Goal: Task Accomplishment & Management: Manage account settings

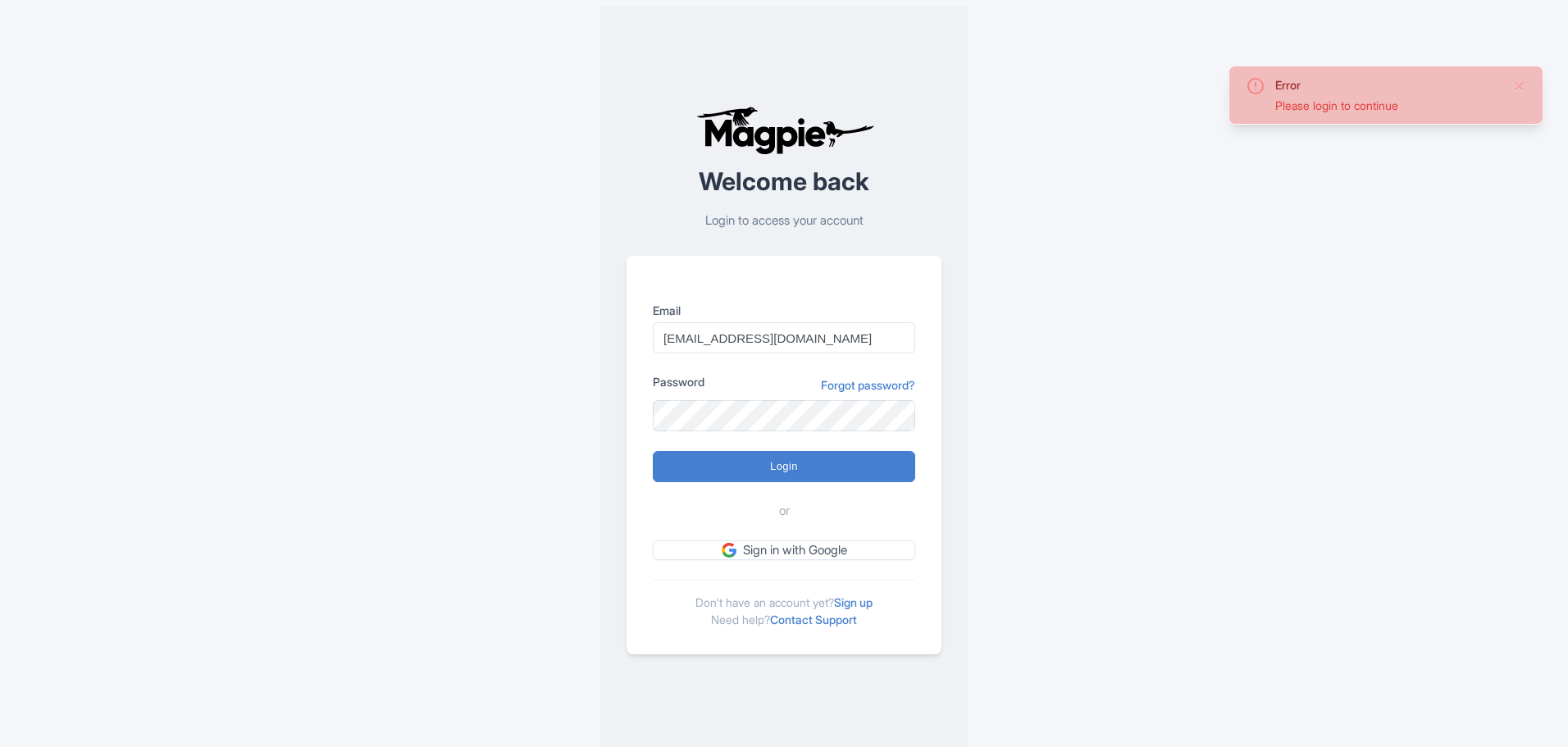
type input "Logging in..."
click at [783, 327] on input "info@ophorus.com" at bounding box center [784, 338] width 262 height 31
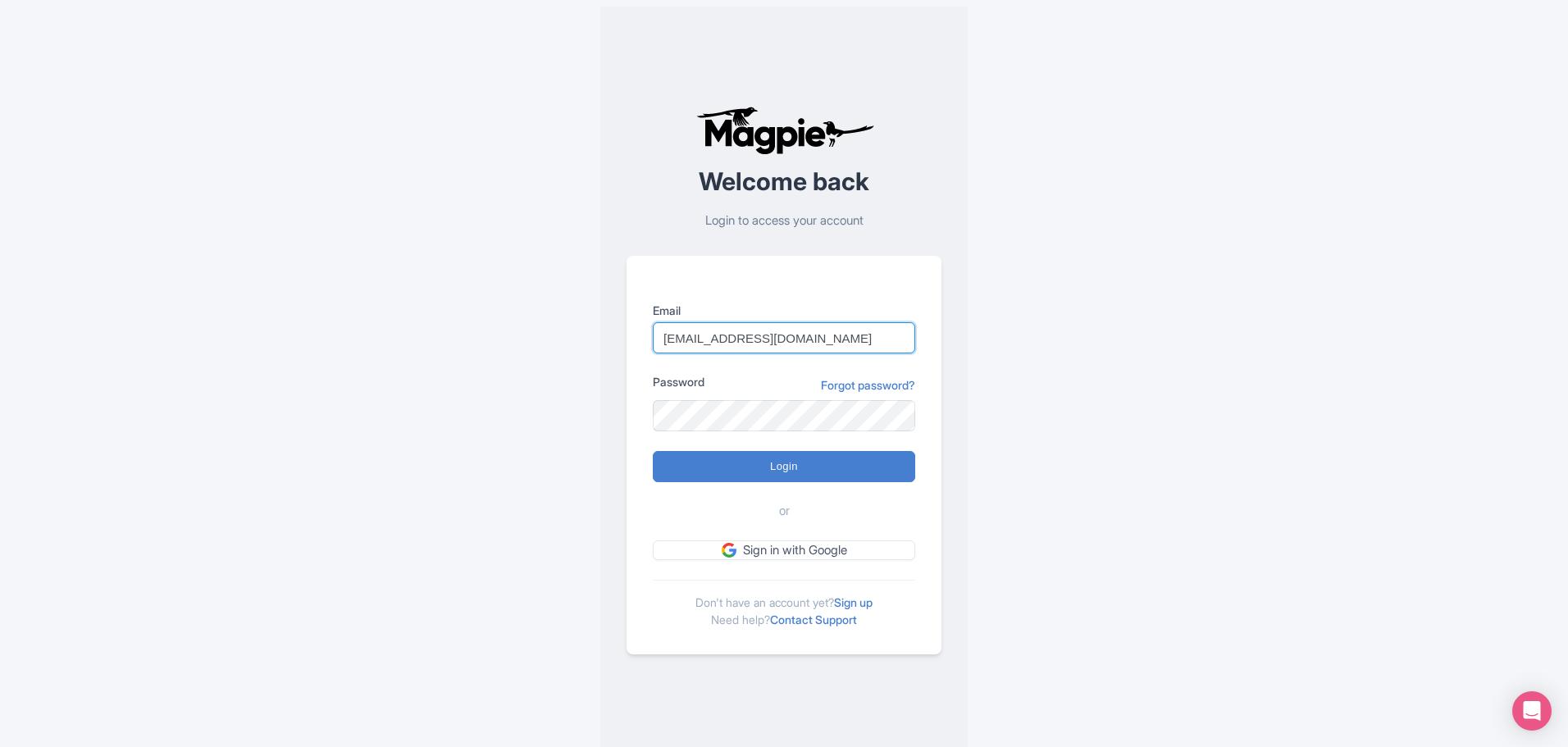
type input "christophe@ophorus.com"
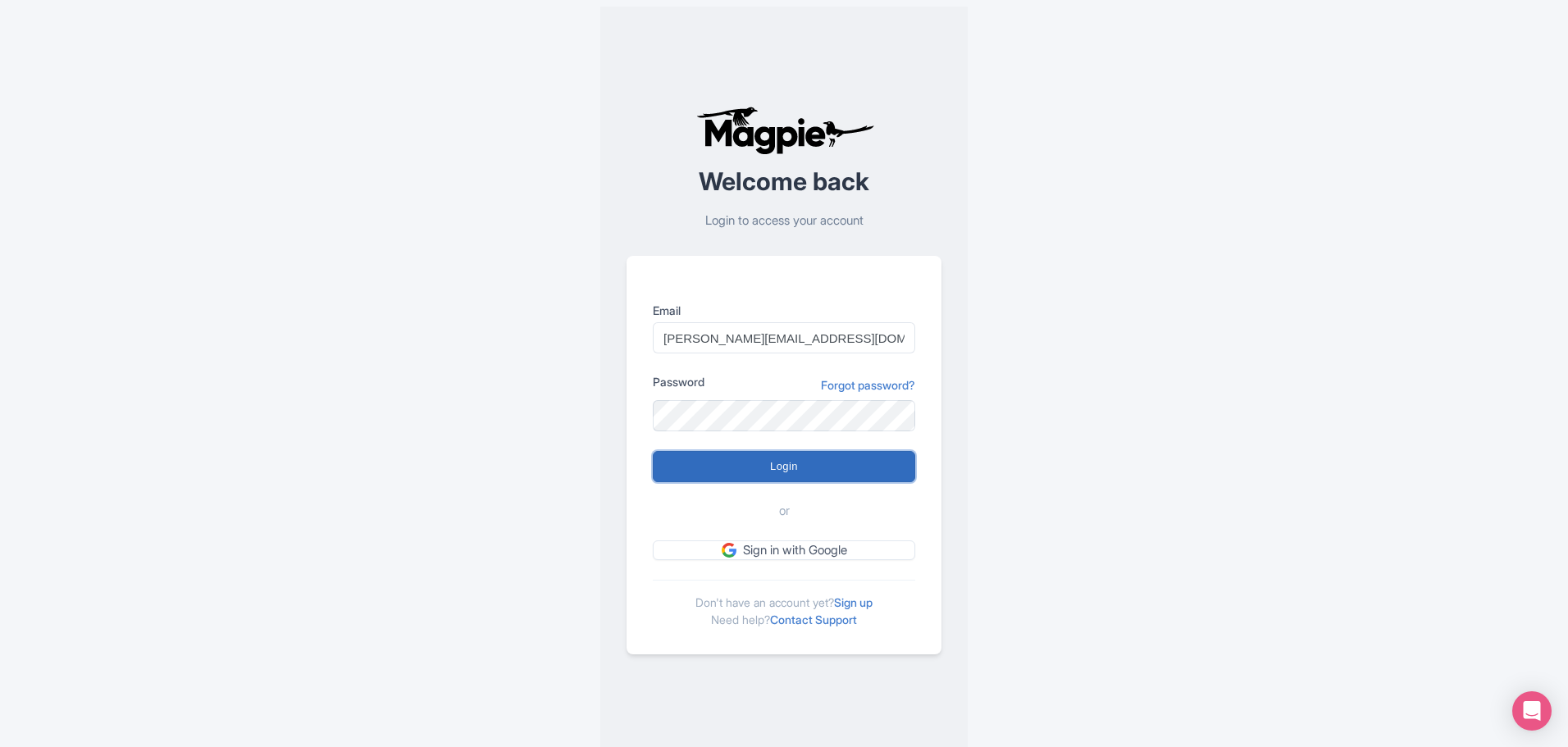
click at [788, 465] on input "Login" at bounding box center [784, 467] width 262 height 31
type input "Logging in..."
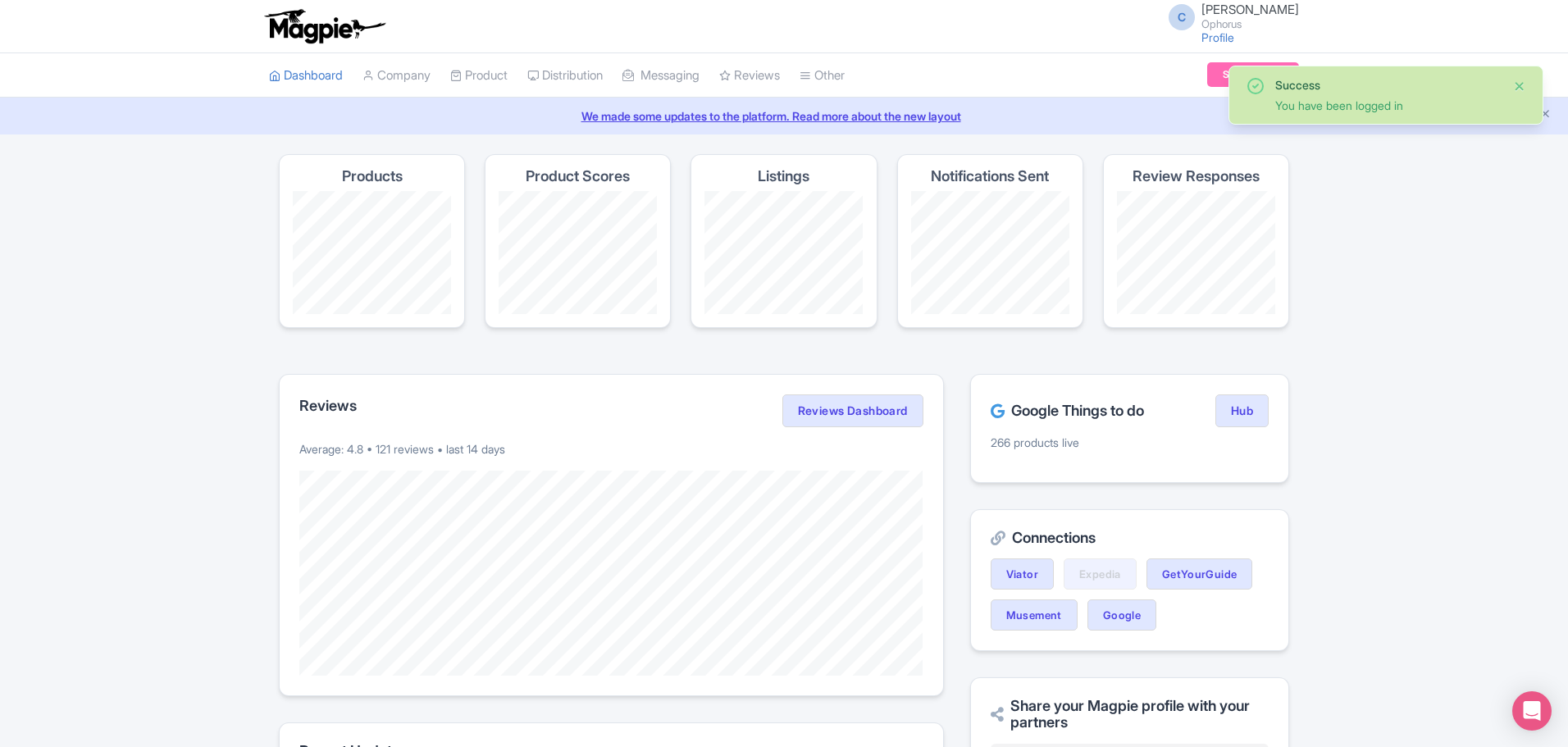
click at [1521, 79] on button "Close" at bounding box center [1519, 86] width 13 height 19
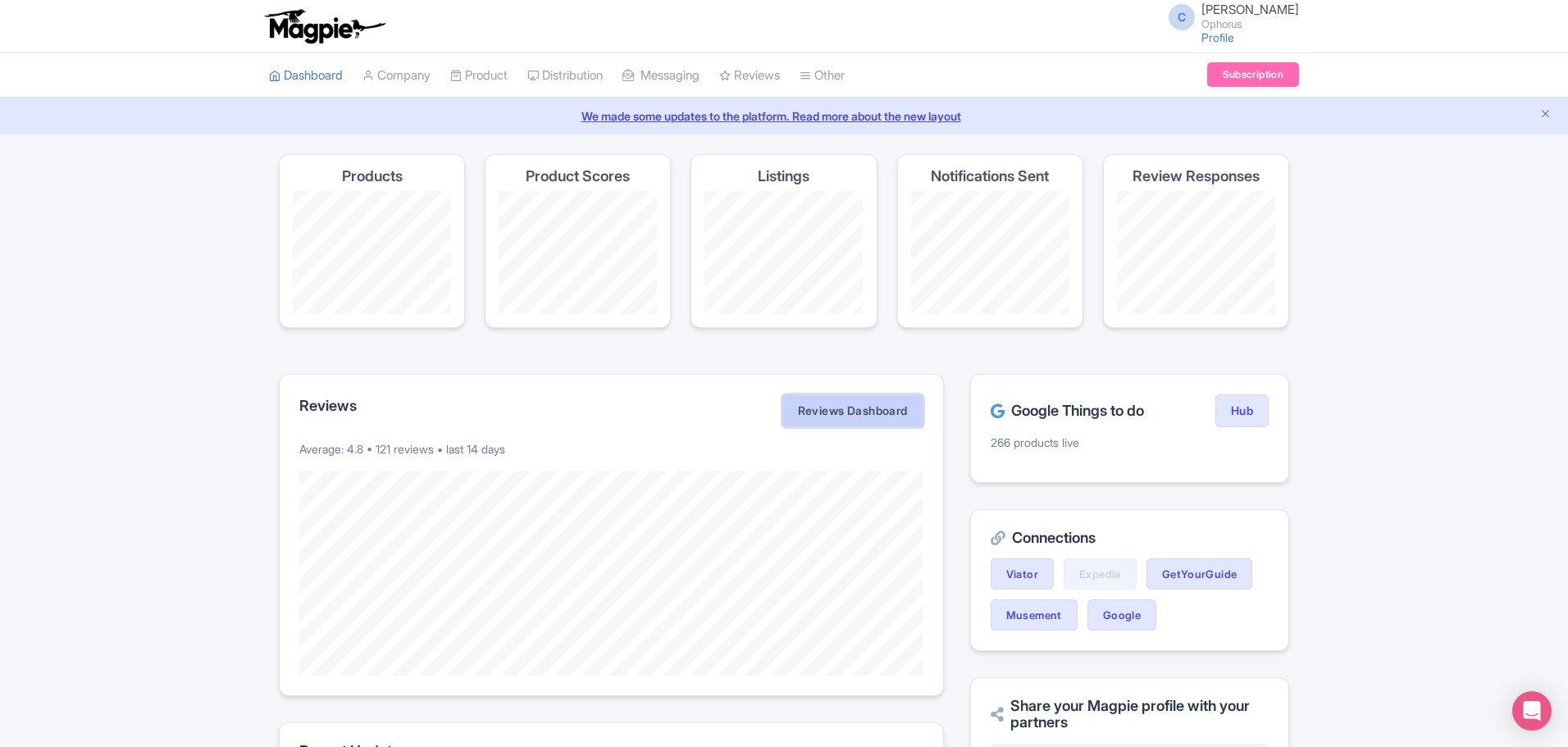
click at [832, 414] on link "Reviews Dashboard" at bounding box center [853, 411] width 141 height 33
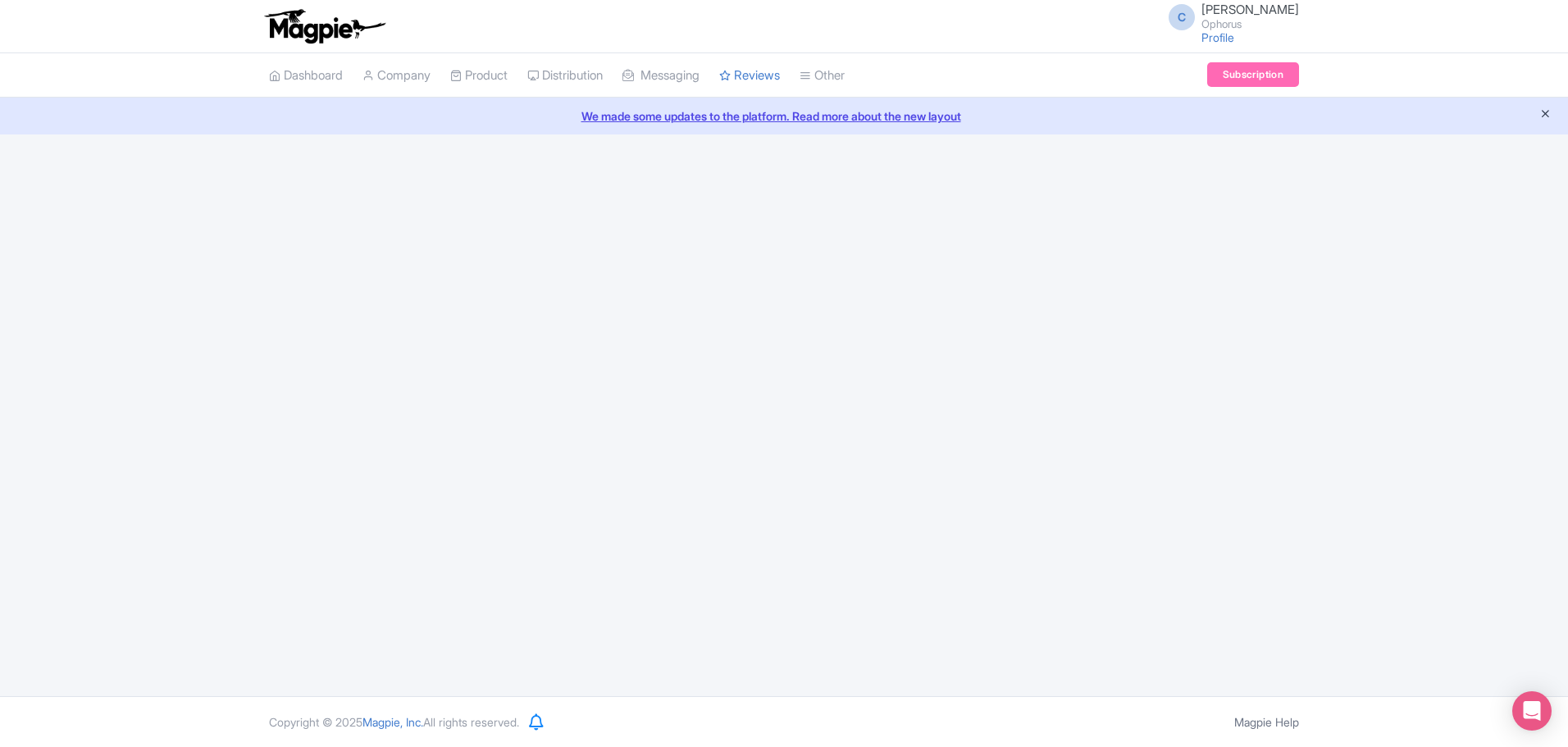
click at [1541, 111] on icon "Close announcement" at bounding box center [1545, 113] width 12 height 12
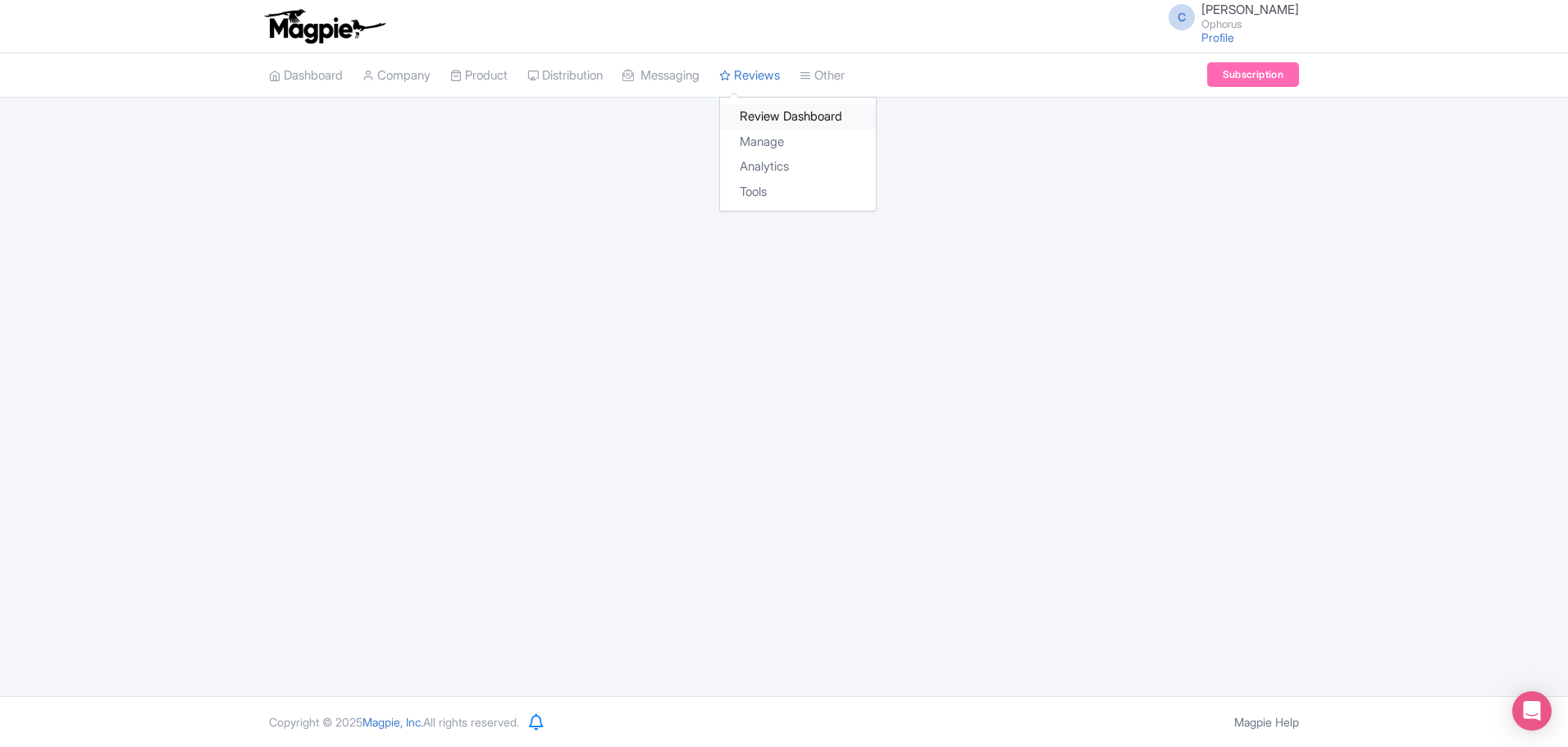
click at [784, 109] on link "Review Dashboard" at bounding box center [797, 117] width 156 height 26
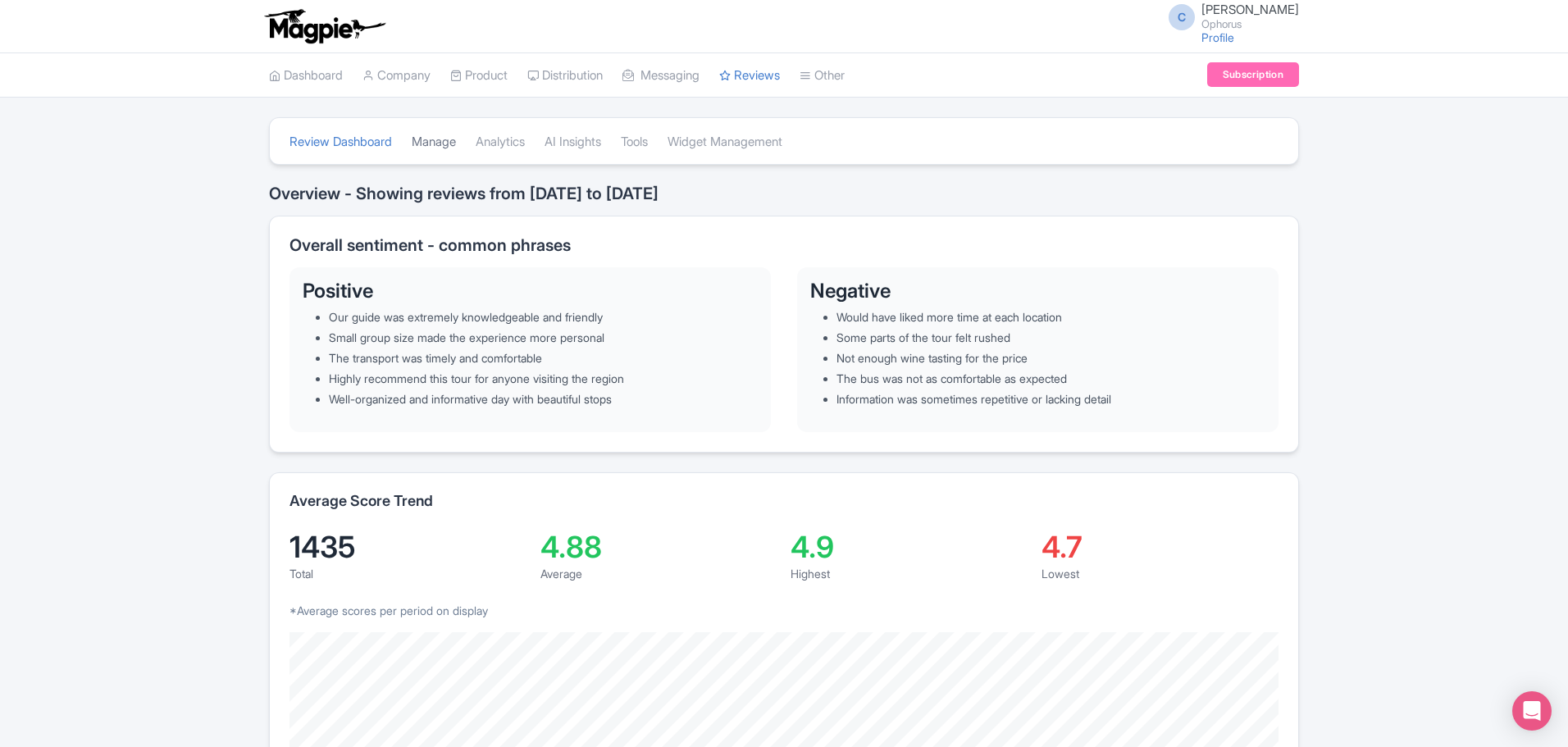
click at [438, 146] on link "Manage" at bounding box center [434, 142] width 44 height 45
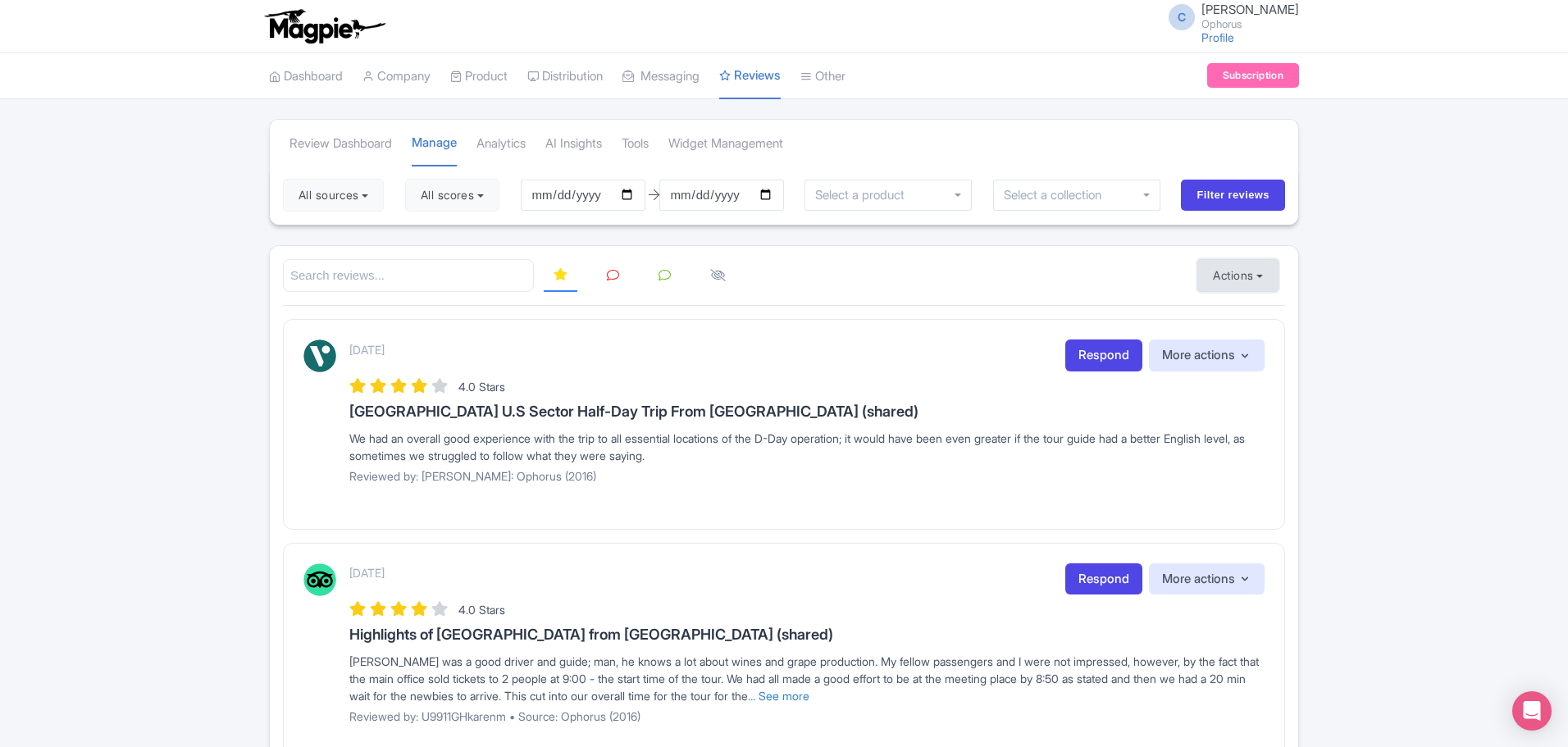
click at [1256, 272] on button "Actions" at bounding box center [1237, 275] width 81 height 33
click at [1251, 310] on link "Import new reviews" at bounding box center [1294, 317] width 192 height 32
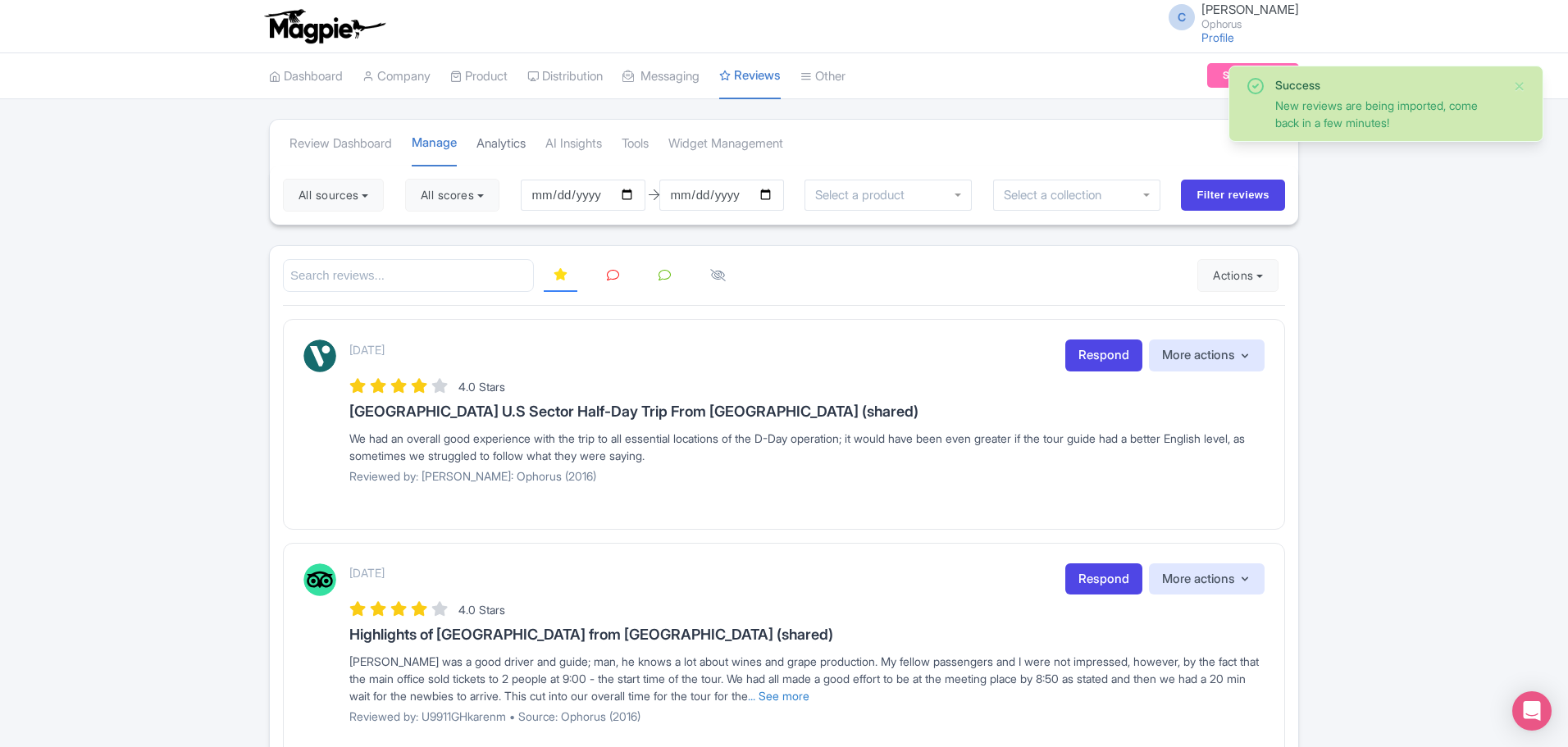
click at [513, 145] on link "Analytics" at bounding box center [500, 144] width 49 height 45
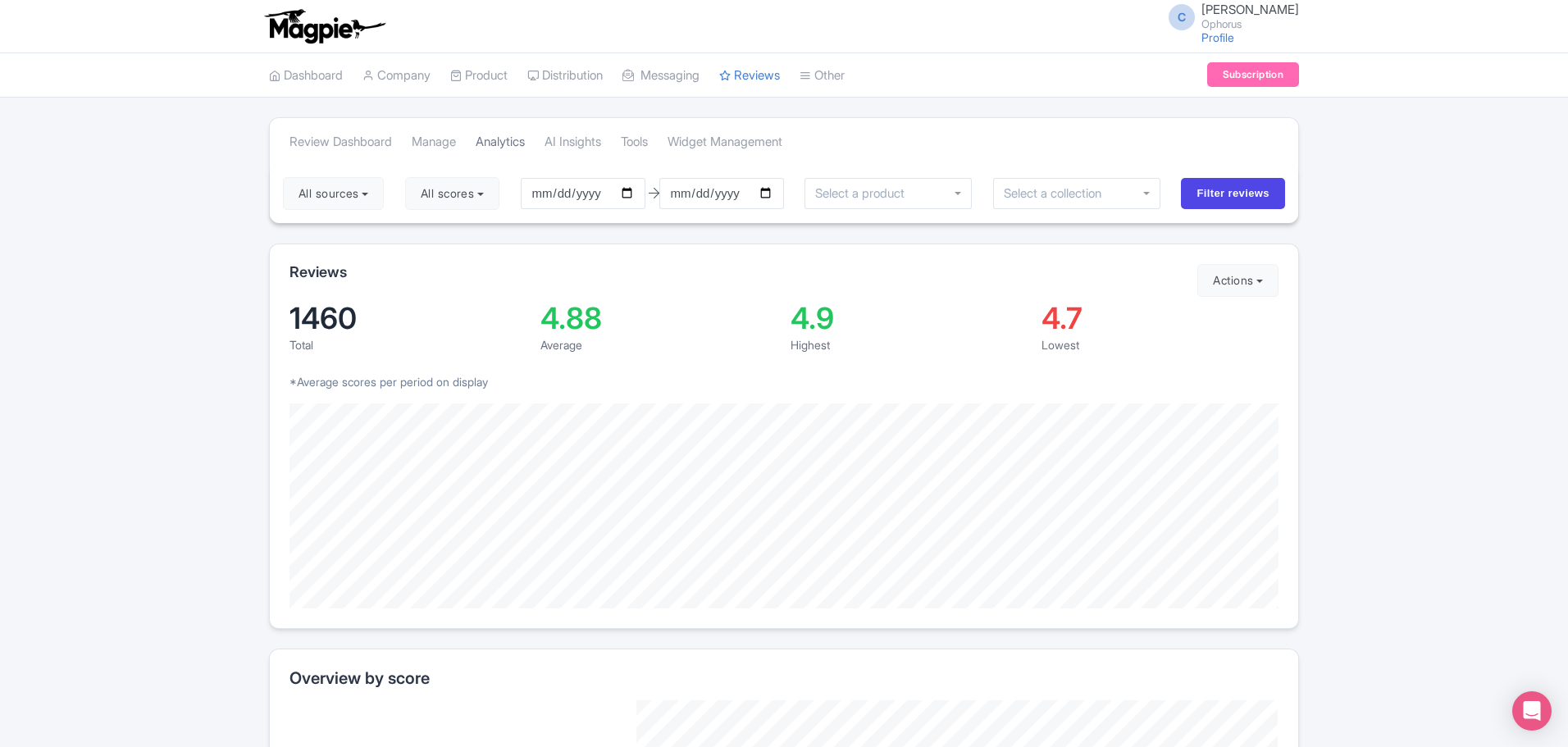
click at [524, 137] on link "Analytics" at bounding box center [500, 142] width 49 height 45
click at [525, 142] on link "Analytics" at bounding box center [500, 142] width 49 height 45
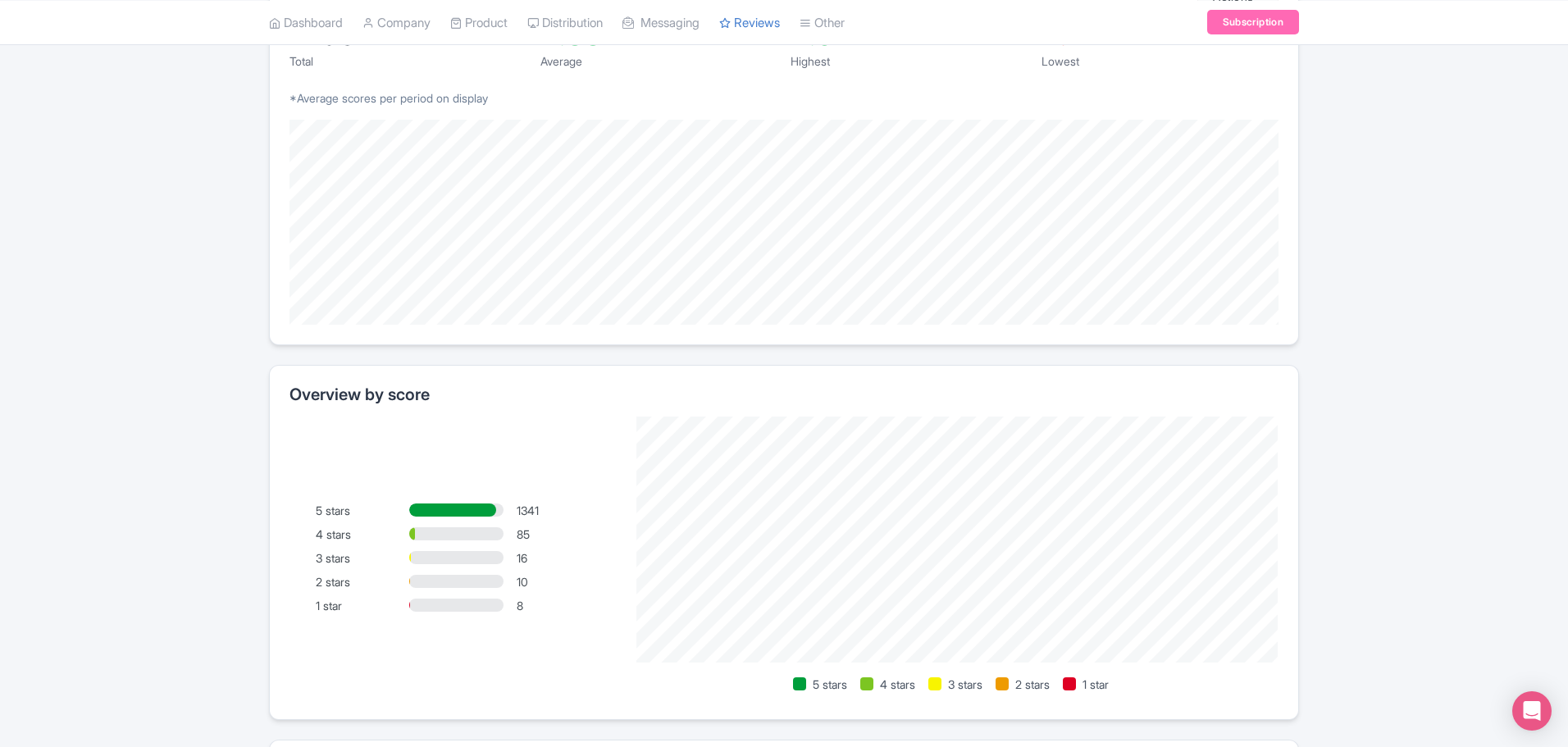
scroll to position [328, 0]
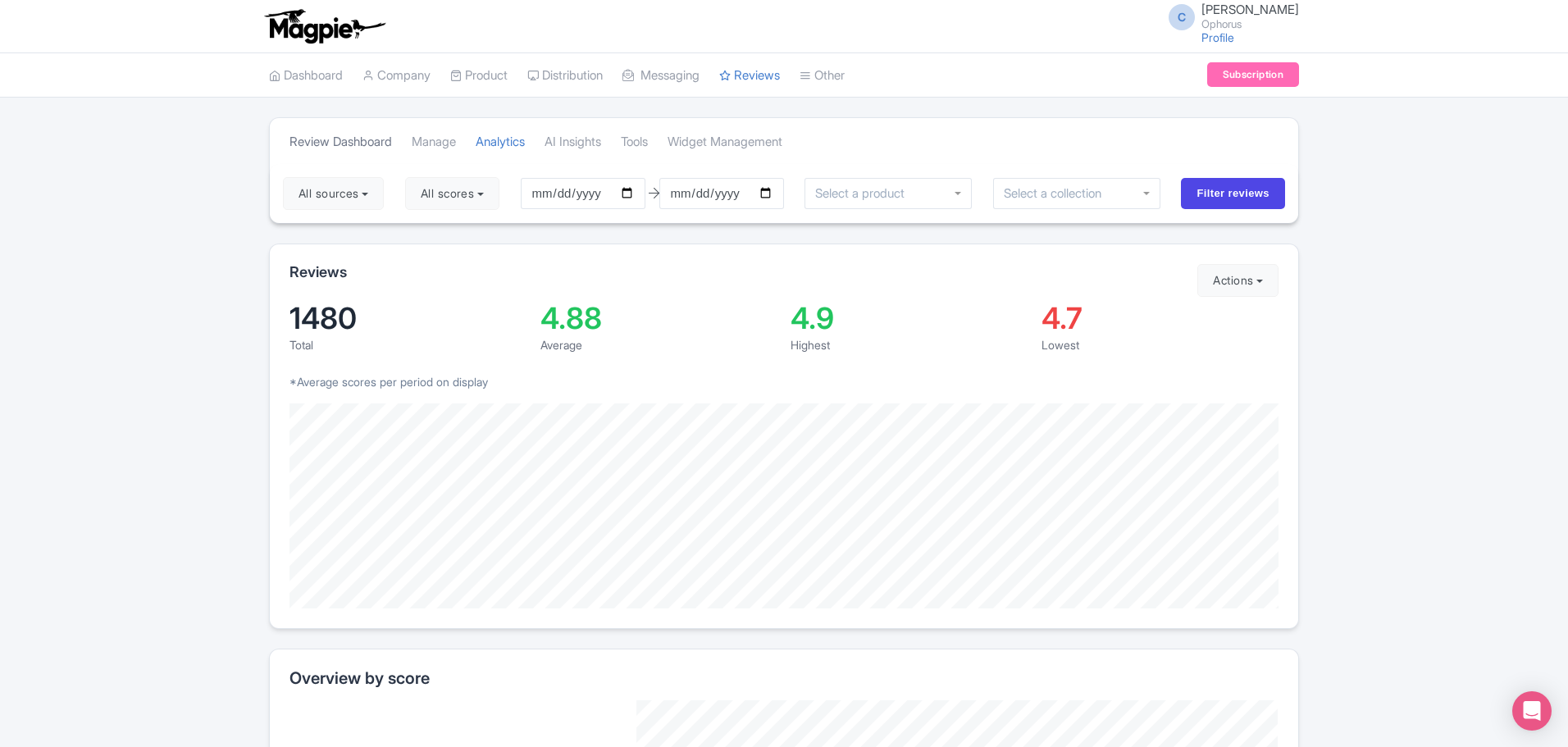
click at [341, 135] on link "Review Dashboard" at bounding box center [340, 142] width 102 height 45
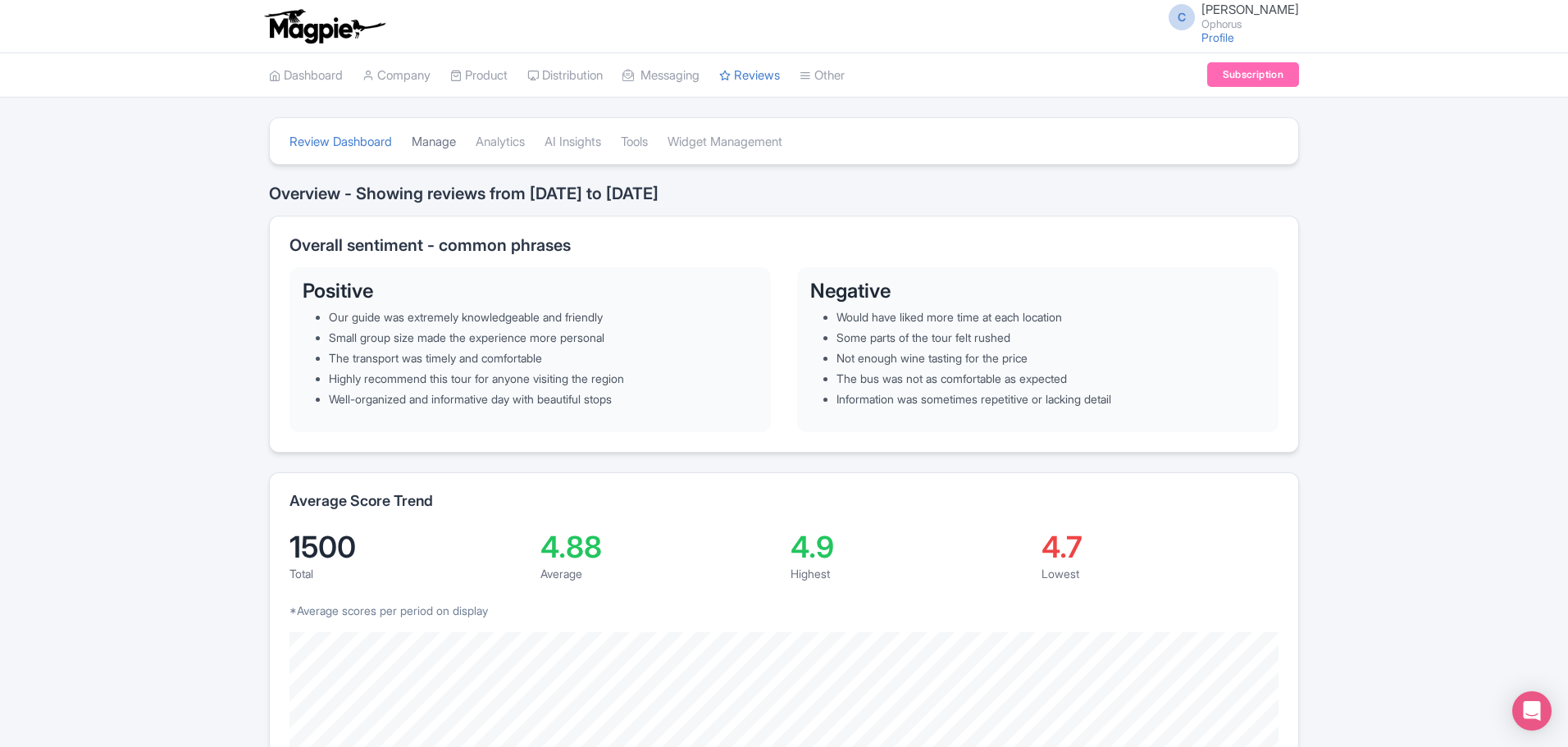
click at [424, 136] on link "Manage" at bounding box center [434, 142] width 44 height 45
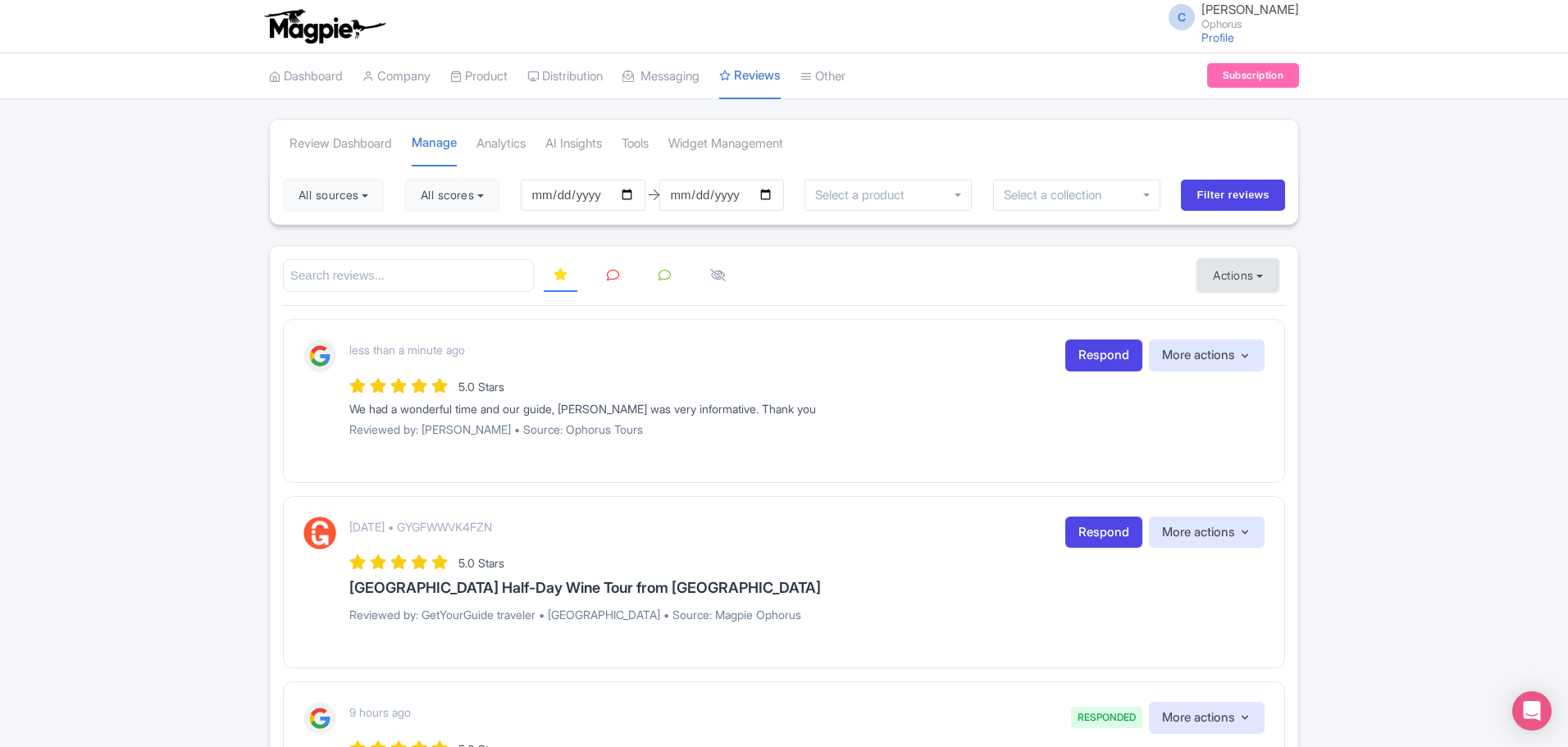
click at [1237, 272] on button "Actions" at bounding box center [1237, 275] width 81 height 33
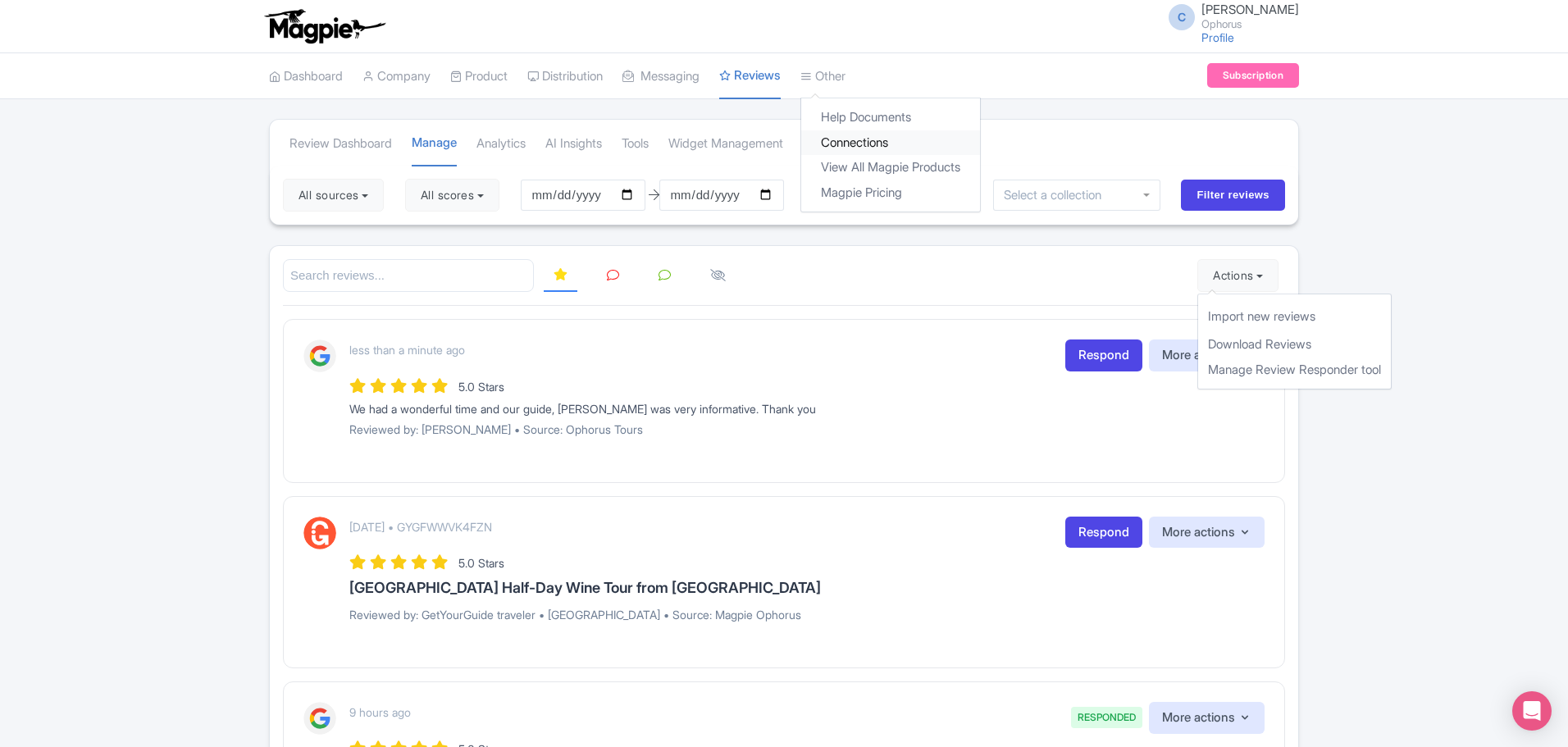
click at [860, 137] on link "Connections" at bounding box center [890, 144] width 179 height 26
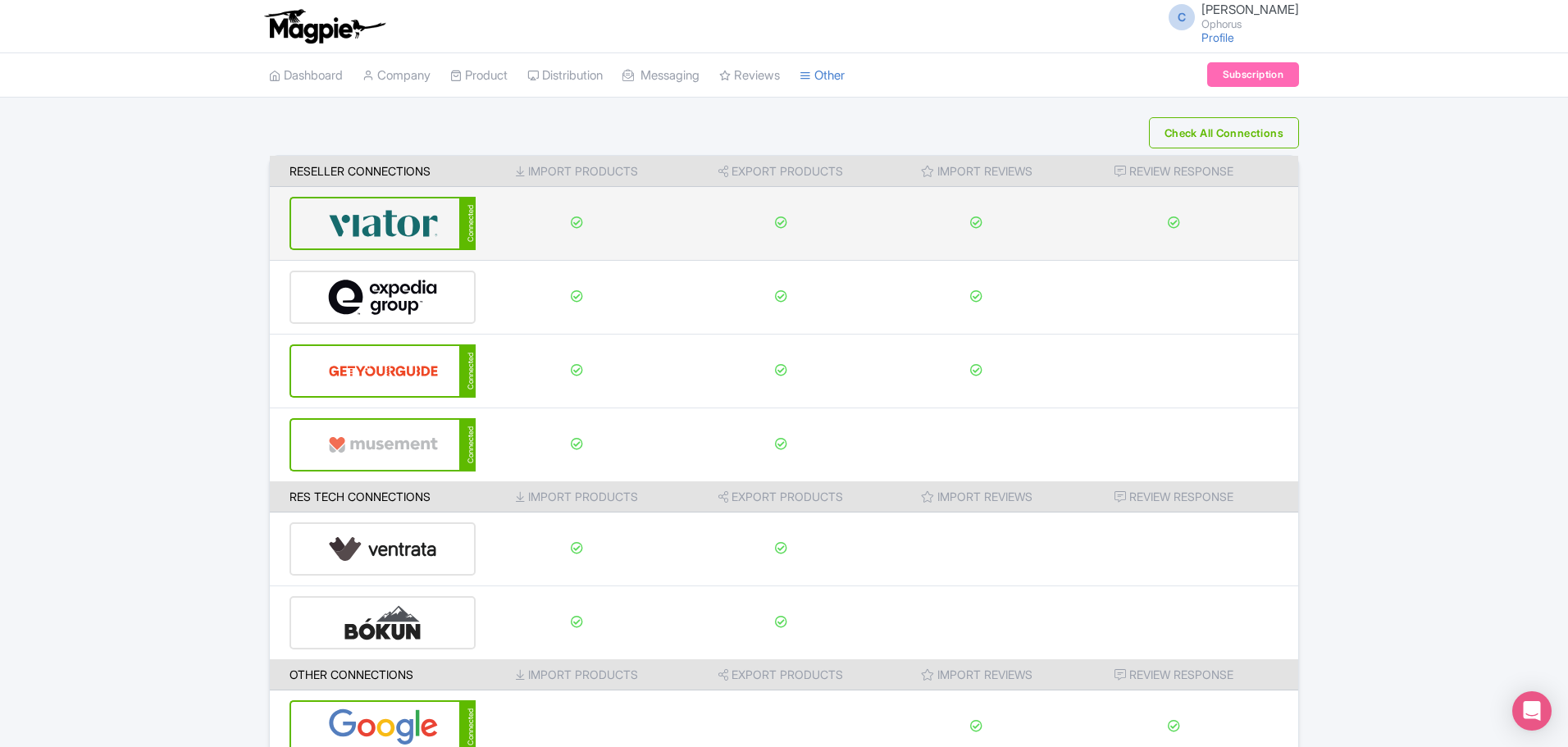
click at [412, 214] on img at bounding box center [383, 224] width 110 height 50
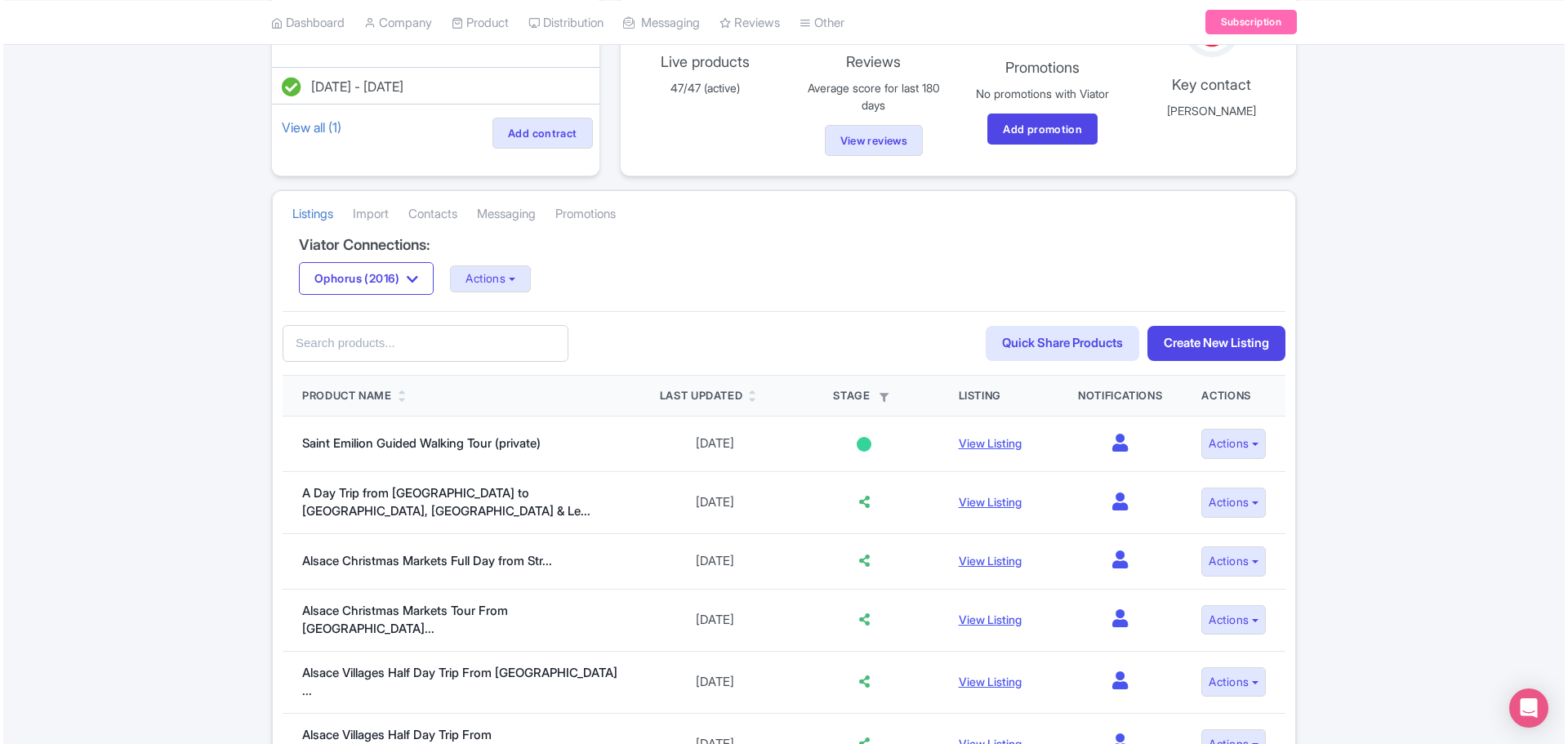
scroll to position [163, 0]
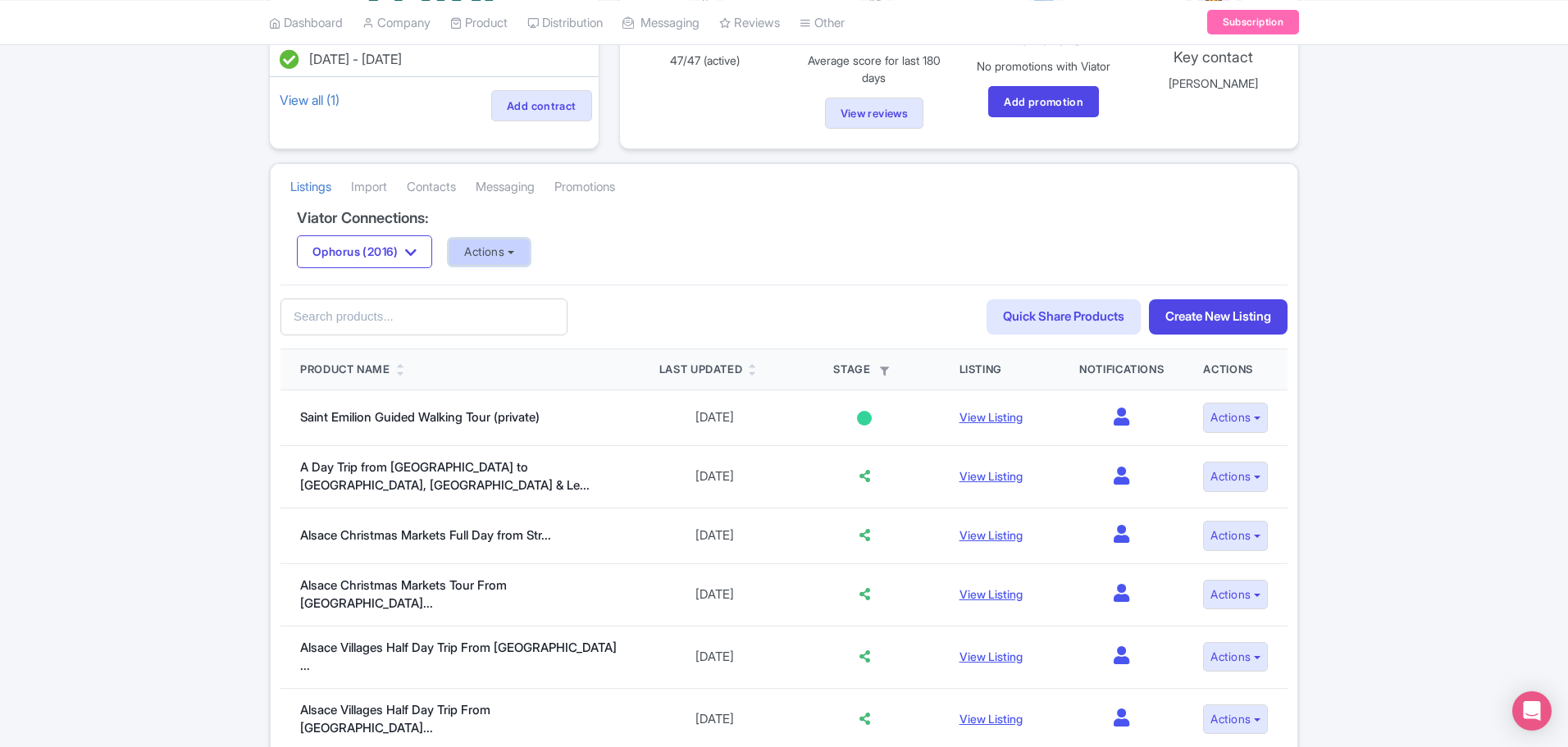
click at [522, 243] on button "Actions" at bounding box center [489, 251] width 81 height 27
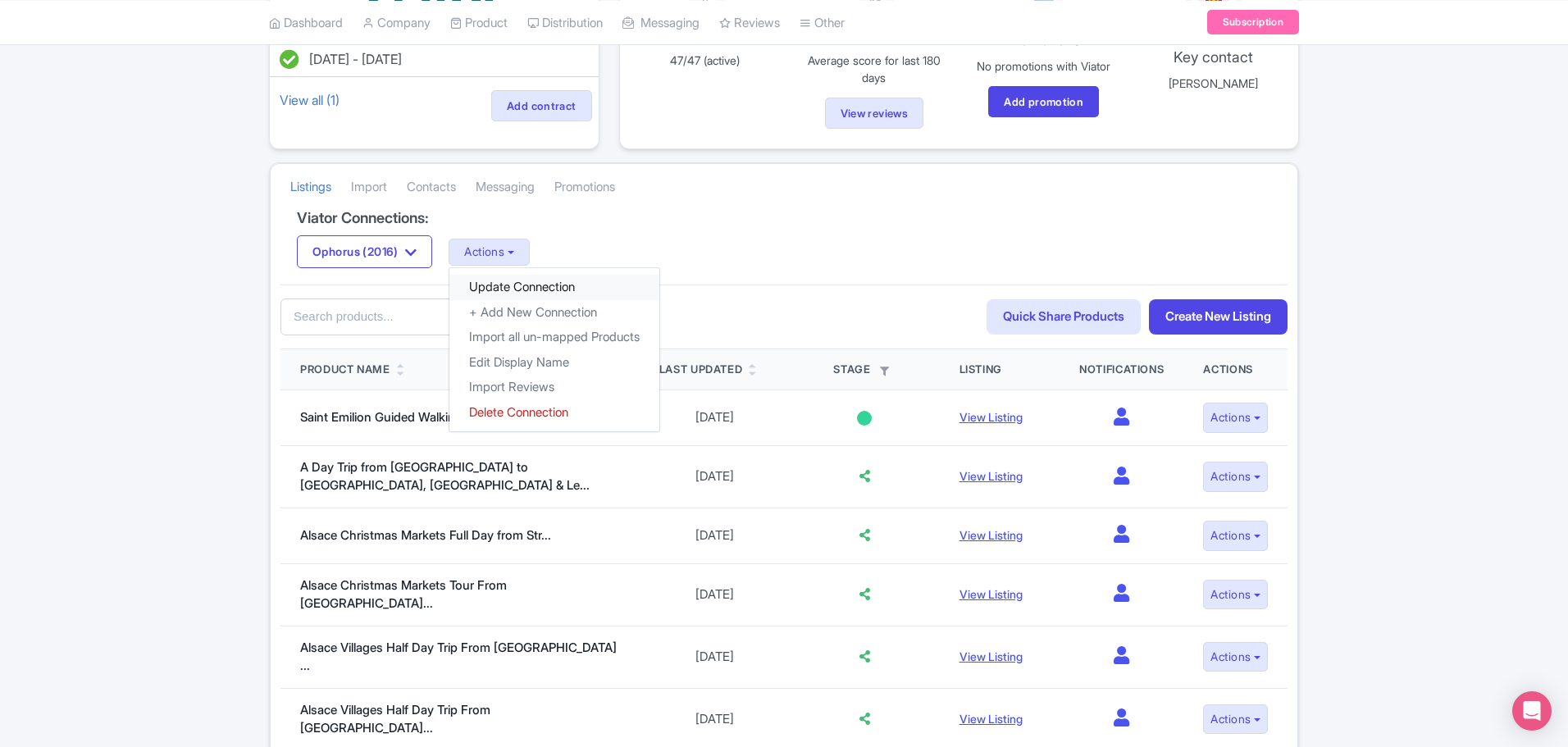
click at [551, 281] on link "Update Connection" at bounding box center [554, 287] width 210 height 26
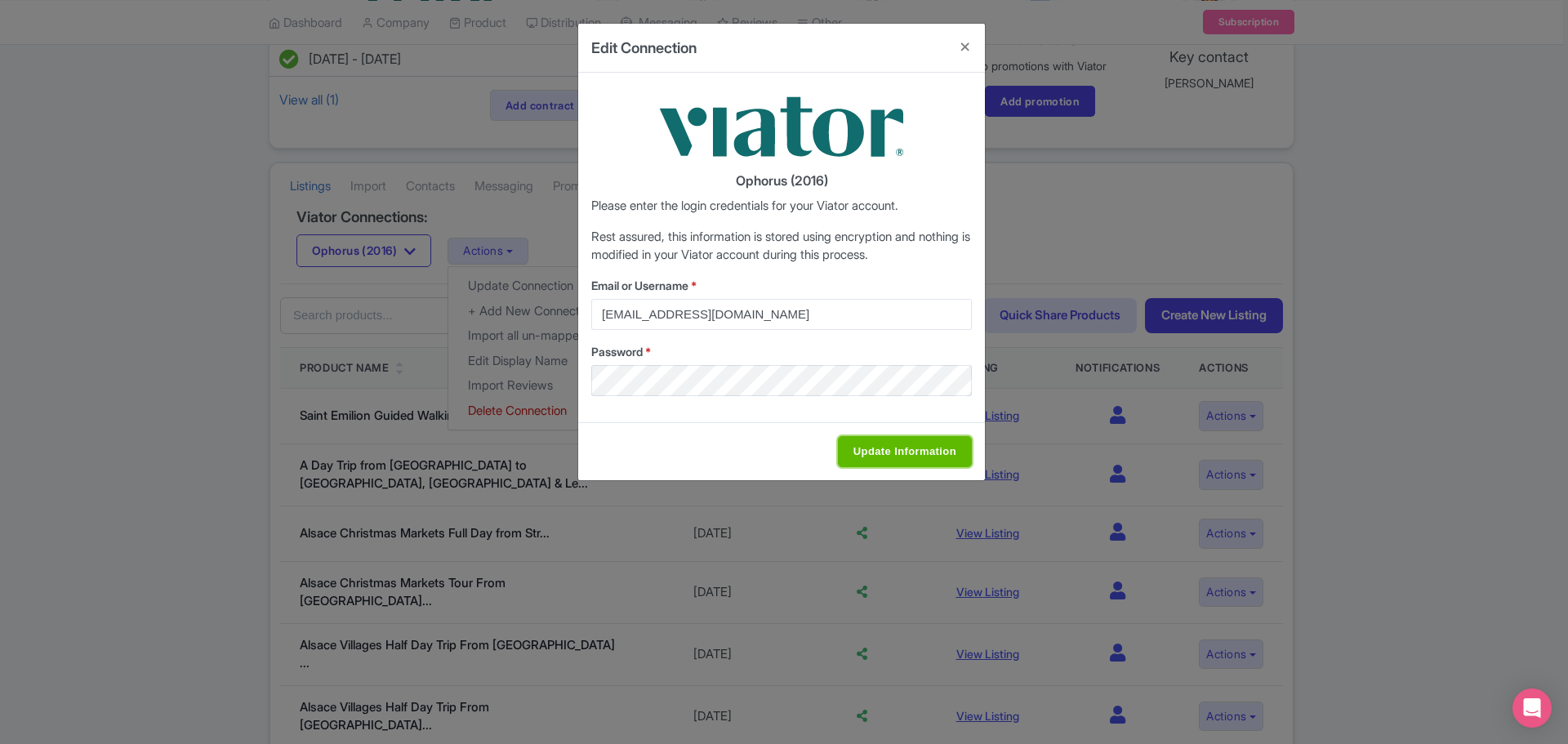
click at [899, 451] on input "Update Information" at bounding box center [905, 452] width 134 height 31
type input "Saving..."
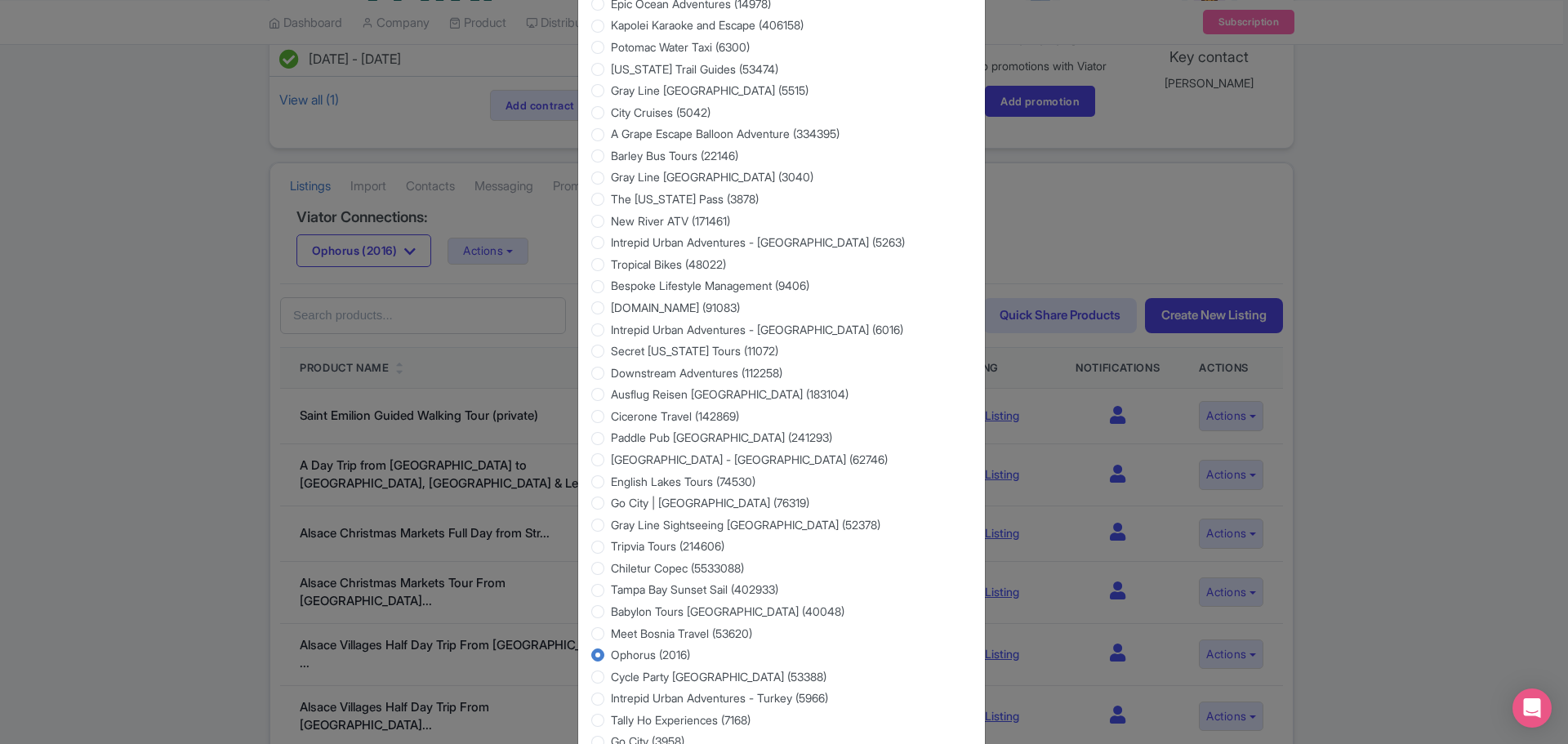
scroll to position [1879, 0]
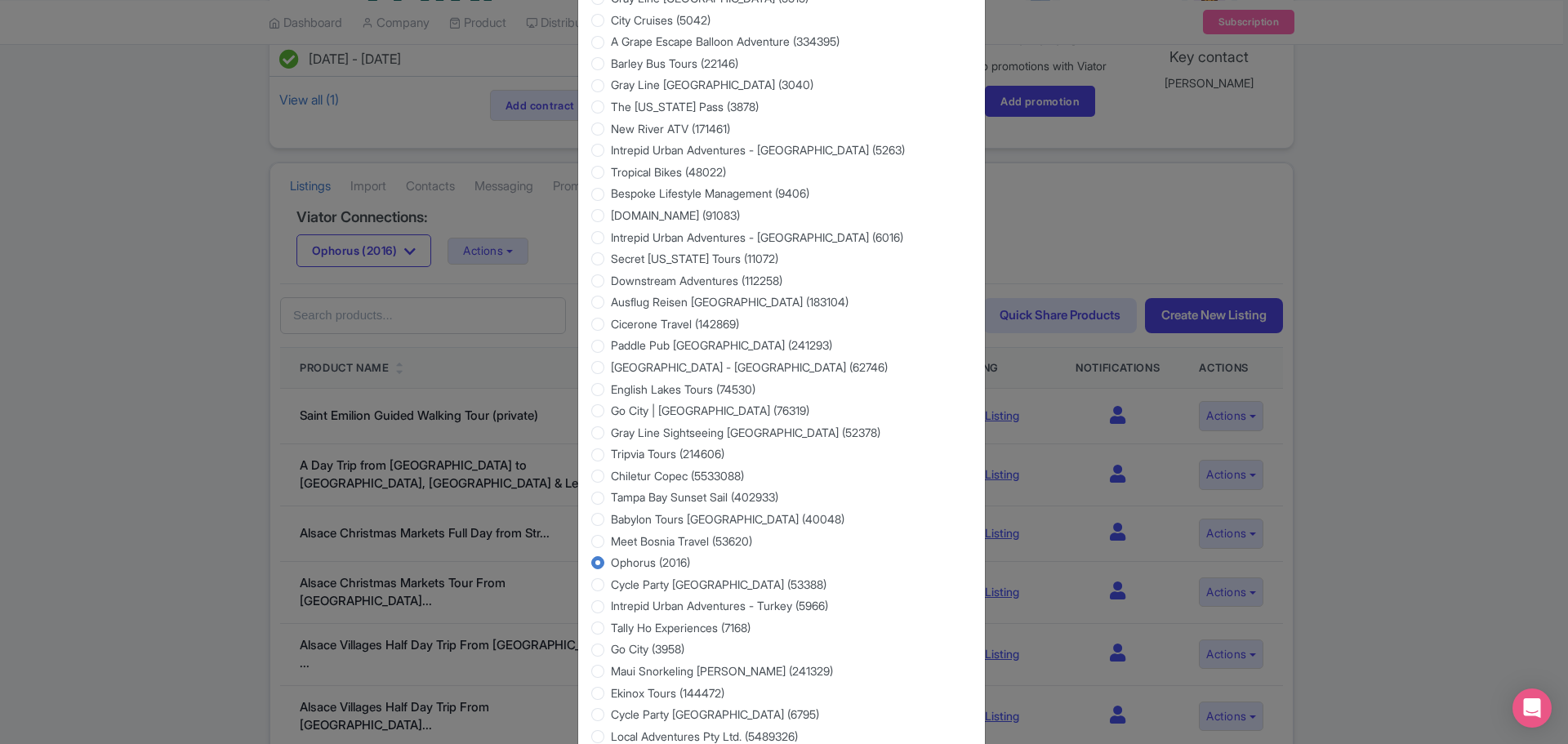
click at [657, 554] on label "Ophorus (2016)" at bounding box center [650, 562] width 79 height 17
click at [627, 554] on input "Ophorus (2016)" at bounding box center [619, 561] width 17 height 17
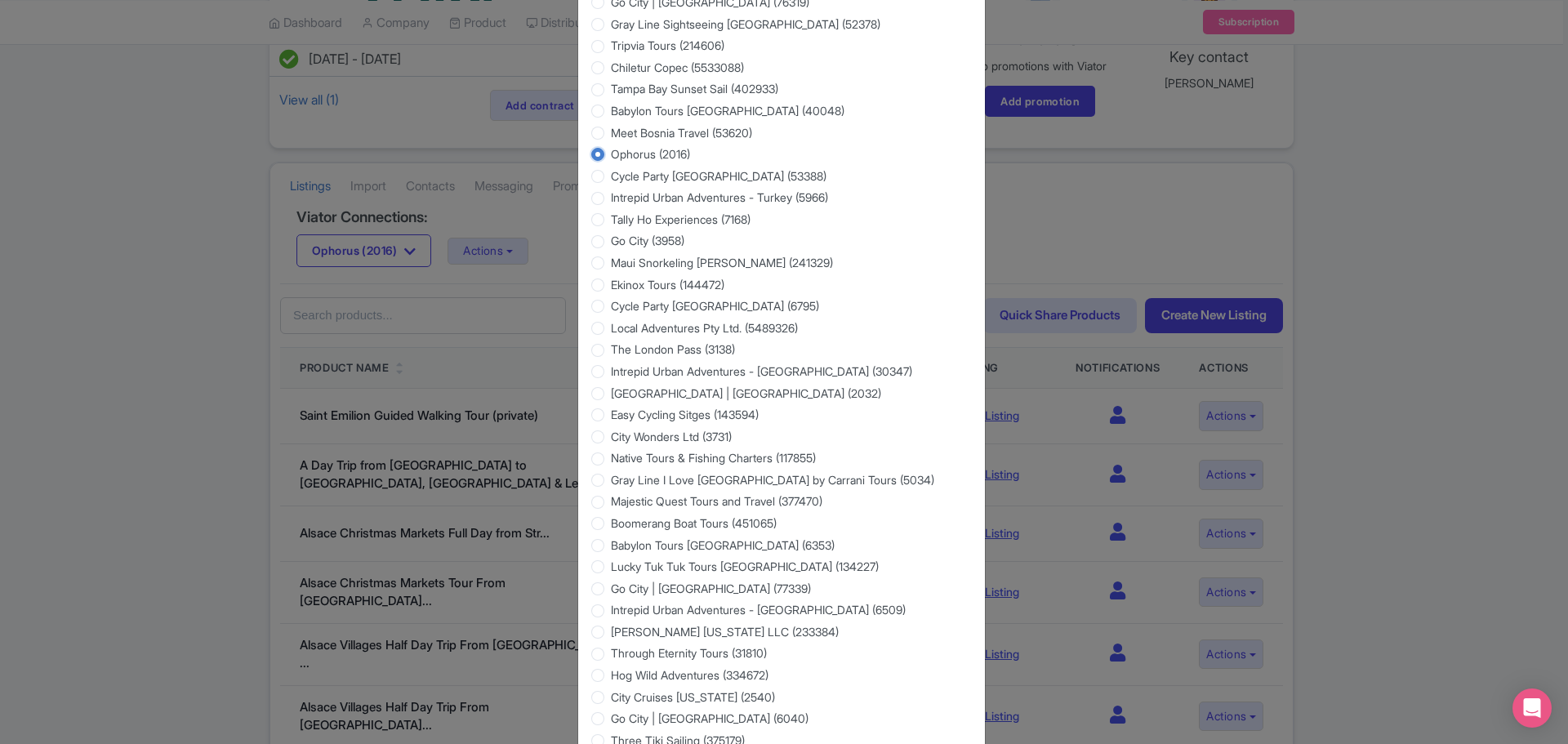
scroll to position [2393, 0]
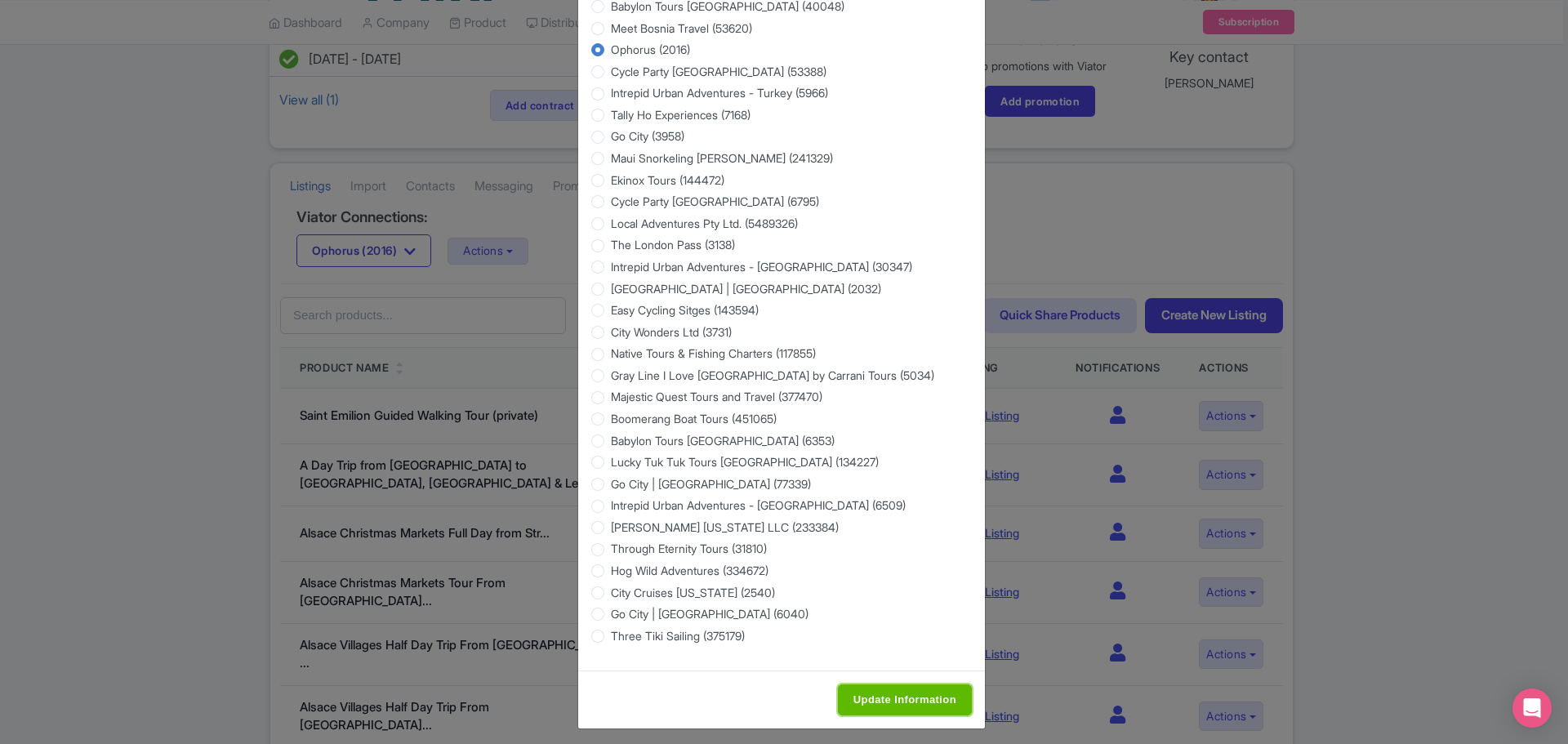
click at [892, 699] on input "Update Information" at bounding box center [905, 700] width 134 height 31
type input "Saving..."
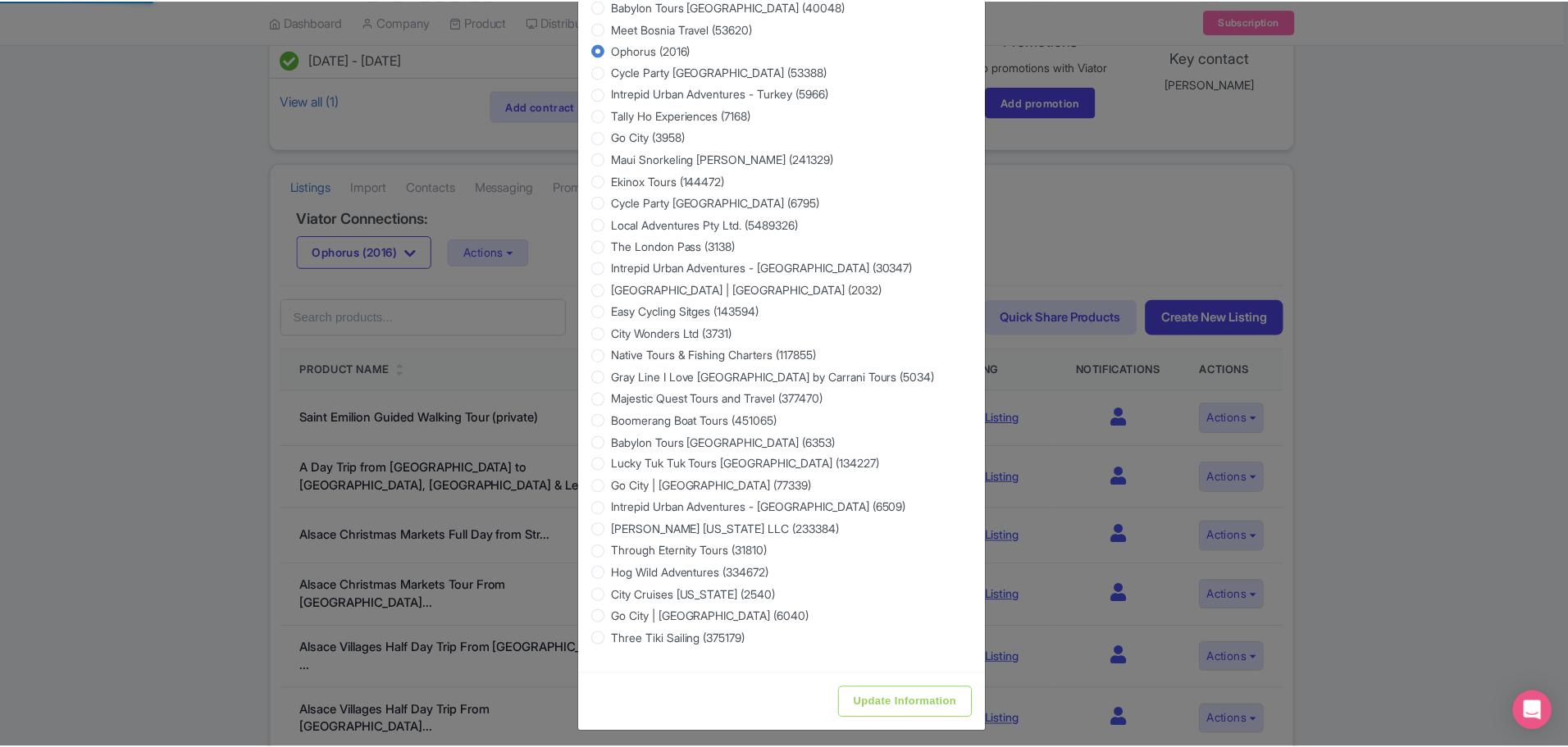
scroll to position [0, 0]
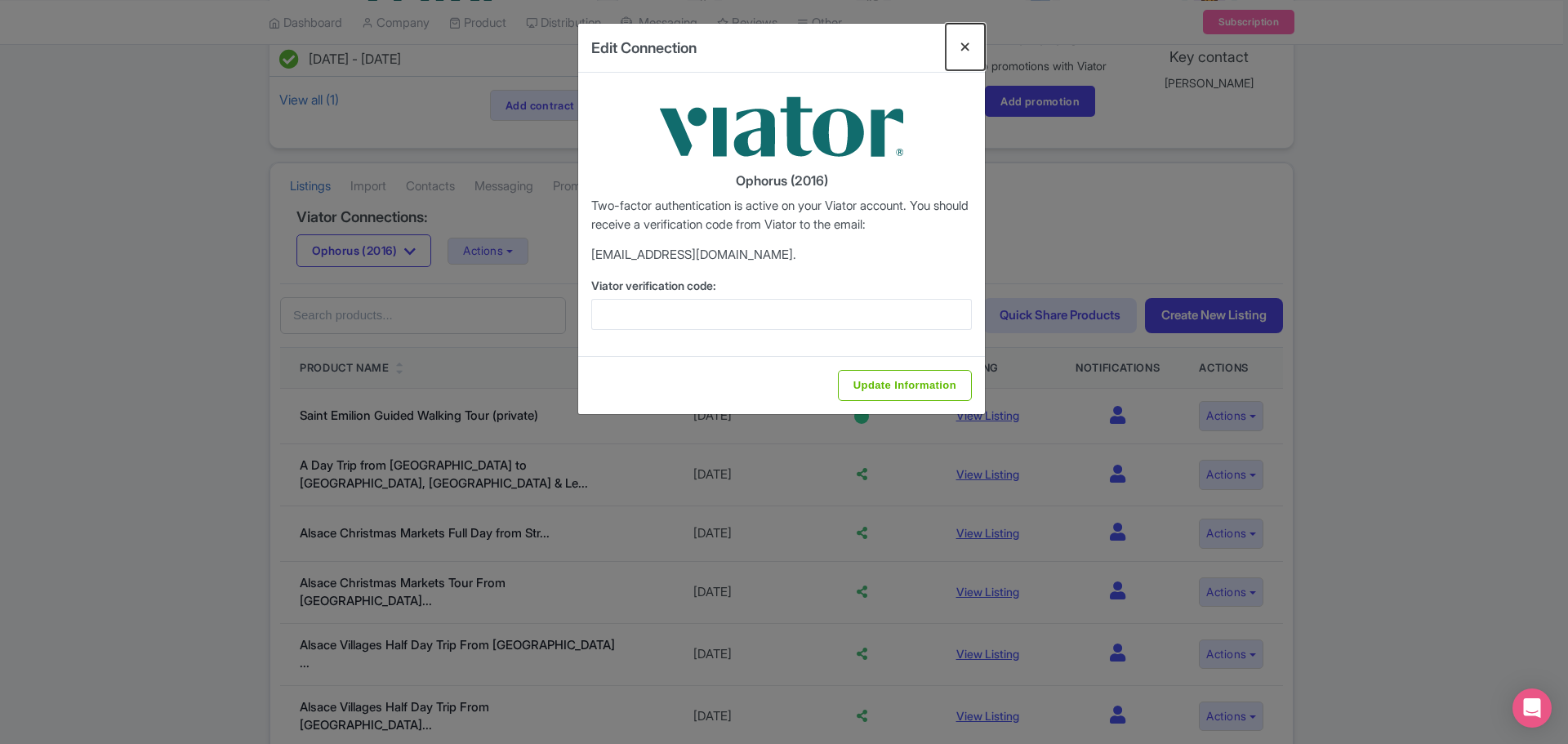
click at [964, 44] on button "Close" at bounding box center [965, 47] width 39 height 47
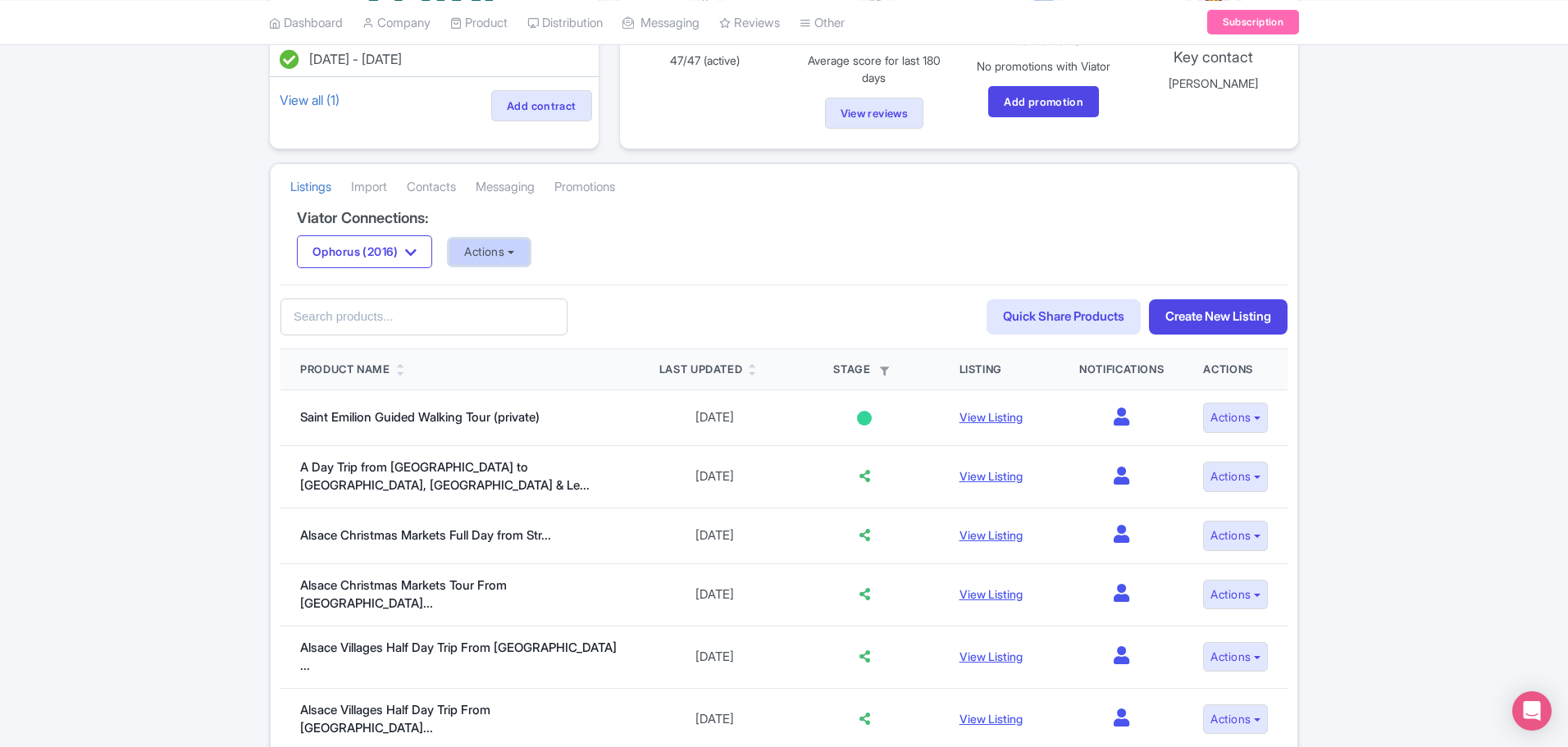
click at [516, 251] on button "Actions" at bounding box center [489, 251] width 81 height 27
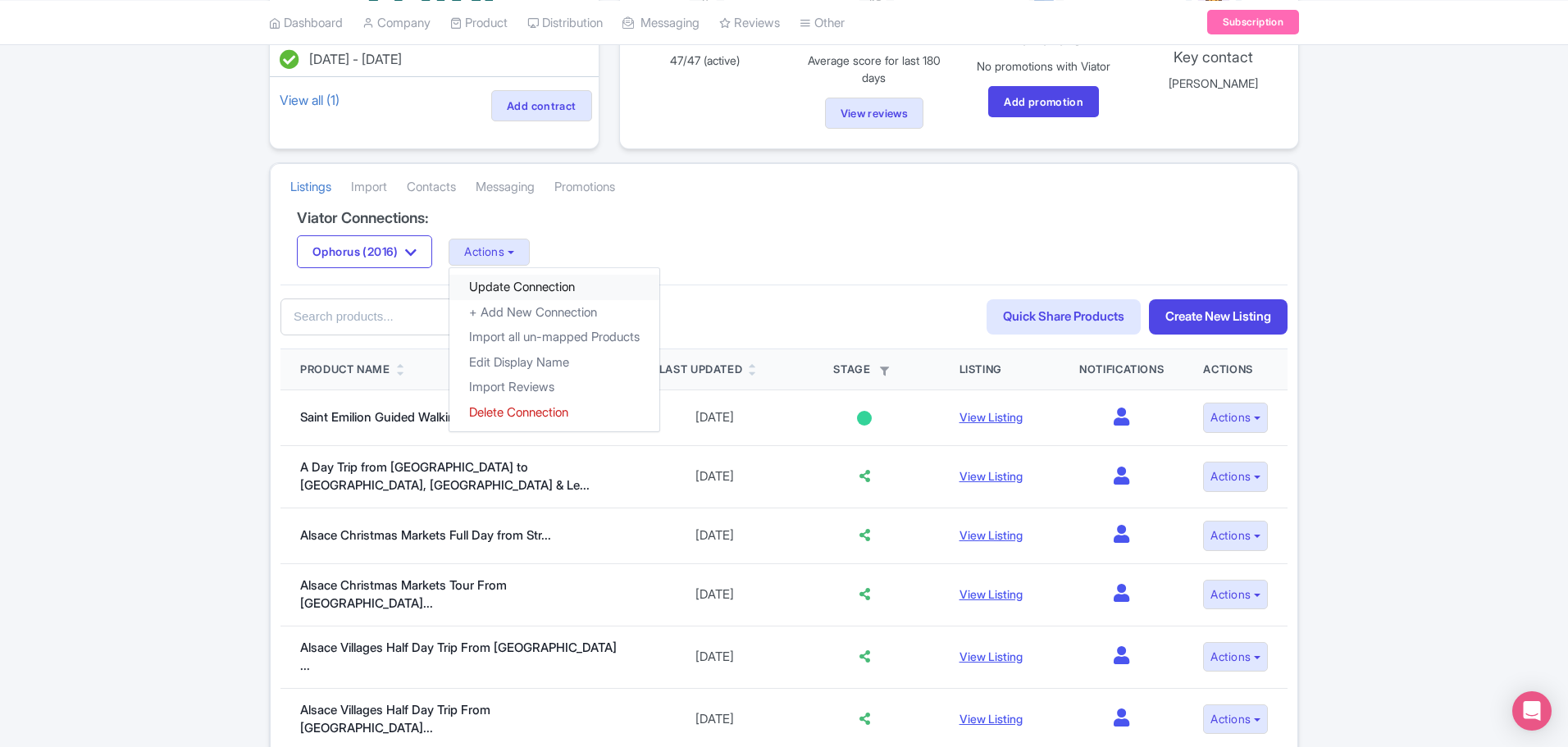
click at [518, 282] on link "Update Connection" at bounding box center [554, 287] width 210 height 26
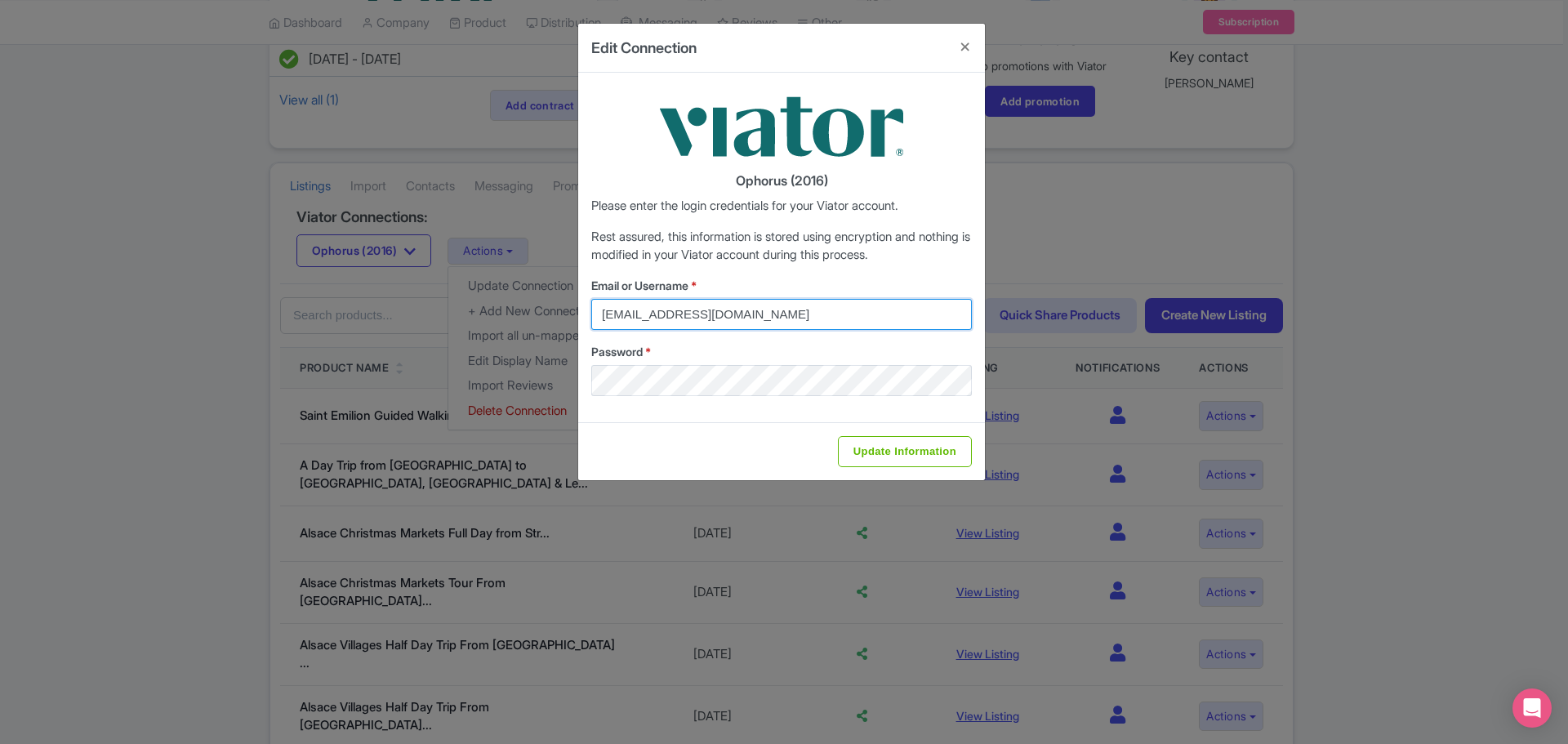
drag, startPoint x: 743, startPoint y: 316, endPoint x: 590, endPoint y: 313, distance: 153.0
click at [590, 313] on div "Ophorus (2016) Please enter the login credentials for your Viator account. Rest…" at bounding box center [782, 247] width 407 height 350
type input "info@ophorus.com"
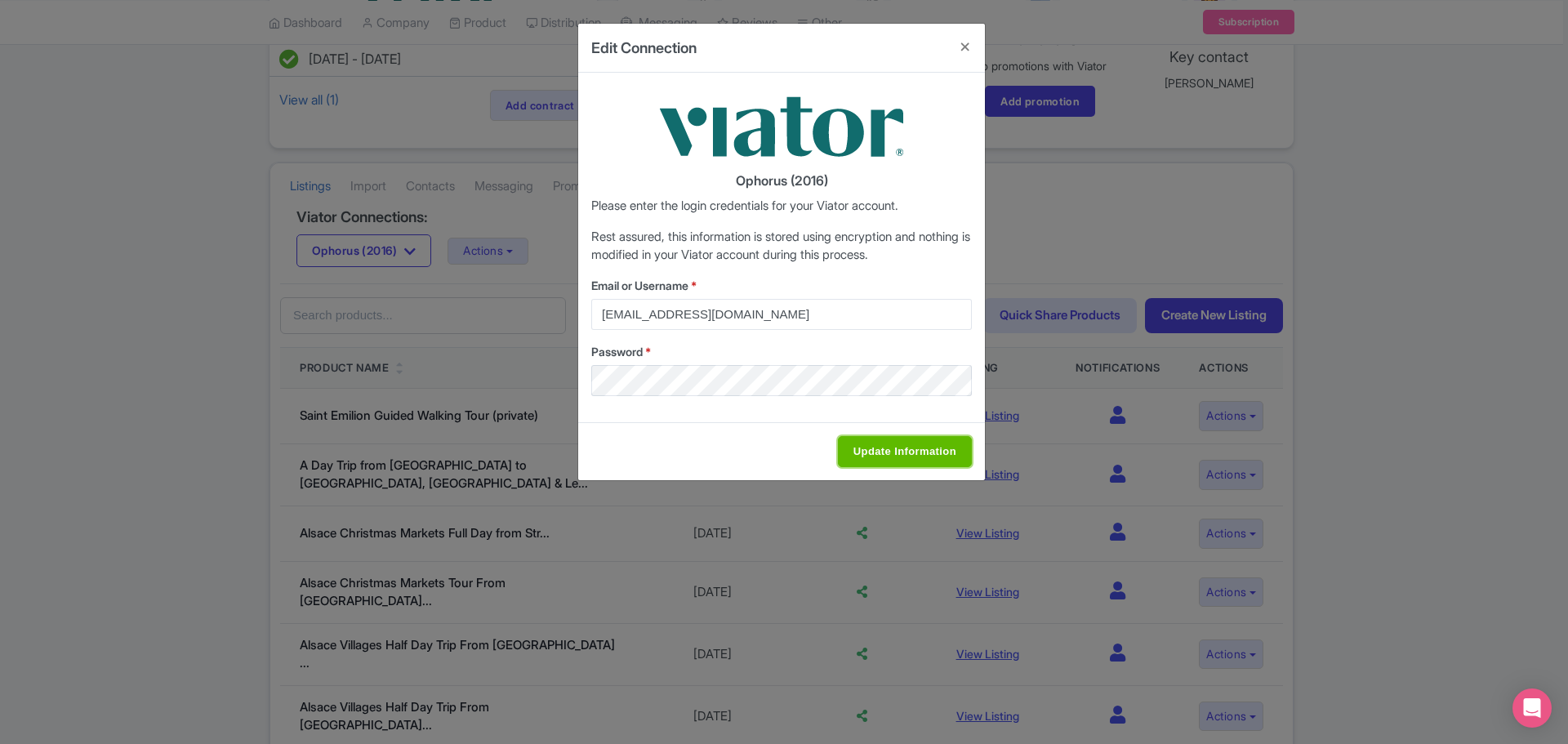
click at [903, 450] on input "Update Information" at bounding box center [905, 452] width 134 height 31
type input "Update Information"
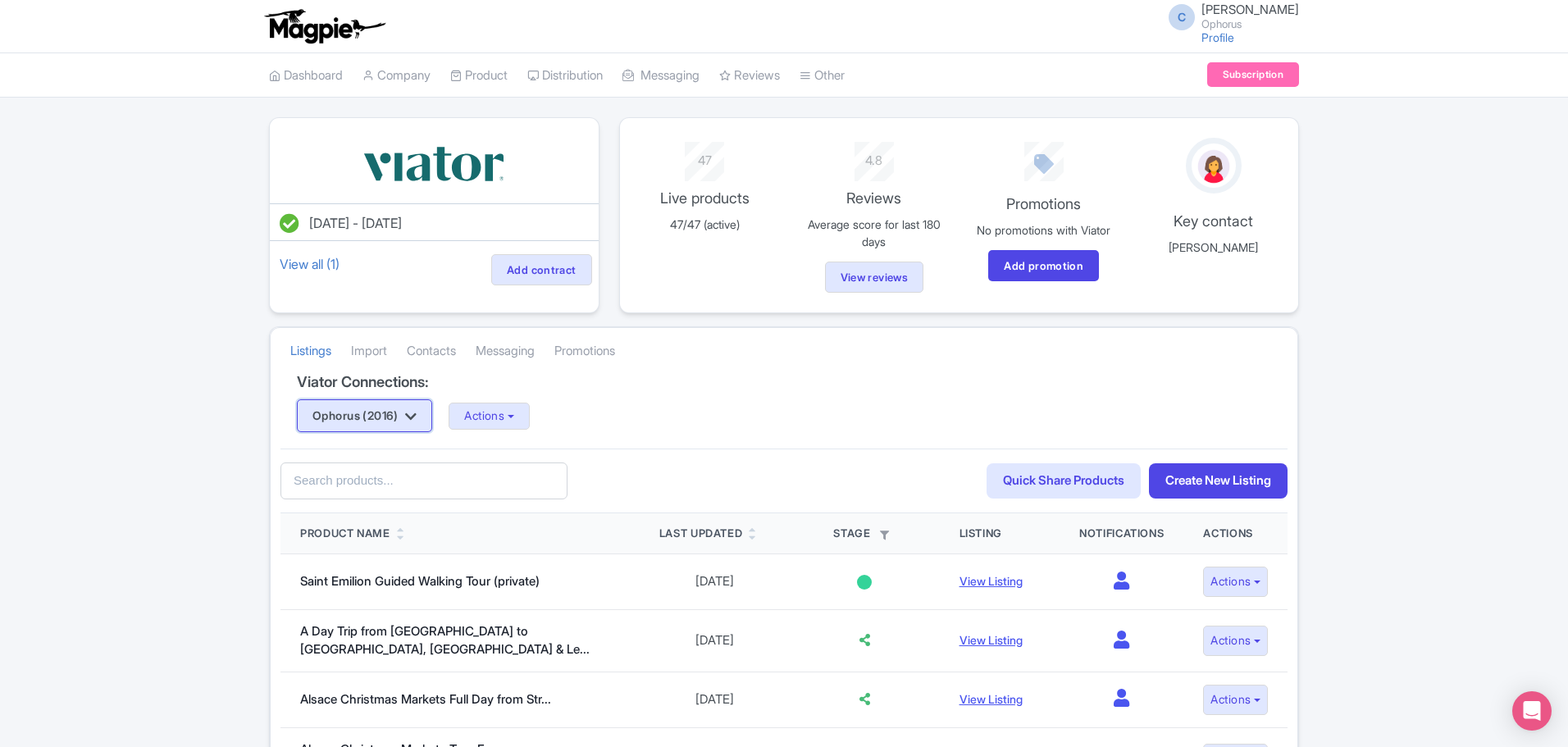
click at [398, 413] on button "Ophorus (2016)" at bounding box center [364, 416] width 135 height 33
click at [397, 413] on button "Ophorus (2016)" at bounding box center [364, 416] width 135 height 33
click at [518, 422] on button "Actions" at bounding box center [489, 415] width 81 height 27
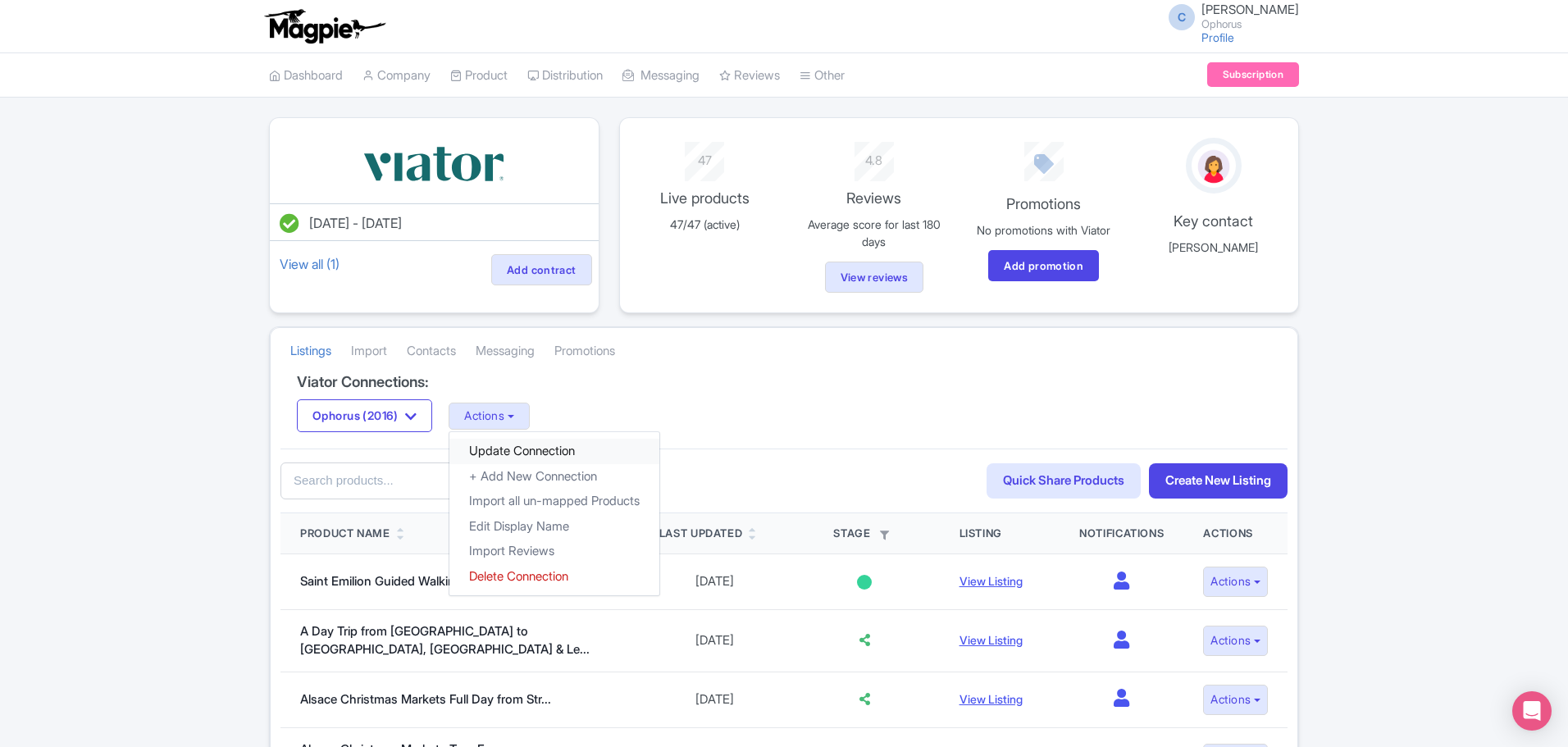
click at [523, 453] on link "Update Connection" at bounding box center [554, 451] width 210 height 26
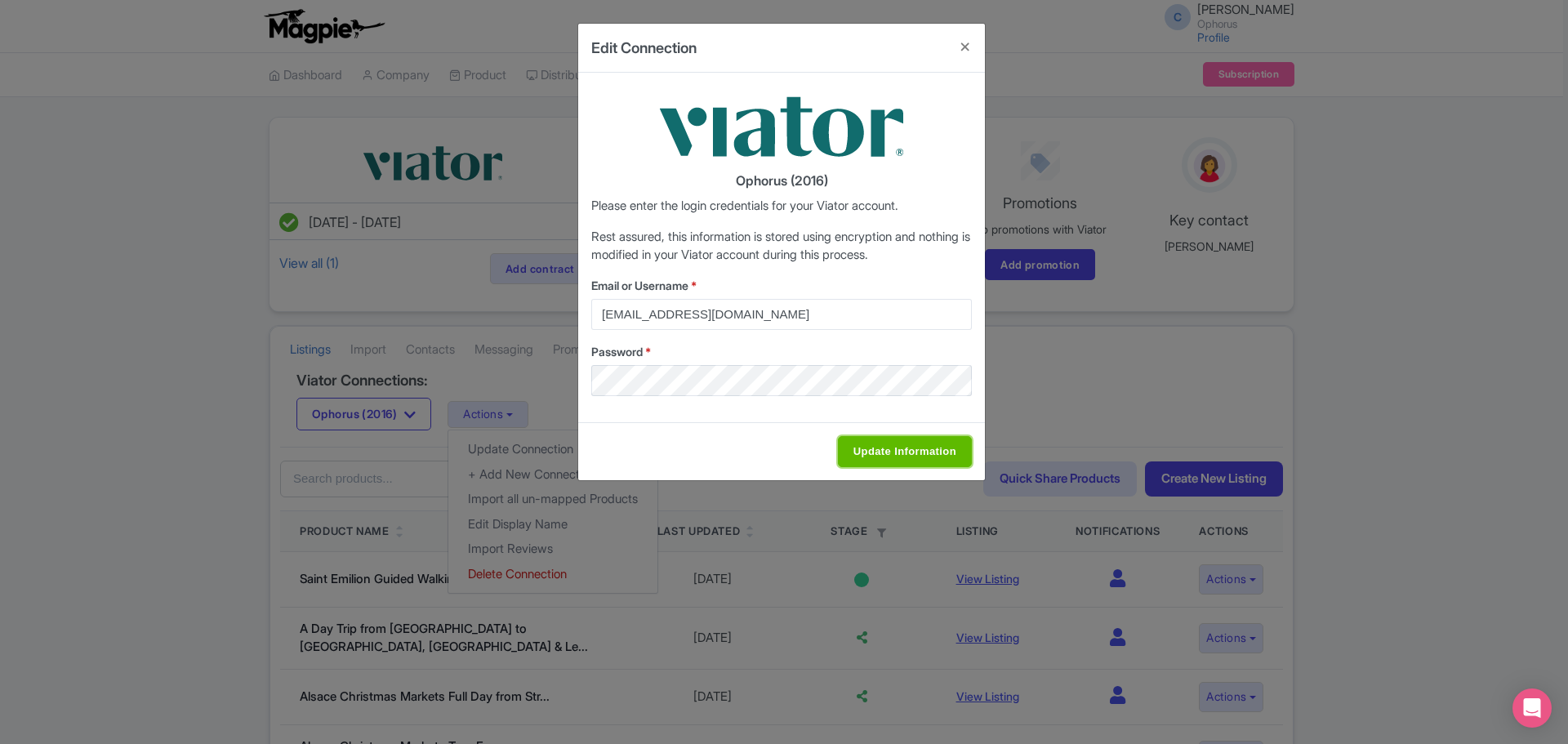
click at [923, 443] on input "Update Information" at bounding box center [905, 452] width 134 height 31
type input "Update Information"
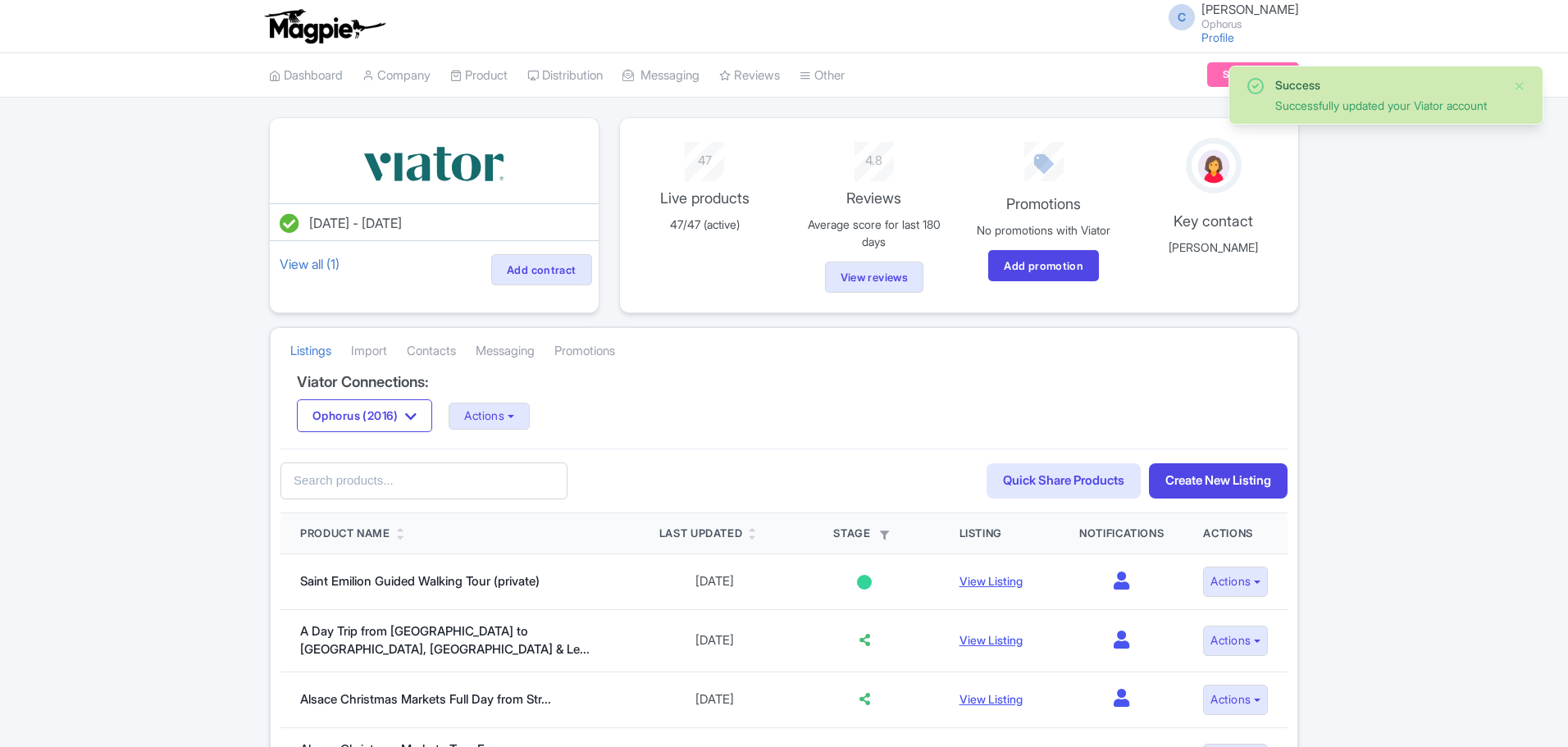
scroll to position [164, 0]
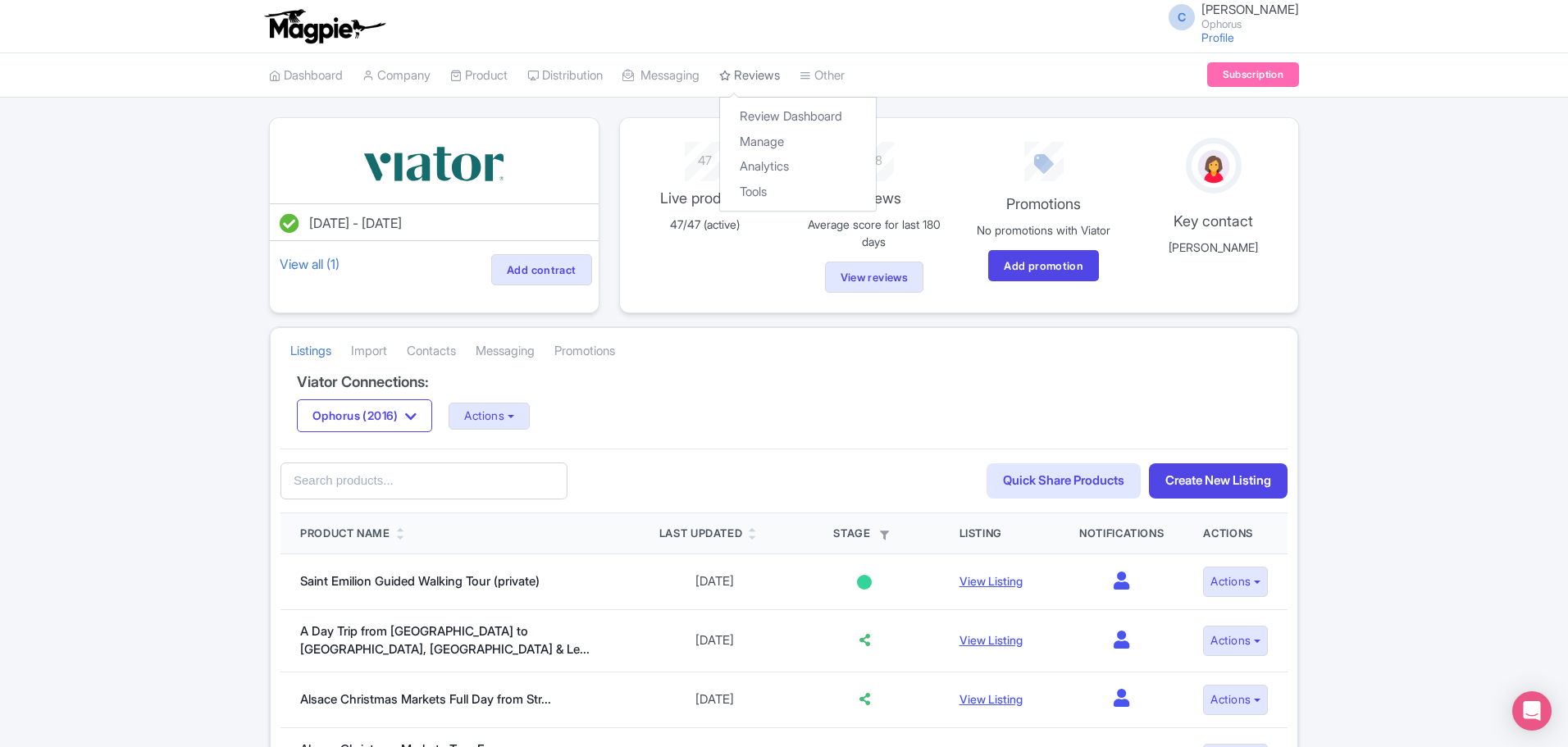
click at [772, 76] on link "Reviews" at bounding box center [749, 76] width 61 height 45
click at [784, 106] on link "Review Dashboard" at bounding box center [797, 117] width 156 height 26
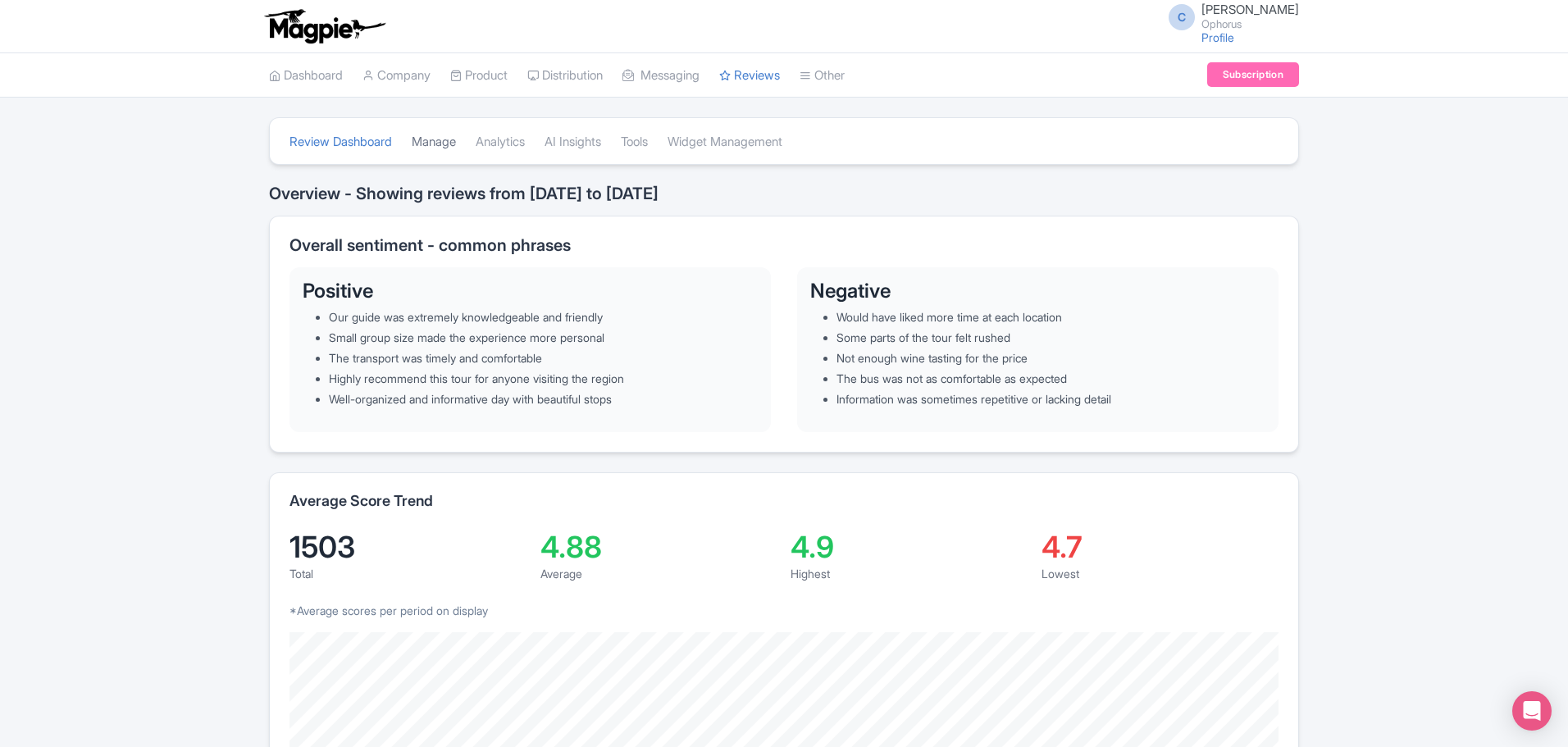
click at [432, 146] on link "Manage" at bounding box center [434, 142] width 44 height 45
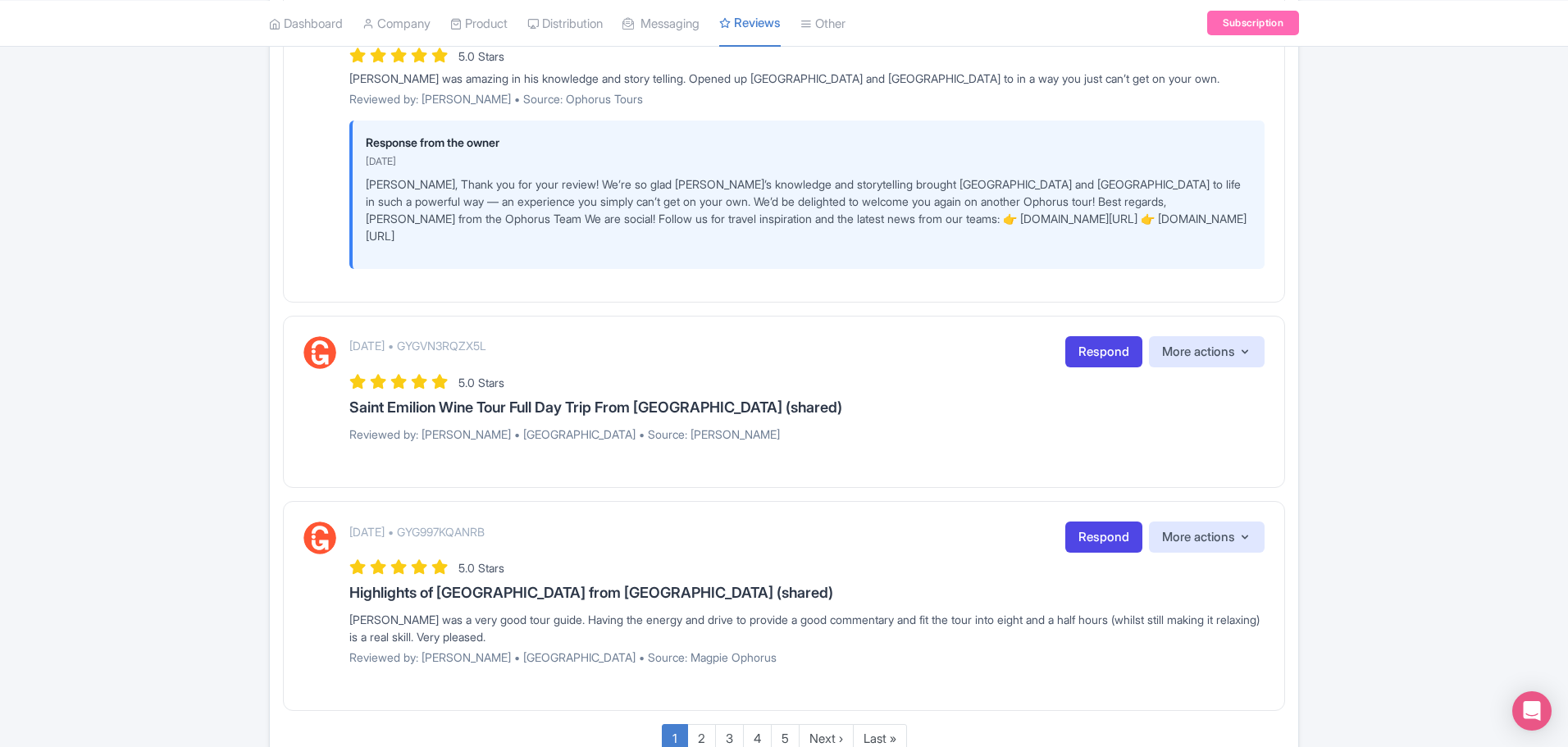
scroll to position [2239, 0]
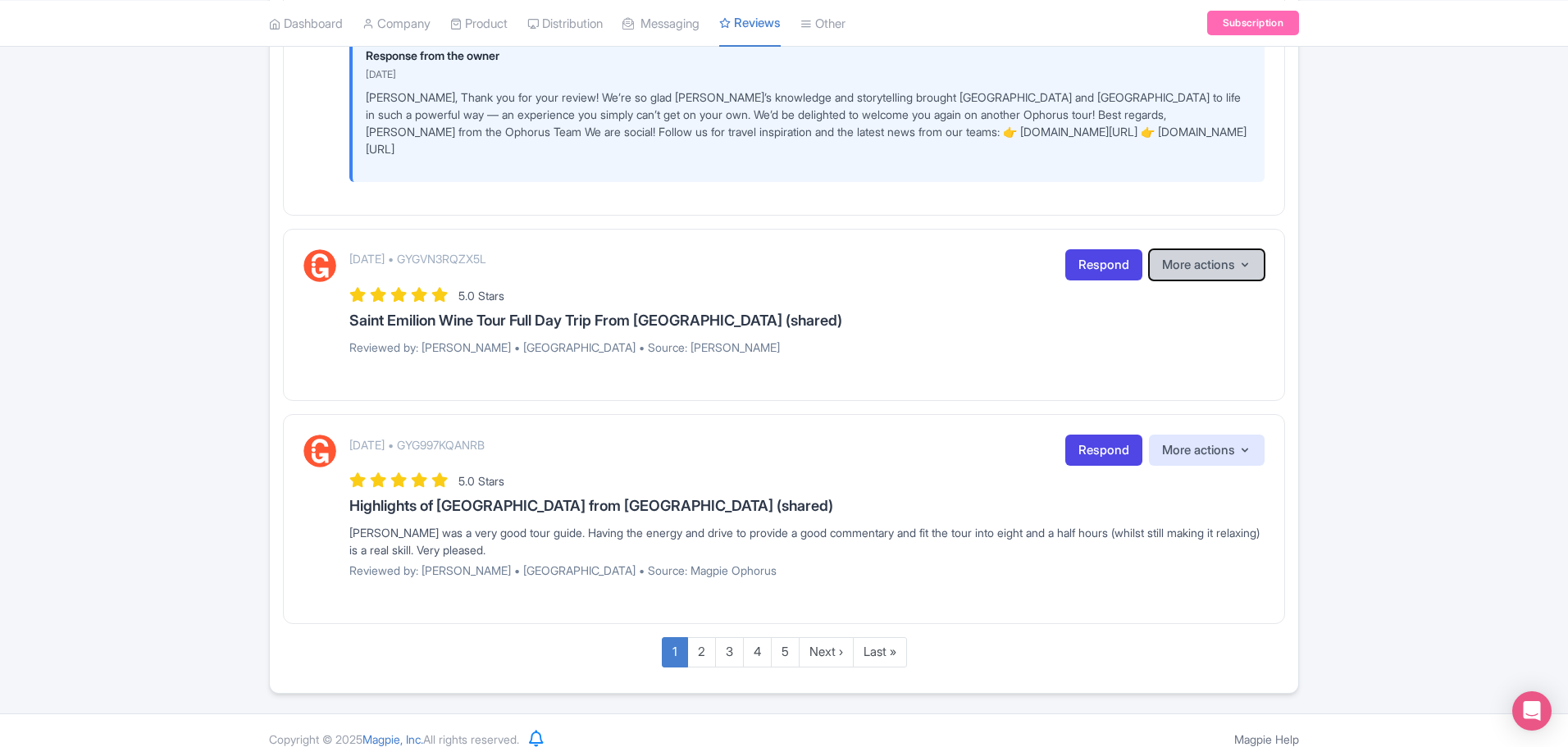
click at [1223, 250] on button "More actions" at bounding box center [1207, 265] width 116 height 32
click at [1211, 251] on button "More actions" at bounding box center [1207, 265] width 116 height 32
click at [821, 637] on link "Next ›" at bounding box center [826, 652] width 55 height 30
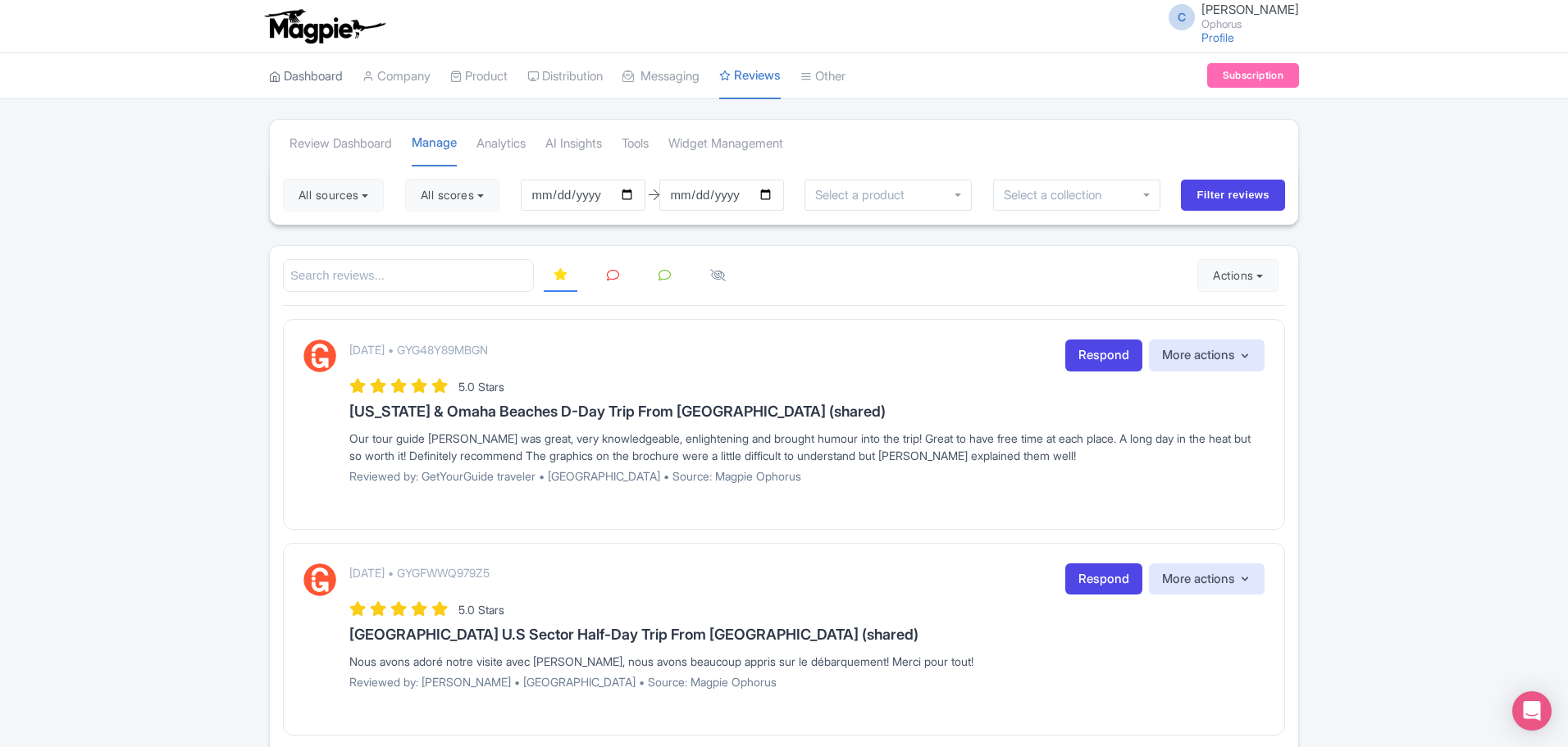
click at [308, 71] on link "Dashboard" at bounding box center [306, 76] width 74 height 45
click at [488, 117] on link "My Products" at bounding box center [528, 118] width 156 height 26
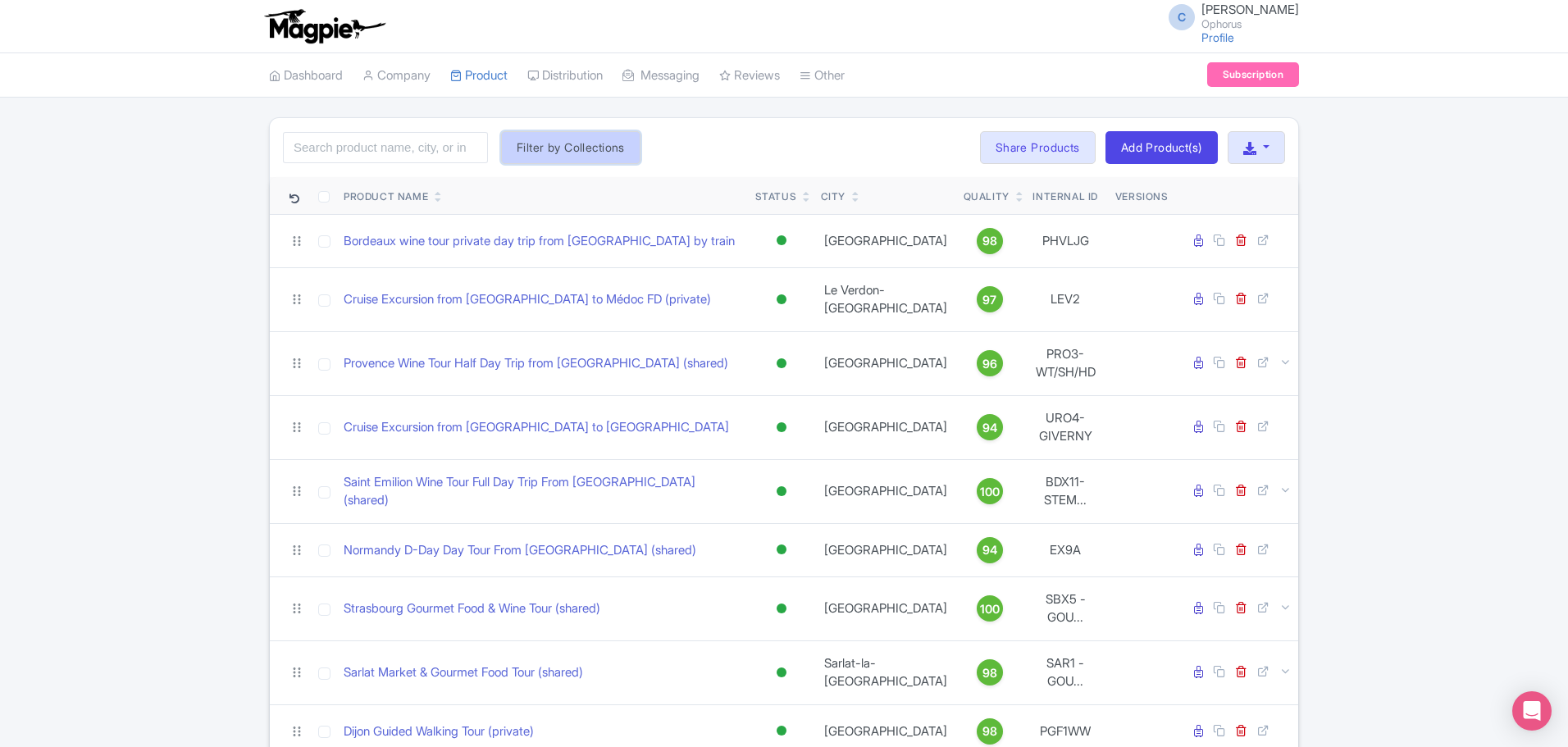
click at [570, 146] on button "Filter by Collections" at bounding box center [570, 147] width 139 height 33
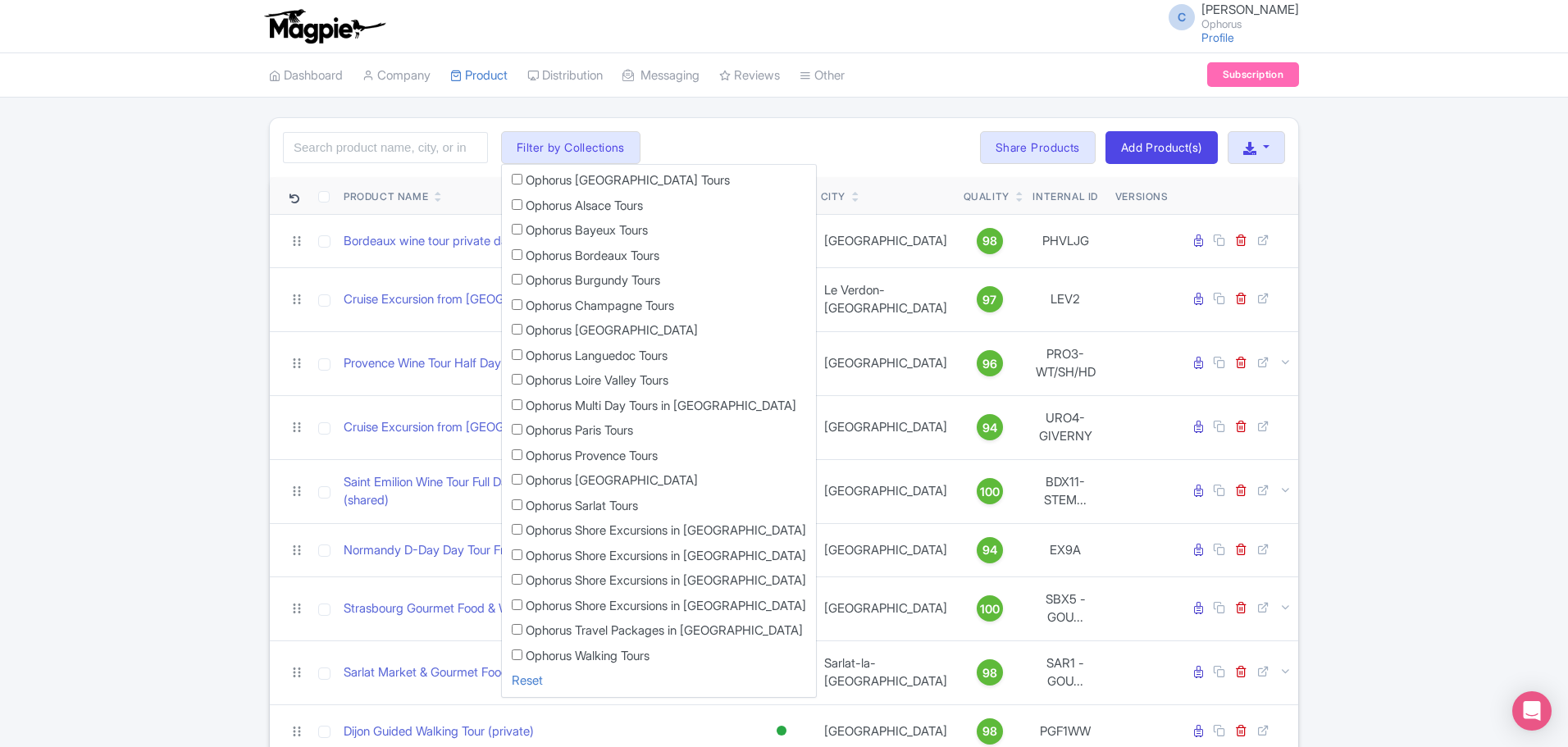
click at [511, 630] on li "Ophorus Travel Packages in France" at bounding box center [658, 635] width 314 height 26
click at [516, 629] on input "Ophorus Travel Packages in France" at bounding box center [517, 630] width 11 height 11
checkbox input "true"
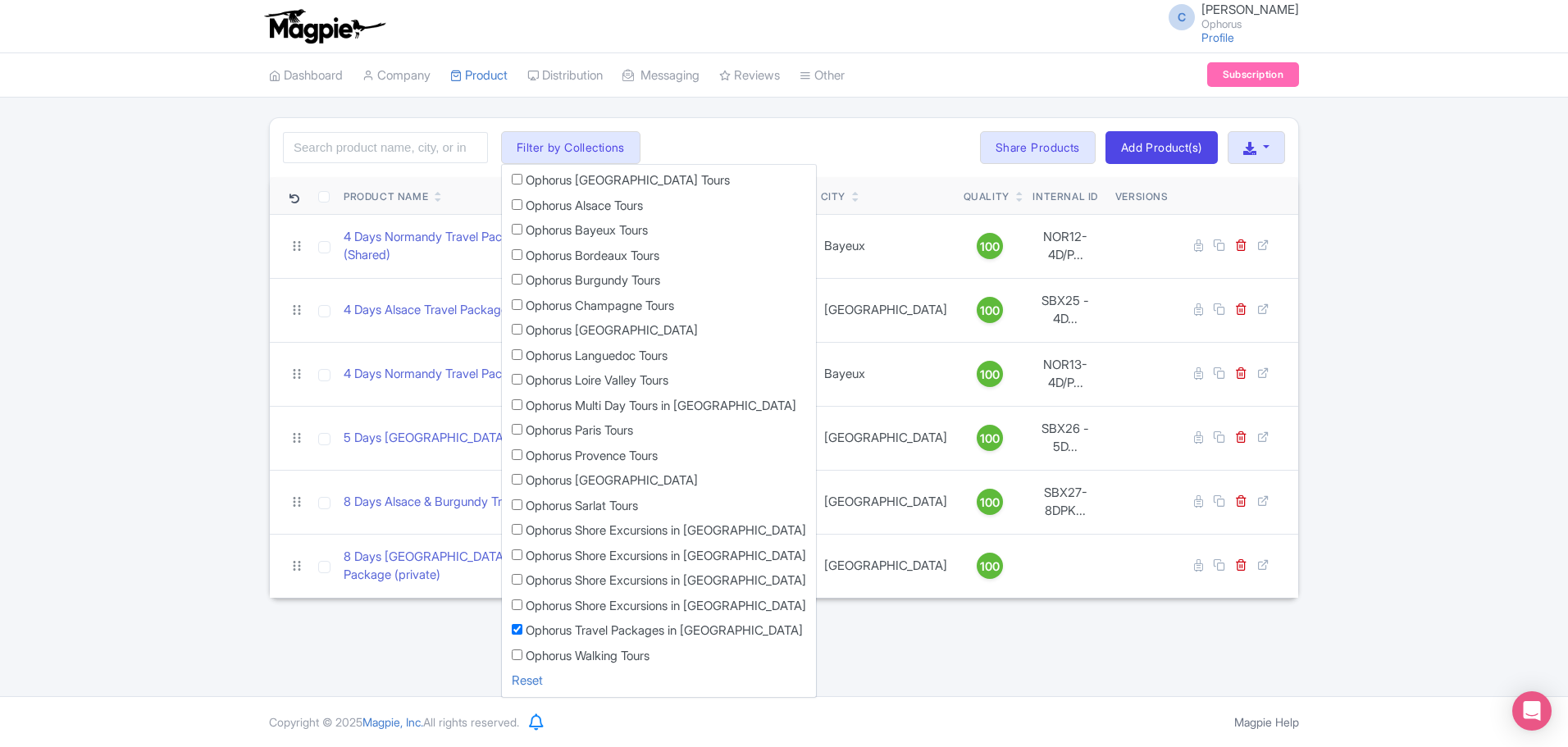
click at [150, 451] on div "Search Filter by Collections Ophorus Aix en Provence Tours Ophorus Alsace Tours…" at bounding box center [784, 357] width 1568 height 482
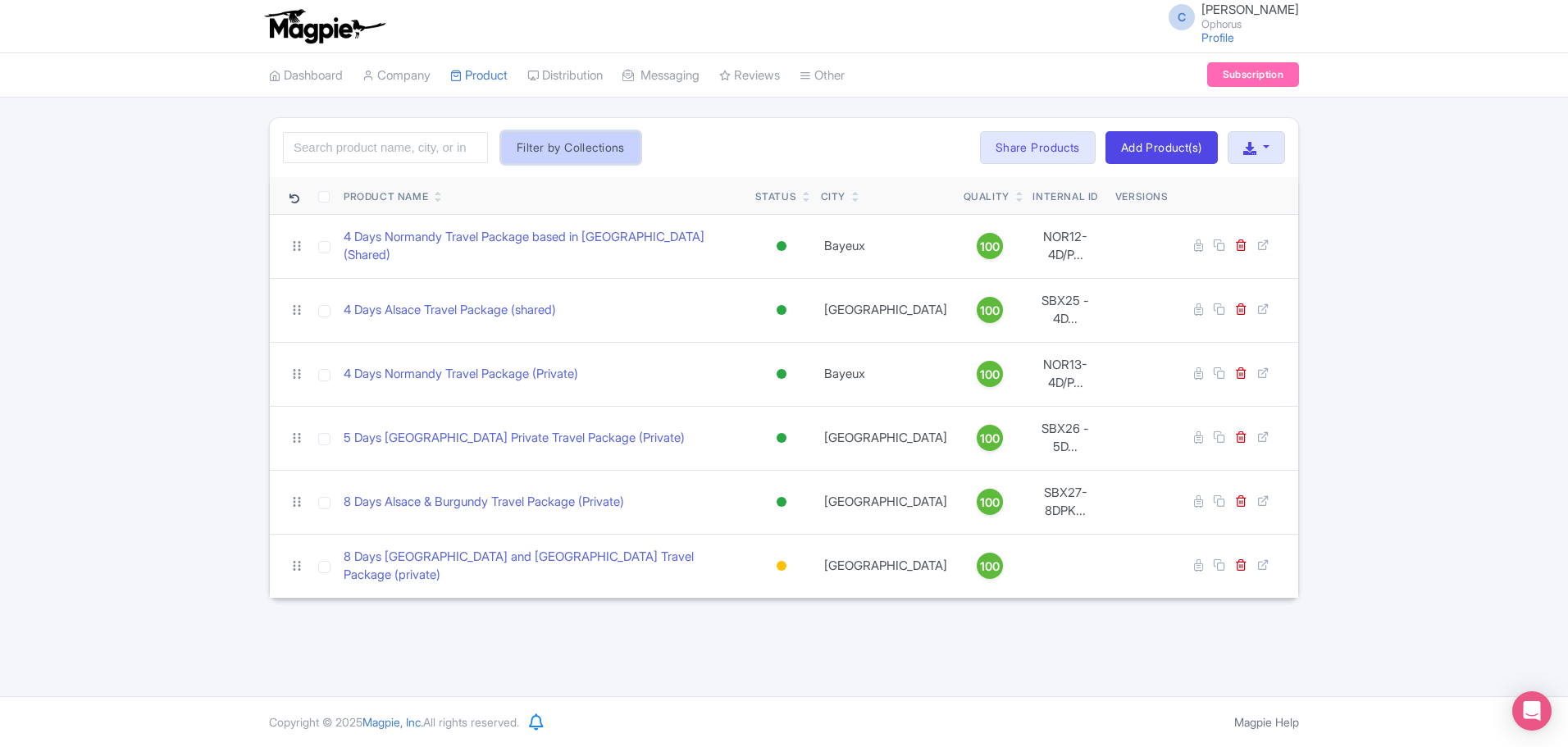
click at [601, 160] on button "Filter by Collections" at bounding box center [570, 147] width 139 height 33
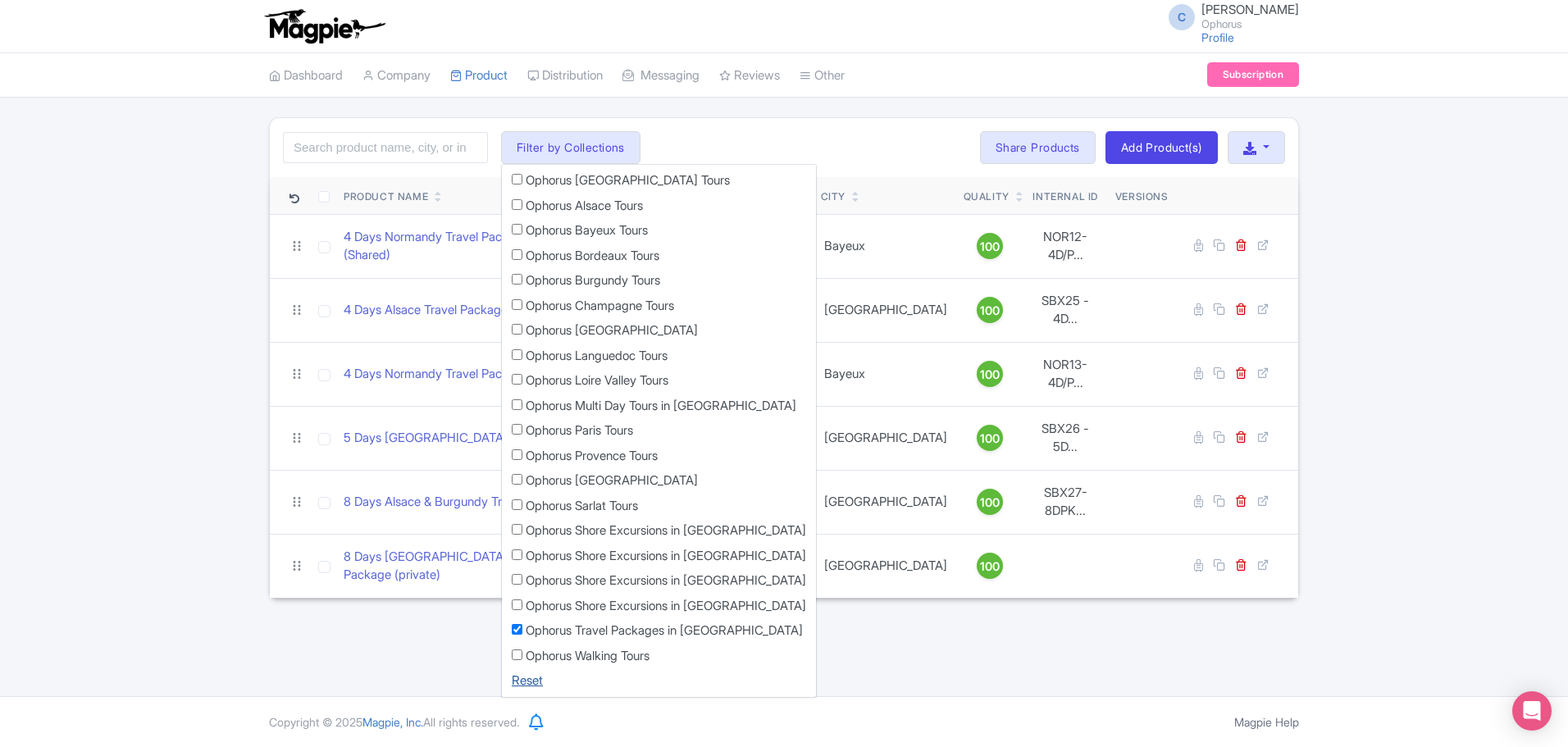
click at [517, 678] on link "Reset" at bounding box center [528, 680] width 31 height 16
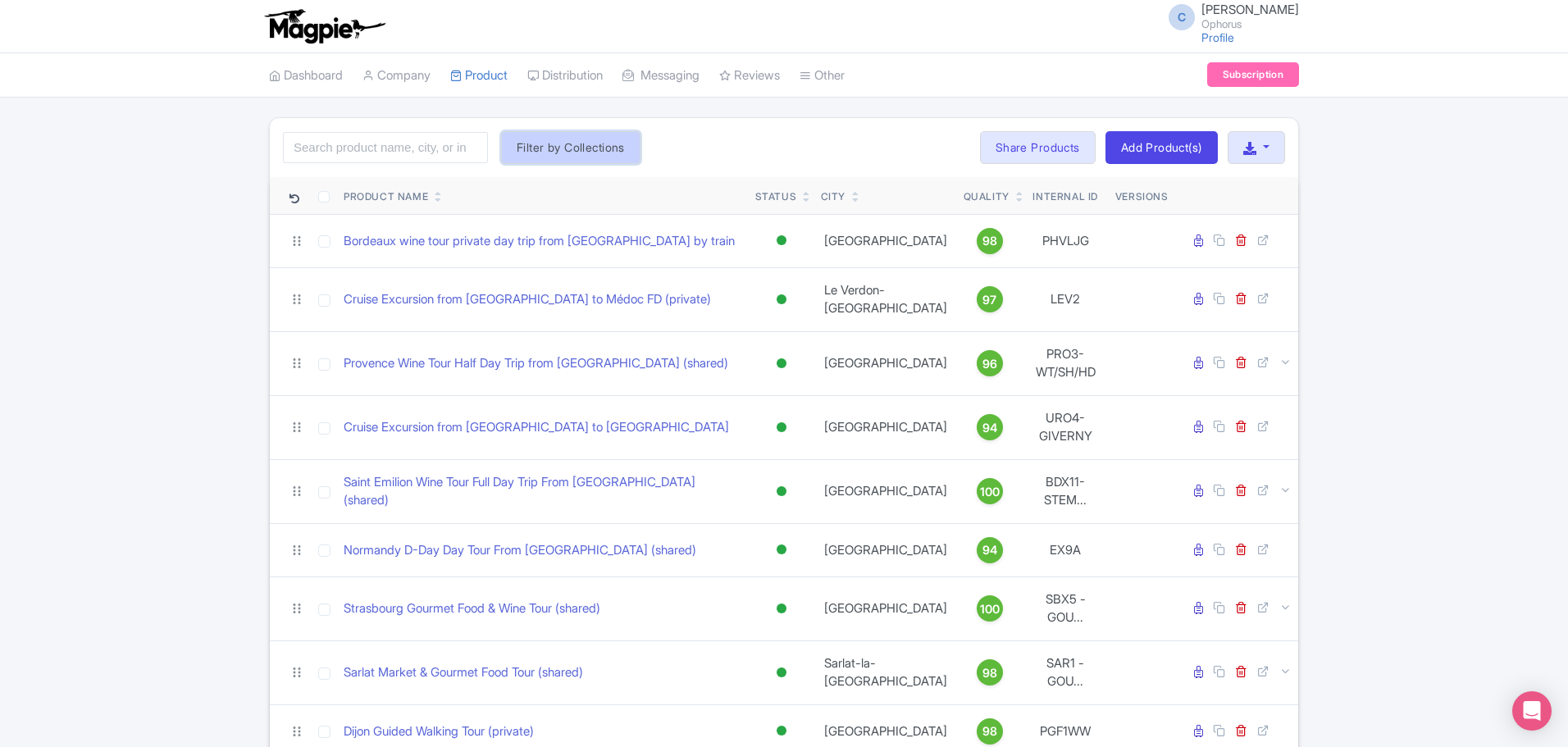
click at [567, 153] on button "Filter by Collections" at bounding box center [570, 147] width 139 height 33
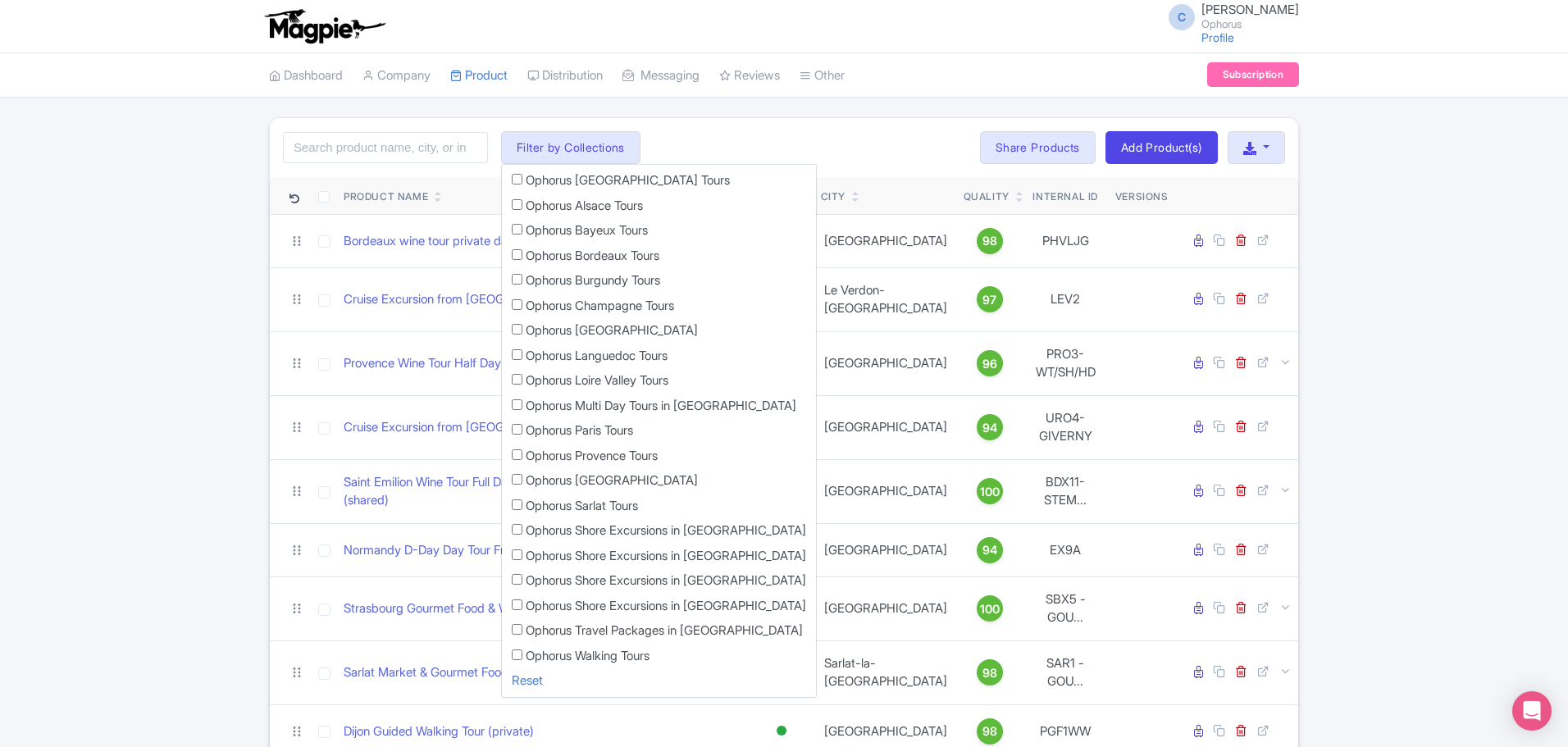
click at [514, 508] on input "Ophorus Sarlat Tours" at bounding box center [517, 505] width 11 height 11
checkbox input "true"
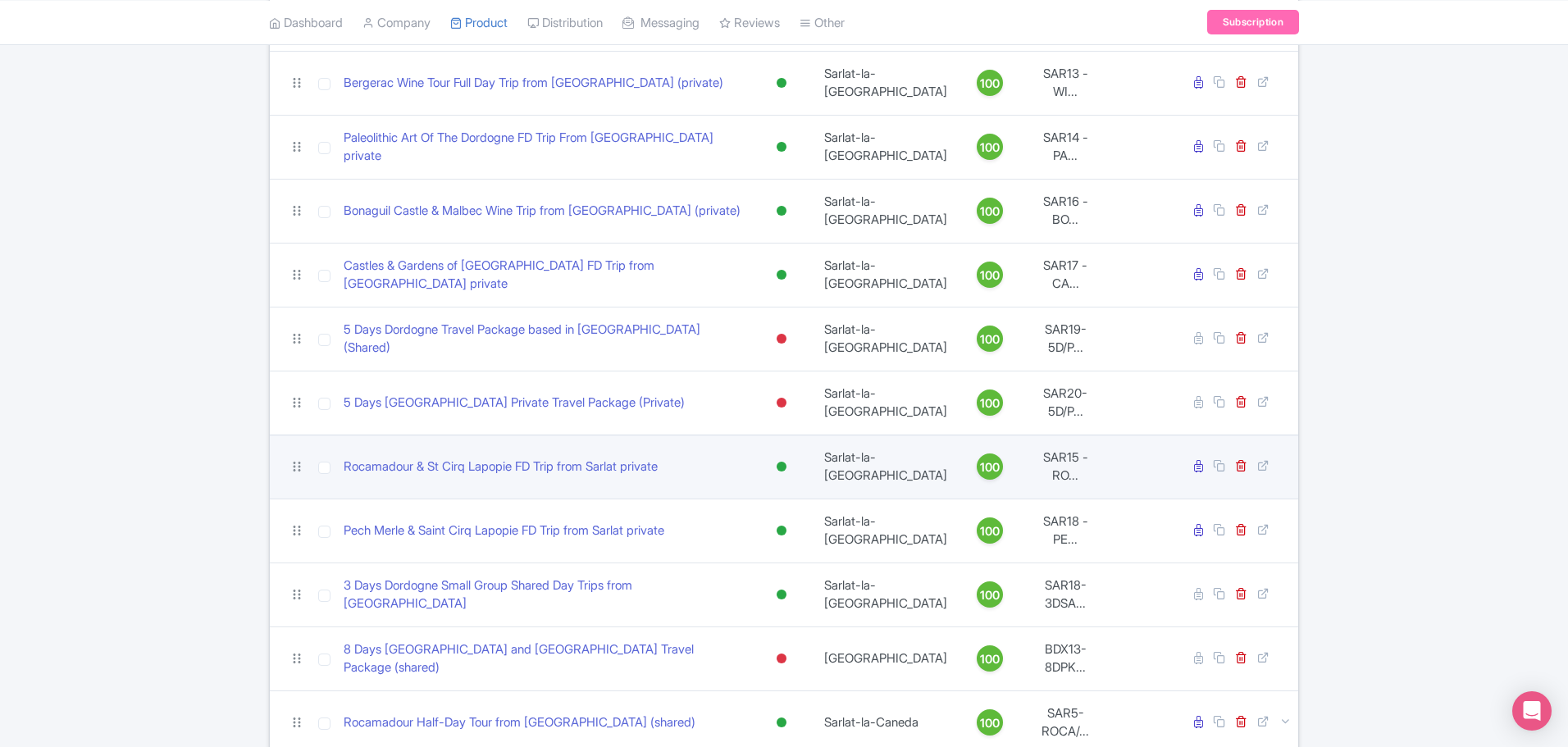
scroll to position [821, 0]
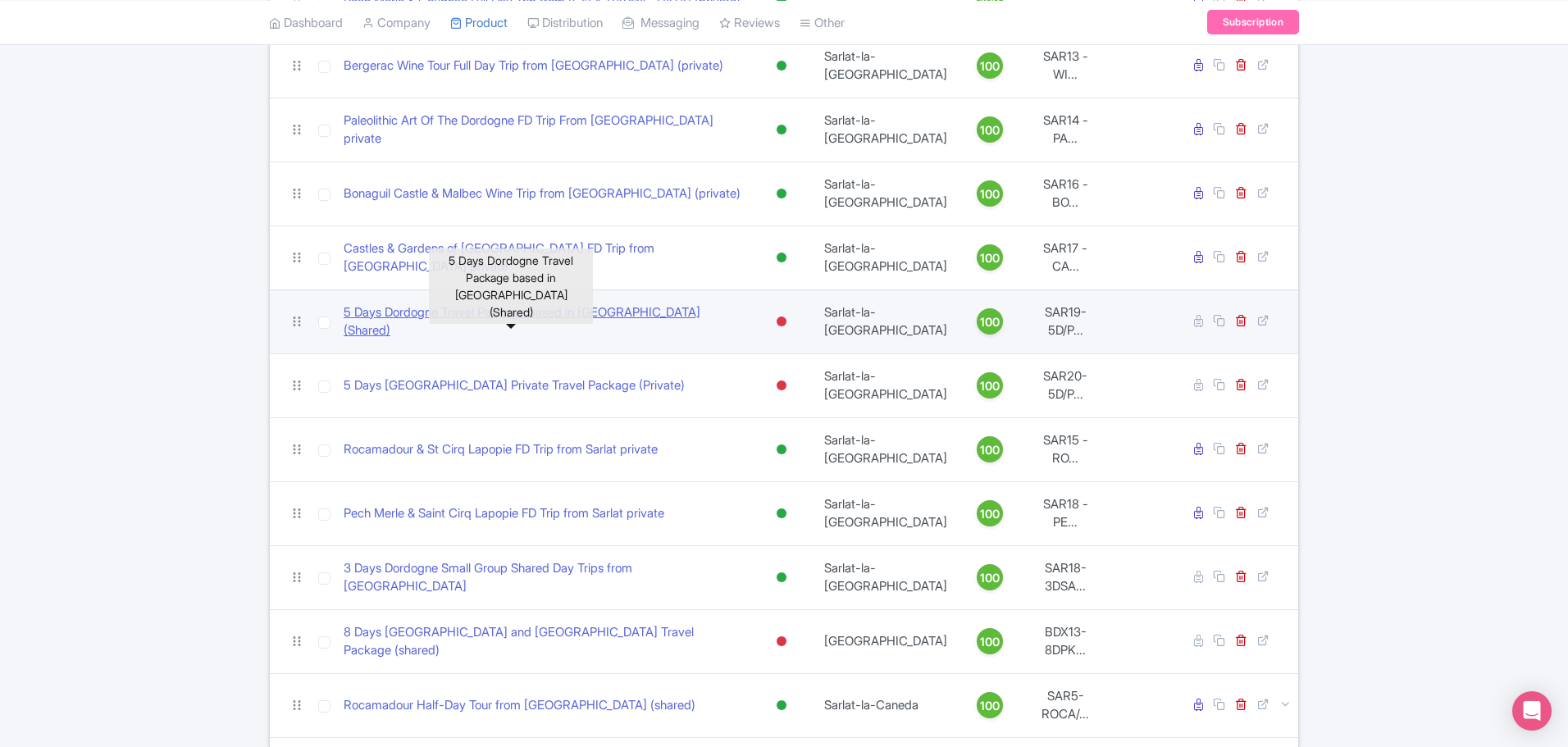
click at [557, 318] on link "5 Days Dordogne Travel Package based in [GEOGRAPHIC_DATA] (Shared)" at bounding box center [542, 322] width 399 height 37
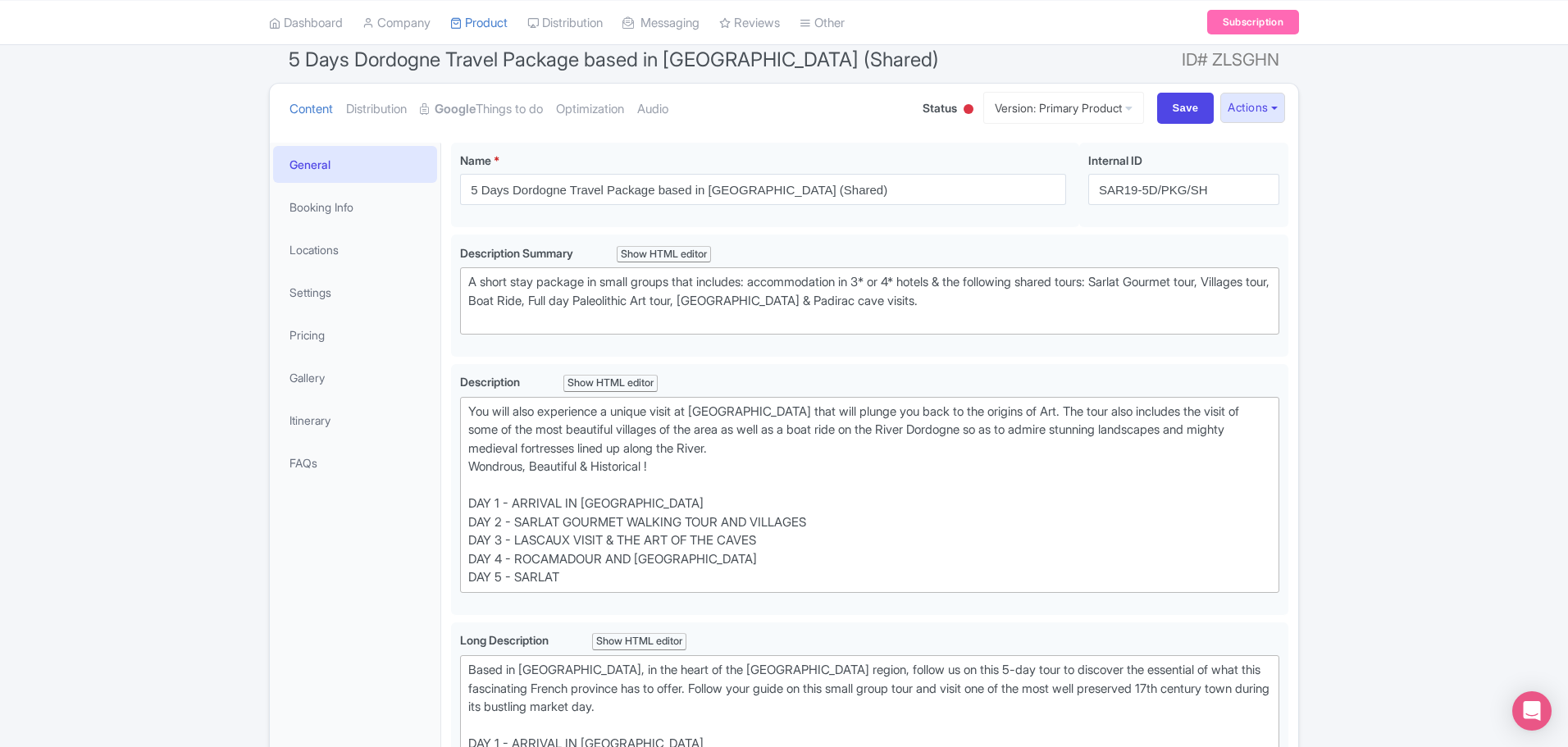
scroll to position [246, 0]
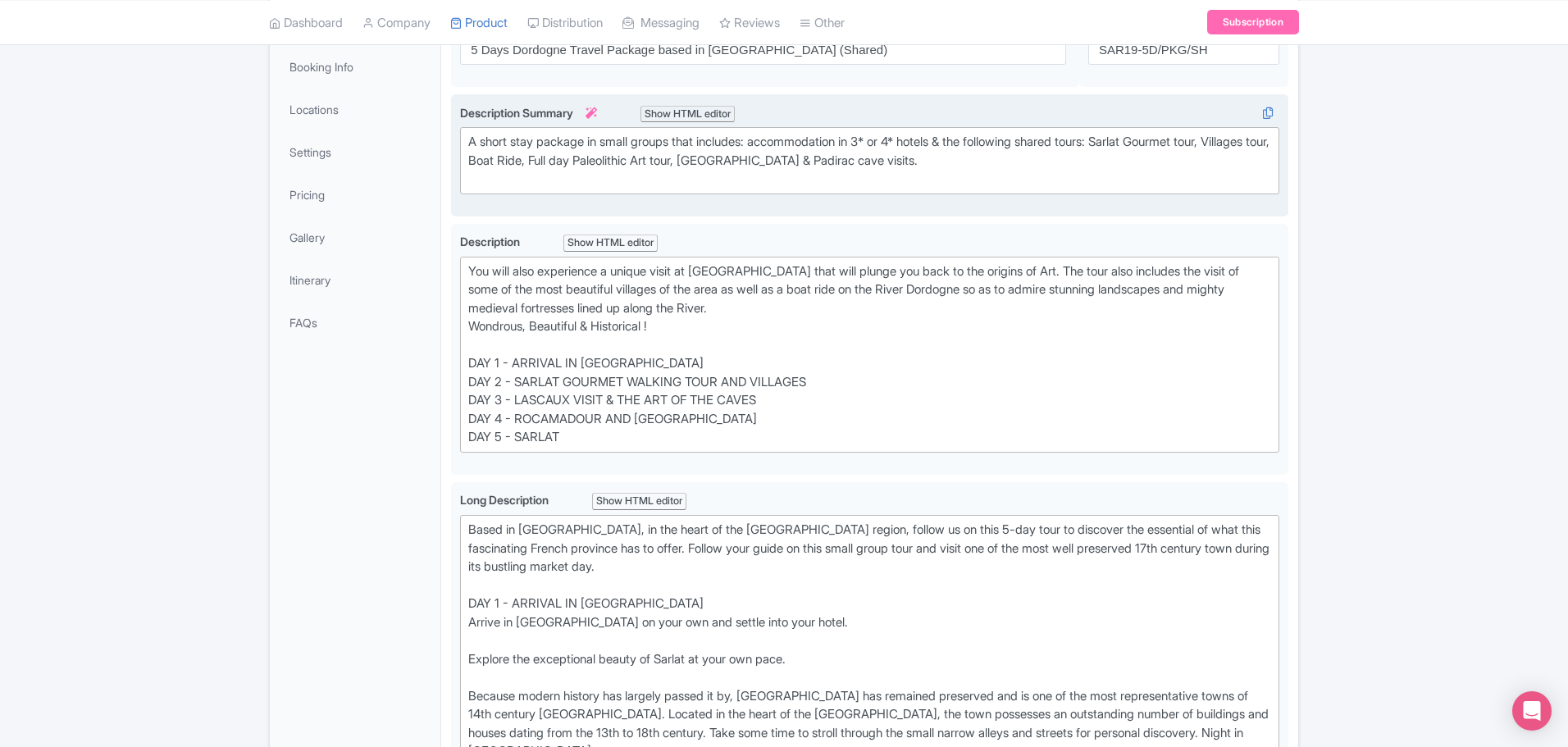
click at [962, 143] on div "A short stay package in small groups that includes: accommodation in 3* or 4* h…" at bounding box center [870, 160] width 803 height 56
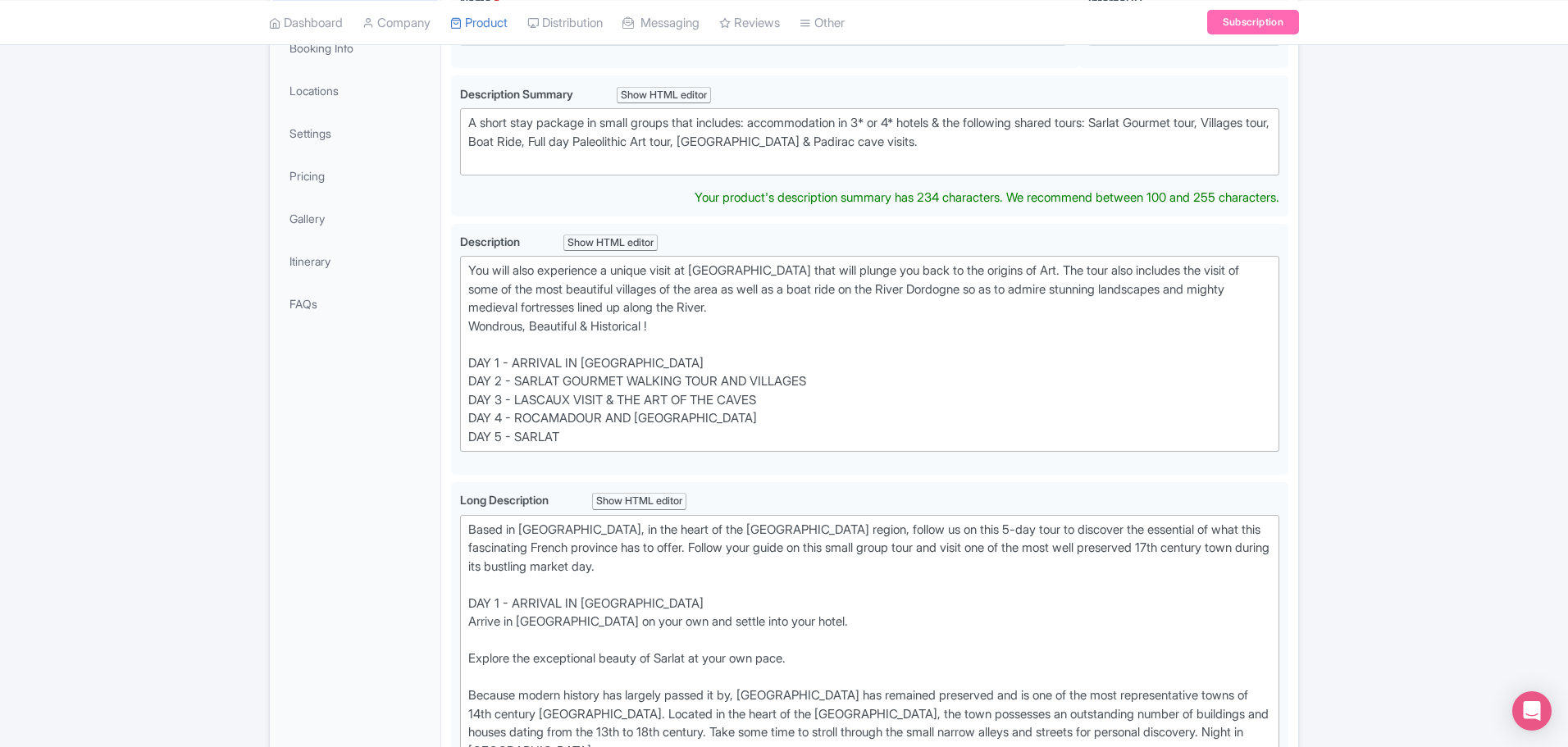
type trix-editor "<div>A short stay package in small groups that includes: accommodation in 3* or…"
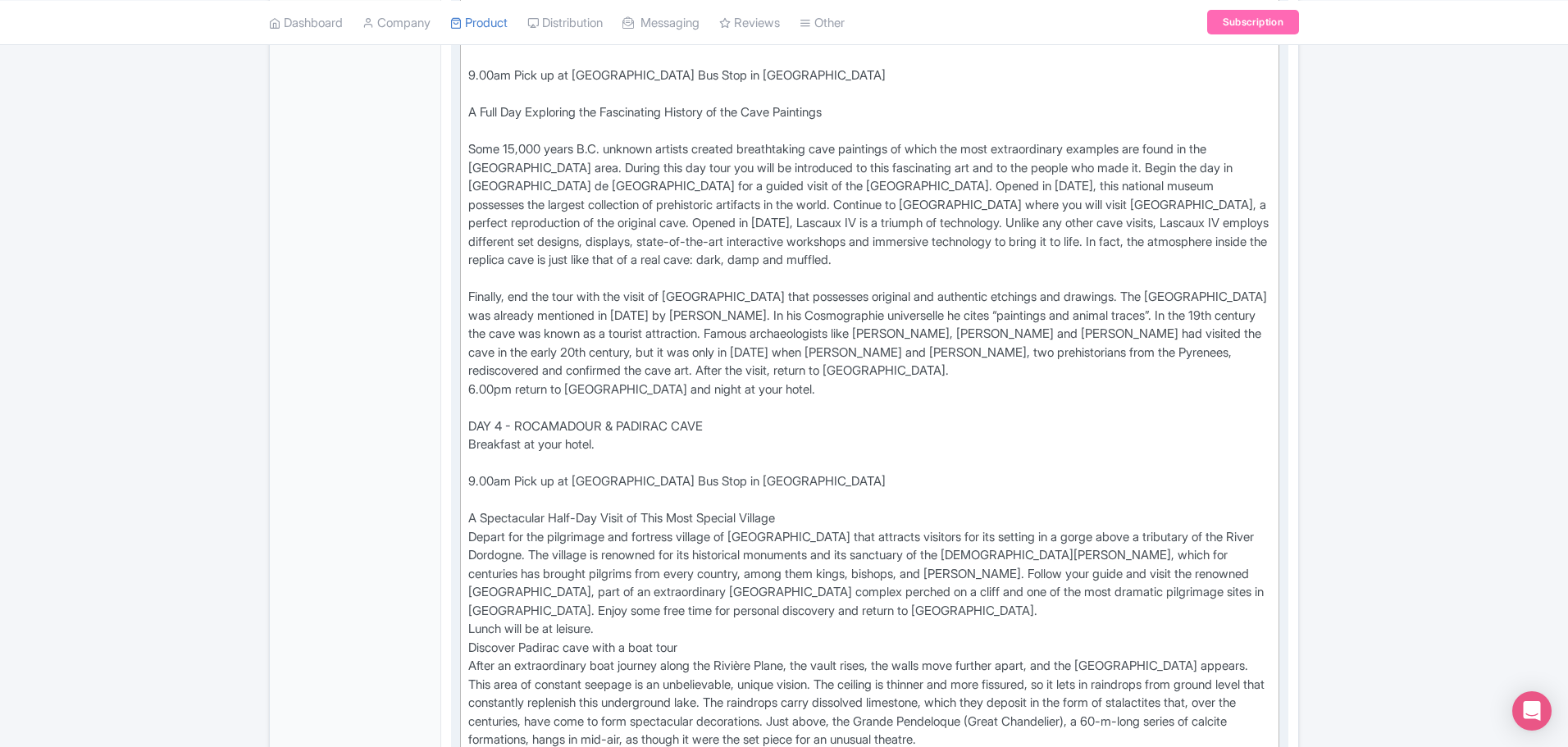
scroll to position [1578, 0]
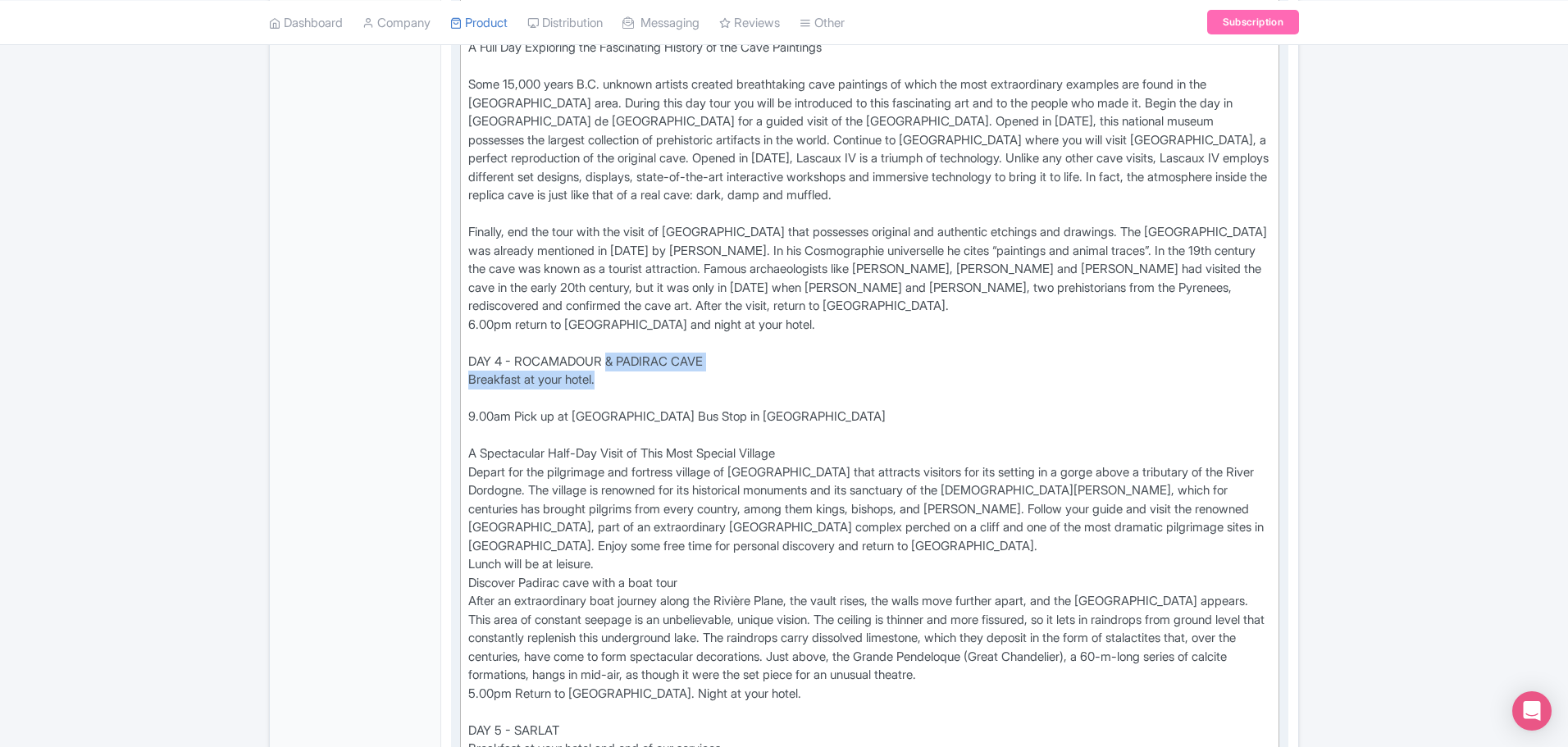
drag, startPoint x: 610, startPoint y: 339, endPoint x: 784, endPoint y: 359, distance: 175.1
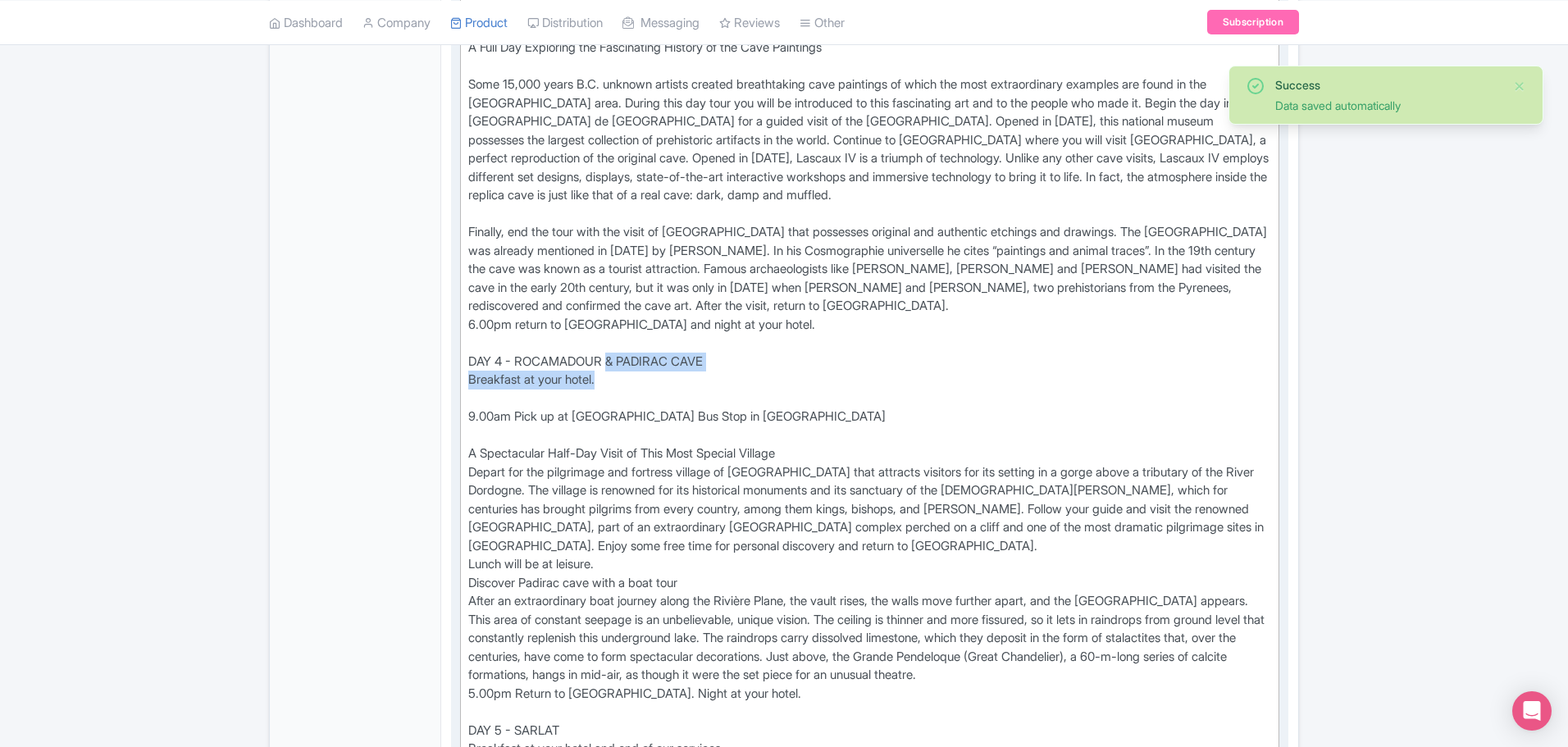
drag, startPoint x: 719, startPoint y: 339, endPoint x: 611, endPoint y: 342, distance: 108.0
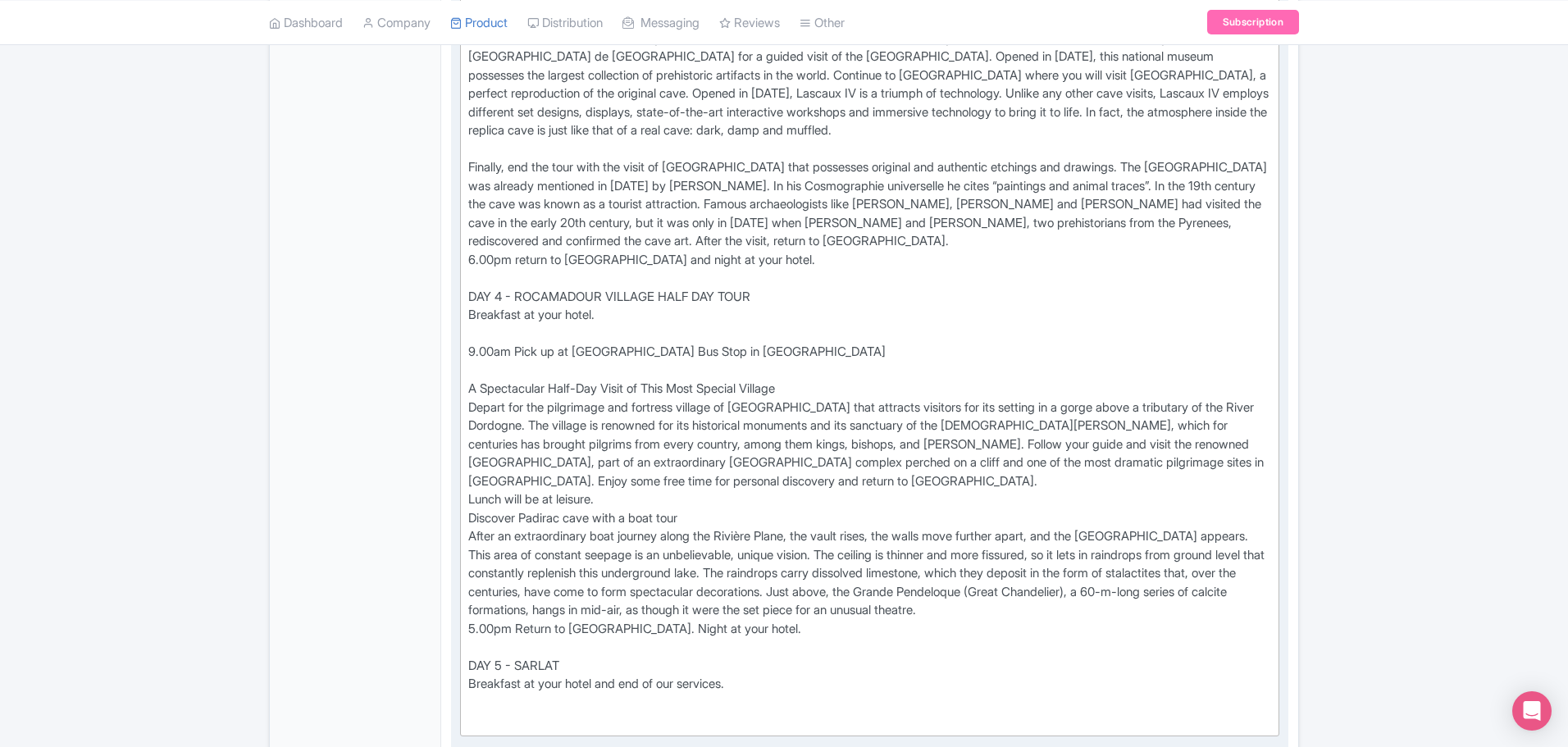
scroll to position [1742, 0]
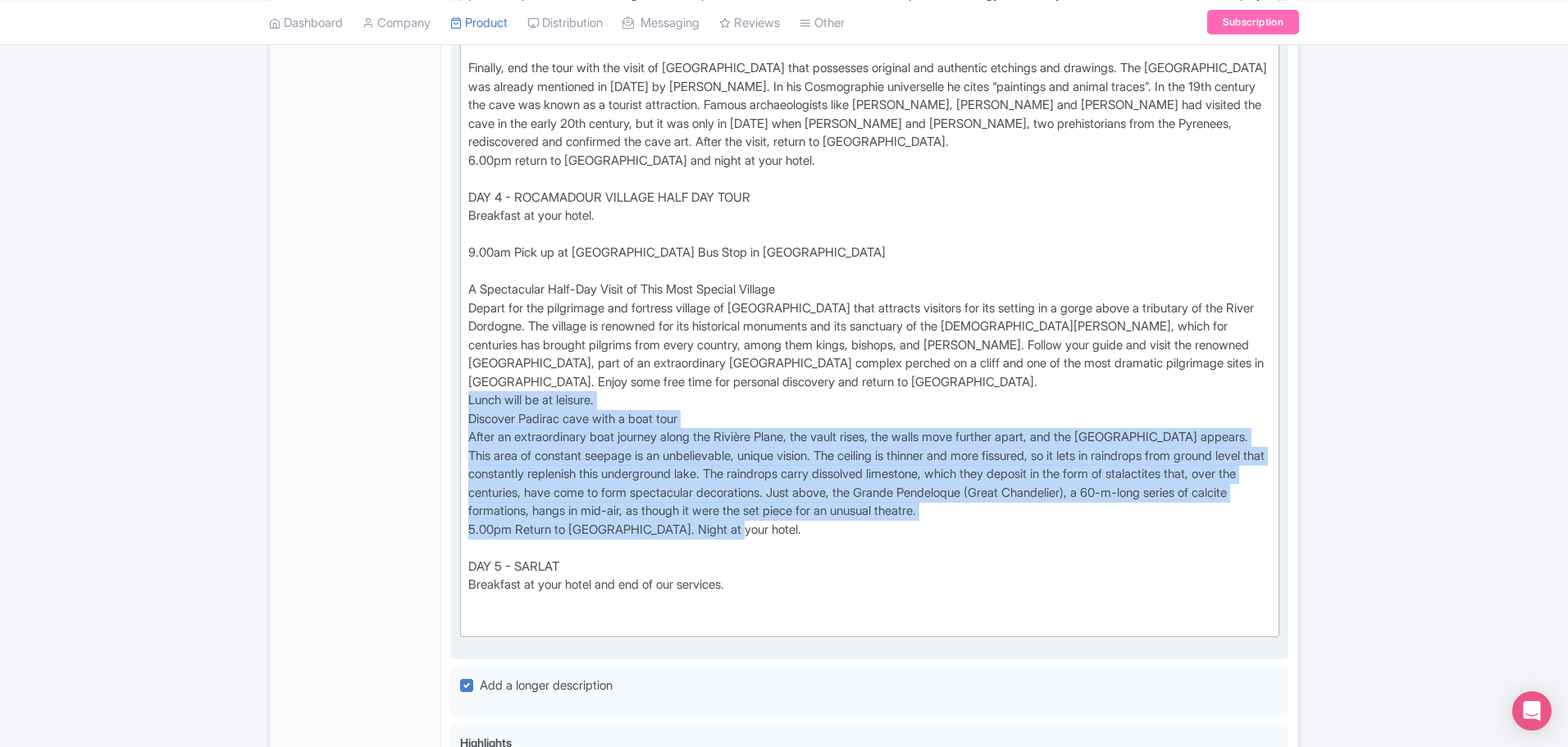
drag, startPoint x: 470, startPoint y: 376, endPoint x: 1154, endPoint y: 523, distance: 699.6
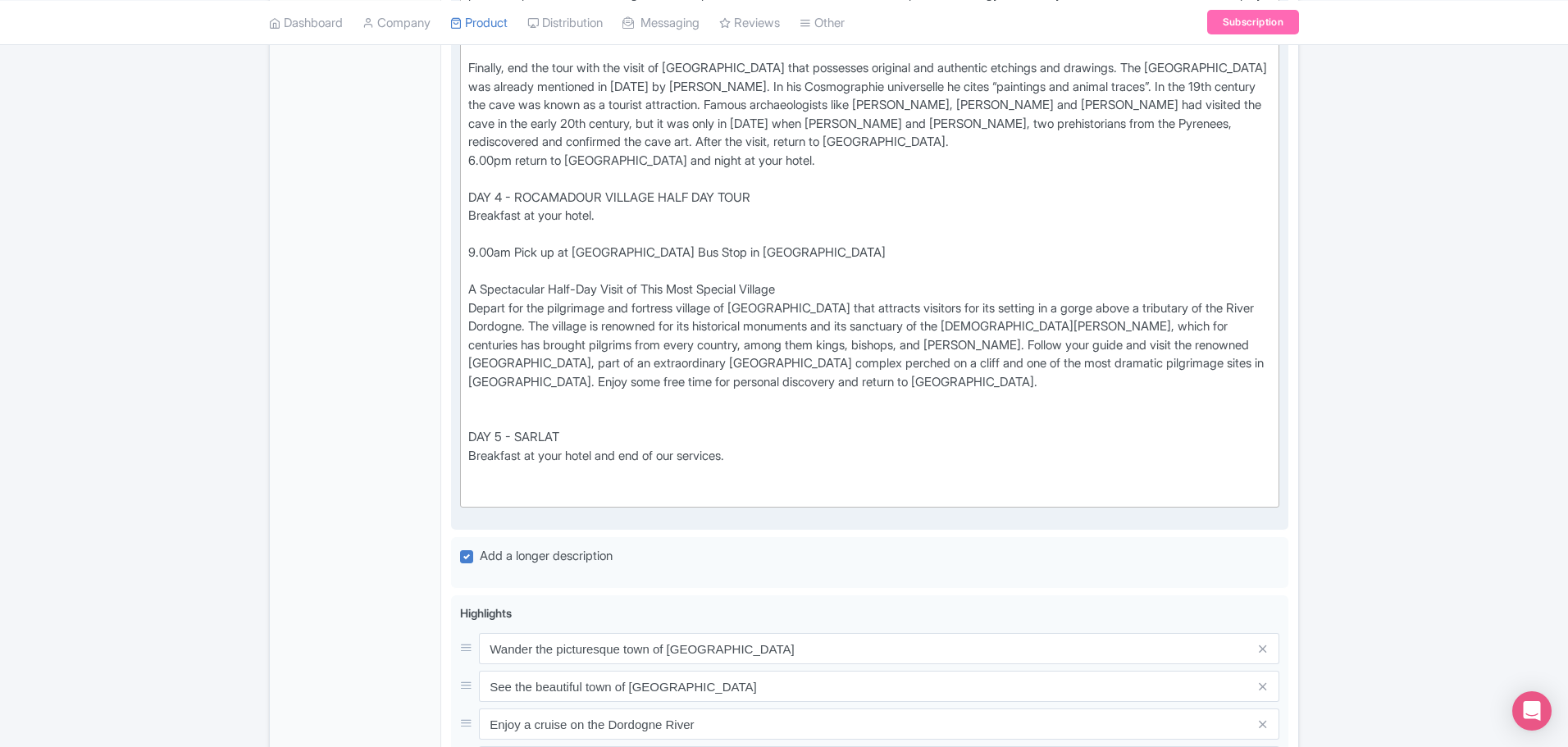
type trix-editor "<div>Based in Sarlat, in the heart of the Dordogne region, follow us on this 5-…"
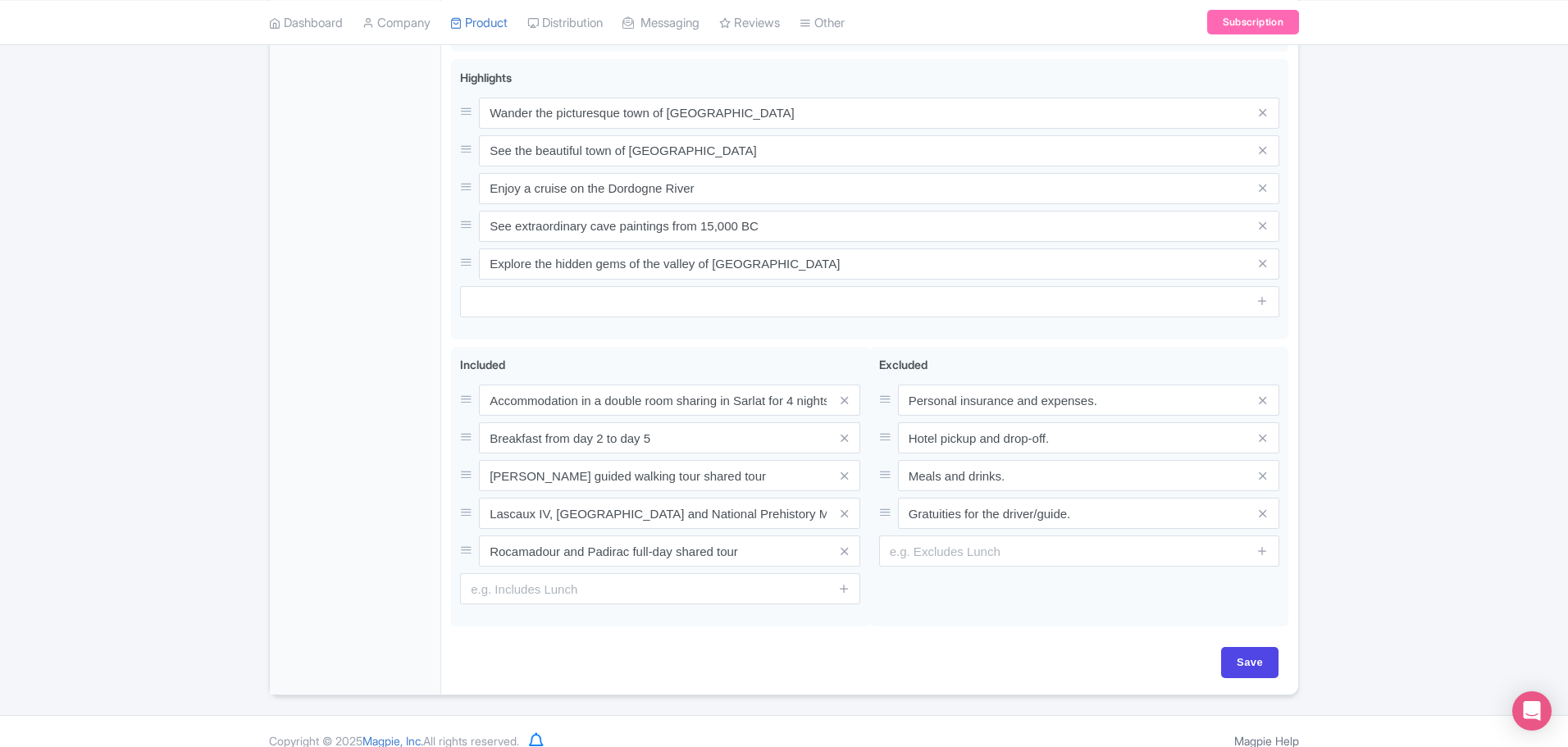
scroll to position [2260, 0]
click at [1254, 648] on input "Save" at bounding box center [1249, 662] width 57 height 31
type input "Saving..."
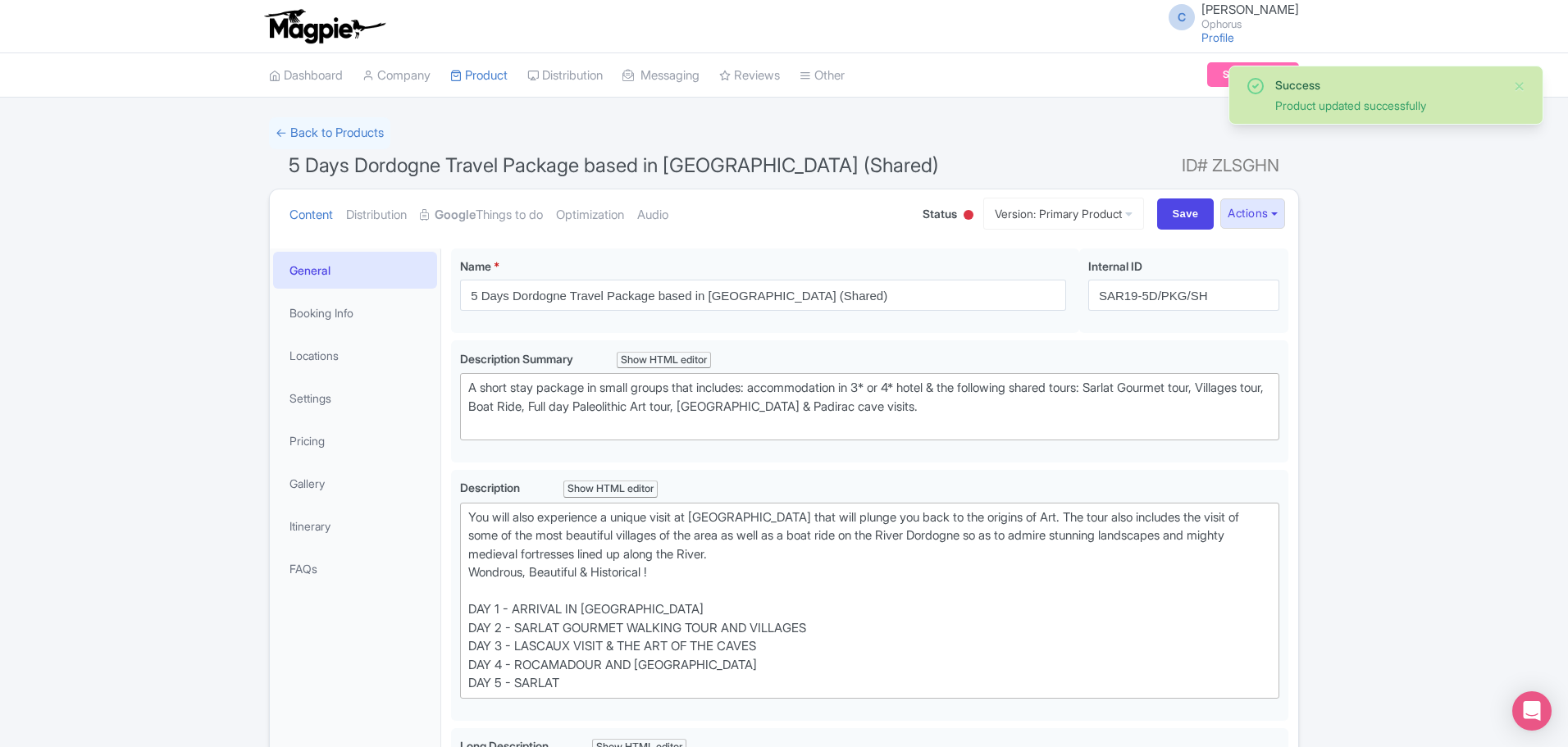
click at [923, 212] on span "Status" at bounding box center [939, 214] width 34 height 18
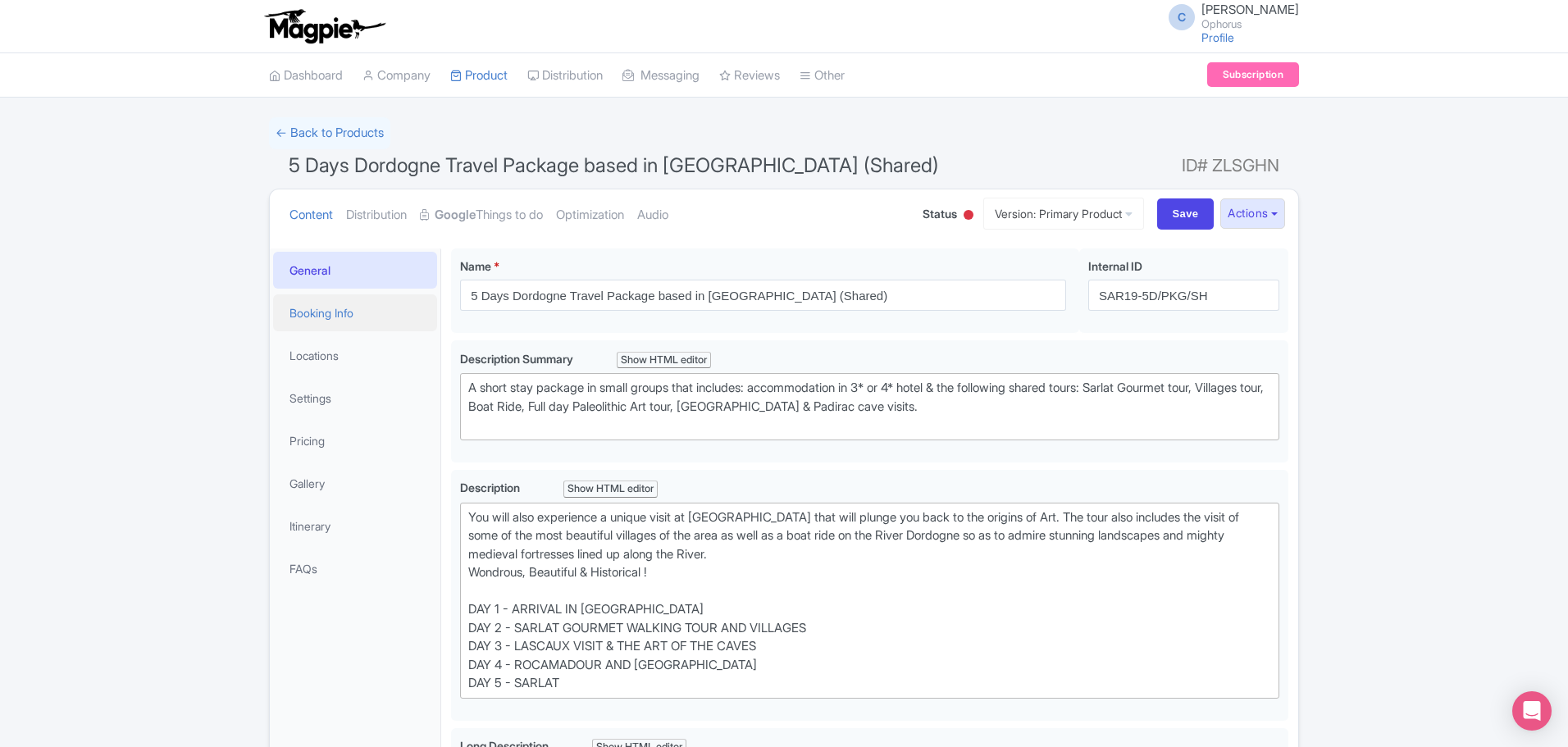
click at [338, 306] on link "Booking Info" at bounding box center [355, 313] width 164 height 37
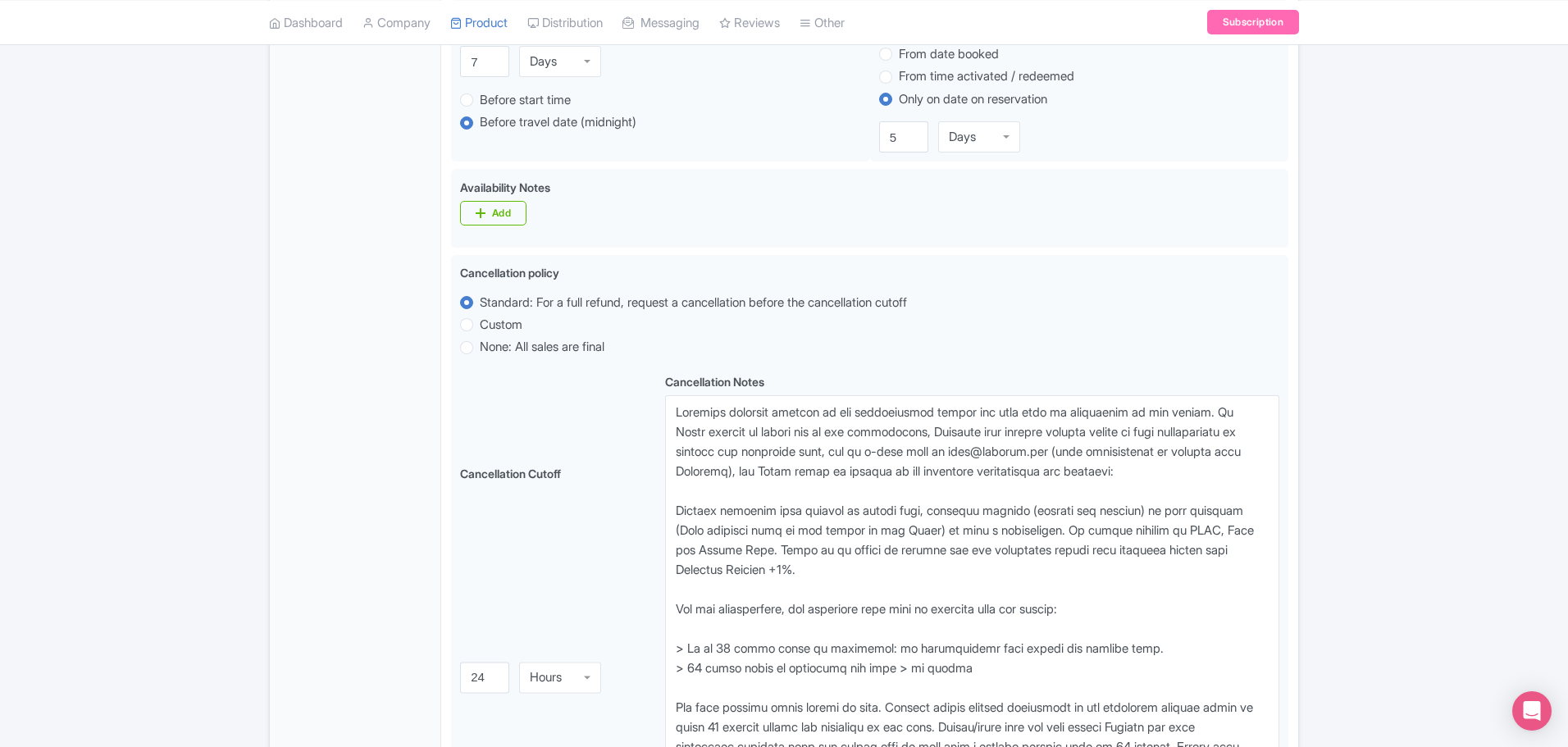
scroll to position [985, 0]
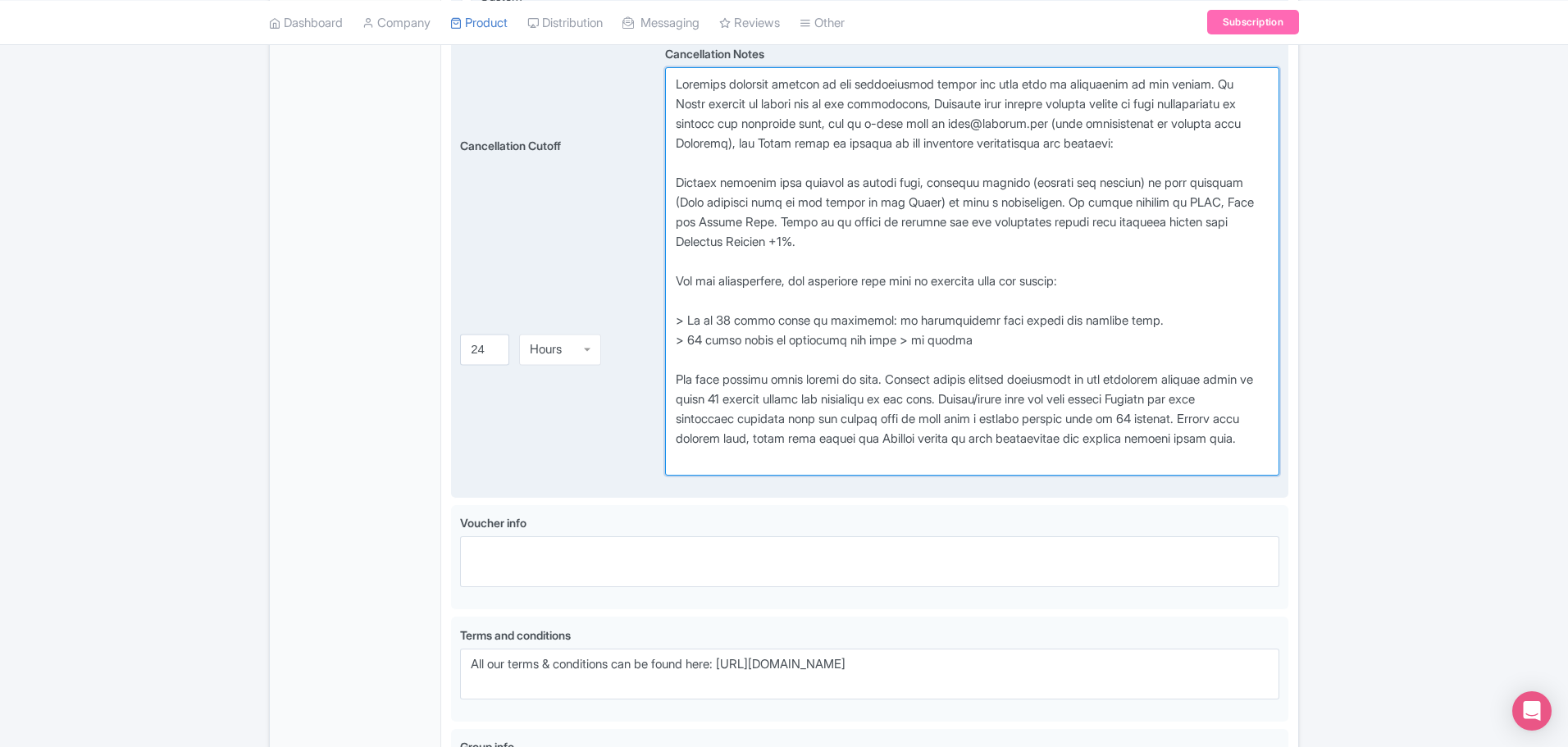
drag, startPoint x: 792, startPoint y: 476, endPoint x: 641, endPoint y: 94, distance: 410.8
click at [641, 94] on div "Cancellation Cutoff i 24 Hours Hours Cancellation Notes i" at bounding box center [870, 258] width 819 height 434
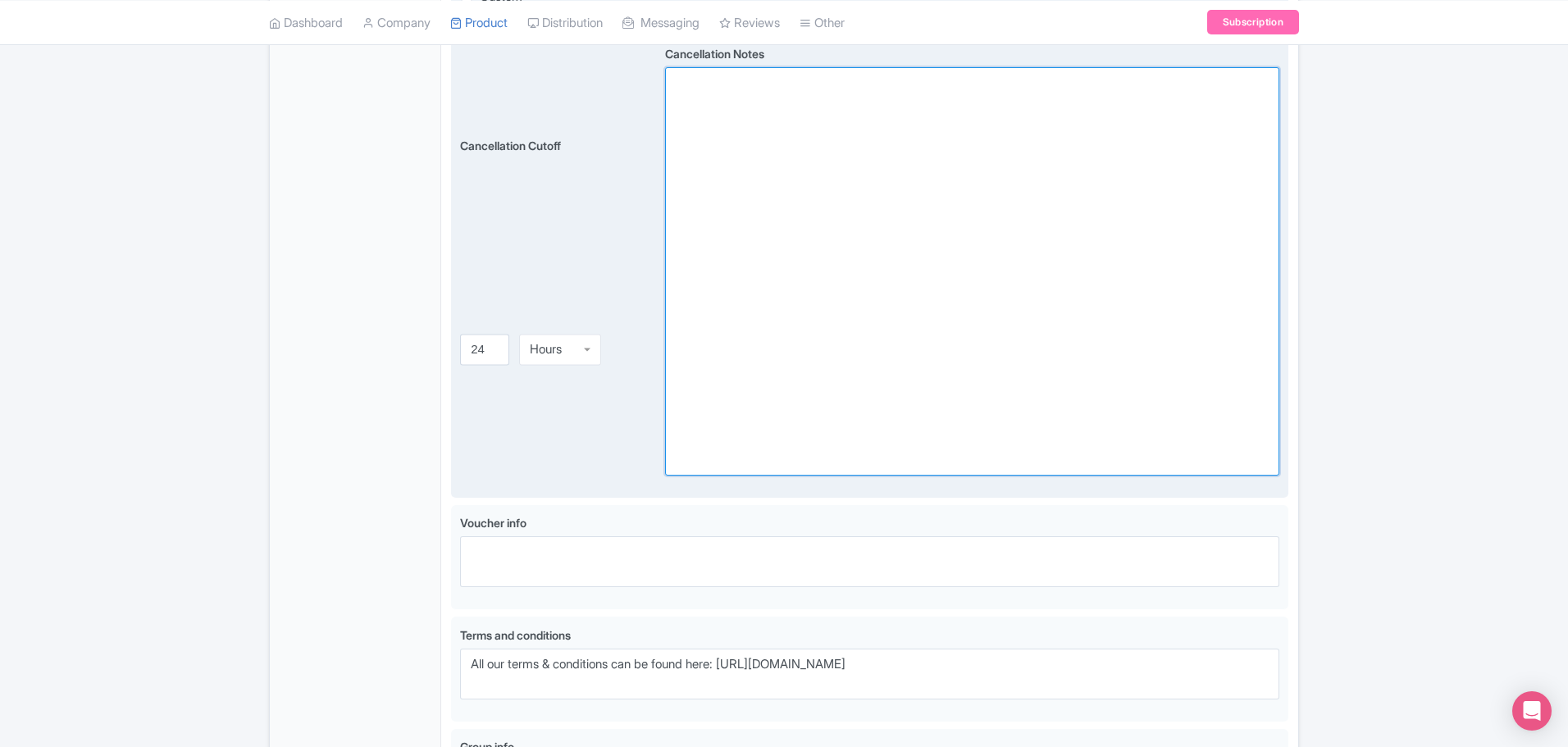
scroll to position [933, 0]
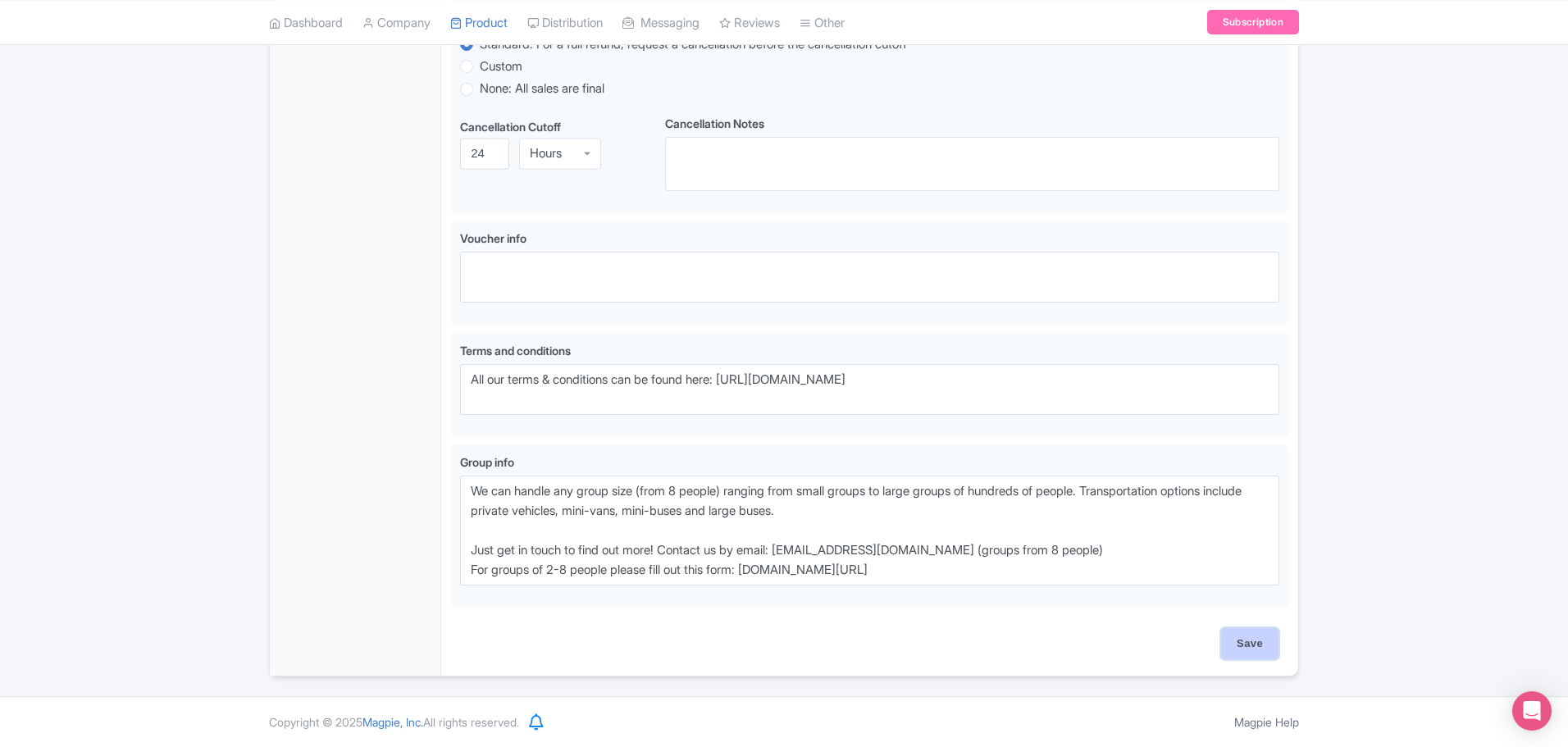
click at [1249, 643] on input "Save" at bounding box center [1249, 644] width 57 height 31
type input "Saving..."
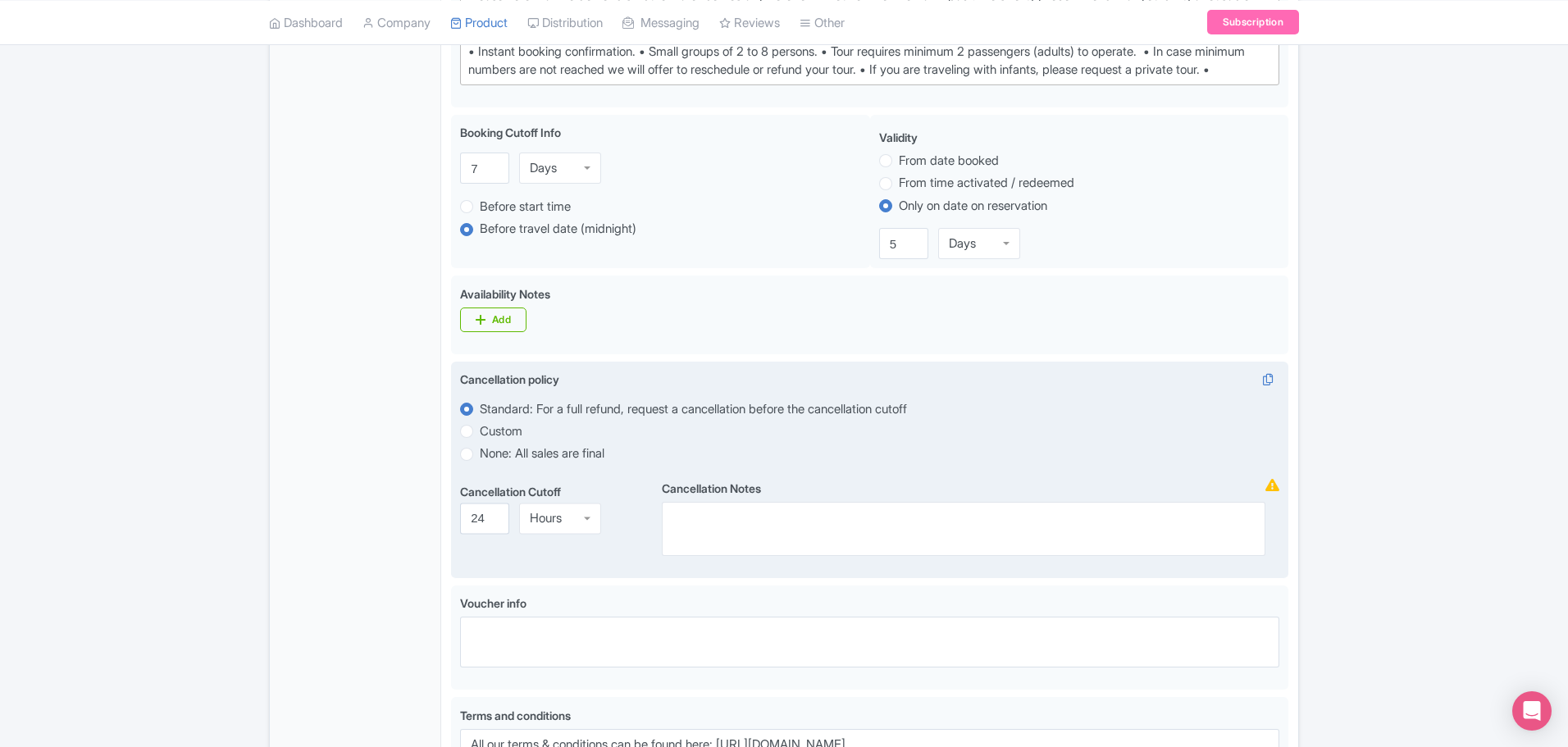
scroll to position [577, 0]
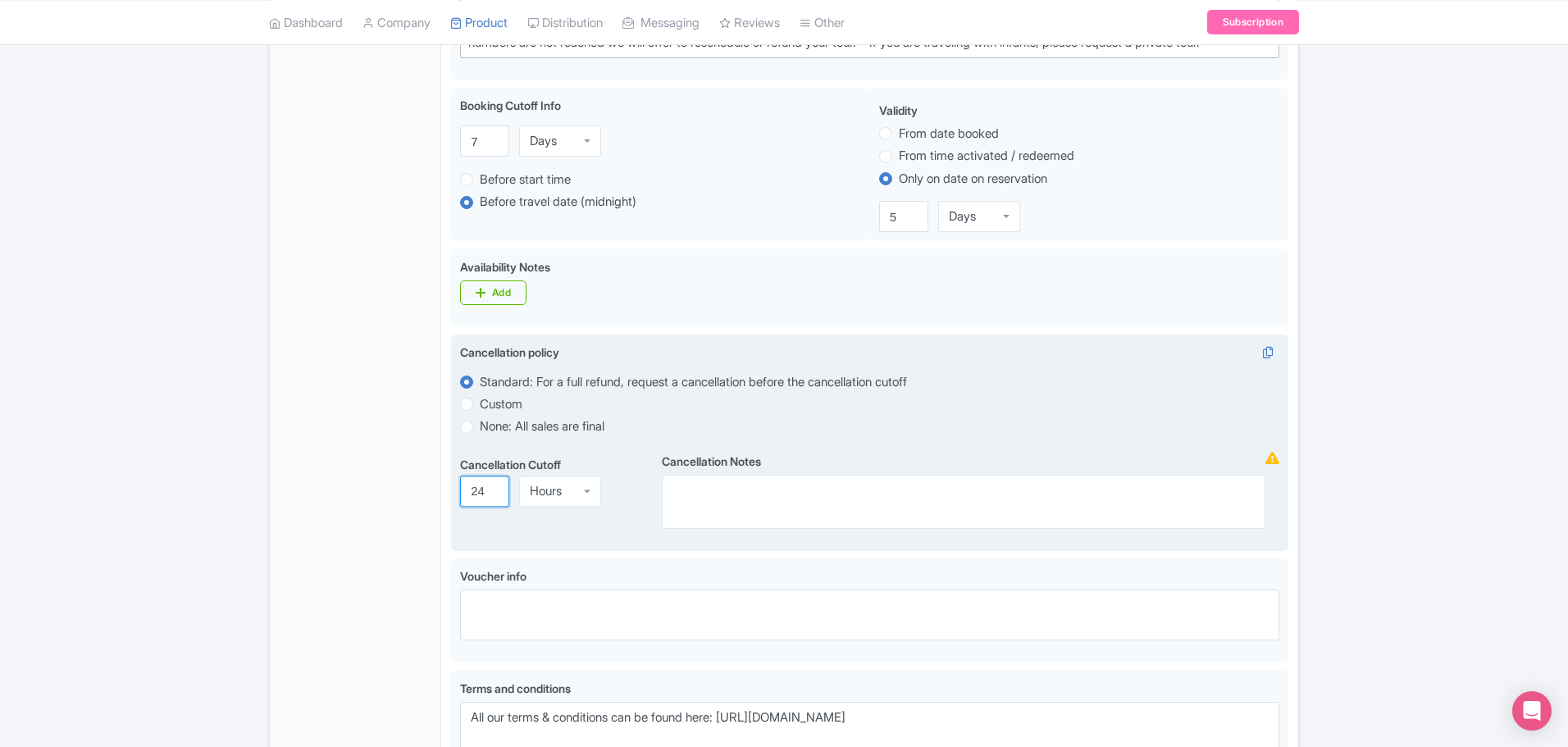
click at [482, 506] on input "24" at bounding box center [484, 492] width 49 height 31
type input "2"
type input "60"
click at [581, 507] on div "Hours" at bounding box center [560, 492] width 82 height 31
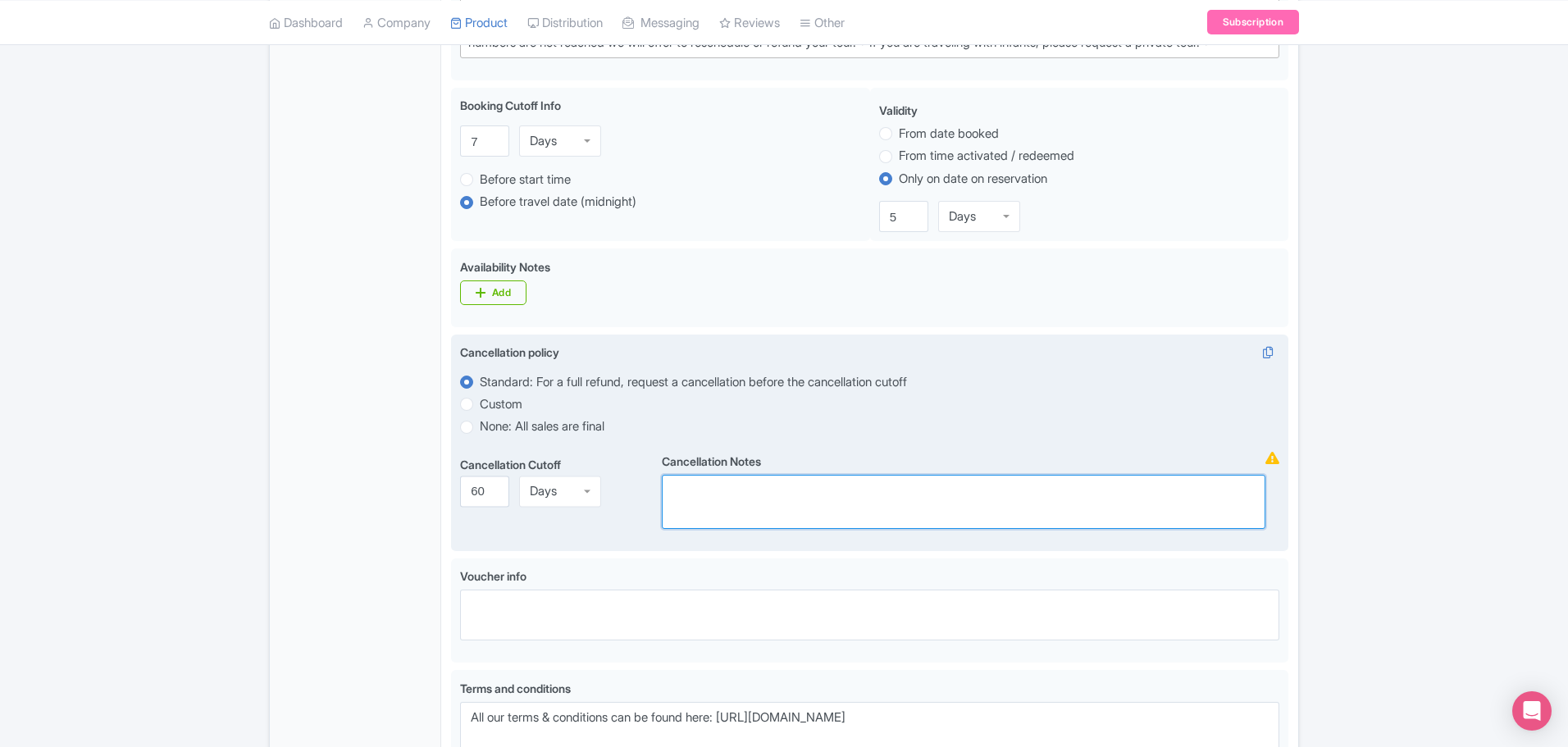
click at [725, 516] on textarea "Cancellation Notes" at bounding box center [963, 502] width 603 height 54
click at [723, 514] on textarea "Cancellation Notes" at bounding box center [963, 502] width 603 height 54
paste textarea "Ophorus requires a deposit of 30% on booking confirmation with balance to be ma…"
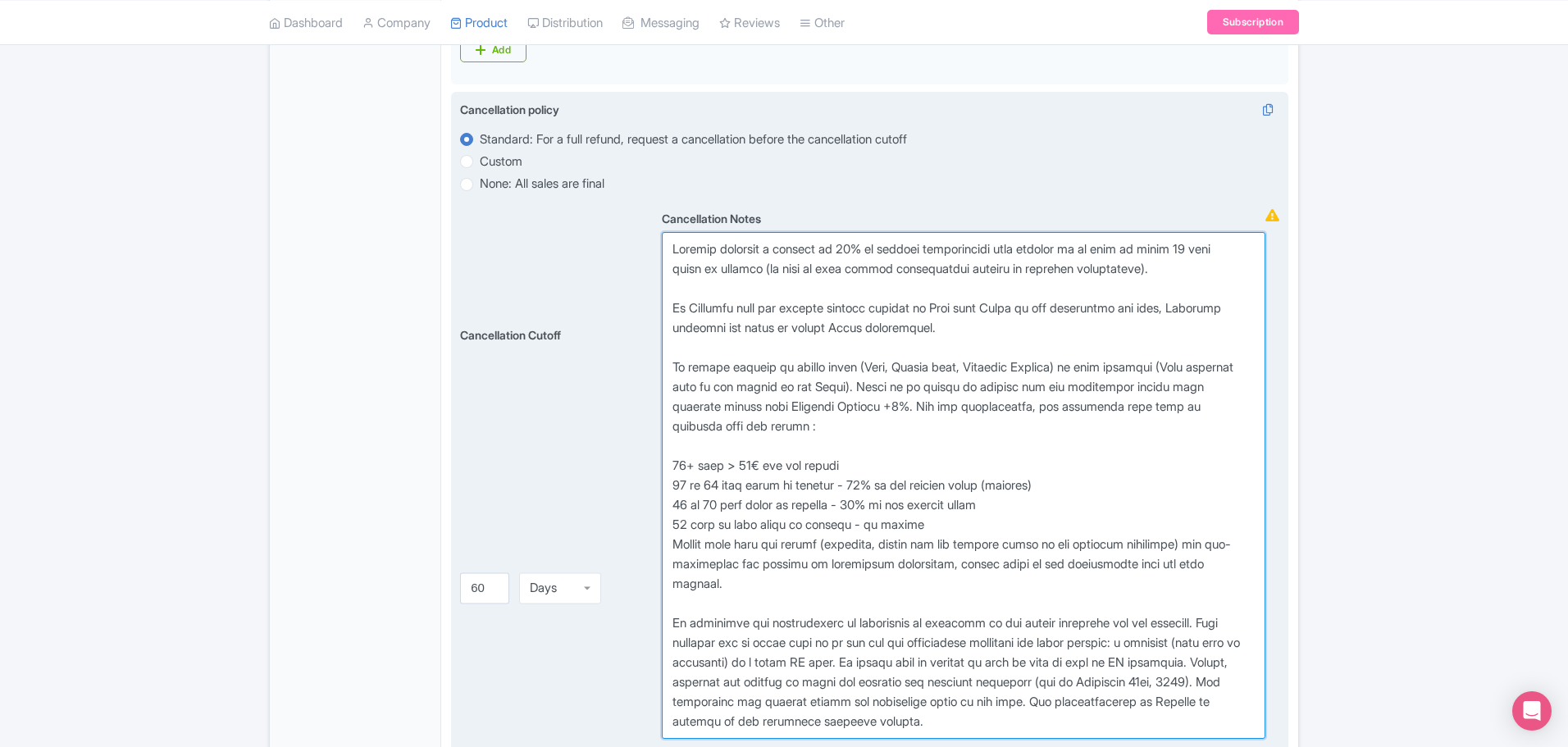
click at [716, 519] on textarea "Cancellation Notes" at bounding box center [963, 485] width 603 height 507
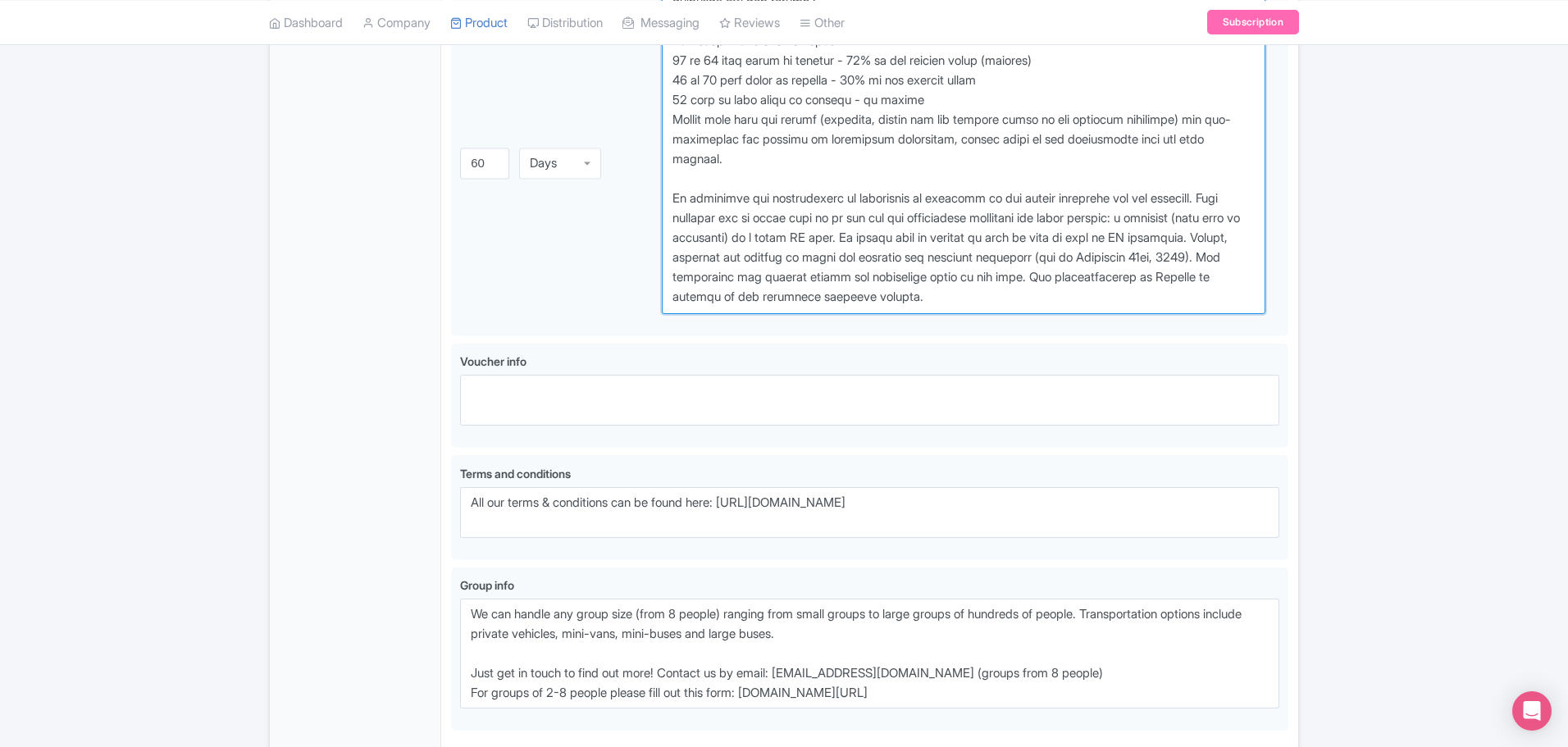
scroll to position [1385, 0]
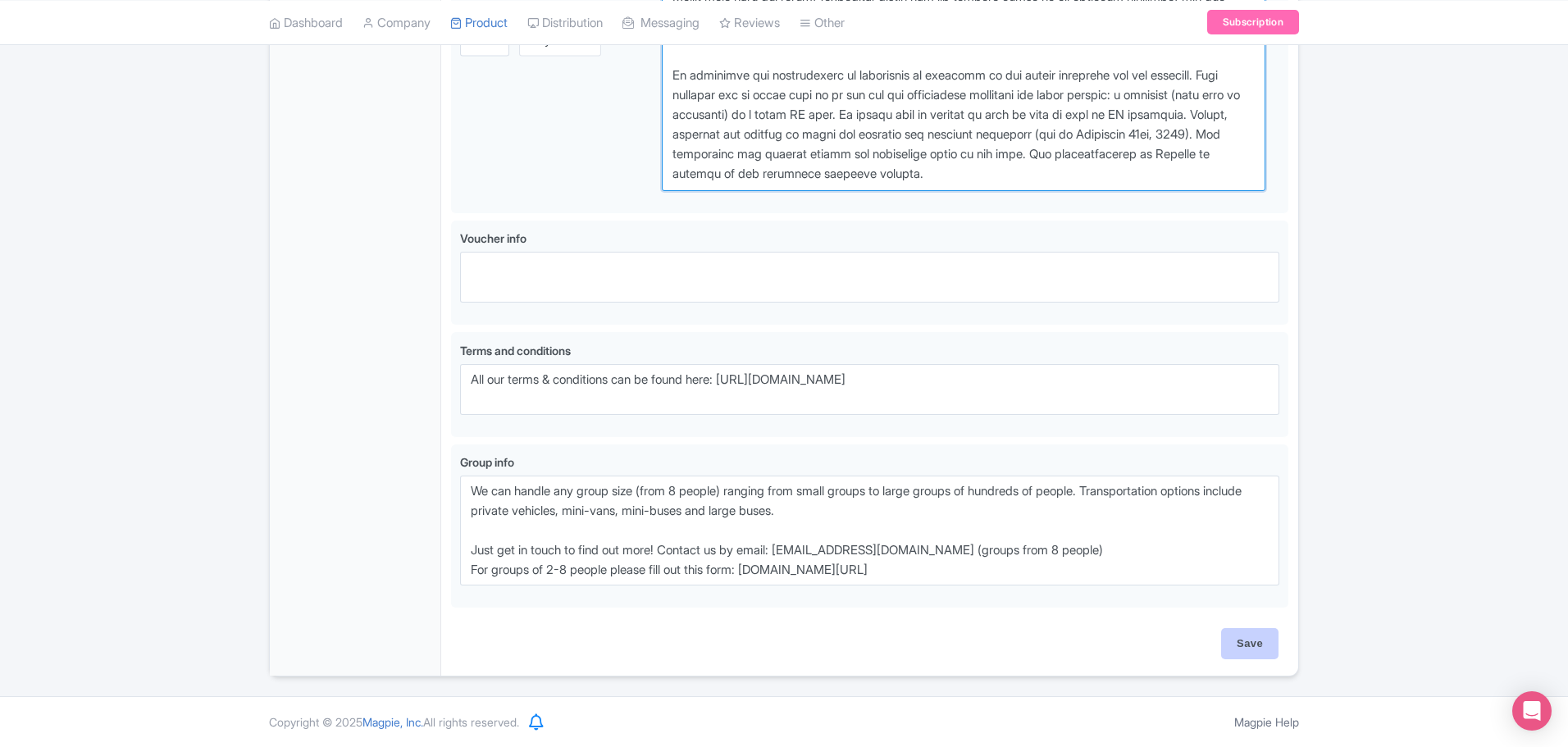
type textarea "Ophorus requires a deposit of 30% on booking confirmation with balance to be ma…"
click at [1247, 644] on input "Save" at bounding box center [1249, 644] width 57 height 31
type input "Saving..."
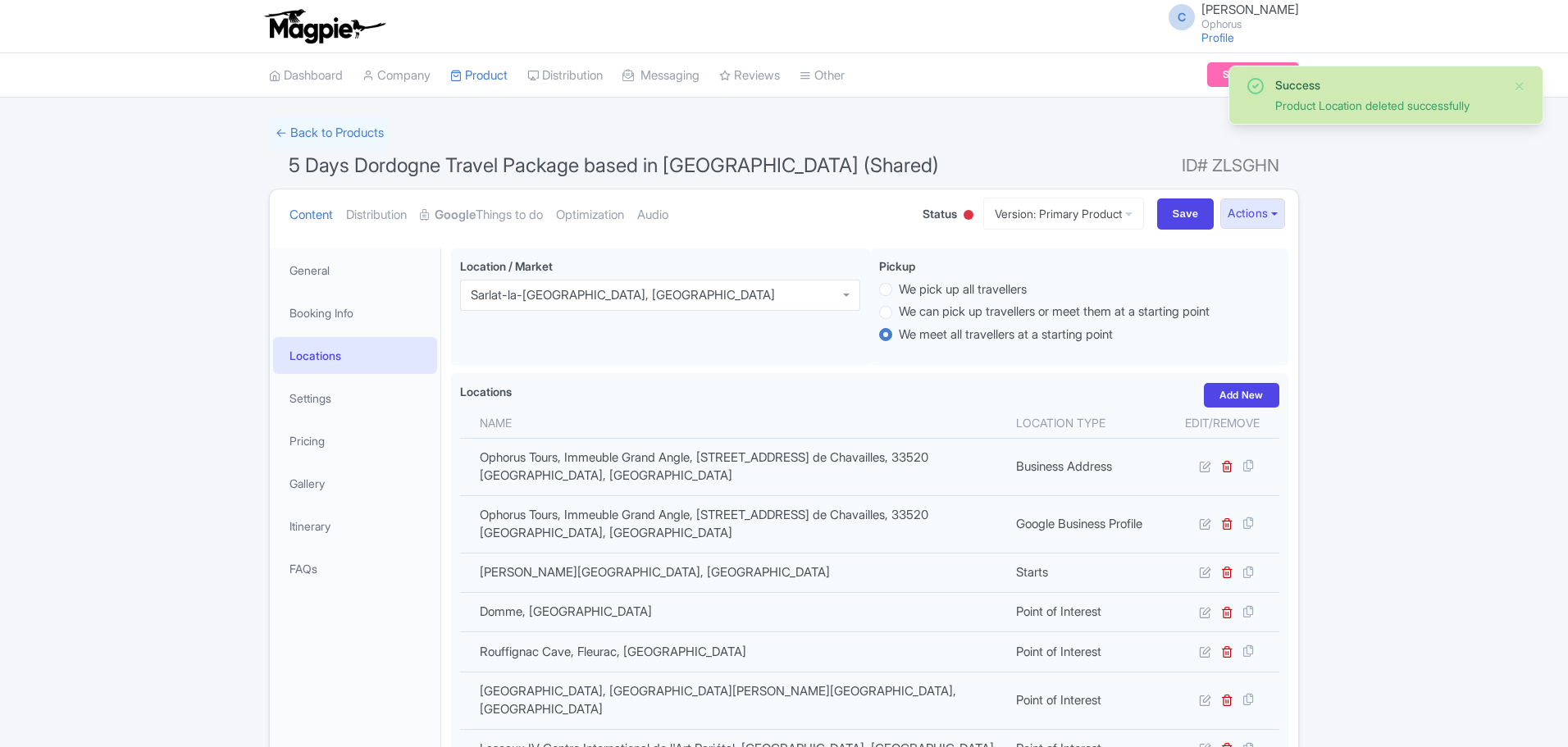
scroll to position [249, 0]
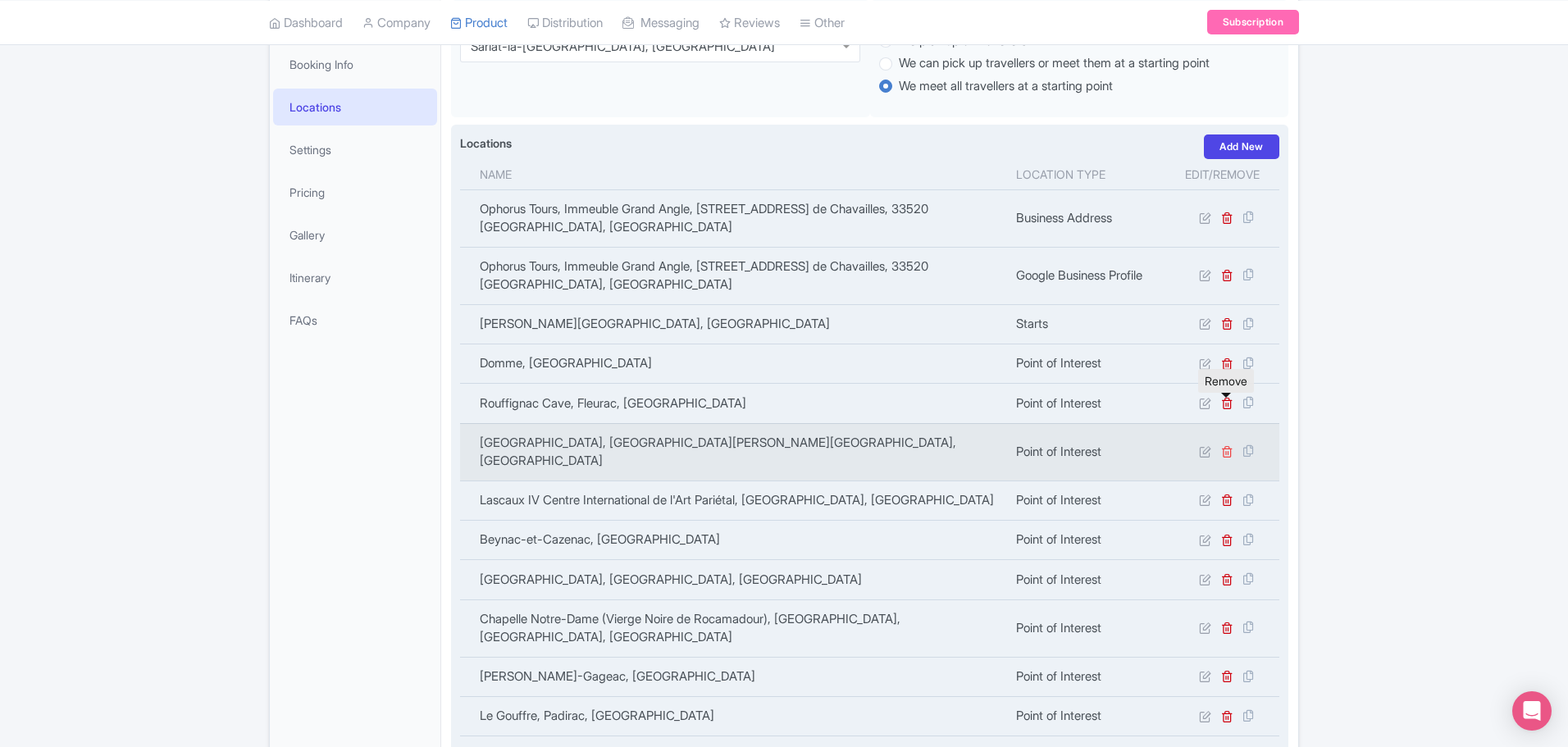
click at [1232, 446] on icon at bounding box center [1226, 451] width 12 height 12
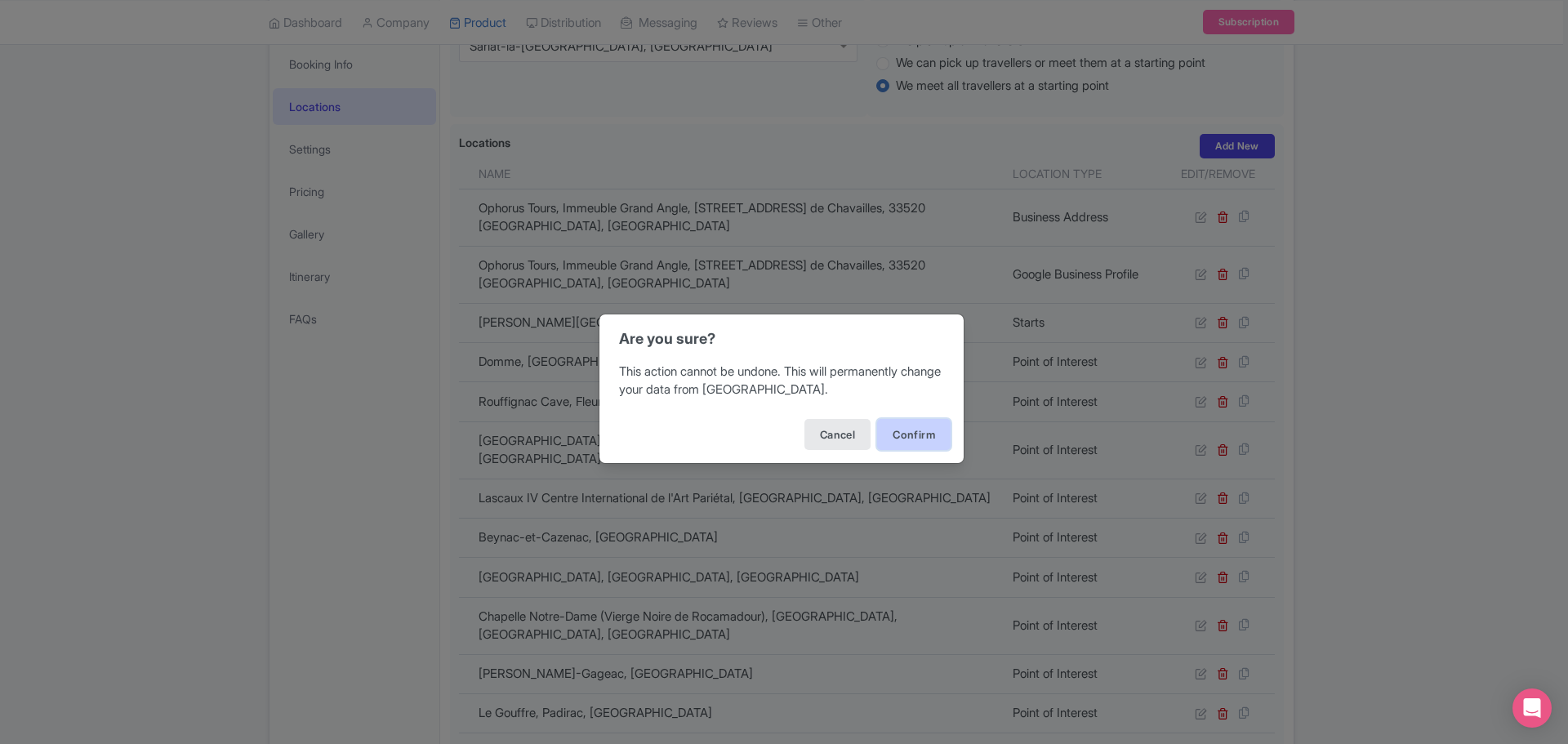
click at [920, 432] on button "Confirm" at bounding box center [914, 435] width 73 height 31
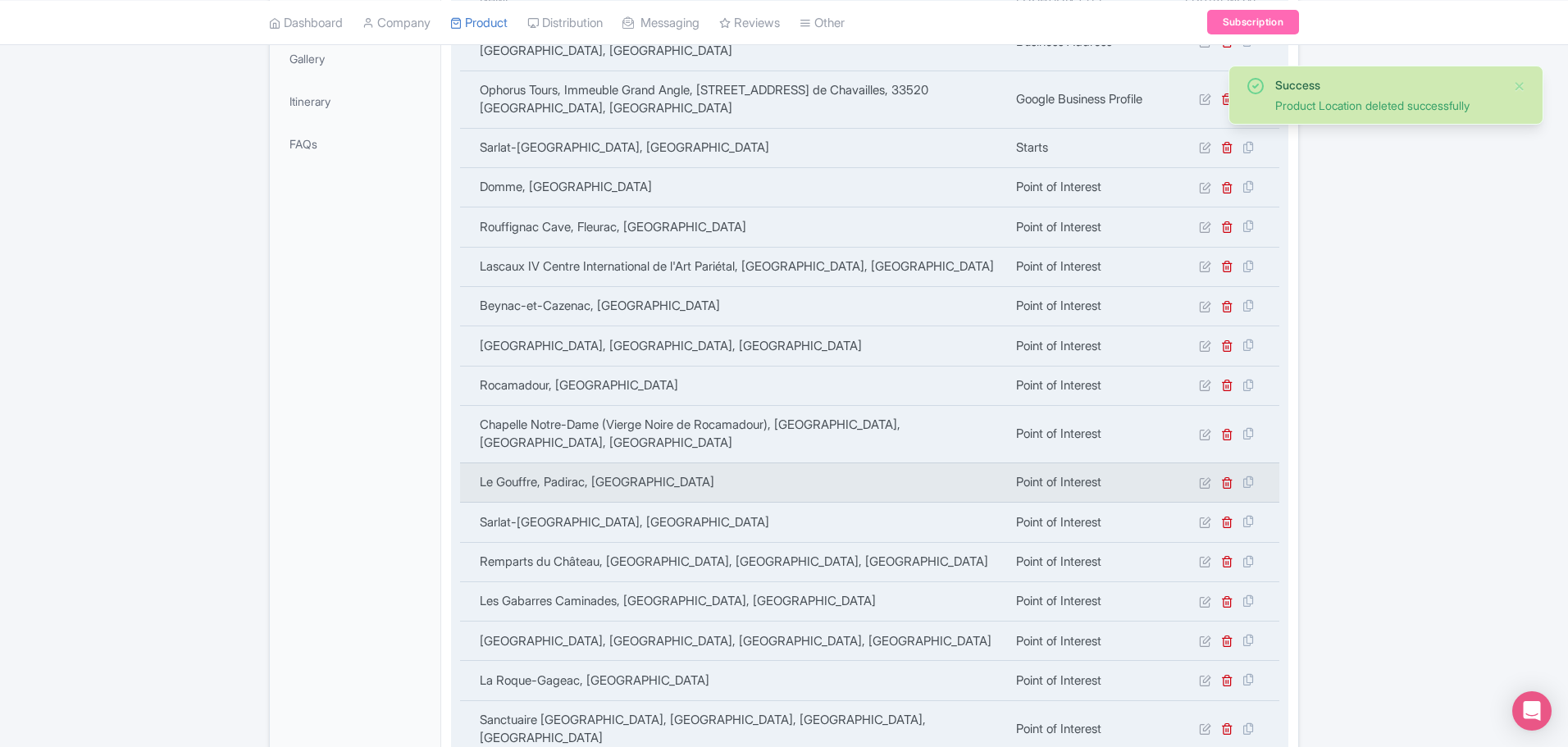
scroll to position [495, 0]
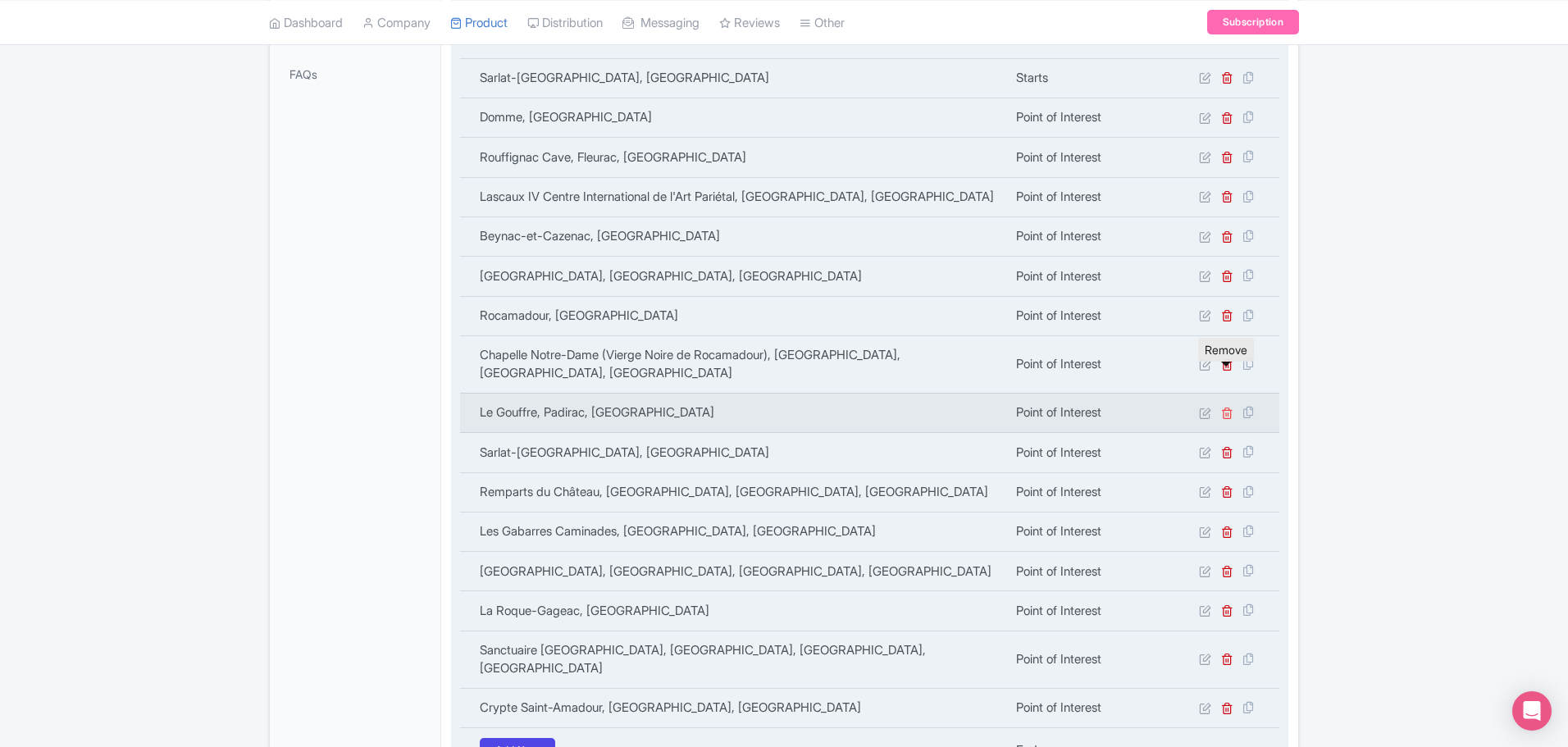
click at [1222, 407] on icon at bounding box center [1226, 413] width 12 height 12
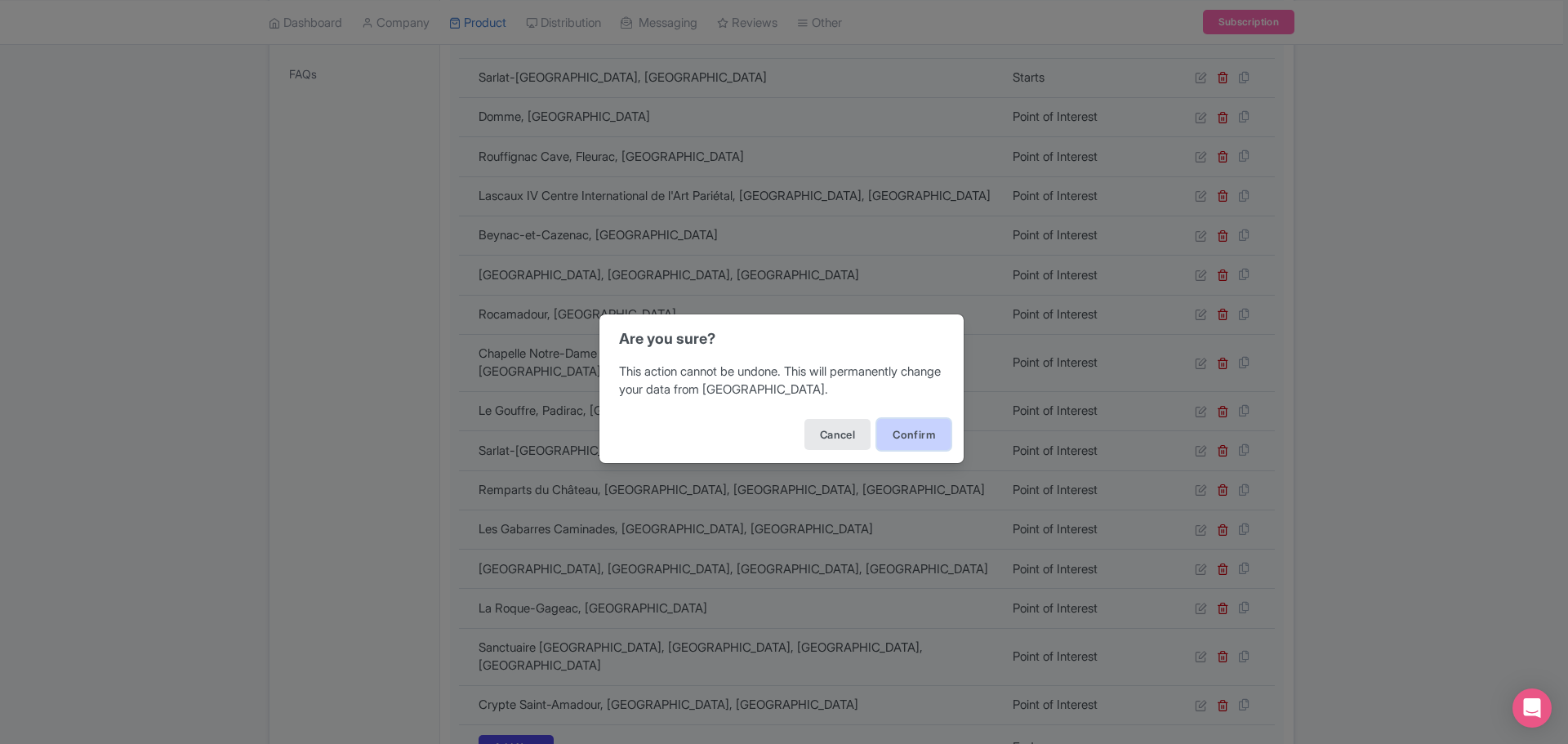
click at [907, 430] on button "Confirm" at bounding box center [914, 435] width 73 height 31
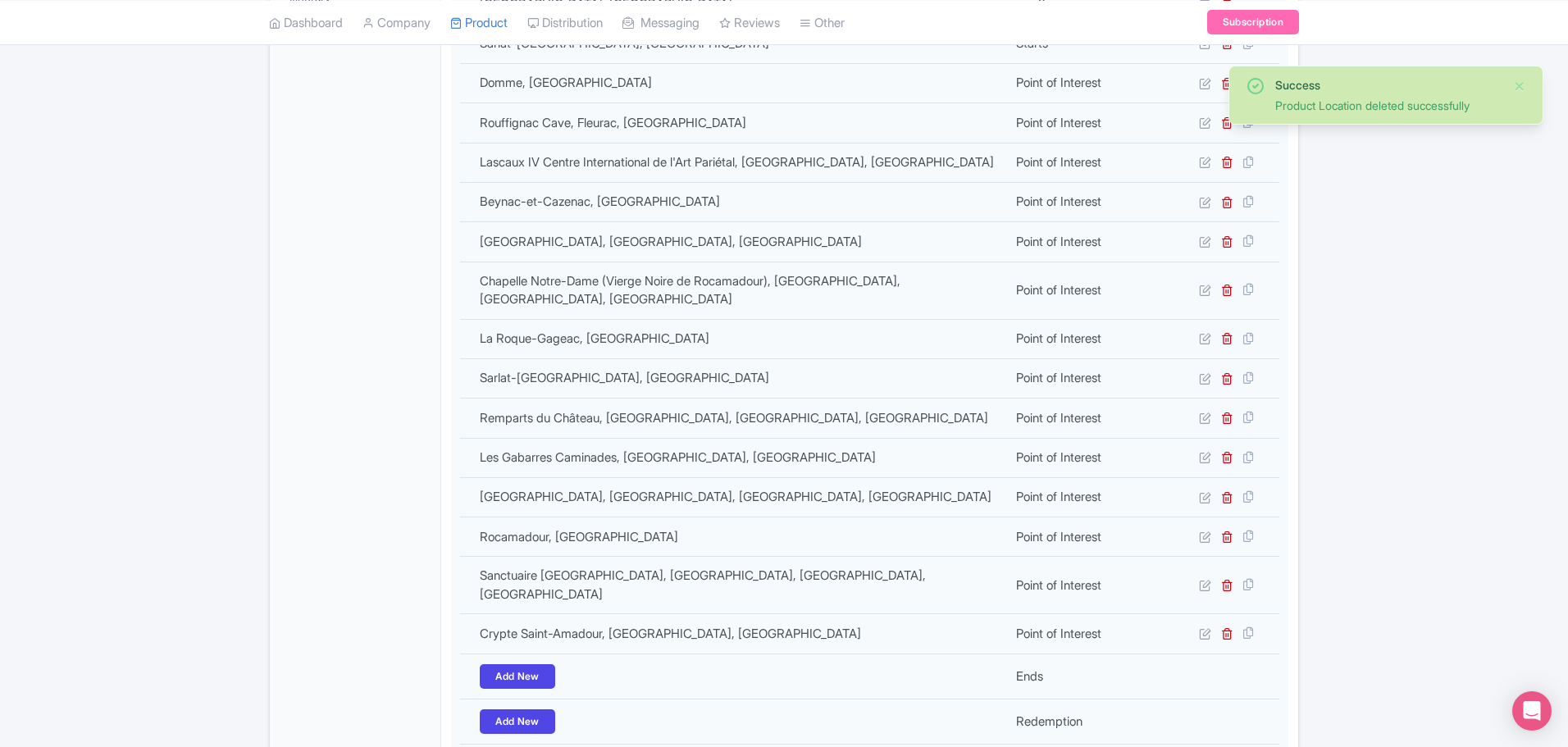
scroll to position [577, 0]
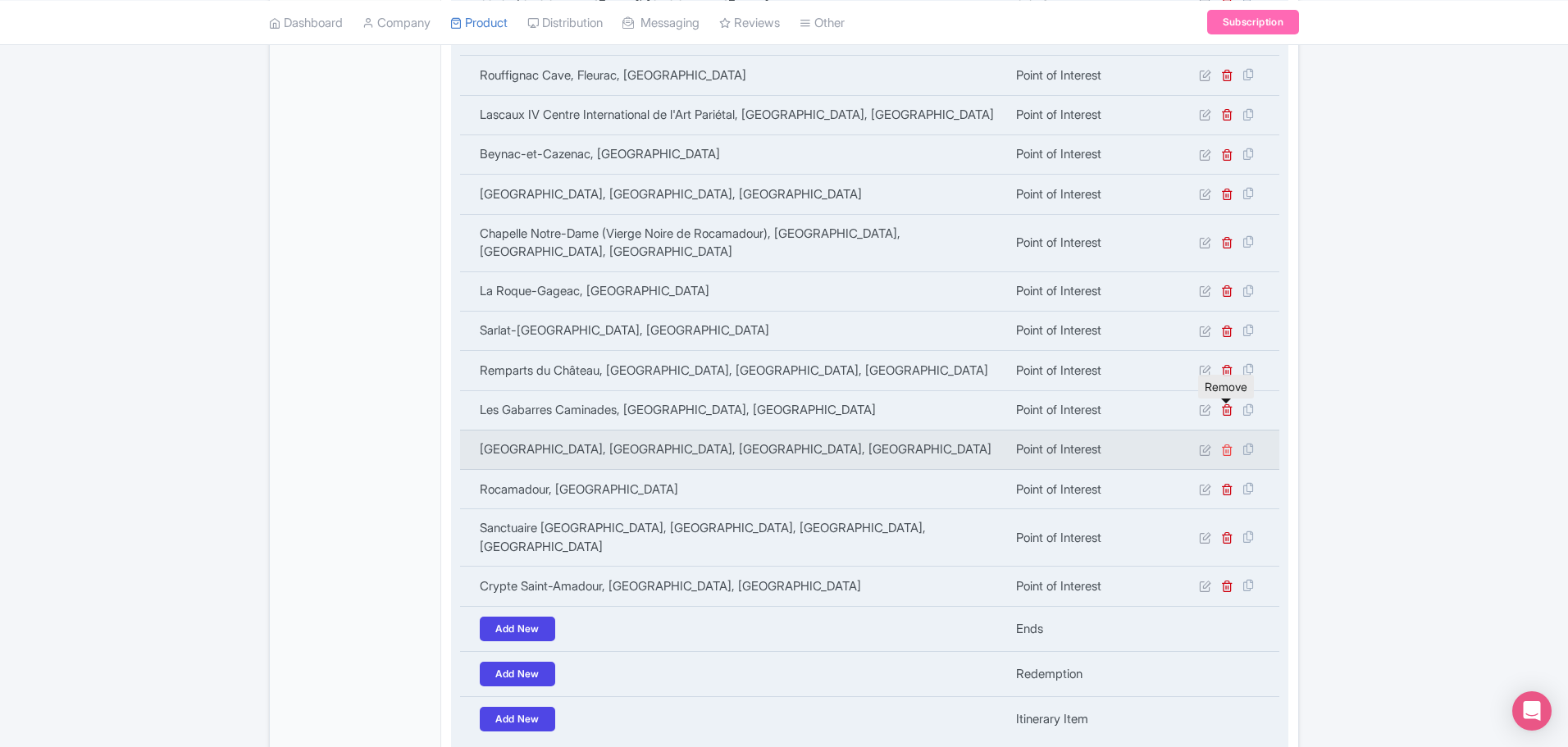
click at [1227, 444] on icon at bounding box center [1226, 449] width 12 height 12
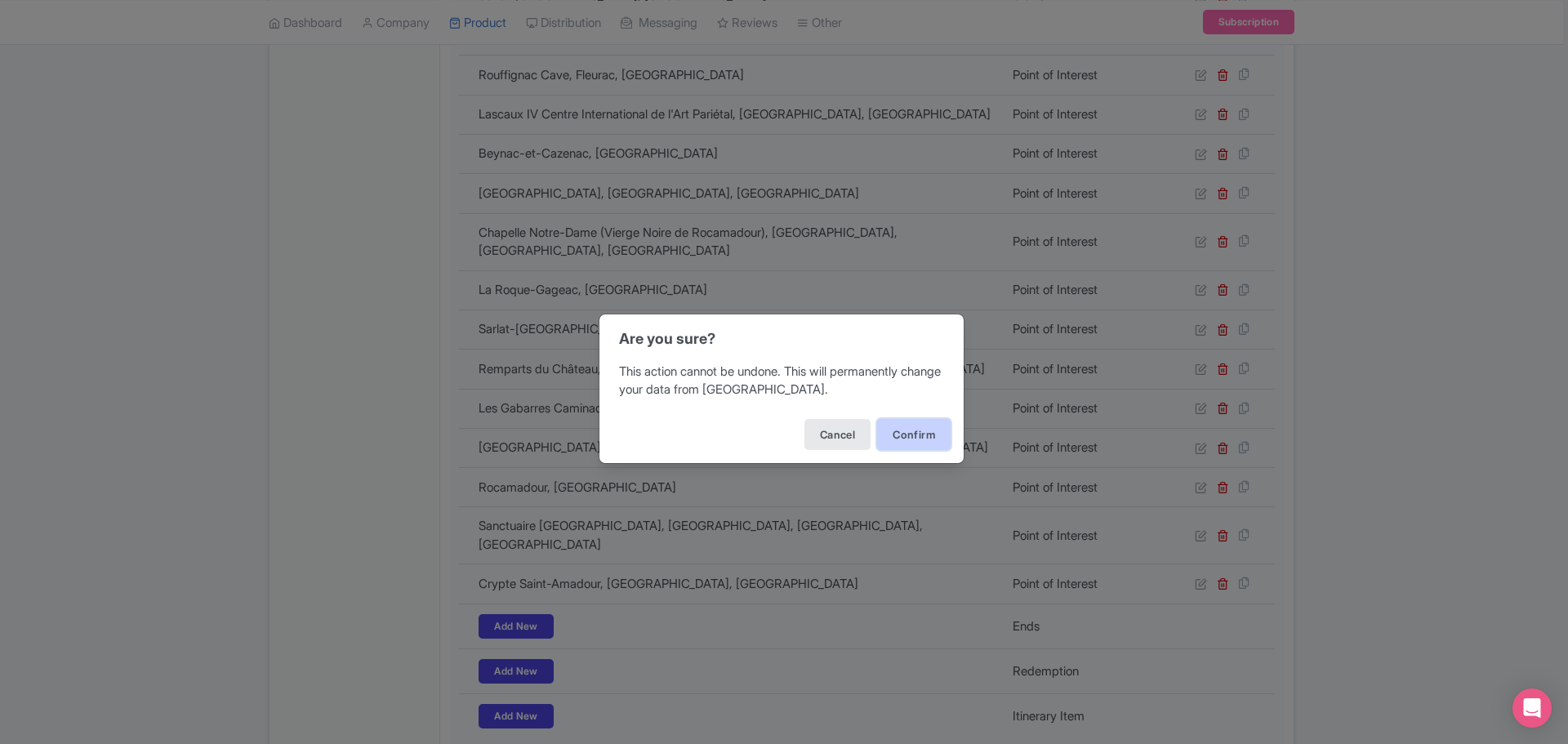
click at [907, 428] on button "Confirm" at bounding box center [914, 435] width 73 height 31
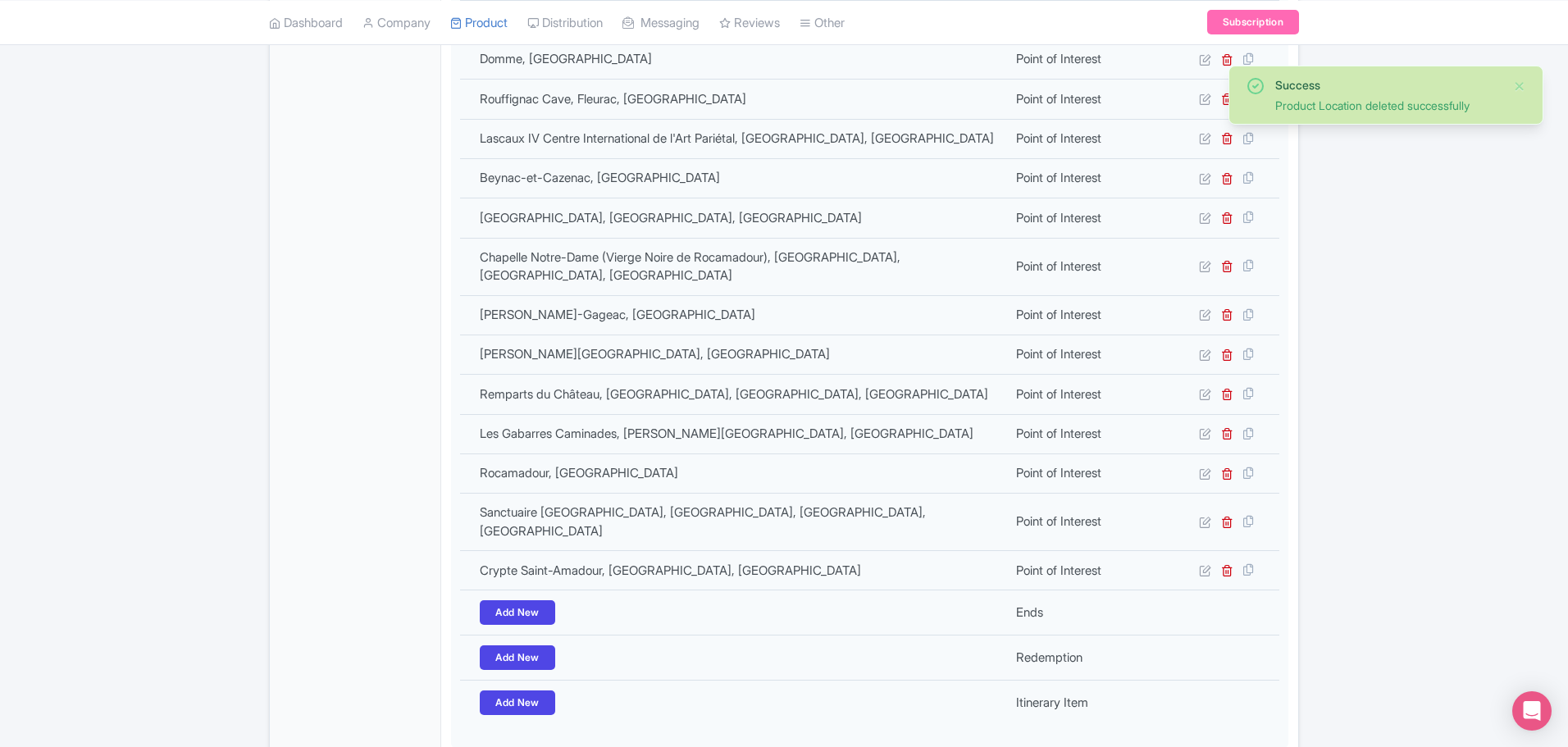
scroll to position [624, 0]
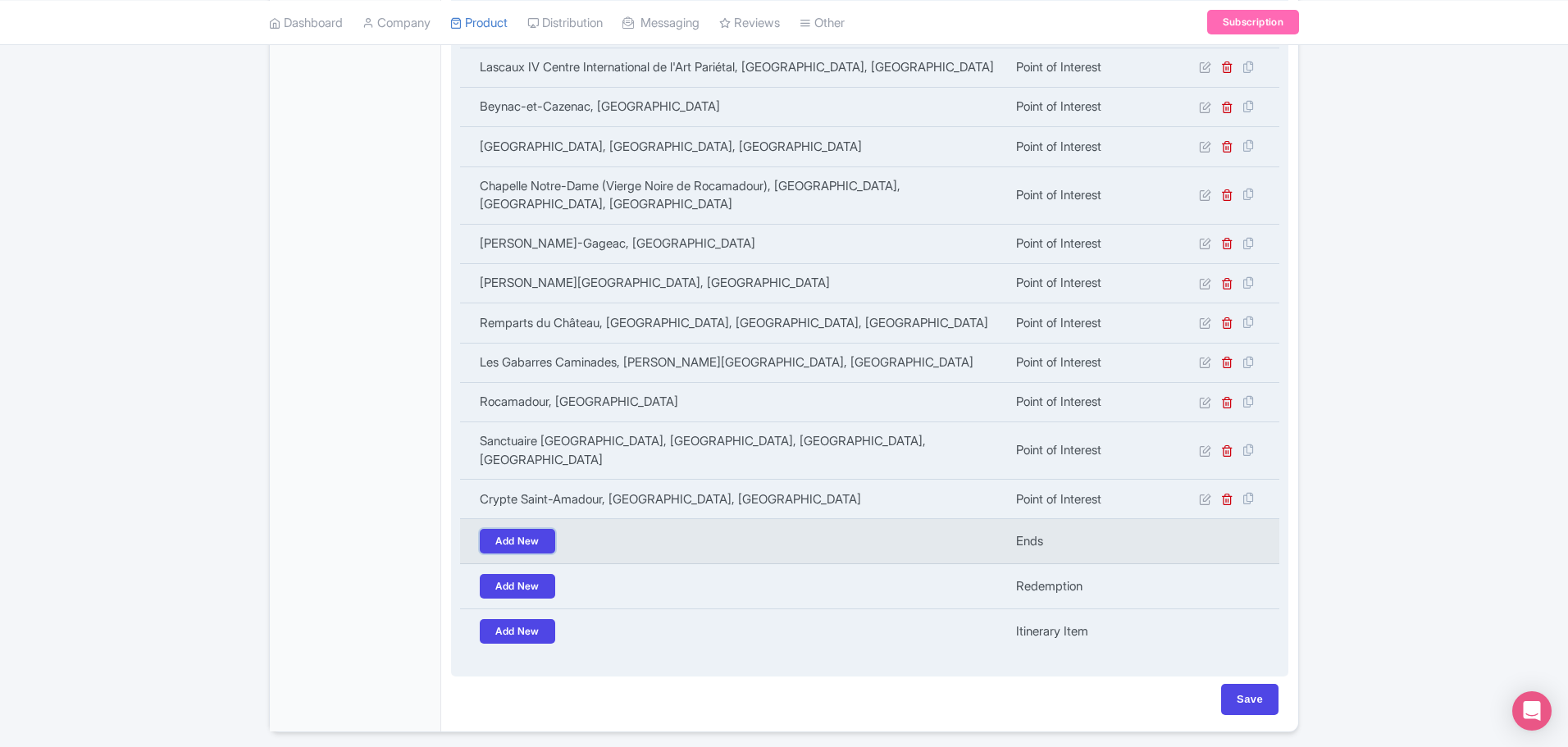
click at [519, 529] on link "Add New" at bounding box center [517, 541] width 75 height 25
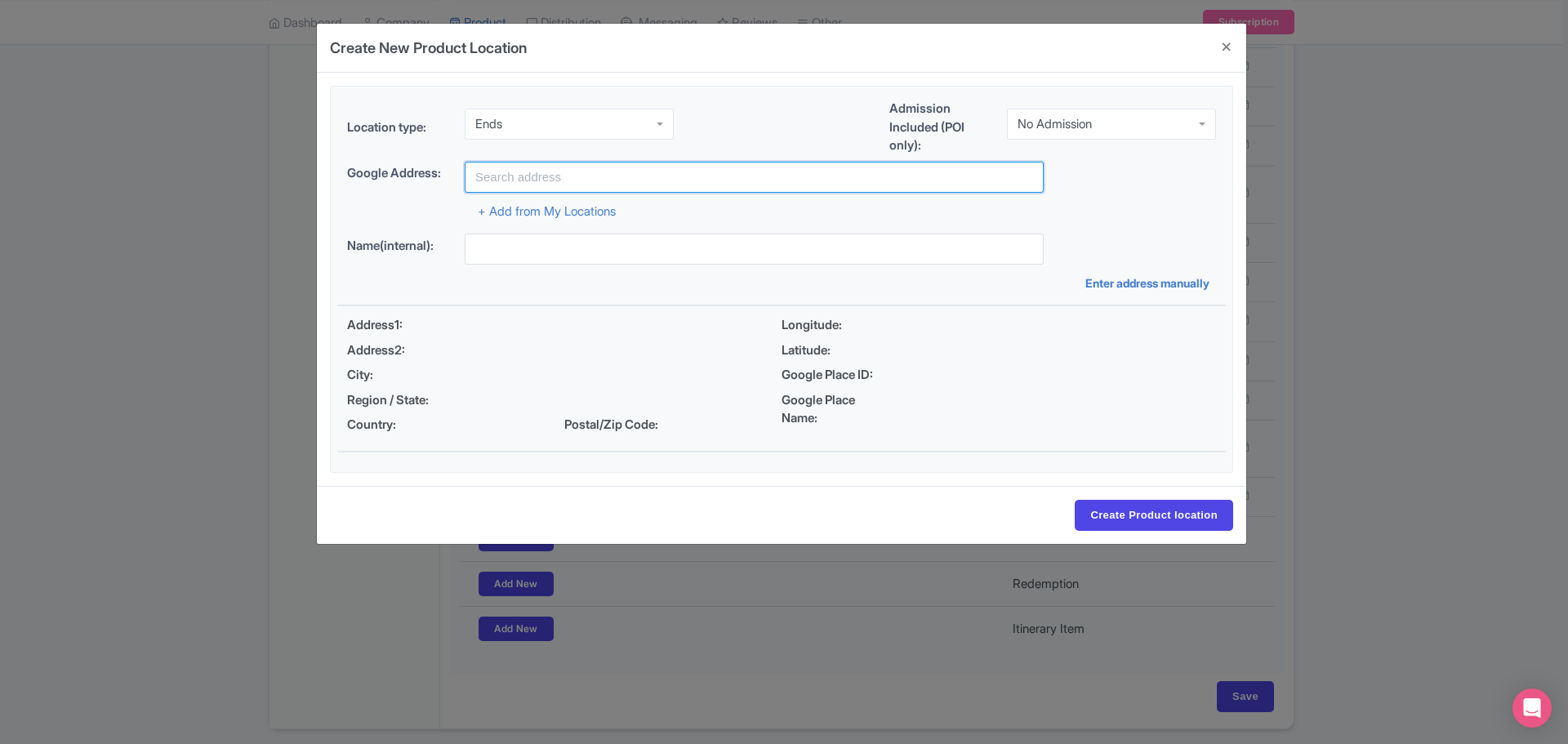
click at [546, 177] on input "text" at bounding box center [754, 177] width 579 height 31
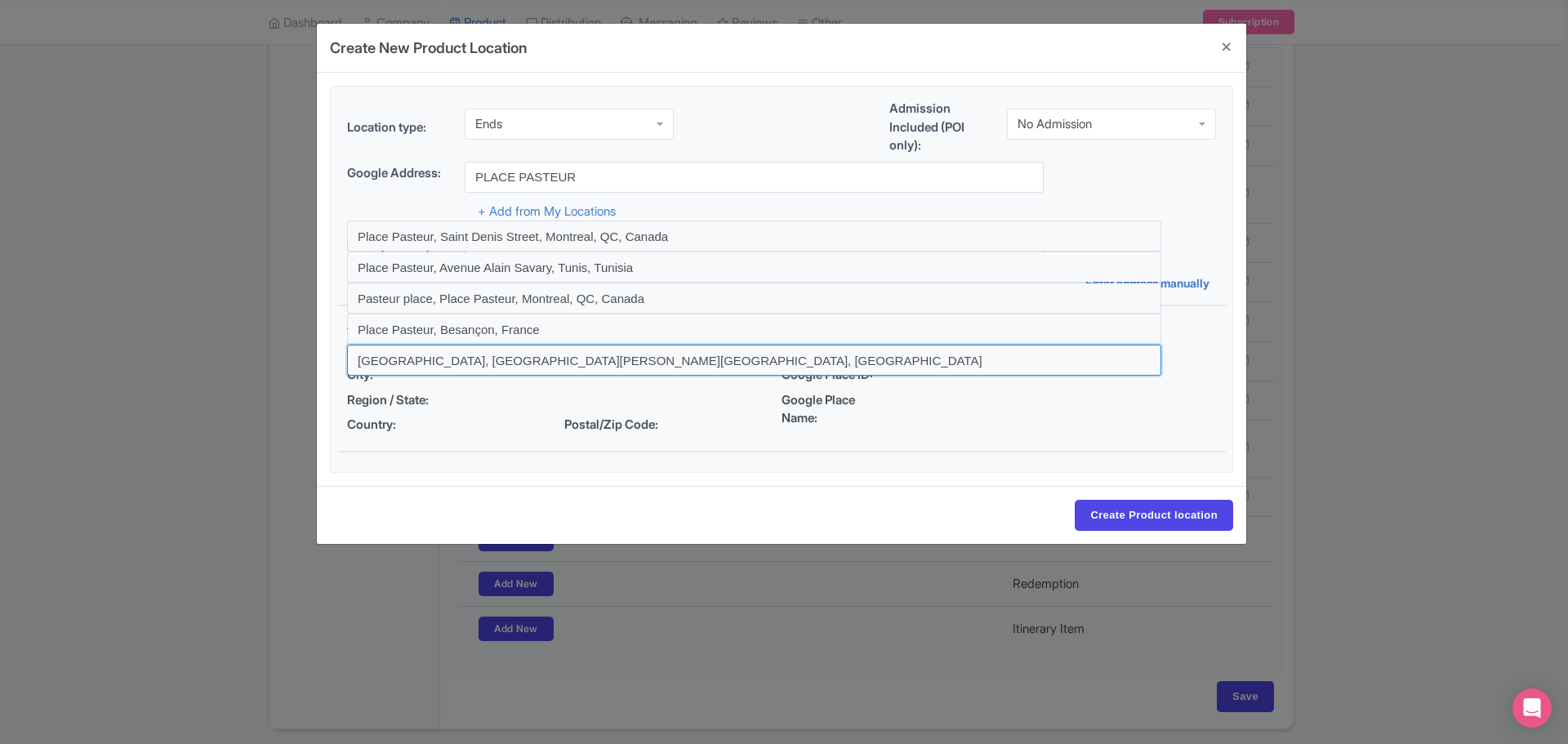
click at [522, 355] on input at bounding box center [755, 361] width 814 height 31
type input "[GEOGRAPHIC_DATA], [GEOGRAPHIC_DATA][PERSON_NAME][GEOGRAPHIC_DATA], [GEOGRAPHIC…"
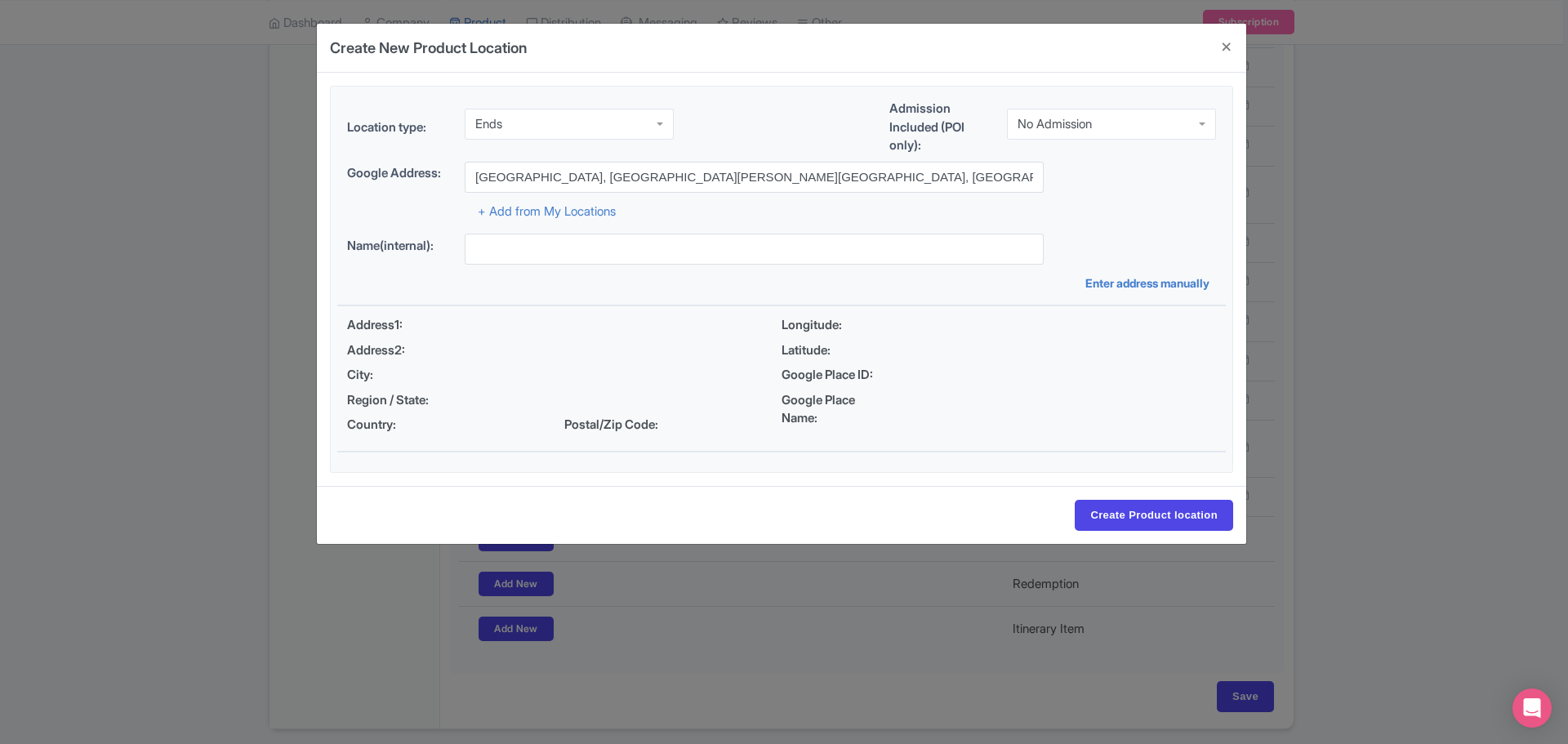
type input "Place Pasteur, Sarlat-la-Canéda, France"
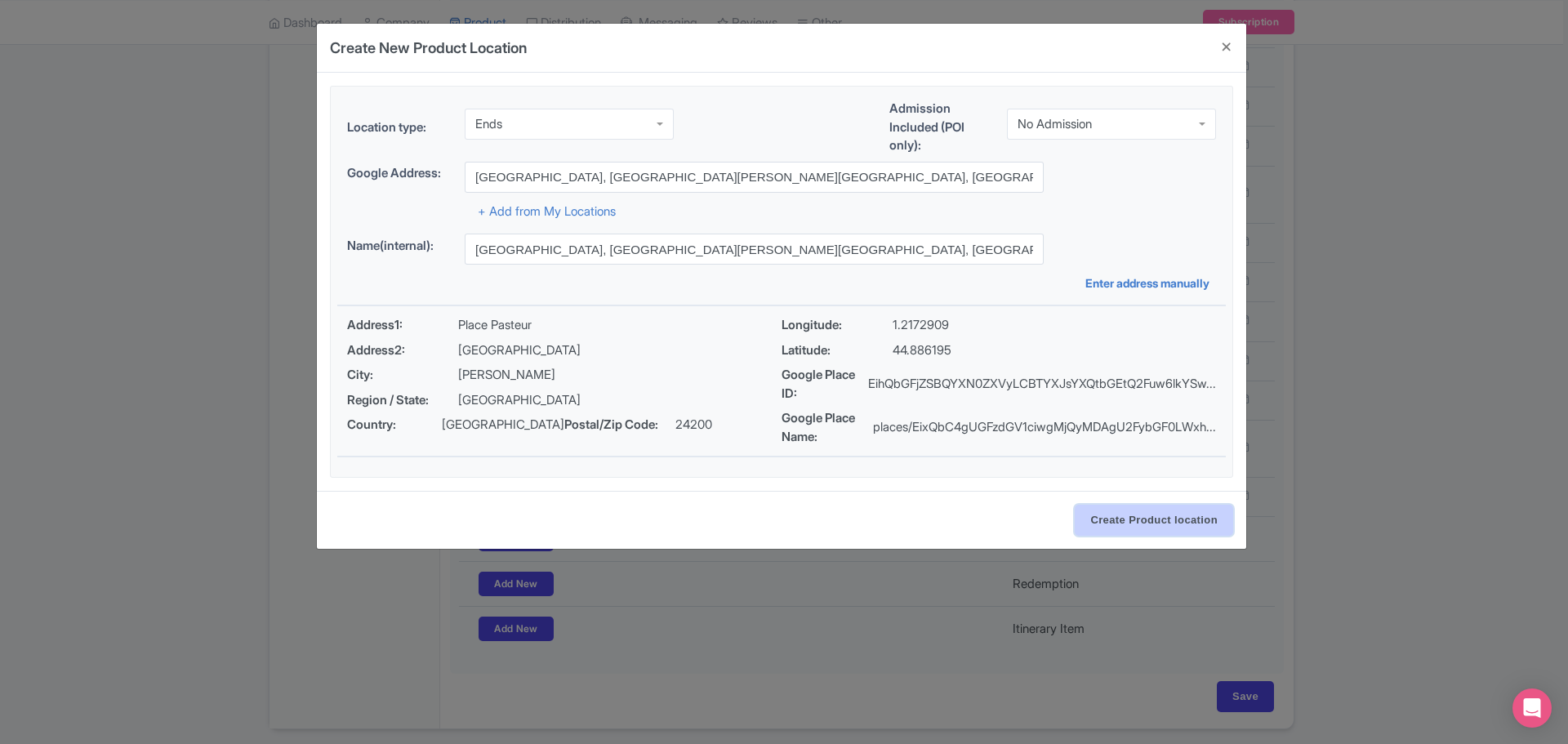
click at [1116, 523] on input "Create Product location" at bounding box center [1154, 520] width 159 height 31
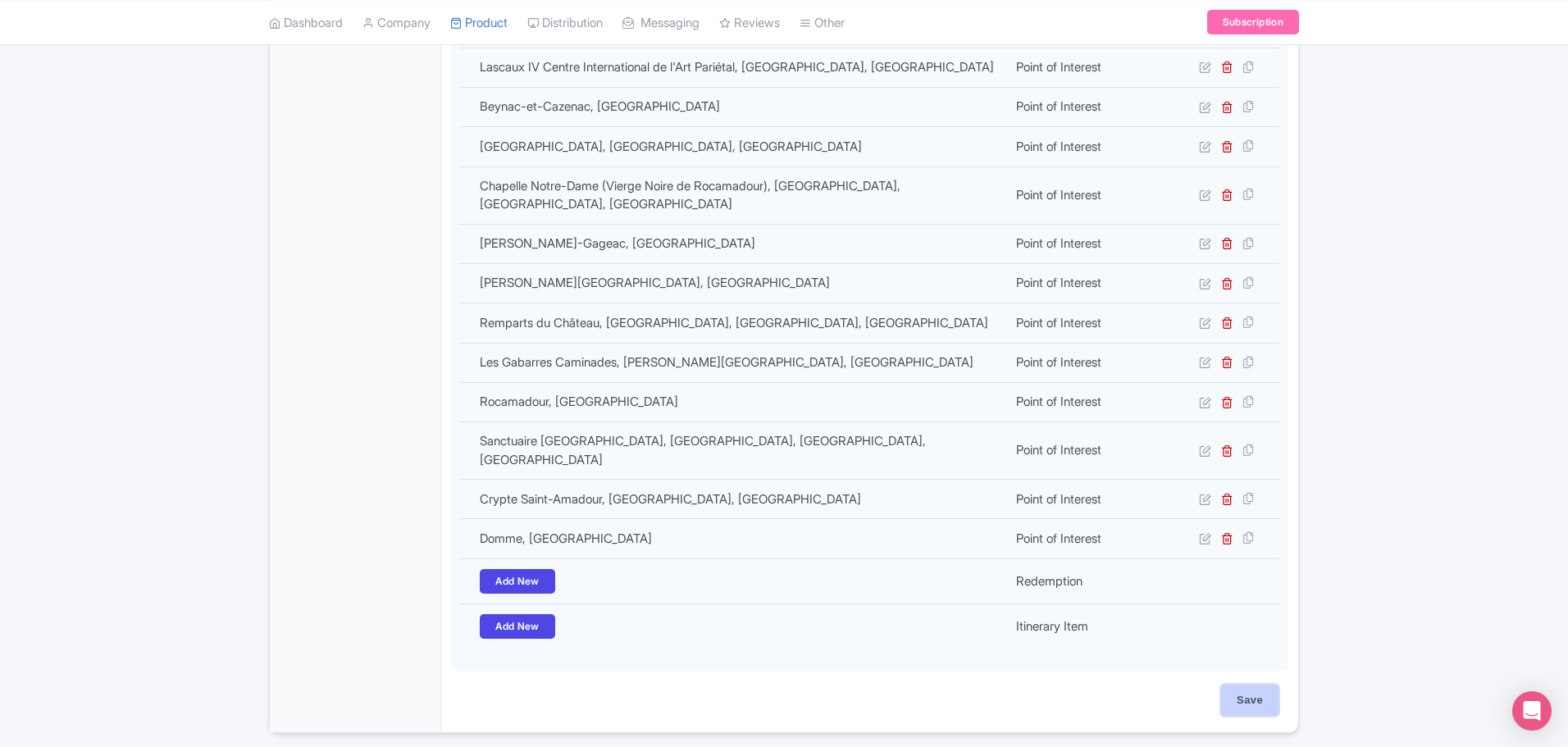
click at [1240, 685] on input "Save" at bounding box center [1249, 701] width 57 height 31
type input "Update Product"
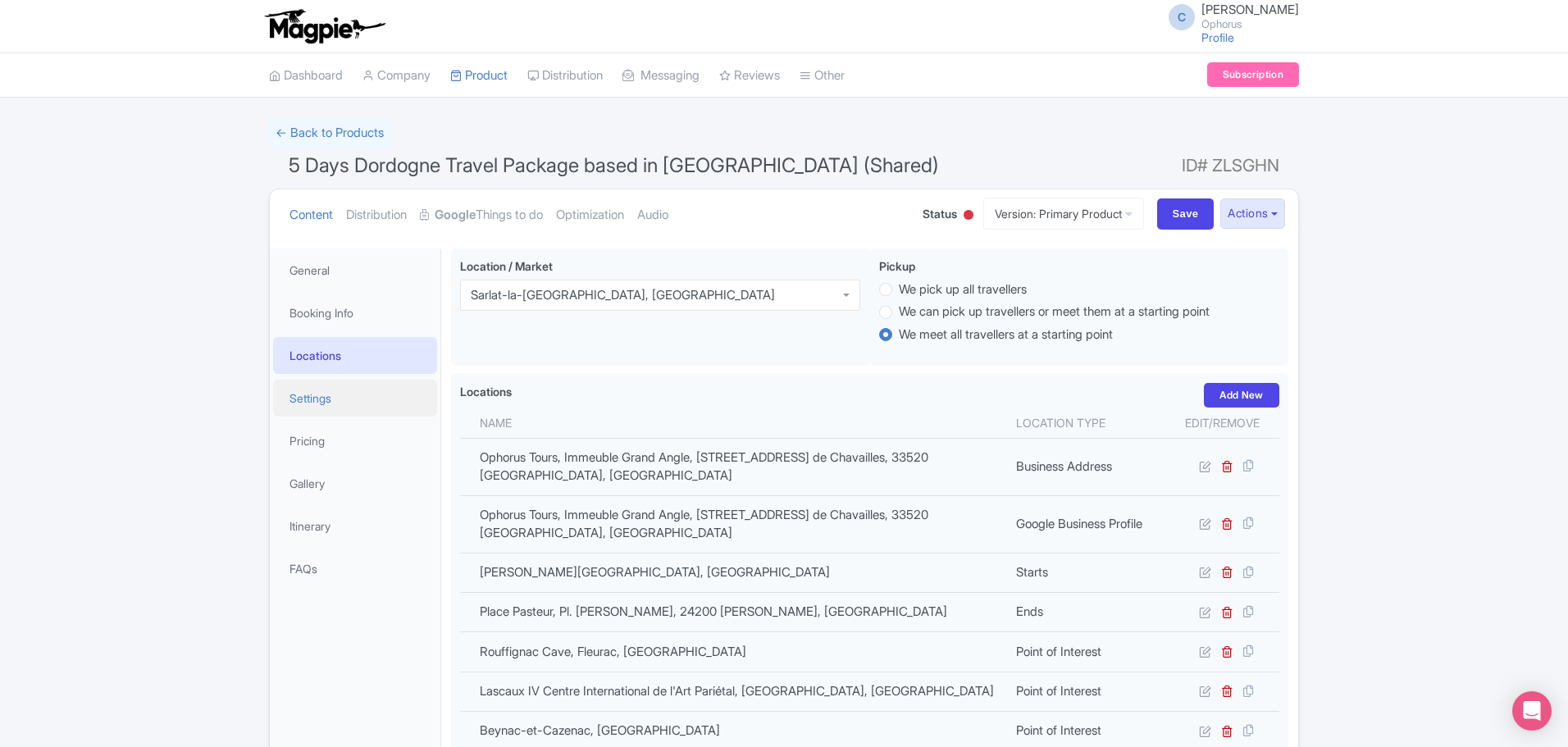
click at [301, 400] on link "Settings" at bounding box center [355, 398] width 164 height 37
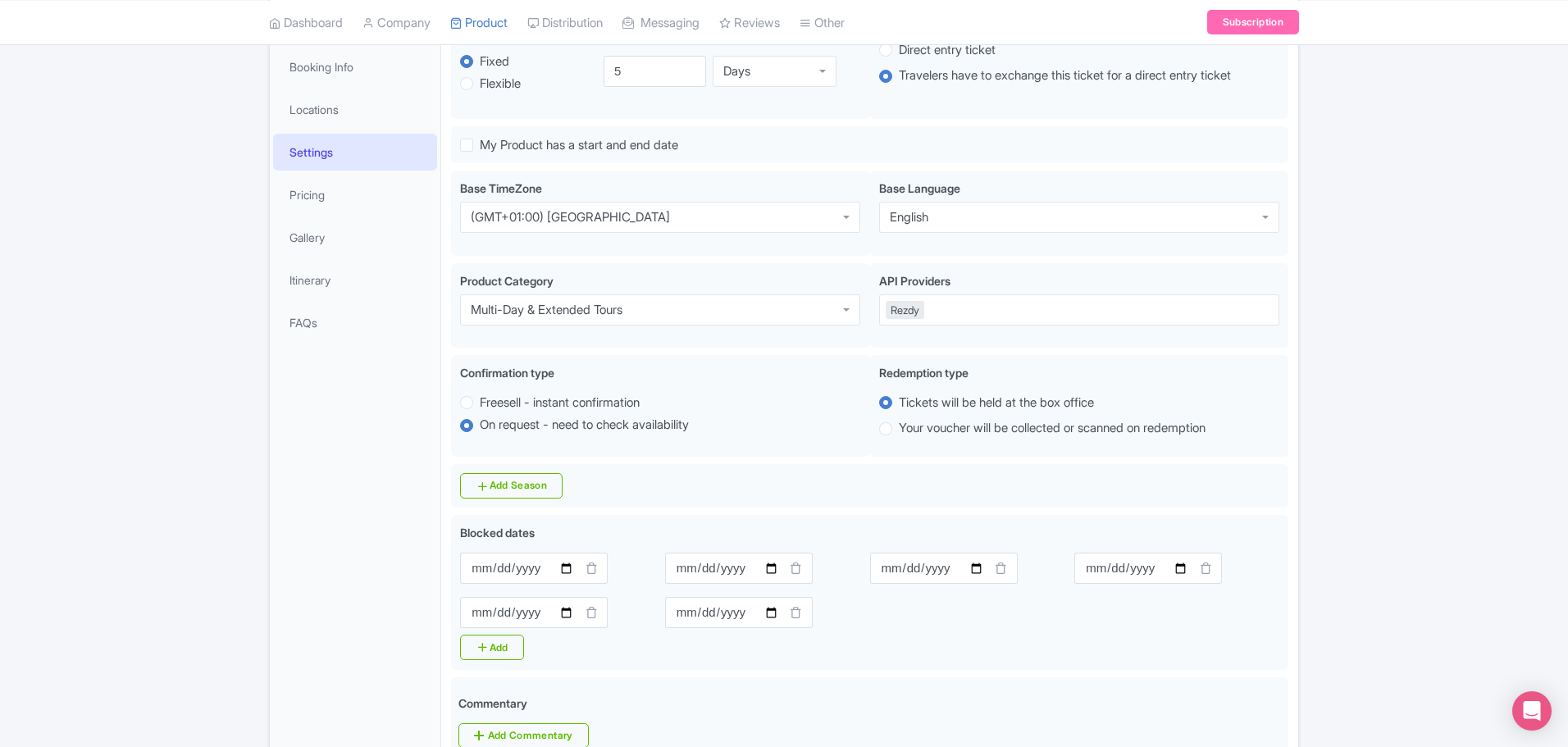
scroll to position [410, 0]
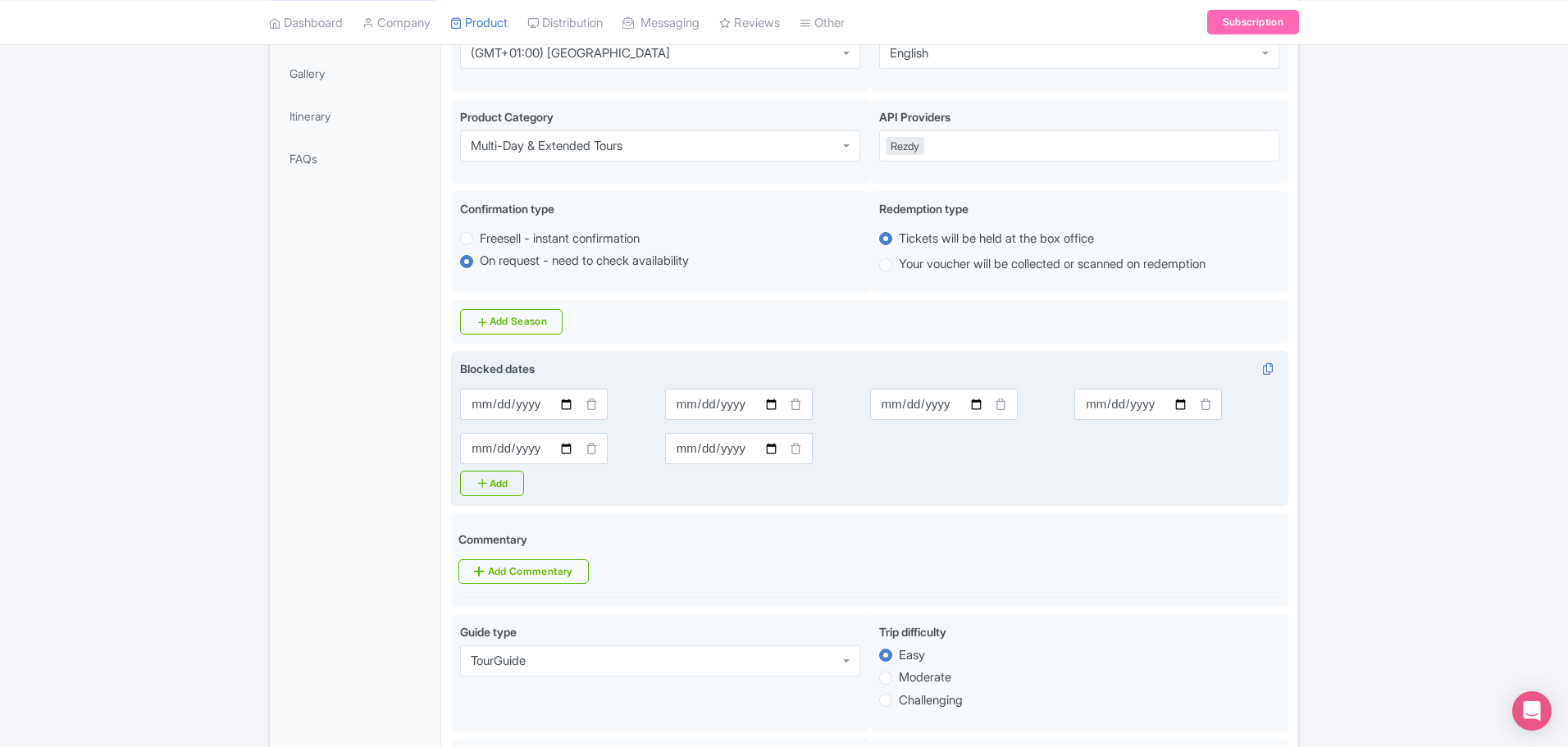
click at [586, 400] on icon at bounding box center [591, 403] width 12 height 12
click at [592, 405] on icon at bounding box center [591, 403] width 12 height 12
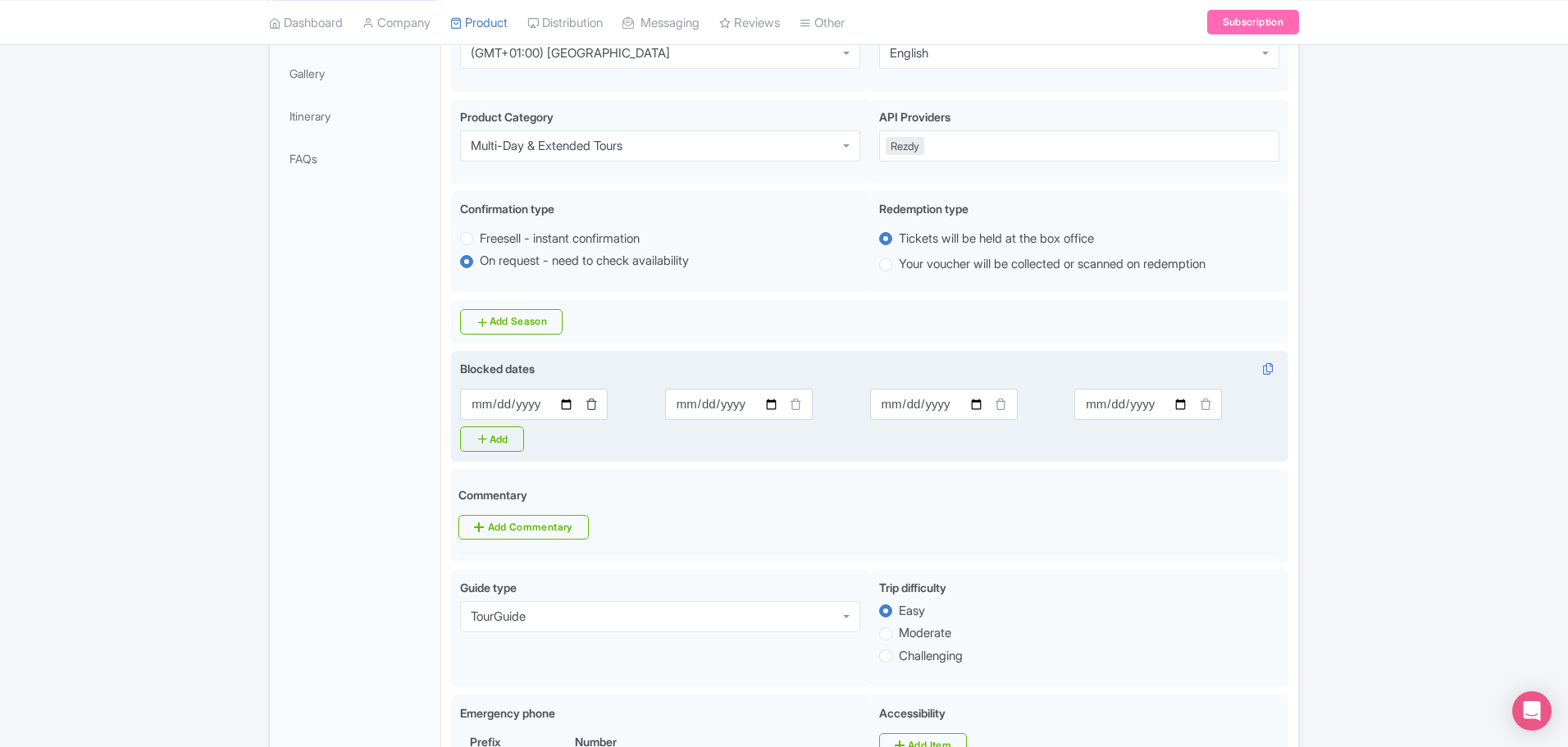
click at [590, 403] on icon at bounding box center [591, 403] width 12 height 12
click at [792, 405] on icon at bounding box center [796, 403] width 12 height 12
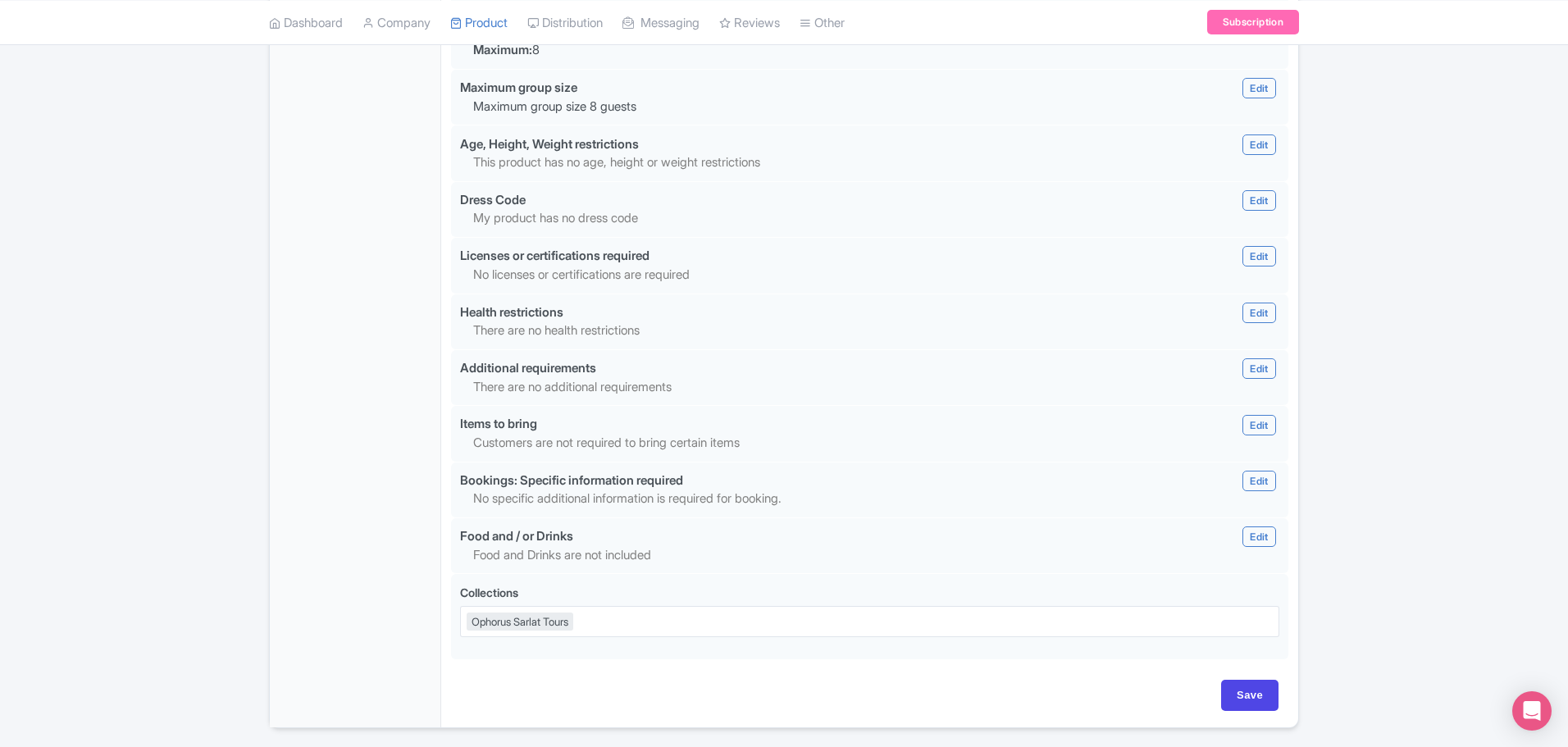
scroll to position [1429, 0]
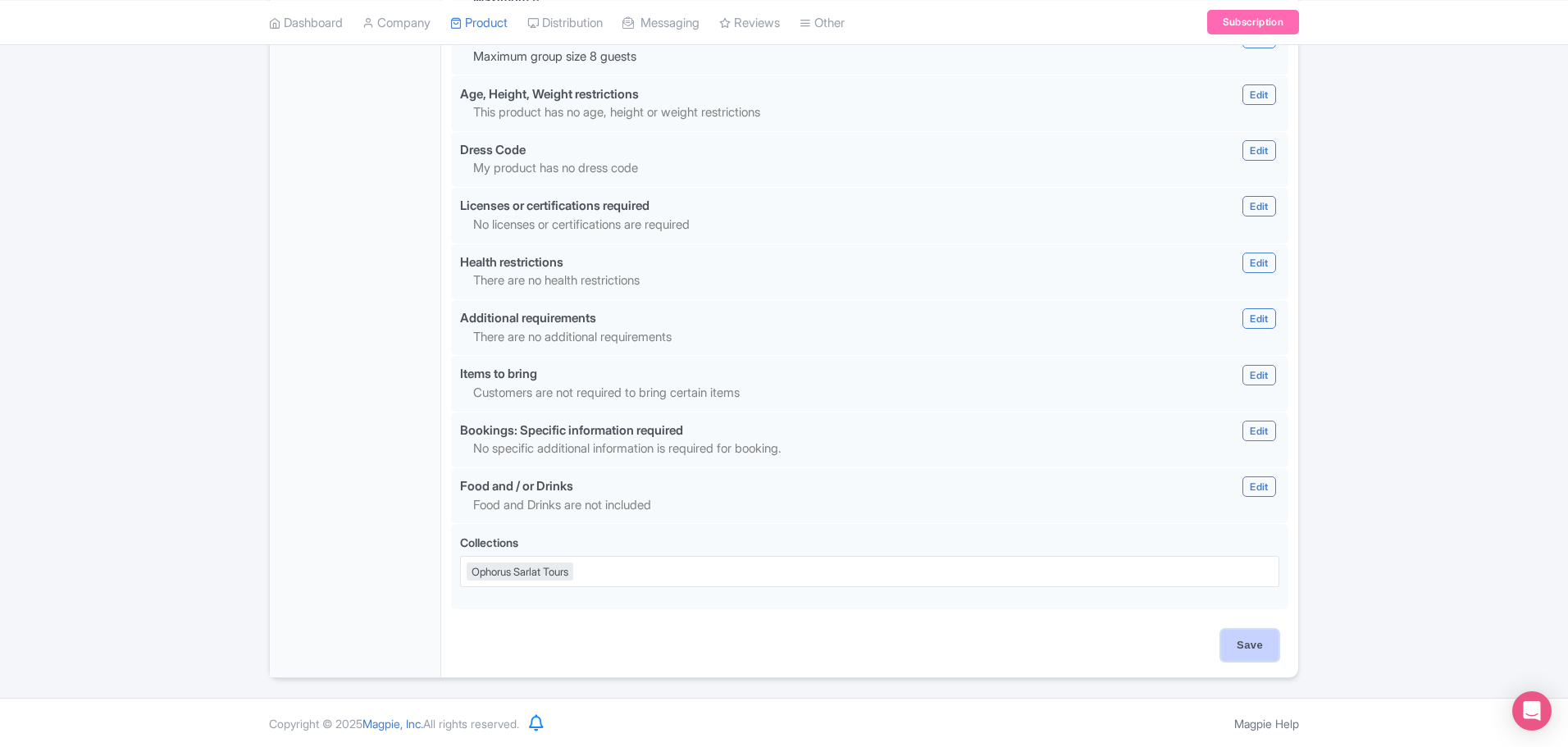
click at [1252, 645] on input "Save" at bounding box center [1249, 646] width 57 height 31
type input "Saving..."
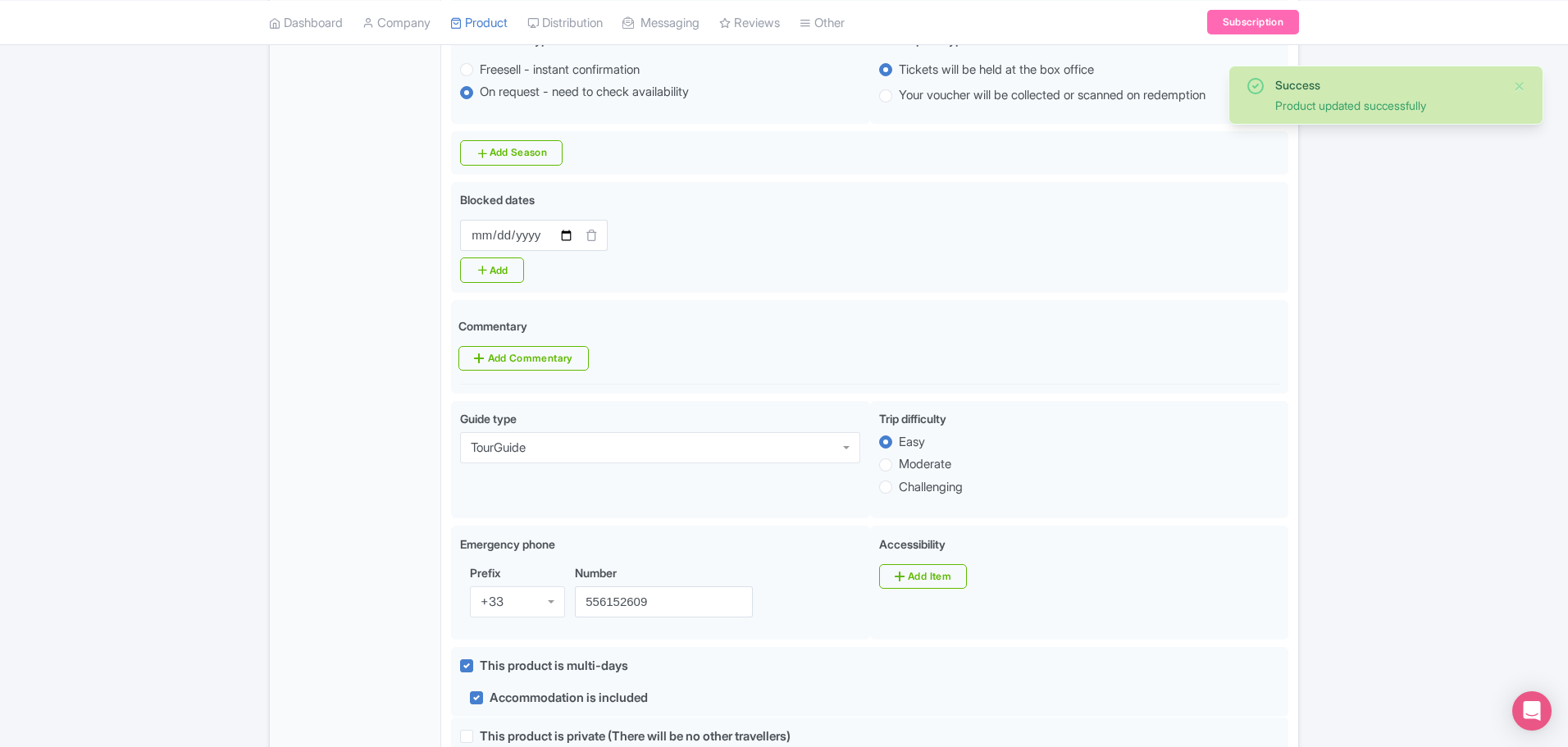
scroll to position [659, 0]
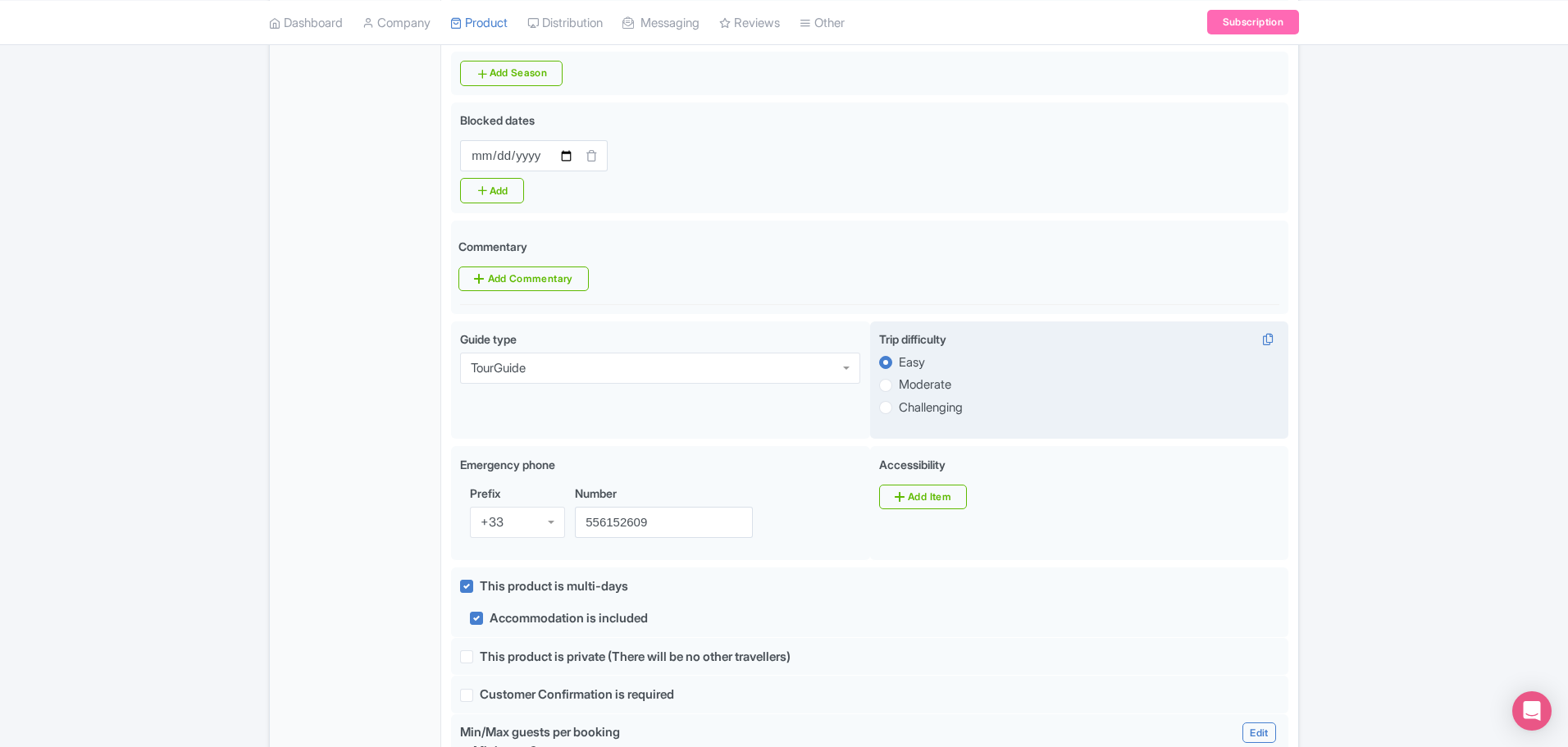
click at [908, 402] on label "Challenging" at bounding box center [930, 408] width 64 height 18
click at [908, 402] on input "Challenging" at bounding box center [907, 406] width 17 height 17
radio input "true"
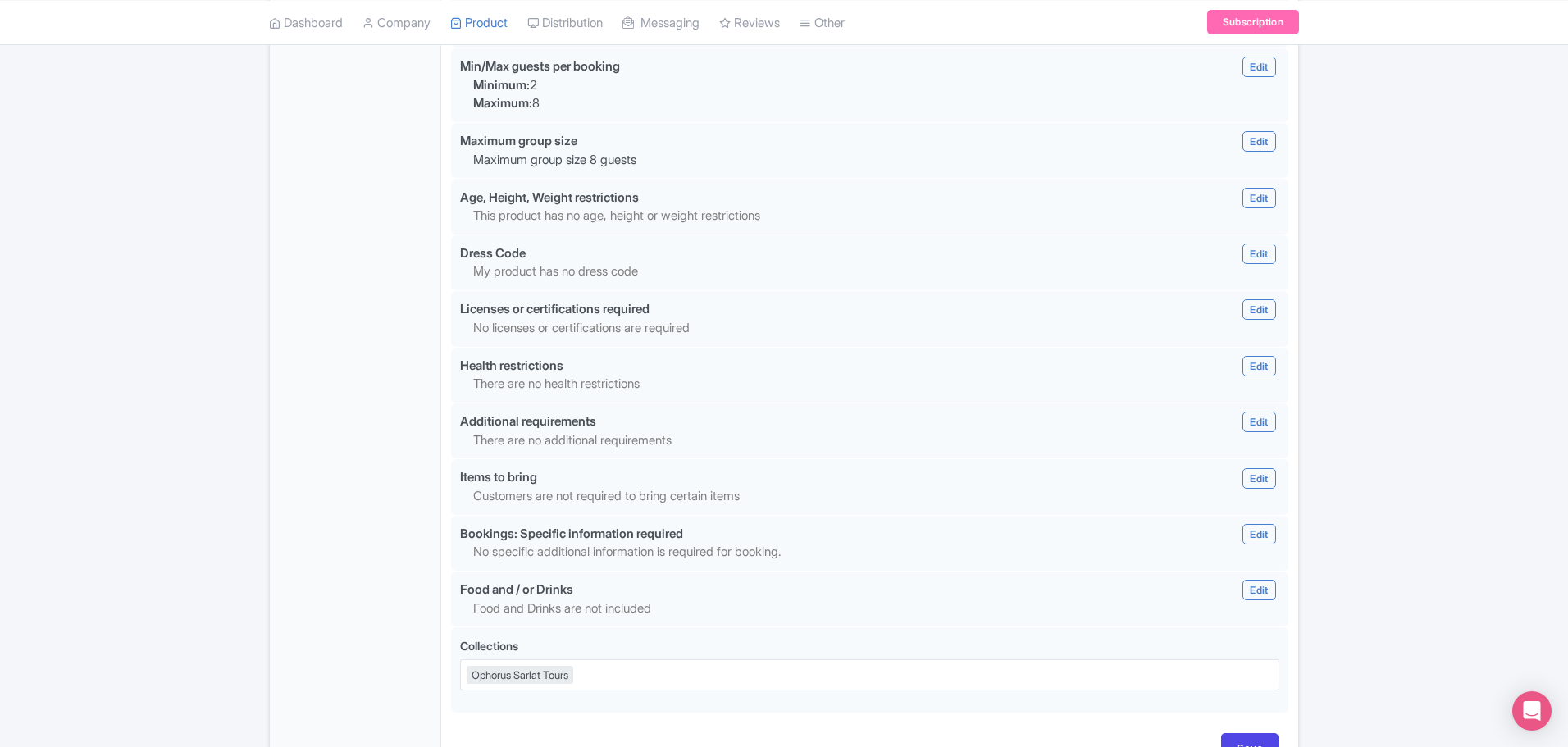
scroll to position [1429, 0]
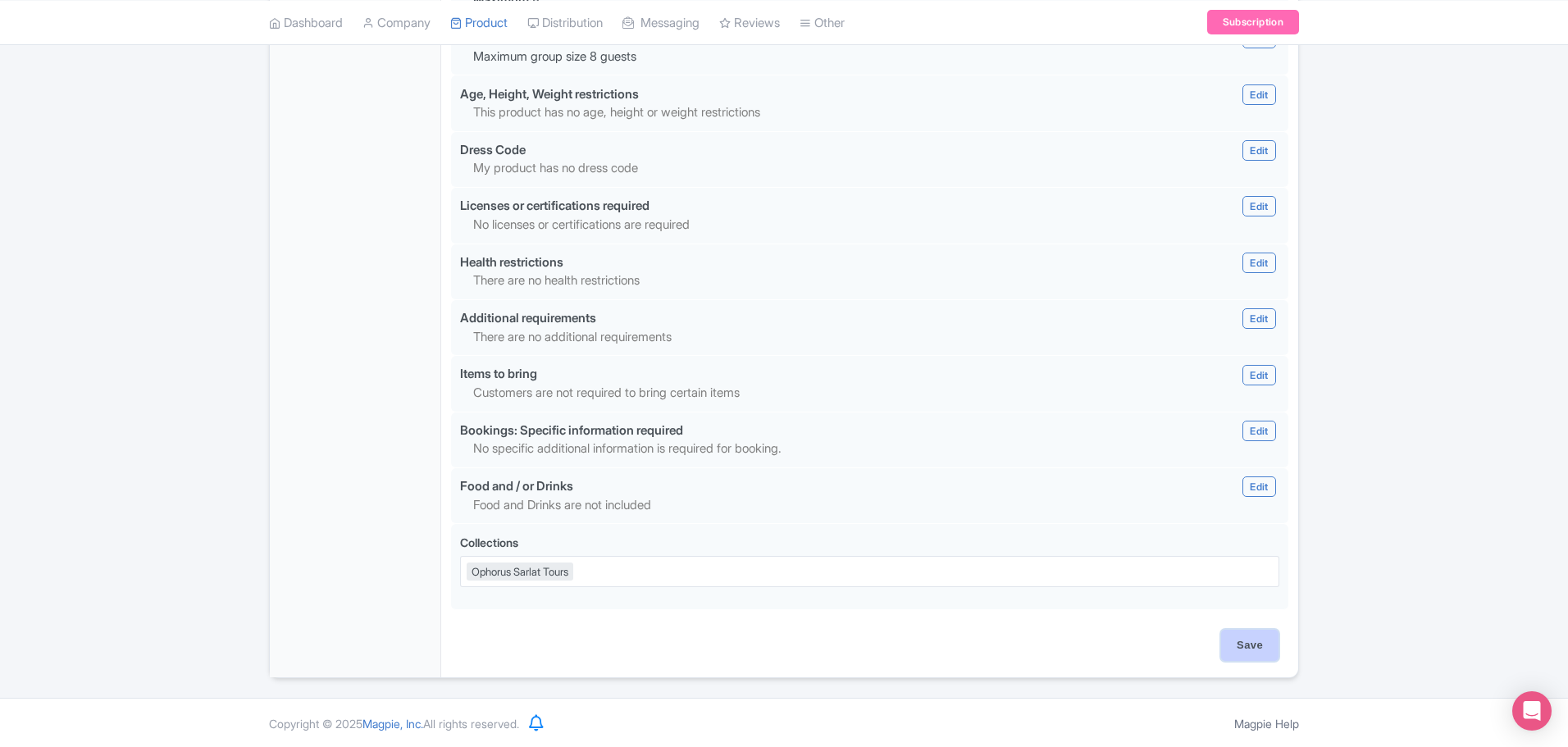
click at [1241, 644] on input "Save" at bounding box center [1249, 646] width 57 height 31
type input "Saving..."
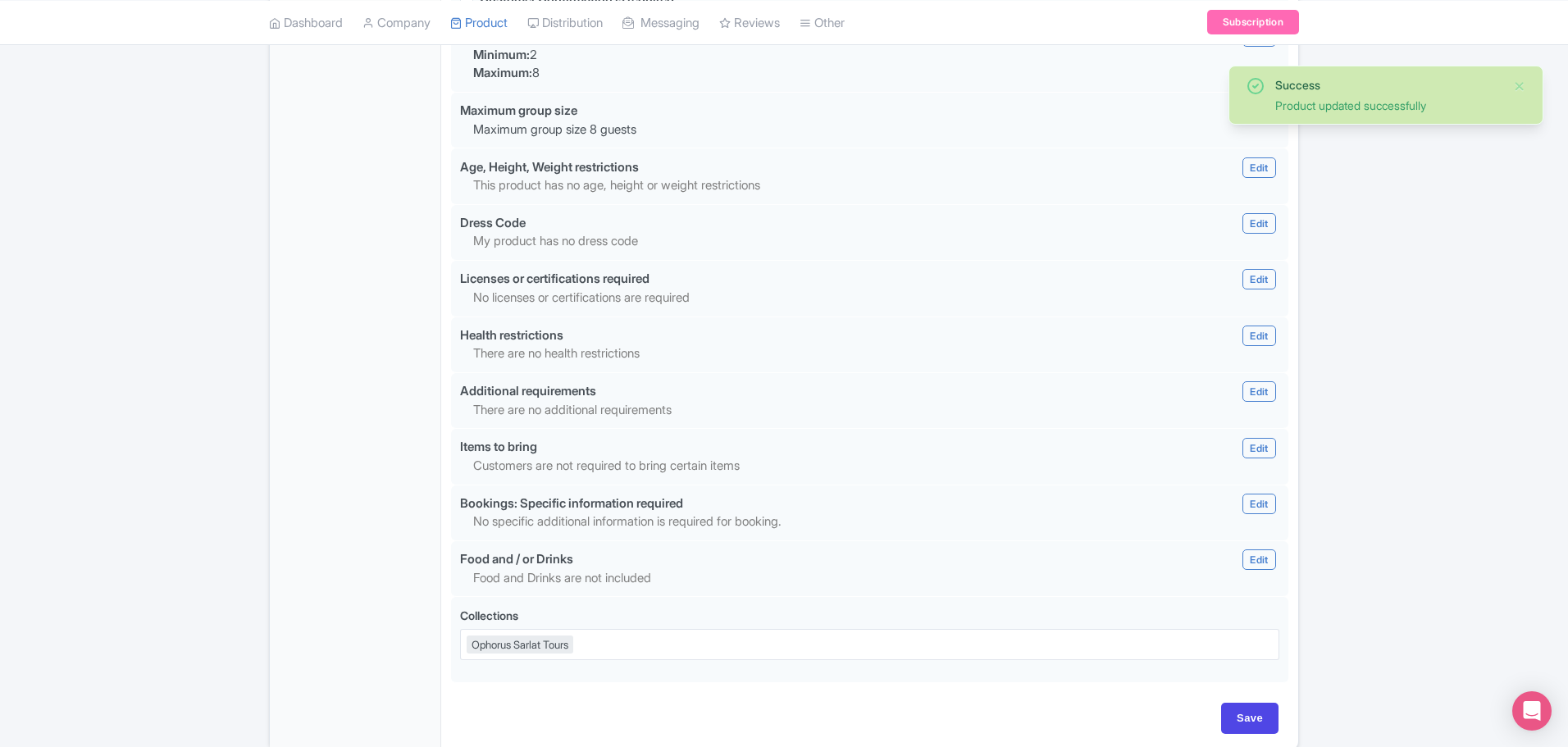
scroll to position [1397, 0]
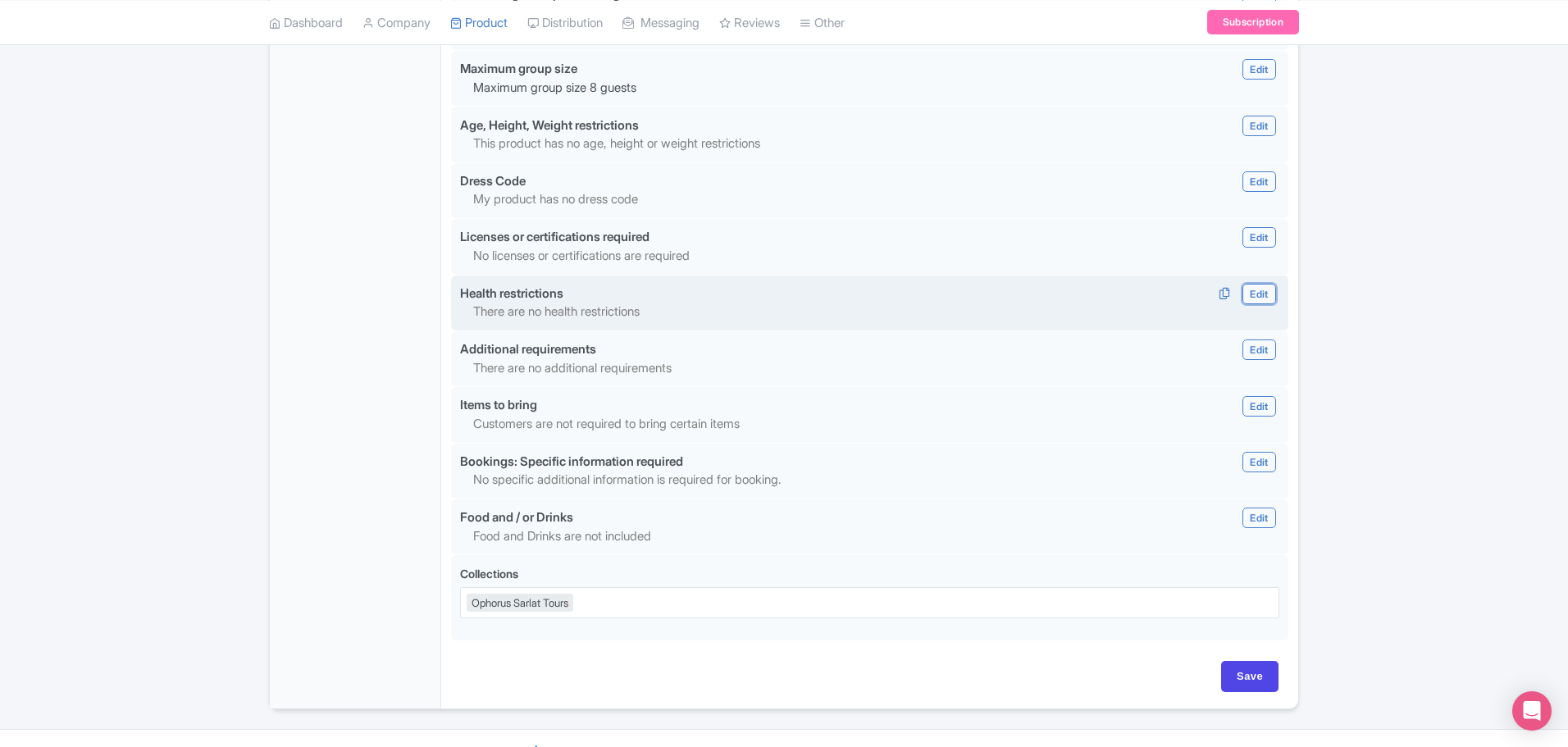
click at [1258, 291] on link "Edit" at bounding box center [1259, 294] width 33 height 20
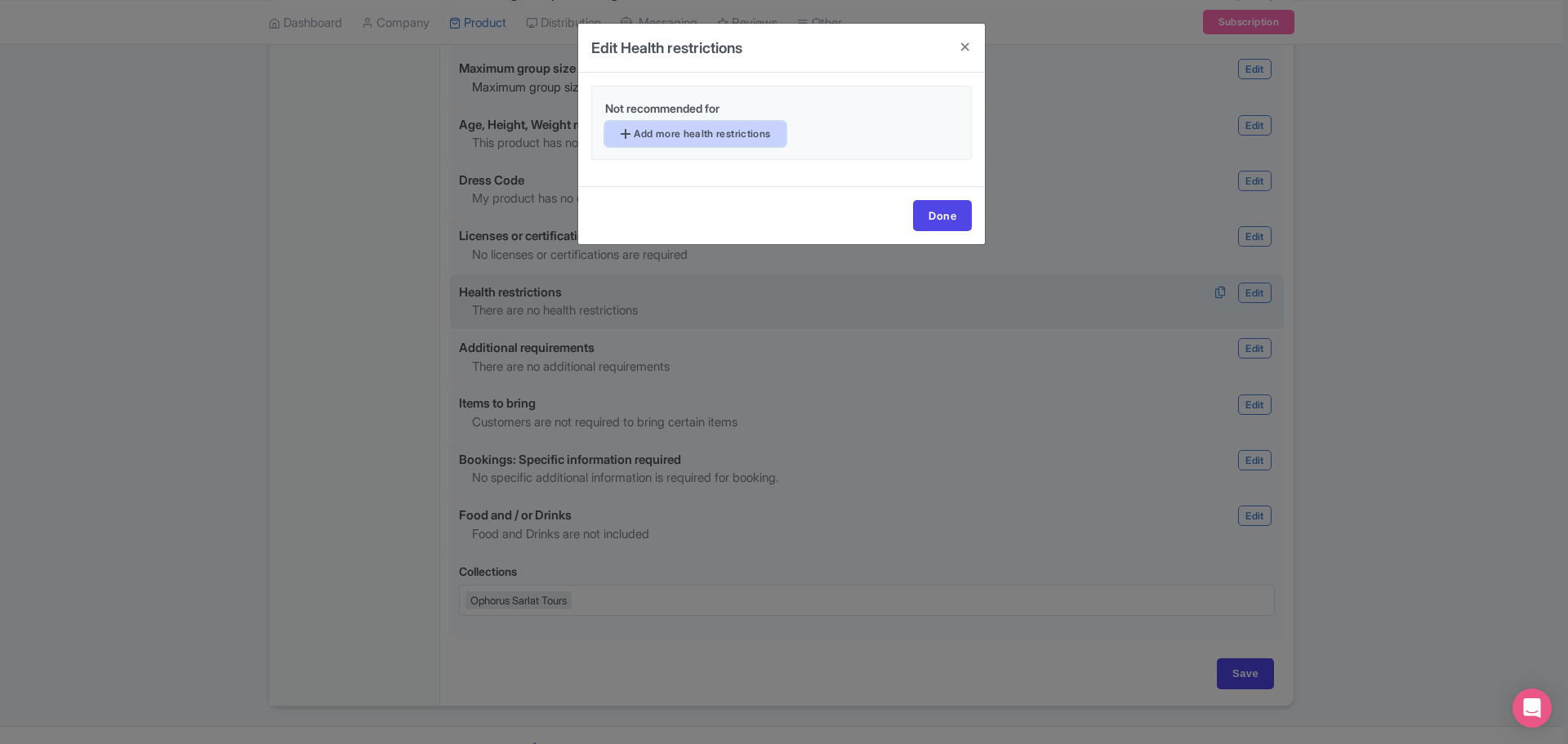
click at [665, 130] on link "Add more health restrictions" at bounding box center [695, 134] width 181 height 25
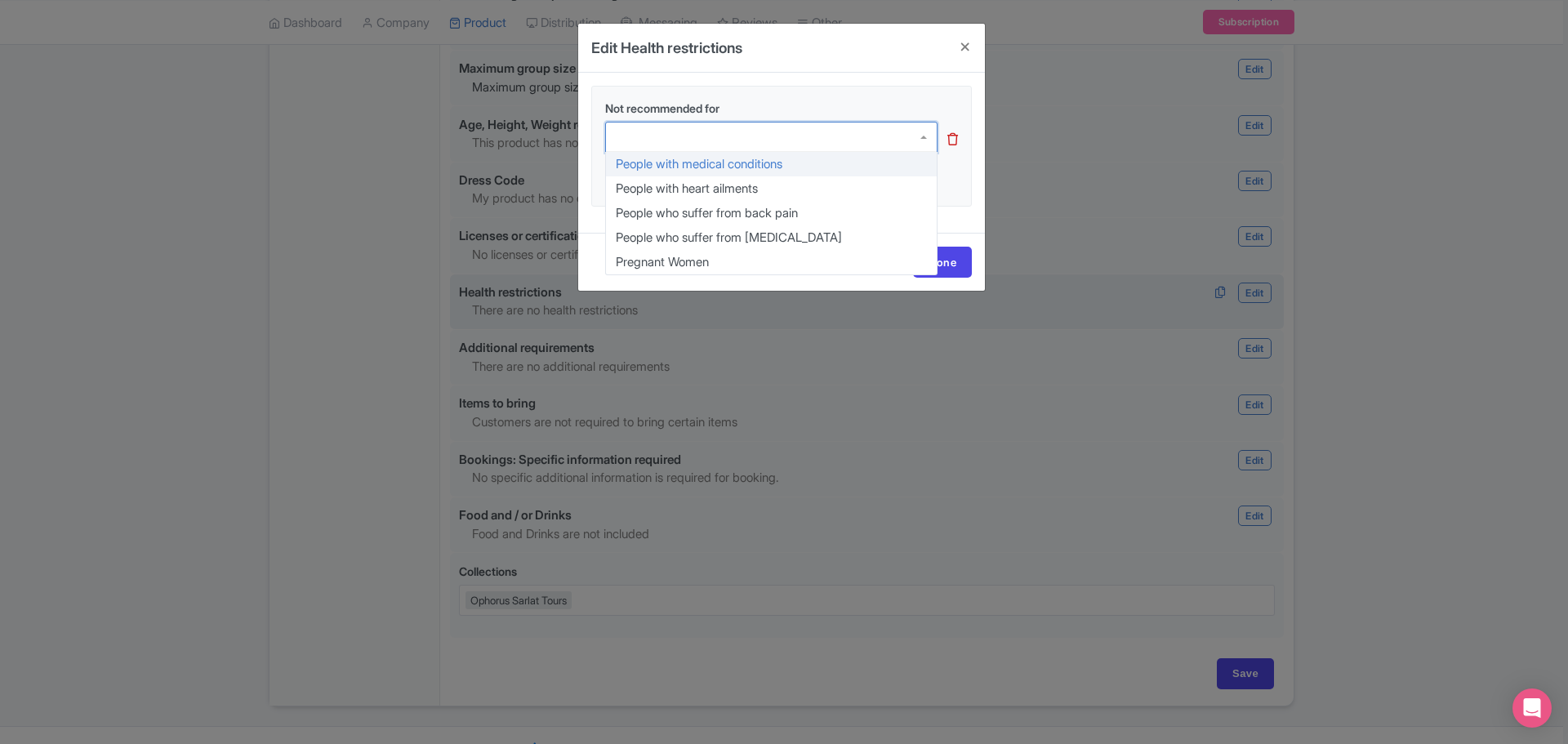
click at [665, 130] on div at bounding box center [771, 138] width 332 height 31
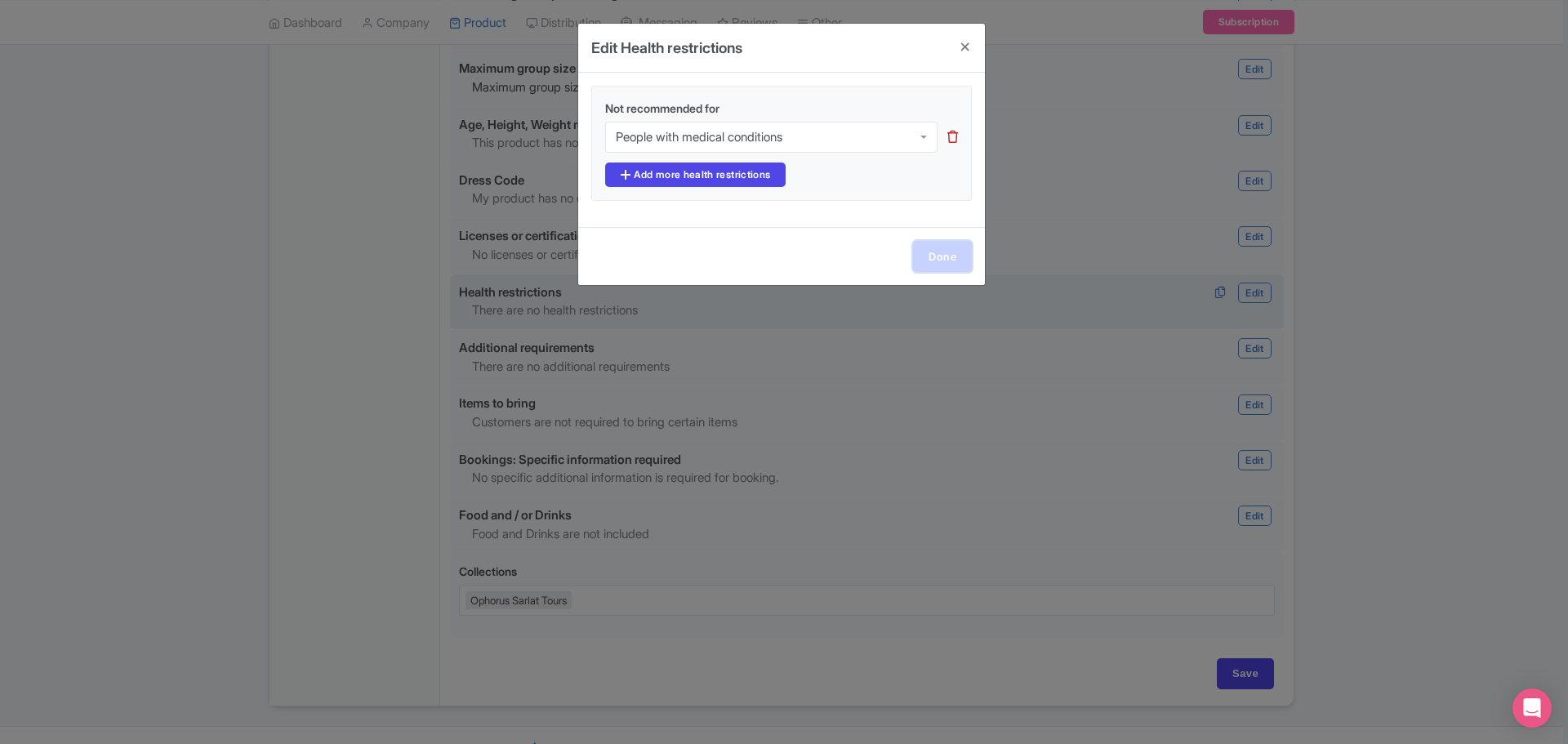
click at [944, 258] on link "Done" at bounding box center [943, 257] width 59 height 31
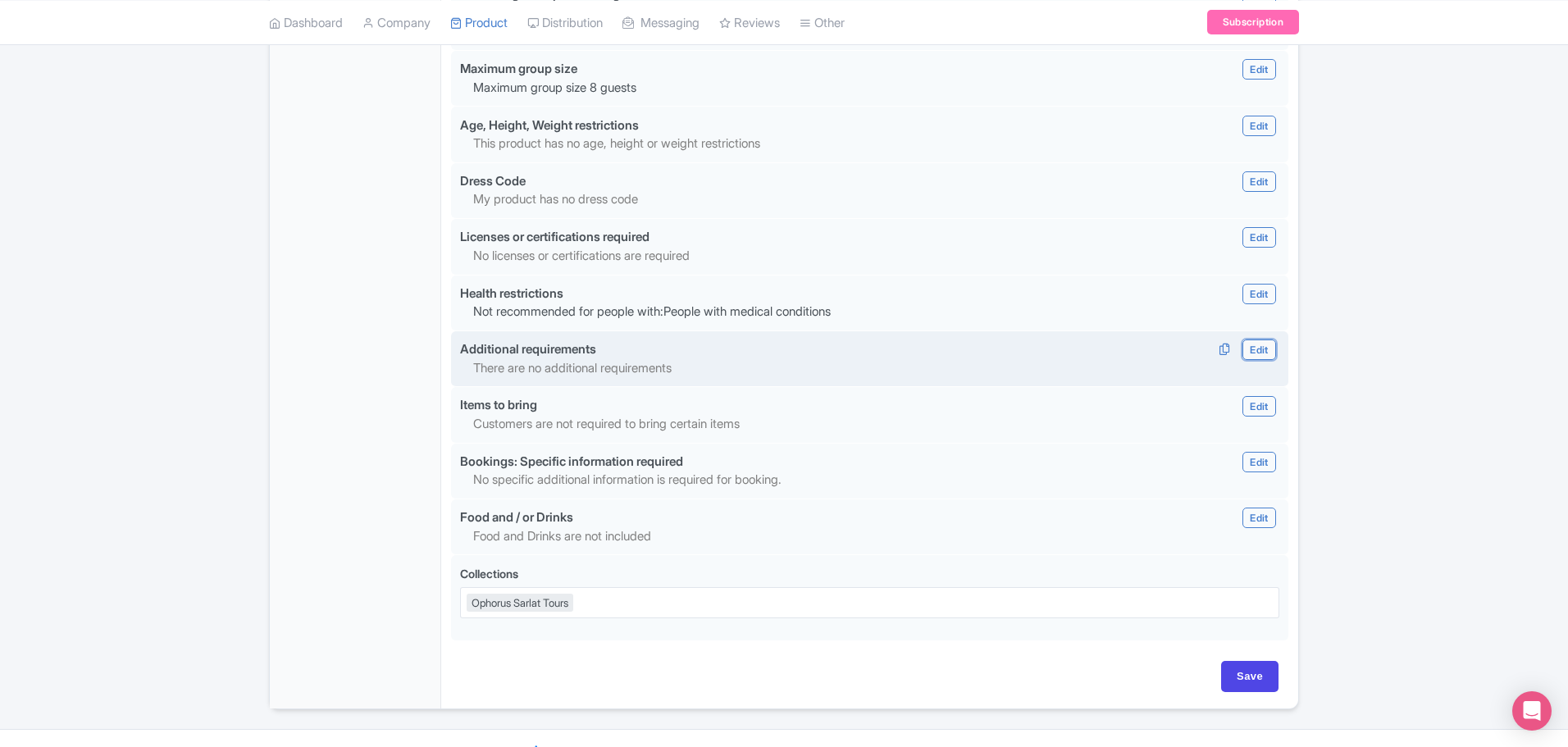
click at [1257, 352] on link "Edit" at bounding box center [1259, 350] width 33 height 20
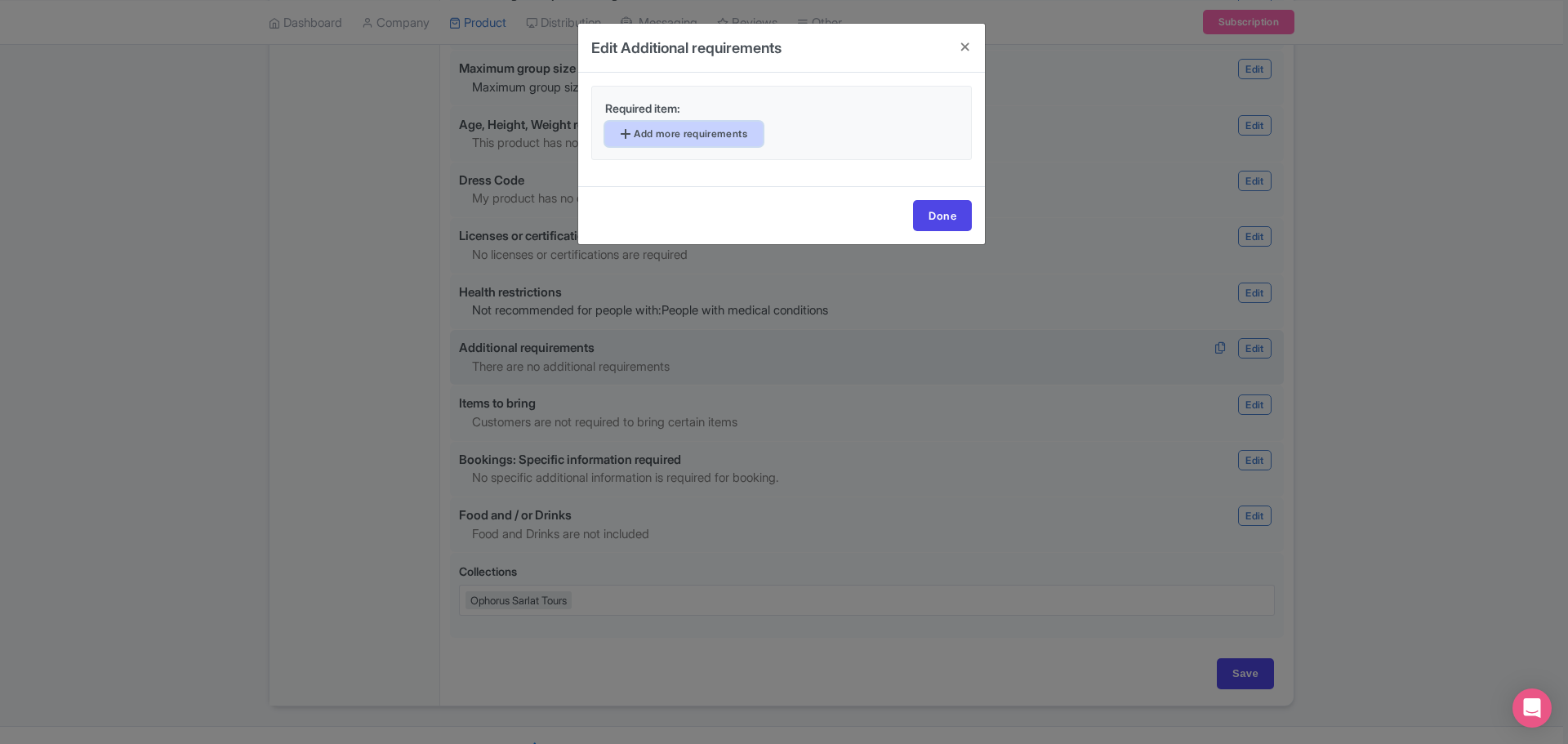
click at [677, 136] on link "Add more requirements" at bounding box center [684, 134] width 158 height 25
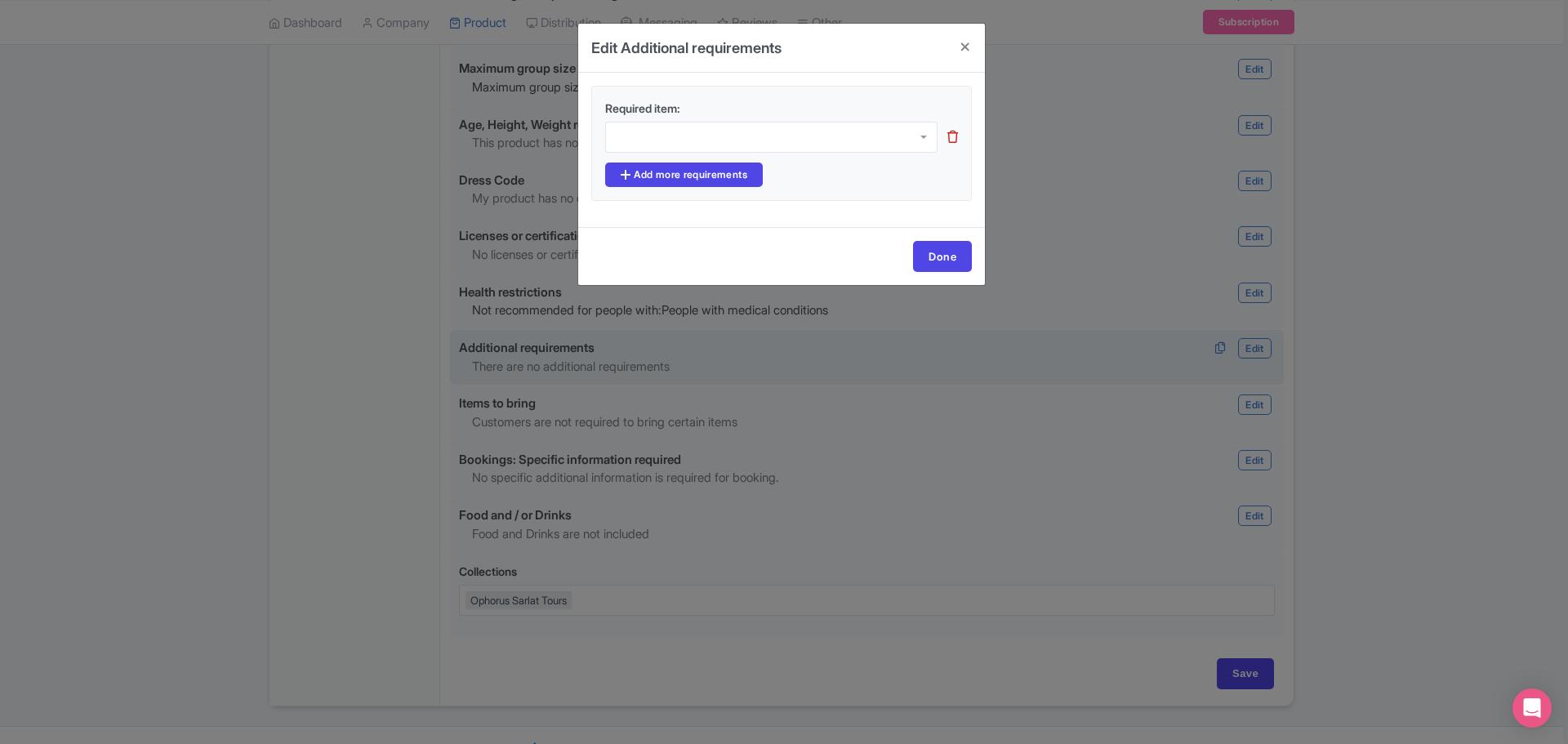
click at [679, 143] on div at bounding box center [771, 138] width 332 height 31
click at [965, 50] on h4 at bounding box center [965, 47] width 39 height 47
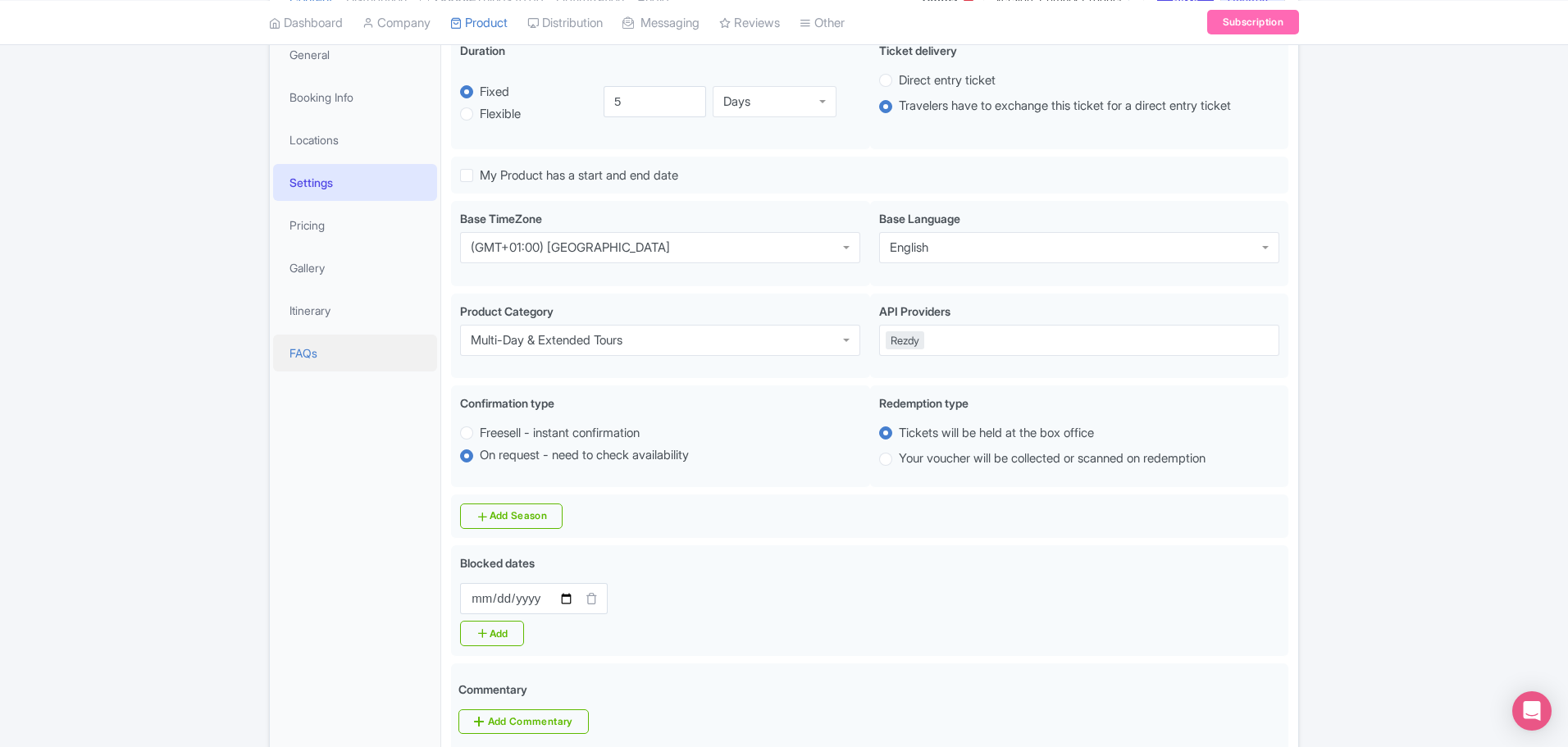
scroll to position [0, 0]
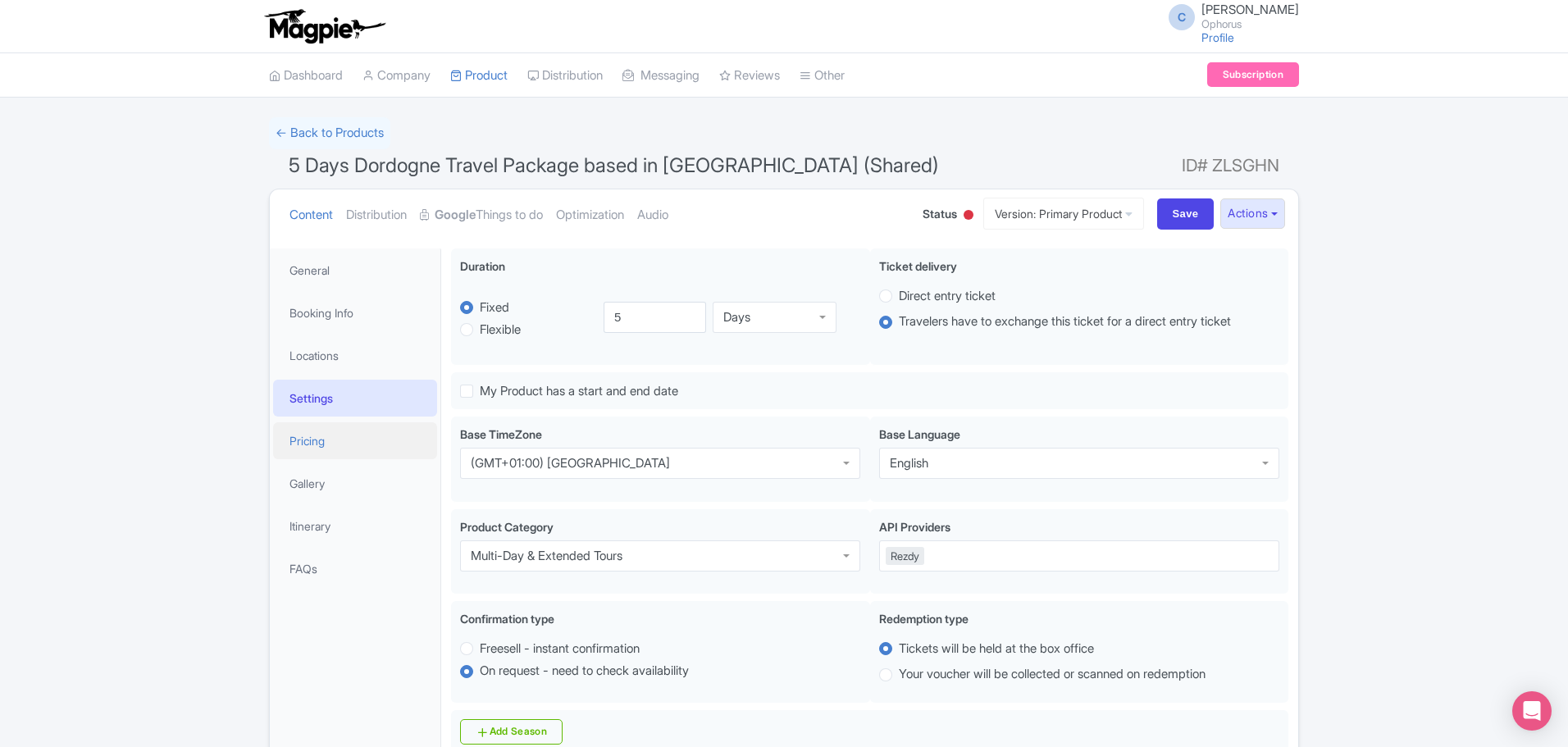
click at [305, 445] on link "Pricing" at bounding box center [355, 441] width 164 height 37
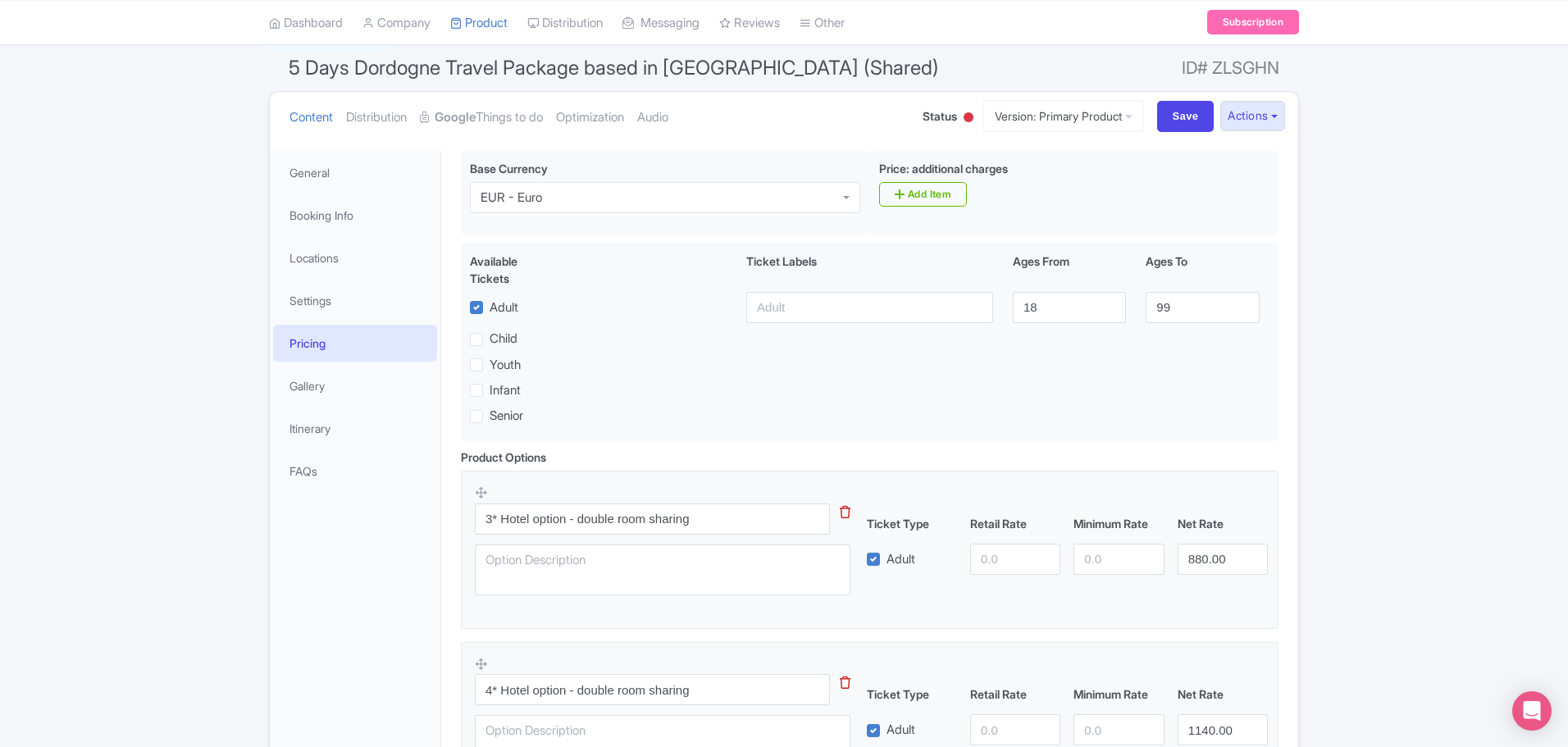
scroll to position [246, 0]
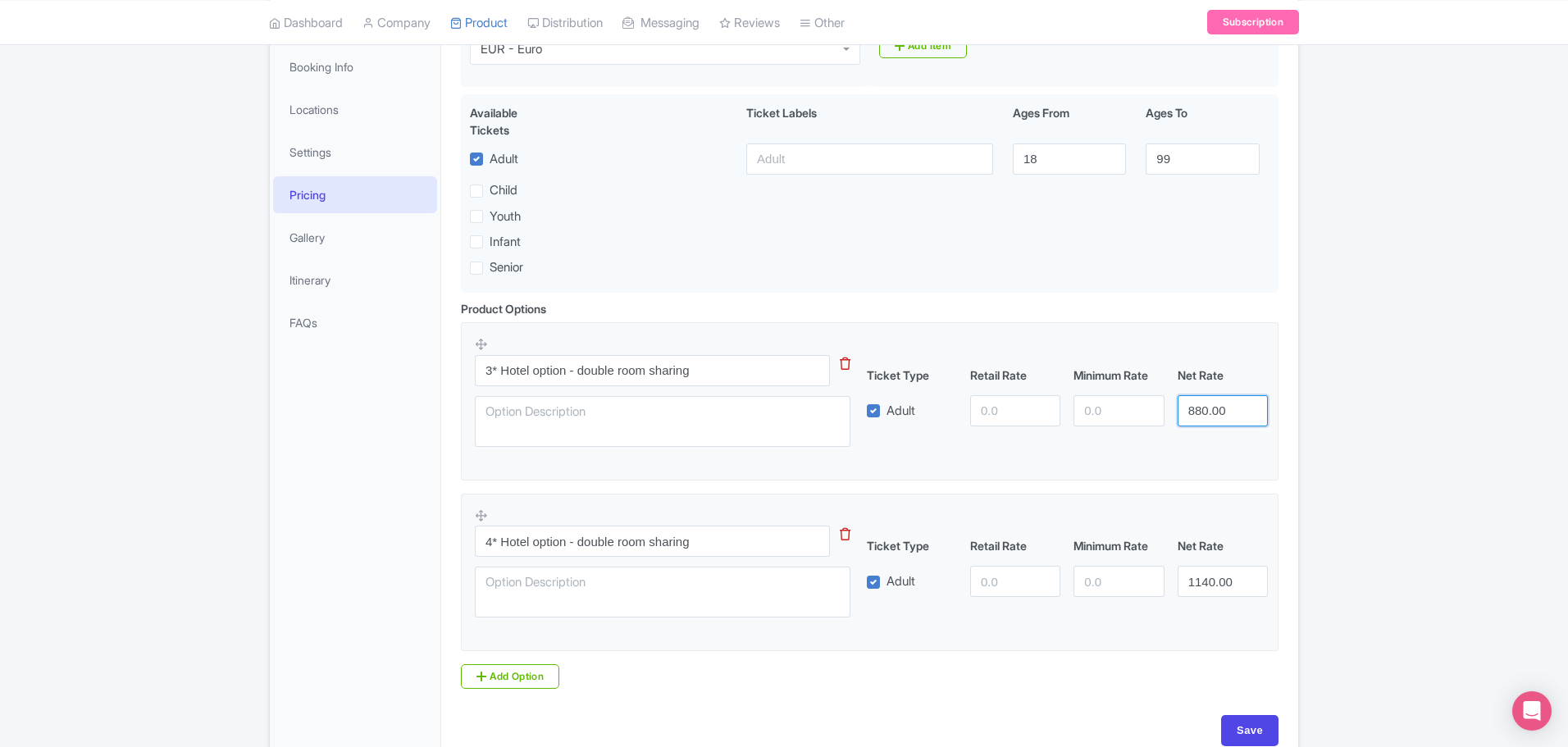
click at [1193, 410] on input "880.00" at bounding box center [1223, 411] width 90 height 31
click at [1194, 410] on input "880.00" at bounding box center [1223, 411] width 90 height 31
drag, startPoint x: 986, startPoint y: 414, endPoint x: 1005, endPoint y: 412, distance: 19.1
click at [986, 414] on input "number" at bounding box center [1016, 411] width 90 height 31
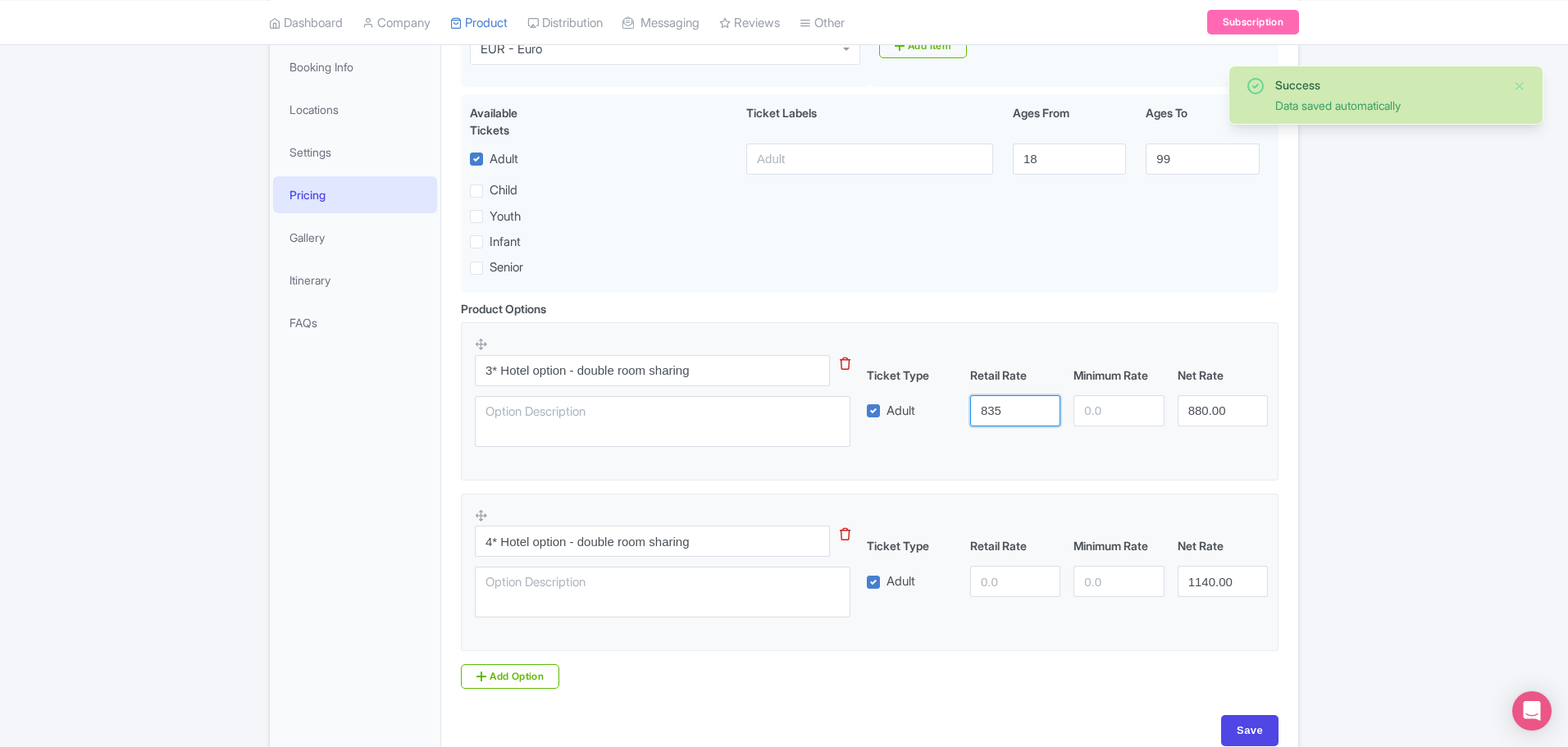
type input "835"
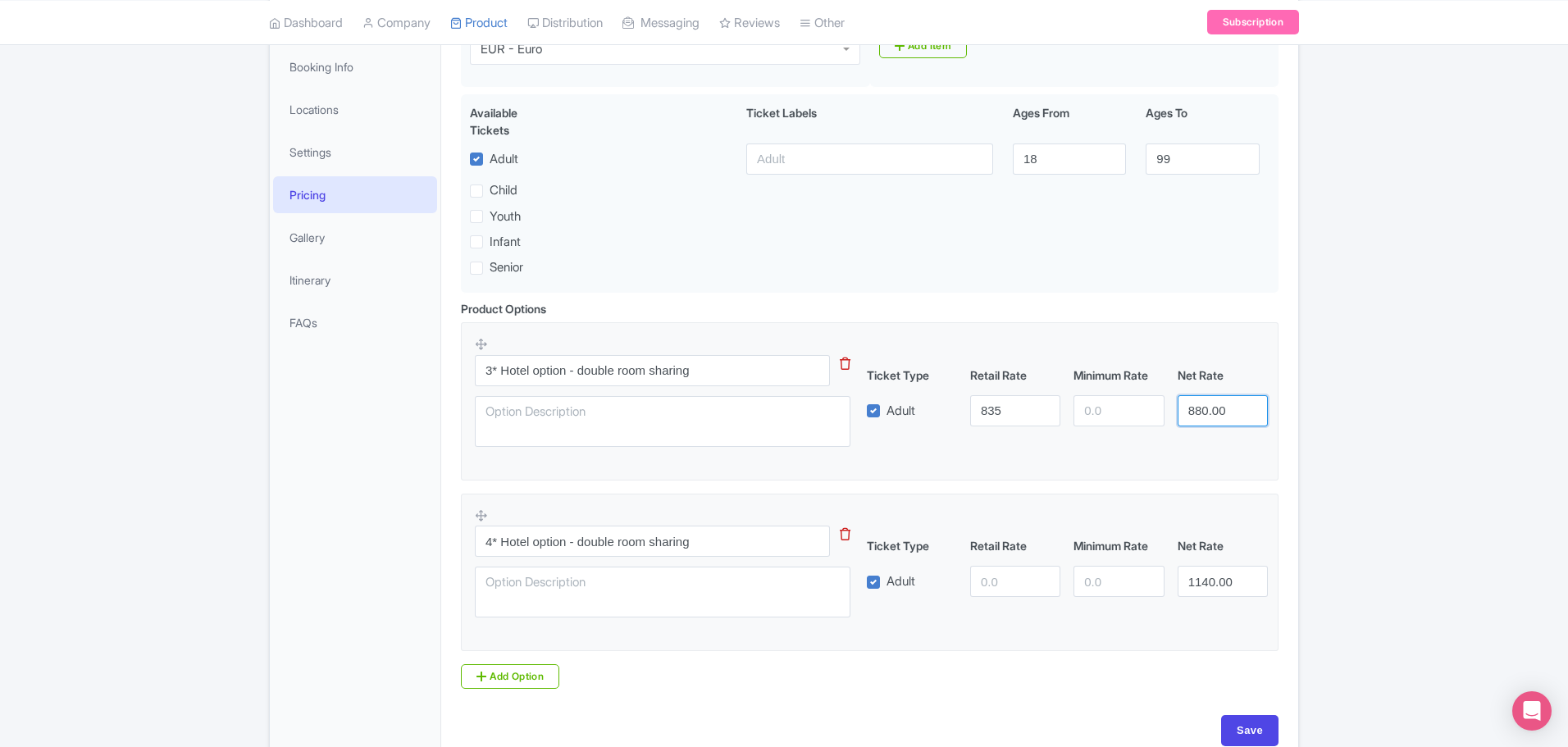
click at [1200, 411] on input "880.00" at bounding box center [1223, 411] width 90 height 31
click at [1199, 411] on input "880.00" at bounding box center [1223, 411] width 90 height 31
type input "751"
type input "751.50"
click at [1349, 299] on div "Success Data saved automatically ← Back to Products 5 Days Dordogne Travel Pack…" at bounding box center [784, 317] width 1568 height 893
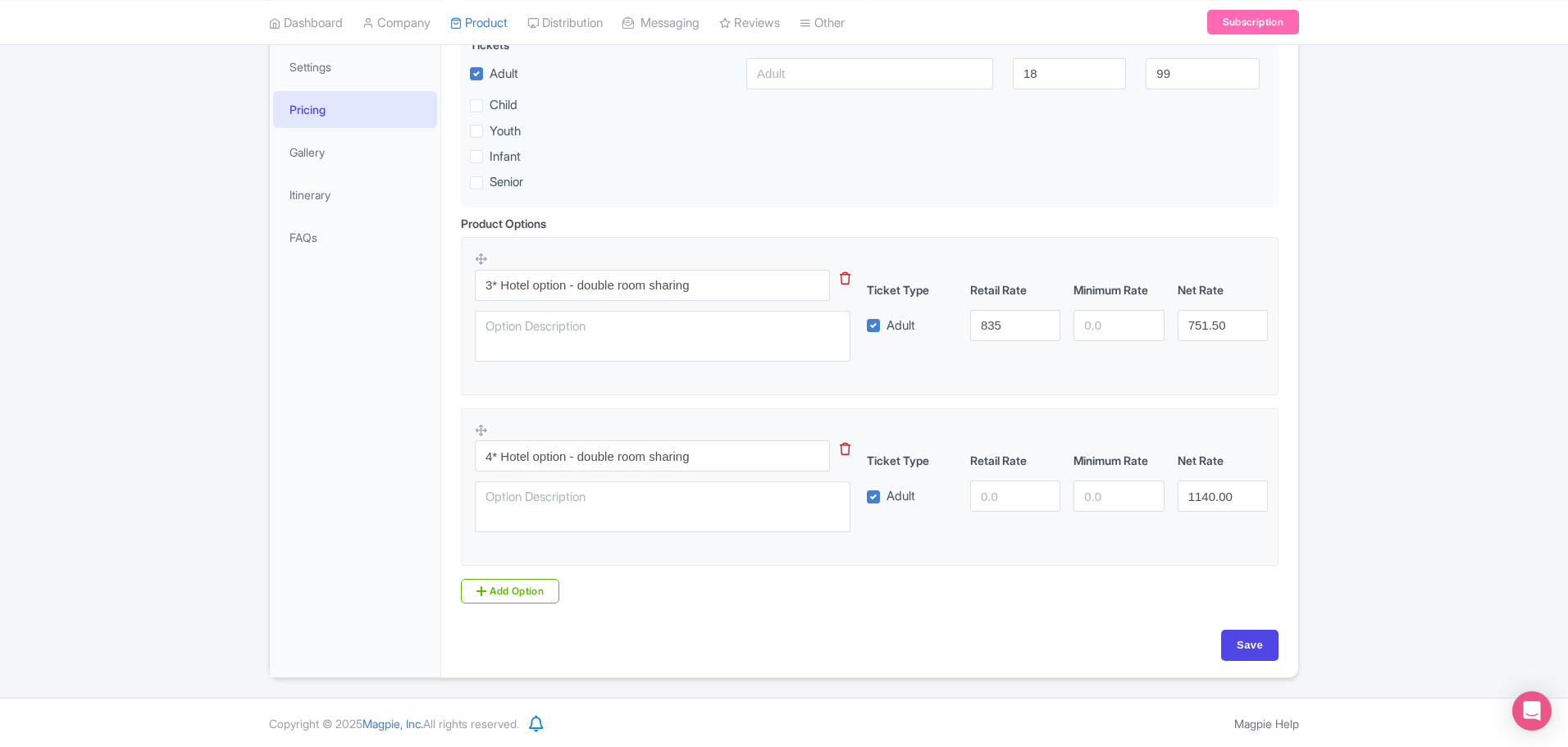
scroll to position [333, 0]
click at [1199, 495] on input "1140.00" at bounding box center [1223, 496] width 90 height 31
click at [1205, 494] on input "1140.00" at bounding box center [1223, 496] width 90 height 31
click at [982, 496] on input "number" at bounding box center [1016, 496] width 90 height 31
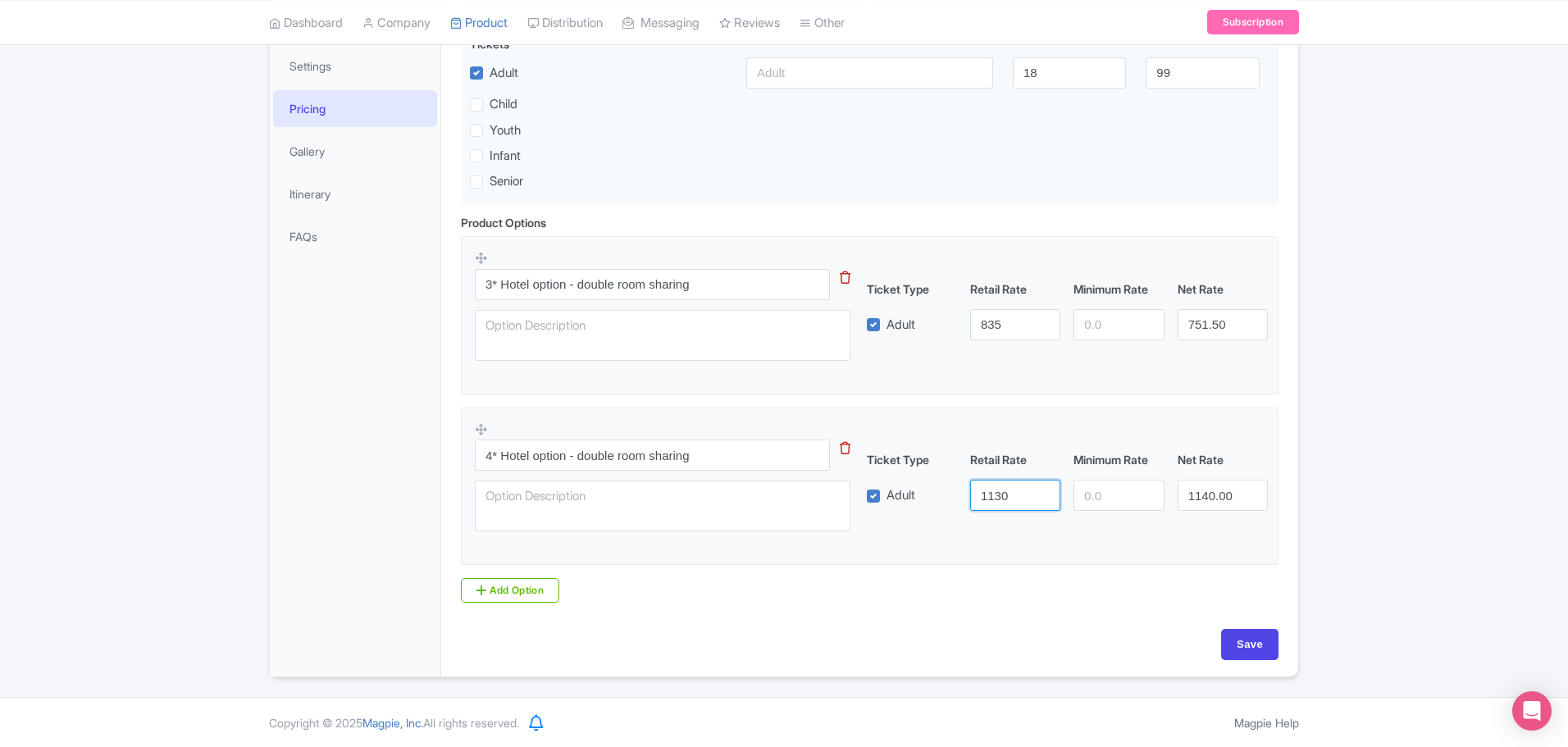
type input "1130"
type input "1020"
click at [1241, 643] on input "Save" at bounding box center [1249, 645] width 57 height 31
type input "Saving..."
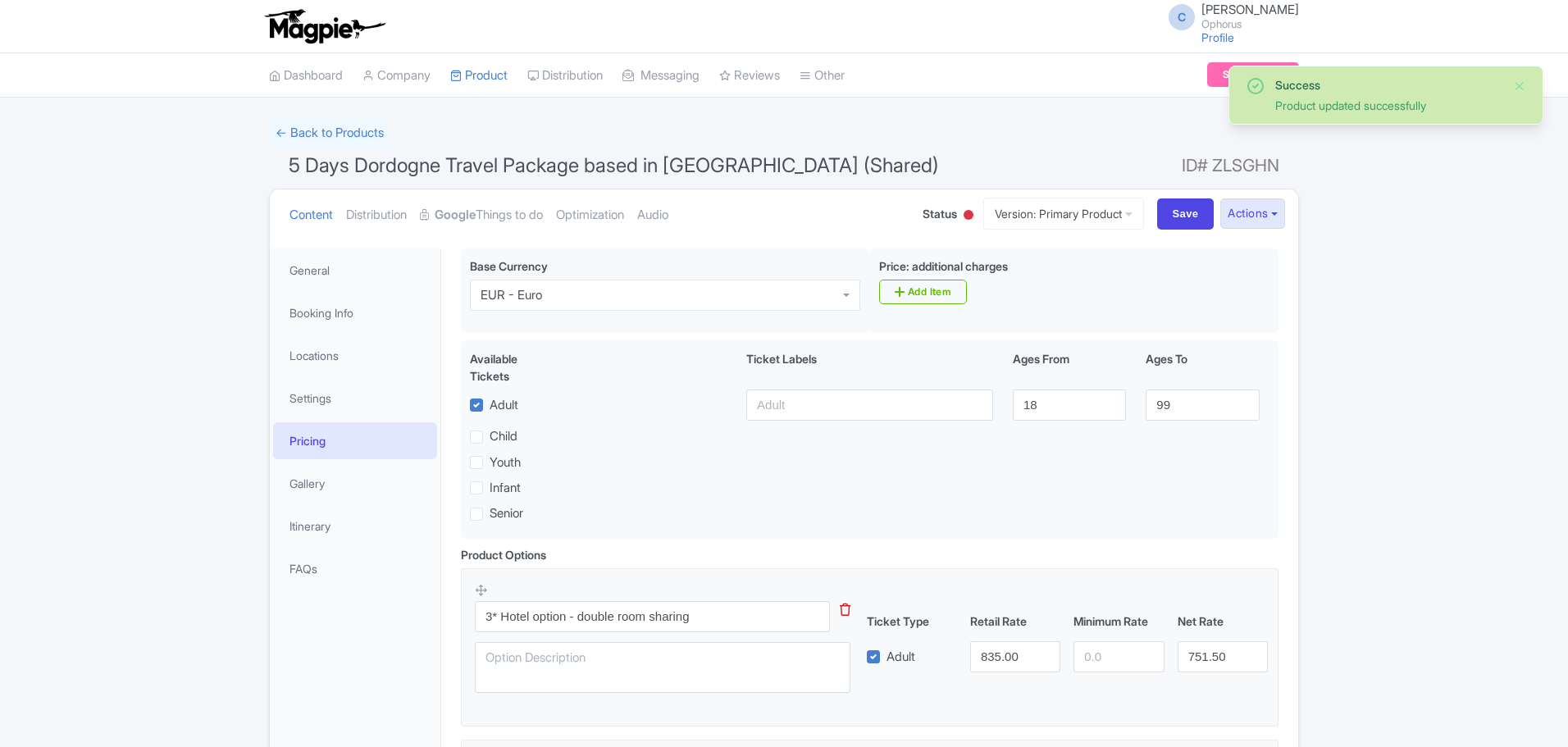
scroll to position [249, 0]
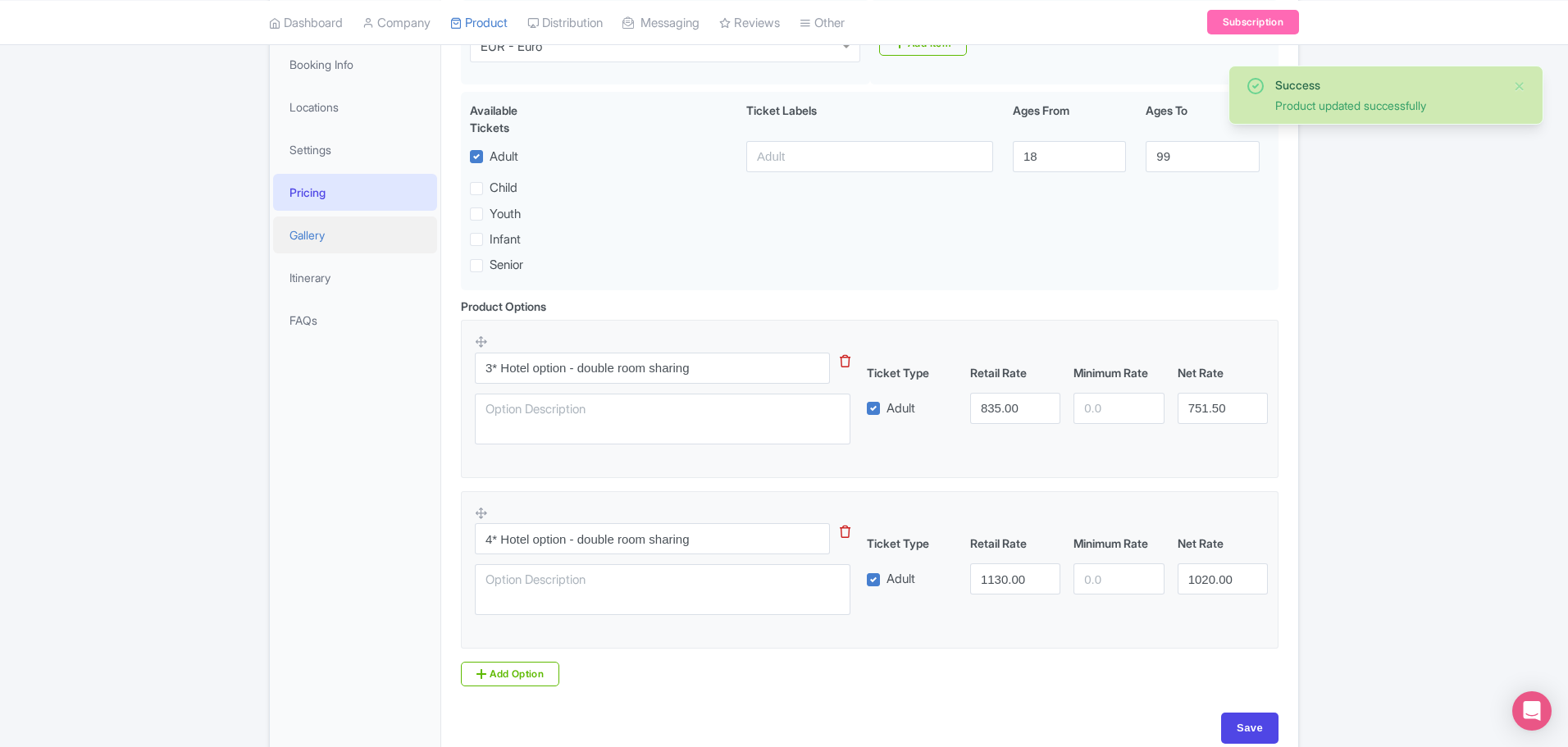
click at [296, 227] on link "Gallery" at bounding box center [355, 235] width 164 height 37
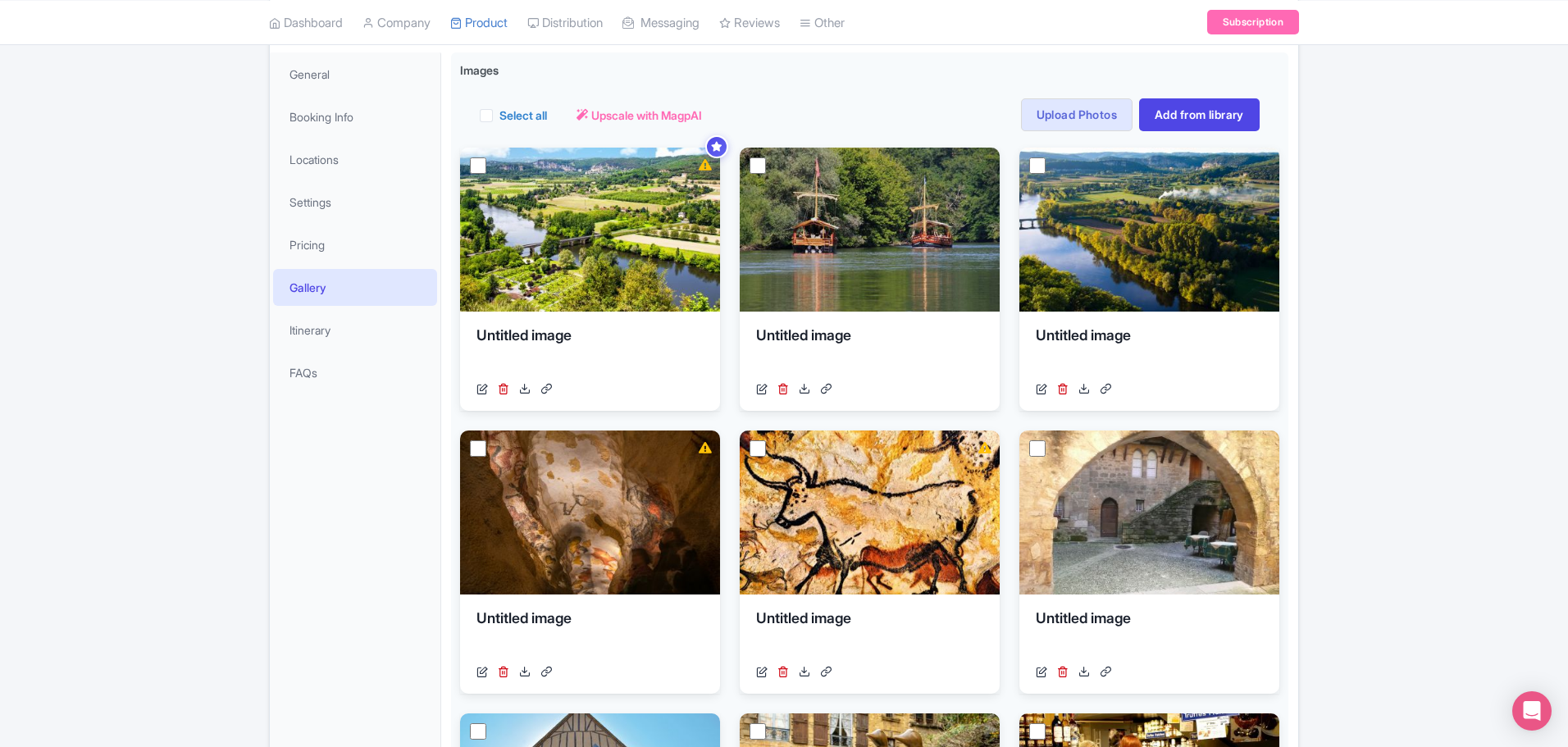
scroll to position [0, 0]
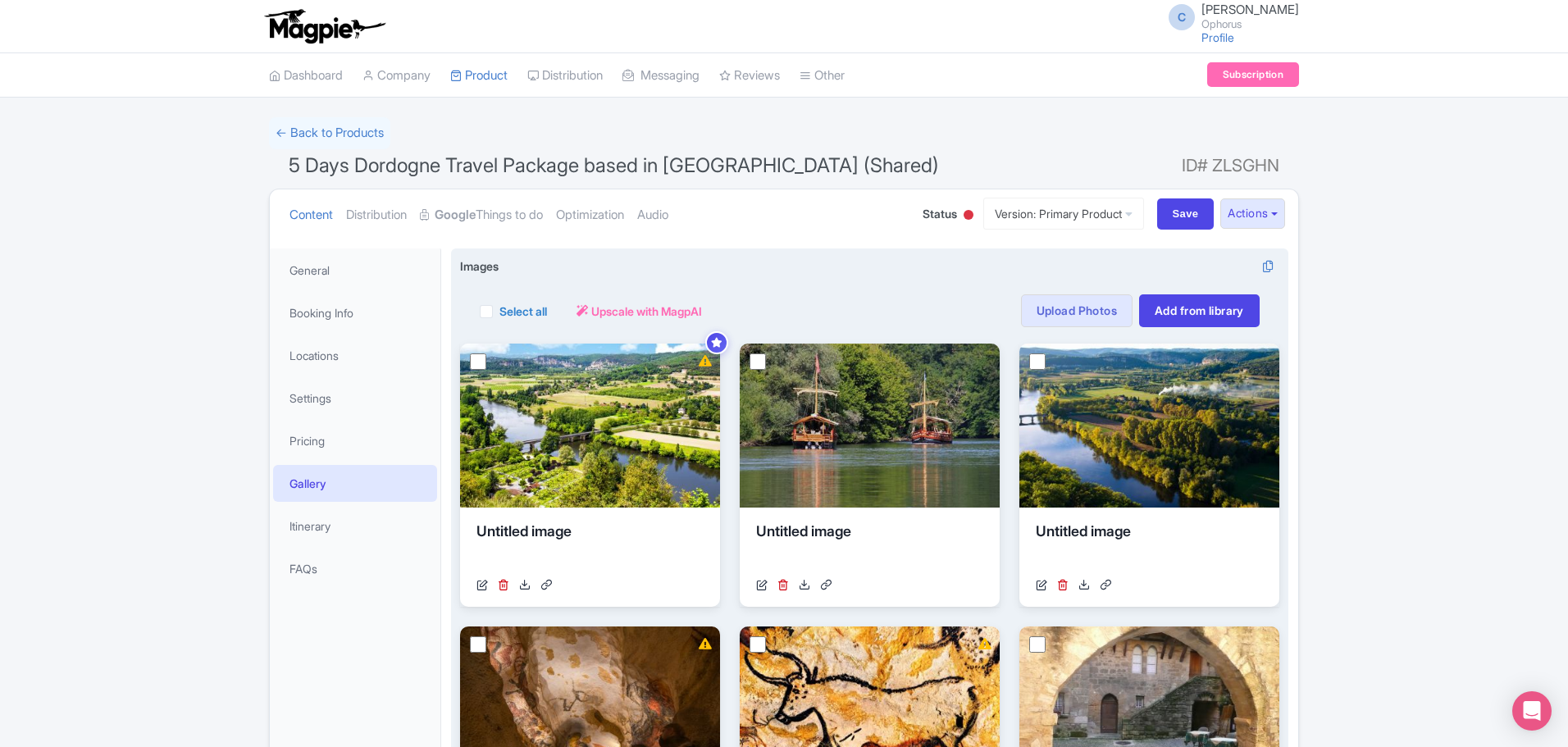
click at [499, 310] on label "Select all" at bounding box center [523, 311] width 48 height 18
click at [499, 310] on input "Select all" at bounding box center [505, 307] width 11 height 11
checkbox input "true"
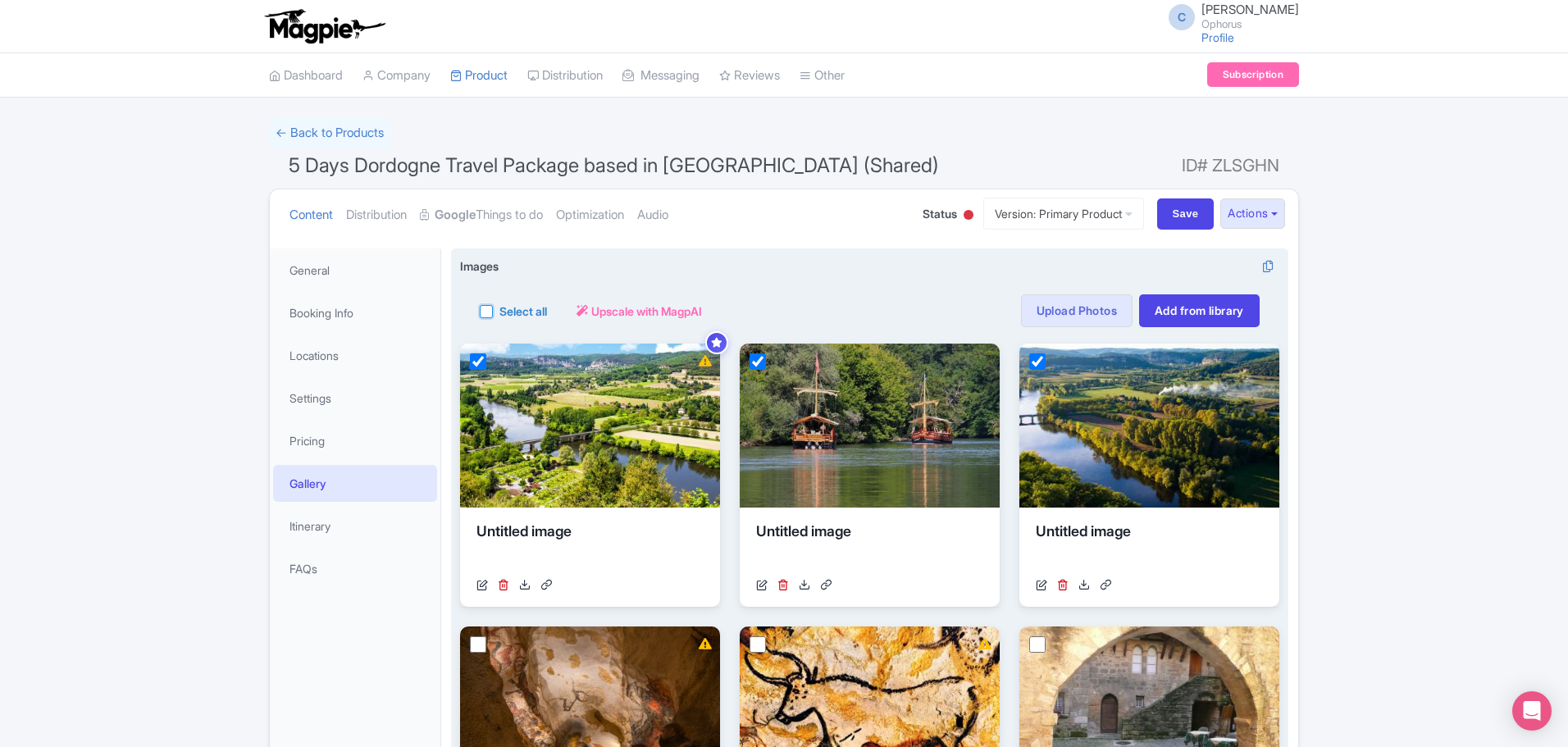
checkbox input "true"
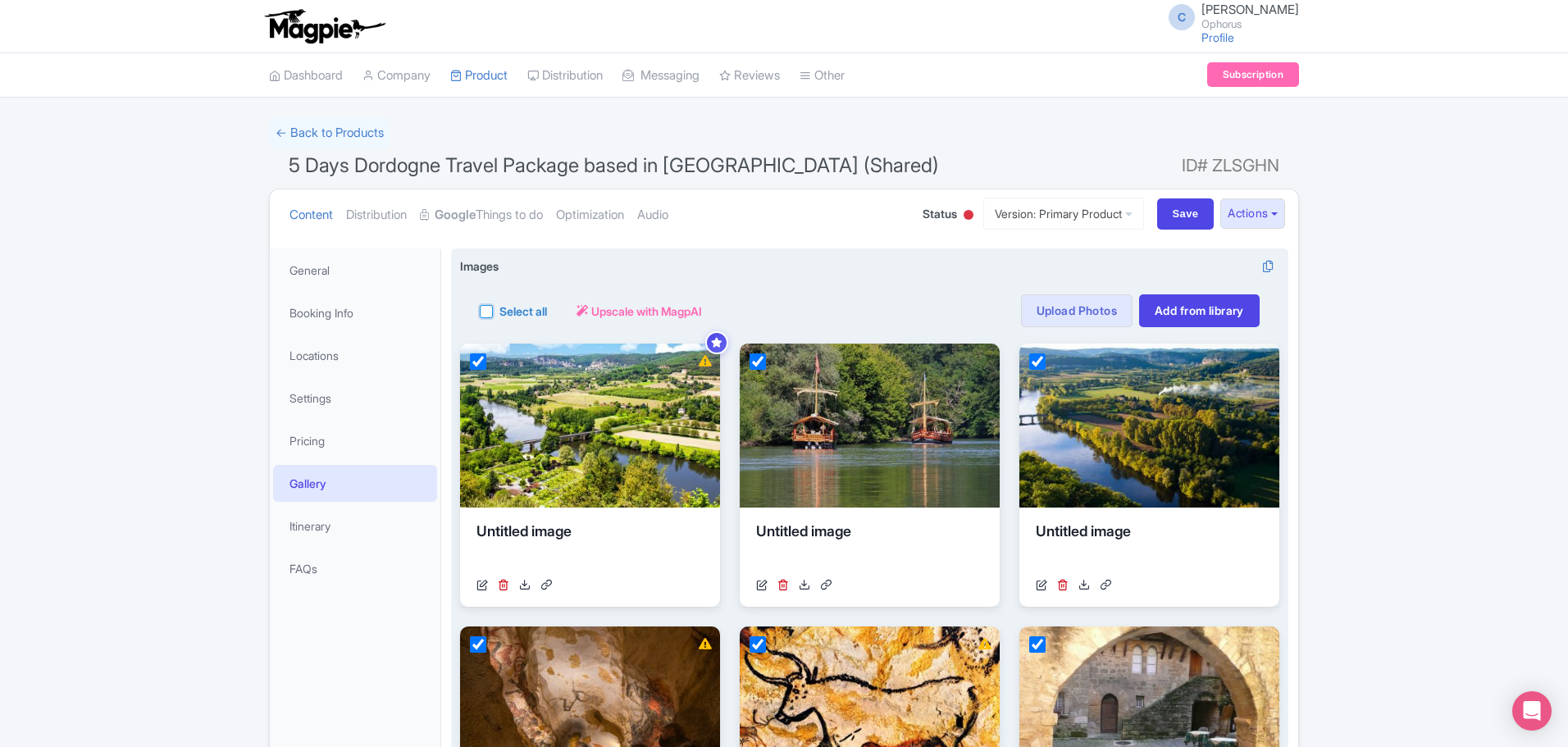
checkbox input "true"
click at [615, 311] on button "Actions" at bounding box center [596, 311] width 64 height 33
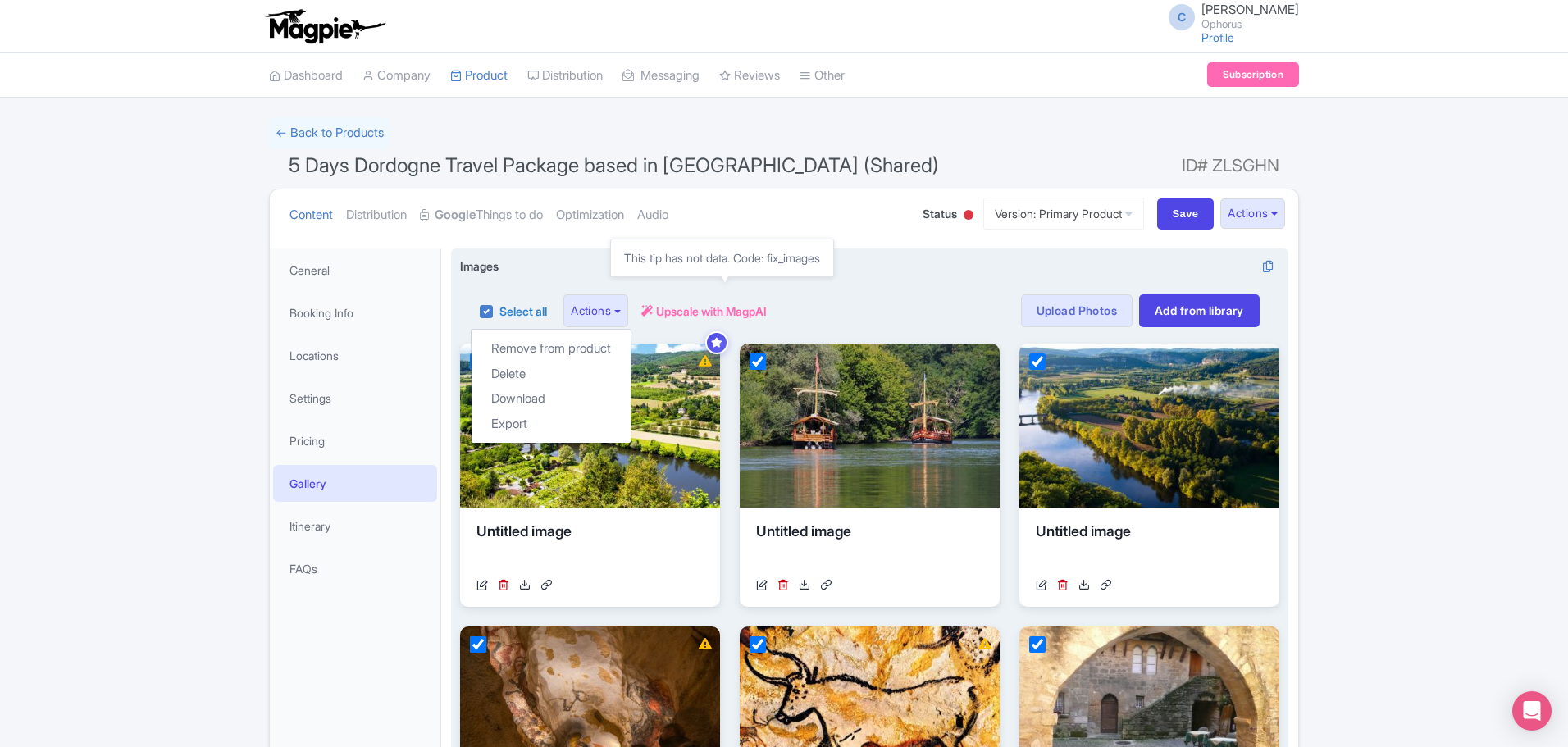
click at [701, 313] on span "Upscale with MagpAI" at bounding box center [711, 311] width 110 height 18
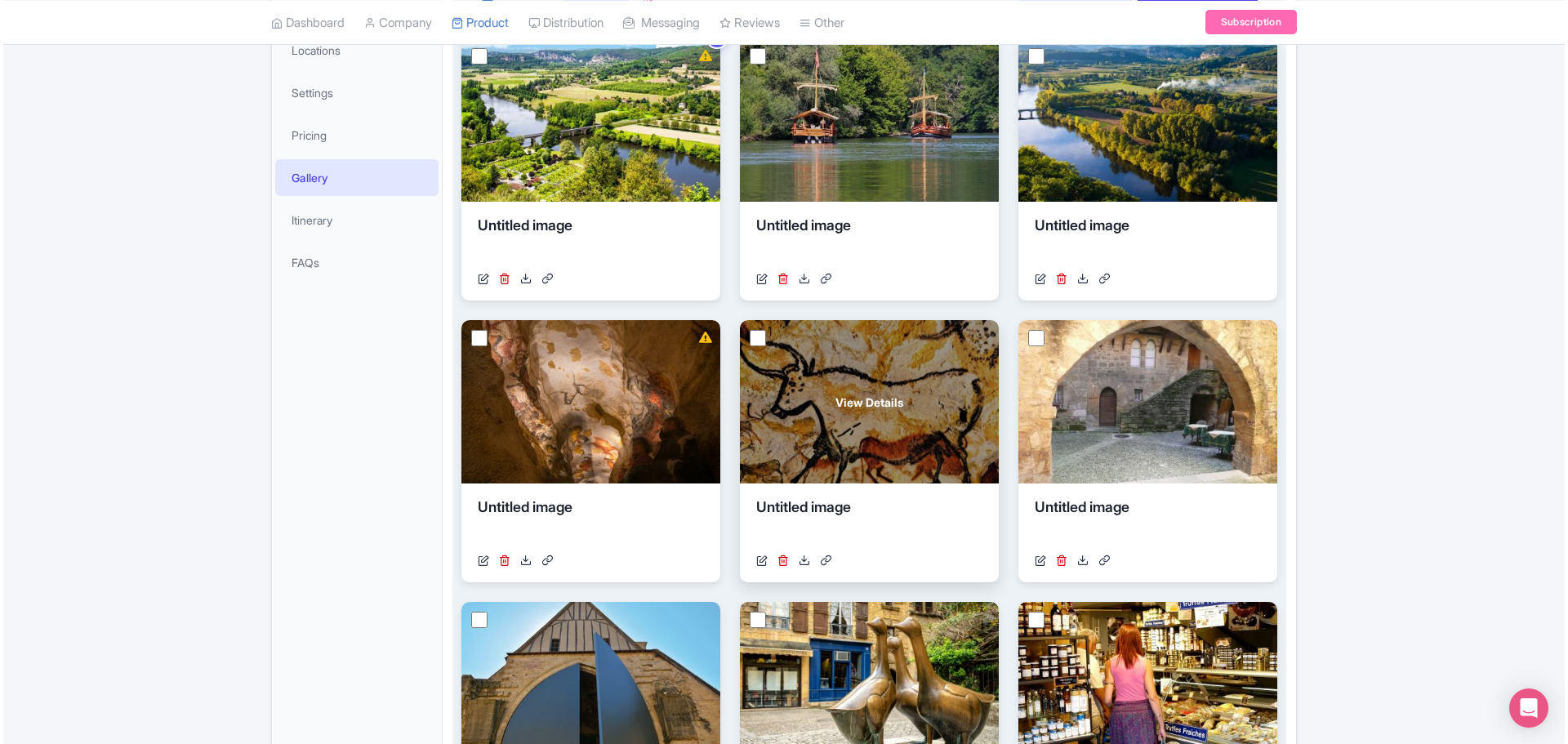
scroll to position [245, 0]
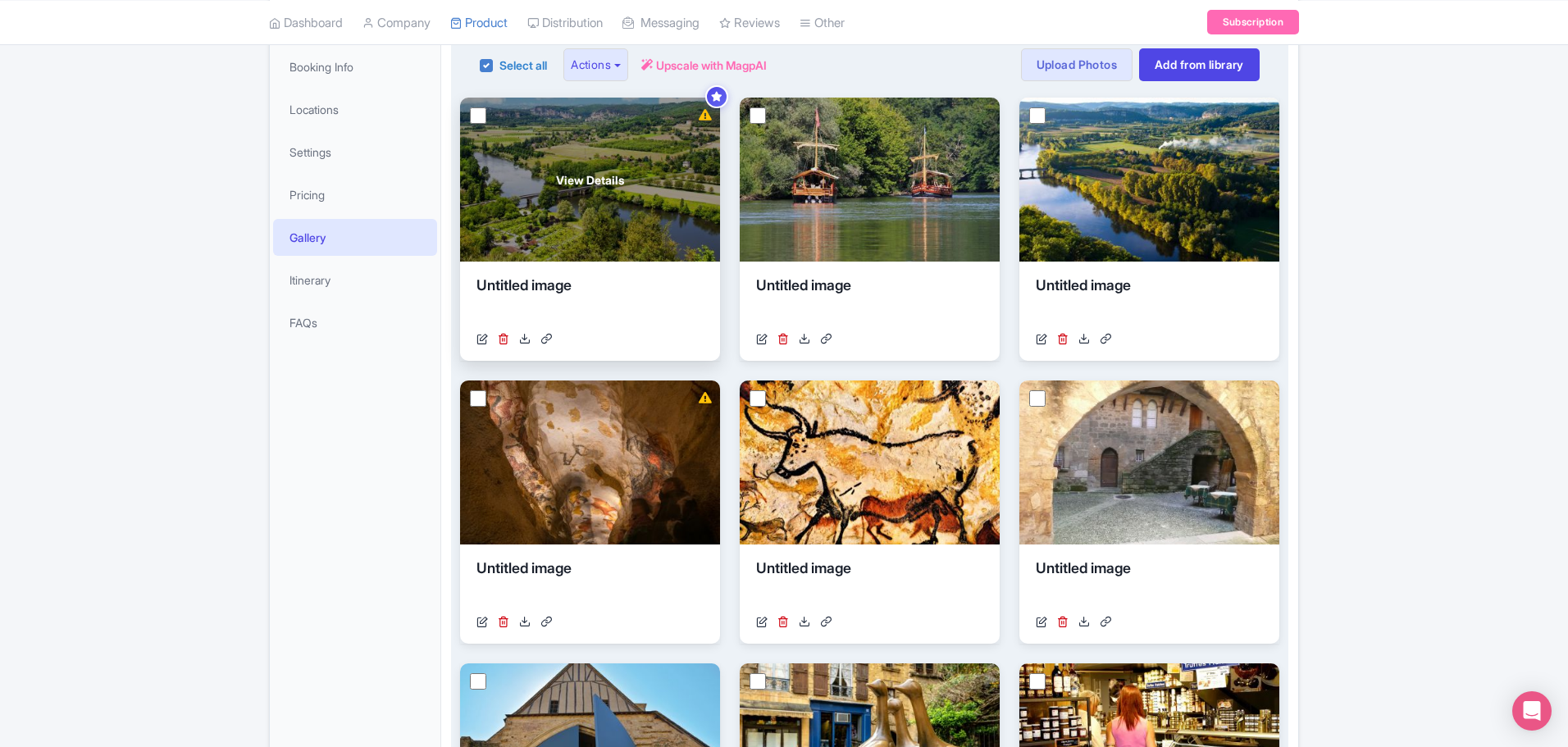
click at [542, 281] on div "Untitled image" at bounding box center [589, 298] width 227 height 49
click at [700, 119] on icon at bounding box center [705, 114] width 13 height 11
click at [471, 116] on input "checkbox" at bounding box center [478, 116] width 17 height 17
click at [603, 337] on div "https://res.cloudinary.com/hfyvkoyi1/image/upload/v1680517643/q0c905r9xhfnplbs5…" at bounding box center [589, 339] width 227 height 18
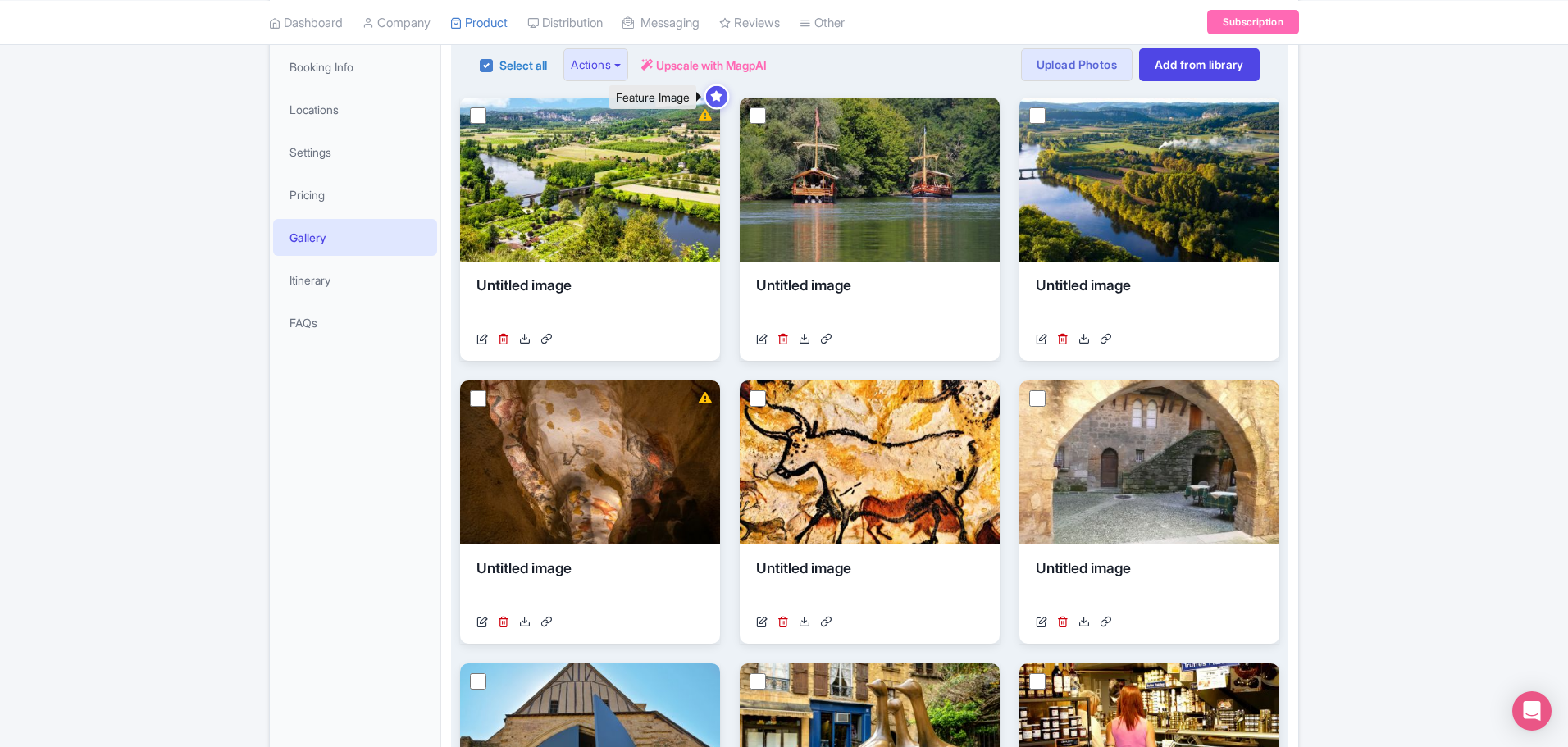
click at [719, 99] on icon at bounding box center [715, 97] width 12 height 11
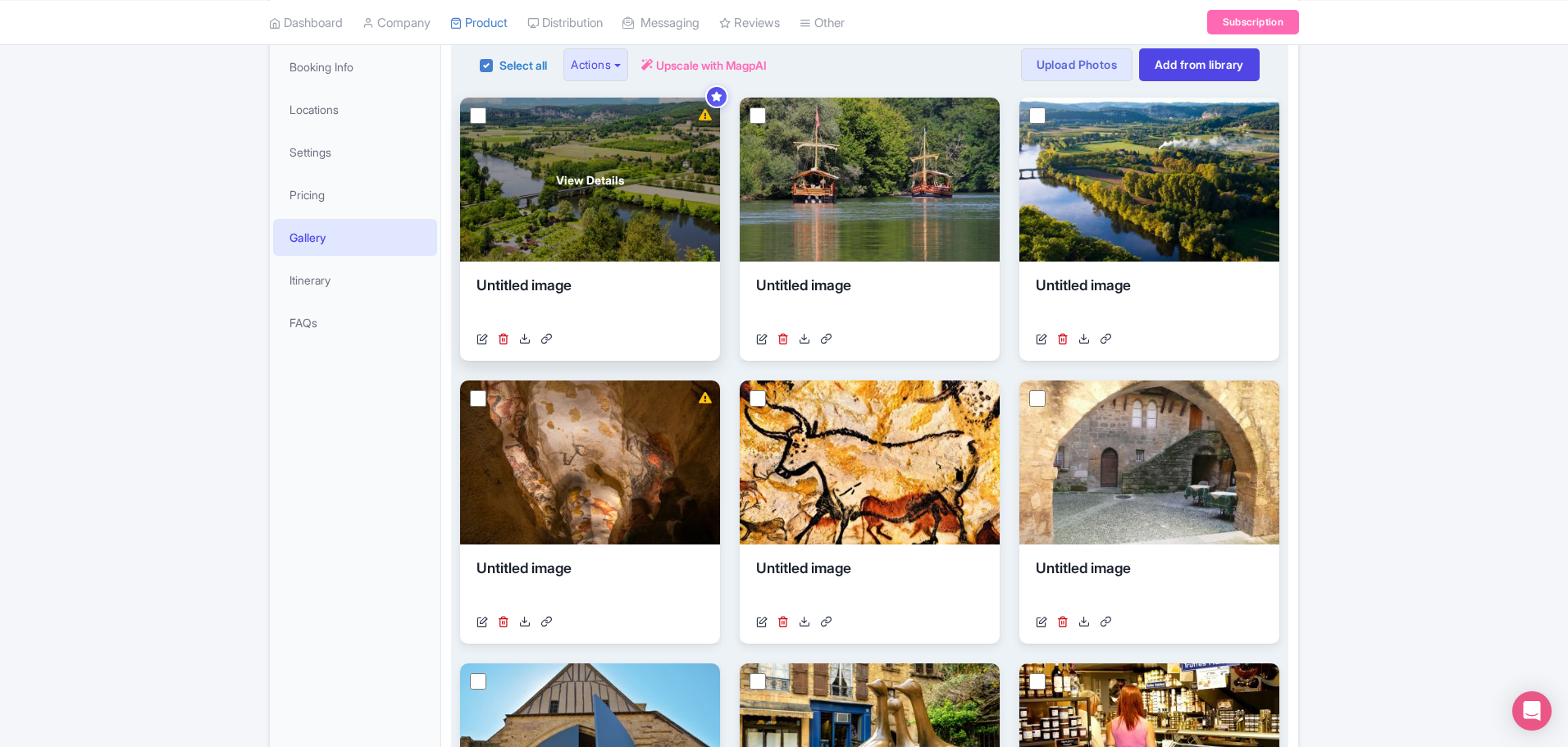
click at [664, 156] on div "View Details" at bounding box center [590, 180] width 260 height 164
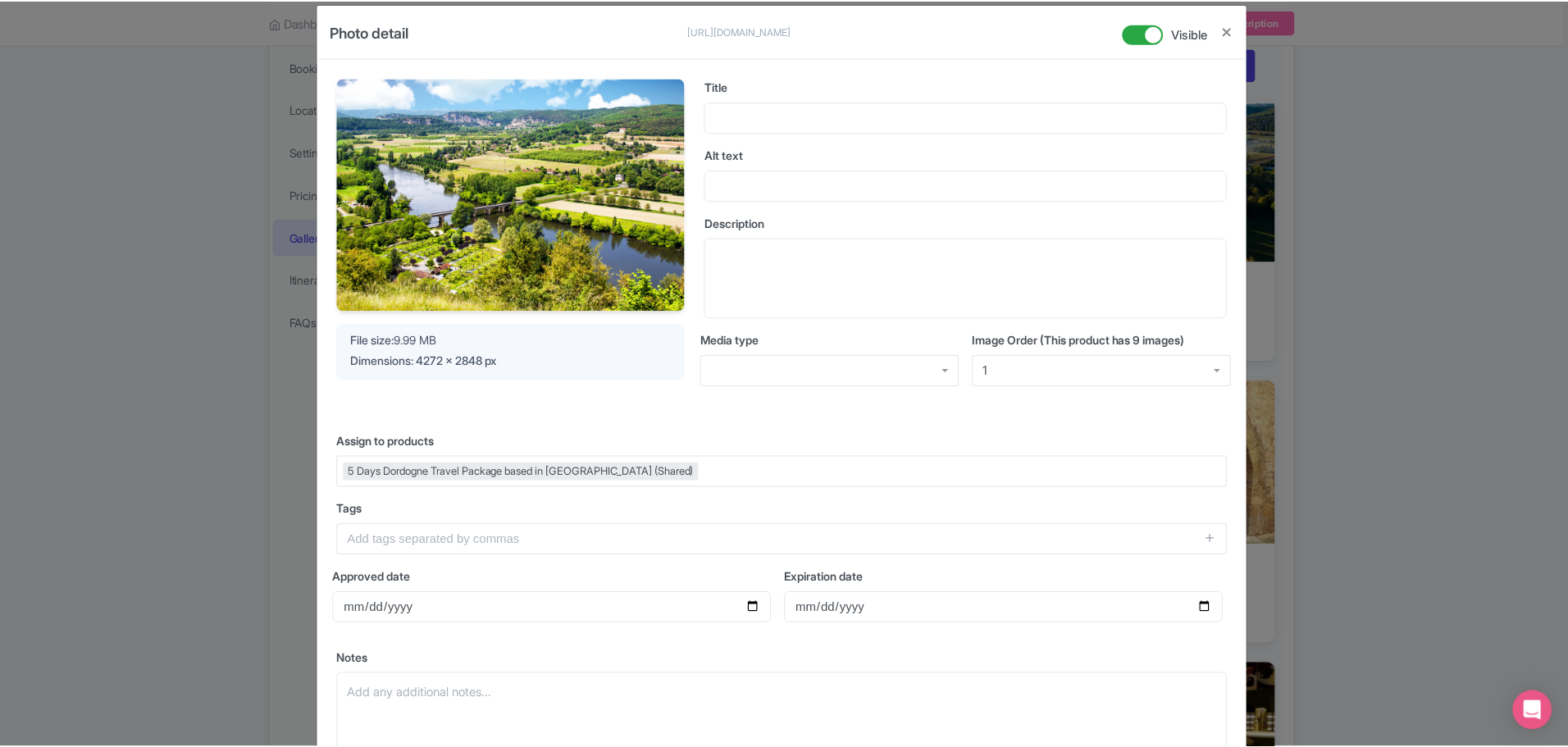
scroll to position [0, 0]
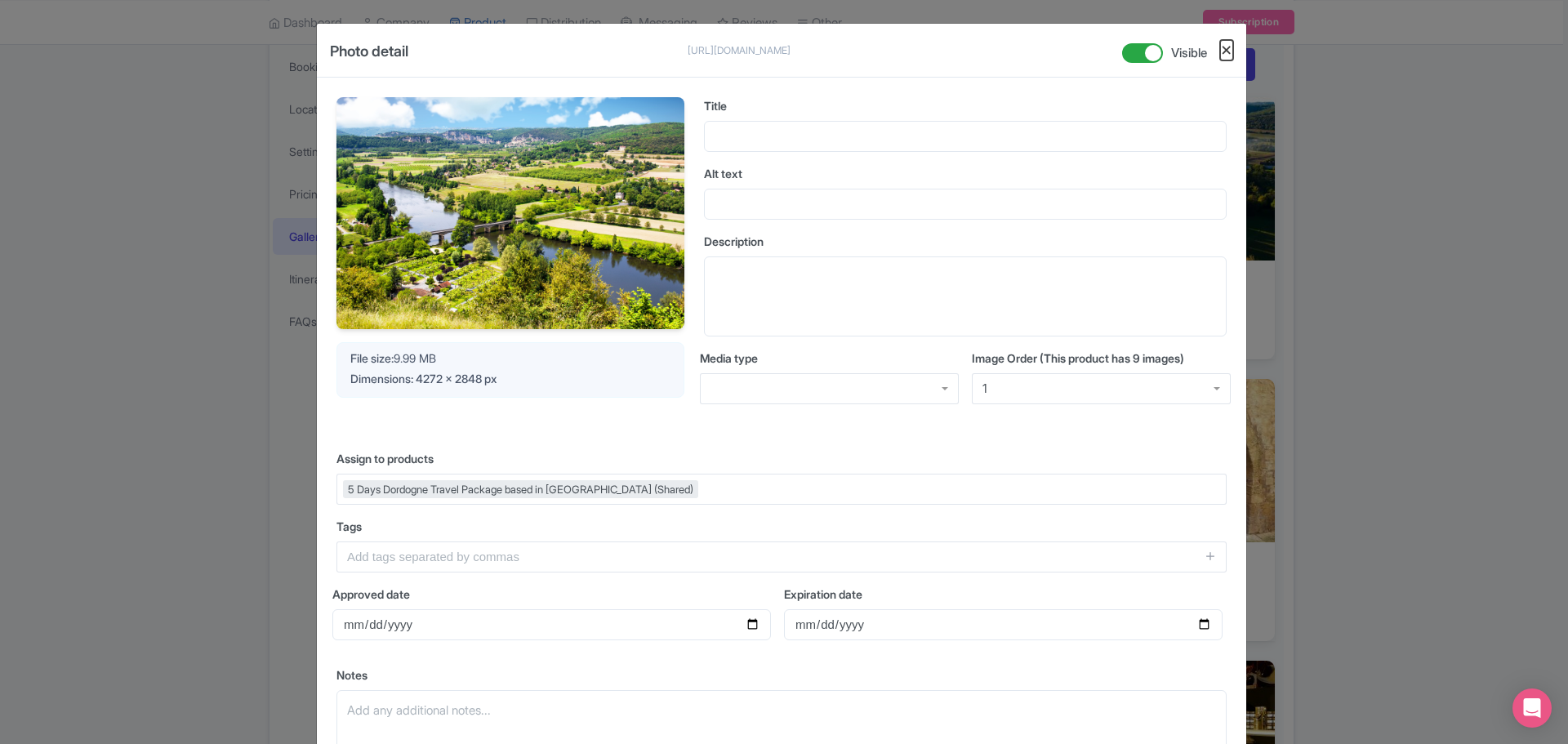
click at [1220, 48] on button "Close" at bounding box center [1227, 50] width 13 height 20
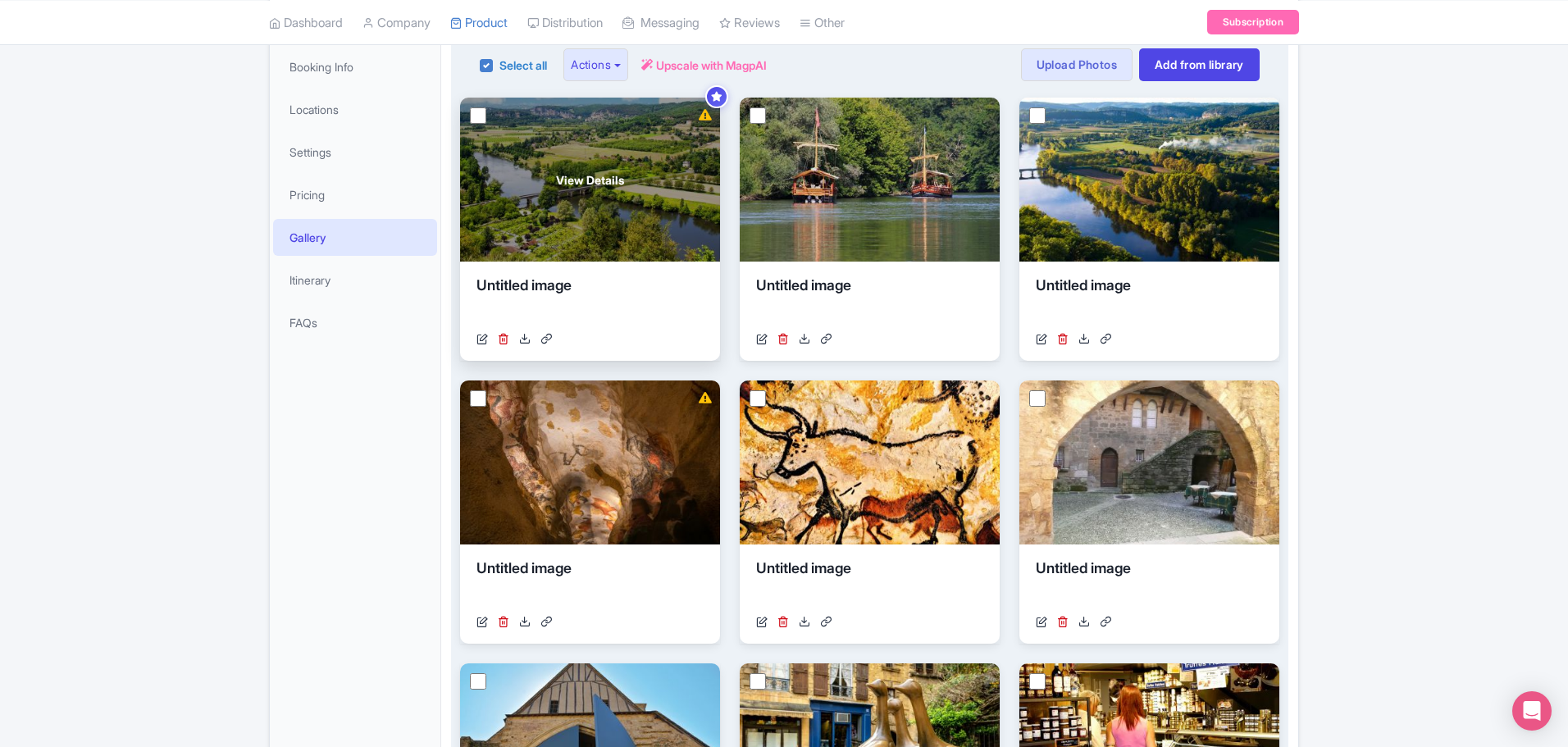
click at [472, 111] on input "checkbox" at bounding box center [478, 116] width 17 height 17
checkbox input "true"
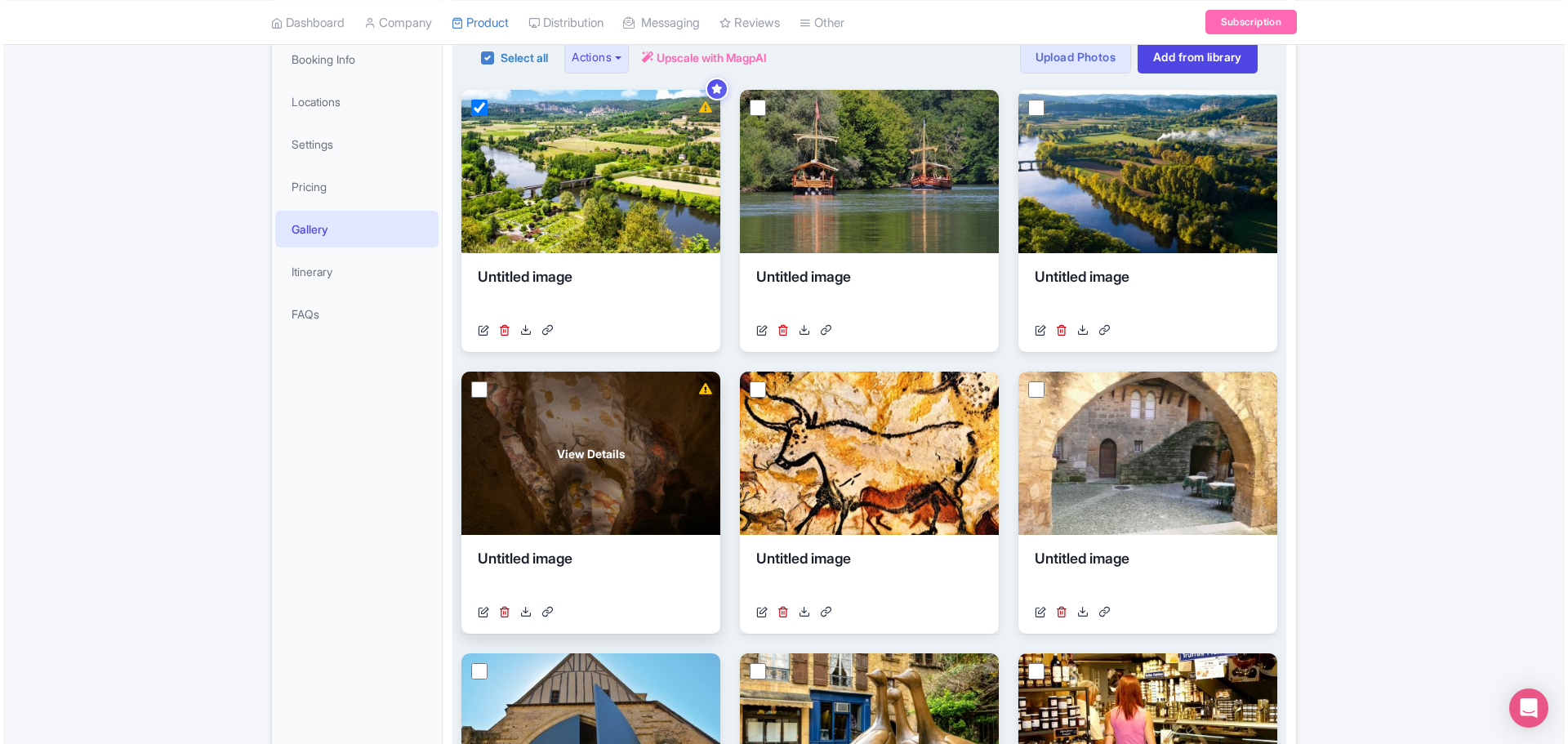
scroll to position [245, 0]
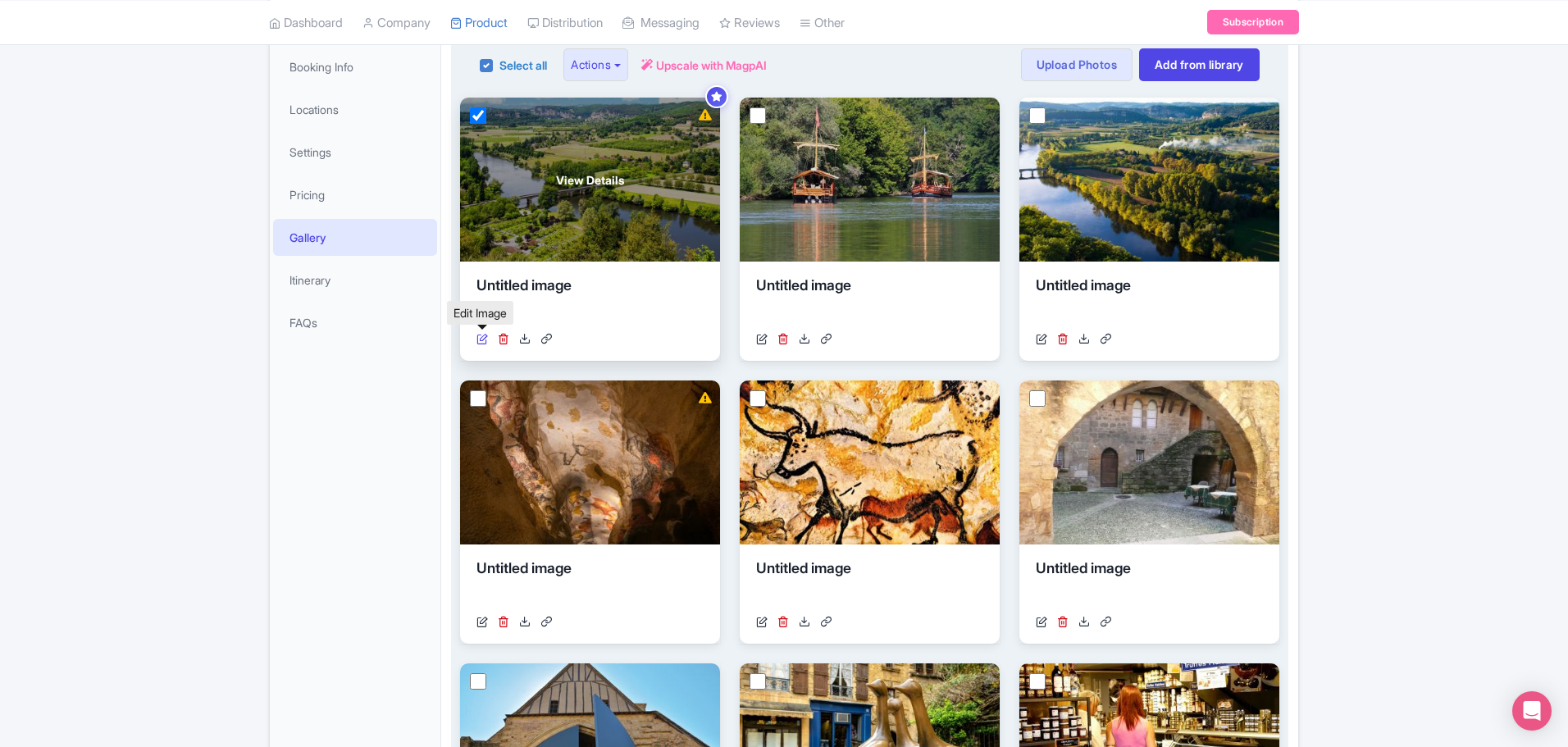
click at [479, 341] on icon at bounding box center [482, 339] width 11 height 11
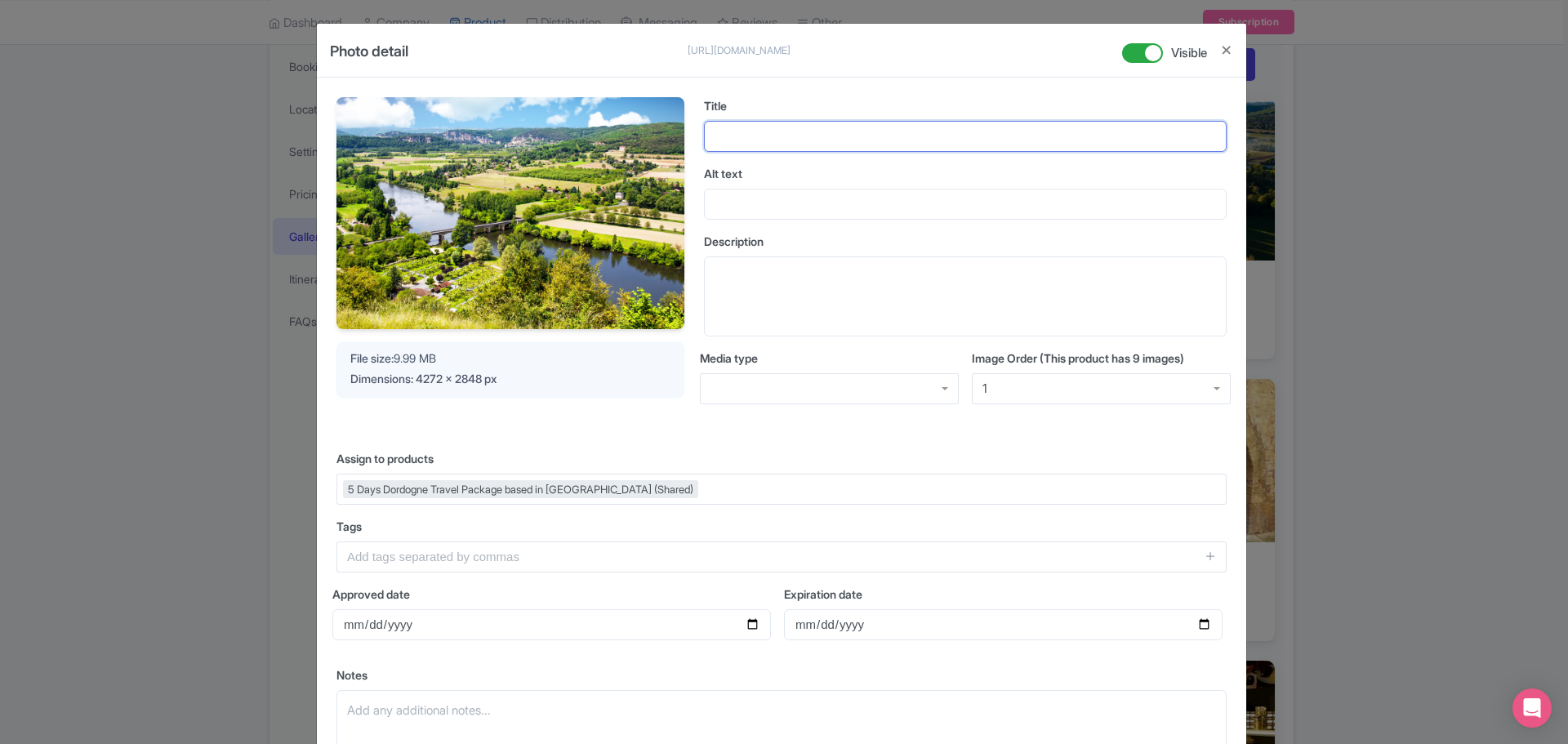
click at [779, 137] on input "Title" at bounding box center [966, 137] width 523 height 31
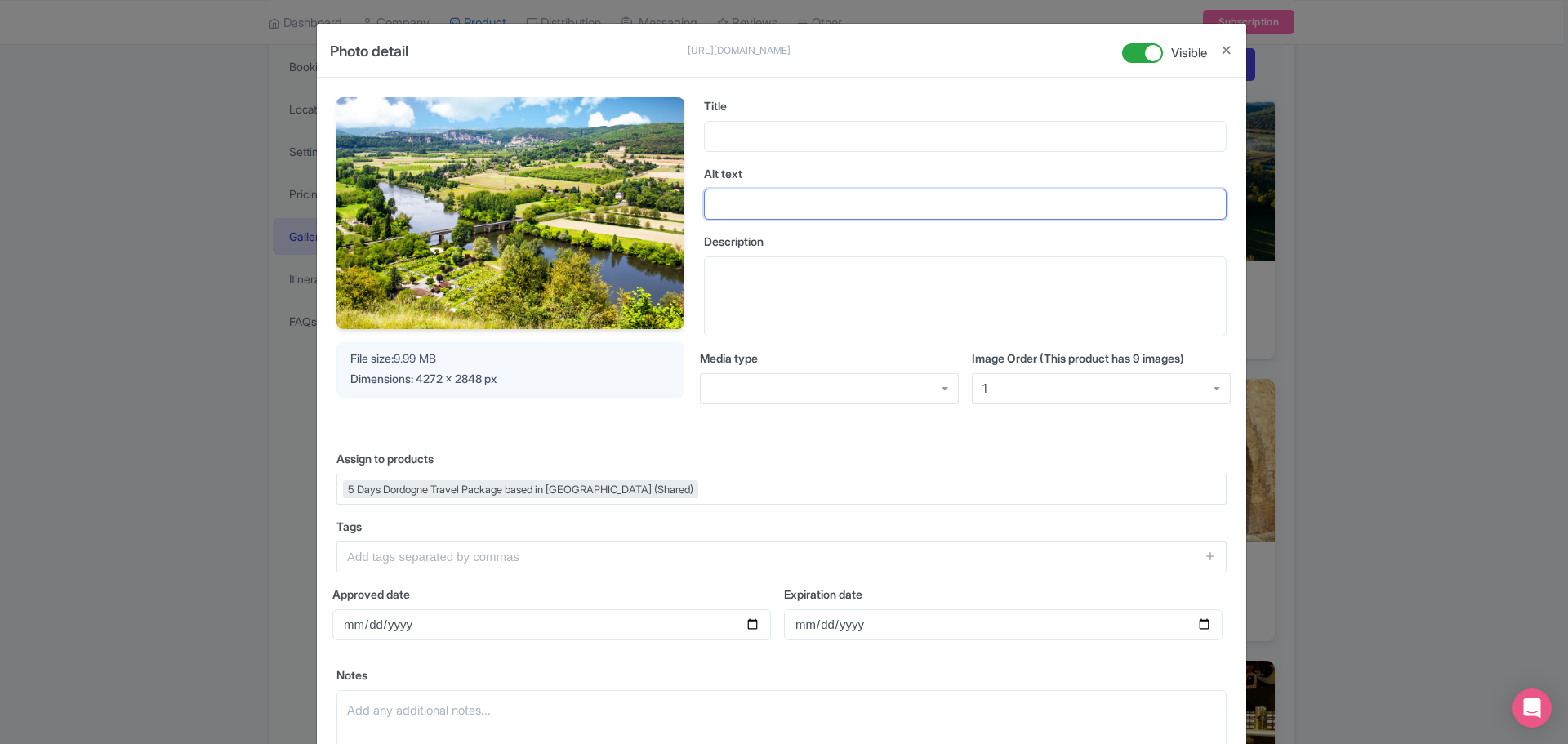
click at [770, 213] on input "Alt text" at bounding box center [966, 205] width 523 height 31
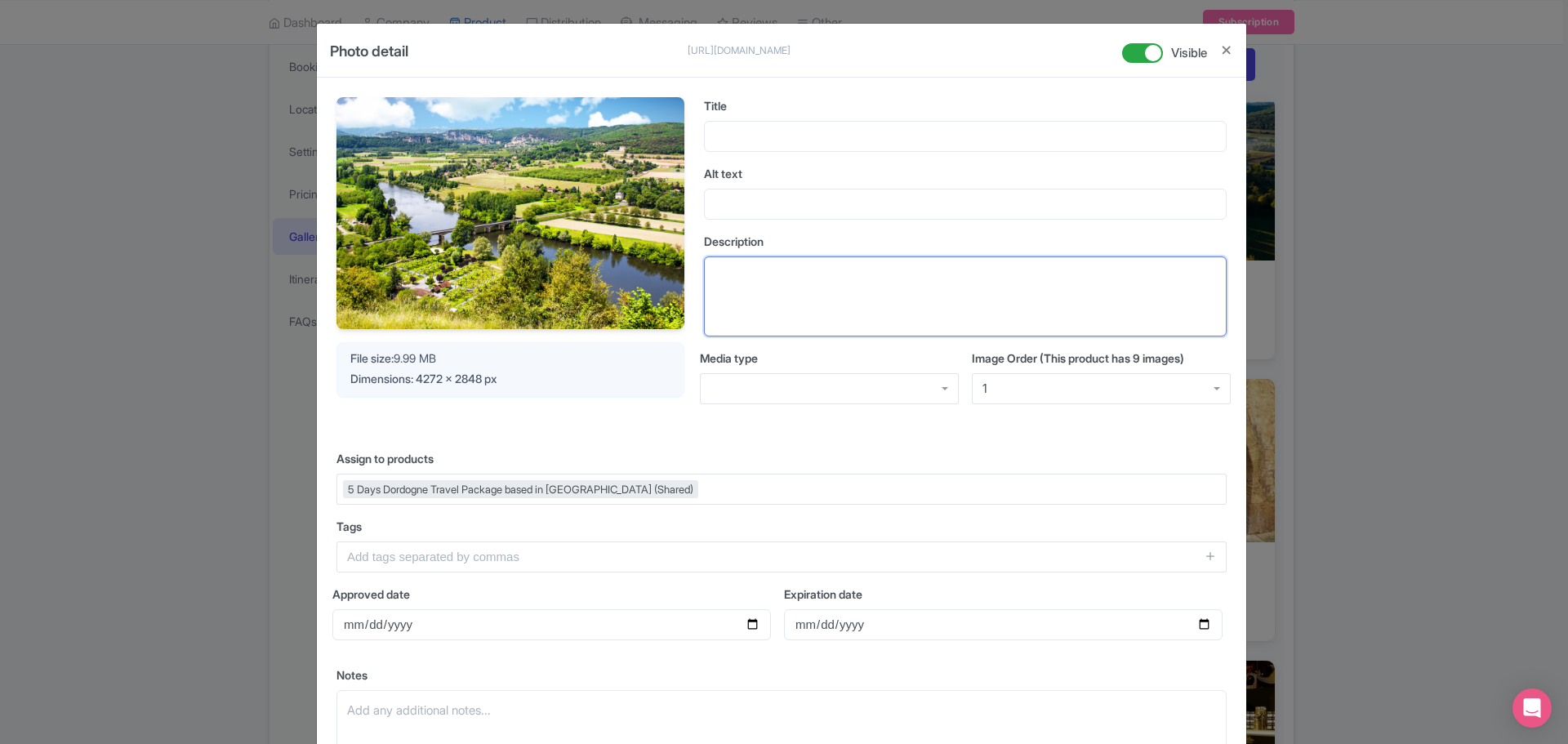
click at [766, 273] on textarea "Description" at bounding box center [966, 296] width 523 height 80
click at [777, 384] on div at bounding box center [829, 389] width 259 height 31
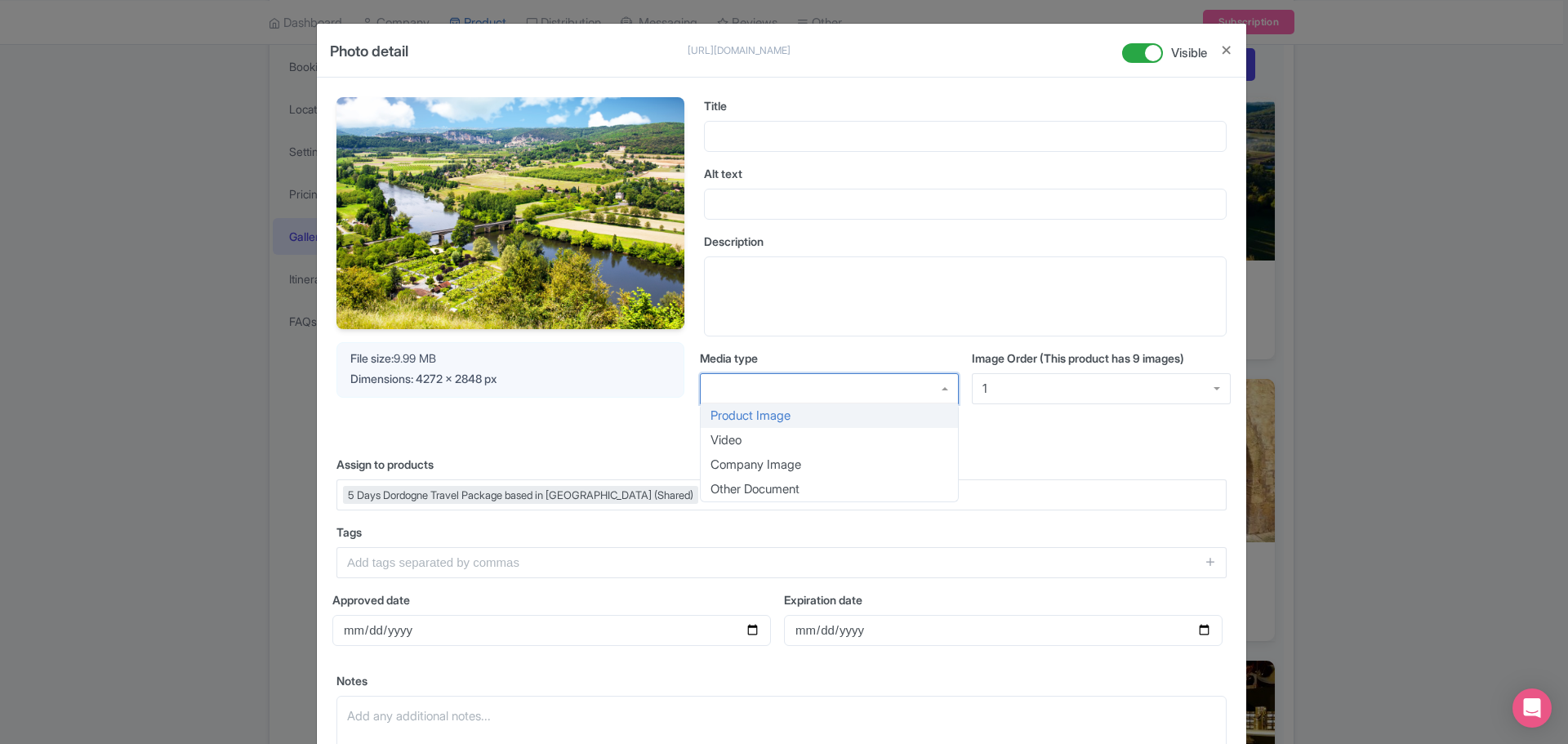
click at [775, 384] on div at bounding box center [829, 389] width 259 height 31
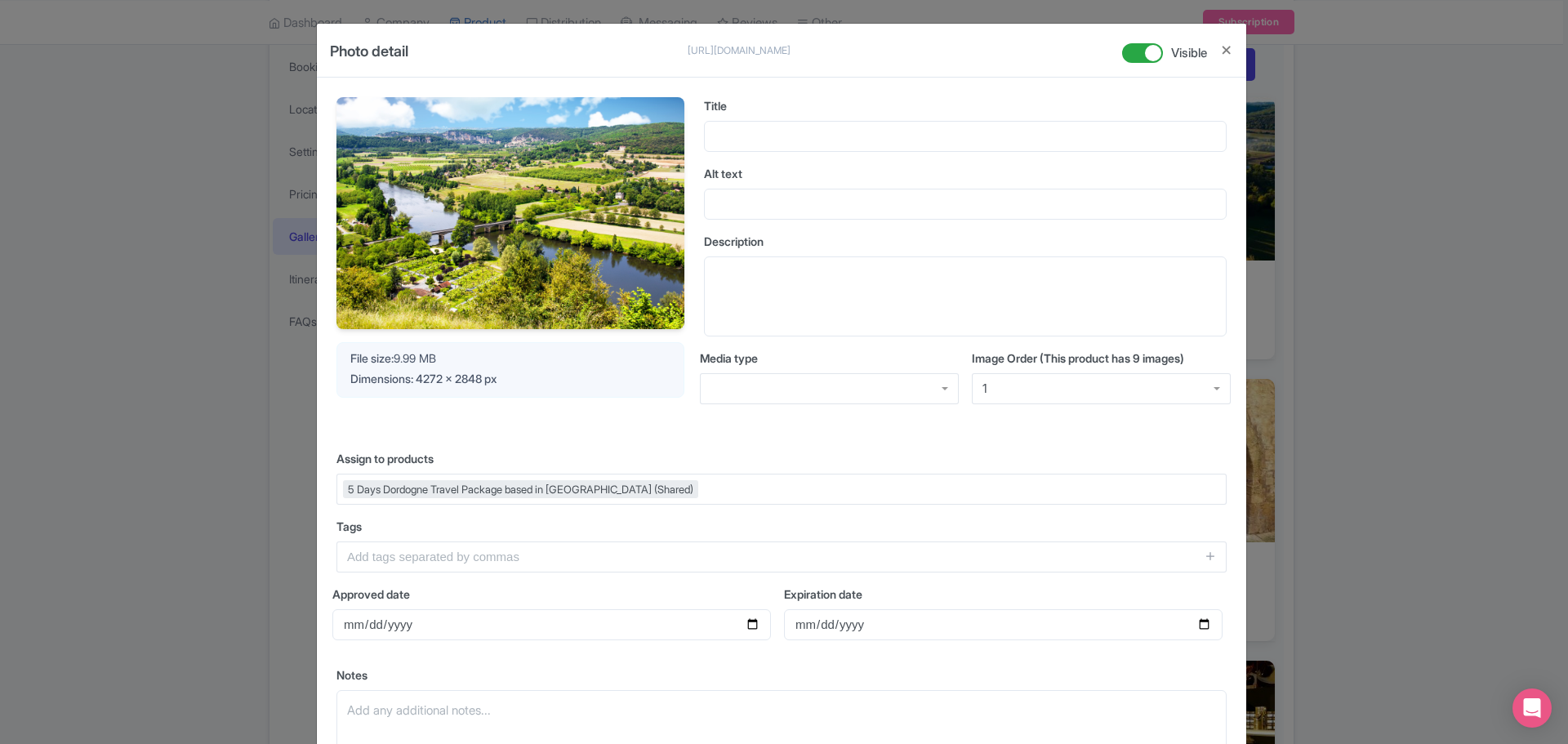
click at [598, 412] on div "Your Image is being upscaled File size: 9.99 MB Dimensions: 4272 x 2848 px" at bounding box center [510, 263] width 348 height 333
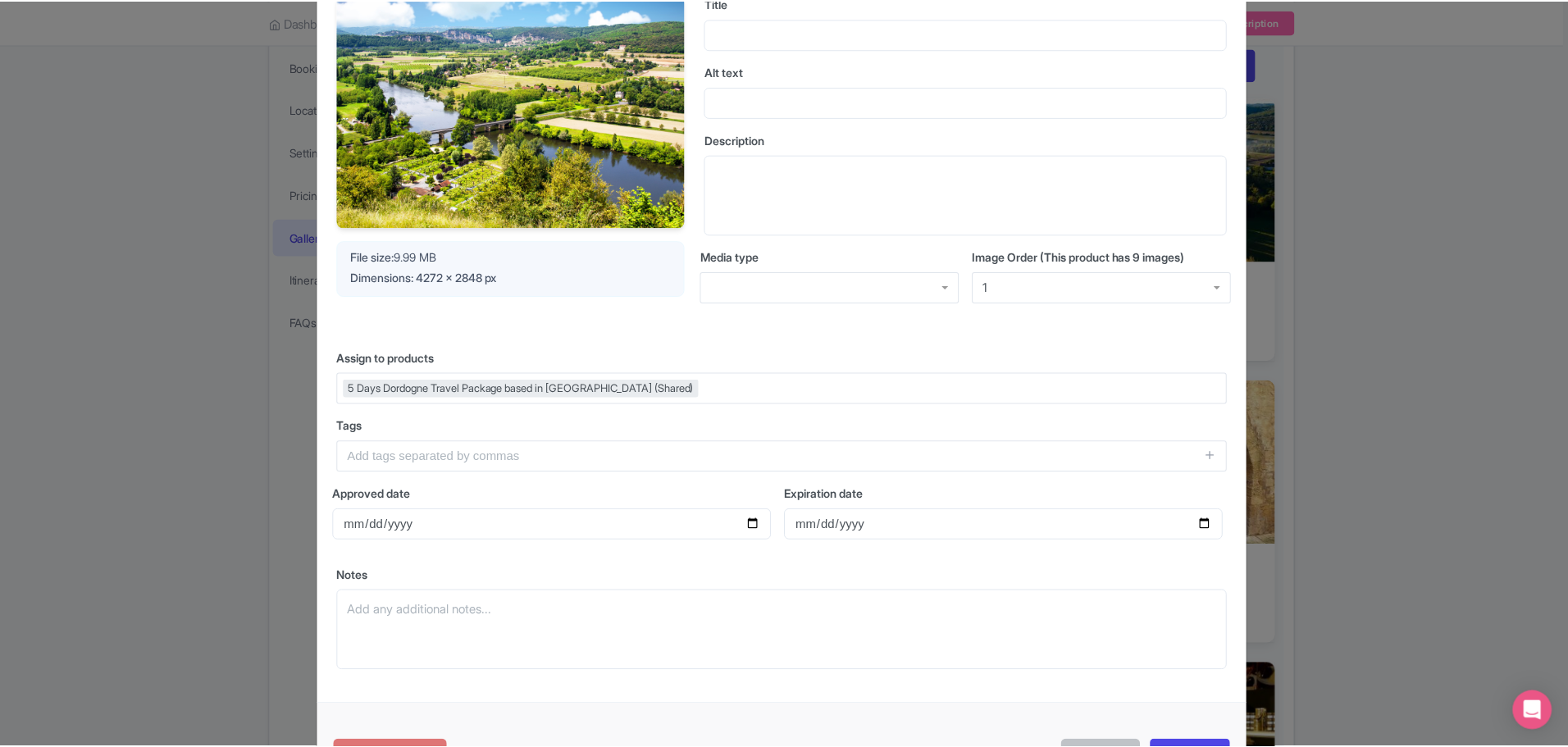
scroll to position [0, 0]
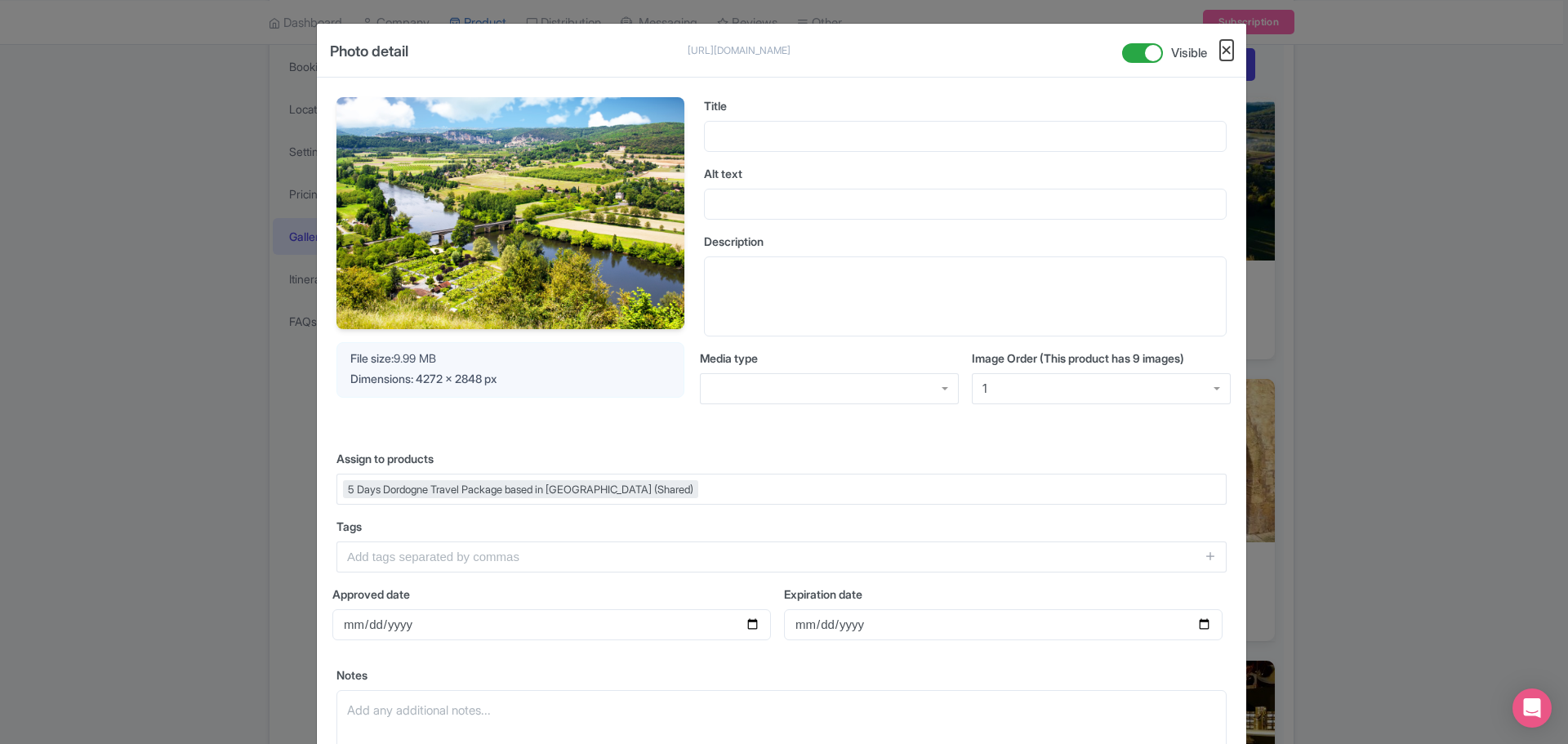
click at [1220, 47] on button "Close" at bounding box center [1227, 50] width 13 height 20
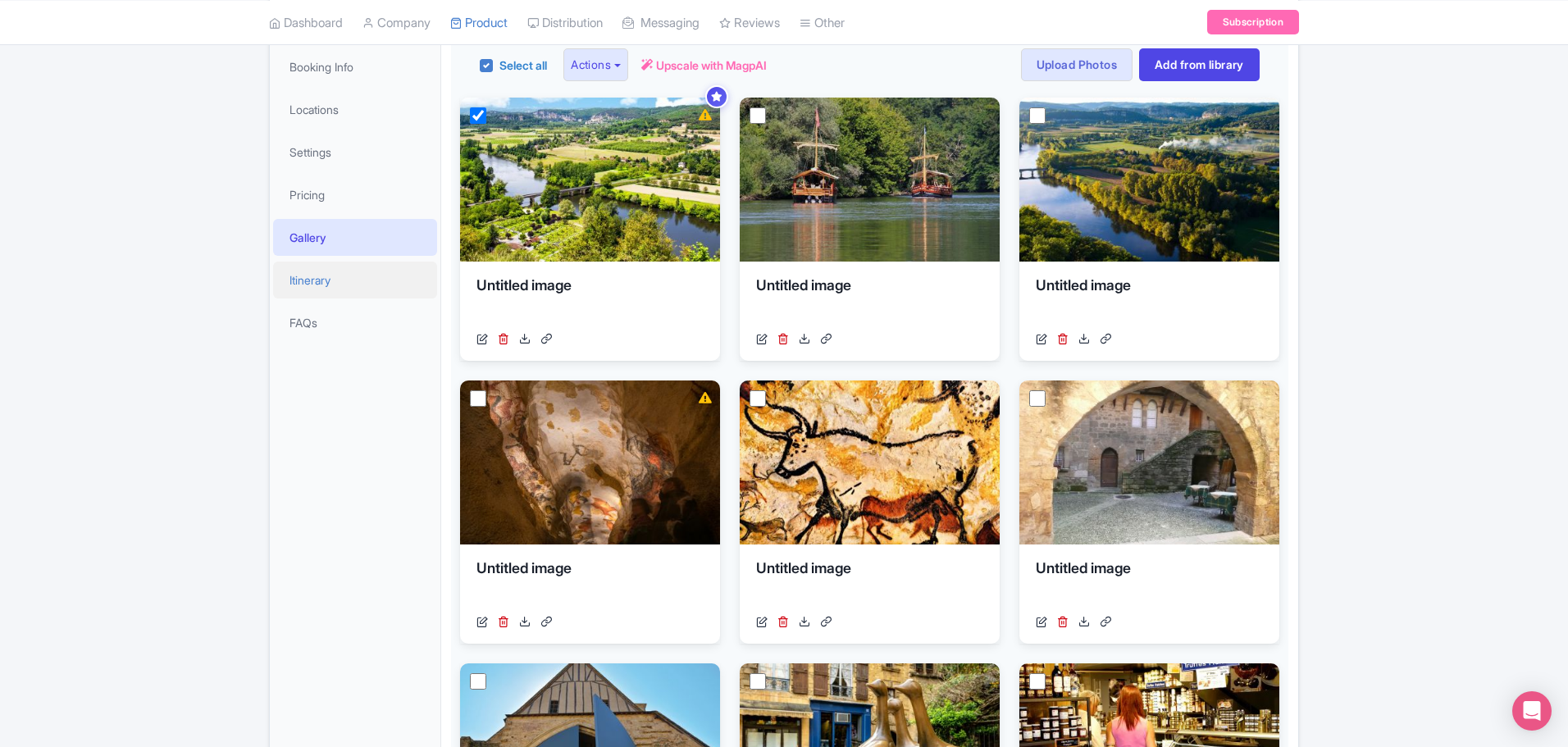
click at [313, 275] on link "Itinerary" at bounding box center [355, 280] width 164 height 37
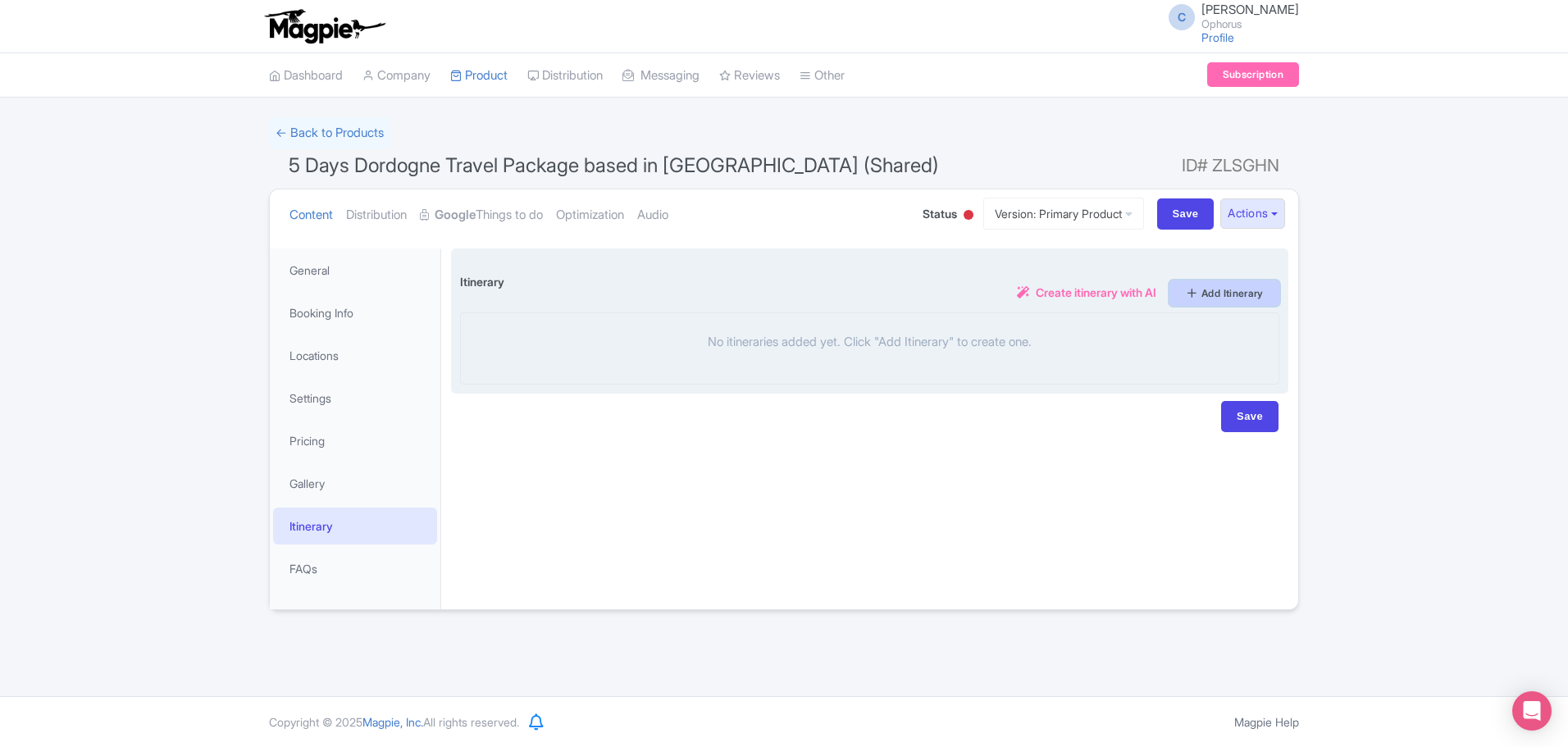
click at [1225, 289] on link "Add Itinerary" at bounding box center [1224, 294] width 110 height 26
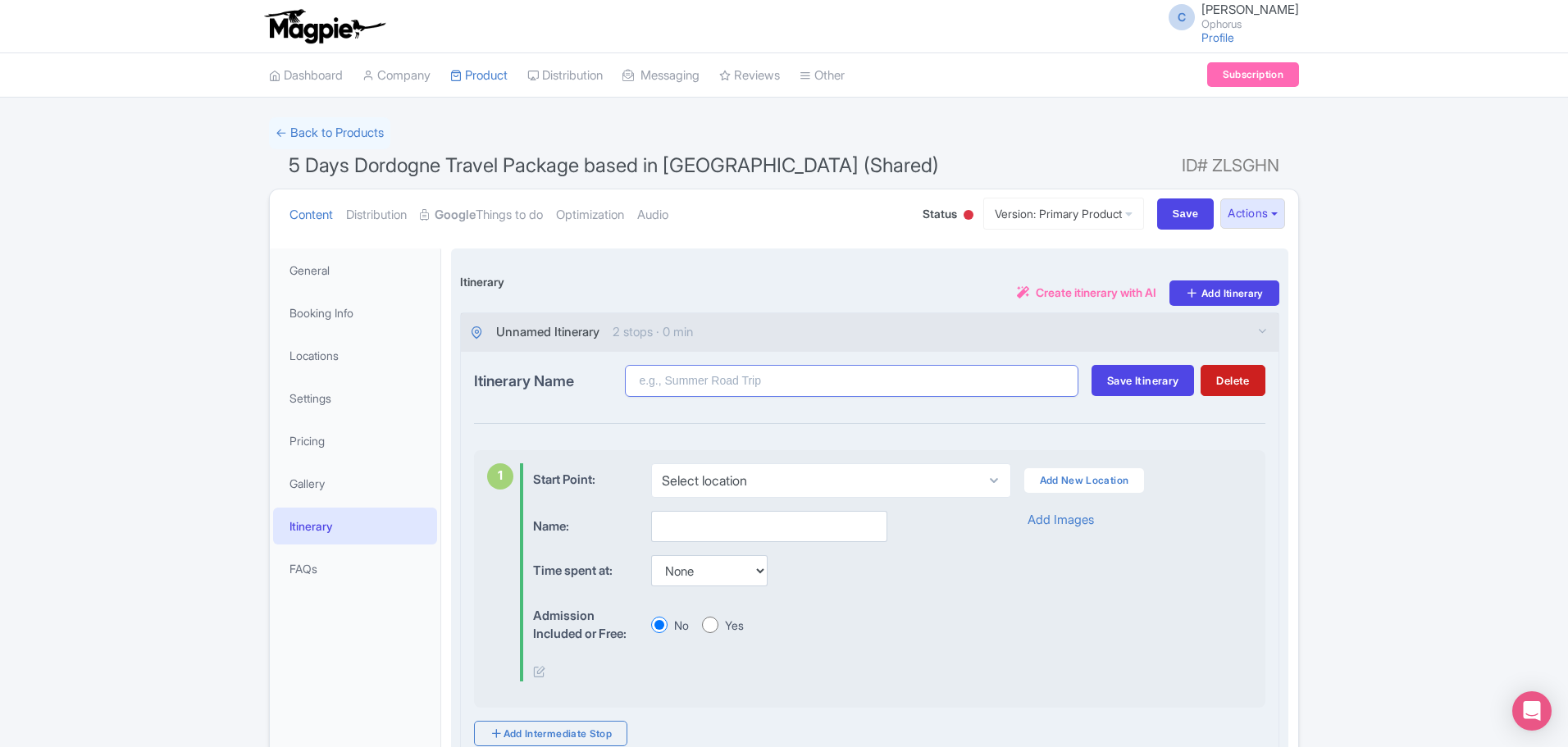
click at [729, 379] on input "Itinerary Name" at bounding box center [852, 380] width 454 height 32
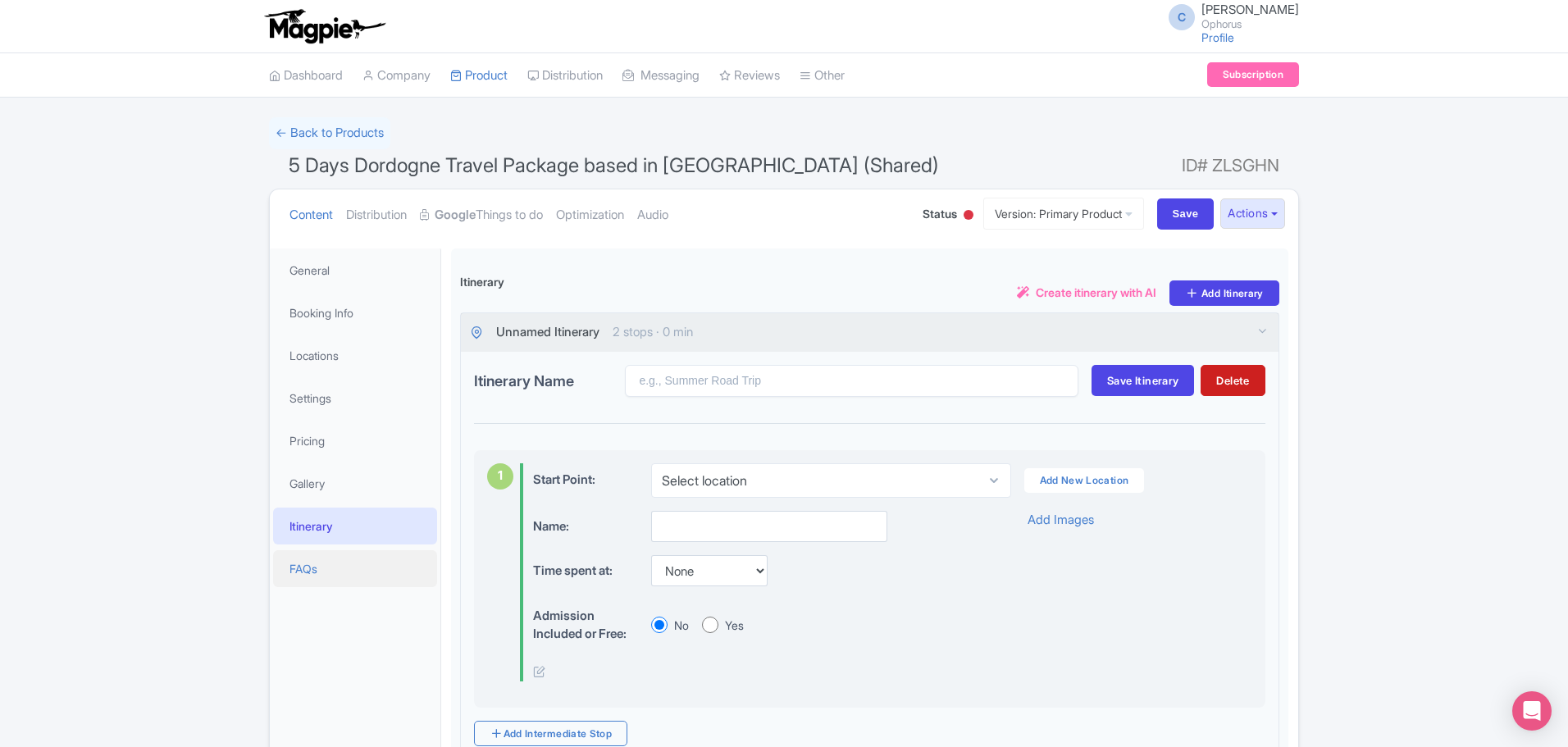
click at [296, 566] on link "FAQs" at bounding box center [355, 569] width 164 height 37
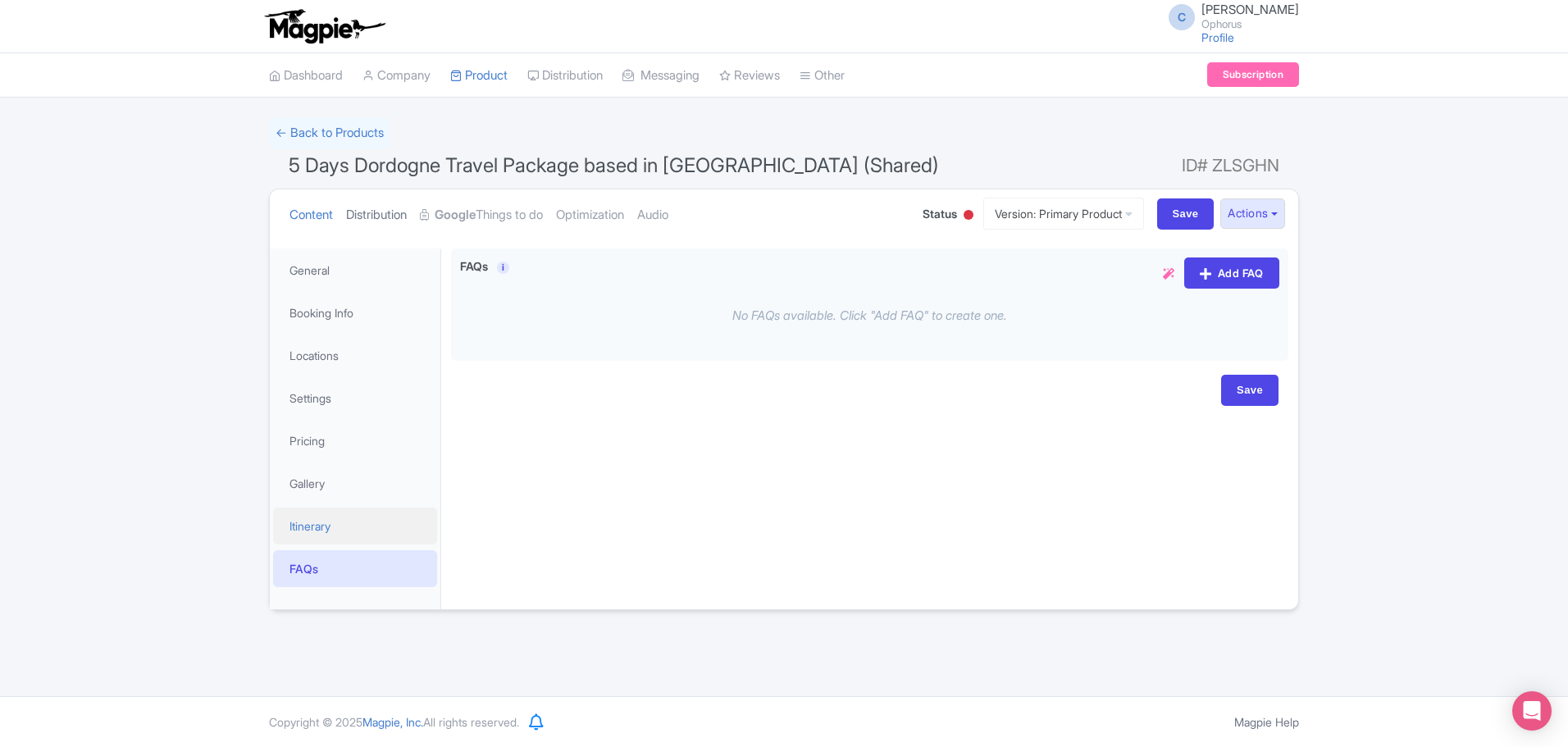
click at [393, 210] on link "Distribution" at bounding box center [377, 216] width 61 height 52
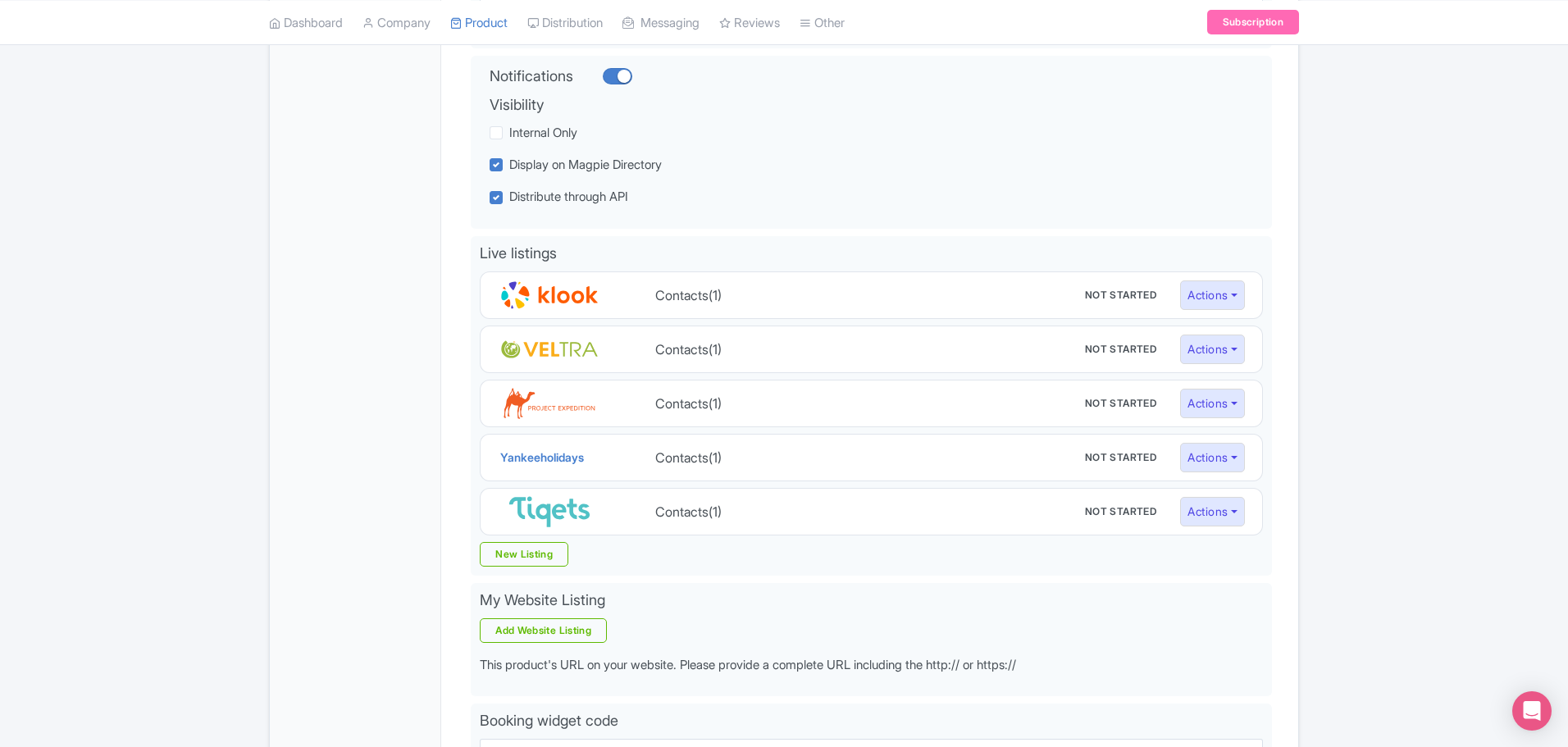
scroll to position [531, 0]
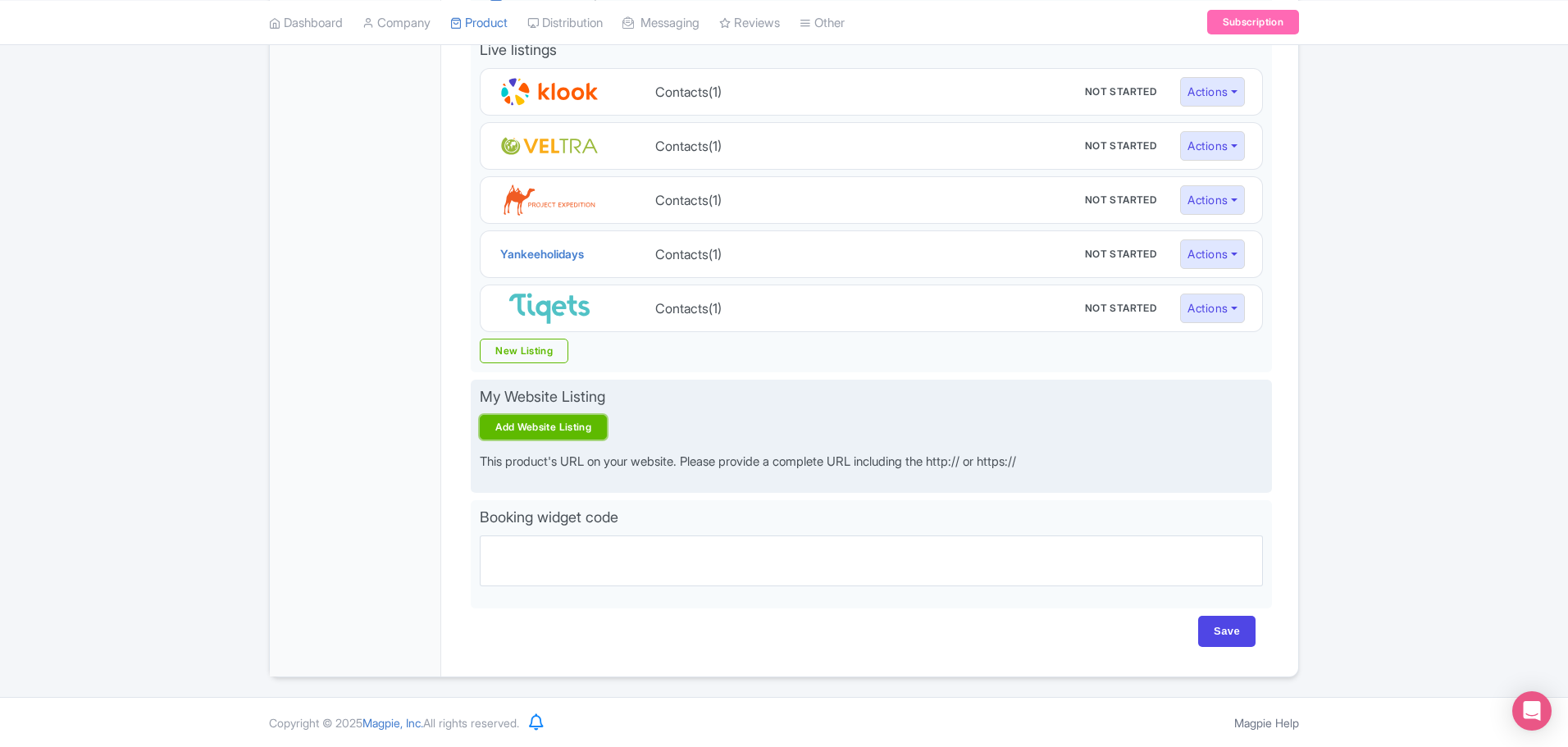
click at [553, 429] on link "Add Website Listing" at bounding box center [543, 427] width 127 height 25
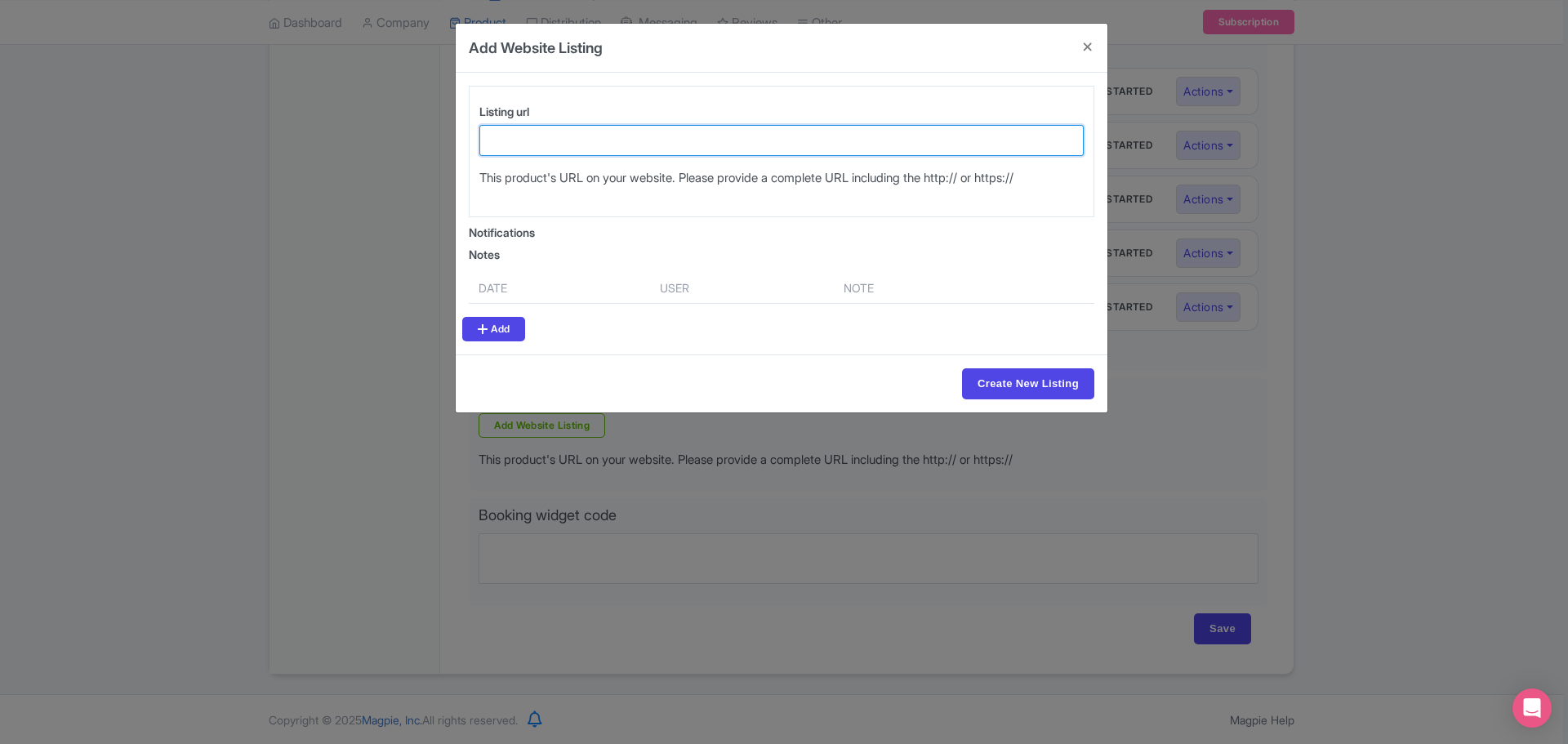
click at [561, 139] on input "Listing url" at bounding box center [781, 140] width 604 height 31
paste input "[URL][DOMAIN_NAME]"
type input "[URL][DOMAIN_NAME]"
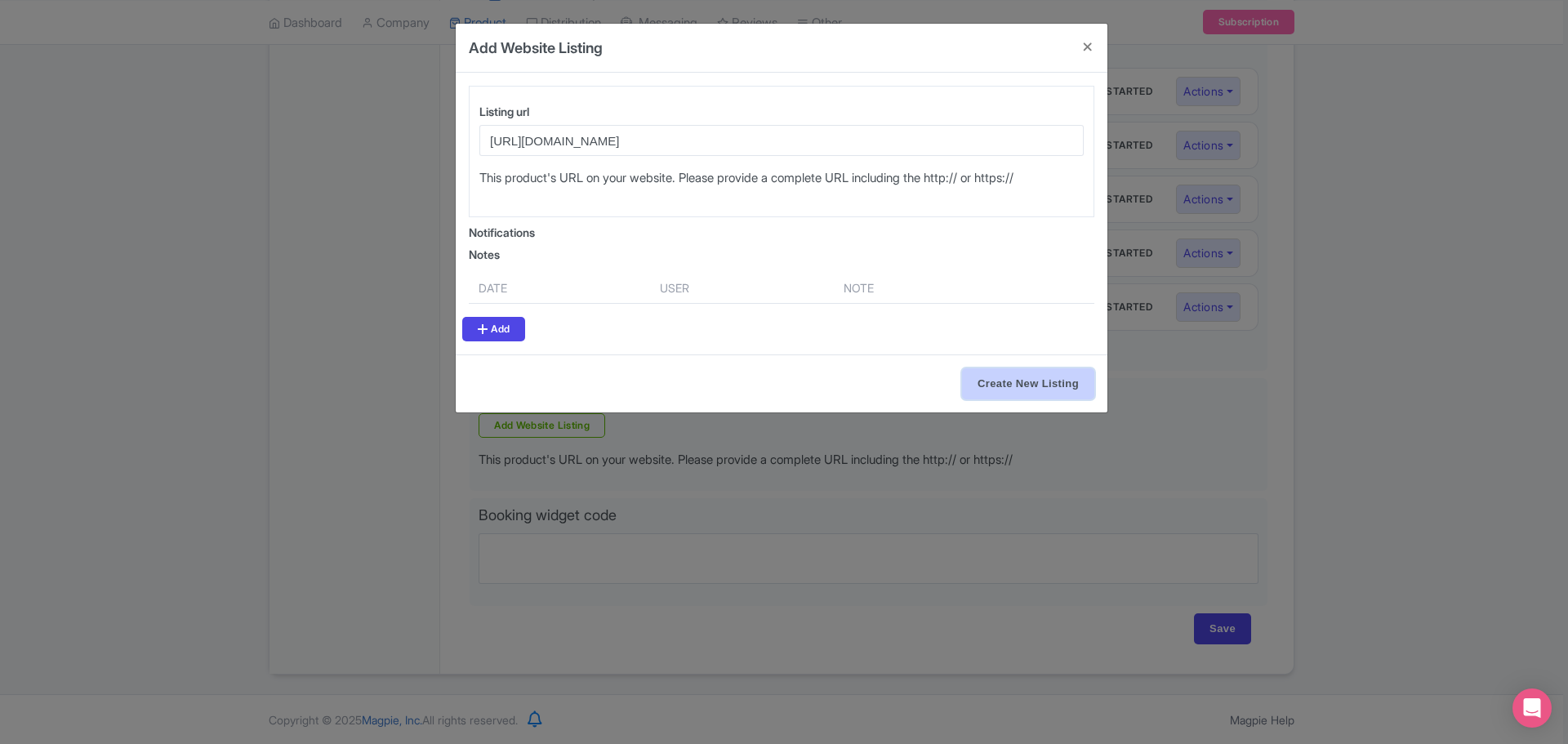
click at [1019, 387] on input "Create New Listing" at bounding box center [1028, 384] width 132 height 31
type input "Create New Listing"
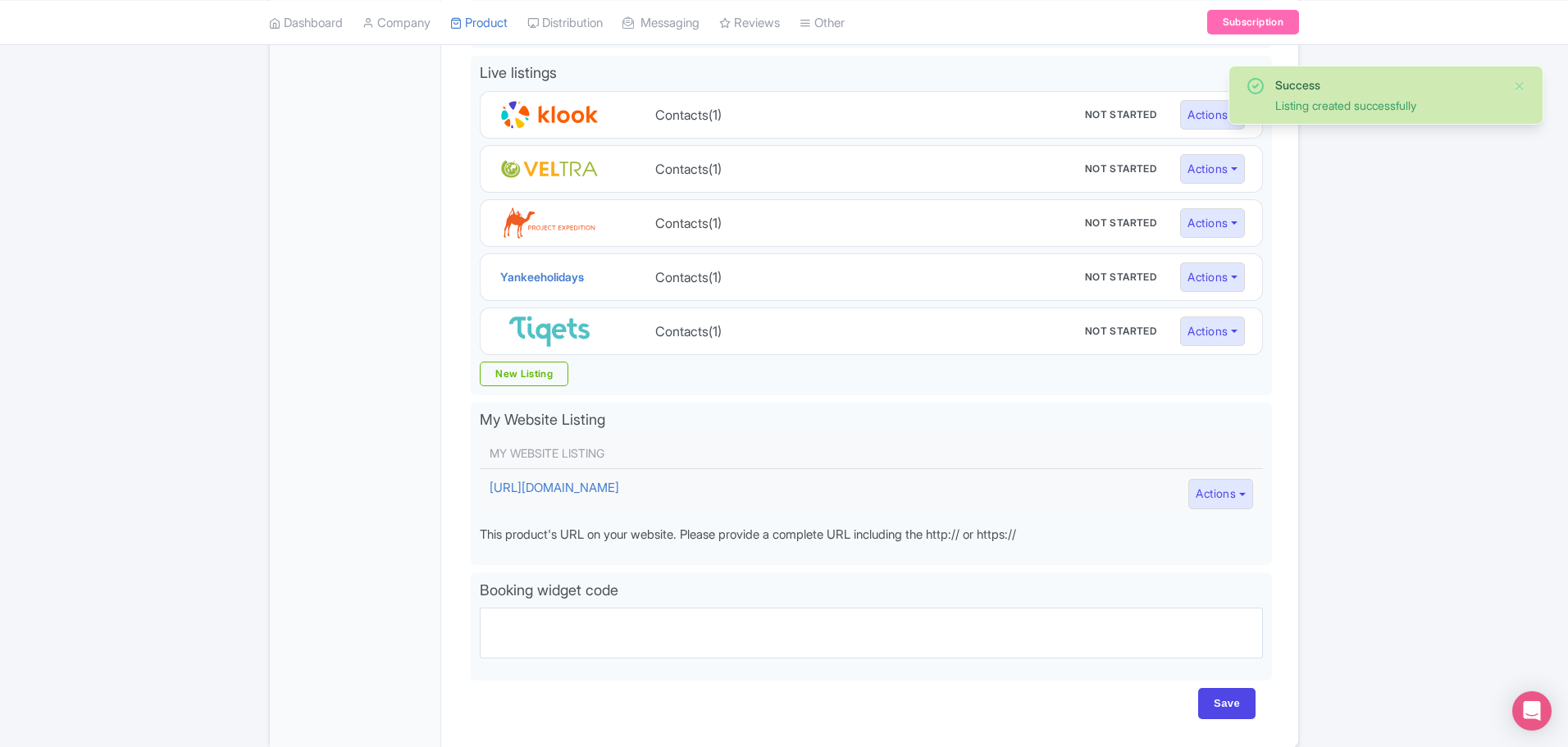
scroll to position [589, 0]
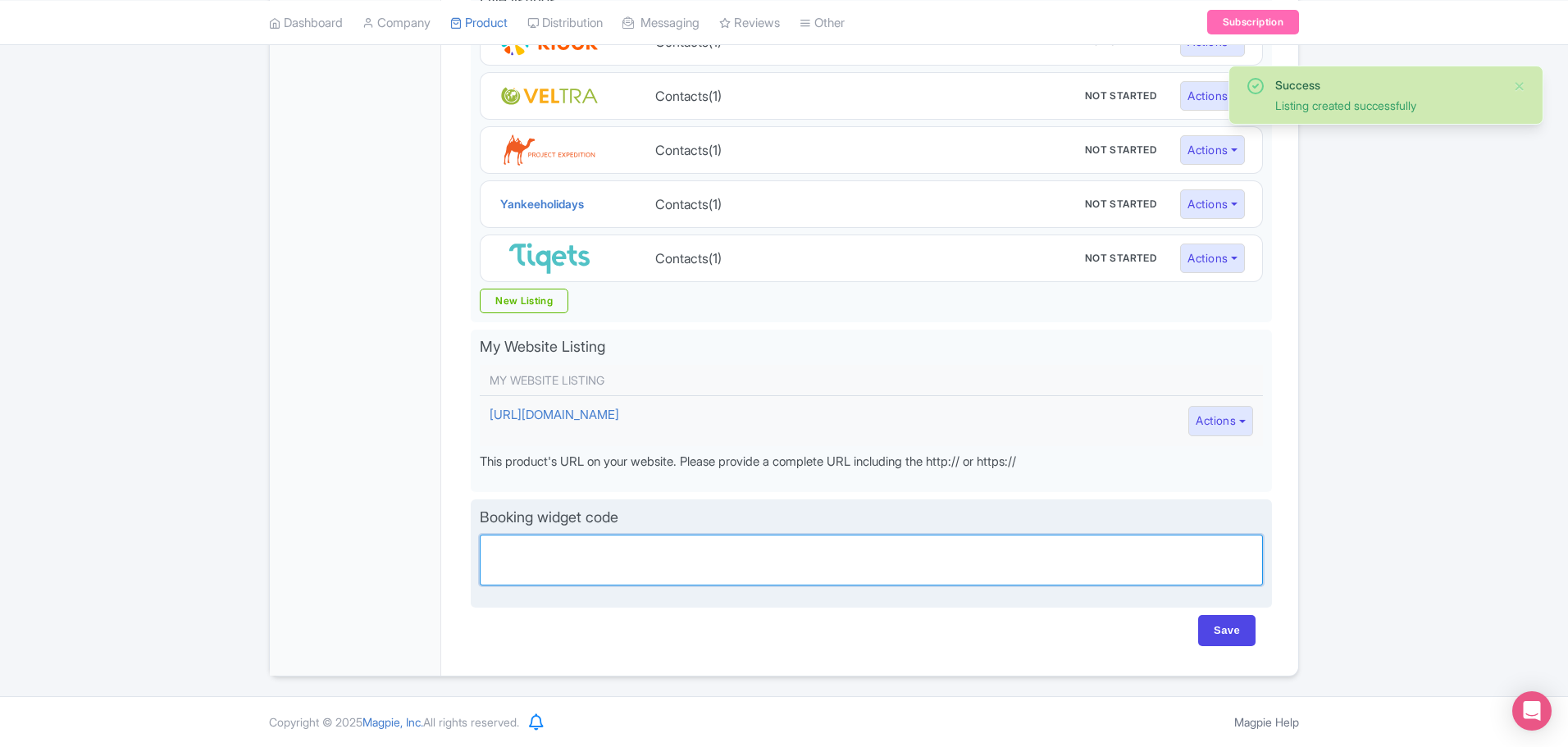
click at [559, 551] on textarea "Partner booking url" at bounding box center [871, 560] width 784 height 51
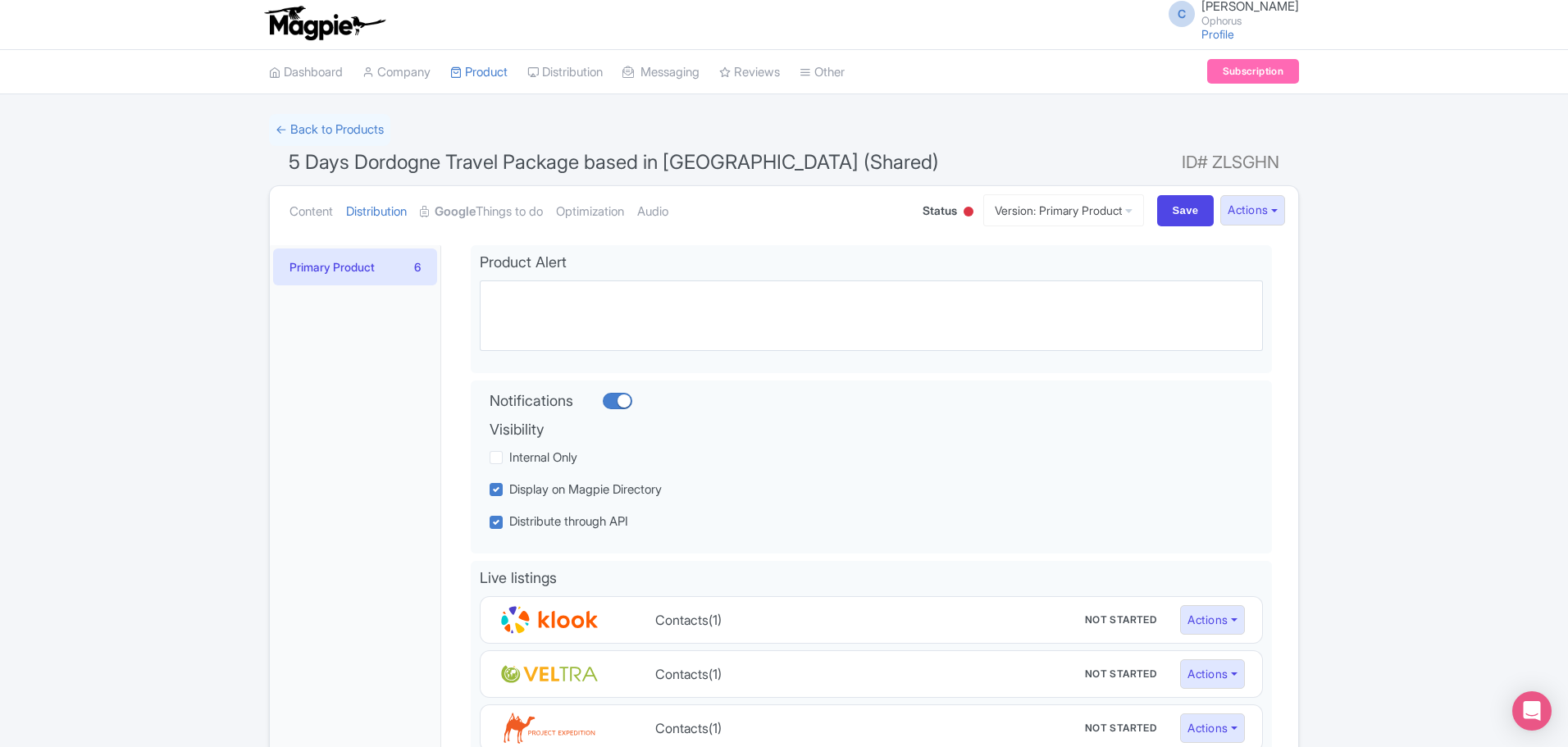
scroll to position [0, 0]
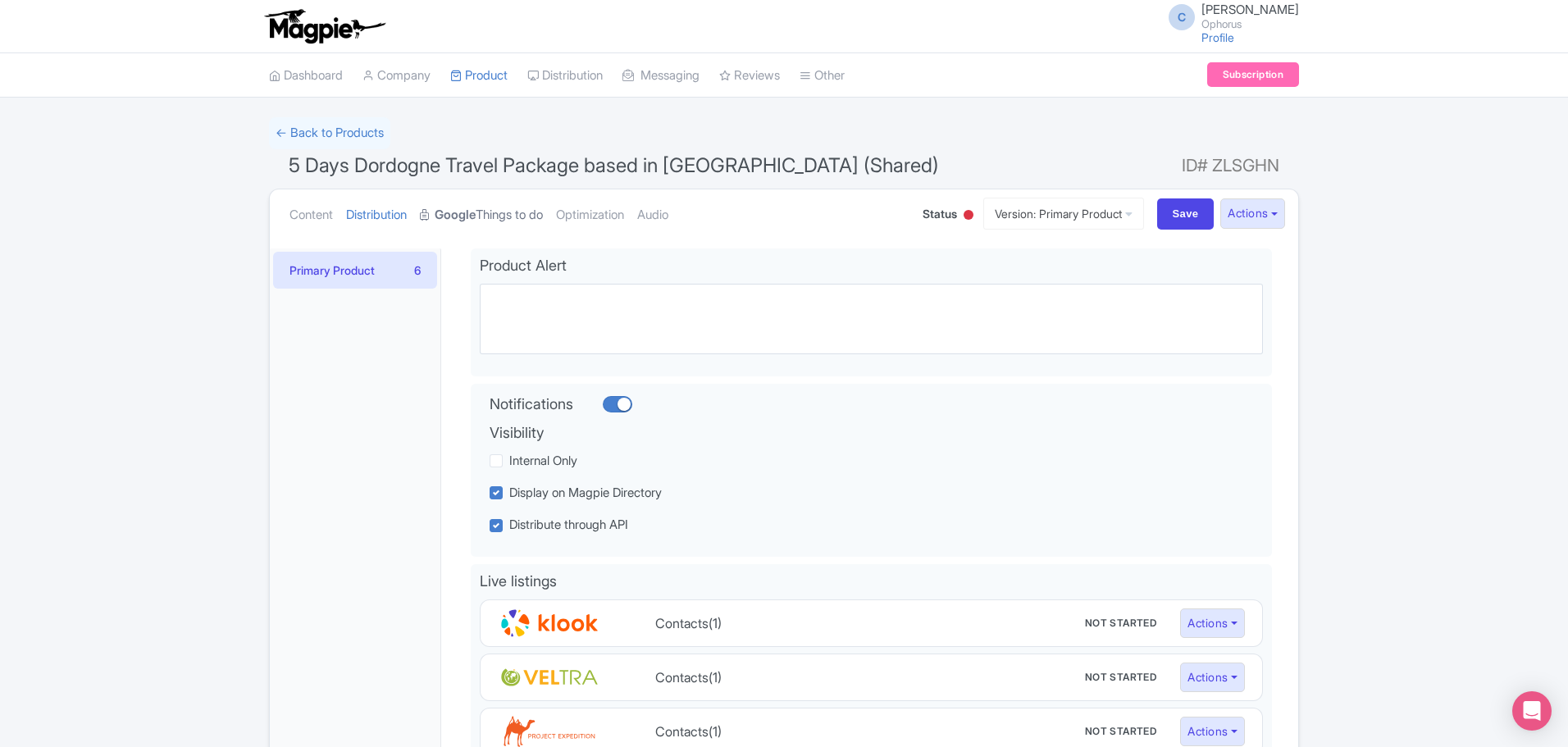
click at [476, 215] on strong "Google" at bounding box center [455, 216] width 41 height 18
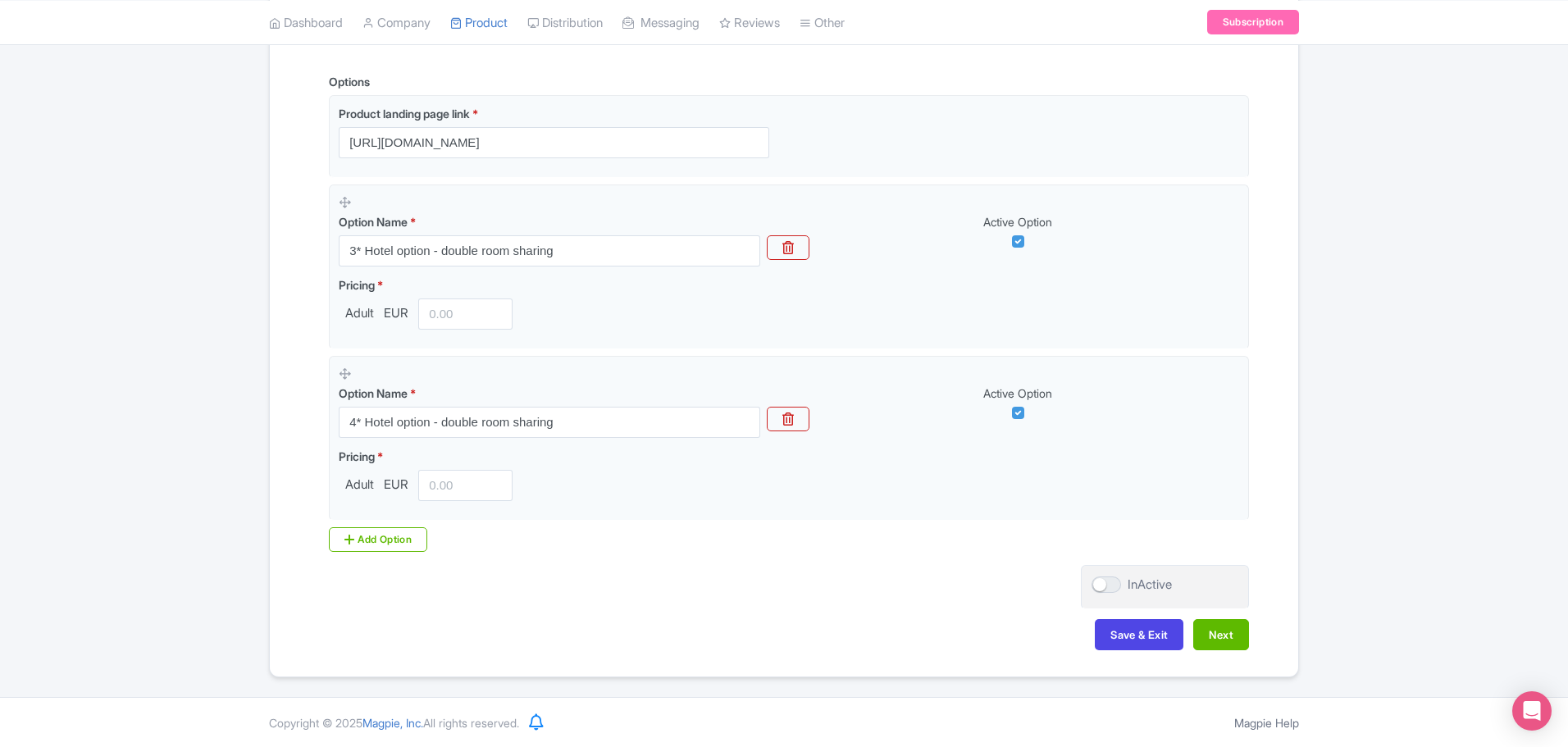
scroll to position [386, 0]
click at [1110, 583] on div at bounding box center [1106, 584] width 29 height 17
click at [1102, 583] on input "InActive" at bounding box center [1097, 585] width 11 height 11
checkbox input "true"
click at [1227, 636] on button "Next" at bounding box center [1221, 635] width 56 height 31
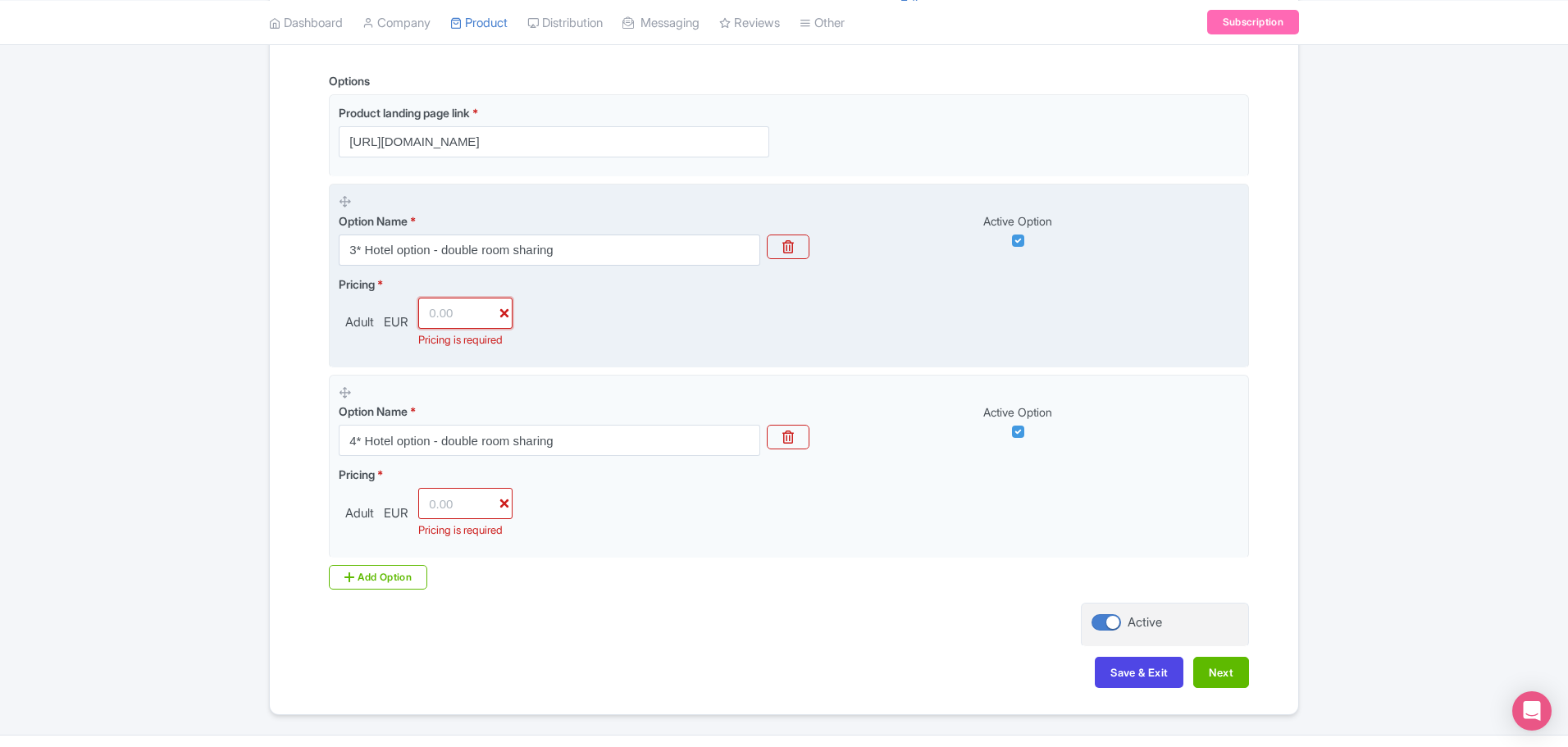
click at [445, 313] on input "number" at bounding box center [465, 313] width 94 height 31
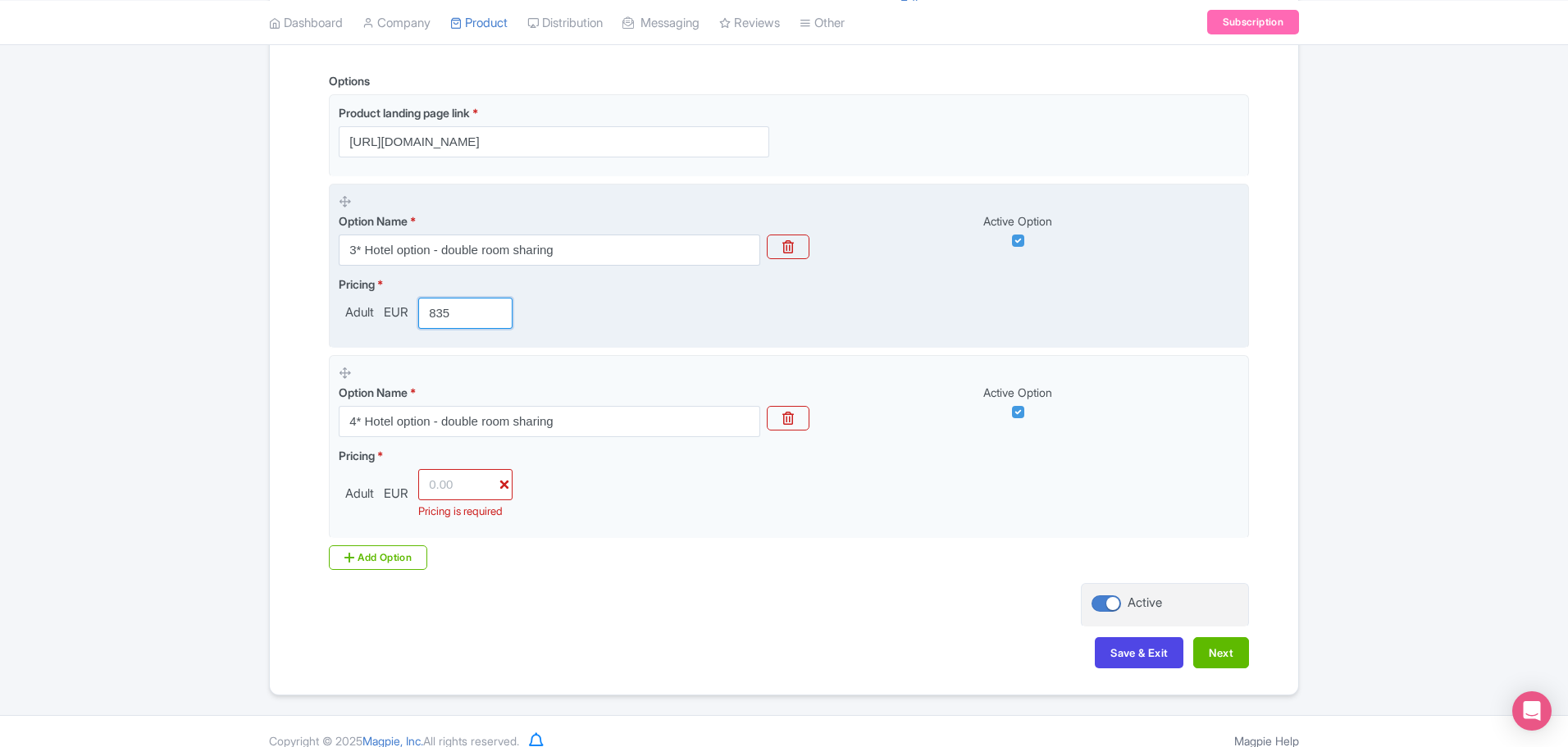
type input "835"
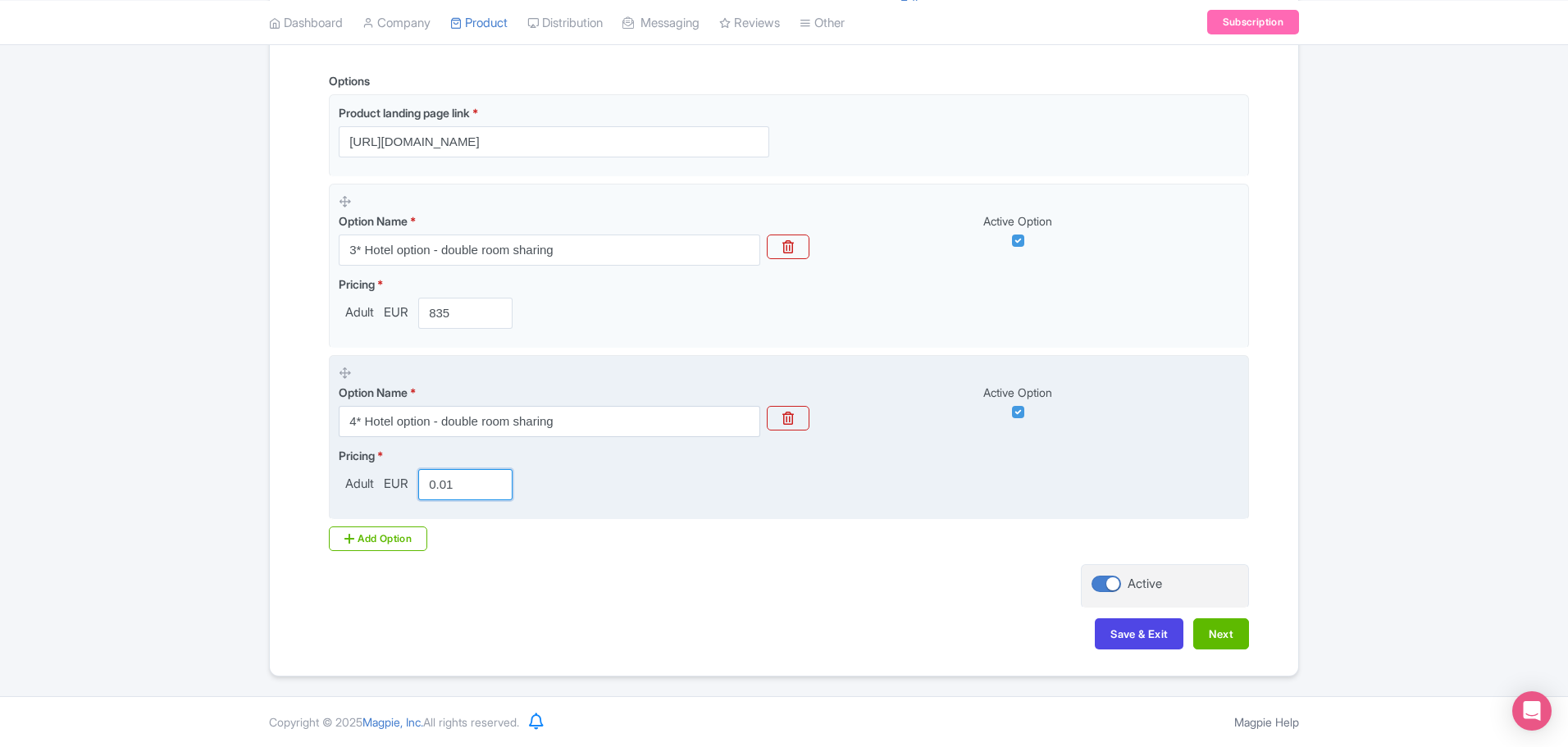
click at [495, 477] on input "0.01" at bounding box center [465, 484] width 94 height 31
click at [448, 484] on input "0.01" at bounding box center [465, 484] width 94 height 31
click at [460, 484] on input "0.01" at bounding box center [465, 484] width 94 height 31
click at [459, 483] on input "0.01" at bounding box center [465, 484] width 94 height 31
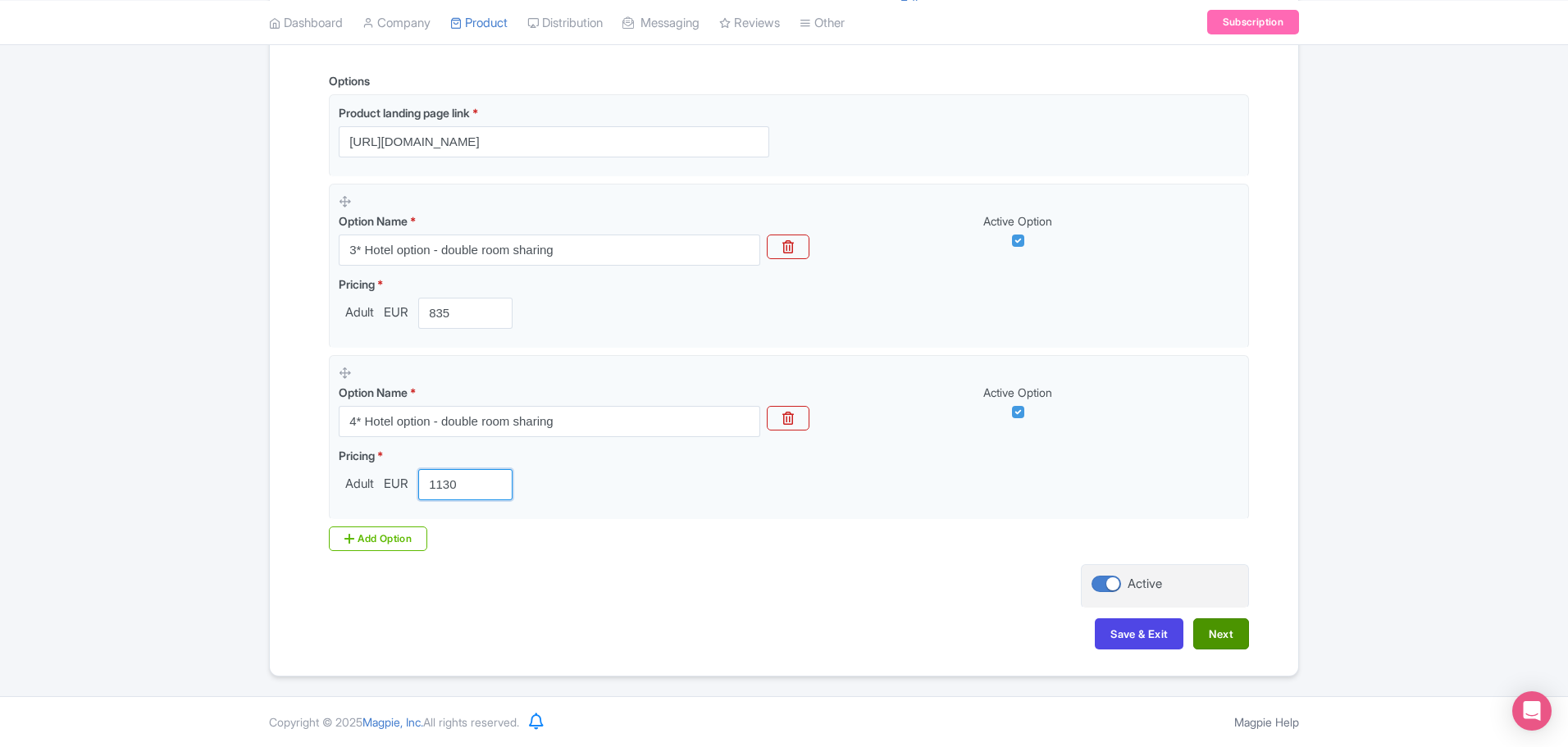
type input "1130"
click at [1213, 628] on button "Next" at bounding box center [1221, 635] width 56 height 31
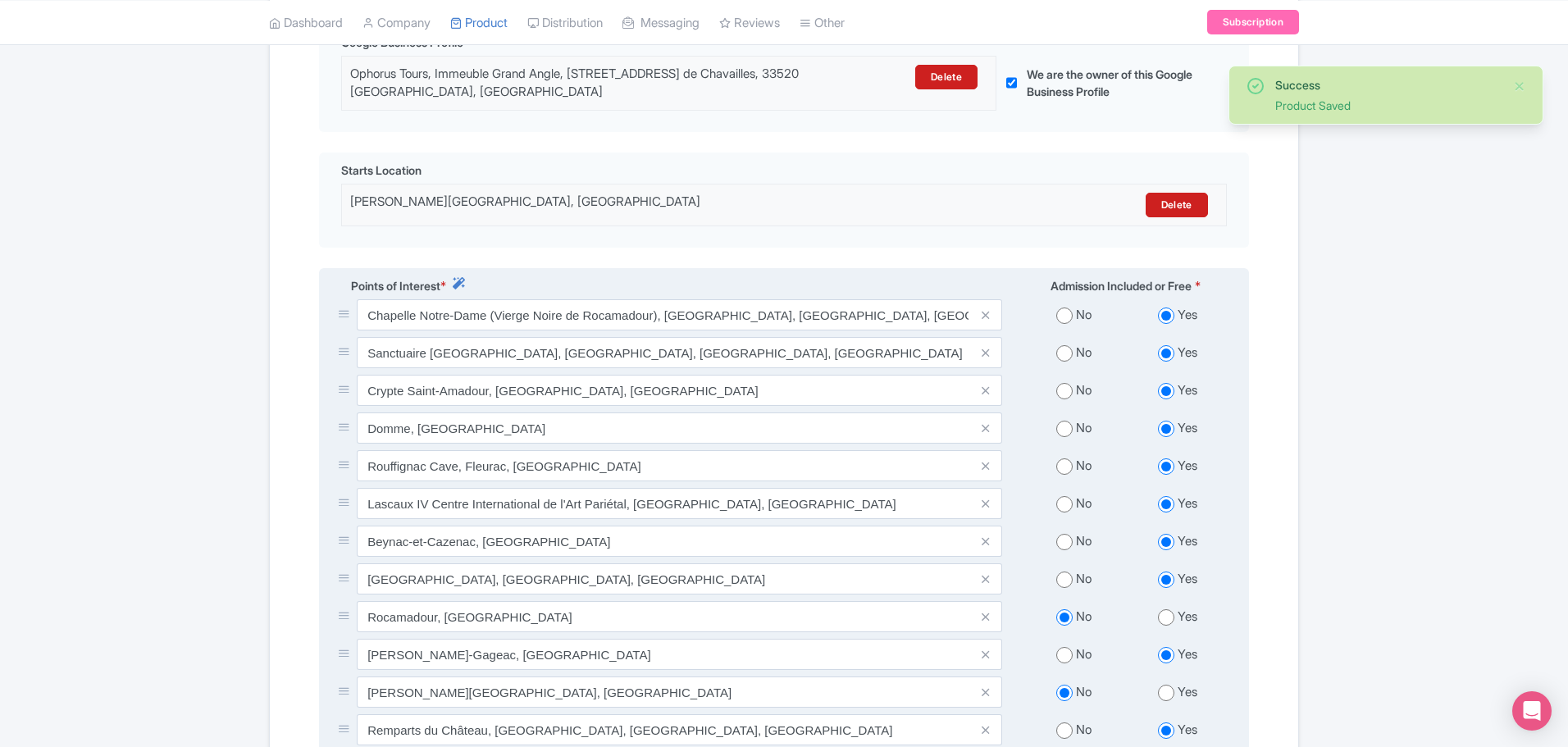
click at [1064, 308] on input "radio" at bounding box center [1064, 316] width 17 height 17
radio input "true"
click at [1067, 345] on input "radio" at bounding box center [1064, 354] width 17 height 17
radio input "true"
click at [1070, 383] on input "radio" at bounding box center [1064, 391] width 17 height 17
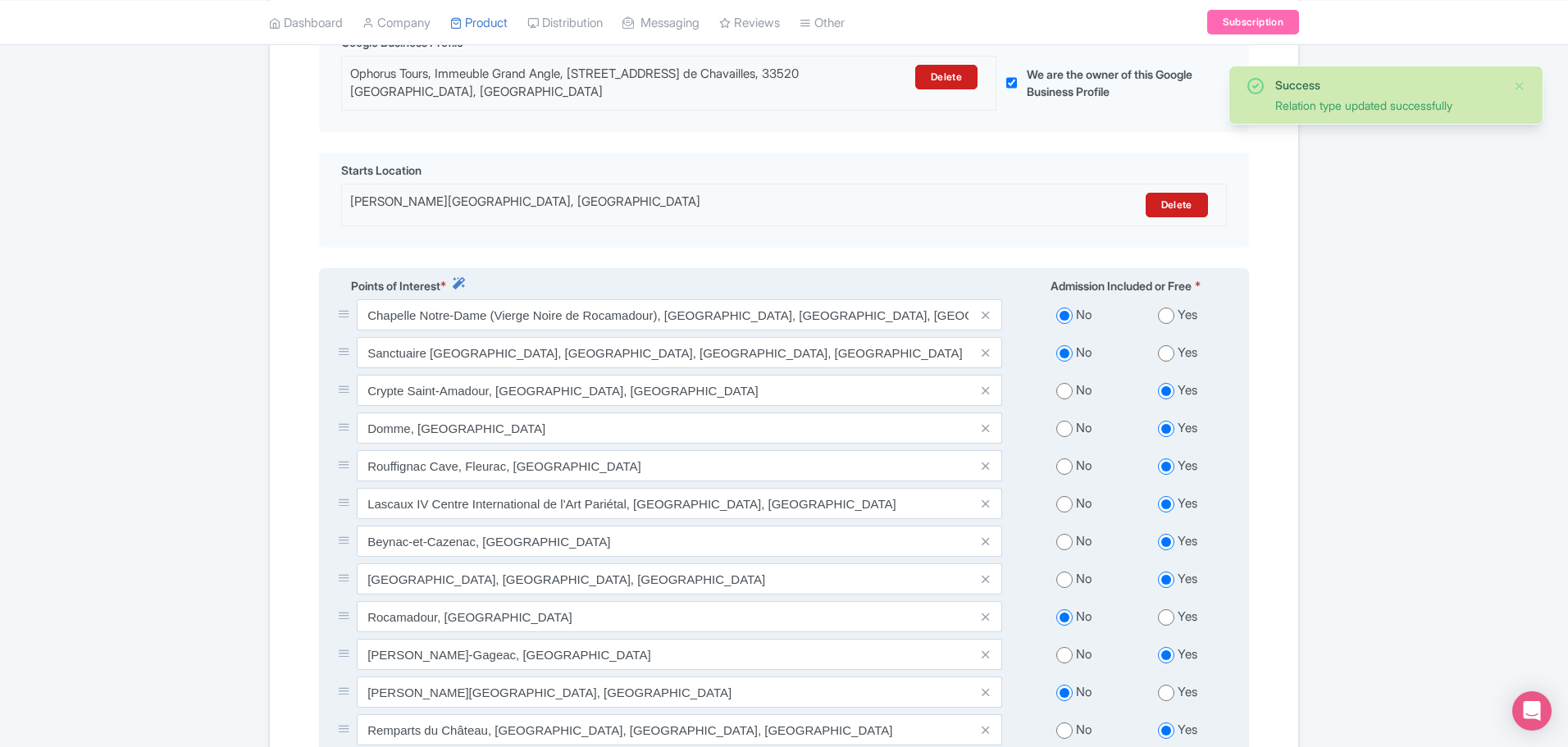
radio input "true"
click at [1068, 421] on input "radio" at bounding box center [1064, 429] width 17 height 17
radio input "true"
drag, startPoint x: 1064, startPoint y: 459, endPoint x: 1067, endPoint y: 477, distance: 18.2
click at [1063, 459] on input "radio" at bounding box center [1064, 467] width 17 height 17
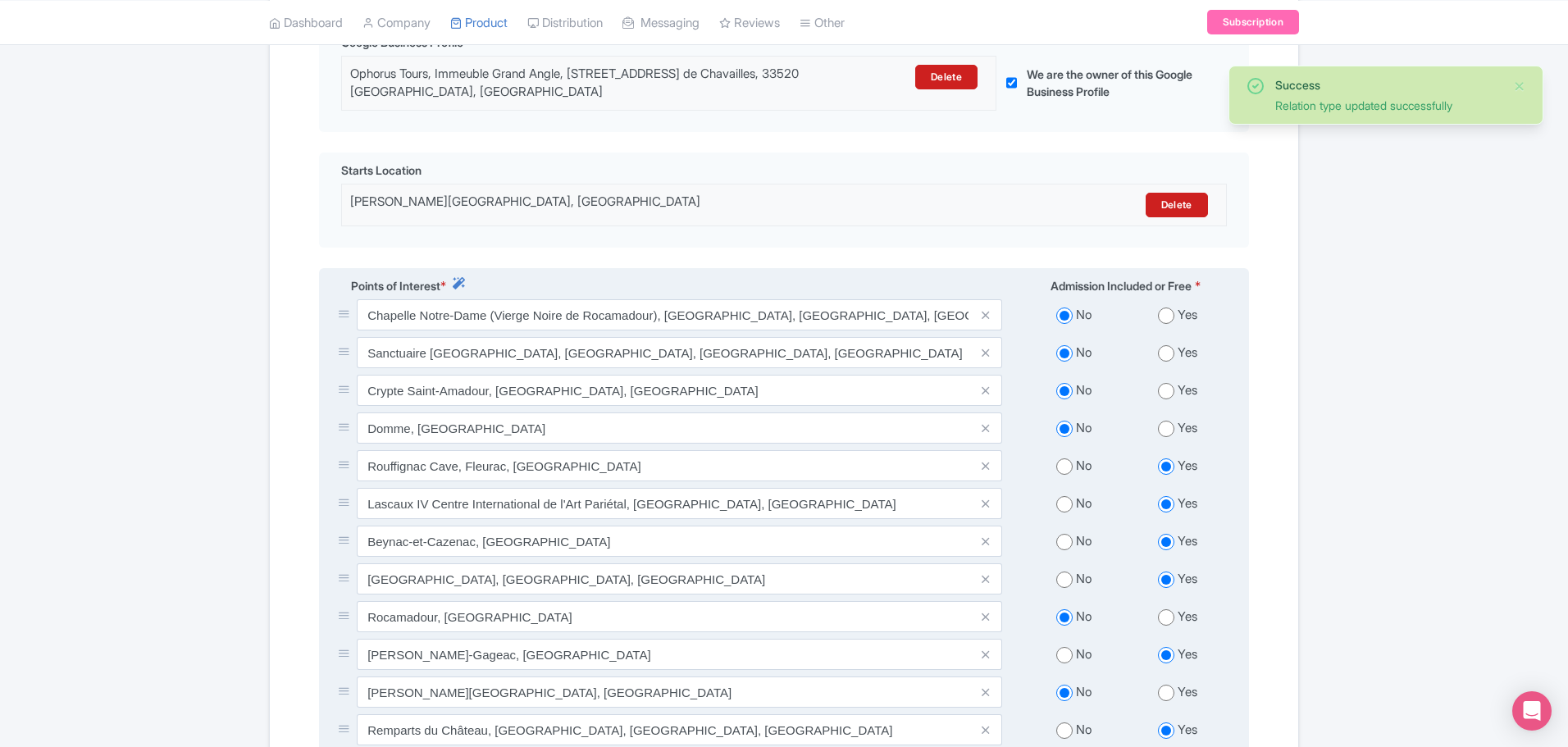
radio input "true"
click at [1067, 496] on input "radio" at bounding box center [1064, 505] width 17 height 17
radio input "true"
click at [1061, 534] on input "radio" at bounding box center [1064, 543] width 17 height 17
radio input "true"
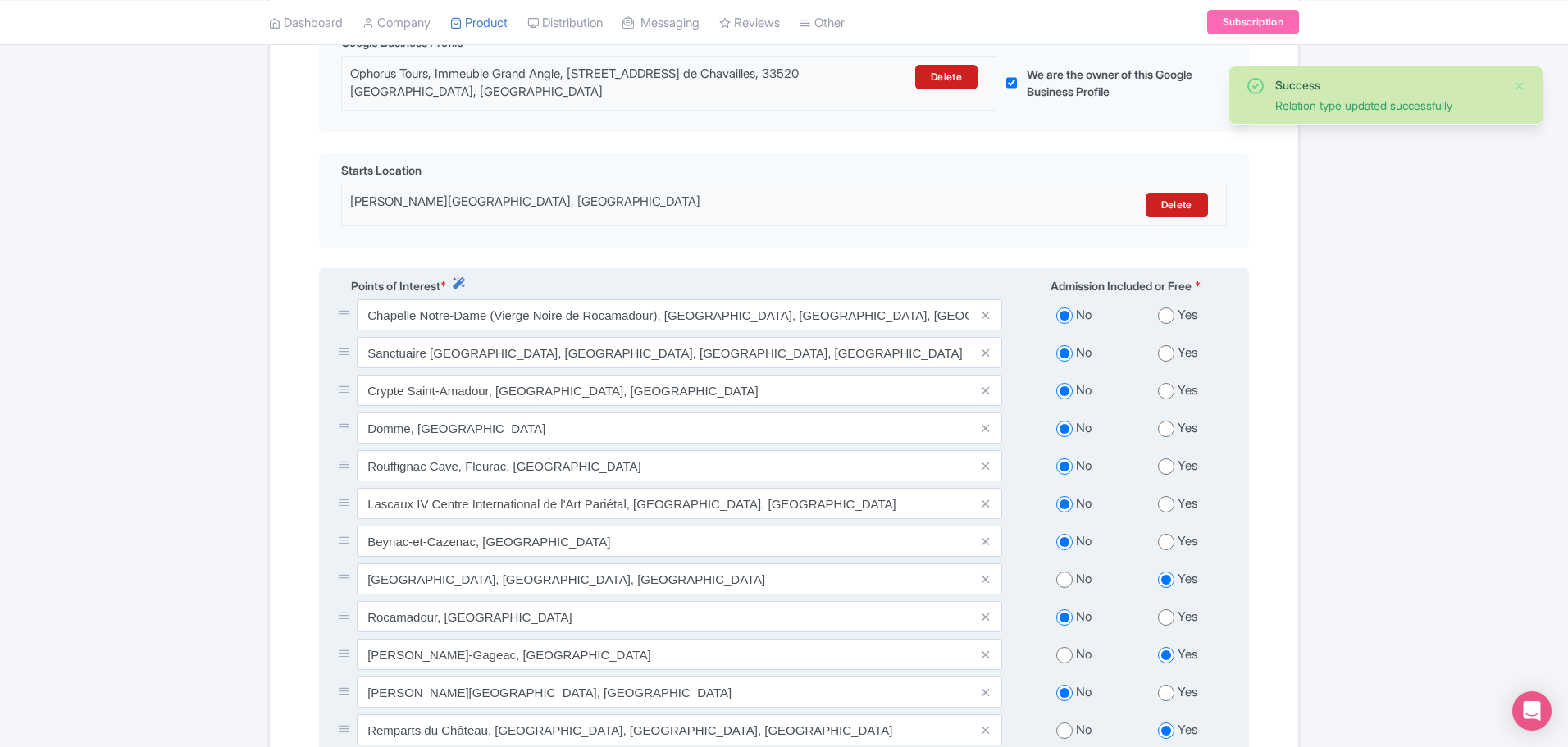
click at [1069, 570] on div "No" at bounding box center [1074, 579] width 104 height 18
click at [1059, 572] on input "radio" at bounding box center [1064, 580] width 17 height 17
radio input "true"
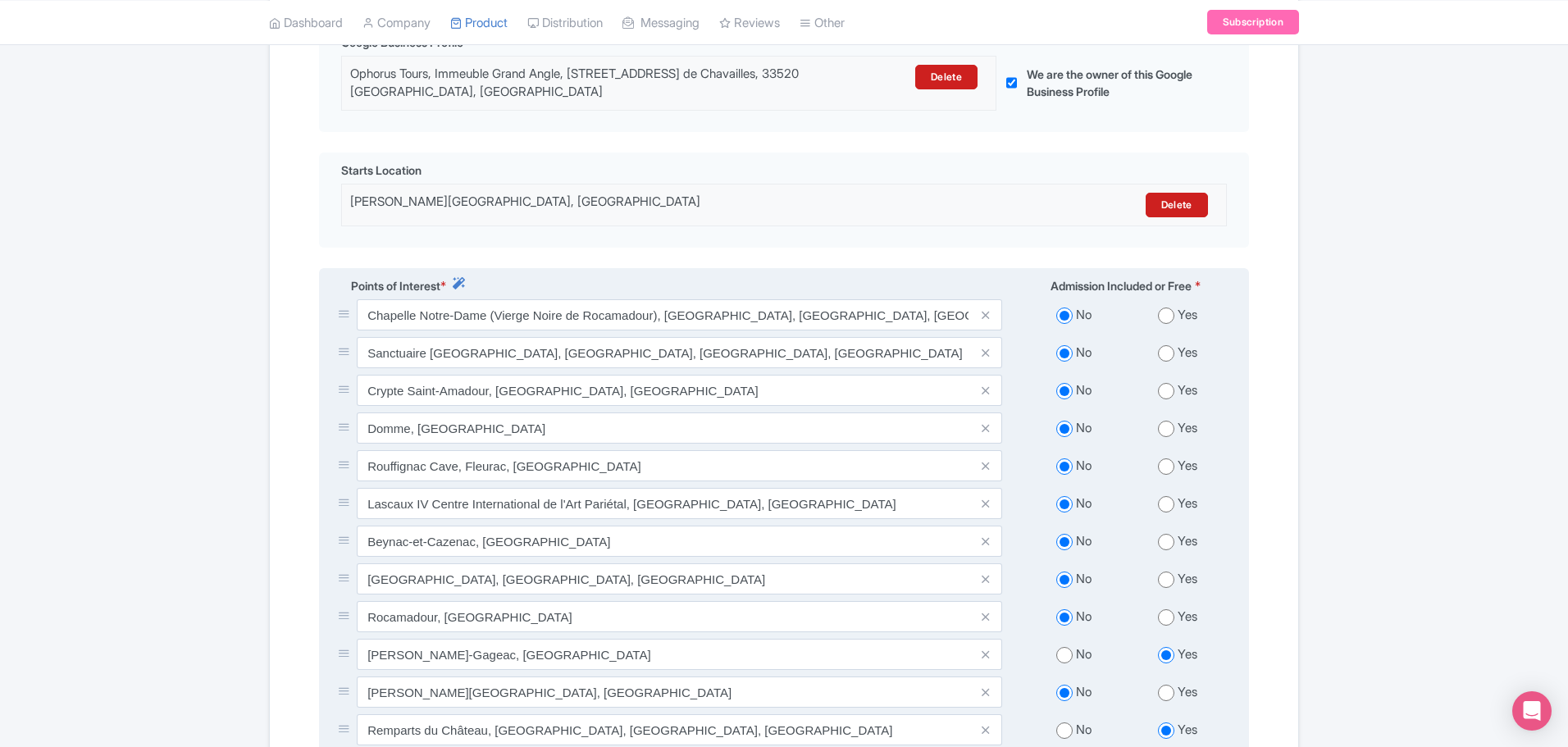
click at [1057, 648] on input "radio" at bounding box center [1064, 656] width 17 height 17
radio input "true"
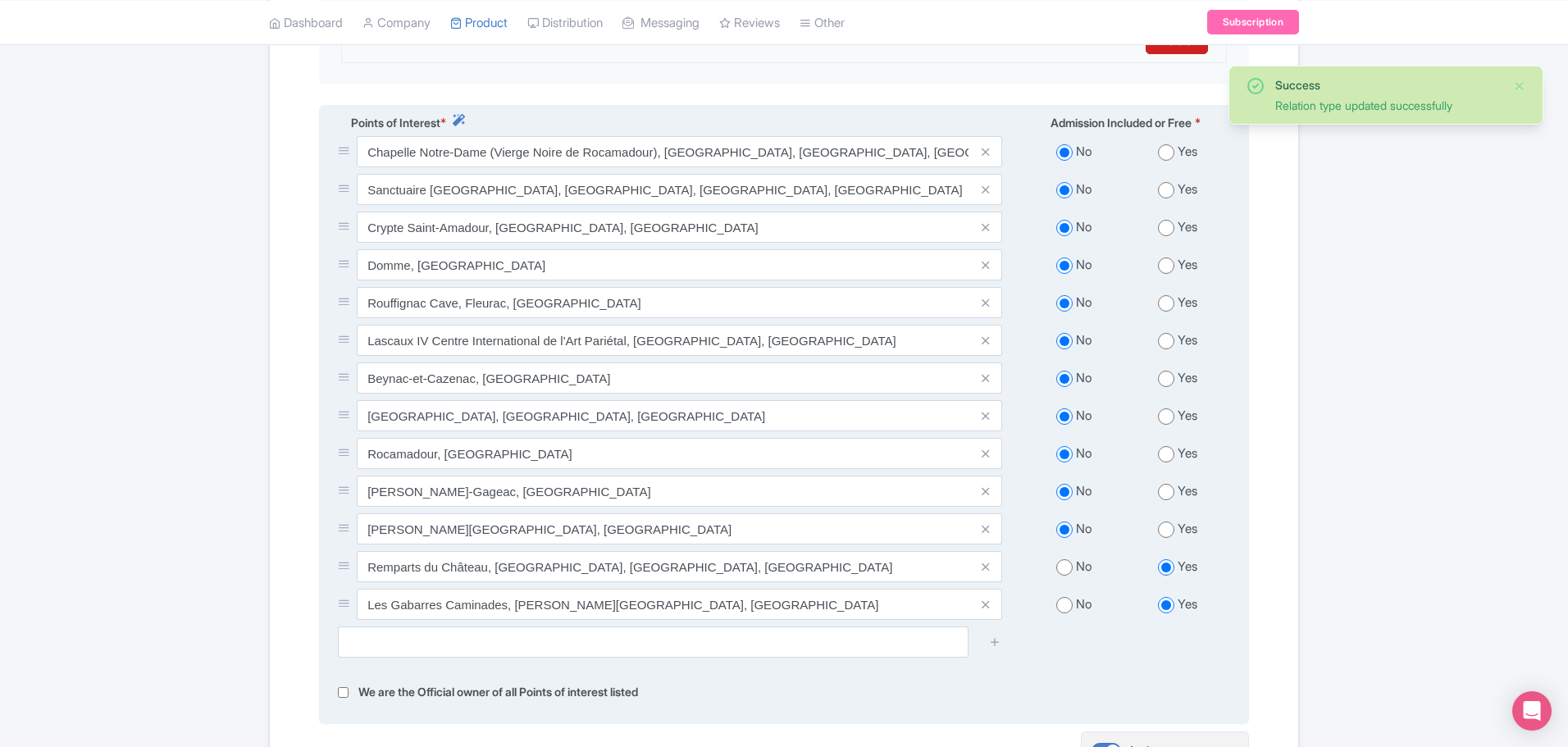
scroll to position [551, 0]
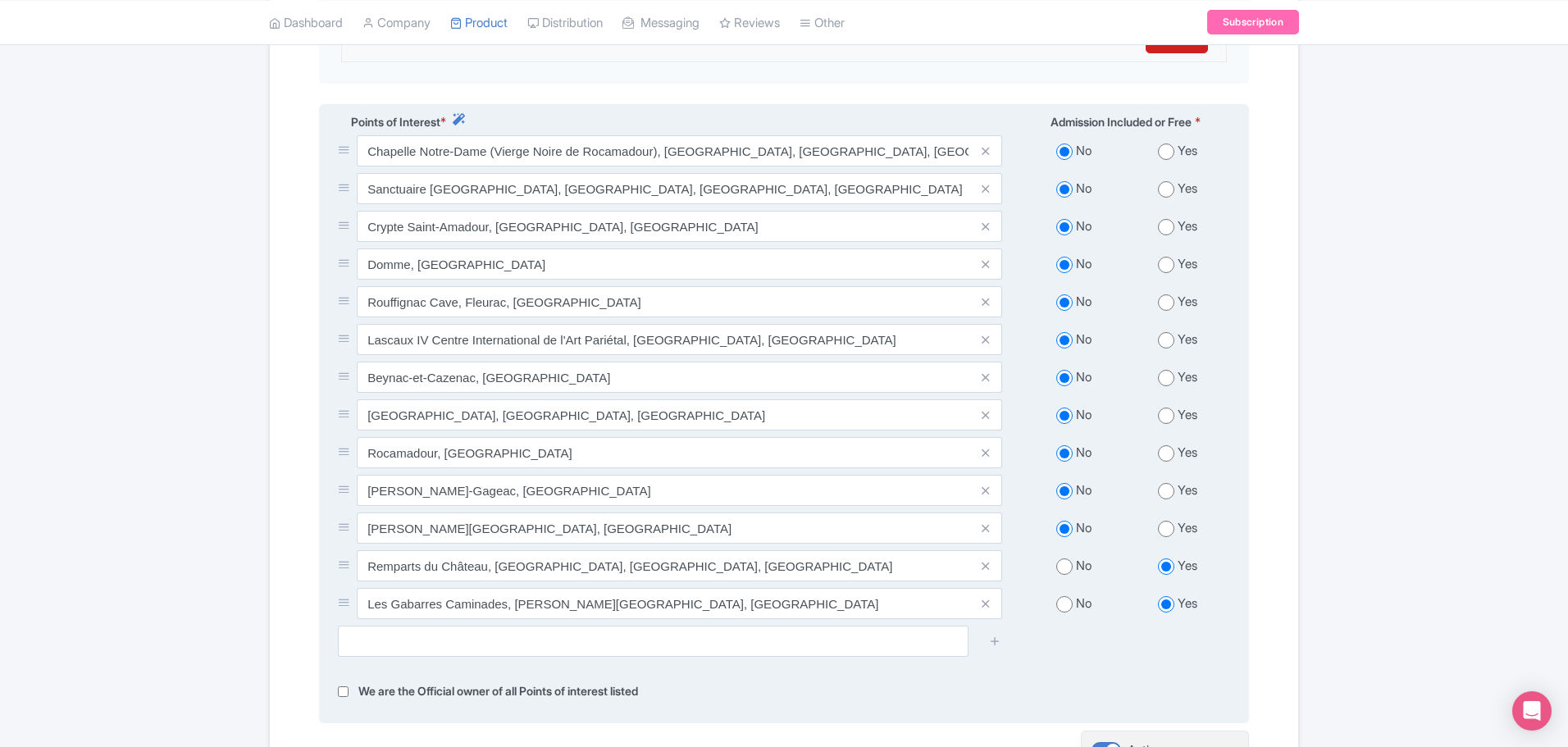
click at [1065, 559] on input "radio" at bounding box center [1064, 567] width 17 height 17
radio input "true"
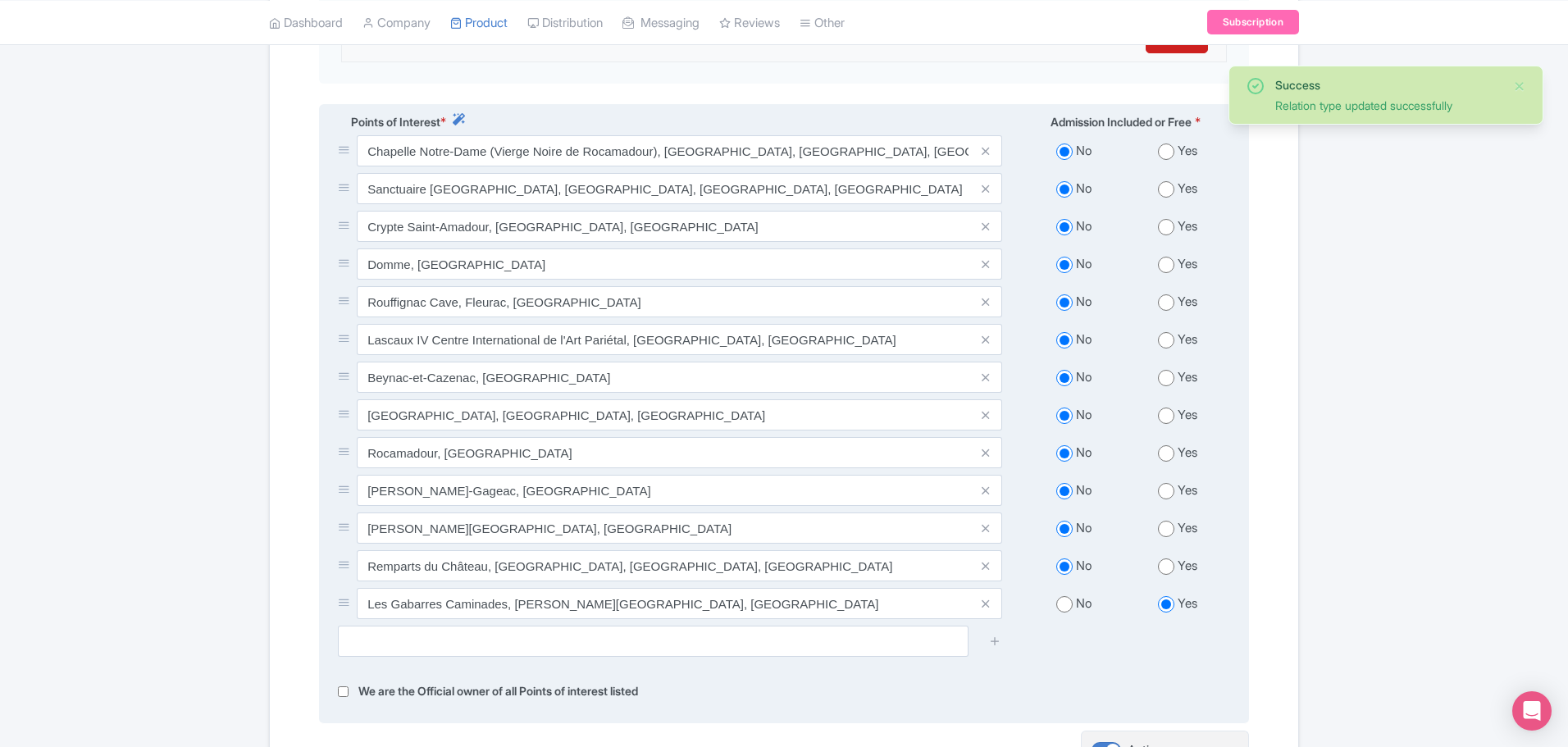
click at [1063, 596] on input "radio" at bounding box center [1064, 604] width 17 height 17
radio input "true"
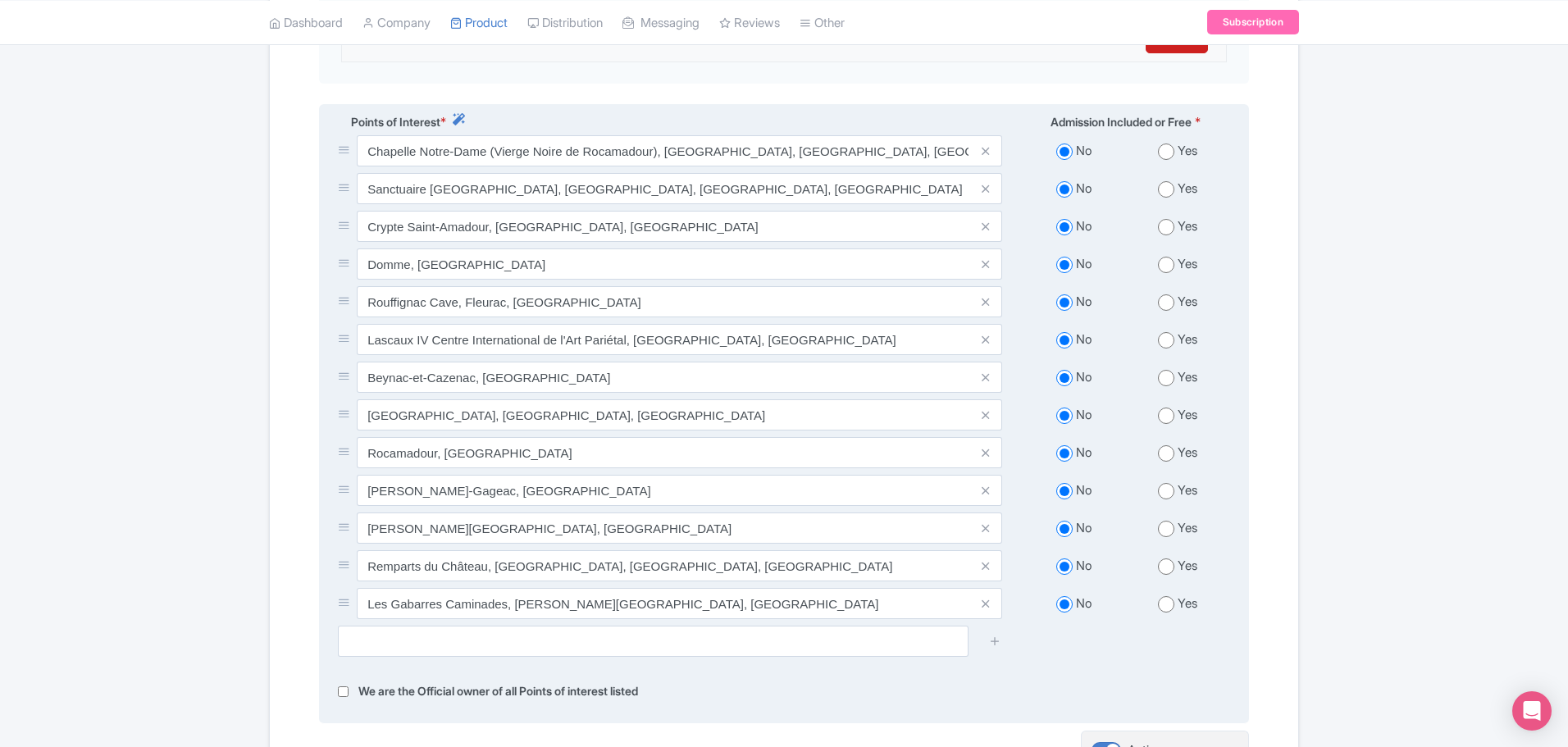
click at [1168, 333] on input "radio" at bounding box center [1167, 341] width 17 height 17
radio input "true"
click at [1160, 295] on input "radio" at bounding box center [1167, 303] width 17 height 17
radio input "true"
click at [1172, 408] on input "radio" at bounding box center [1167, 416] width 17 height 17
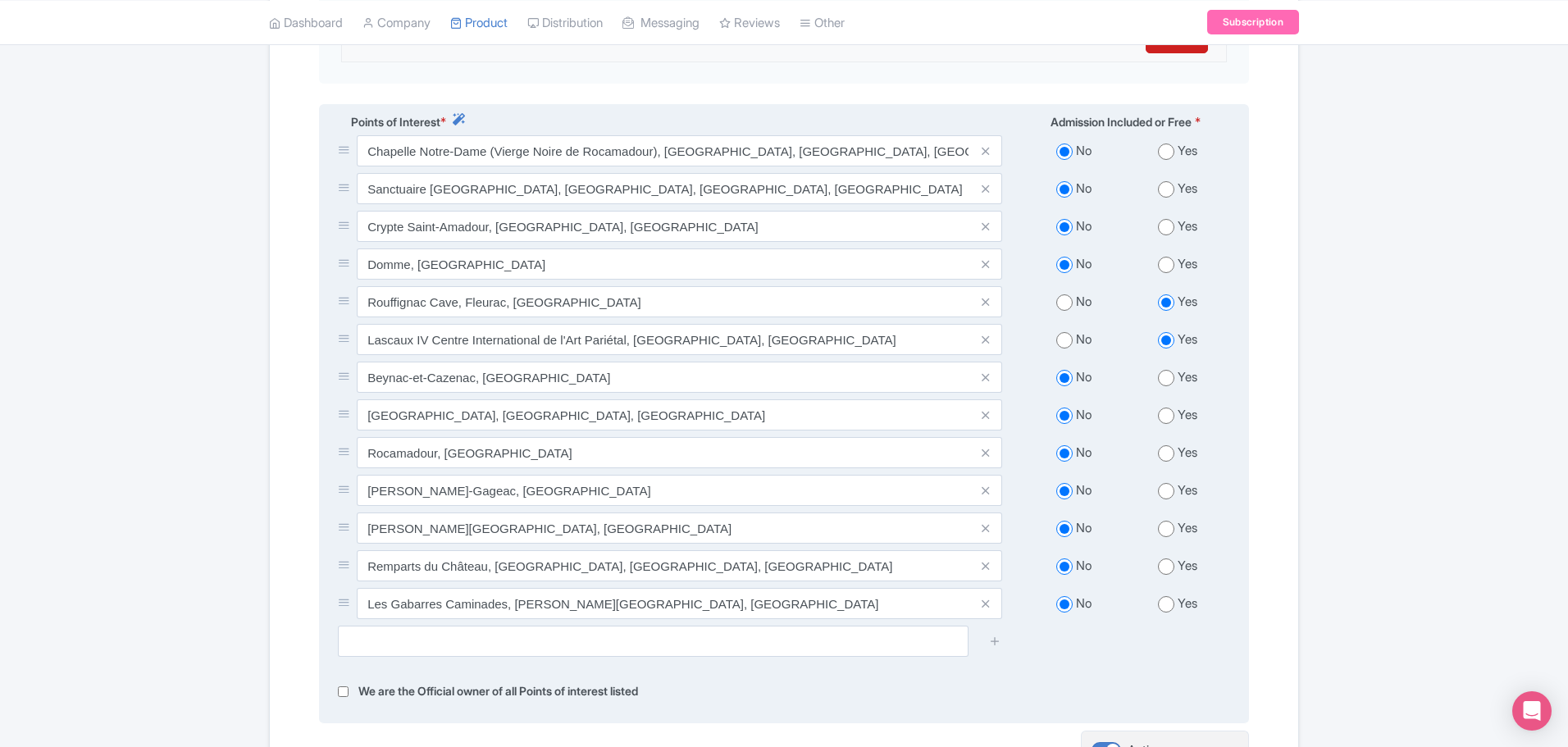
radio input "true"
click at [1167, 596] on input "radio" at bounding box center [1167, 604] width 17 height 17
radio input "true"
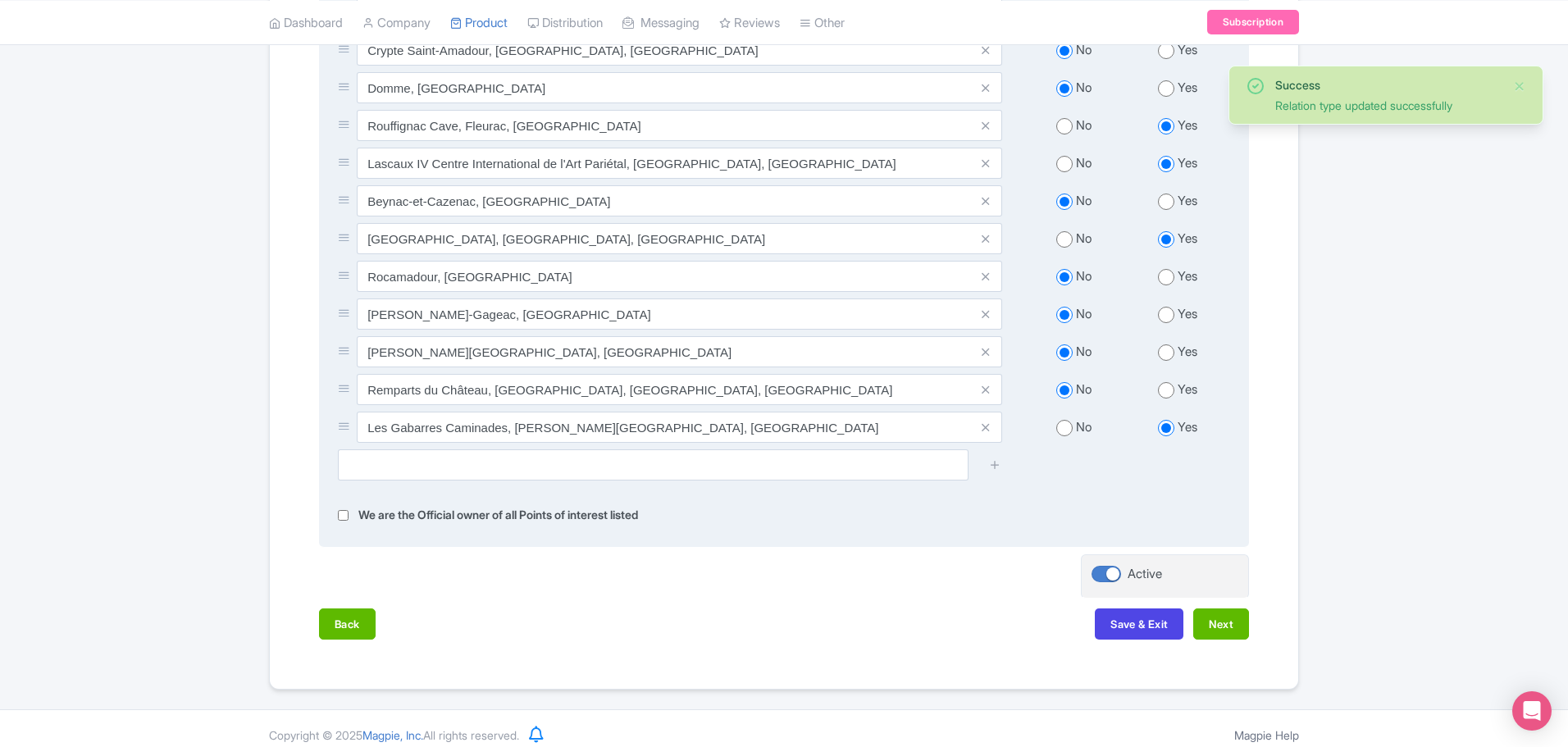
scroll to position [728, 0]
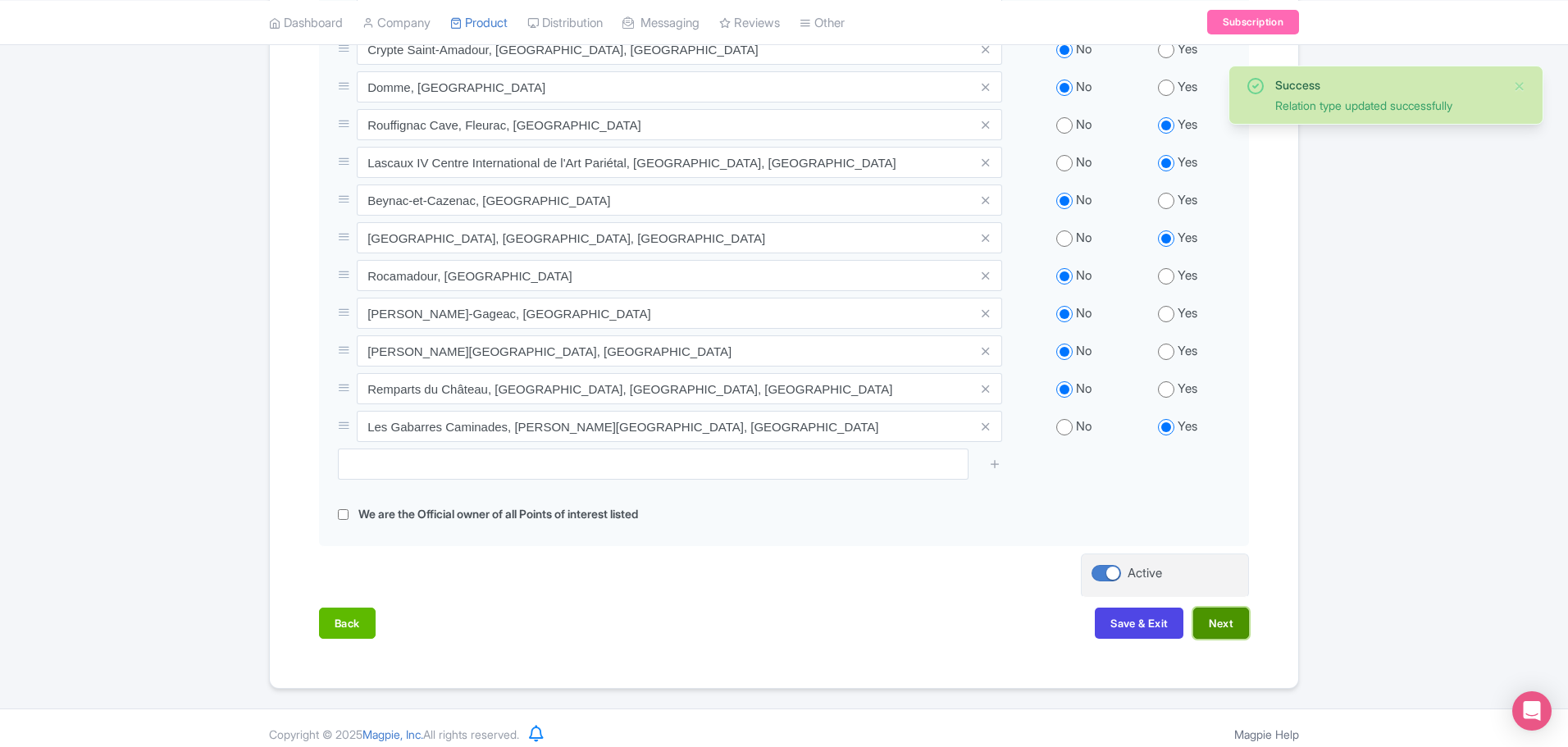
click at [1228, 612] on button "Next" at bounding box center [1221, 624] width 56 height 31
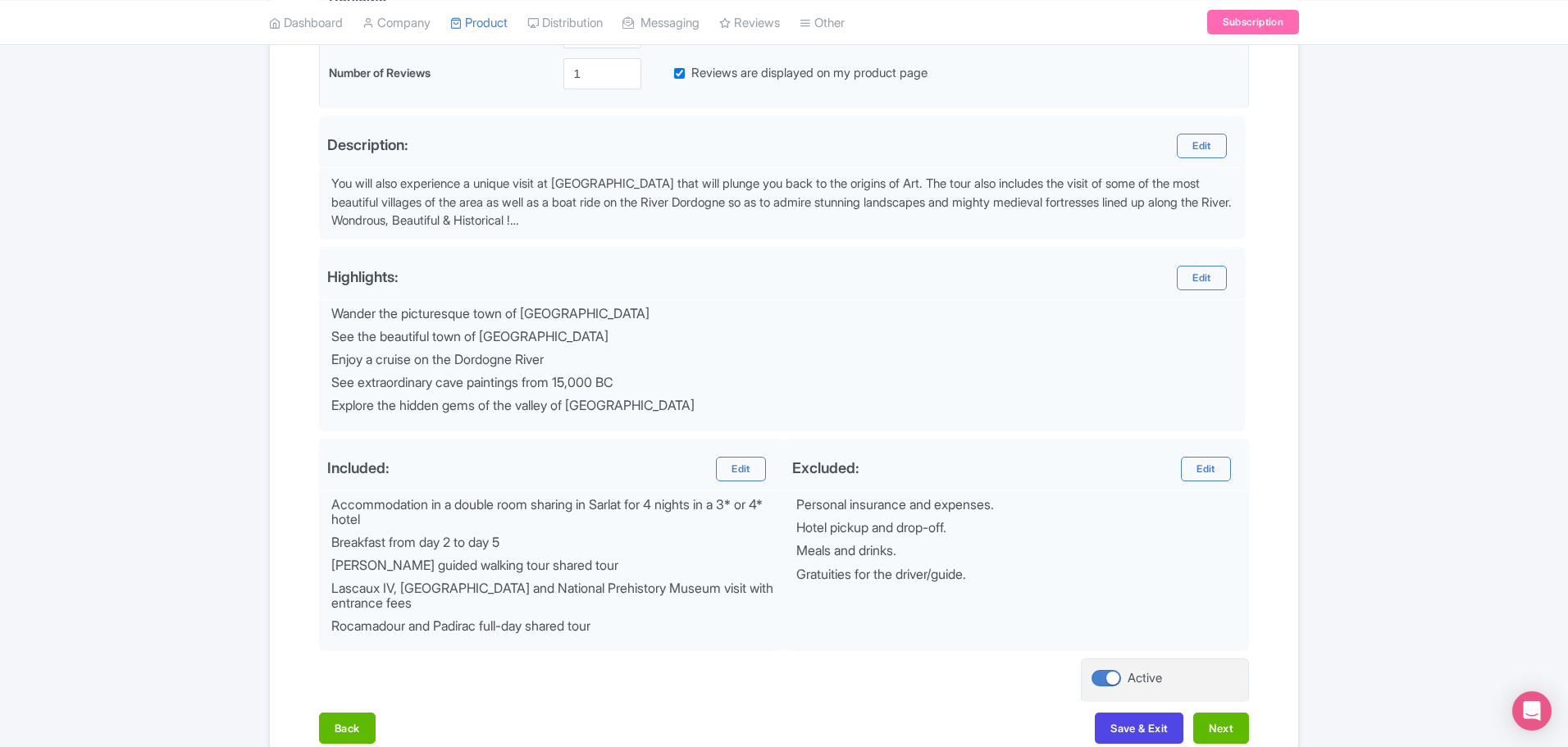
scroll to position [525, 0]
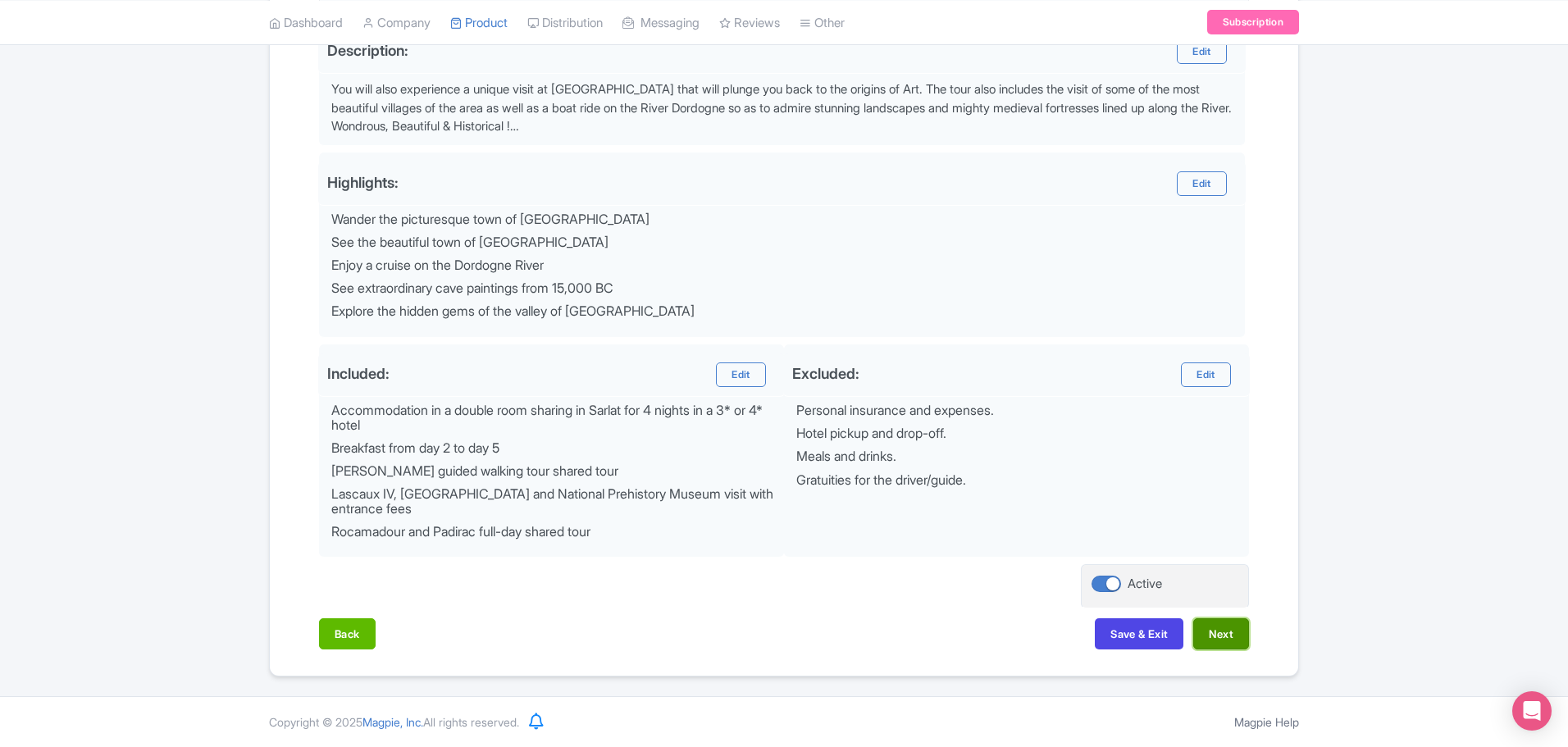
click at [1214, 636] on button "Next" at bounding box center [1221, 635] width 56 height 31
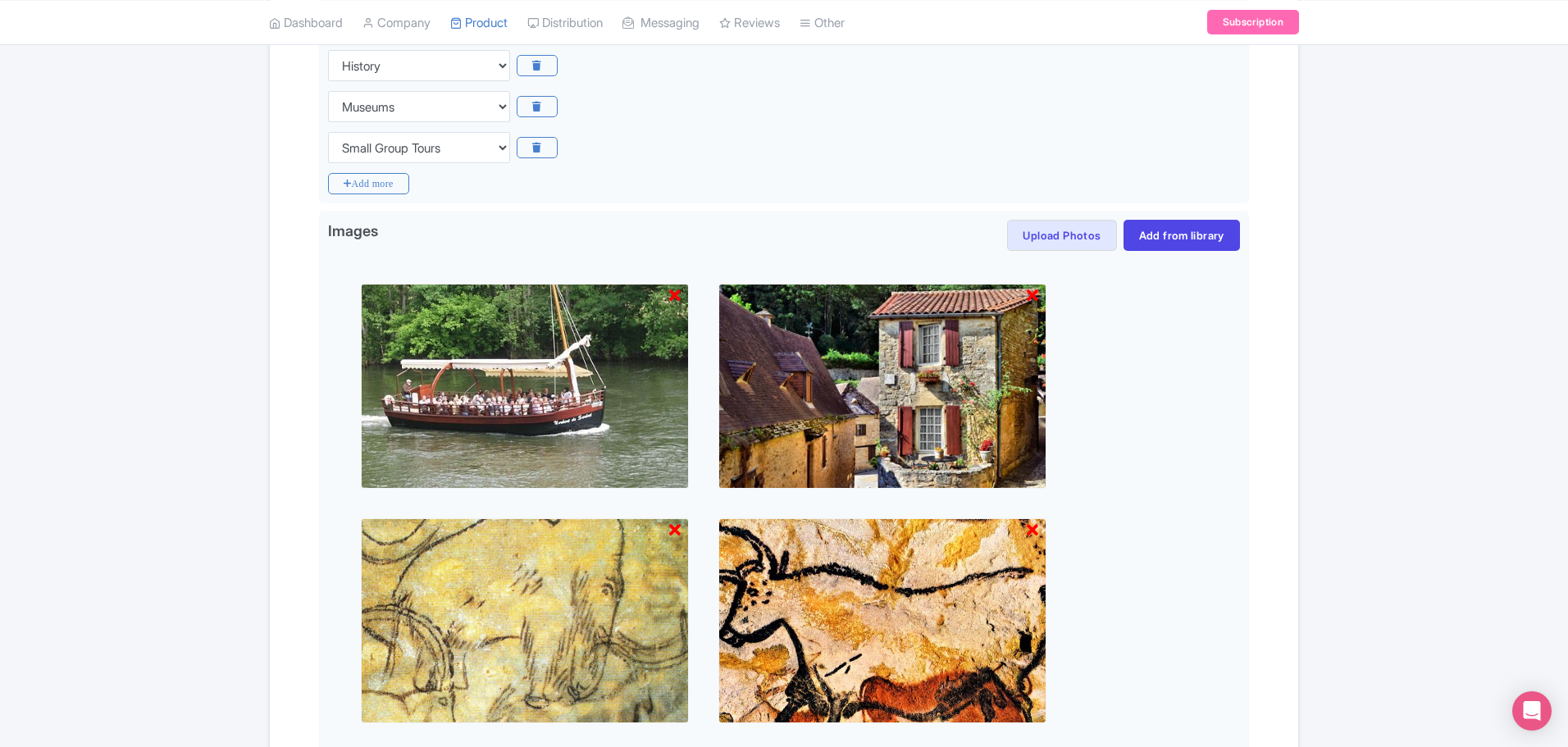
scroll to position [1061, 0]
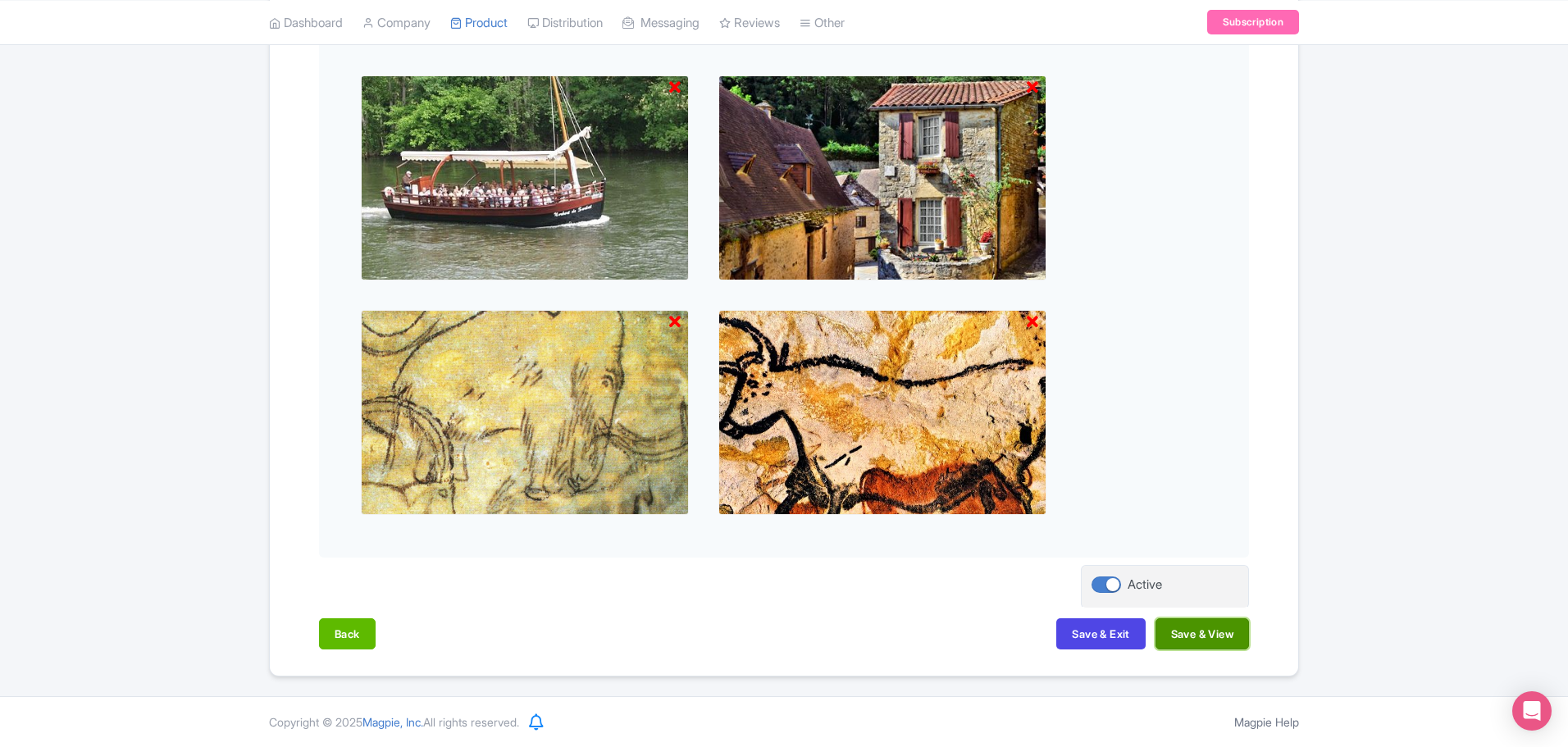
click at [1190, 633] on button "Save & View" at bounding box center [1202, 635] width 94 height 31
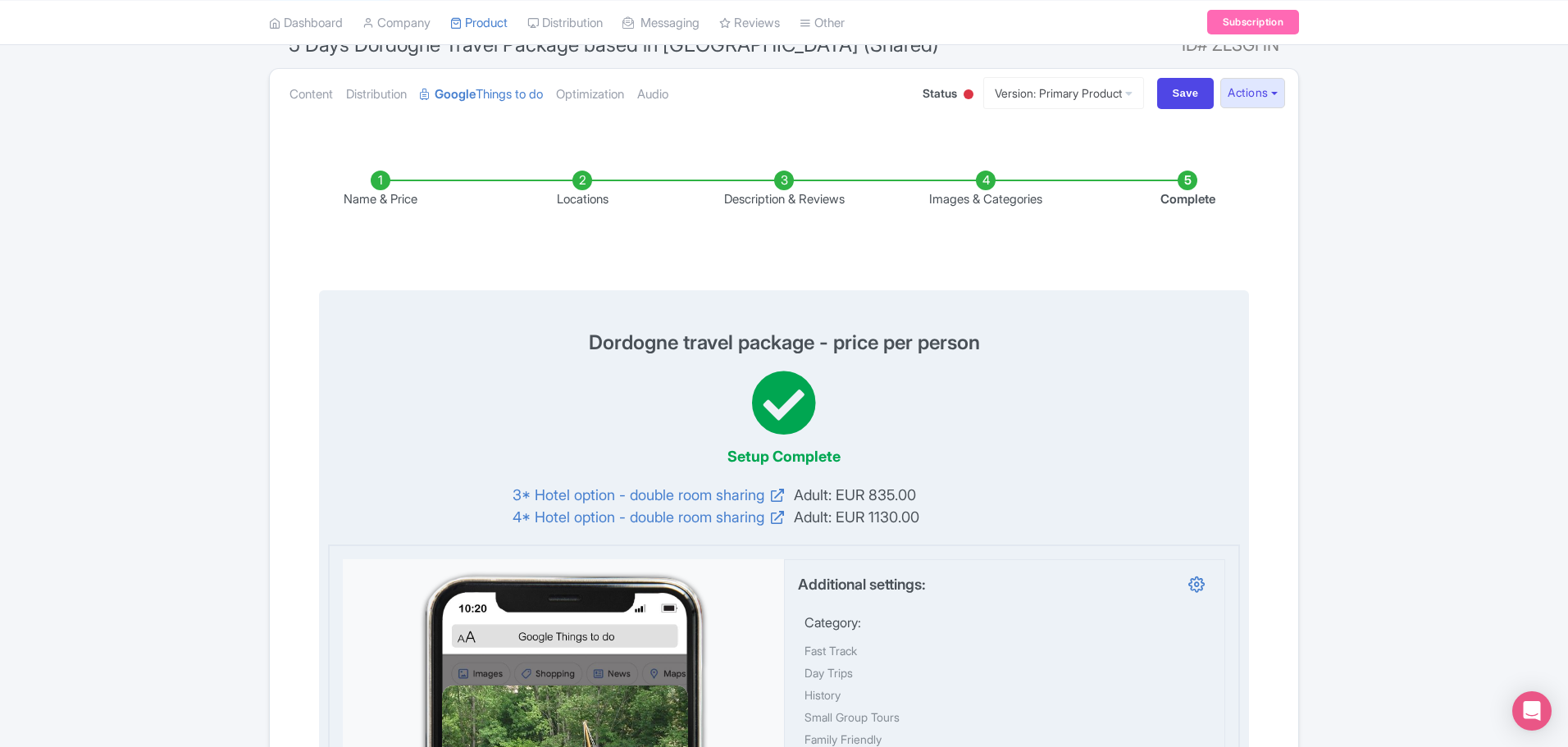
scroll to position [54, 0]
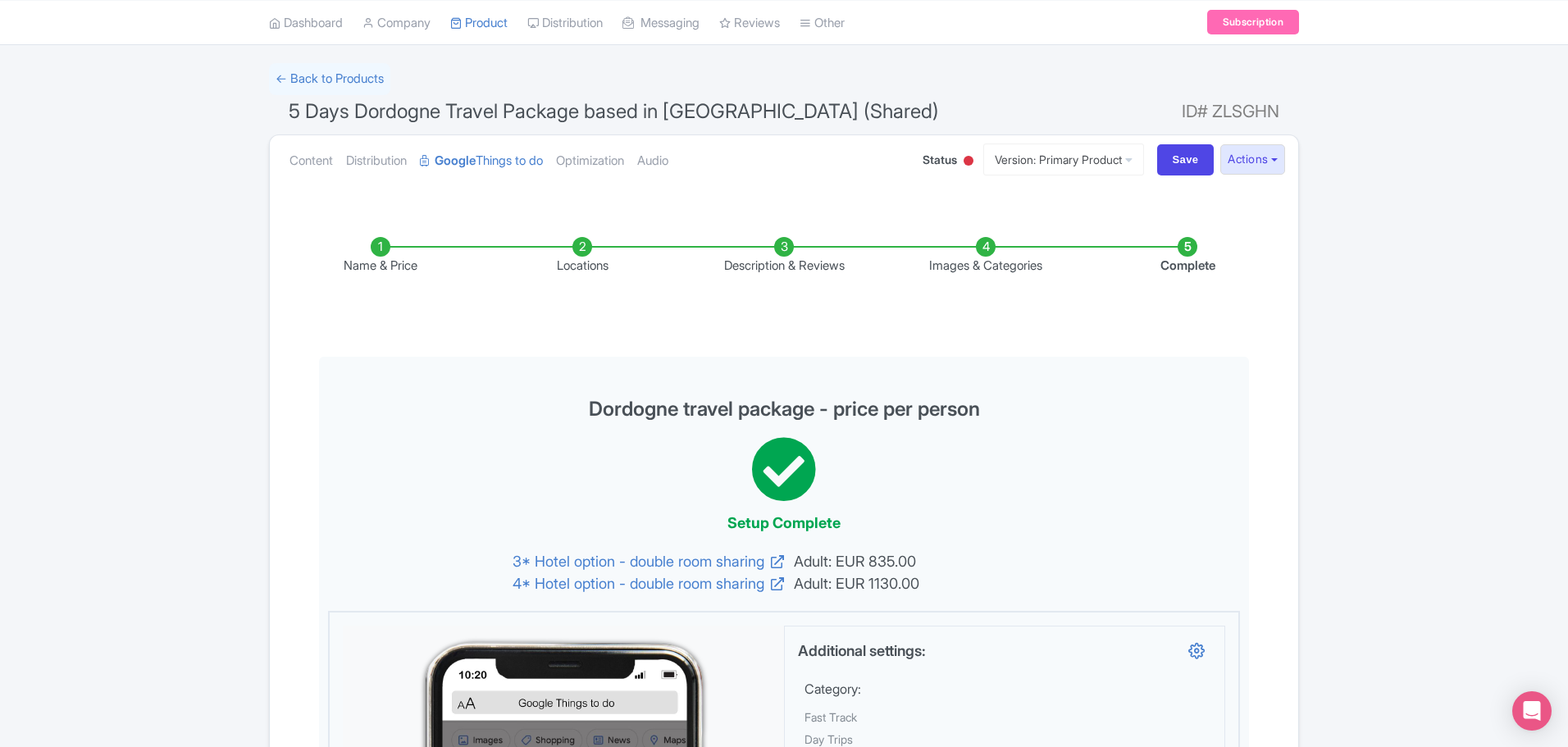
click at [963, 162] on div at bounding box center [968, 160] width 10 height 10
click at [904, 189] on div "Active" at bounding box center [927, 191] width 97 height 32
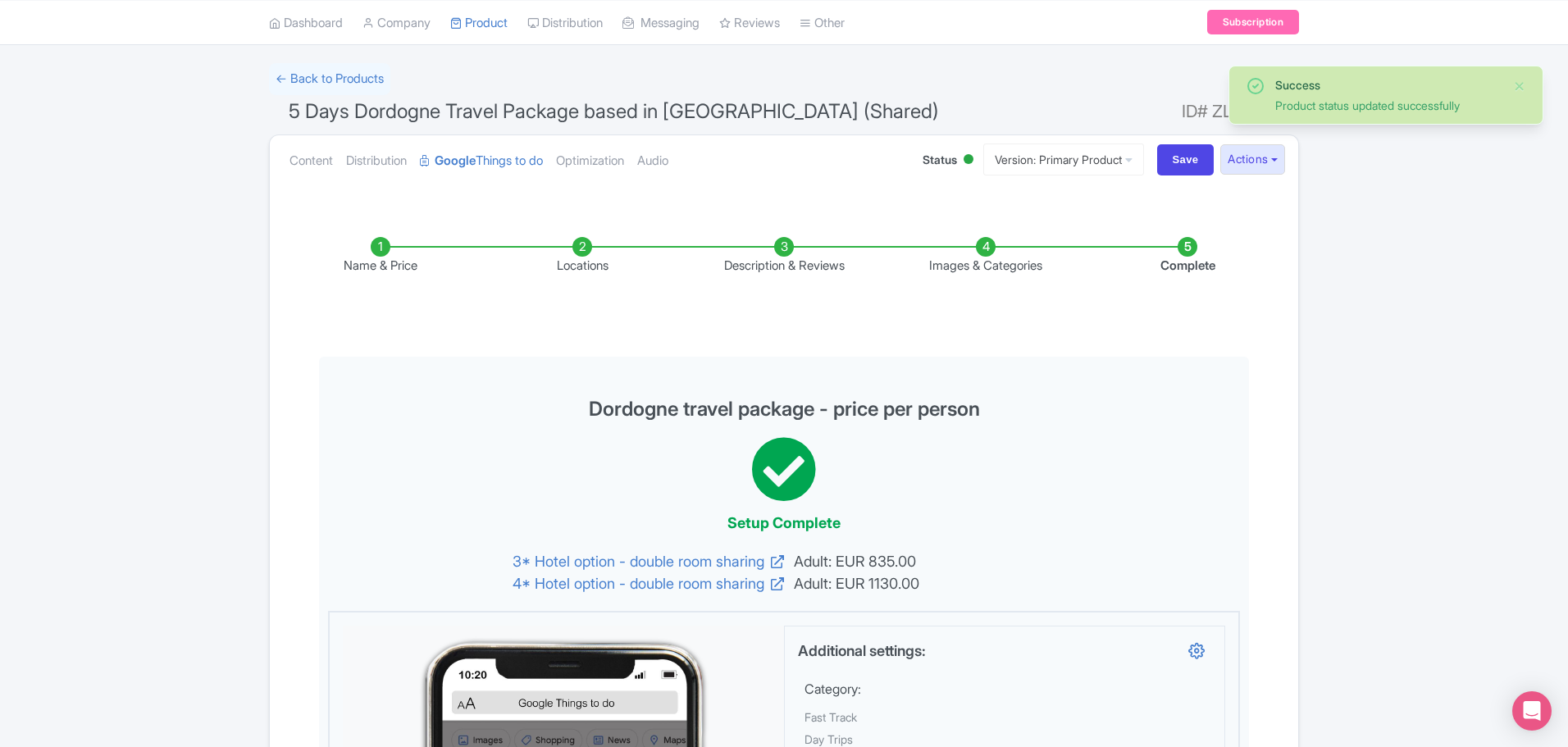
click at [599, 156] on link "Optimization" at bounding box center [590, 161] width 68 height 52
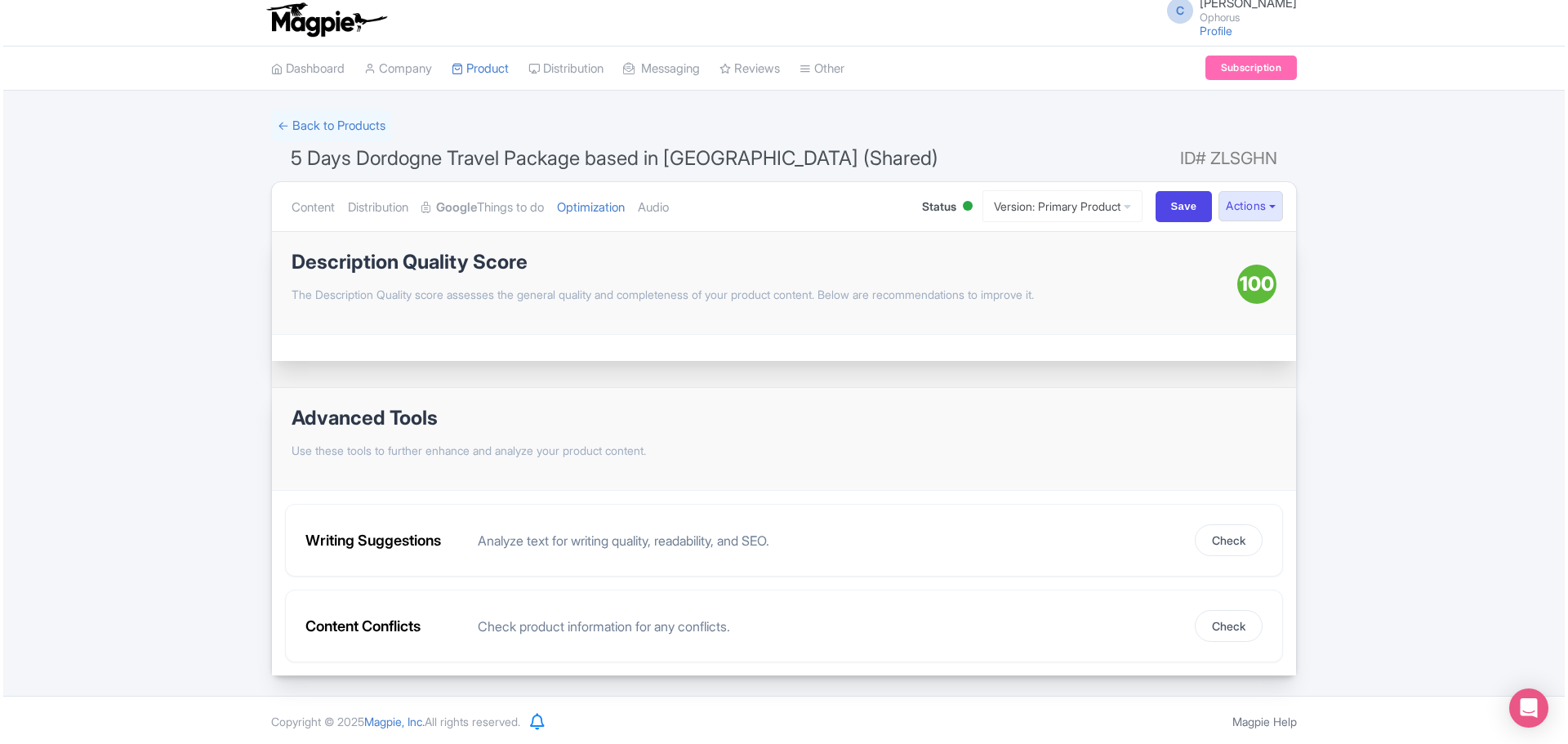
scroll to position [9, 0]
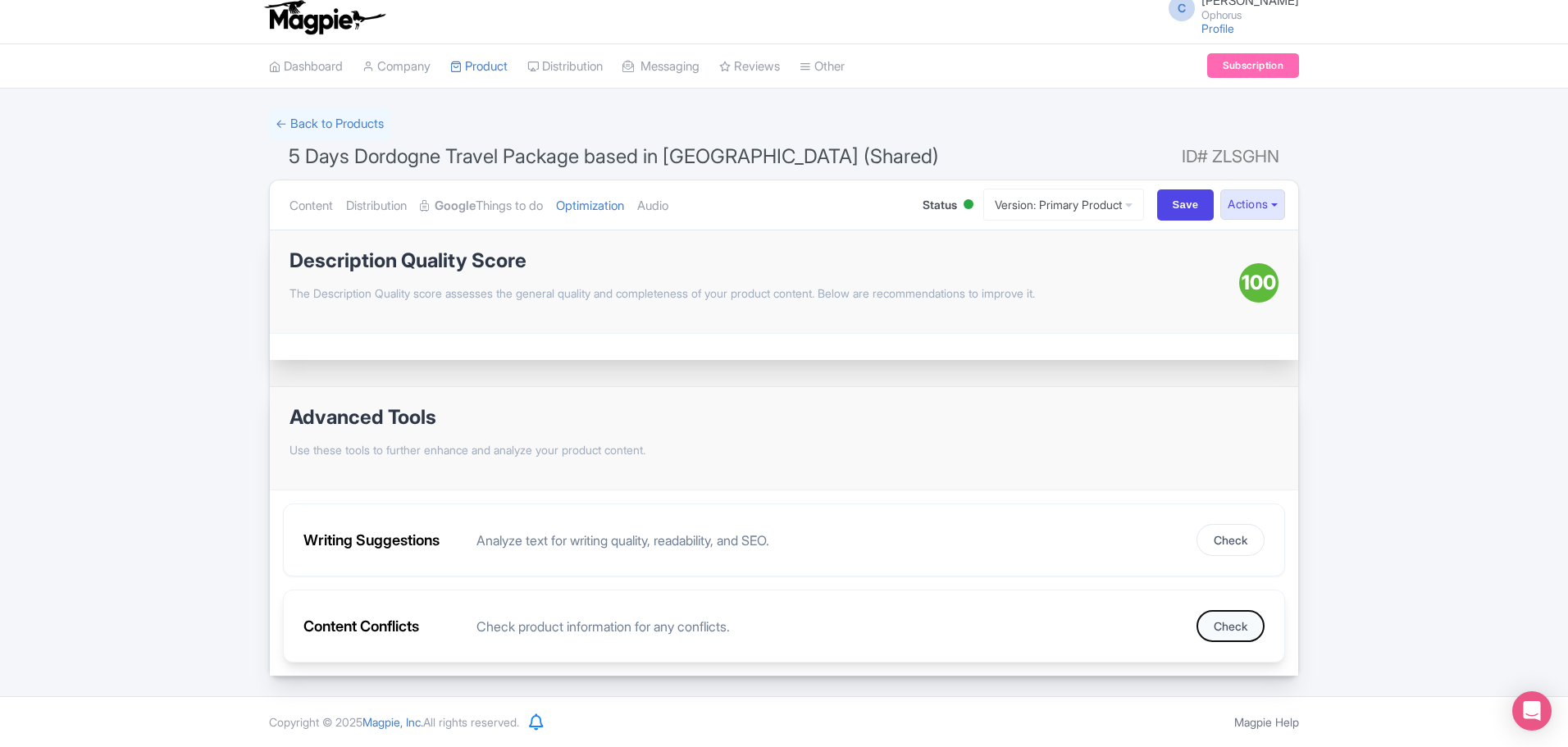
click at [1213, 629] on button "Check" at bounding box center [1230, 626] width 68 height 32
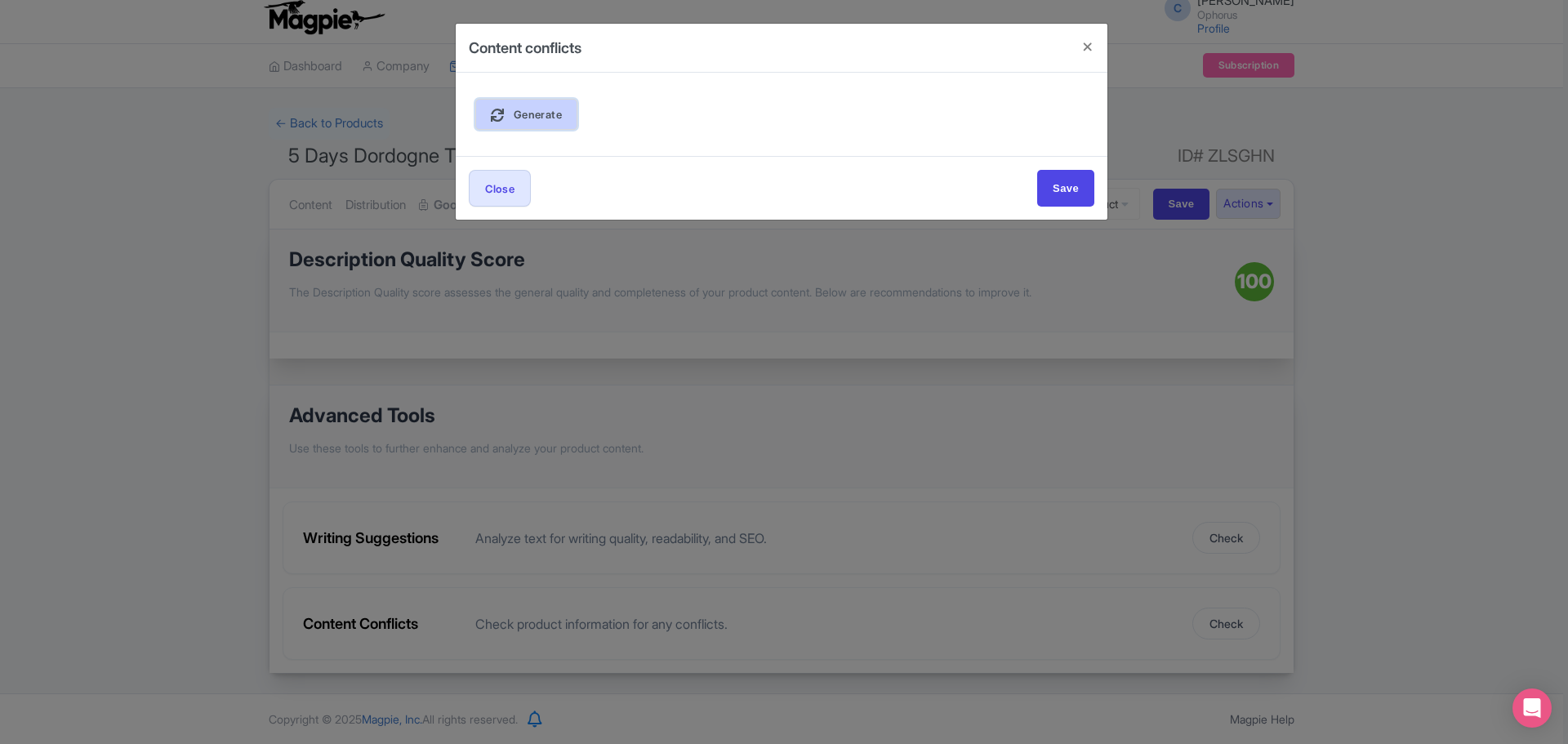
click at [564, 110] on link "Generate" at bounding box center [525, 115] width 102 height 31
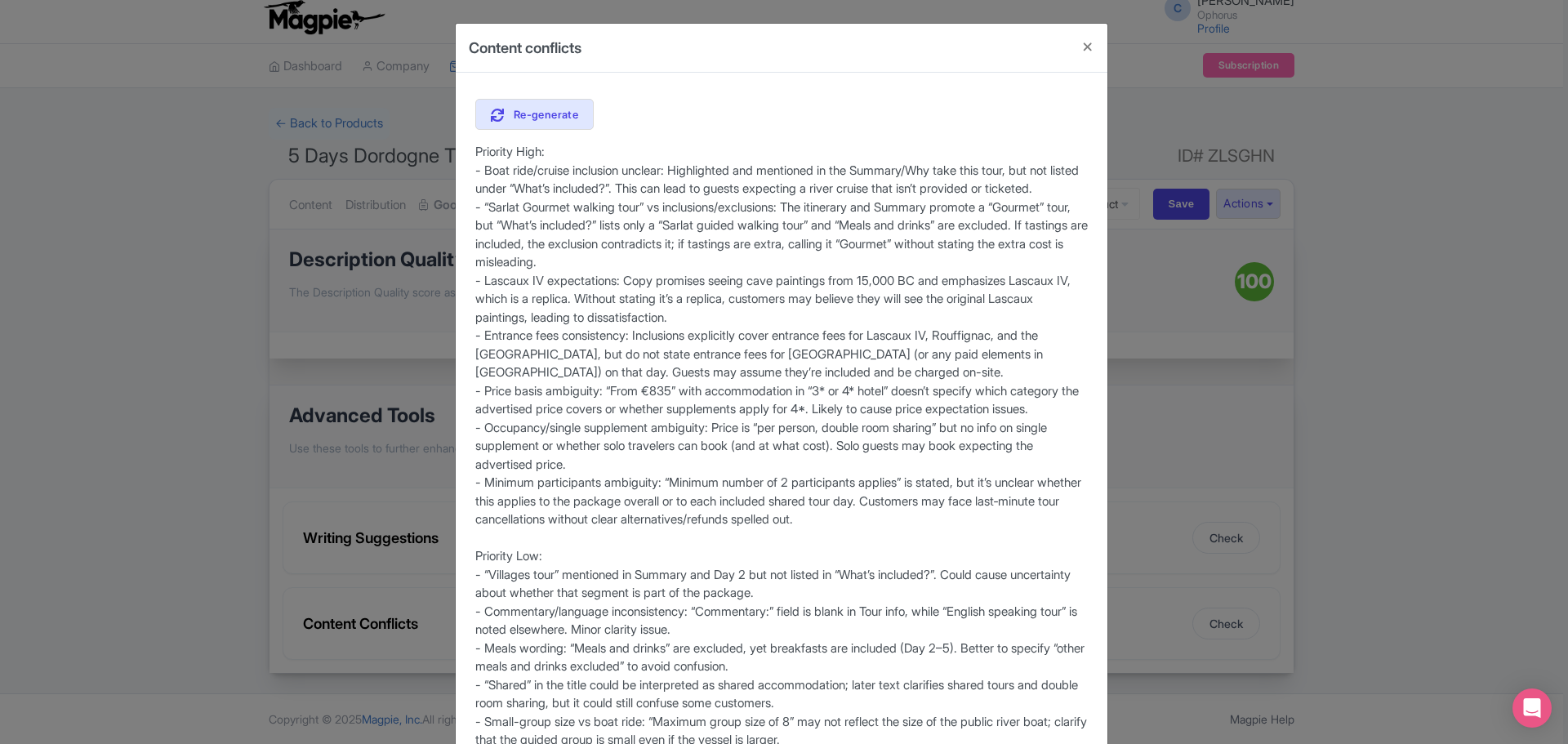
drag, startPoint x: 922, startPoint y: 40, endPoint x: 766, endPoint y: 54, distance: 156.6
click at [766, 61] on div "Content conflicts" at bounding box center [781, 48] width 652 height 49
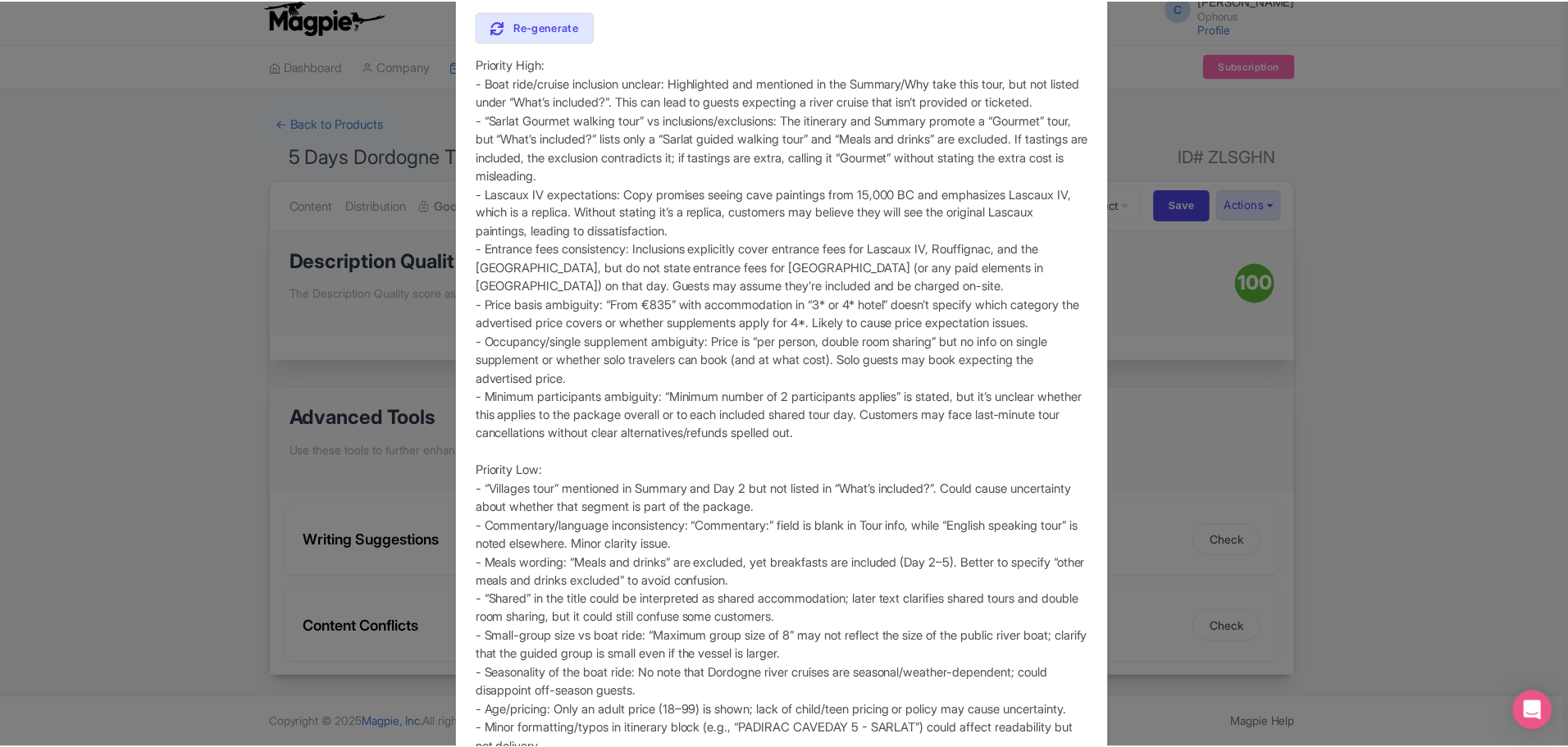
scroll to position [298, 0]
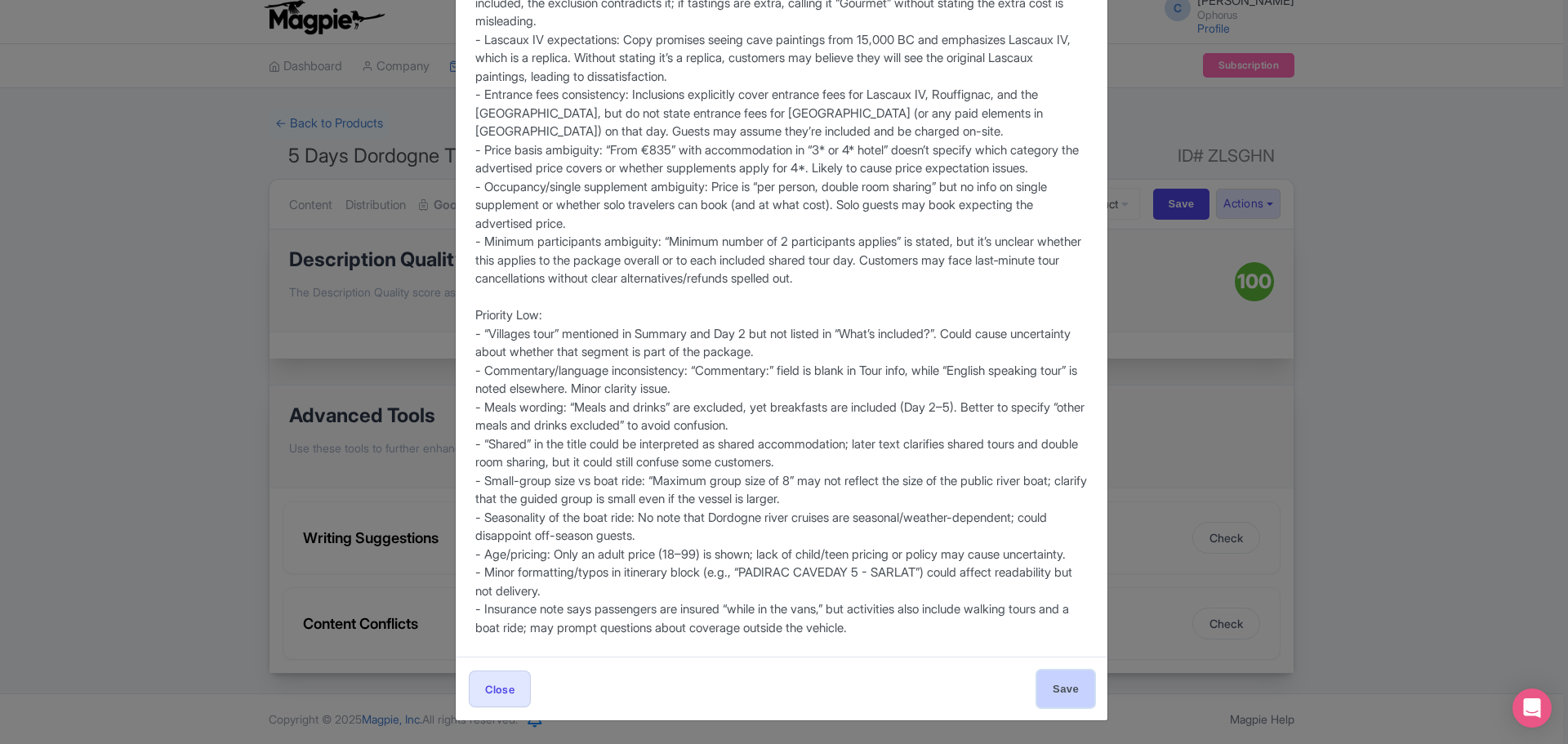
click at [1066, 690] on input "Save" at bounding box center [1066, 689] width 57 height 37
type input "Save"
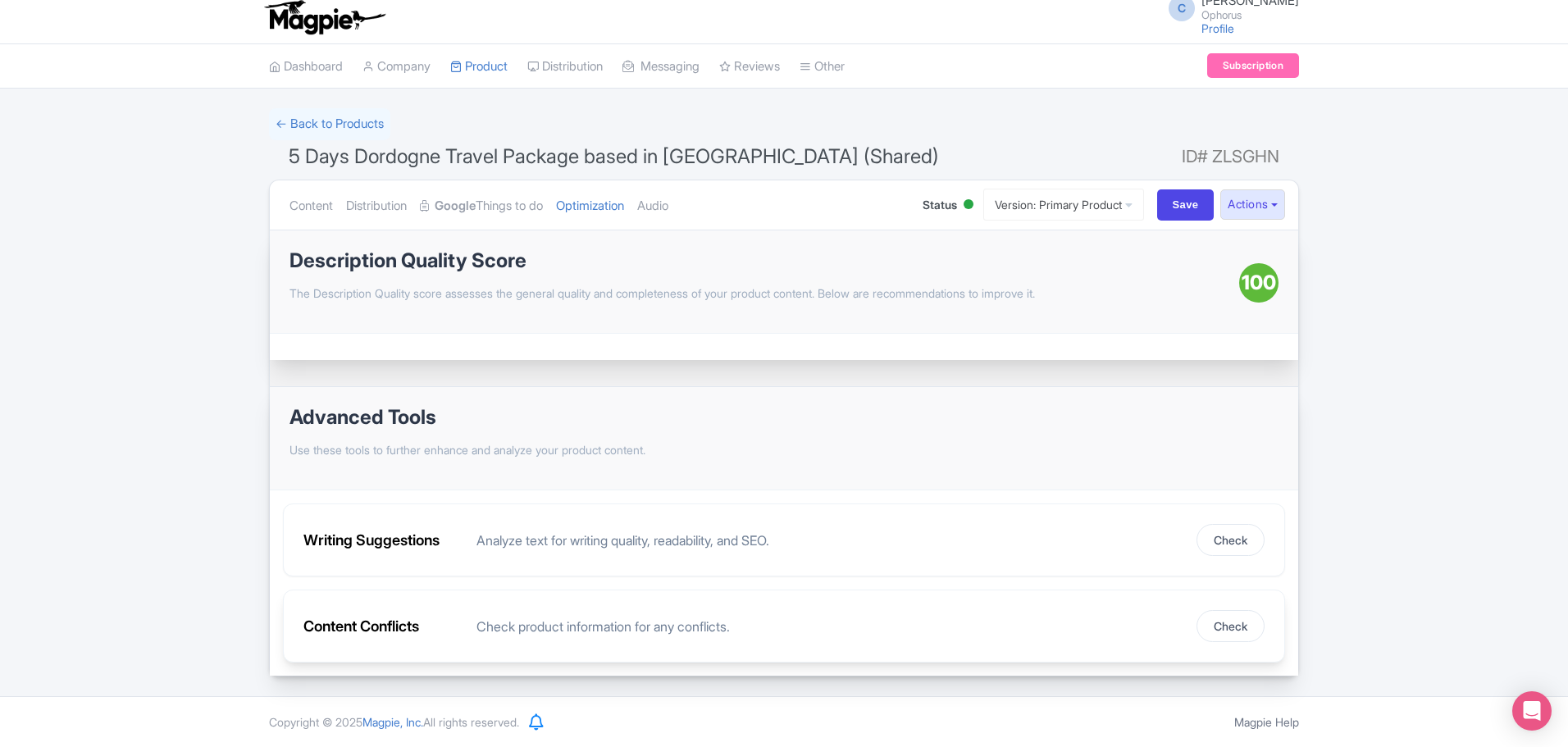
click at [1081, 617] on div "Check product information for any conflicts." at bounding box center [830, 626] width 707 height 19
click at [1166, 202] on input "Save" at bounding box center [1186, 205] width 57 height 31
type input "Saving..."
click at [1249, 199] on button "Actions" at bounding box center [1252, 204] width 64 height 30
click at [1063, 253] on link "Customer View" at bounding box center [1068, 251] width 157 height 26
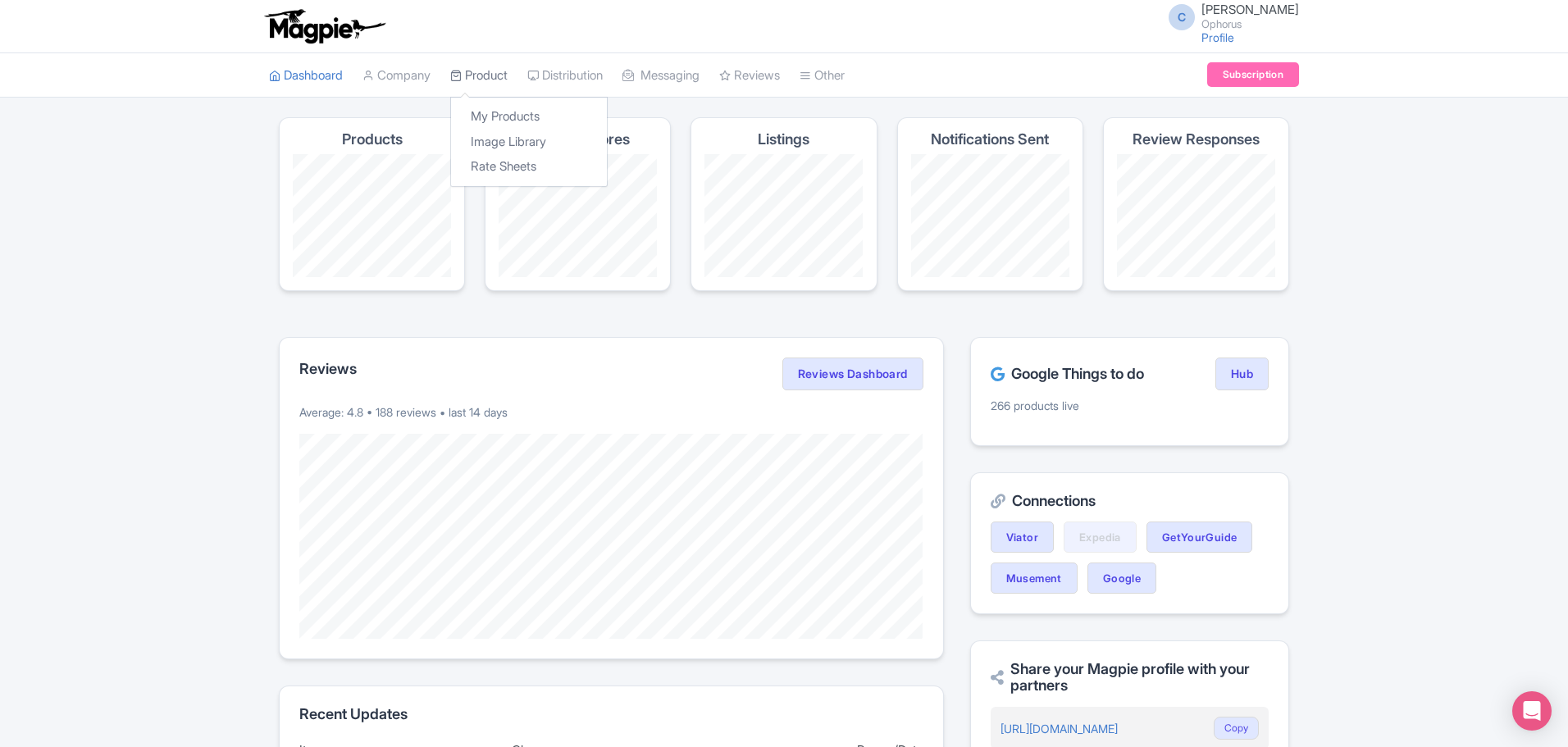
click at [482, 81] on link "Product" at bounding box center [479, 76] width 57 height 45
click at [496, 118] on link "My Products" at bounding box center [528, 117] width 156 height 26
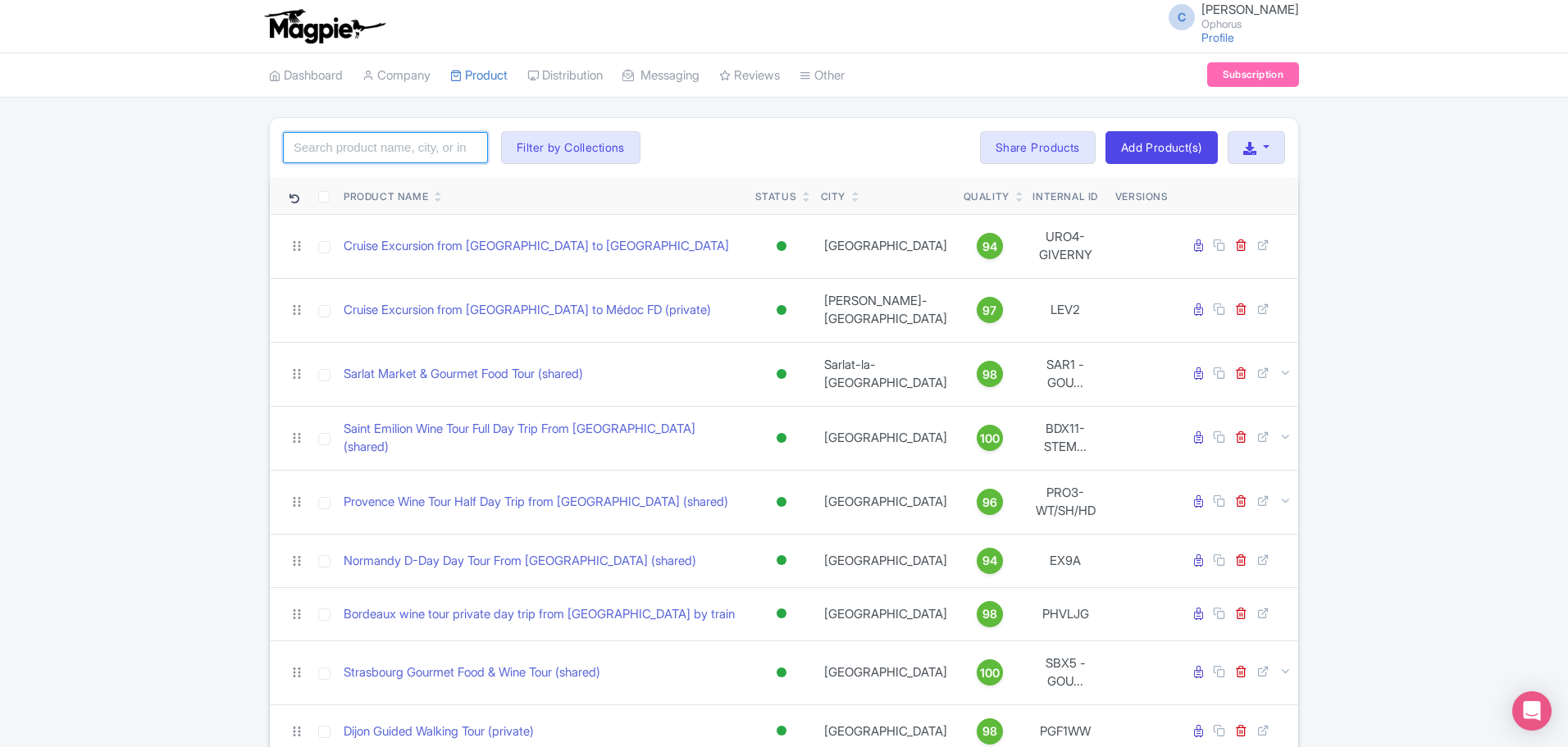
click at [362, 137] on input "search" at bounding box center [385, 147] width 205 height 31
type input "DORDOGNE"
click button "Search" at bounding box center [0, 0] width 0 height 0
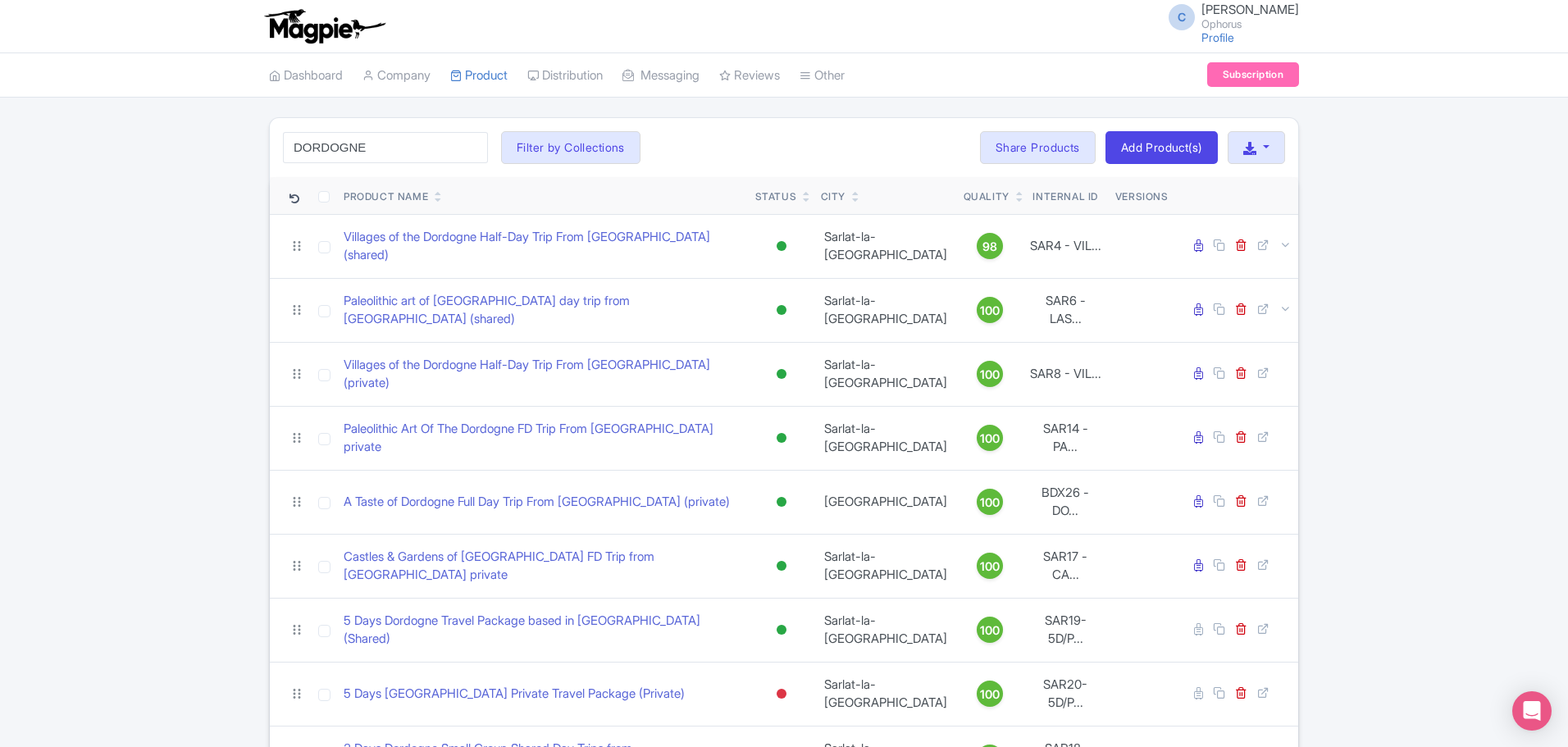
click at [1431, 486] on div "DORDOGNE Search Filter by Collections Ophorus [GEOGRAPHIC_DATA] en [GEOGRAPHIC_…" at bounding box center [784, 550] width 1568 height 866
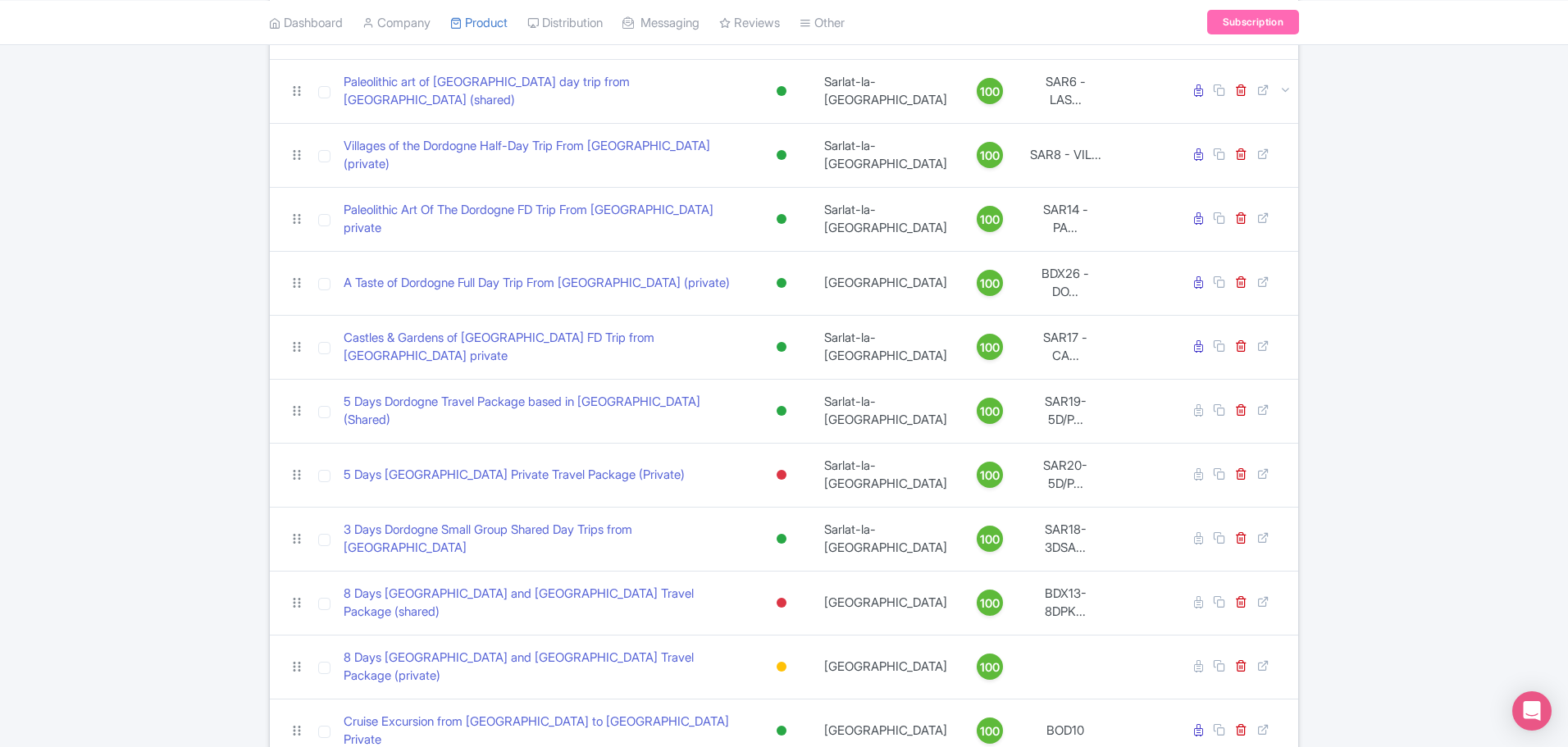
scroll to position [246, 0]
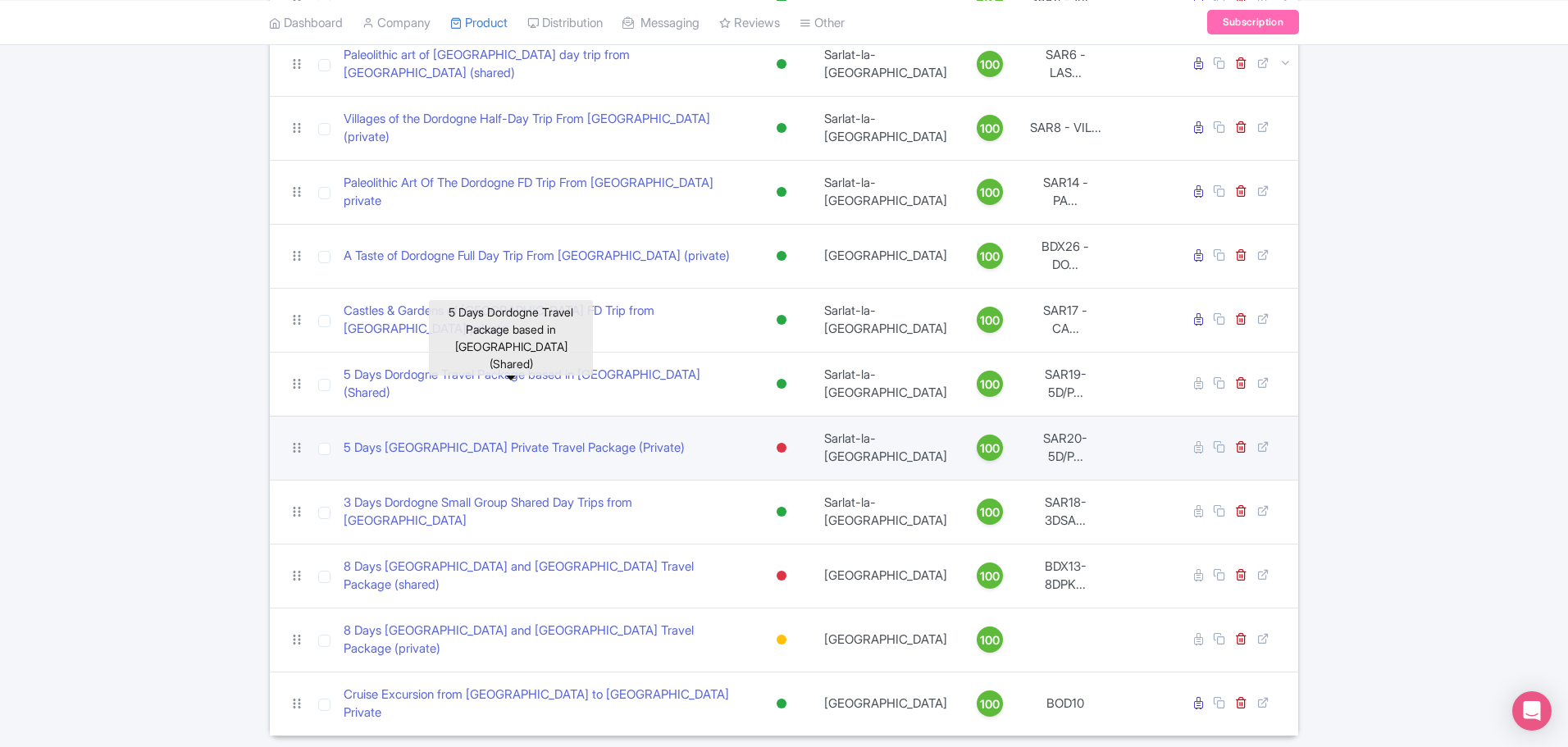
click at [781, 443] on div at bounding box center [781, 448] width 10 height 10
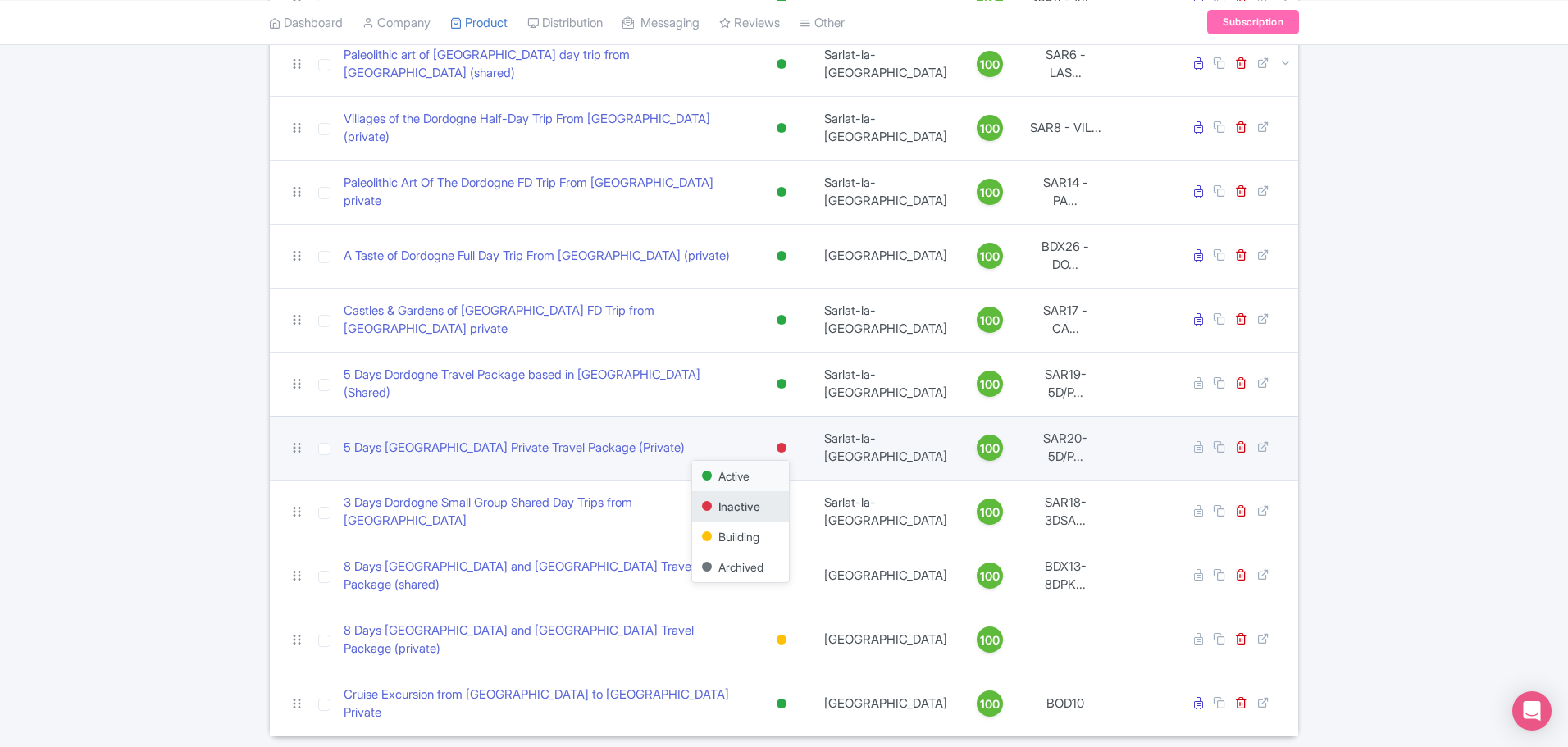
click at [761, 461] on div "Active" at bounding box center [740, 476] width 97 height 30
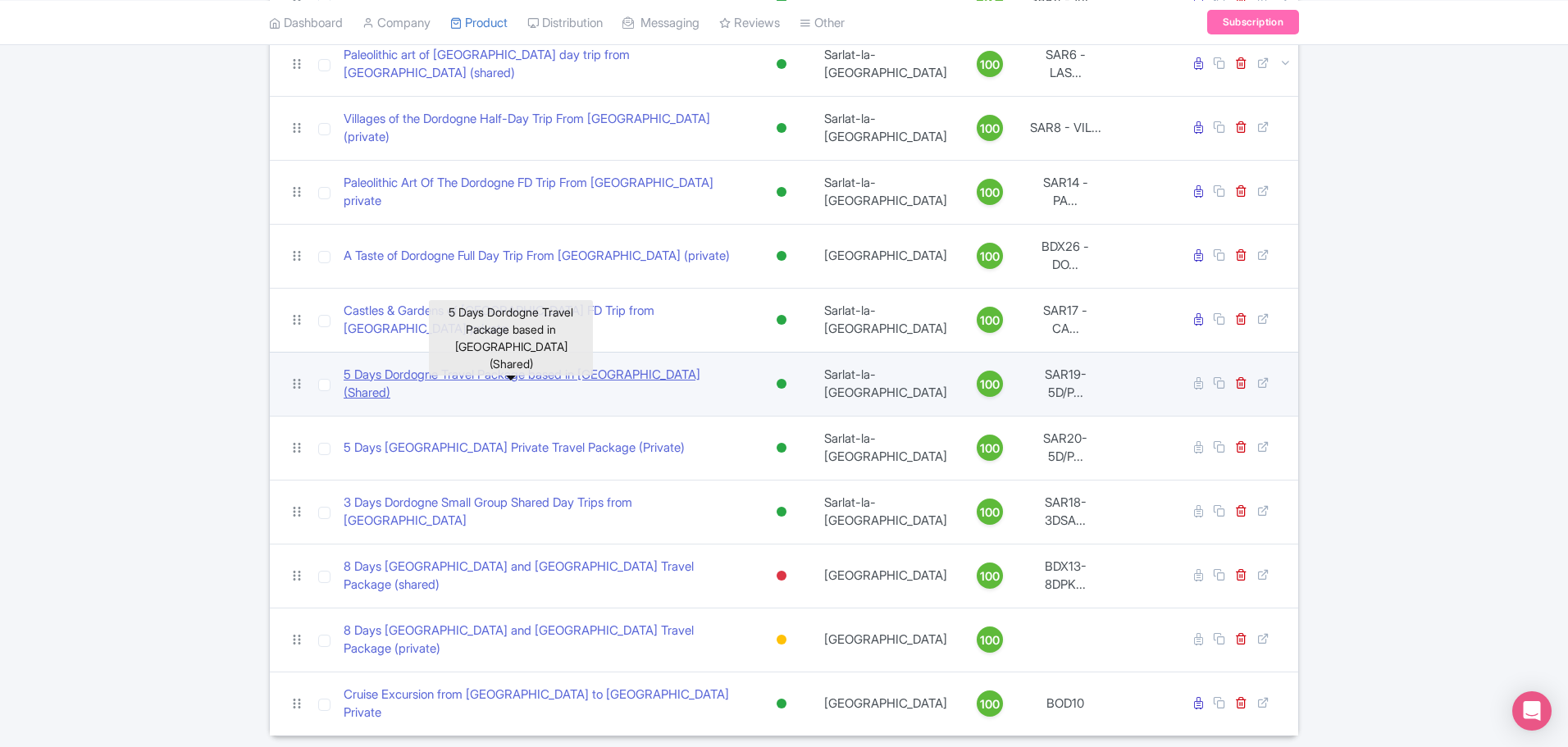
click at [423, 373] on link "5 Days Dordogne Travel Package based in [GEOGRAPHIC_DATA] (Shared)" at bounding box center [542, 384] width 399 height 37
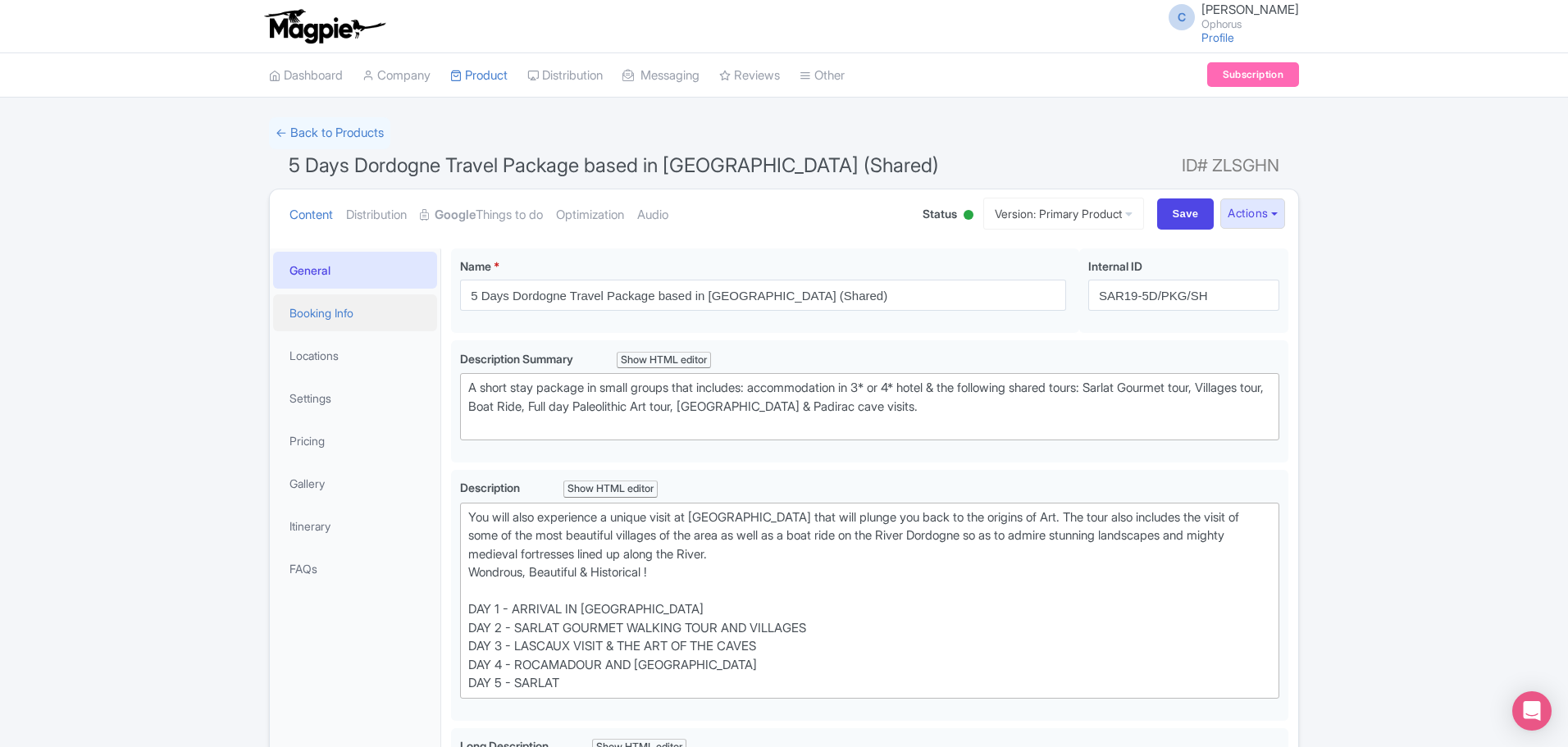
click at [326, 306] on link "Booking Info" at bounding box center [355, 313] width 164 height 37
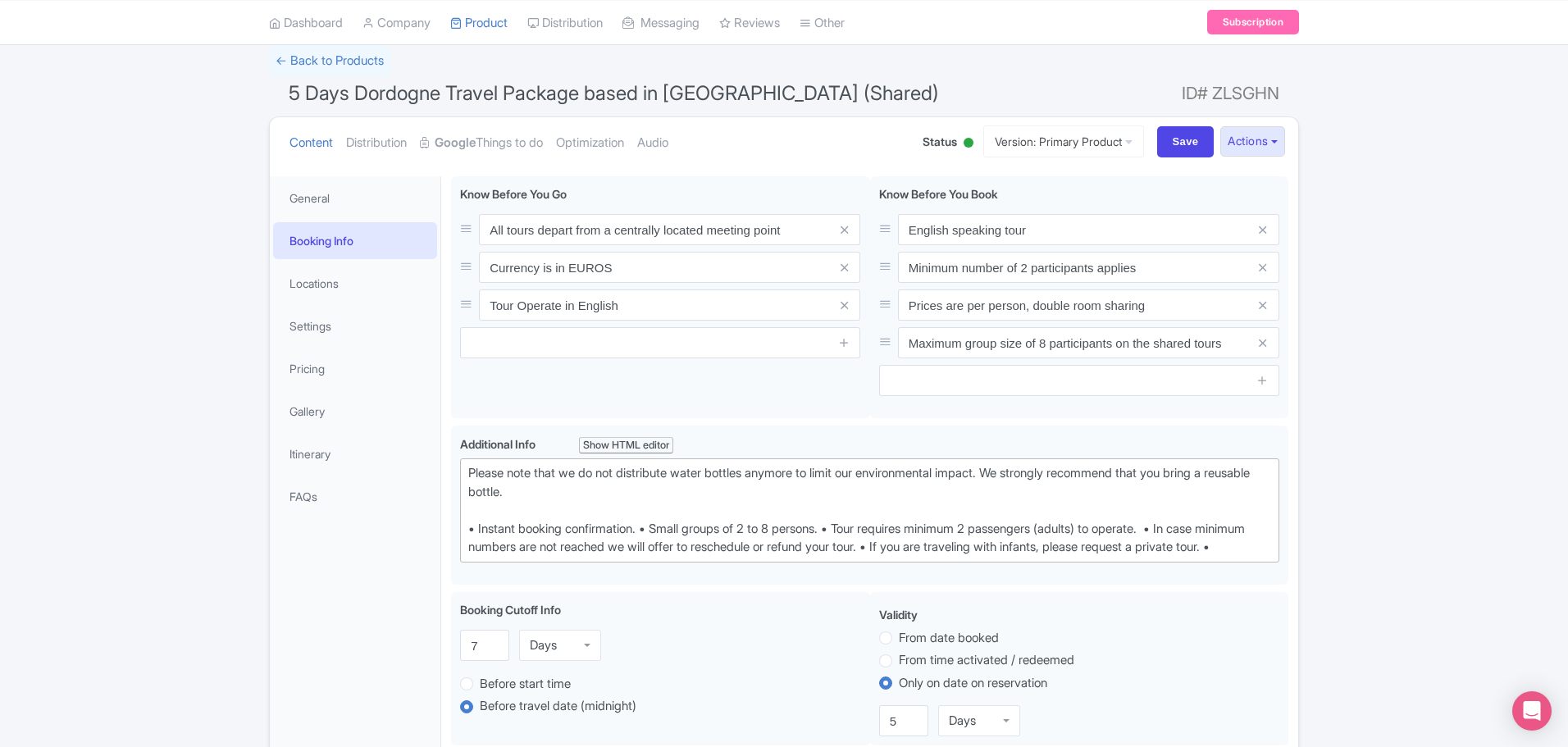
scroll to position [164, 0]
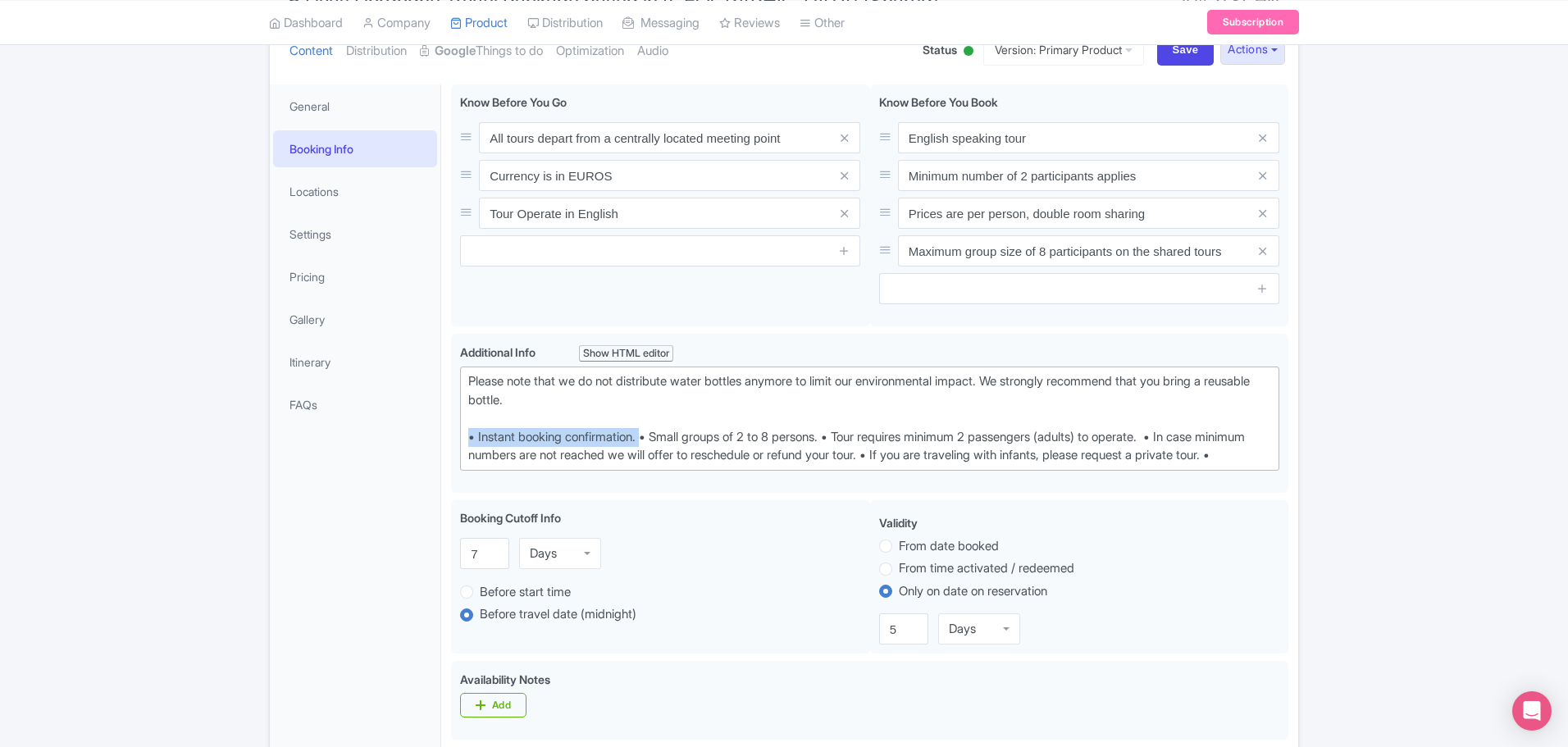
drag, startPoint x: 652, startPoint y: 439, endPoint x: 434, endPoint y: 438, distance: 218.0
type trix-editor "<div>Please note that we do not distribute water bottles anymore to limit our e…"
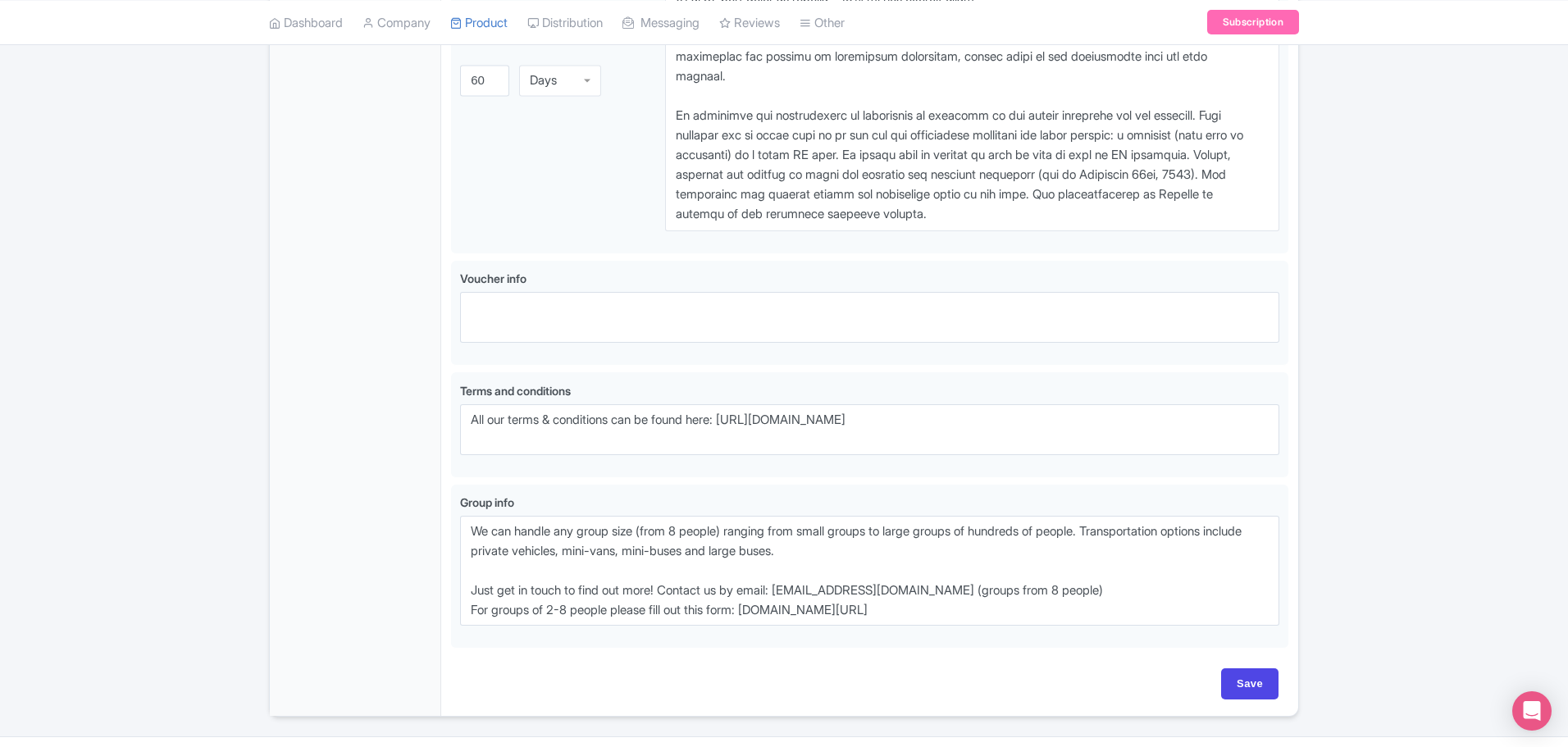
scroll to position [1367, 0]
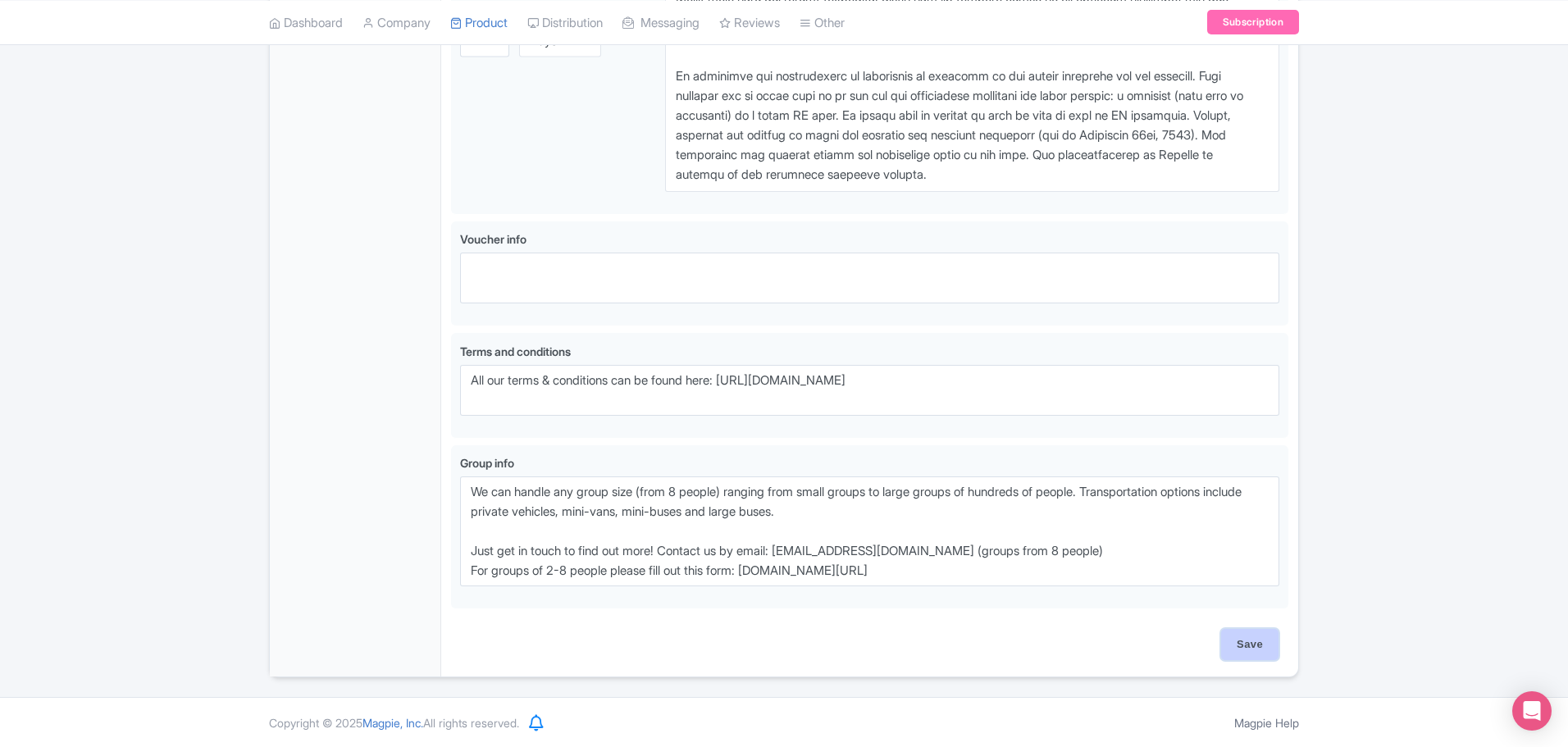
click at [1246, 647] on input "Save" at bounding box center [1249, 645] width 57 height 31
type input "Saving..."
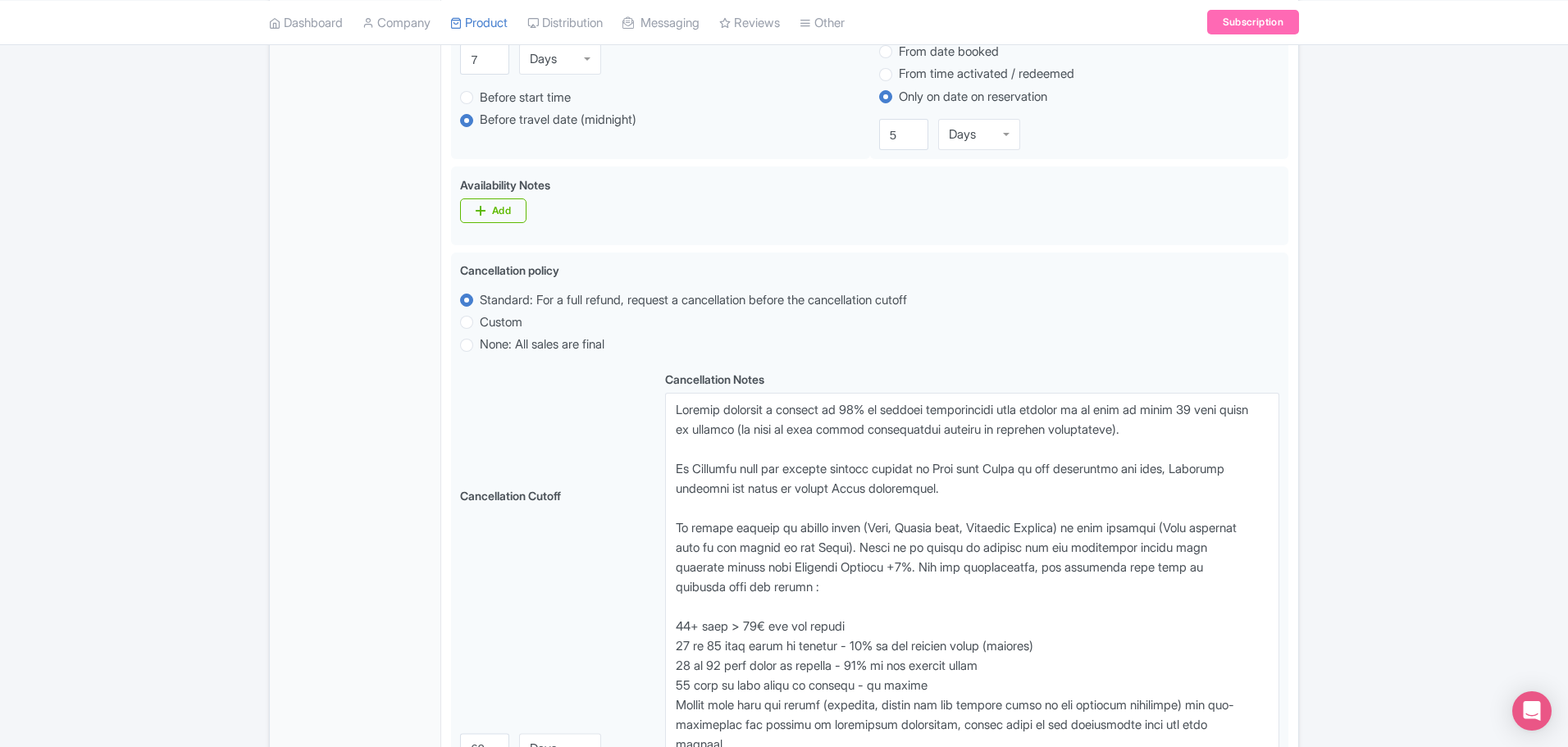
scroll to position [741, 0]
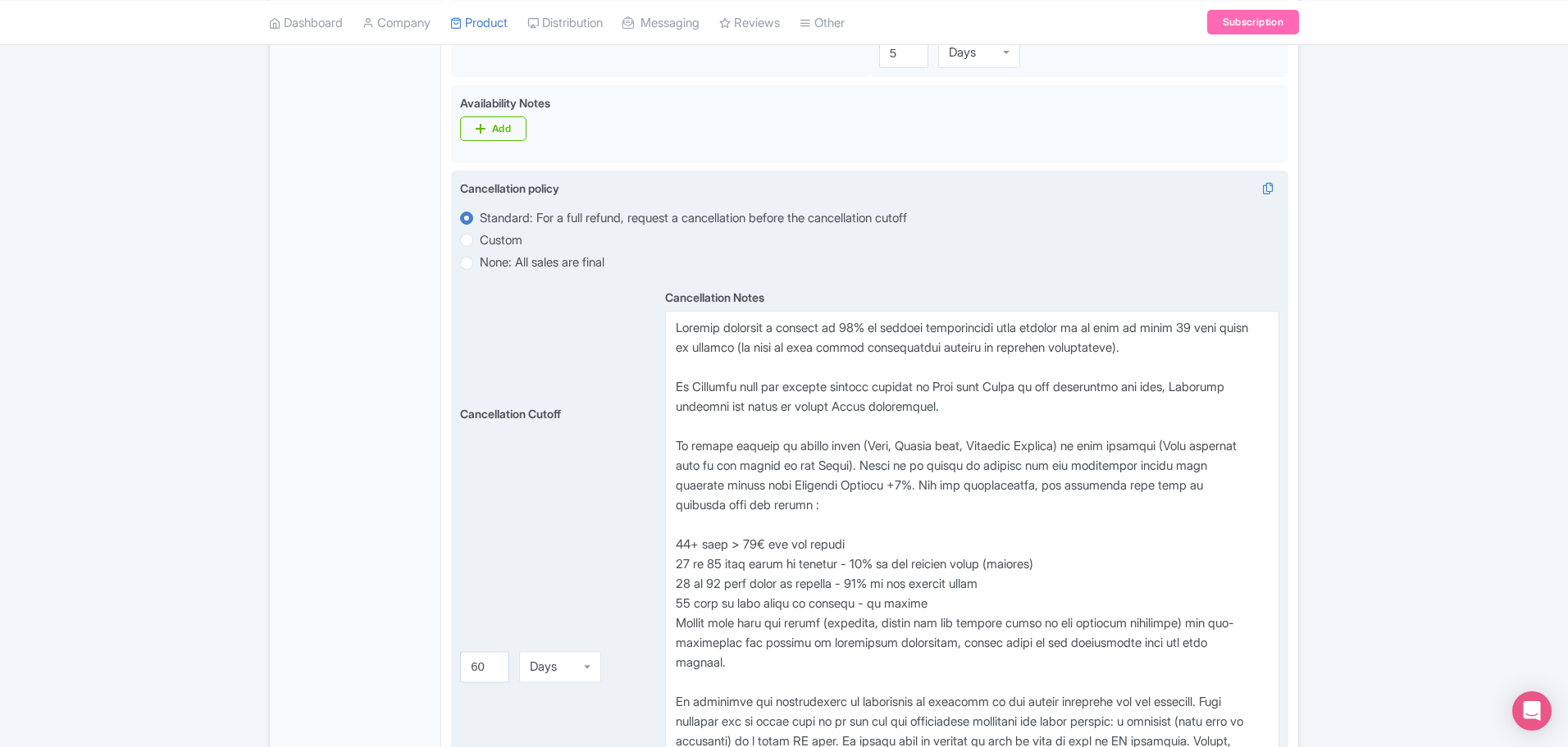
click at [480, 239] on label "Custom" at bounding box center [501, 240] width 42 height 18
click at [480, 239] on input "Custom" at bounding box center [488, 239] width 17 height 17
radio input "true"
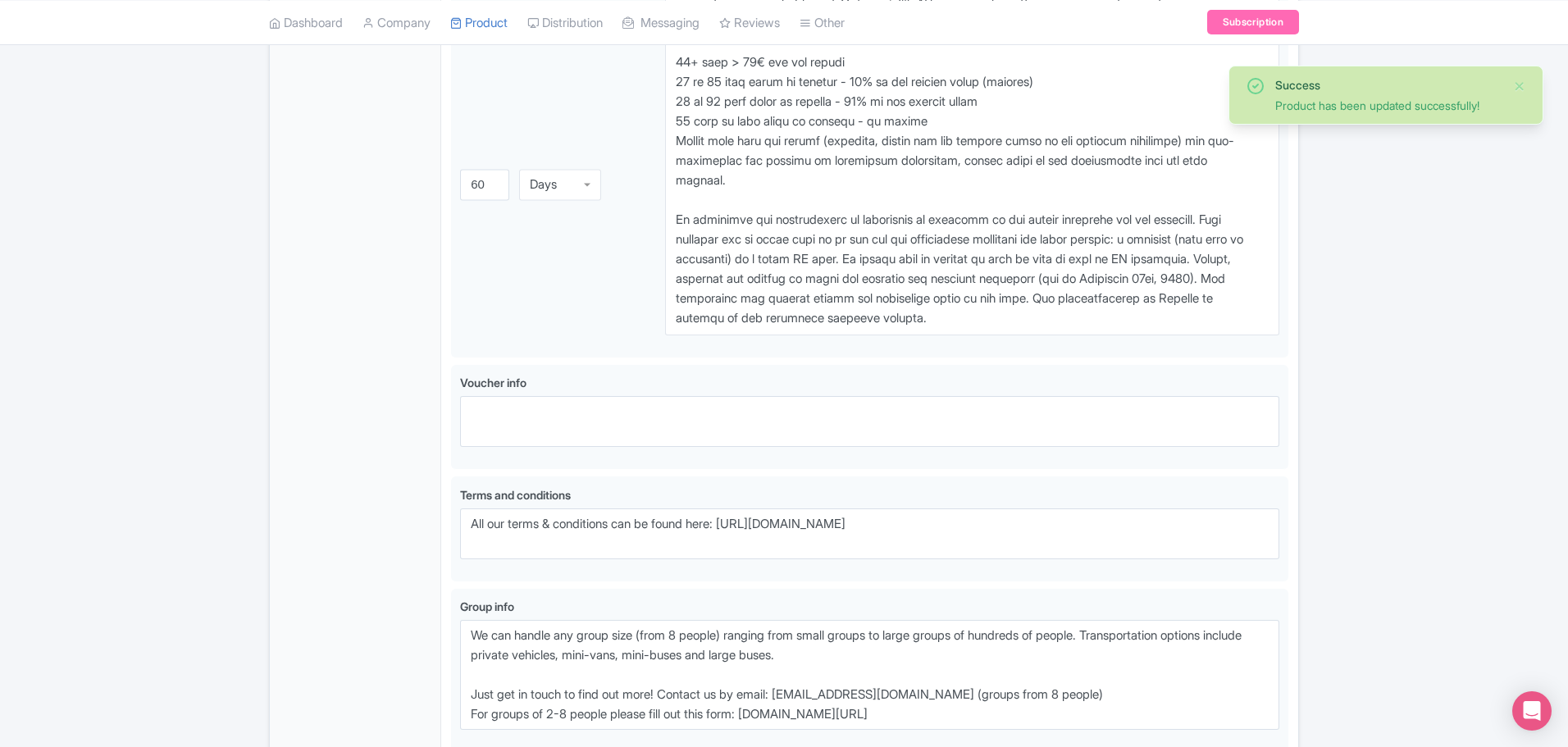
scroll to position [1367, 0]
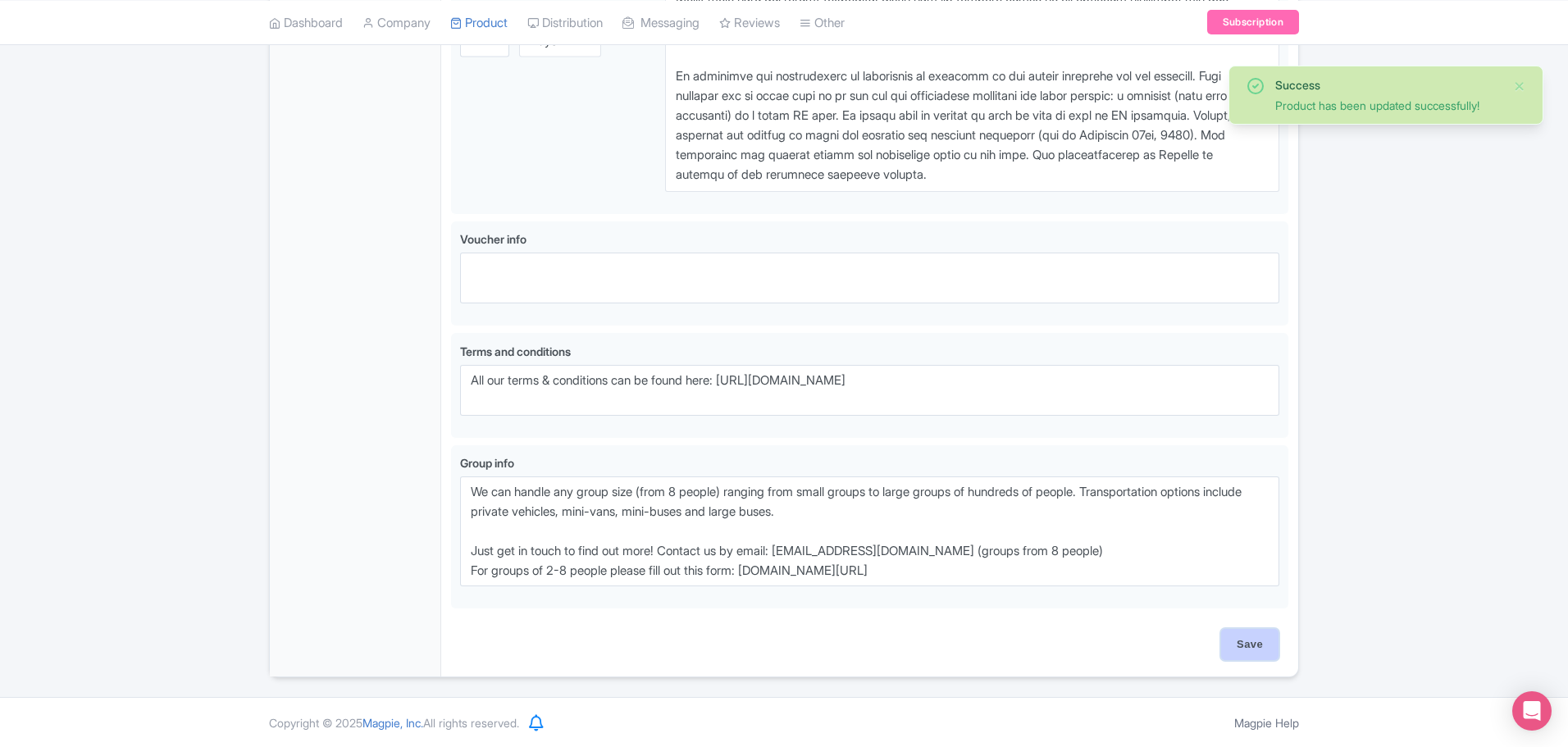
click at [1254, 642] on input "Save" at bounding box center [1249, 645] width 57 height 31
type input "Update Product"
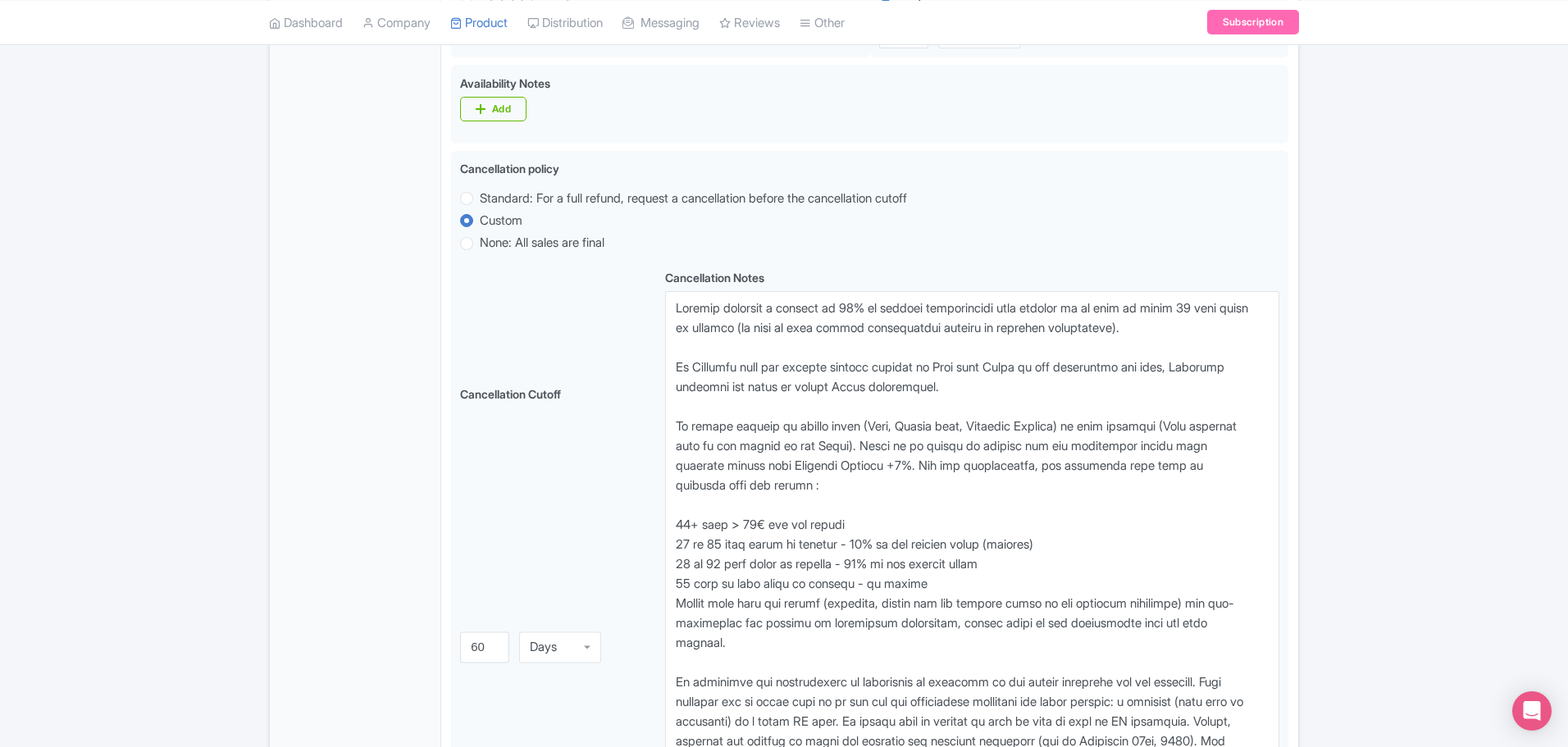
scroll to position [710, 0]
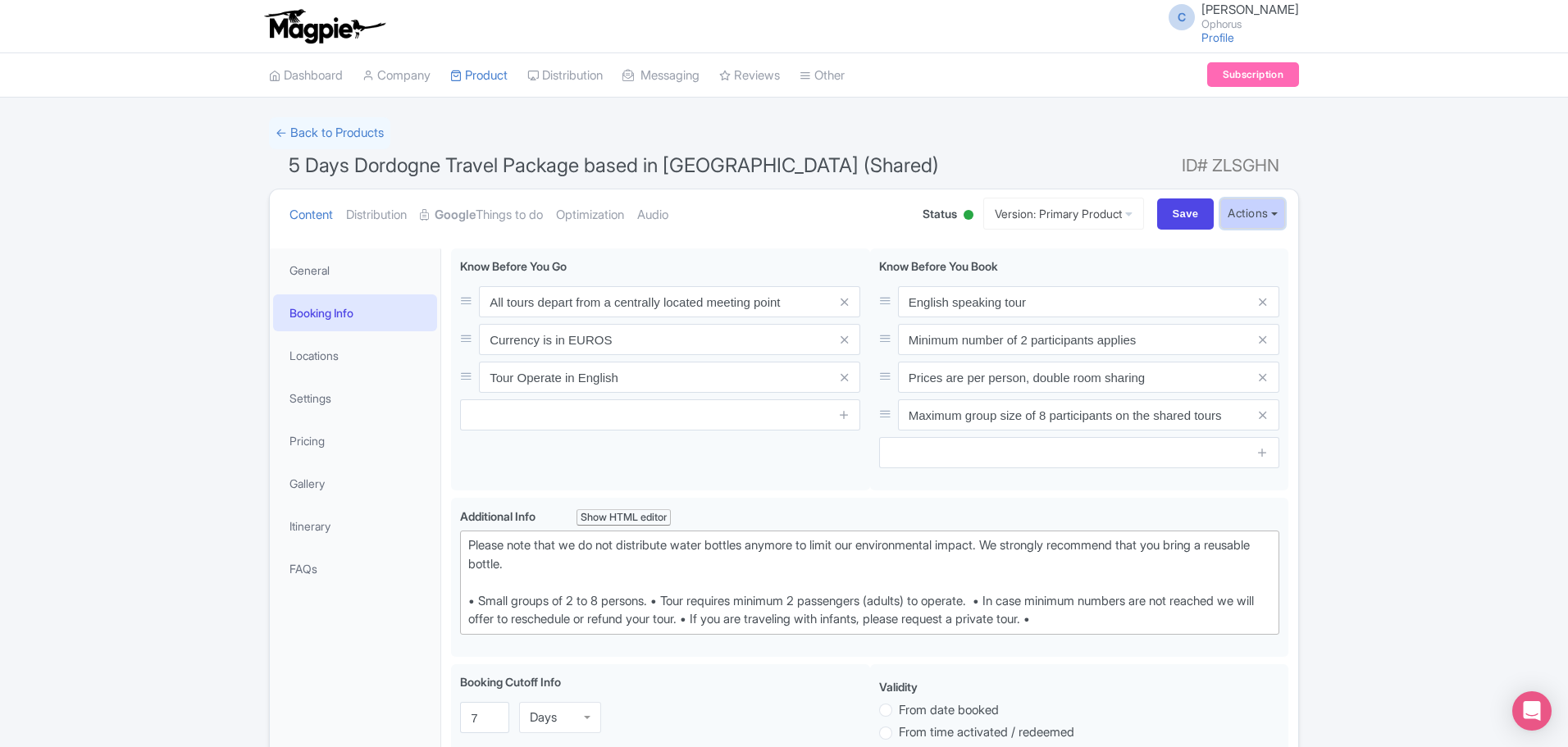
click at [1243, 209] on button "Actions" at bounding box center [1252, 214] width 64 height 30
click at [1074, 281] on link "Industry Partner View" at bounding box center [1068, 286] width 157 height 26
click at [333, 349] on link "Locations" at bounding box center [355, 356] width 164 height 37
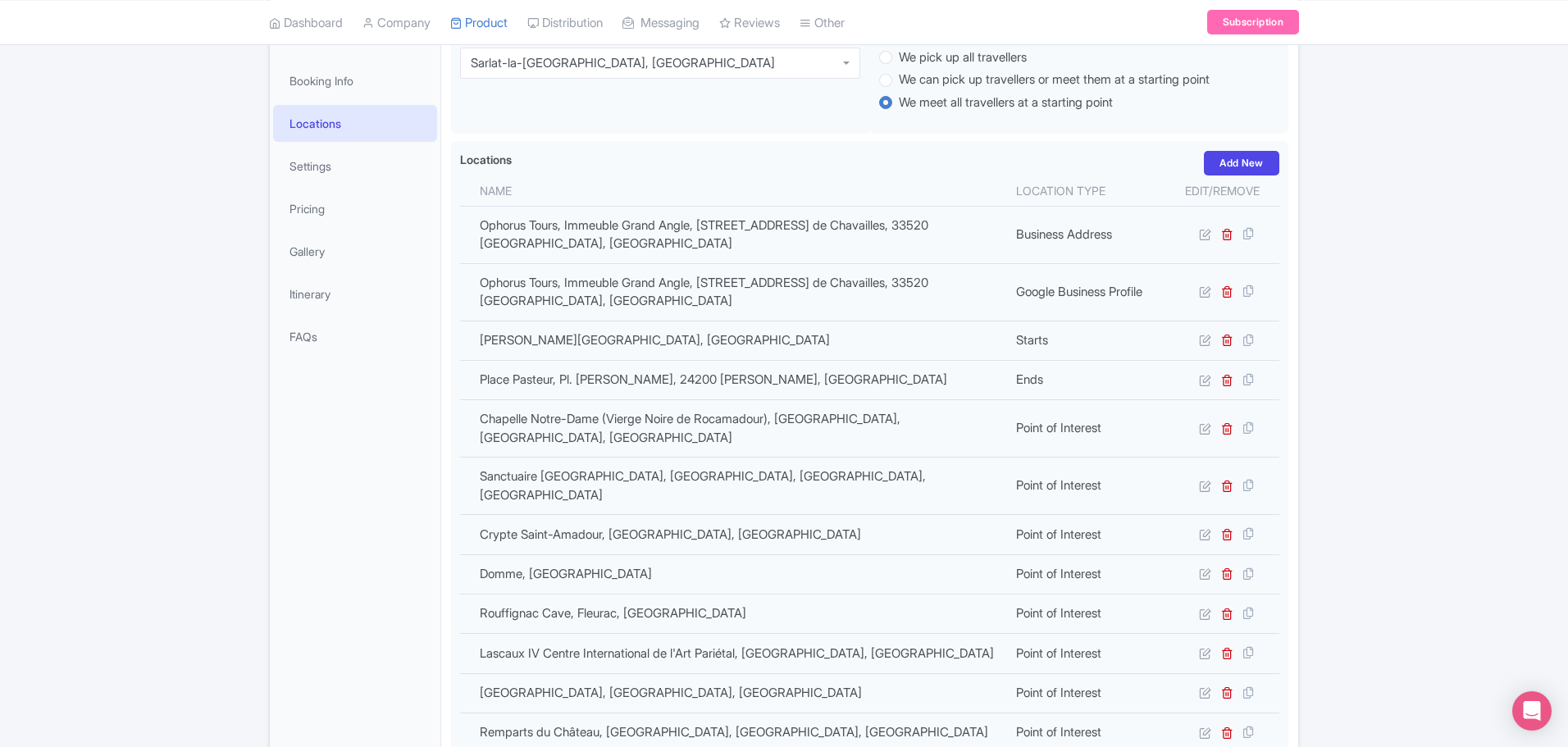
scroll to position [246, 0]
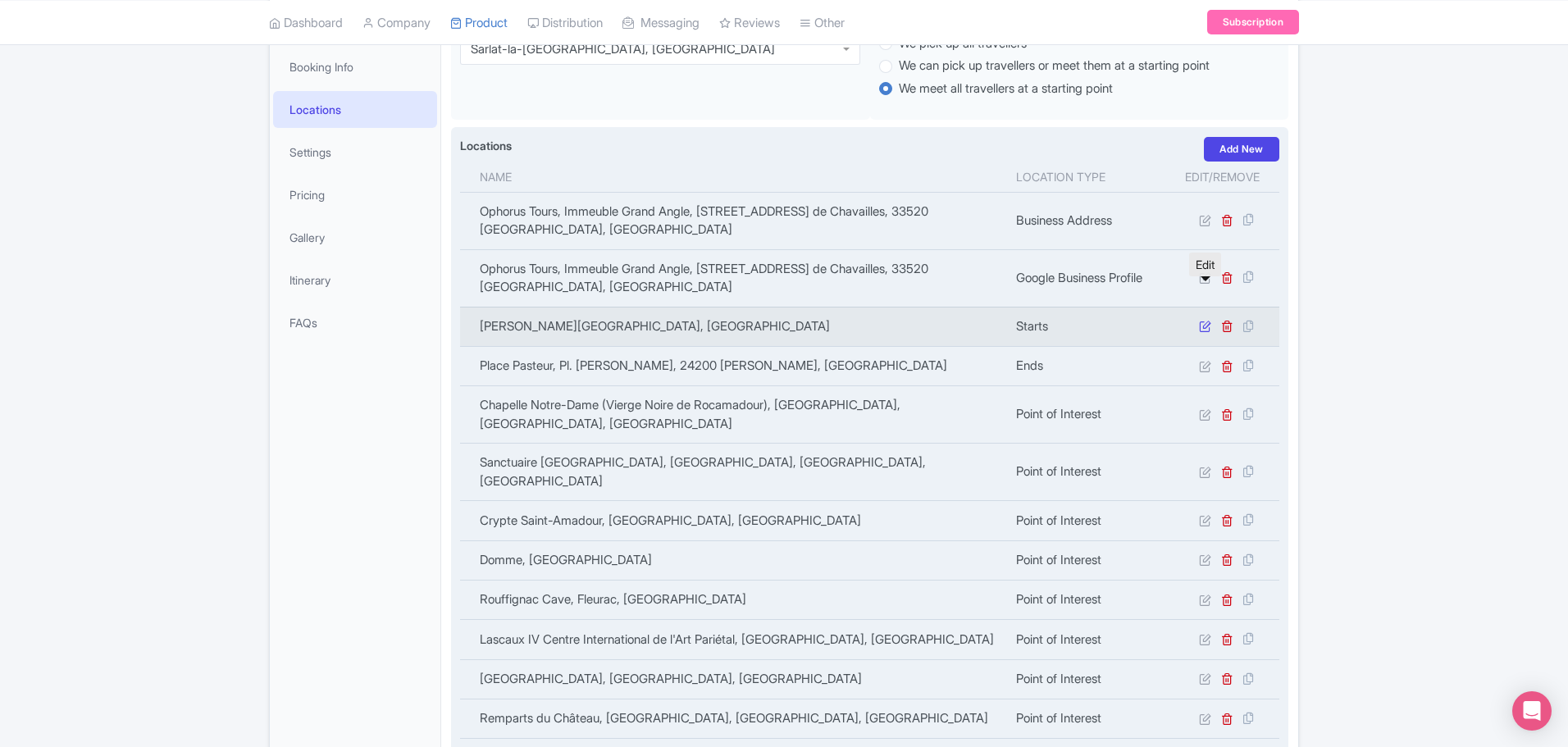
click at [1208, 320] on icon at bounding box center [1204, 325] width 12 height 12
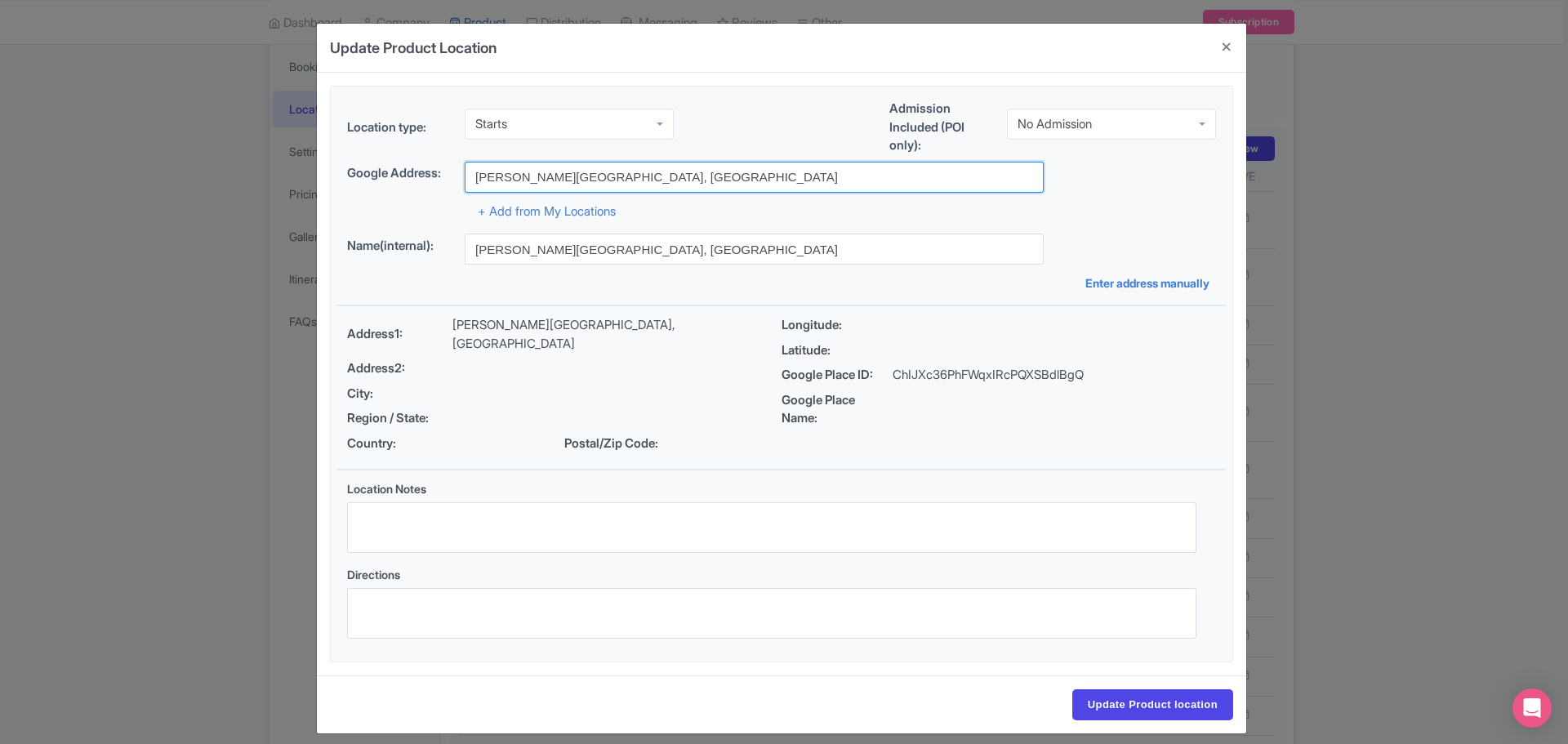
drag, startPoint x: 635, startPoint y: 178, endPoint x: 436, endPoint y: 180, distance: 199.0
click at [436, 180] on div "Google Address: [PERSON_NAME][GEOGRAPHIC_DATA], [GEOGRAPHIC_DATA]" at bounding box center [782, 177] width 869 height 31
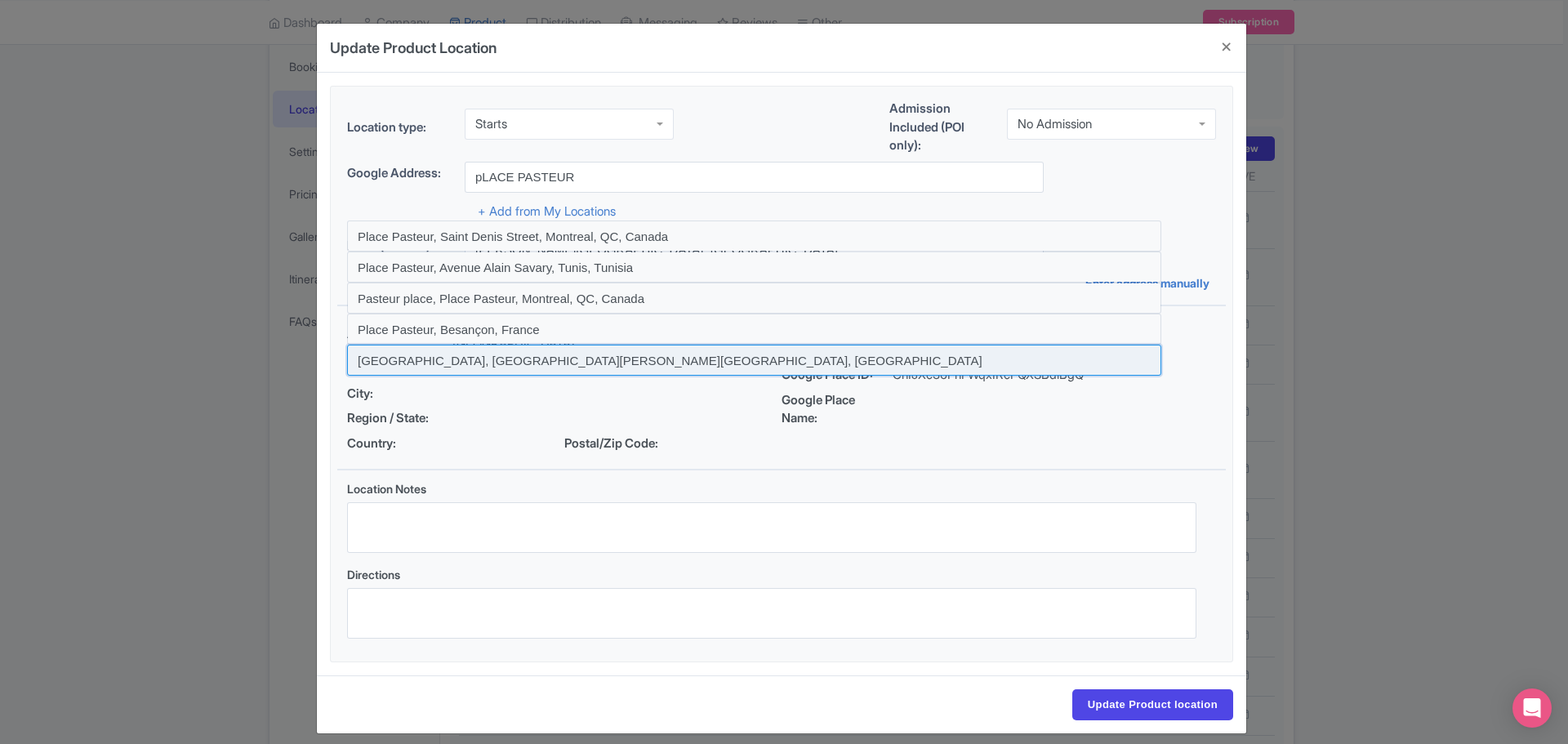
click at [452, 357] on input at bounding box center [755, 361] width 814 height 31
type input "[GEOGRAPHIC_DATA], [GEOGRAPHIC_DATA][PERSON_NAME][GEOGRAPHIC_DATA], [GEOGRAPHIC…"
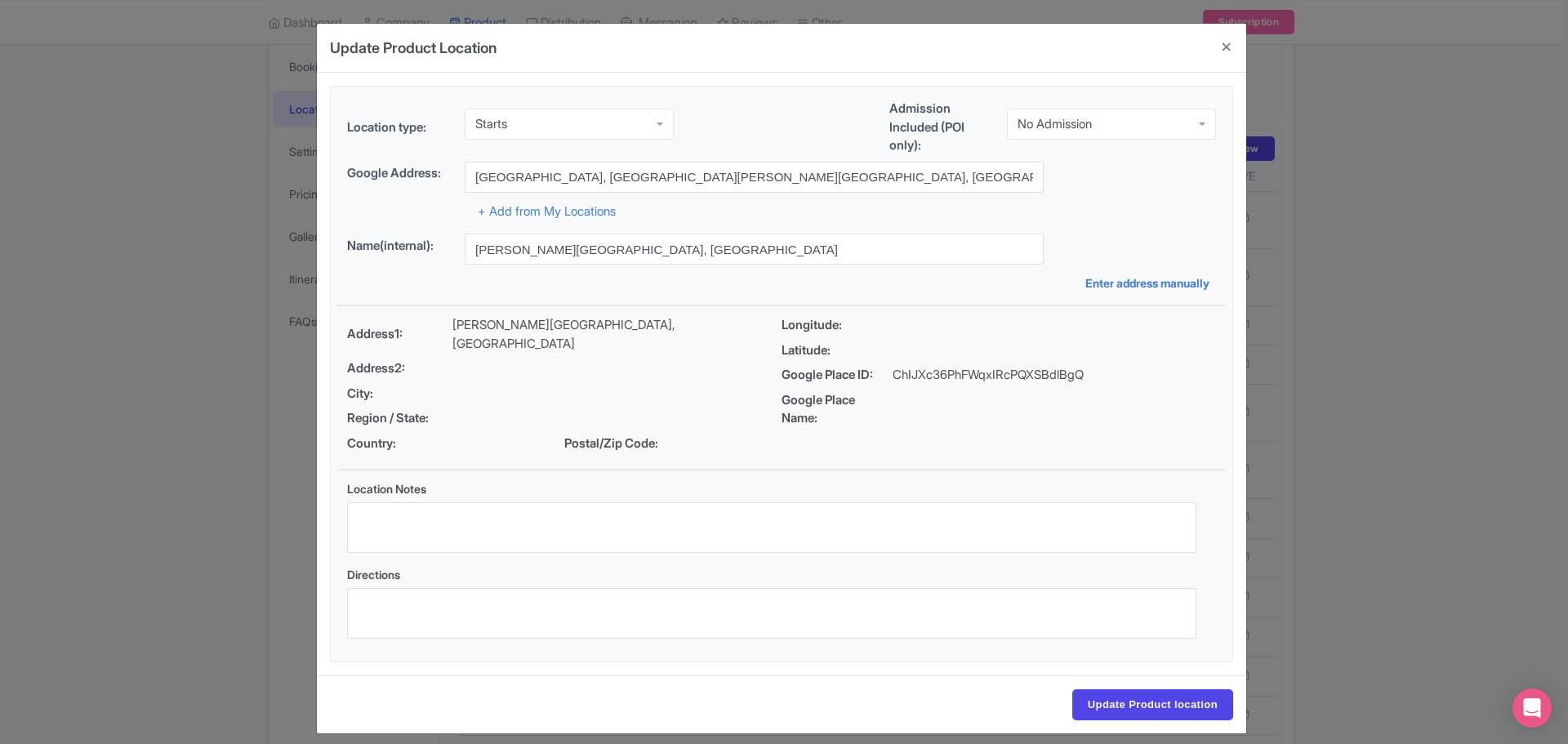
type input "[GEOGRAPHIC_DATA], [GEOGRAPHIC_DATA][PERSON_NAME][GEOGRAPHIC_DATA], [GEOGRAPHIC…"
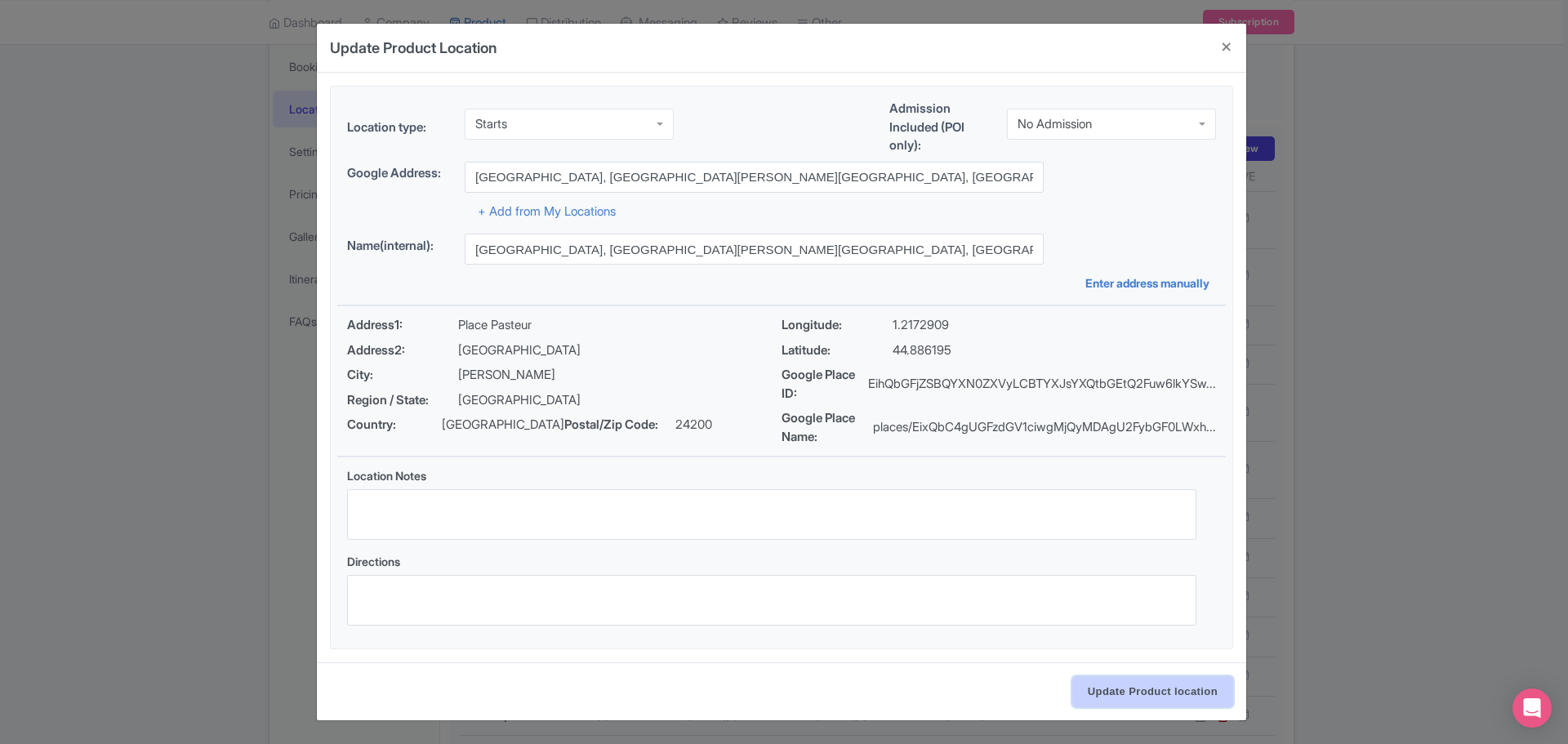
click at [1127, 694] on input "Update Product location" at bounding box center [1152, 692] width 160 height 31
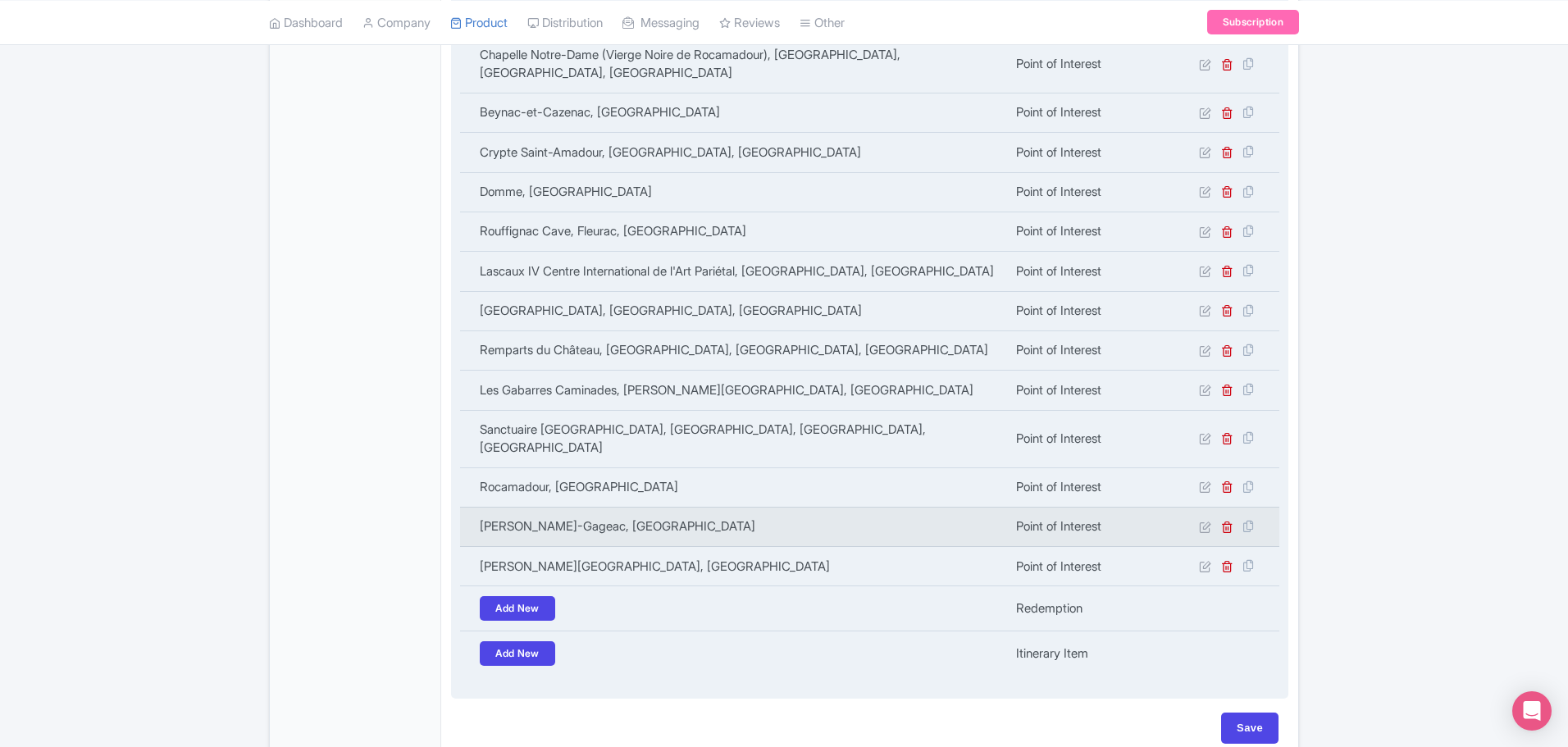
scroll to position [625, 0]
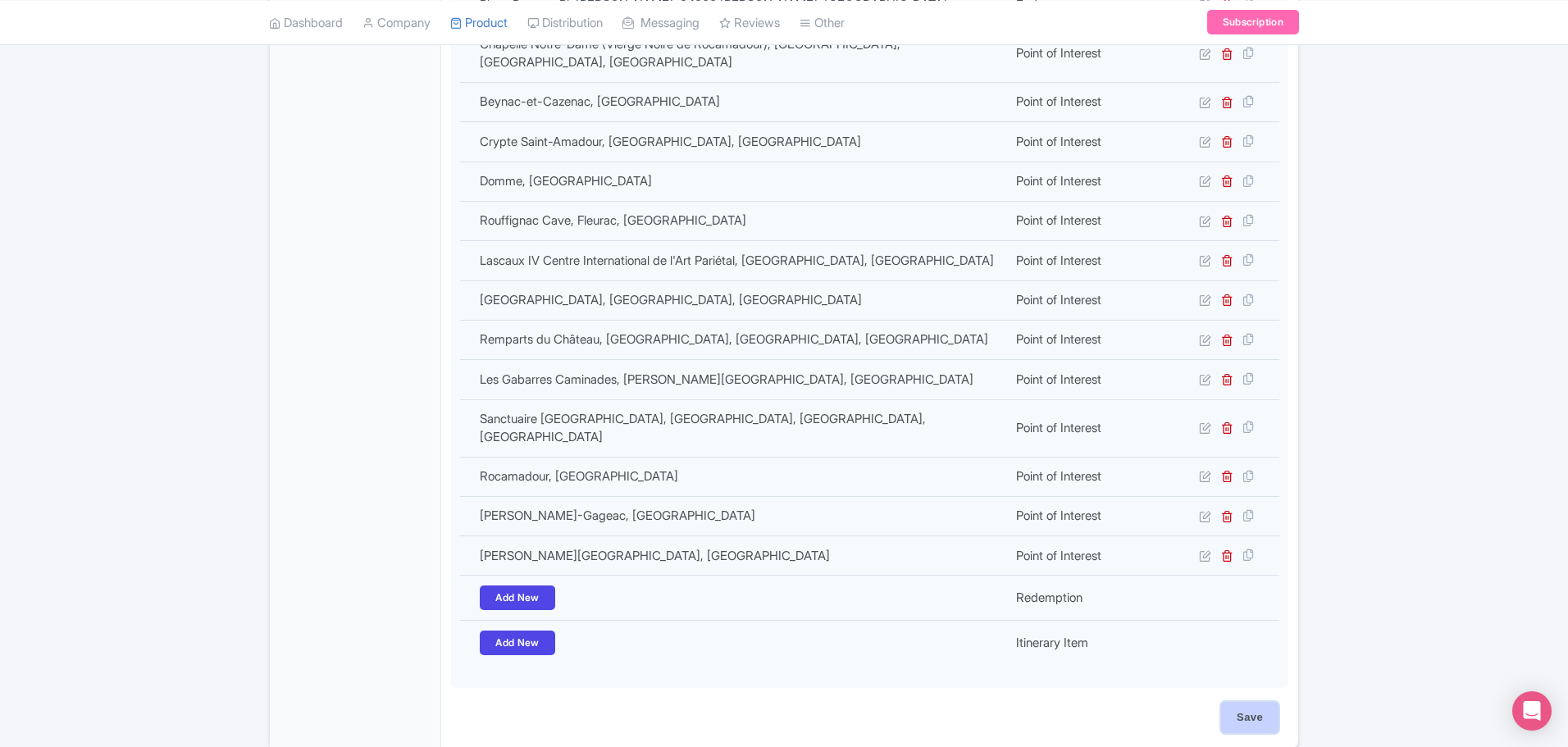
click at [1243, 702] on input "Save" at bounding box center [1249, 718] width 57 height 31
type input "Update Product"
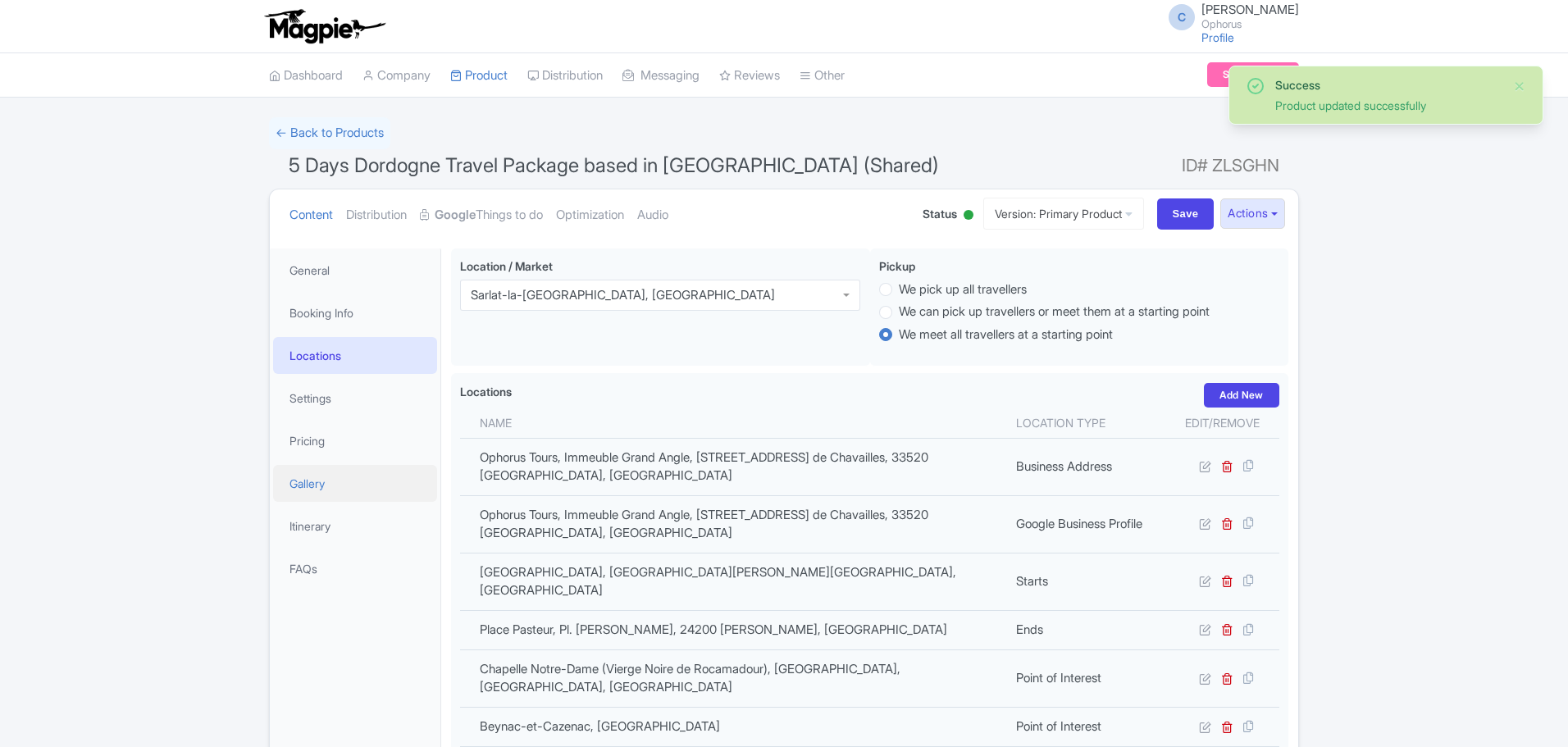
scroll to position [249, 0]
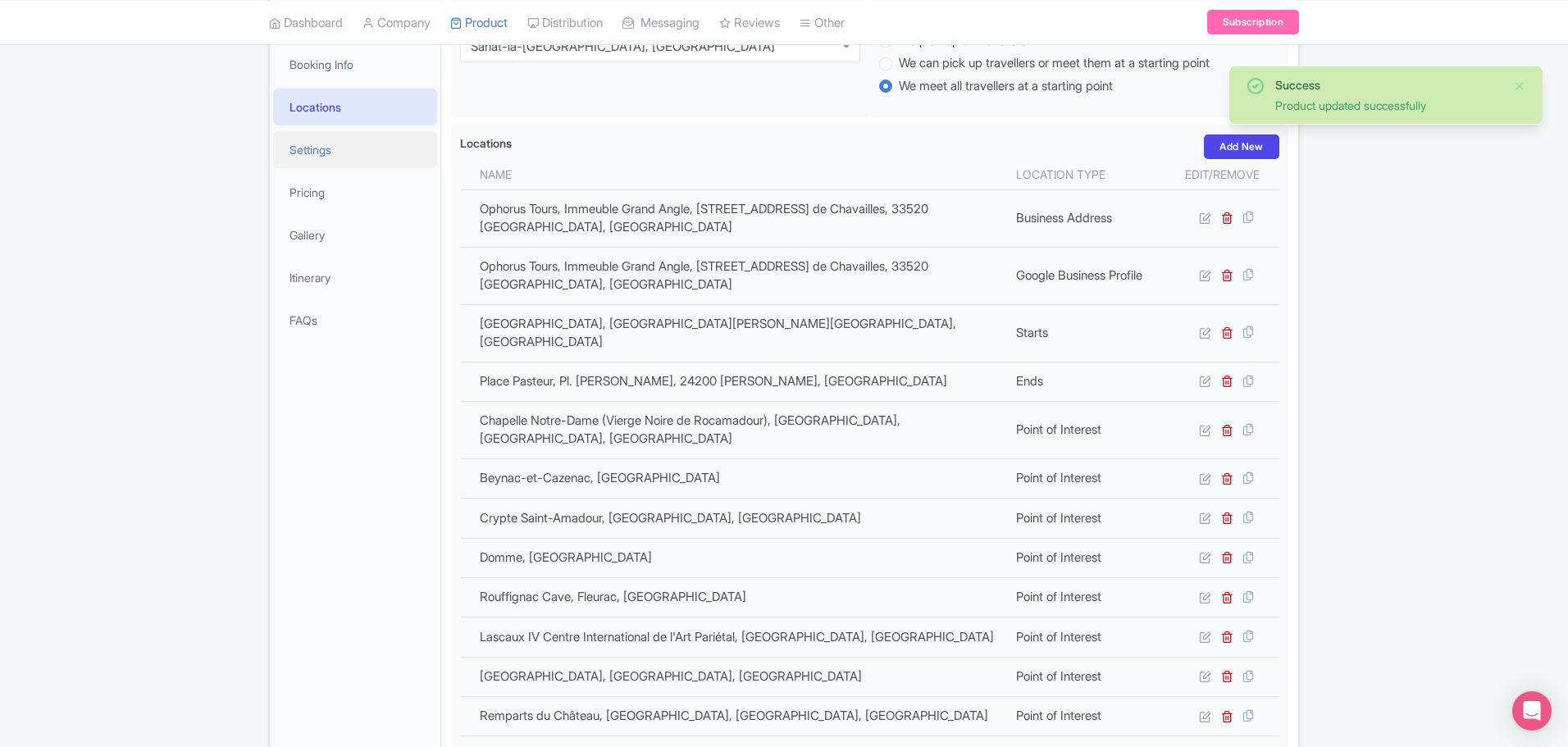
click at [331, 148] on link "Settings" at bounding box center [355, 149] width 164 height 37
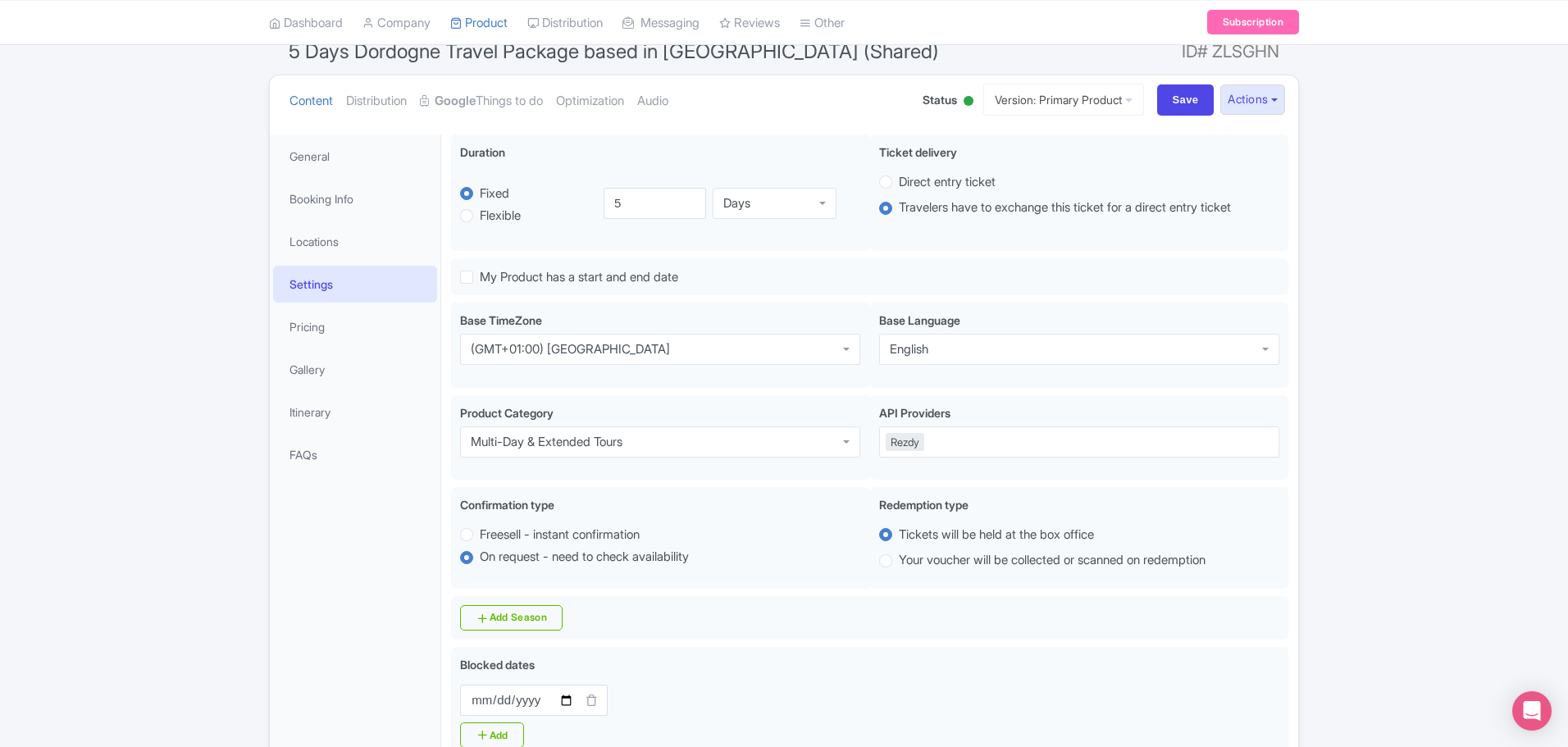
scroll to position [85, 0]
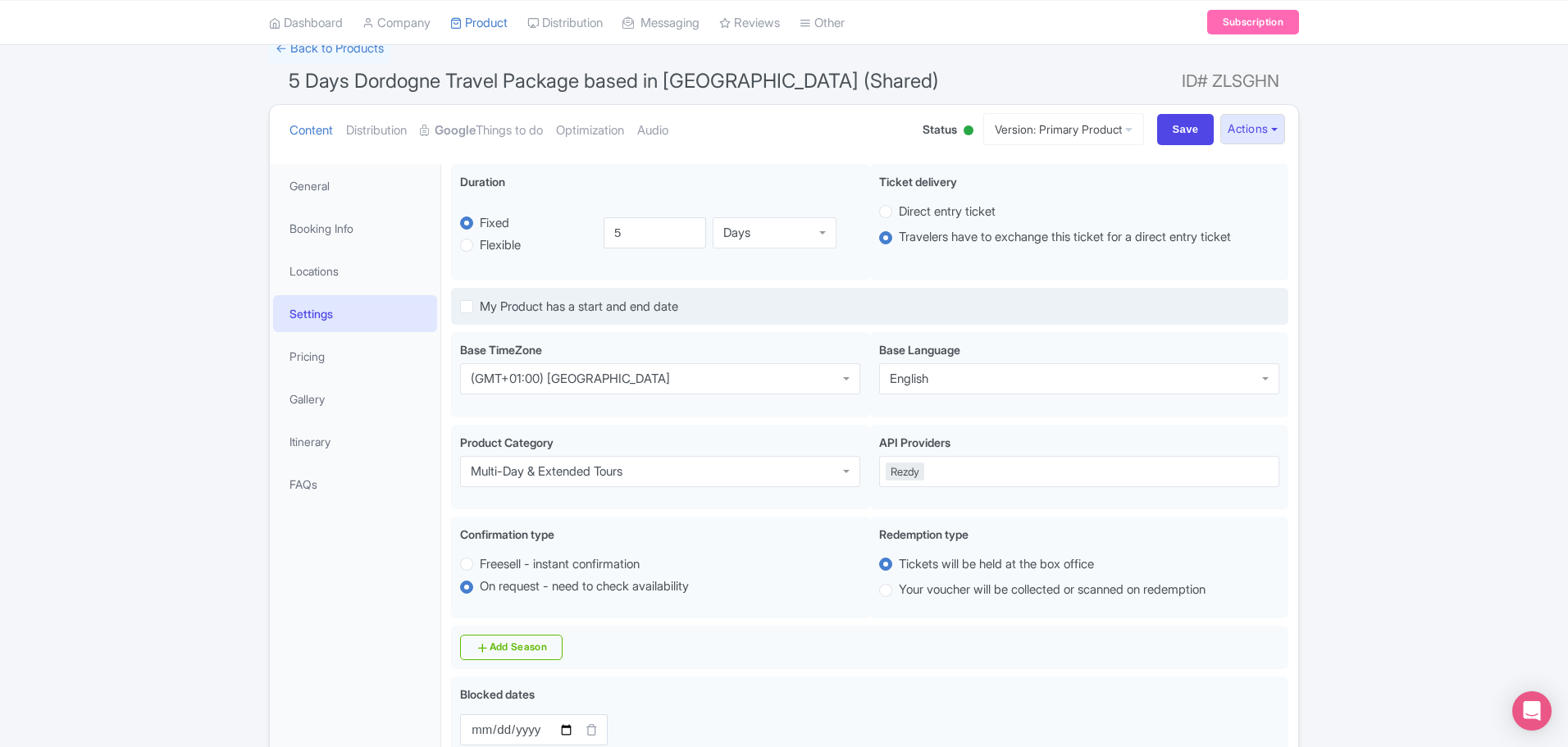
click at [480, 306] on label "My Product has a start and end date" at bounding box center [579, 307] width 199 height 18
click at [480, 306] on input "My Product has a start and end date" at bounding box center [485, 302] width 11 height 11
checkbox input "true"
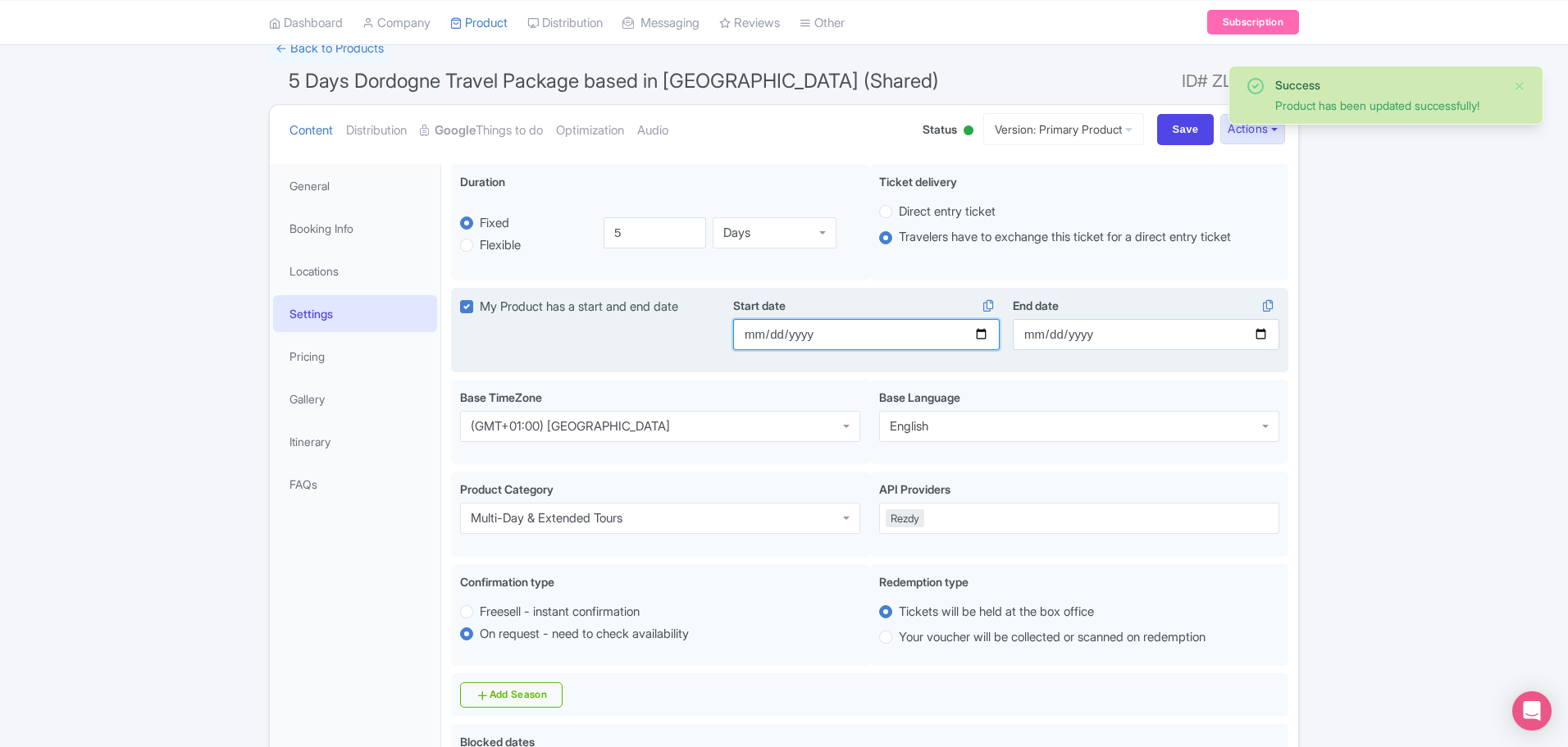
click at [979, 334] on input "Start date" at bounding box center [865, 334] width 266 height 31
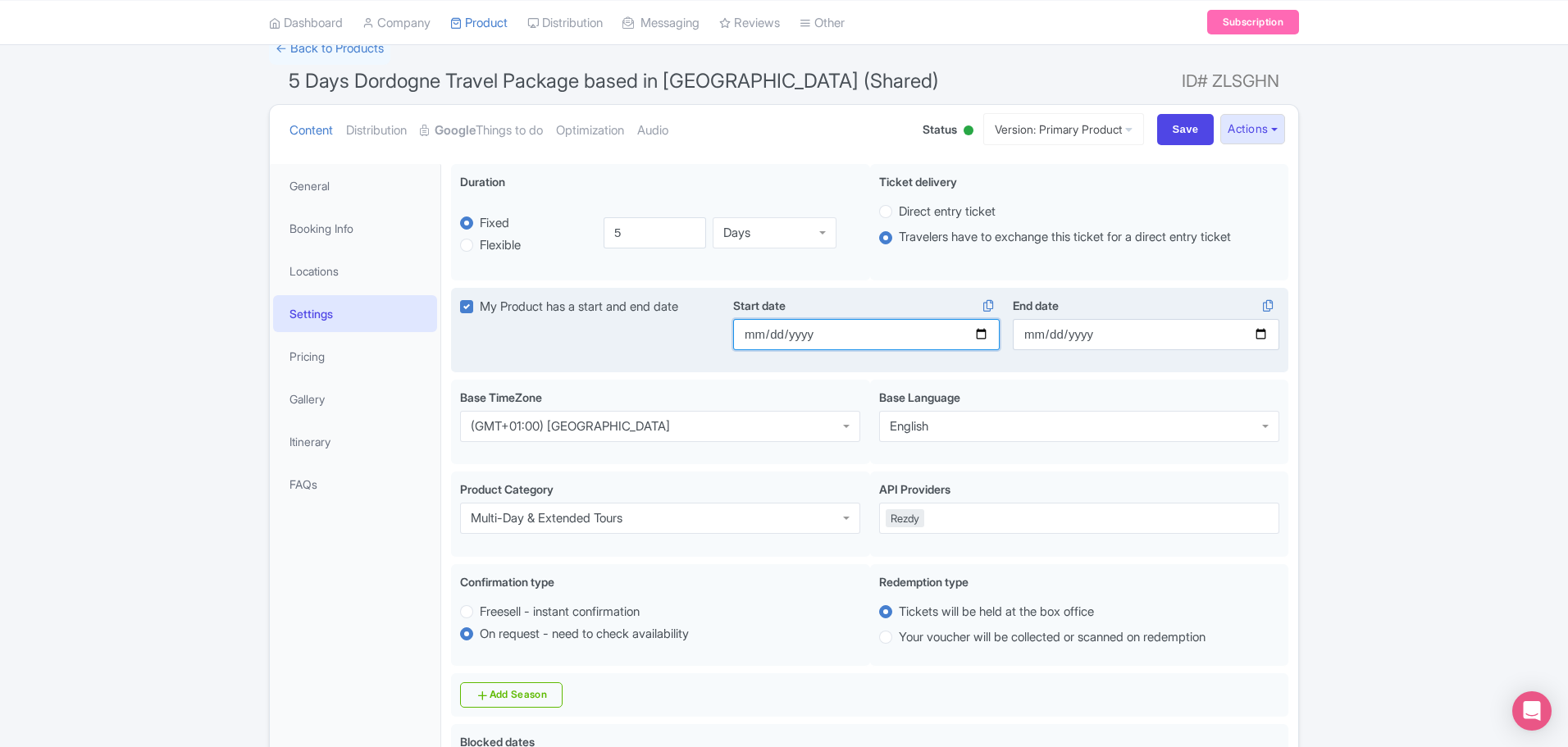
type input "[DATE]"
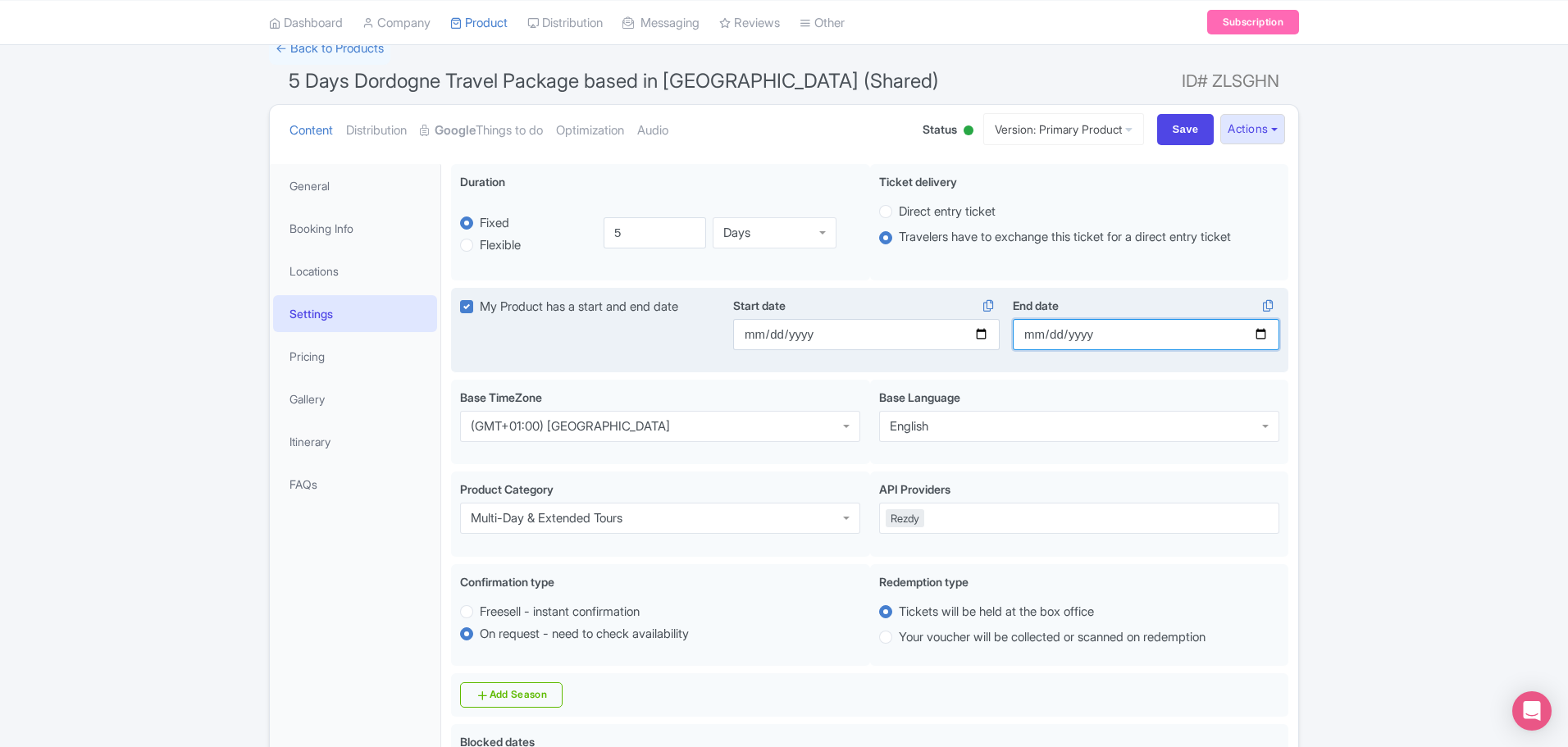
click at [1263, 340] on input "End date" at bounding box center [1145, 334] width 266 height 31
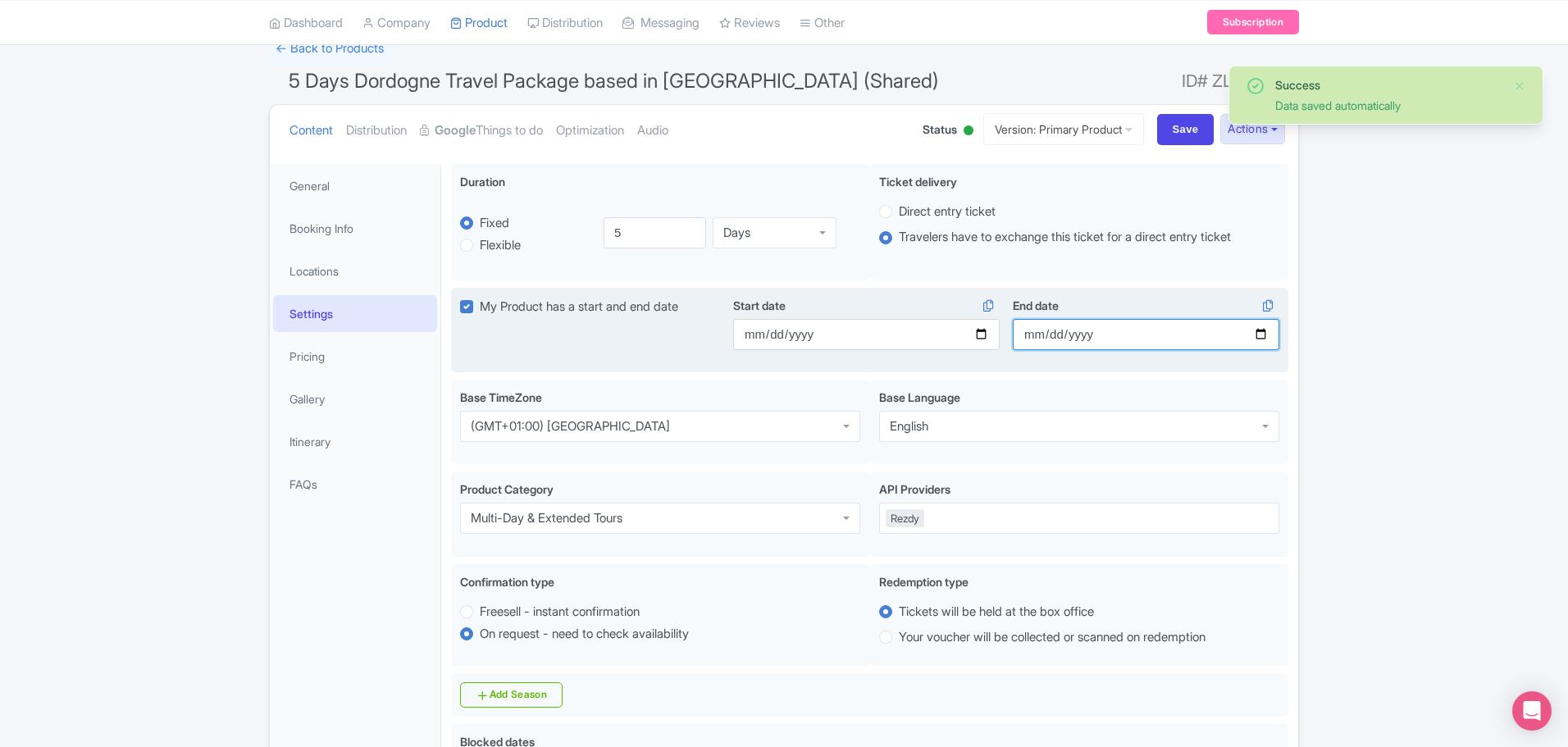
type input "[DATE]"
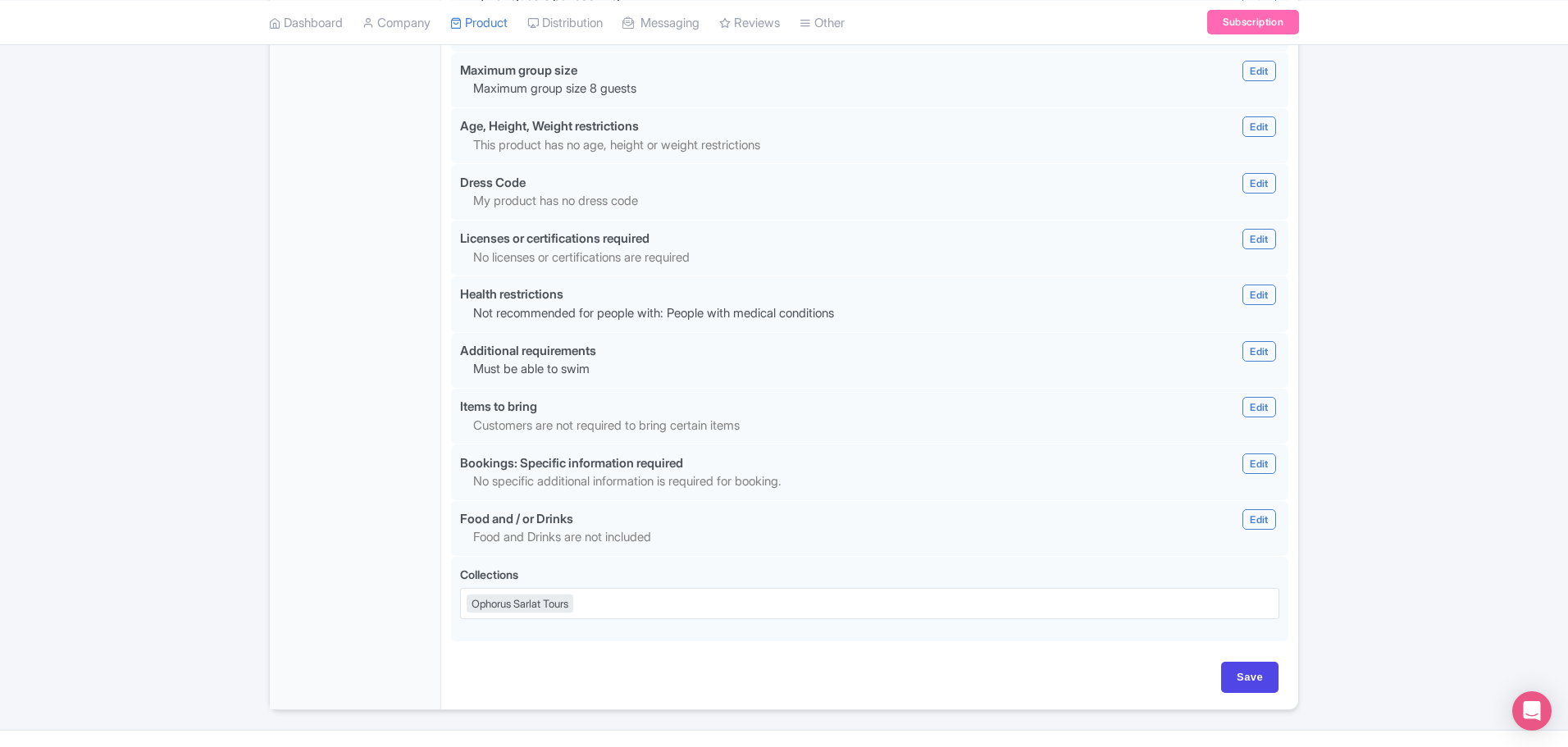
scroll to position [1476, 0]
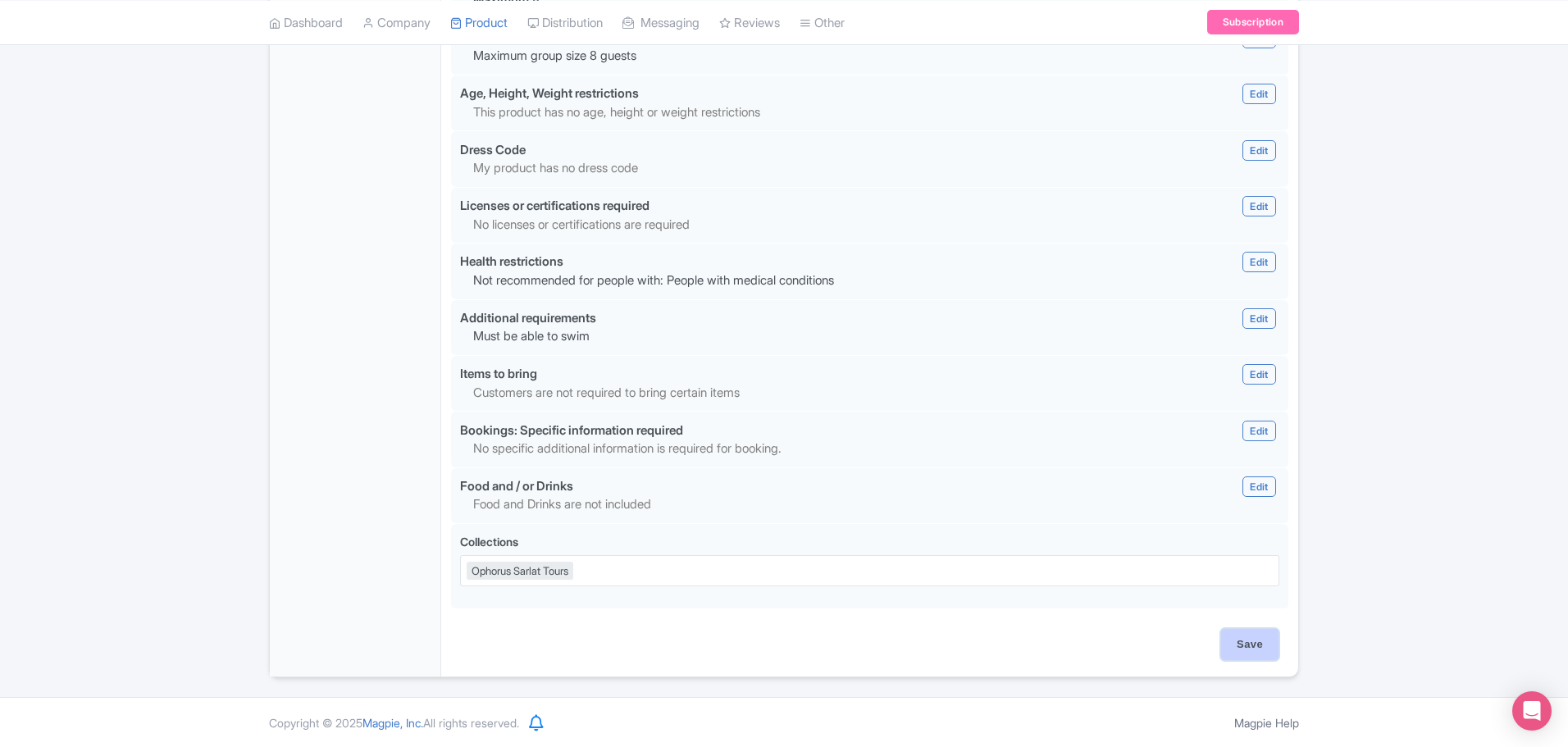
click at [1247, 648] on input "Save" at bounding box center [1249, 645] width 57 height 31
type input "Update Product"
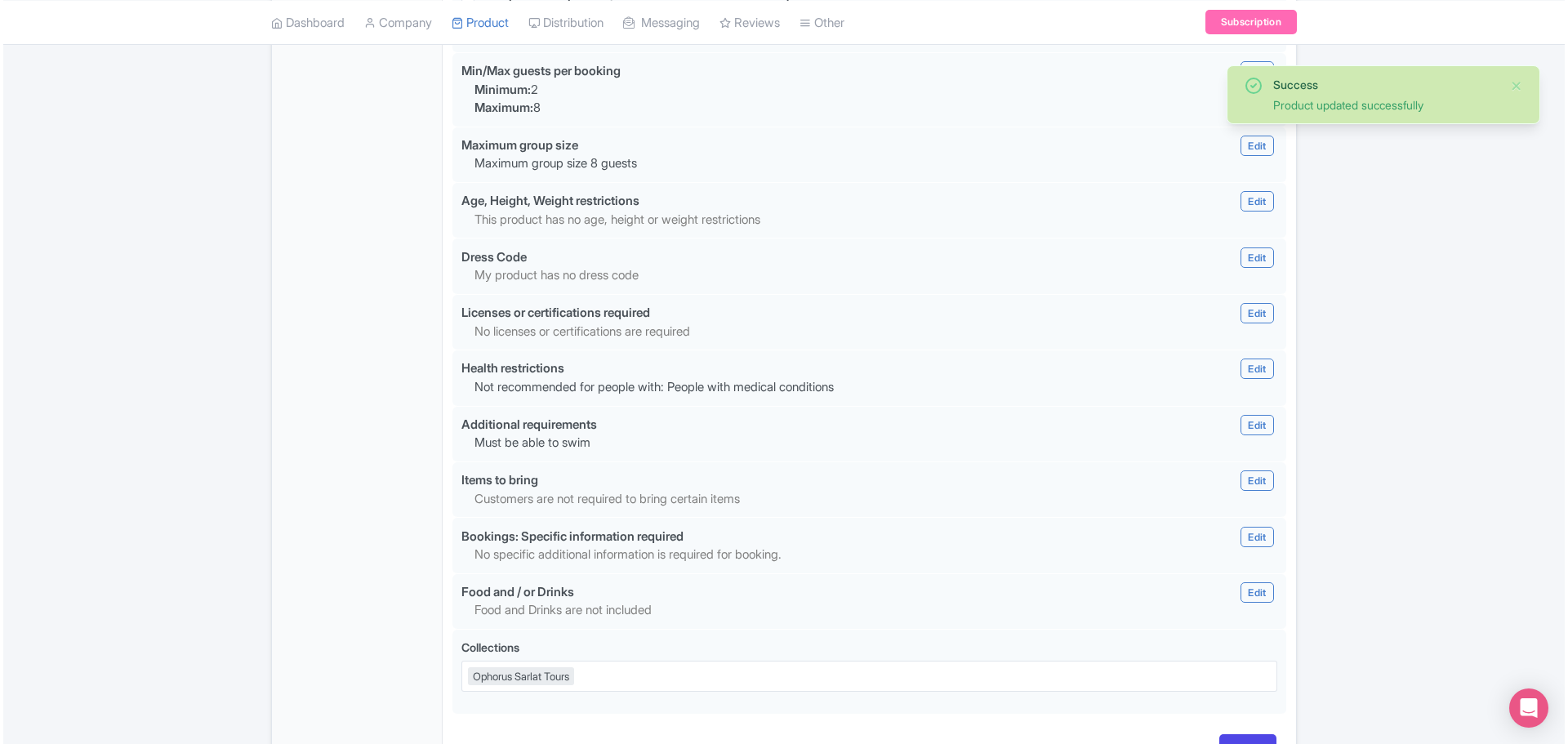
scroll to position [1470, 0]
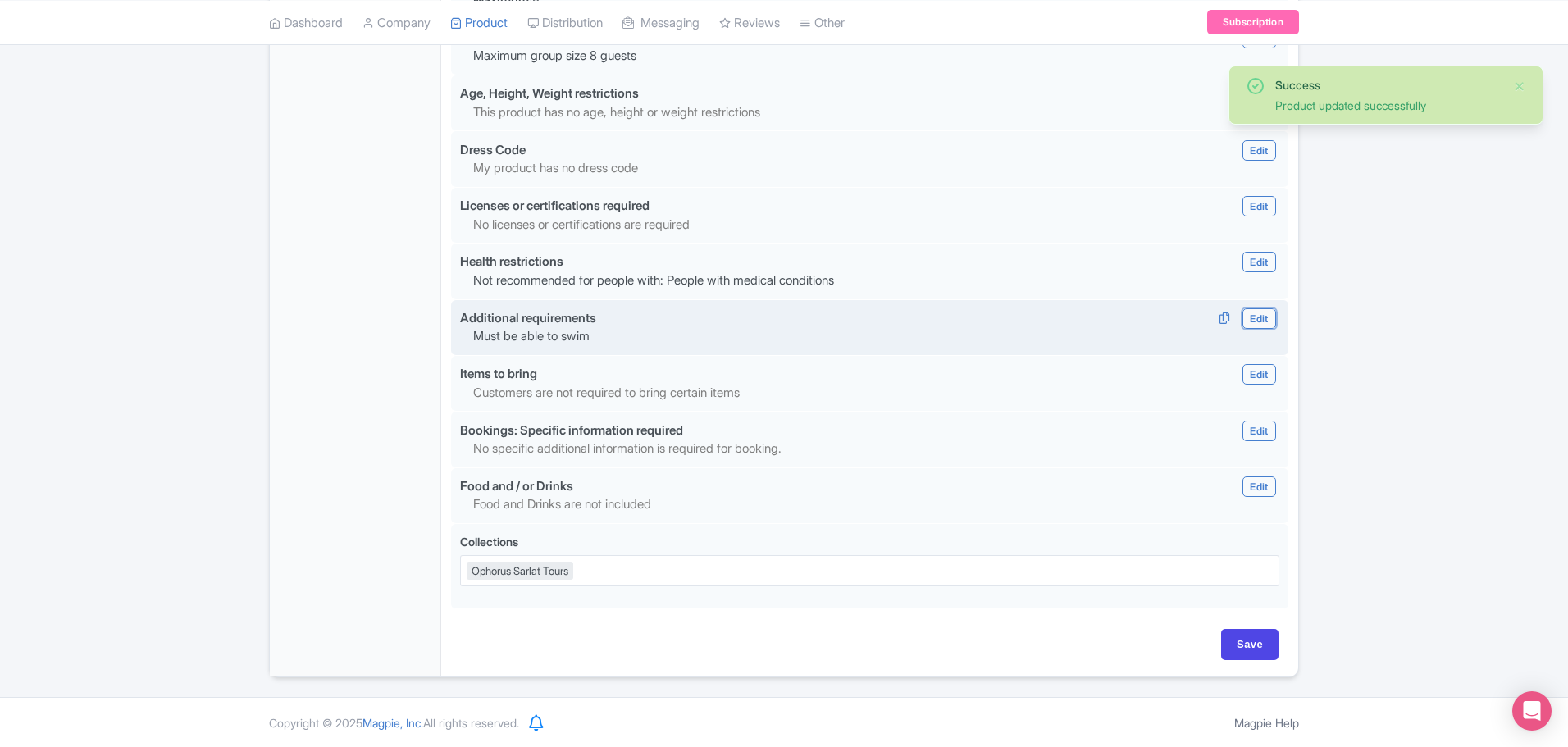
click at [1255, 316] on link "Edit" at bounding box center [1259, 319] width 33 height 20
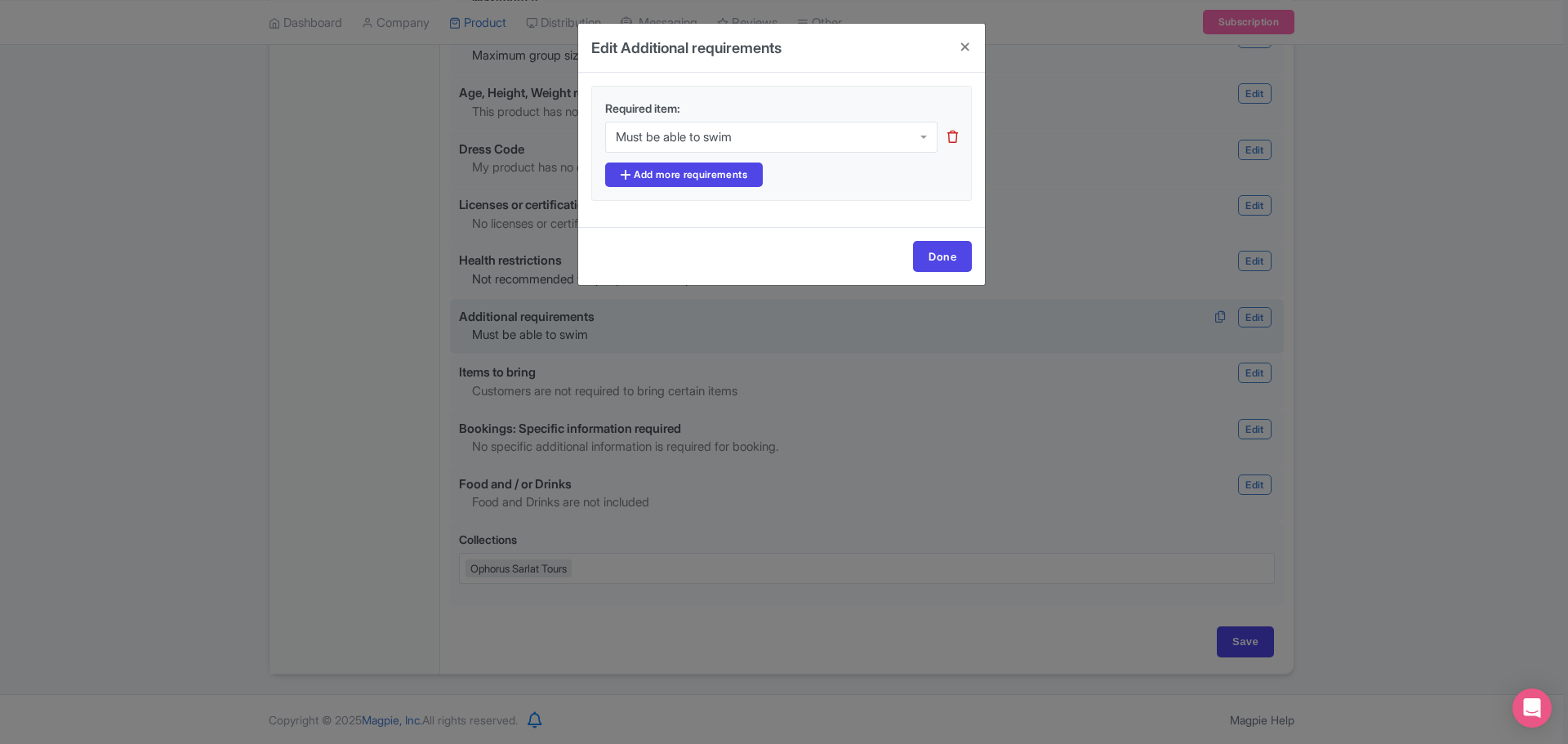
click at [958, 139] on div "Must be able to swim Must be able to swim" at bounding box center [781, 142] width 372 height 41
click at [954, 138] on icon at bounding box center [953, 136] width 11 height 12
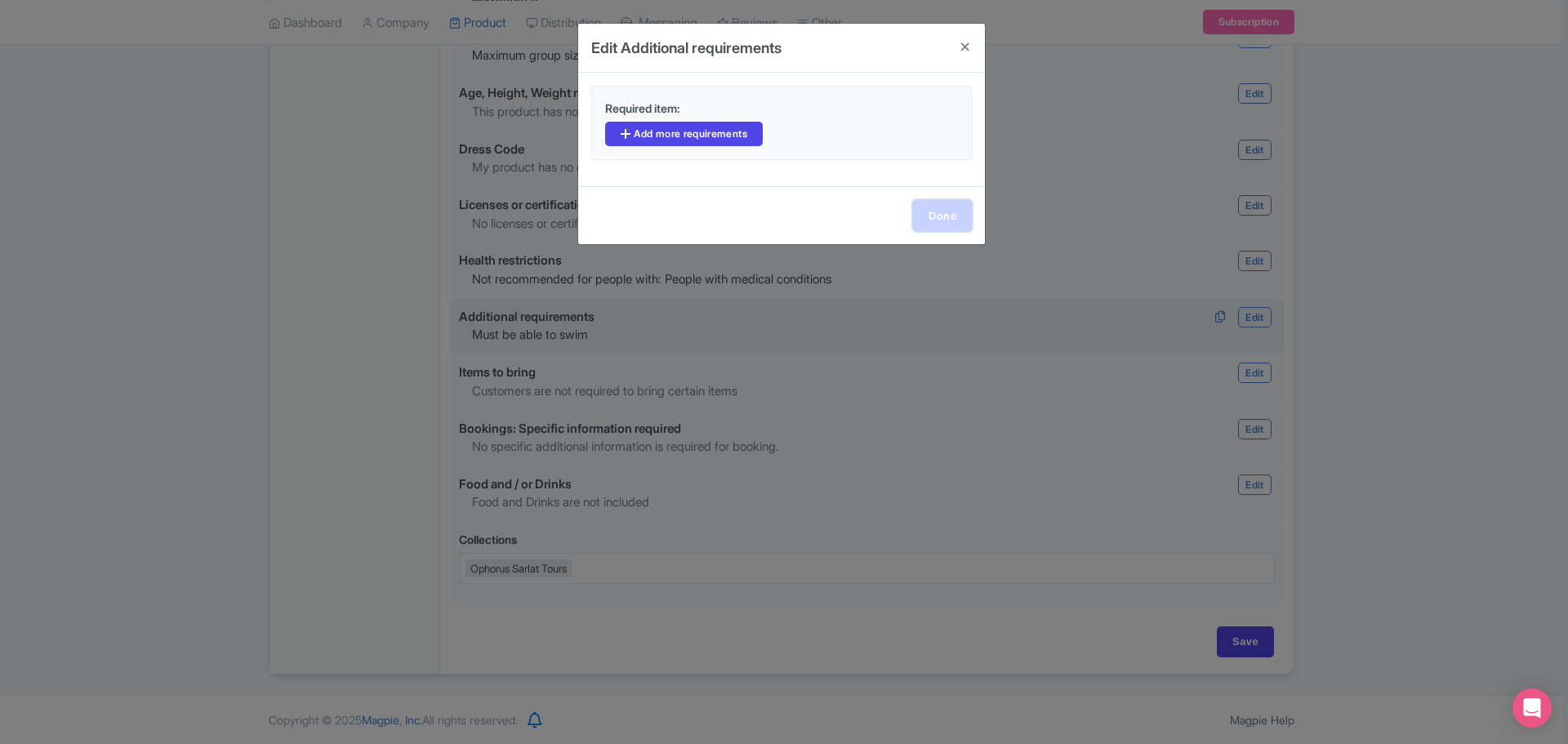
click at [944, 213] on link "Done" at bounding box center [943, 216] width 59 height 31
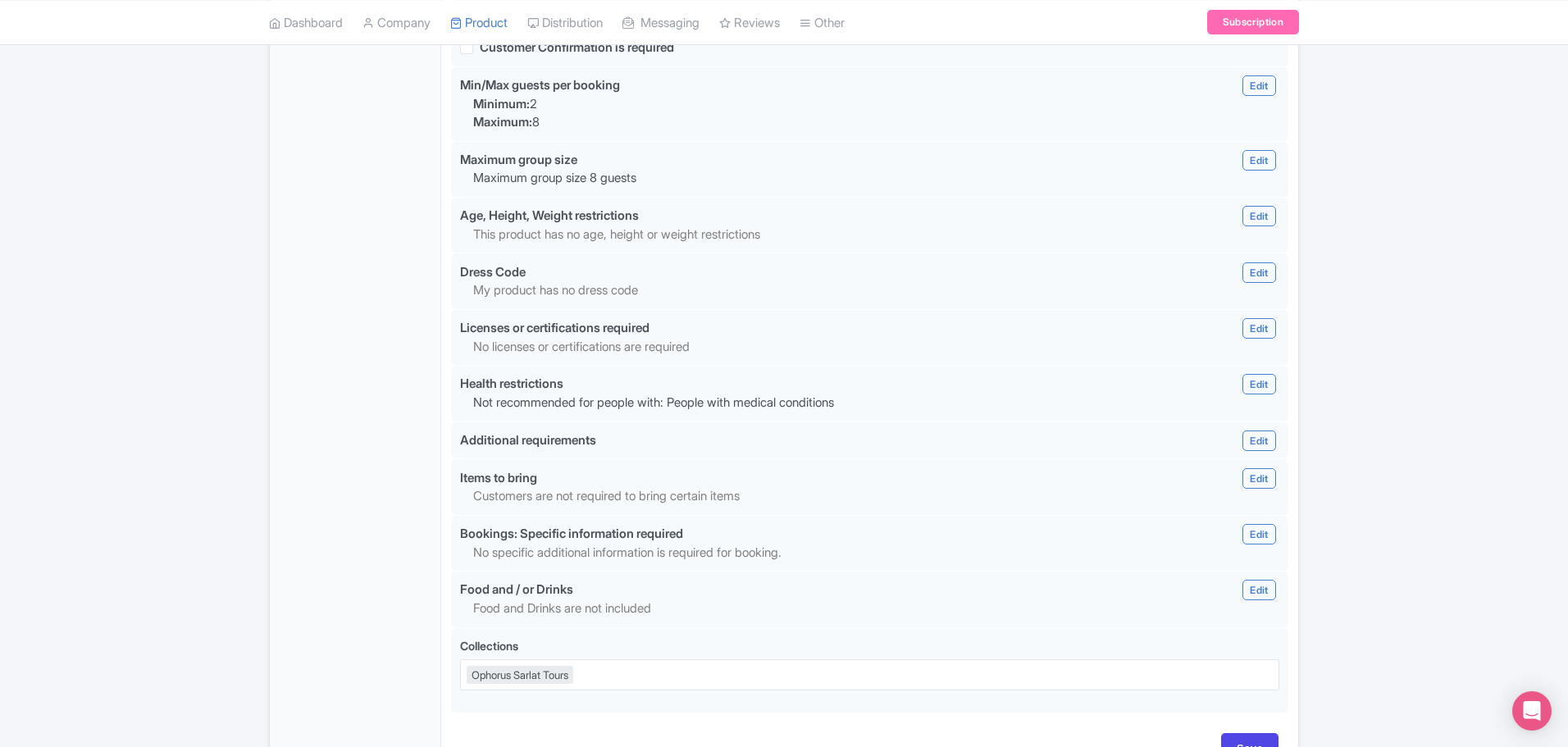
scroll to position [1457, 0]
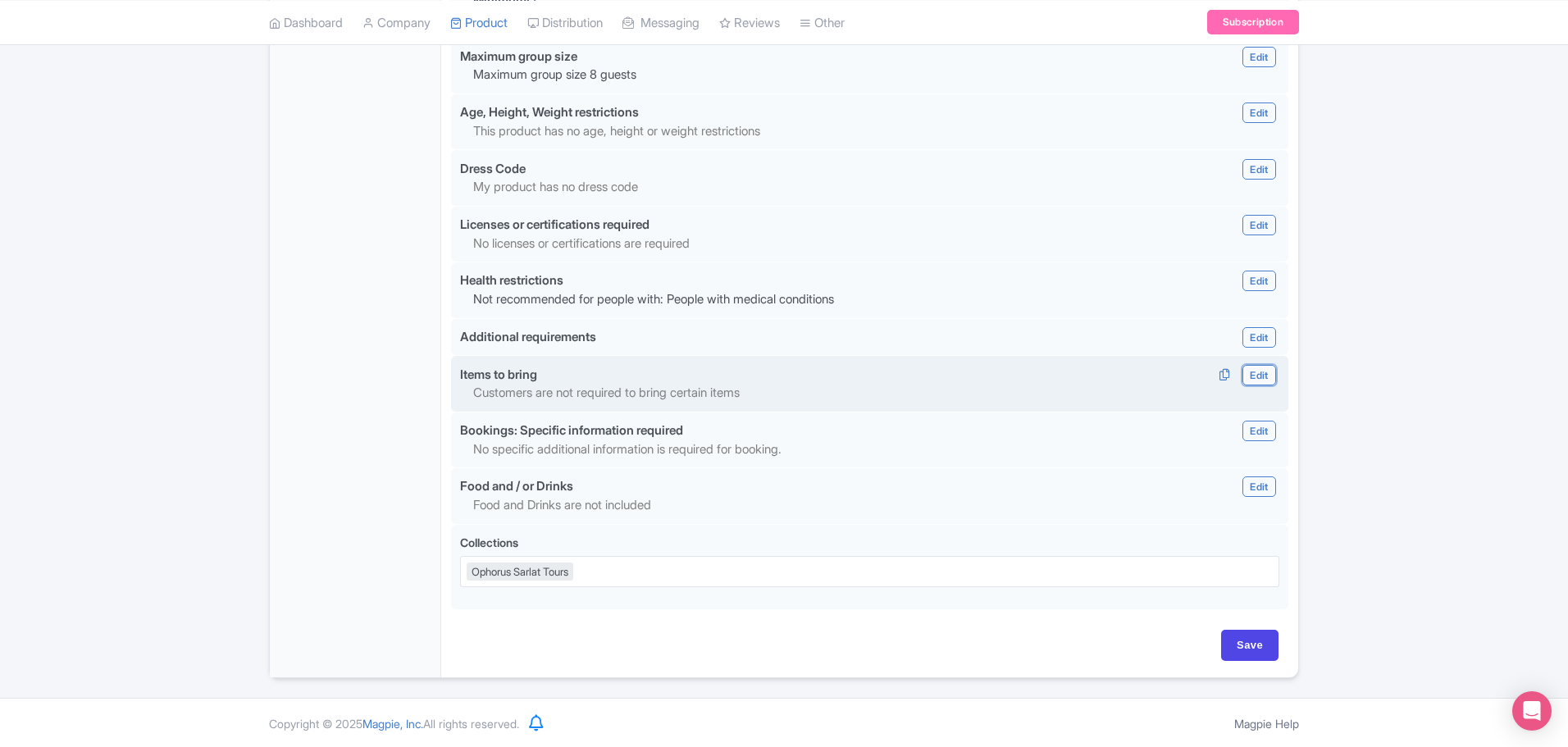
click at [1251, 371] on link "Edit" at bounding box center [1259, 375] width 33 height 20
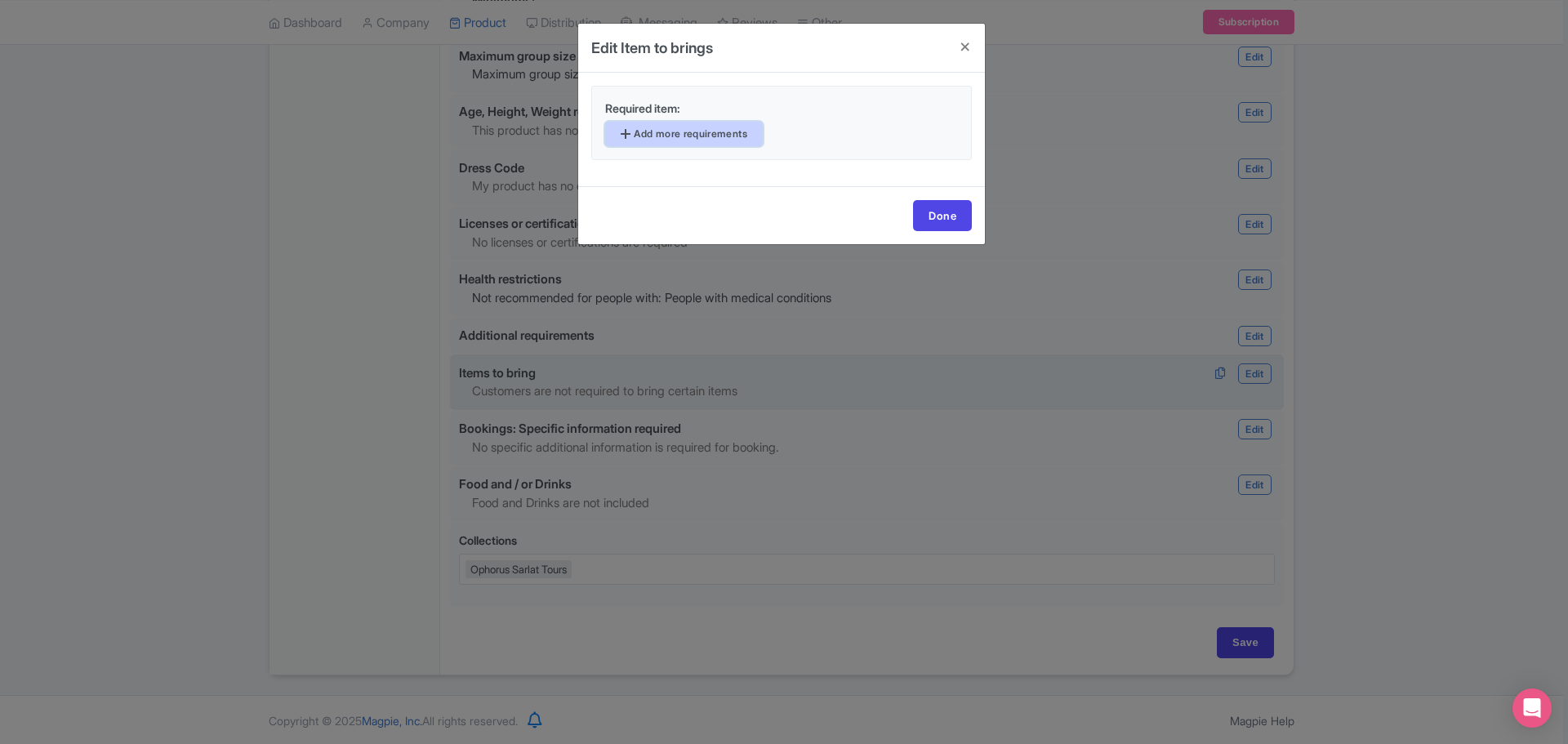
click at [728, 133] on link "Add more requirements" at bounding box center [684, 134] width 158 height 25
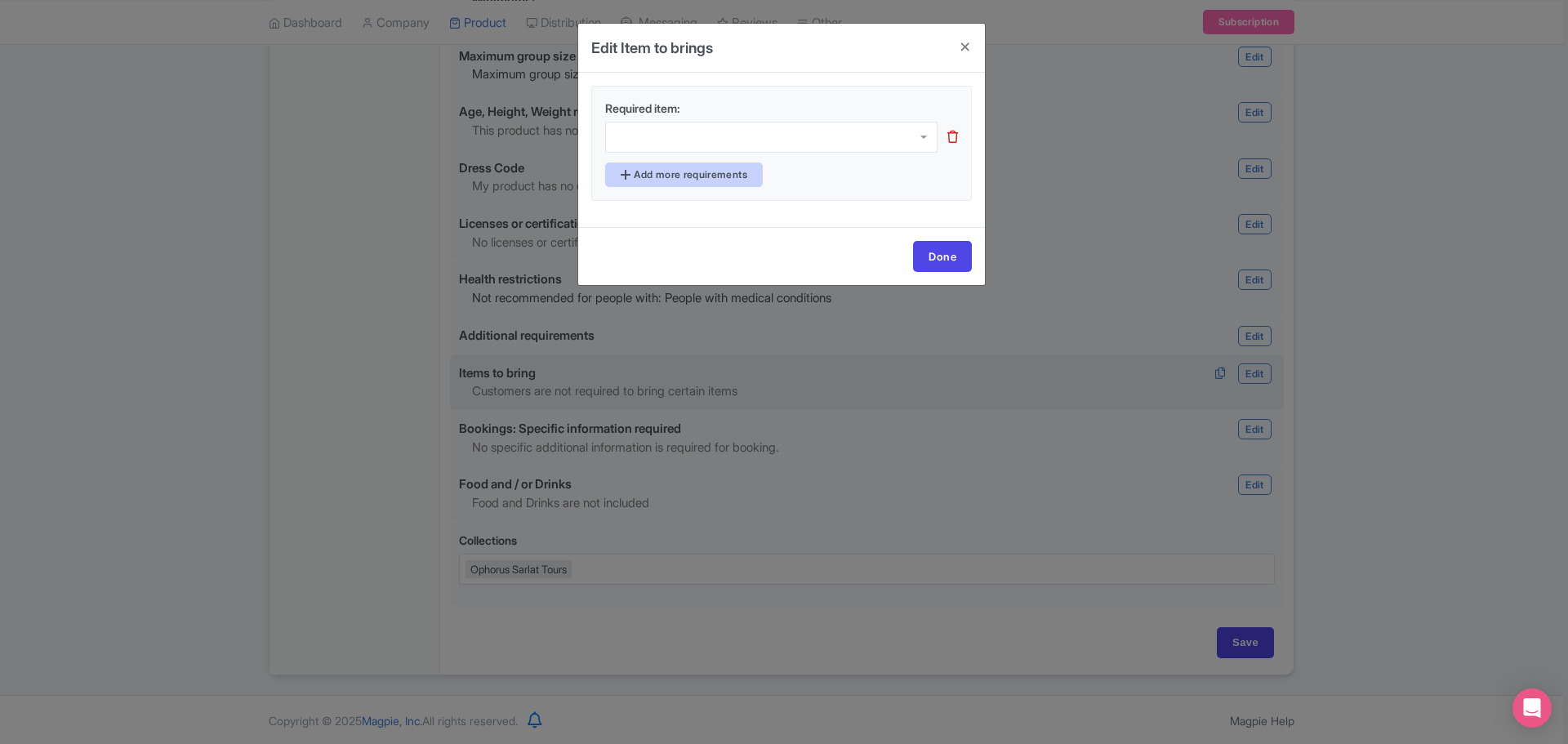
click at [728, 133] on div at bounding box center [771, 138] width 332 height 31
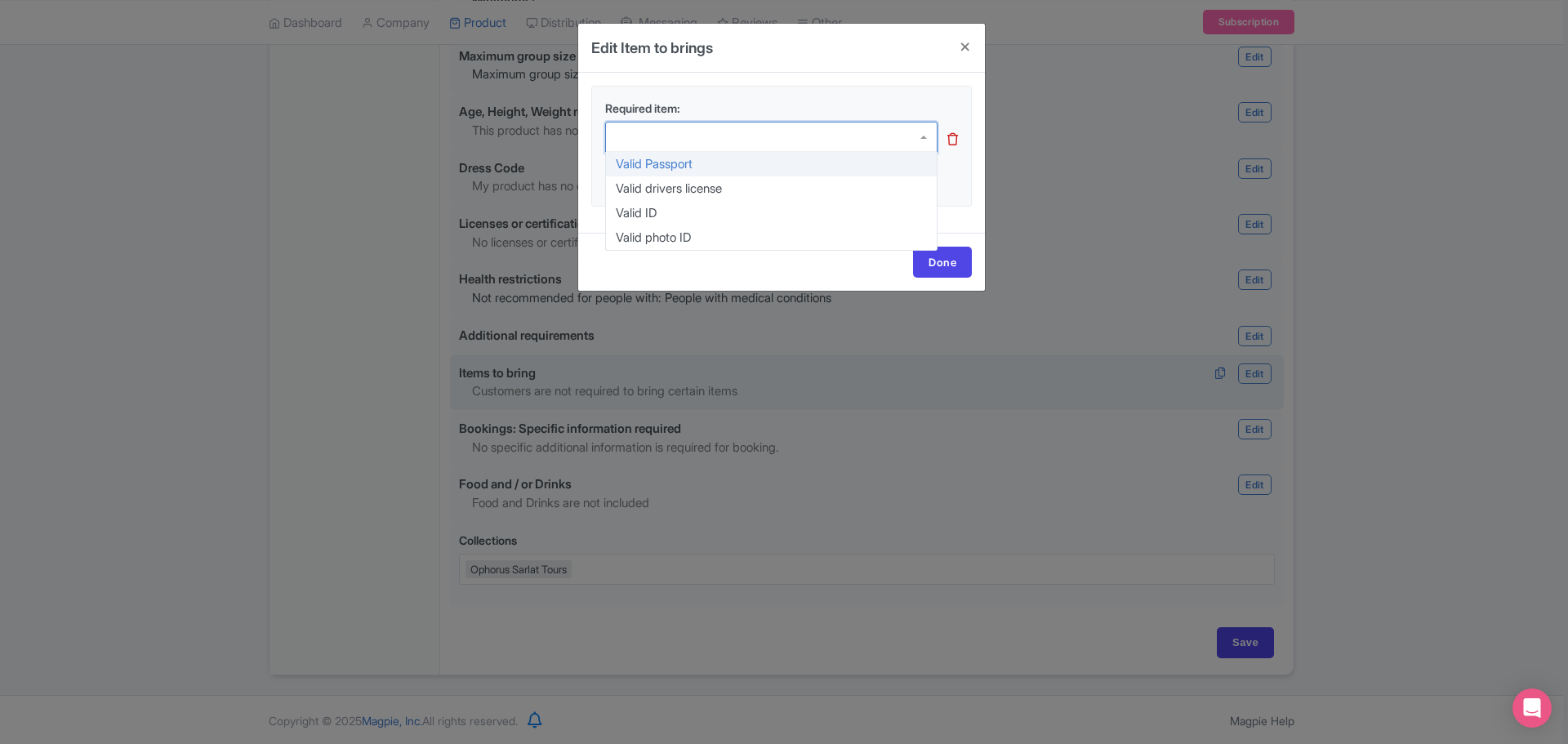
click at [952, 138] on icon at bounding box center [953, 139] width 11 height 12
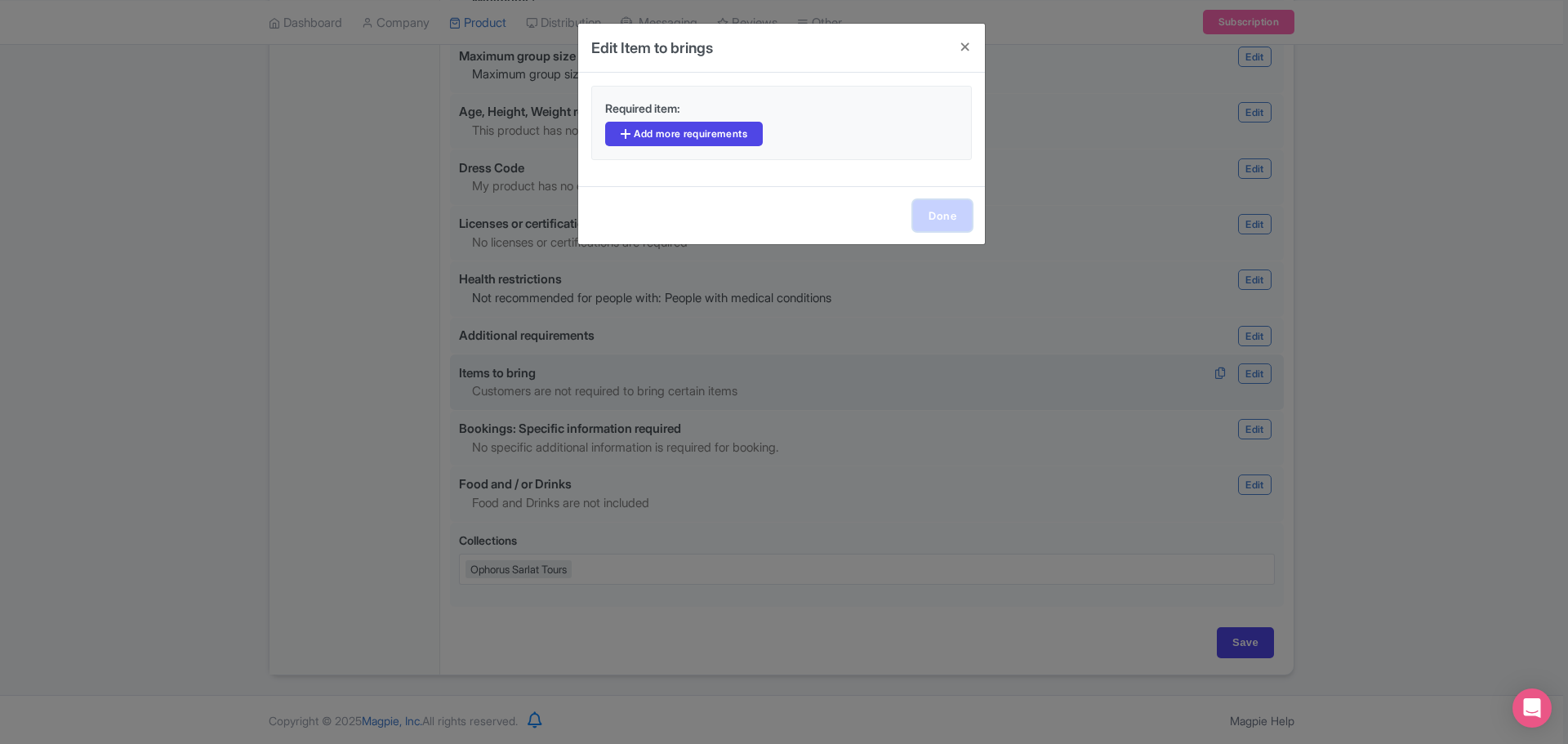
click at [939, 205] on link "Done" at bounding box center [943, 216] width 59 height 31
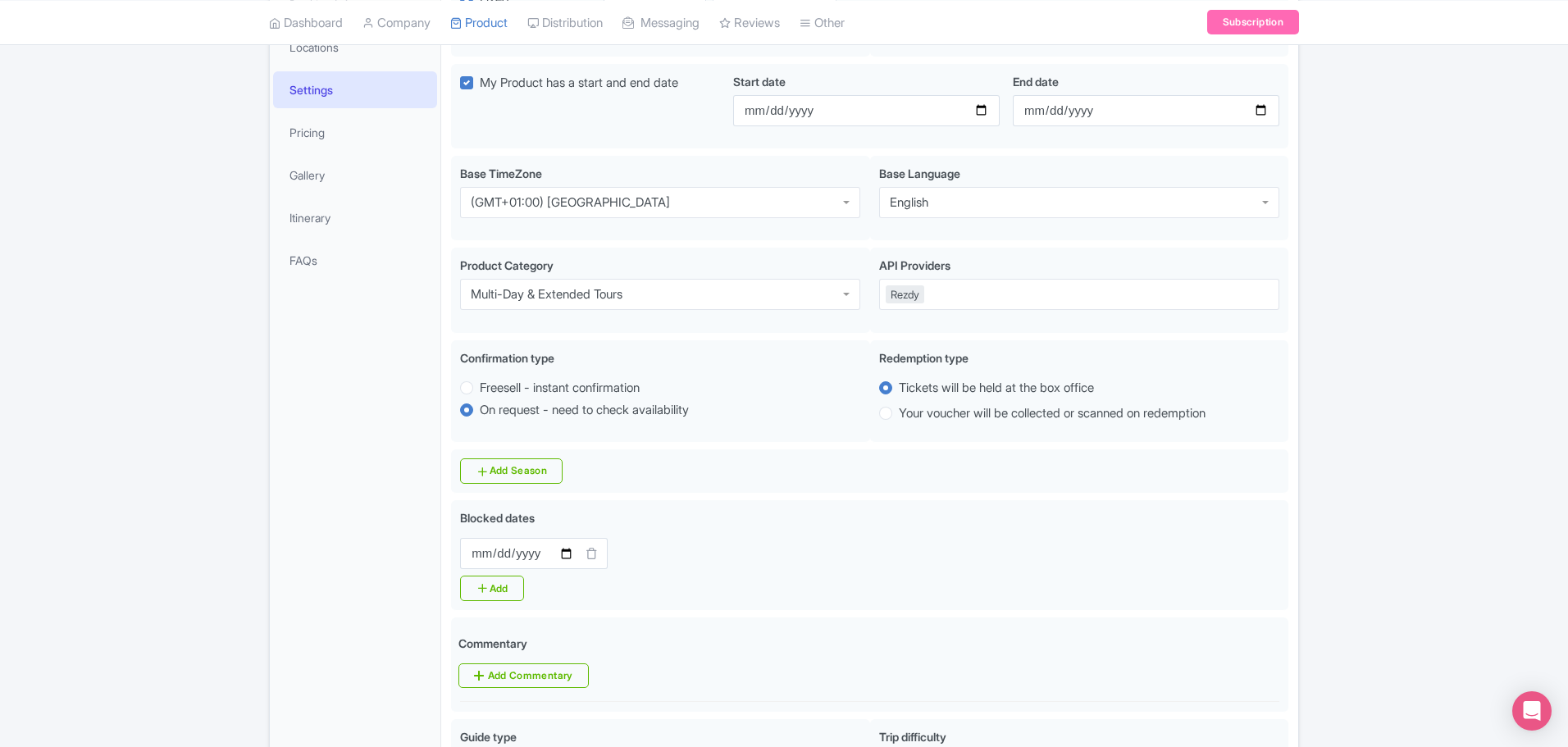
scroll to position [63, 0]
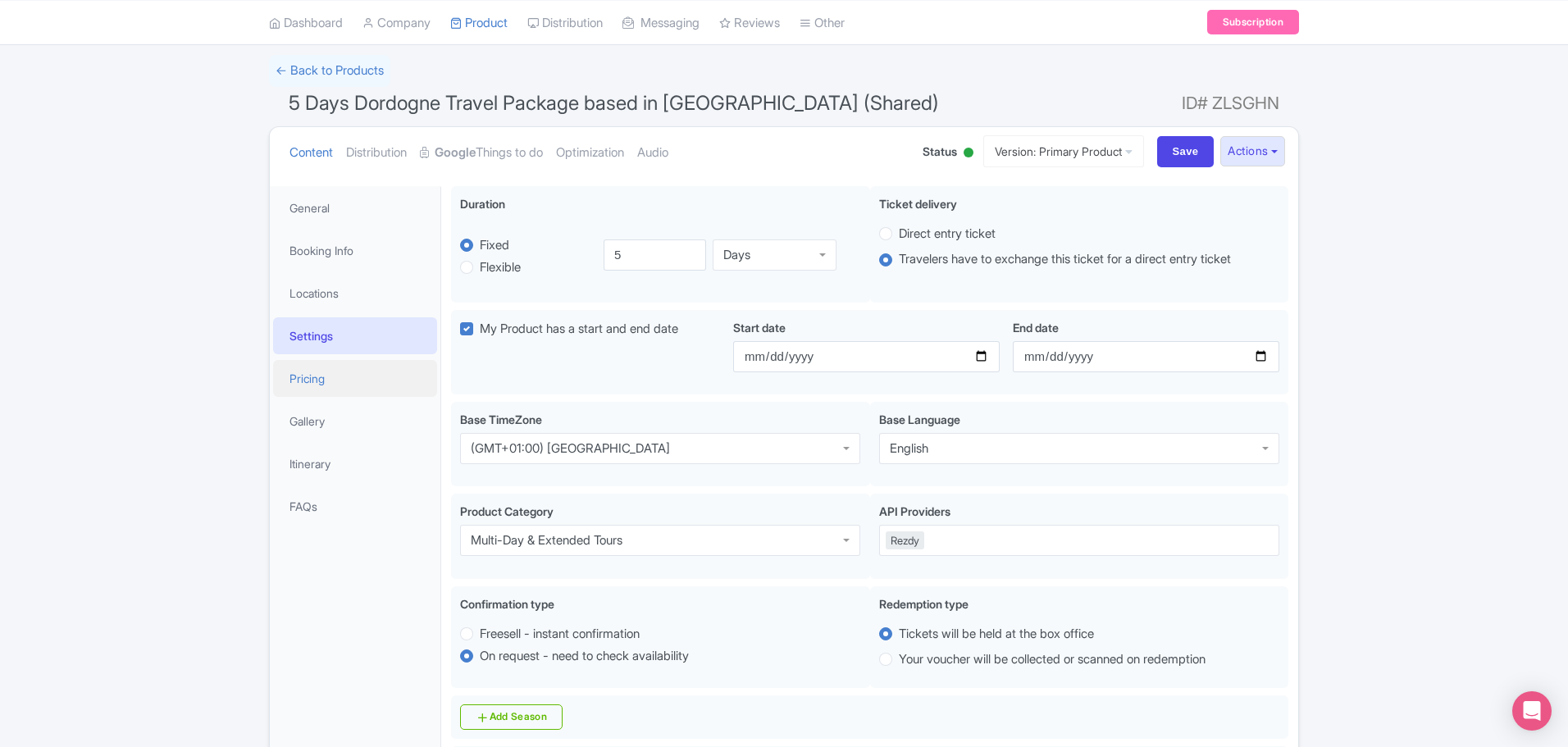
click at [315, 378] on link "Pricing" at bounding box center [355, 379] width 164 height 37
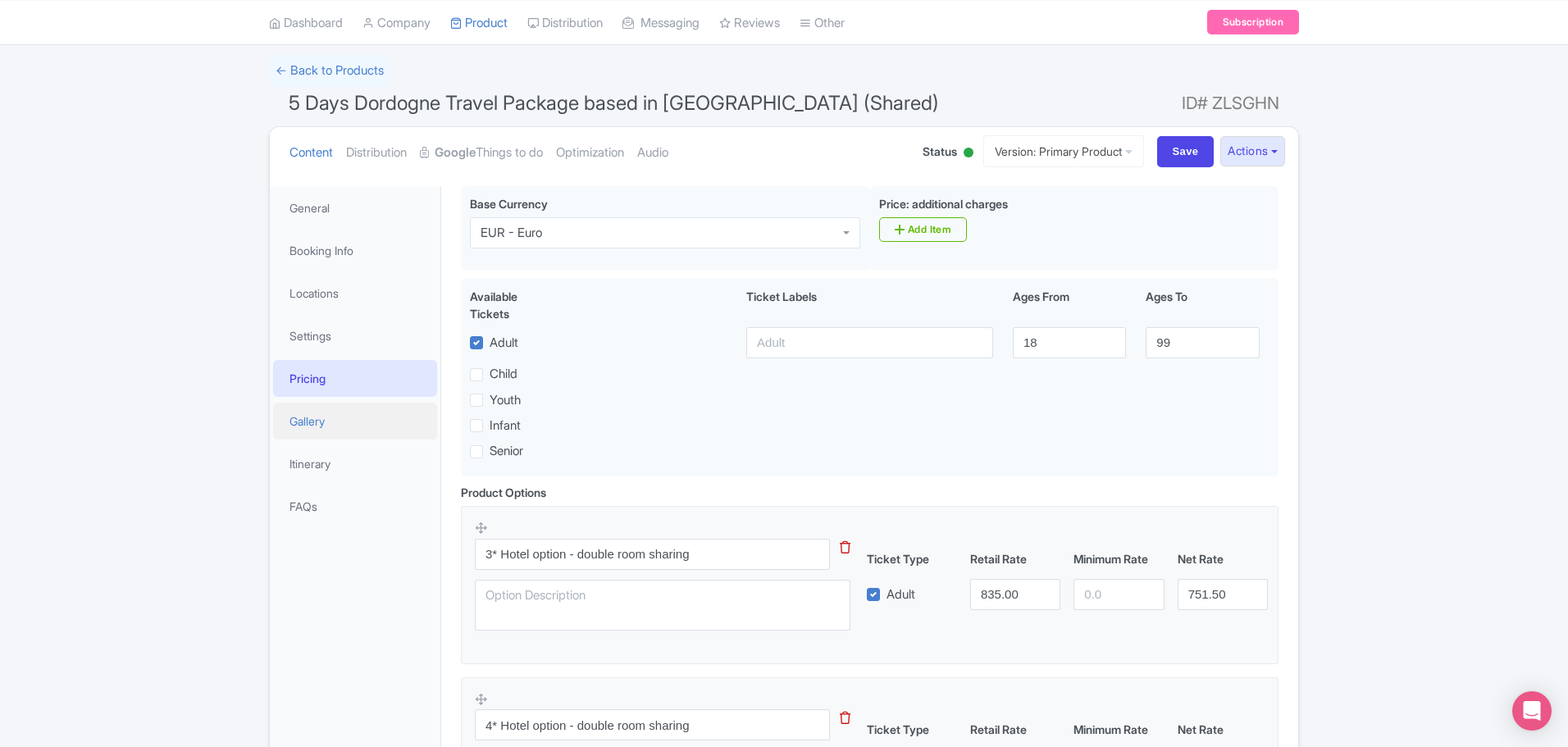
click at [305, 424] on link "Gallery" at bounding box center [355, 421] width 164 height 37
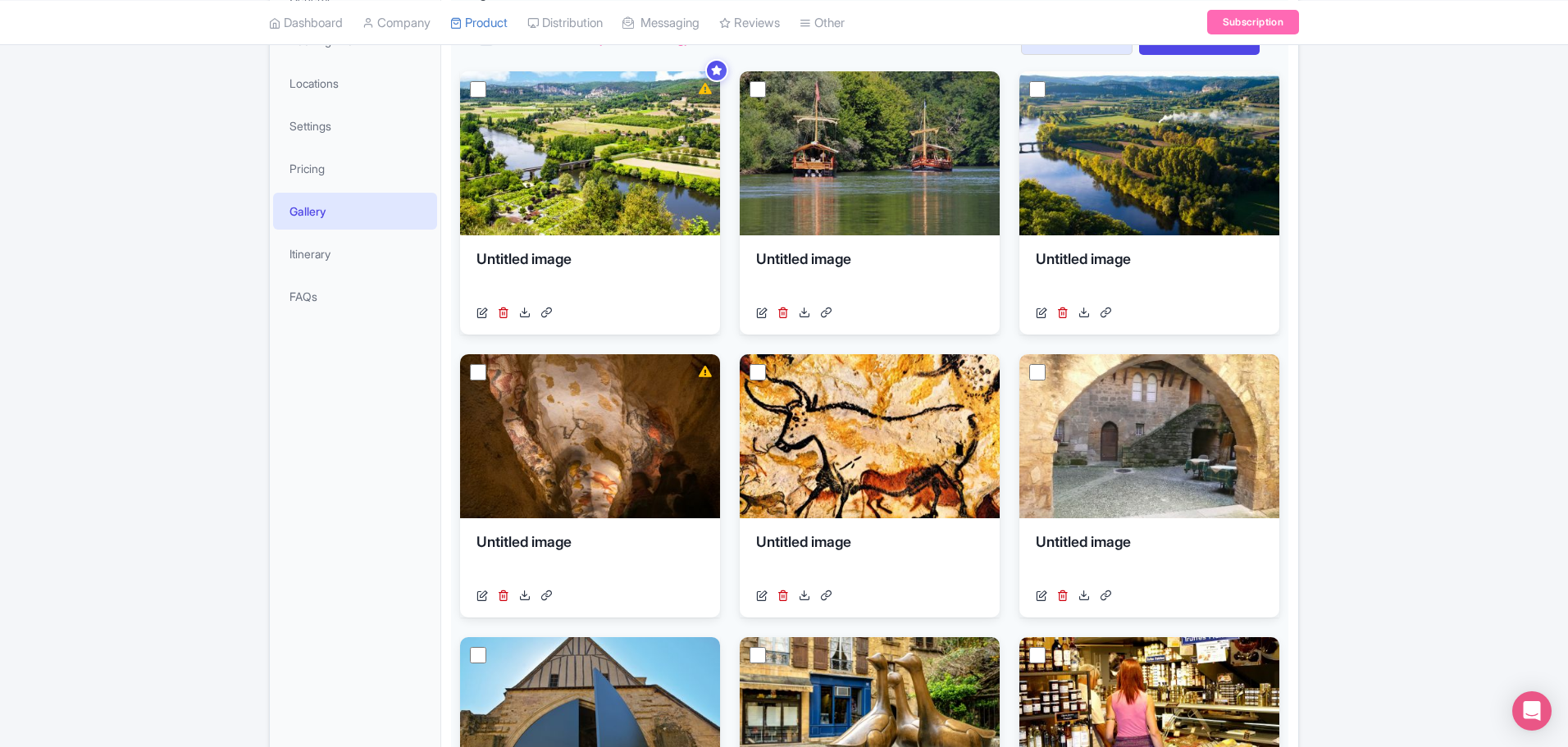
scroll to position [246, 0]
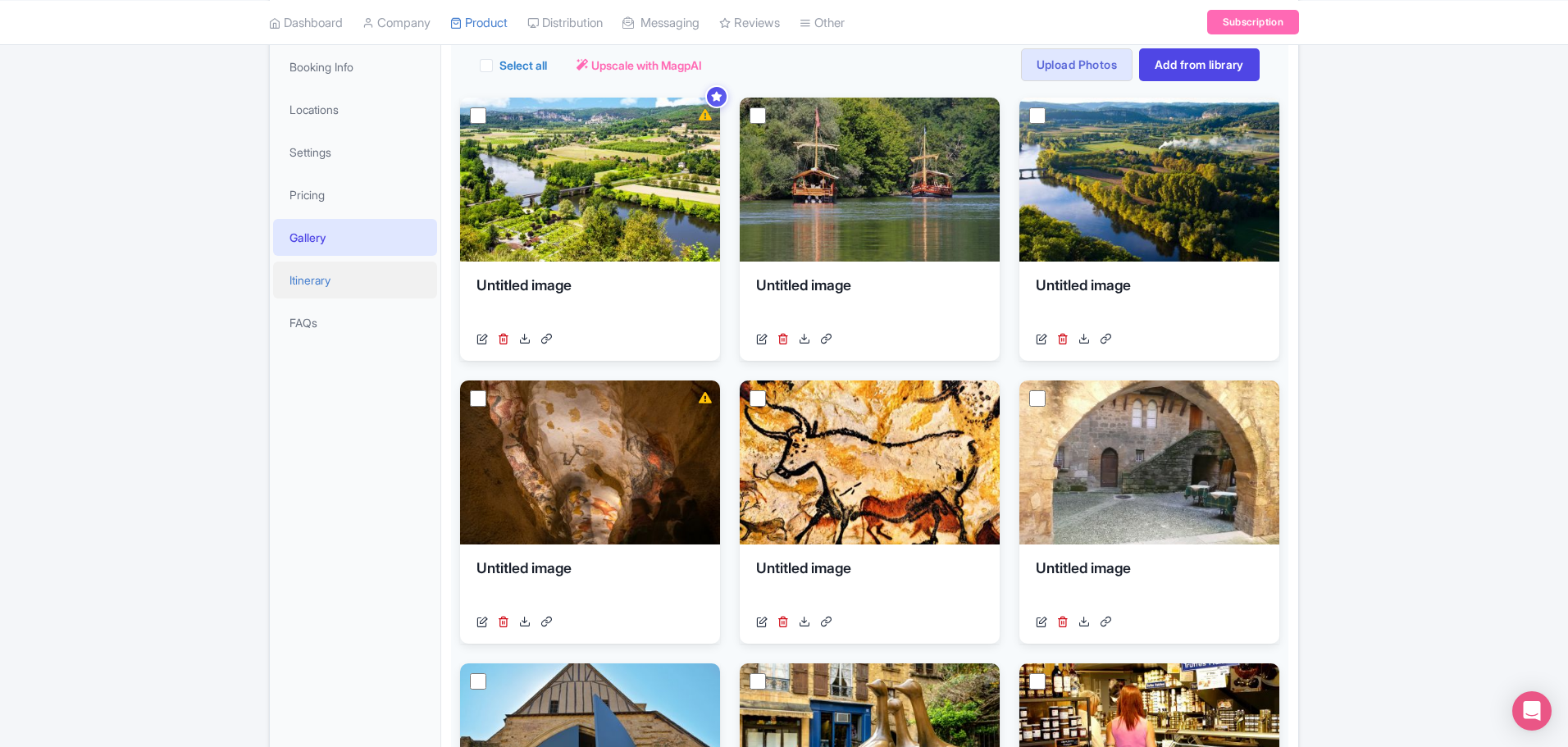
click at [314, 280] on link "Itinerary" at bounding box center [355, 280] width 164 height 37
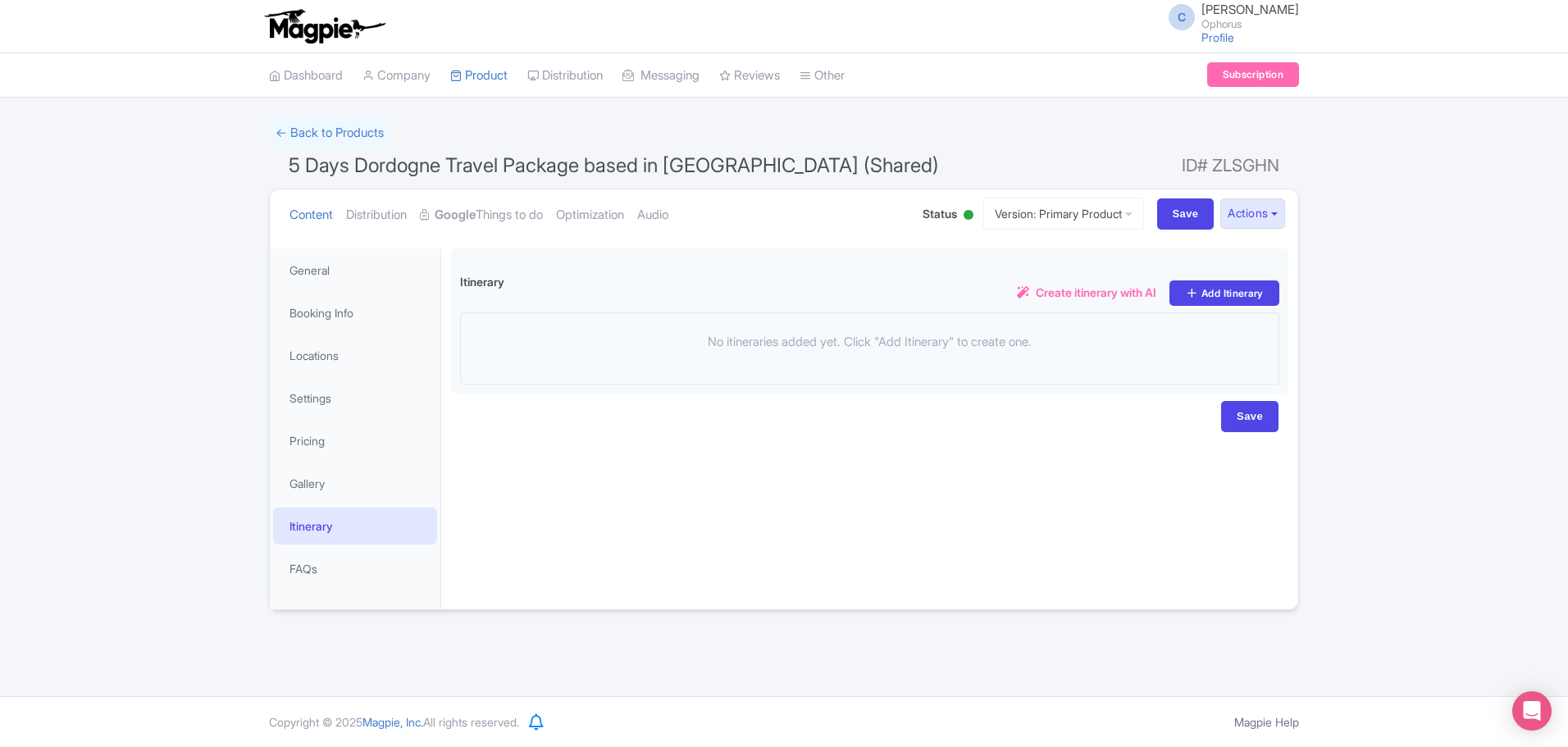
scroll to position [0, 0]
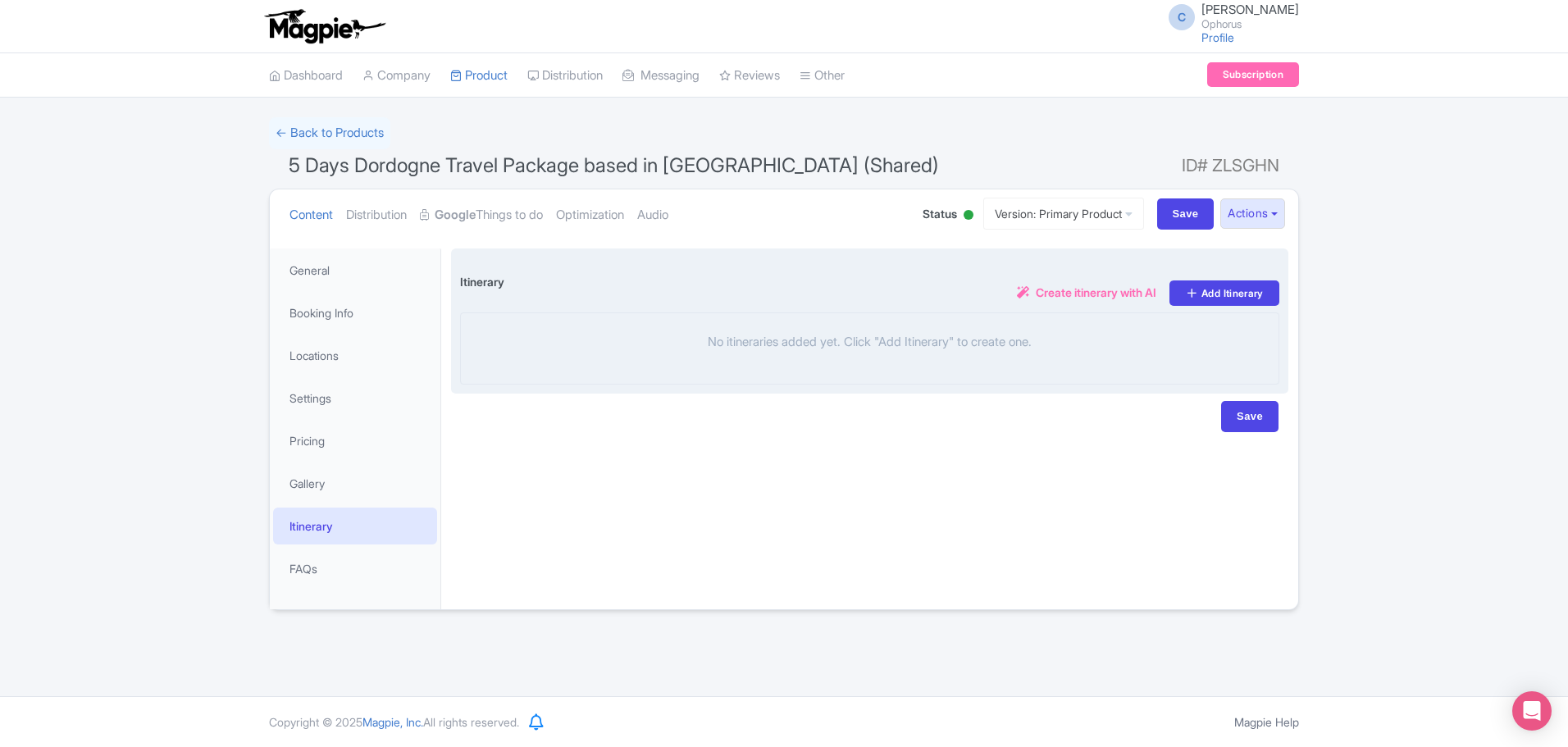
click at [1073, 293] on span "Create itinerary with AI" at bounding box center [1096, 292] width 121 height 18
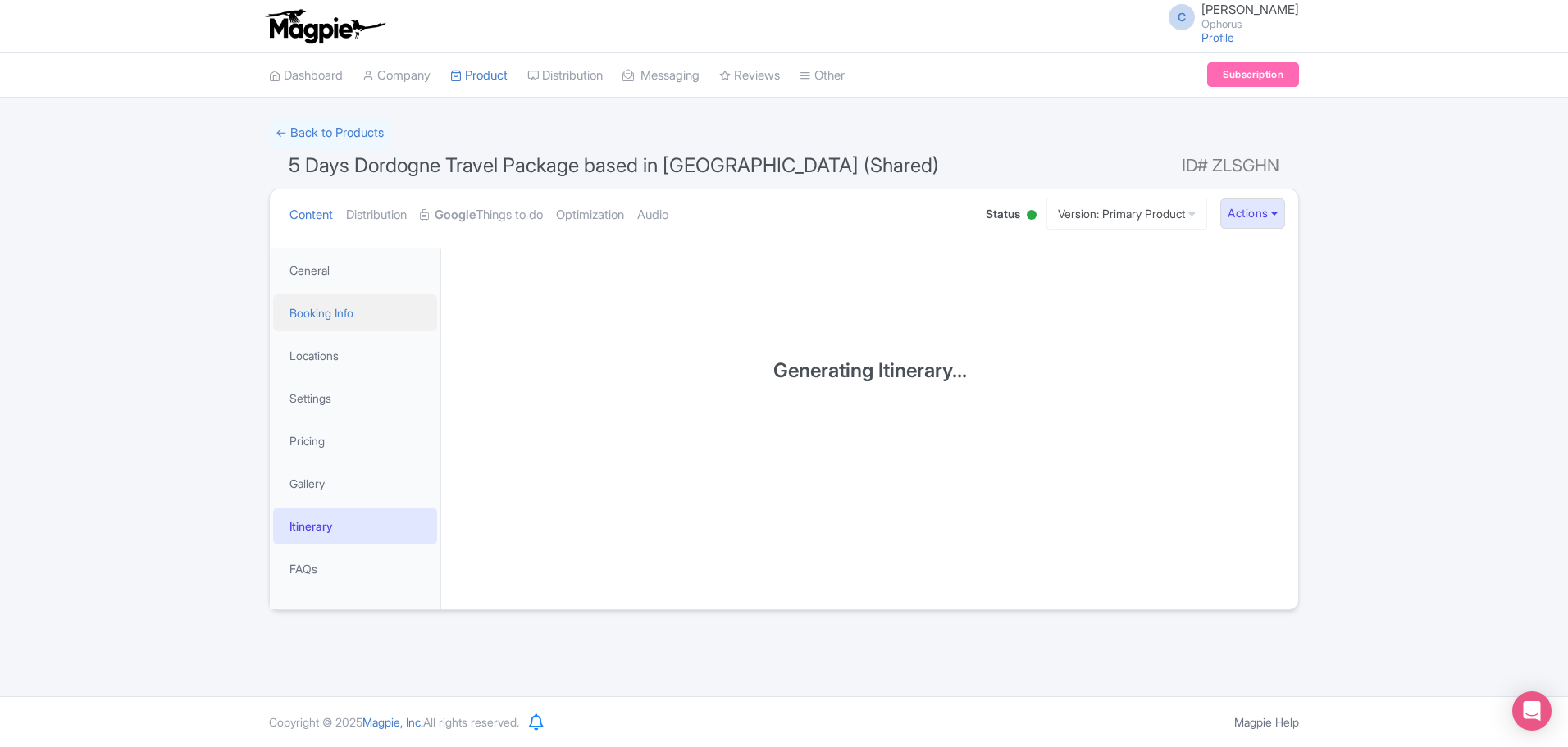
click at [320, 313] on link "Booking Info" at bounding box center [355, 313] width 164 height 37
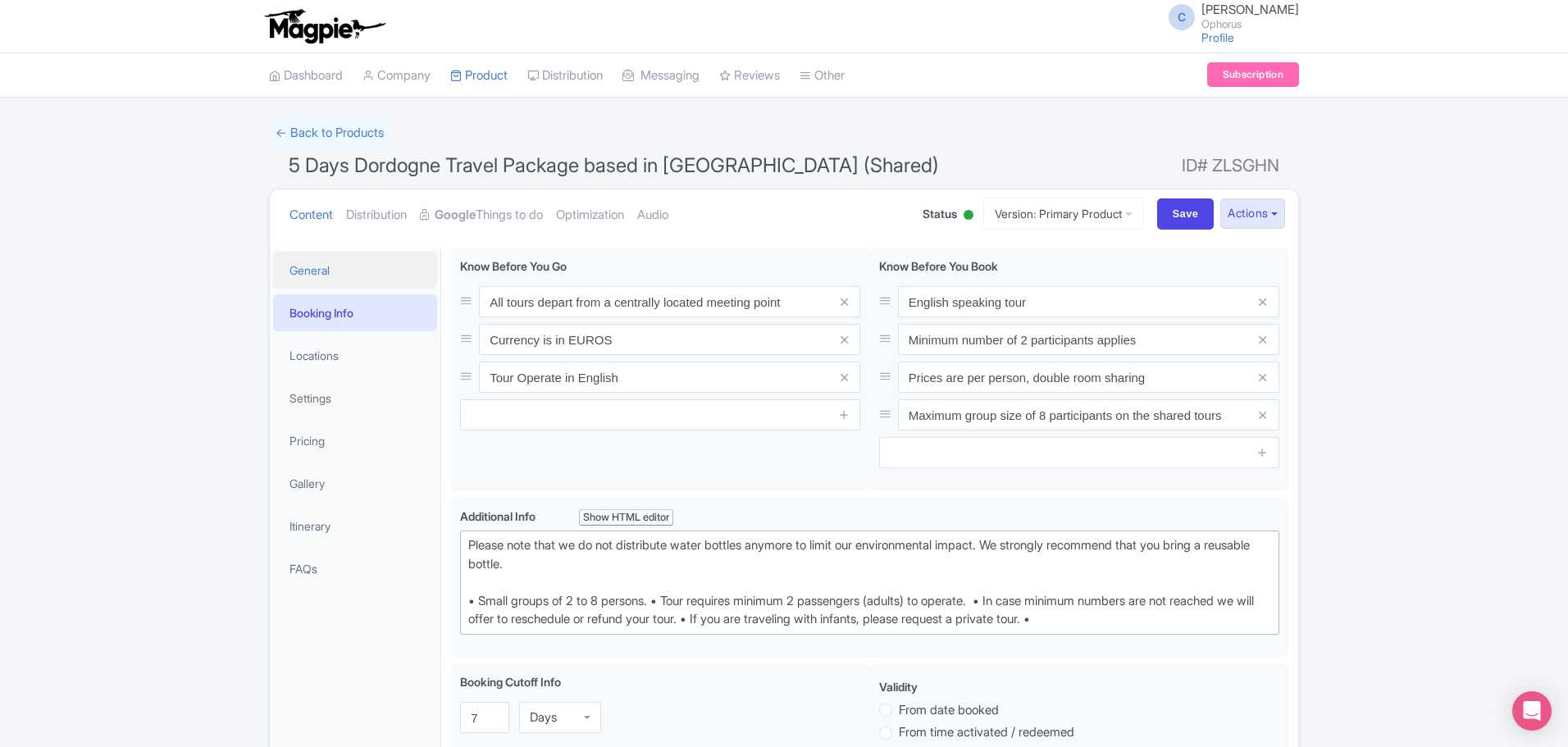
click at [302, 268] on link "General" at bounding box center [355, 270] width 164 height 37
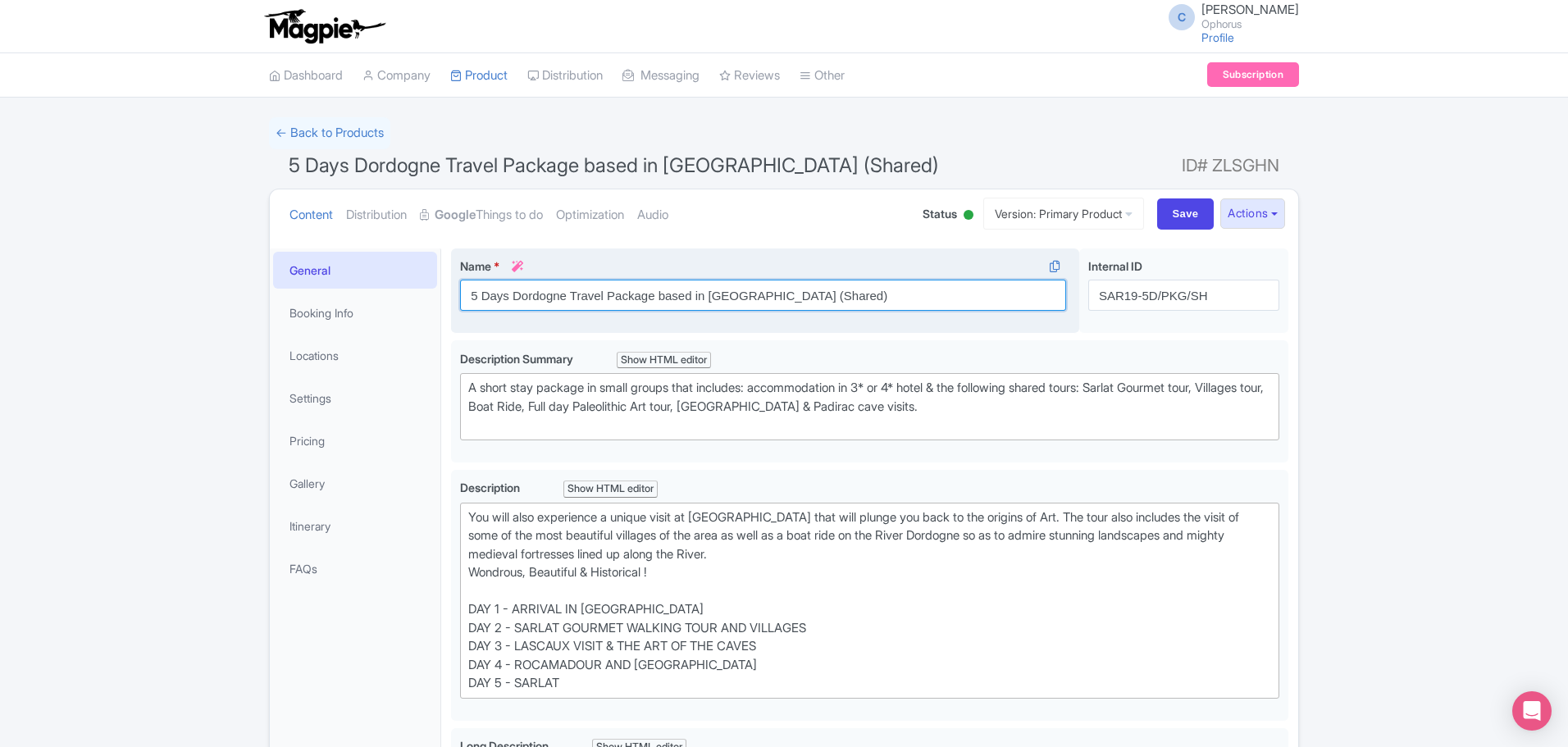
click at [513, 302] on input "5 Days Dordogne Travel Package based in Sarlat (Shared)" at bounding box center [763, 296] width 606 height 31
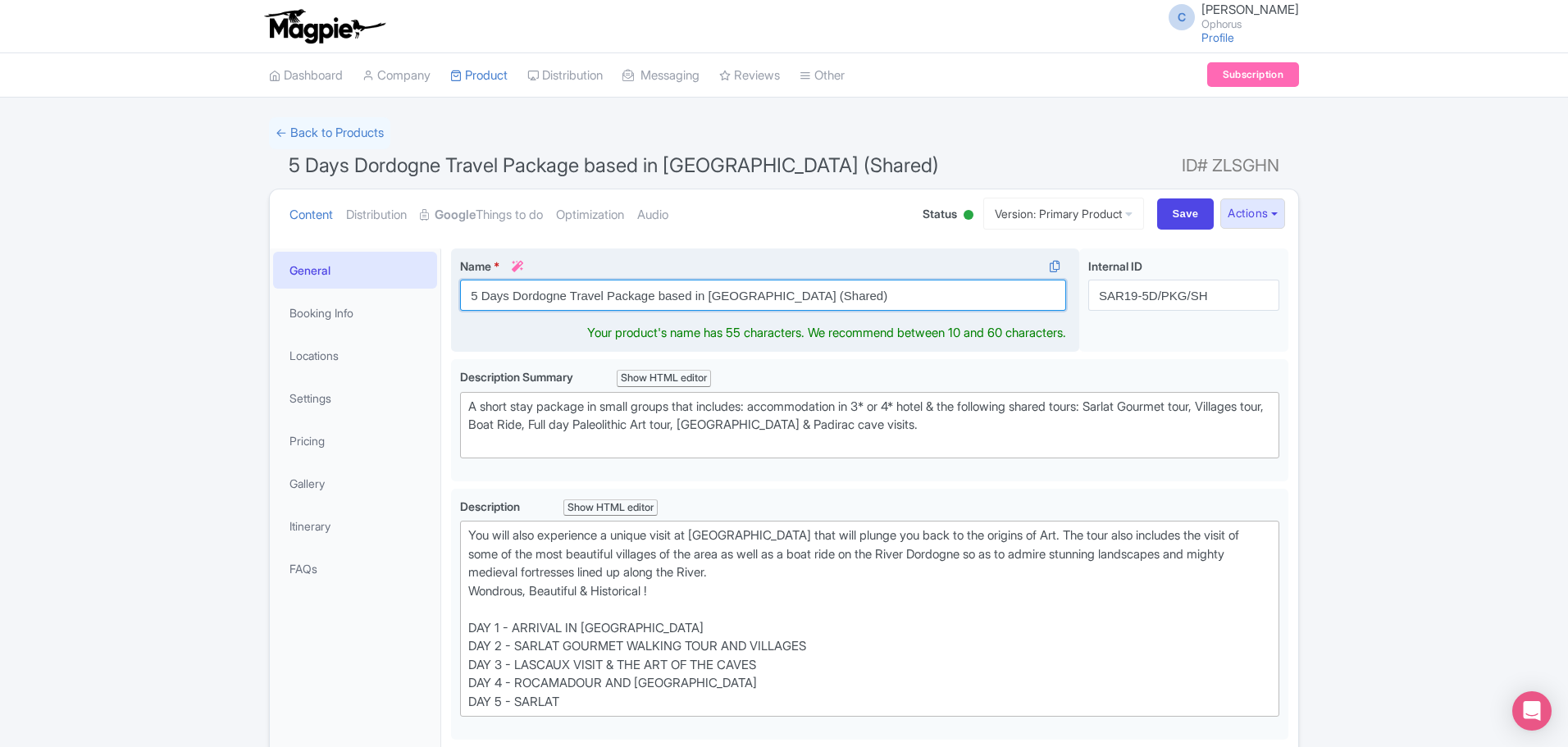
click at [499, 297] on input "5 Days Dordogne Travel Package based in Sarlat (Shared)" at bounding box center [763, 296] width 606 height 31
click at [589, 297] on input "5-Day Dordogne Travel Package based in Sarlat (Shared)" at bounding box center [763, 296] width 606 height 31
drag, startPoint x: 589, startPoint y: 297, endPoint x: 587, endPoint y: 288, distance: 9.2
click at [587, 295] on input "5-Day Dordogne Travel Package based in Sarlat (Shared)" at bounding box center [763, 296] width 606 height 31
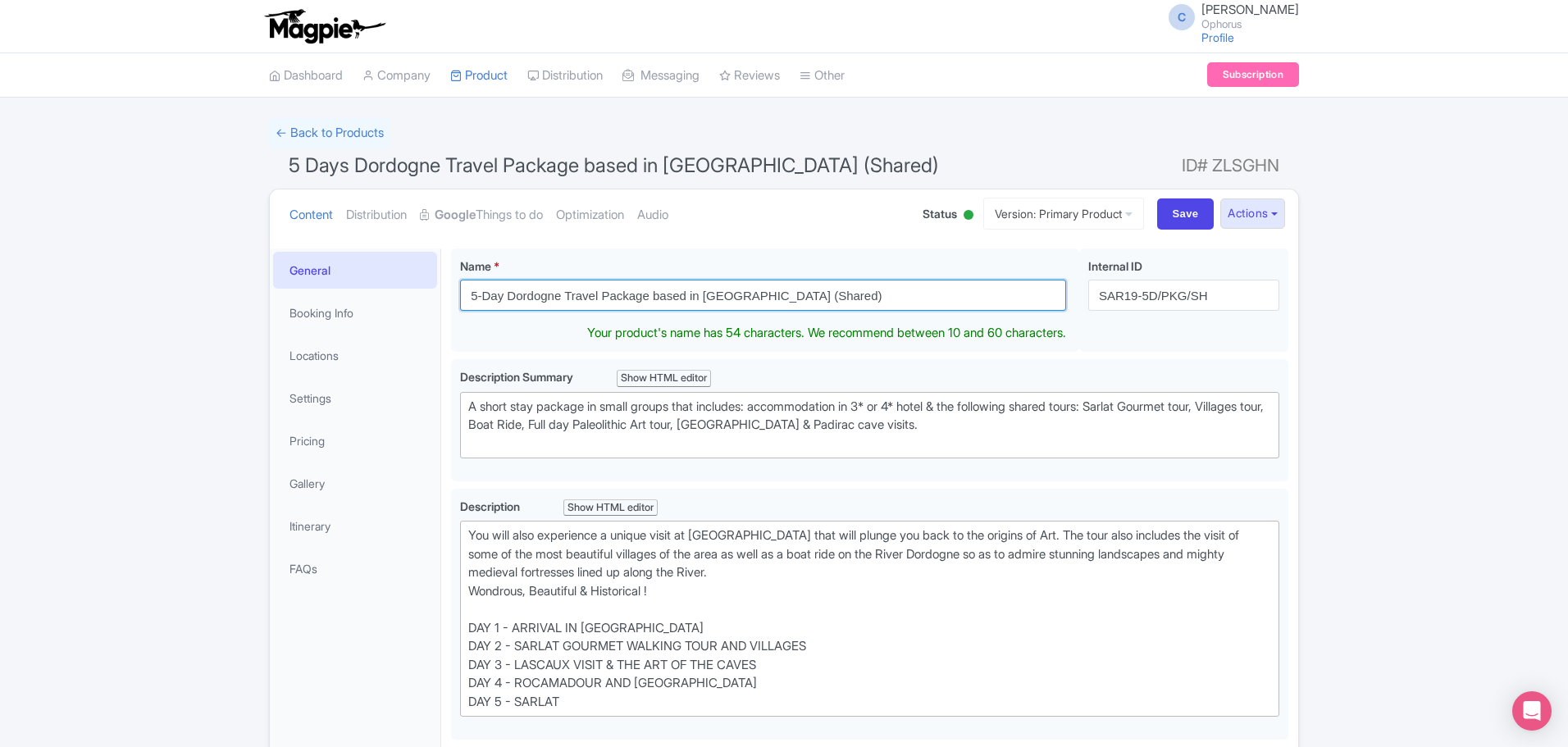
type input "5-Day Dordogne Travel Package based in Sarlat (Shared)"
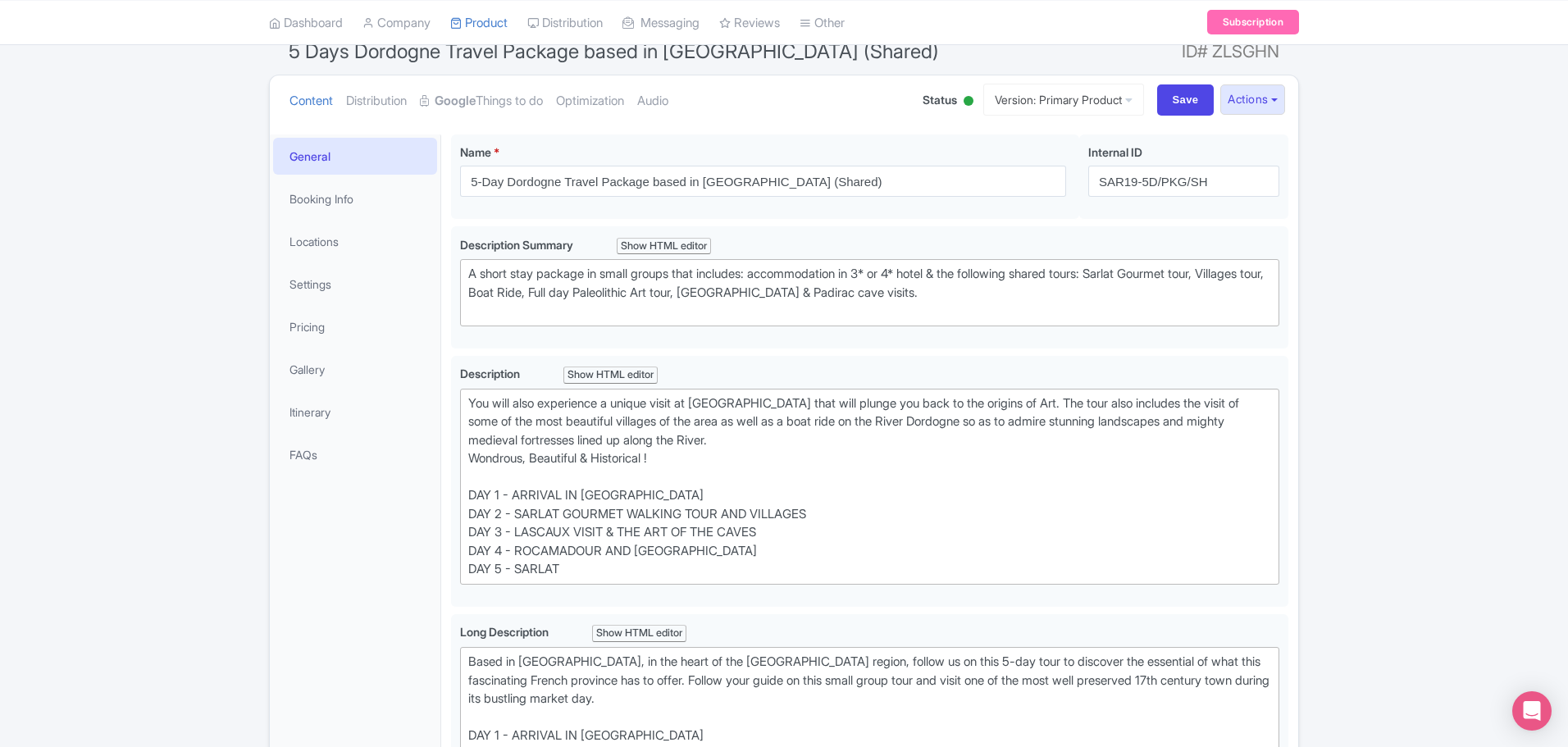
scroll to position [164, 0]
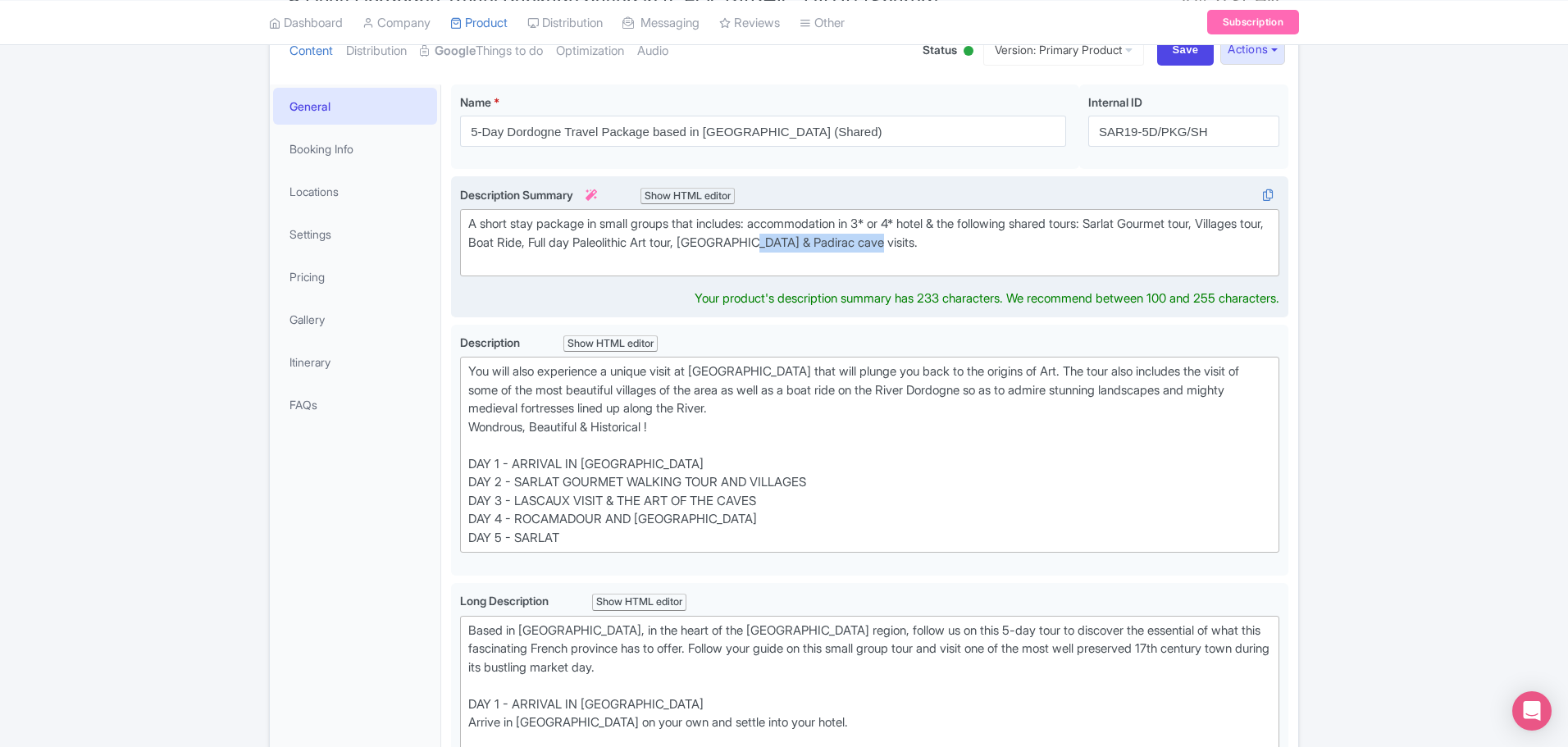
drag, startPoint x: 848, startPoint y: 239, endPoint x: 963, endPoint y: 246, distance: 115.2
click at [963, 246] on div "A short stay package in small groups that includes: accommodation in 3* or 4* h…" at bounding box center [870, 242] width 803 height 56
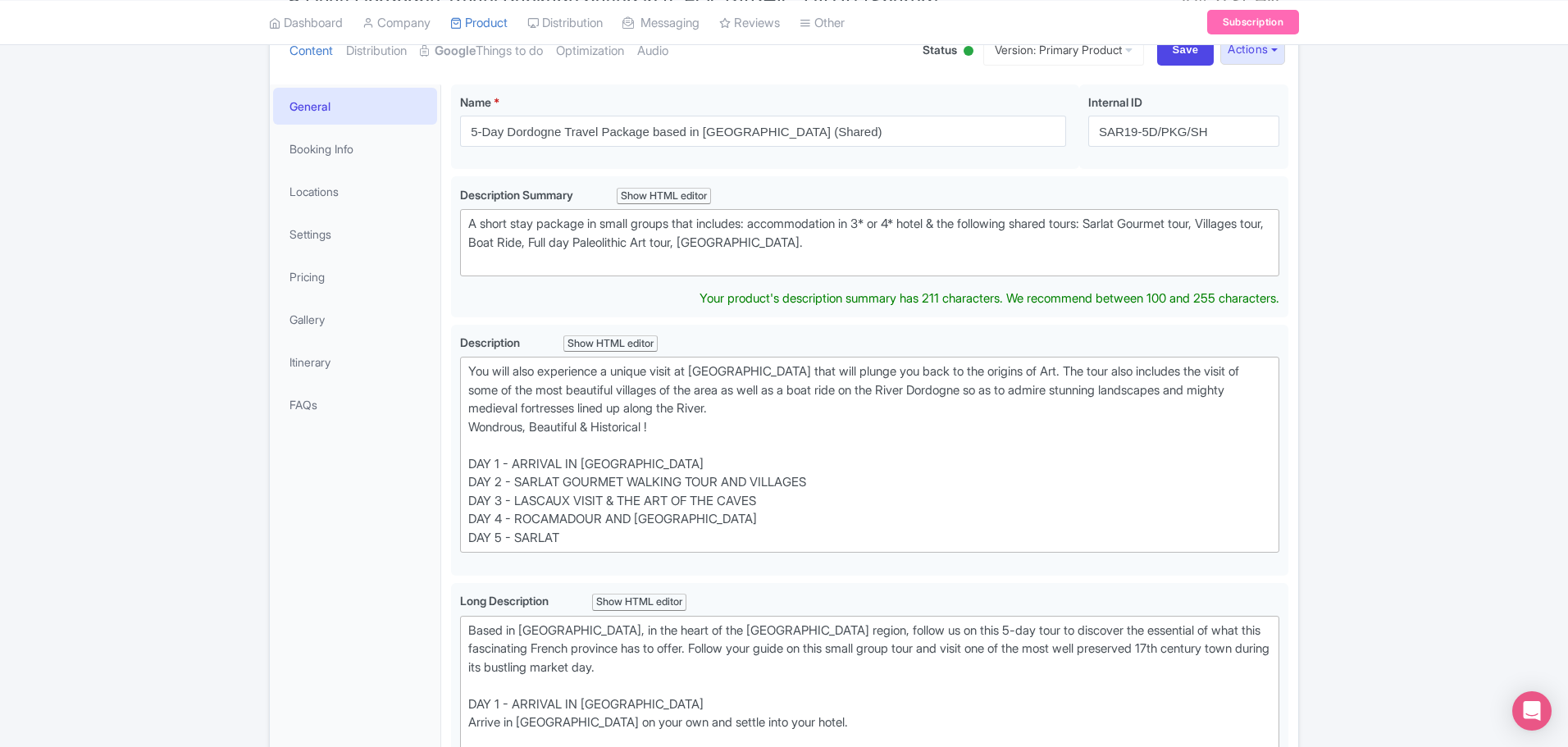
type trix-editor "<div>A short stay package in small groups that includes: accommodation in 3* or…"
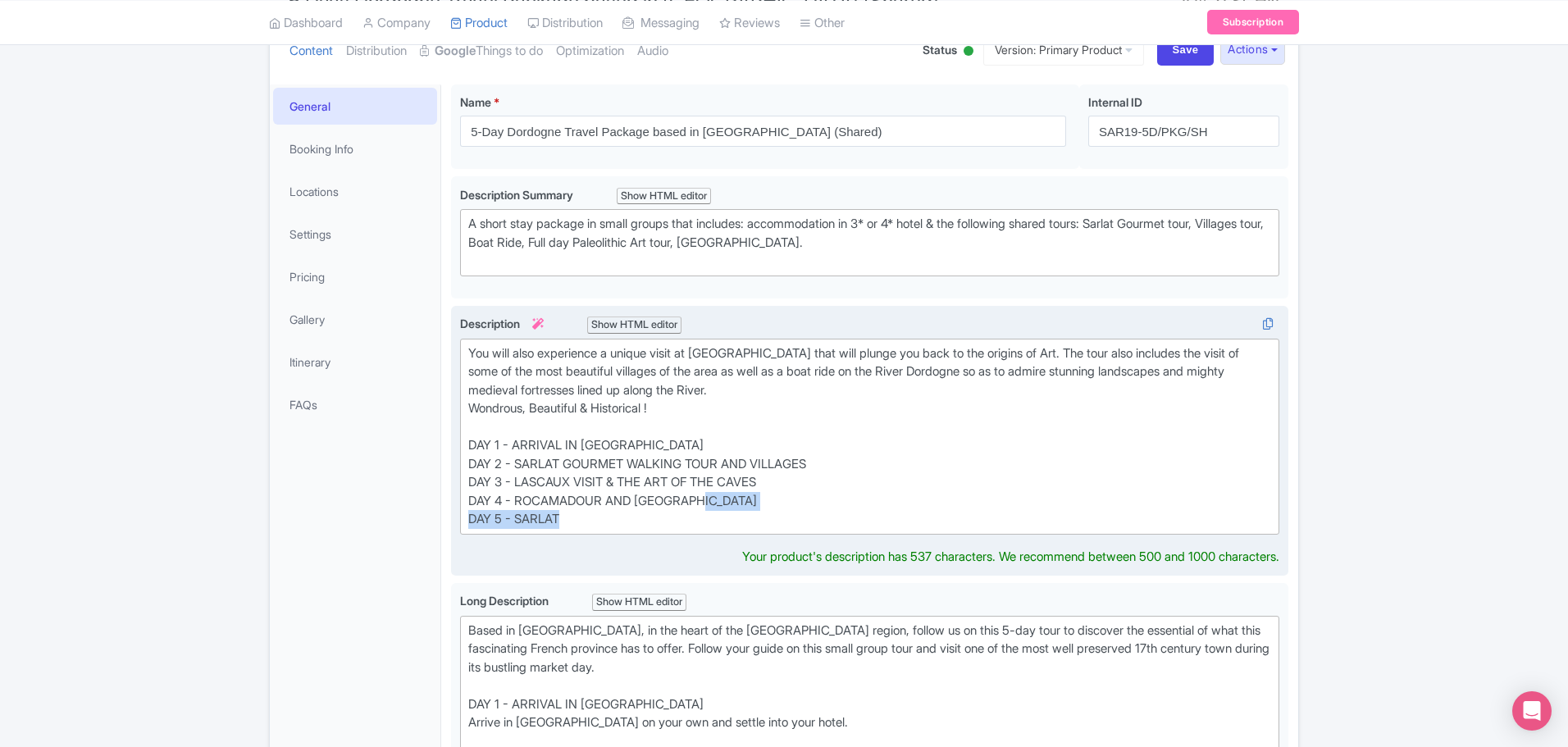
drag, startPoint x: 611, startPoint y: 520, endPoint x: 698, endPoint y: 497, distance: 90.0
click at [703, 505] on div "You will also experience a unique visit at Lascaux IV cave that will plunge you…" at bounding box center [870, 437] width 803 height 184
click at [613, 504] on div "You will also experience a unique visit at Lascaux IV cave that will plunge you…" at bounding box center [870, 437] width 803 height 184
drag, startPoint x: 610, startPoint y: 501, endPoint x: 730, endPoint y: 501, distance: 120.0
click at [730, 501] on div "You will also experience a unique visit at Lascaux IV cave that will plunge you…" at bounding box center [870, 437] width 803 height 184
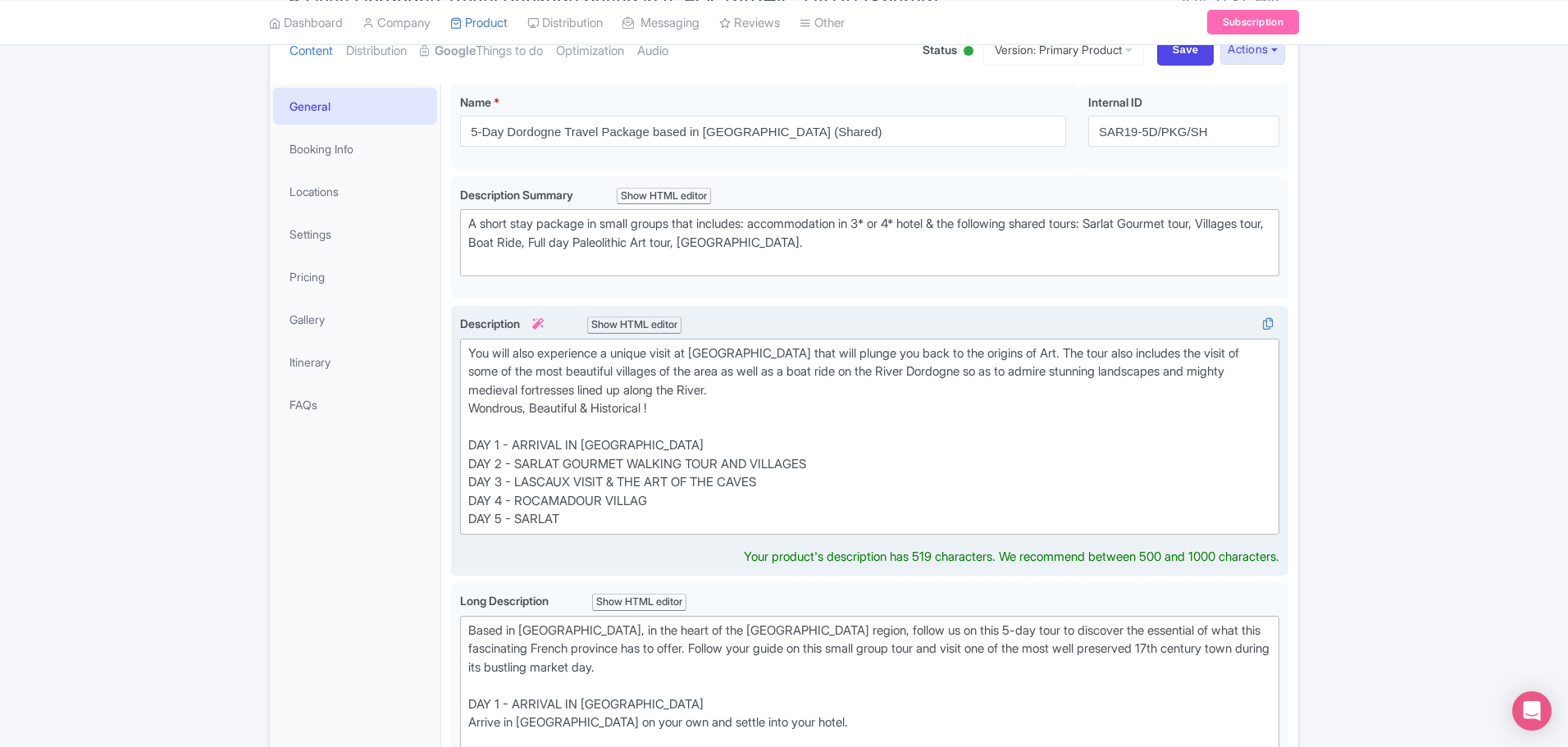
type trix-editor "<div>You will also experience a unique visit at Lascaux IV cave that will plung…"
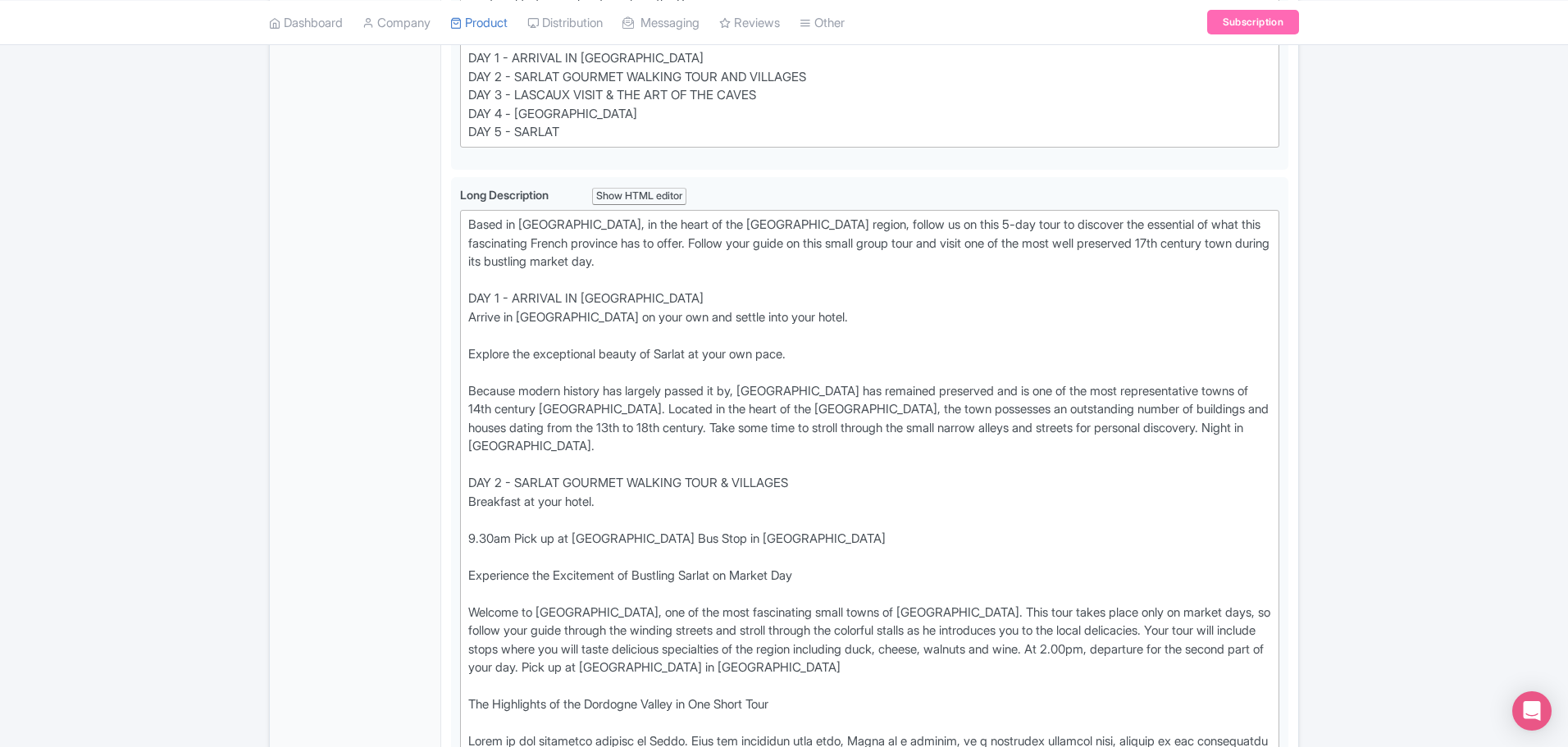
scroll to position [574, 0]
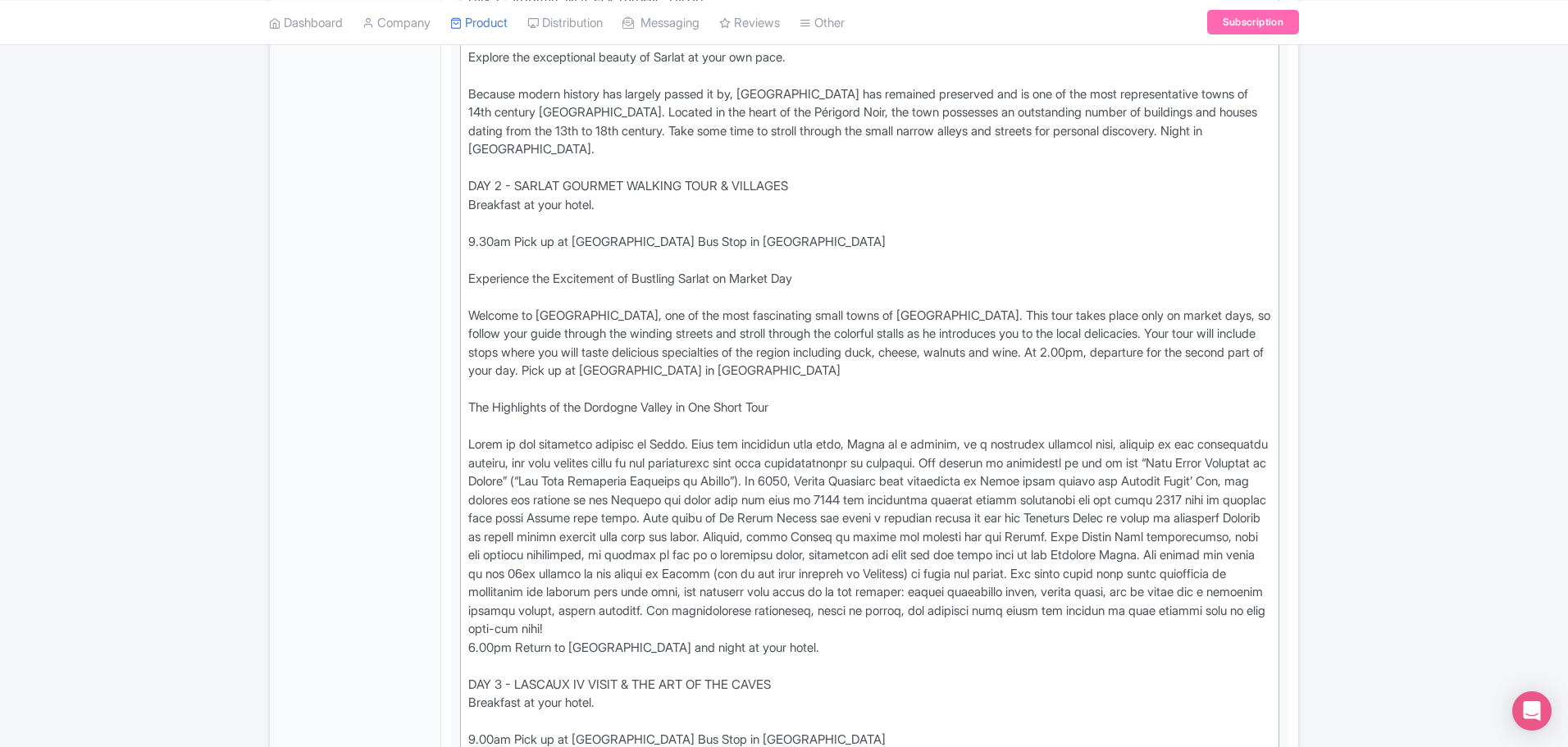
scroll to position [985, 0]
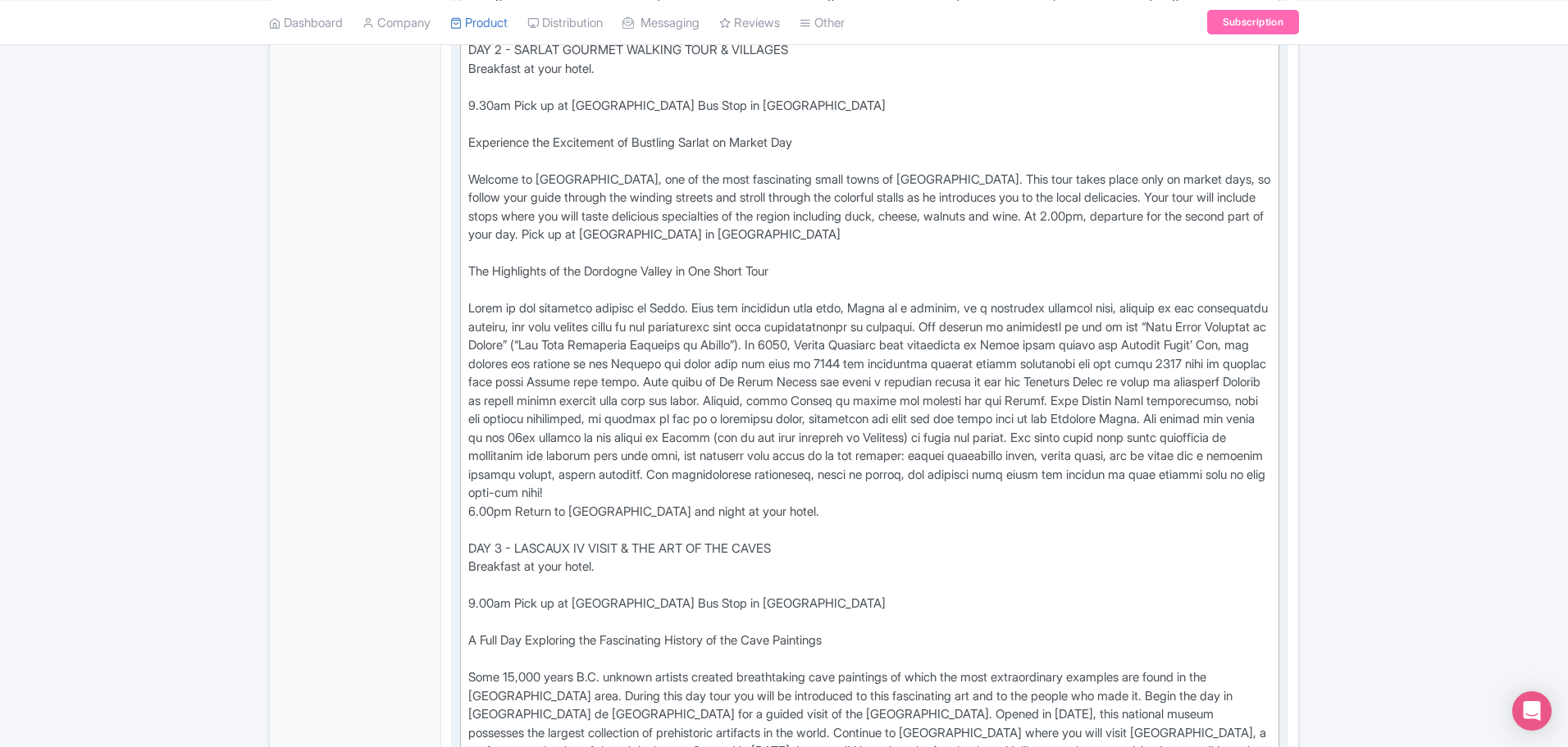
click at [798, 364] on div "Based in Sarlat, in the heart of the Dordogne region, follow us on this 5-day t…" at bounding box center [870, 512] width 803 height 1459
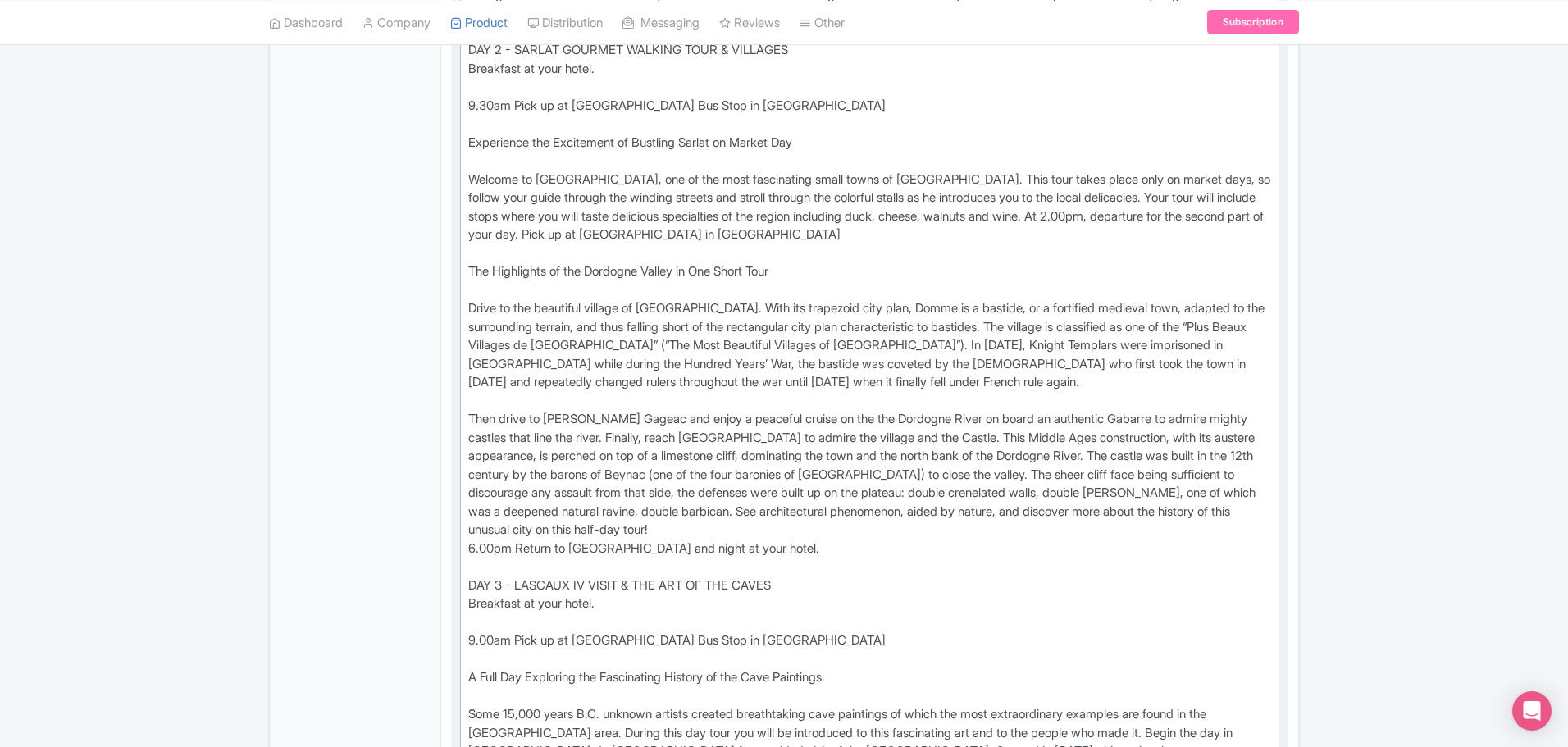
drag, startPoint x: 691, startPoint y: 490, endPoint x: 854, endPoint y: 552, distance: 174.4
click at [854, 551] on div "Based in Sarlat, in the heart of the Dordogne region, follow us on this 5-day t…" at bounding box center [870, 531] width 803 height 1496
click at [1044, 456] on div "Based in Sarlat, in the heart of the Dordogne region, follow us on this 5-day t…" at bounding box center [870, 531] width 803 height 1496
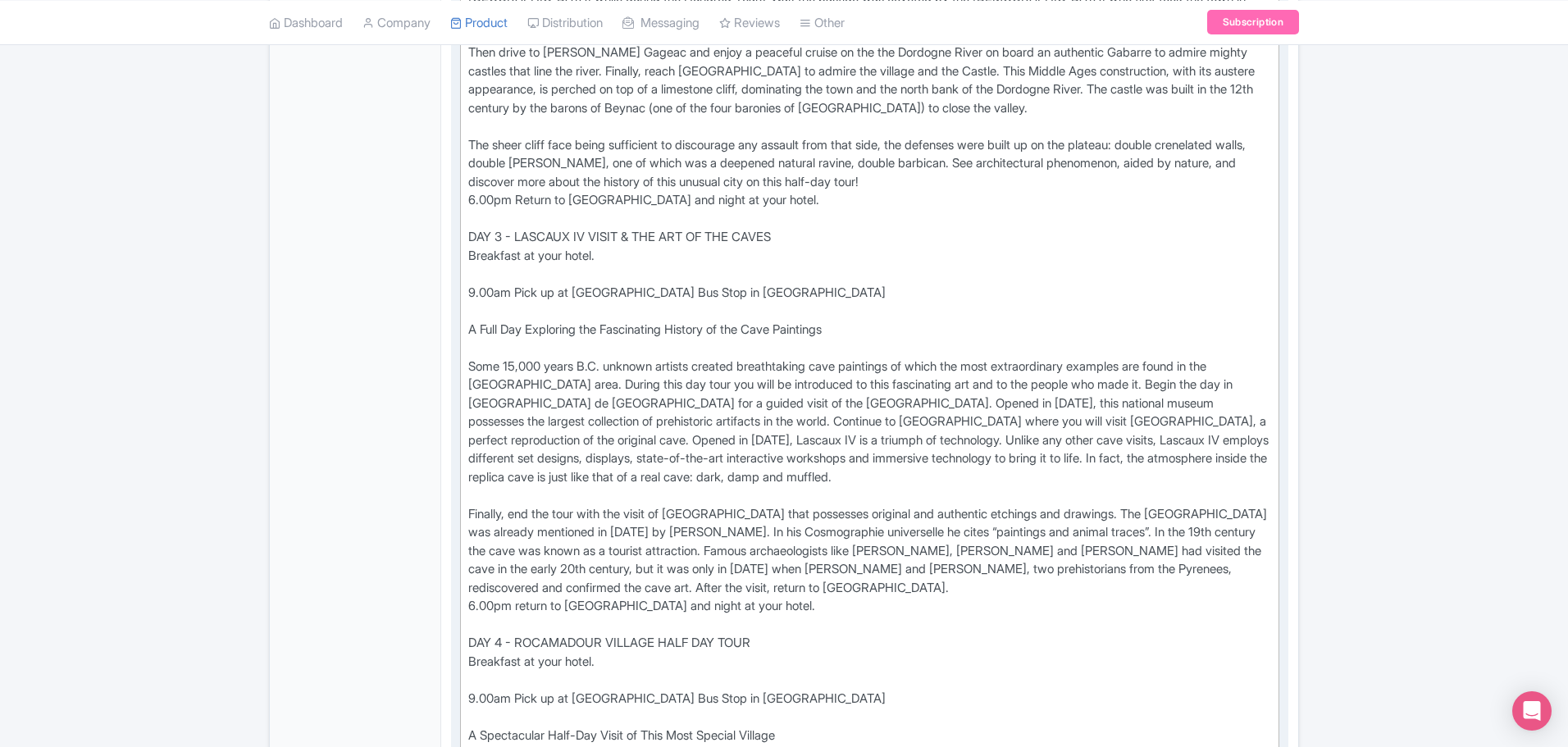
scroll to position [1395, 0]
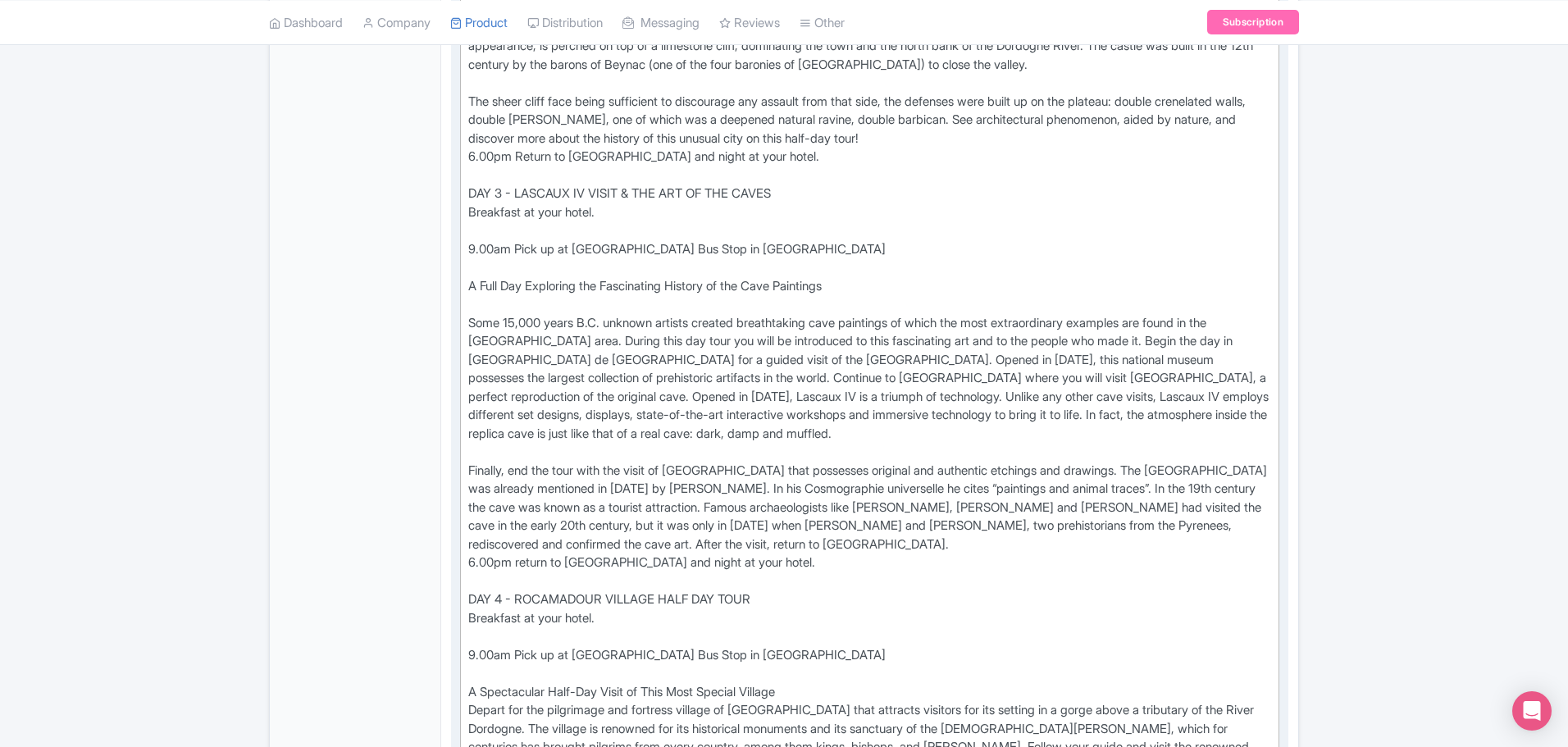
click at [738, 360] on div "Based in Sarlat, in the heart of the Dordogne region, follow us on this 5-day t…" at bounding box center [870, 129] width 803 height 1513
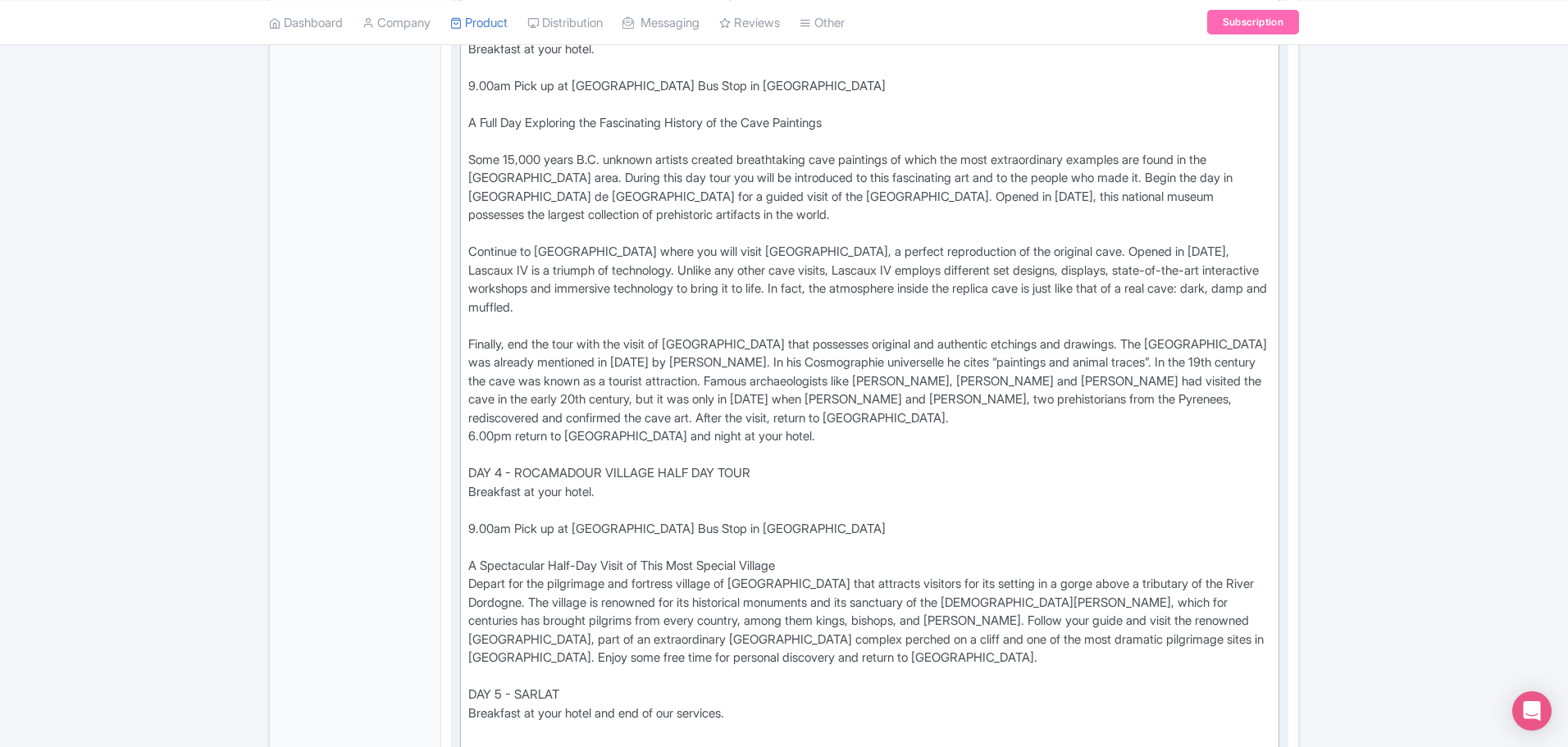
scroll to position [1558, 0]
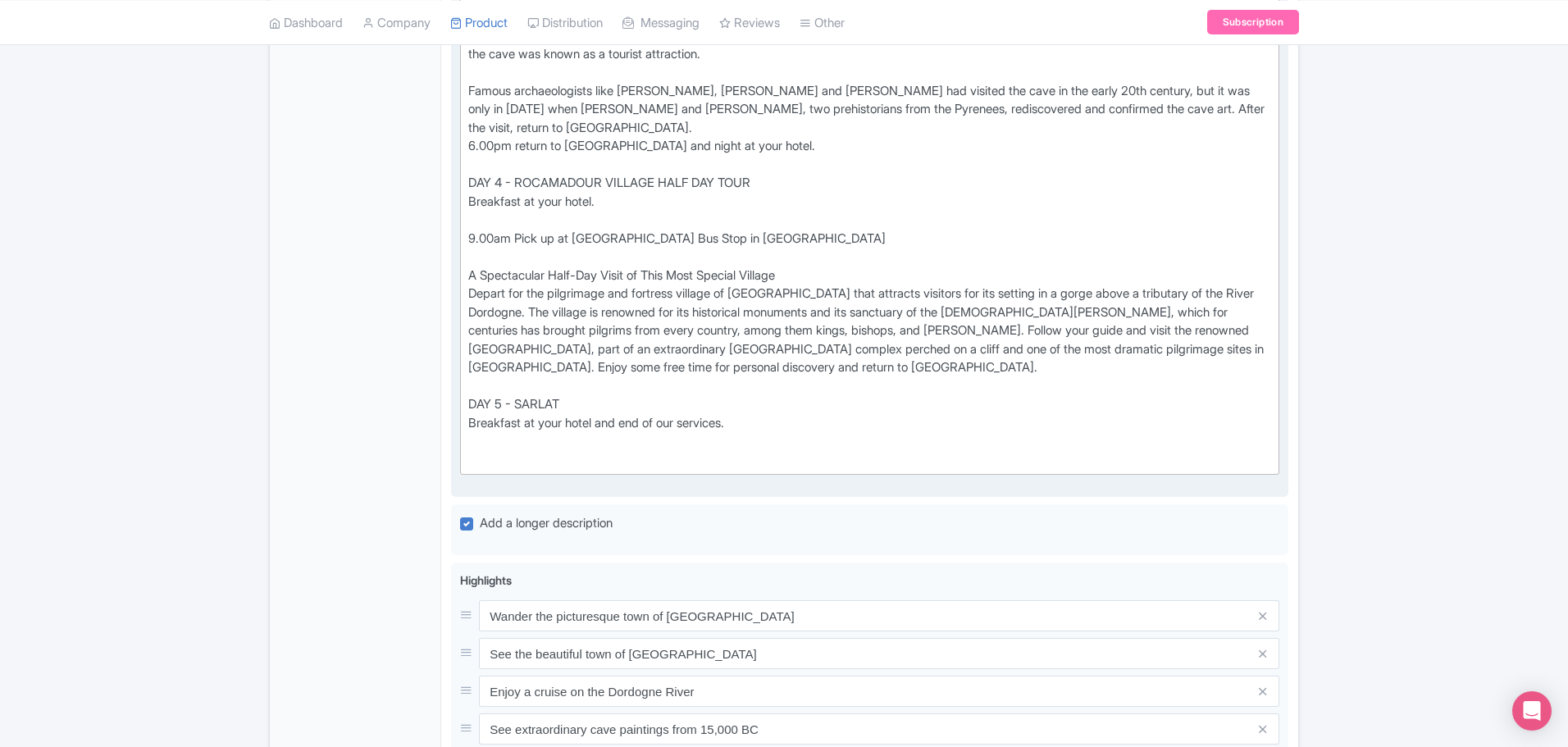
scroll to position [1886, 0]
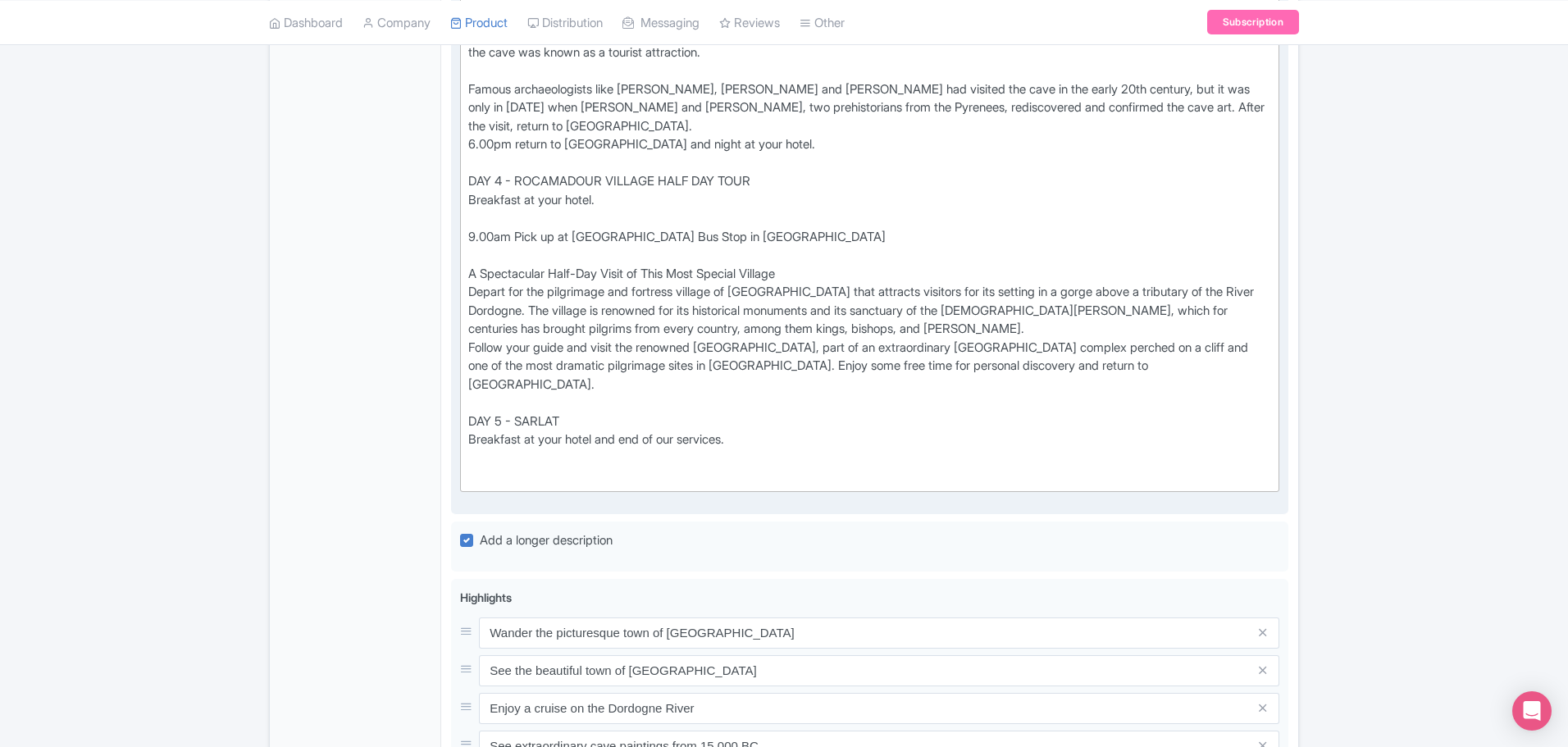
type trix-editor "<div>Based in Sarlat, in the heart of the Dordogne region, follow us on this 5-…"
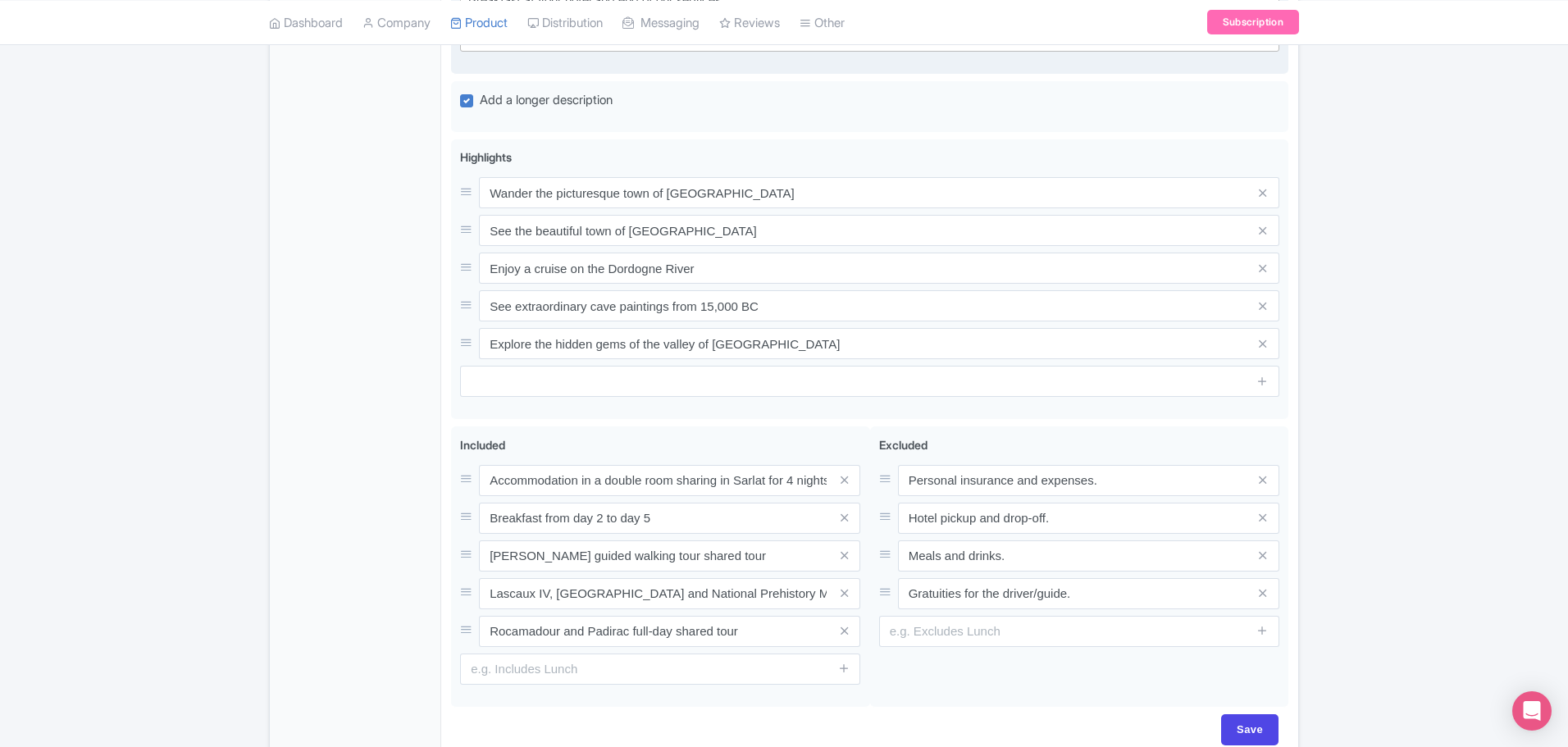
scroll to position [2395, 0]
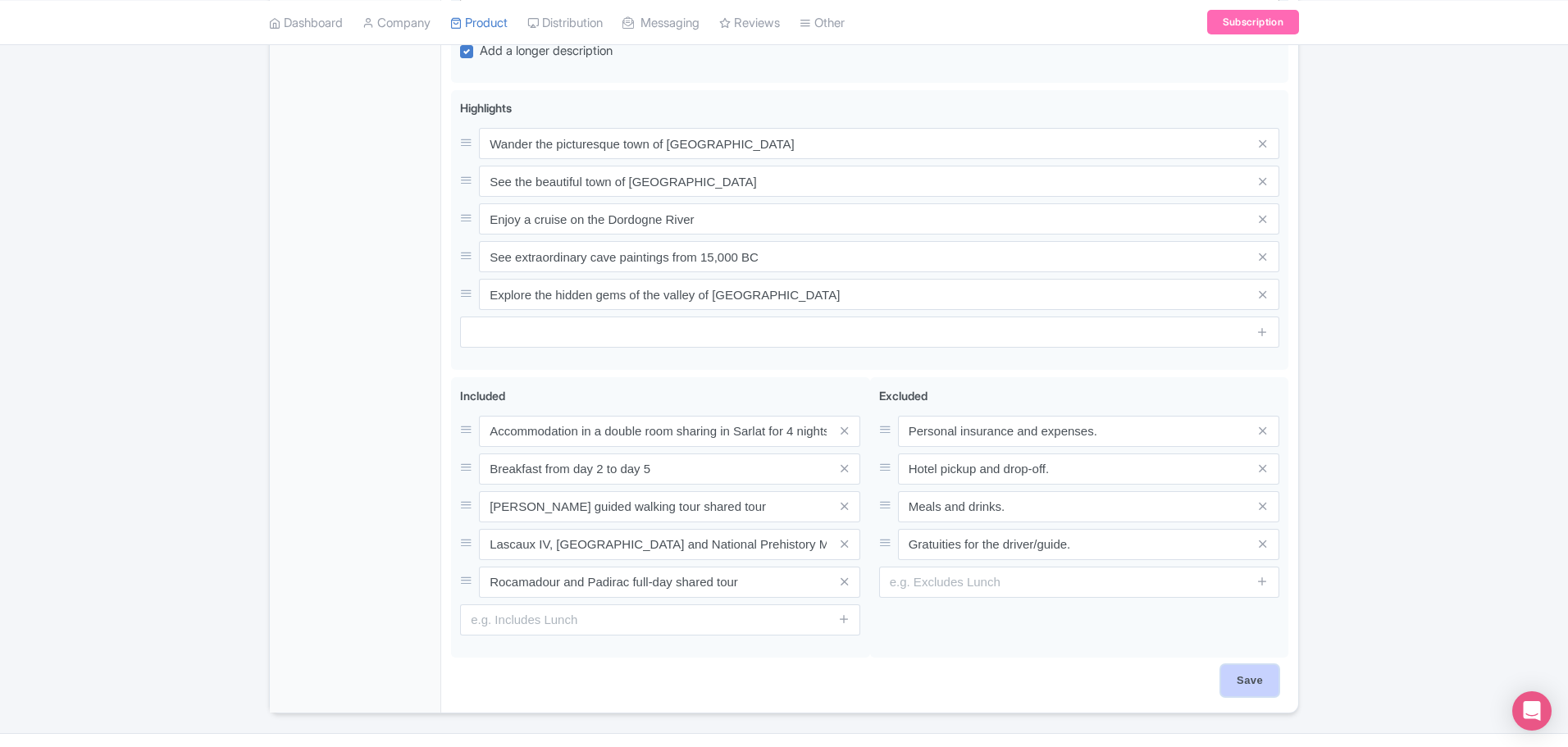
click at [1242, 665] on input "Save" at bounding box center [1249, 681] width 57 height 31
type input "Saving..."
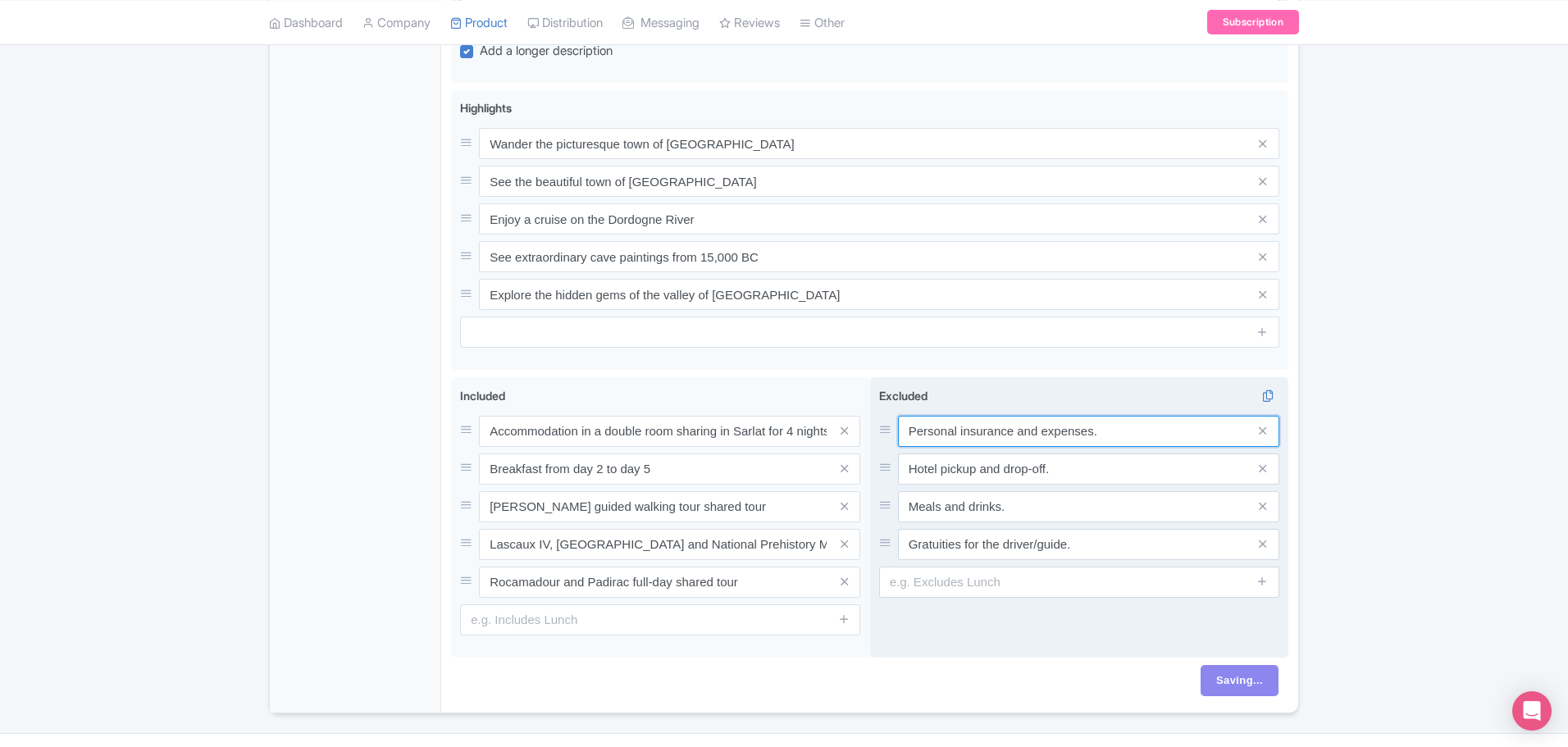
click at [960, 416] on input "Personal insurance and expenses." at bounding box center [1088, 432] width 381 height 31
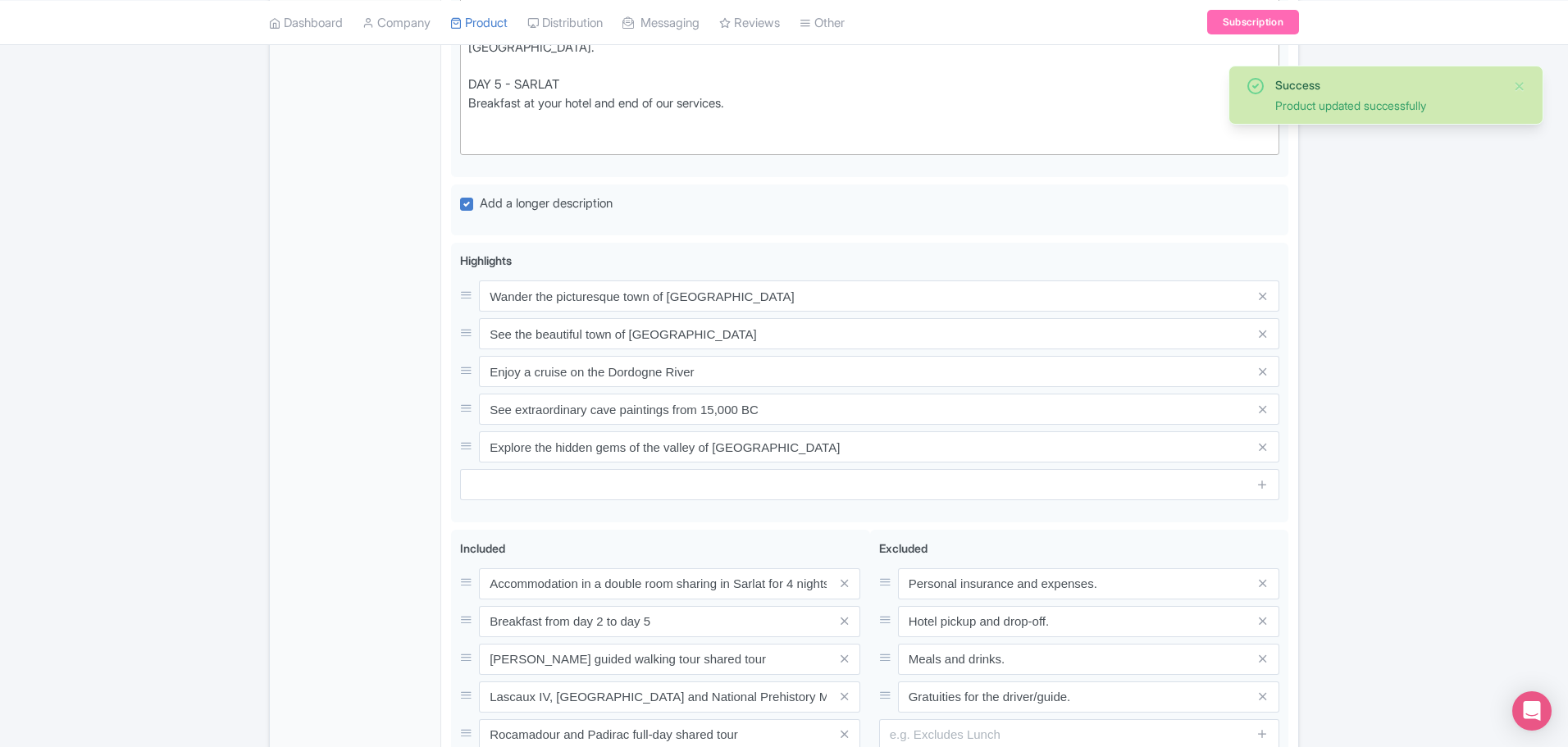
scroll to position [2395, 0]
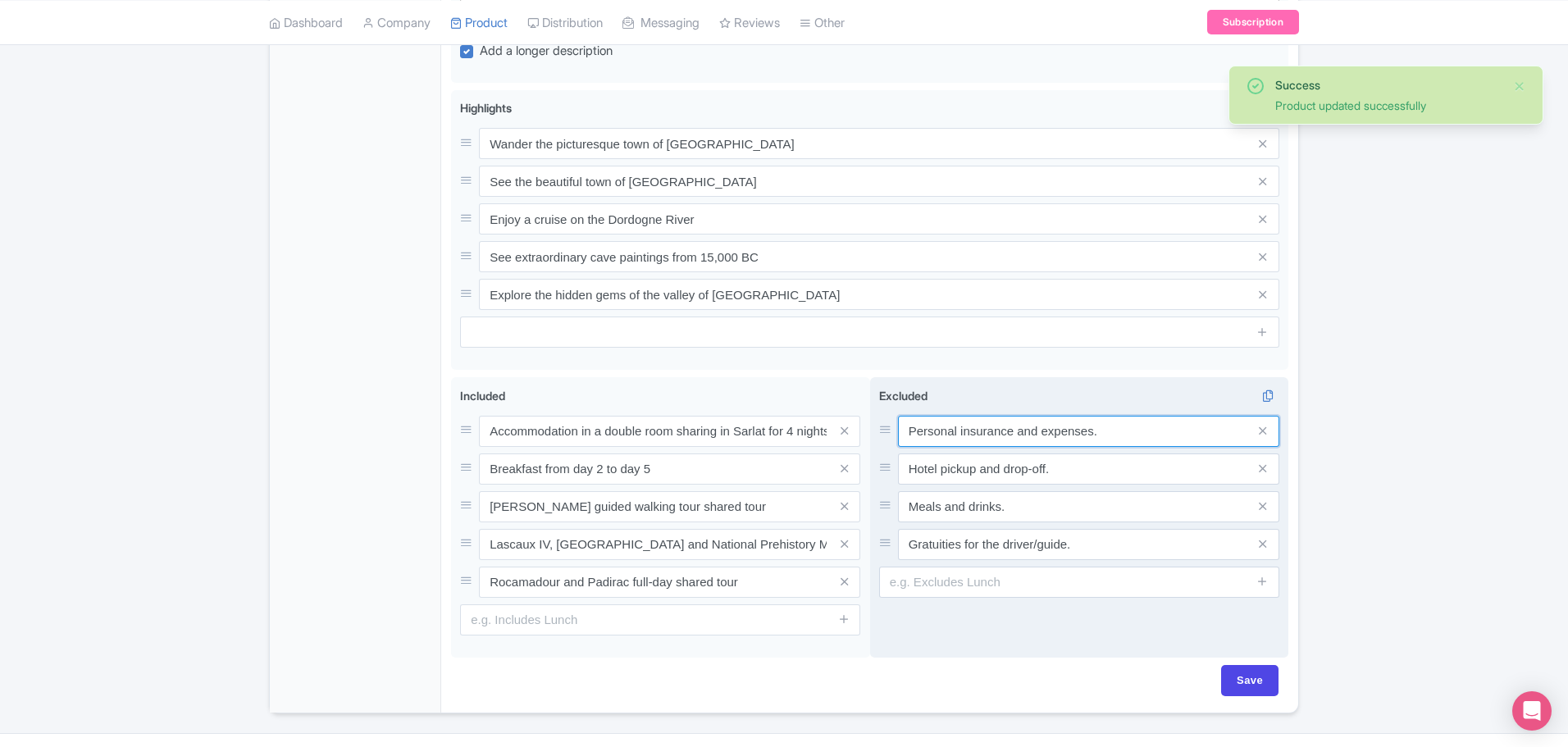
click at [960, 416] on input "Personal insurance and expenses." at bounding box center [1088, 432] width 381 height 31
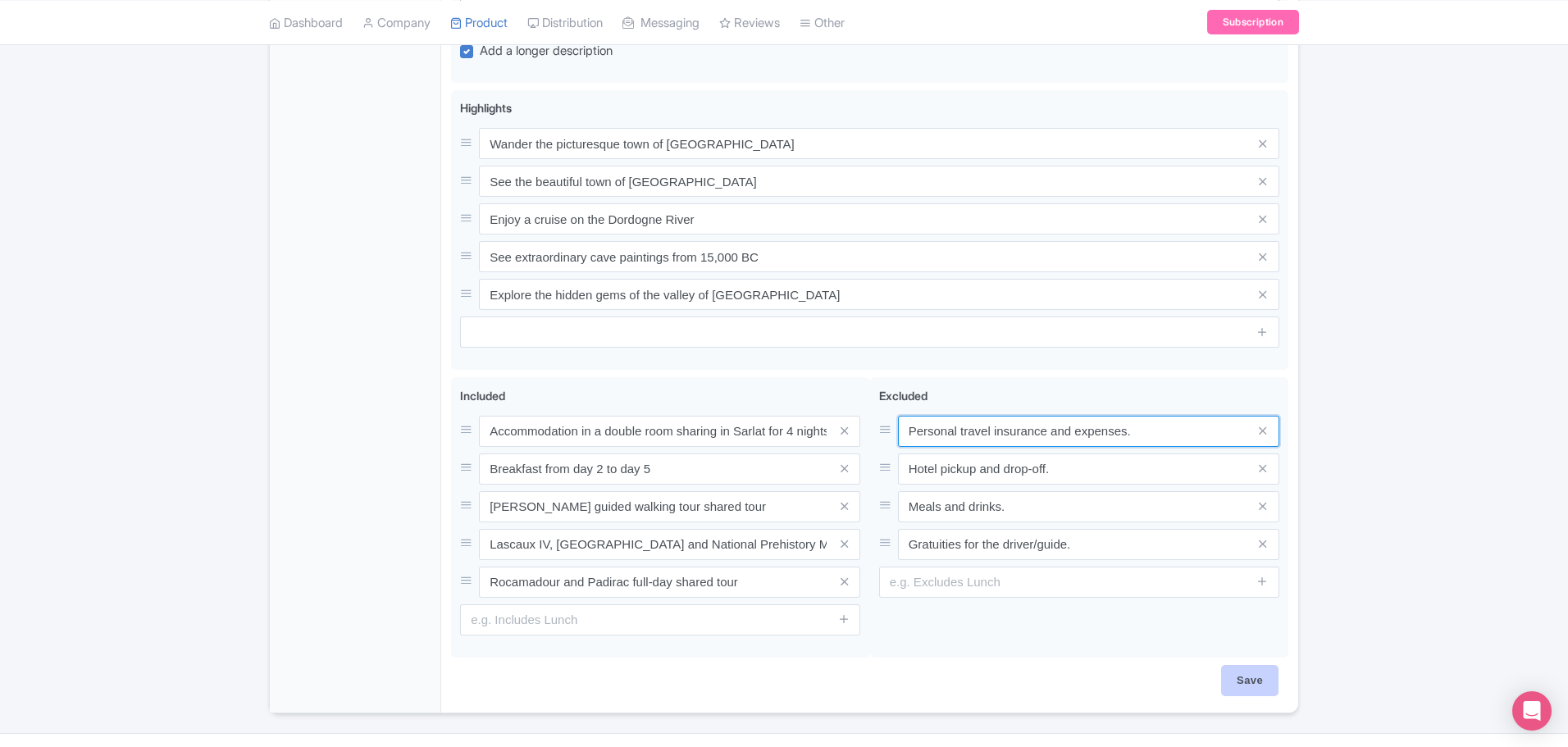
type input "Personal travel insurance and expenses."
click at [1250, 665] on input "Save" at bounding box center [1249, 681] width 57 height 31
type input "Saving..."
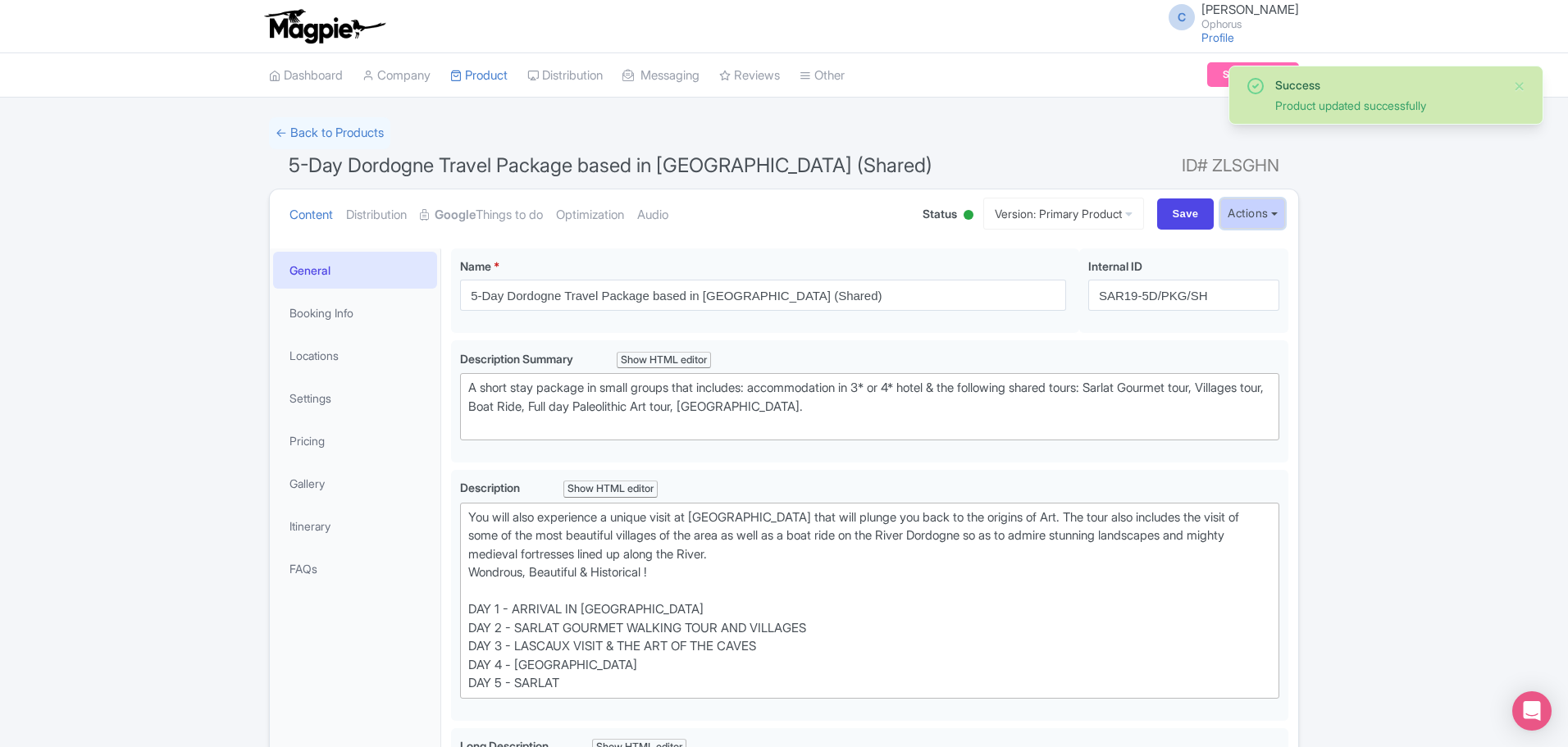
click at [1238, 217] on button "Actions" at bounding box center [1252, 214] width 64 height 30
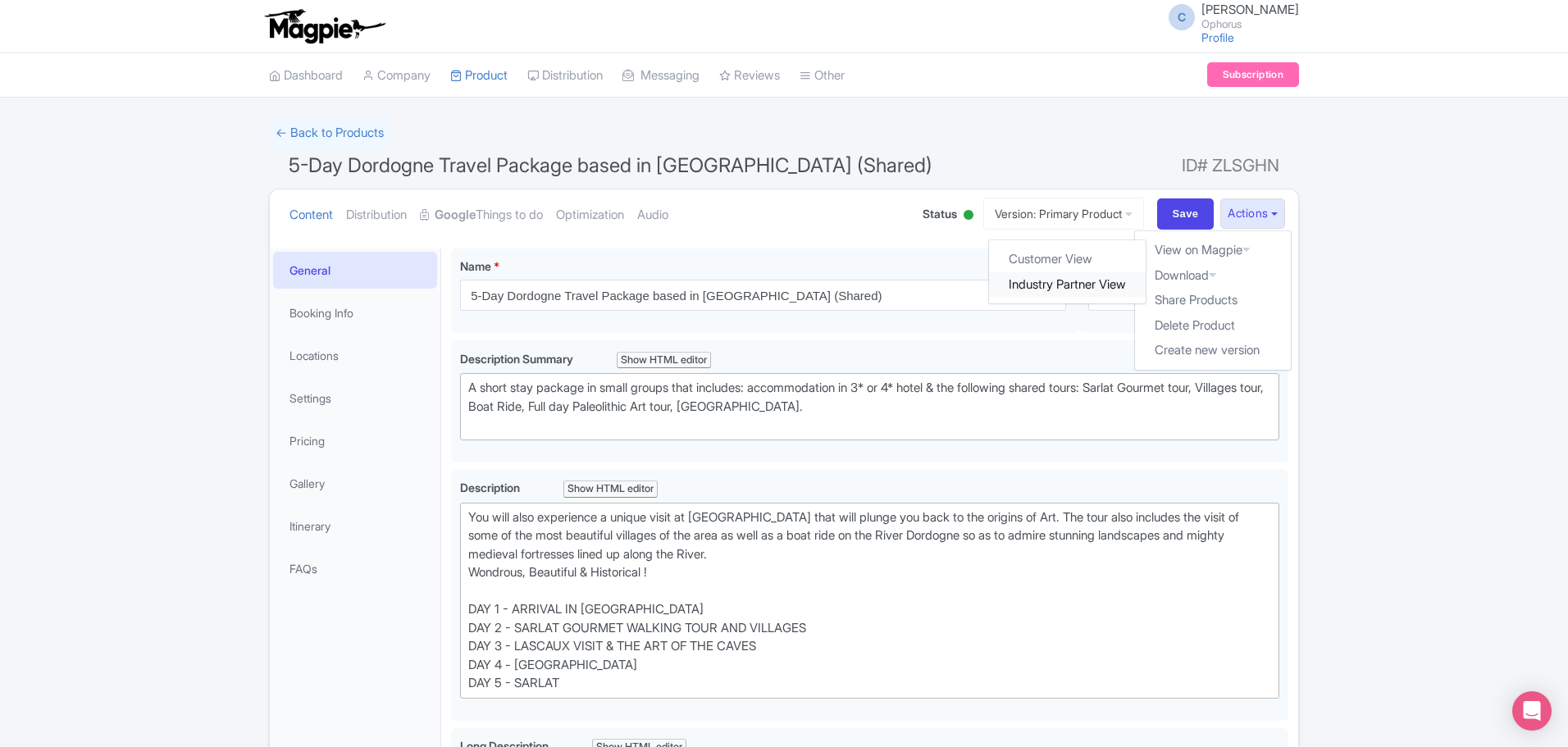
click at [1070, 280] on link "Industry Partner View" at bounding box center [1068, 286] width 157 height 26
click at [1244, 209] on button "Actions" at bounding box center [1252, 214] width 64 height 30
click at [1068, 279] on link "Industry Partner View" at bounding box center [1068, 286] width 157 height 26
click at [291, 519] on link "Itinerary" at bounding box center [355, 526] width 164 height 37
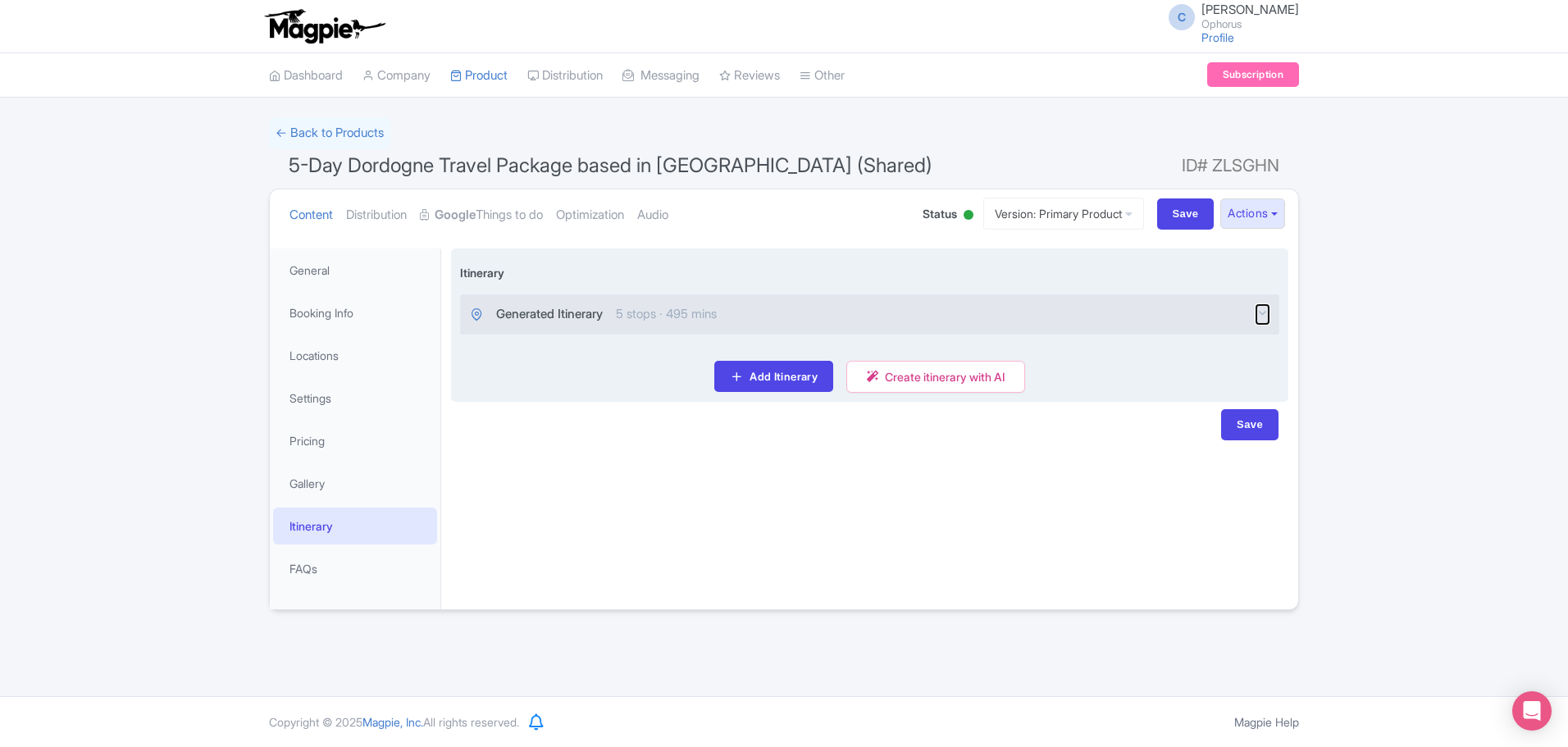
click at [1264, 311] on icon "button" at bounding box center [1261, 312] width 12 height 12
click at [1180, 312] on div "Generated Itinerary 5 stops · 495 mins" at bounding box center [870, 315] width 818 height 39
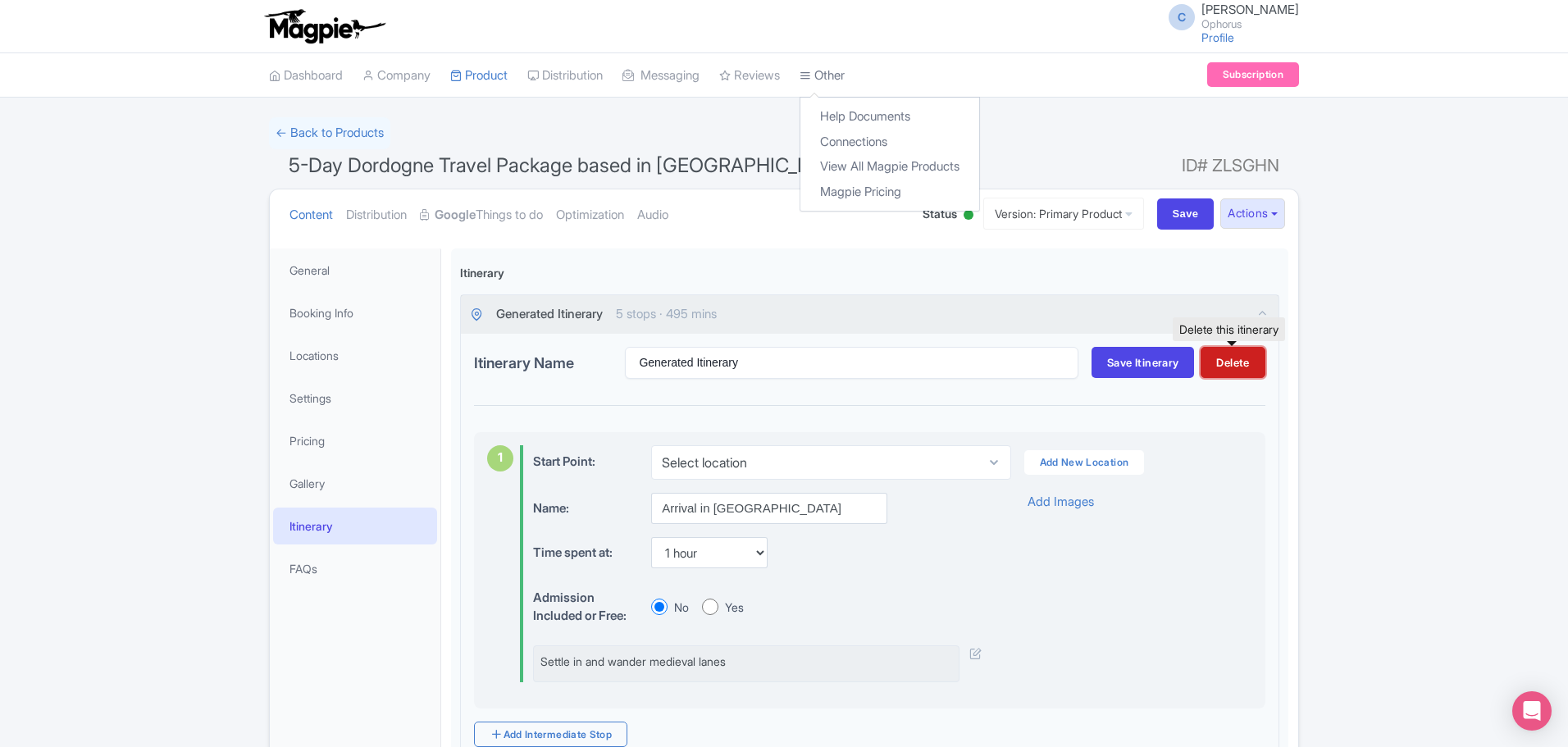
drag, startPoint x: 1260, startPoint y: 363, endPoint x: 853, endPoint y: 74, distance: 499.2
click at [1254, 365] on button "Delete" at bounding box center [1232, 363] width 64 height 31
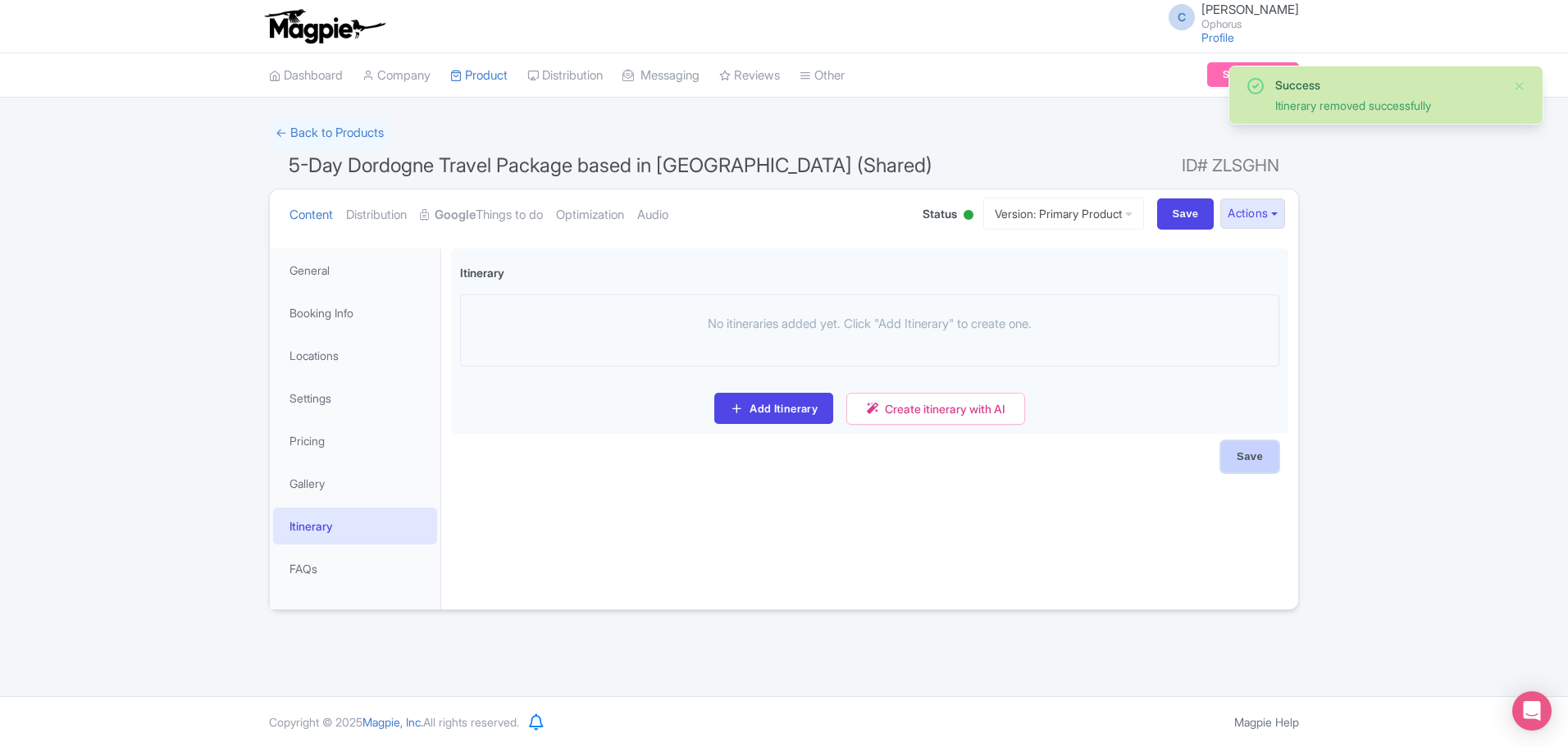
click at [1256, 460] on input "Save" at bounding box center [1249, 457] width 57 height 31
type input "Saving..."
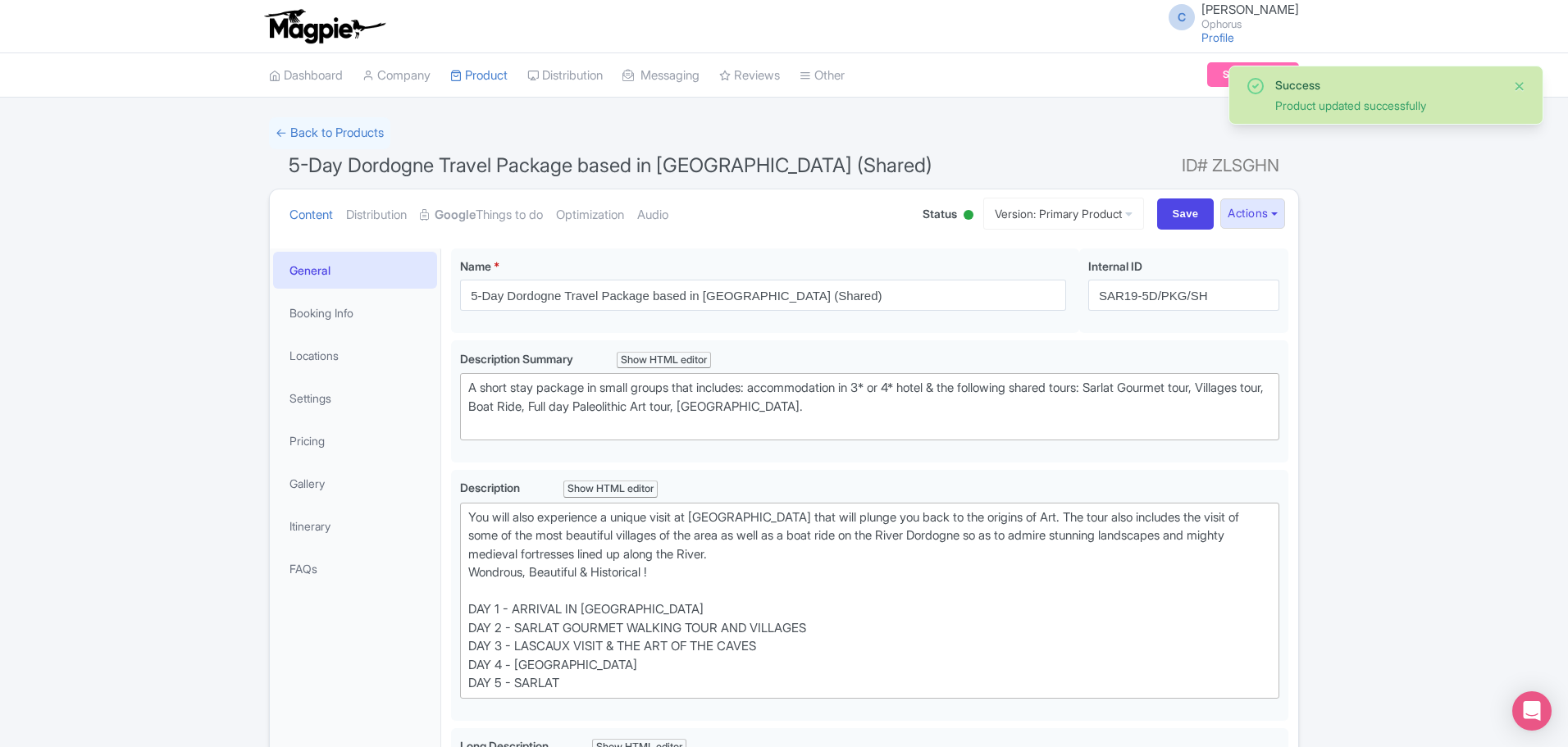
click at [1526, 78] on button "Close" at bounding box center [1519, 86] width 13 height 19
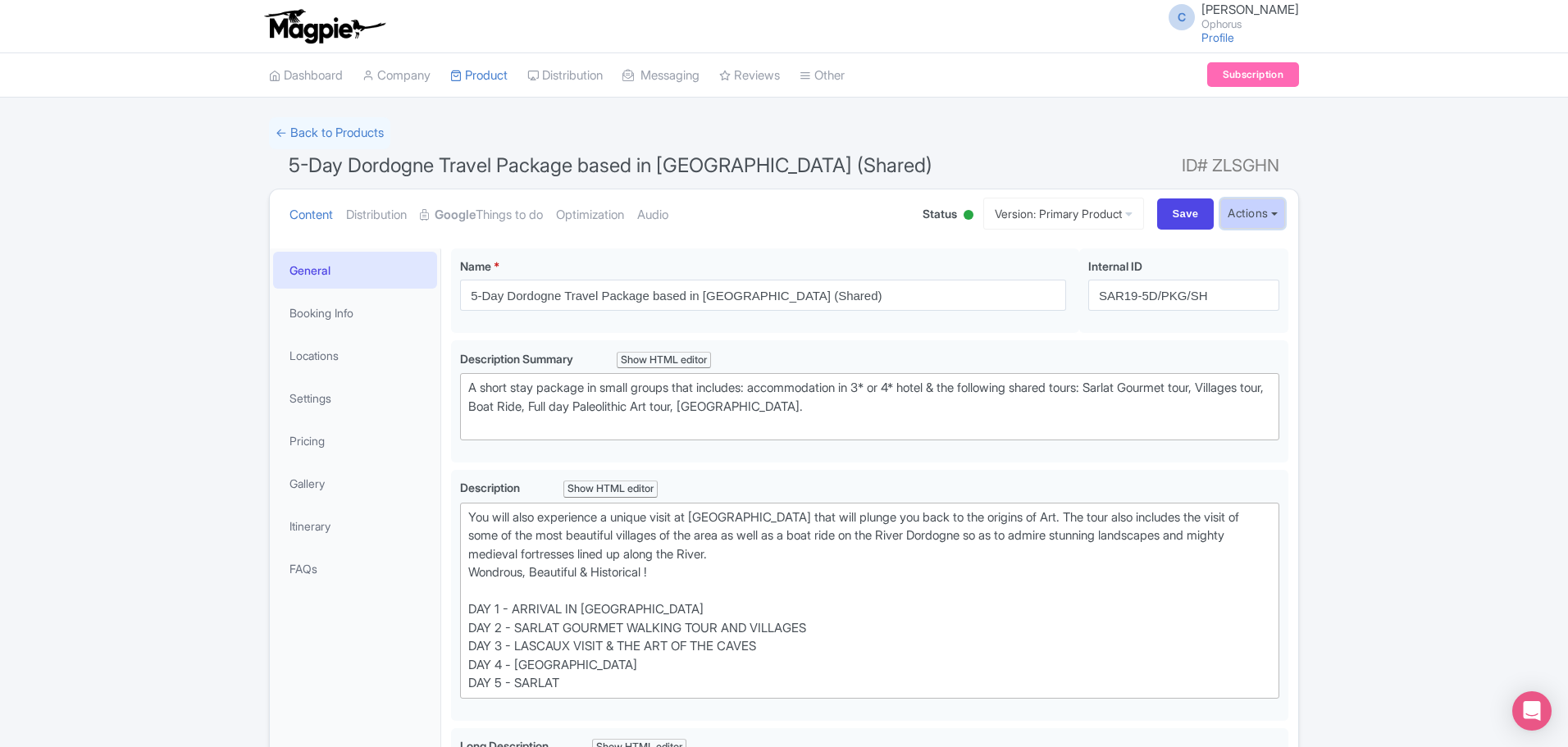
click at [1249, 210] on button "Actions" at bounding box center [1252, 214] width 64 height 30
click at [1088, 281] on link "Industry Partner View" at bounding box center [1068, 286] width 157 height 26
click at [323, 138] on link "← Back to Products" at bounding box center [330, 133] width 122 height 32
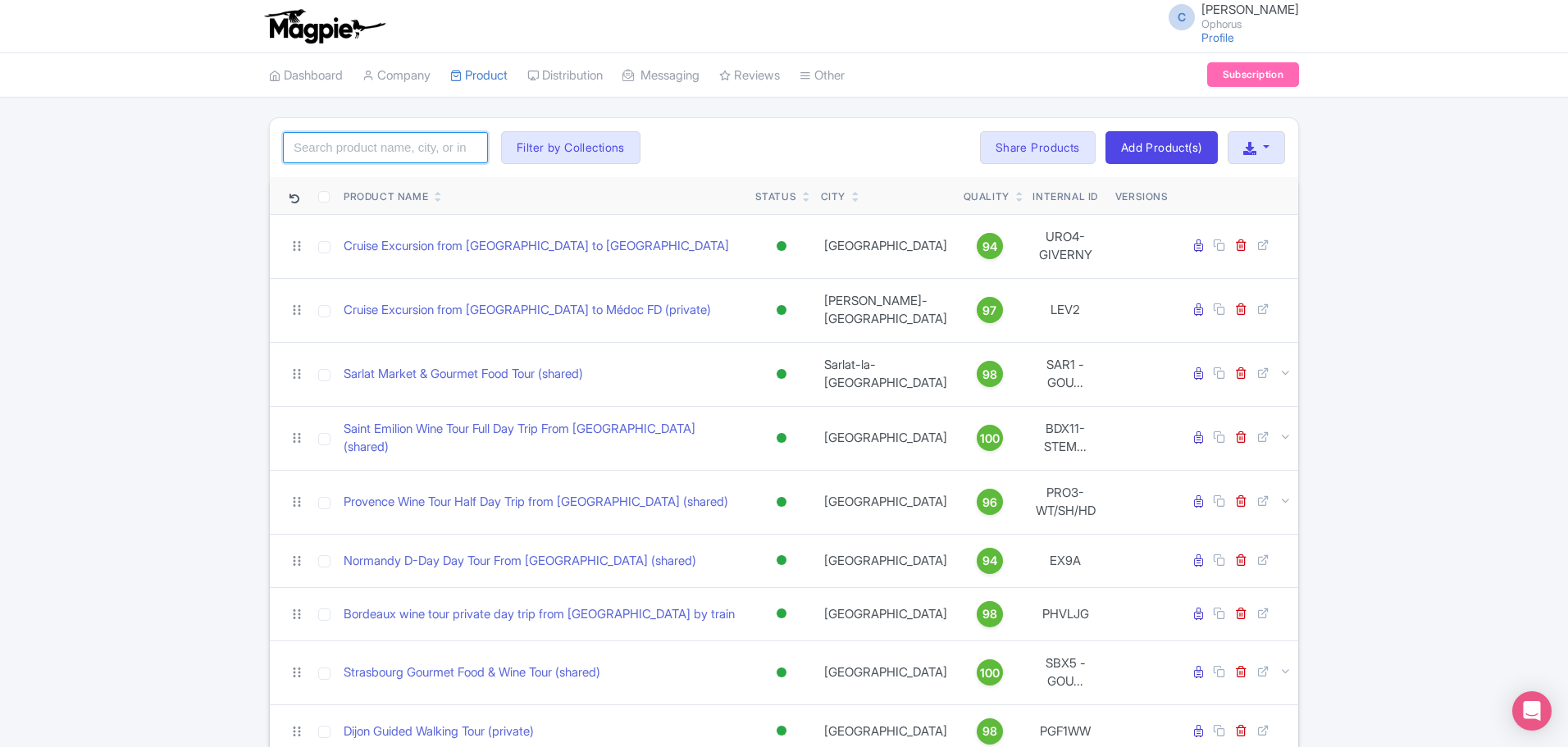
click at [345, 158] on input "search" at bounding box center [385, 147] width 205 height 31
type input "dordogne"
click button "Search" at bounding box center [0, 0] width 0 height 0
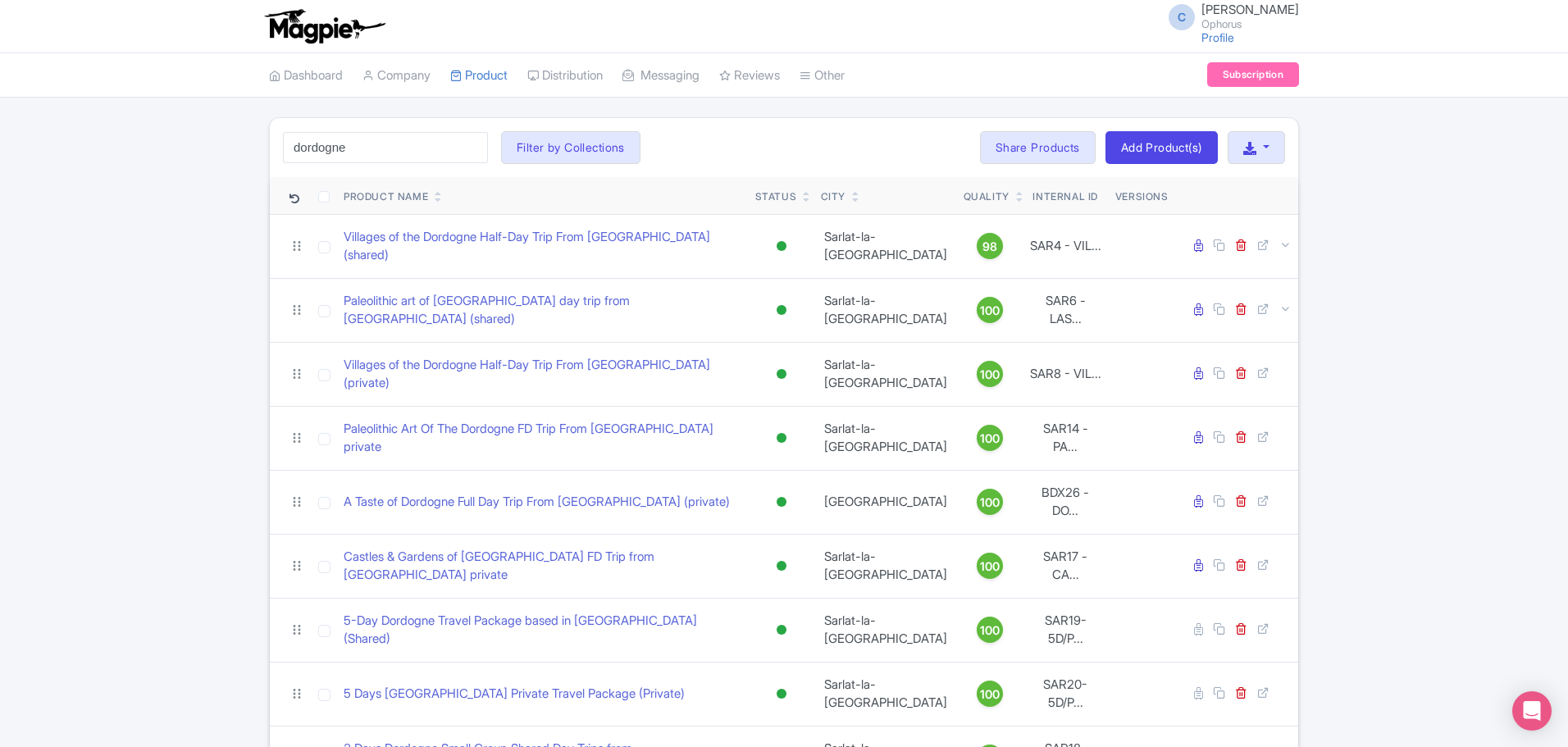
click at [215, 206] on div "dordogne Search Filter by Collections Ophorus [GEOGRAPHIC_DATA] en [GEOGRAPHIC_…" at bounding box center [784, 550] width 1568 height 866
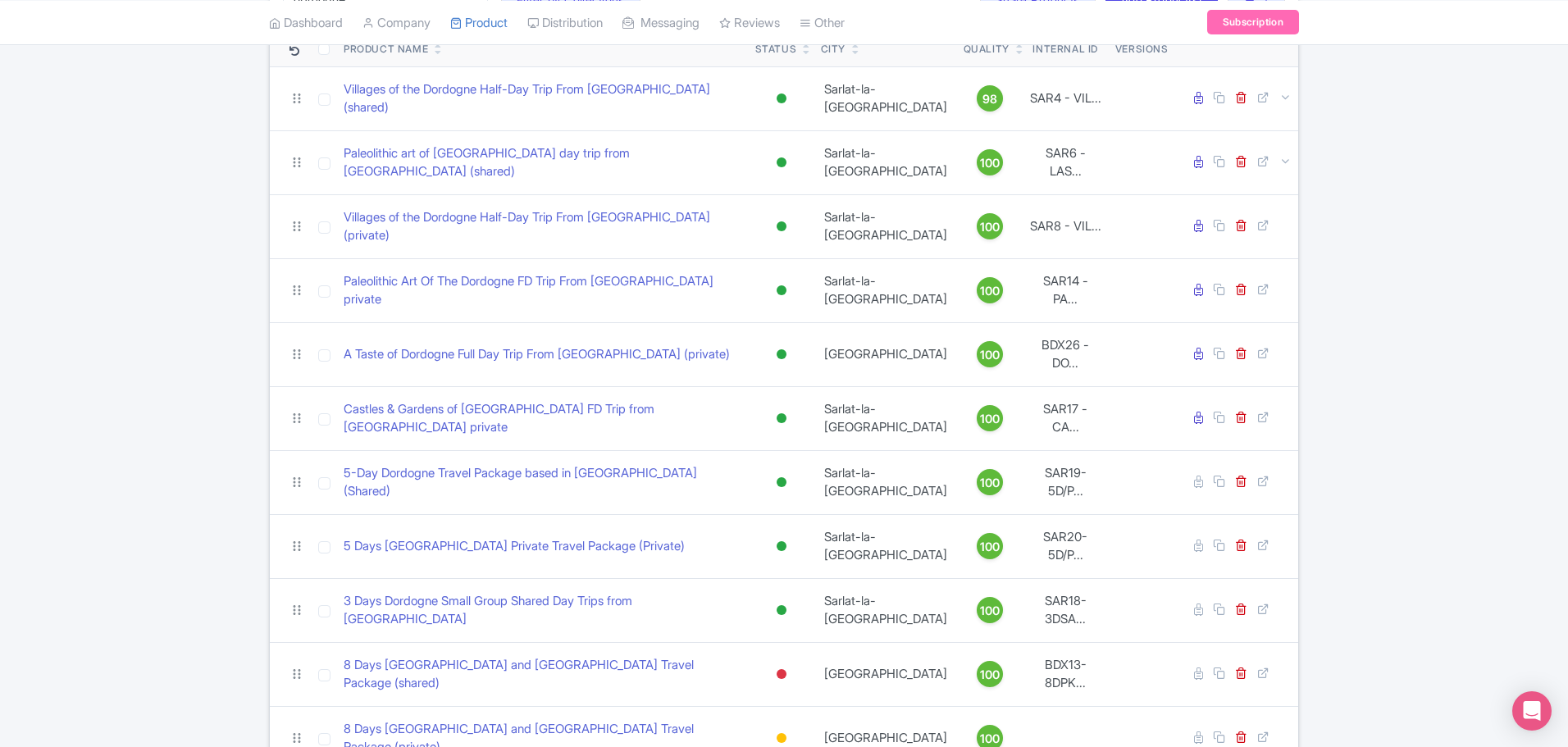
scroll to position [263, 0]
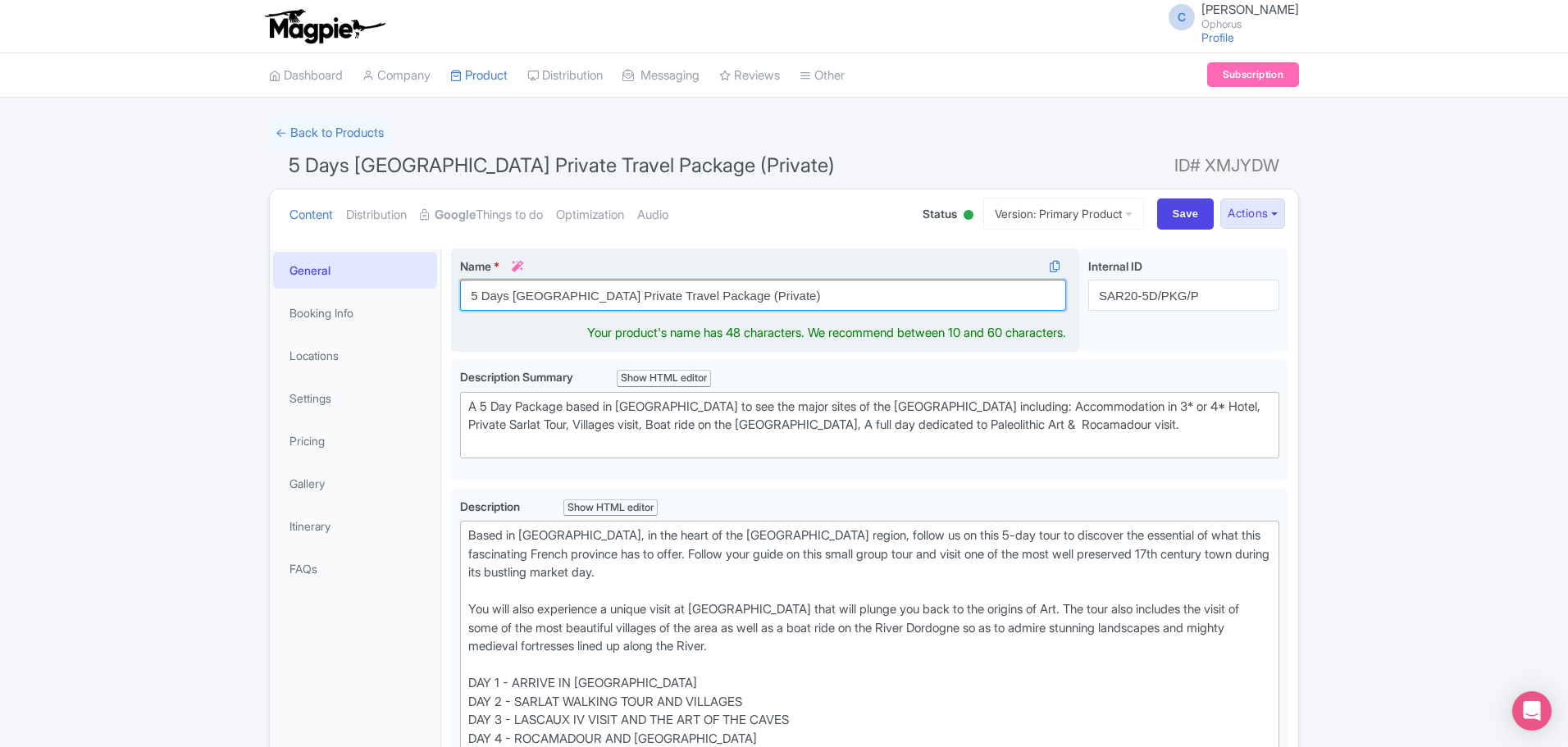
click at [508, 297] on input "5 Days Dordogne Private Travel Package (Private)" at bounding box center [763, 296] width 606 height 31
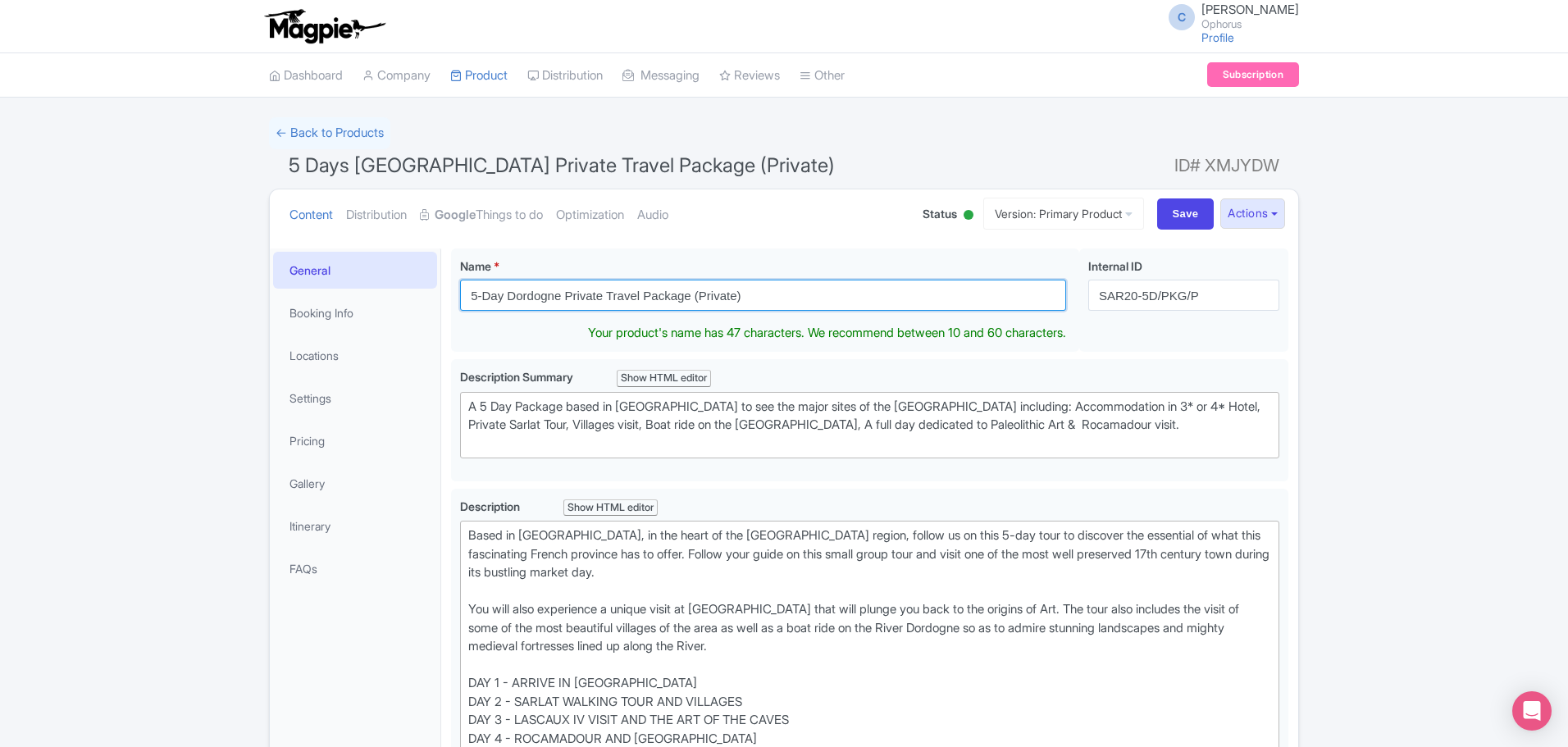
type input "5-Day Dordogne Private Travel Package (Private)"
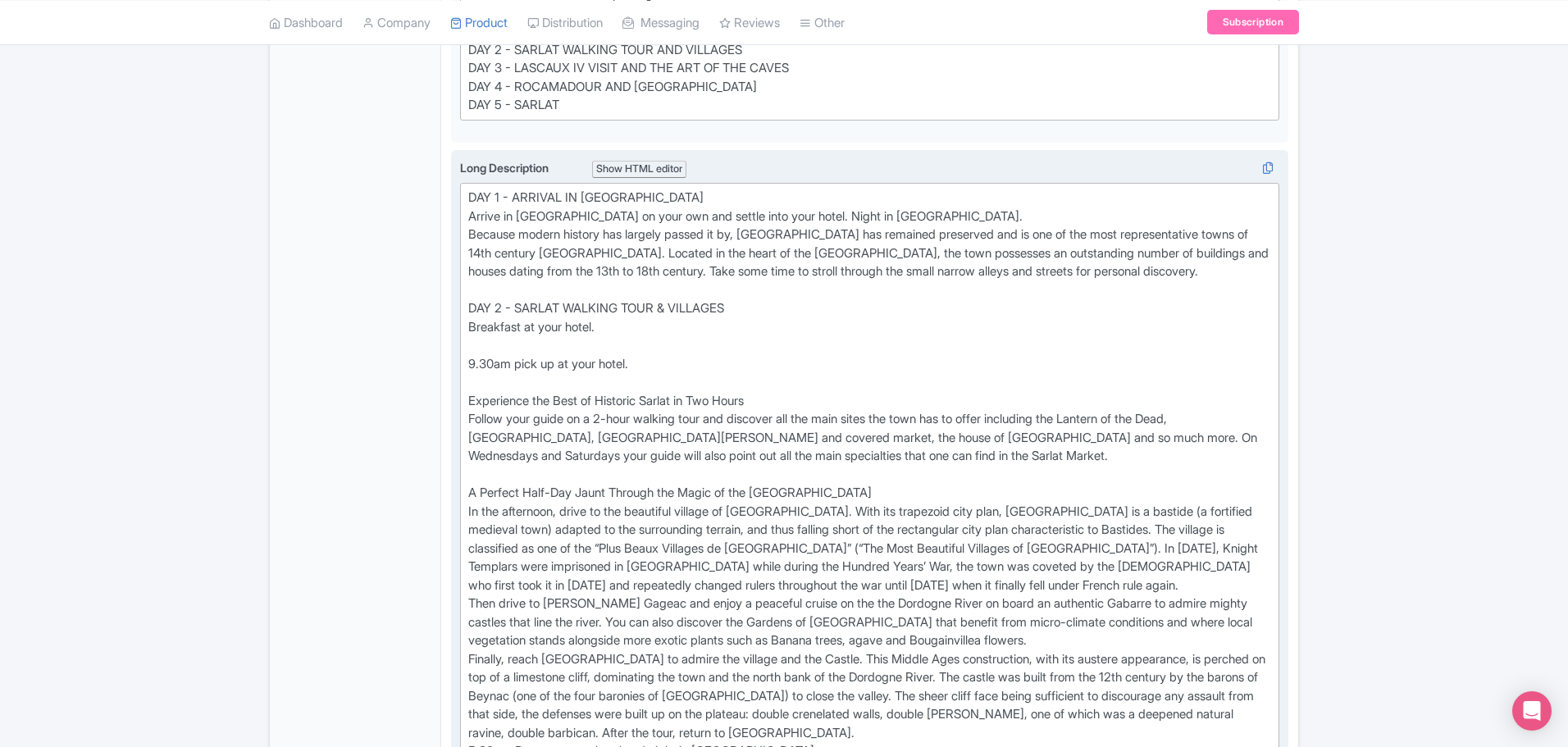
scroll to position [656, 0]
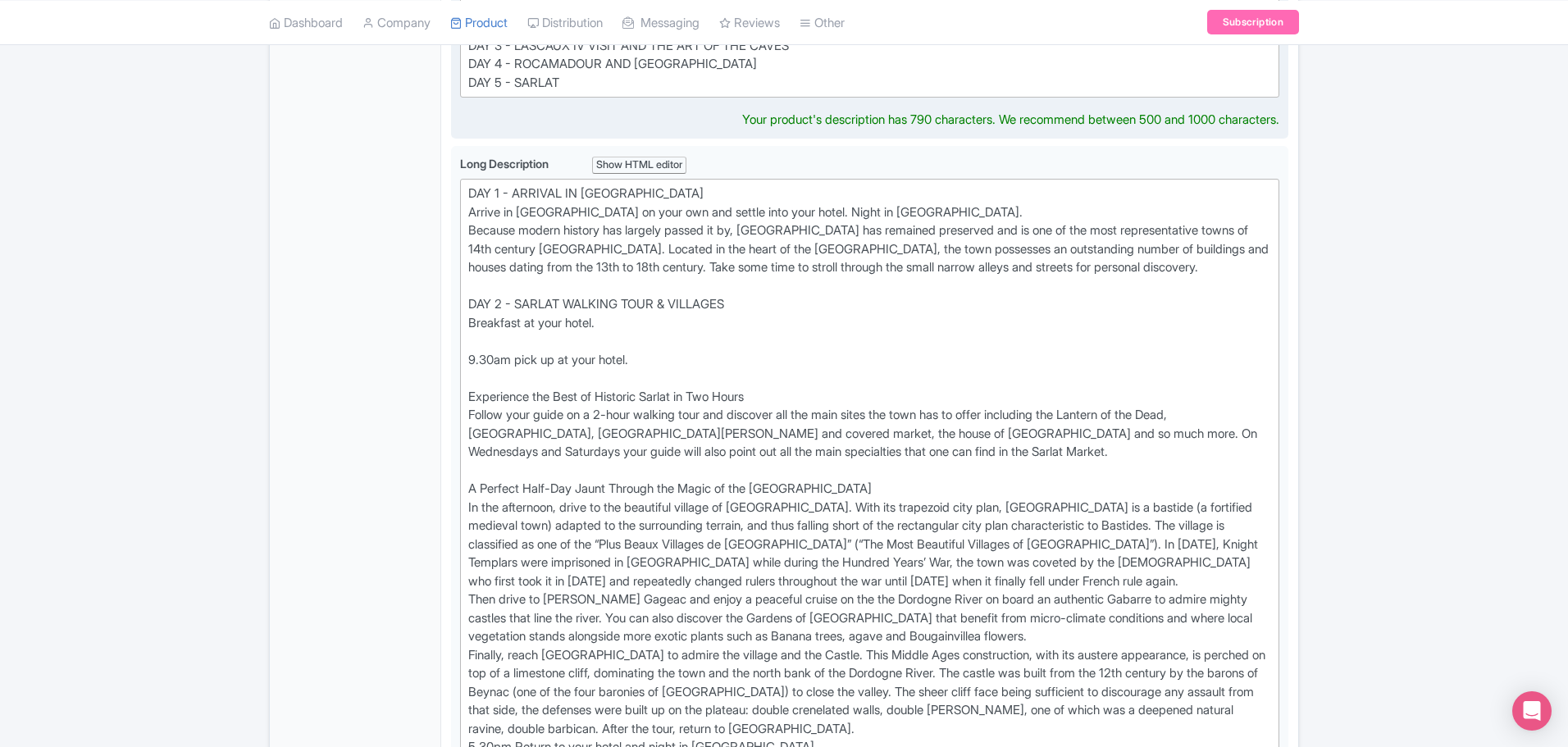
drag, startPoint x: 615, startPoint y: 82, endPoint x: 680, endPoint y: 82, distance: 65.0
drag, startPoint x: 731, startPoint y: 63, endPoint x: 610, endPoint y: 64, distance: 121.0
type trix-editor "<div>Based in Sarlat, in the heart of the Dordogne region, follow us on this 5-…"
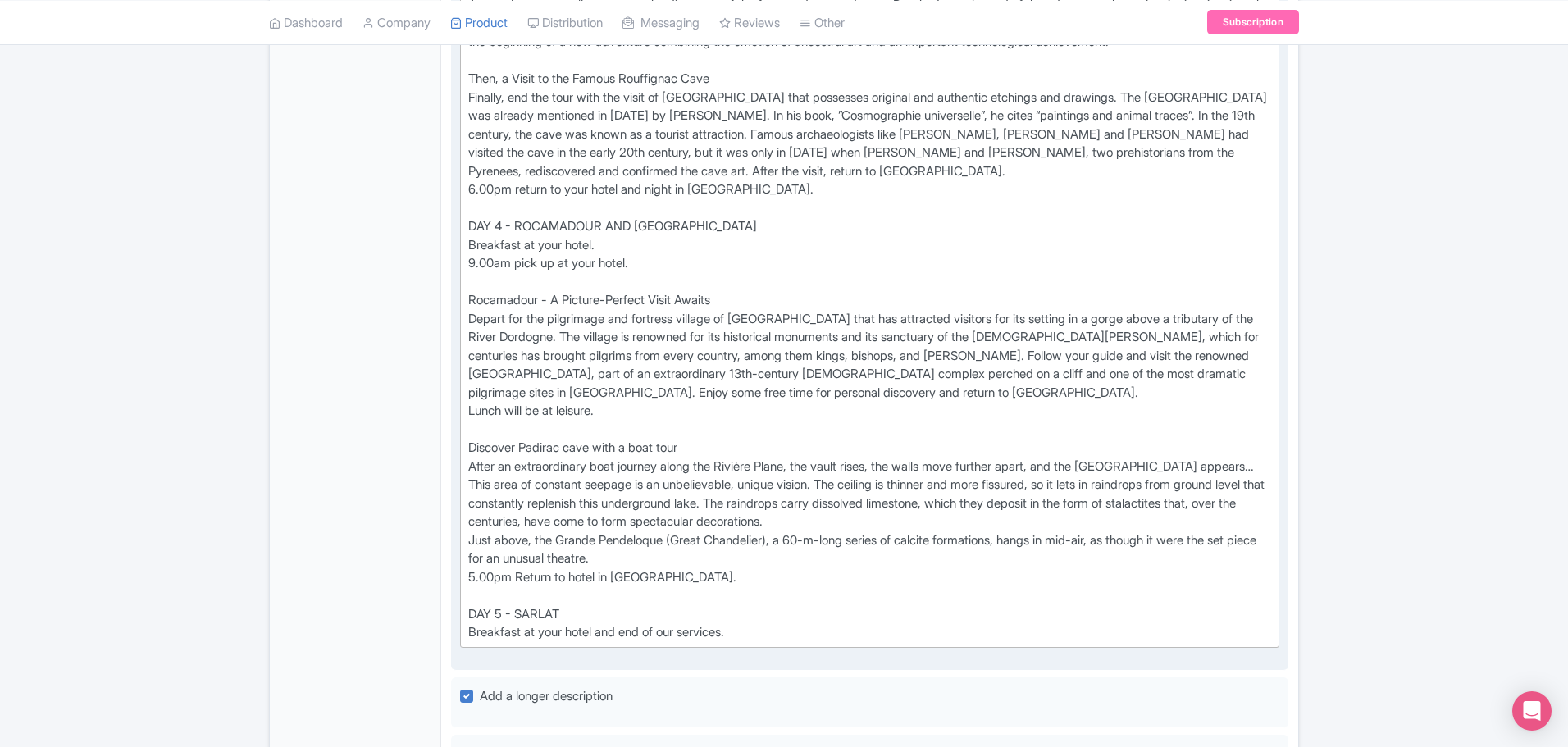
scroll to position [1787, 0]
drag, startPoint x: 610, startPoint y: 265, endPoint x: 752, endPoint y: 266, distance: 142.0
drag, startPoint x: 472, startPoint y: 450, endPoint x: 499, endPoint y: 453, distance: 27.2
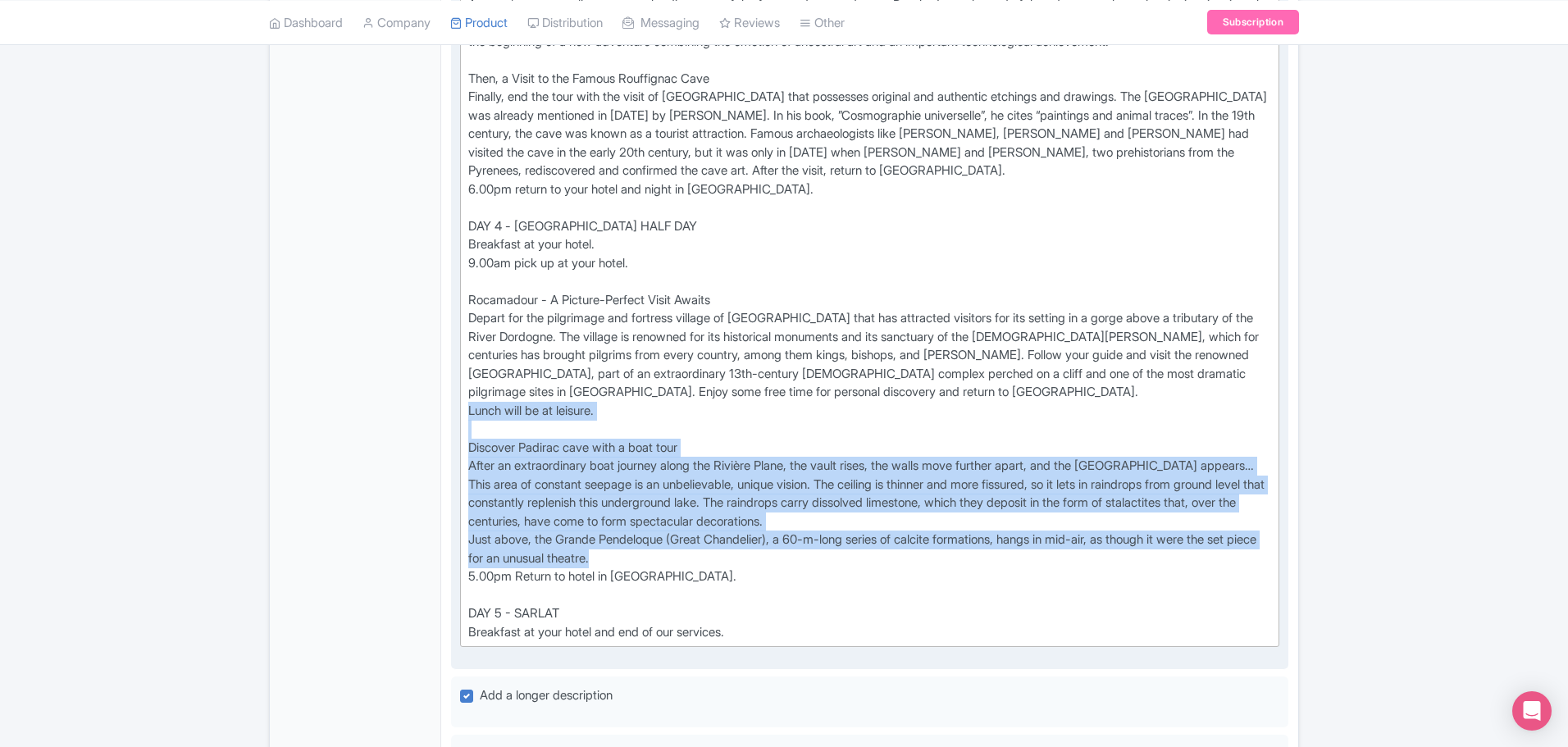
drag, startPoint x: 468, startPoint y: 452, endPoint x: 708, endPoint y: 593, distance: 278.4
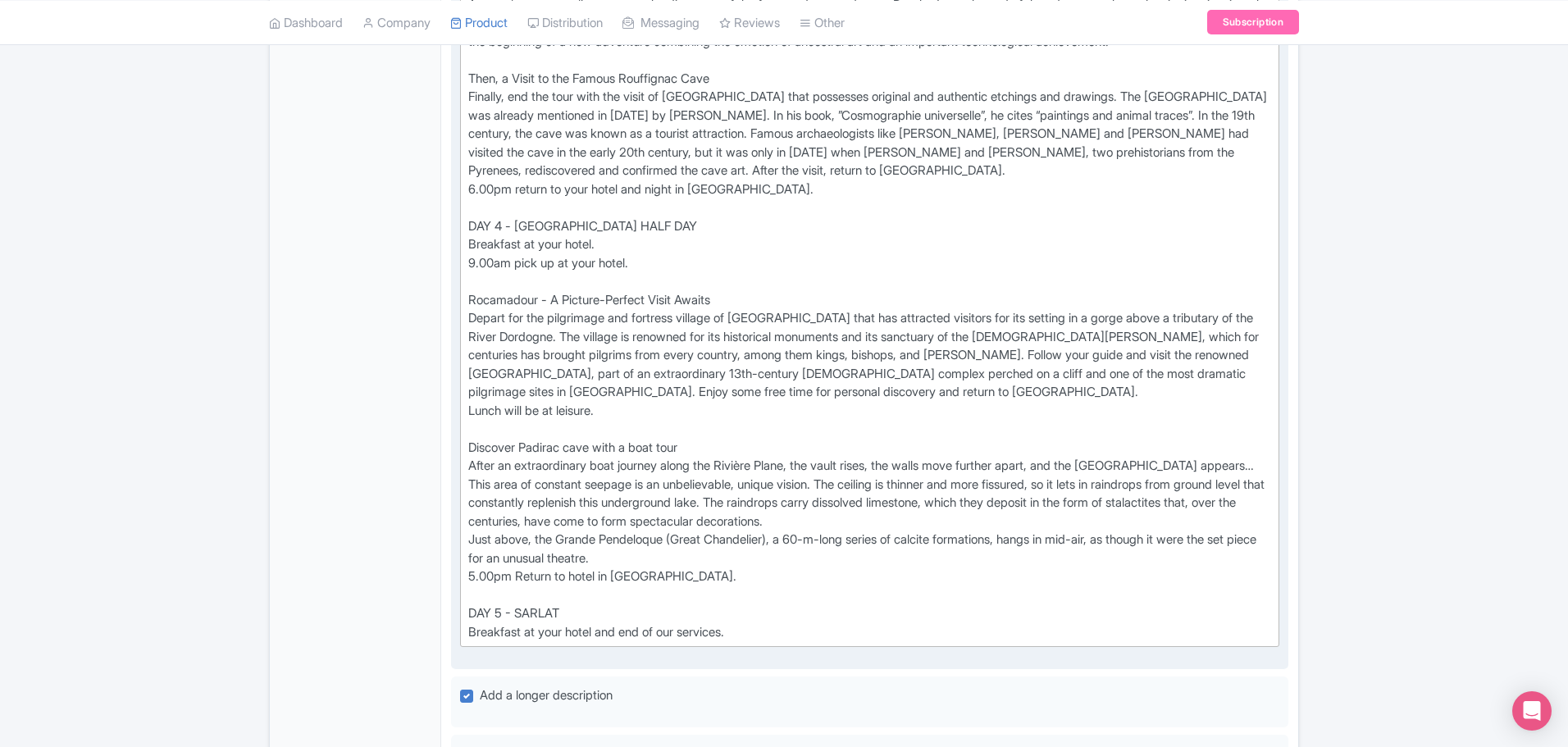
type trix-editor "<div>DAY 1 - ARRIVAL IN SARLAT<br>Arrive in Sarlat on your own and settle into …"
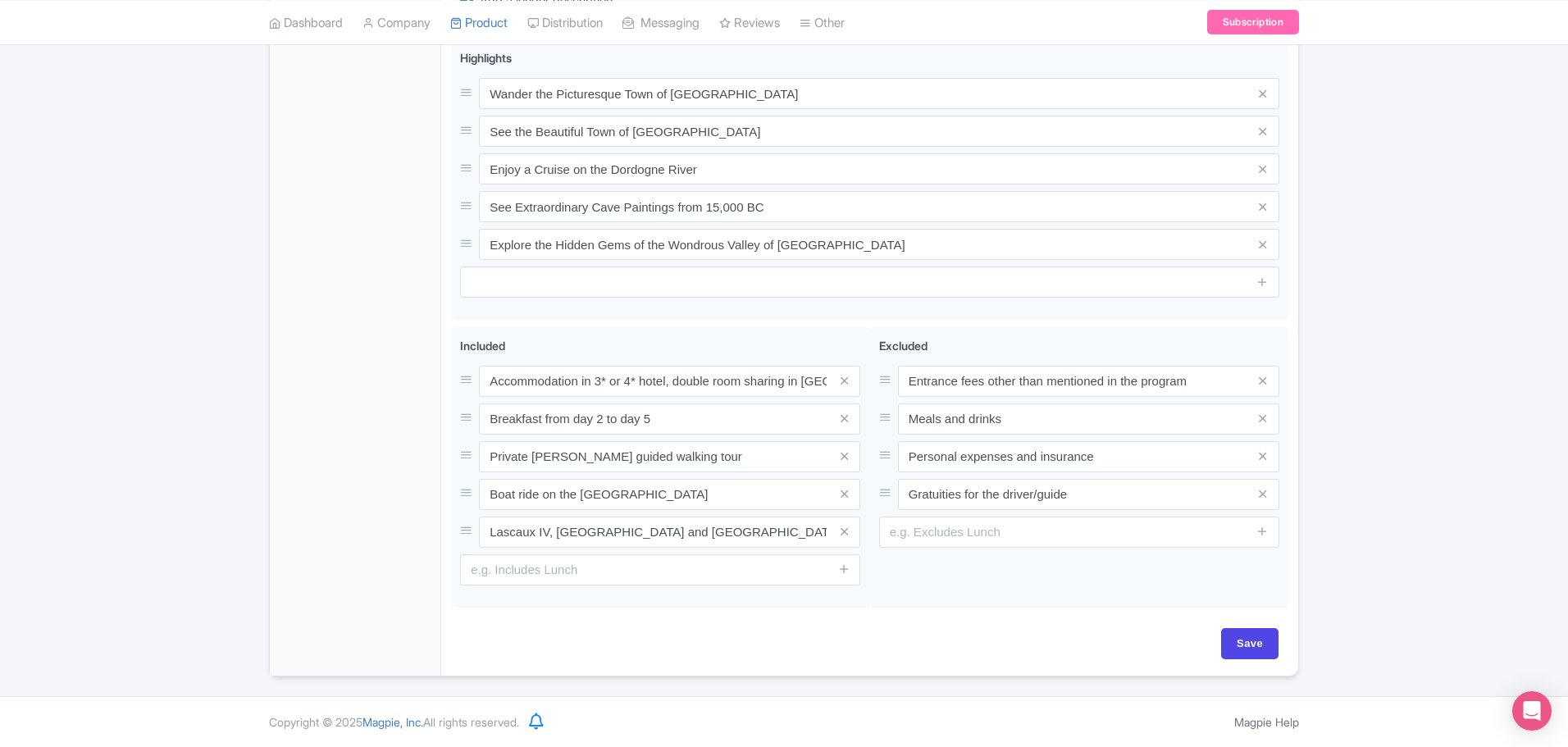
scroll to position [2371, 0]
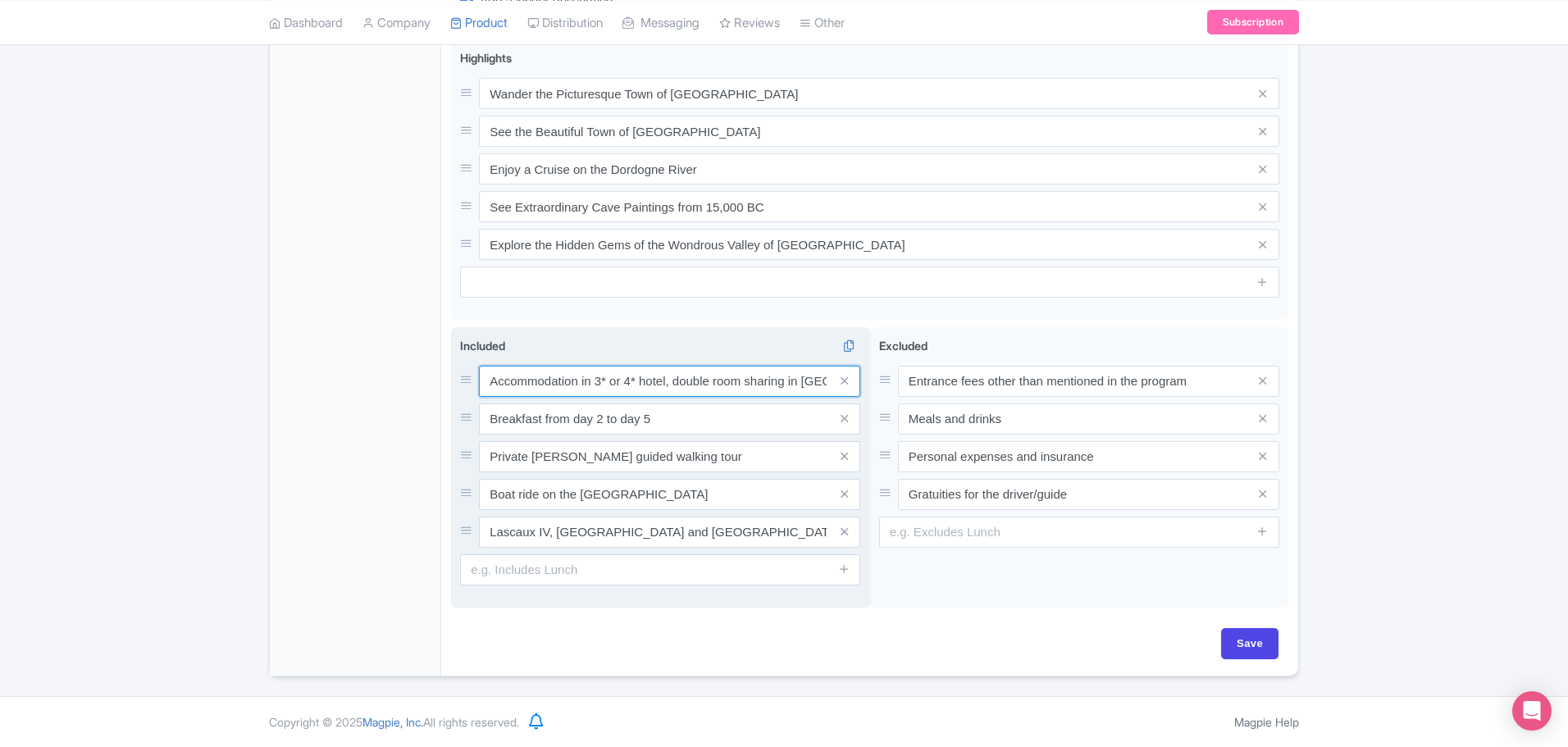
click at [614, 383] on input "Accommodation in 3* or 4* hotel, double room sharing in Sarlat" at bounding box center [669, 381] width 381 height 31
click at [613, 382] on input "Accommodation in 3* or 4* hotel, double room sharing in Sarlat" at bounding box center [669, 381] width 381 height 31
click at [621, 380] on input "Accommodation in 3*, 4* hotel, double room sharing in Sarlat" at bounding box center [669, 381] width 381 height 31
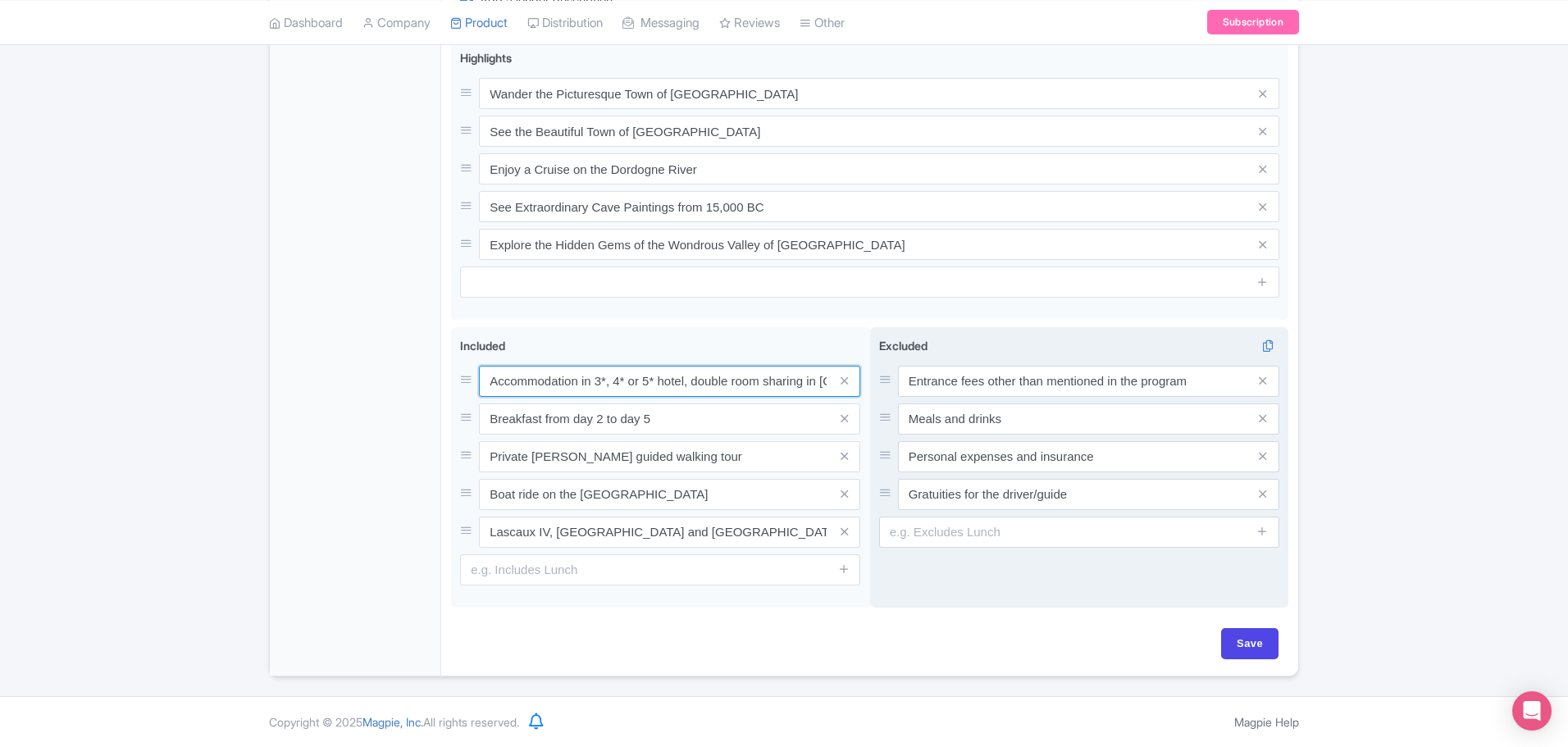
type input "Accommodation in 3*, 4* or 5* hotel, double room sharing in Sarlat"
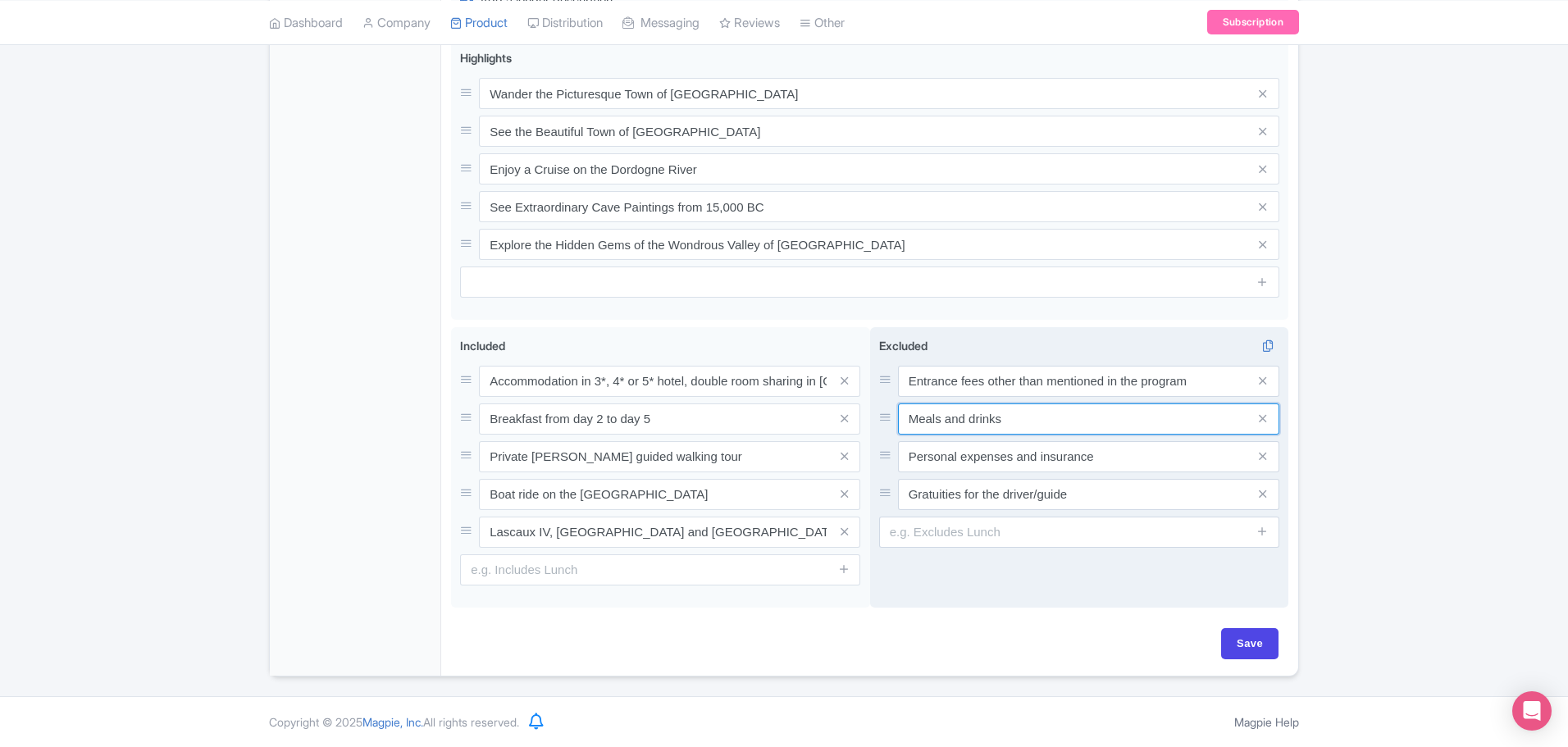
click at [1030, 397] on input "Meals and drinks" at bounding box center [1088, 381] width 381 height 31
type input "Meals and drinks (lunch, dinner)"
click at [1039, 397] on input "Personal expenses and insurance" at bounding box center [1088, 381] width 381 height 31
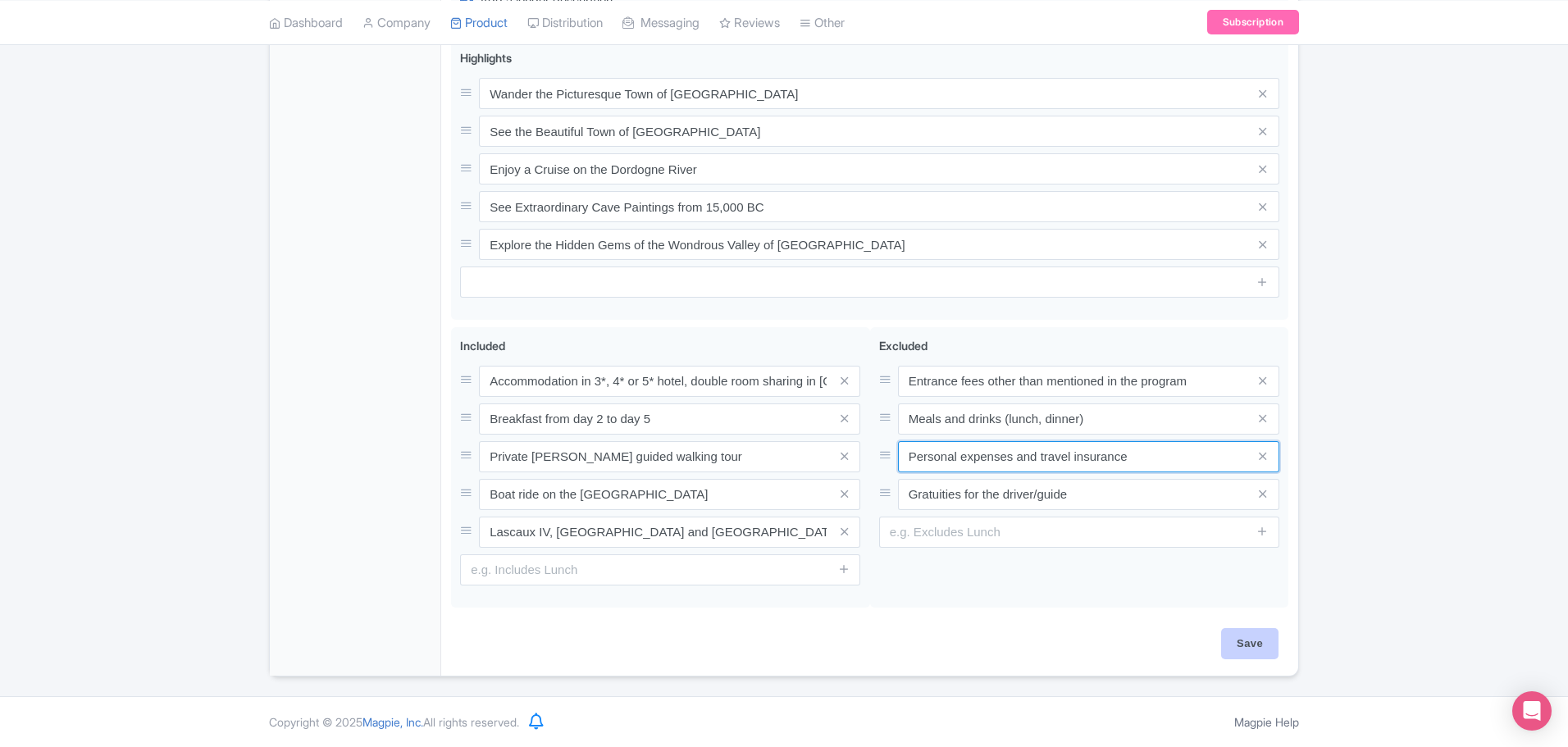
type input "Personal expenses and travel insurance"
click at [1235, 647] on input "Save" at bounding box center [1249, 644] width 57 height 31
type input "Saving..."
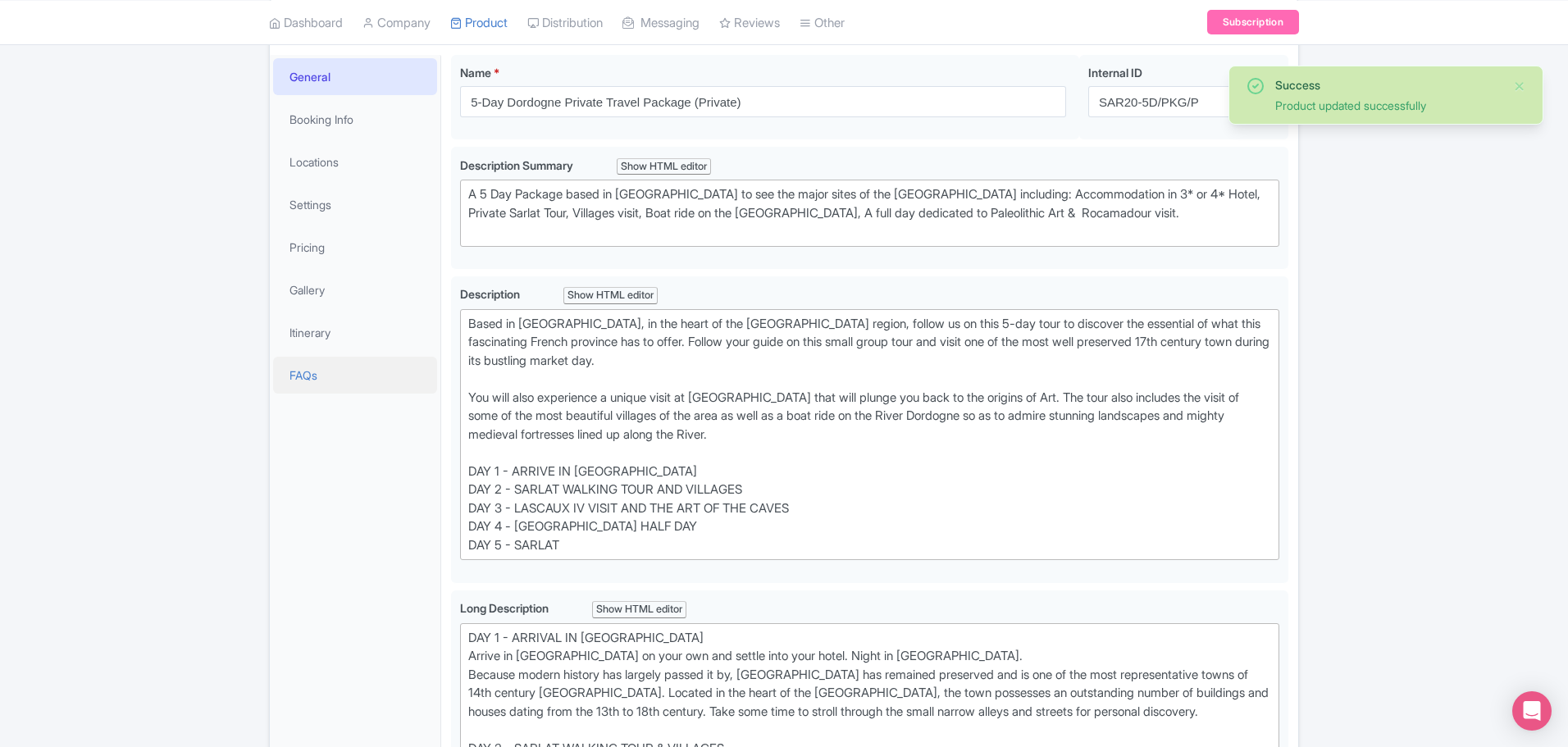
scroll to position [167, 0]
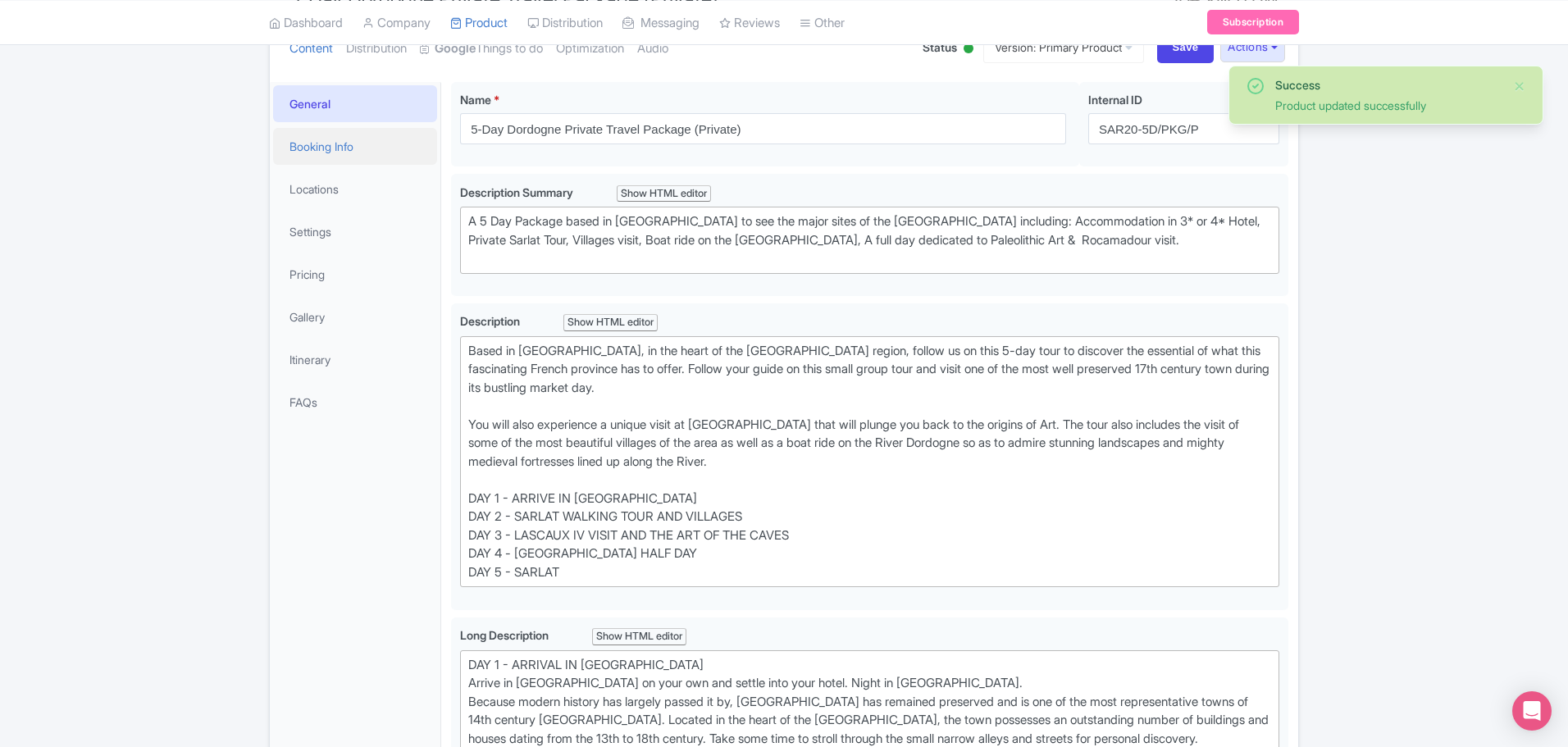
click at [328, 142] on link "Booking Info" at bounding box center [355, 146] width 164 height 37
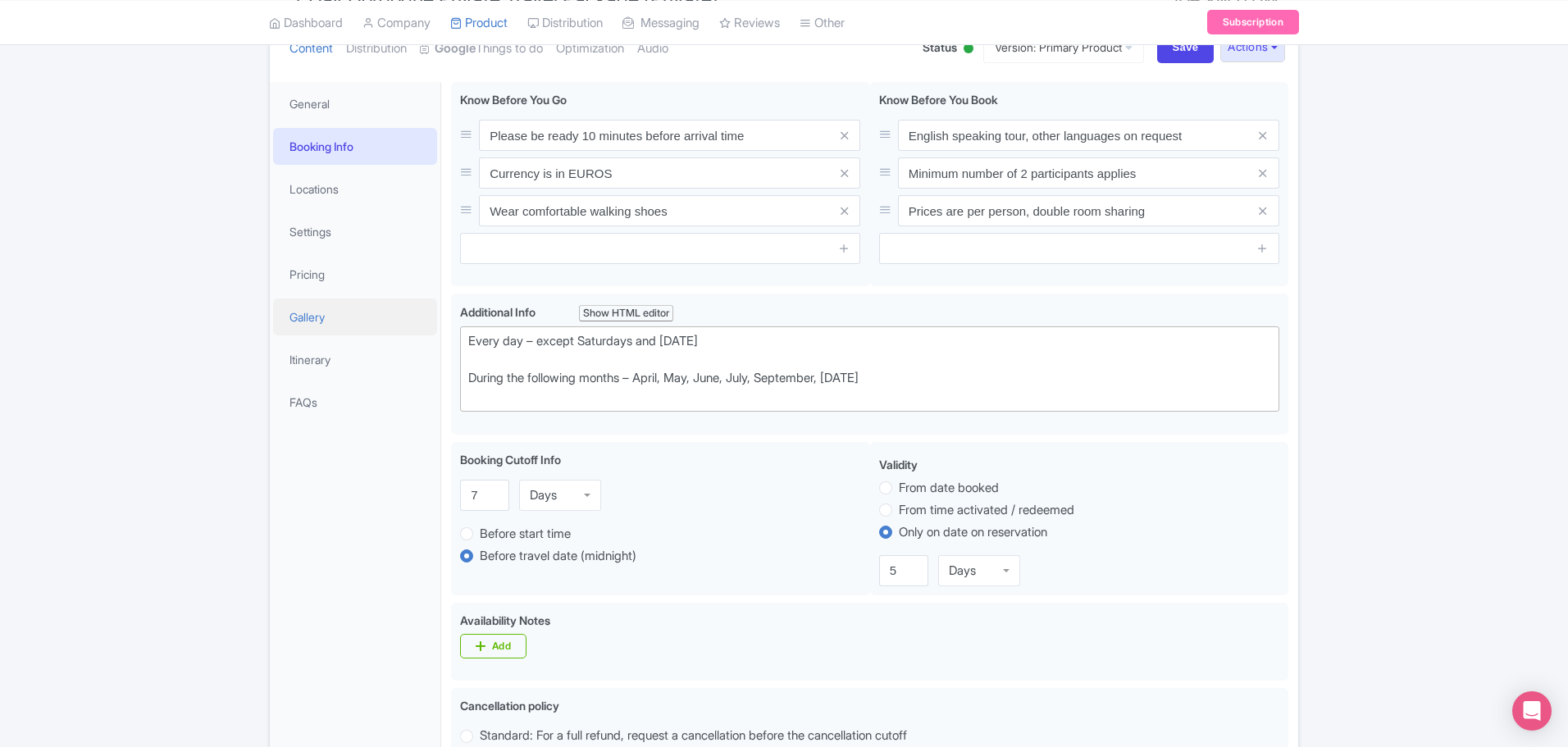
drag, startPoint x: 964, startPoint y: 381, endPoint x: 434, endPoint y: 333, distance: 532.2
click at [434, 333] on div "General Booking Info Locations Settings Pricing Gallery Itinerary FAQs 5-Day [G…" at bounding box center [784, 740] width 1028 height 1336
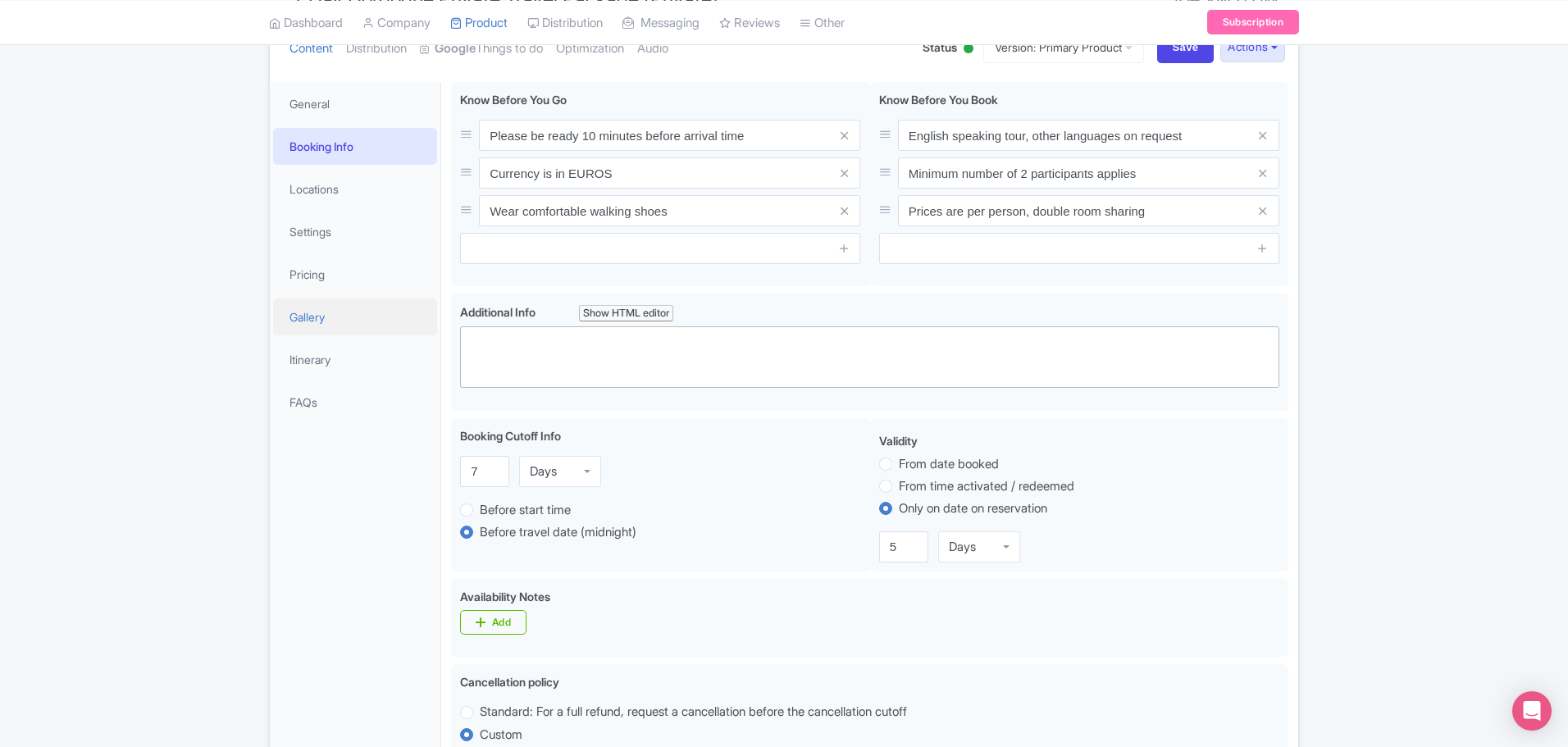
type trix-editor "<div><br><br></div>"
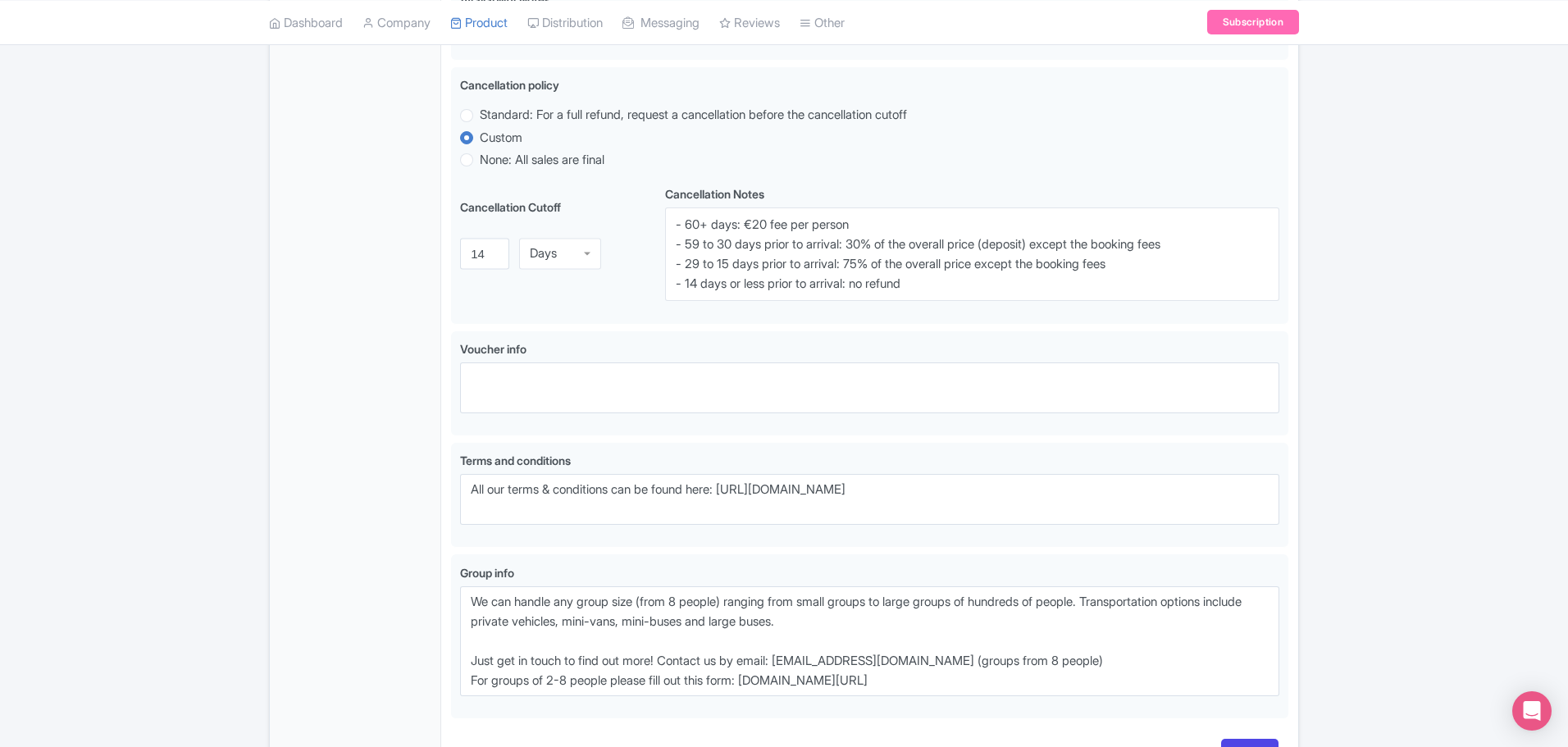
scroll to position [823, 0]
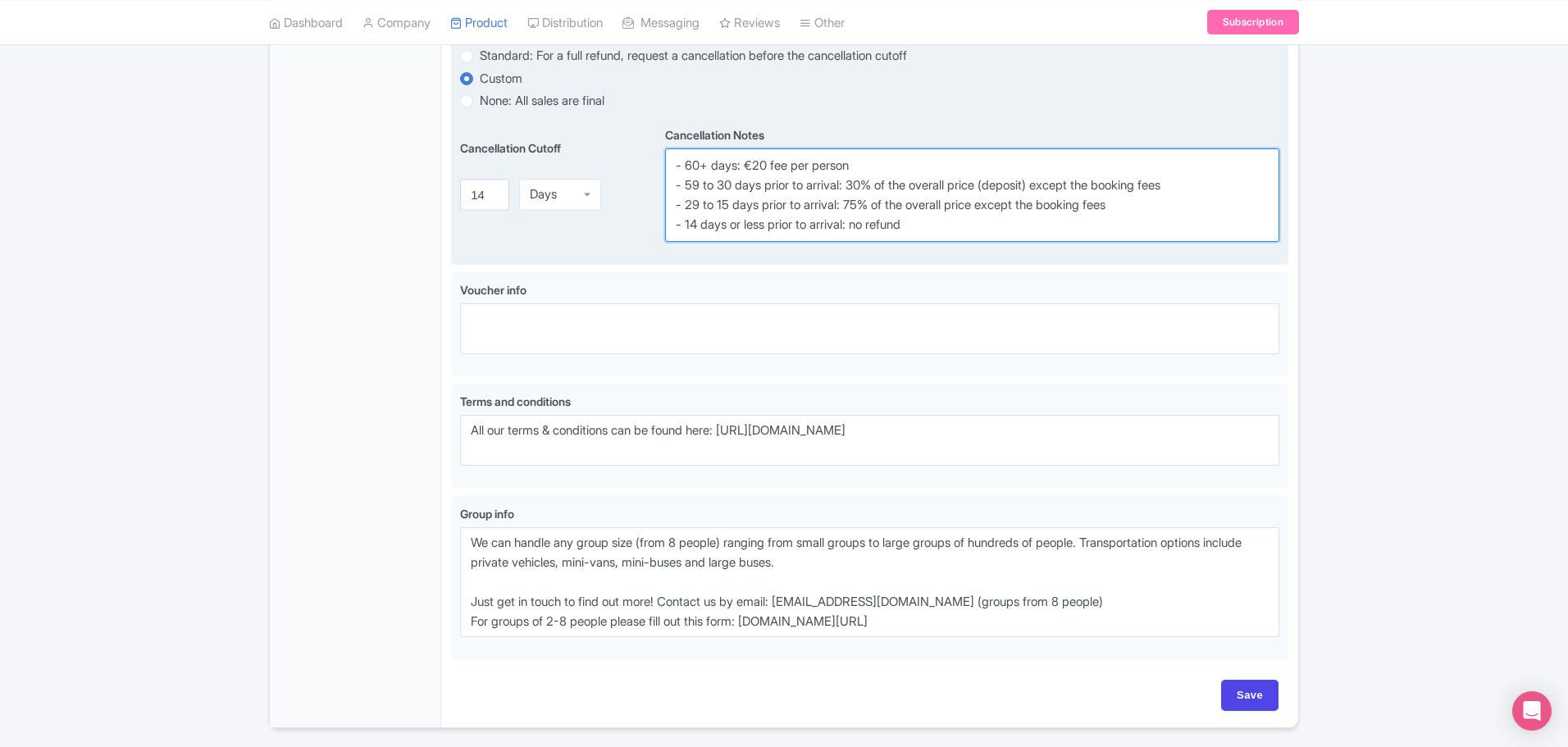
click at [951, 211] on textarea "- 60+ days: €20 fee per person - 59 to 30 days prior to arrival: 30% of the ove…" at bounding box center [971, 195] width 614 height 94
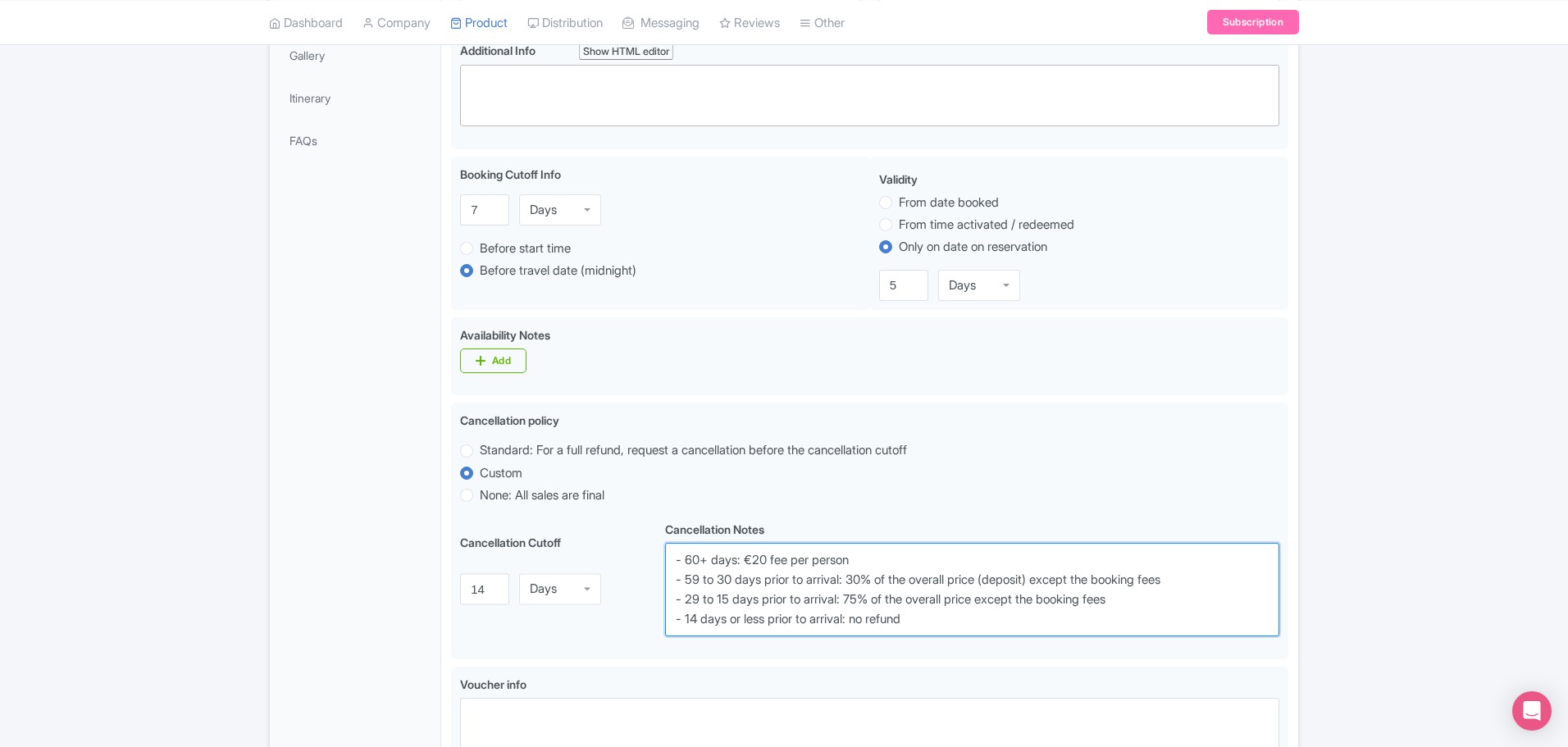
scroll to position [413, 0]
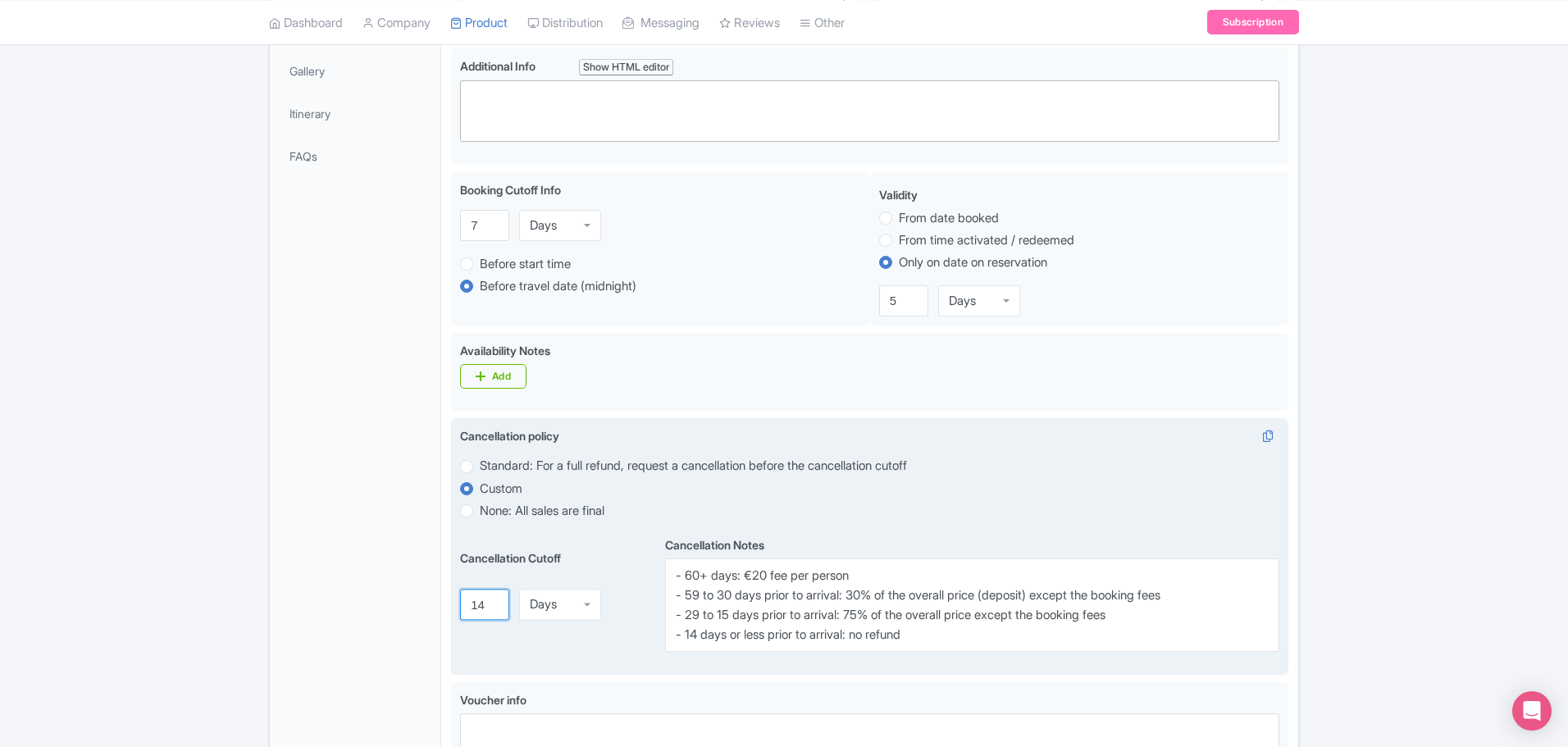
click at [478, 597] on input "14" at bounding box center [484, 605] width 49 height 31
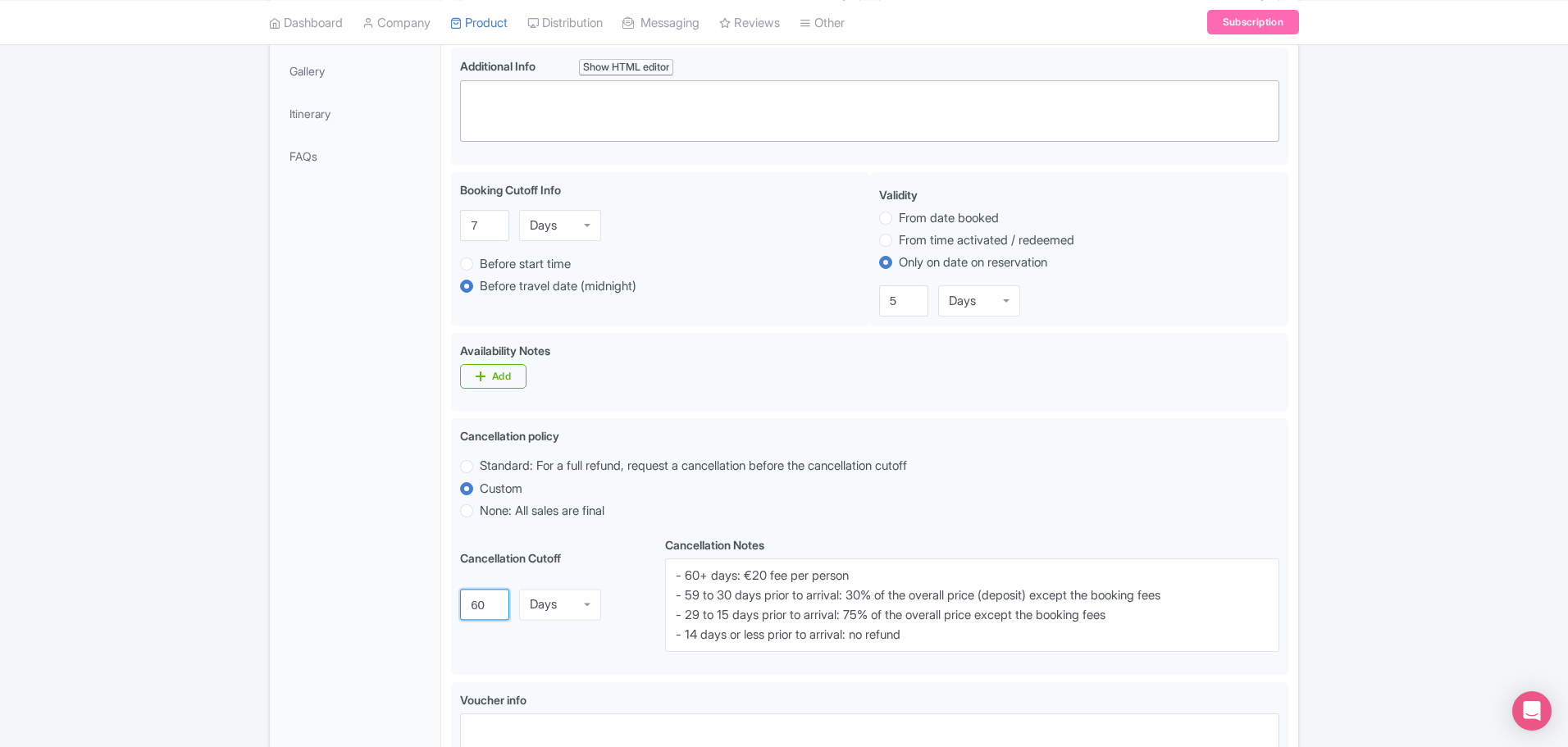
type input "60"
click at [424, 478] on div "General Booking Info Locations Settings Pricing Gallery Itinerary FAQs" at bounding box center [355, 486] width 171 height 1301
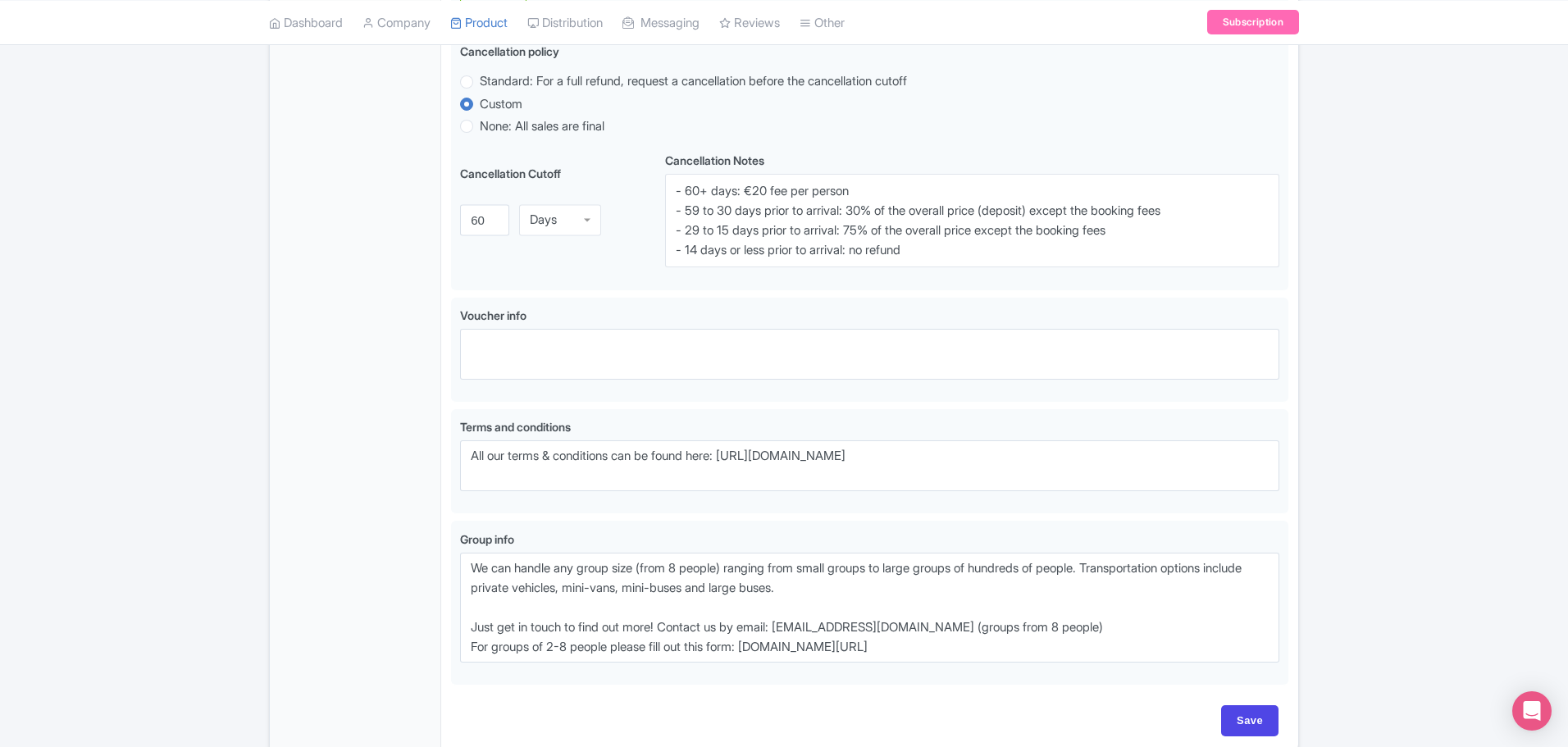
scroll to position [874, 0]
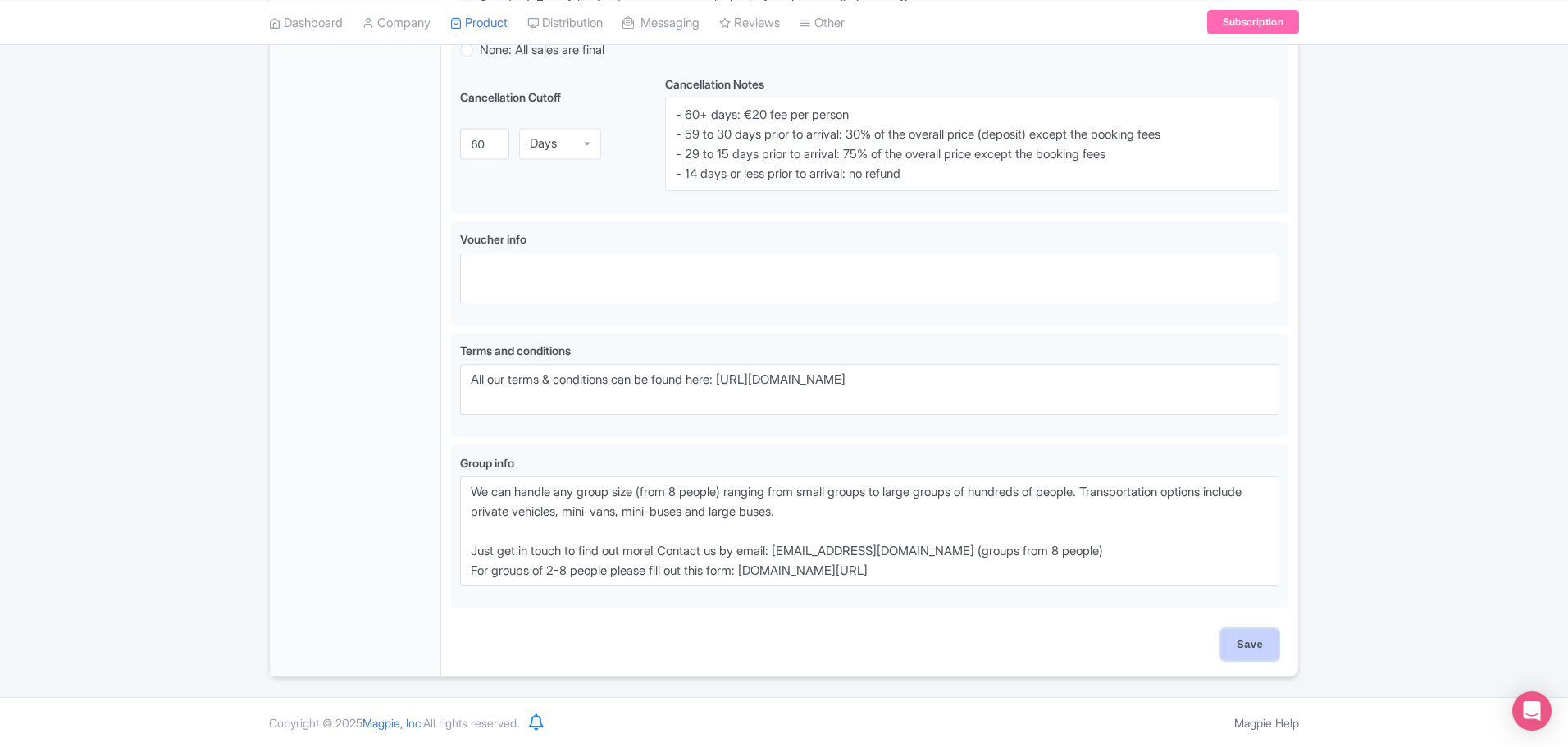
click at [1255, 650] on input "Save" at bounding box center [1249, 645] width 57 height 31
type input "Saving..."
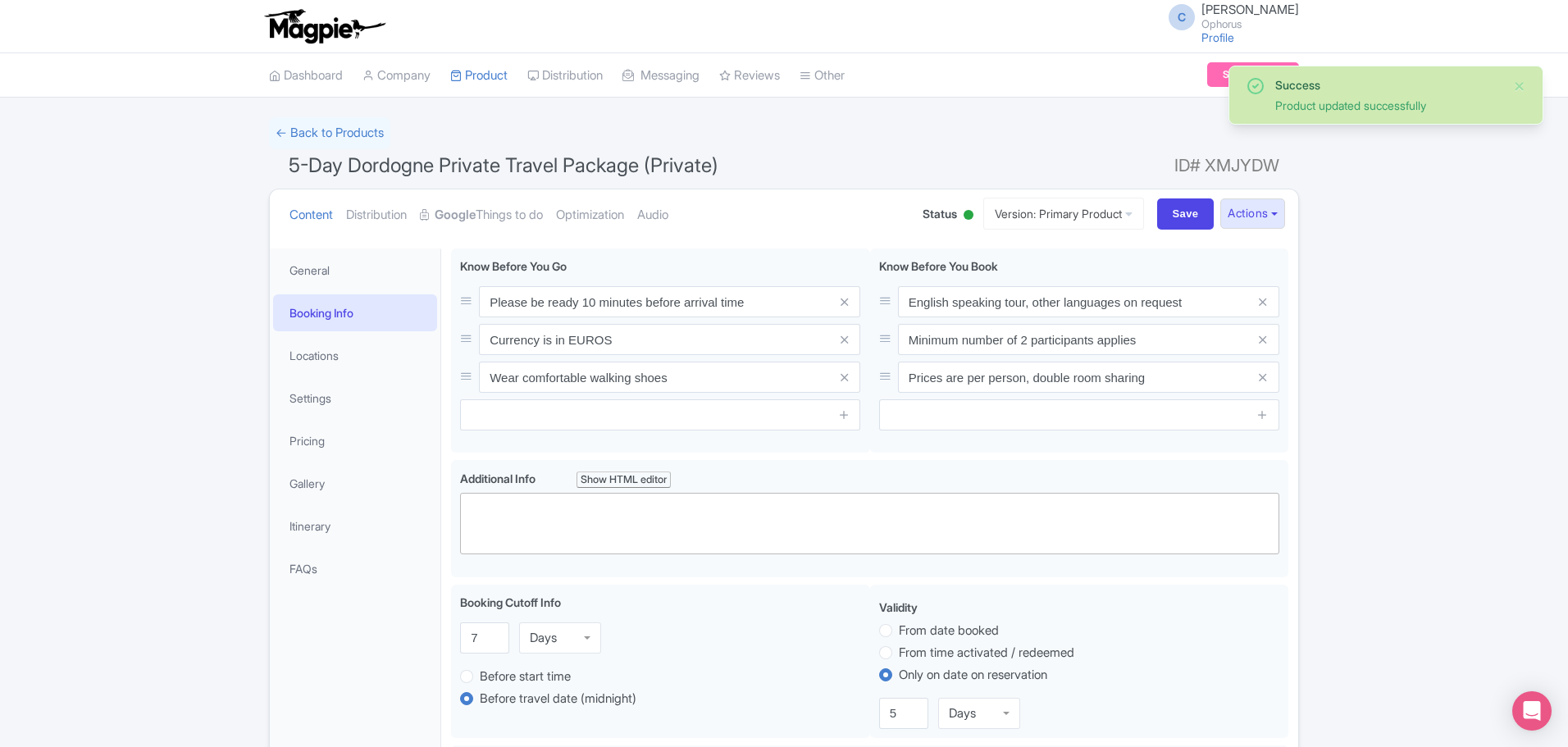
scroll to position [249, 0]
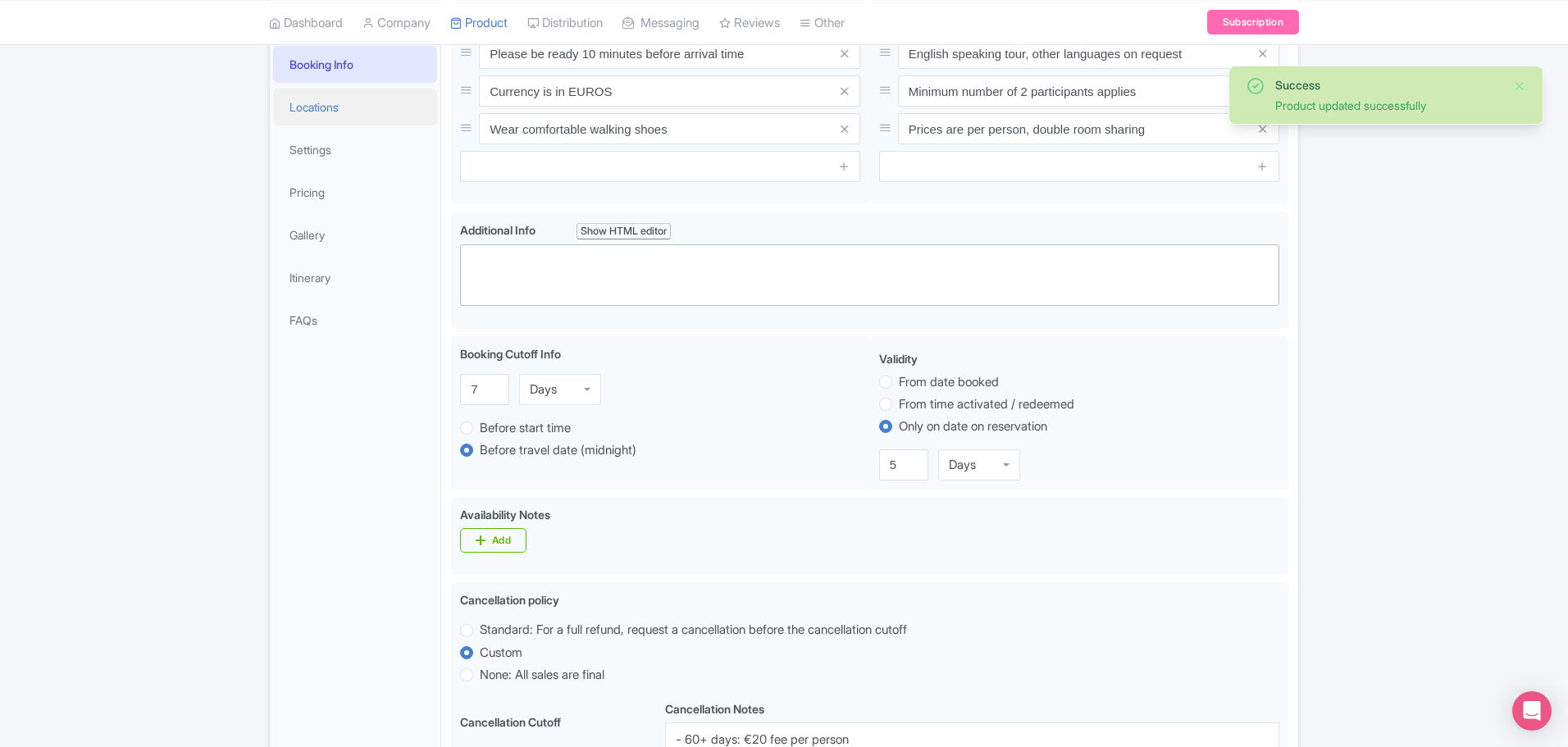
click at [337, 108] on link "Locations" at bounding box center [355, 107] width 164 height 37
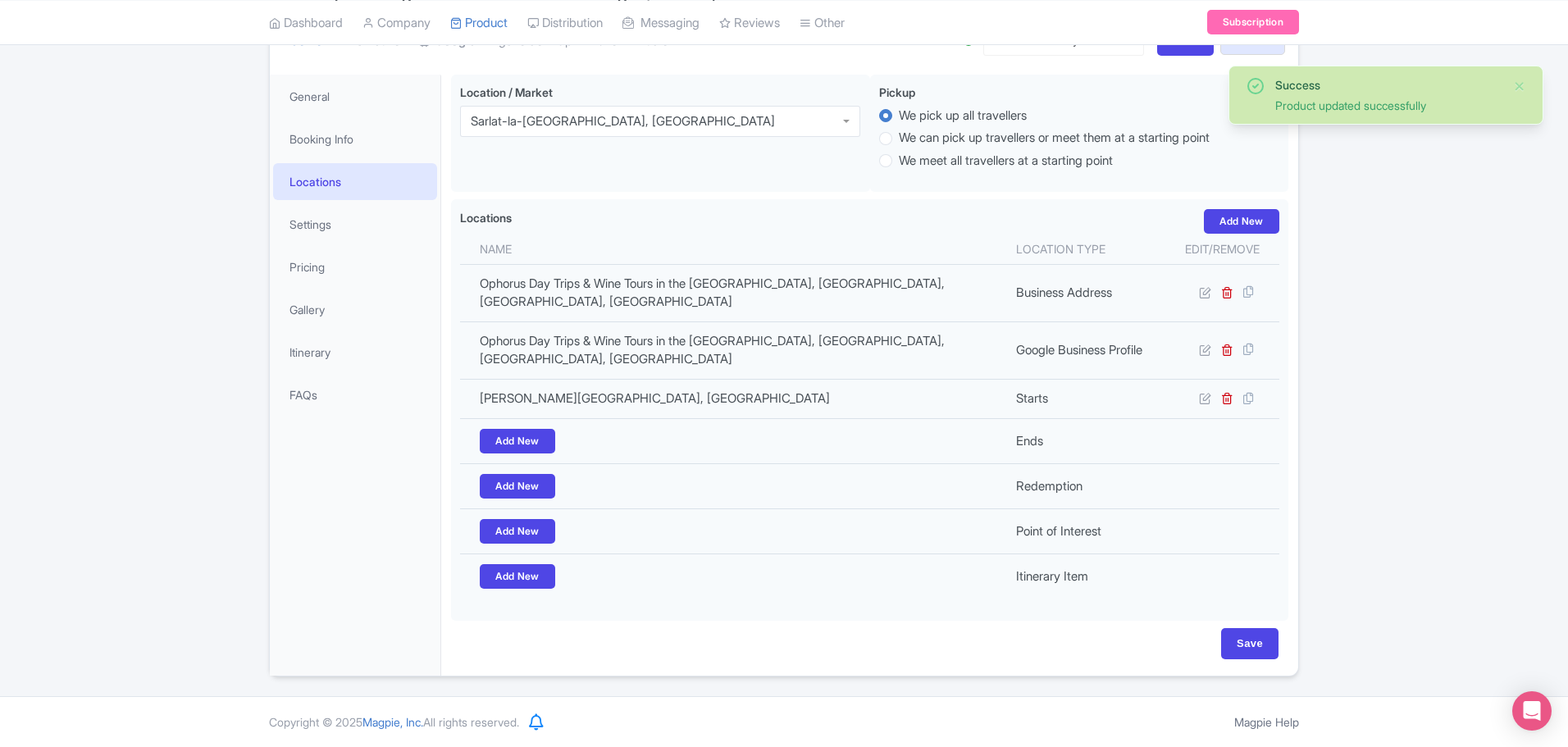
scroll to position [173, 0]
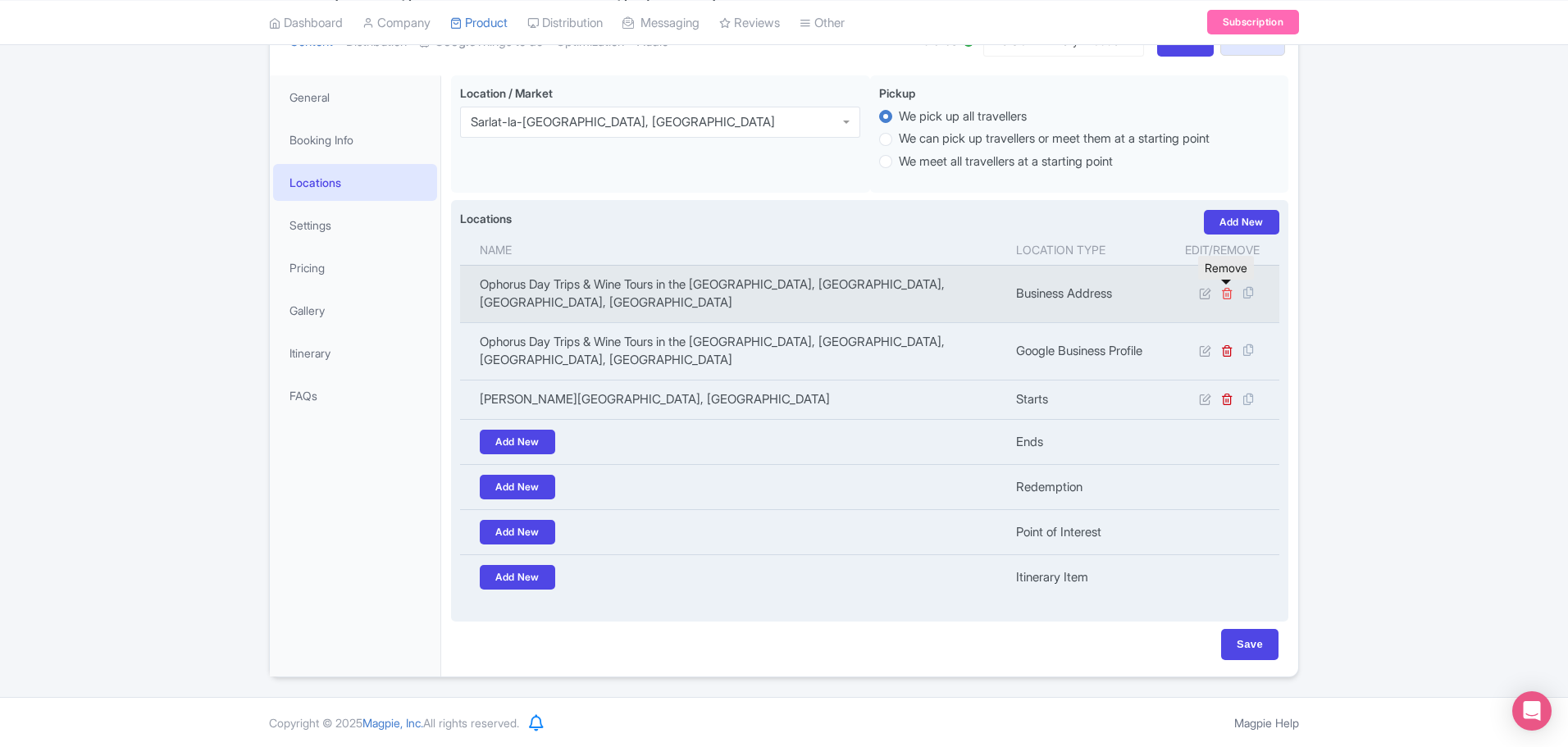
click at [1224, 293] on icon at bounding box center [1226, 293] width 12 height 12
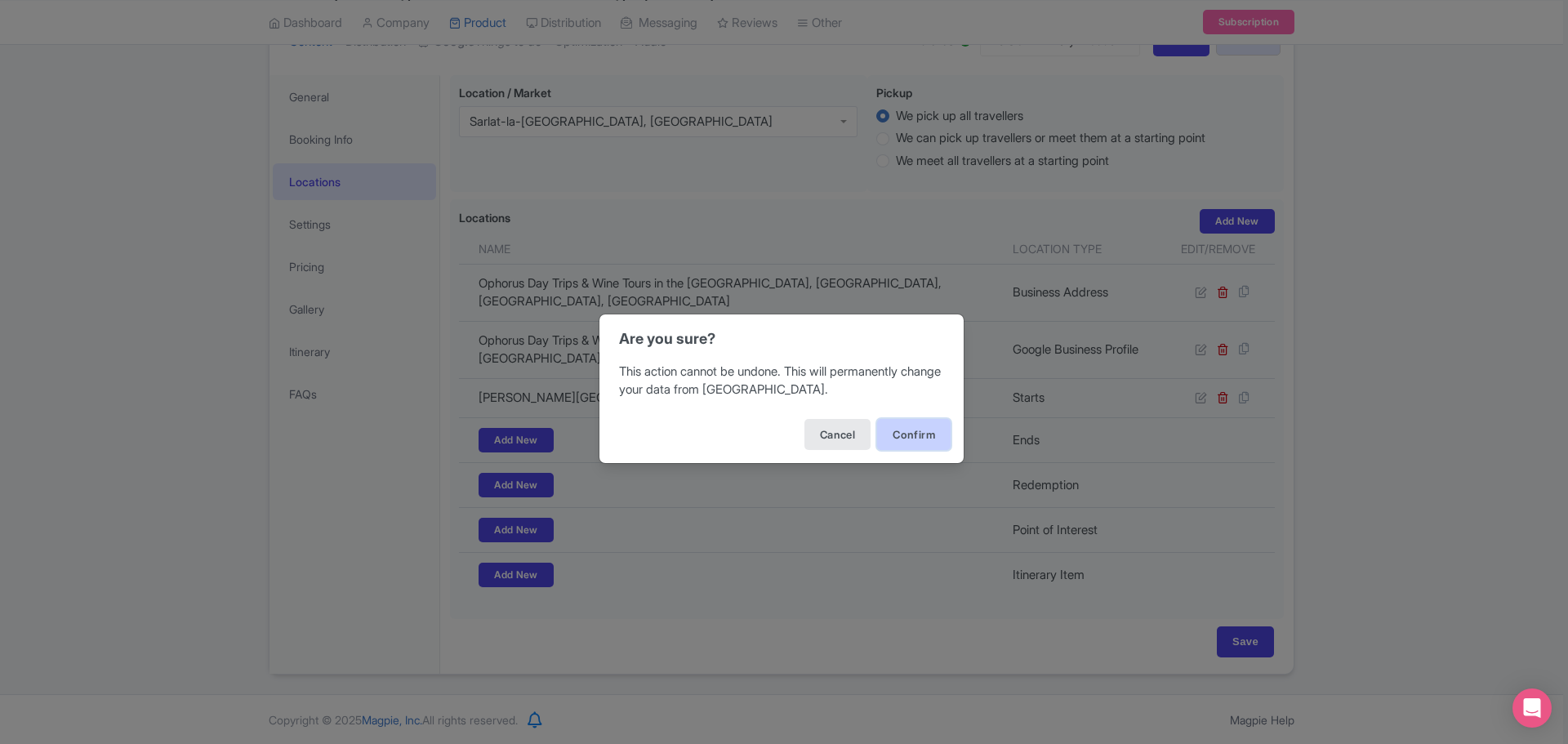
click at [895, 437] on button "Confirm" at bounding box center [914, 435] width 73 height 31
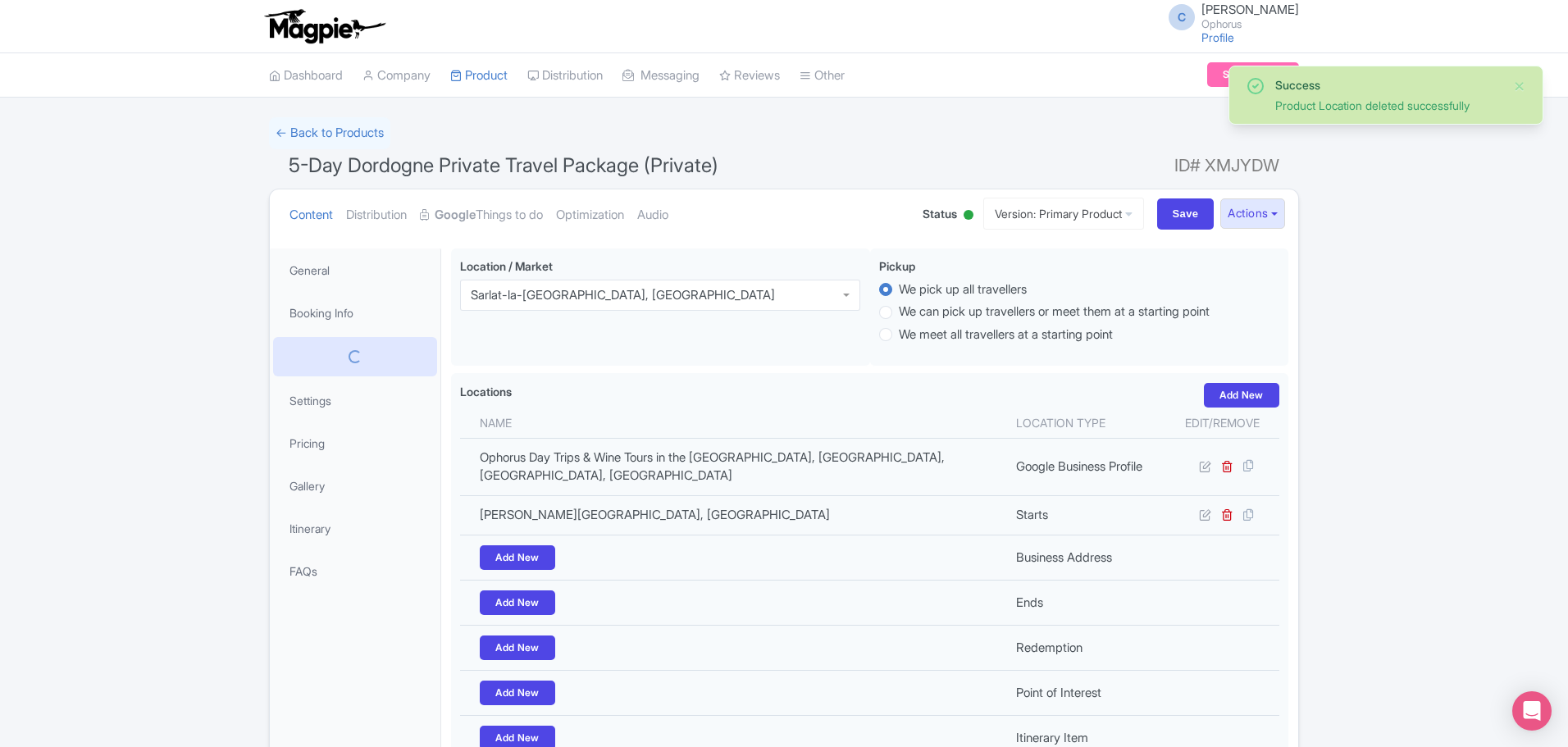
scroll to position [161, 0]
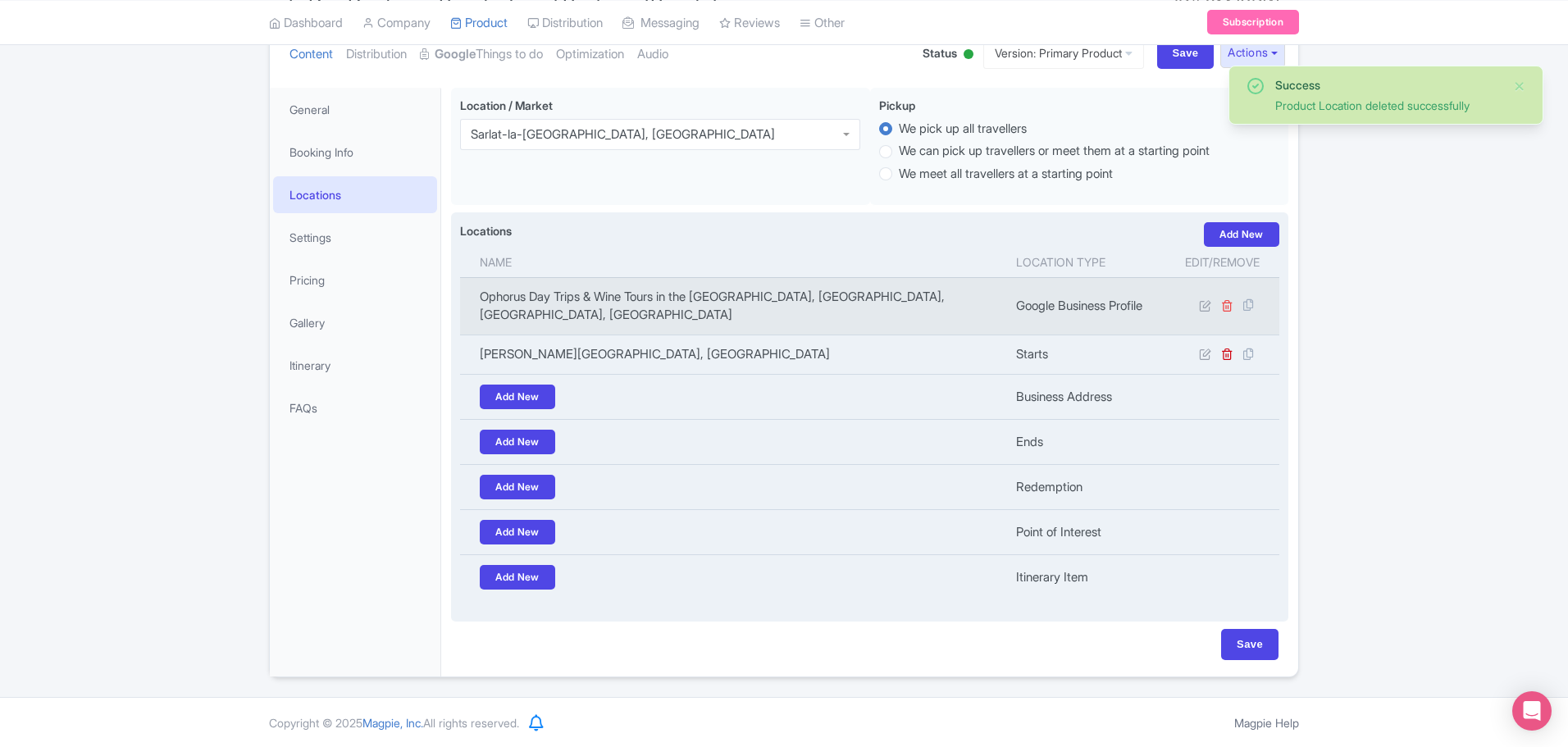
click at [1222, 299] on td at bounding box center [1223, 306] width 114 height 57
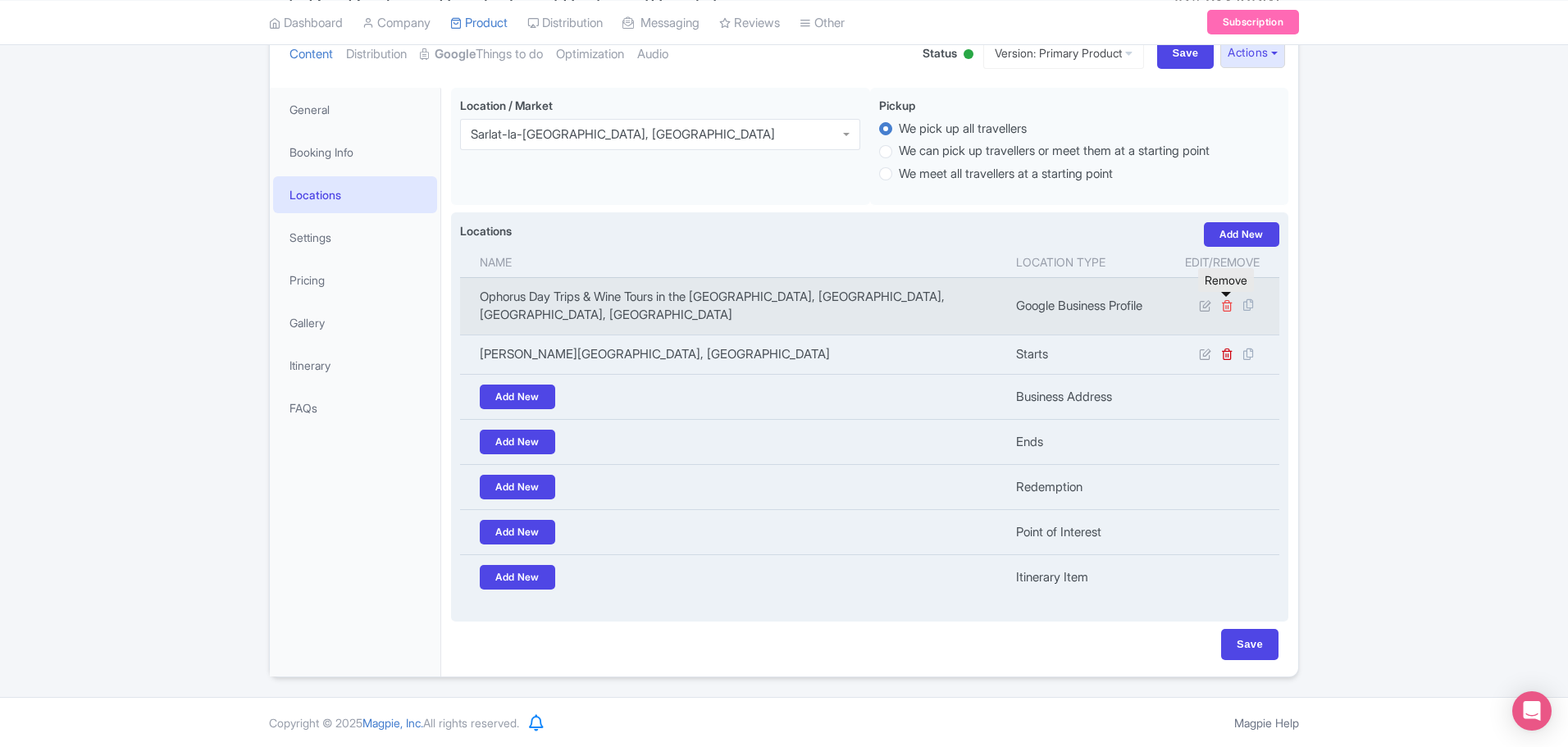
click at [1226, 302] on icon at bounding box center [1226, 305] width 12 height 12
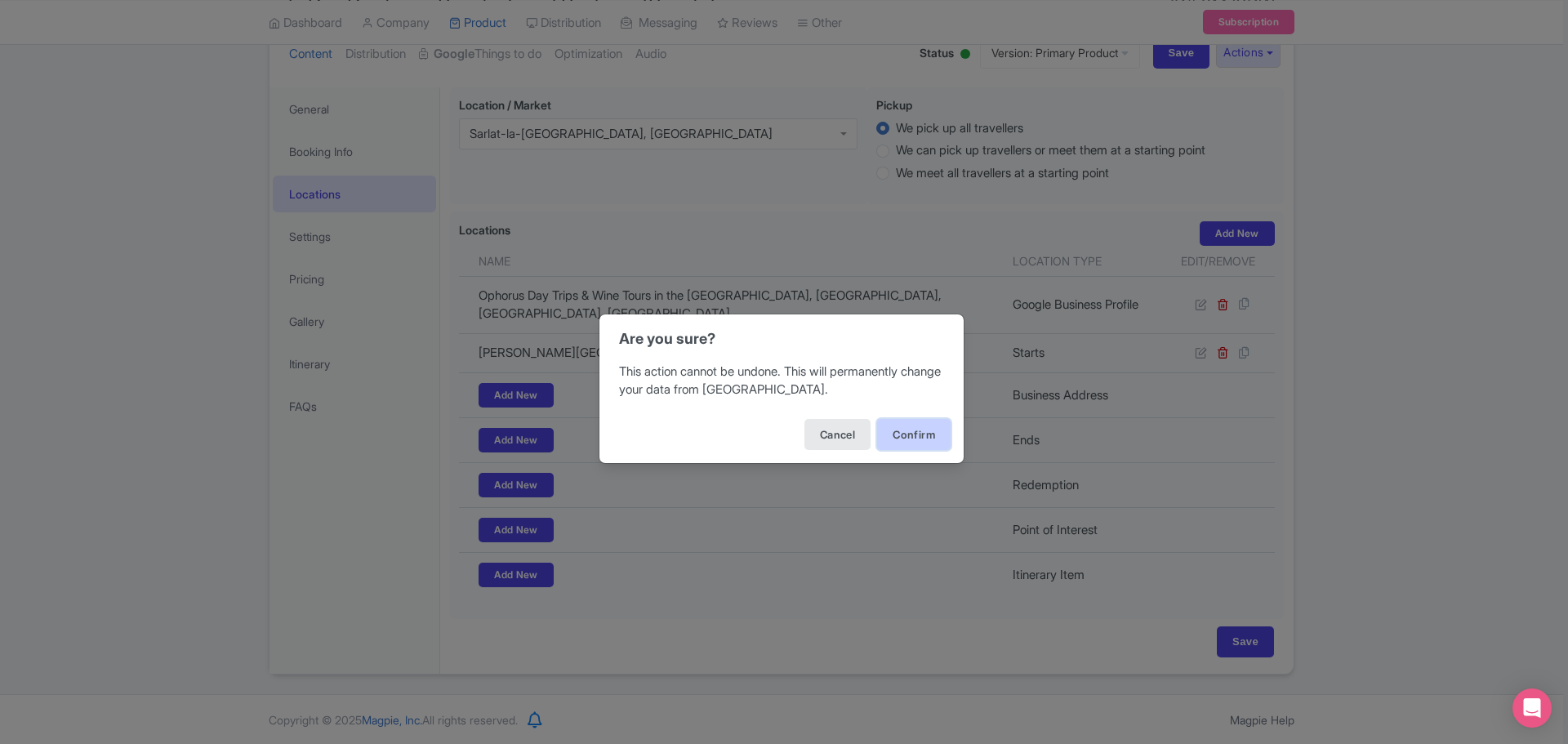
click at [901, 430] on button "Confirm" at bounding box center [914, 435] width 73 height 31
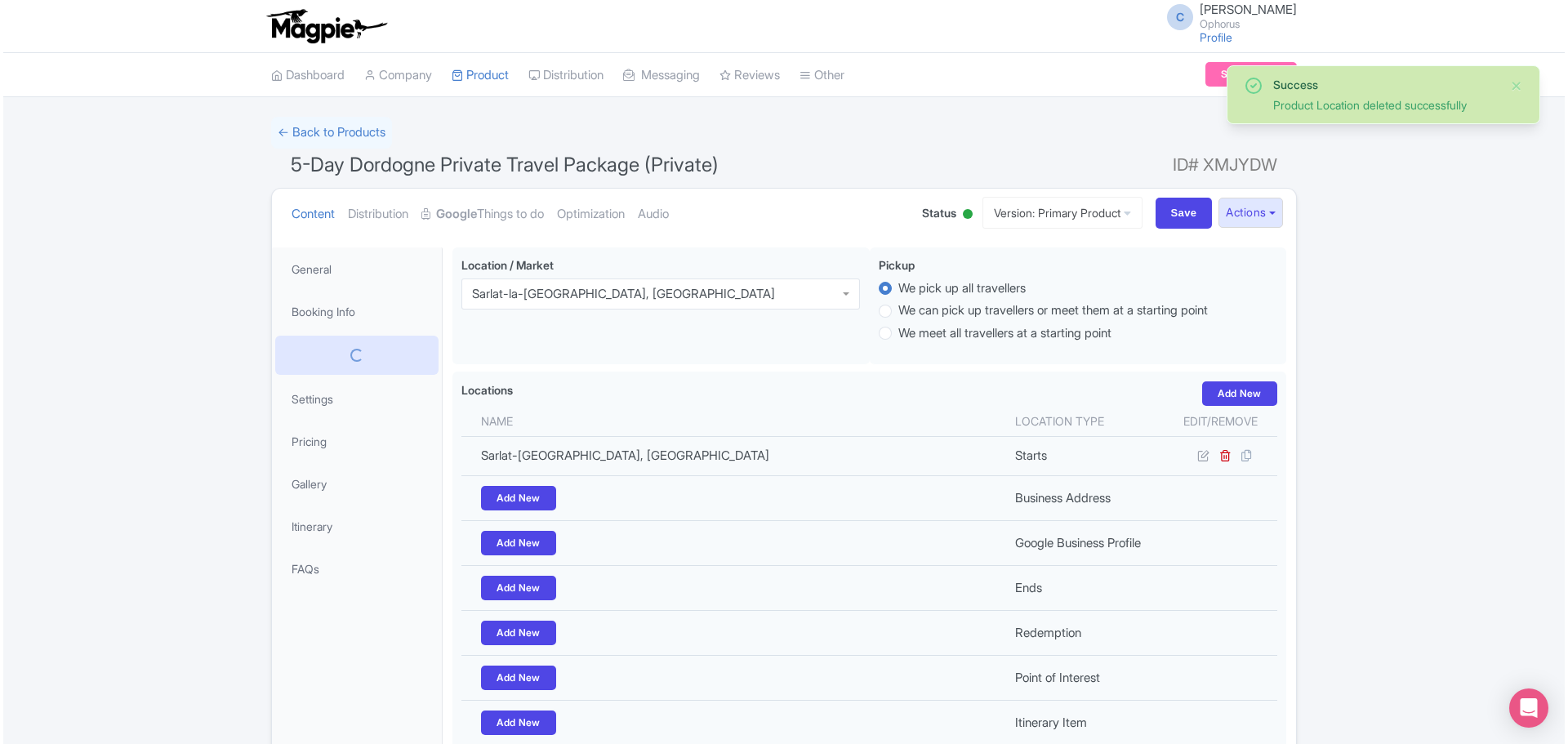
scroll to position [148, 0]
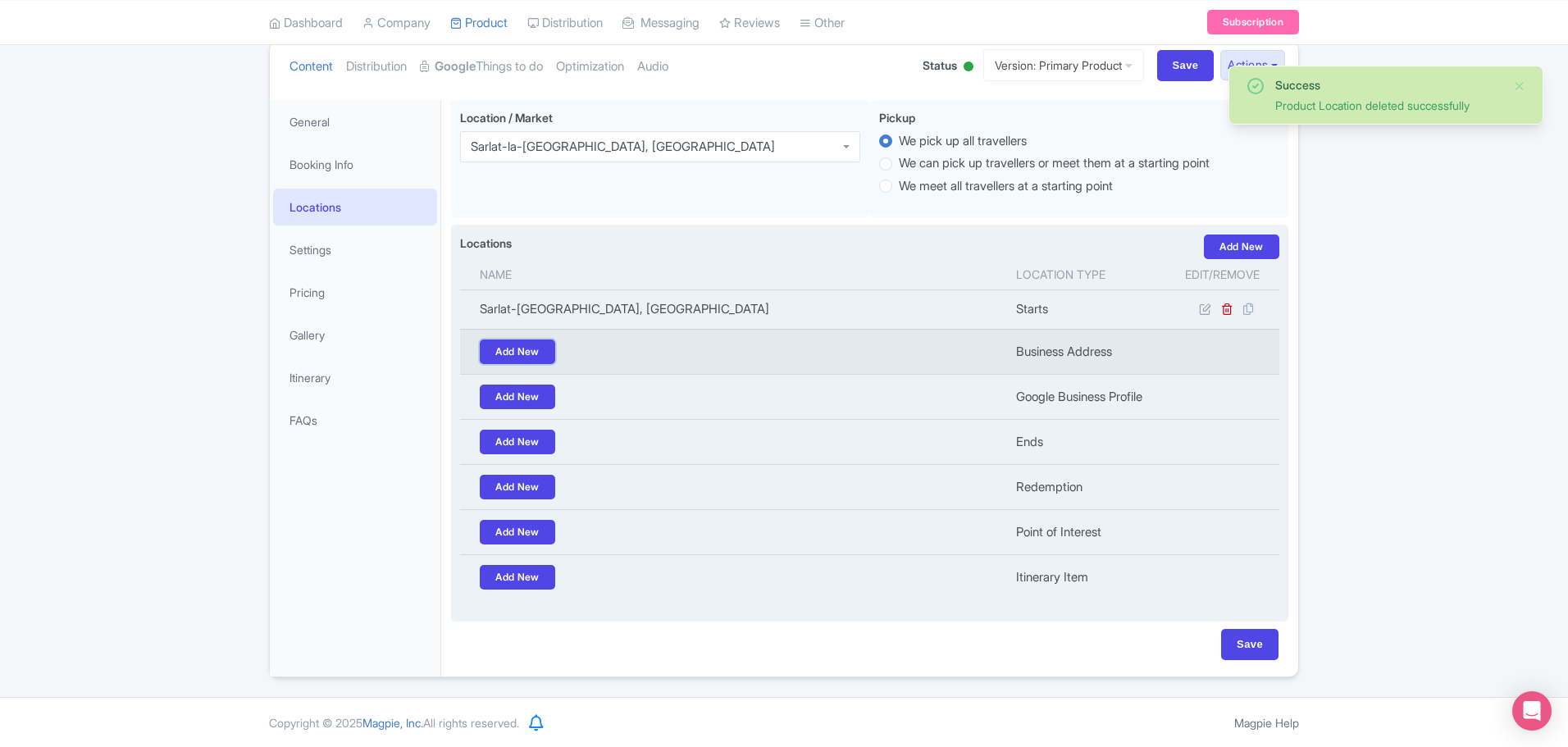
click at [517, 349] on link "Add New" at bounding box center [517, 352] width 75 height 25
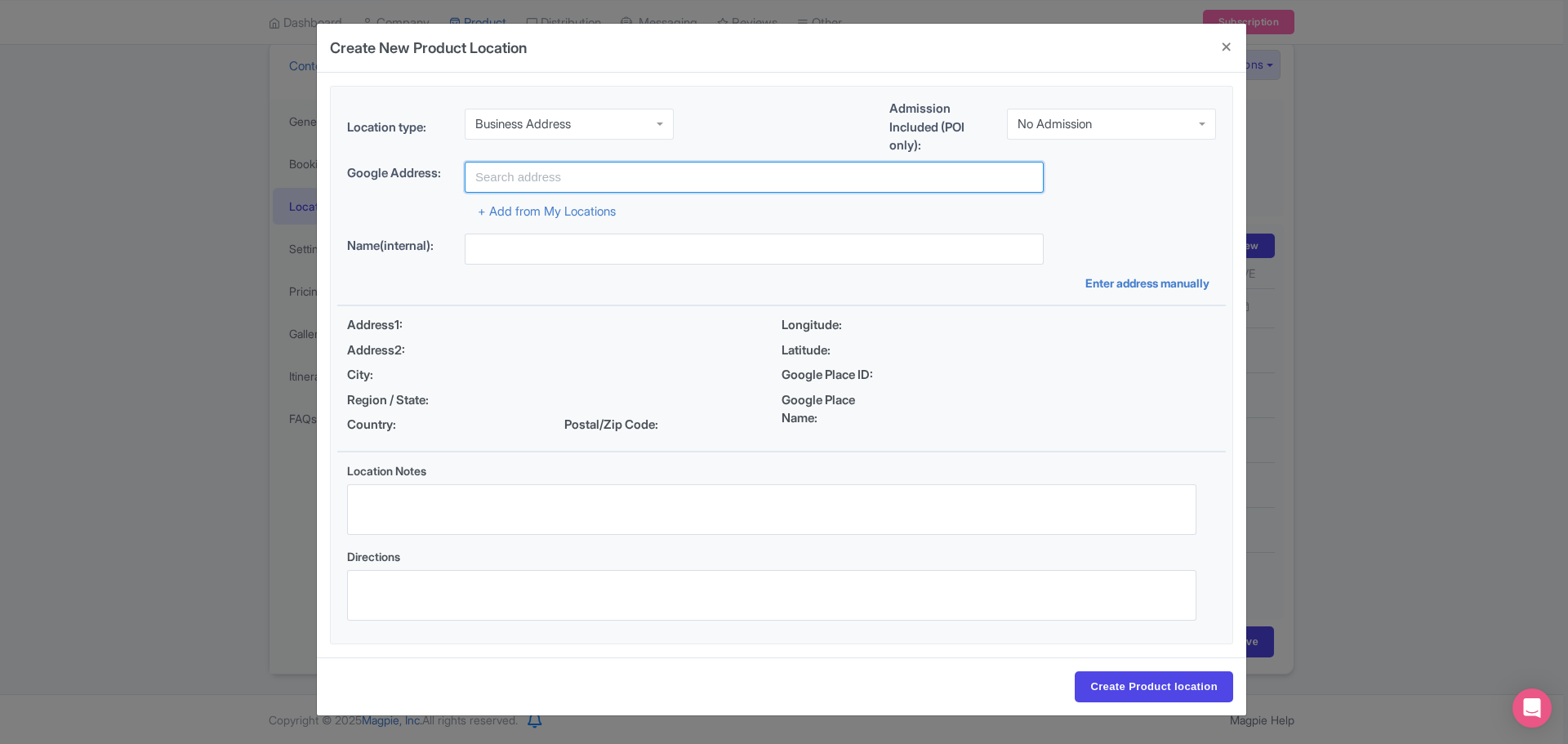
click at [601, 172] on input "text" at bounding box center [754, 177] width 579 height 31
type input "Immeuble Grand Angle"
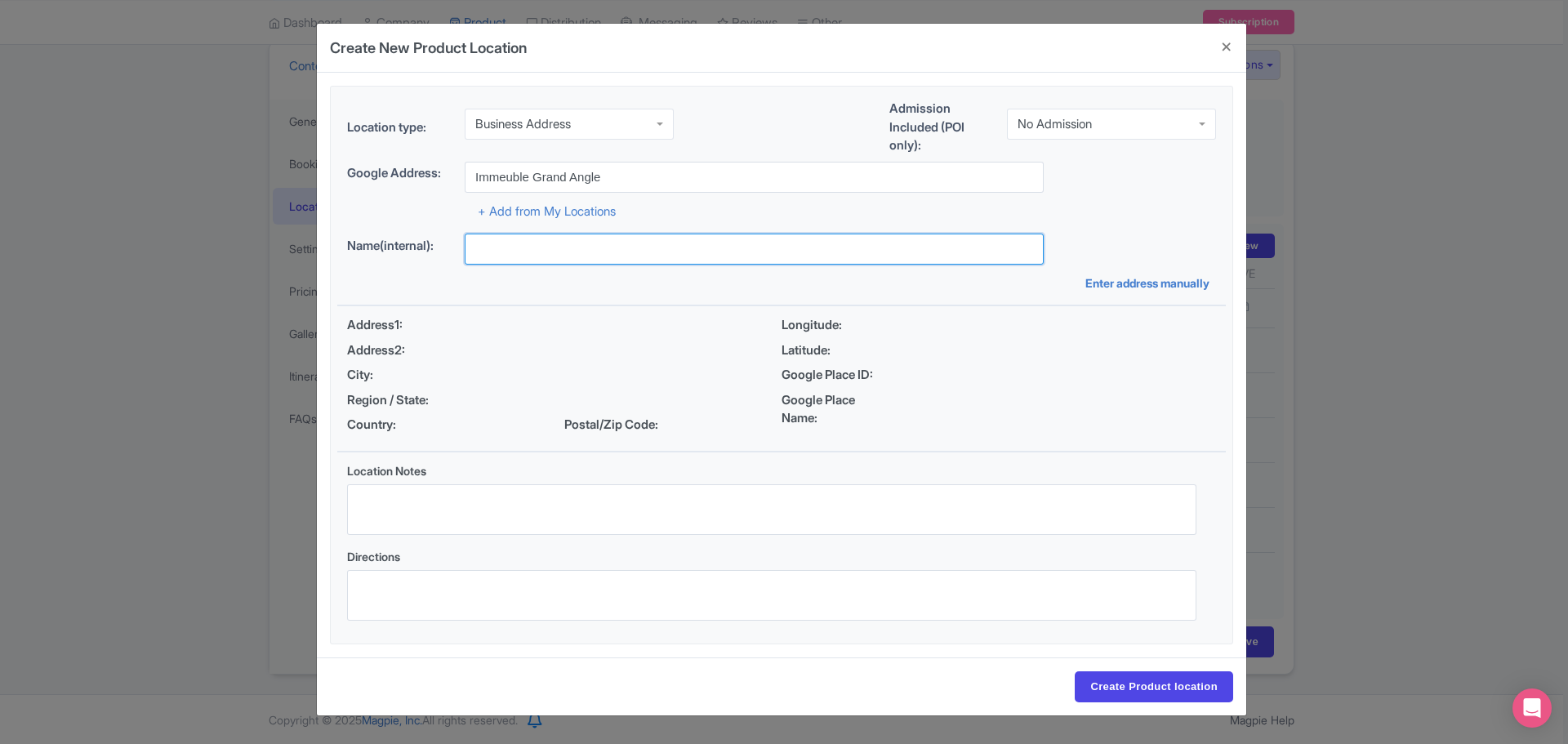
type input "[PERSON_NAME]"
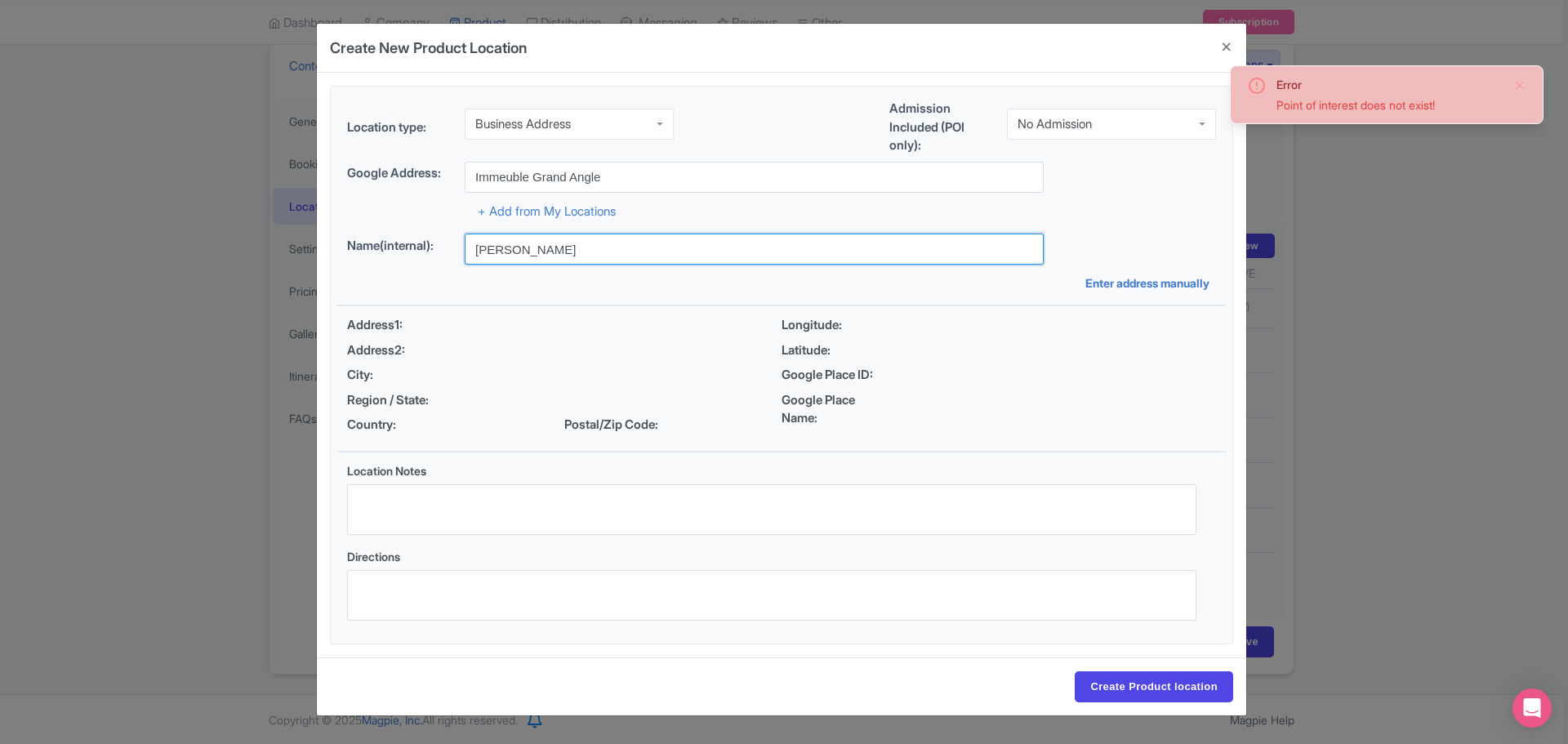
drag, startPoint x: 597, startPoint y: 258, endPoint x: 409, endPoint y: 248, distance: 188.3
click at [409, 248] on div "Name(internal): Christophe Delpech" at bounding box center [782, 250] width 869 height 31
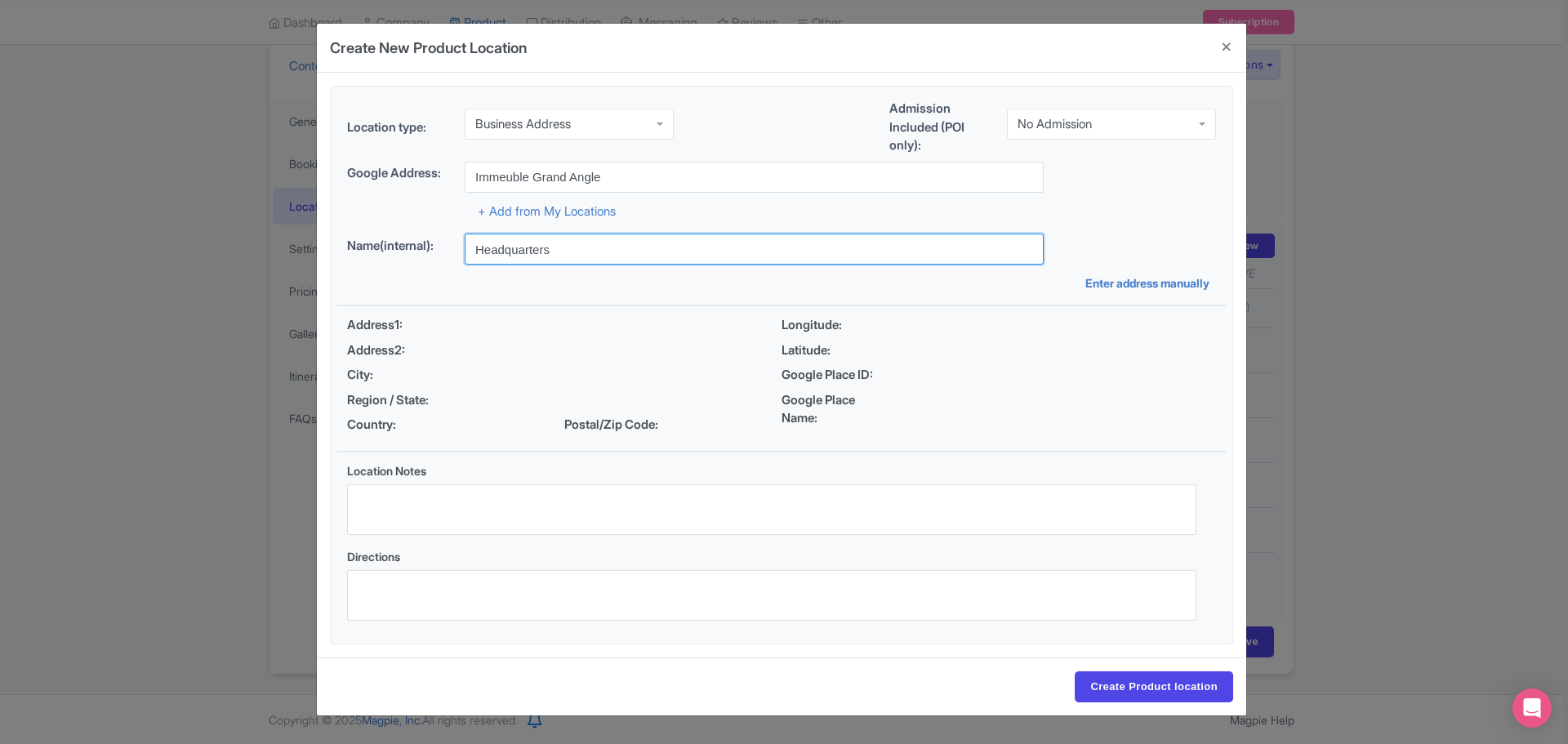
type input "Headquarters"
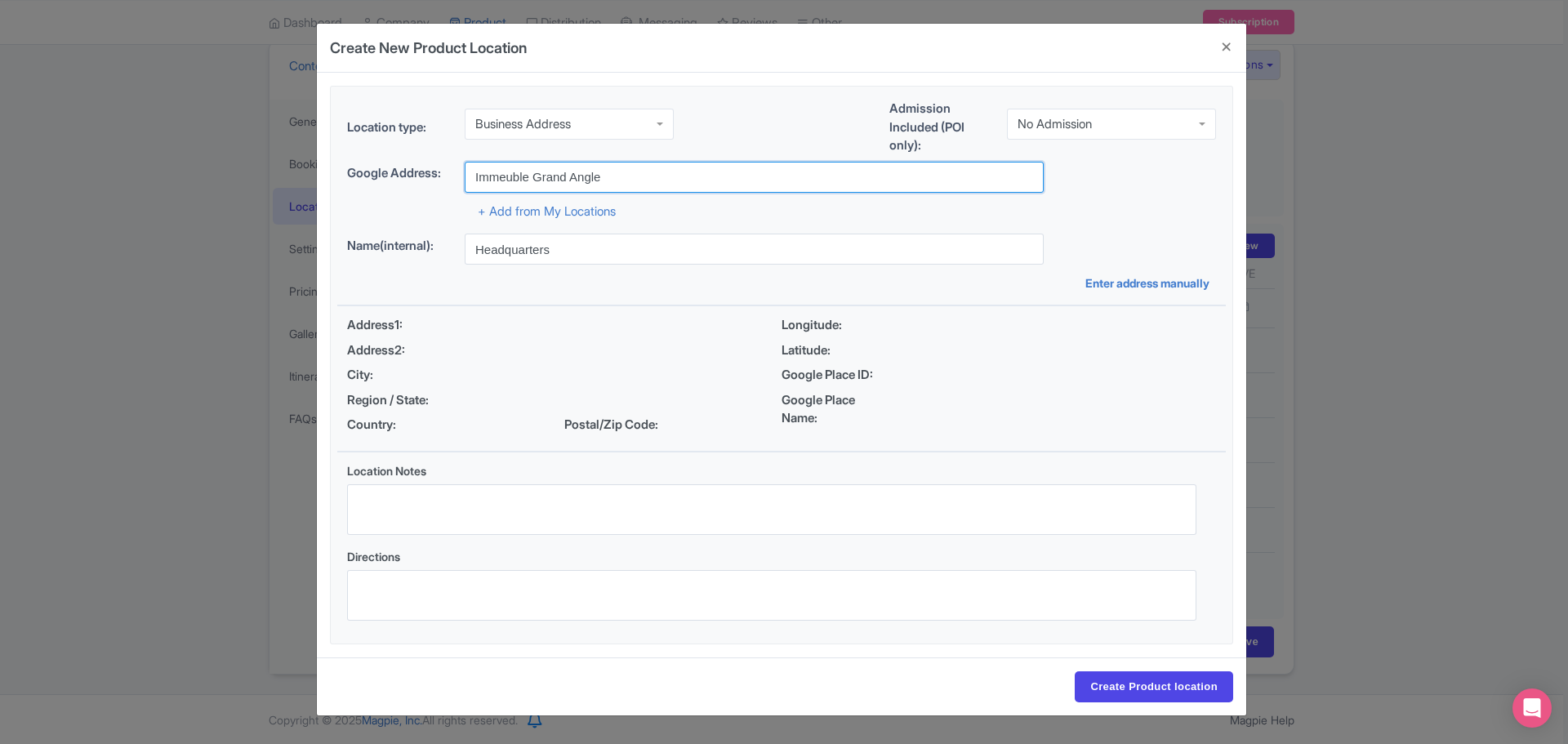
click at [783, 171] on input "Immeuble Grand Angle" at bounding box center [754, 177] width 579 height 31
click at [781, 171] on input "Immeuble Grand Angle" at bounding box center [754, 177] width 579 height 31
click at [703, 172] on input "Immeuble Grand Angle" at bounding box center [754, 177] width 579 height 31
click at [754, 189] on input "Immeuble Grand Angle" at bounding box center [754, 177] width 579 height 31
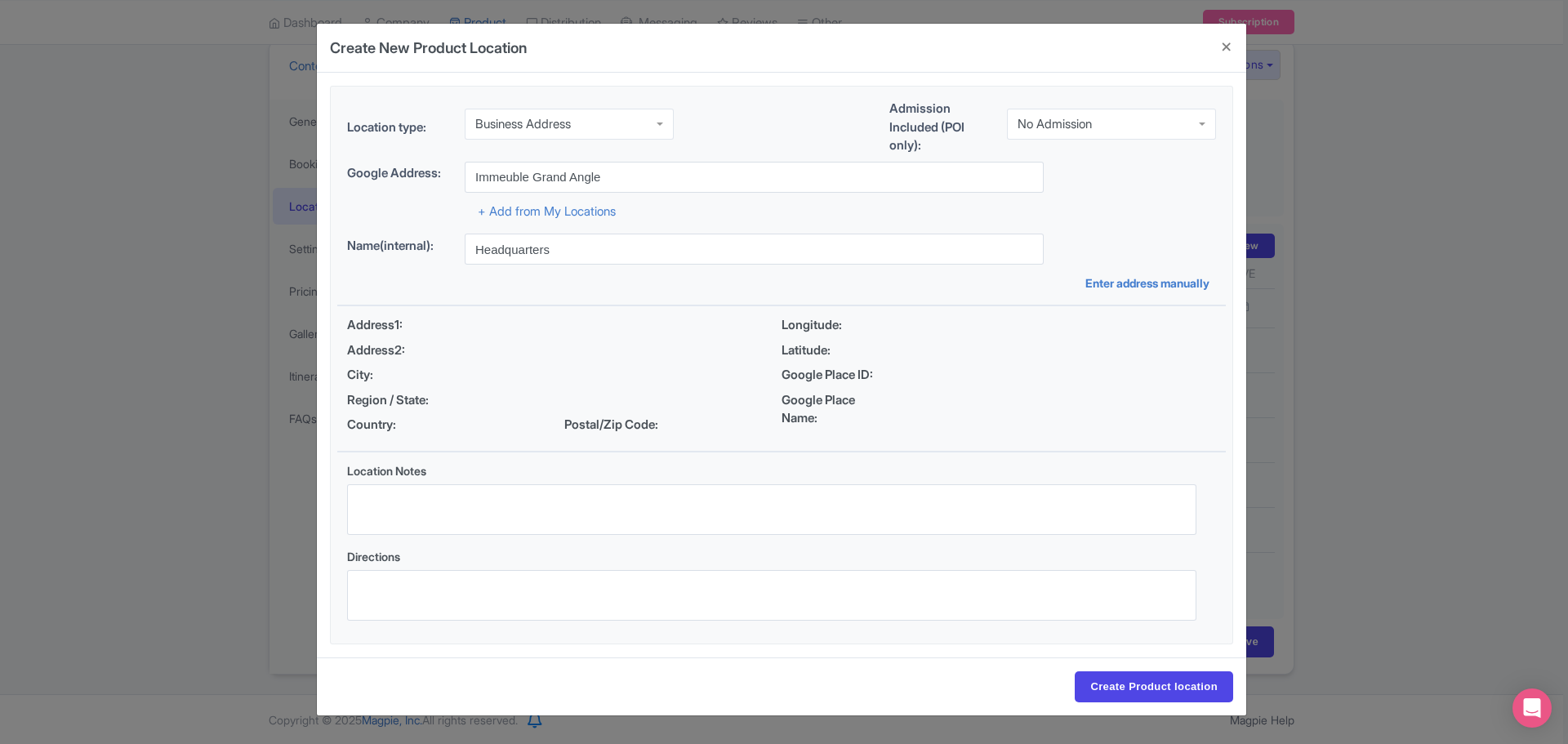
click at [778, 211] on div "+ Add from My Locations" at bounding box center [782, 206] width 869 height 28
click at [701, 183] on input "Immeuble Grand Angle" at bounding box center [754, 177] width 579 height 31
click at [710, 183] on input "Immeuble Grand Angle" at bounding box center [754, 177] width 579 height 31
click at [680, 170] on input "Immeuble Grand Angle" at bounding box center [754, 177] width 579 height 31
click at [680, 171] on input "Immeuble Grand Angle" at bounding box center [754, 177] width 579 height 31
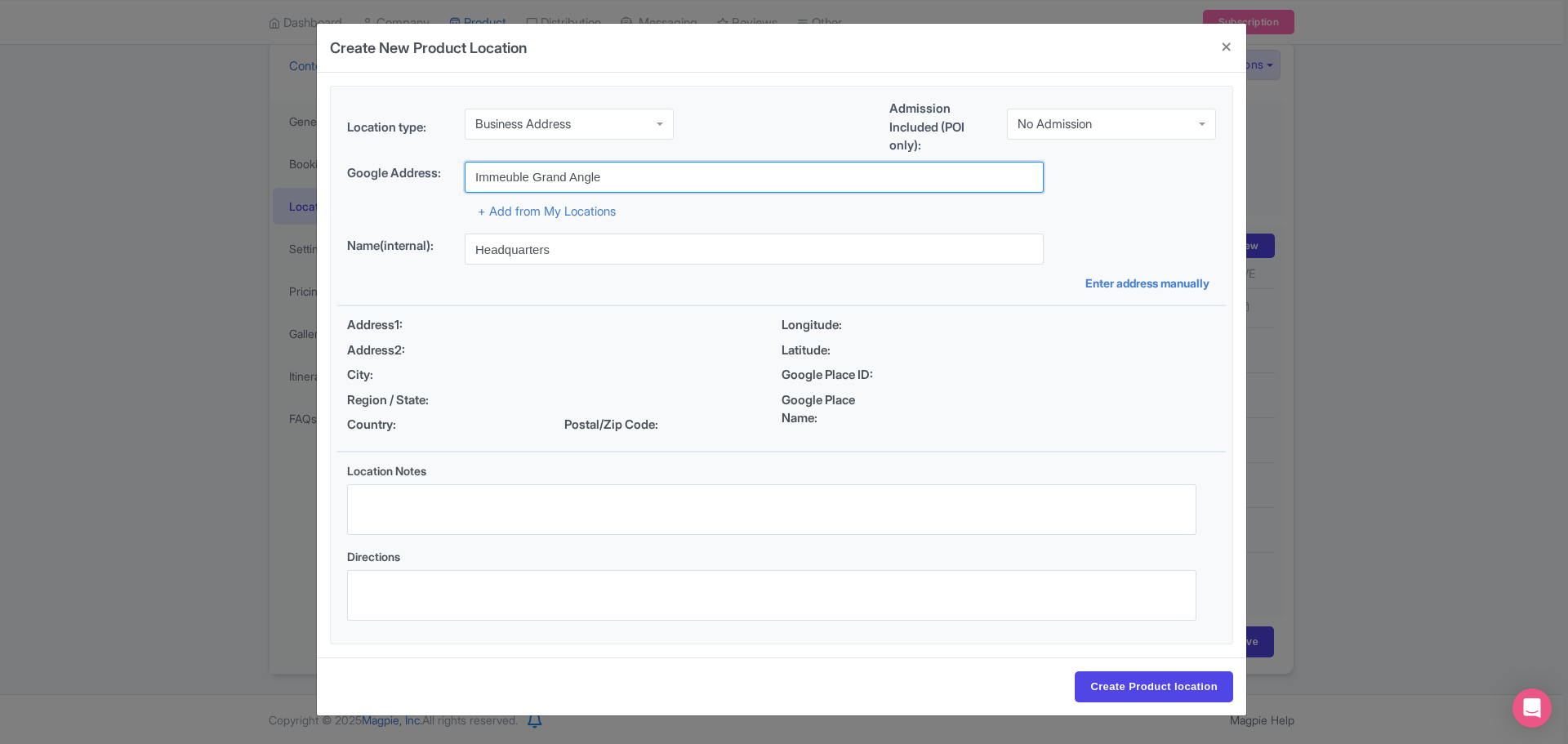
click at [618, 176] on input "Immeuble Grand Angle" at bounding box center [754, 177] width 579 height 31
drag, startPoint x: 675, startPoint y: 175, endPoint x: 451, endPoint y: 168, distance: 224.1
click at [448, 168] on div "Google Address: Immeuble Grand Angle avenue pei" at bounding box center [782, 177] width 869 height 31
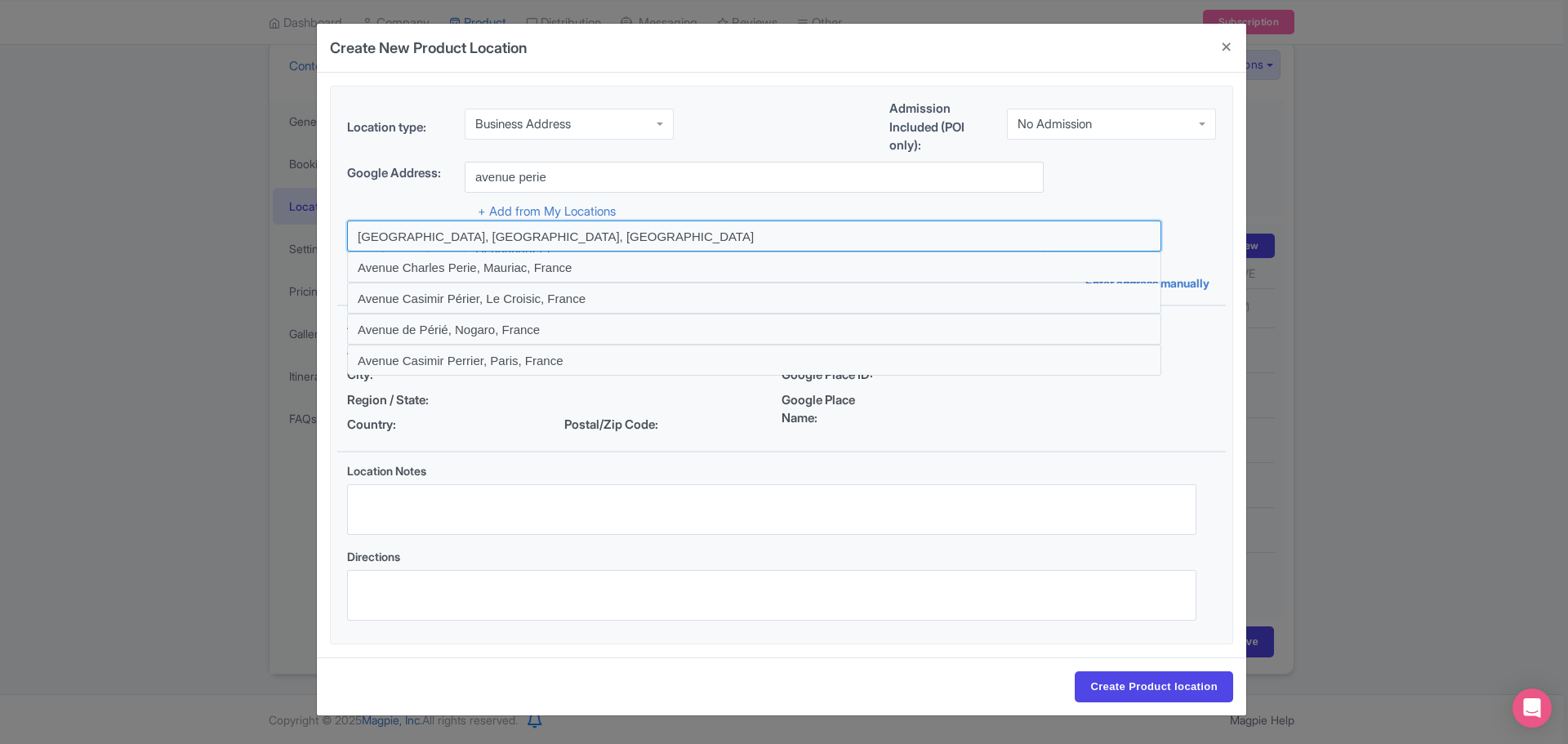
click at [451, 230] on input at bounding box center [755, 236] width 814 height 31
type input "Avenue Périé, Bruges, France"
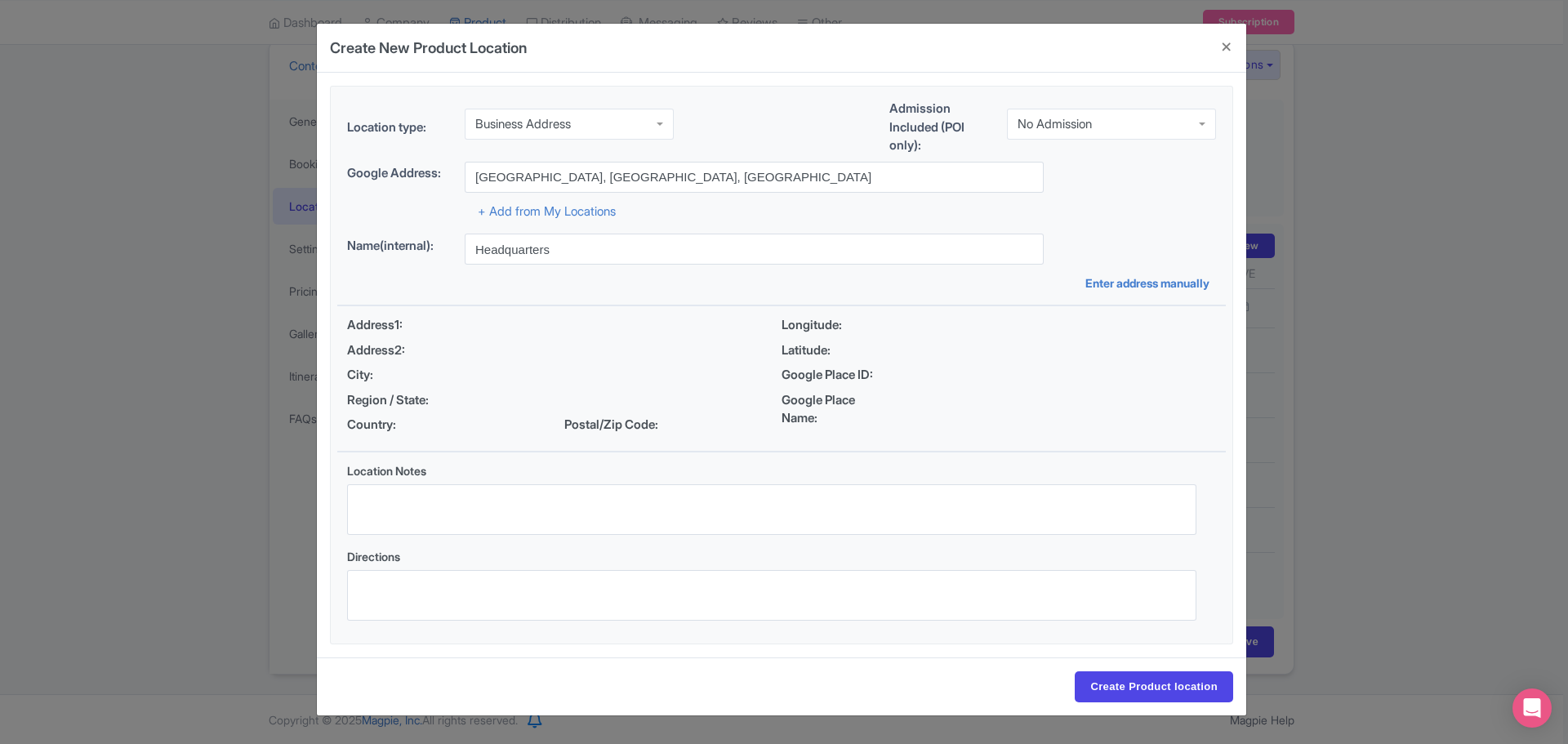
type input "Avenue Périé, Bruges, France"
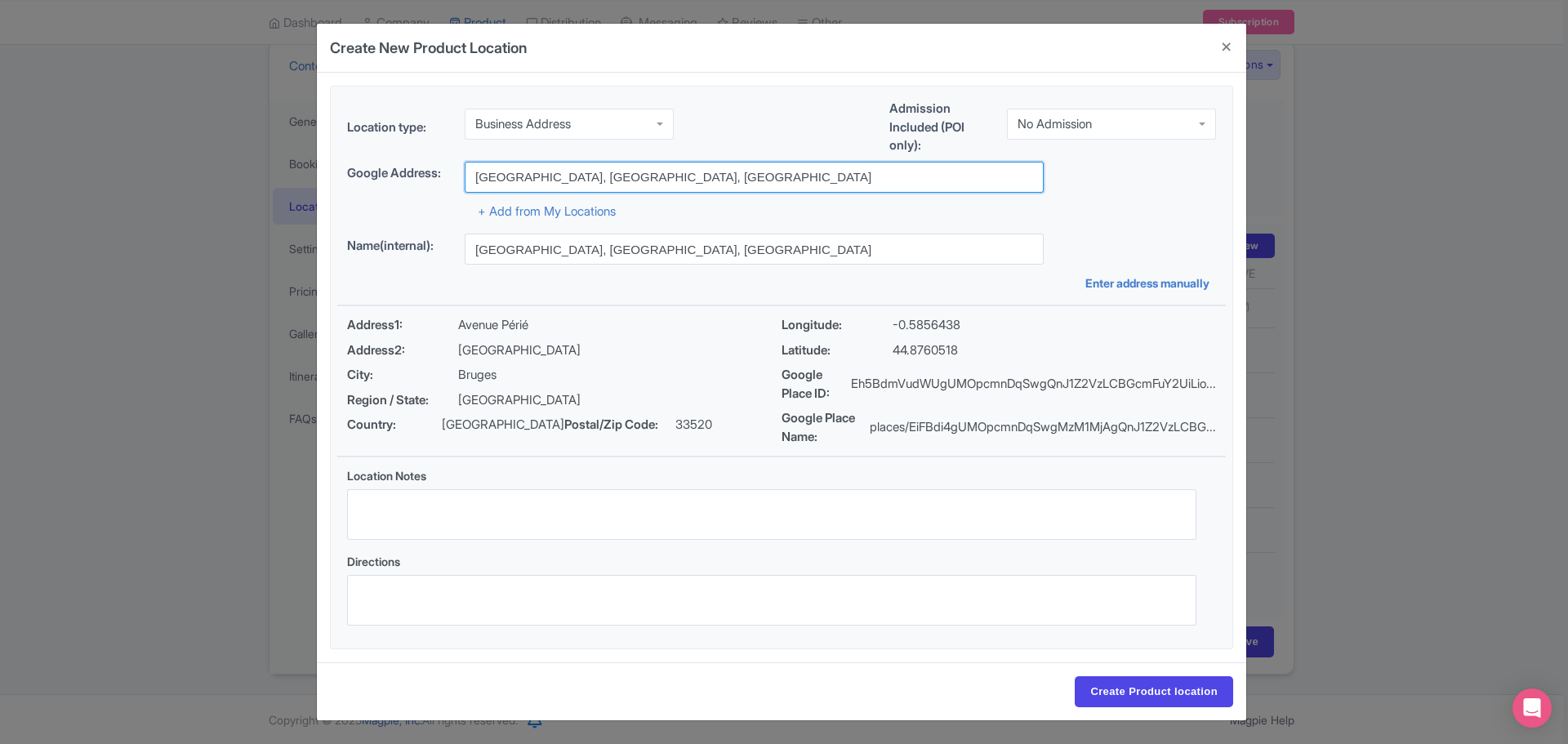
click at [474, 177] on input "Avenue Périé, Bruges, France" at bounding box center [754, 177] width 579 height 31
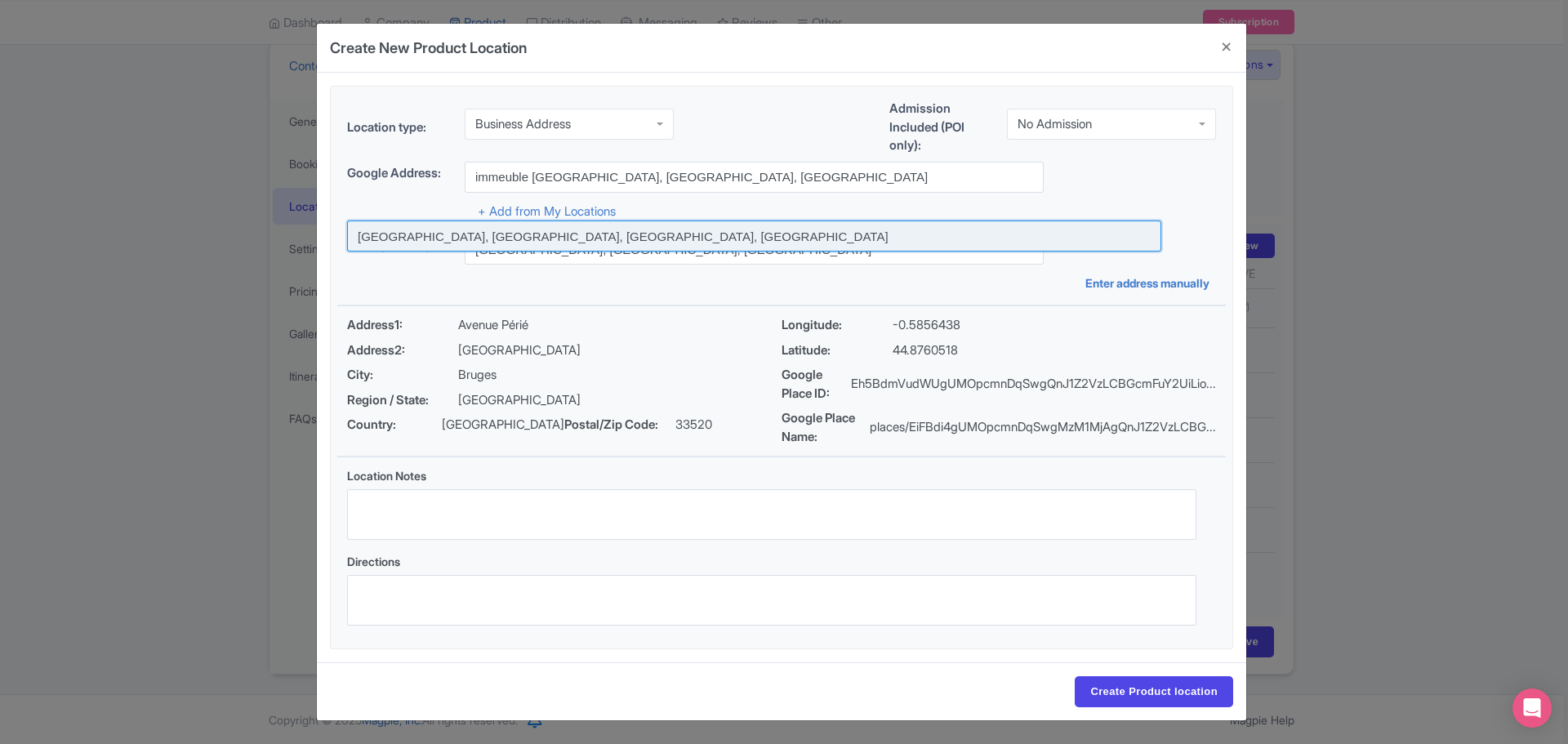
click at [573, 237] on input at bounding box center [755, 236] width 814 height 31
type input "[GEOGRAPHIC_DATA], [GEOGRAPHIC_DATA], [GEOGRAPHIC_DATA], [GEOGRAPHIC_DATA]"
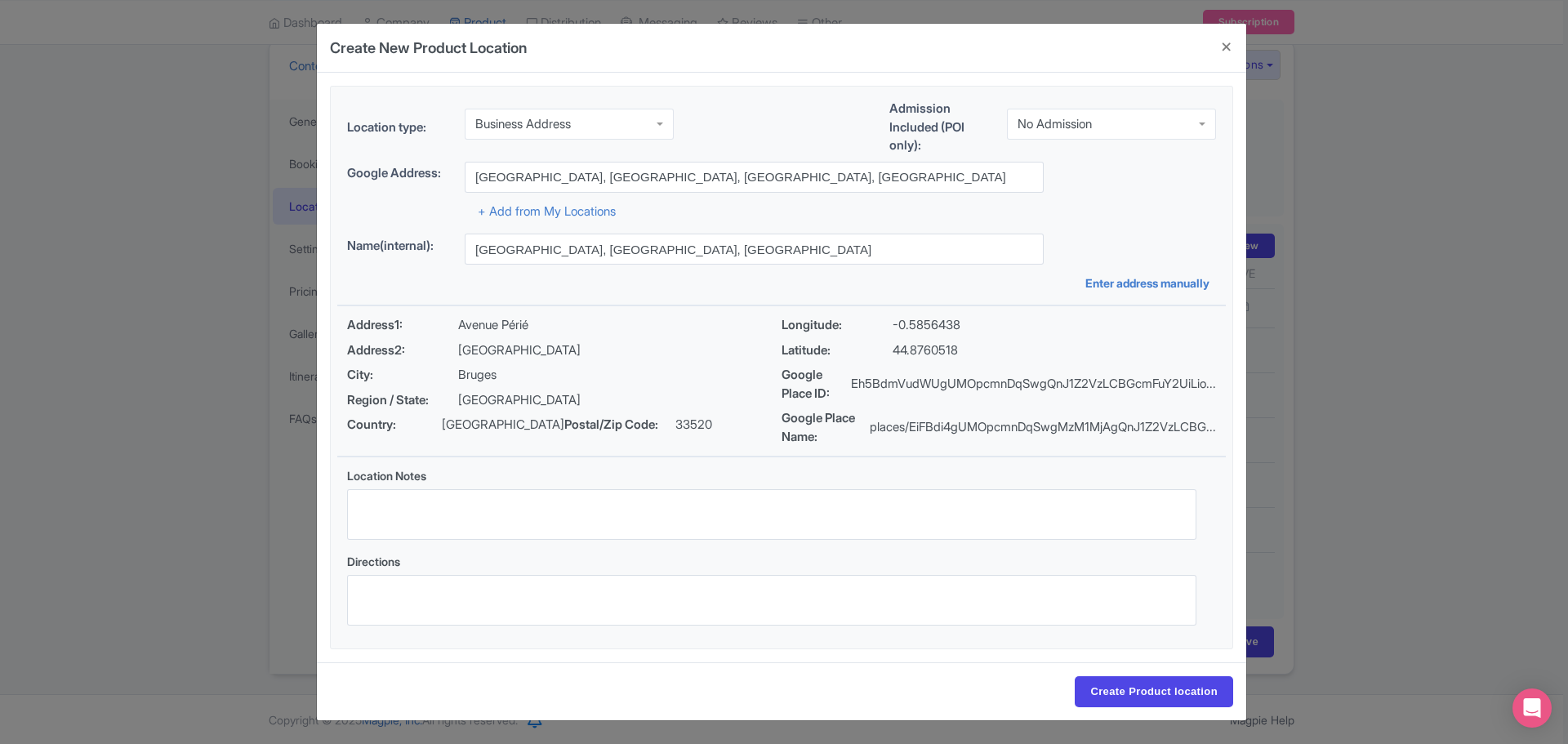
type input "[GEOGRAPHIC_DATA], [GEOGRAPHIC_DATA], [GEOGRAPHIC_DATA], [GEOGRAPHIC_DATA]"
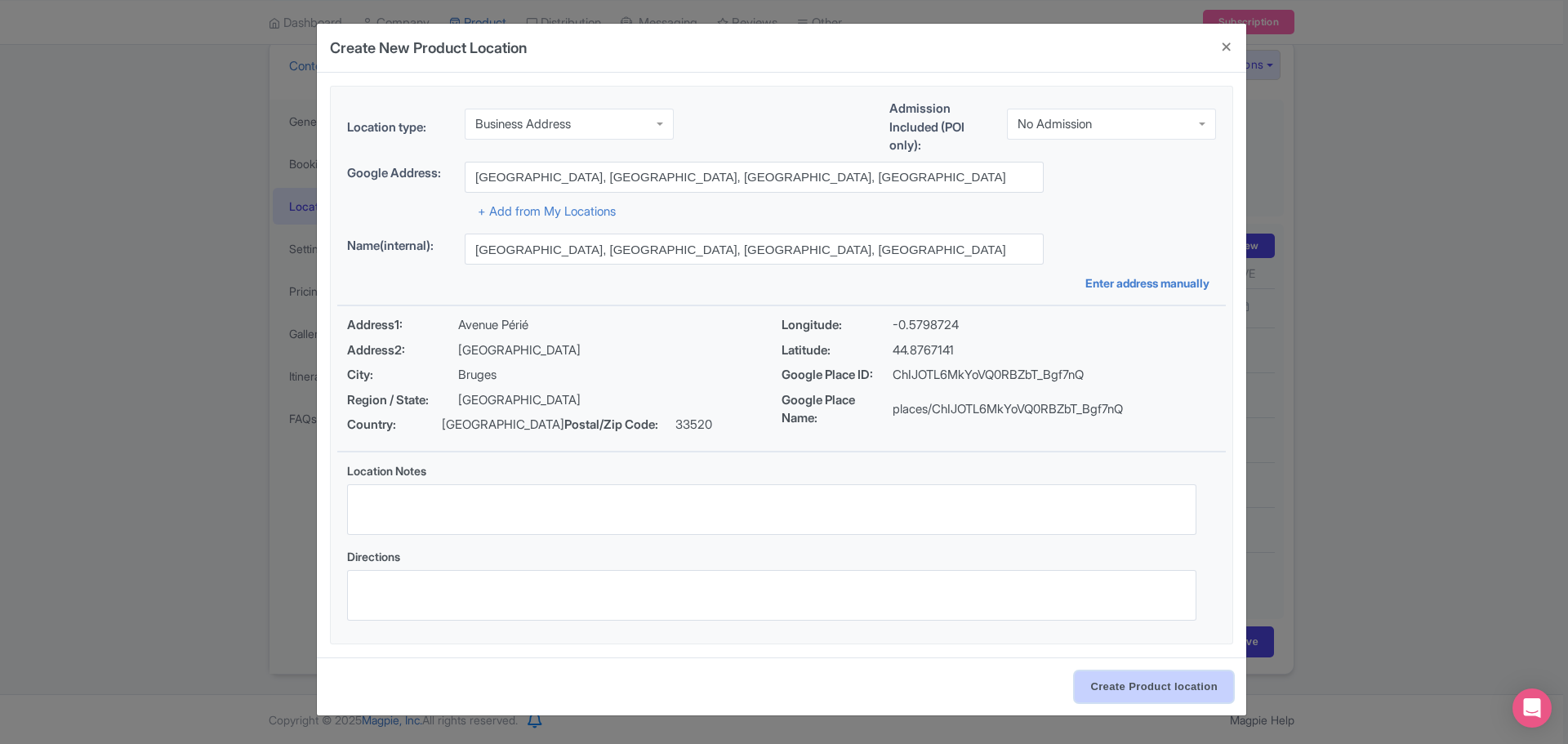
click at [1124, 679] on input "Create Product location" at bounding box center [1154, 687] width 159 height 31
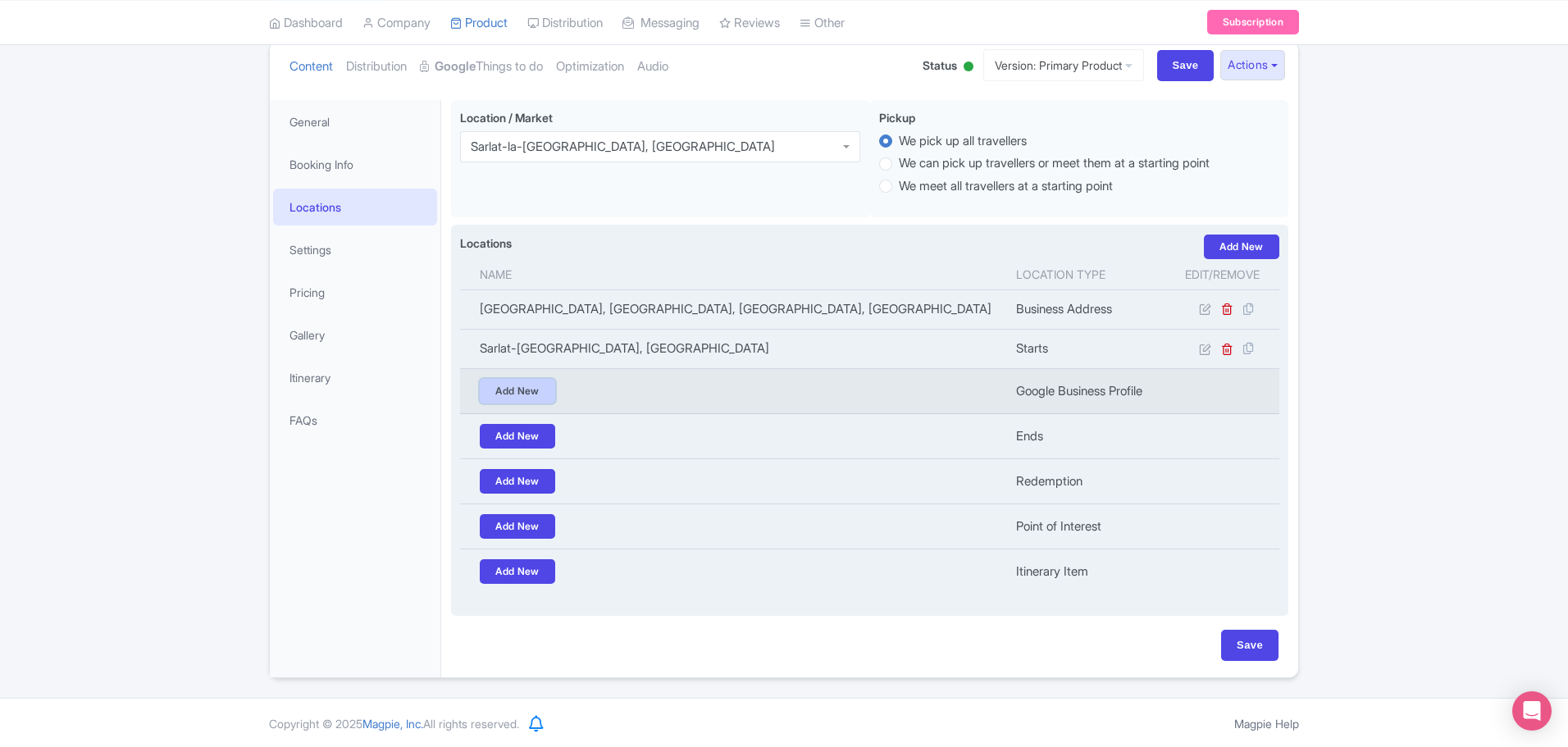
click at [521, 392] on link "Add New" at bounding box center [517, 391] width 75 height 25
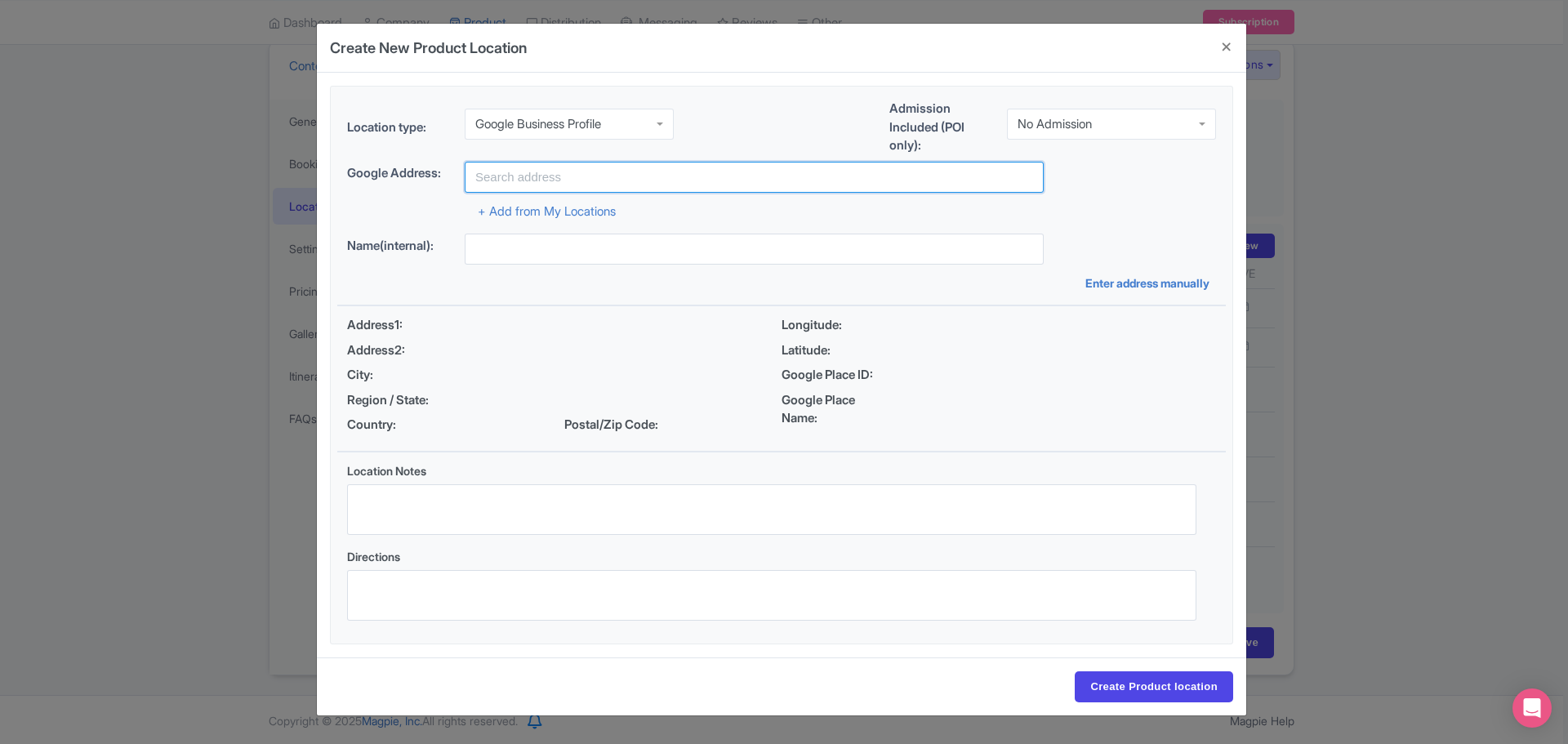
drag, startPoint x: 616, startPoint y: 181, endPoint x: 610, endPoint y: 187, distance: 8.5
click at [616, 181] on input "text" at bounding box center [754, 177] width 579 height 31
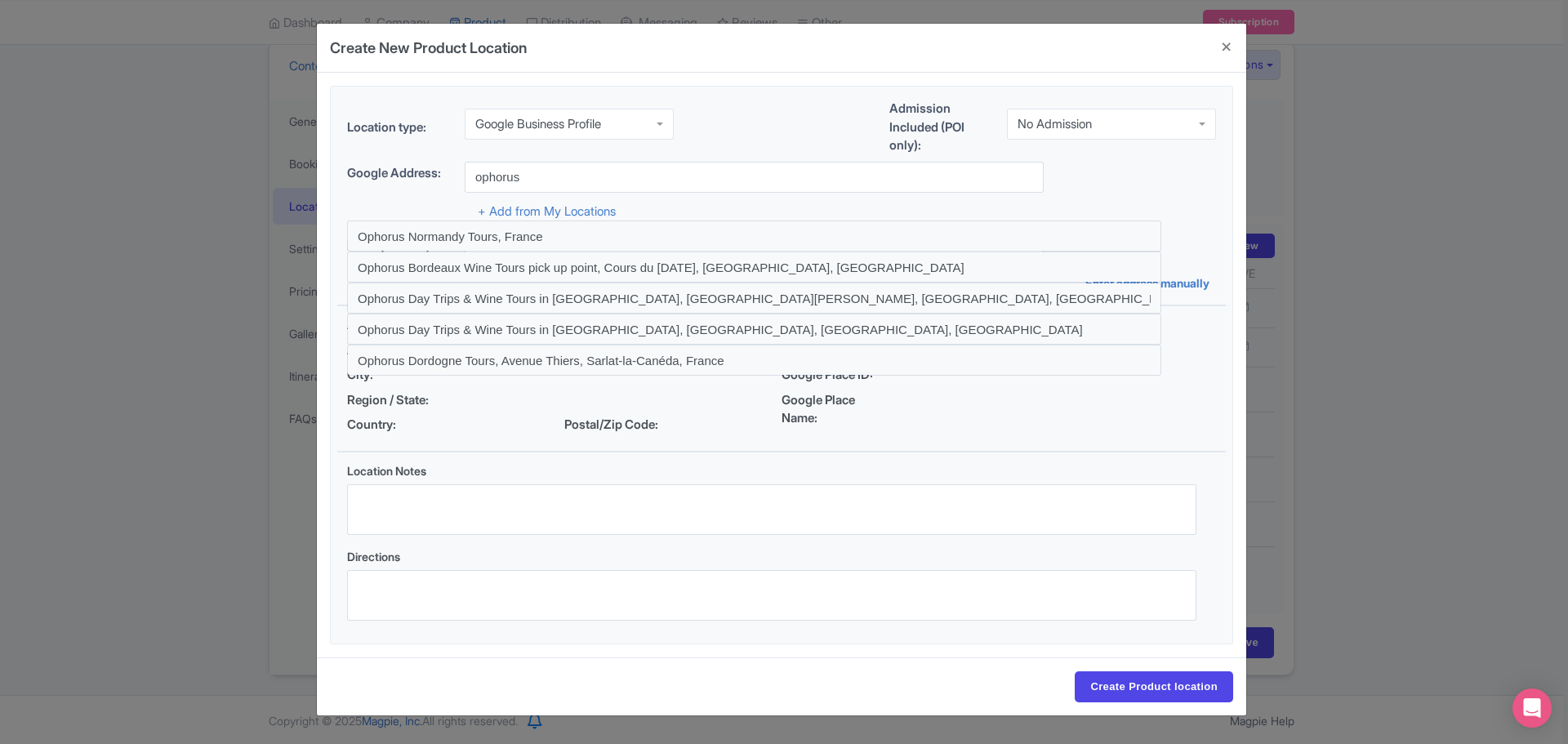
click at [1095, 191] on div "Google Address: ophorus" at bounding box center [782, 177] width 869 height 31
click at [629, 179] on input "ophorus" at bounding box center [754, 177] width 579 height 31
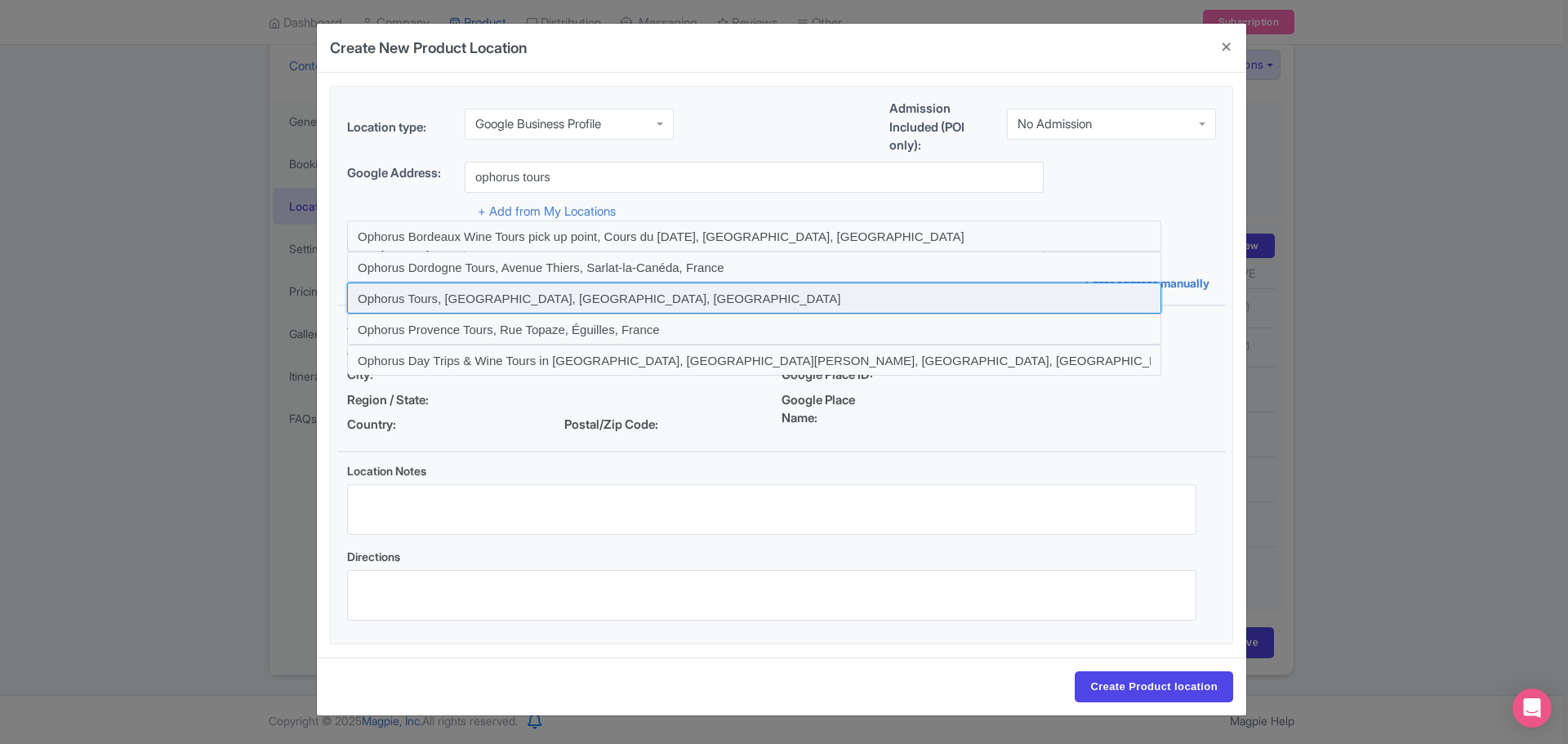
click at [526, 300] on input at bounding box center [755, 298] width 814 height 31
type input "Ophorus Tours, [GEOGRAPHIC_DATA], [GEOGRAPHIC_DATA], [GEOGRAPHIC_DATA]"
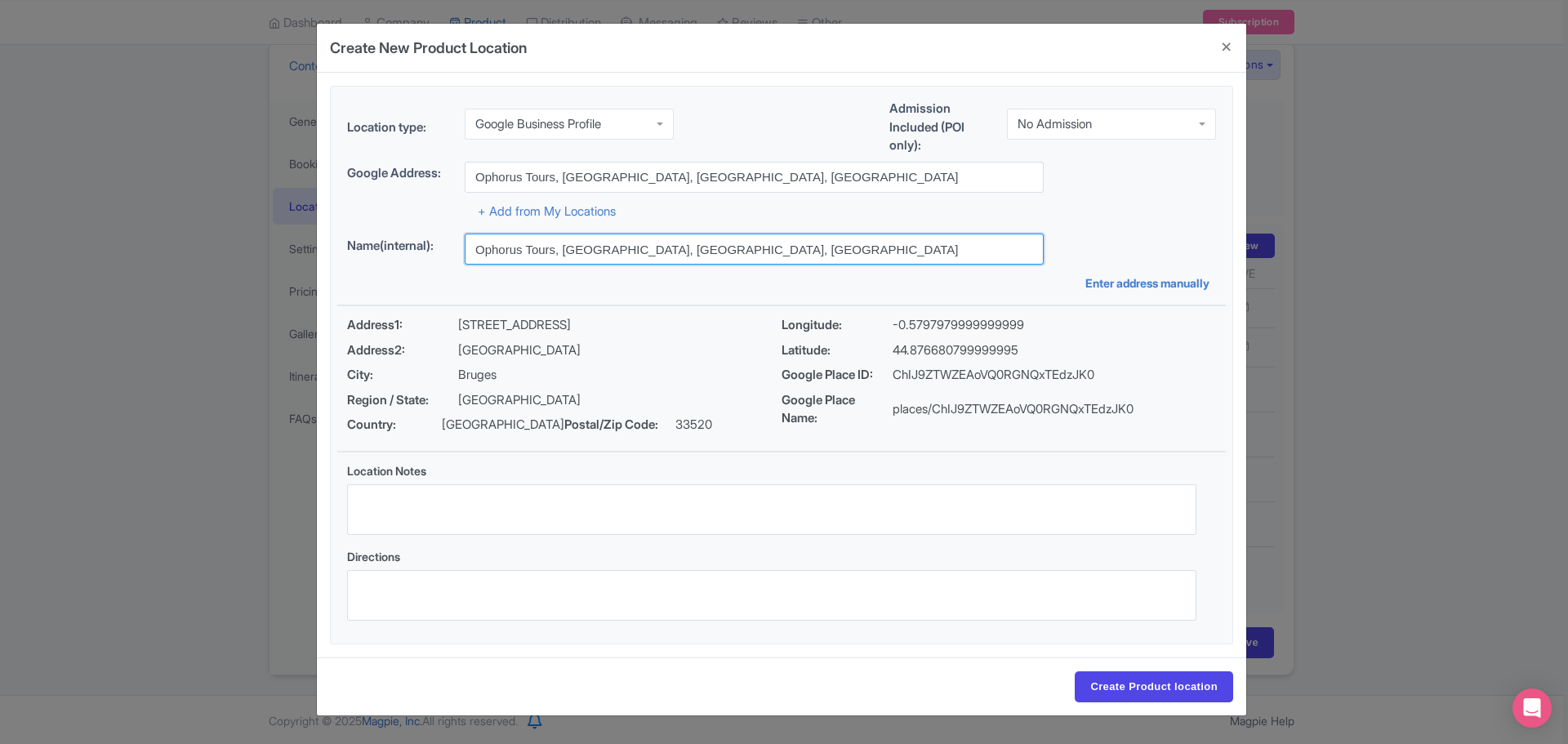
drag, startPoint x: 797, startPoint y: 246, endPoint x: 467, endPoint y: 243, distance: 330.0
click at [467, 243] on input "Ophorus Tours, [GEOGRAPHIC_DATA], [GEOGRAPHIC_DATA], [GEOGRAPHIC_DATA]" at bounding box center [754, 250] width 579 height 31
type input "Headquarters"
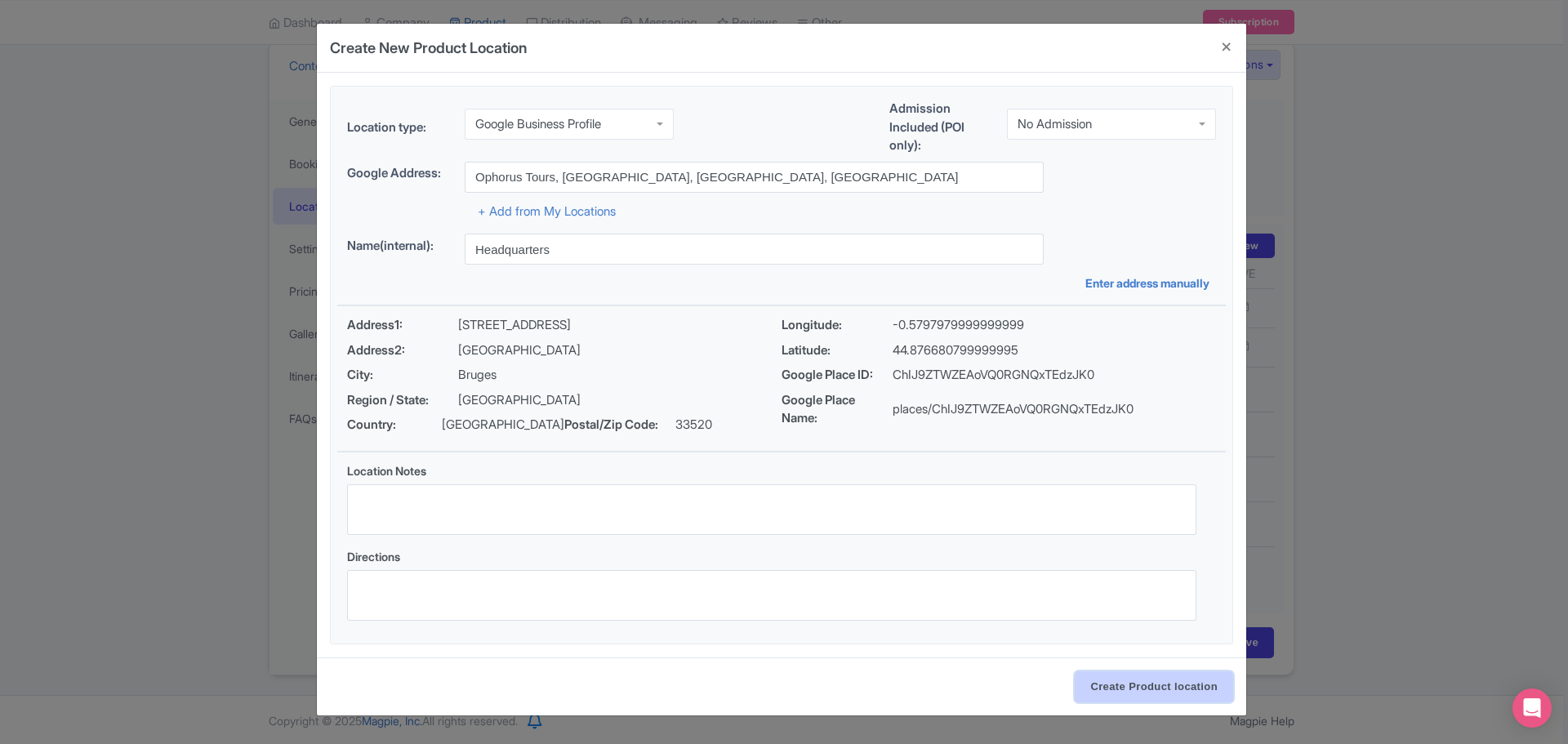
click at [1164, 683] on input "Create Product location" at bounding box center [1154, 687] width 159 height 31
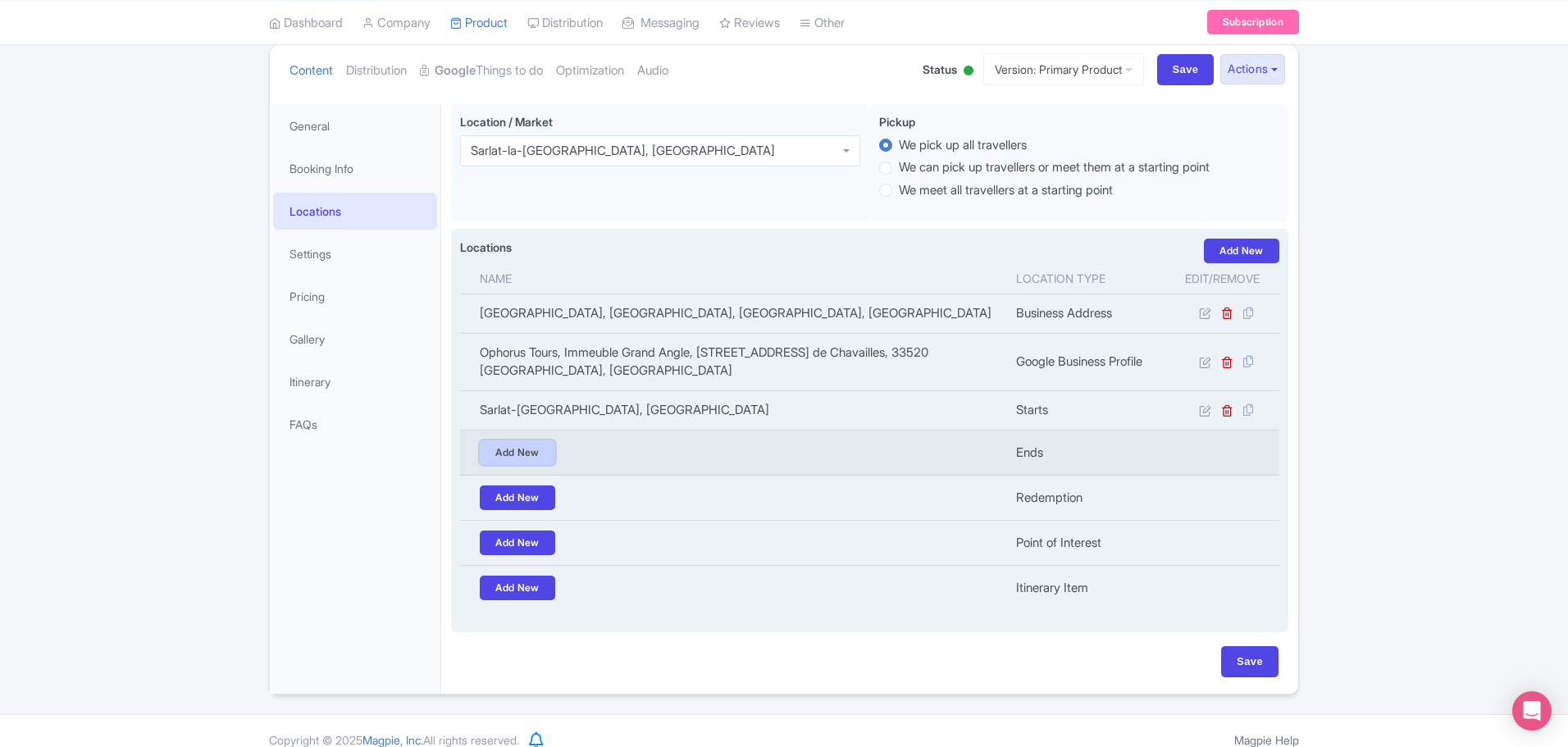
click at [526, 440] on link "Add New" at bounding box center [517, 452] width 75 height 25
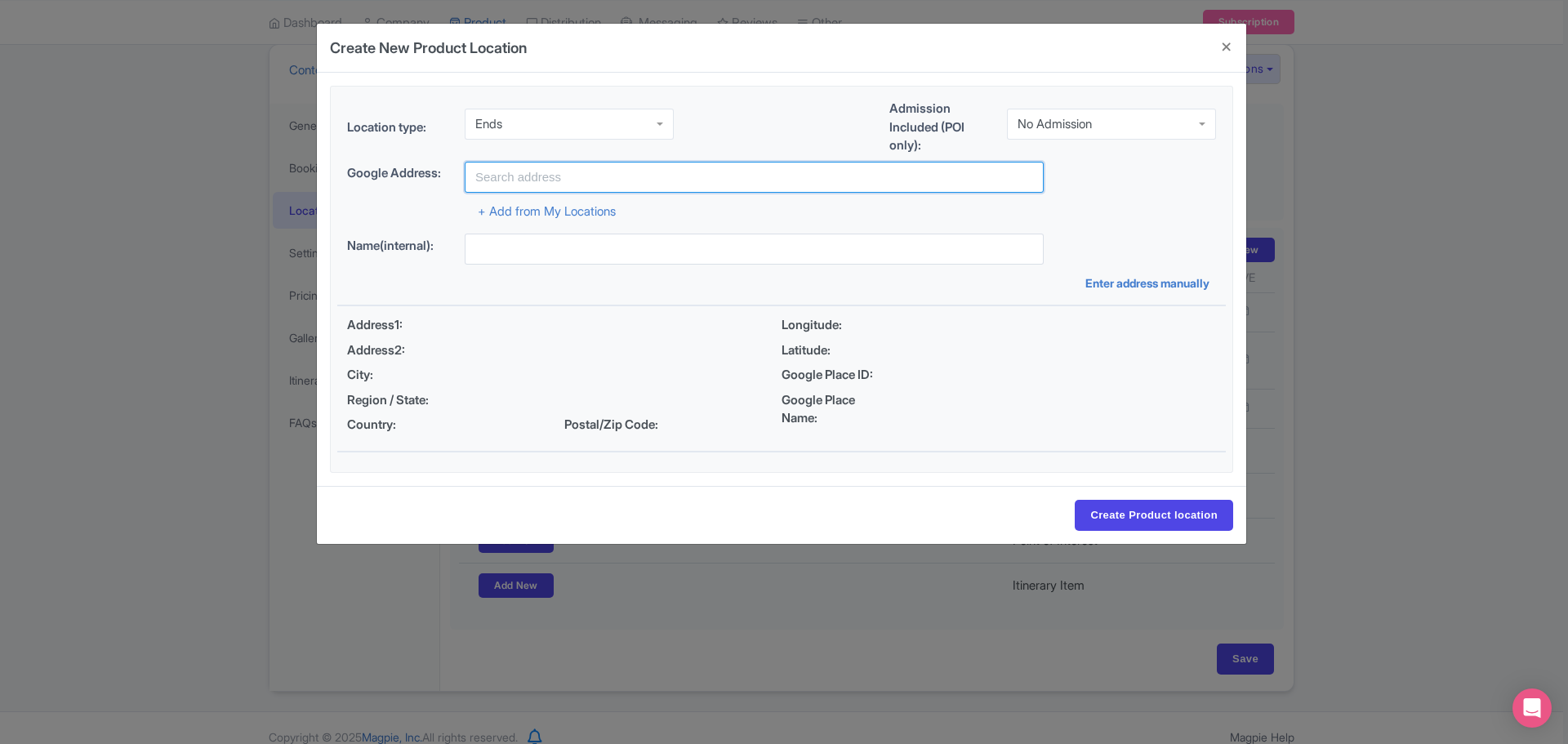
click at [581, 183] on input "text" at bounding box center [754, 177] width 579 height 31
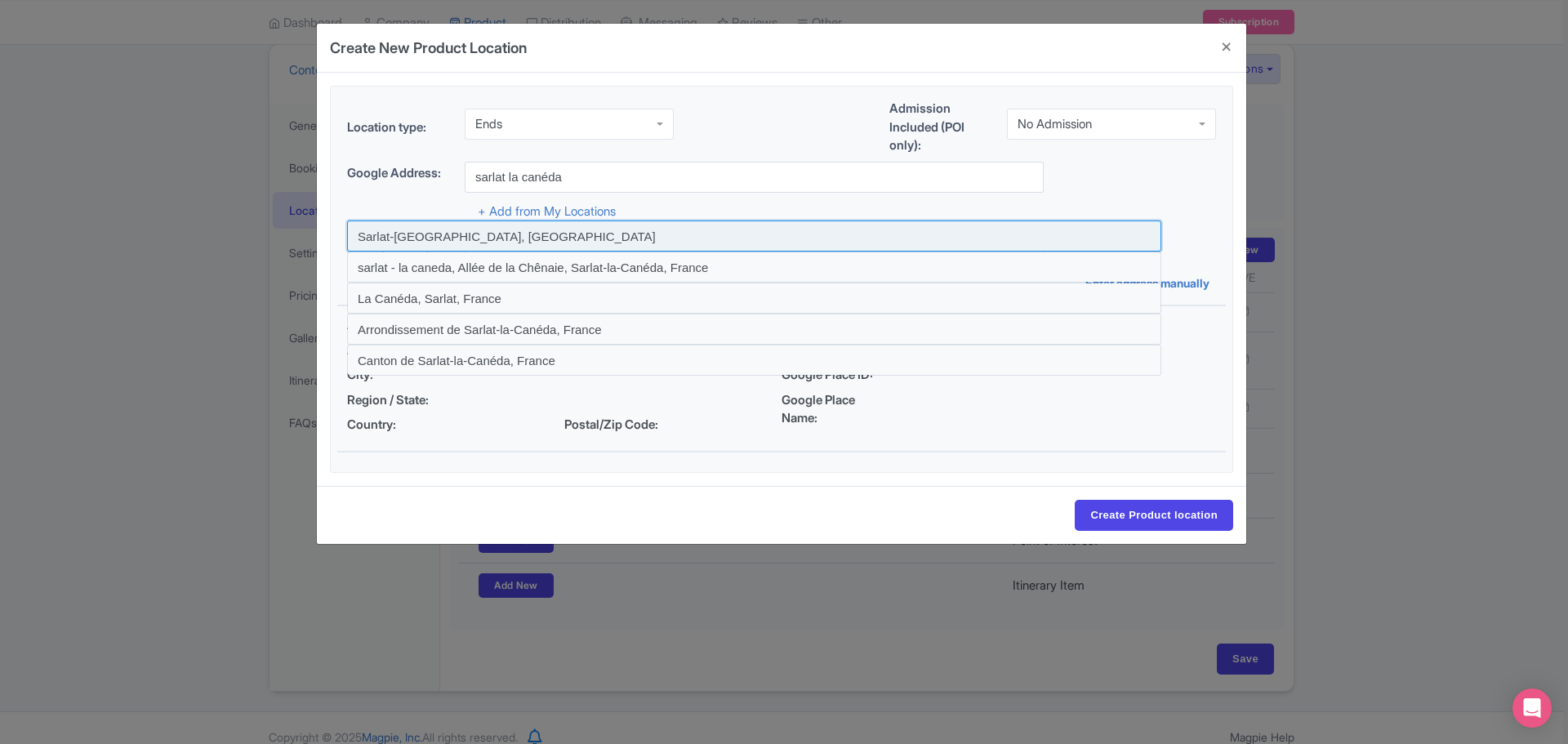
click at [516, 228] on input at bounding box center [755, 236] width 814 height 31
type input "Sarlat-la-Canéda, France"
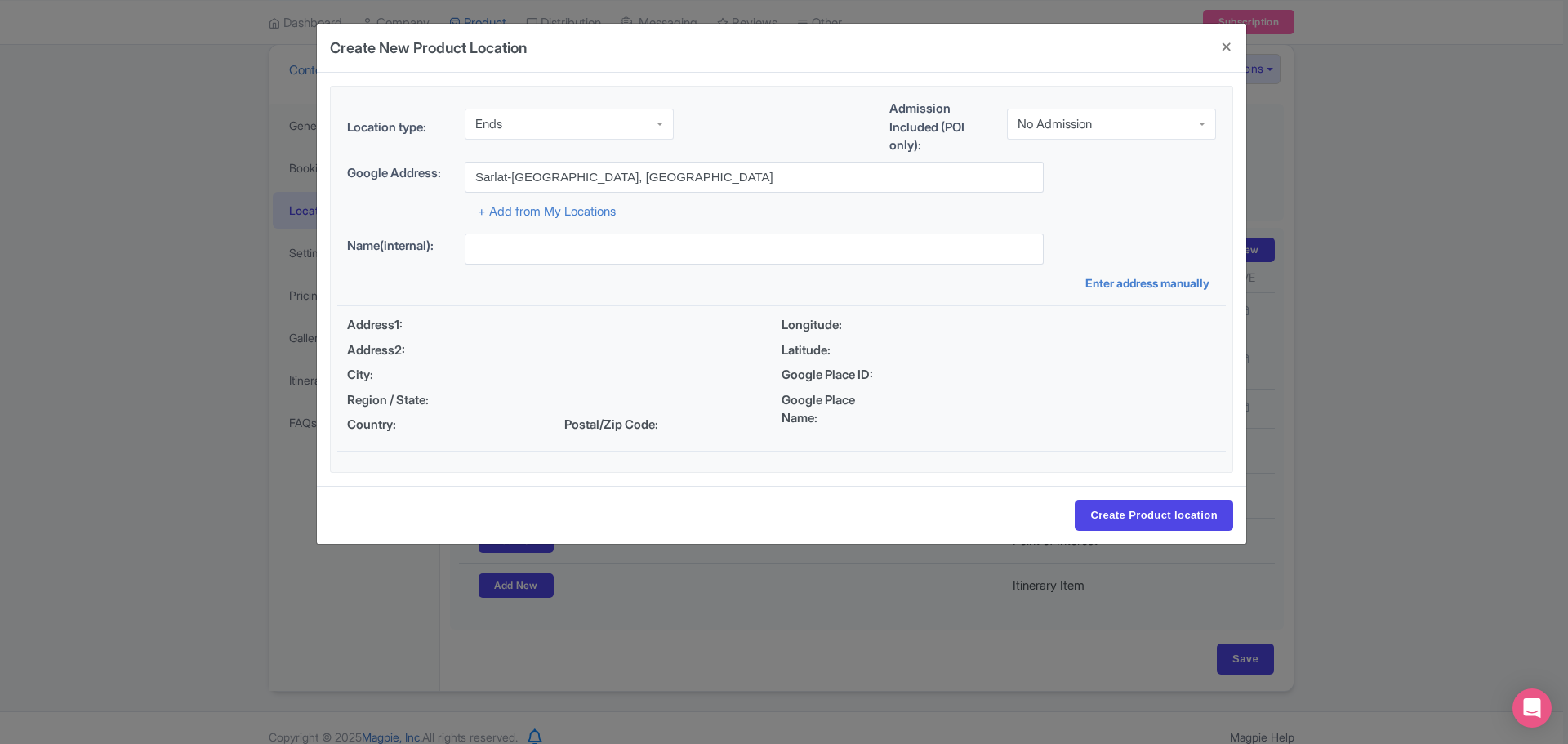
type input "Sarlat-la-Canéda, France"
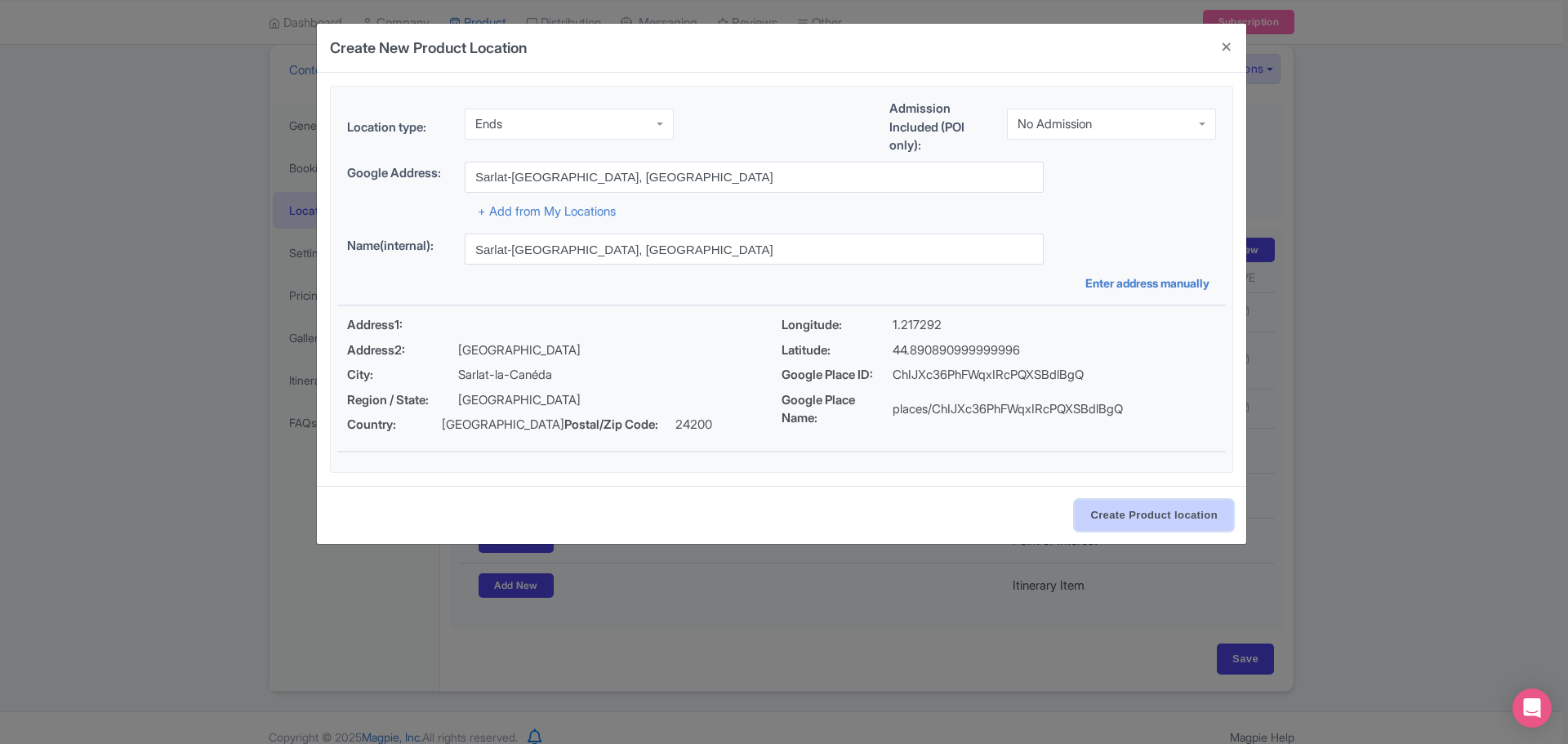
click at [1110, 507] on input "Create Product location" at bounding box center [1154, 516] width 159 height 31
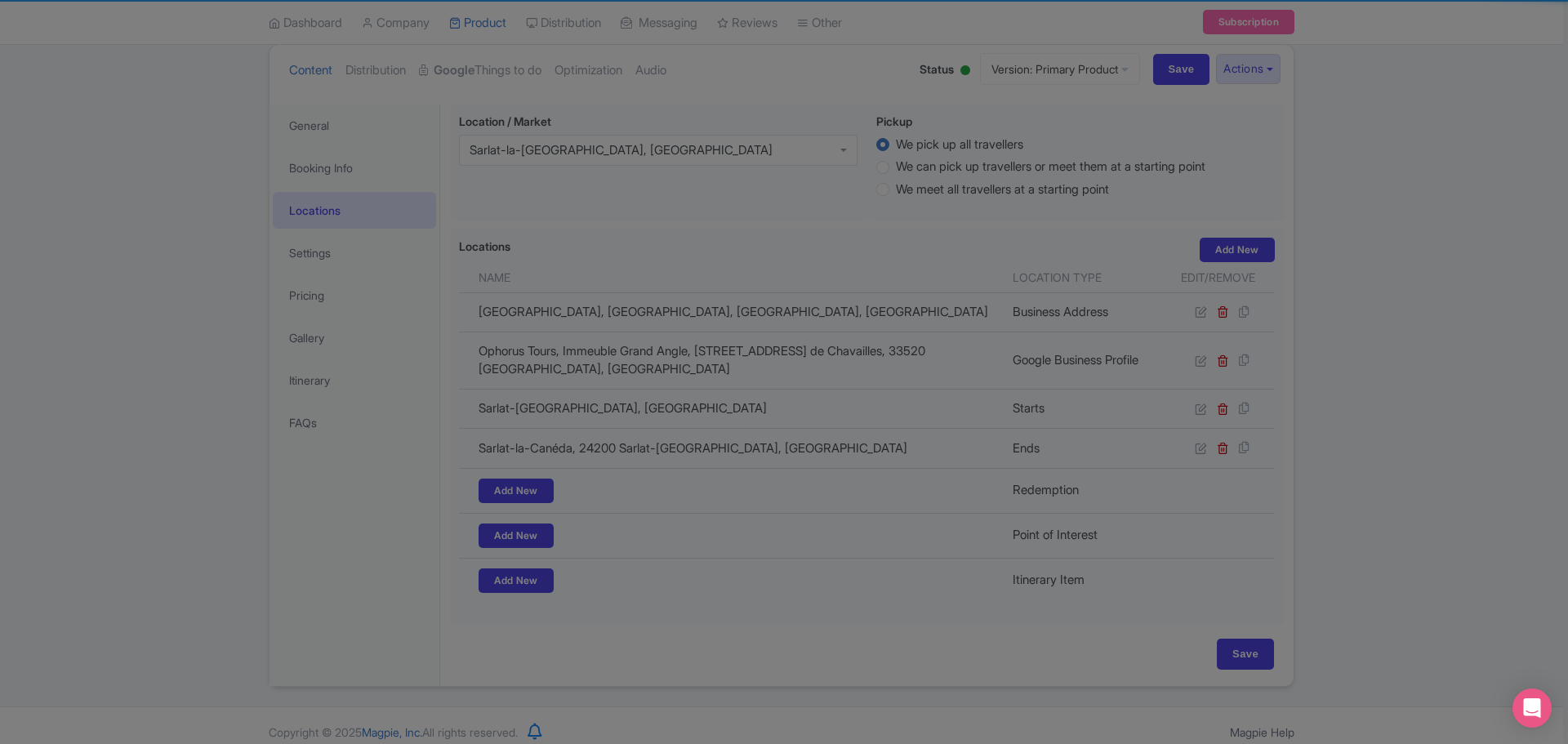
scroll to position [139, 0]
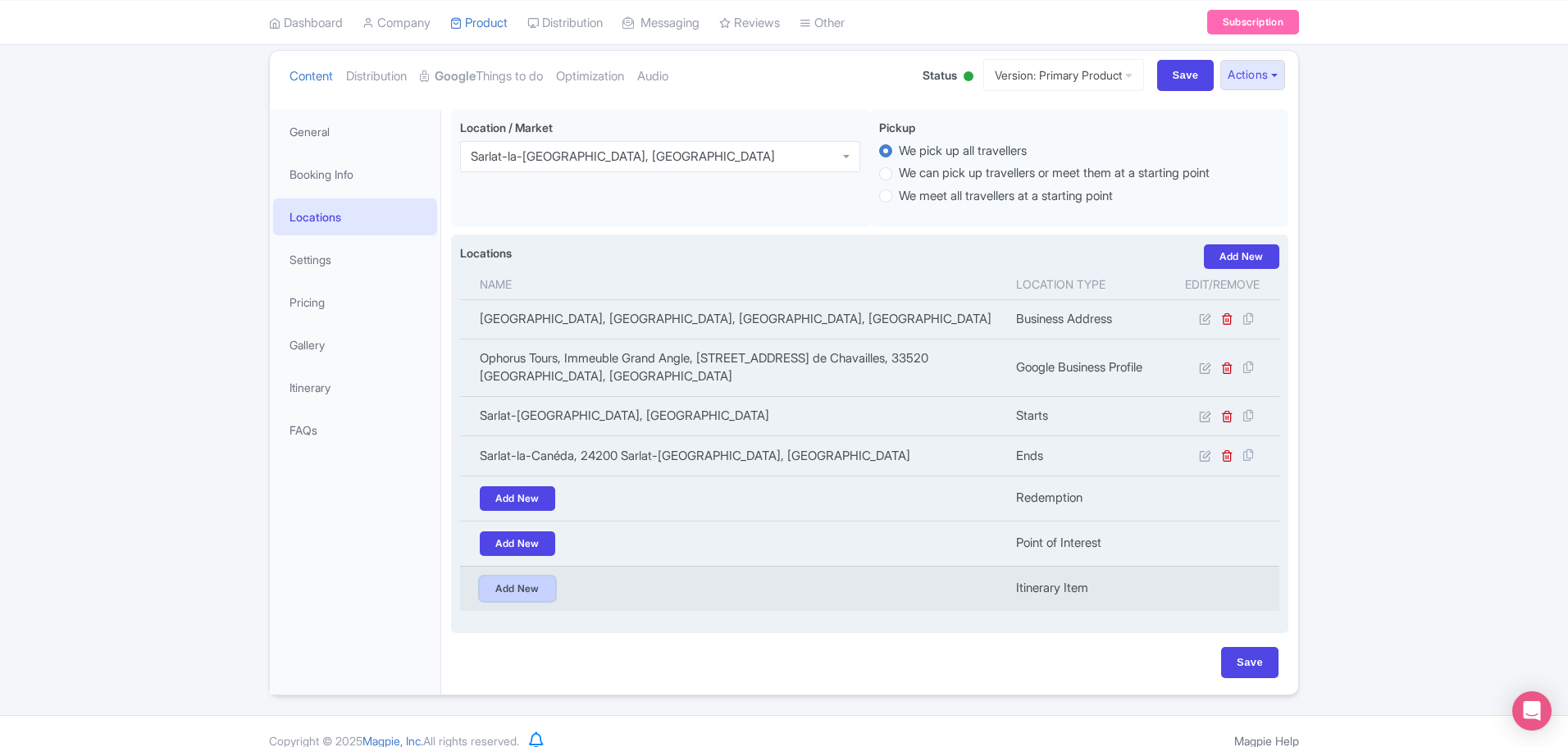
click at [528, 577] on link "Add New" at bounding box center [517, 589] width 75 height 25
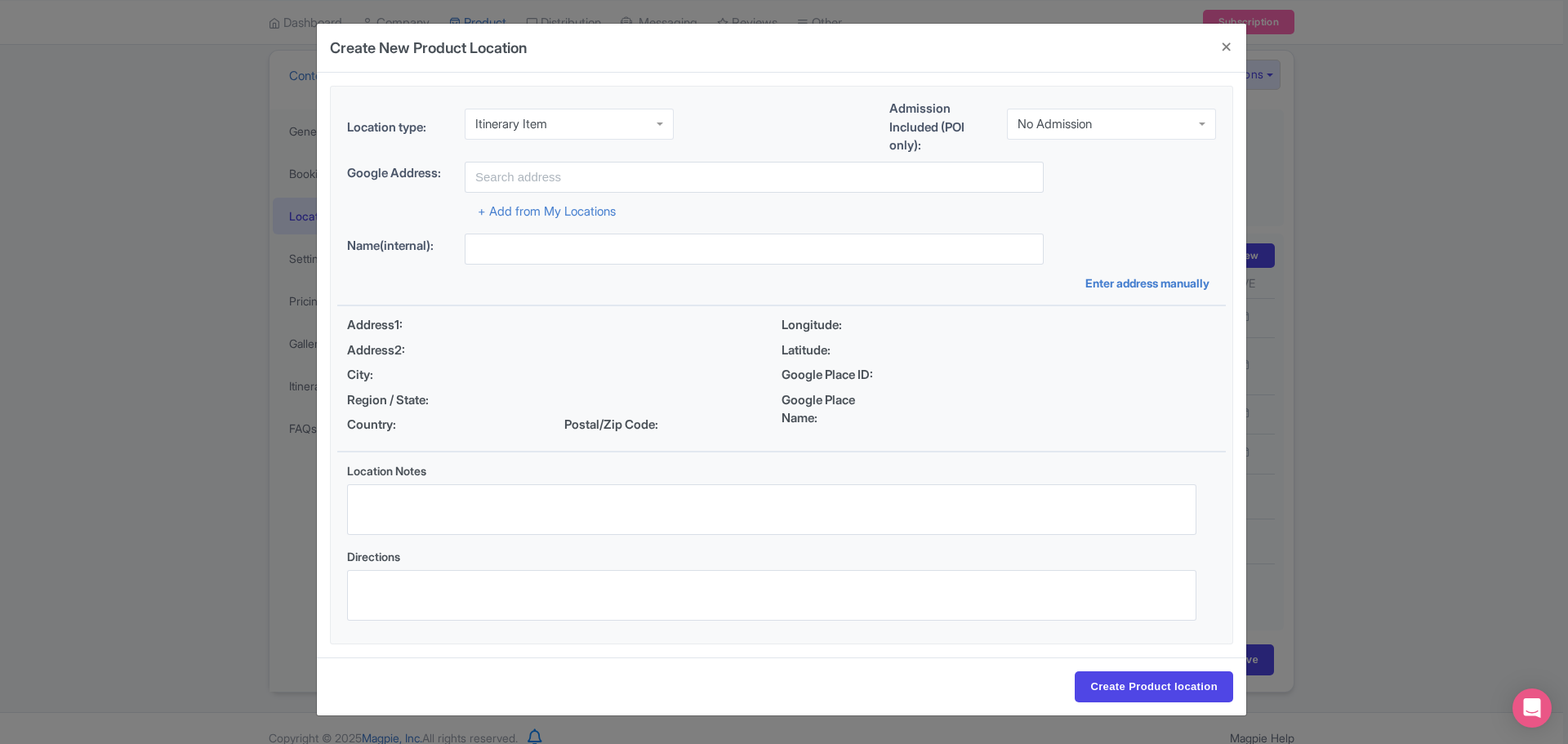
click at [580, 127] on div "Itinerary Item" at bounding box center [569, 124] width 209 height 31
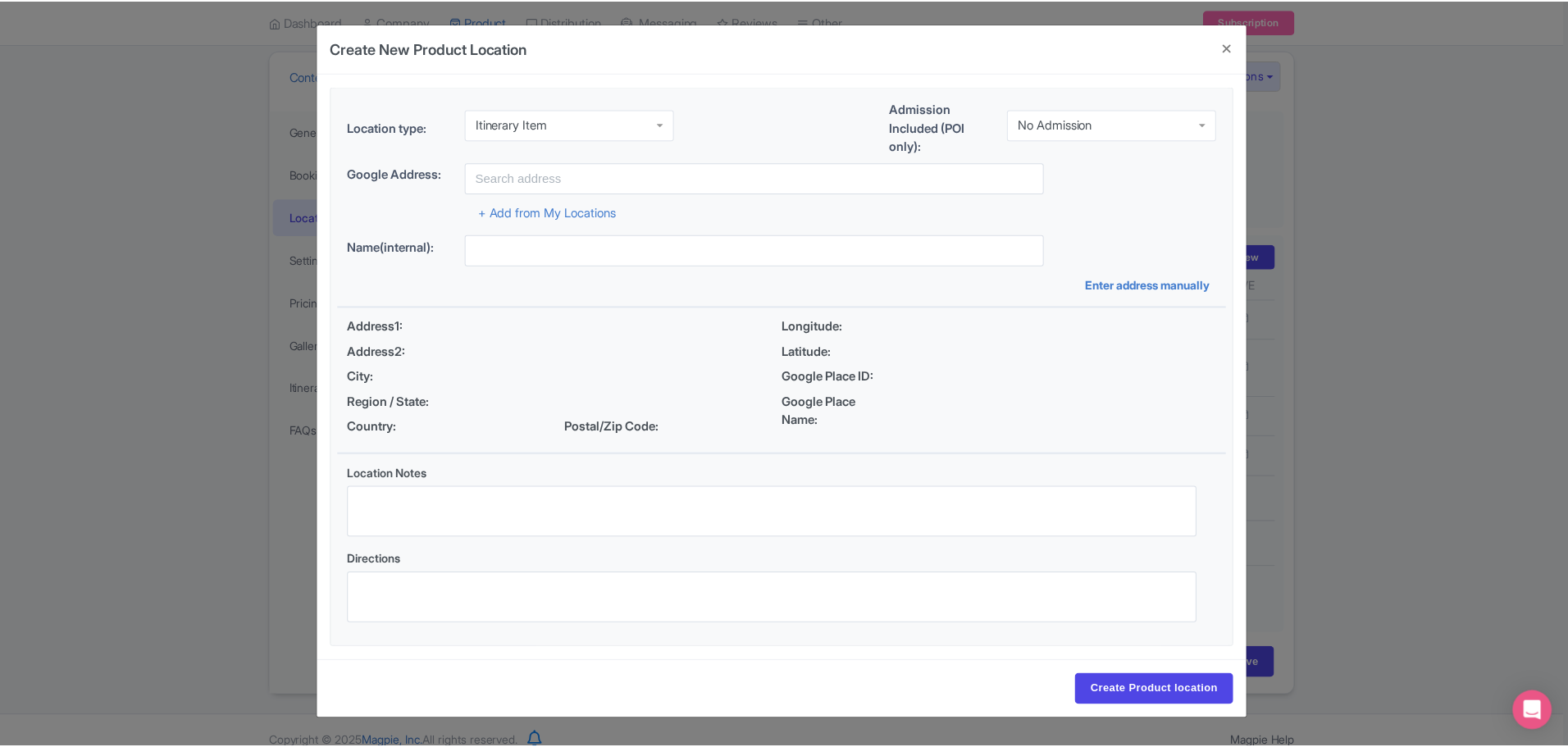
scroll to position [8, 0]
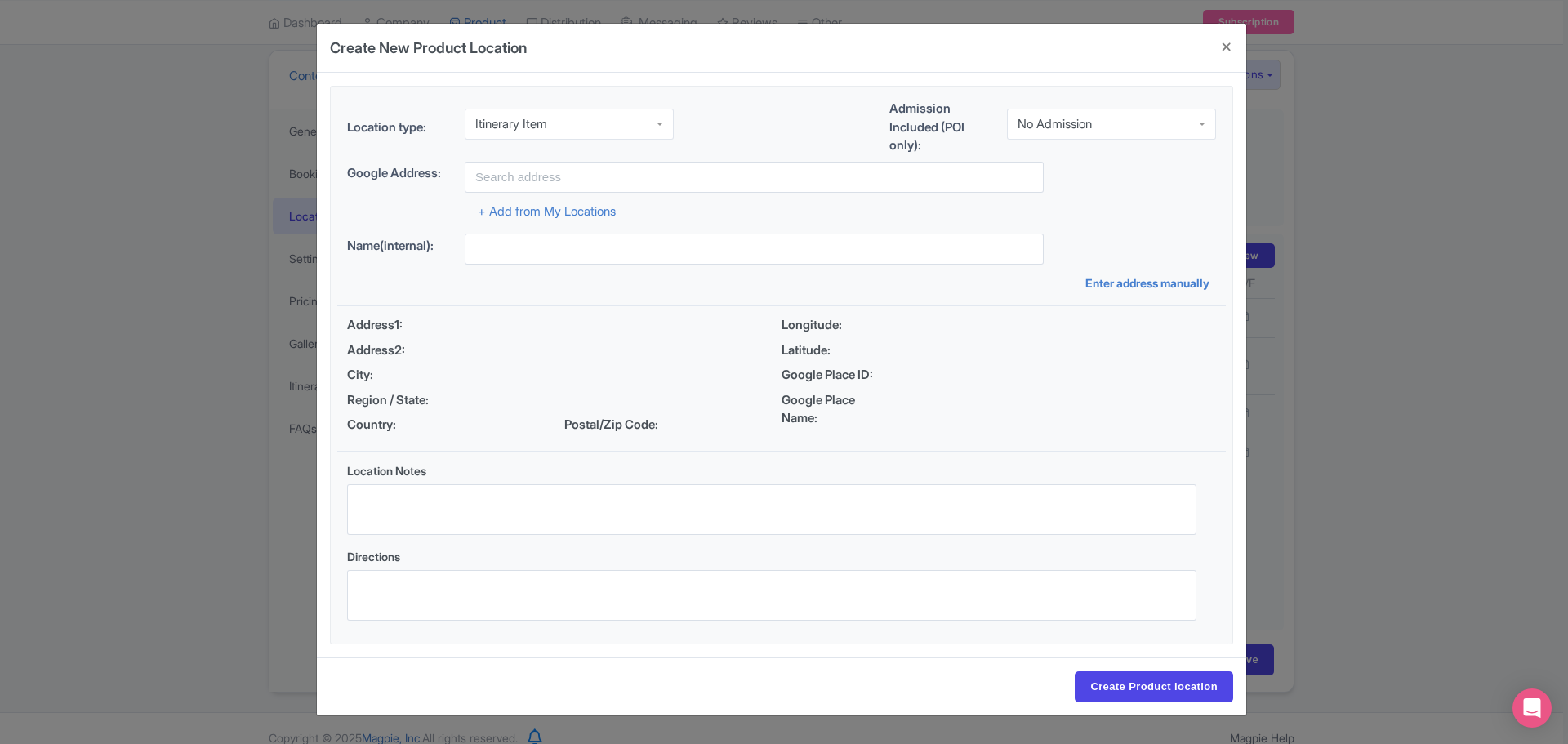
click at [580, 127] on div "Itinerary Item" at bounding box center [569, 124] width 209 height 31
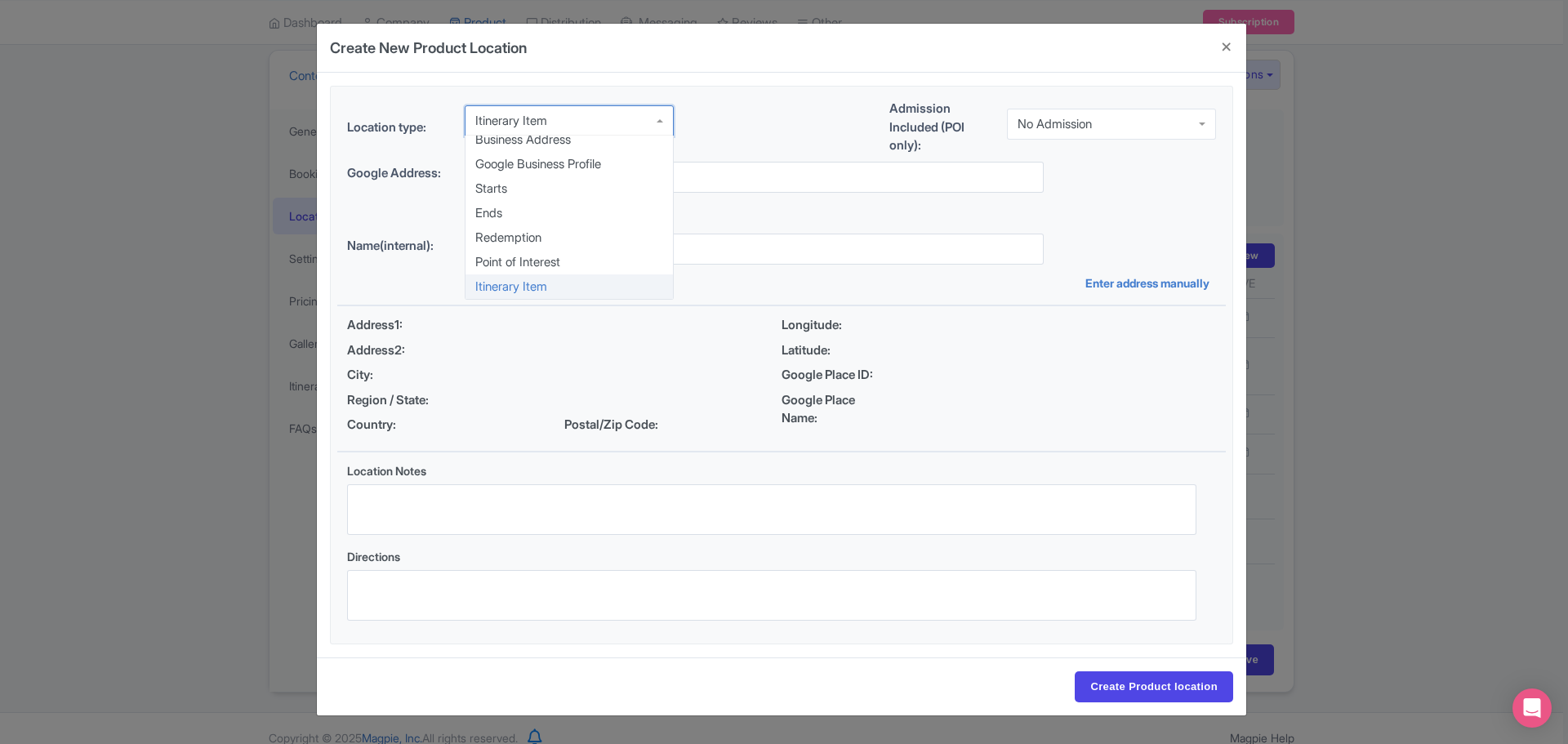
click at [742, 124] on div "Location type: Itinerary Item Itinerary Item Business Address Google Business P…" at bounding box center [781, 131] width 889 height 62
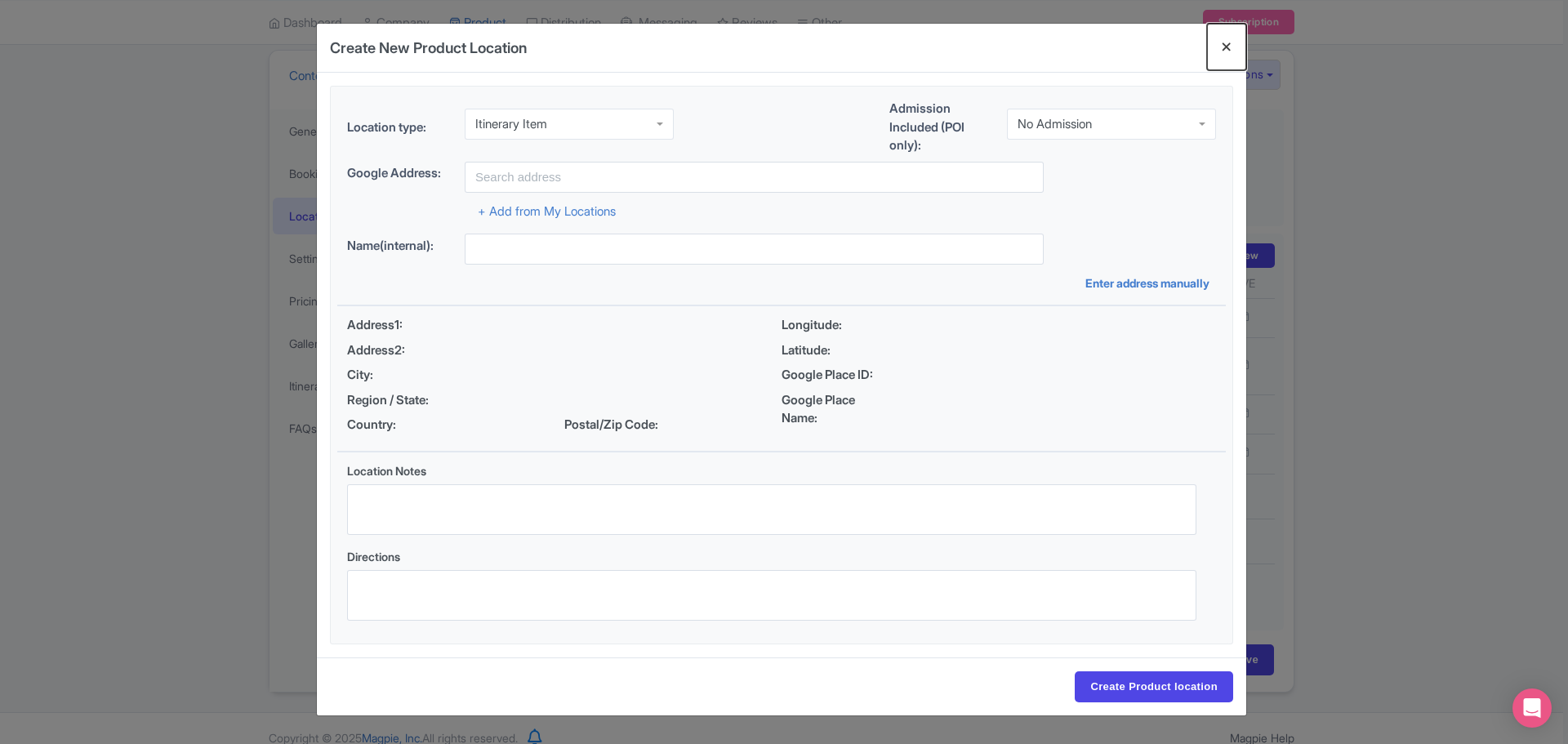
click at [1223, 48] on button "Close" at bounding box center [1226, 47] width 39 height 47
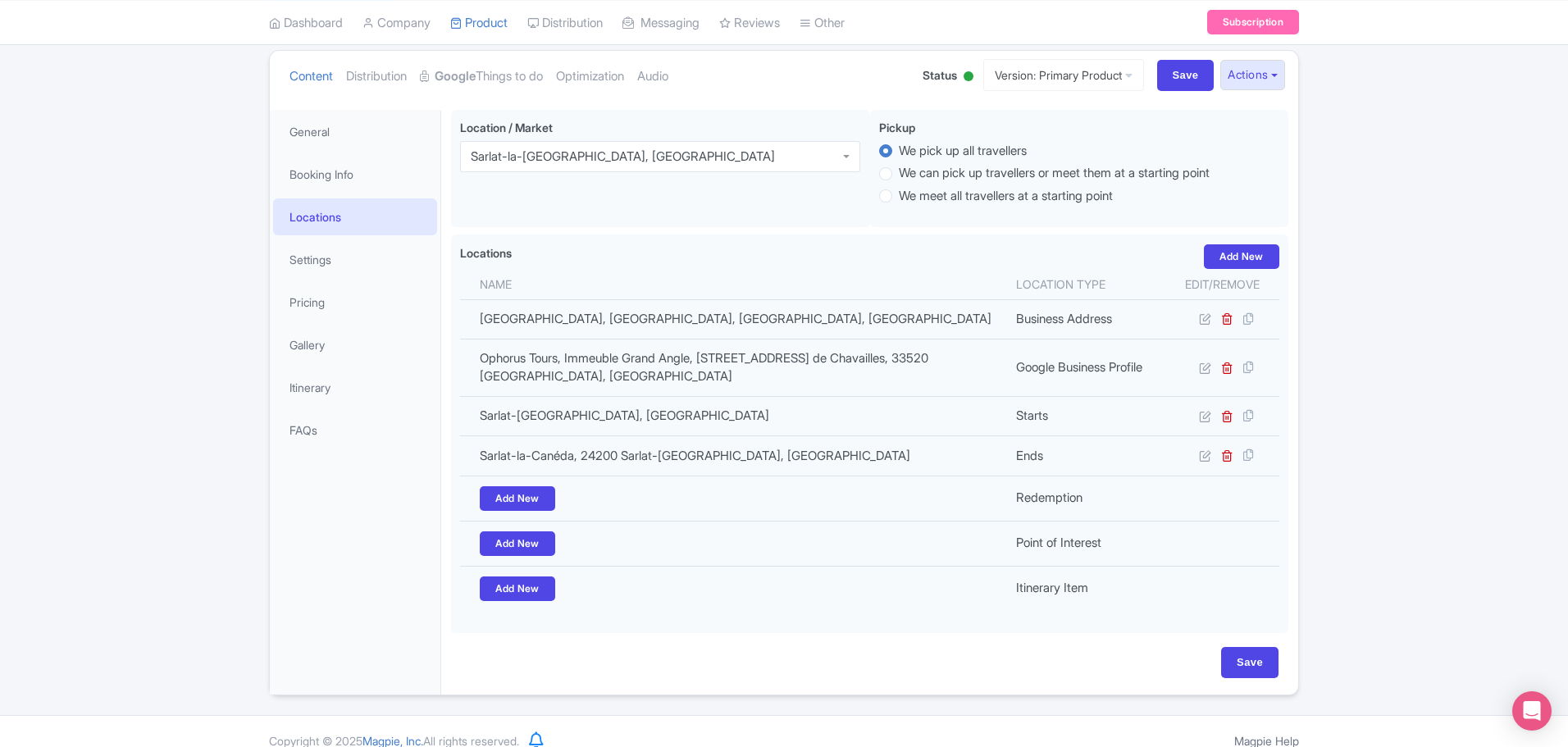
click at [1481, 414] on div "Error Point of interest does not exist! ← Back to Products 5-Day Dordogne Priva…" at bounding box center [784, 337] width 1568 height 717
click at [296, 259] on link "Settings" at bounding box center [355, 260] width 164 height 37
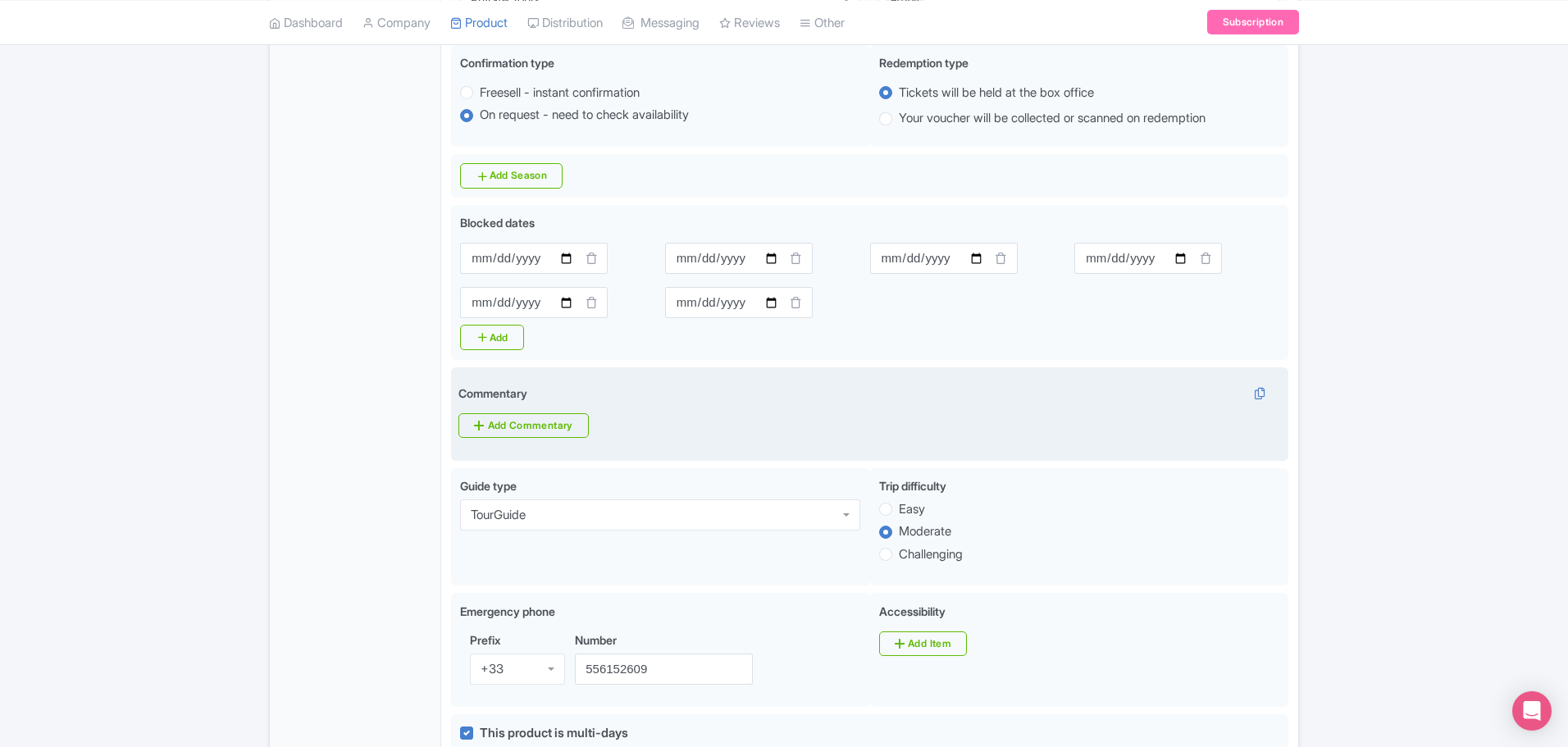
scroll to position [631, 0]
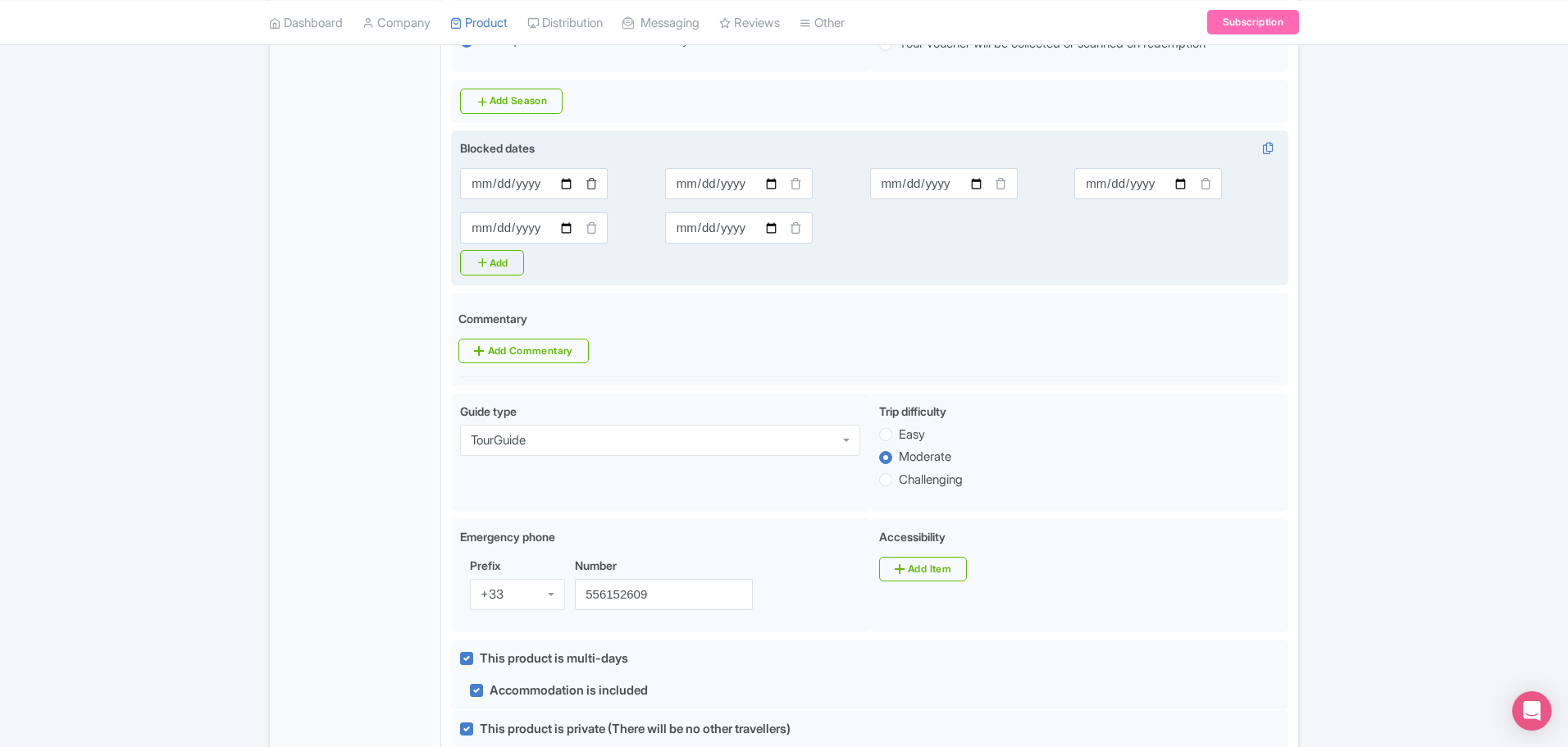
click at [589, 182] on icon at bounding box center [591, 182] width 12 height 12
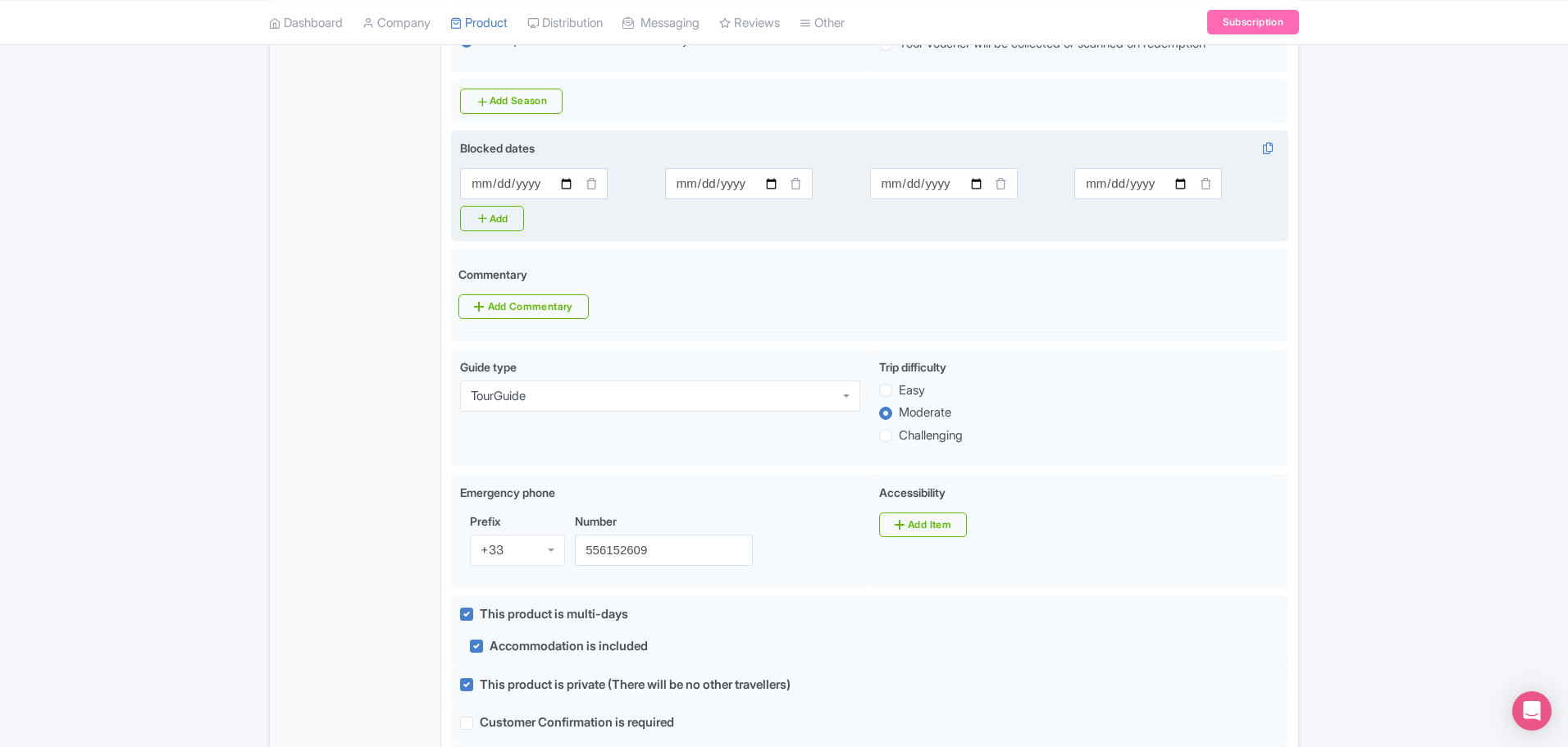
click at [589, 182] on icon at bounding box center [591, 182] width 12 height 12
click at [798, 182] on icon at bounding box center [796, 182] width 12 height 12
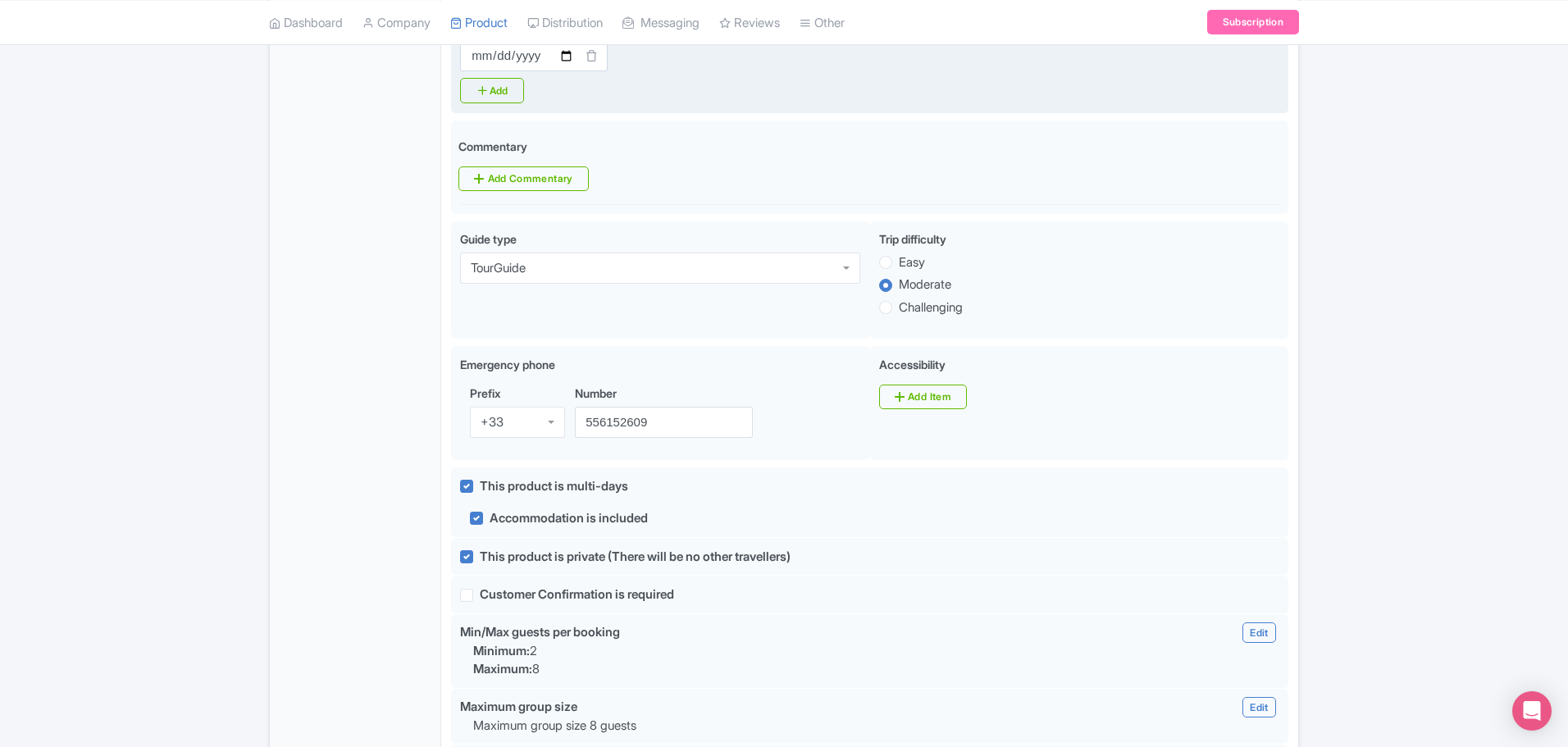
scroll to position [795, 0]
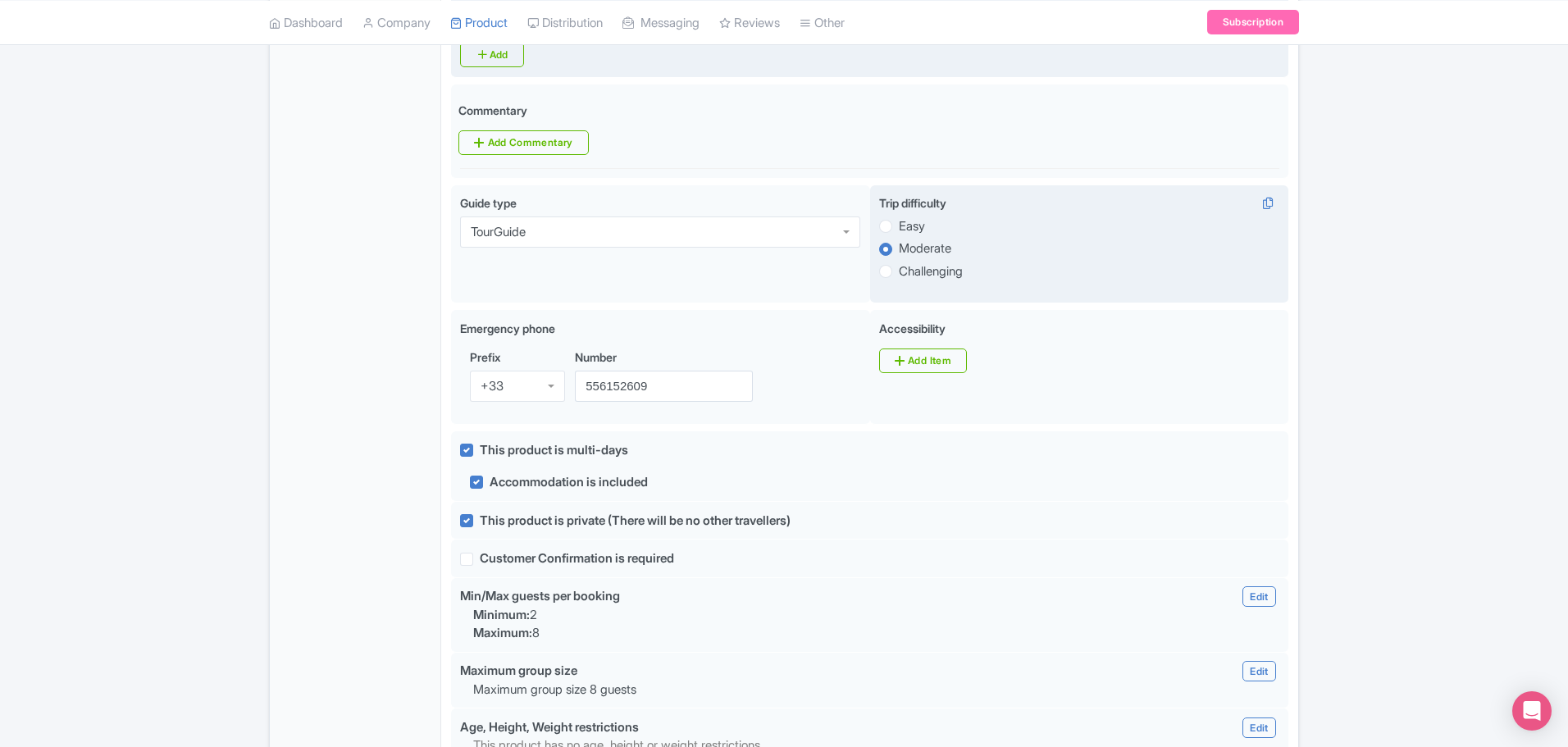
click at [922, 274] on label "Challenging" at bounding box center [930, 272] width 64 height 18
click at [915, 274] on input "Challenging" at bounding box center [907, 270] width 17 height 17
radio input "true"
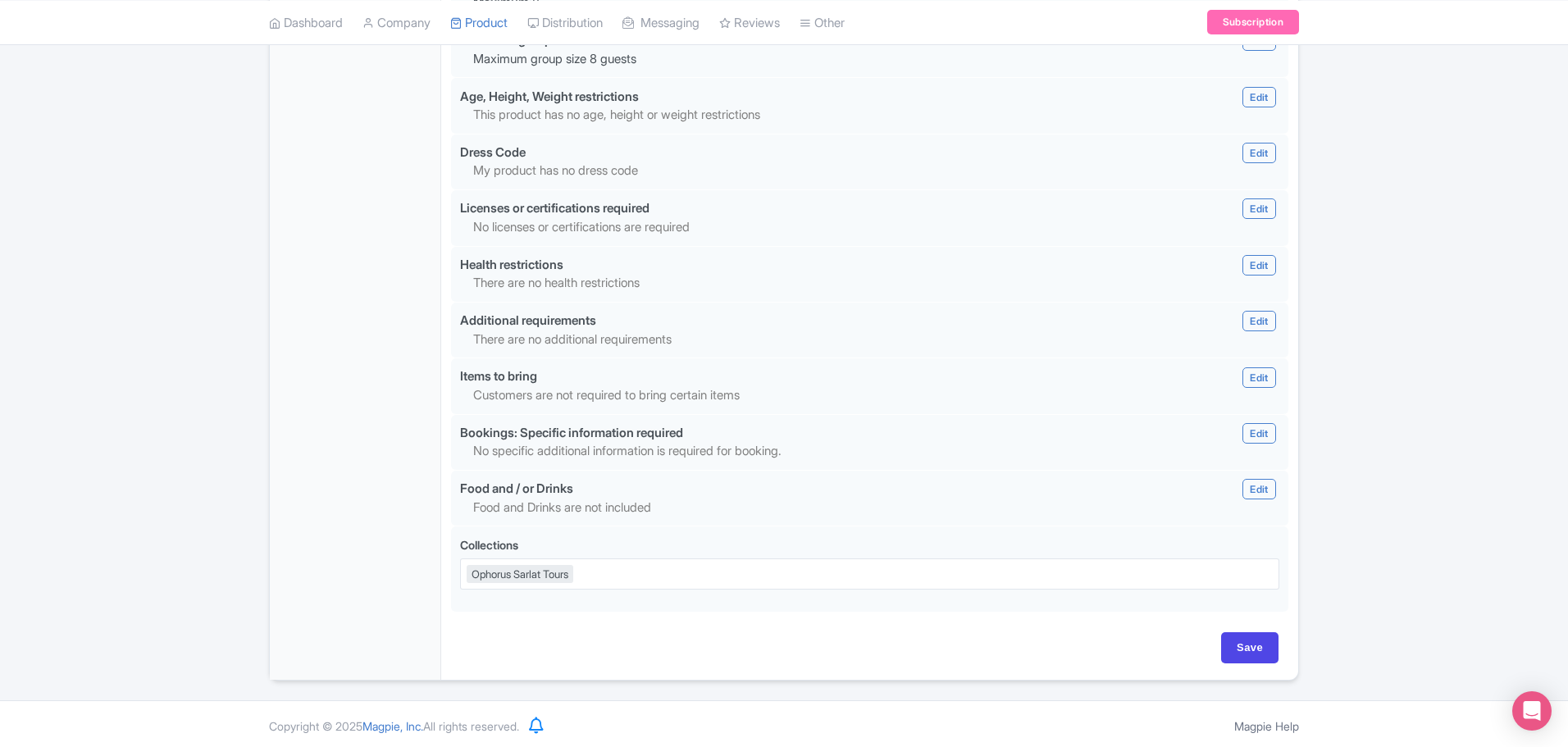
scroll to position [1429, 0]
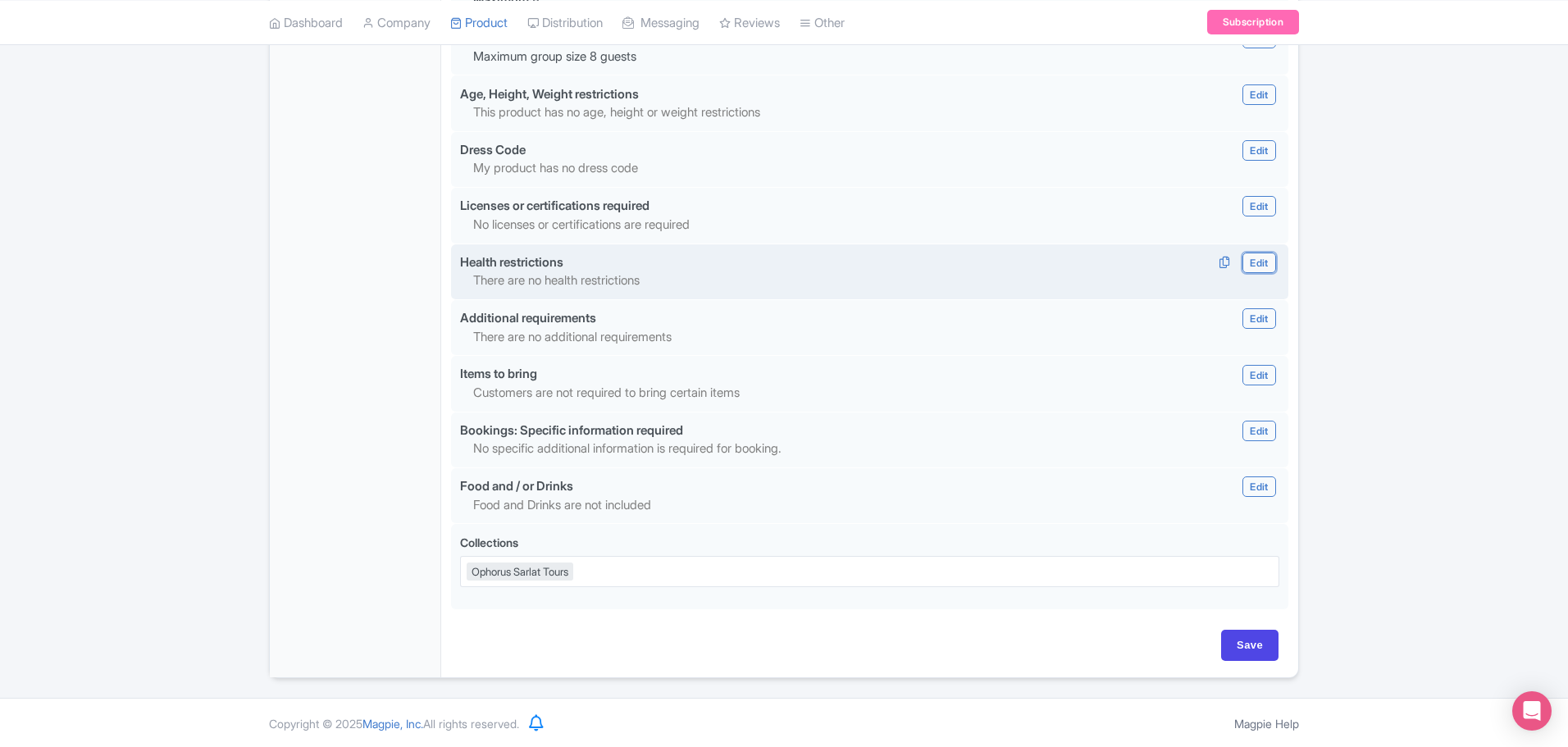
click at [1256, 256] on link "Edit" at bounding box center [1259, 263] width 33 height 20
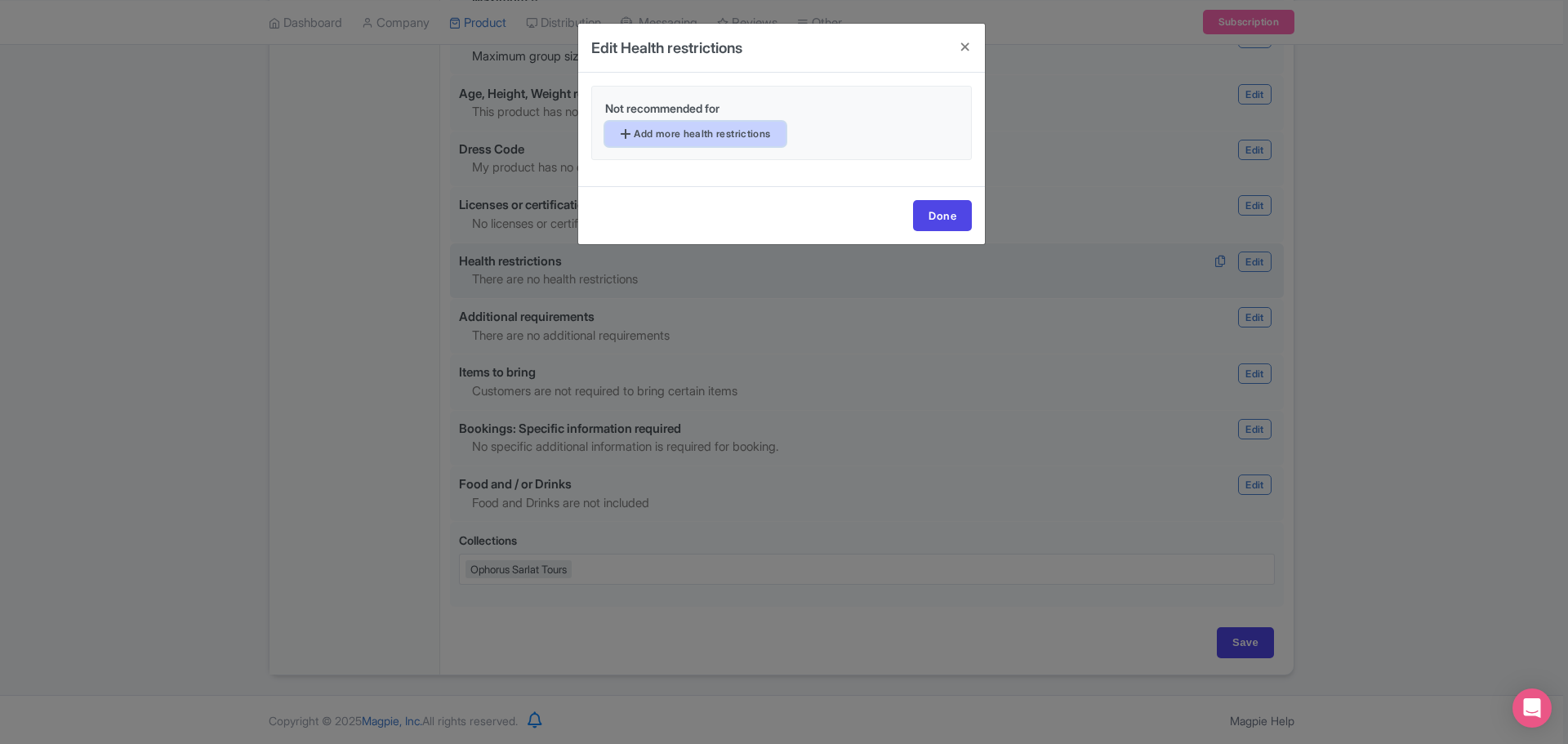
click at [716, 126] on link "Add more health restrictions" at bounding box center [695, 134] width 181 height 25
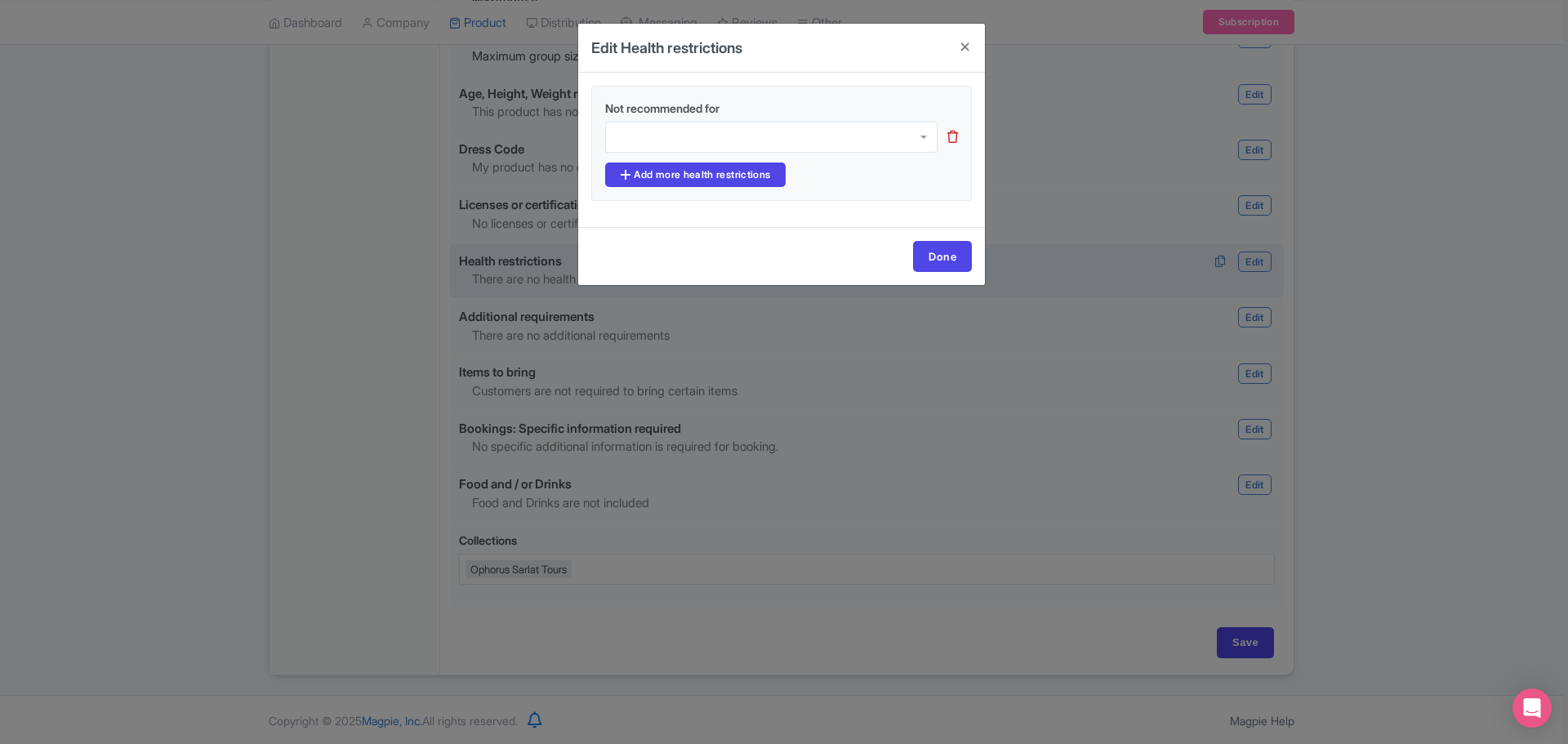
click at [708, 146] on div at bounding box center [771, 138] width 332 height 31
click at [944, 257] on link "Done" at bounding box center [943, 257] width 59 height 31
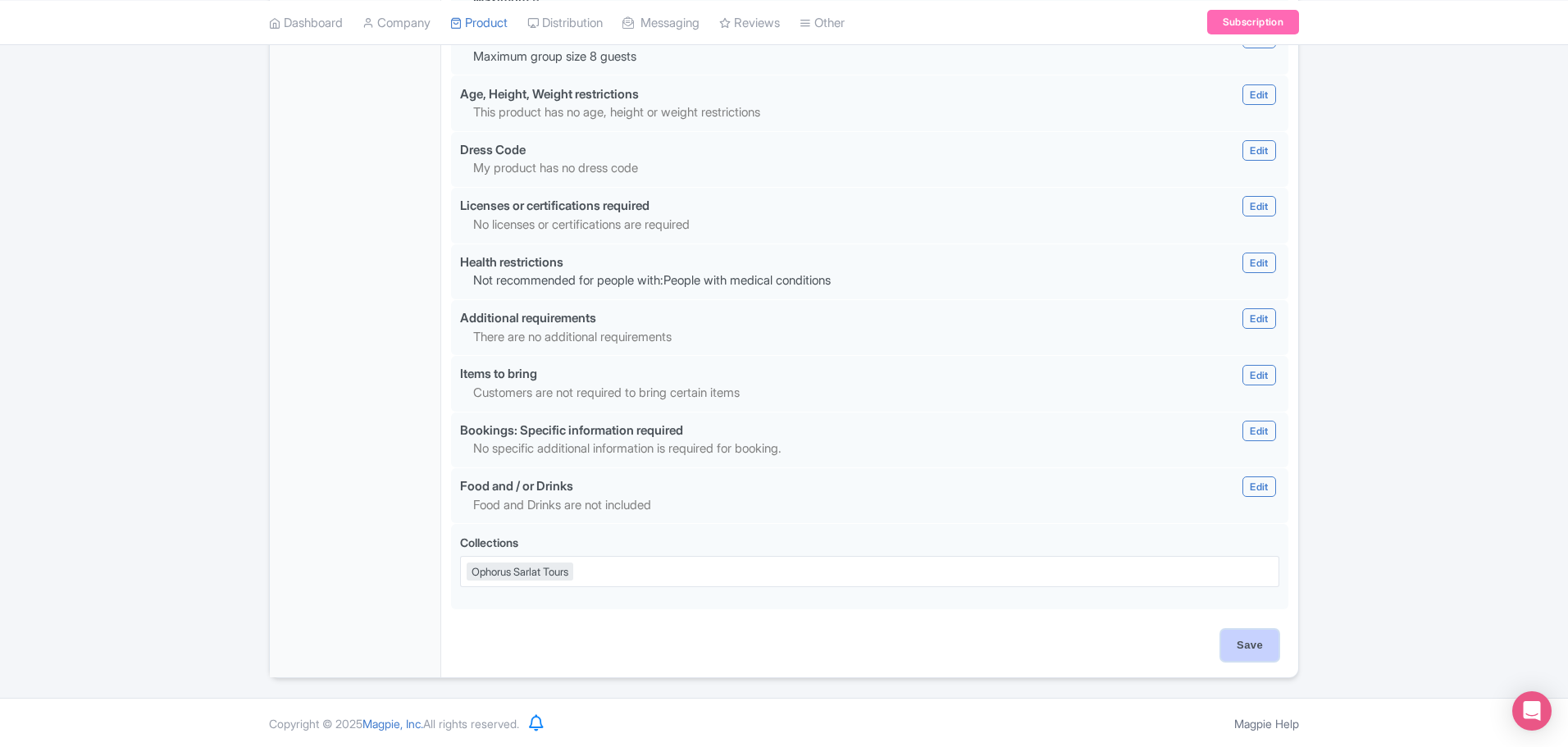
click at [1247, 648] on input "Save" at bounding box center [1249, 646] width 57 height 31
type input "Update Product"
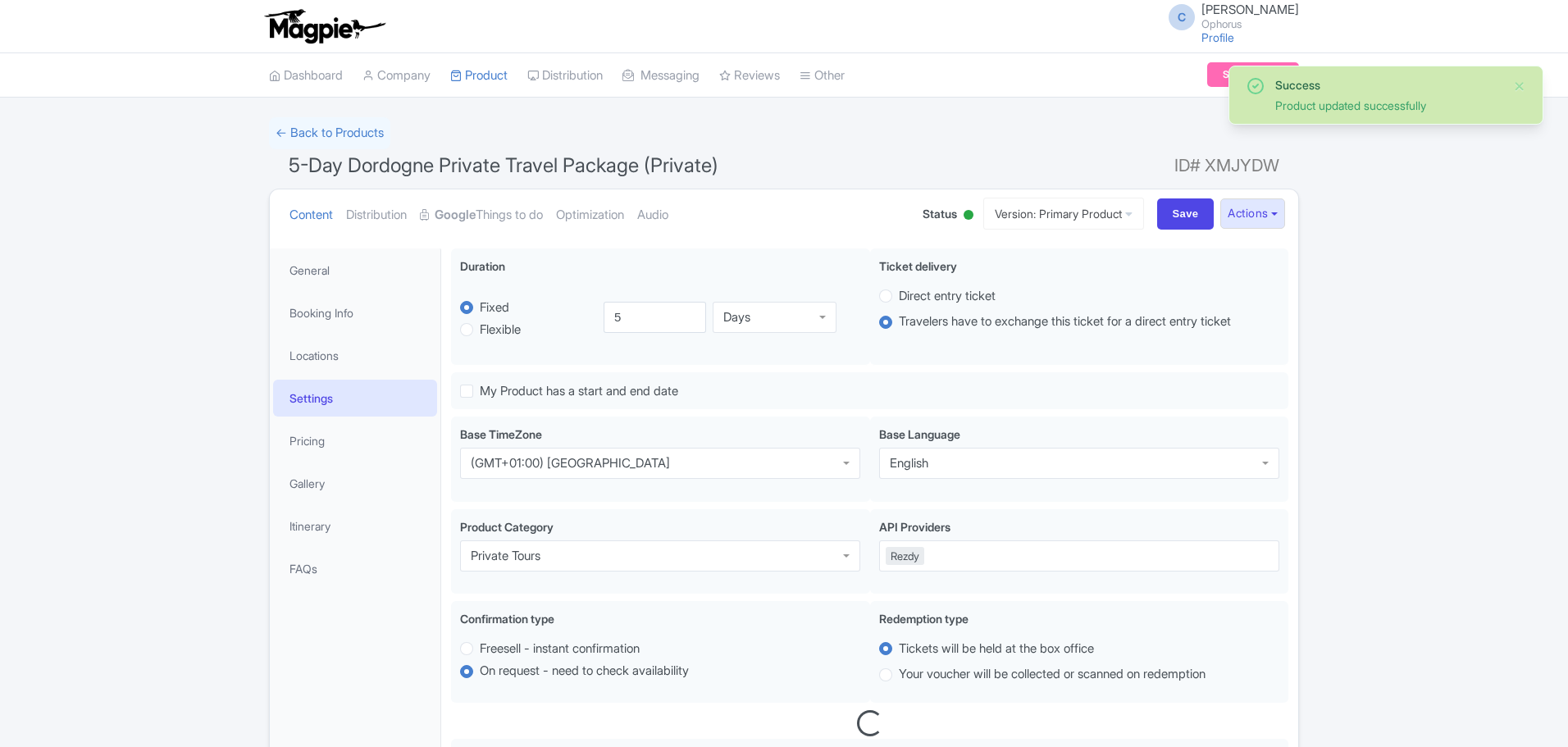
scroll to position [249, 0]
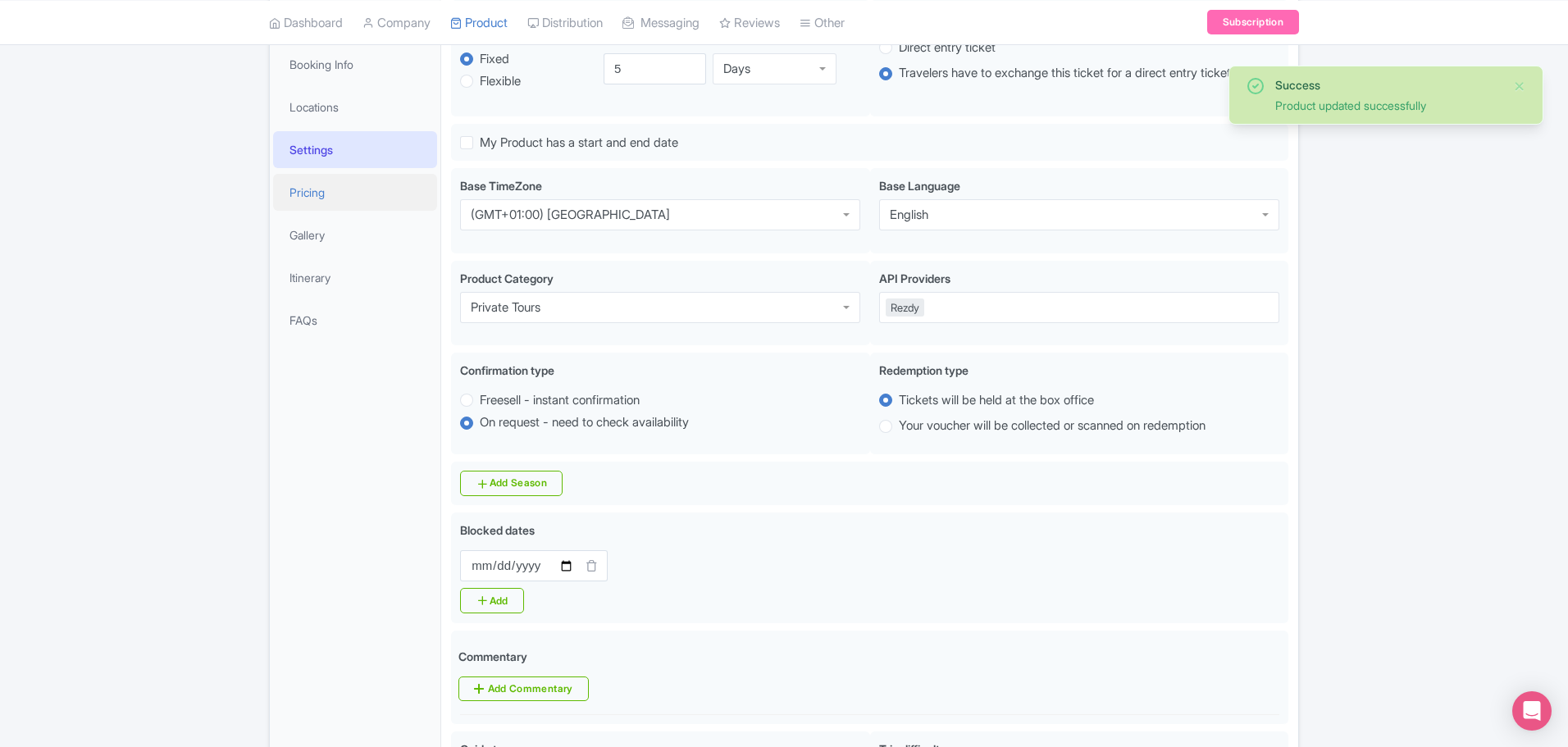
click at [317, 191] on link "Pricing" at bounding box center [355, 193] width 164 height 37
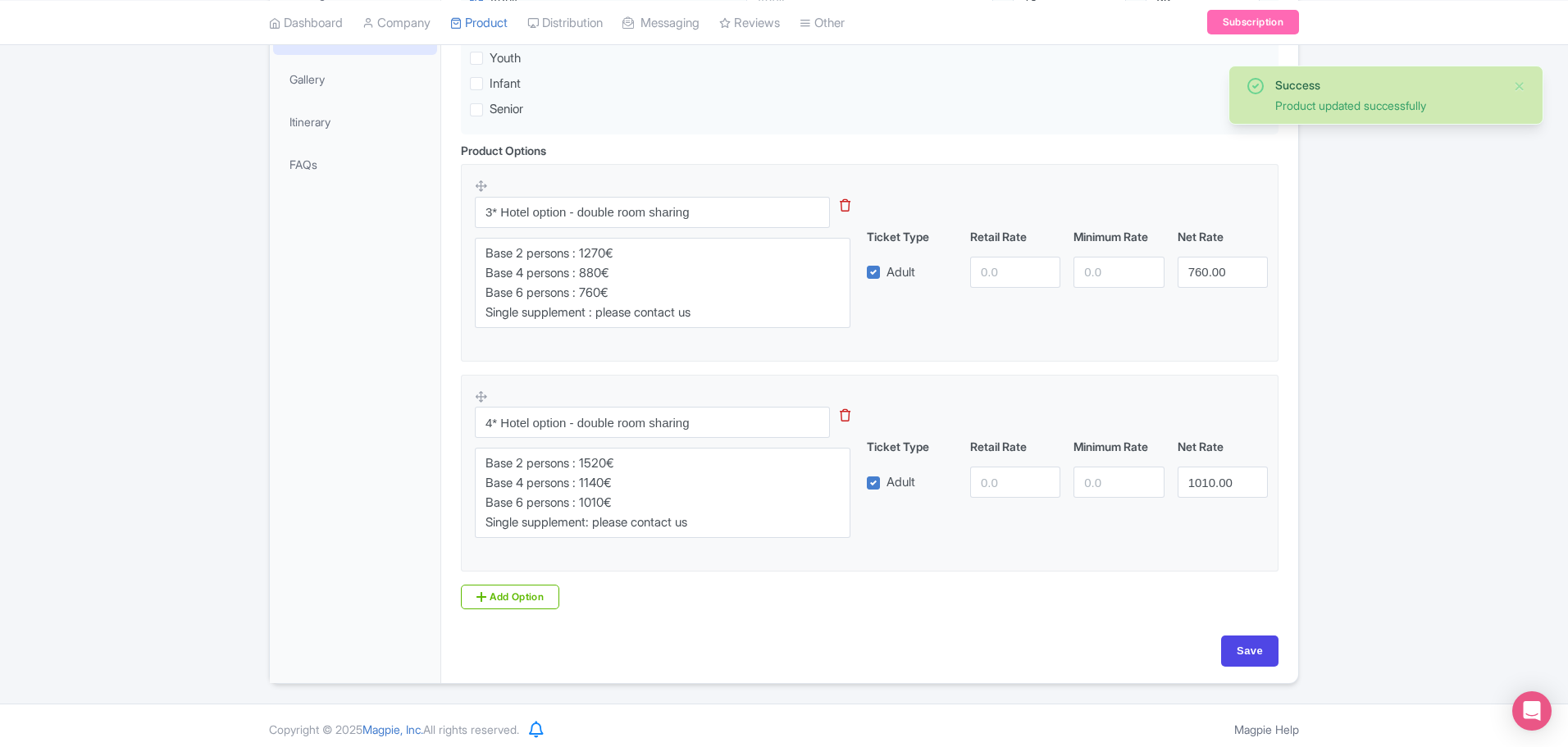
scroll to position [411, 0]
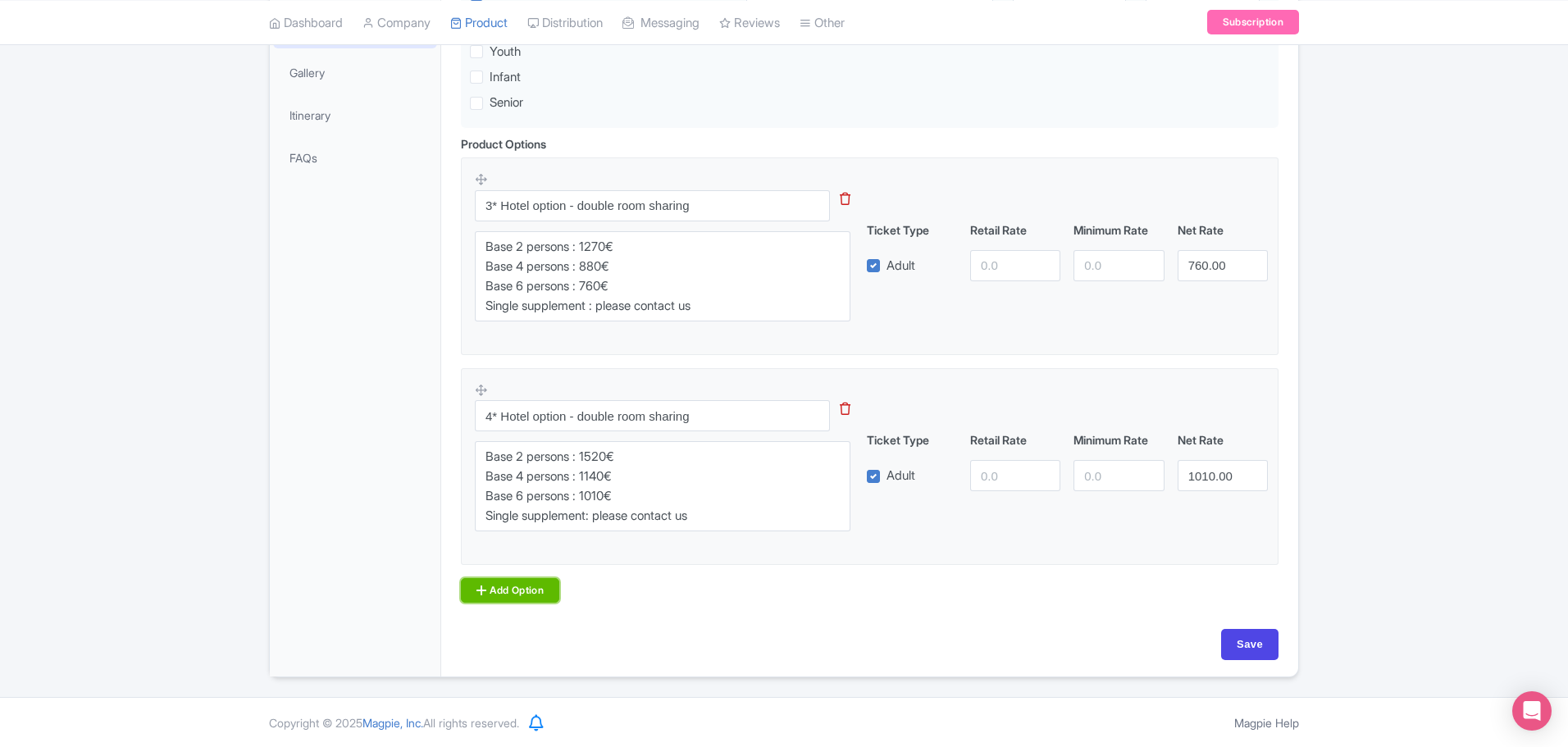
click at [482, 591] on icon at bounding box center [481, 590] width 10 height 13
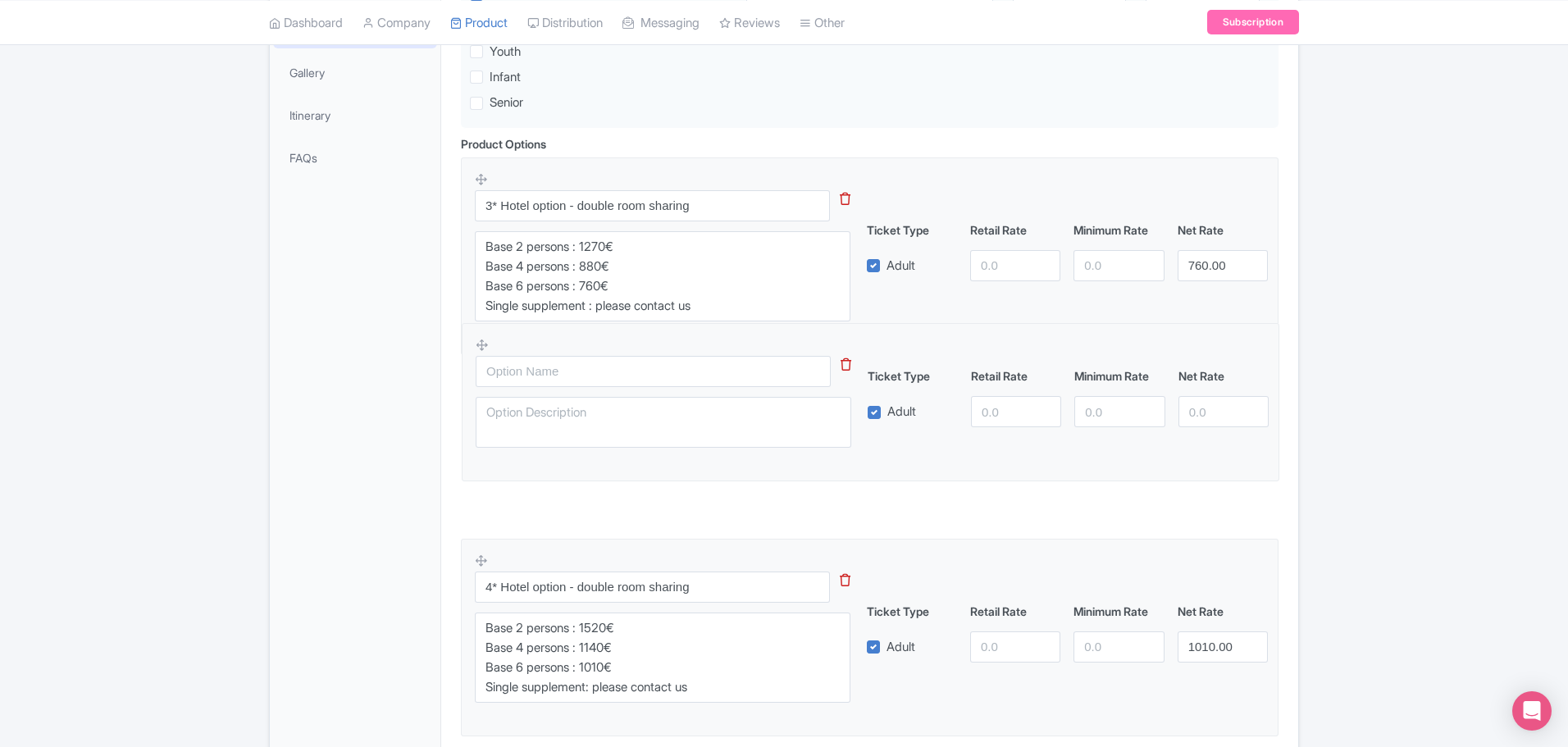
drag, startPoint x: 481, startPoint y: 600, endPoint x: 475, endPoint y: 343, distance: 257.1
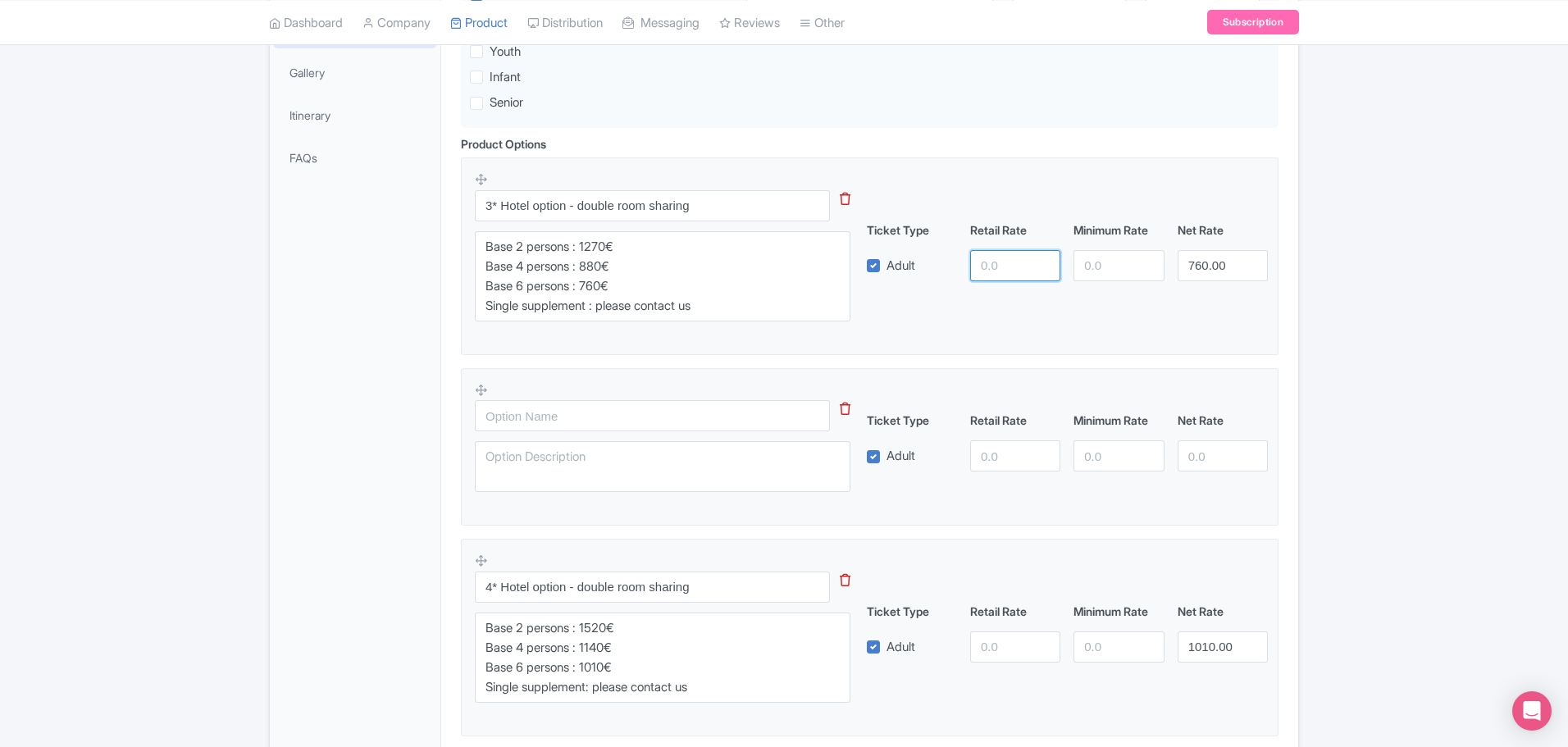
click at [990, 266] on input "number" at bounding box center [1016, 266] width 90 height 31
type input "1270"
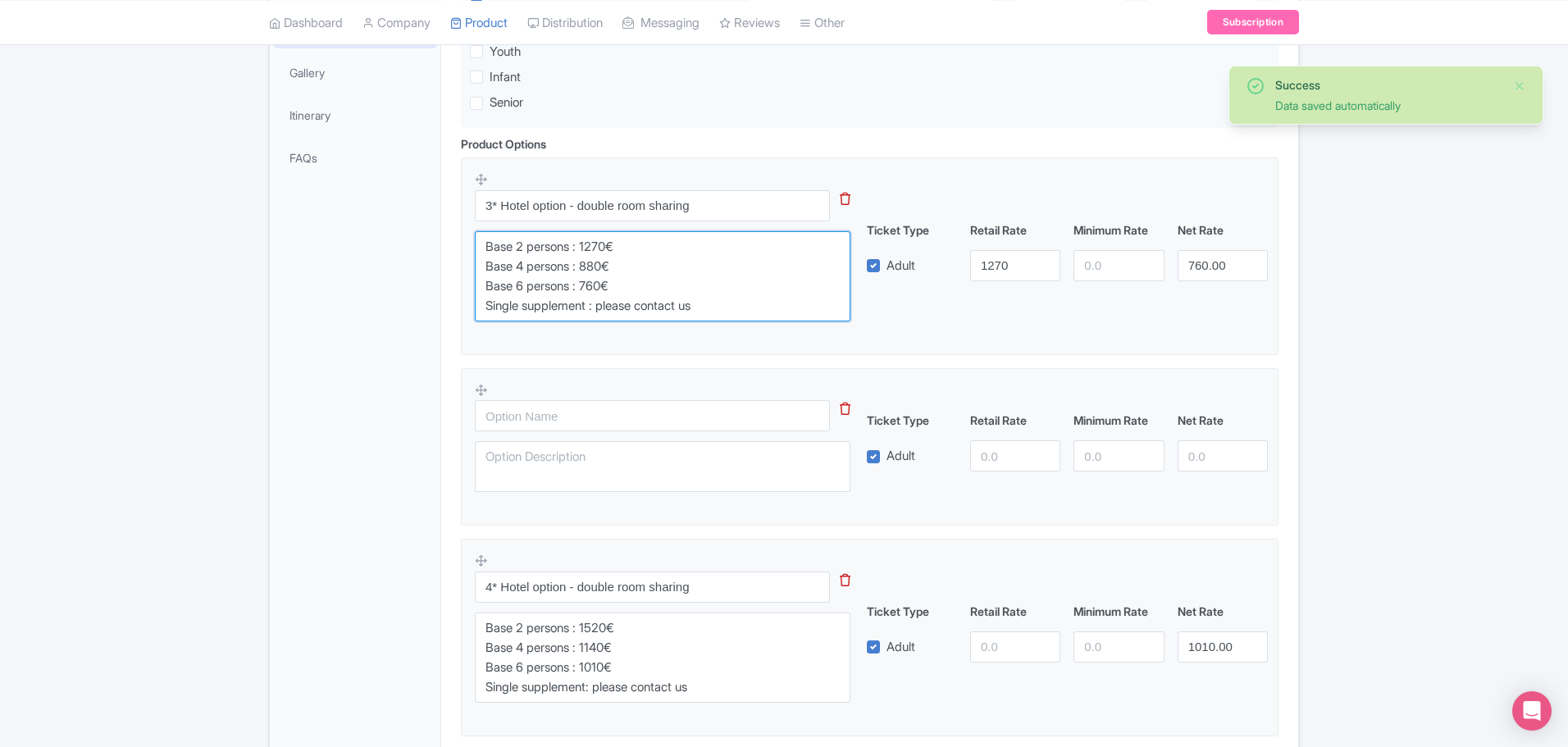
drag, startPoint x: 583, startPoint y: 246, endPoint x: 724, endPoint y: 324, distance: 161.1
click at [724, 324] on div "3* Hotel option - double room sharing This tip has not data. Code: tip_option_n…" at bounding box center [672, 251] width 395 height 160
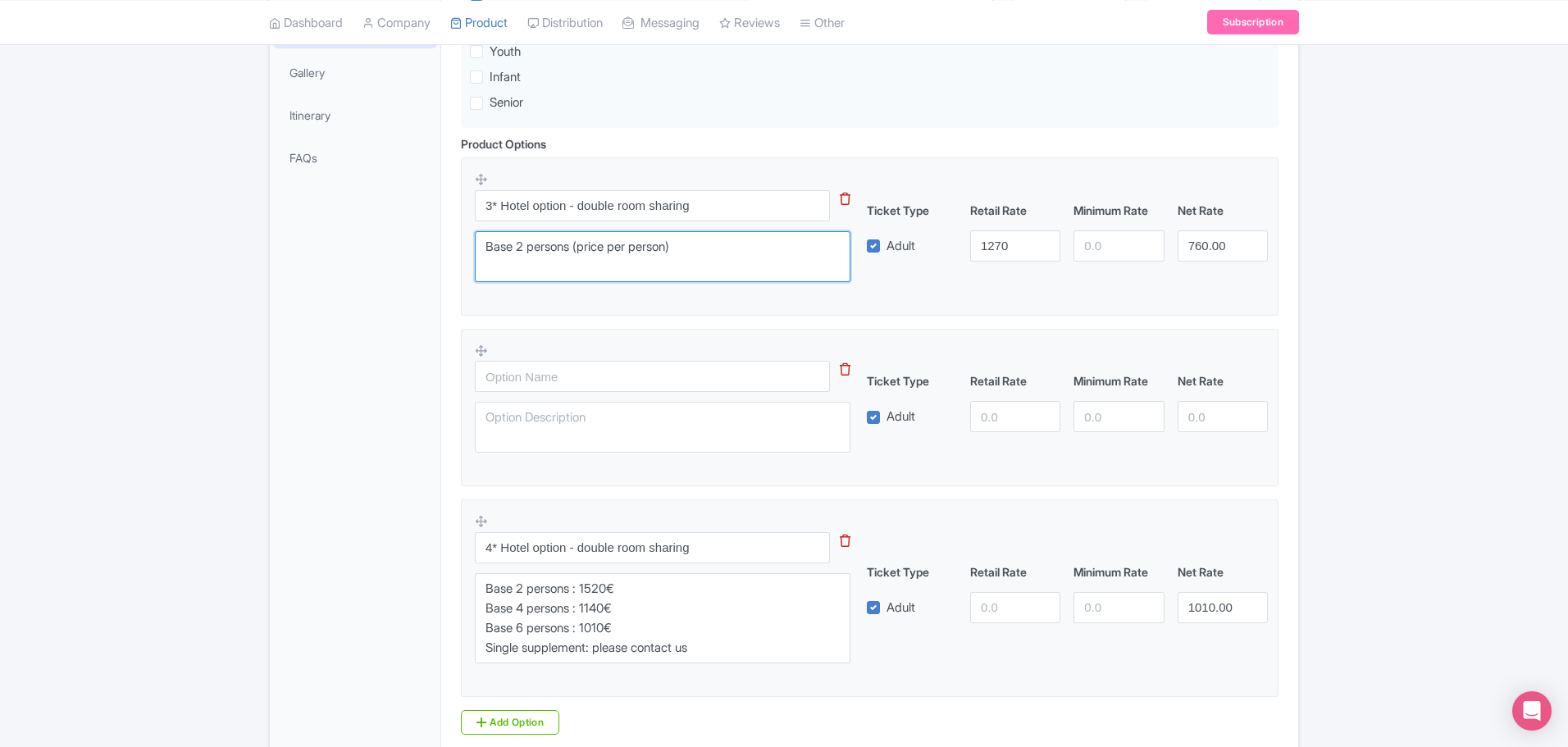
type textarea "Base 2 persons (price per person)"
click at [992, 246] on input "1270" at bounding box center [1016, 246] width 90 height 31
click at [989, 242] on input "1270" at bounding box center [1016, 246] width 90 height 31
type input "1435"
type input "1295"
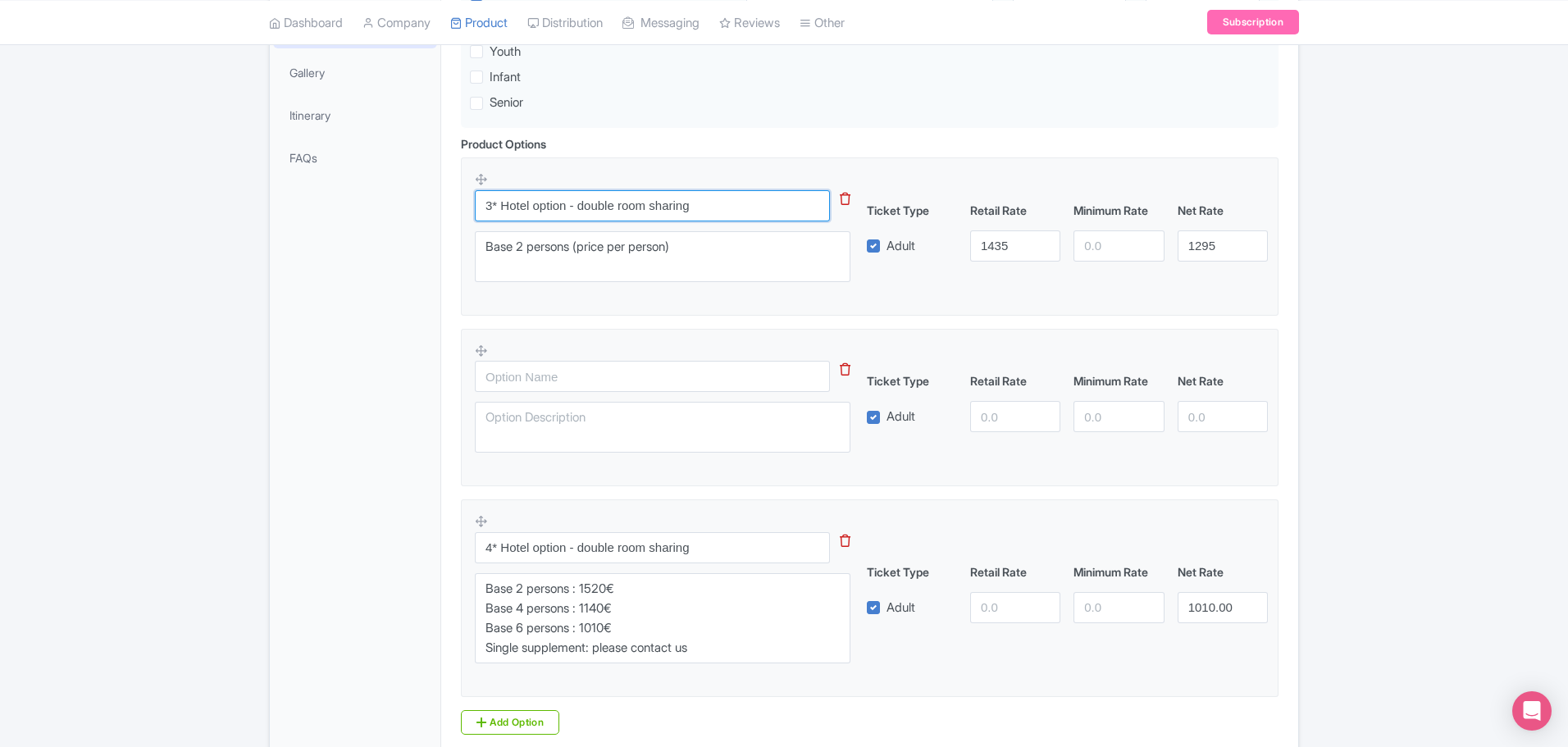
drag, startPoint x: 691, startPoint y: 201, endPoint x: 443, endPoint y: 203, distance: 248.0
click at [443, 203] on div "Please be ready 10 minutes before arrival time Currency is in EUROS Wear comfor…" at bounding box center [869, 318] width 857 height 981
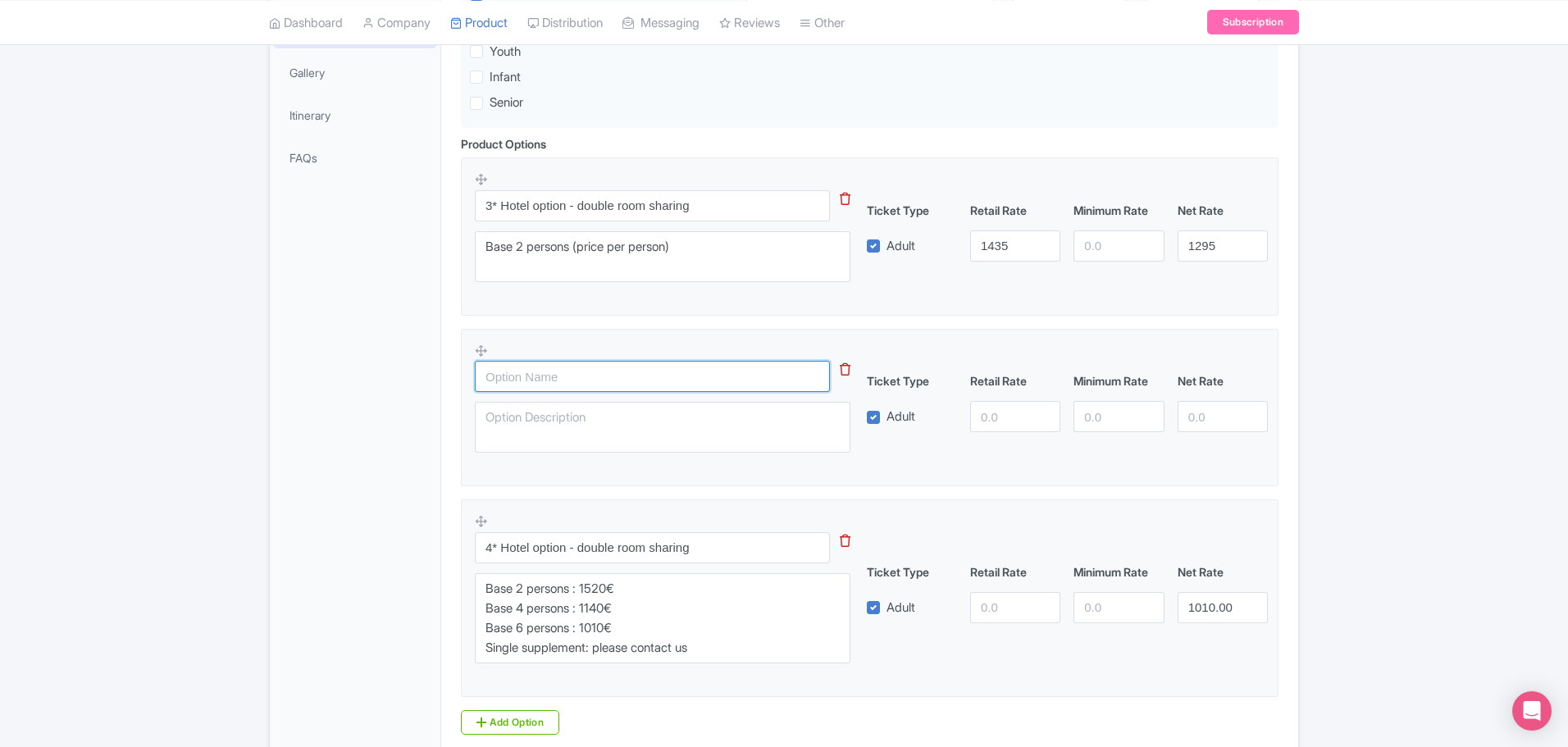
click at [528, 378] on input "text" at bounding box center [653, 377] width 355 height 31
paste input "3* Hotel option - double room sharing"
type input "3* Hotel option - double room sharing"
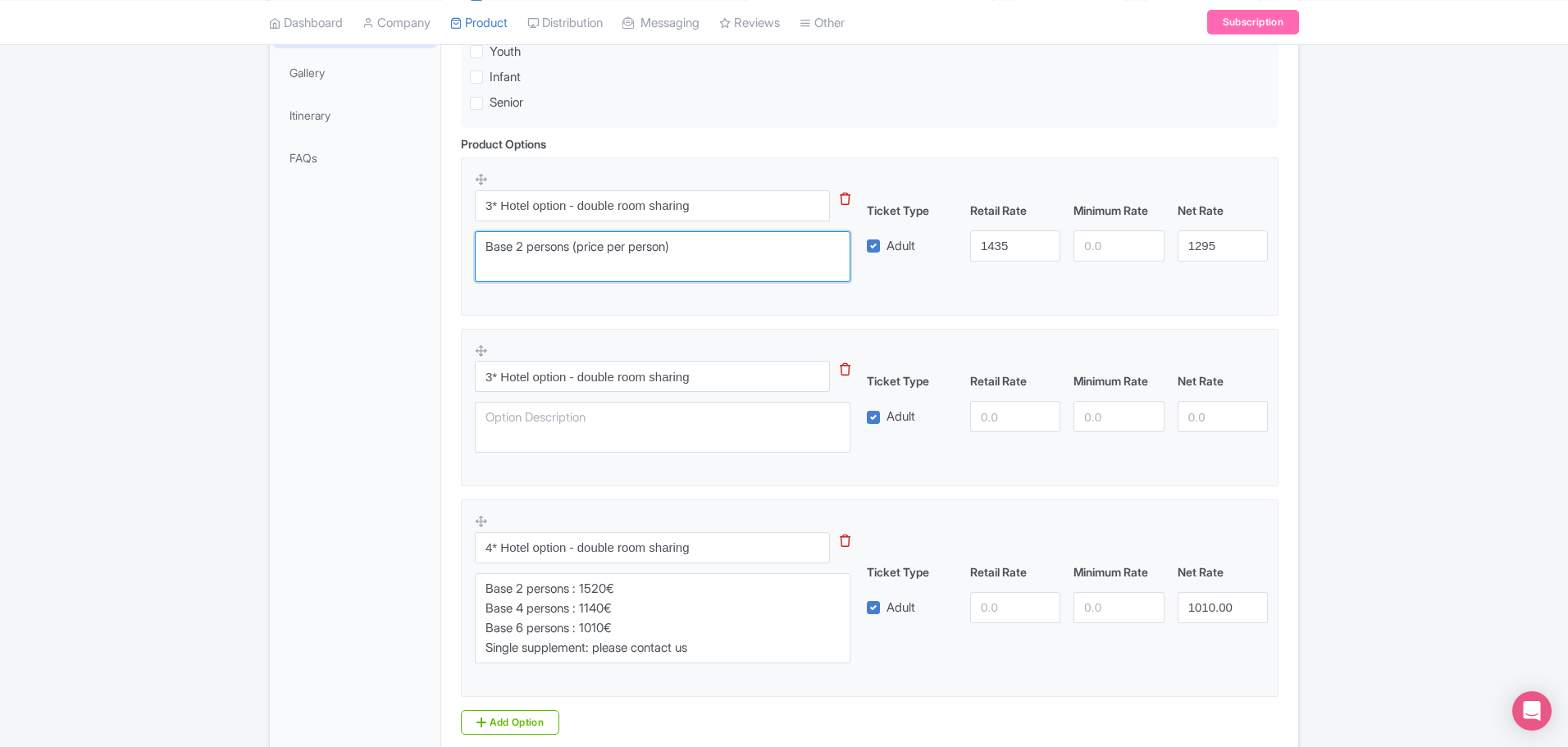
drag, startPoint x: 693, startPoint y: 246, endPoint x: 431, endPoint y: 259, distance: 262.3
click at [431, 259] on div "General Booking Info Locations Settings Pricing Gallery Itinerary FAQs Please b…" at bounding box center [784, 318] width 1028 height 981
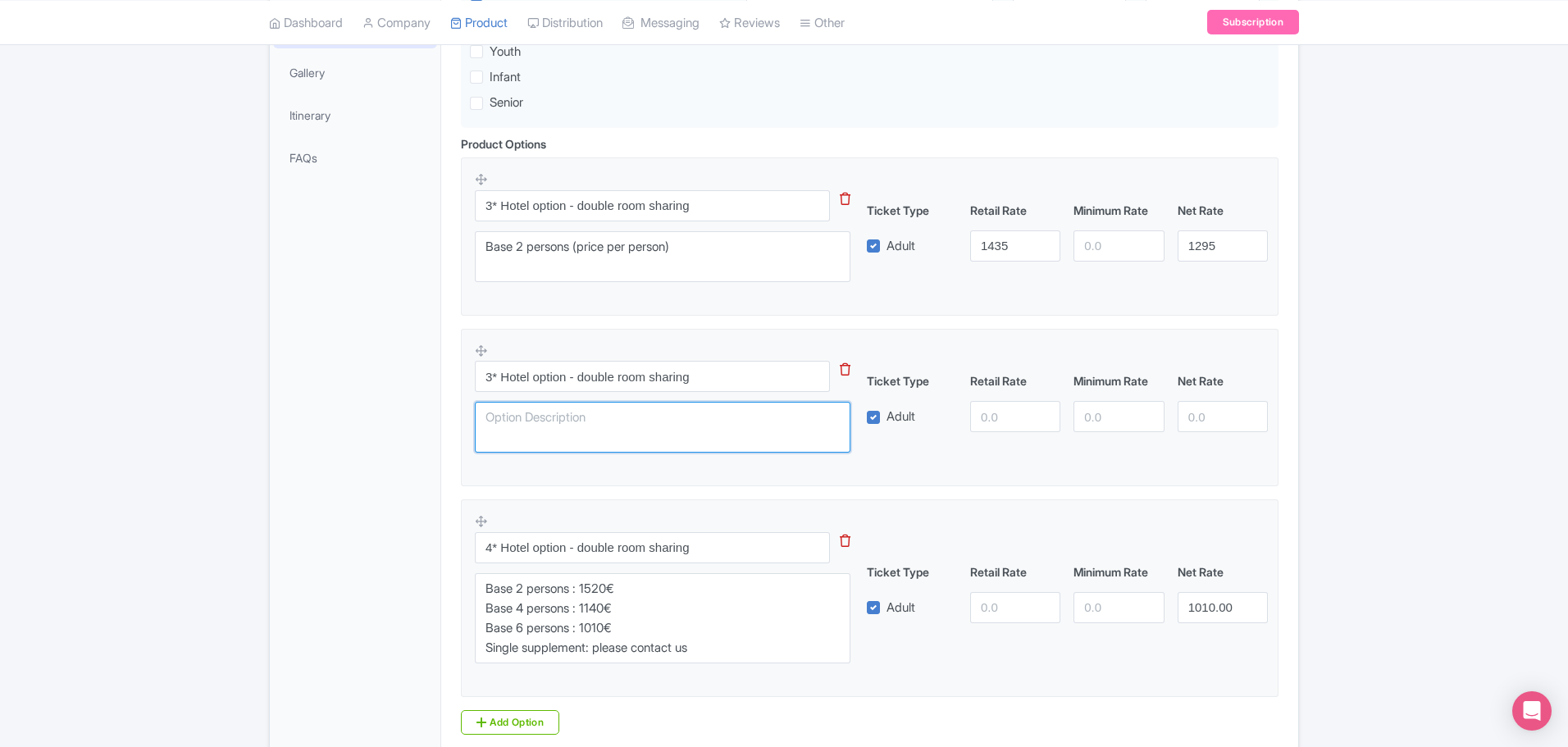
click at [536, 419] on textarea at bounding box center [663, 426] width 376 height 51
paste textarea "Base 2 persons (price per person)"
click at [522, 416] on textarea "Base 2 persons (price per person)" at bounding box center [663, 426] width 376 height 51
type textarea "Base 4 persons (price per person)"
click at [1006, 415] on input "number" at bounding box center [1016, 417] width 90 height 31
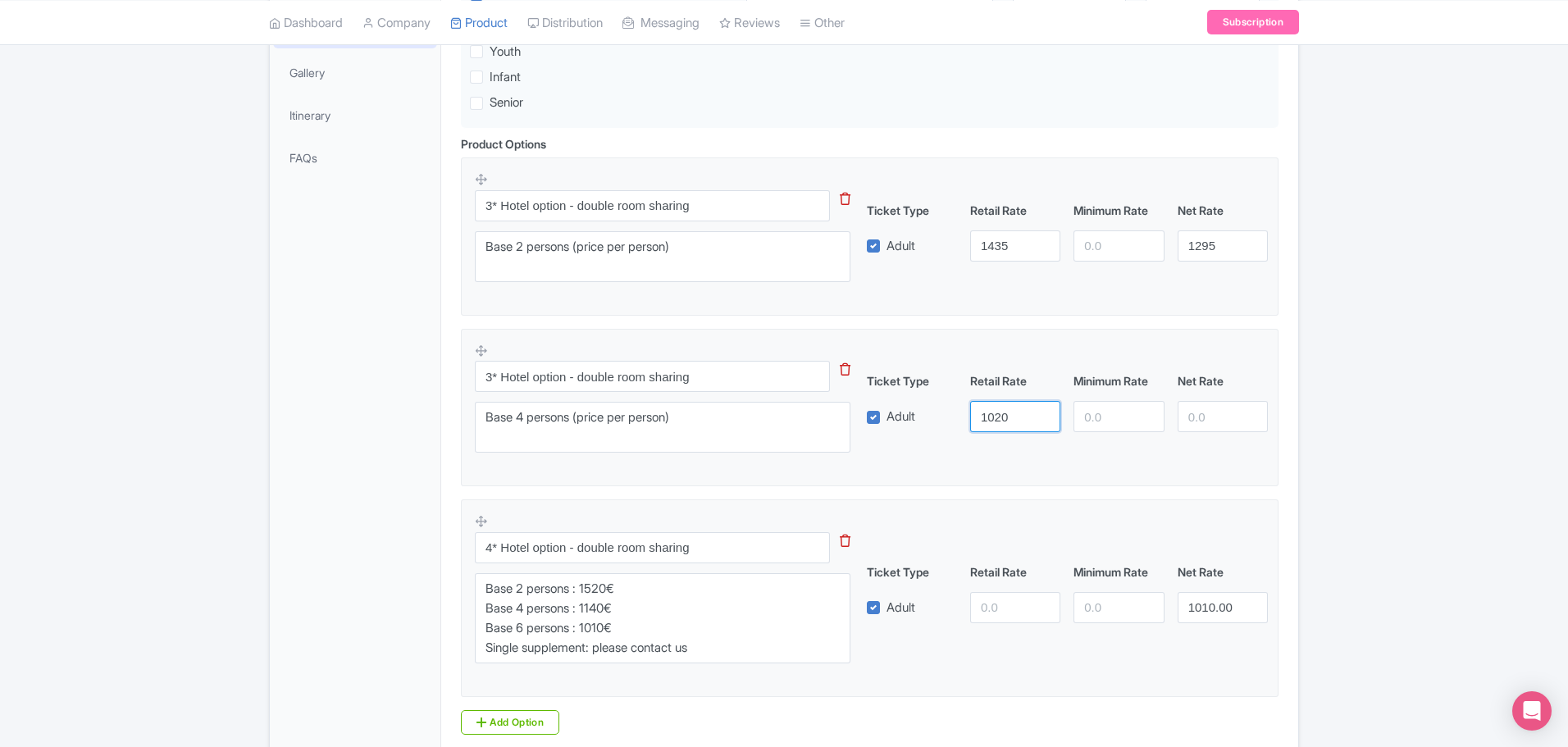
type input "1020"
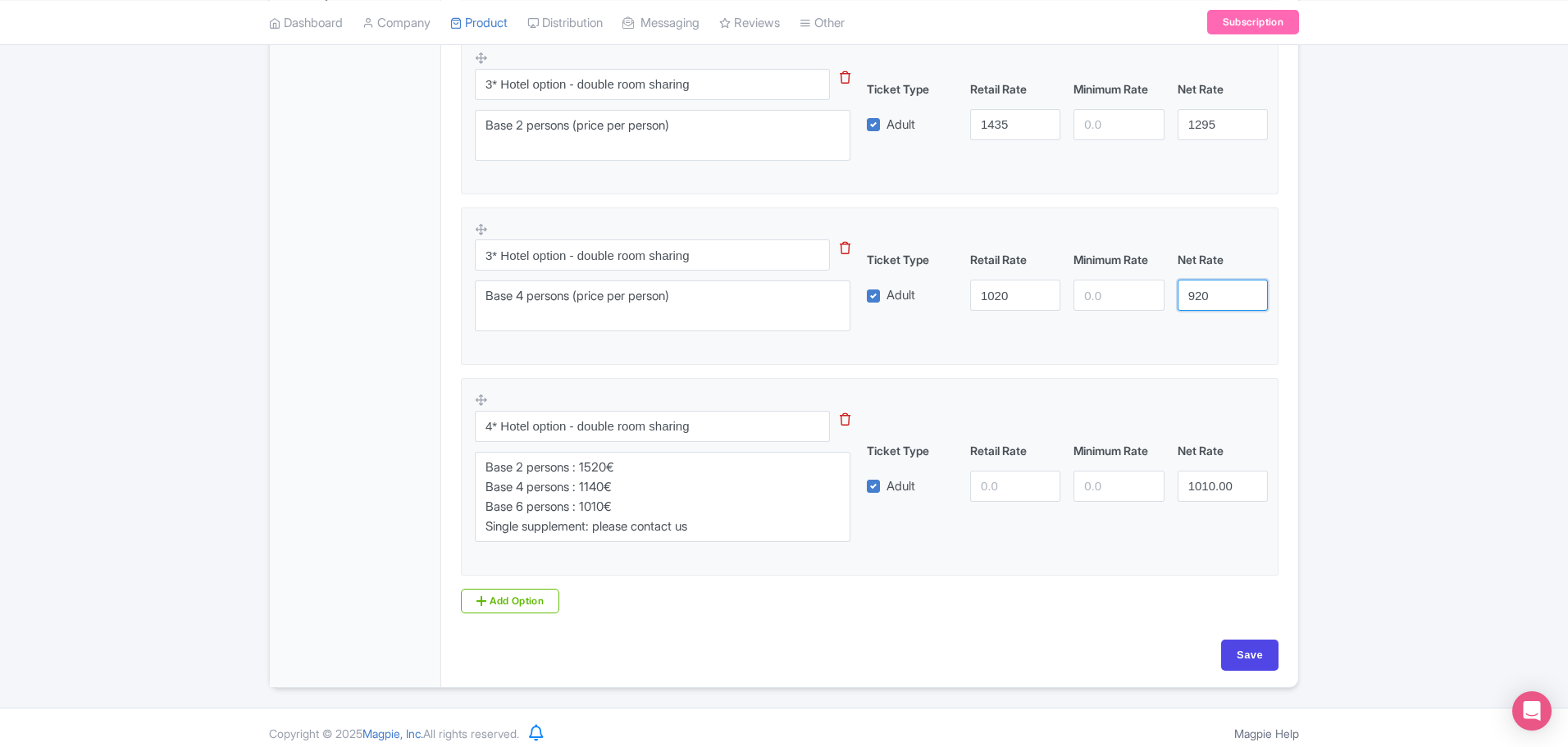
scroll to position [543, 0]
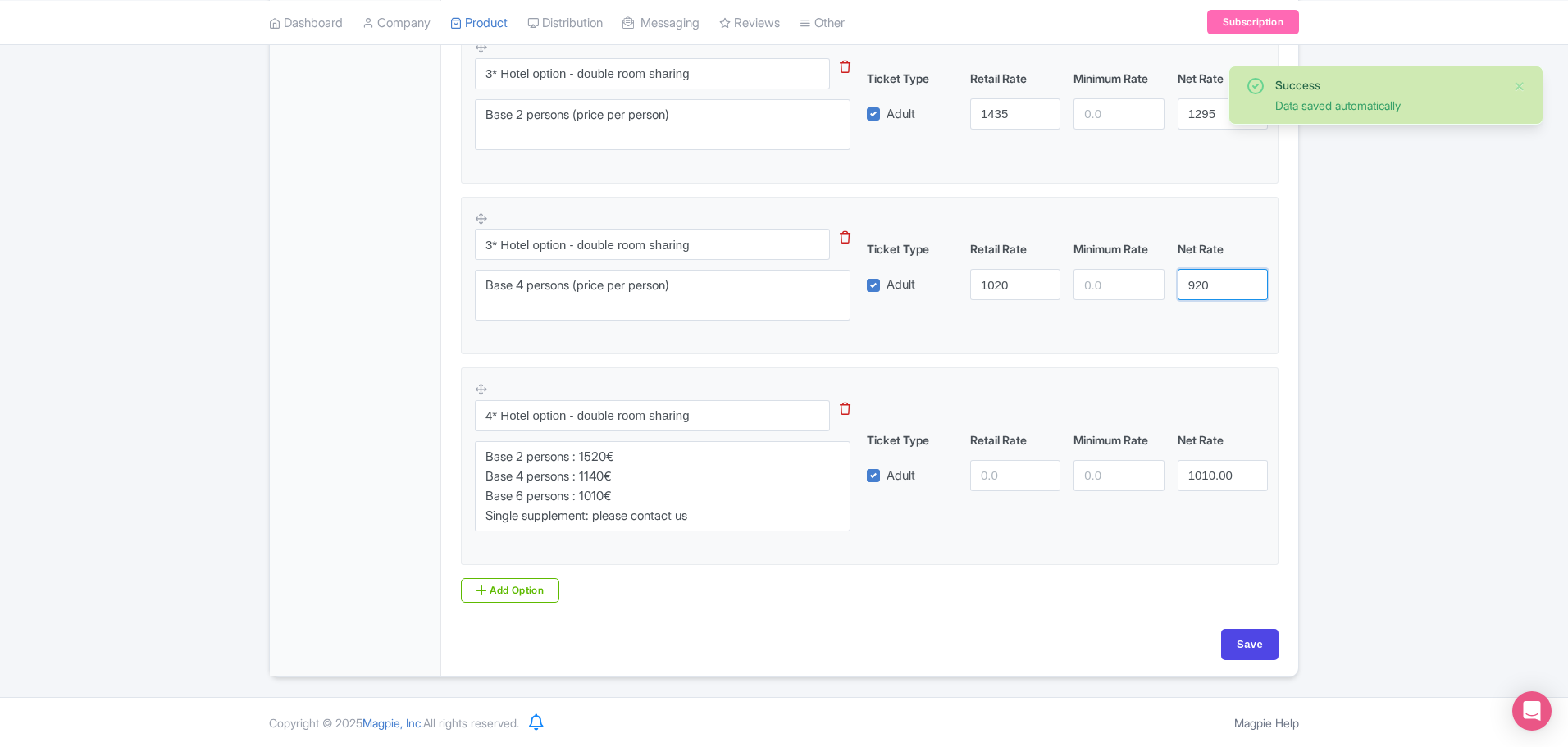
type input "920"
drag, startPoint x: 574, startPoint y: 480, endPoint x: 344, endPoint y: 443, distance: 233.0
click at [343, 452] on div "General Booking Info Locations Settings Pricing Gallery Itinerary FAQs Please b…" at bounding box center [784, 186] width 1028 height 981
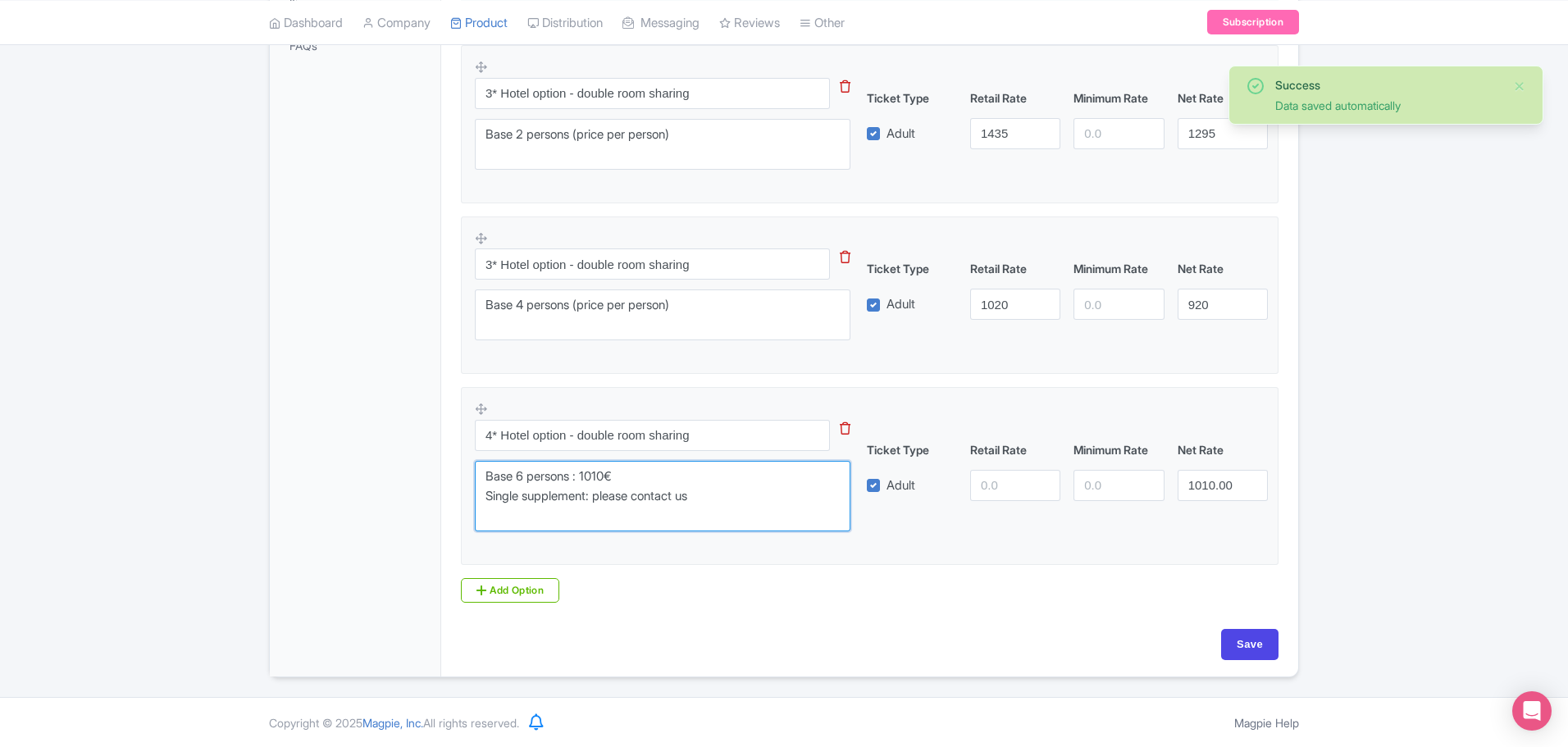
scroll to position [504, 0]
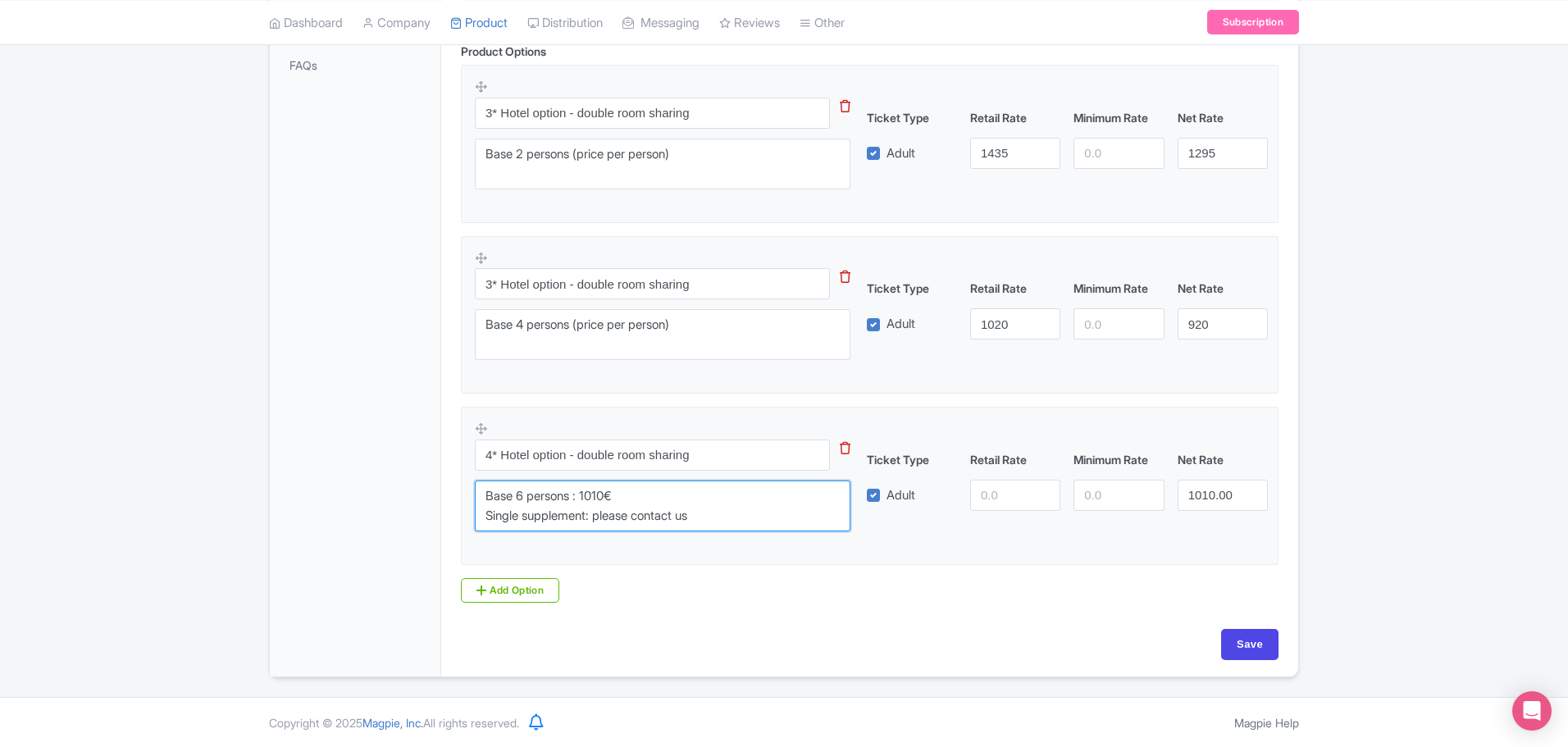
drag, startPoint x: 714, startPoint y: 513, endPoint x: 590, endPoint y: 495, distance: 125.3
click at [593, 495] on textarea "Base 2 persons : 1520€ Base 4 persons : 1140€ Base 6 persons : 1010€ Single sup…" at bounding box center [663, 506] width 376 height 51
type textarea "Base 6 persons"
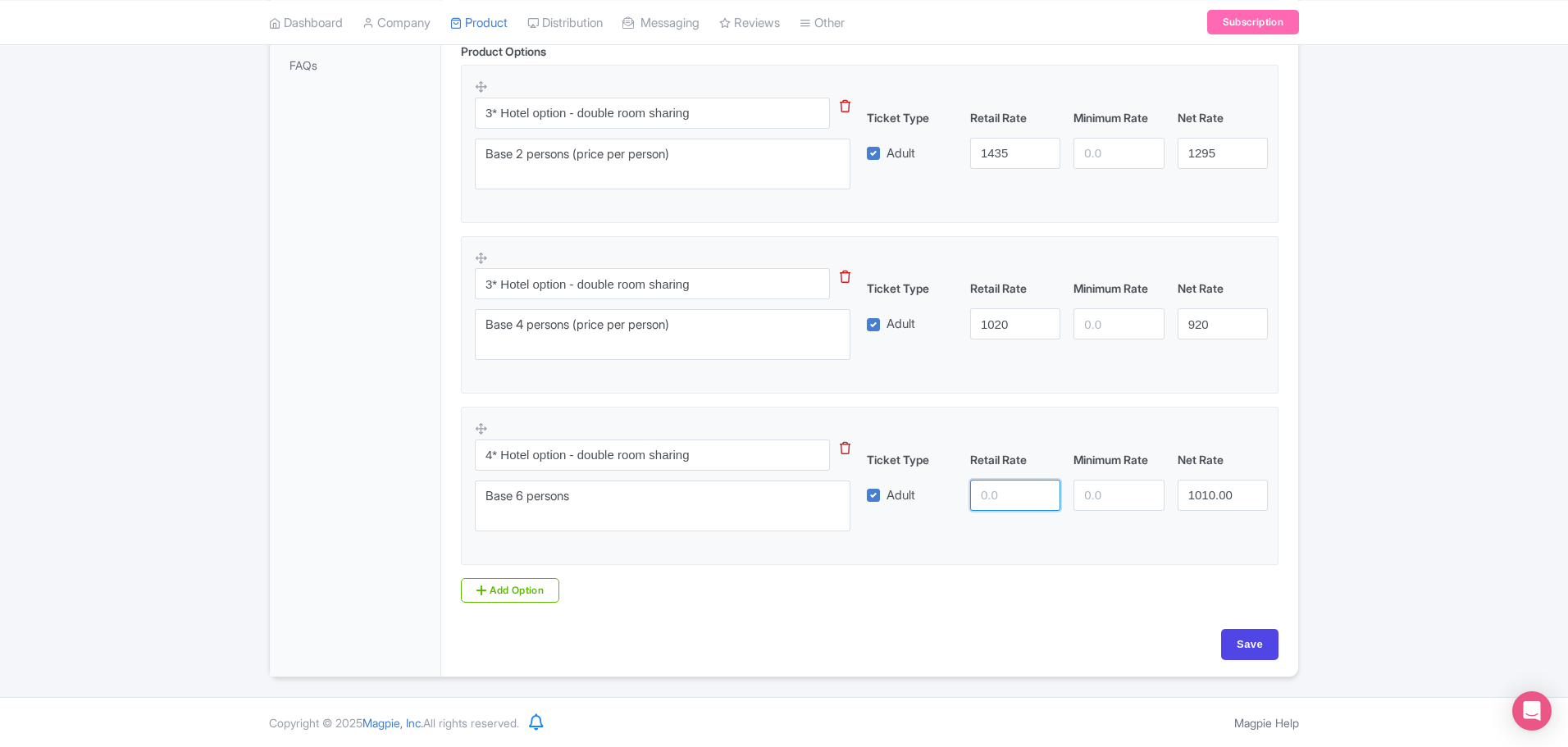
click at [1006, 501] on input "number" at bounding box center [1016, 496] width 90 height 31
type input "890"
type input "800"
click at [1254, 646] on input "Save" at bounding box center [1249, 645] width 57 height 31
type input "Saving..."
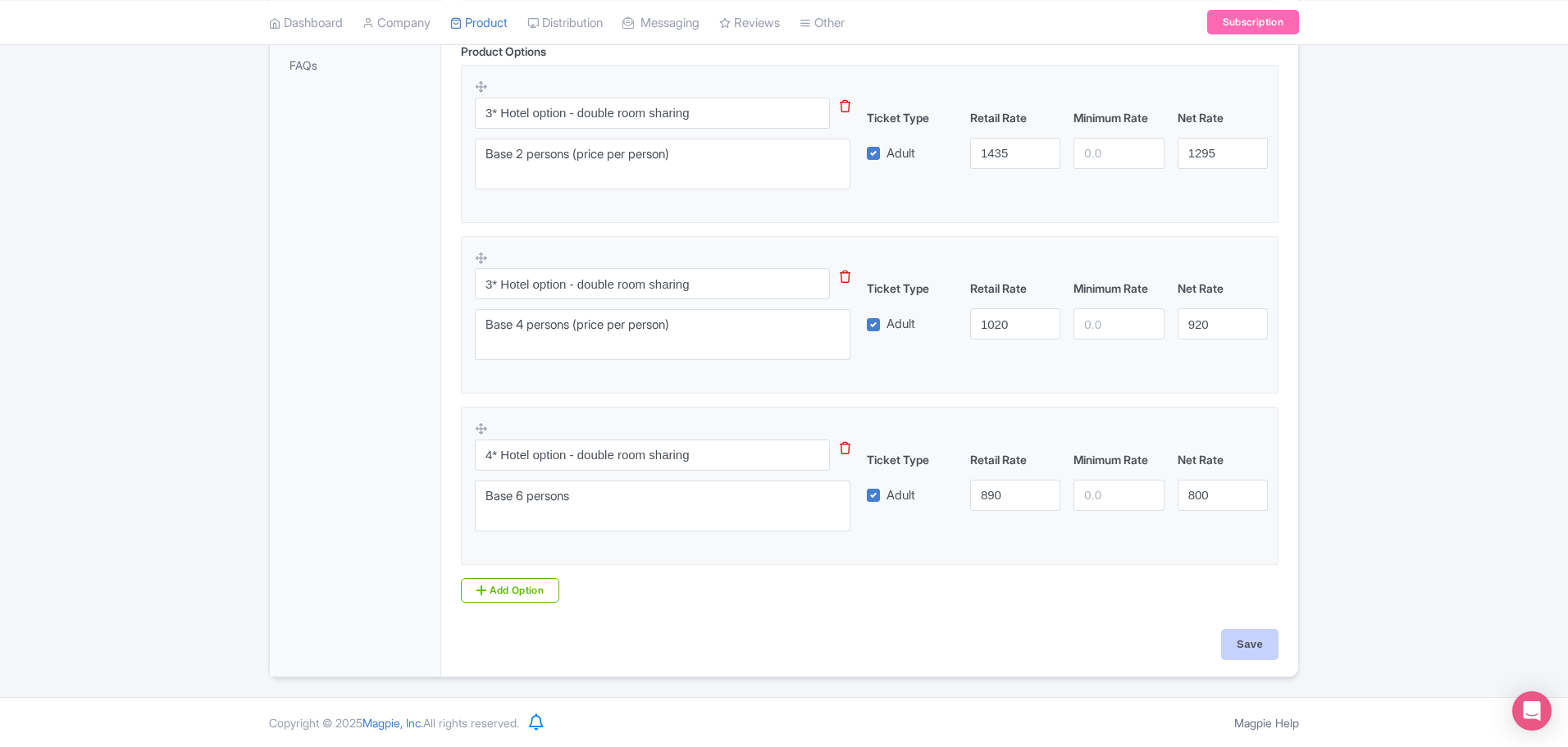
type input "Saving..."
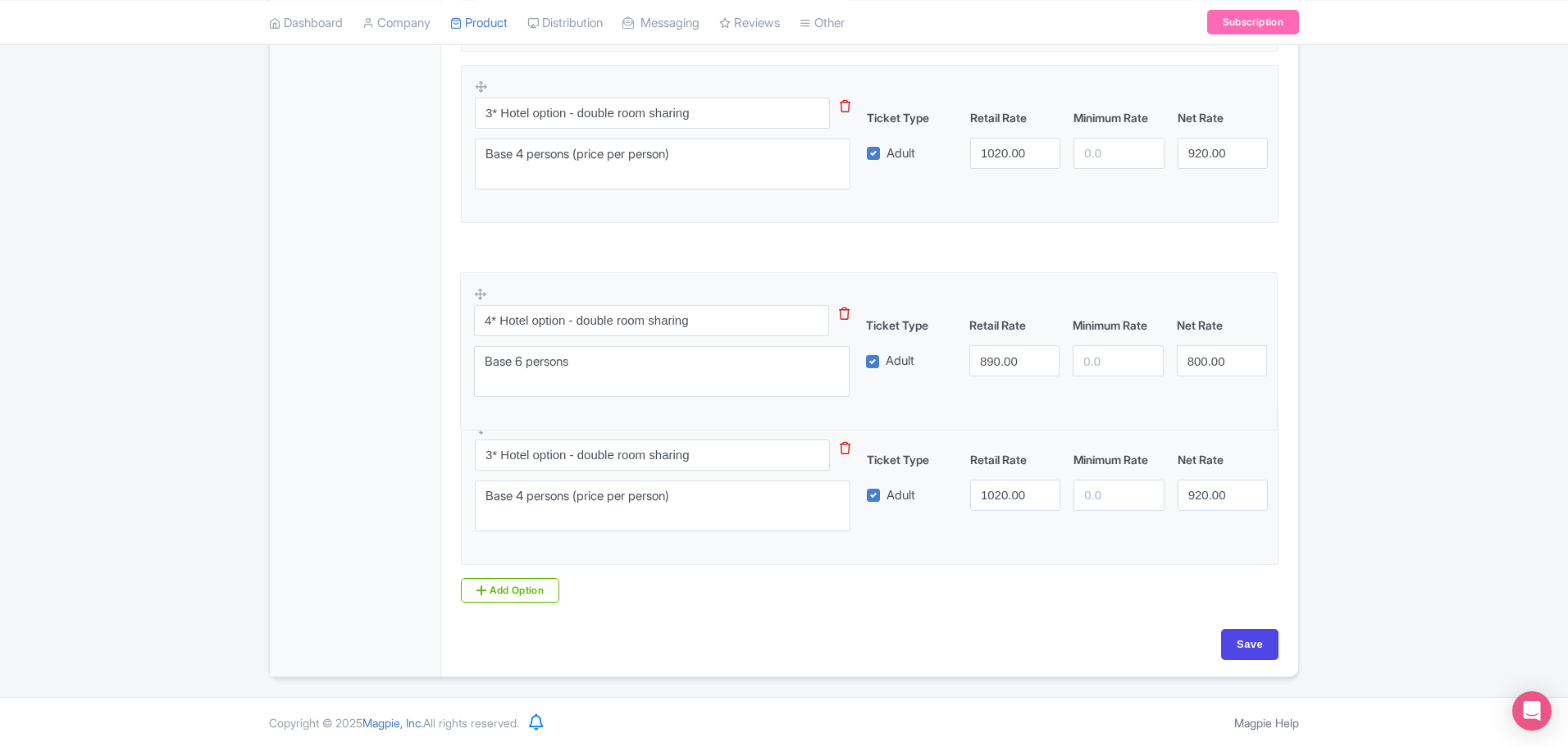
scroll to position [716, 0]
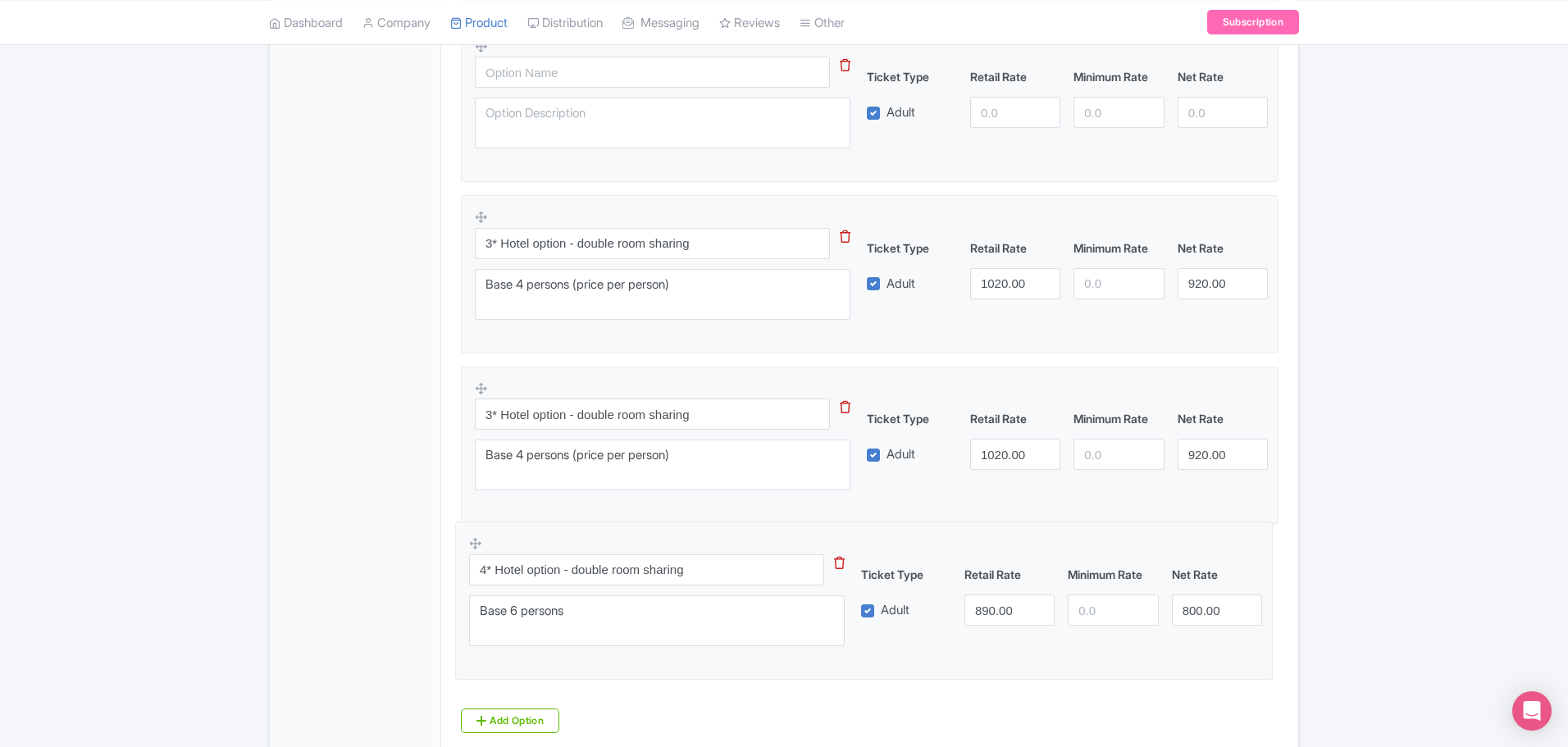
drag, startPoint x: 478, startPoint y: 429, endPoint x: 472, endPoint y: 544, distance: 115.2
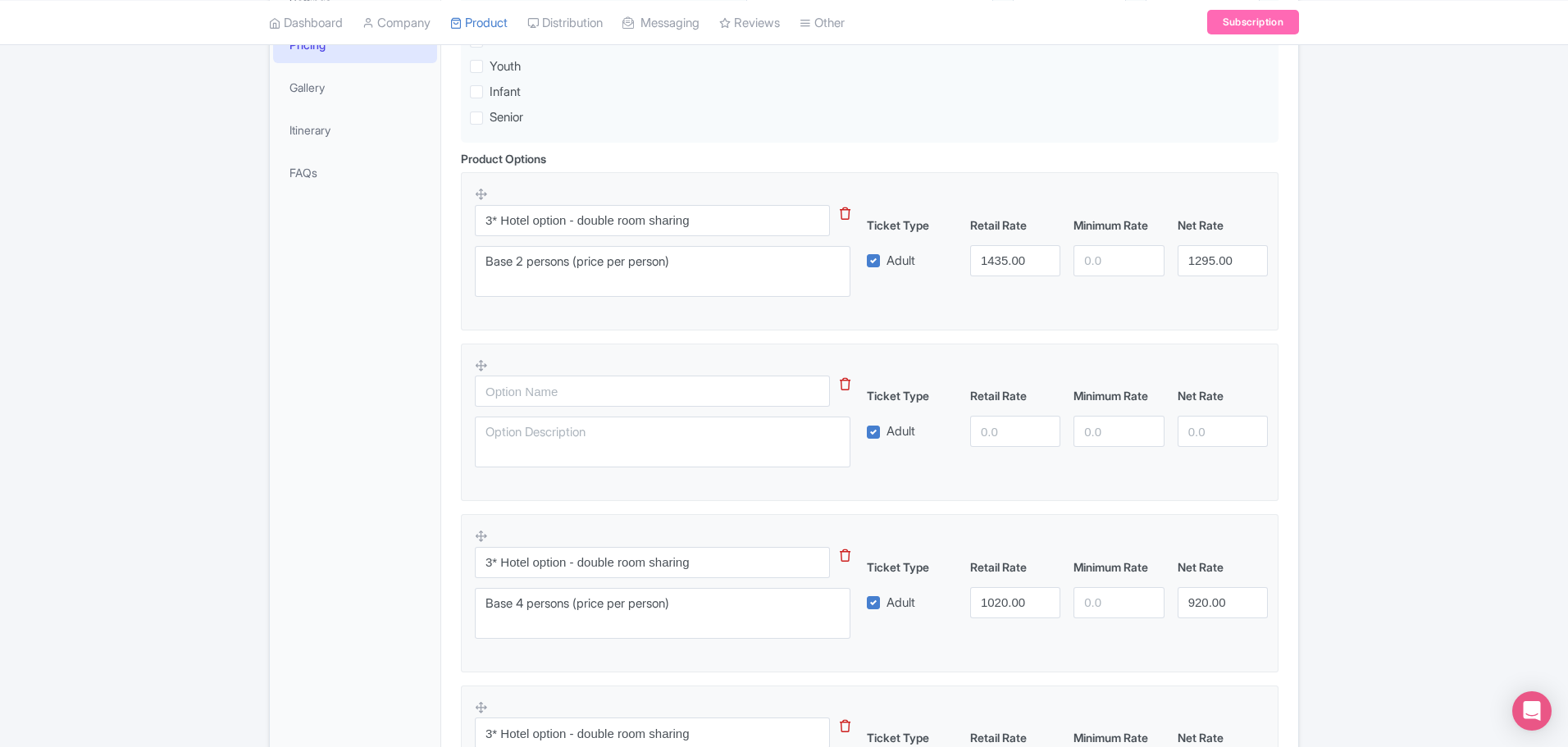
scroll to position [387, 0]
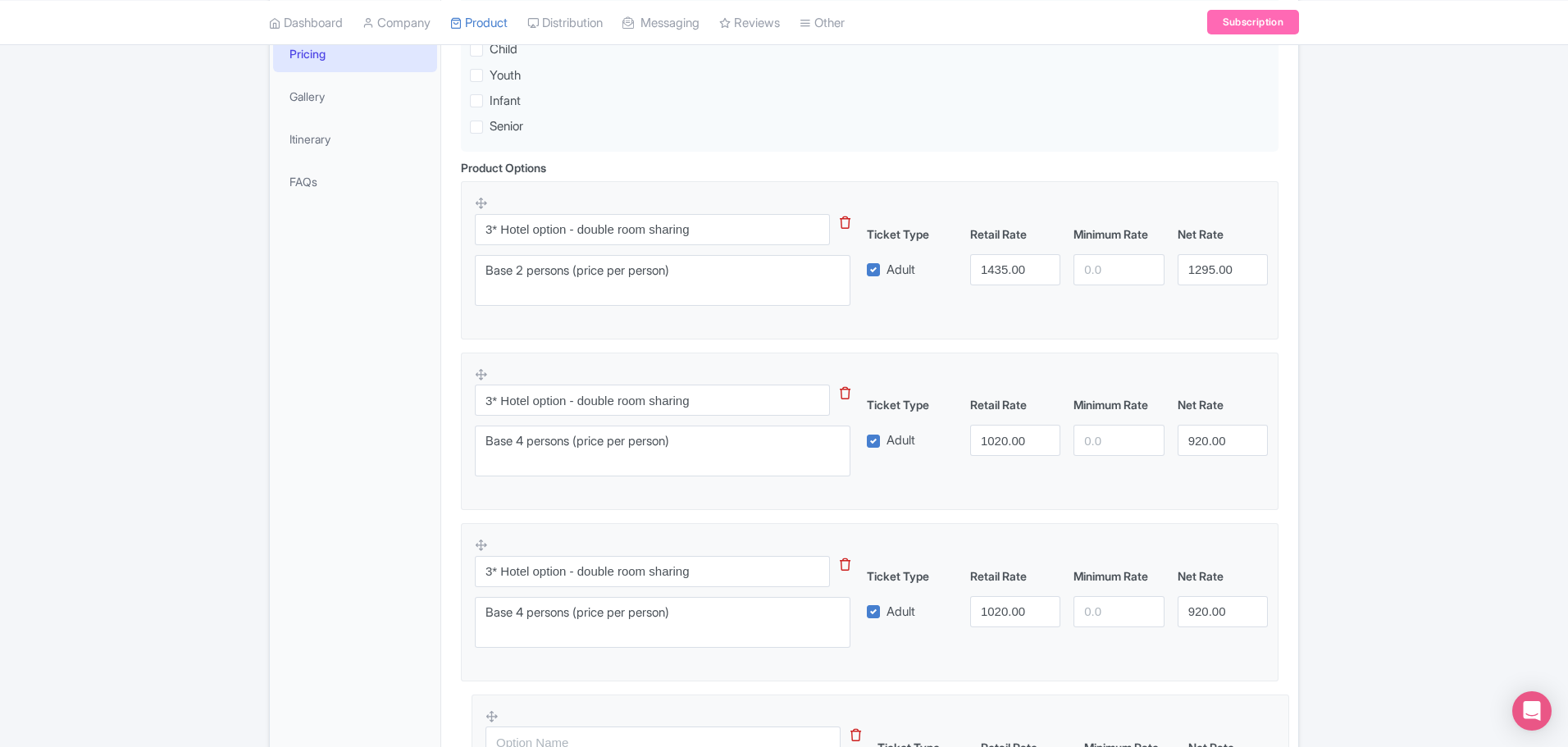
drag, startPoint x: 482, startPoint y: 371, endPoint x: 489, endPoint y: 715, distance: 344.1
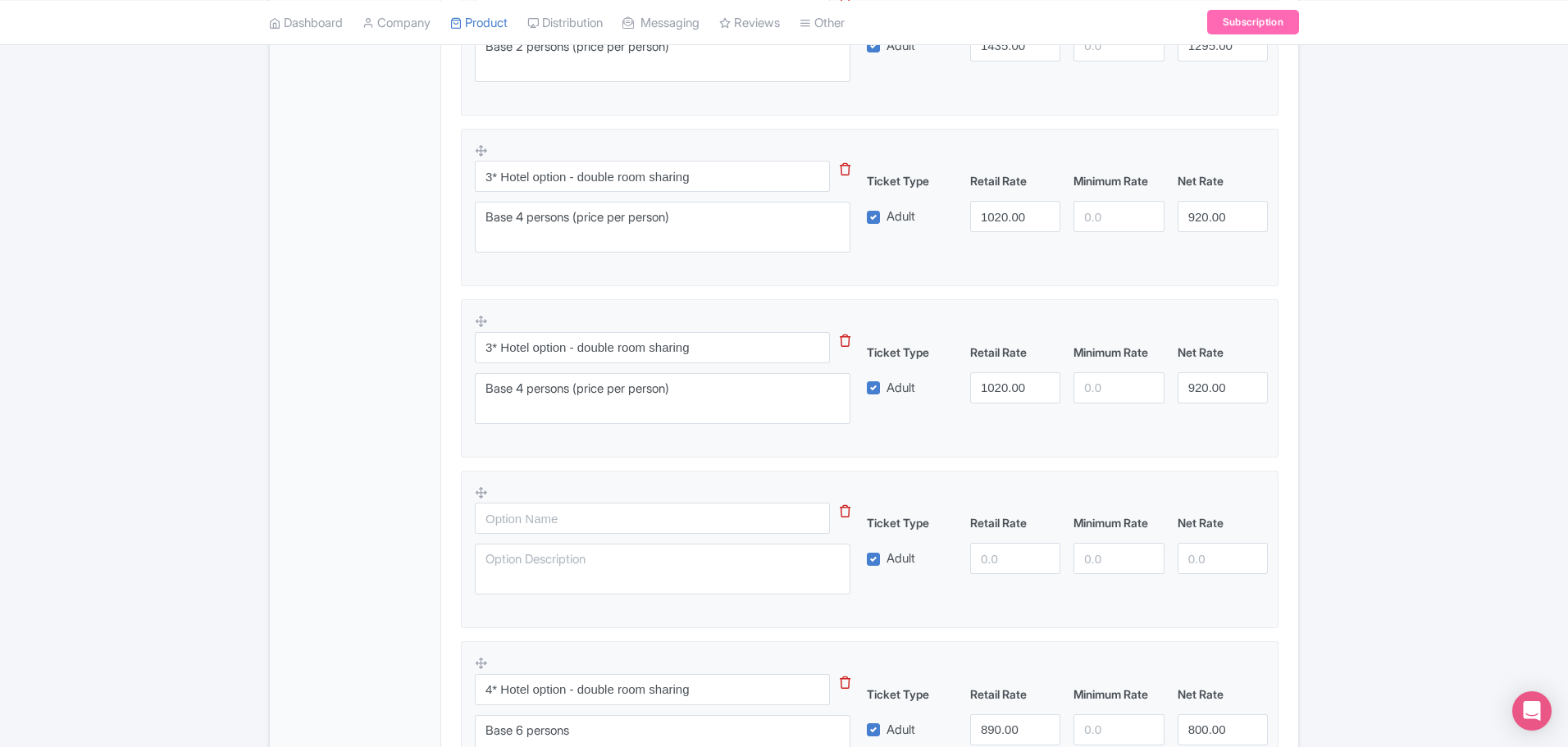
scroll to position [634, 0]
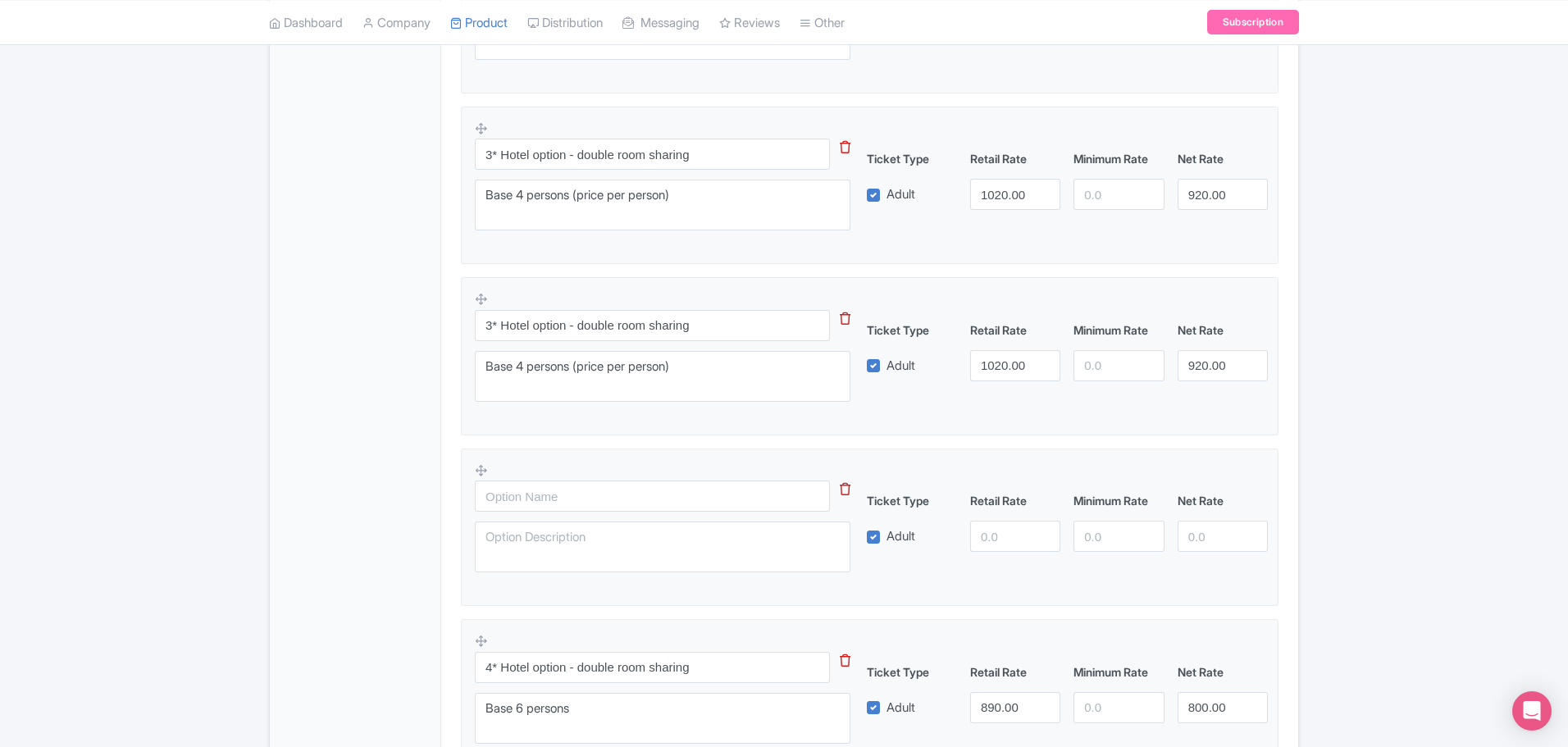
click at [476, 464] on icon at bounding box center [481, 470] width 12 height 12
click at [476, 466] on icon at bounding box center [481, 470] width 12 height 12
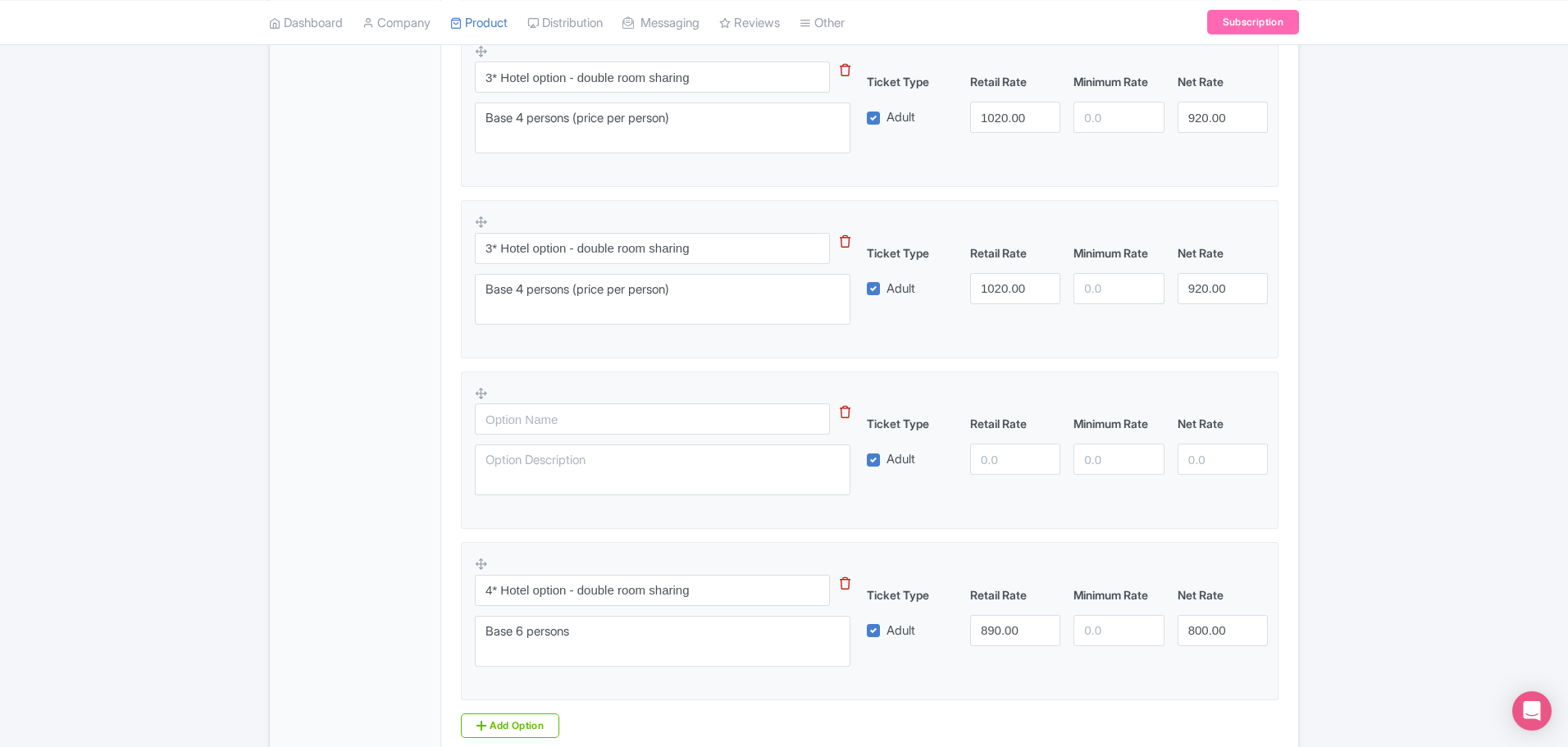
scroll to position [716, 0]
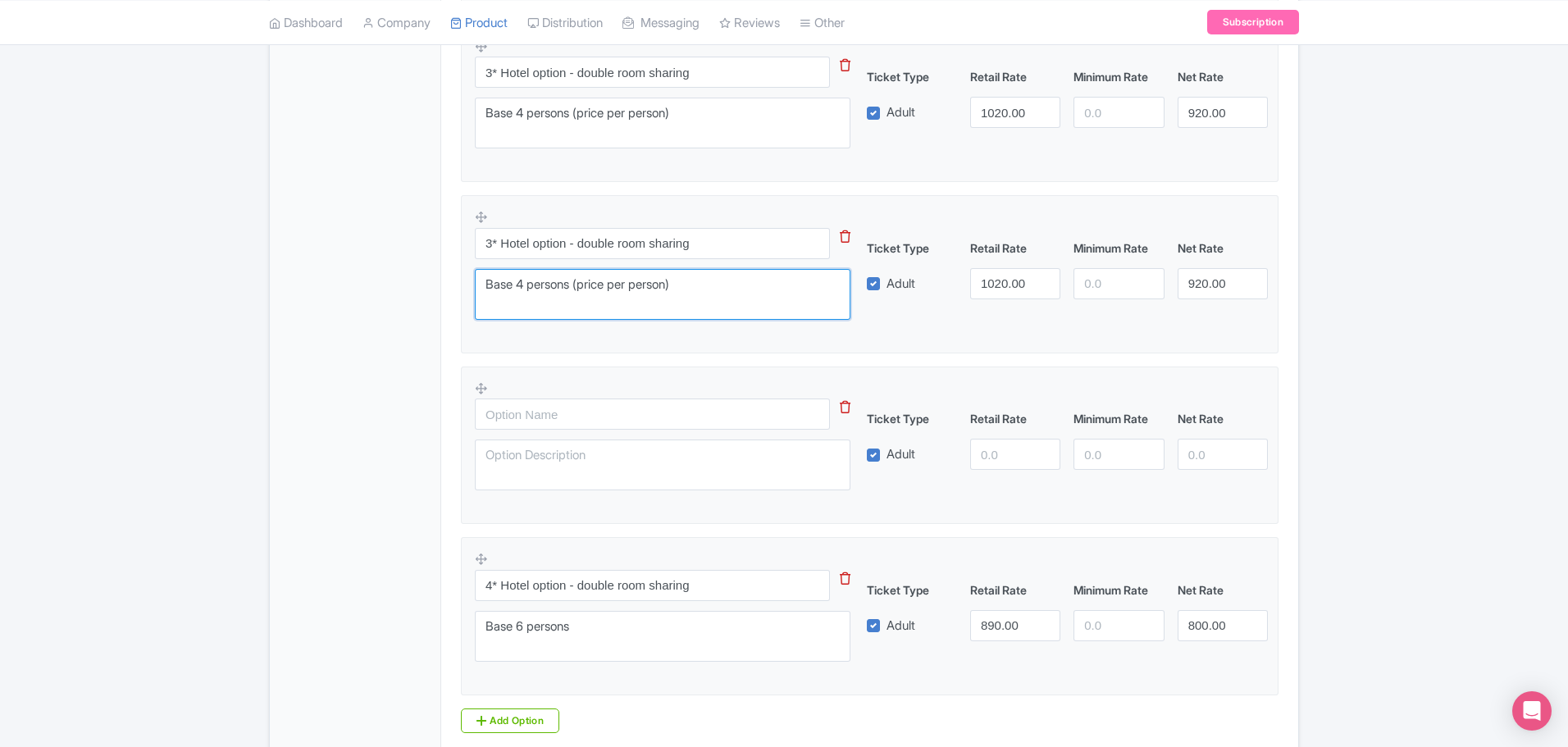
click at [523, 287] on textarea "Base 4 persons (price per person)" at bounding box center [663, 294] width 376 height 51
type textarea "Base 6 persons (price per person)"
click at [1009, 286] on input "1020.00" at bounding box center [1016, 284] width 90 height 31
click at [1008, 284] on input "1020.00" at bounding box center [1016, 284] width 90 height 31
click at [1008, 283] on input "1020.00" at bounding box center [1016, 284] width 90 height 31
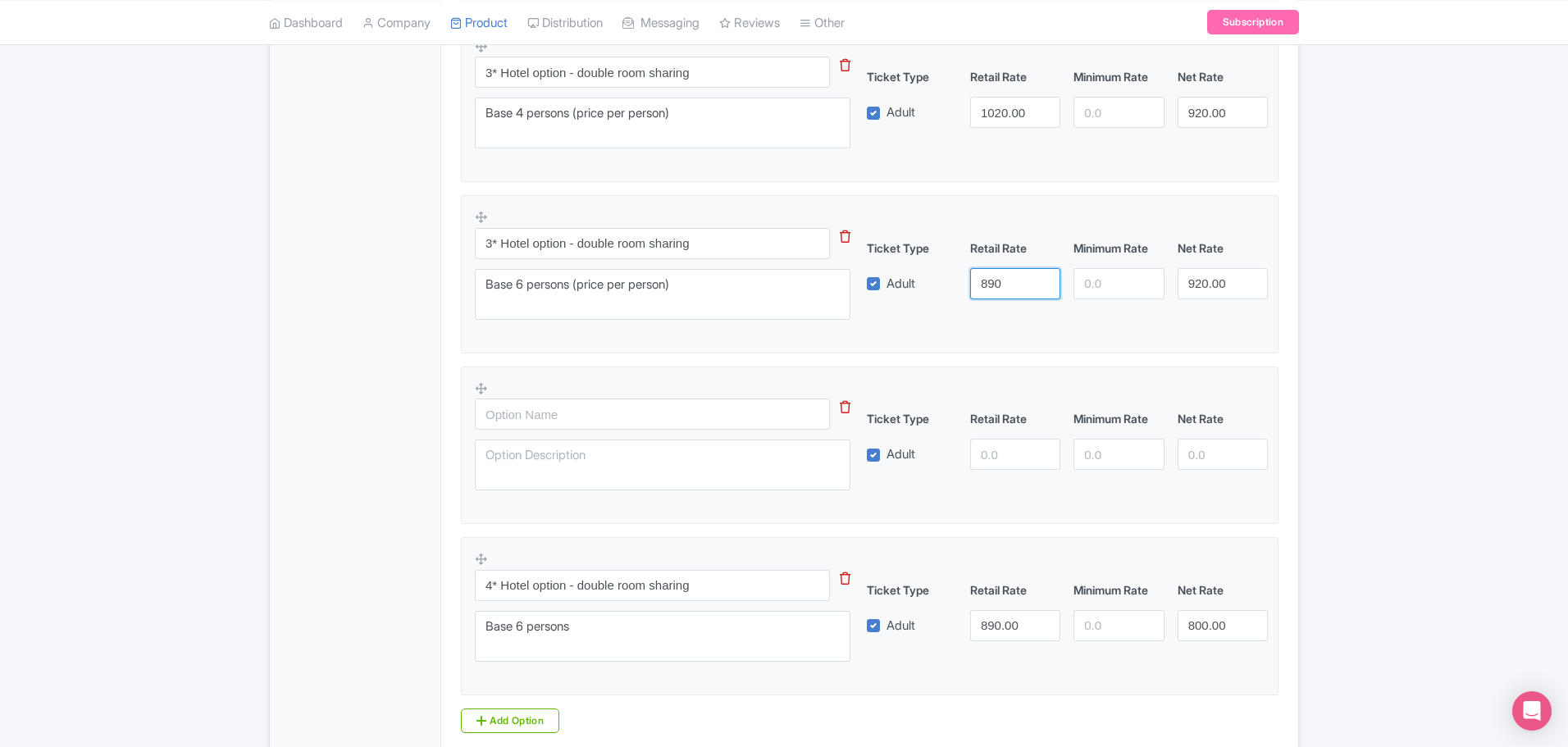
type input "890"
type input "800"
click at [649, 240] on input "3* Hotel option - double room sharing" at bounding box center [653, 244] width 355 height 31
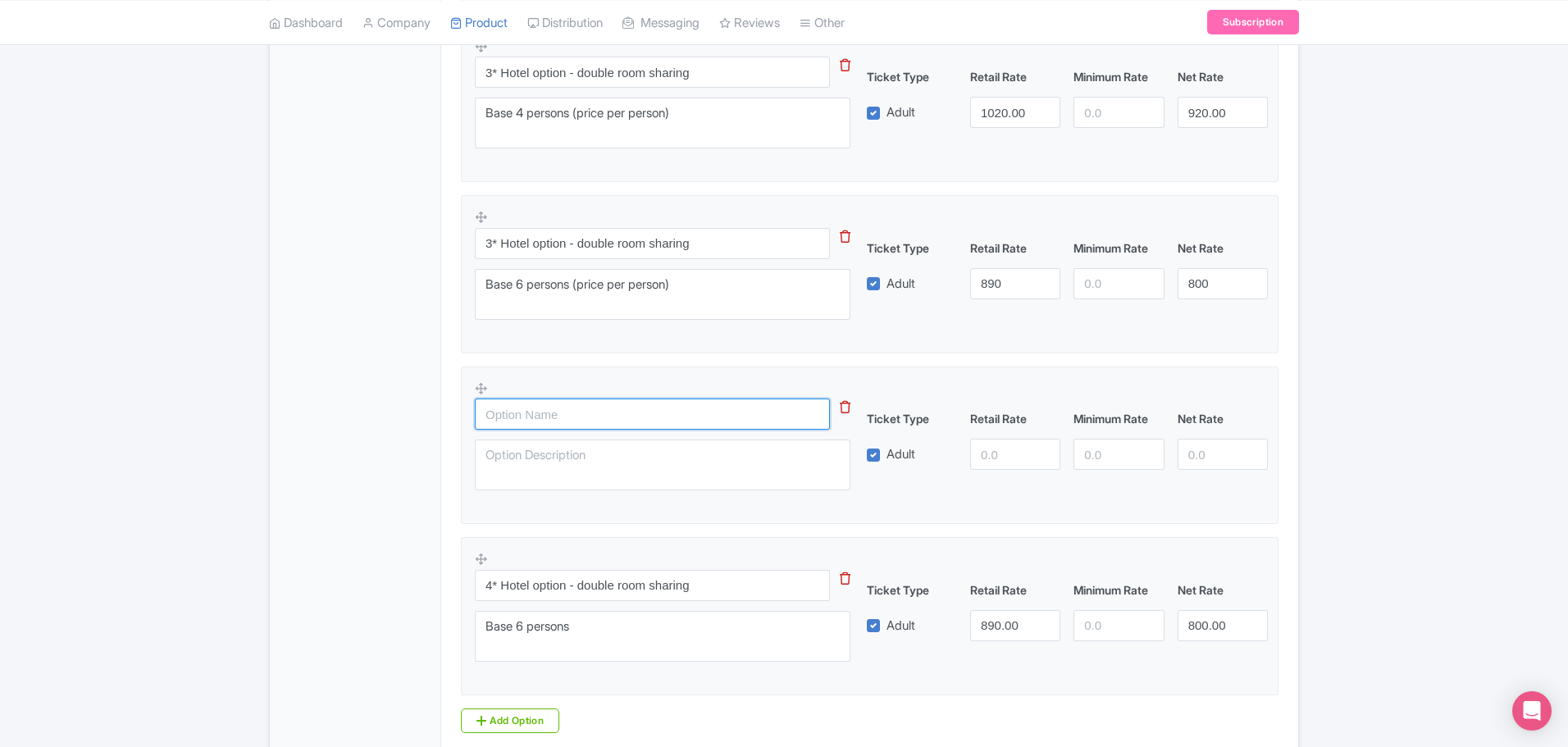
click at [585, 416] on input "text" at bounding box center [653, 414] width 355 height 31
paste input "3* Hotel option - double room sharing"
type input "3* Hotel option - double room sharing"
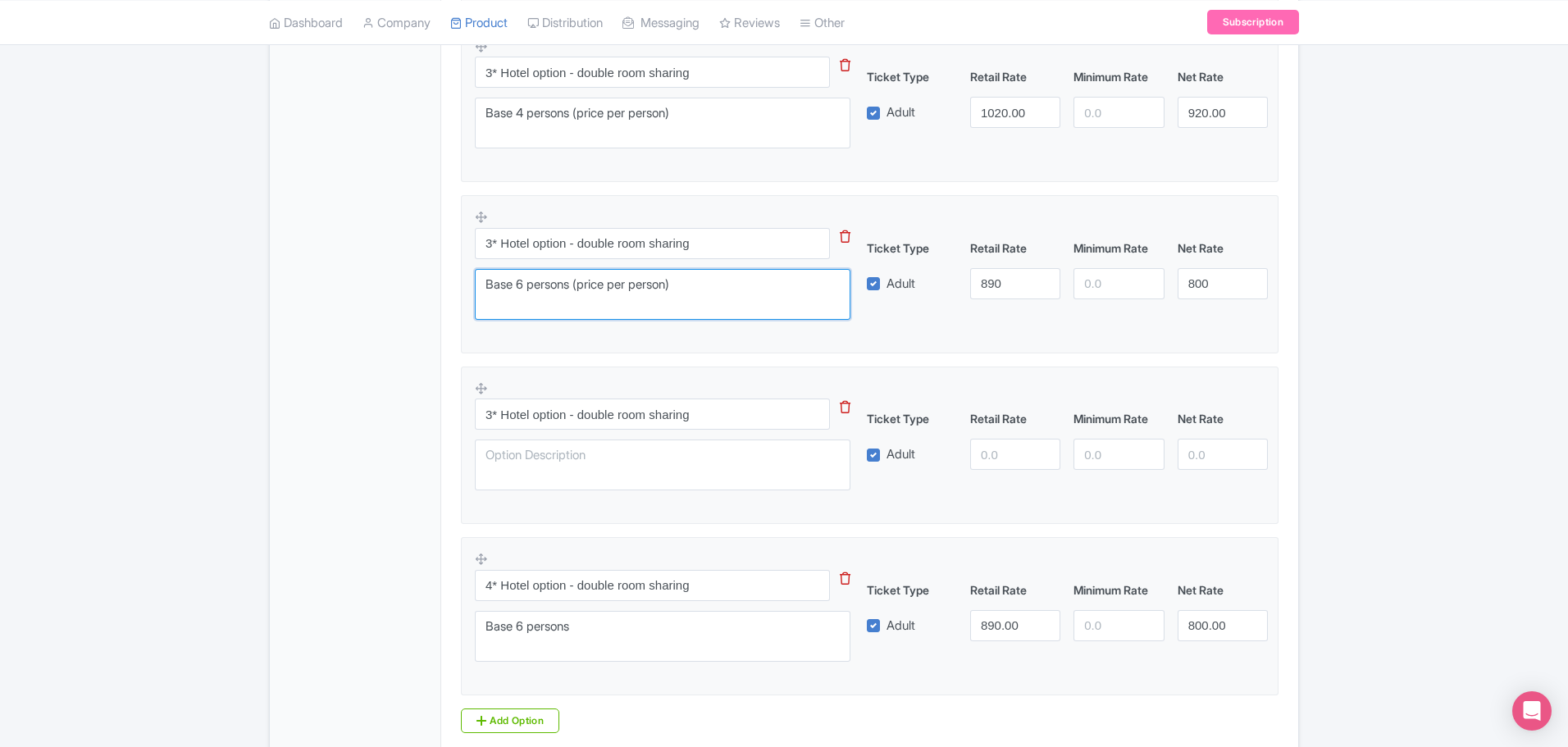
click at [554, 284] on textarea "Base 4 persons (price per person)" at bounding box center [663, 294] width 376 height 51
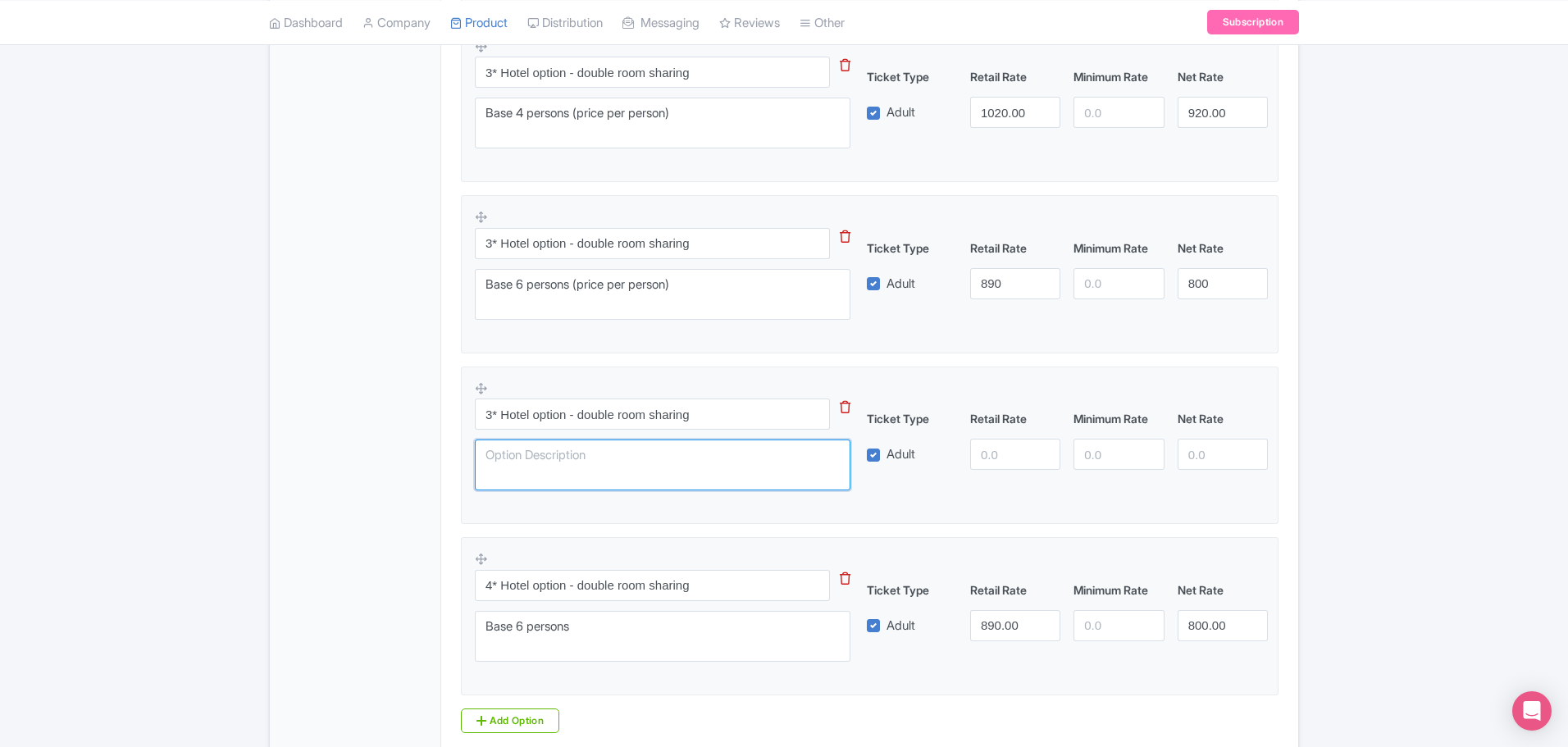
click at [570, 449] on textarea at bounding box center [663, 464] width 376 height 51
paste textarea "Base 6 persons (price per person)"
drag, startPoint x: 522, startPoint y: 454, endPoint x: 531, endPoint y: 460, distance: 10.8
click at [525, 454] on textarea "Base 6 persons (price per person)" at bounding box center [663, 464] width 376 height 51
type textarea "Base 8 persons (price per person)"
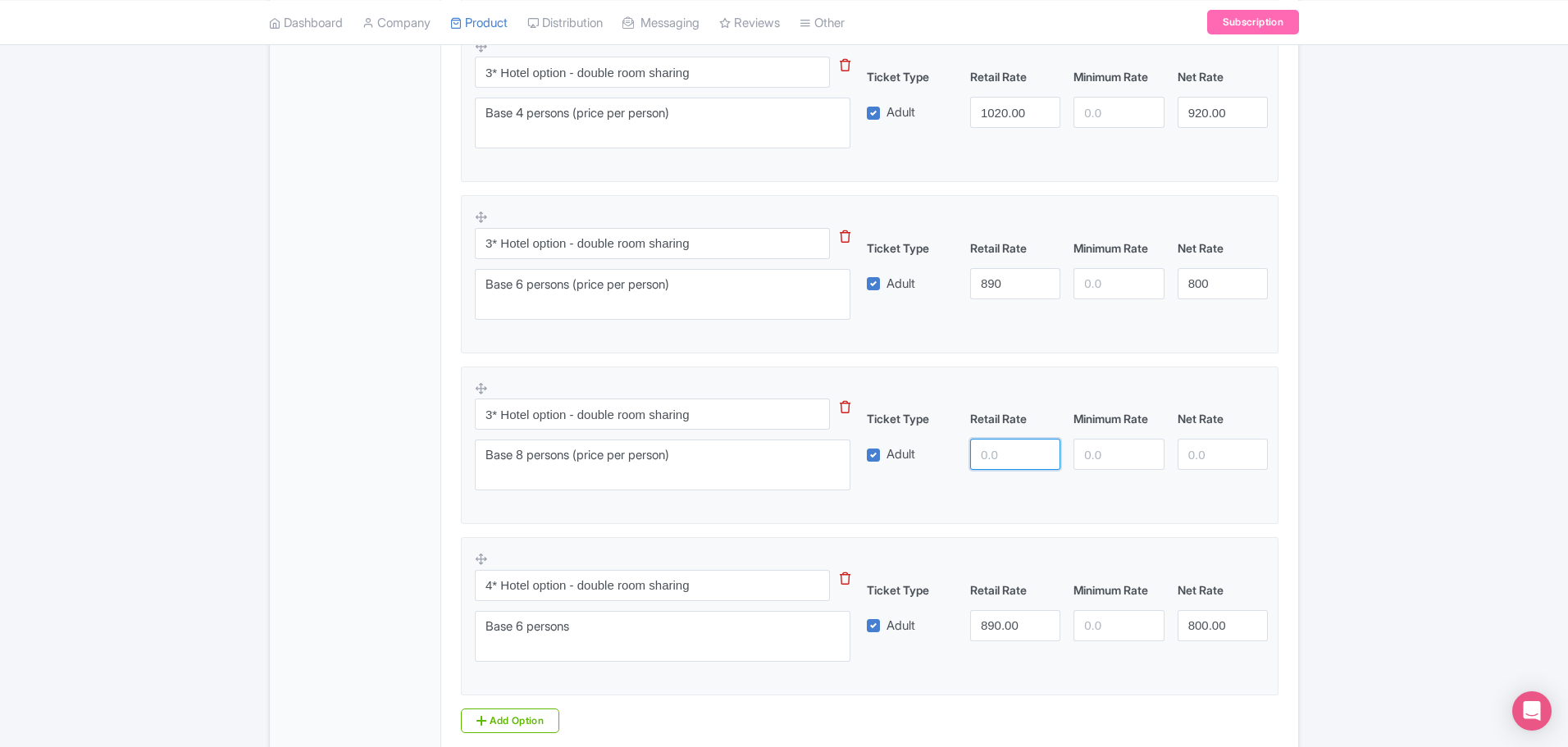
click at [990, 456] on input "number" at bounding box center [1016, 454] width 90 height 31
type input "810"
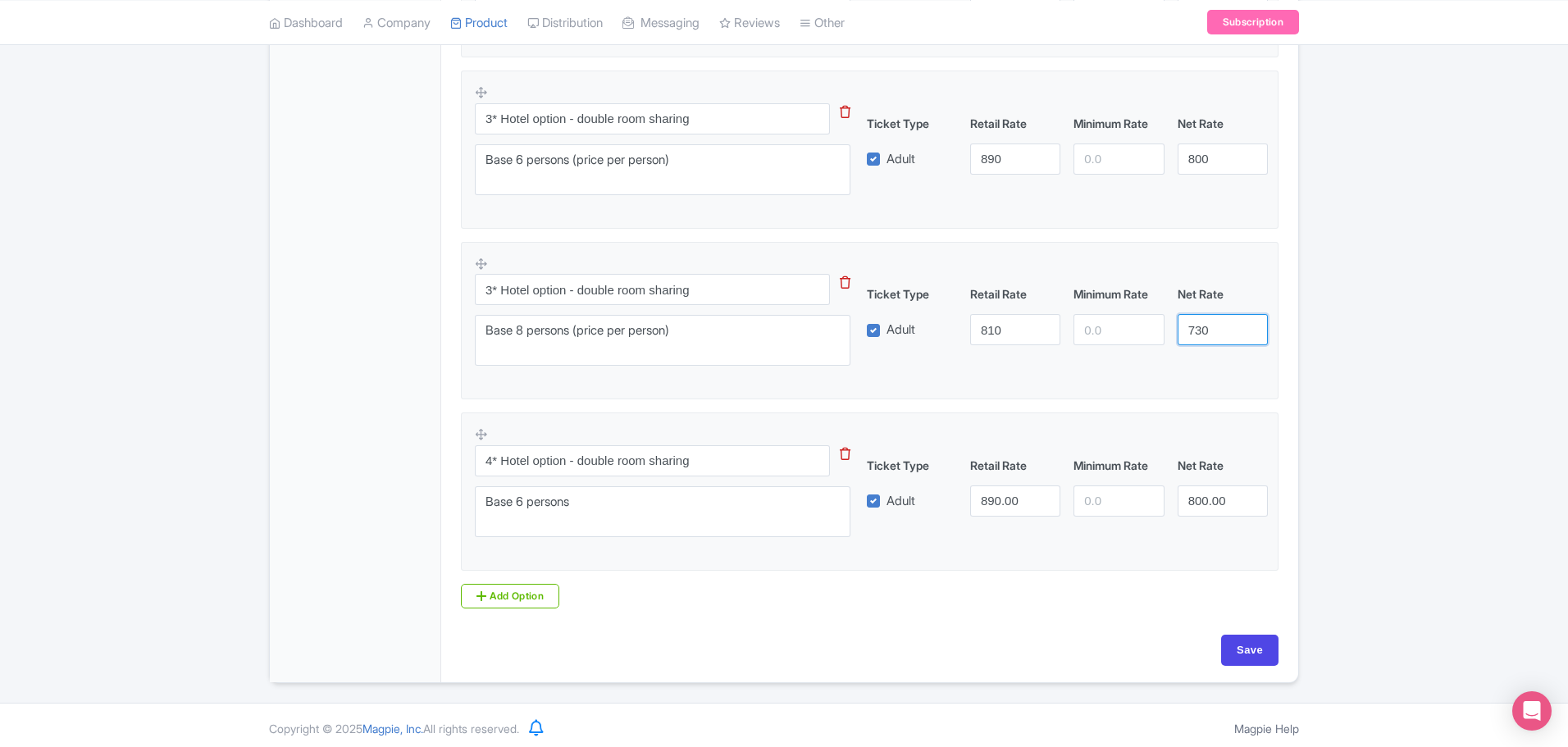
scroll to position [846, 0]
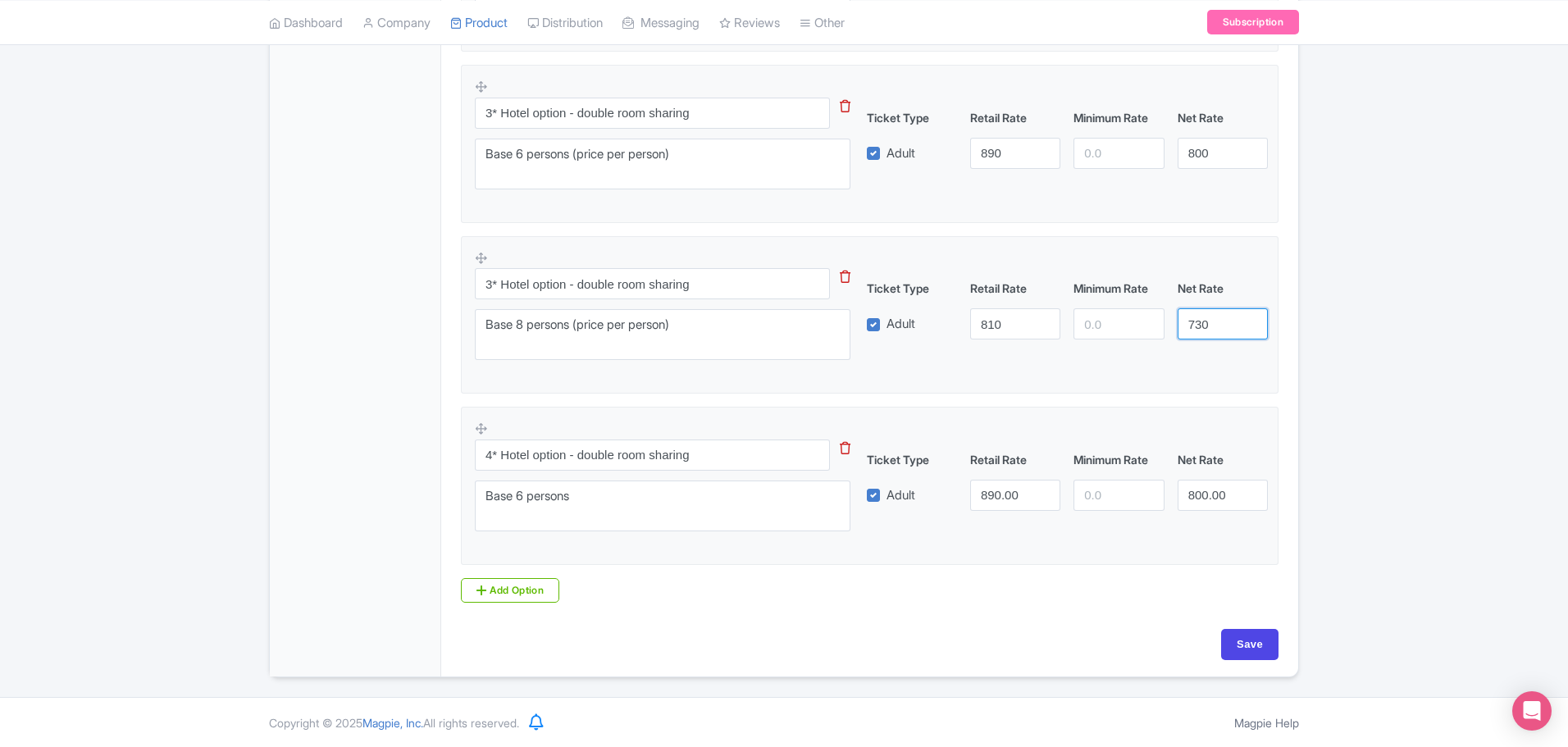
type input "730"
click at [522, 497] on textarea "Base 6 persons" at bounding box center [663, 506] width 376 height 51
click at [521, 496] on textarea "Base 6 persons" at bounding box center [663, 506] width 376 height 51
type textarea "Base 2 persons"
click at [998, 495] on input "890.00" at bounding box center [1016, 496] width 90 height 31
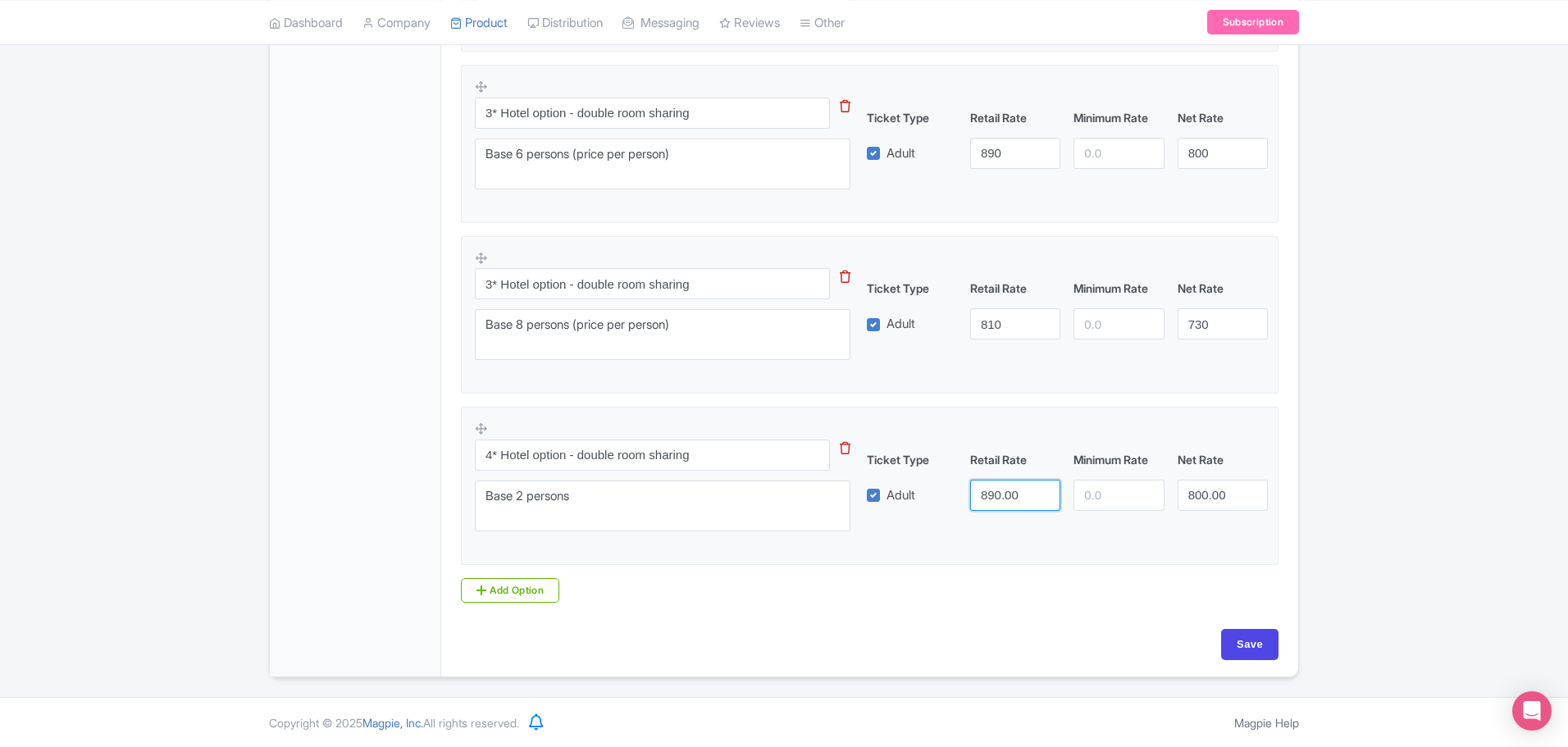
click at [998, 495] on input "890.00" at bounding box center [1016, 496] width 90 height 31
type input "1725"
type input "1555"
click at [1249, 646] on input "Save" at bounding box center [1249, 645] width 57 height 31
type input "Saving..."
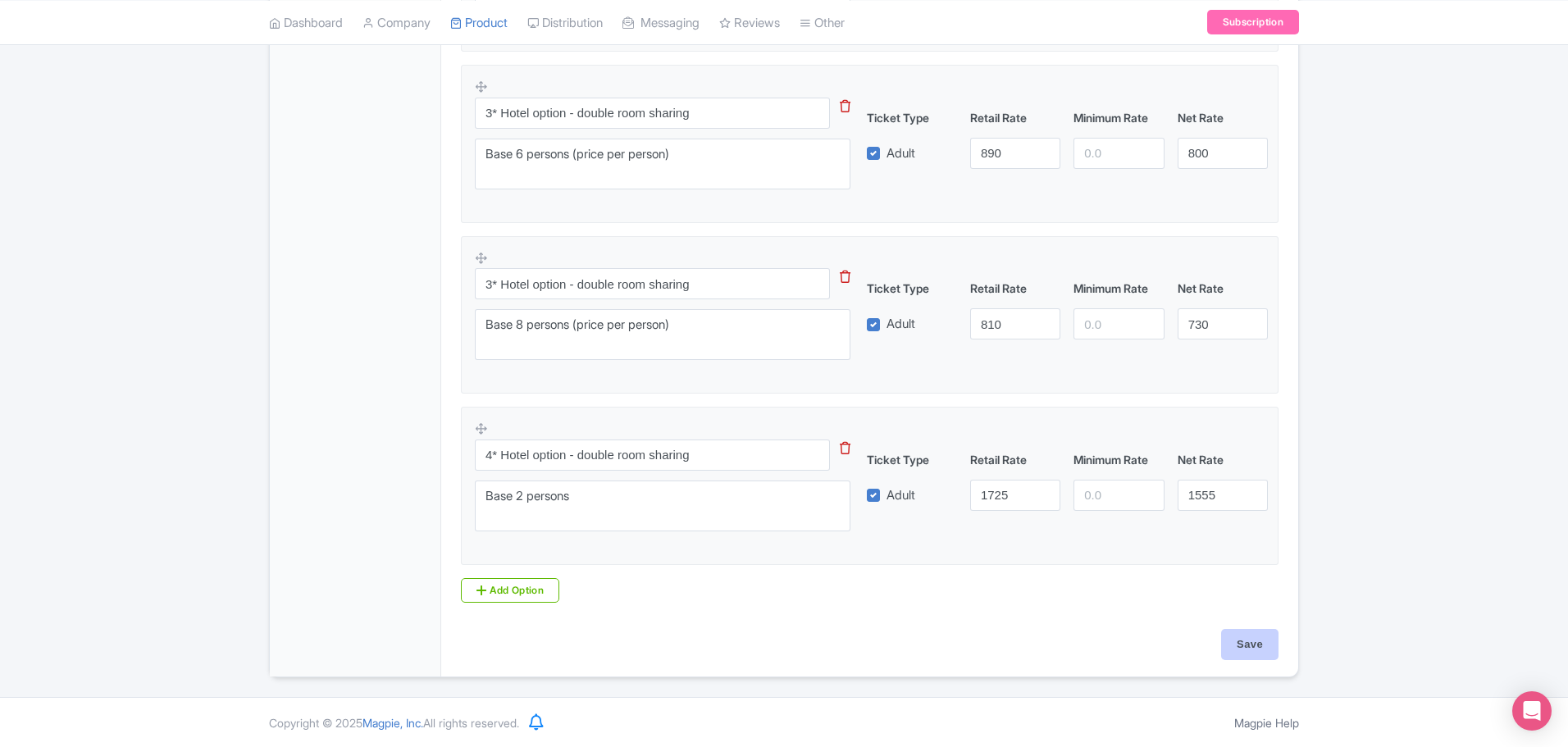
type input "Saving..."
click at [539, 592] on link "Add Option" at bounding box center [510, 590] width 99 height 25
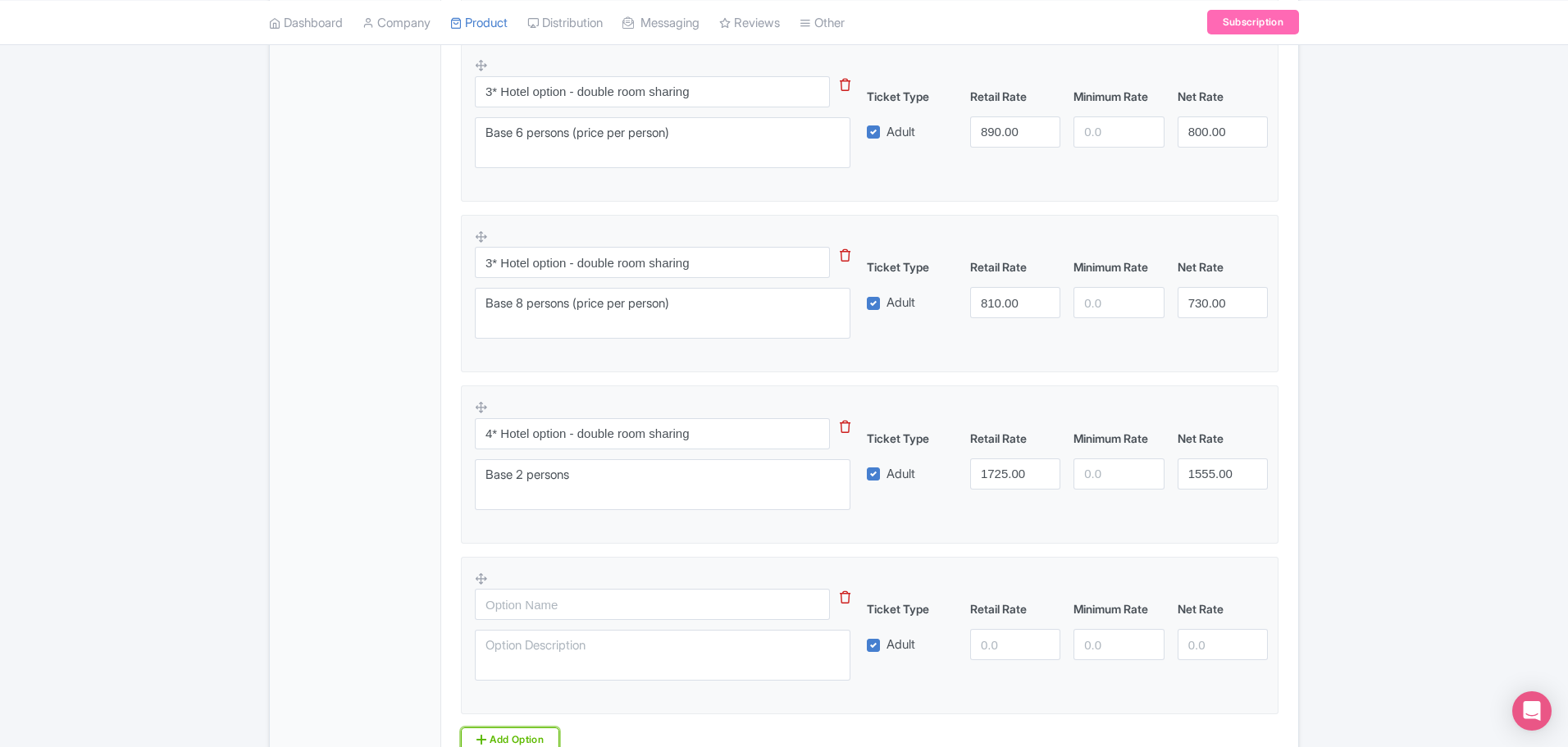
scroll to position [1010, 0]
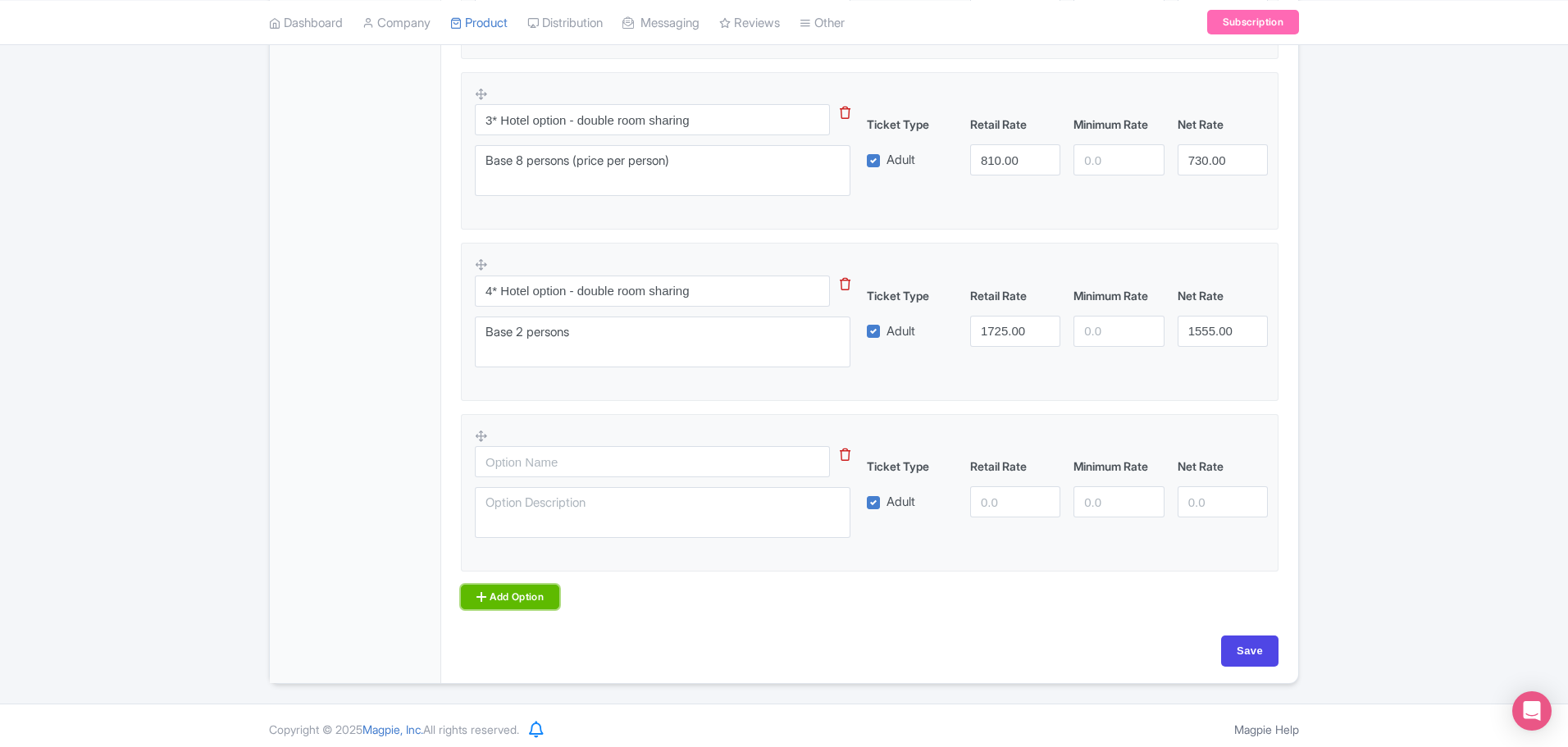
click at [520, 600] on link "Add Option" at bounding box center [510, 597] width 99 height 25
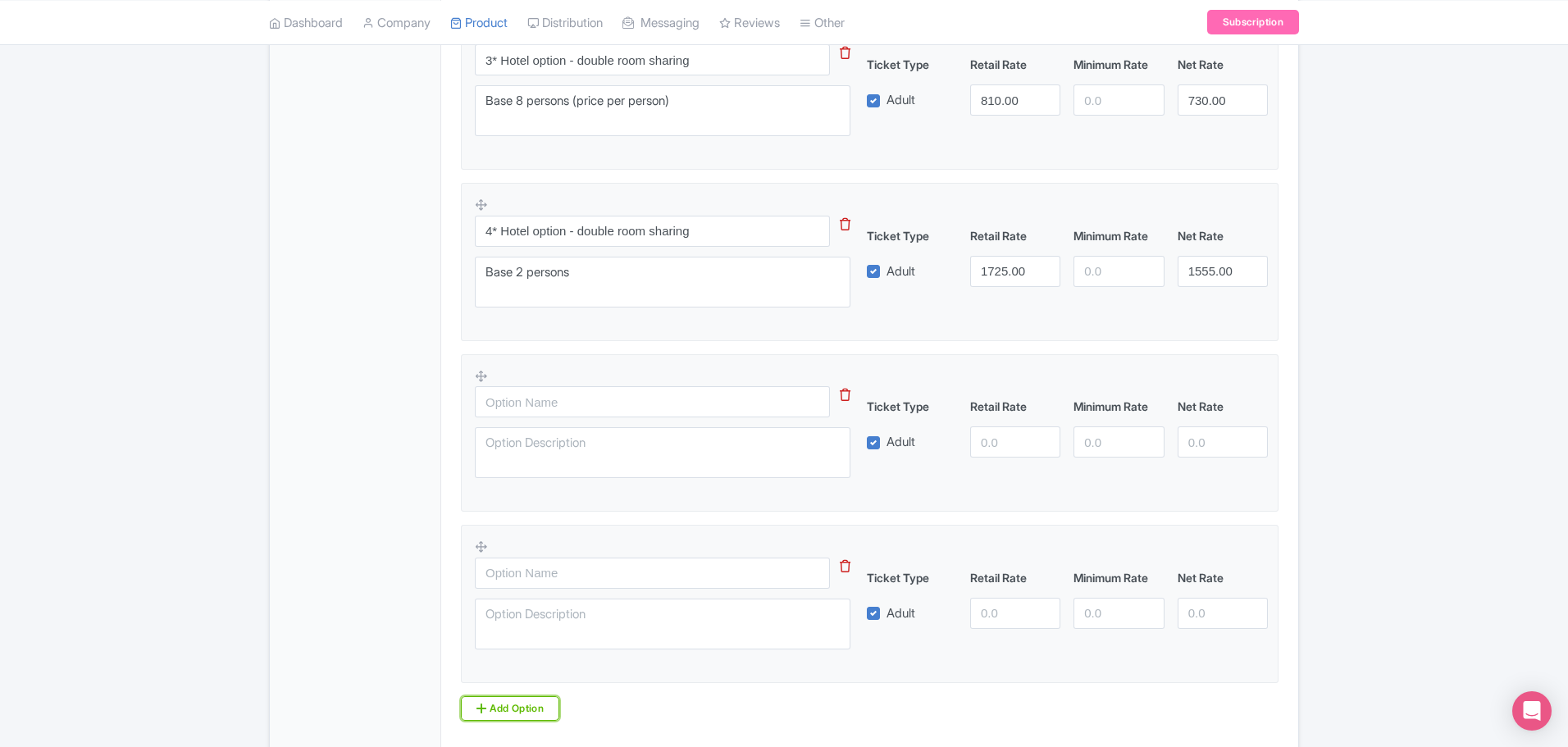
scroll to position [1188, 0]
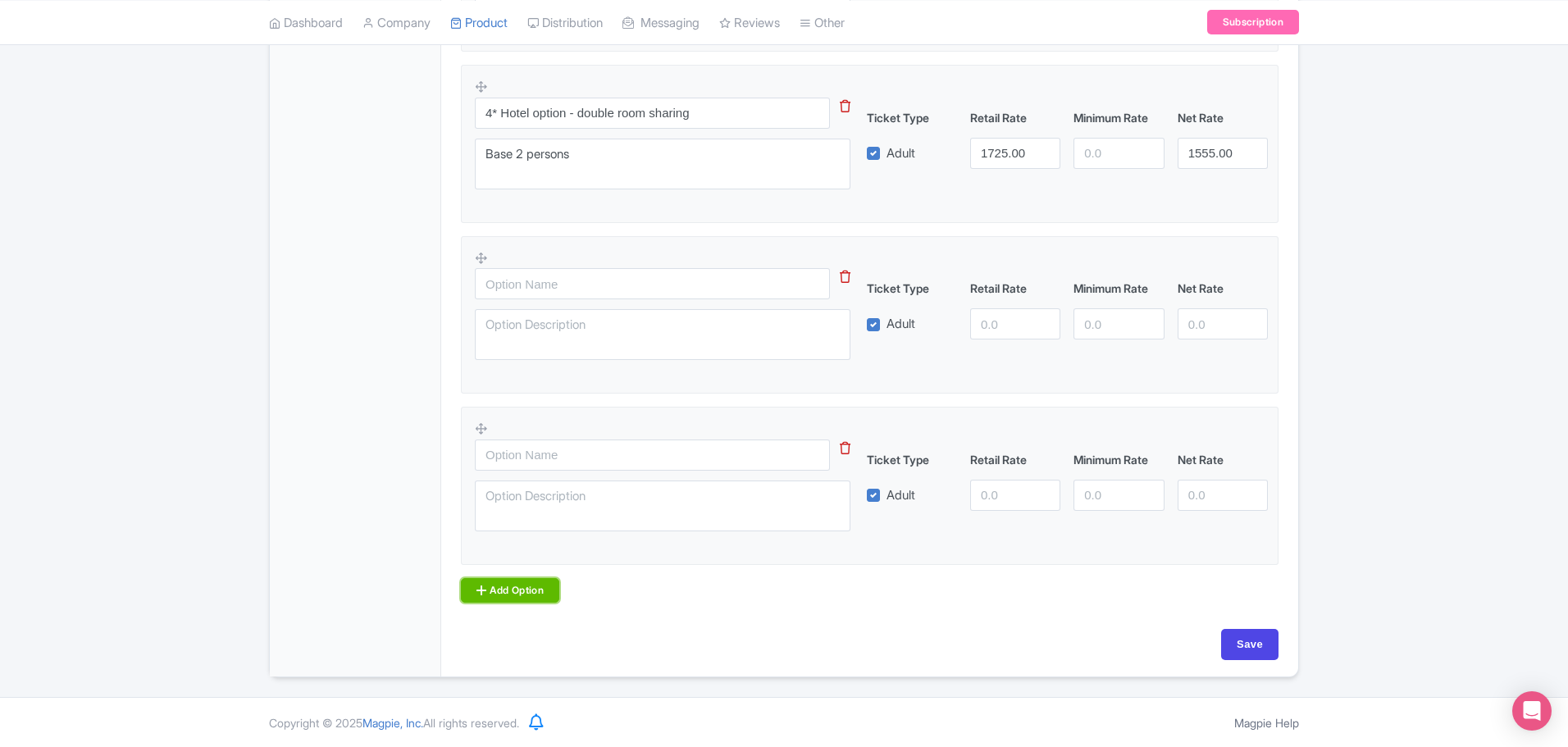
click at [513, 584] on link "Add Option" at bounding box center [510, 590] width 99 height 25
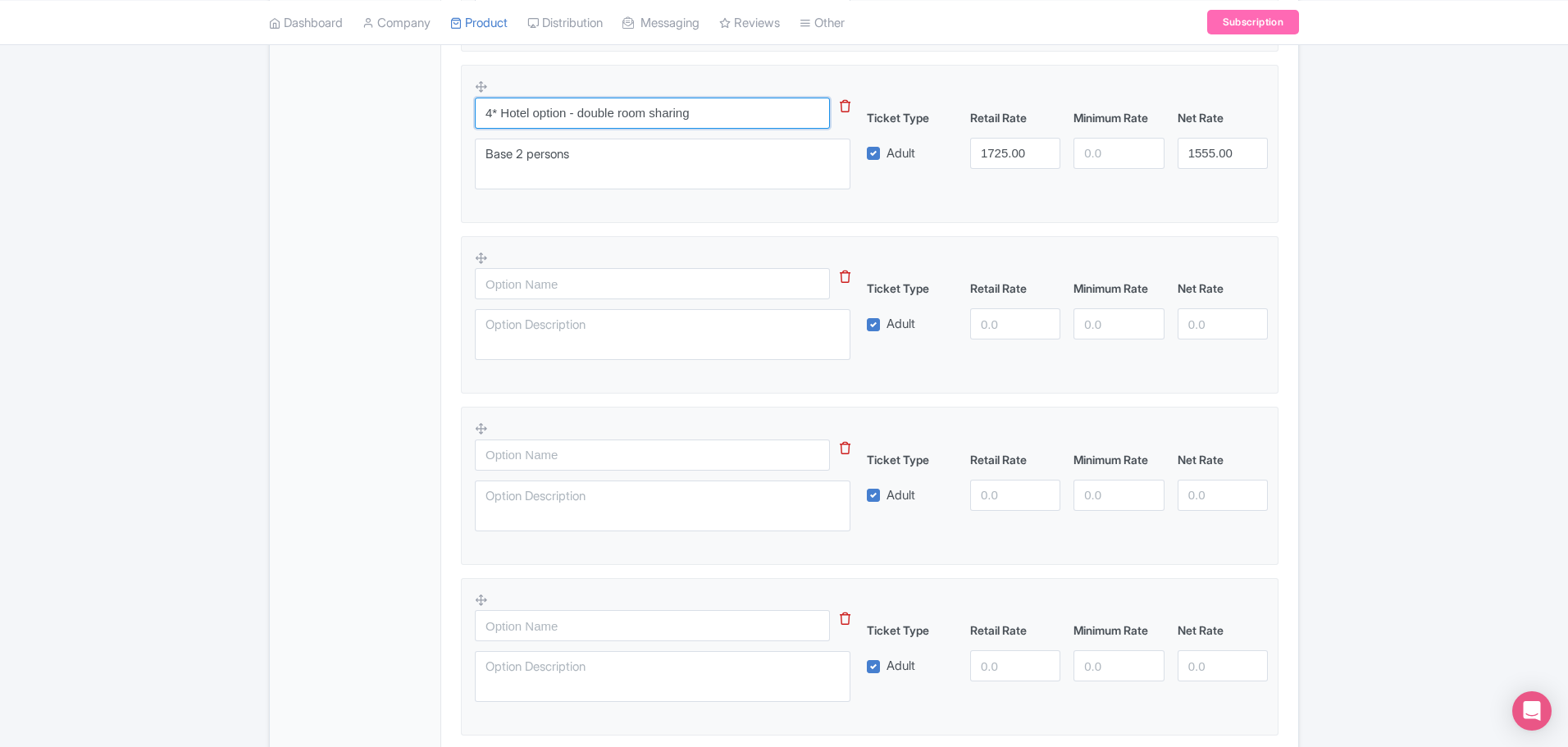
click at [652, 107] on input "4* Hotel option - double room sharing" at bounding box center [653, 113] width 355 height 31
click at [649, 105] on input "4* Hotel option - double room sharing" at bounding box center [653, 113] width 355 height 31
click at [643, 106] on input "4* Hotel option - double room sharing" at bounding box center [653, 113] width 355 height 31
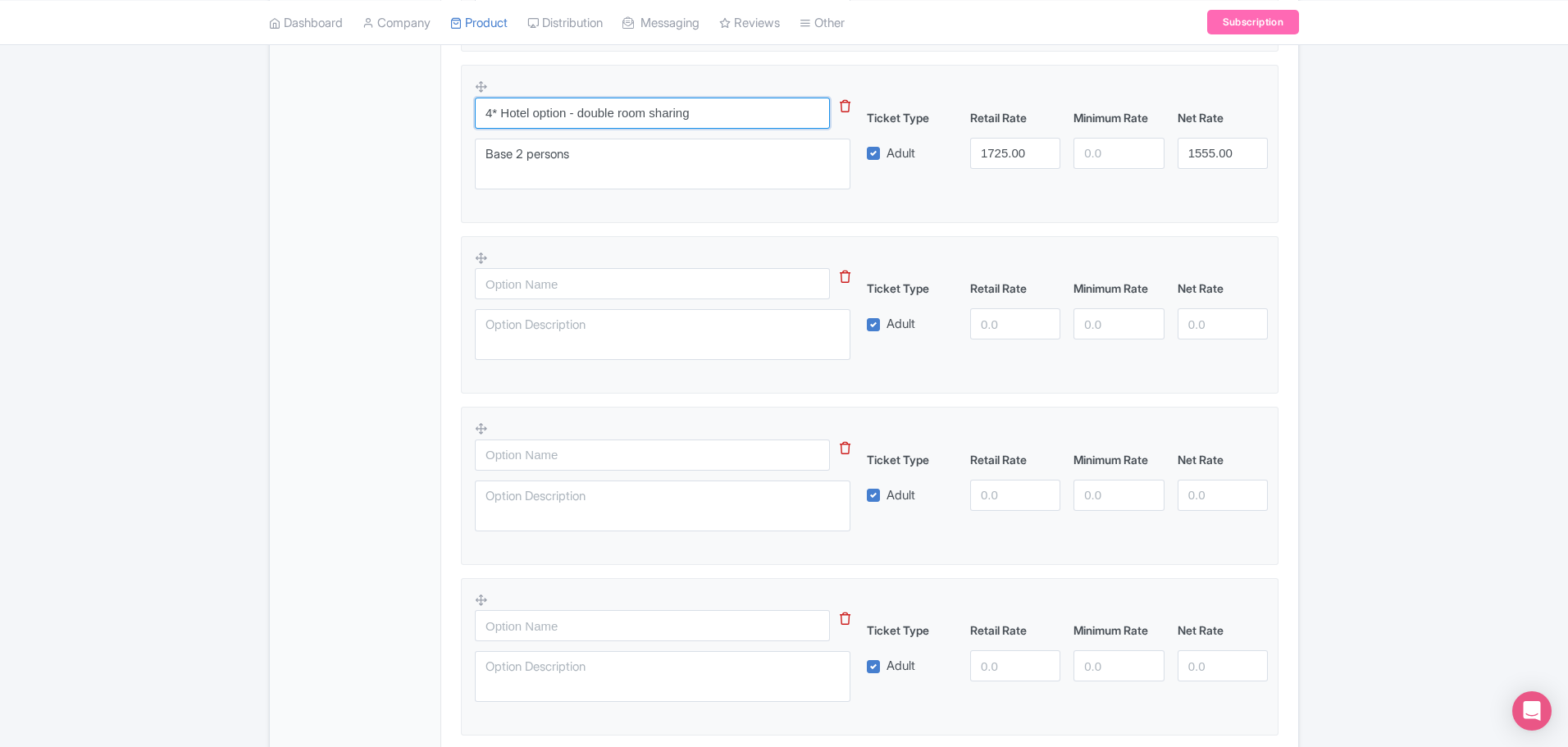
click at [643, 106] on input "4* Hotel option - double room sharing" at bounding box center [653, 113] width 355 height 31
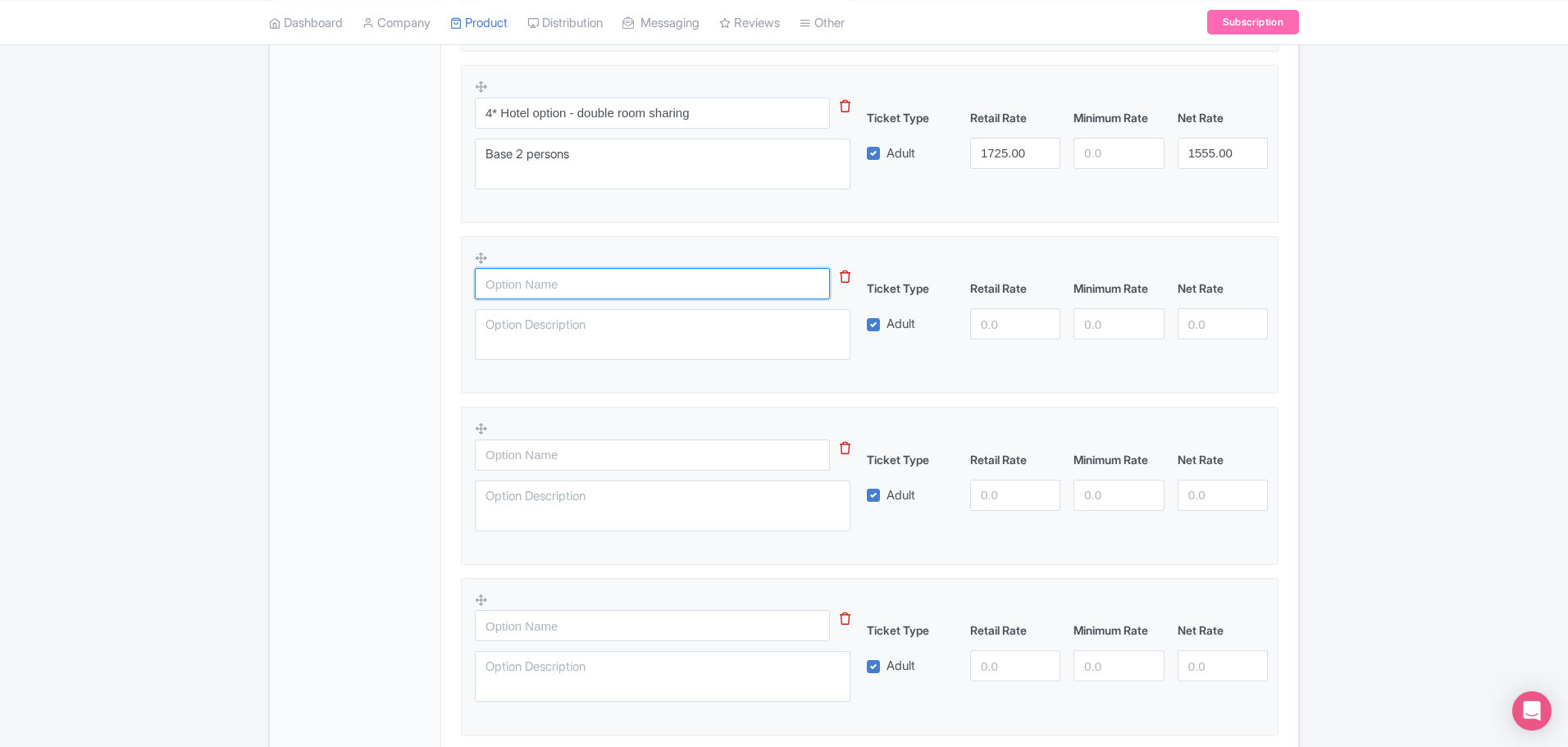
click at [583, 281] on input "text" at bounding box center [653, 284] width 355 height 31
paste input "4* Hotel option - double room sharing"
type input "4* Hotel option - double room sharing"
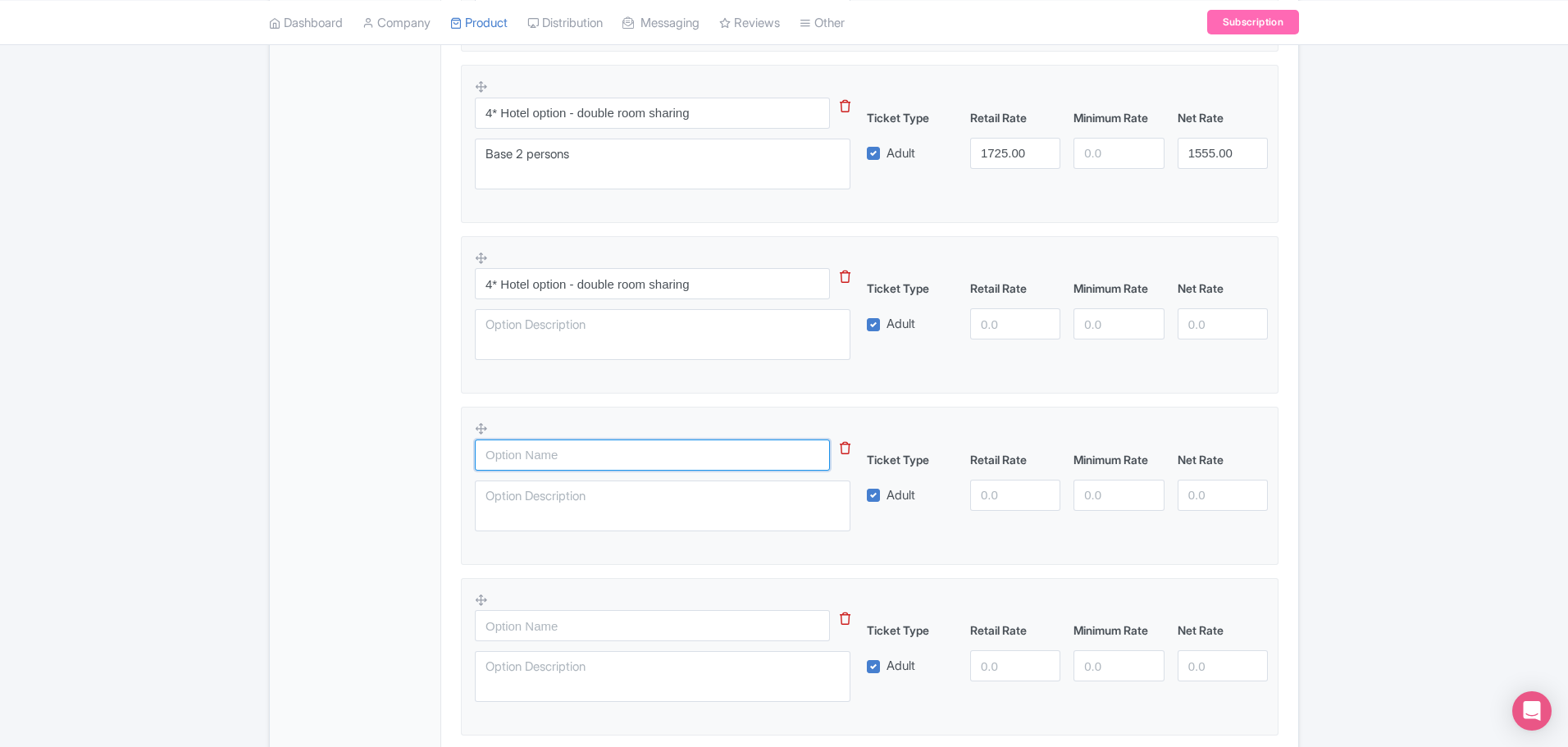
click at [536, 454] on input "text" at bounding box center [653, 455] width 355 height 31
paste input "4* Hotel option - double room sharing"
type input "4* Hotel option - double room sharing"
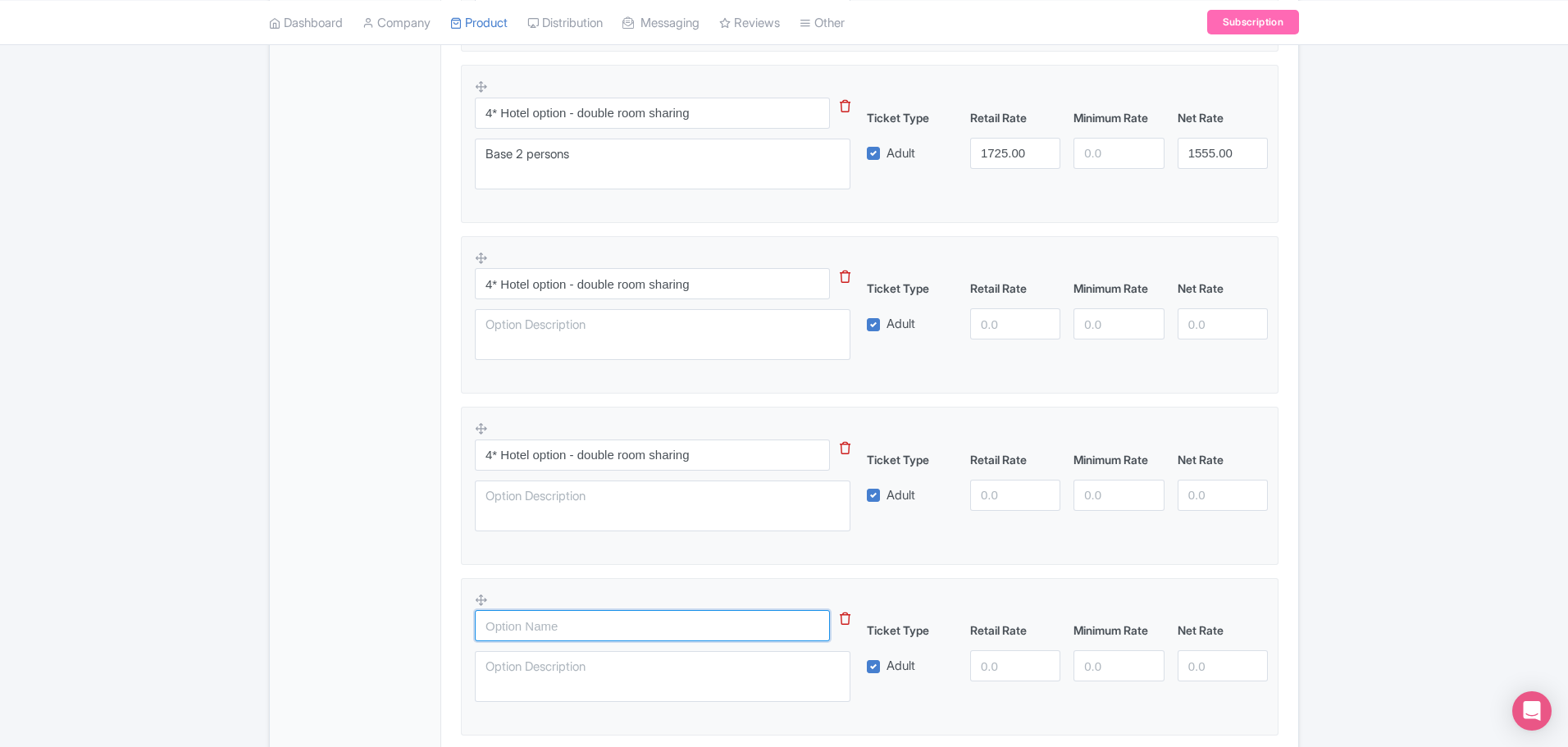
click at [547, 623] on input "text" at bounding box center [653, 626] width 355 height 31
paste input "4* Hotel option - double room sharing"
type input "4* Hotel option - double room sharing"
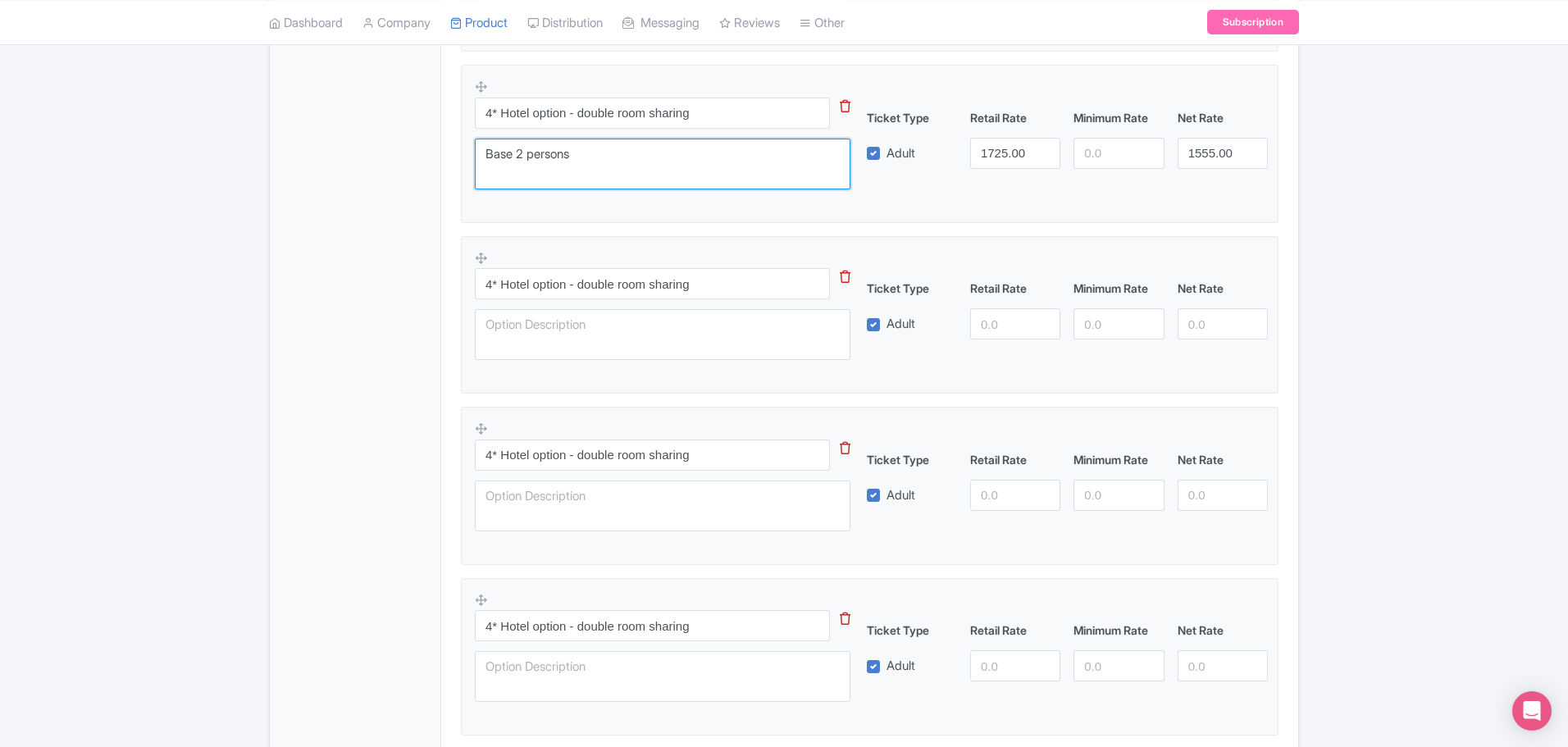
click at [536, 155] on textarea "Base 2 persons" at bounding box center [663, 164] width 376 height 51
click at [532, 153] on textarea "Base 2 persons" at bounding box center [663, 164] width 376 height 51
click at [529, 151] on textarea "Base 2 persons" at bounding box center [663, 164] width 376 height 51
click at [529, 150] on textarea "Base 2 persons" at bounding box center [663, 164] width 376 height 51
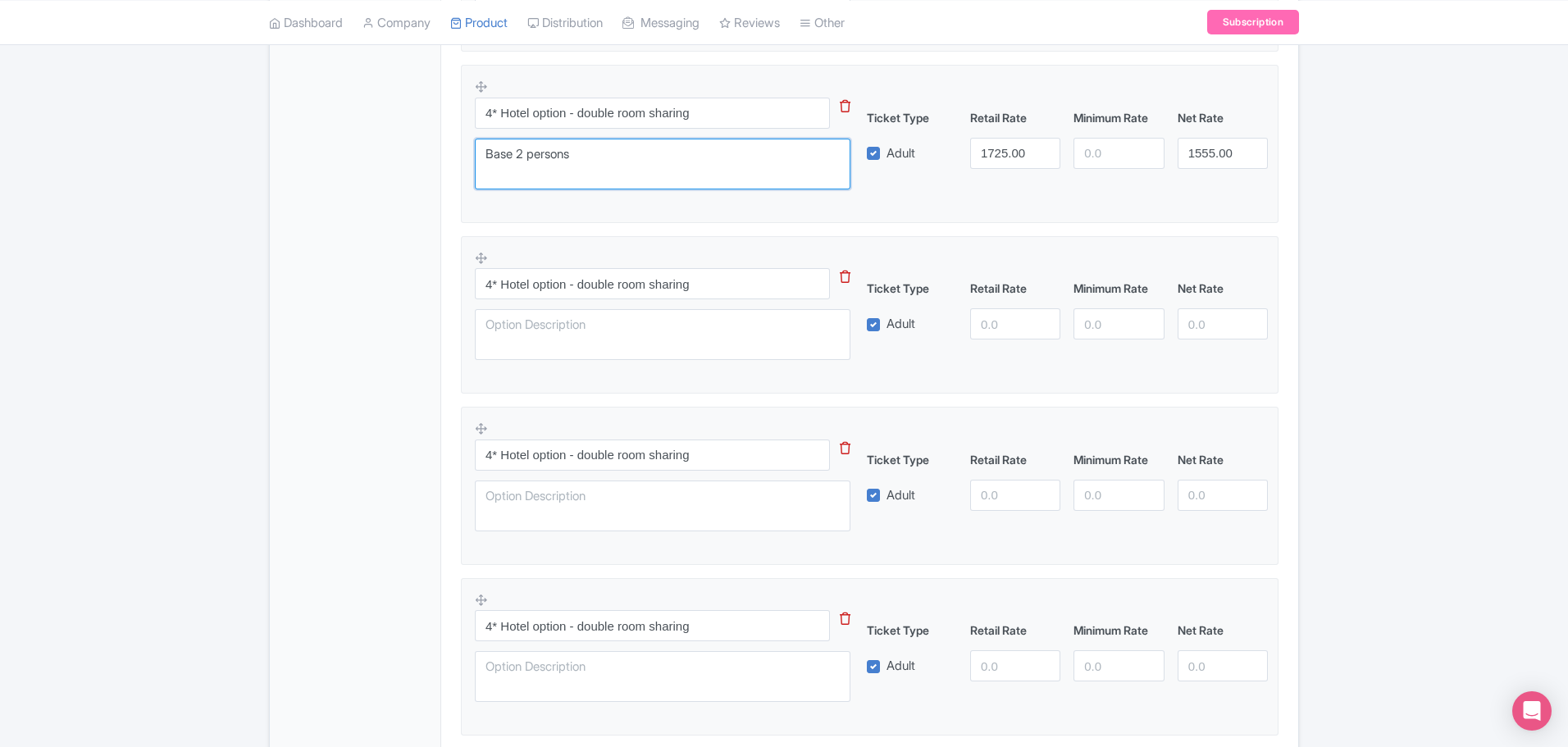
click at [528, 149] on textarea "Base 2 persons" at bounding box center [663, 164] width 376 height 51
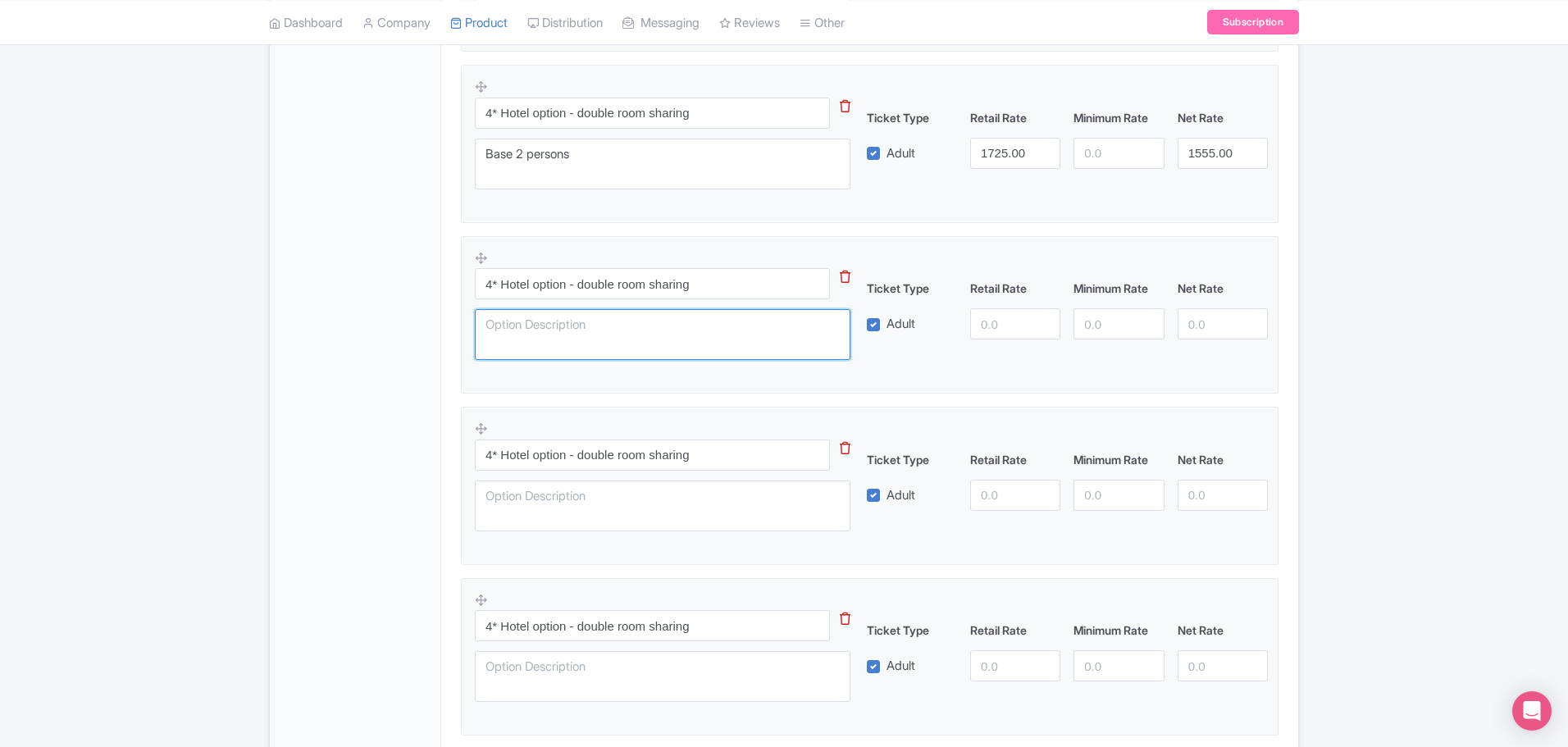
click at [547, 325] on textarea at bounding box center [663, 334] width 376 height 51
paste textarea "Base 2 persons"
type textarea "Base 2 persons"
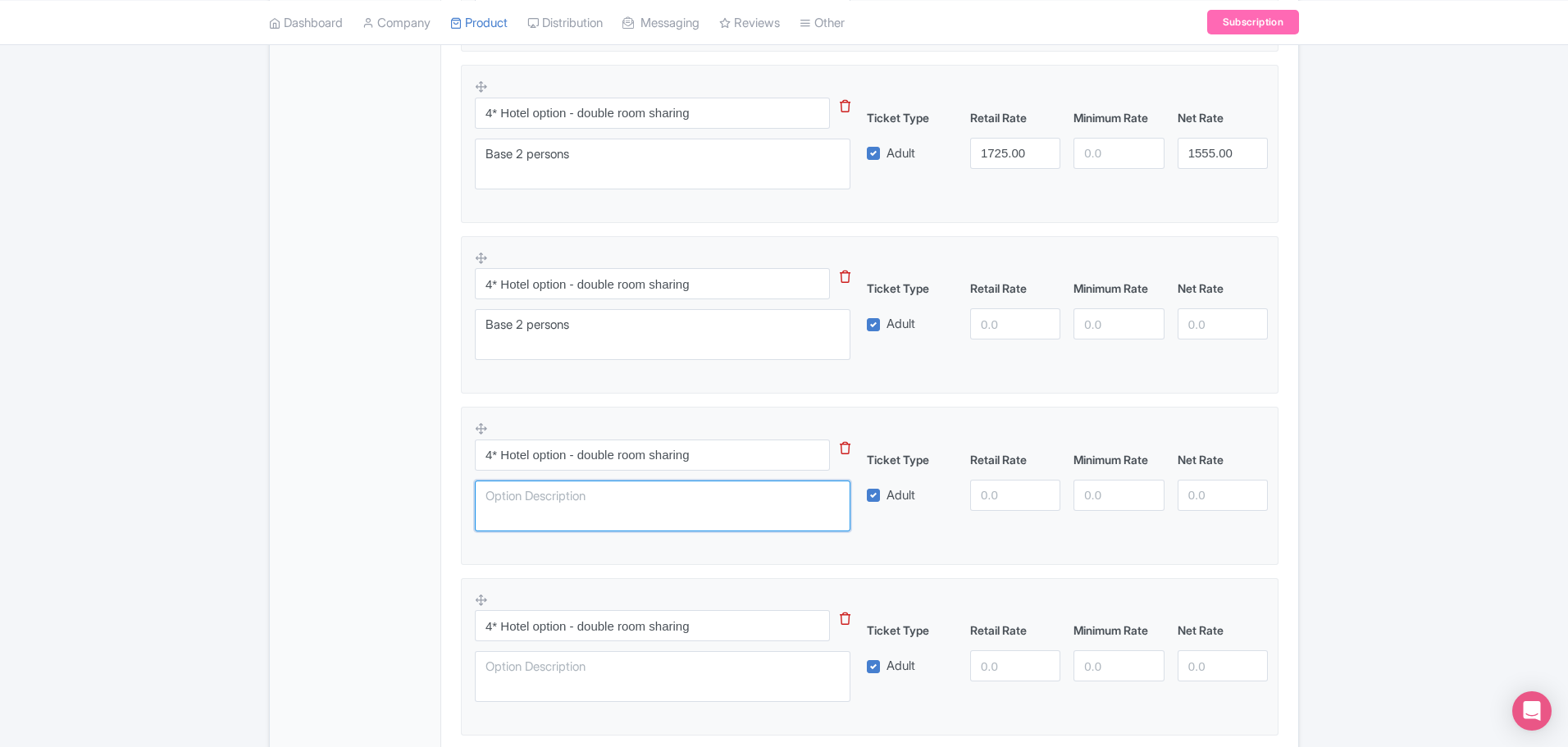
click at [536, 500] on textarea at bounding box center [663, 506] width 376 height 51
paste textarea "Base 2 persons"
type textarea "Base 2 persons"
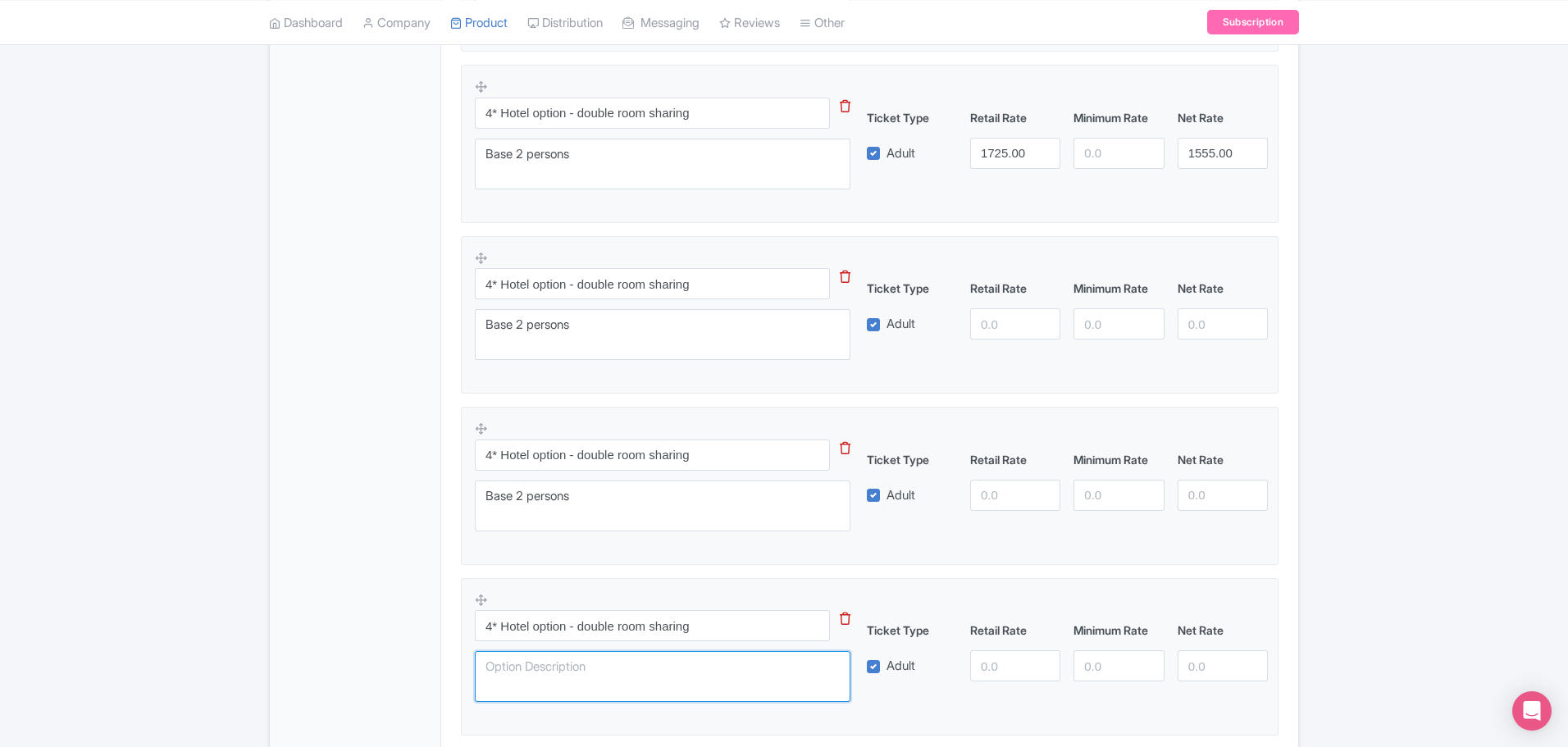
click at [557, 665] on textarea at bounding box center [663, 676] width 376 height 51
paste textarea "Base 2 persons"
type textarea "Base 2 persons"
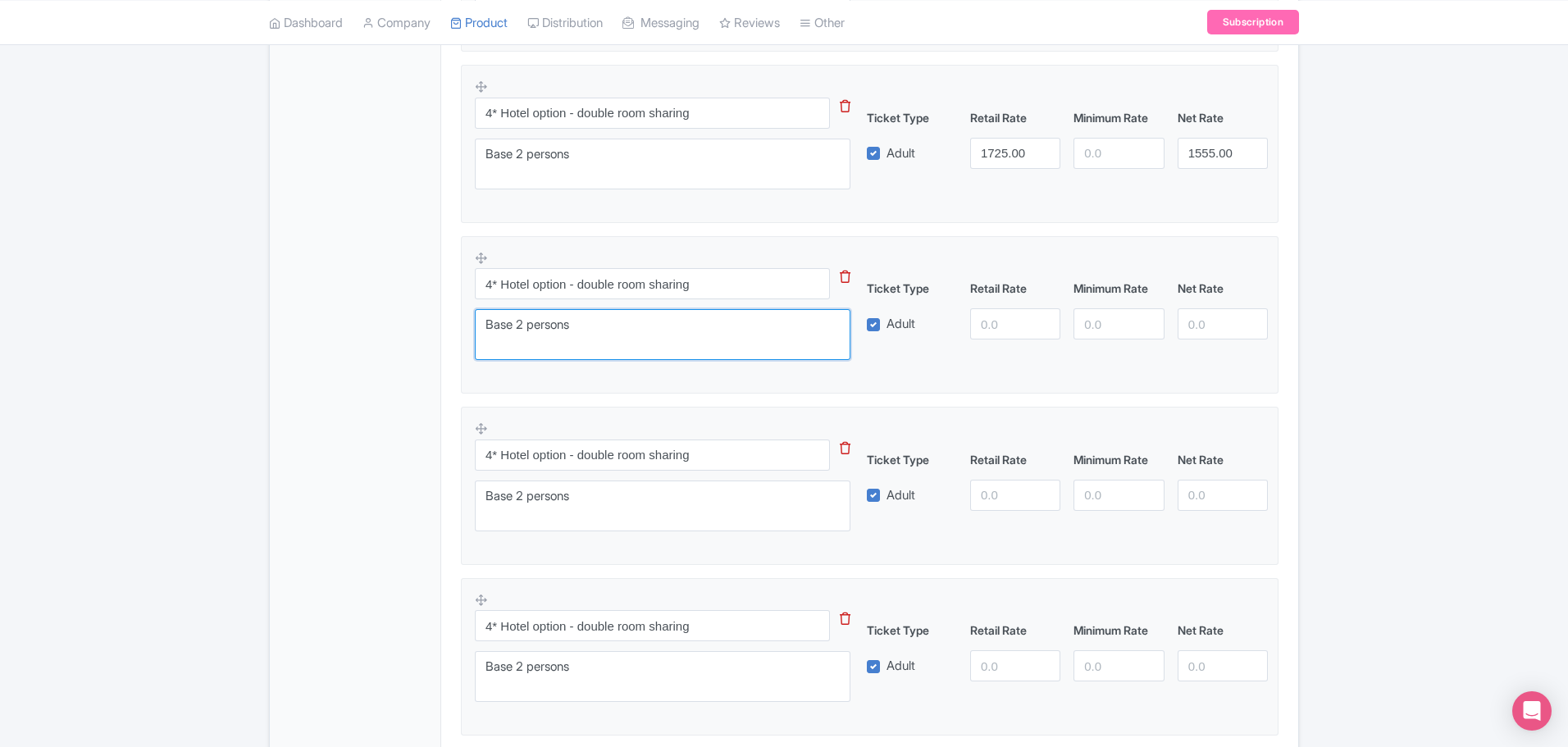
click at [525, 327] on textarea "Base 2 persons" at bounding box center [663, 334] width 376 height 51
type textarea "Base 4 persons"
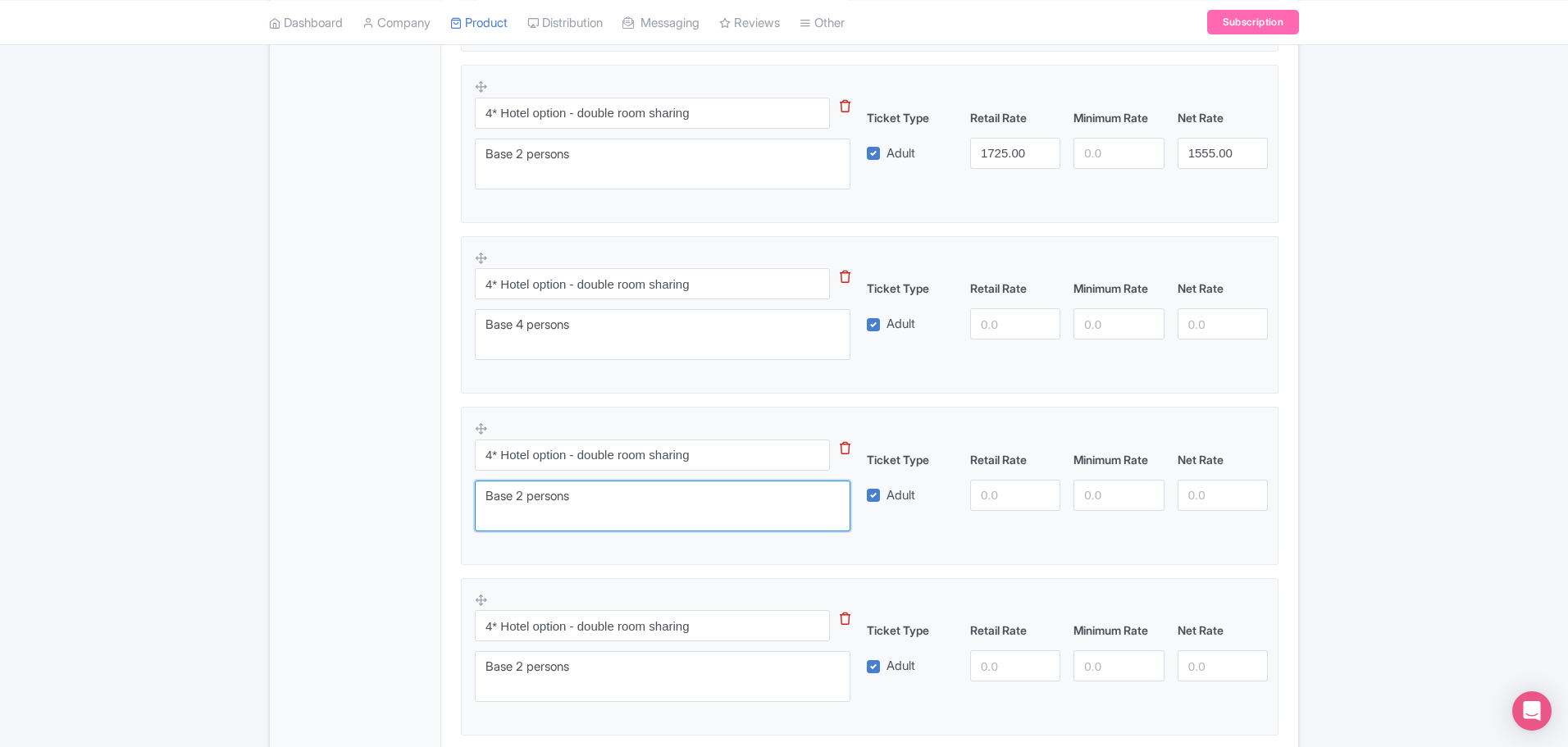
click at [522, 496] on textarea "Base 2 persons" at bounding box center [663, 506] width 376 height 51
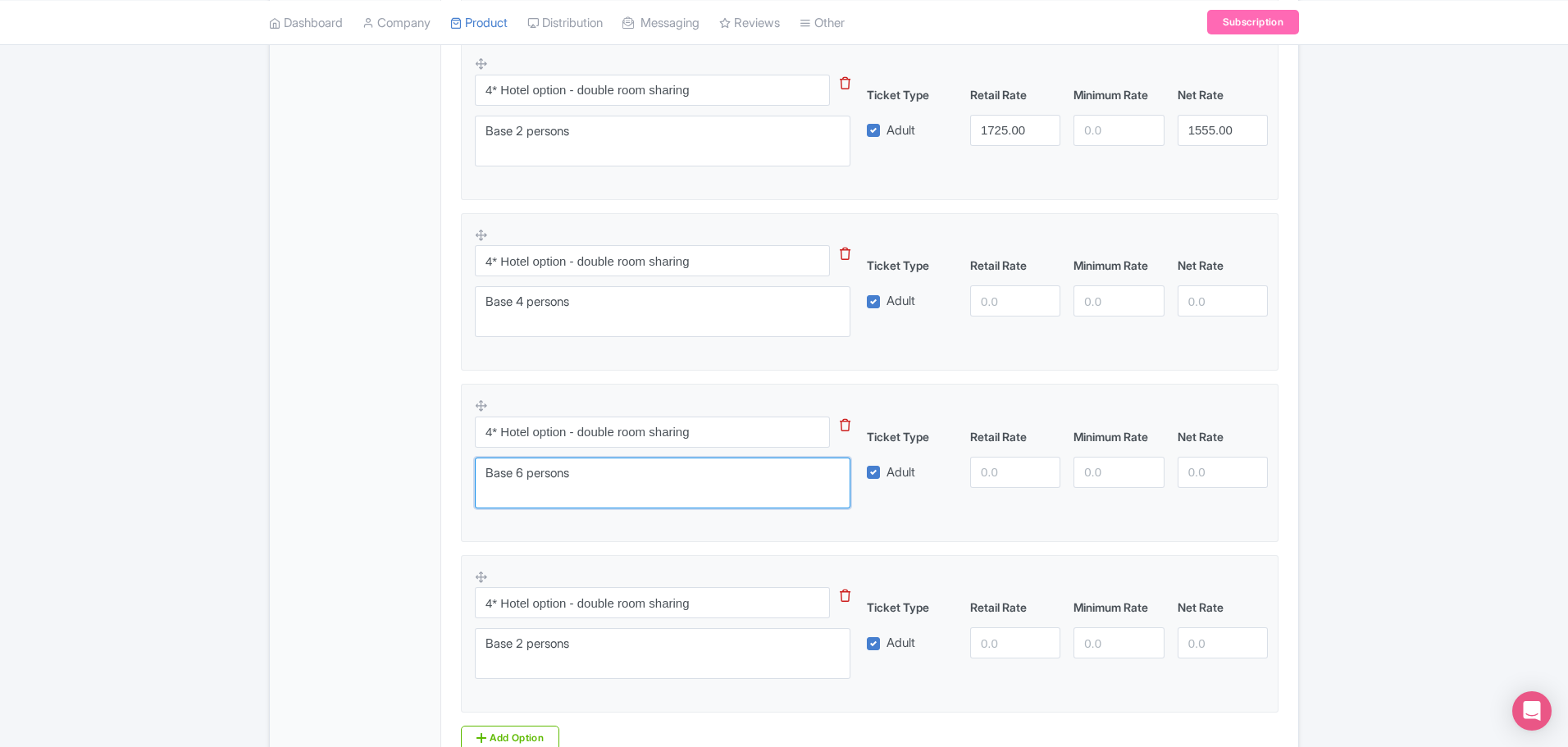
scroll to position [1352, 0]
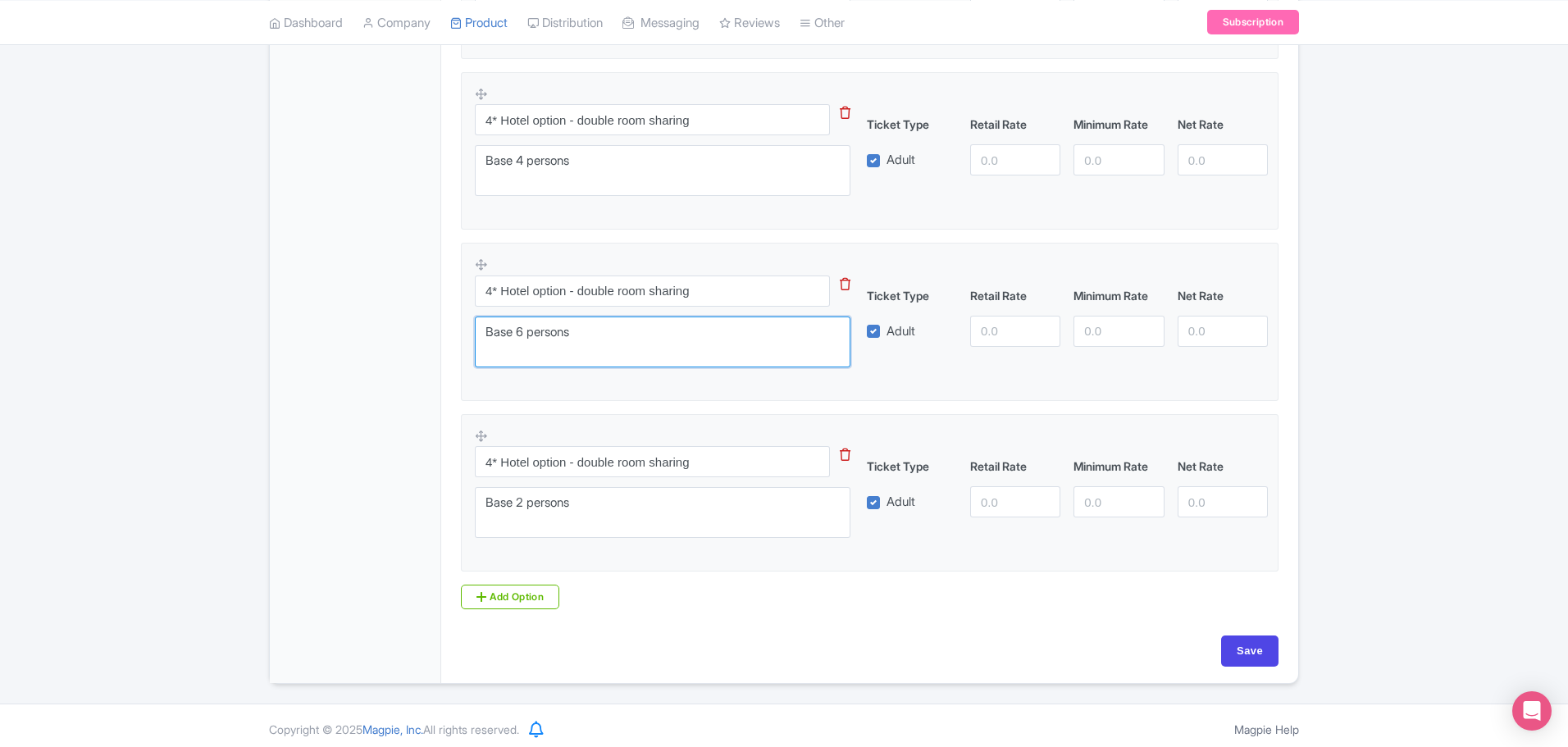
type textarea "Base 6 persons"
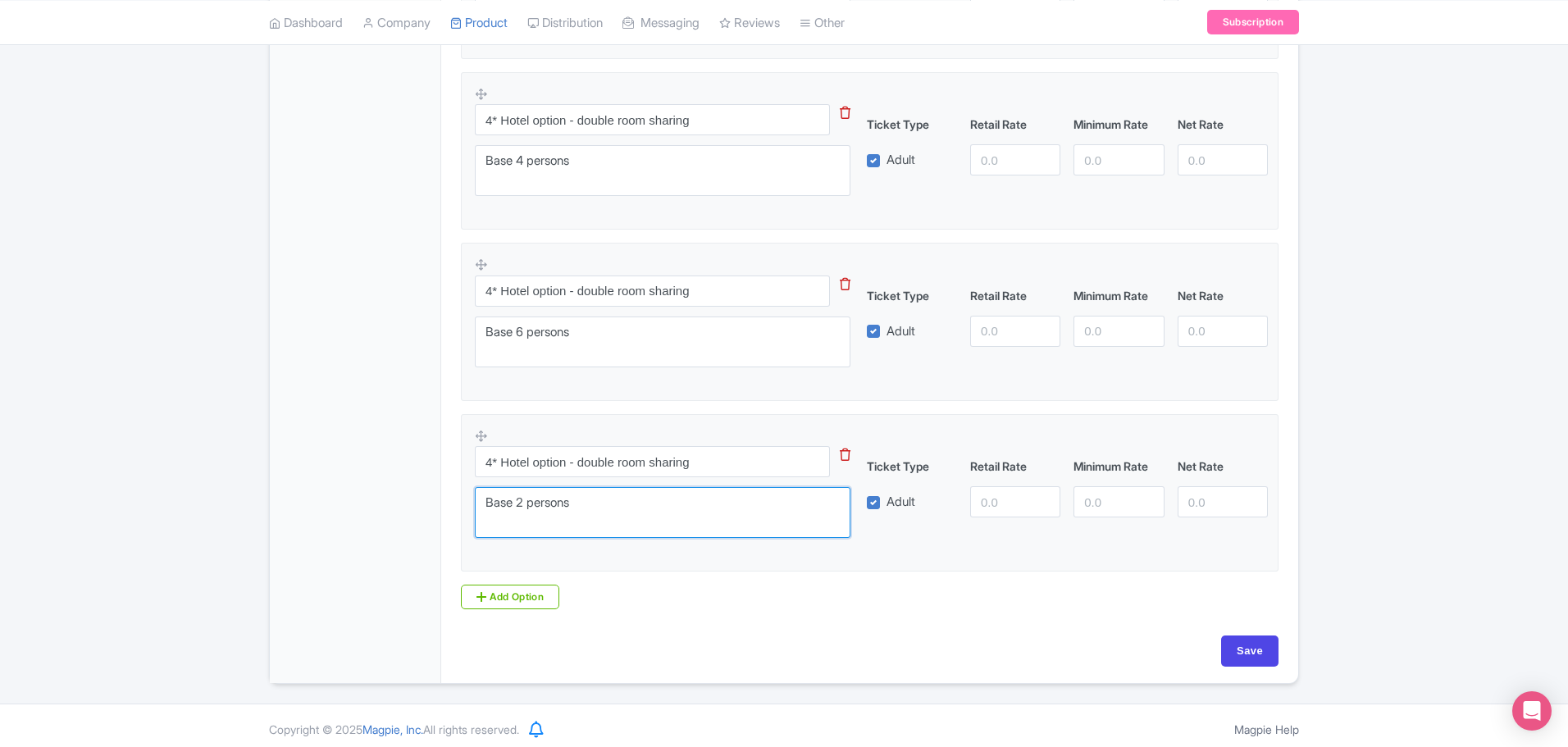
drag, startPoint x: 523, startPoint y: 503, endPoint x: 512, endPoint y: 504, distance: 11.0
click at [523, 501] on textarea "Base 2 persons" at bounding box center [663, 512] width 376 height 51
type textarea "Base 8 persons"
click at [1252, 655] on input "Save" at bounding box center [1249, 651] width 57 height 31
type input "Saving..."
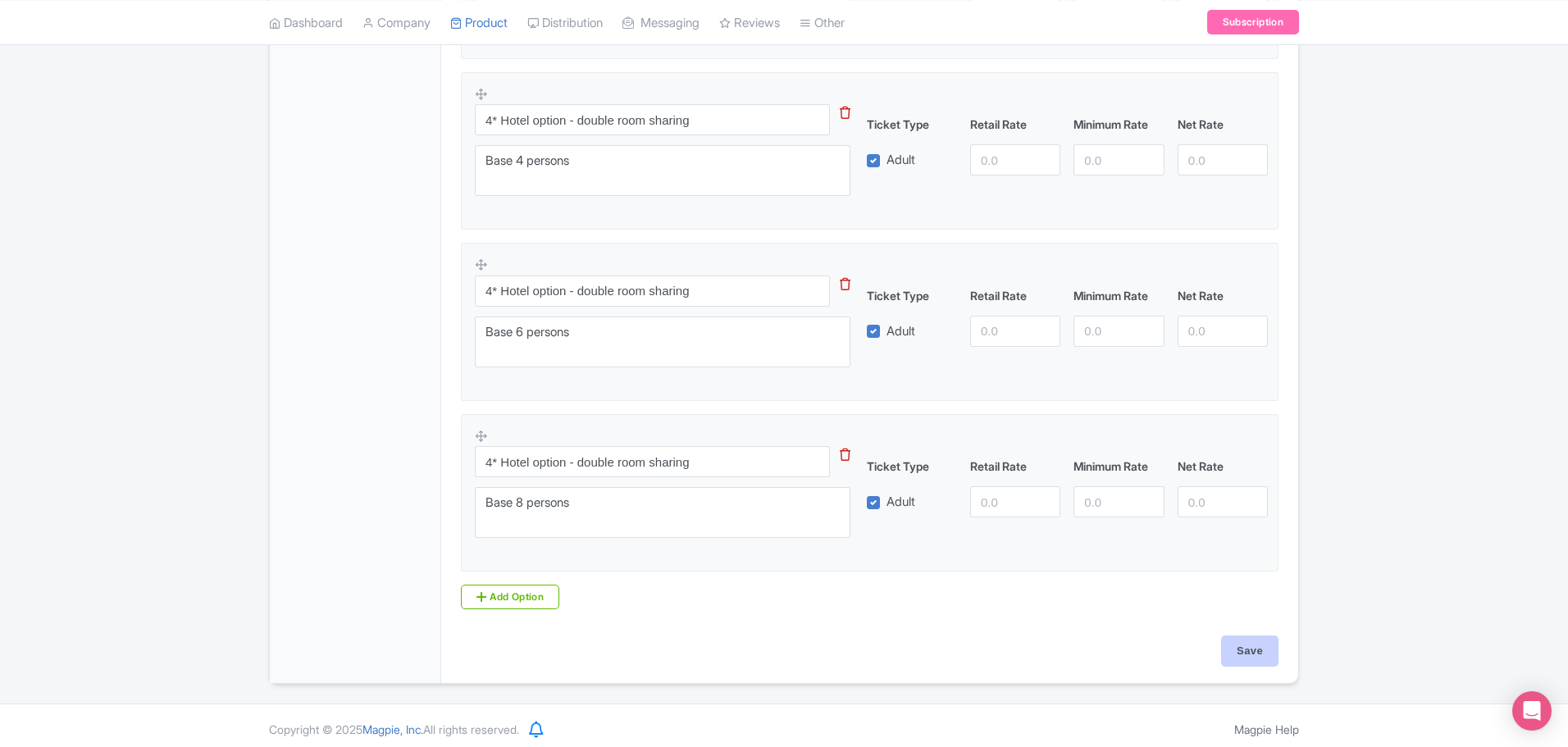
type input "Saving..."
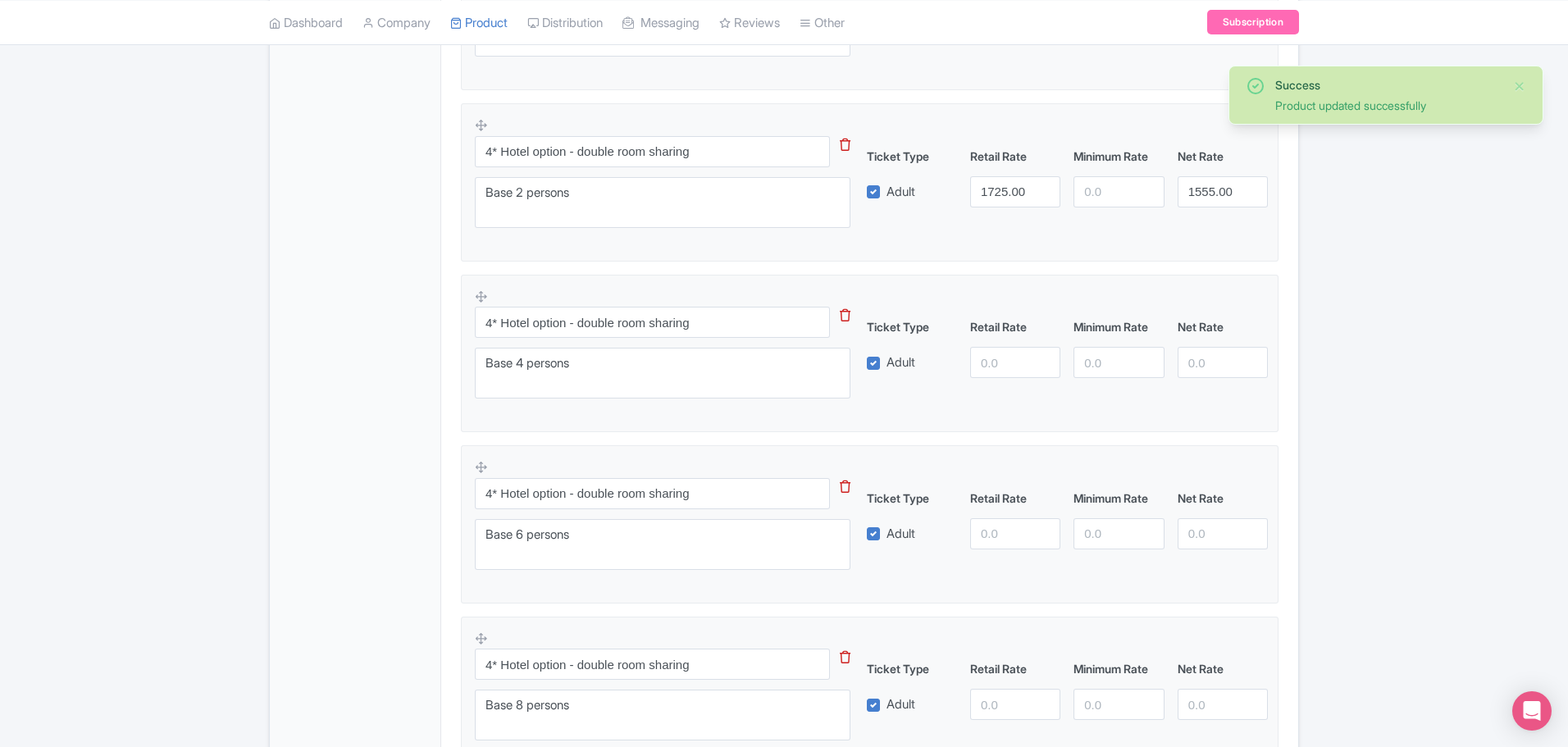
scroll to position [1151, 0]
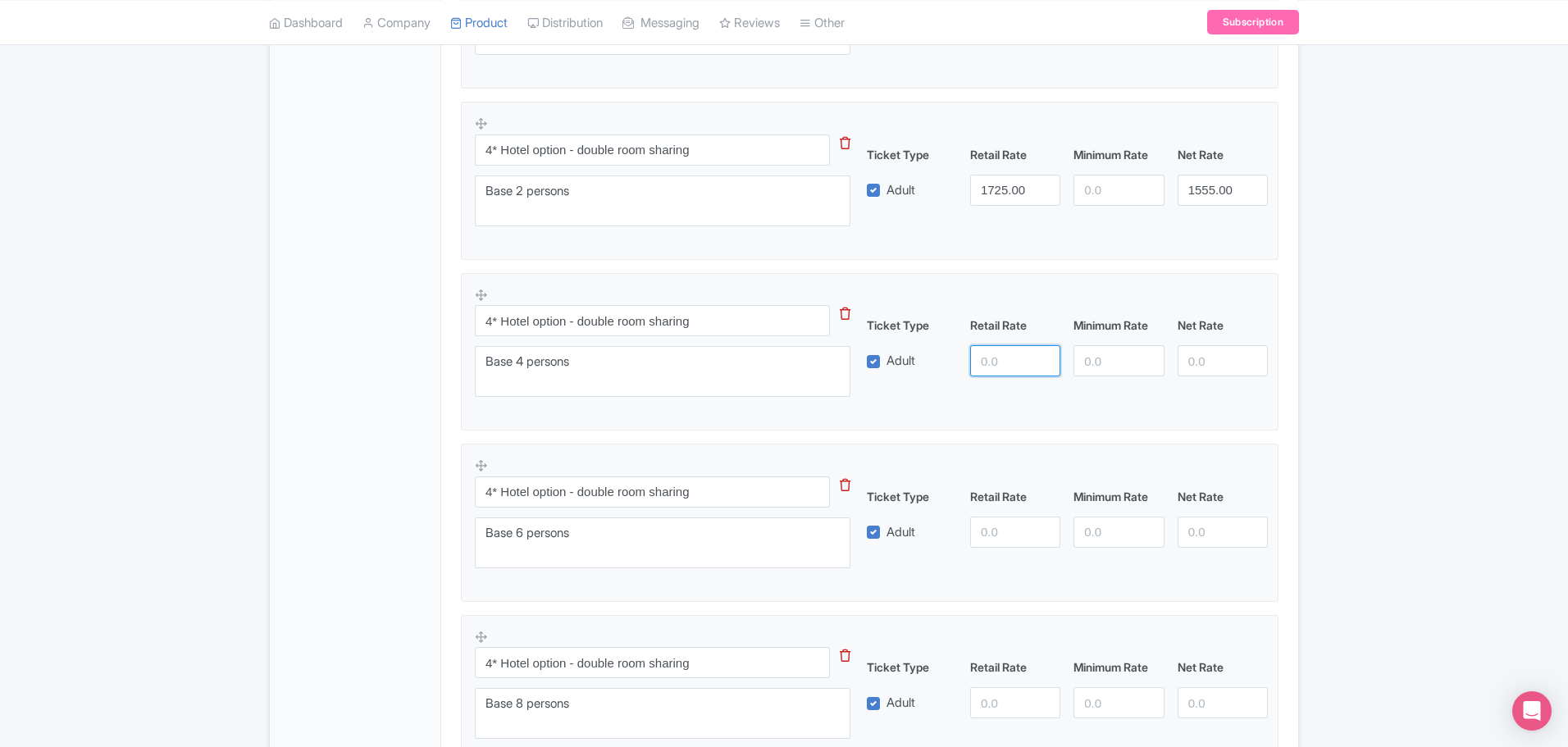
click at [976, 357] on input "number" at bounding box center [1016, 361] width 90 height 31
type input "1310"
type input "1180"
type input "1170"
type input "1060"
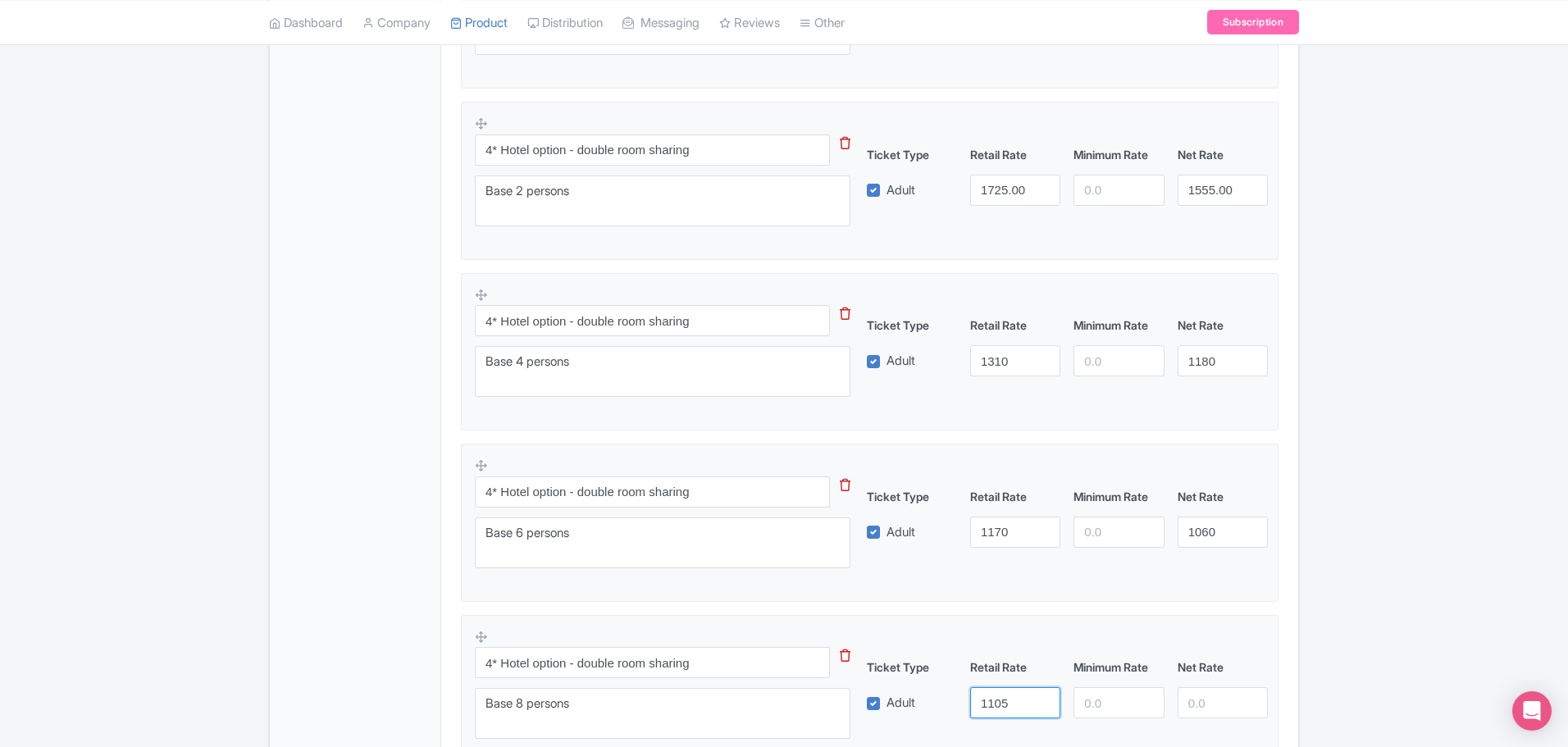
type input "1105"
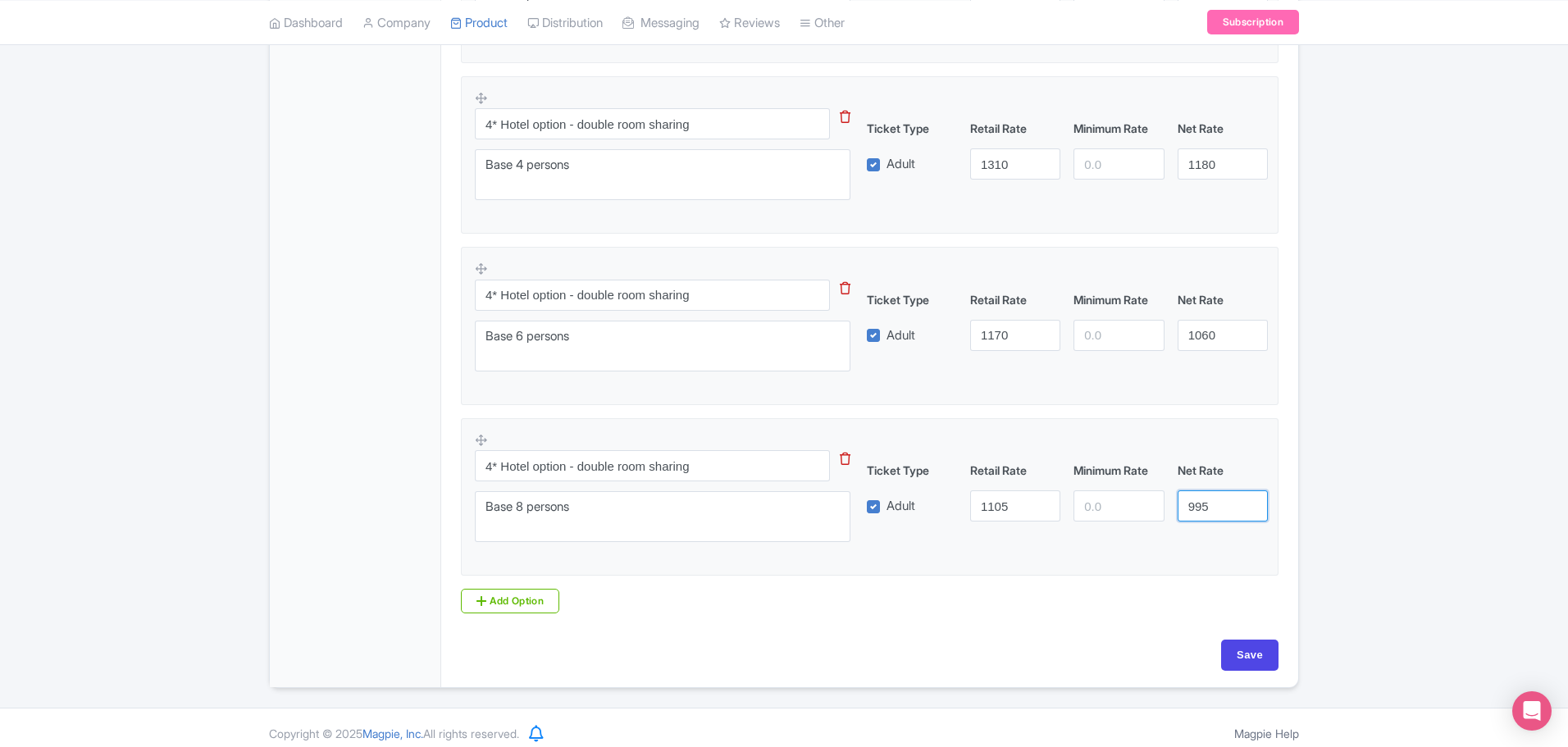
scroll to position [1359, 0]
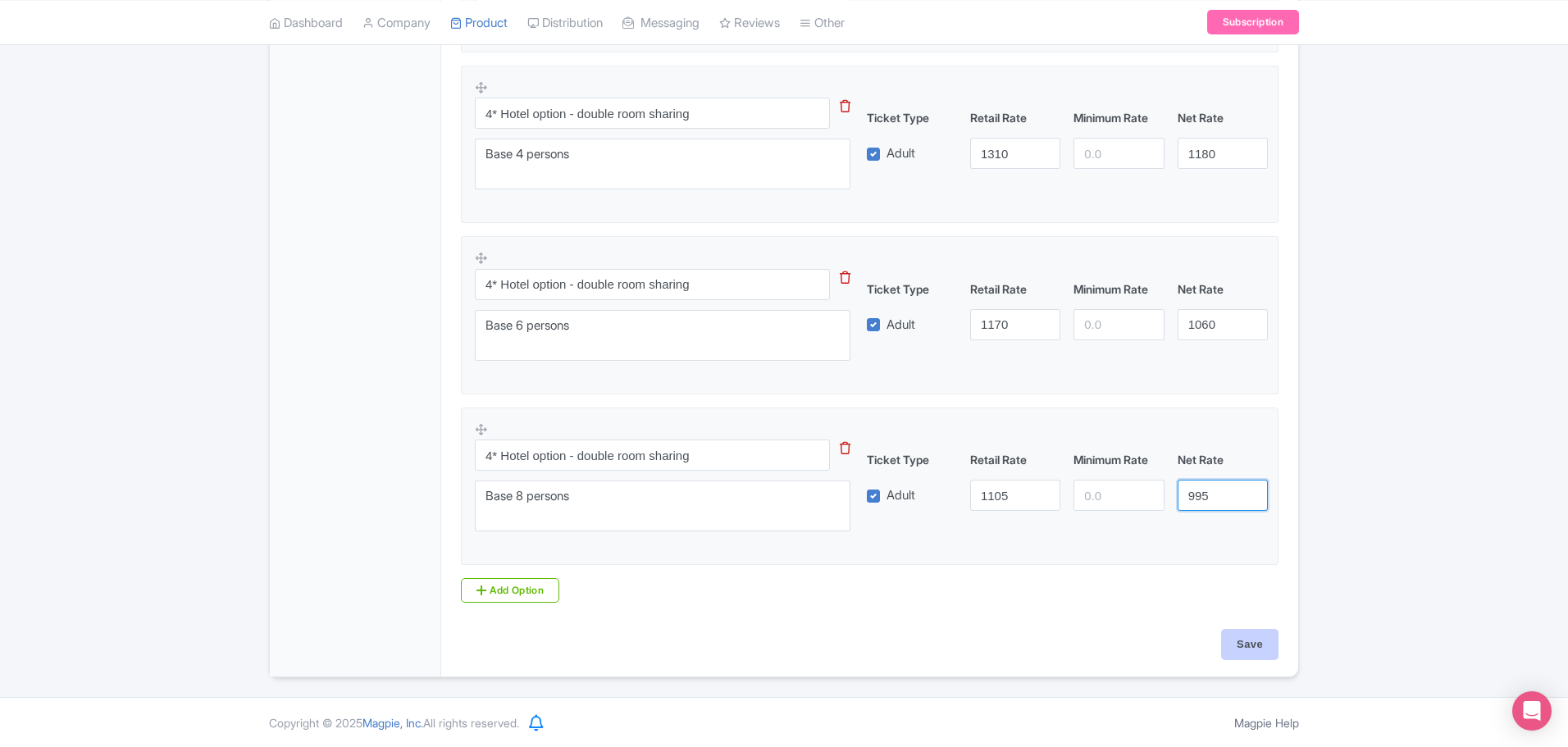
type input "995"
click at [1257, 647] on input "Save" at bounding box center [1249, 645] width 57 height 31
type input "Saving..."
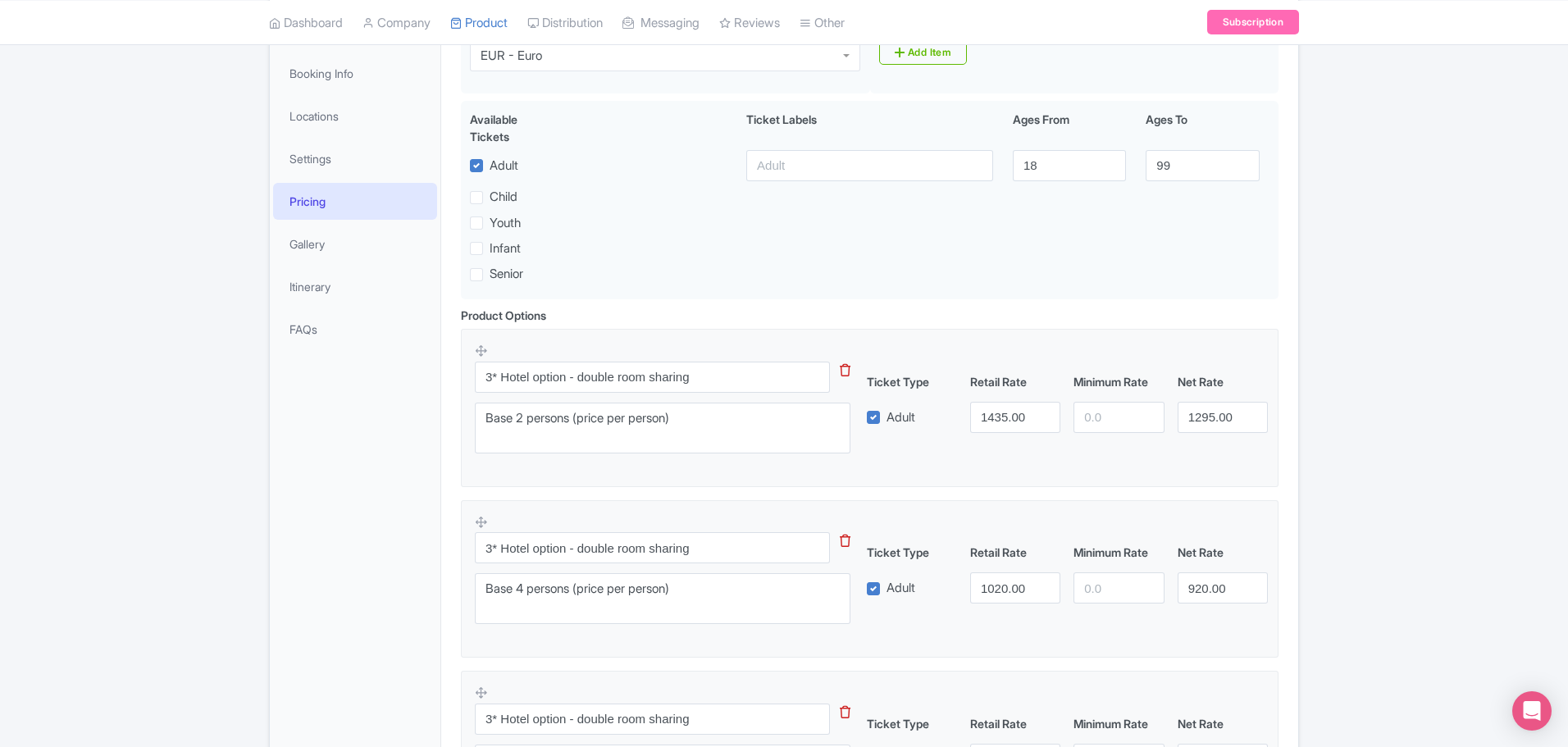
scroll to position [210, 0]
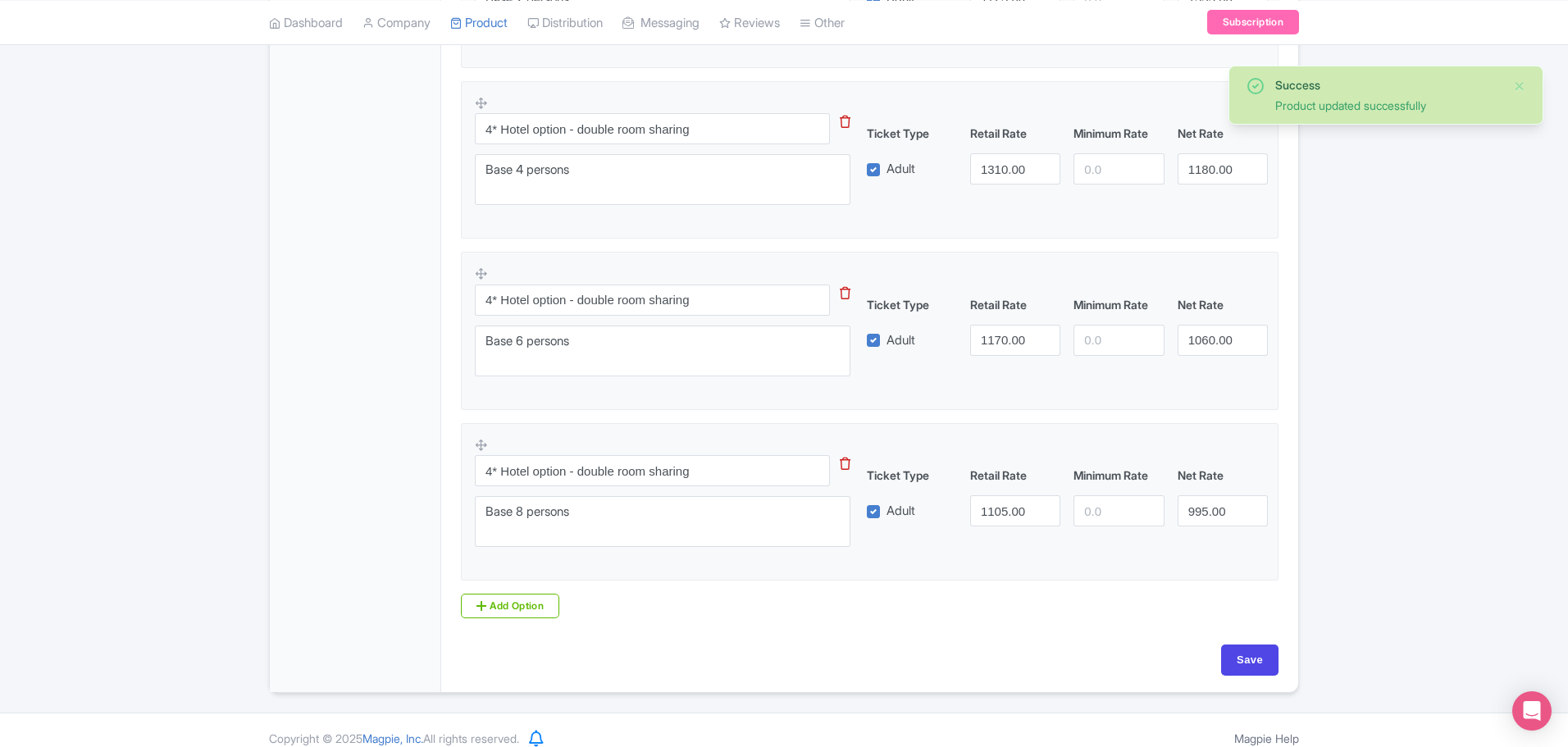
scroll to position [1359, 0]
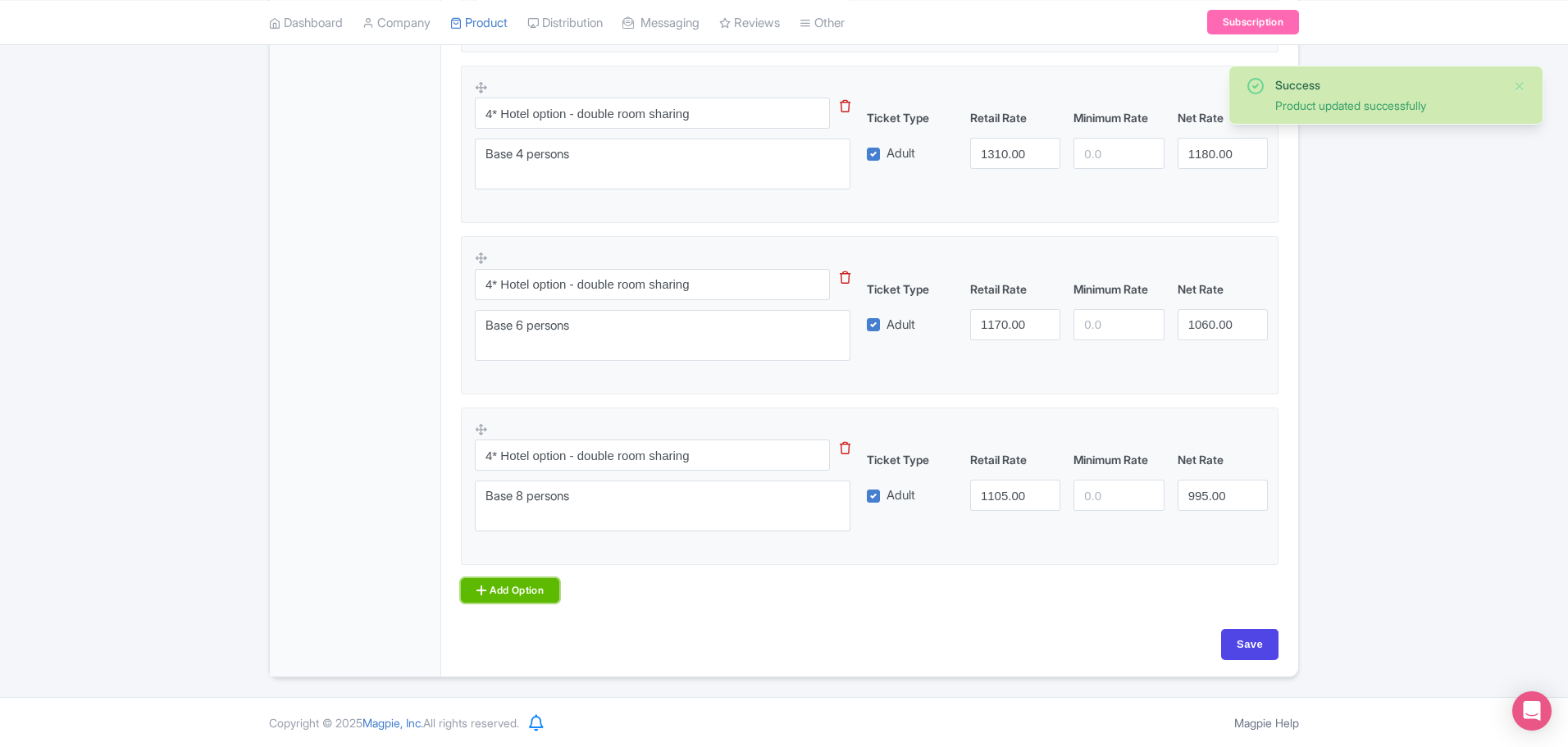
click at [528, 586] on link "Add Option" at bounding box center [510, 590] width 99 height 25
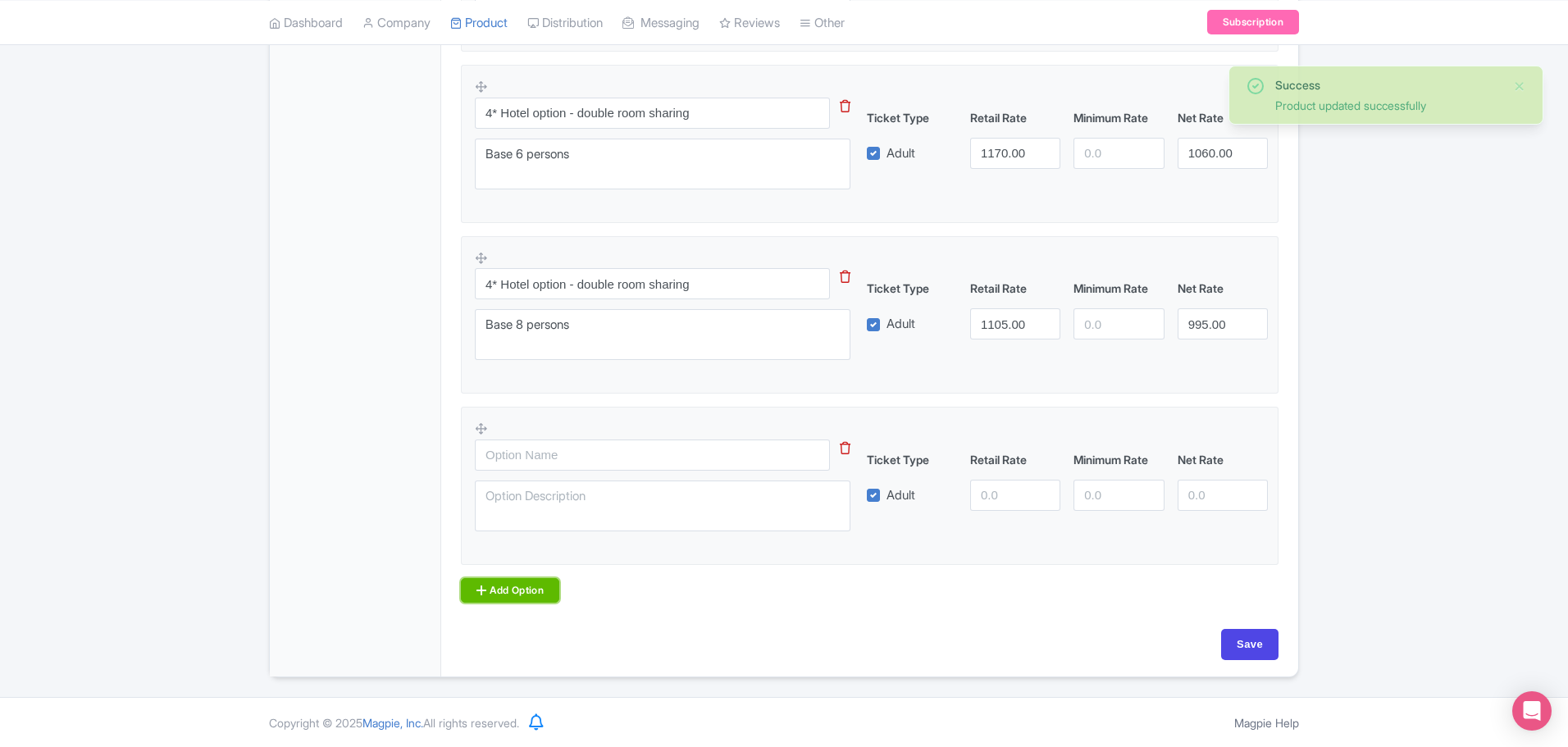
click at [505, 590] on link "Add Option" at bounding box center [510, 590] width 99 height 25
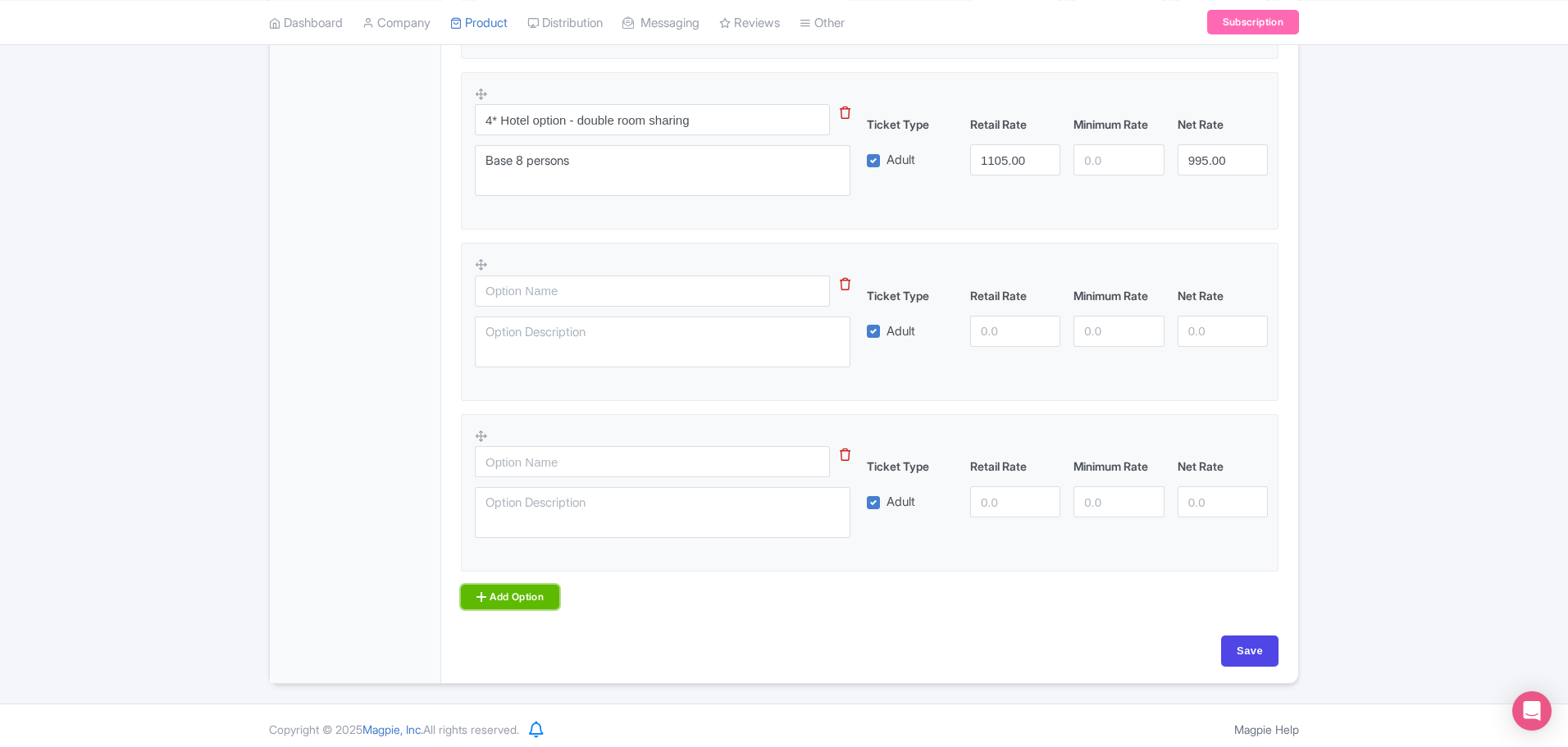
scroll to position [1700, 0]
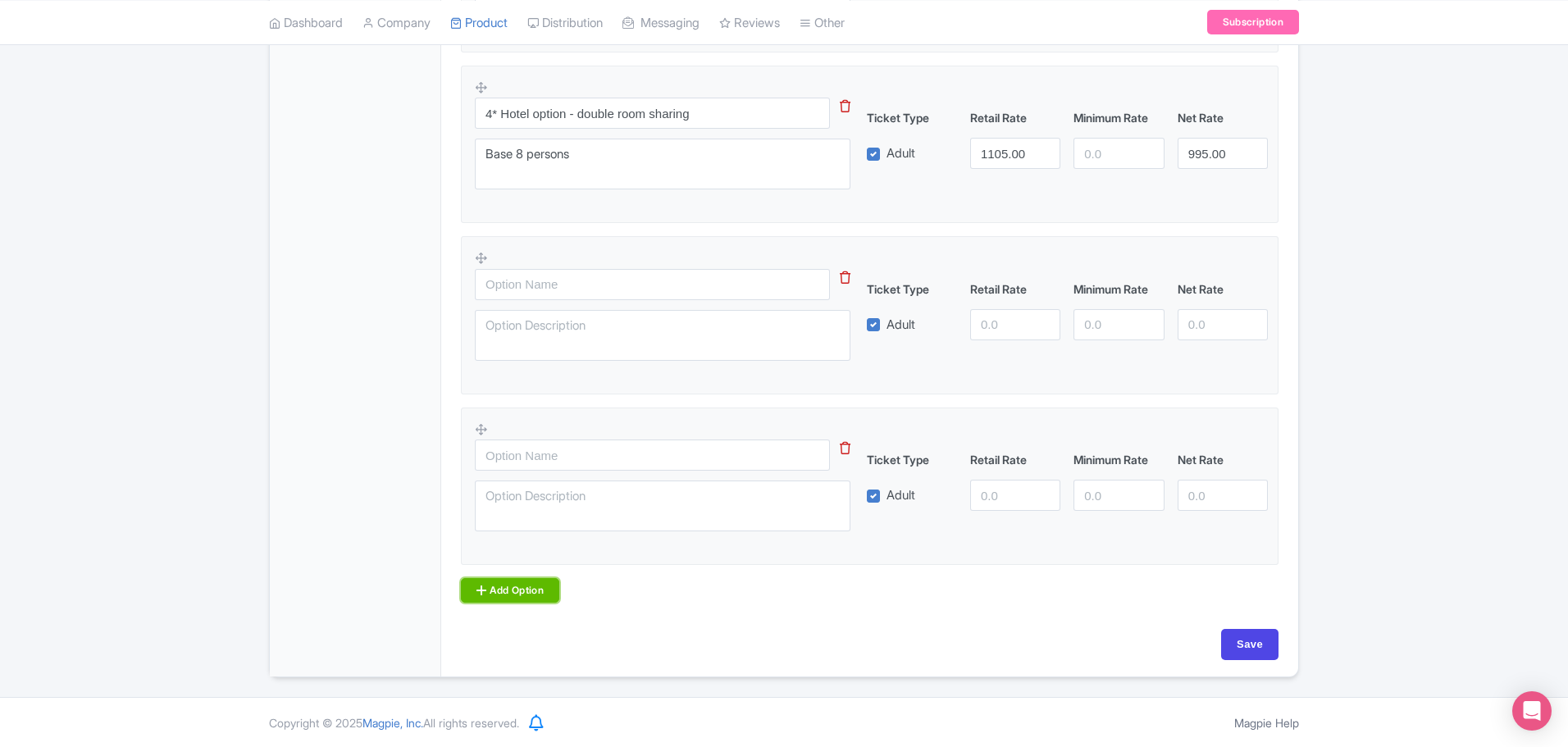
click at [499, 601] on link "Add Option" at bounding box center [510, 590] width 99 height 25
click at [476, 589] on link "Add Option" at bounding box center [510, 590] width 99 height 25
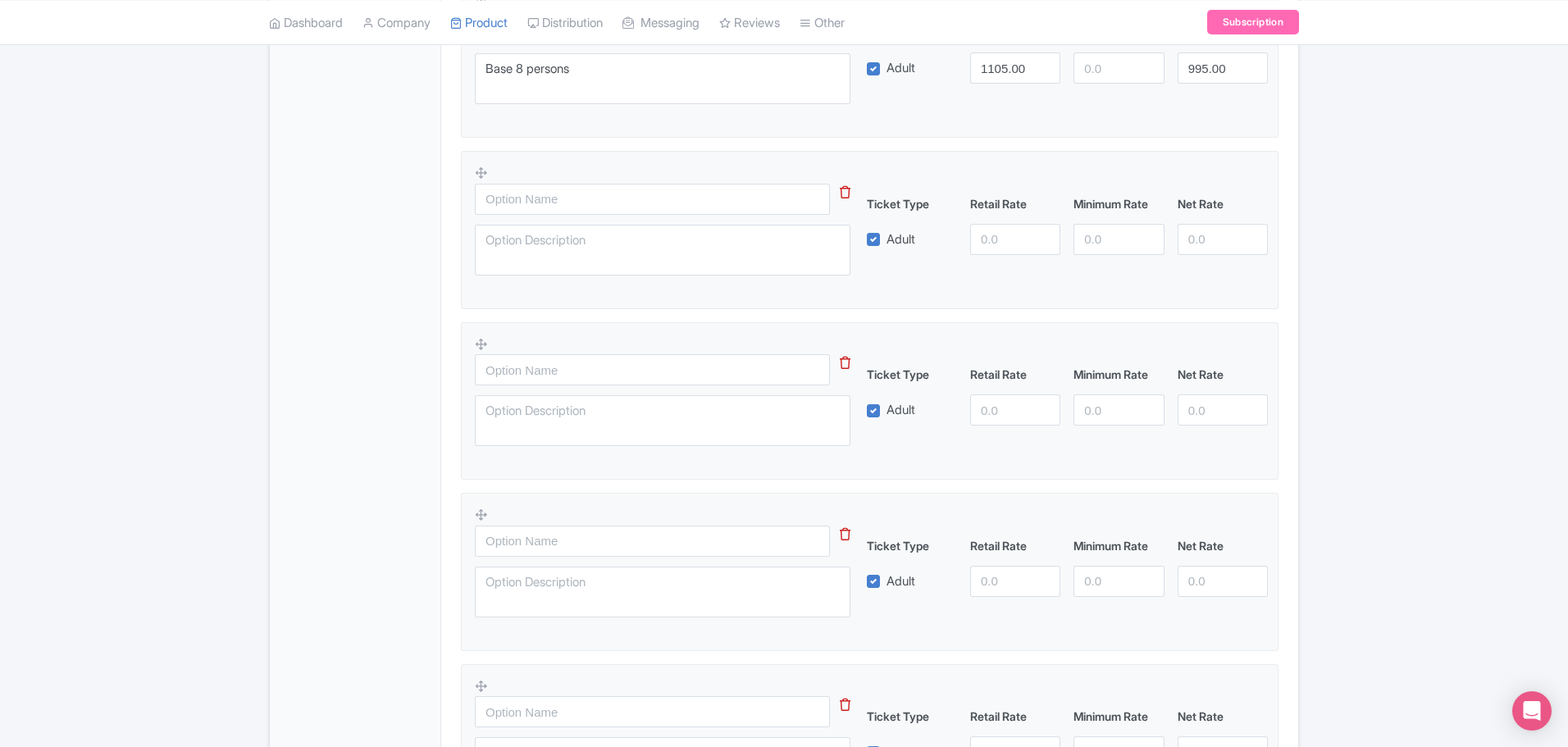
scroll to position [1626, 0]
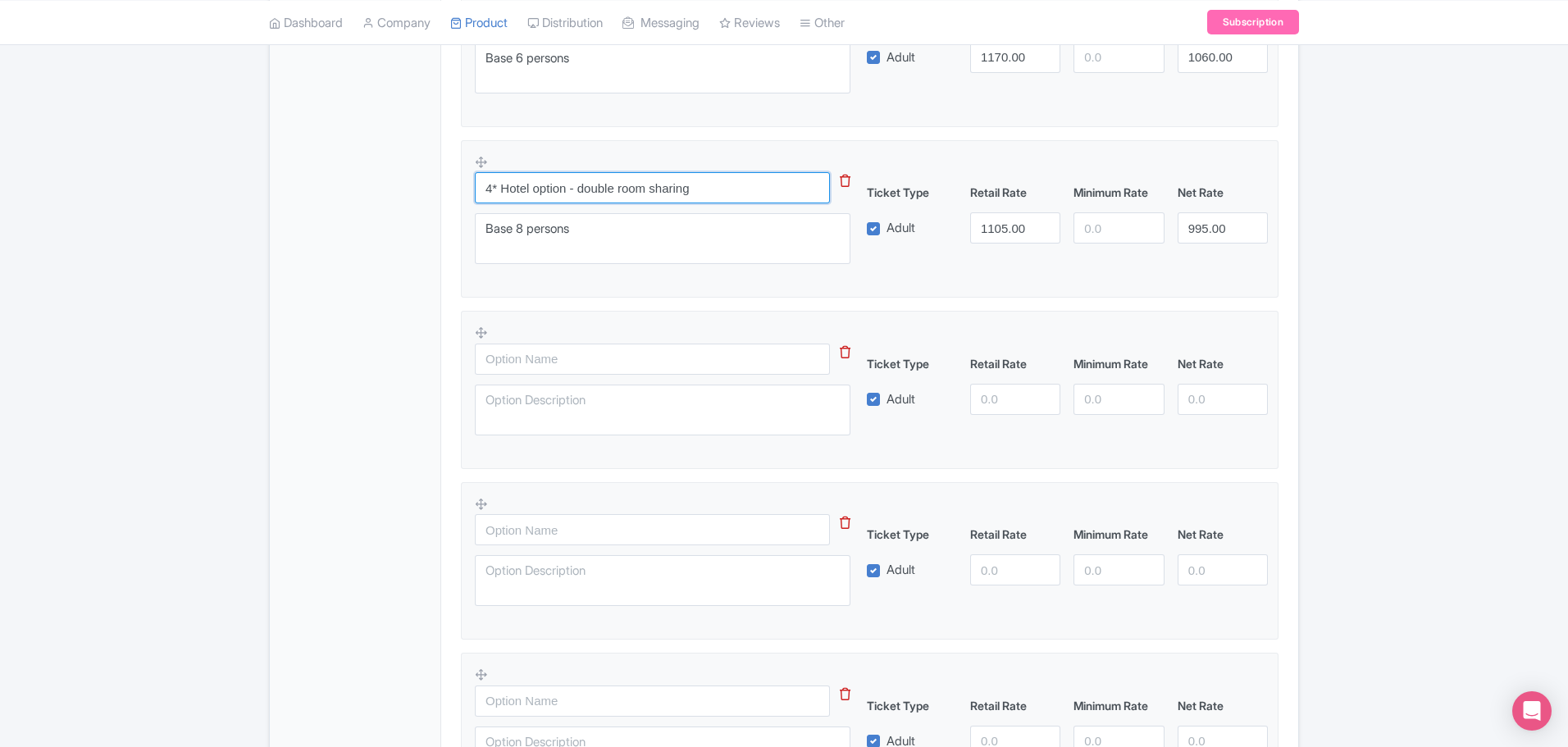
click at [596, 178] on input "4* Hotel option - double room sharing" at bounding box center [653, 188] width 355 height 31
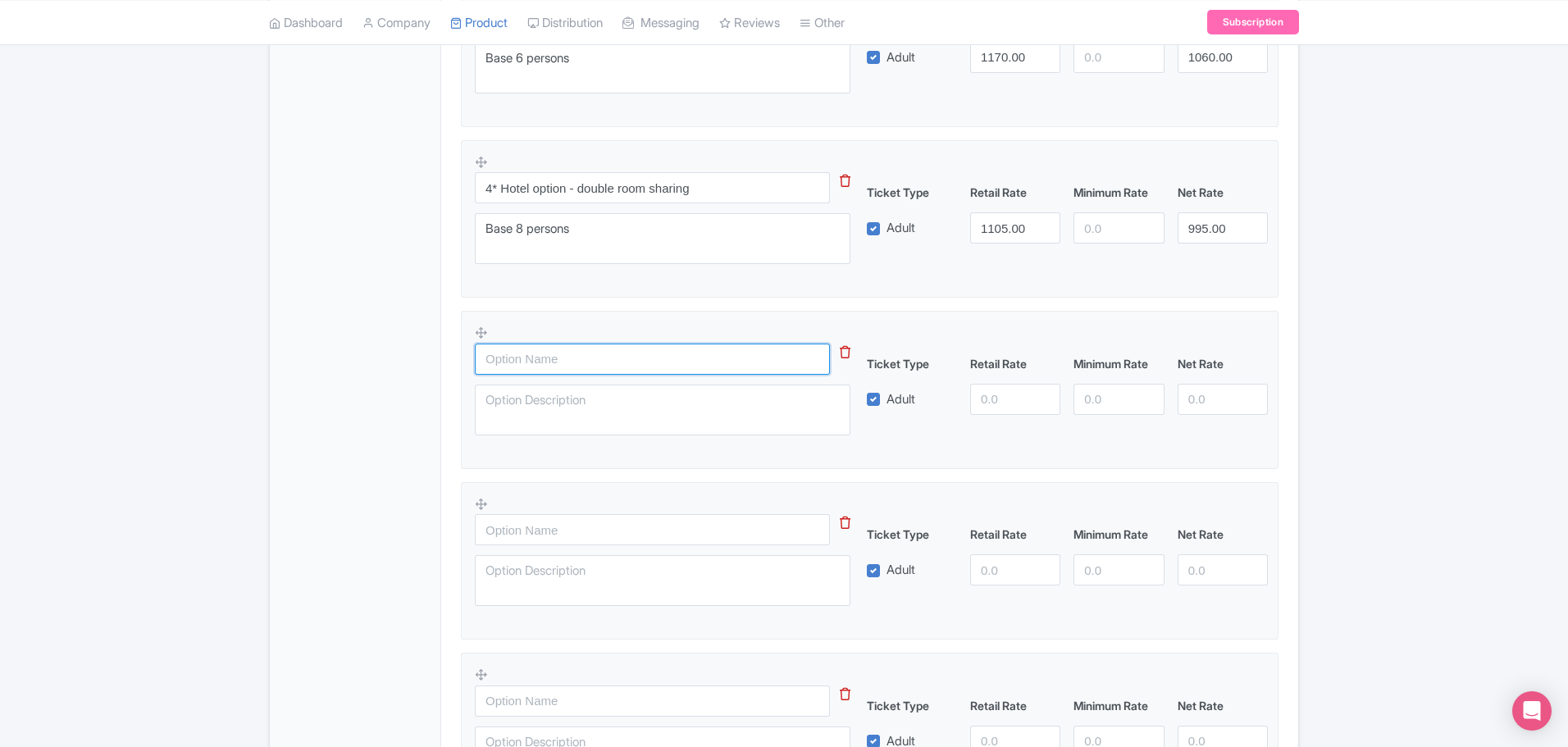
click at [559, 356] on input "text" at bounding box center [653, 359] width 355 height 31
drag, startPoint x: 551, startPoint y: 350, endPoint x: 519, endPoint y: 360, distance: 33.5
click at [529, 356] on input "text" at bounding box center [653, 359] width 355 height 31
paste input "4* Hotel option - double room sharing"
drag, startPoint x: 484, startPoint y: 358, endPoint x: 464, endPoint y: 357, distance: 20.0
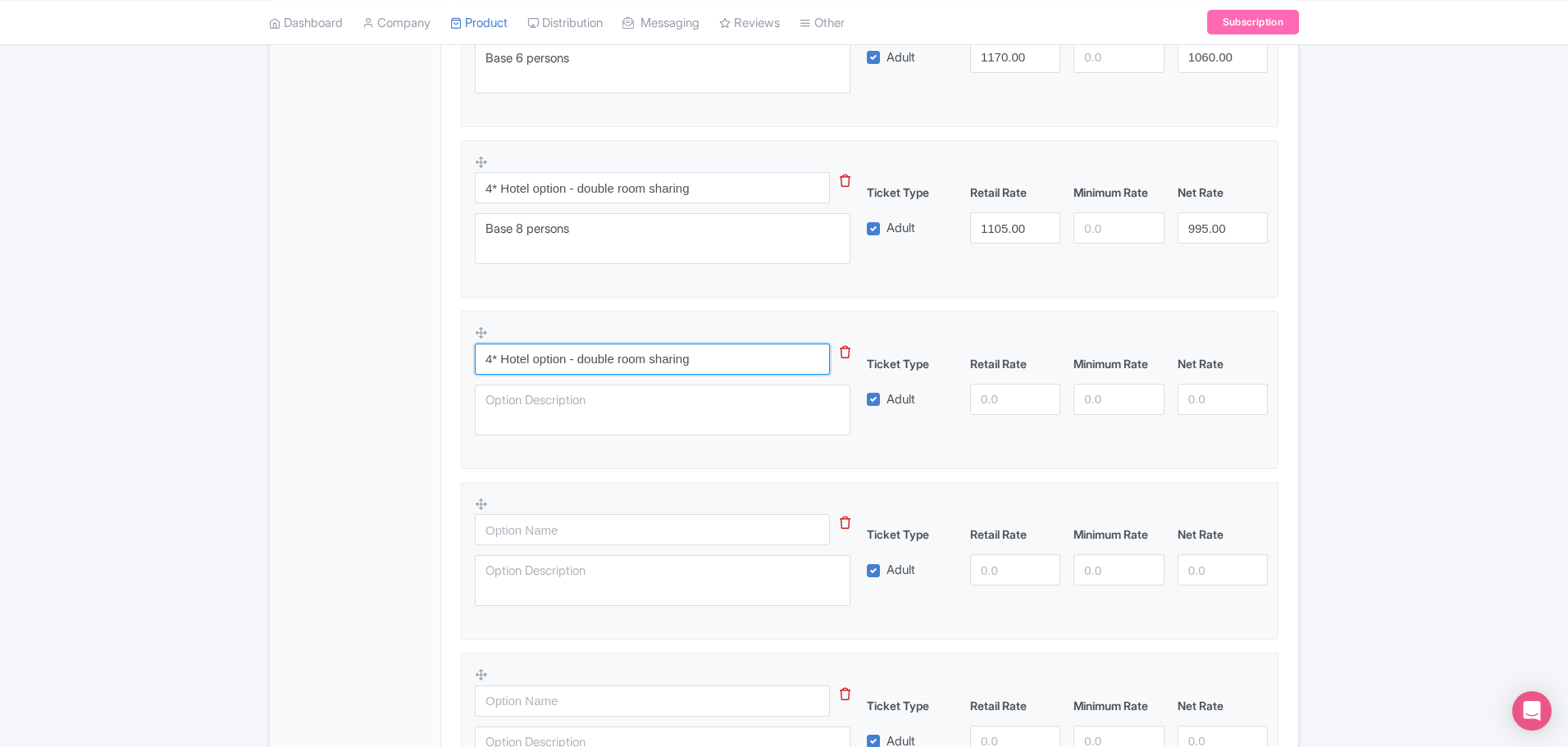
click at [464, 357] on fieldset "4* Hotel option - double room sharing Ticket Type Retail Rate Minimum Rate Net …" at bounding box center [870, 391] width 818 height 158
click at [597, 359] on input "5* Hotel option - double room sharing" at bounding box center [653, 359] width 355 height 31
type input "5* Hotel option - double room sharing"
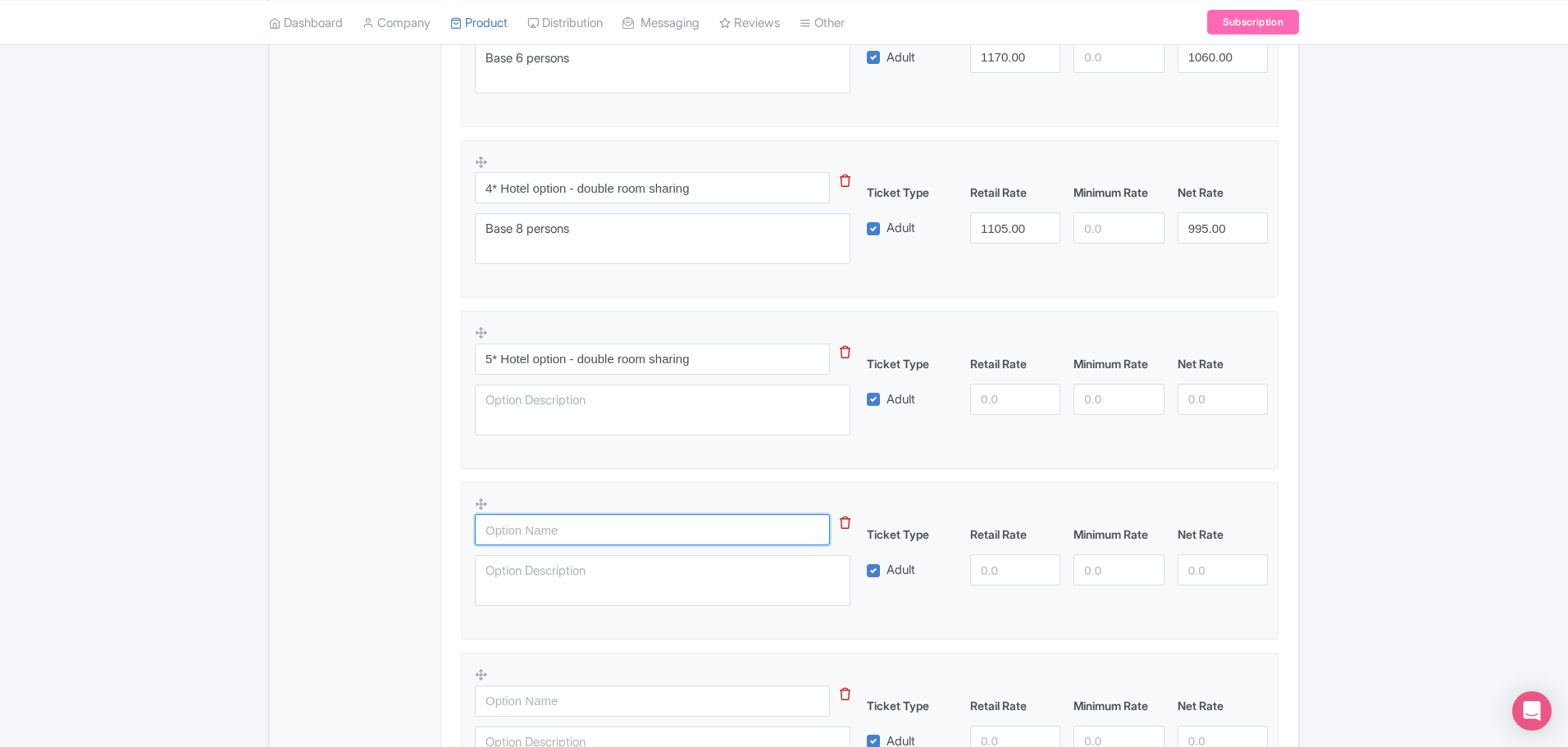
click at [543, 536] on input "text" at bounding box center [653, 530] width 355 height 31
paste input "5* Hotel option - double room sharing"
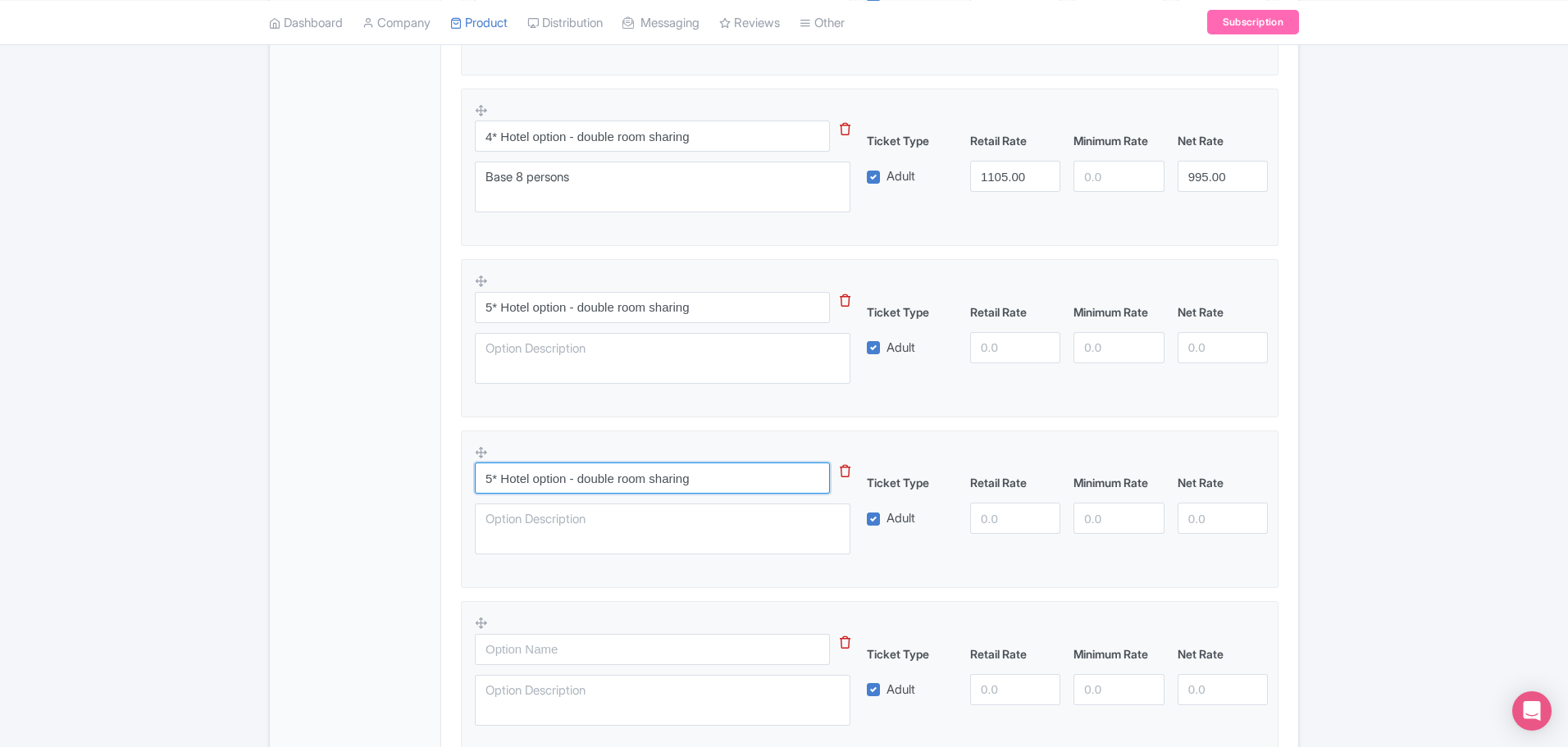
click at [570, 508] on div "5* Hotel option - double room sharing" at bounding box center [672, 505] width 395 height 121
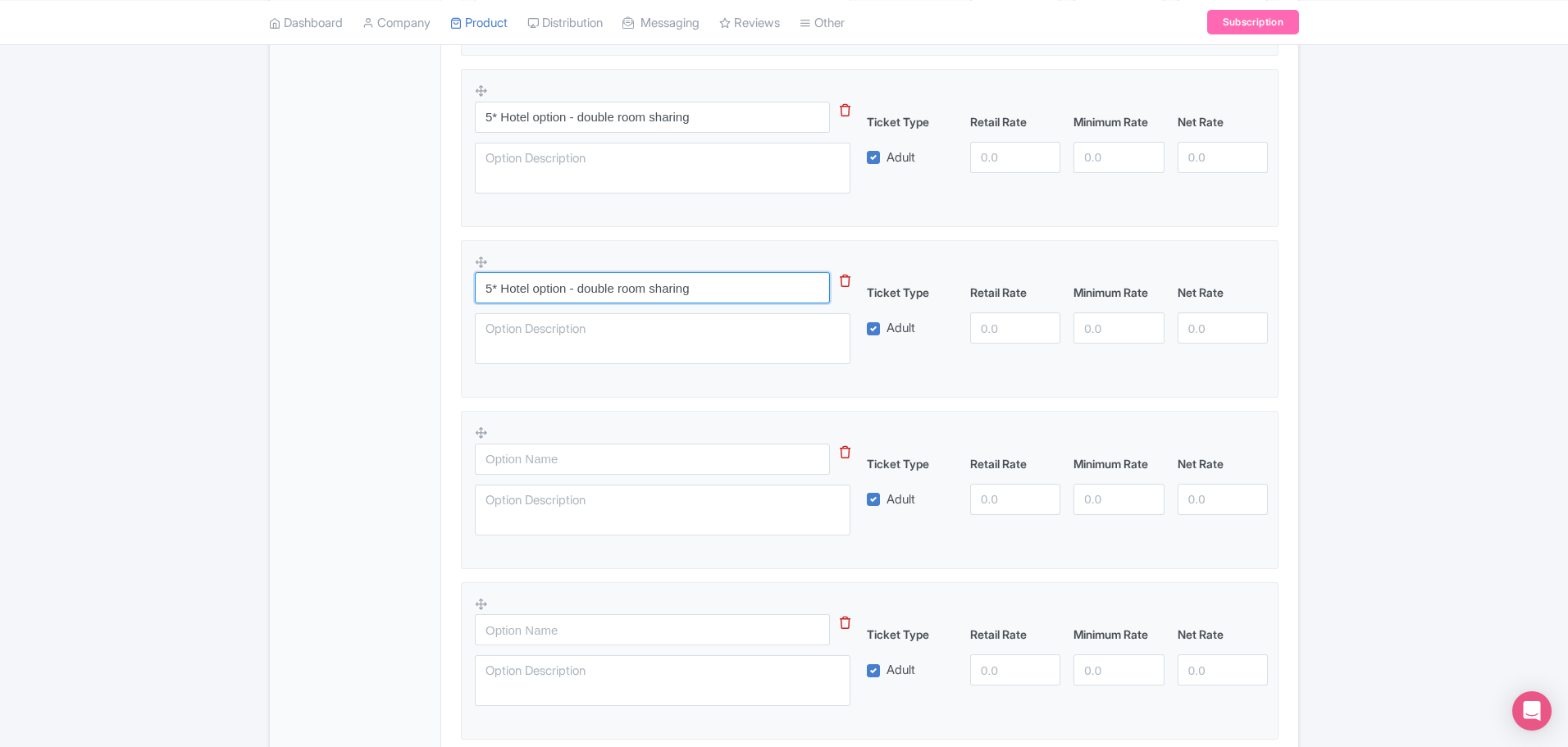
scroll to position [1872, 0]
type input "5* Hotel option - double room sharing"
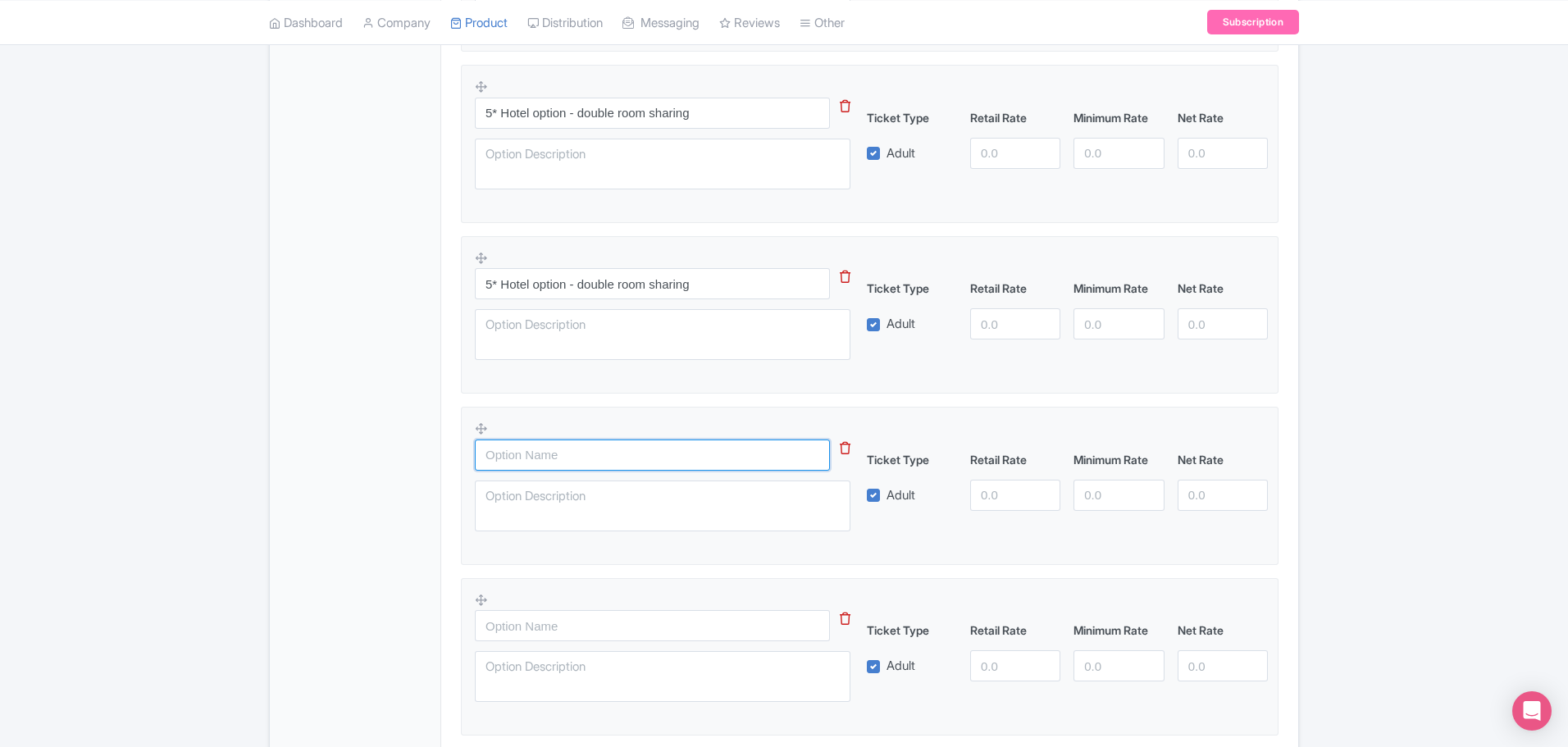
click at [533, 461] on input "text" at bounding box center [653, 455] width 355 height 31
paste input "5* Hotel option - double room sharing"
type input "5* Hotel option - double room sharing"
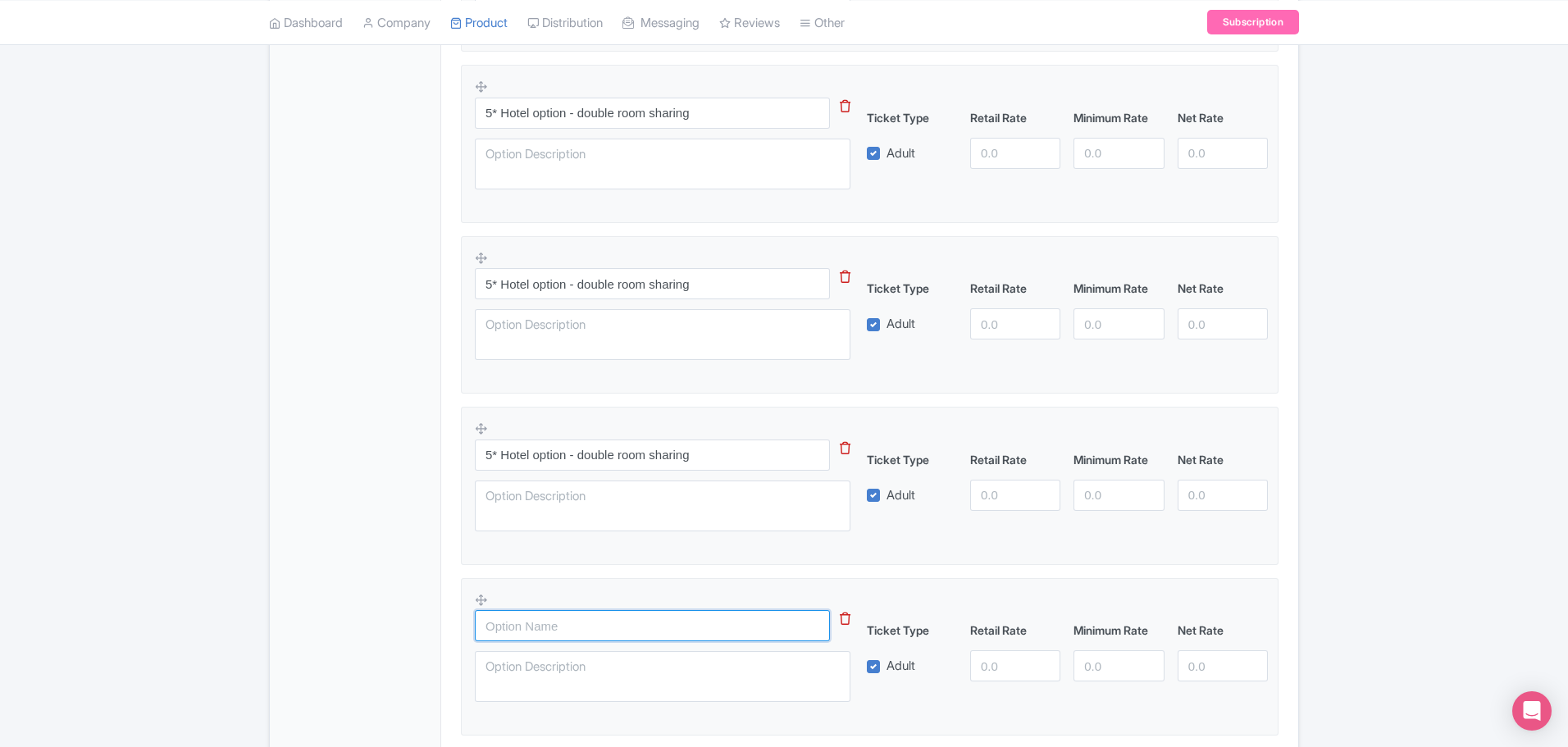
drag, startPoint x: 567, startPoint y: 626, endPoint x: 574, endPoint y: 620, distance: 9.2
click at [570, 624] on input "text" at bounding box center [653, 626] width 355 height 31
paste input "5* Hotel option - double room sharing"
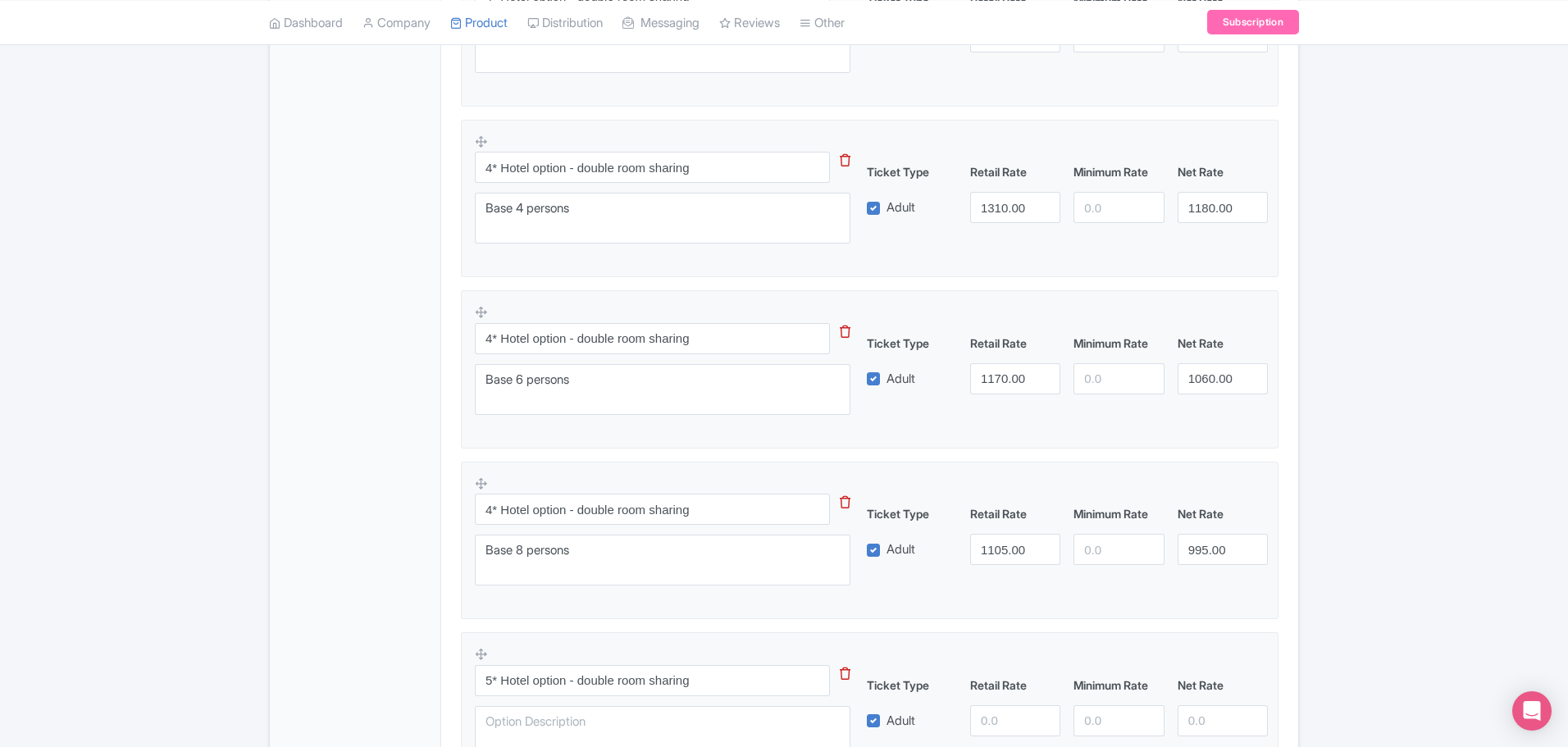
scroll to position [1140, 0]
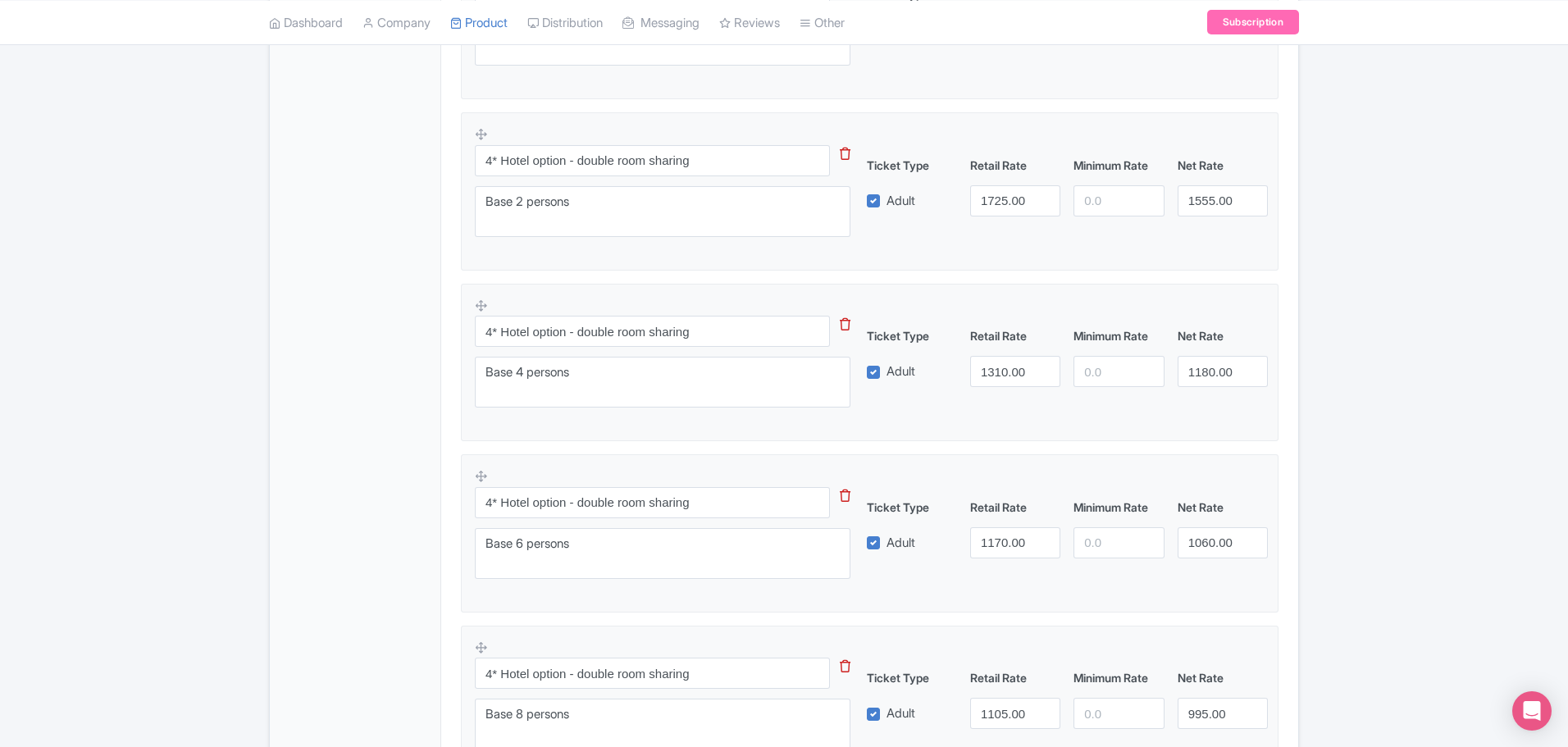
type input "5* Hotel option - double room sharing"
click at [541, 205] on textarea "Base 2 persons" at bounding box center [663, 211] width 376 height 51
click at [541, 204] on textarea "Base 2 persons" at bounding box center [663, 211] width 376 height 51
click at [539, 203] on textarea "Base 2 persons" at bounding box center [663, 211] width 376 height 51
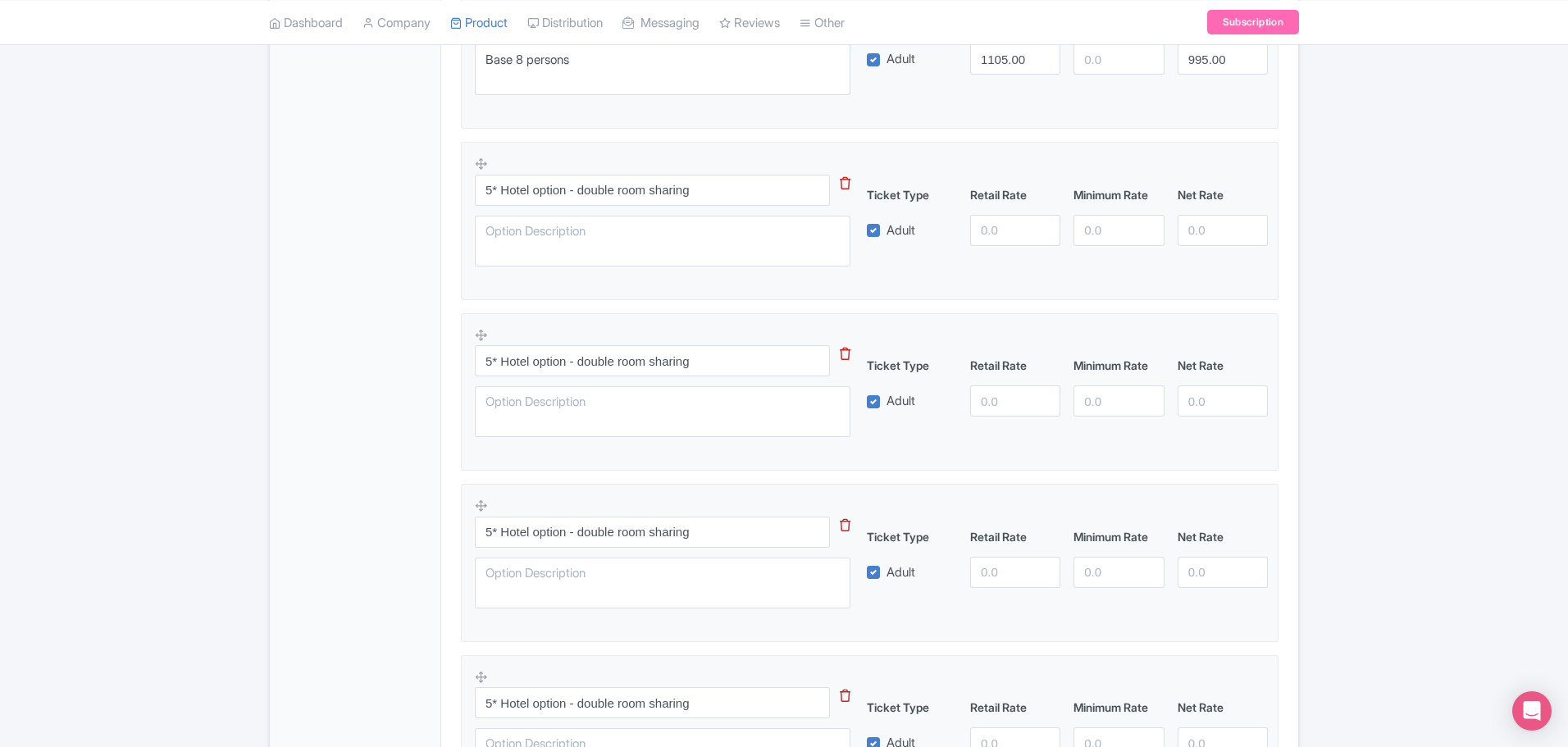
scroll to position [1796, 0]
click at [551, 232] on textarea at bounding box center [663, 239] width 376 height 51
paste textarea "Base 2 persons"
type textarea "Base 2 persons"
click at [543, 409] on textarea at bounding box center [663, 410] width 376 height 51
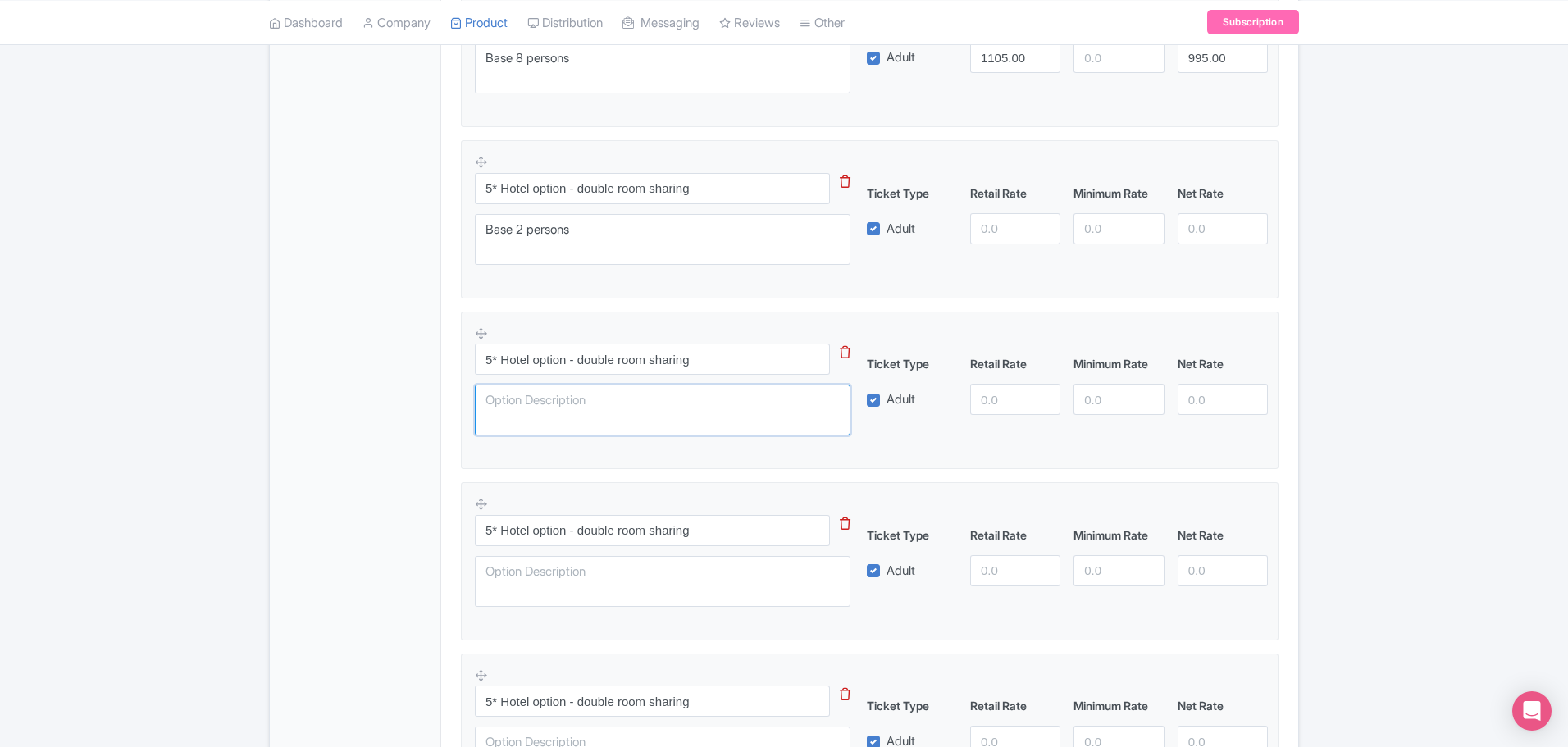
paste textarea "Base 2 persons"
type textarea "Base 2 persons"
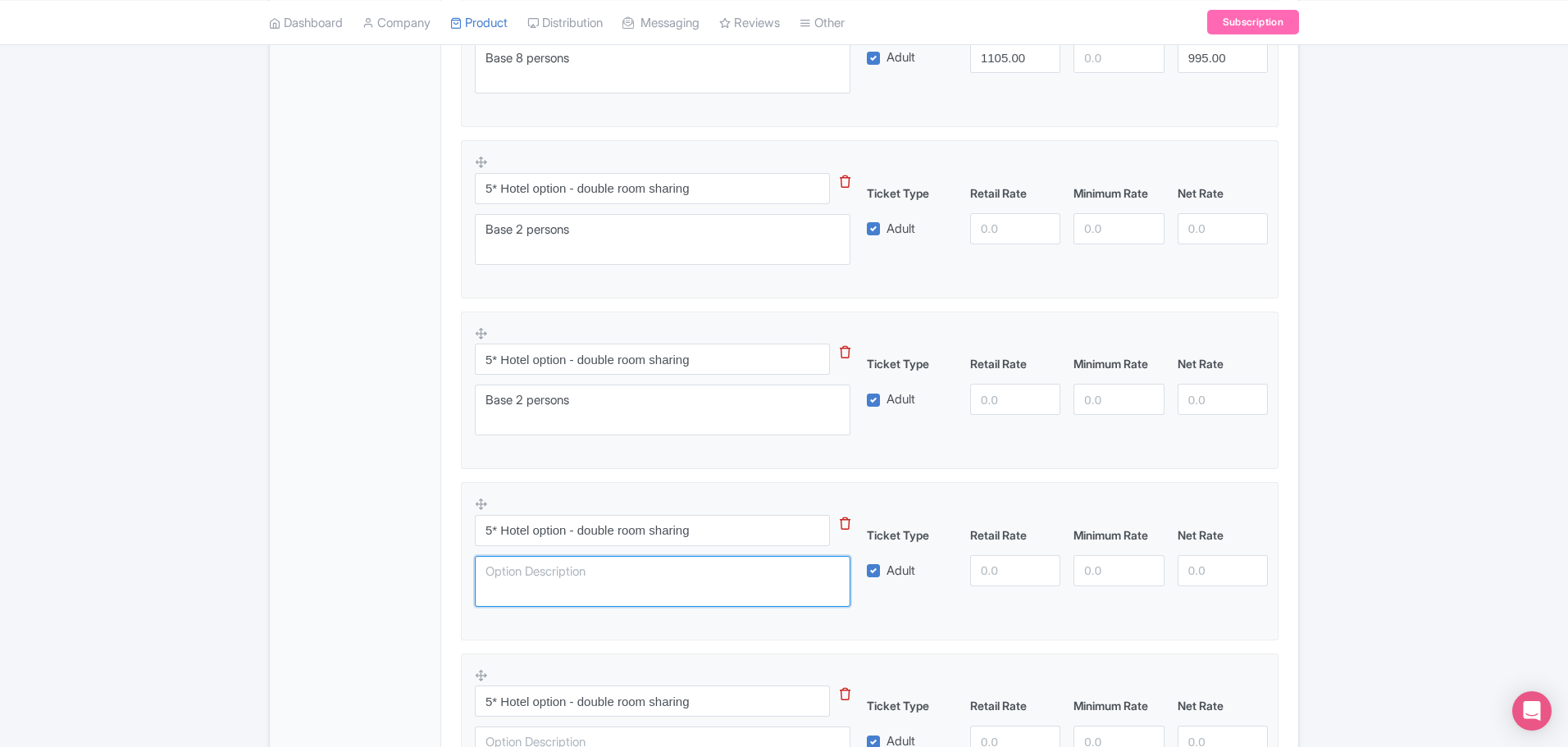
drag, startPoint x: 552, startPoint y: 573, endPoint x: 556, endPoint y: 566, distance: 8.1
click at [552, 568] on textarea at bounding box center [663, 581] width 376 height 51
paste textarea "Base 2 persons"
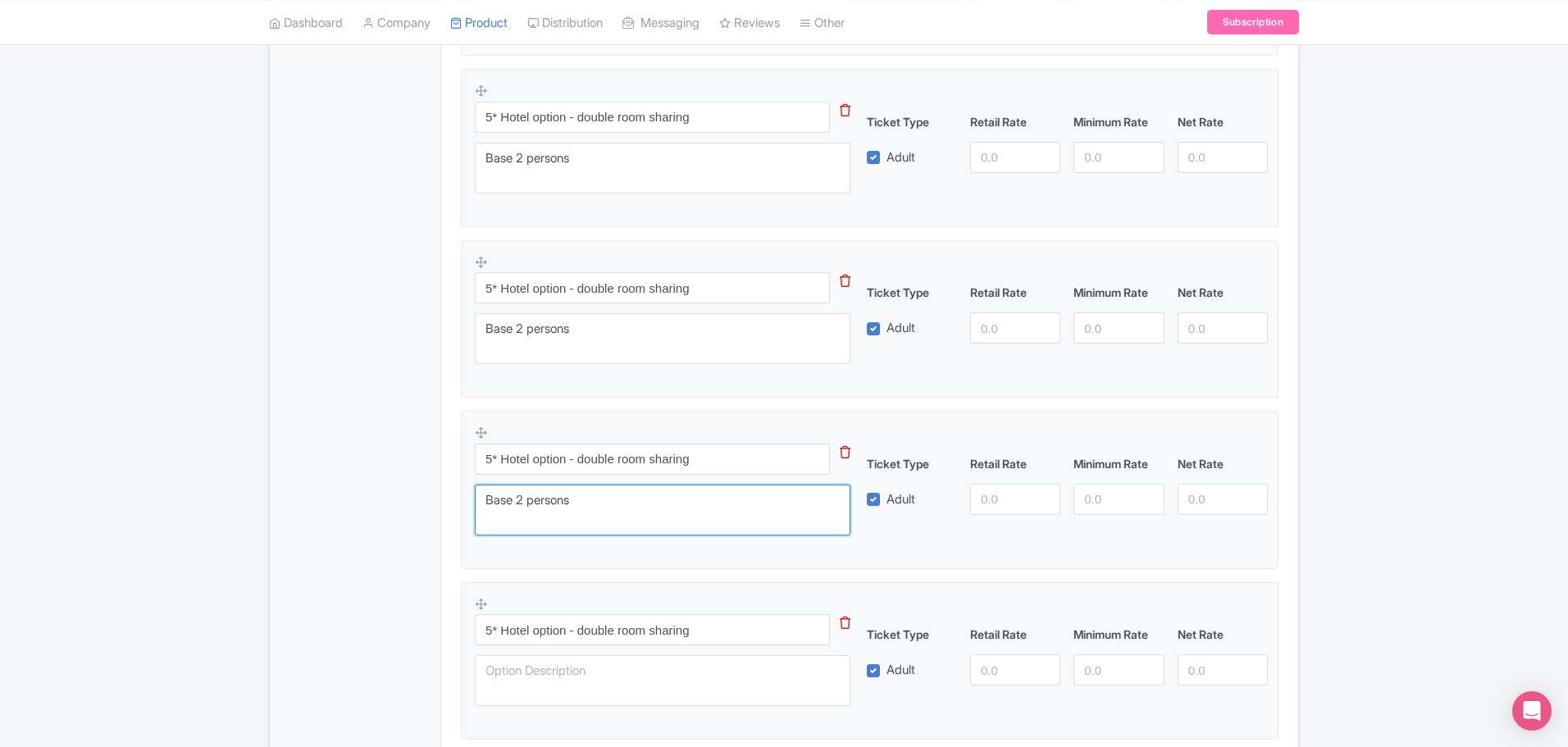
scroll to position [2043, 0]
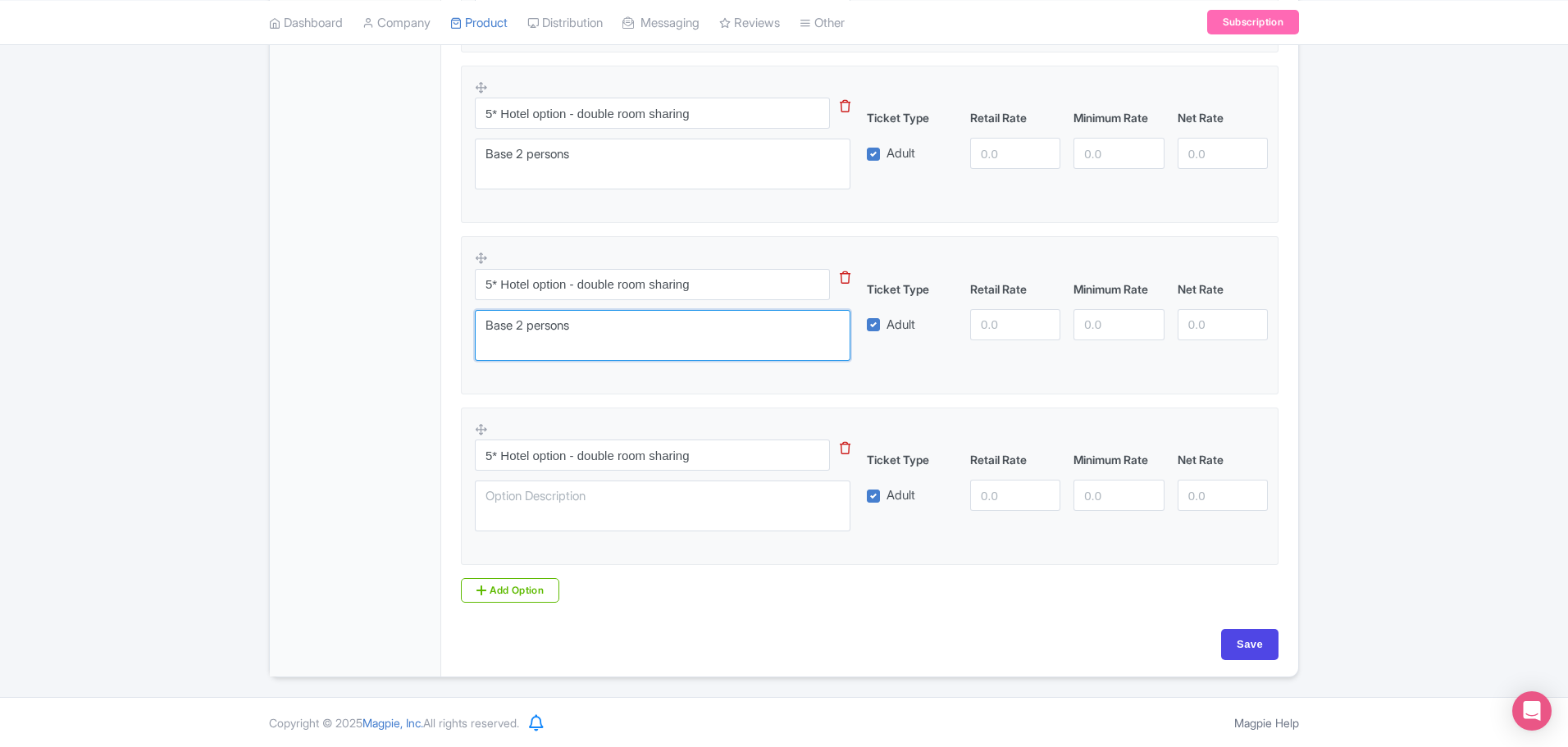
type textarea "Base 2 persons"
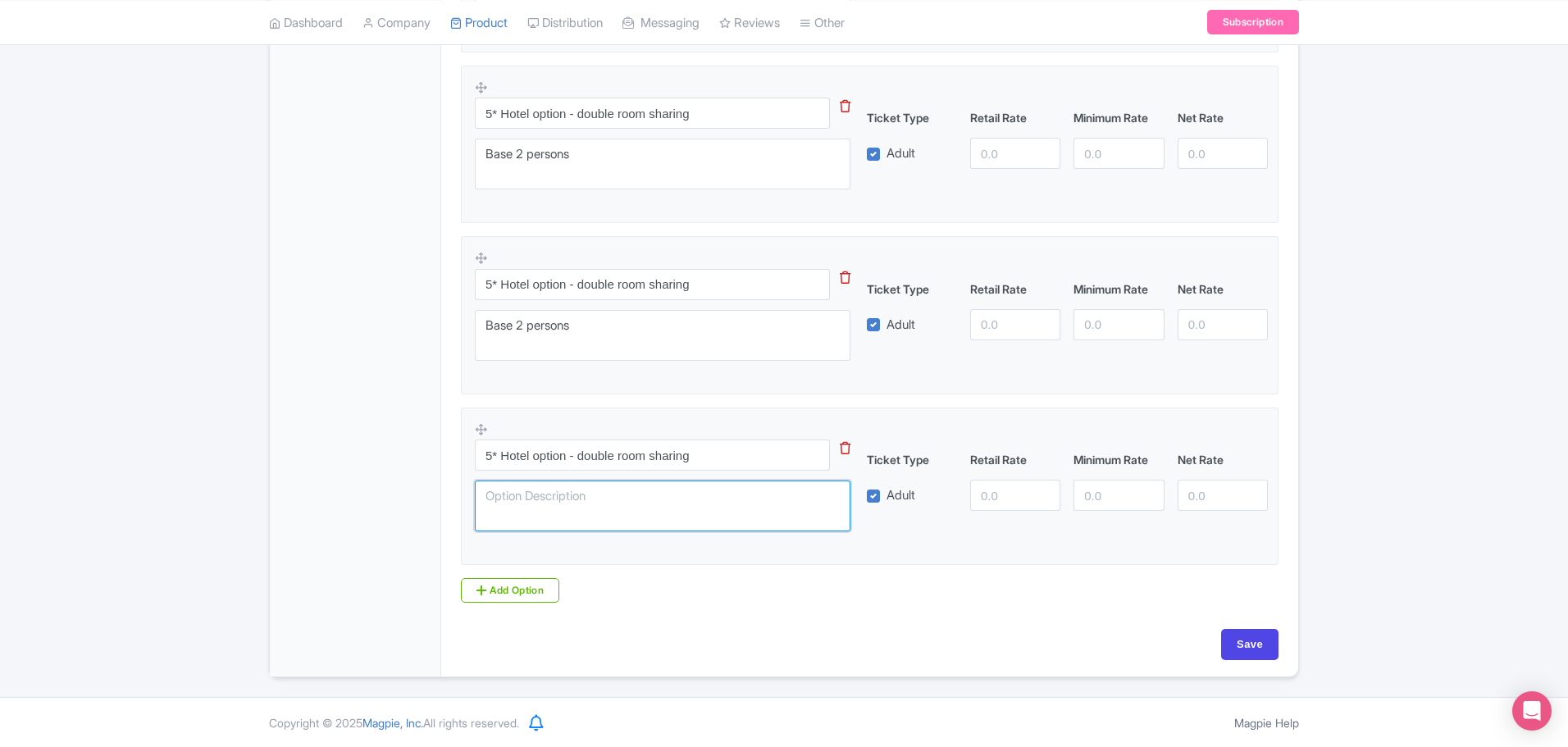
click at [498, 492] on textarea at bounding box center [663, 506] width 376 height 51
paste textarea "Base 2 persons"
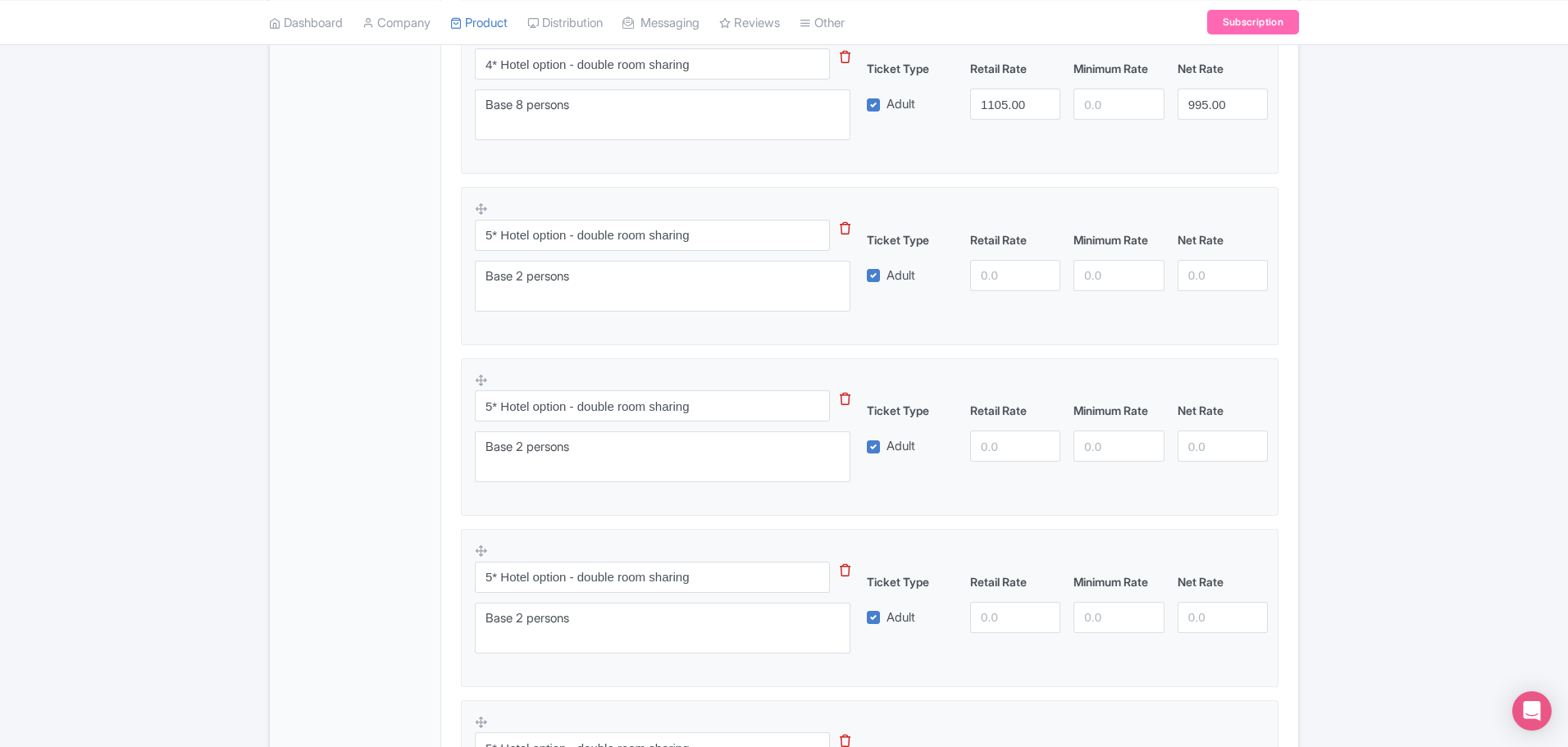
scroll to position [1714, 0]
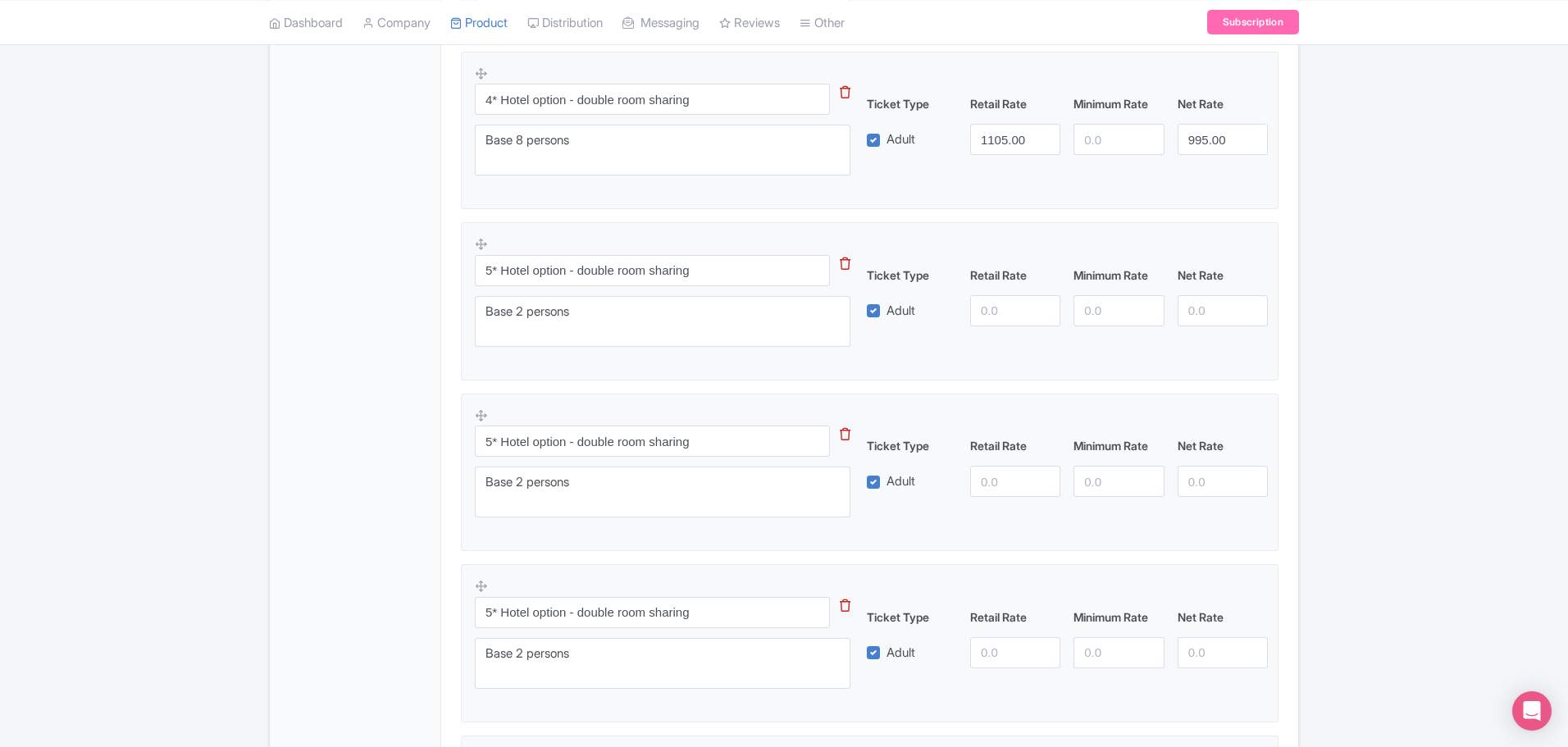
type textarea "Base 2 persons"
click at [523, 480] on textarea "Base 2 persons" at bounding box center [663, 492] width 376 height 51
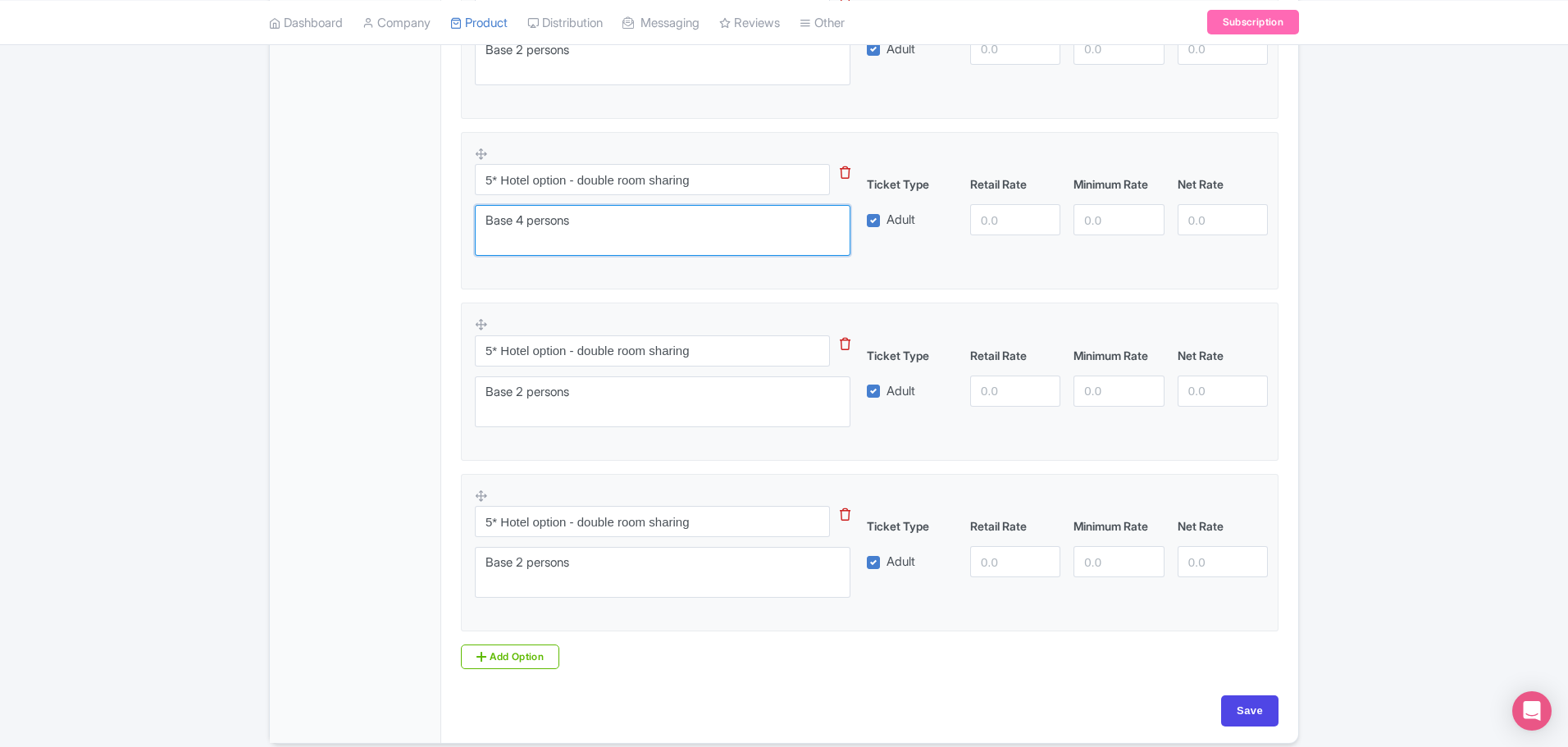
scroll to position [2043, 0]
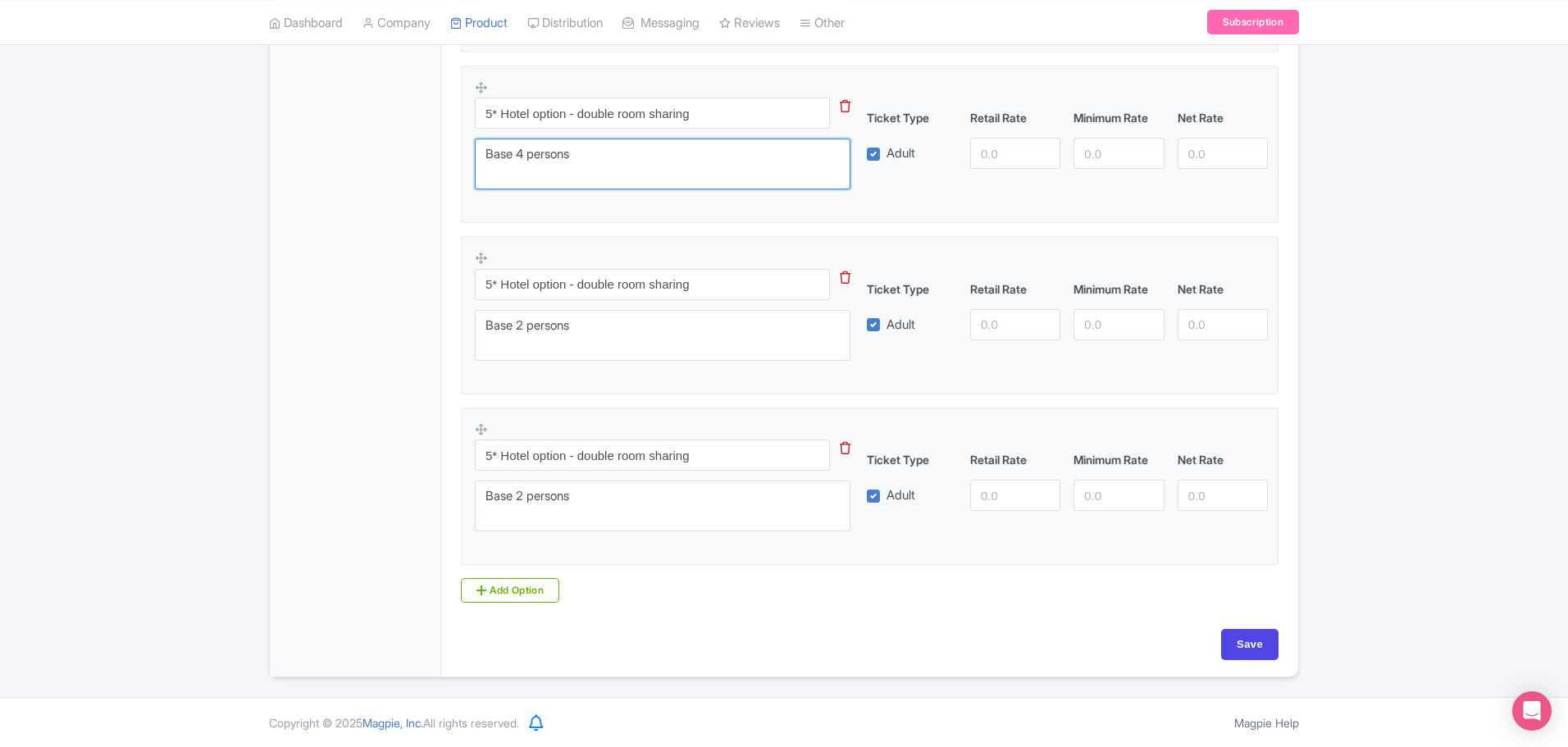
type textarea "Base 4 persons"
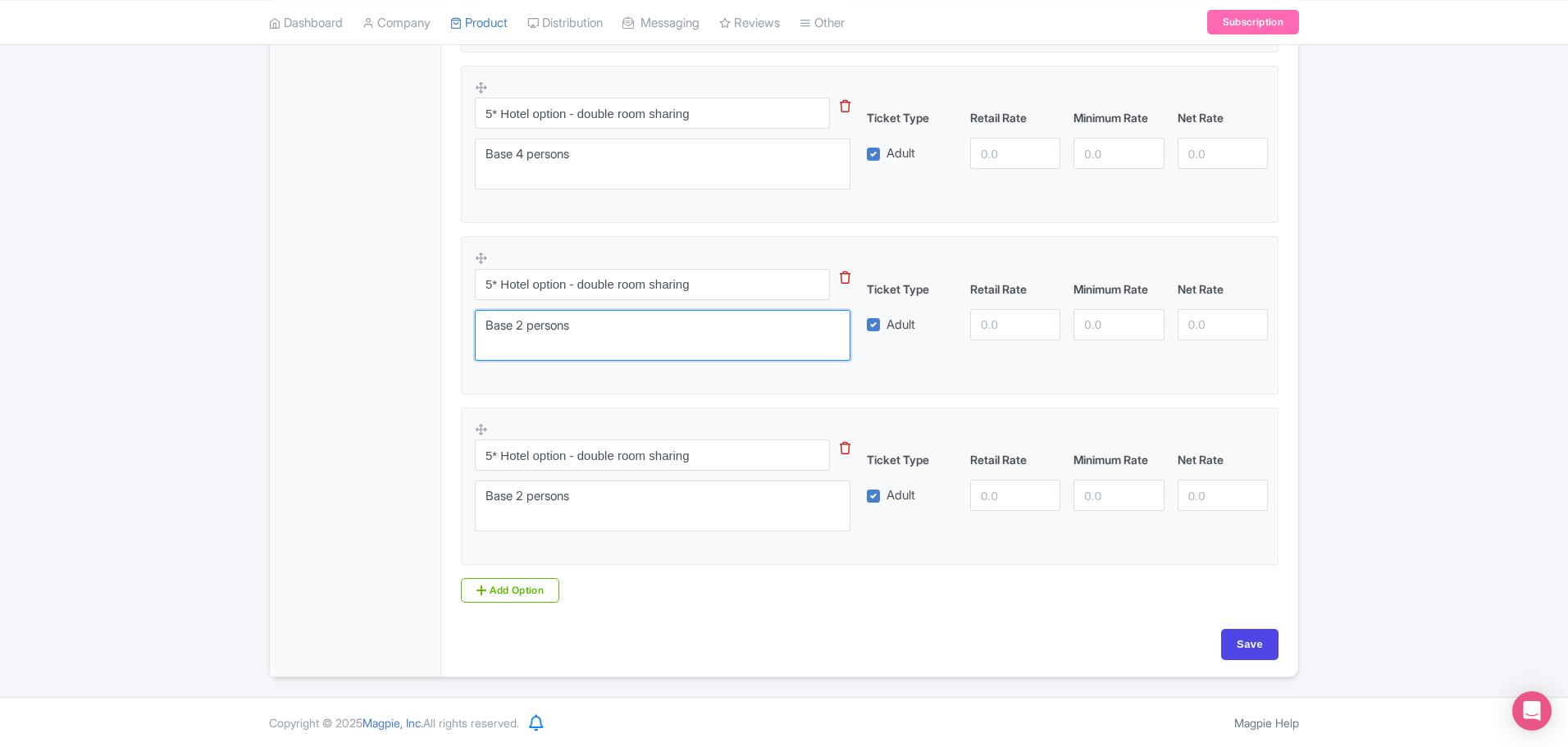
click at [522, 319] on textarea "Base 2 persons" at bounding box center [663, 335] width 376 height 51
type textarea "Base 6 persons"
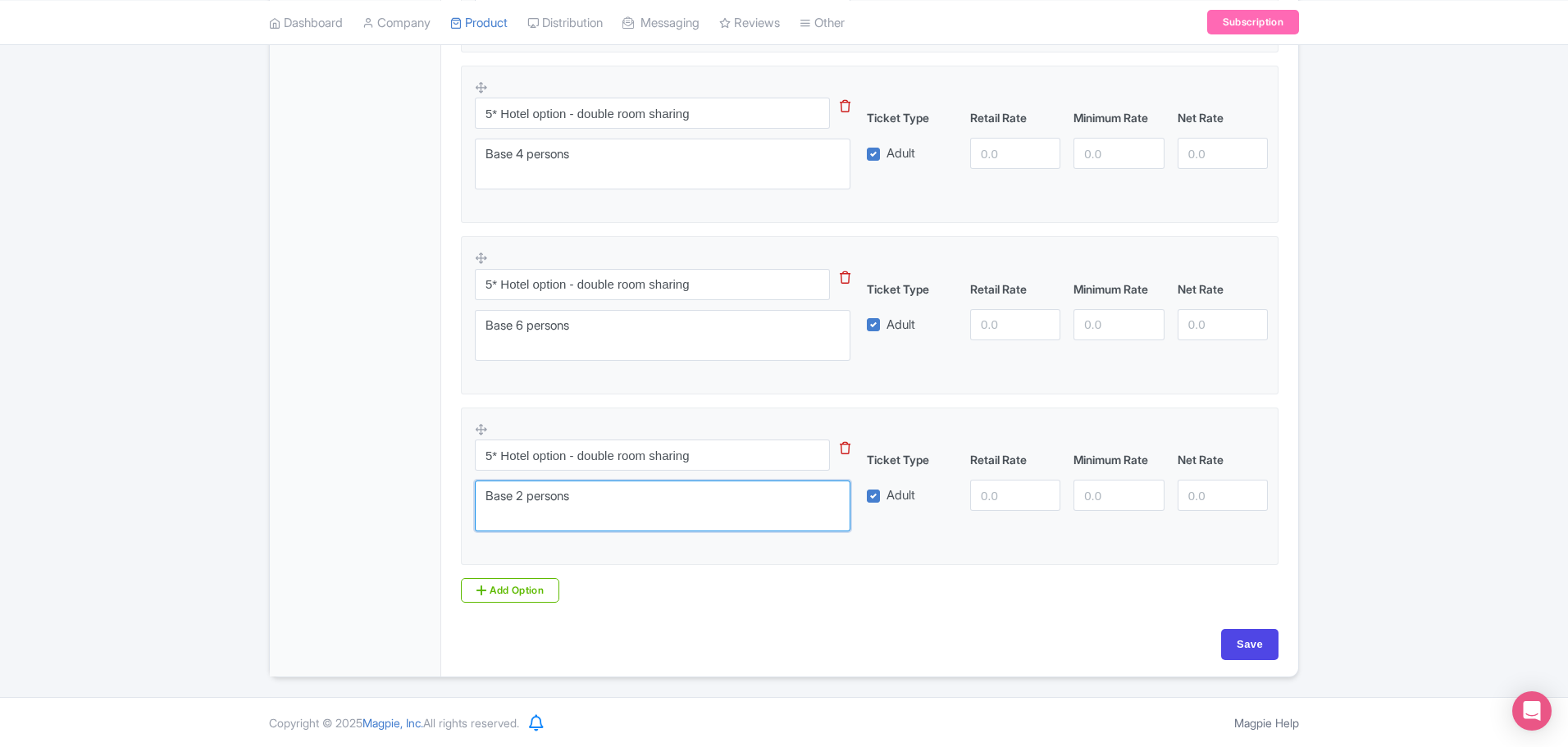
click at [526, 498] on textarea "Base 2 persons" at bounding box center [663, 506] width 376 height 51
type textarea "Base 8 persons"
click at [1254, 645] on input "Save" at bounding box center [1249, 645] width 57 height 31
type input "Saving..."
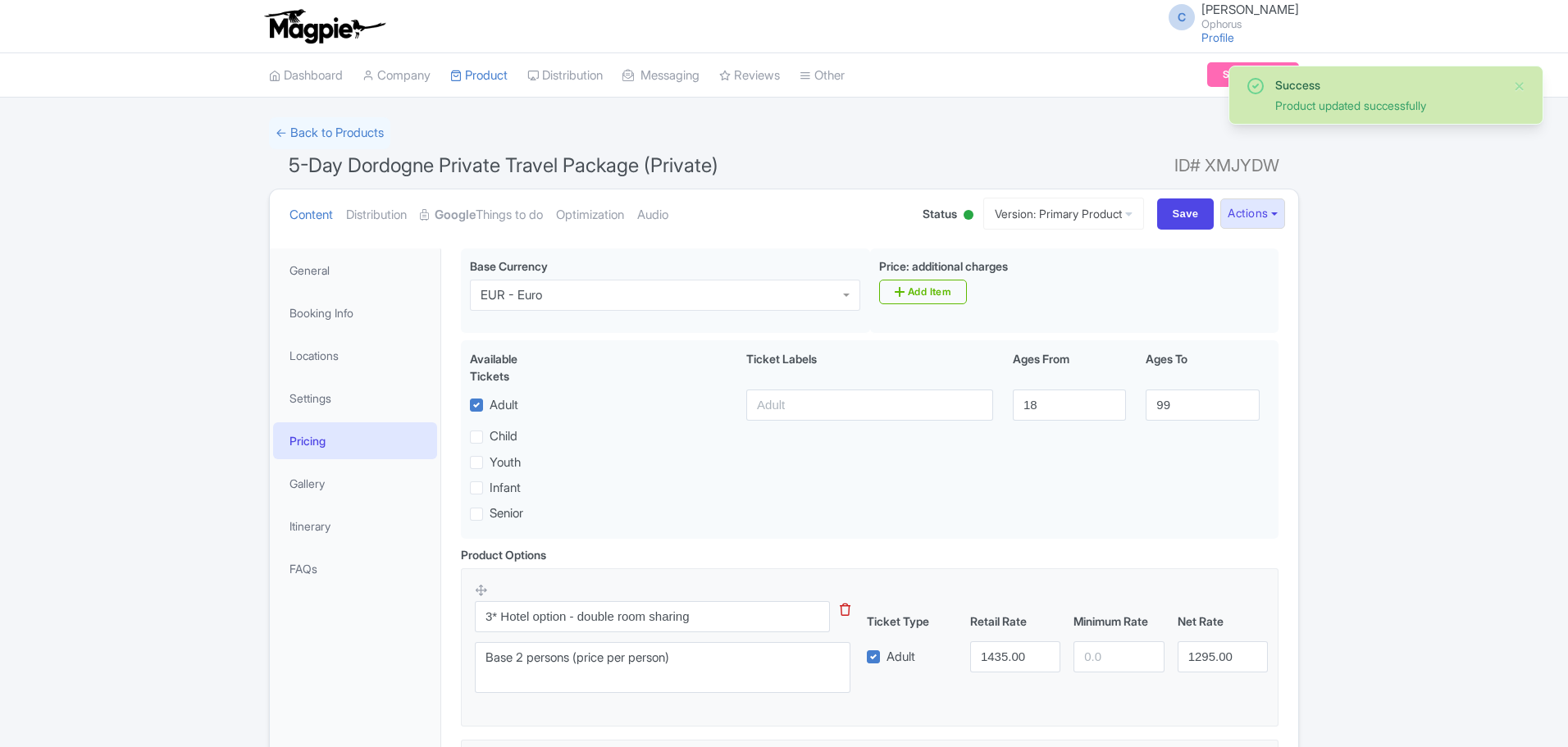
scroll to position [249, 0]
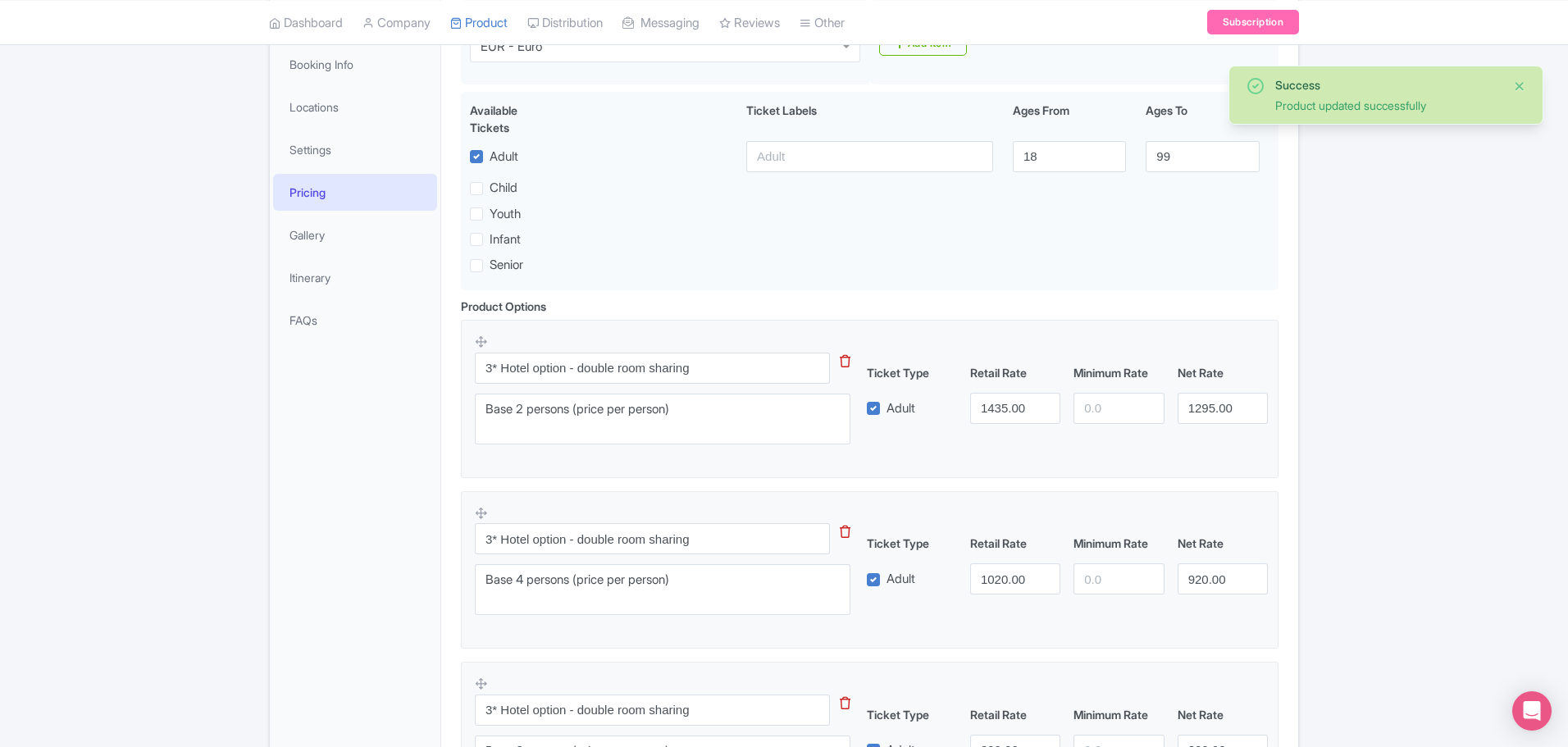
click at [1526, 85] on div "Success Product updated successfully" at bounding box center [1386, 95] width 315 height 59
click at [1522, 83] on button "Close" at bounding box center [1519, 86] width 13 height 19
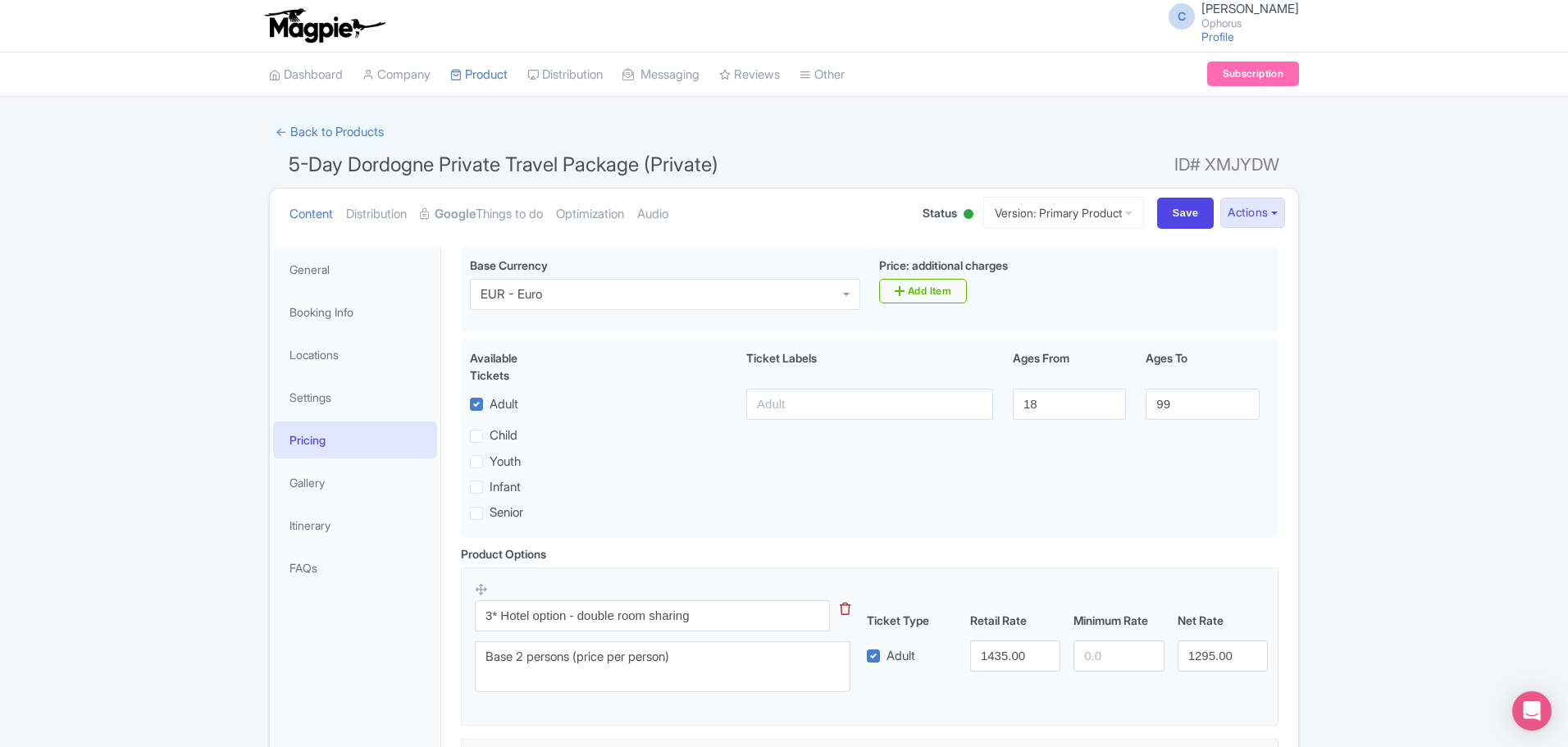
scroll to position [0, 0]
click at [290, 479] on link "Gallery" at bounding box center [355, 484] width 164 height 37
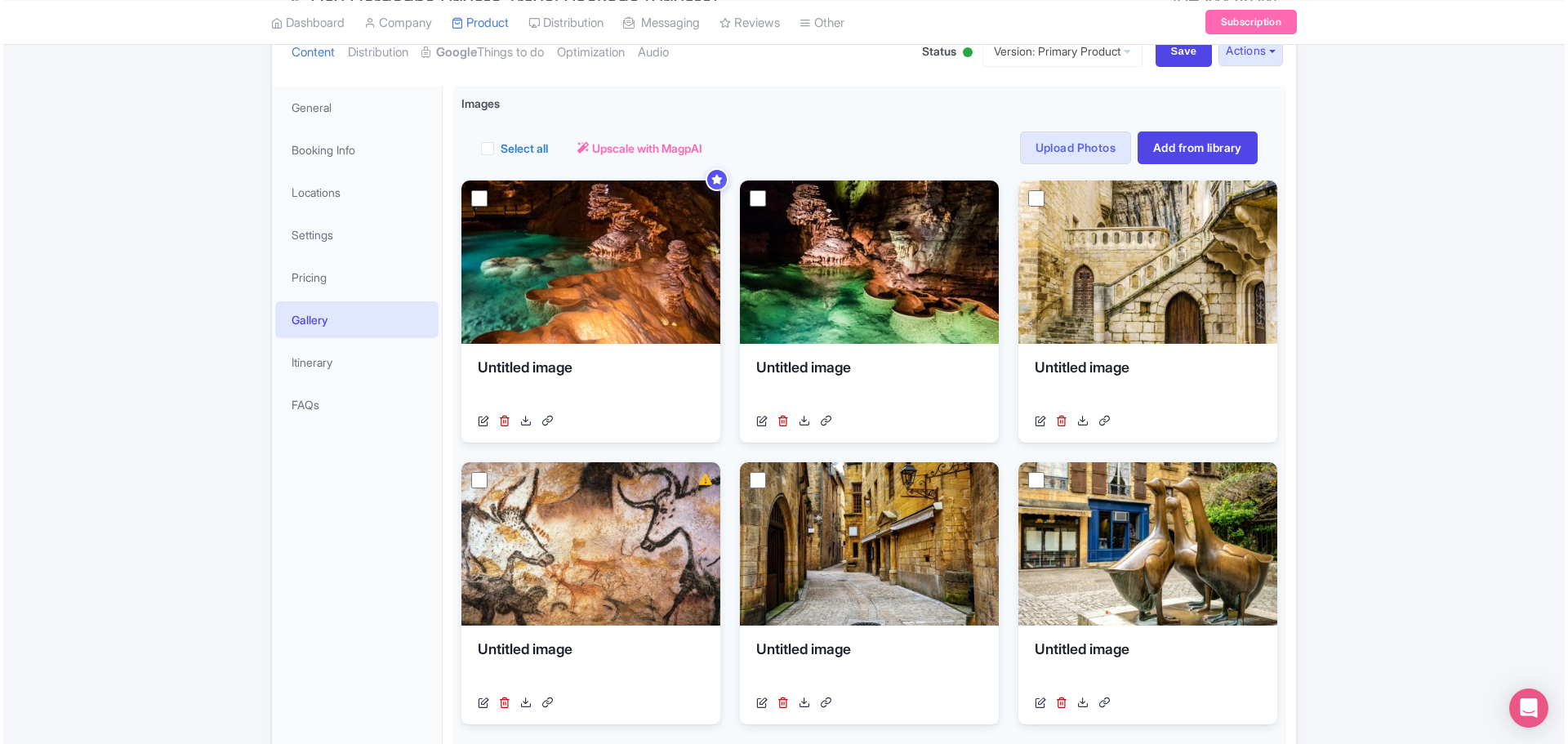
scroll to position [163, 0]
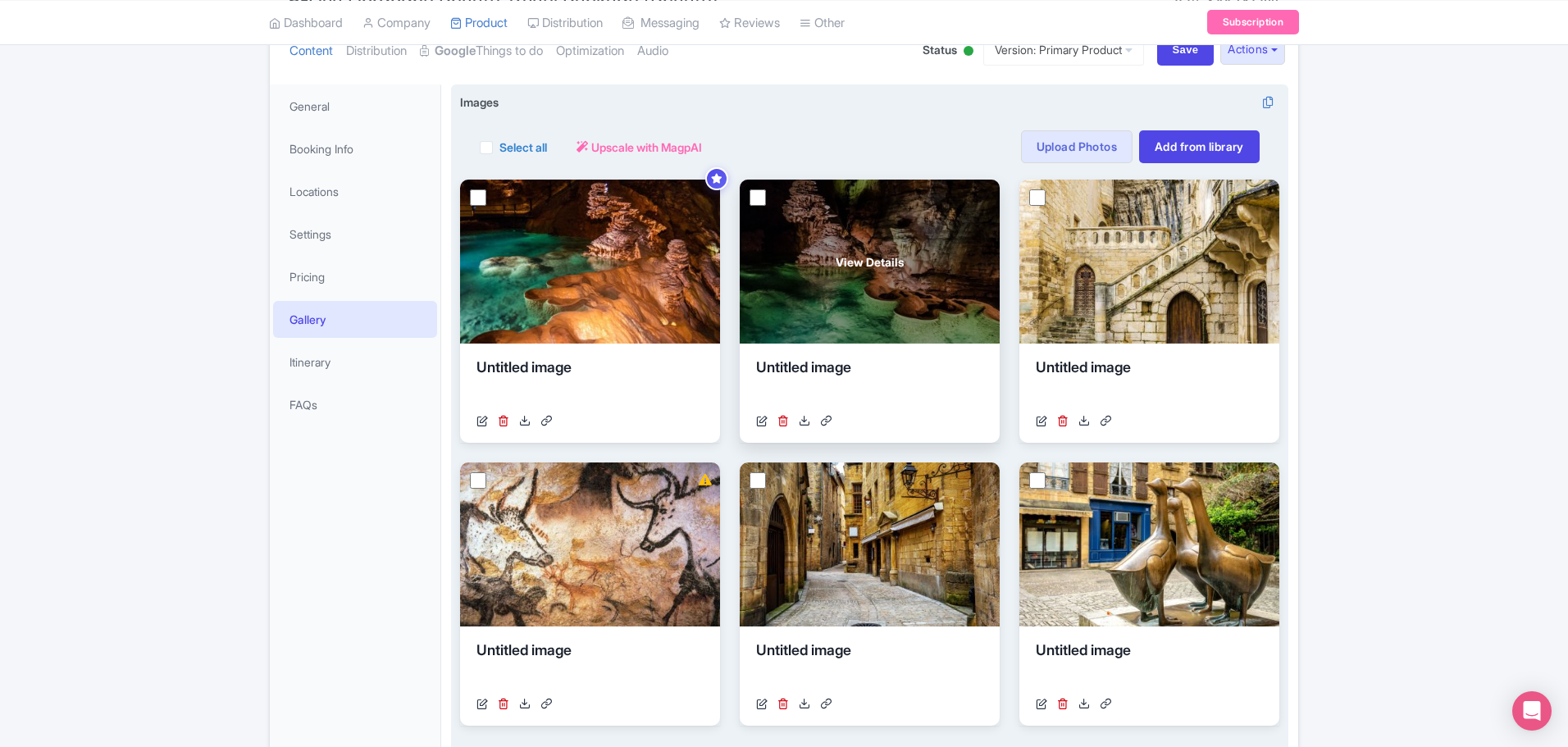
click at [783, 414] on link at bounding box center [783, 421] width 11 height 18
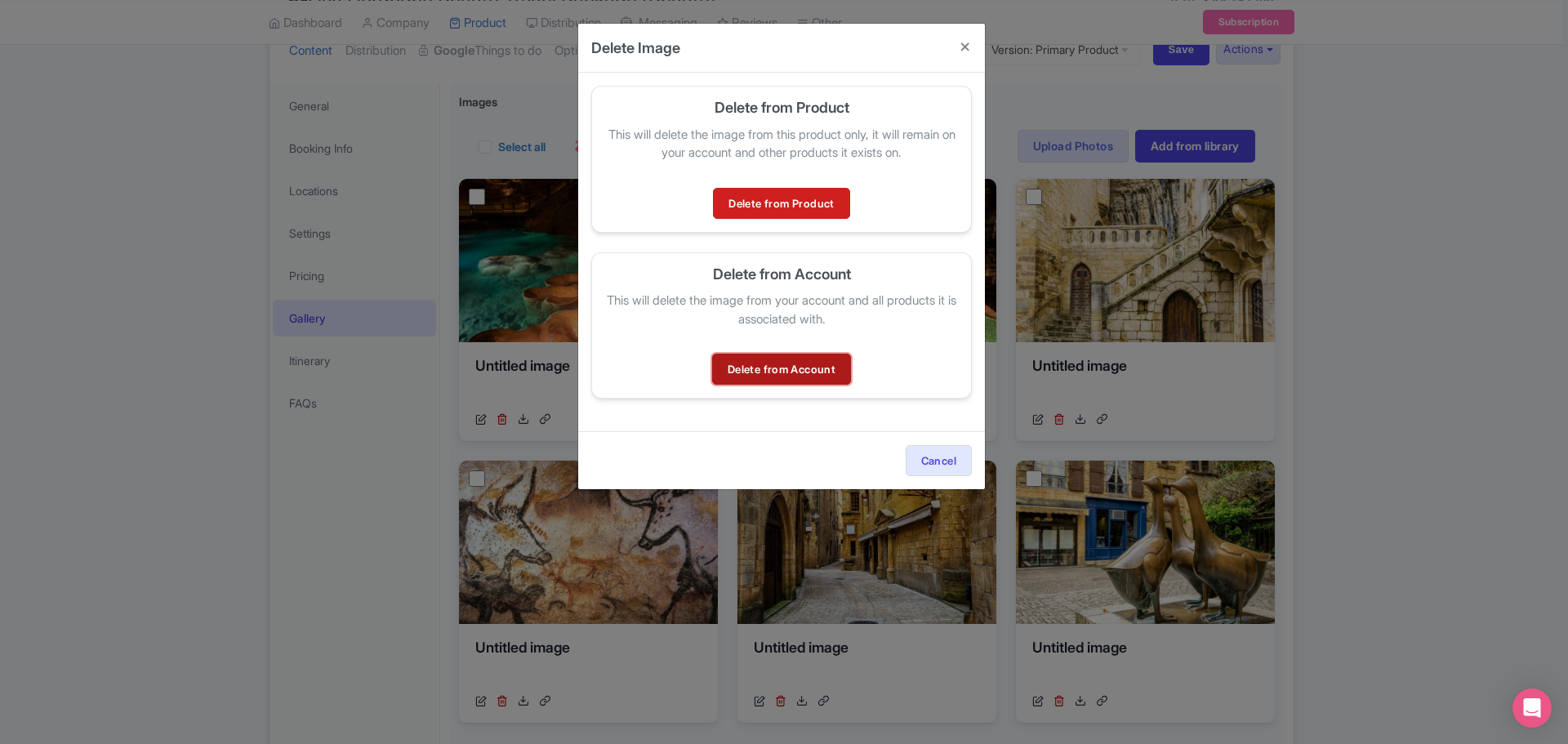
click at [784, 370] on link "Delete from Account" at bounding box center [781, 370] width 138 height 31
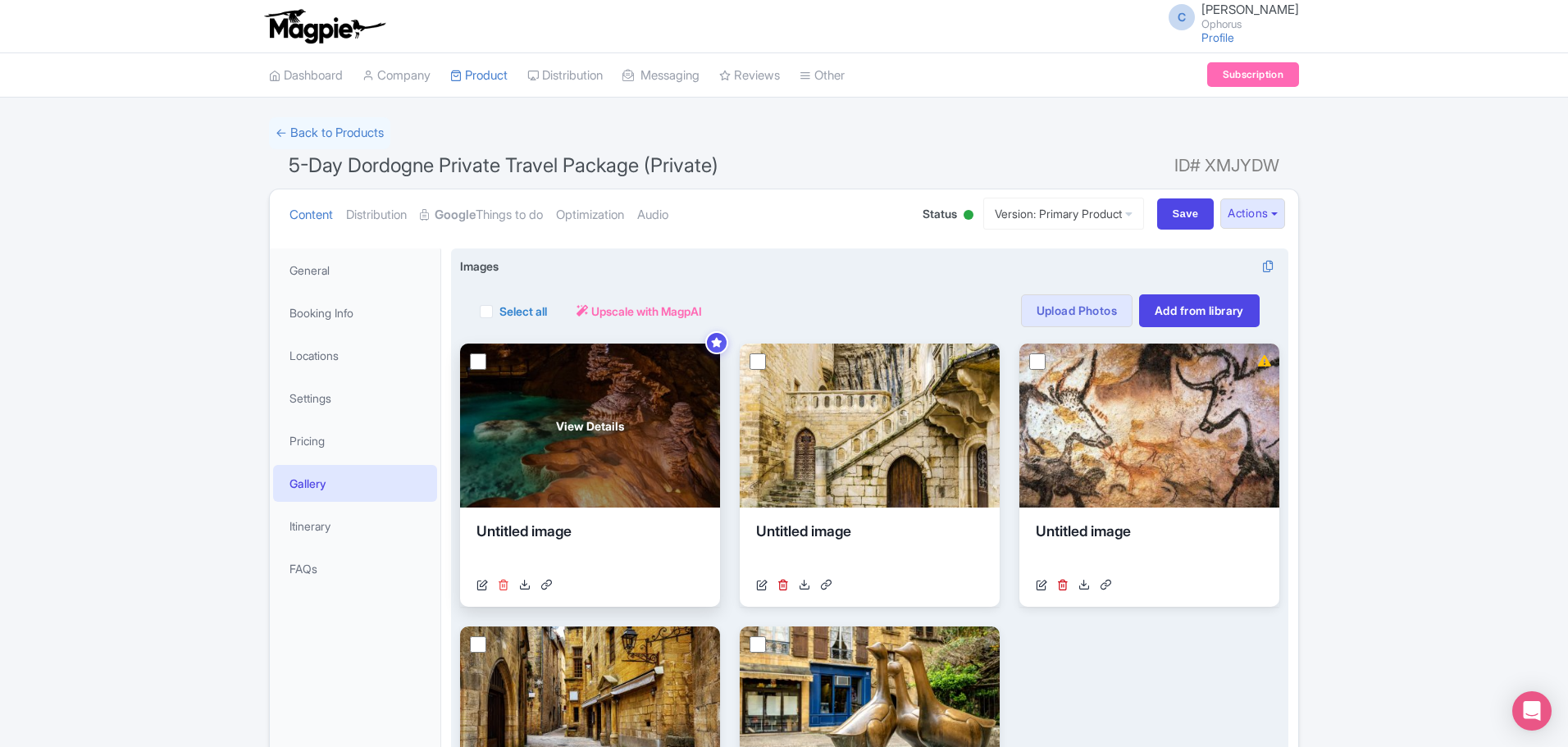
click at [502, 583] on icon at bounding box center [504, 585] width 11 height 11
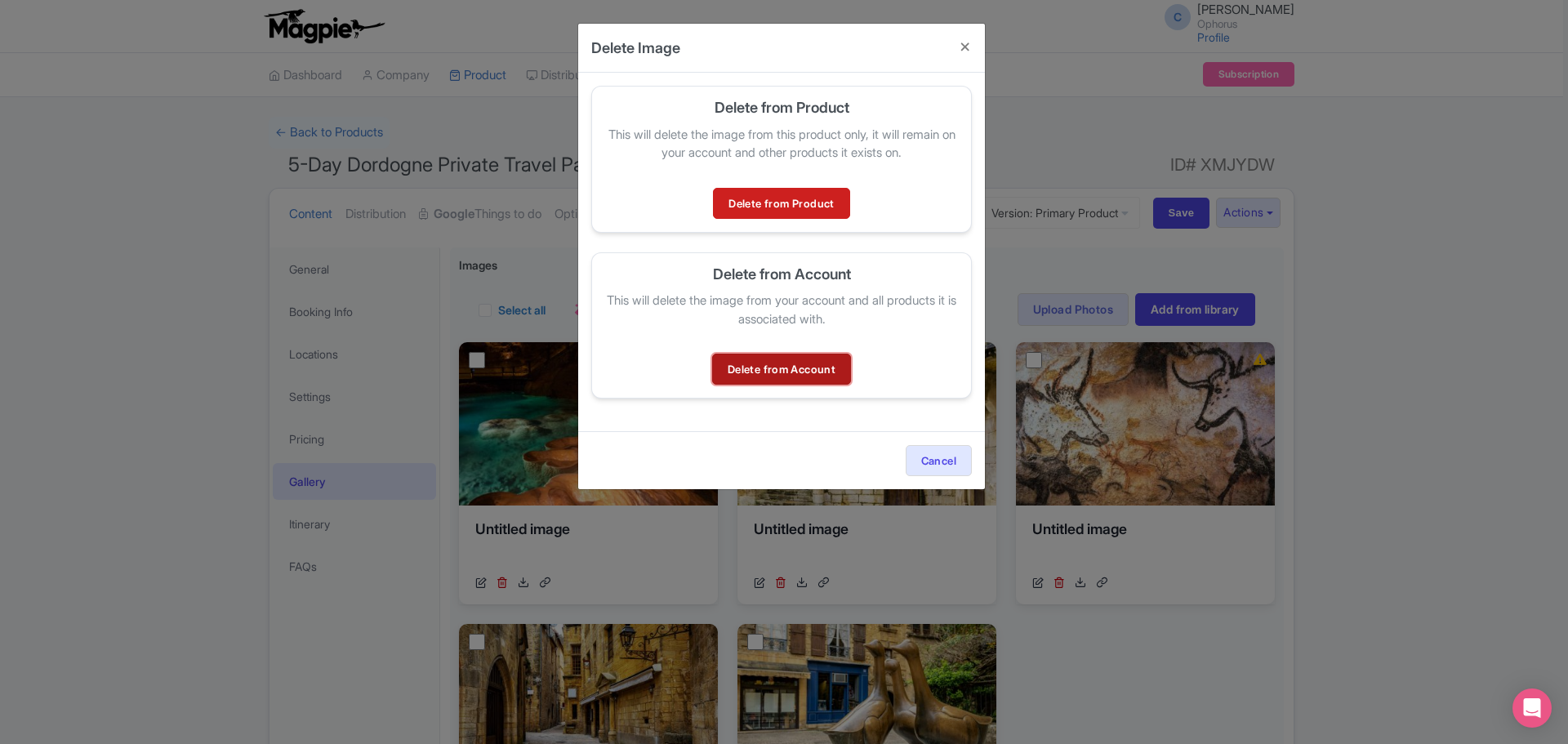
click at [778, 372] on link "Delete from Account" at bounding box center [781, 370] width 138 height 31
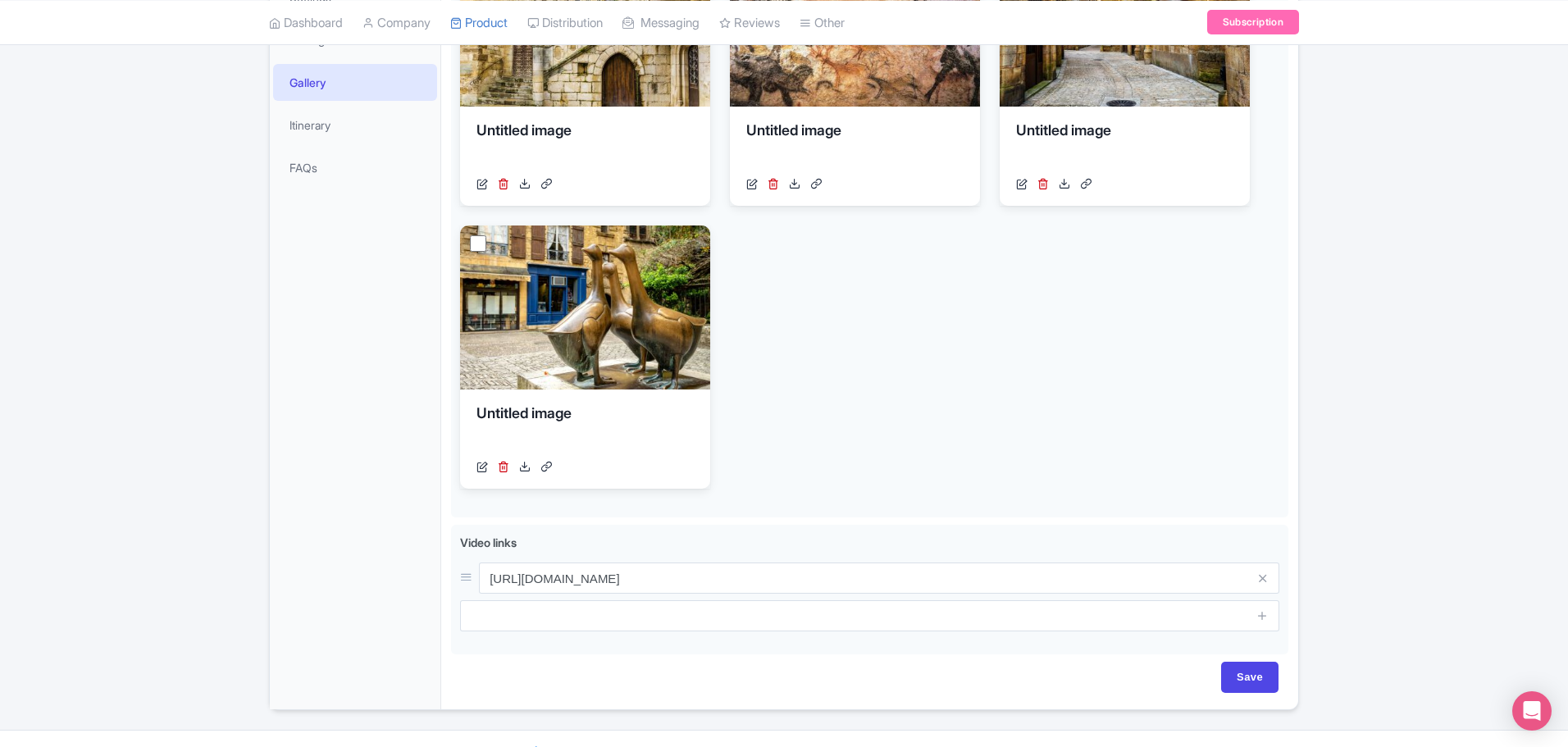
scroll to position [435, 0]
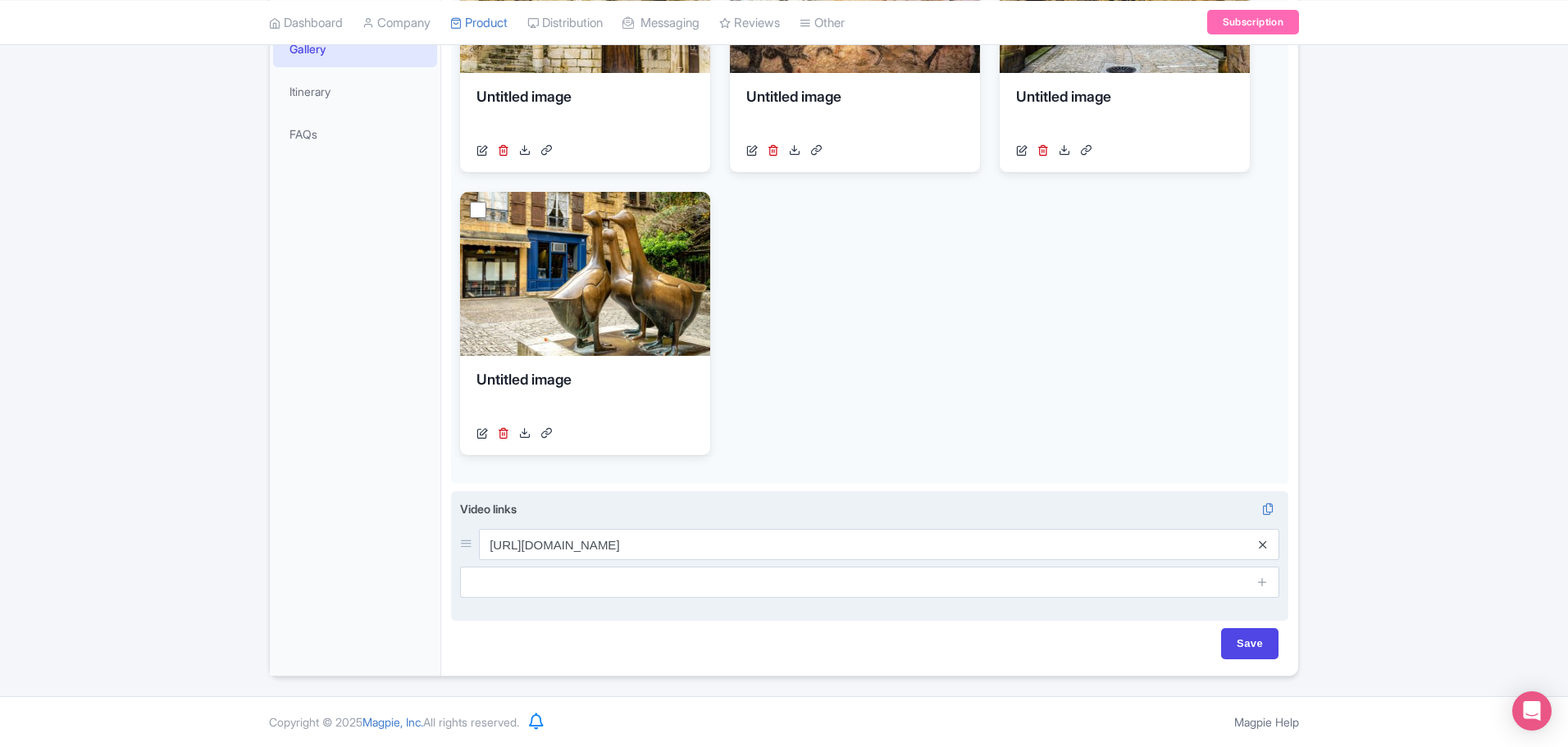
click at [1259, 546] on icon at bounding box center [1262, 544] width 7 height 12
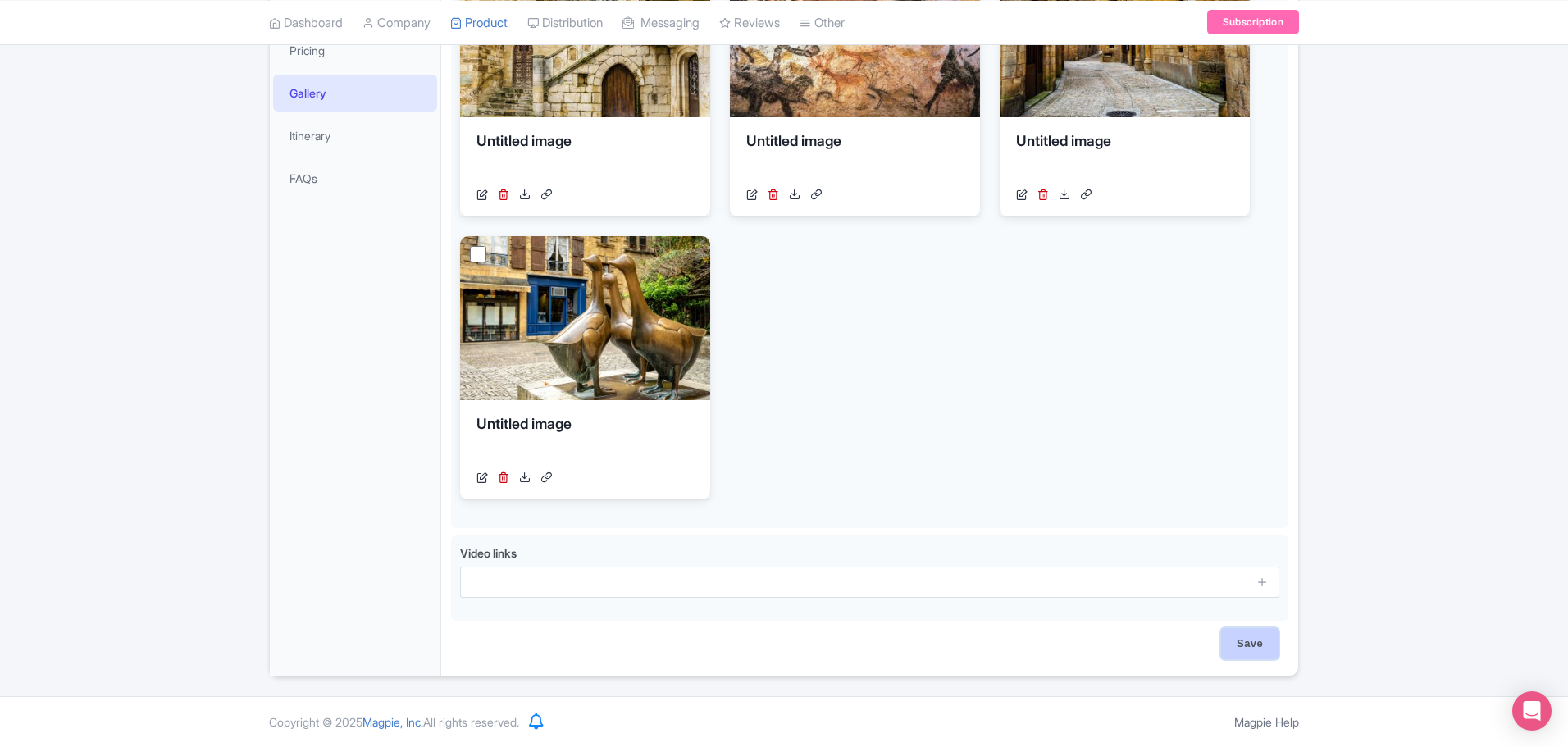
click at [1261, 635] on input "Save" at bounding box center [1249, 644] width 57 height 31
type input "Saving..."
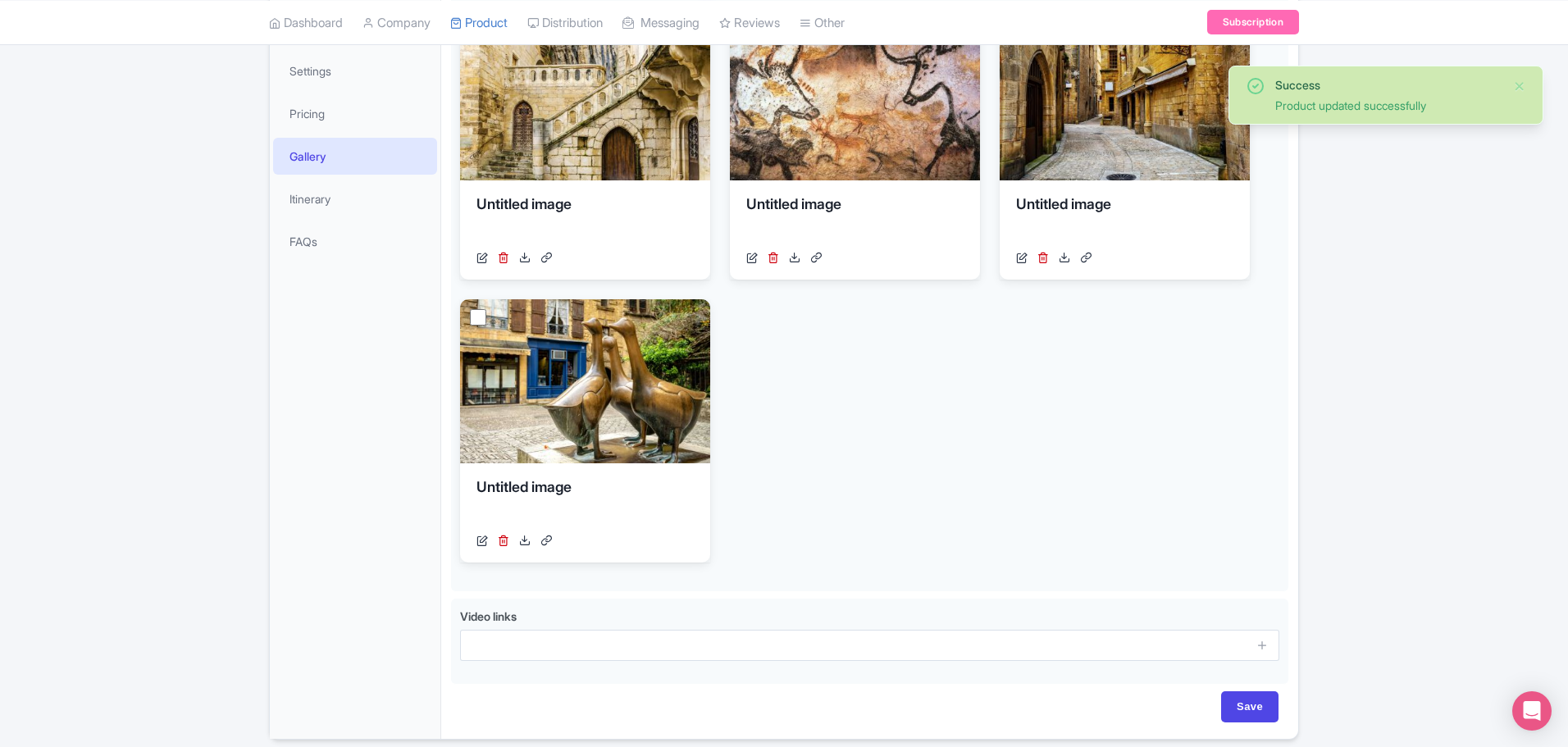
scroll to position [328, 0]
click at [299, 246] on link "FAQs" at bounding box center [355, 240] width 164 height 37
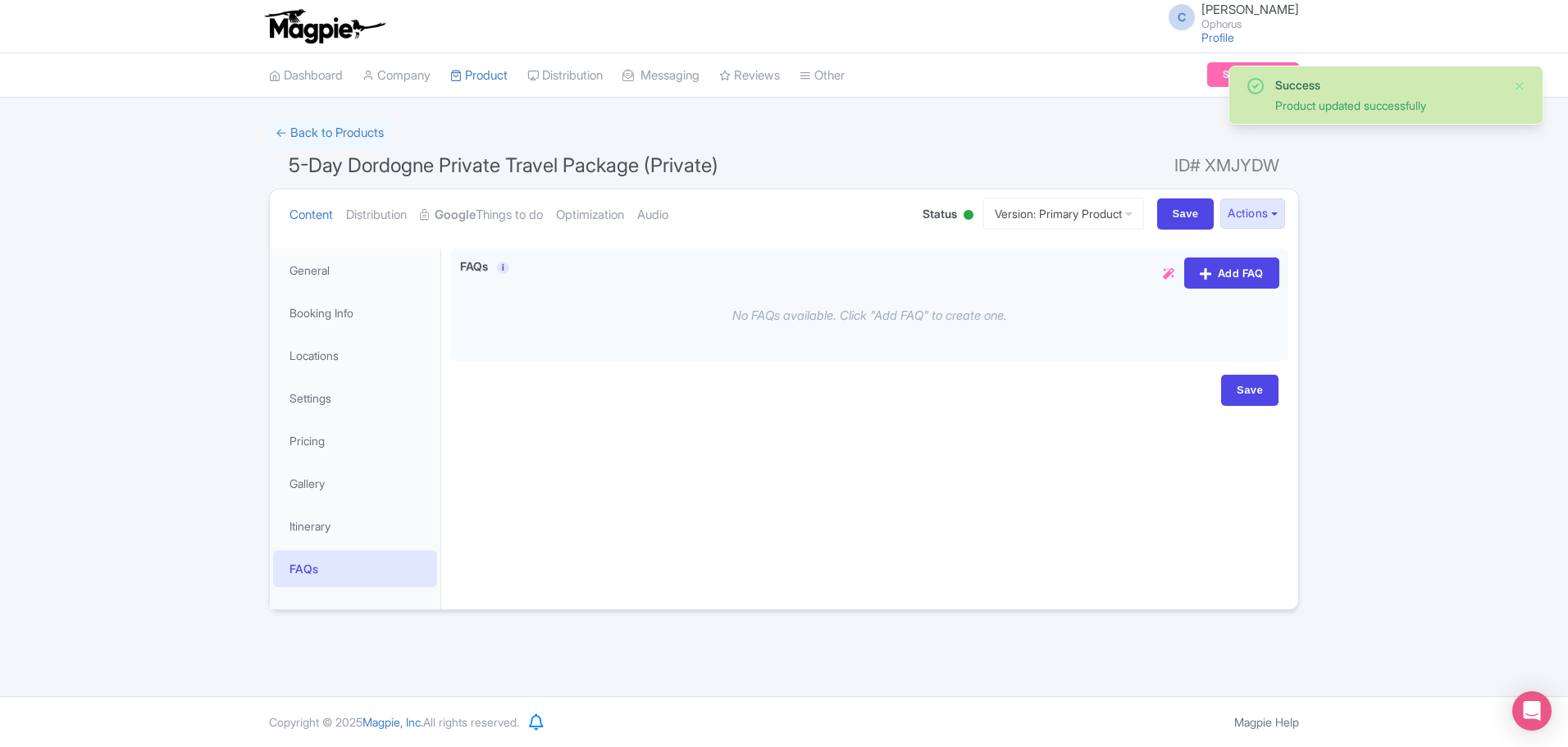
scroll to position [0, 0]
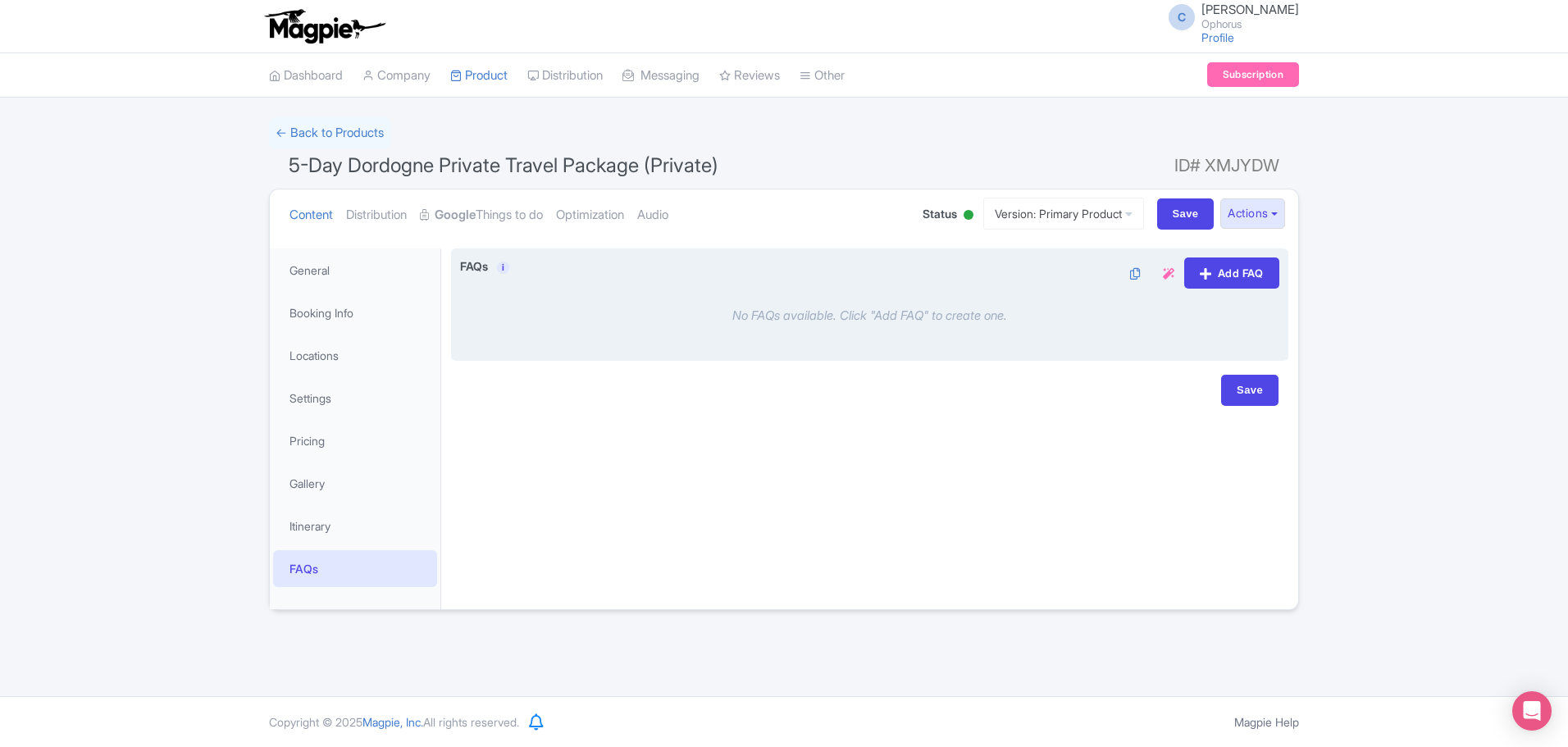
click at [1165, 274] on icon at bounding box center [1168, 274] width 11 height 11
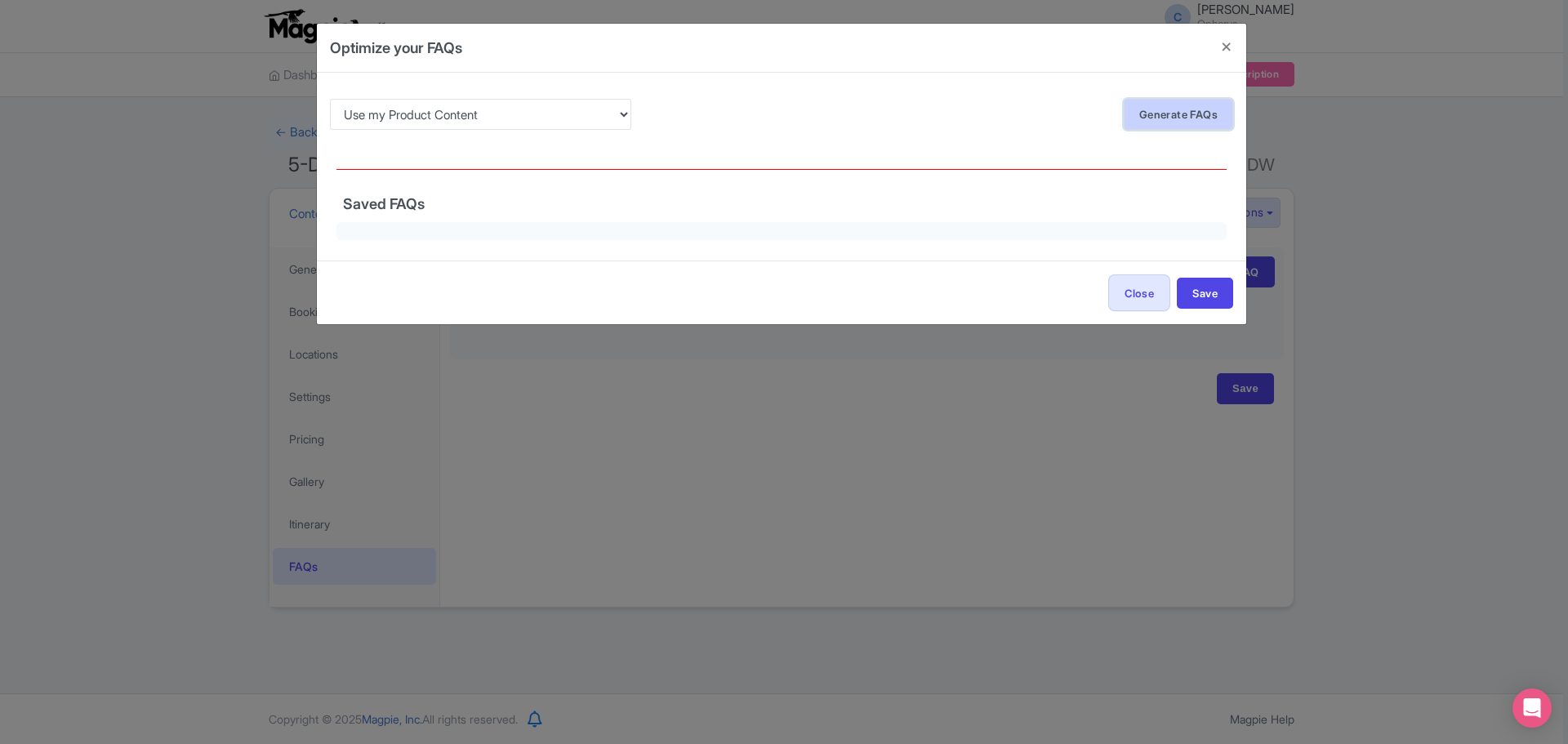
click at [1197, 105] on link "Generate FAQs" at bounding box center [1177, 115] width 109 height 31
click at [1132, 294] on button "Close" at bounding box center [1140, 293] width 62 height 37
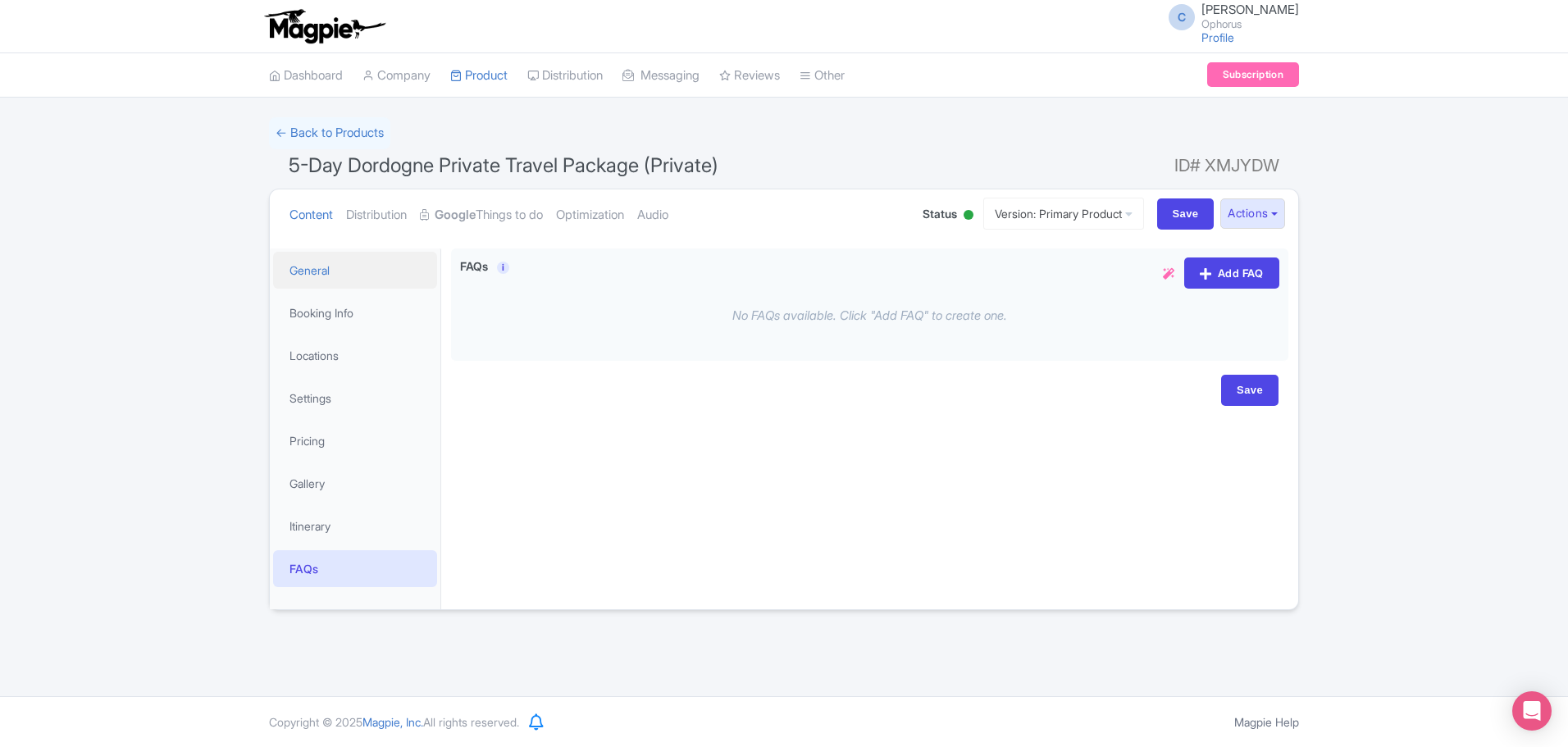
click at [319, 263] on link "General" at bounding box center [355, 270] width 164 height 37
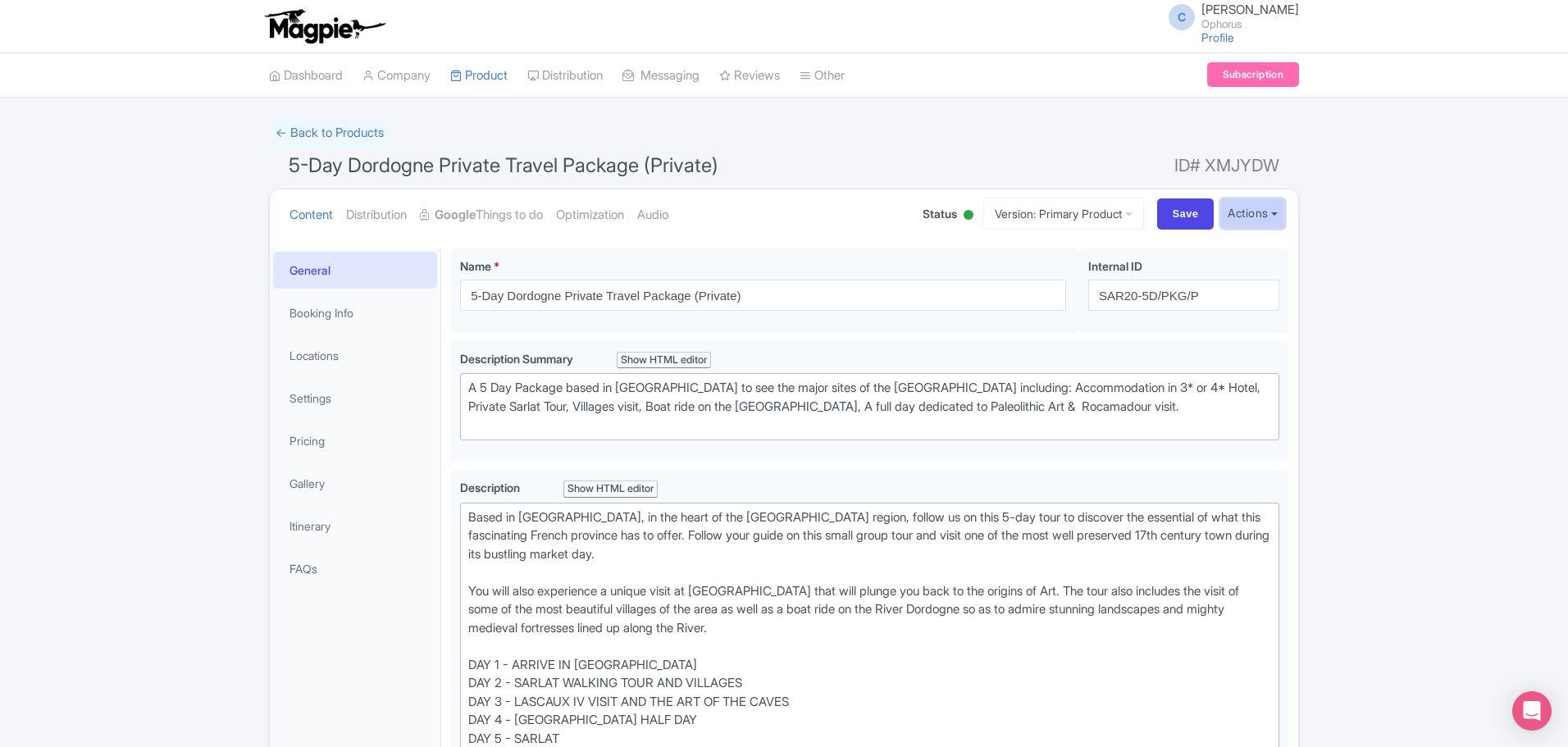
click at [1225, 206] on button "Actions" at bounding box center [1252, 214] width 64 height 30
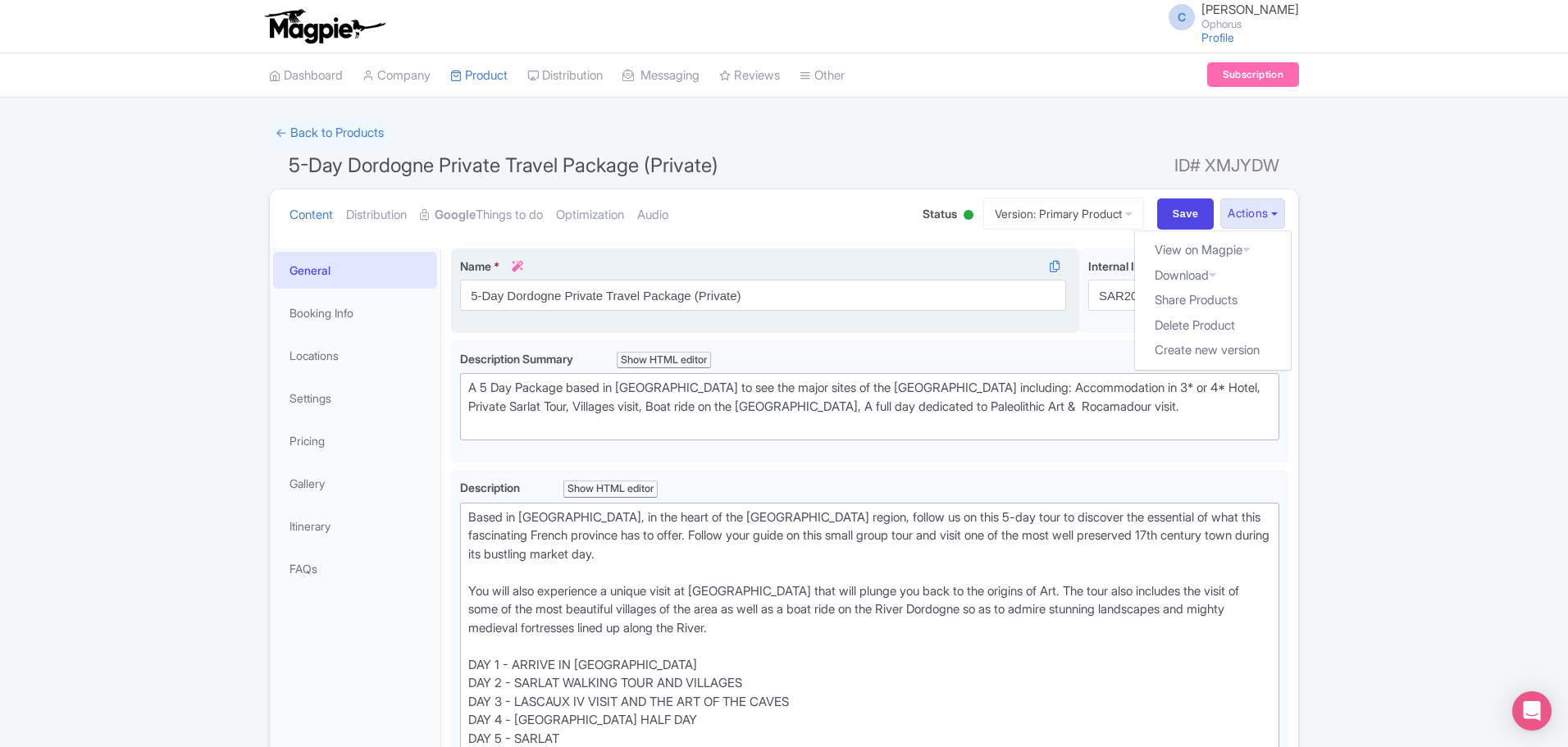
click at [0, 0] on link "Industry Partner View" at bounding box center [0, 0] width 0 height 0
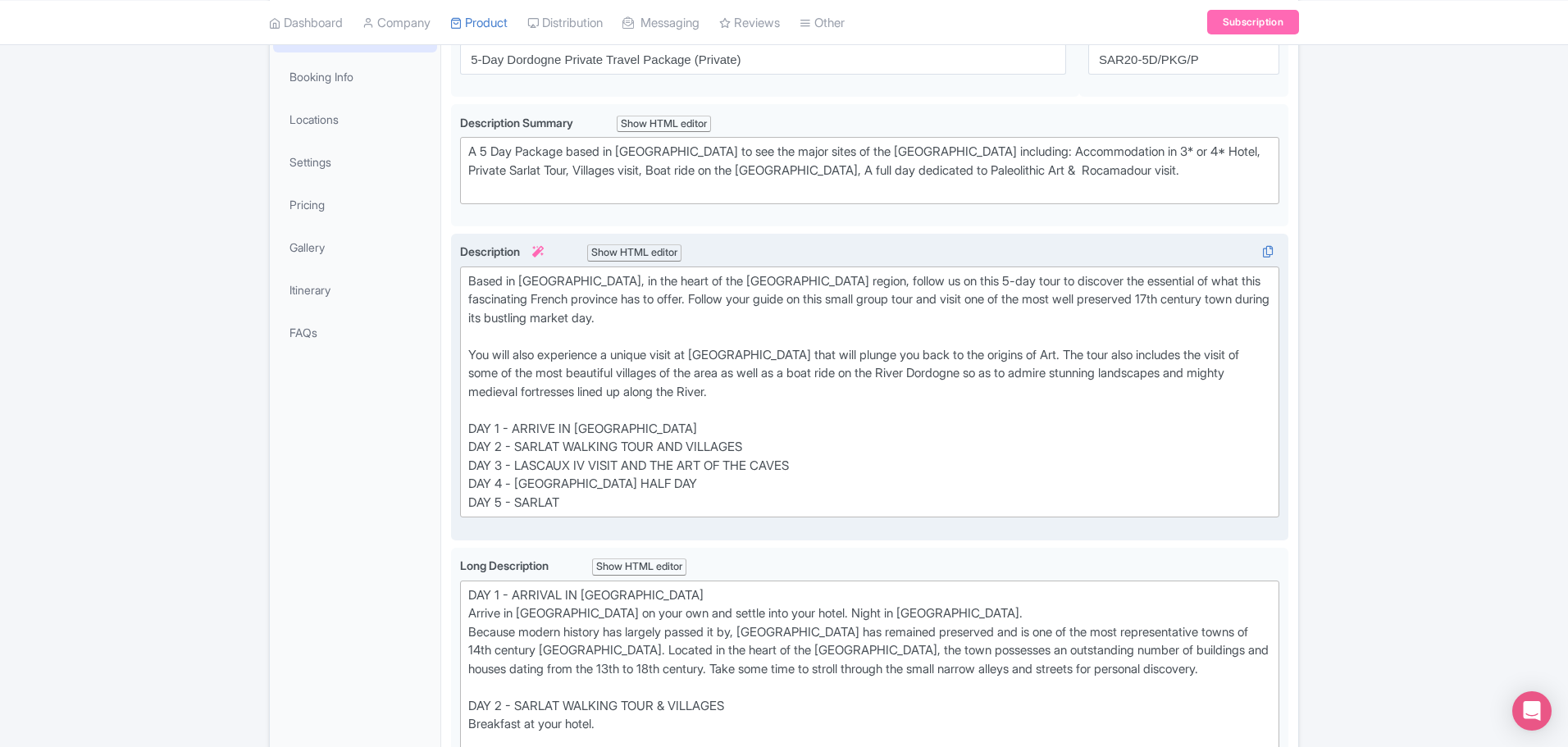
scroll to position [246, 0]
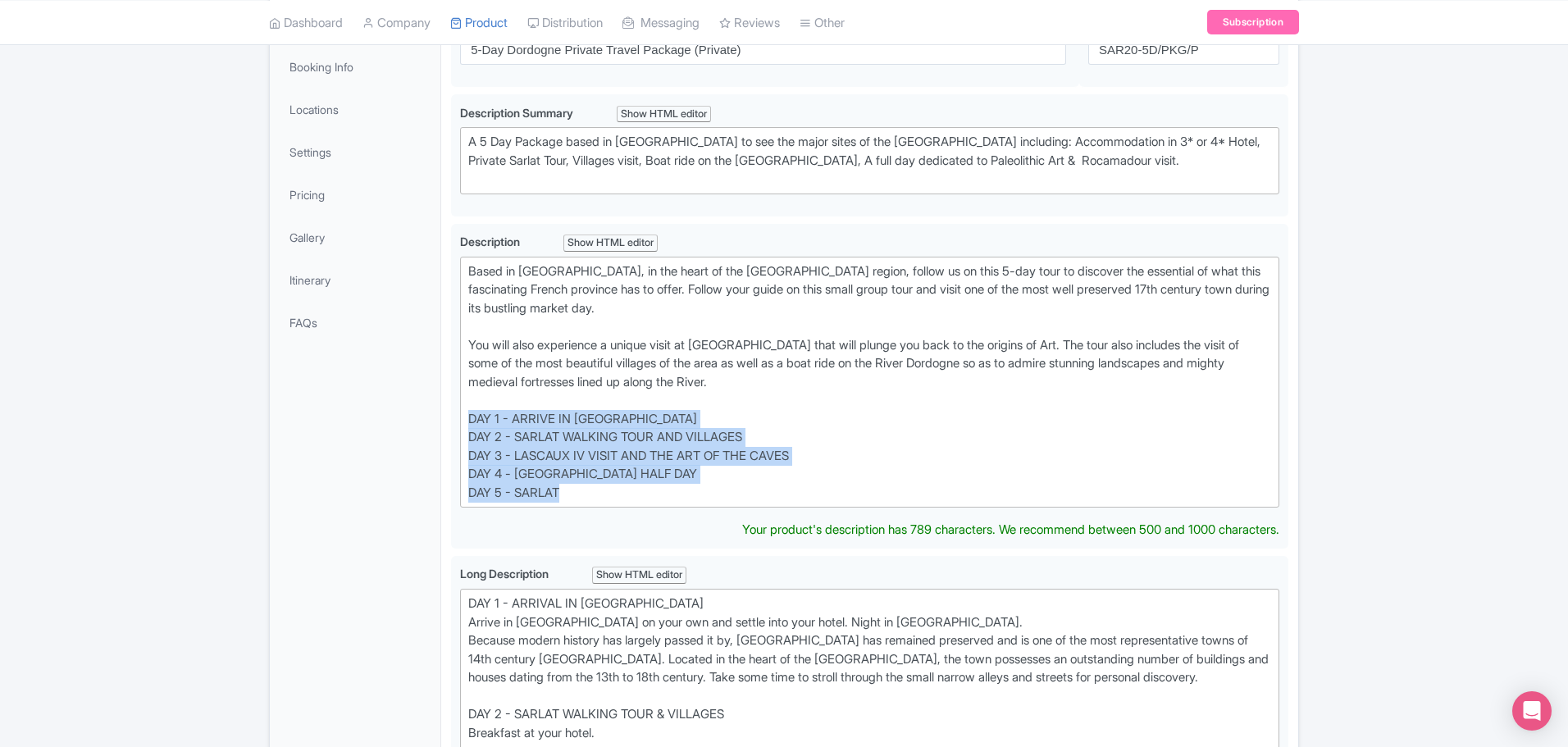
drag, startPoint x: 574, startPoint y: 497, endPoint x: 436, endPoint y: 410, distance: 163.1
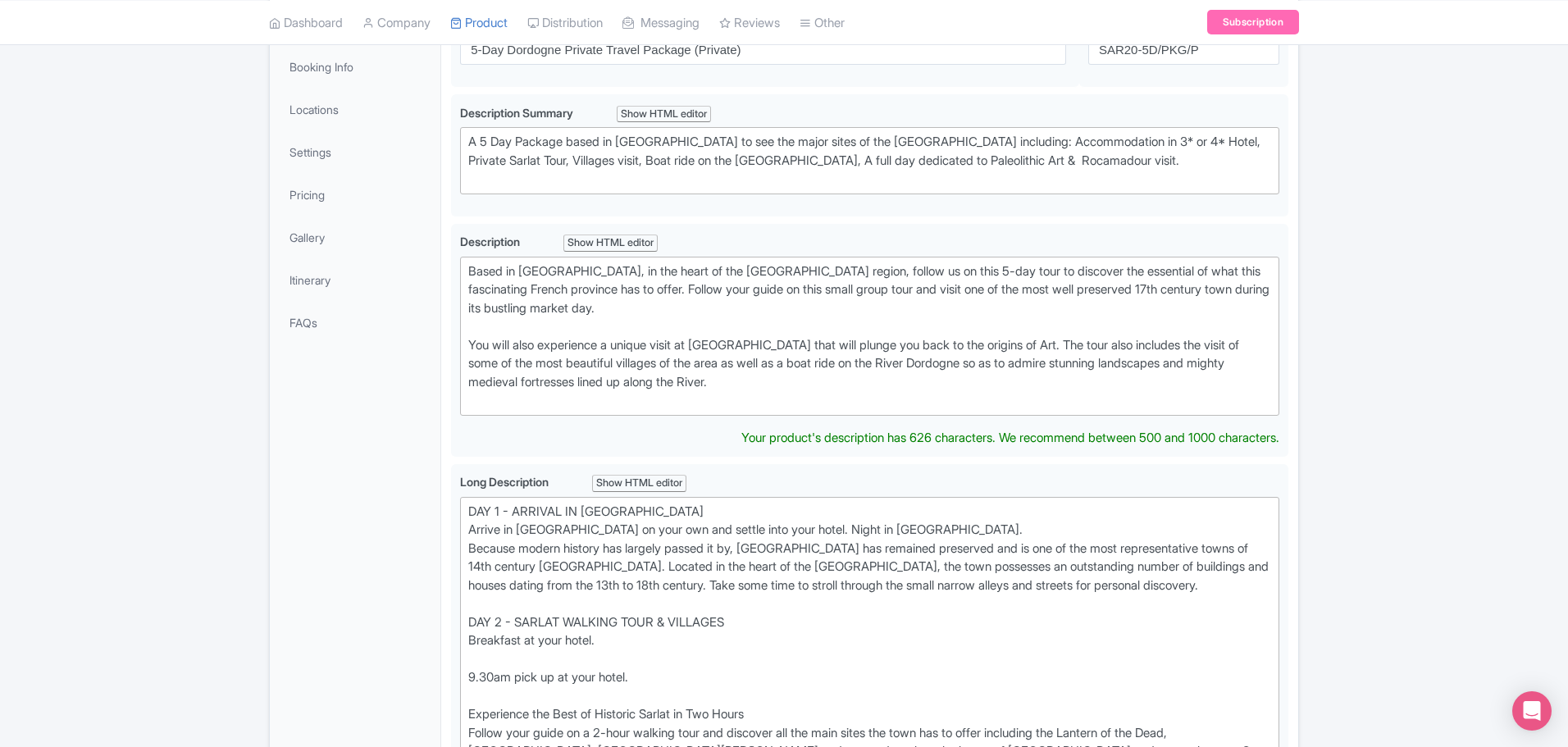
type trix-editor "<div>Based in Sarlat, in the heart of the Dordogne region, follow us on this 5-…"
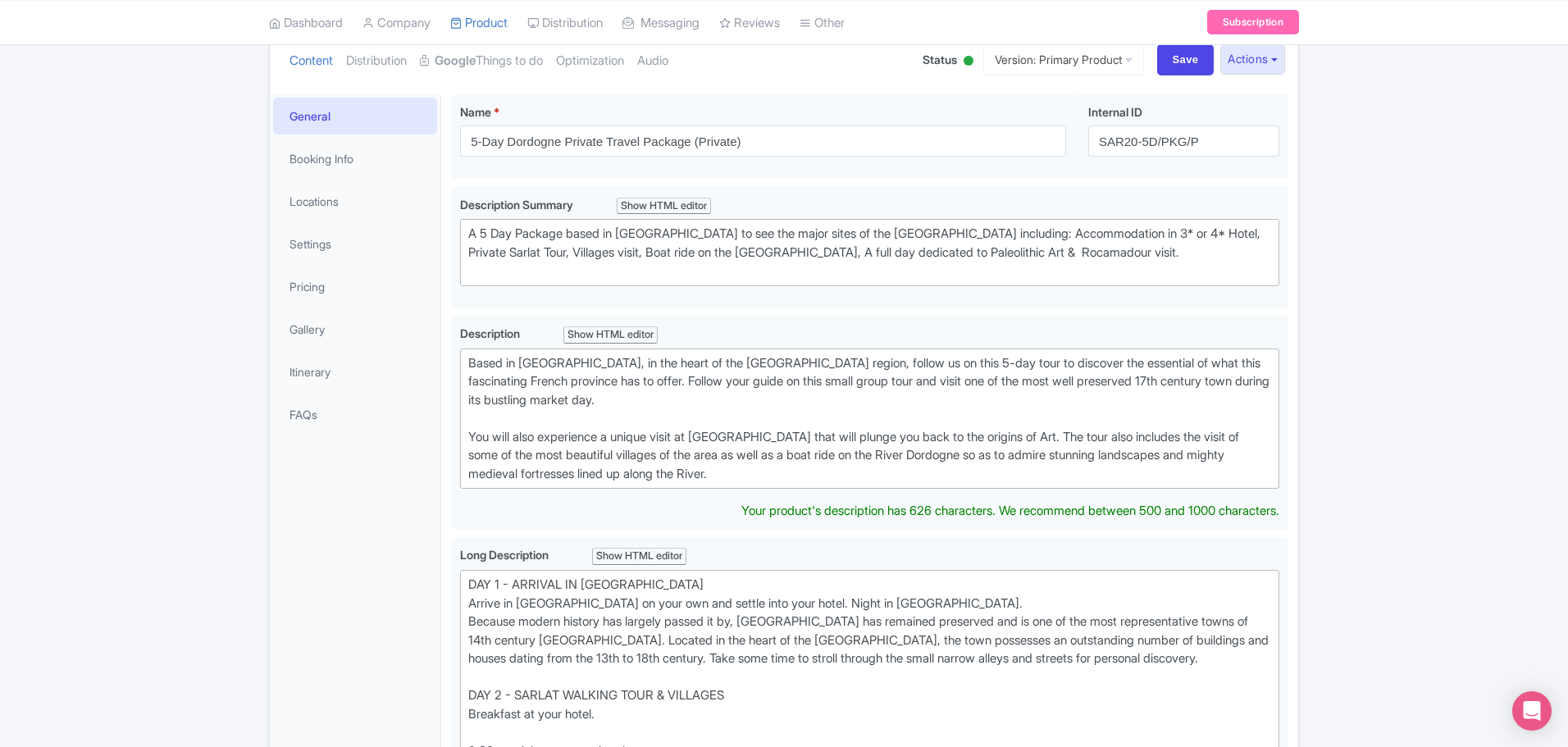
scroll to position [82, 0]
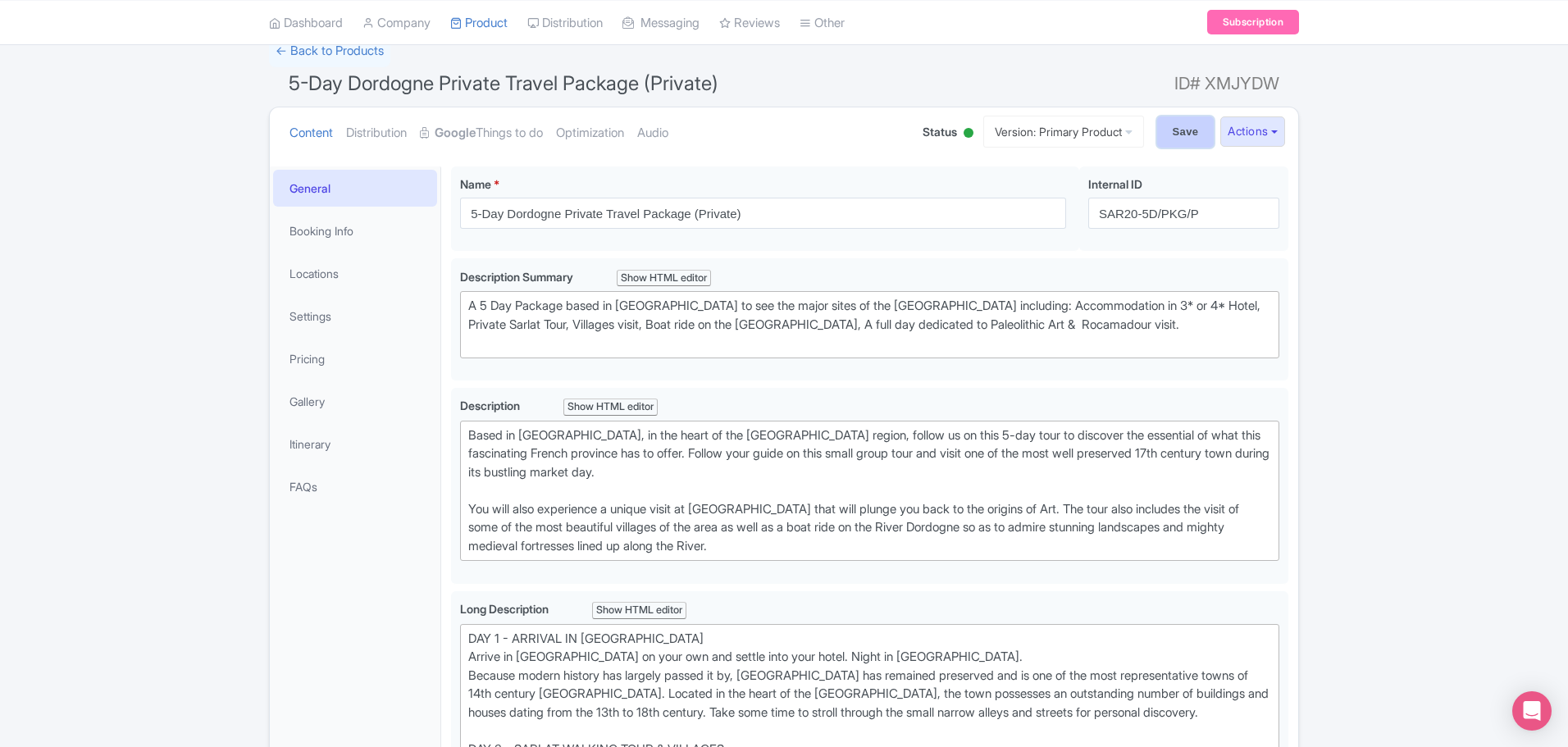
click at [1173, 123] on input "Save" at bounding box center [1186, 132] width 57 height 31
type input "Saving..."
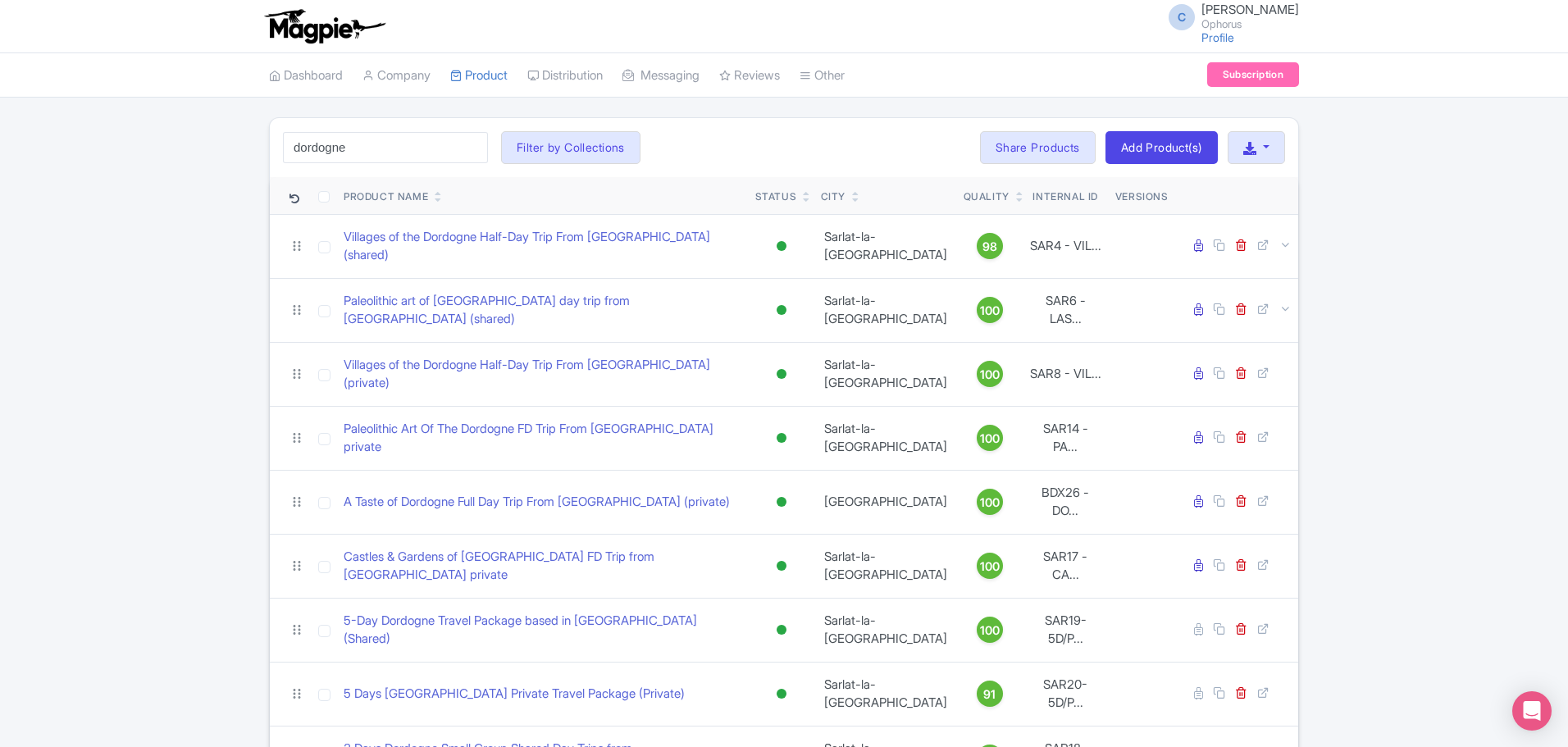
scroll to position [263, 0]
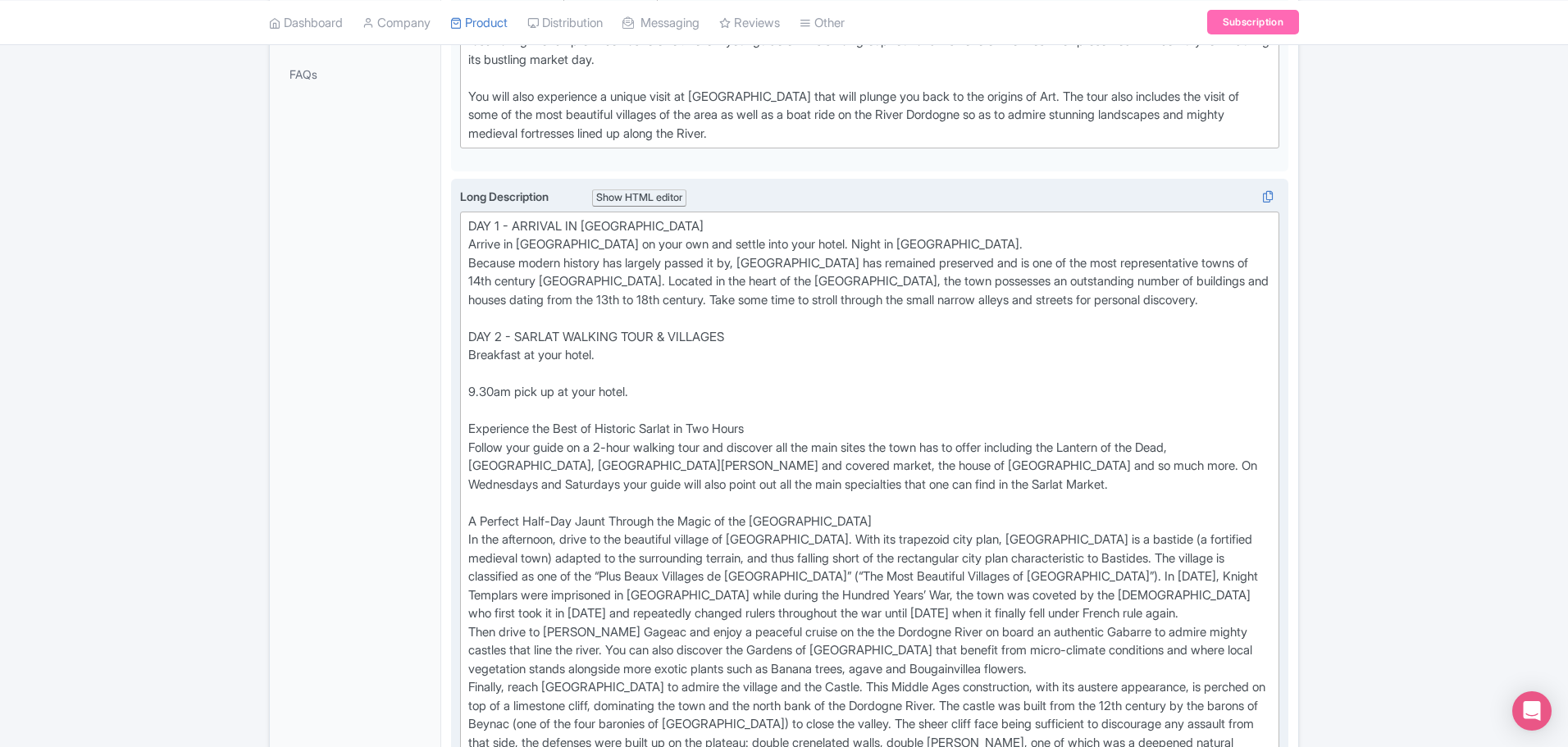
scroll to position [659, 0]
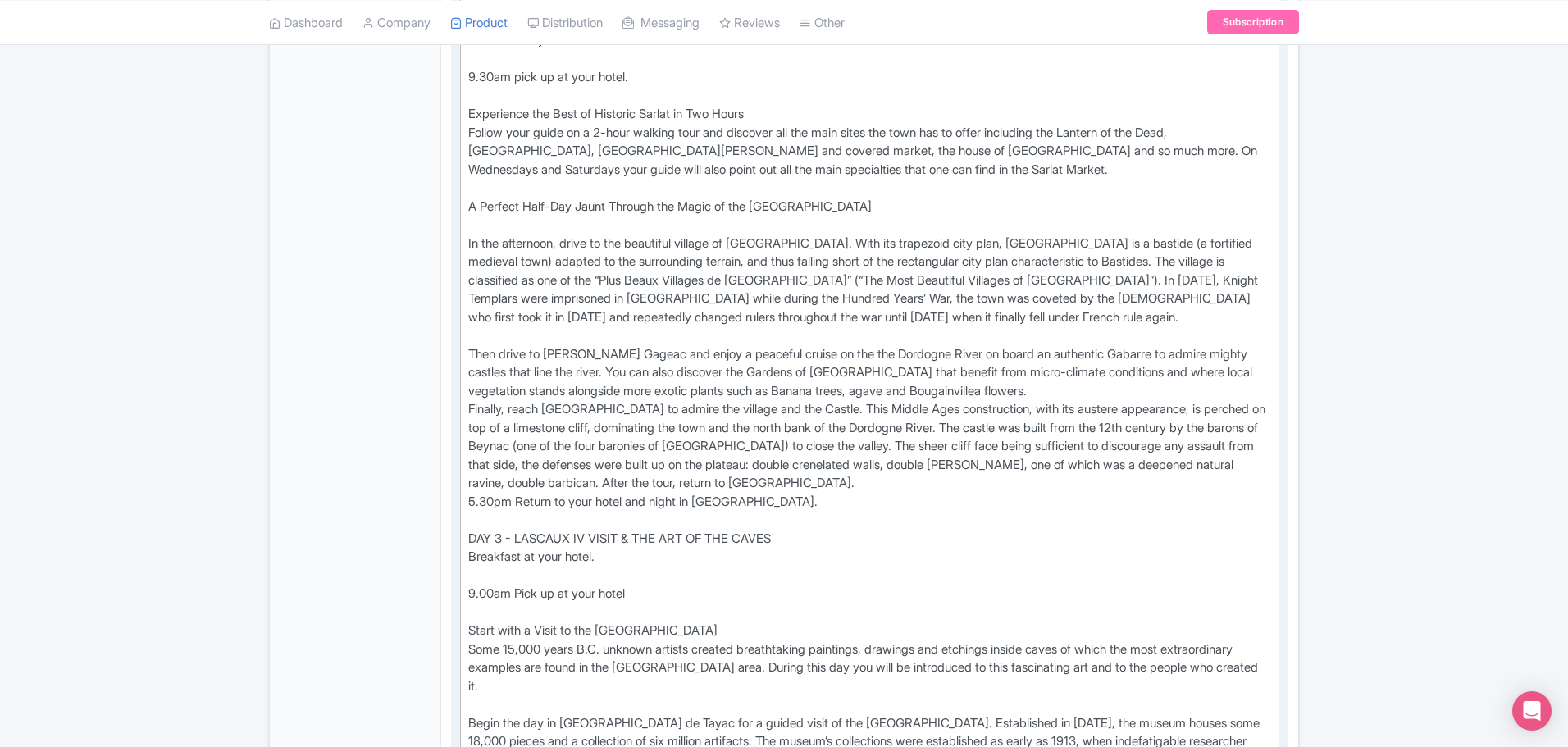
scroll to position [823, 0]
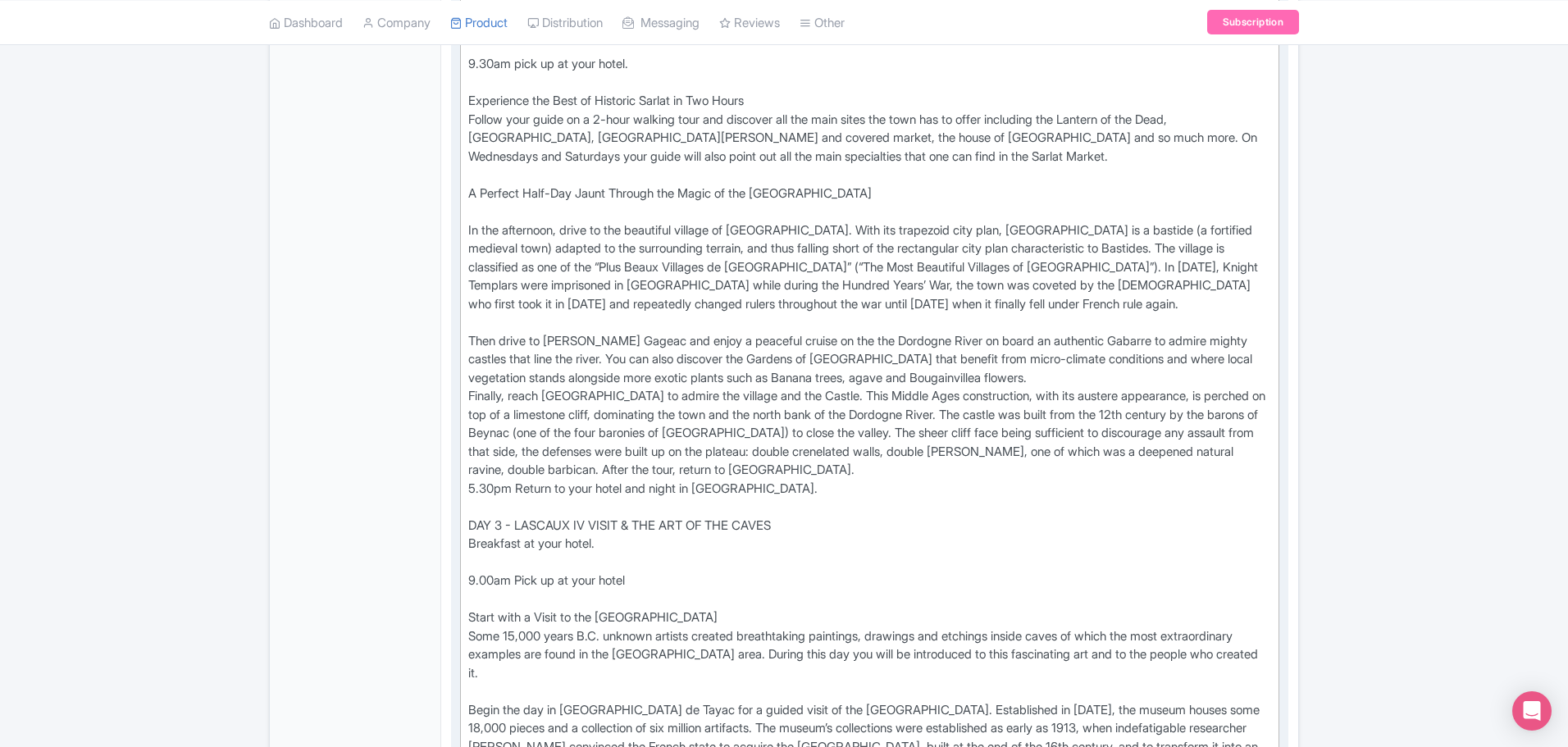
click at [1086, 375] on div "DAY 1 - ARRIVAL IN [GEOGRAPHIC_DATA] Arrive in [GEOGRAPHIC_DATA] on your own an…" at bounding box center [870, 637] width 803 height 1496
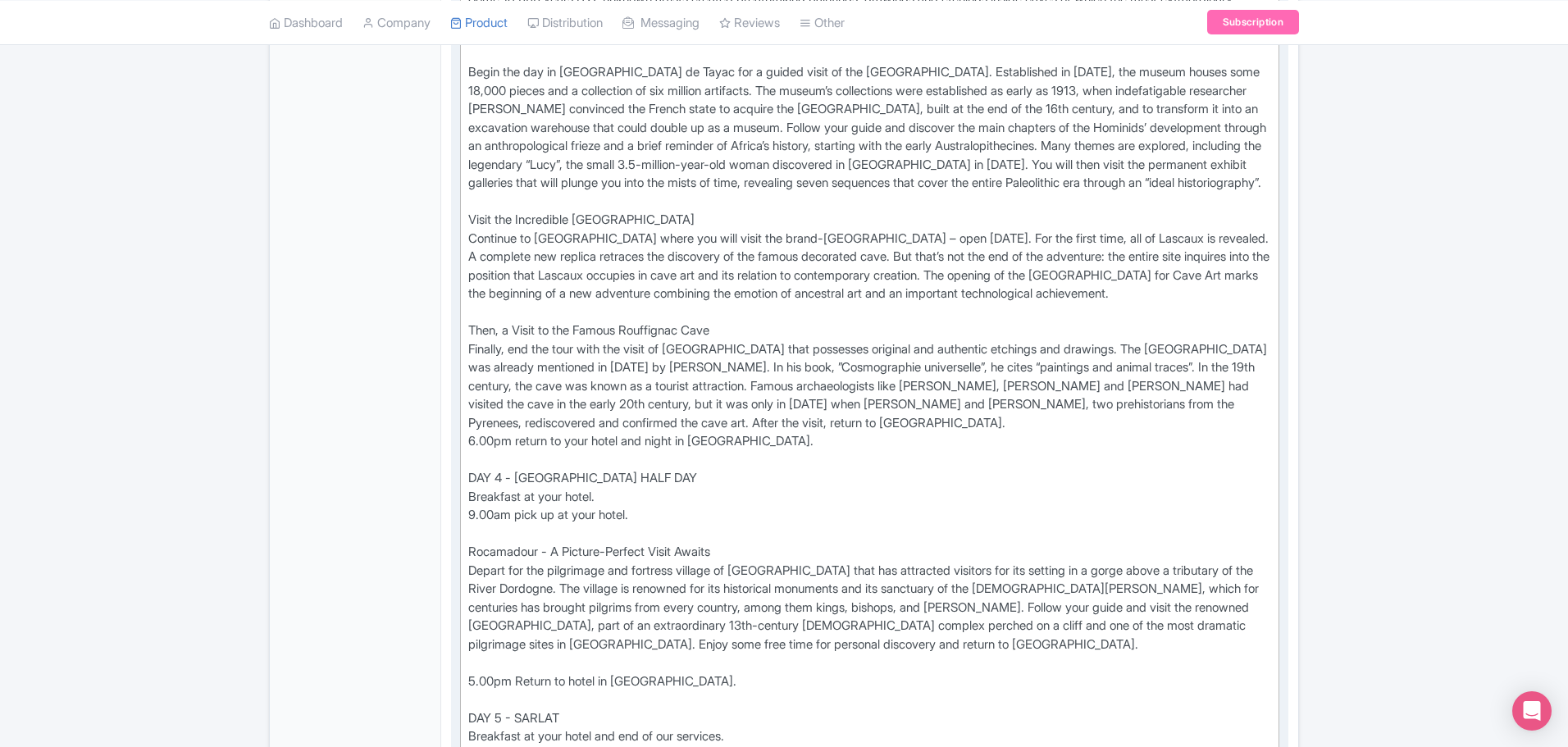
scroll to position [1725, 0]
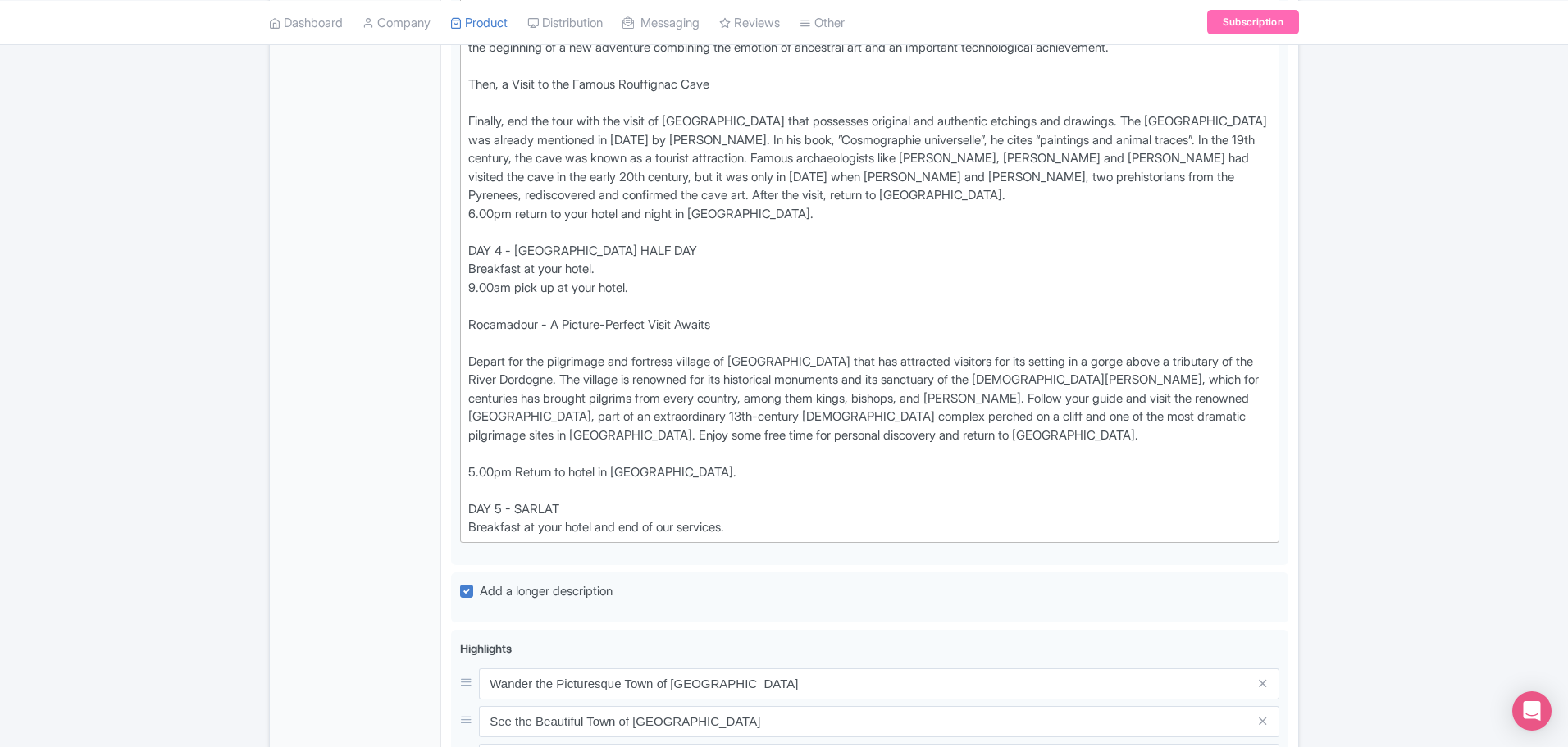
type trix-editor "<lor>IPS 7 - DOLORSI AM CONSEC<ad>Elitse do Eiusmo te inci utl etd magnaa enim …"
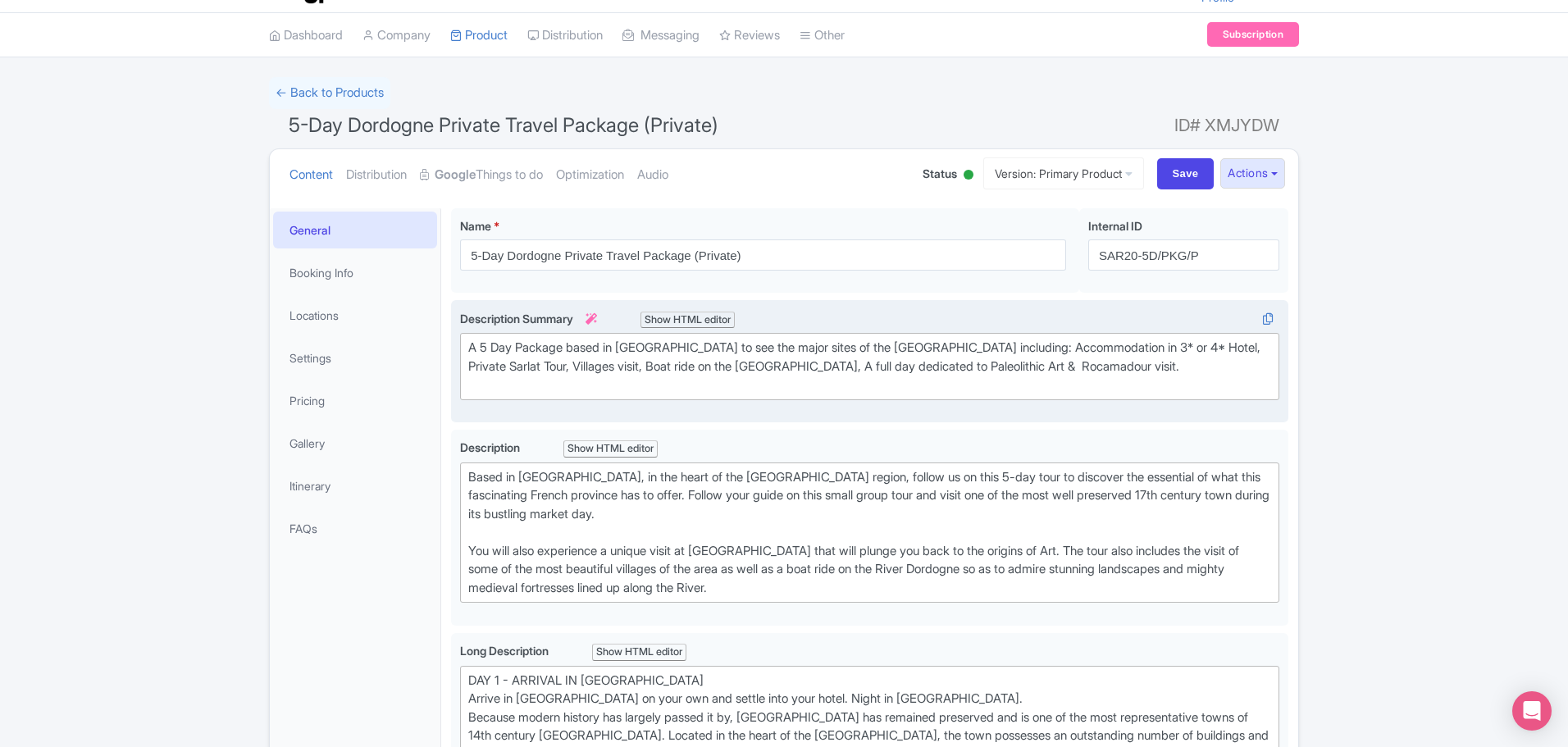
scroll to position [0, 0]
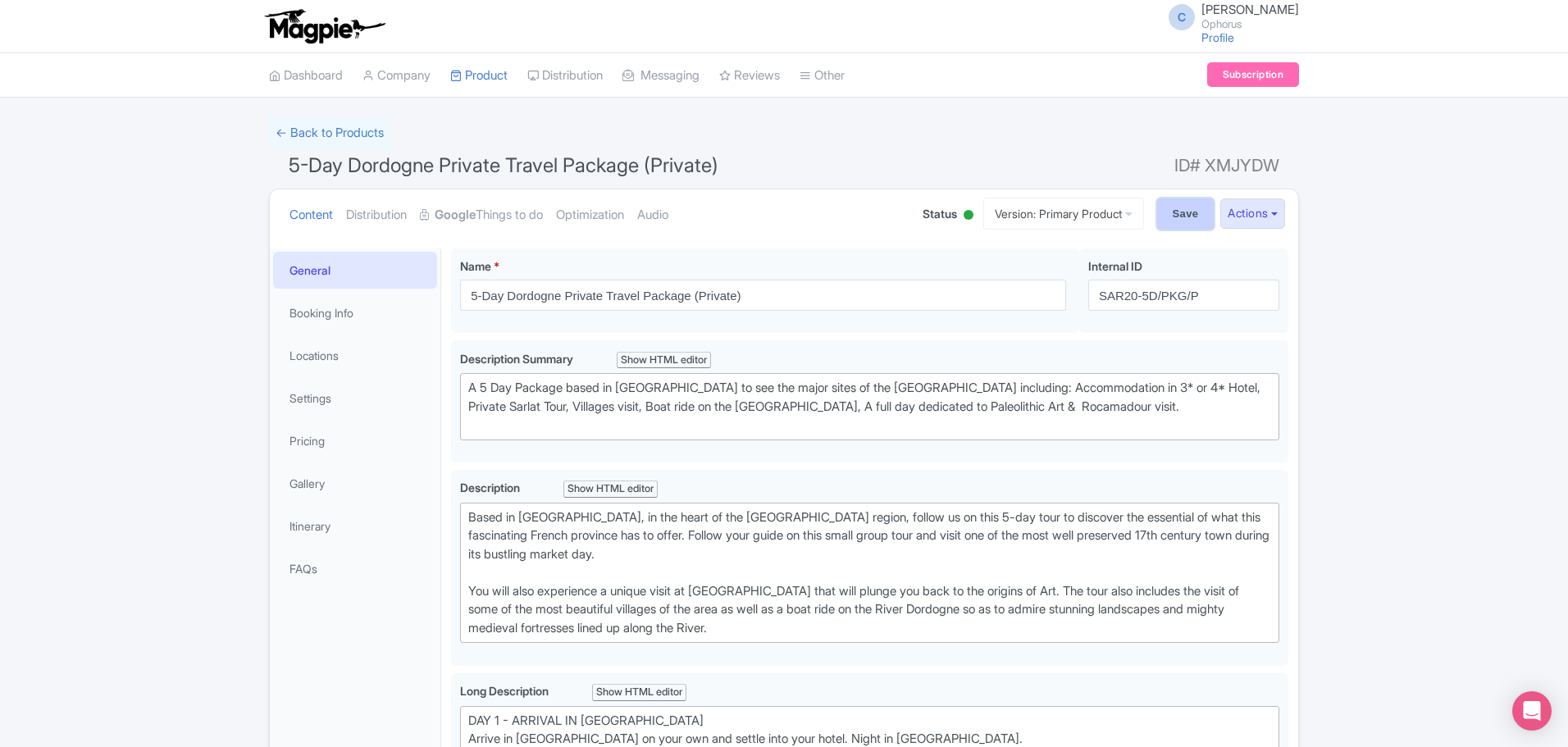
click at [1169, 207] on input "Save" at bounding box center [1186, 215] width 57 height 31
type input "Saving..."
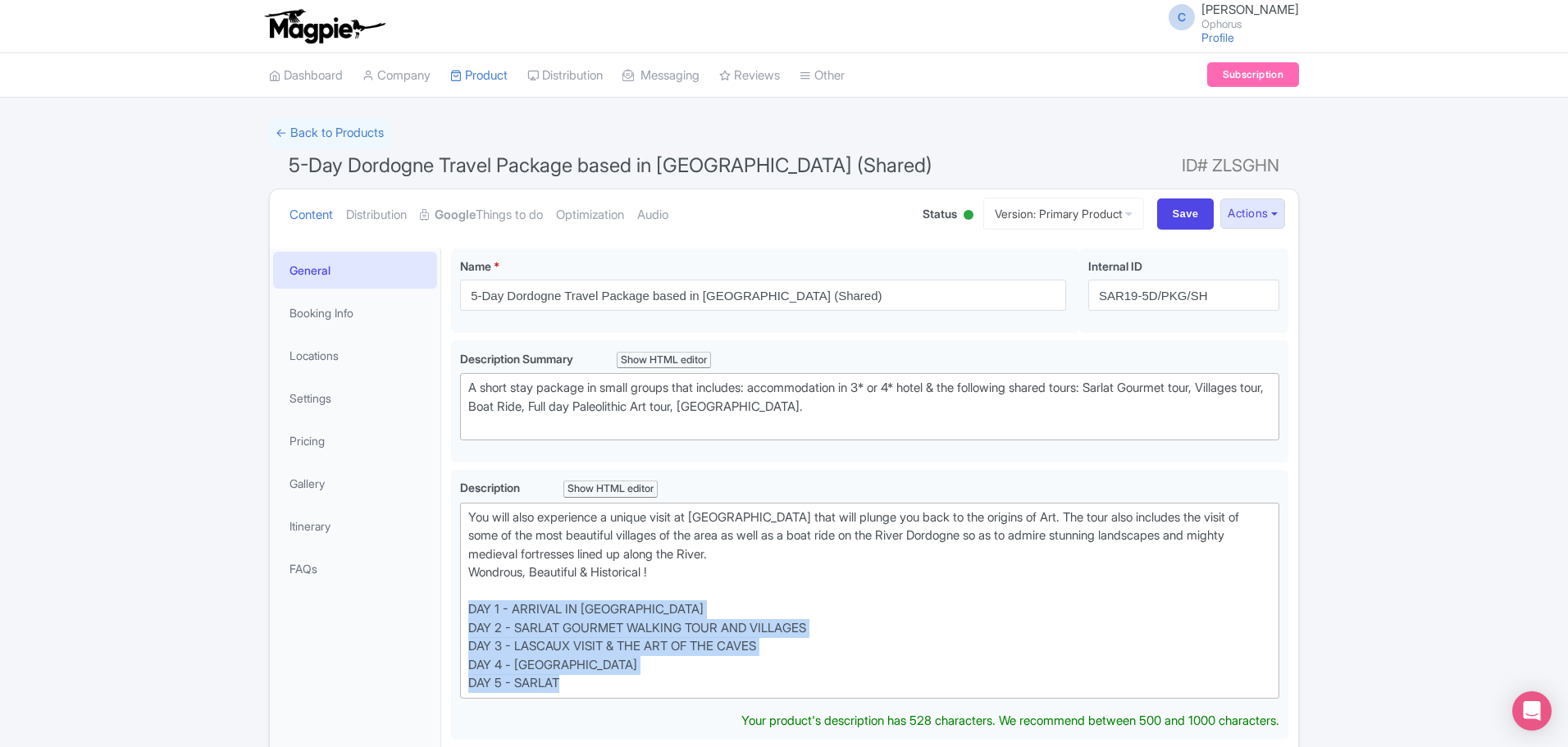
drag, startPoint x: 563, startPoint y: 687, endPoint x: 415, endPoint y: 616, distance: 164.1
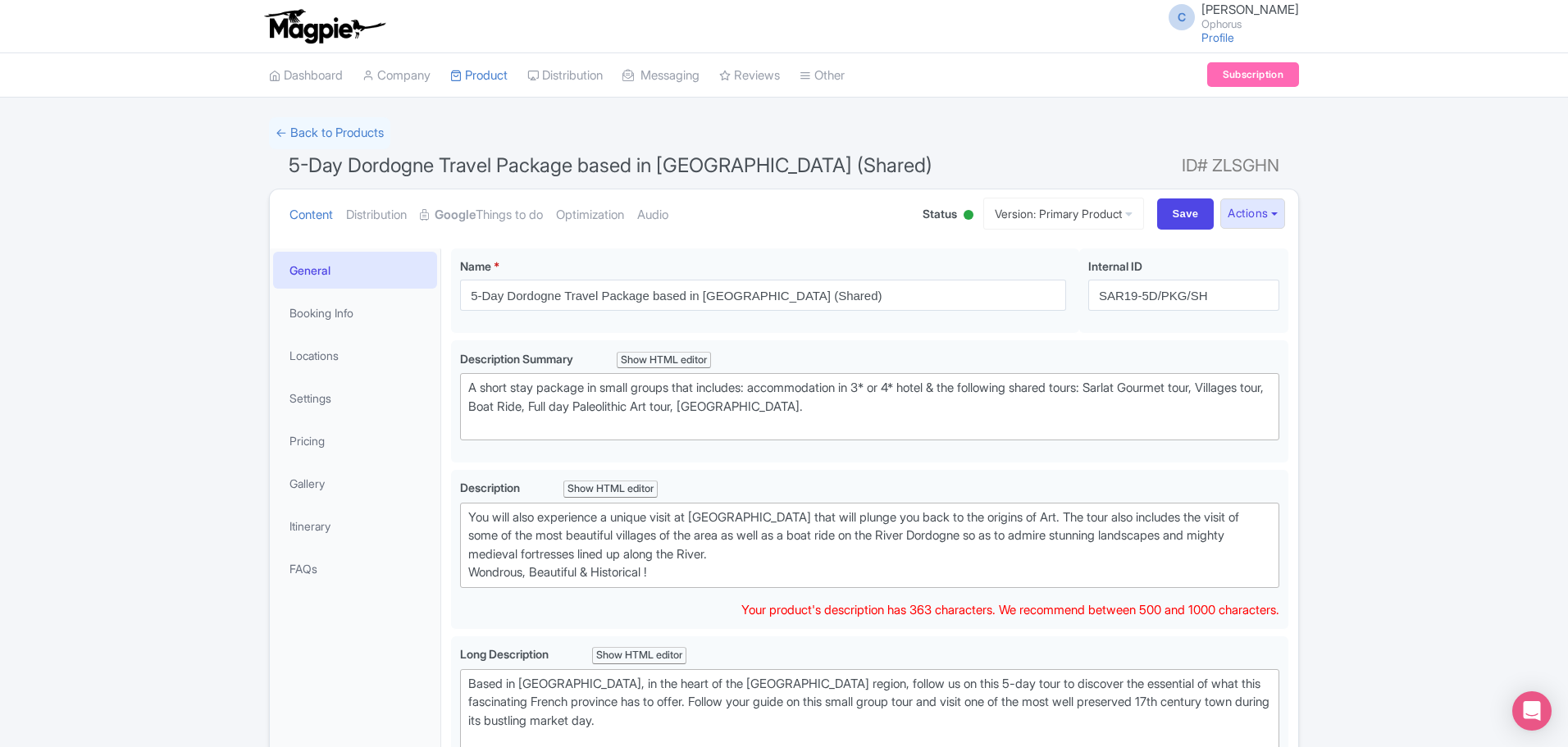
type trix-editor "<div>You will also experience a unique visit at Lascaux IV cave that will plung…"
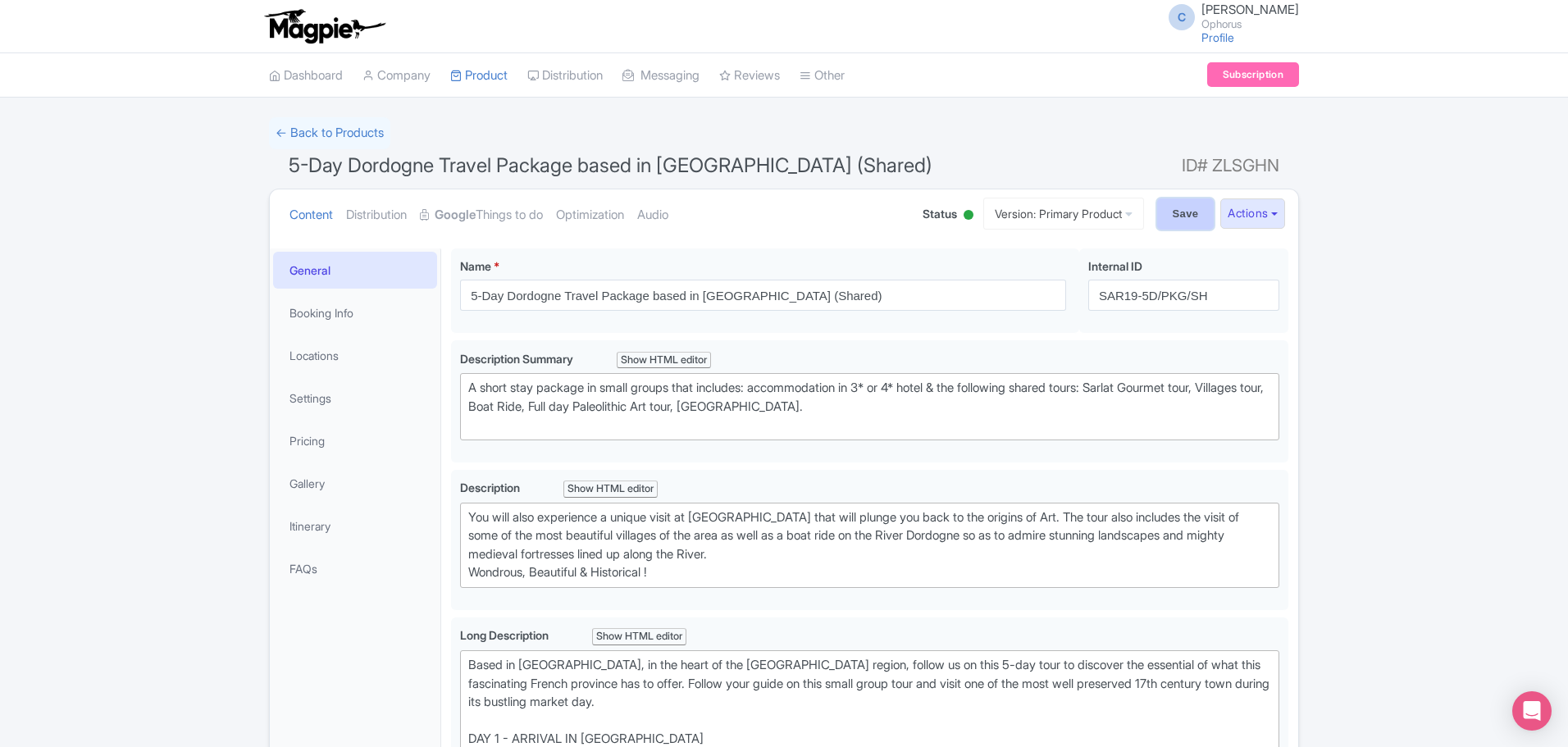
click at [1181, 214] on input "Save" at bounding box center [1186, 215] width 57 height 31
type input "Saving..."
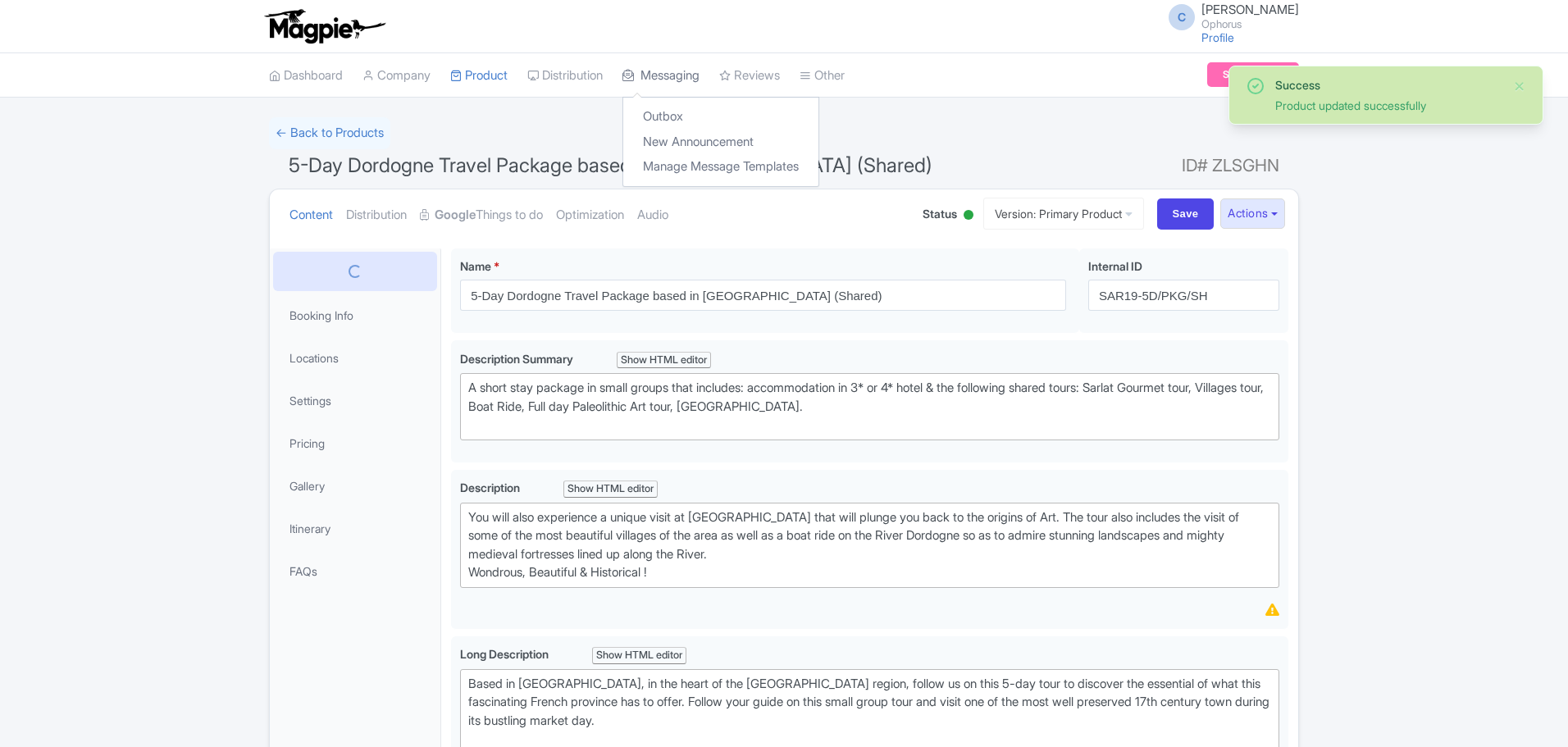
scroll to position [249, 0]
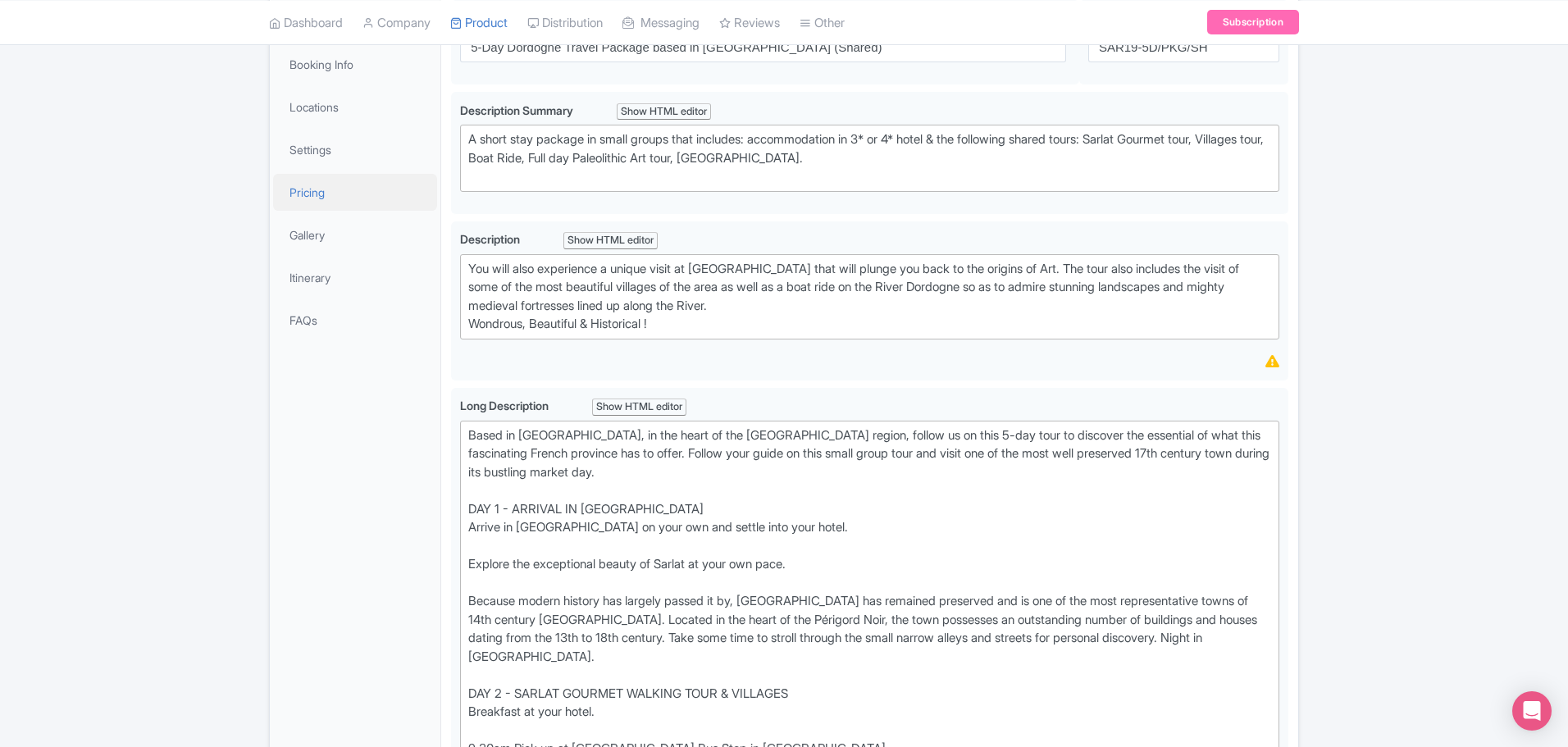
click at [304, 191] on link "Pricing" at bounding box center [355, 193] width 164 height 37
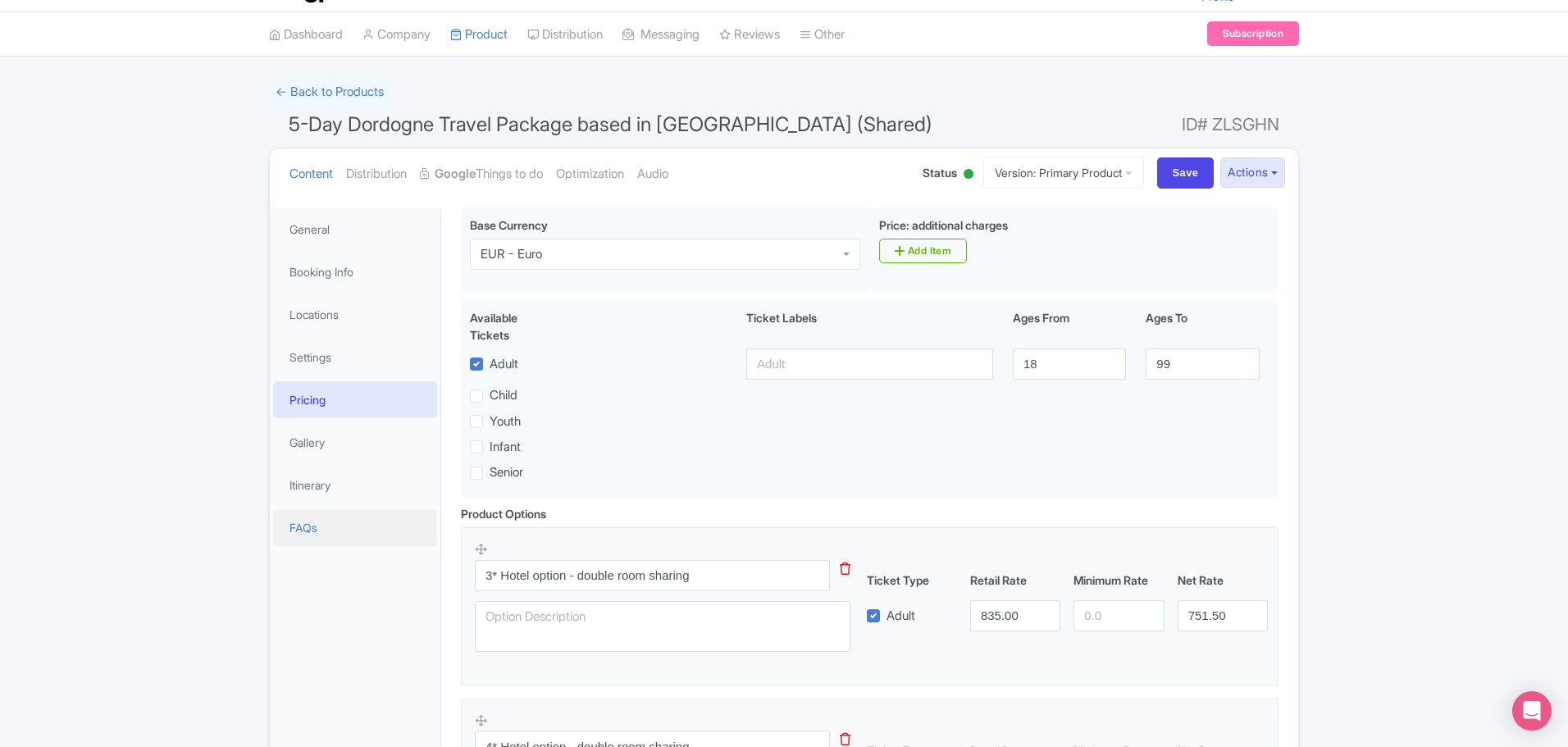
scroll to position [0, 0]
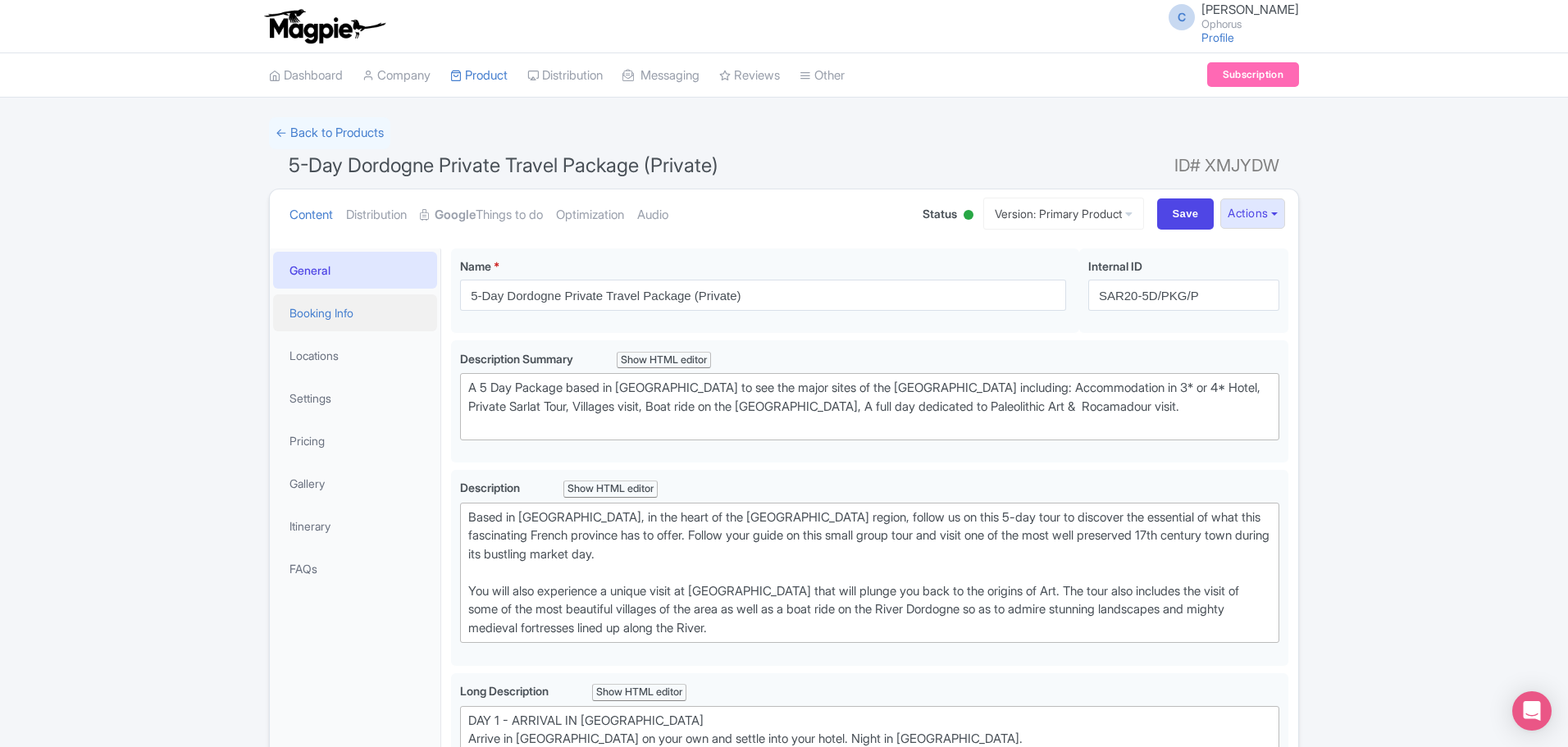
click at [340, 315] on link "Booking Info" at bounding box center [355, 313] width 164 height 37
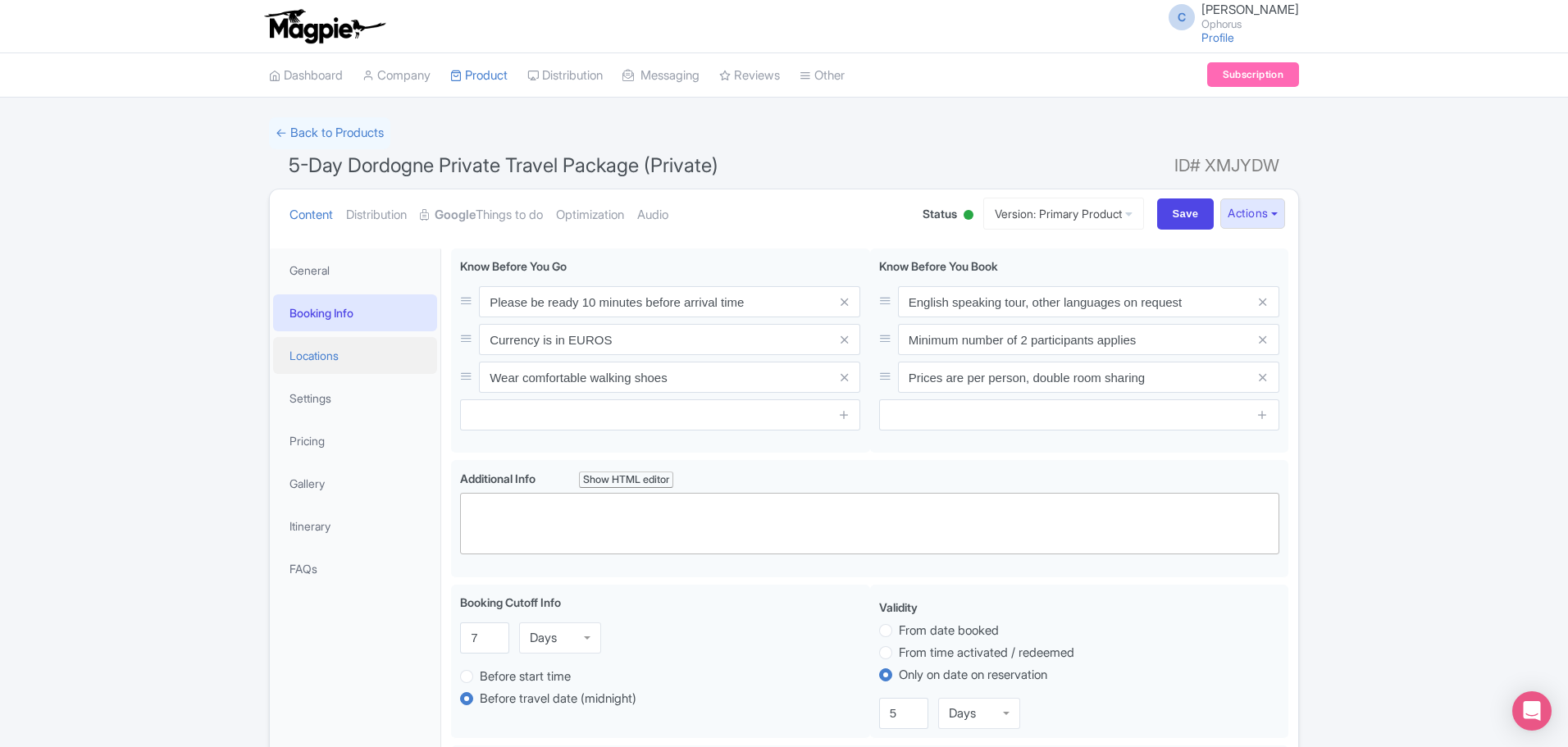
click at [330, 369] on link "Locations" at bounding box center [355, 356] width 164 height 37
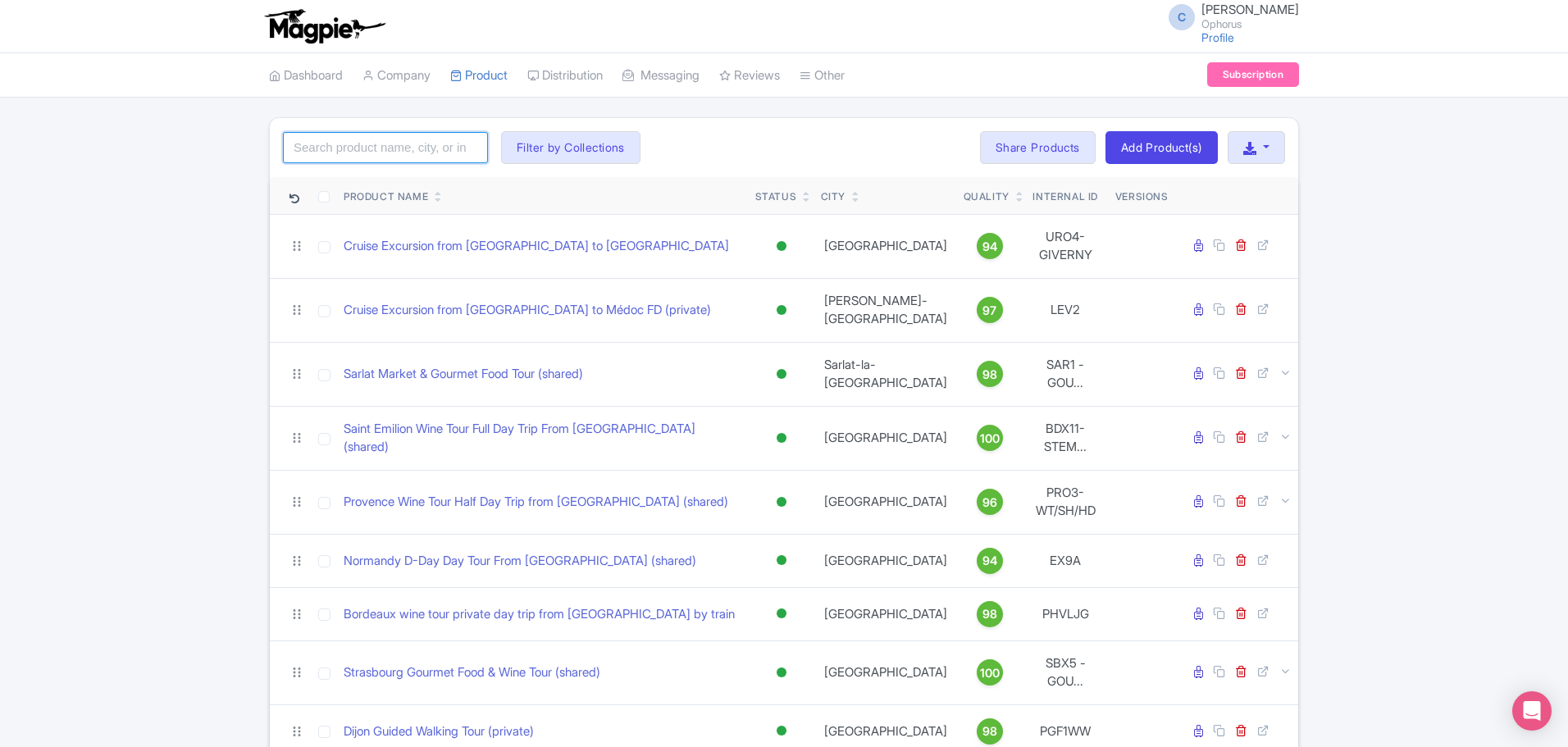
click at [401, 145] on input "search" at bounding box center [385, 147] width 205 height 31
type input "dordogne"
click button "Search" at bounding box center [0, 0] width 0 height 0
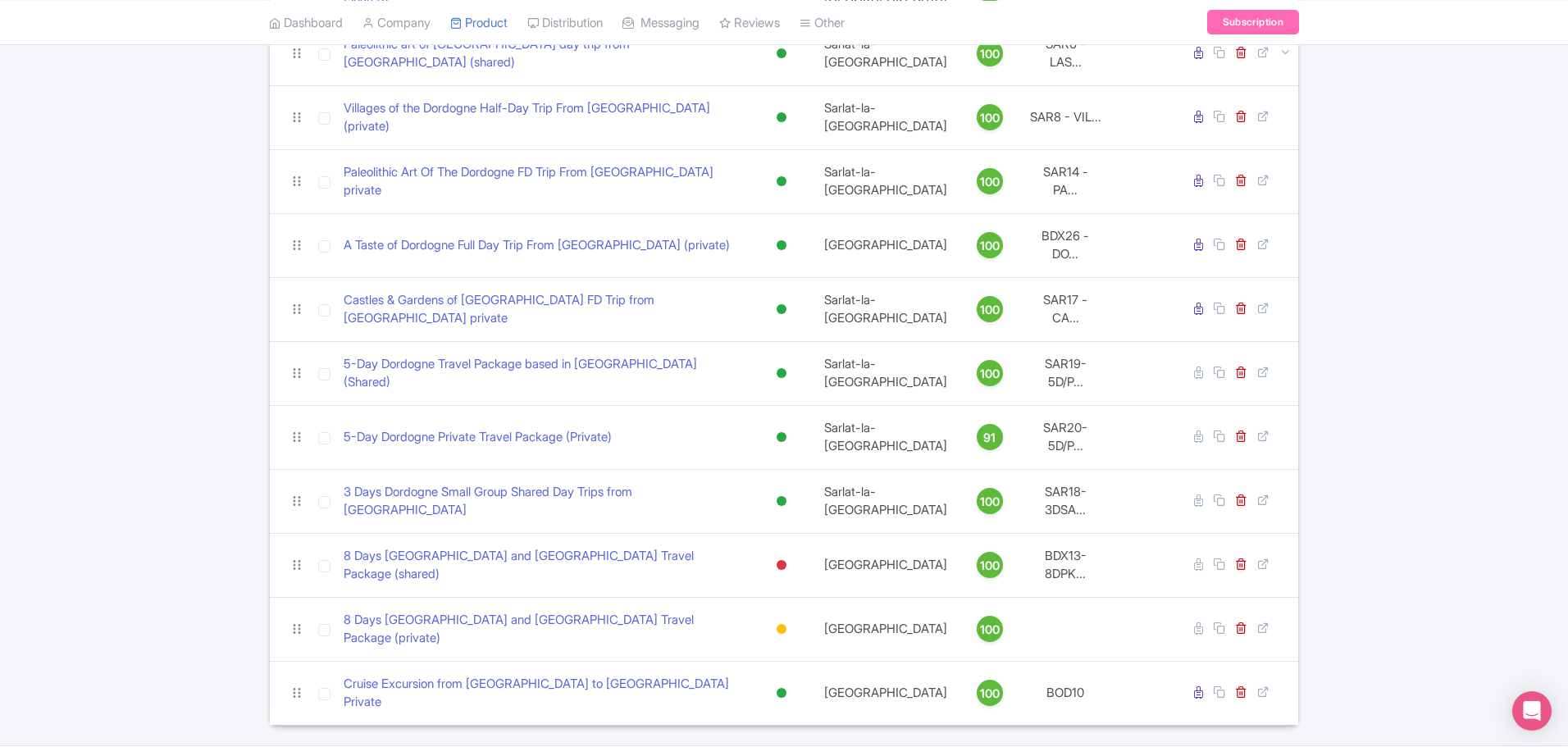
scroll to position [263, 0]
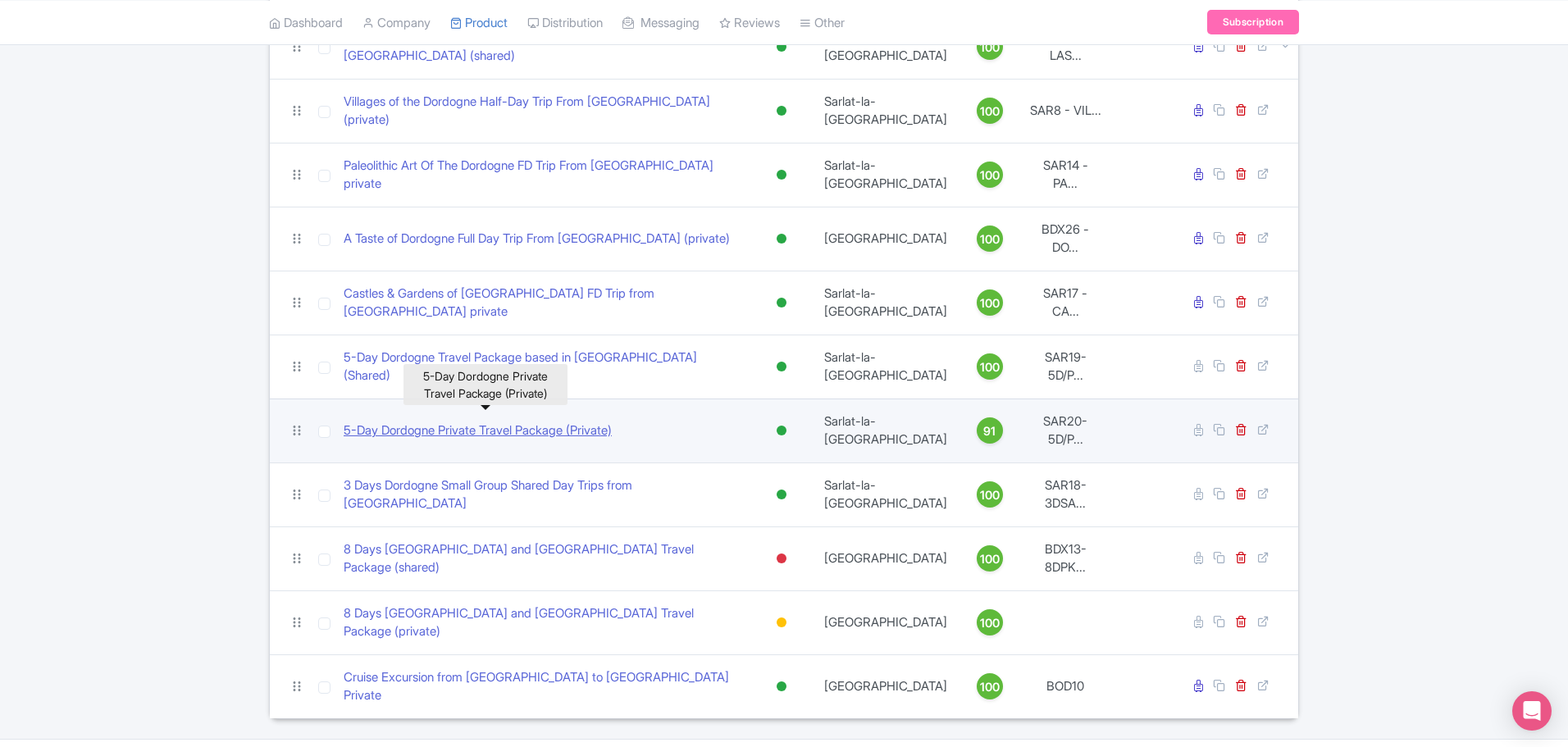
click at [427, 422] on link "5-Day Dordogne Private Travel Package (Private)" at bounding box center [477, 431] width 268 height 18
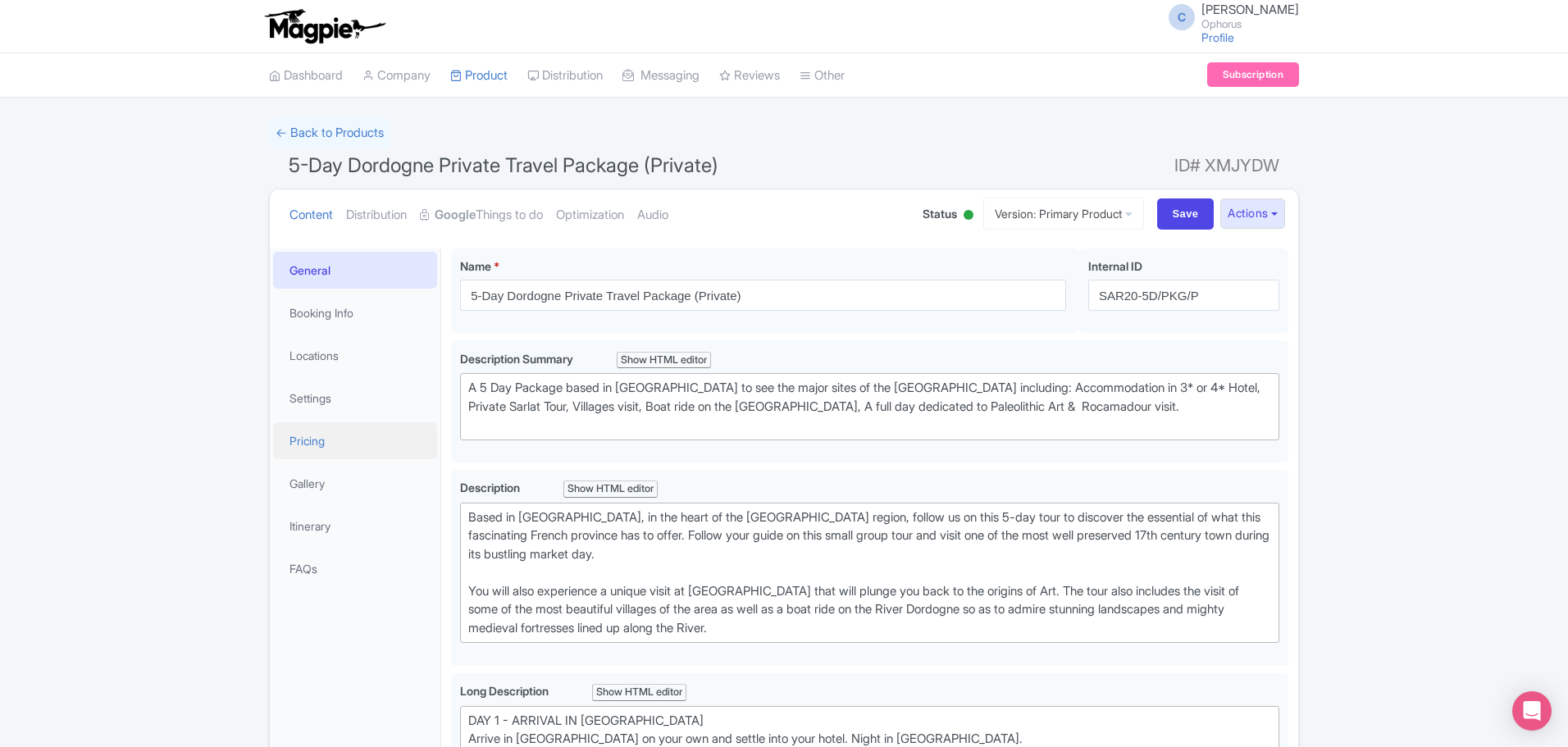
click at [326, 454] on link "Pricing" at bounding box center [355, 441] width 164 height 37
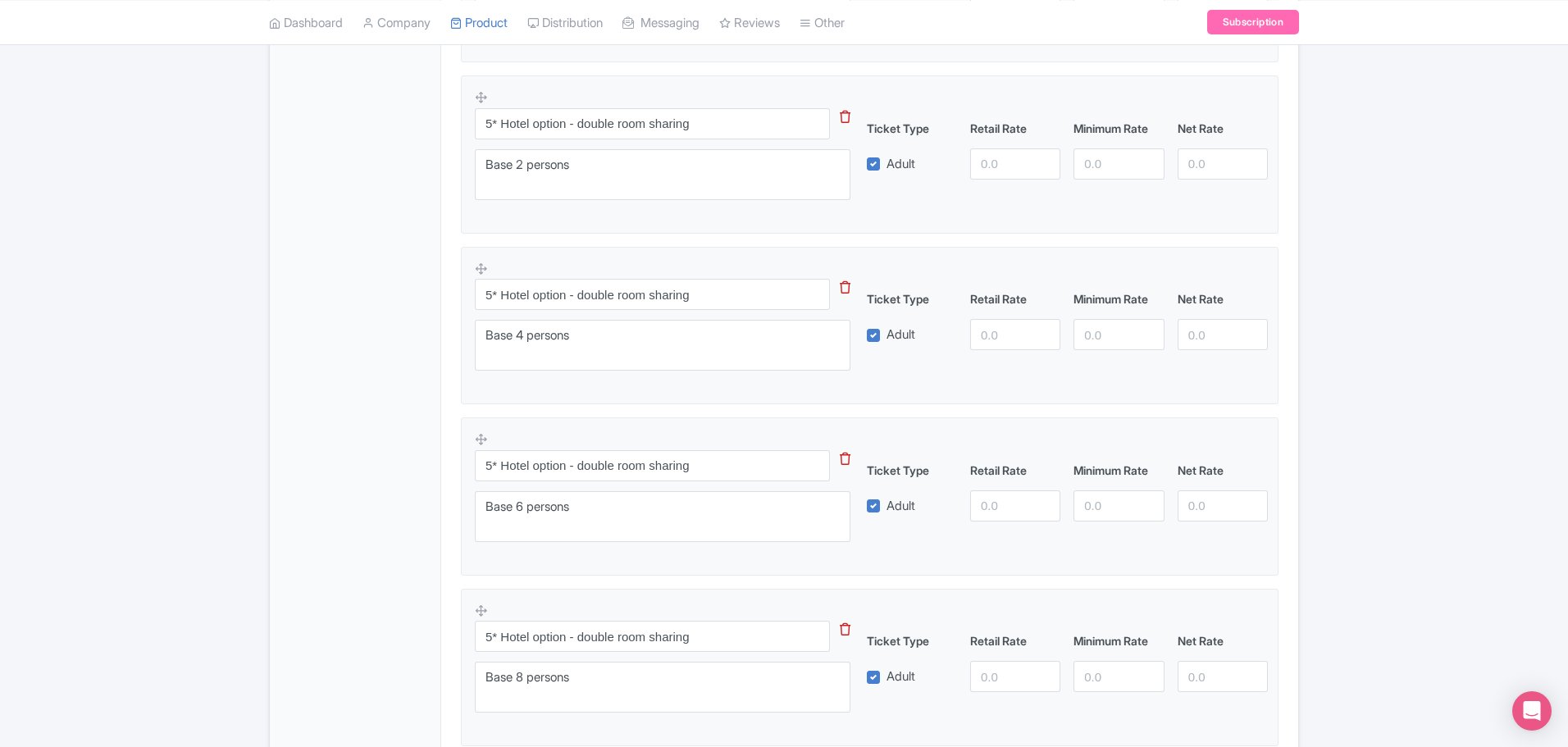
scroll to position [1886, 0]
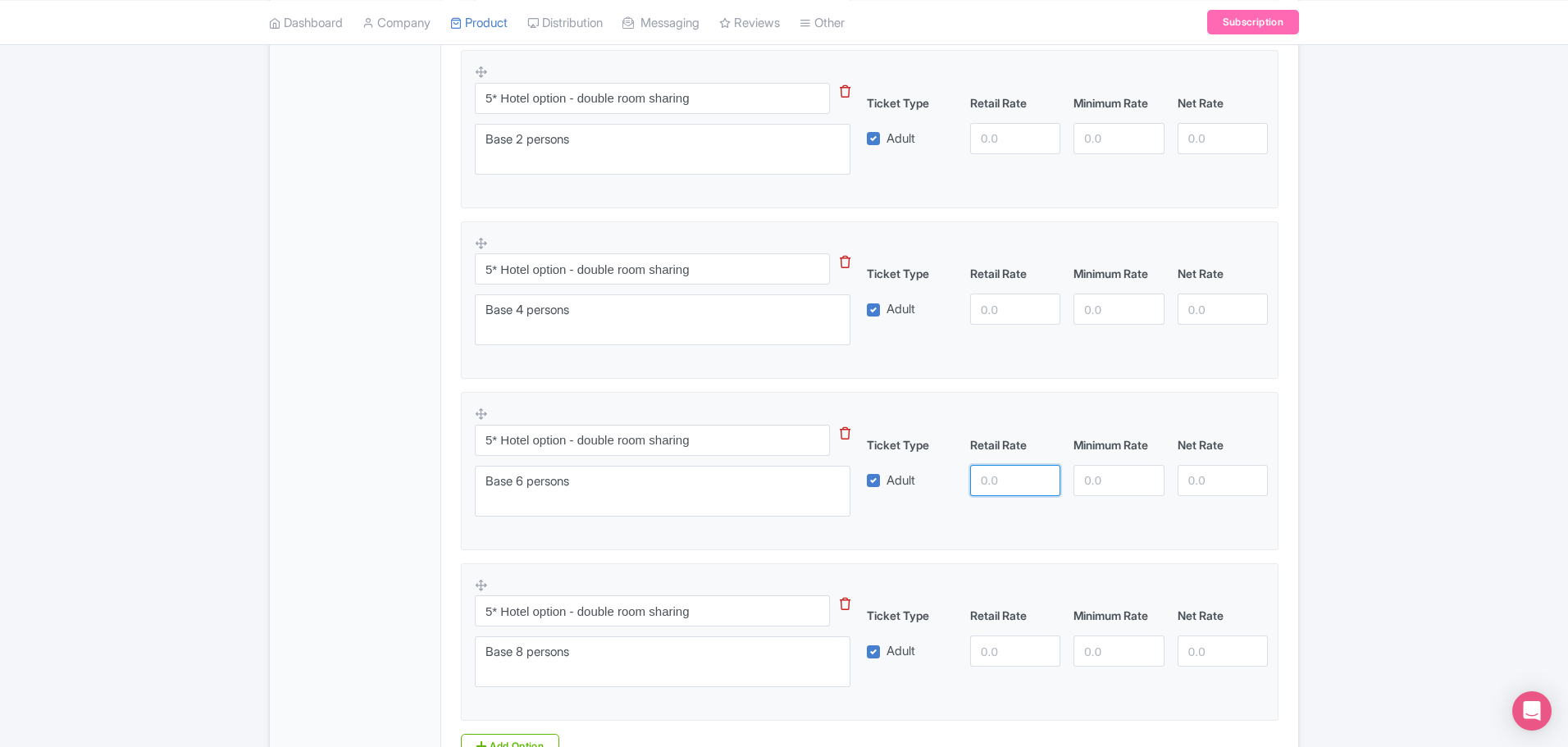
drag, startPoint x: 981, startPoint y: 481, endPoint x: 993, endPoint y: 480, distance: 12.0
click at [981, 481] on input "number" at bounding box center [1016, 481] width 90 height 31
click at [978, 135] on input "number" at bounding box center [1016, 139] width 90 height 31
click at [1004, 136] on input "1850" at bounding box center [1016, 139] width 90 height 31
click at [1004, 138] on input "1850" at bounding box center [1016, 139] width 90 height 31
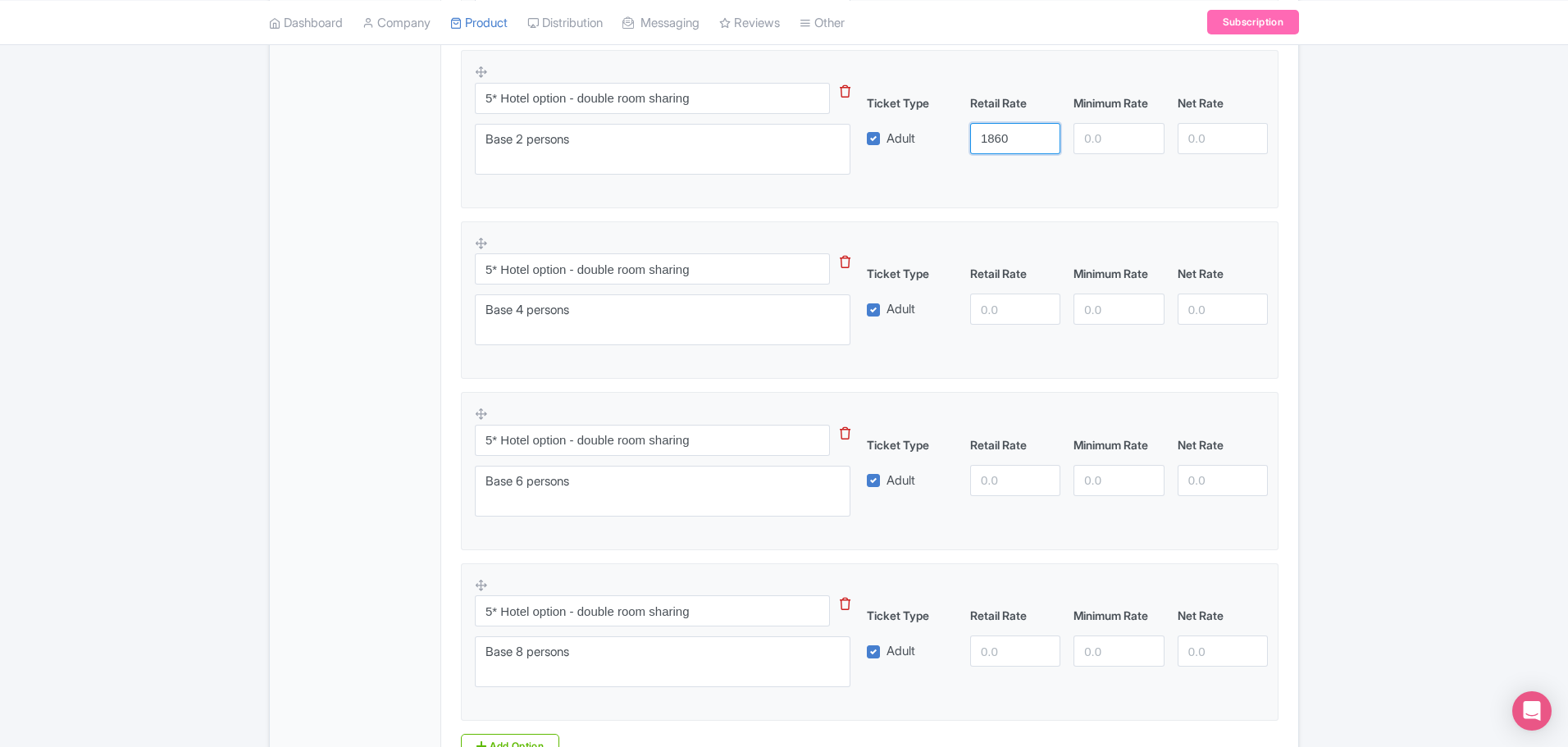
type input "1860"
type input "1675"
type input "1450"
type input "1305"
type input "1300"
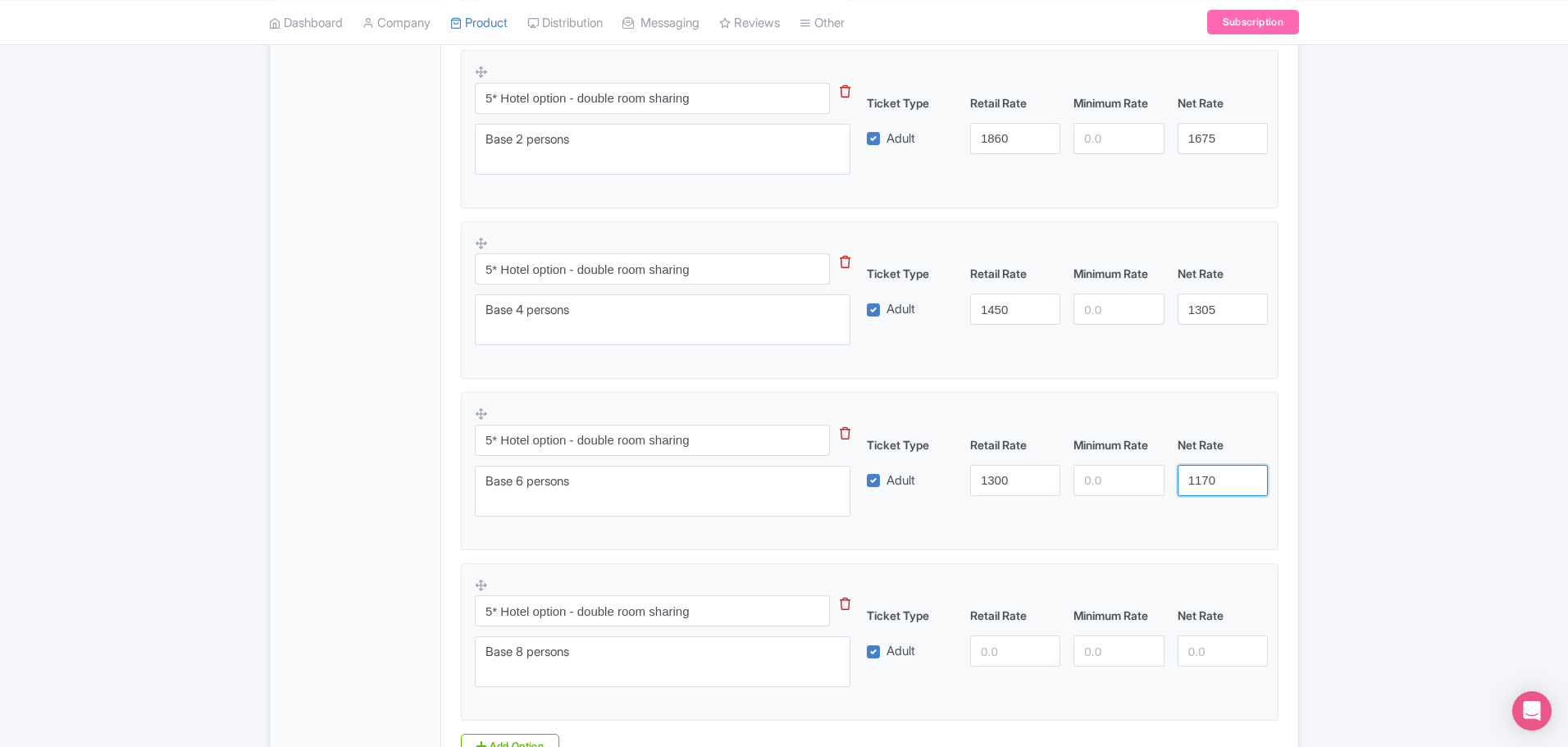
type input "1170"
type input "1230"
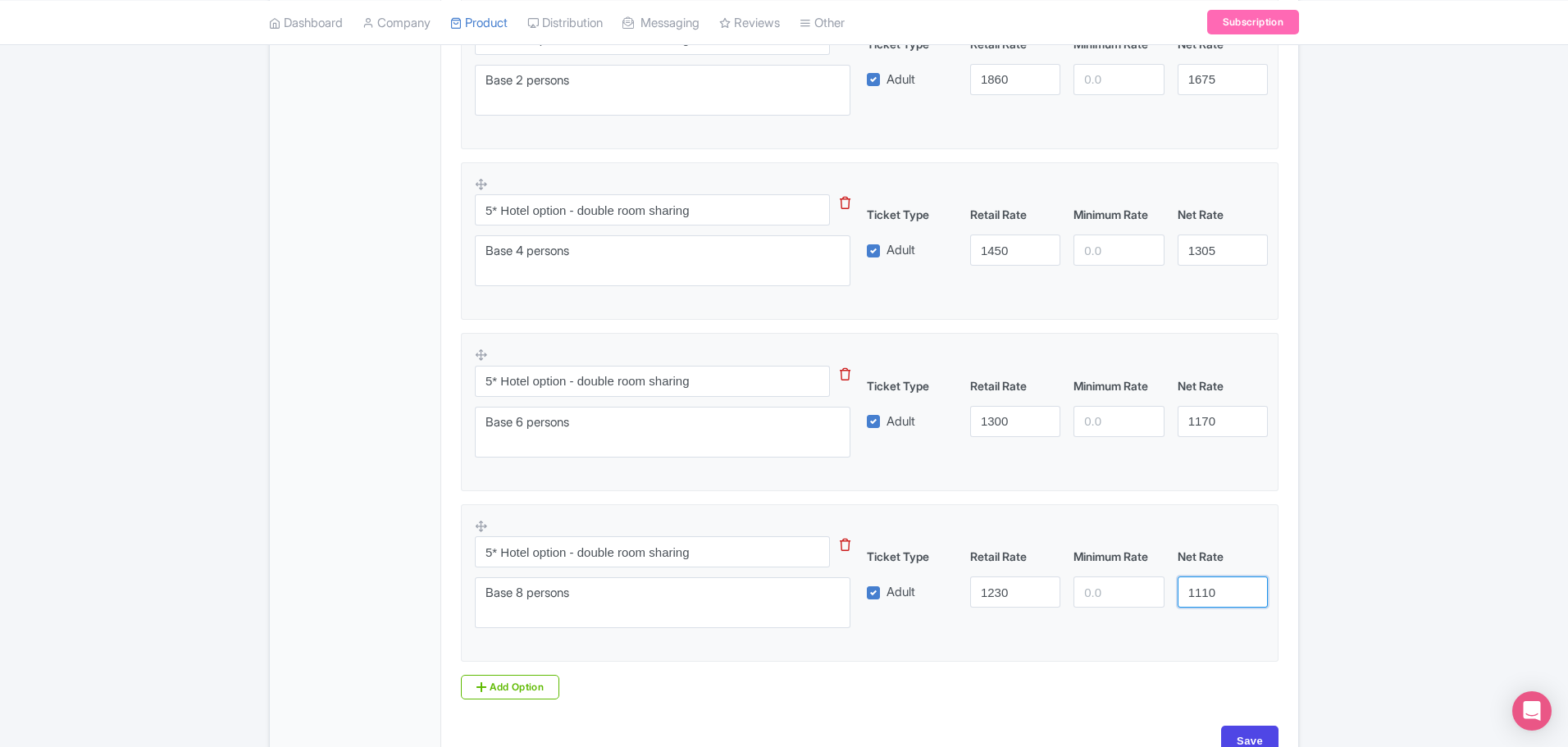
scroll to position [2043, 0]
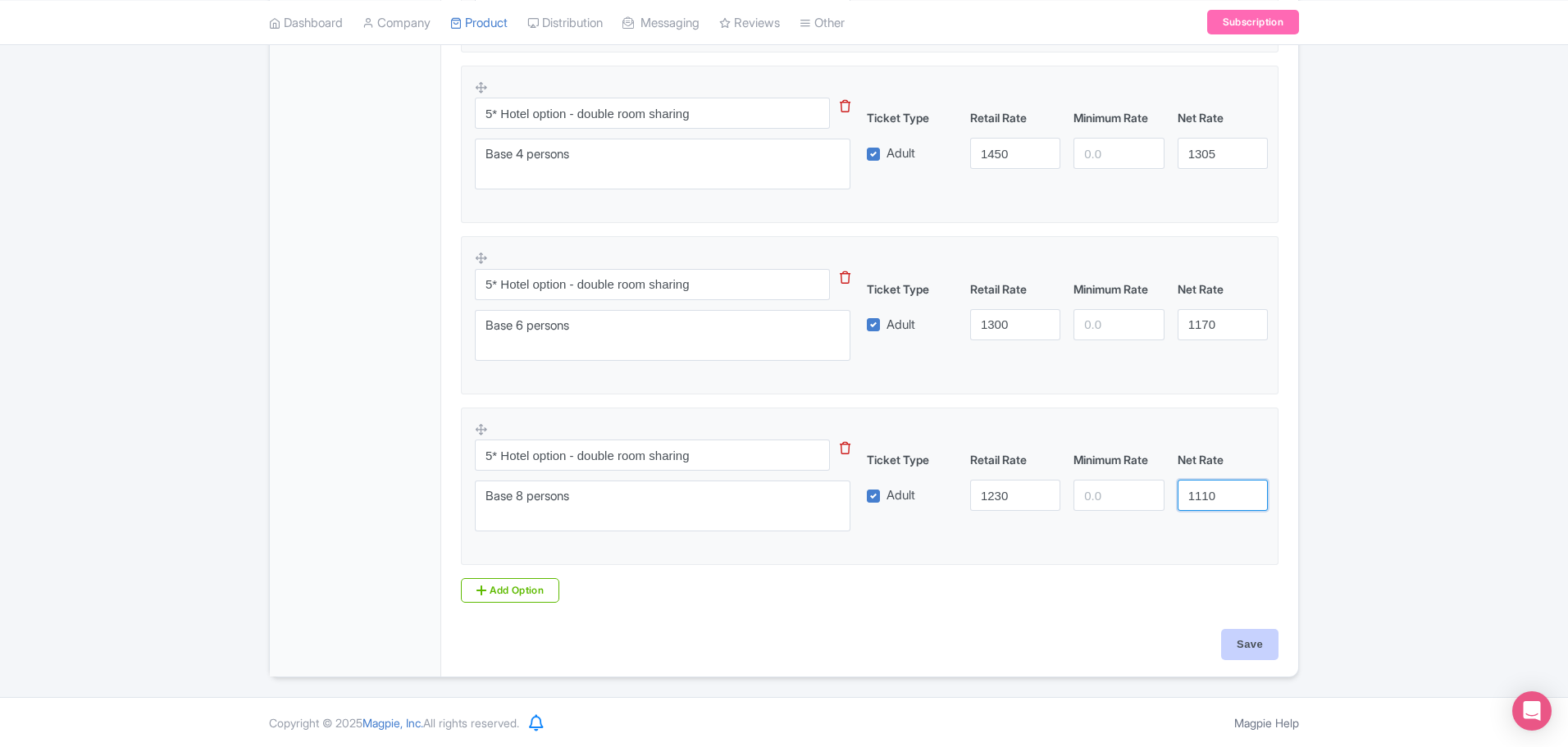
type input "1110"
click at [1256, 641] on input "Save" at bounding box center [1249, 645] width 57 height 31
type input "Saving..."
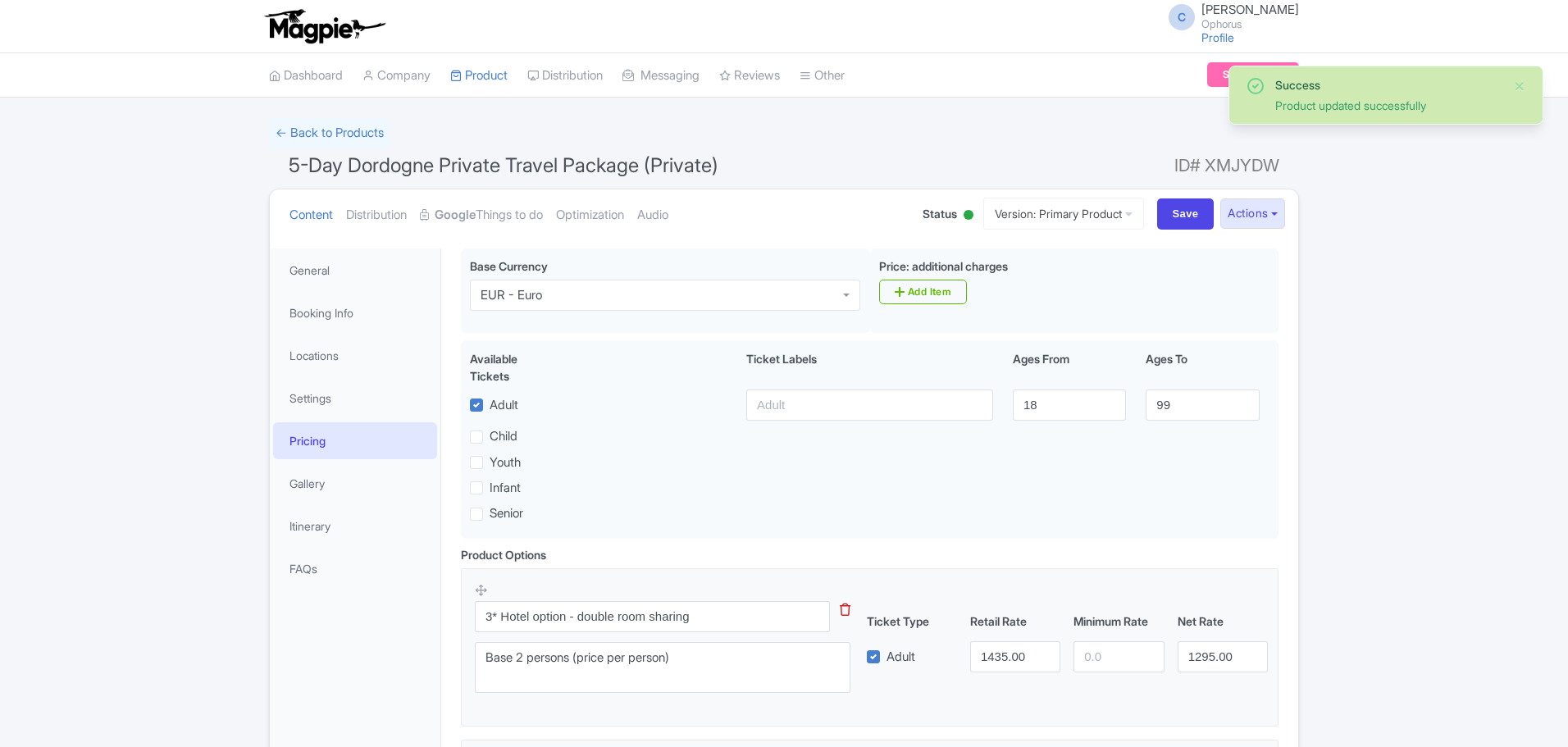
scroll to position [249, 0]
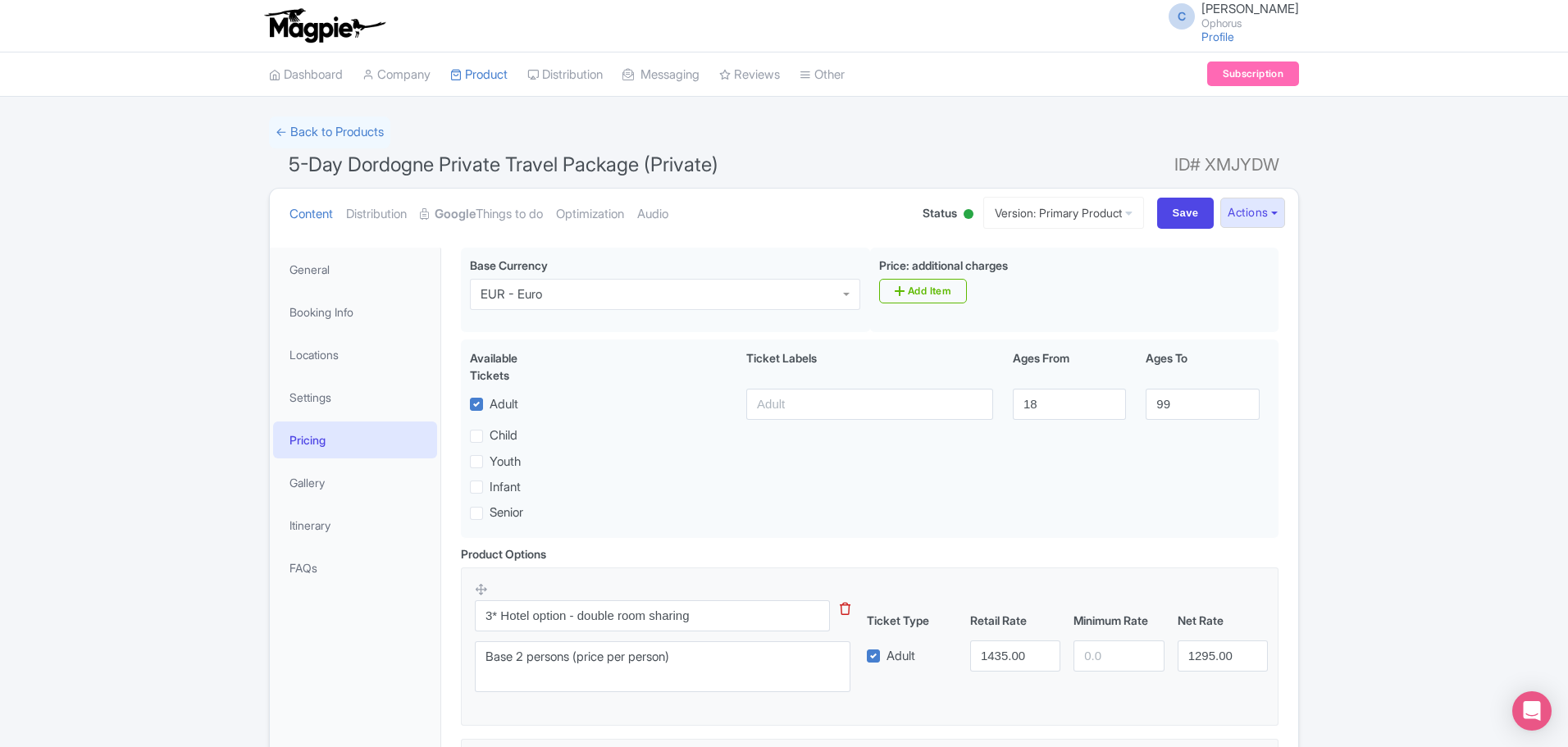
scroll to position [0, 0]
click at [1259, 218] on button "Actions" at bounding box center [1252, 214] width 64 height 30
click at [1107, 281] on link "Industry Partner View" at bounding box center [1068, 286] width 157 height 26
click at [1175, 206] on input "Save" at bounding box center [1186, 215] width 57 height 31
type input "Saving..."
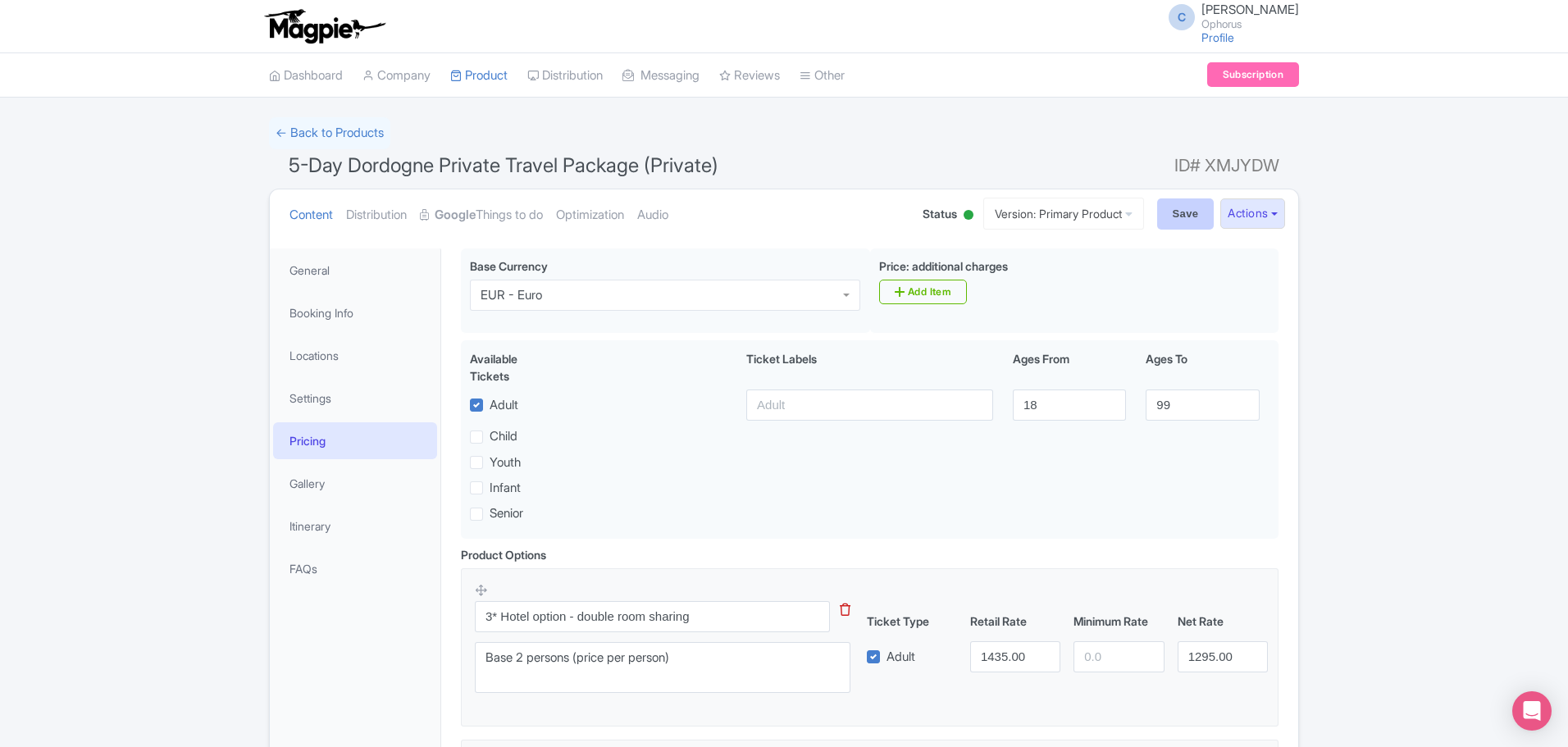
type input "Saving..."
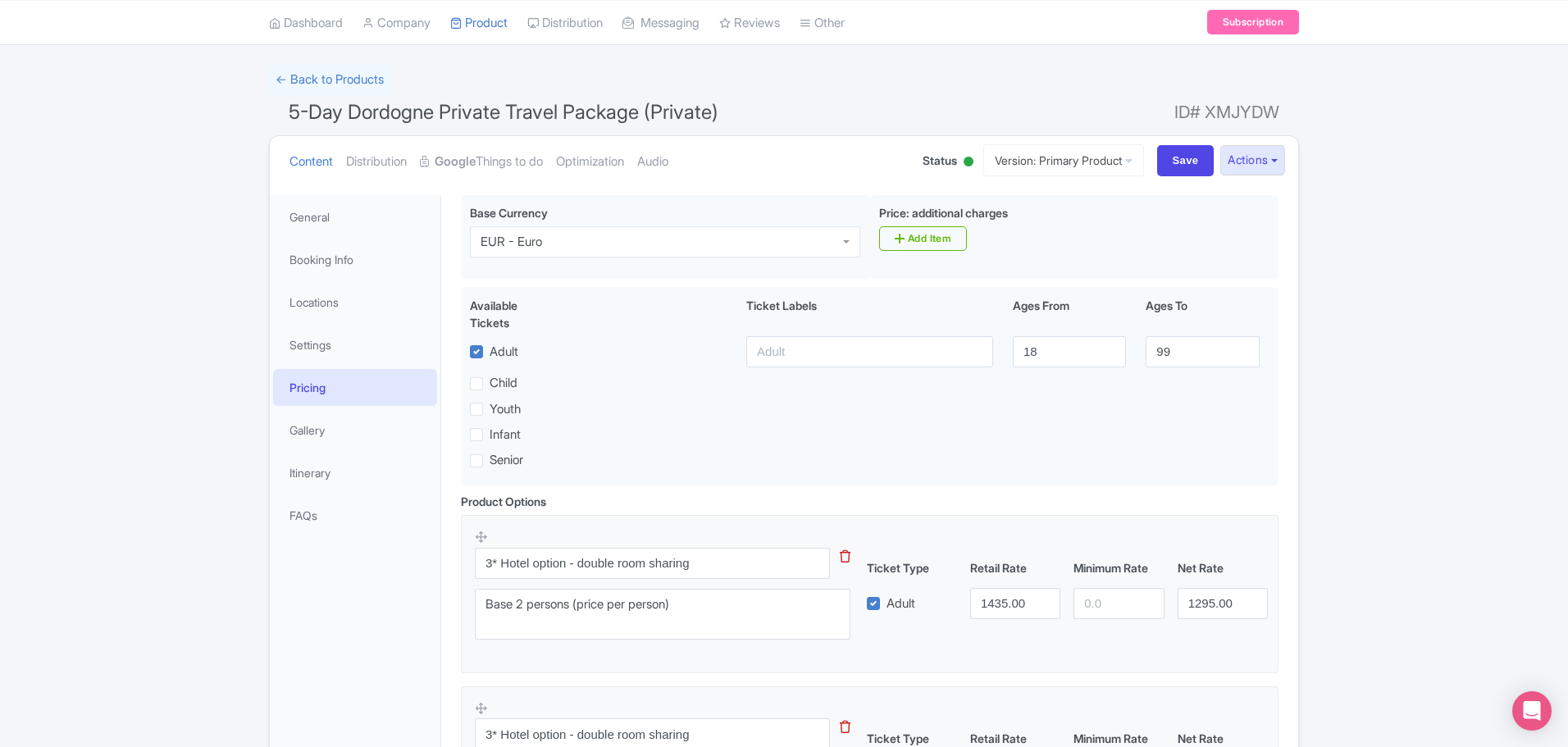
scroll to position [82, 0]
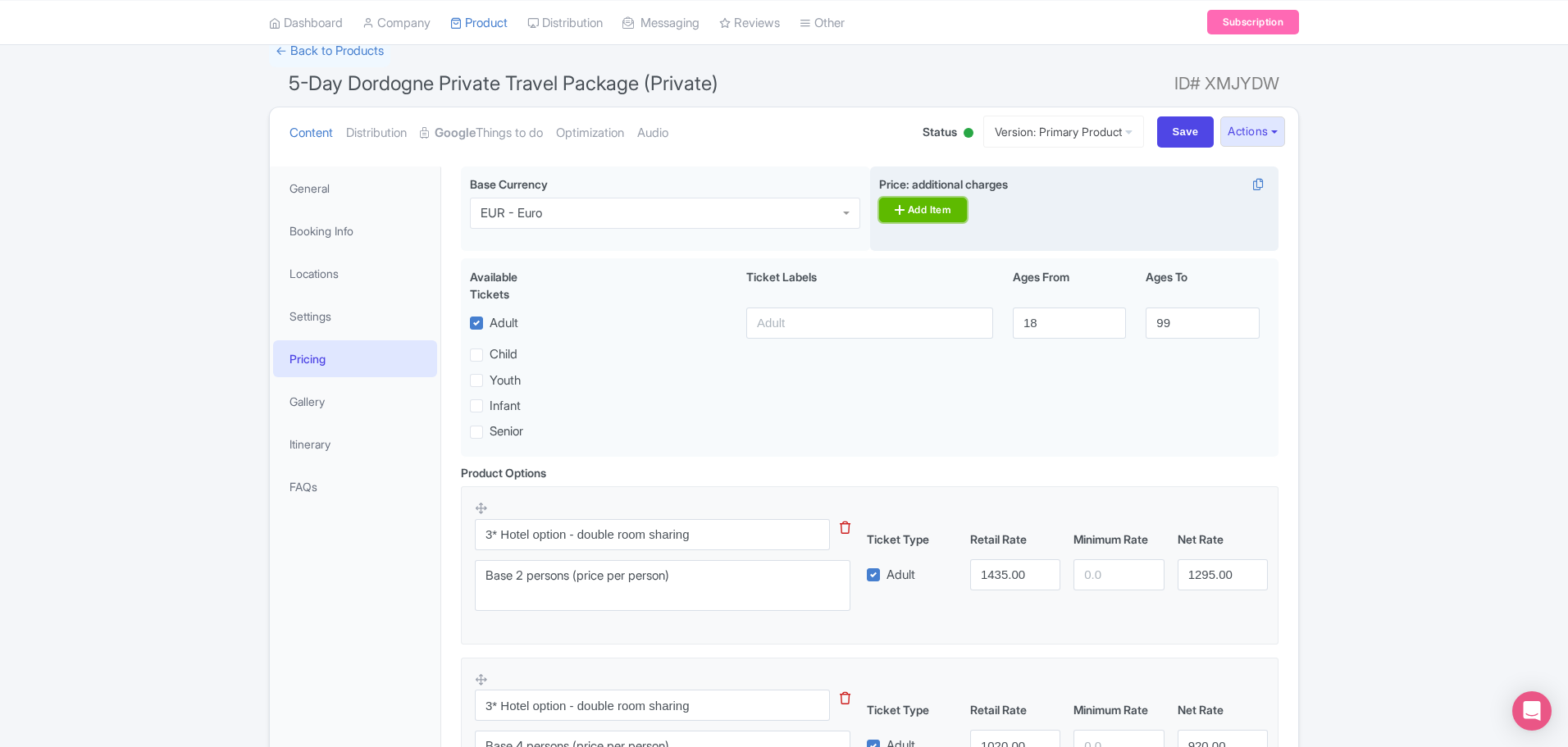
click at [930, 213] on link "Add Item" at bounding box center [923, 210] width 87 height 25
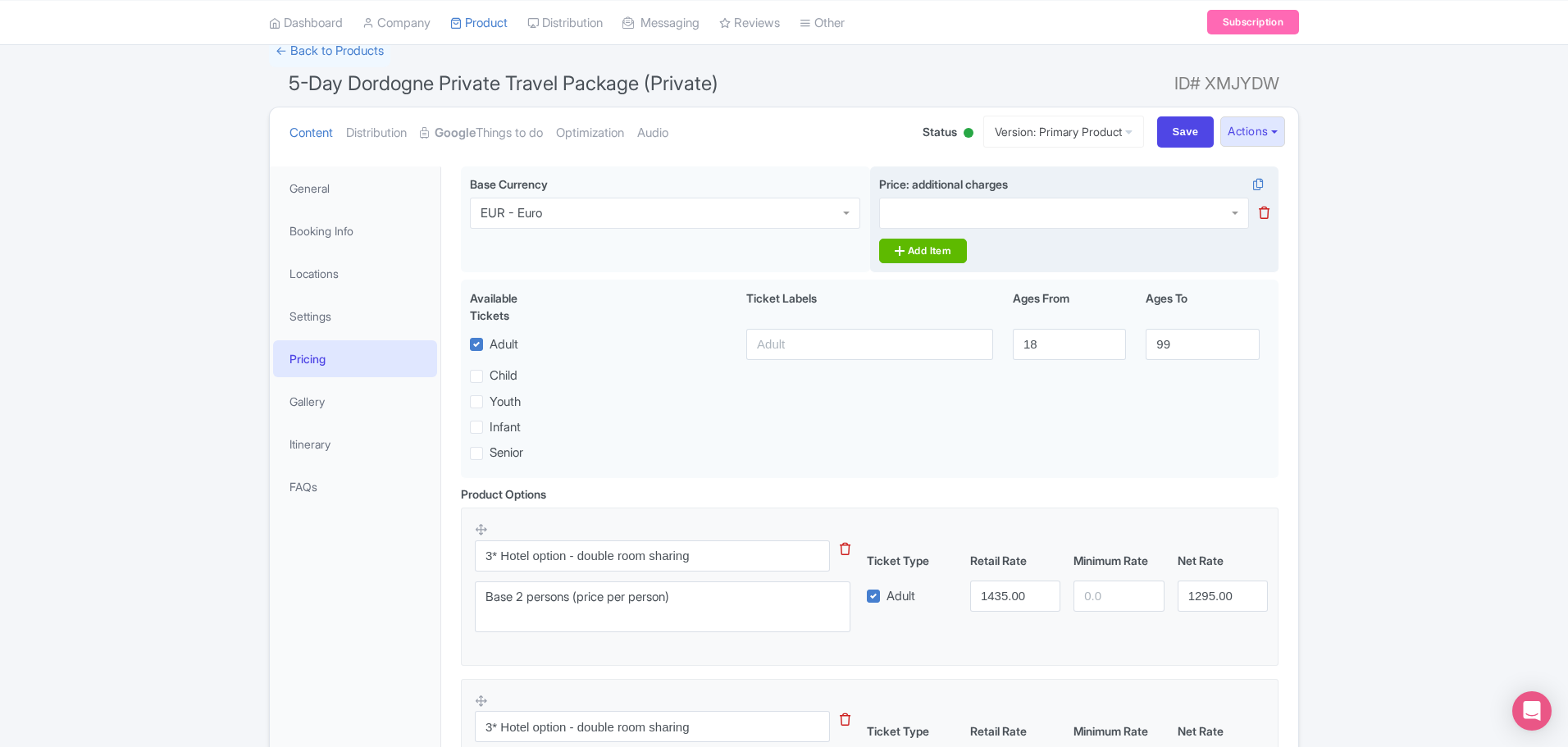
click at [930, 213] on div at bounding box center [1064, 214] width 370 height 31
click at [1261, 218] on icon at bounding box center [1264, 212] width 11 height 12
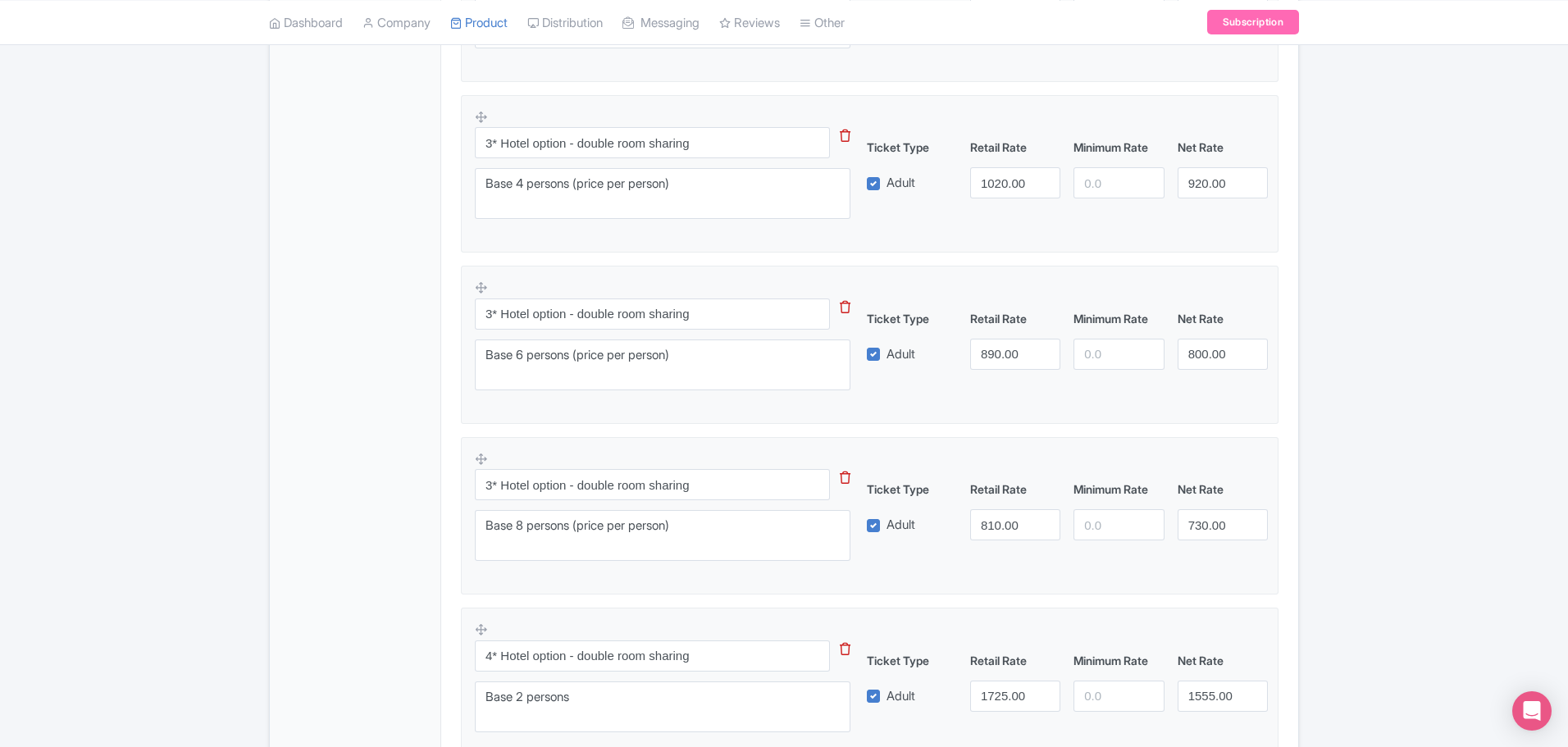
scroll to position [903, 0]
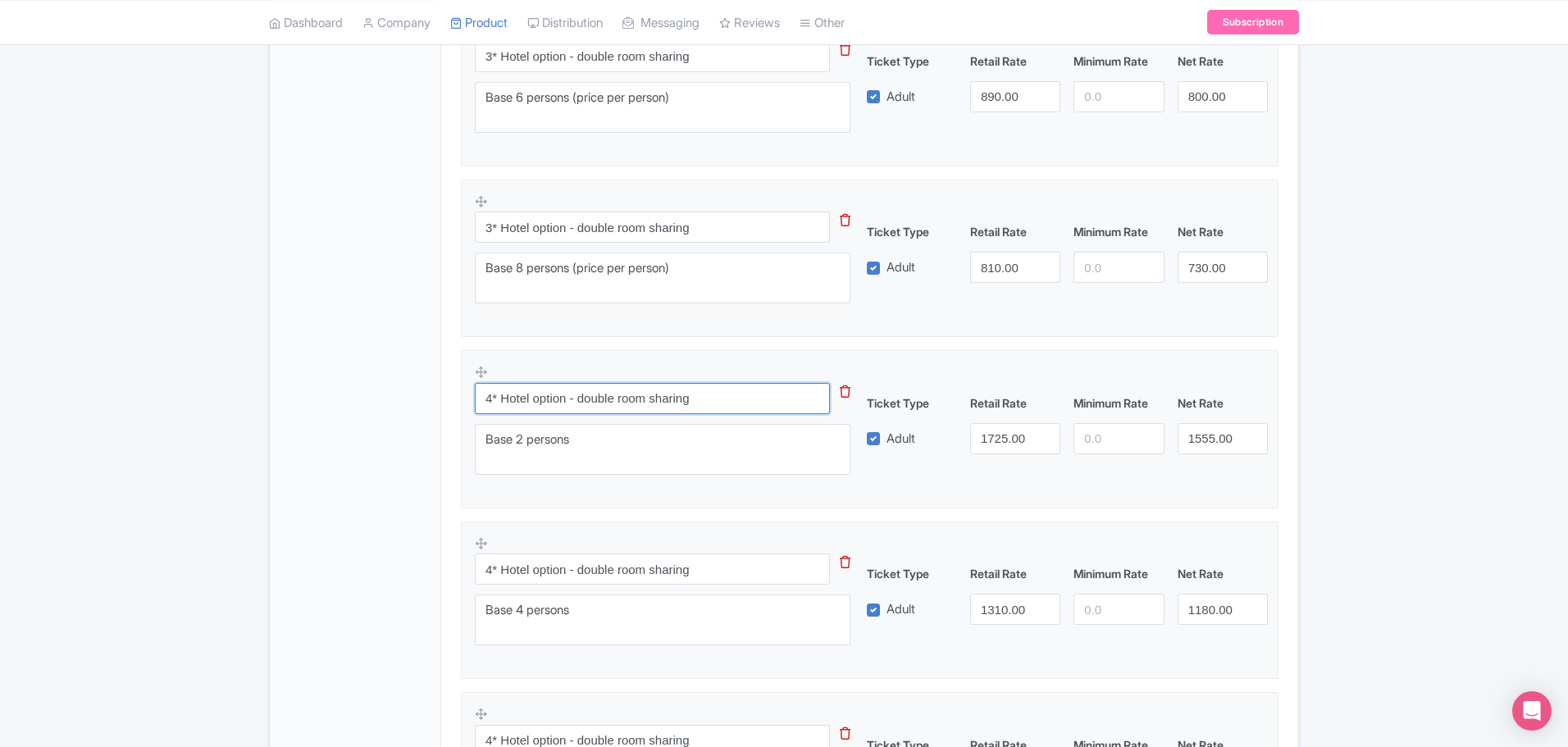
click at [483, 398] on input "4* Hotel option - double room sharing" at bounding box center [653, 399] width 355 height 31
click at [485, 448] on textarea "Base 2 persons" at bounding box center [663, 449] width 376 height 51
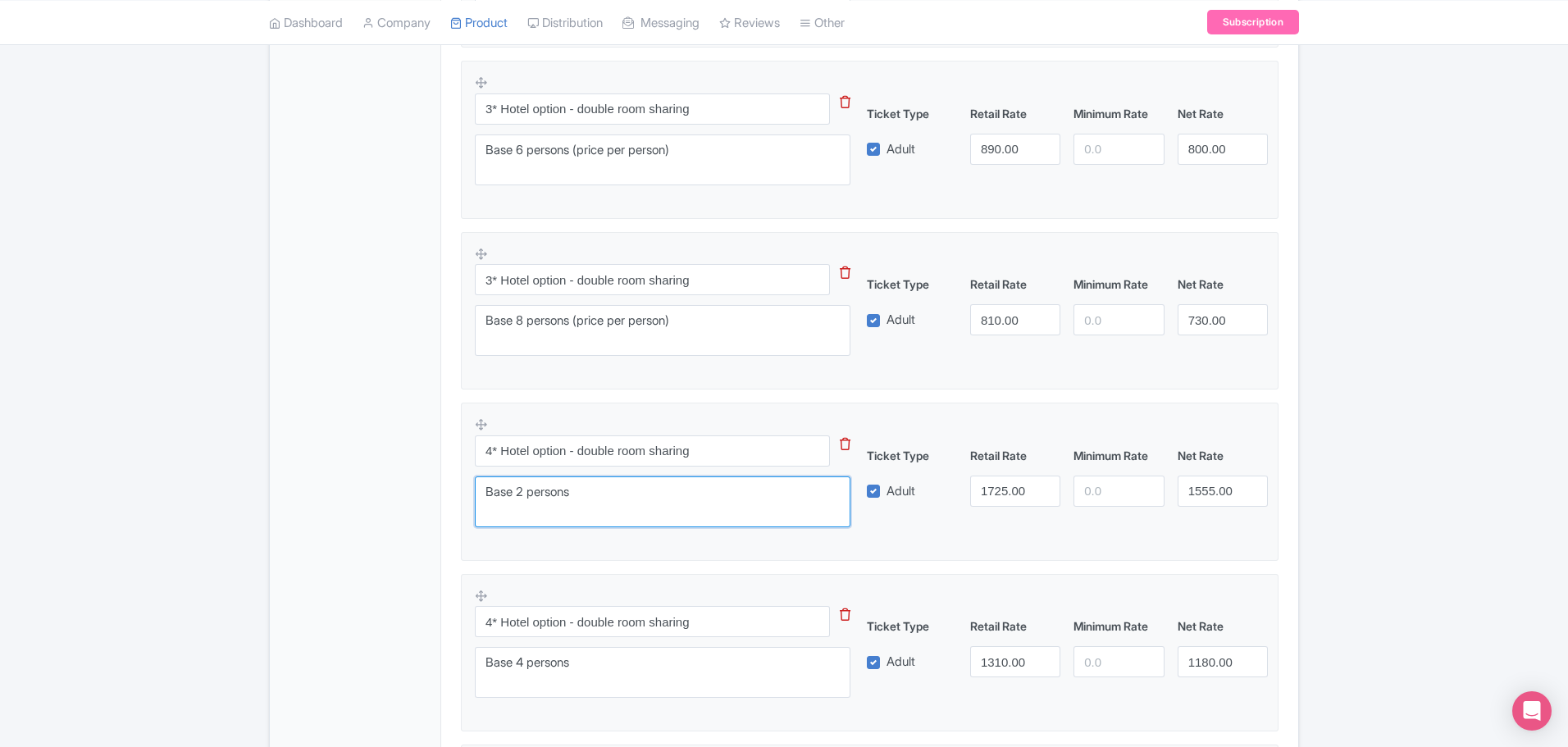
scroll to position [821, 0]
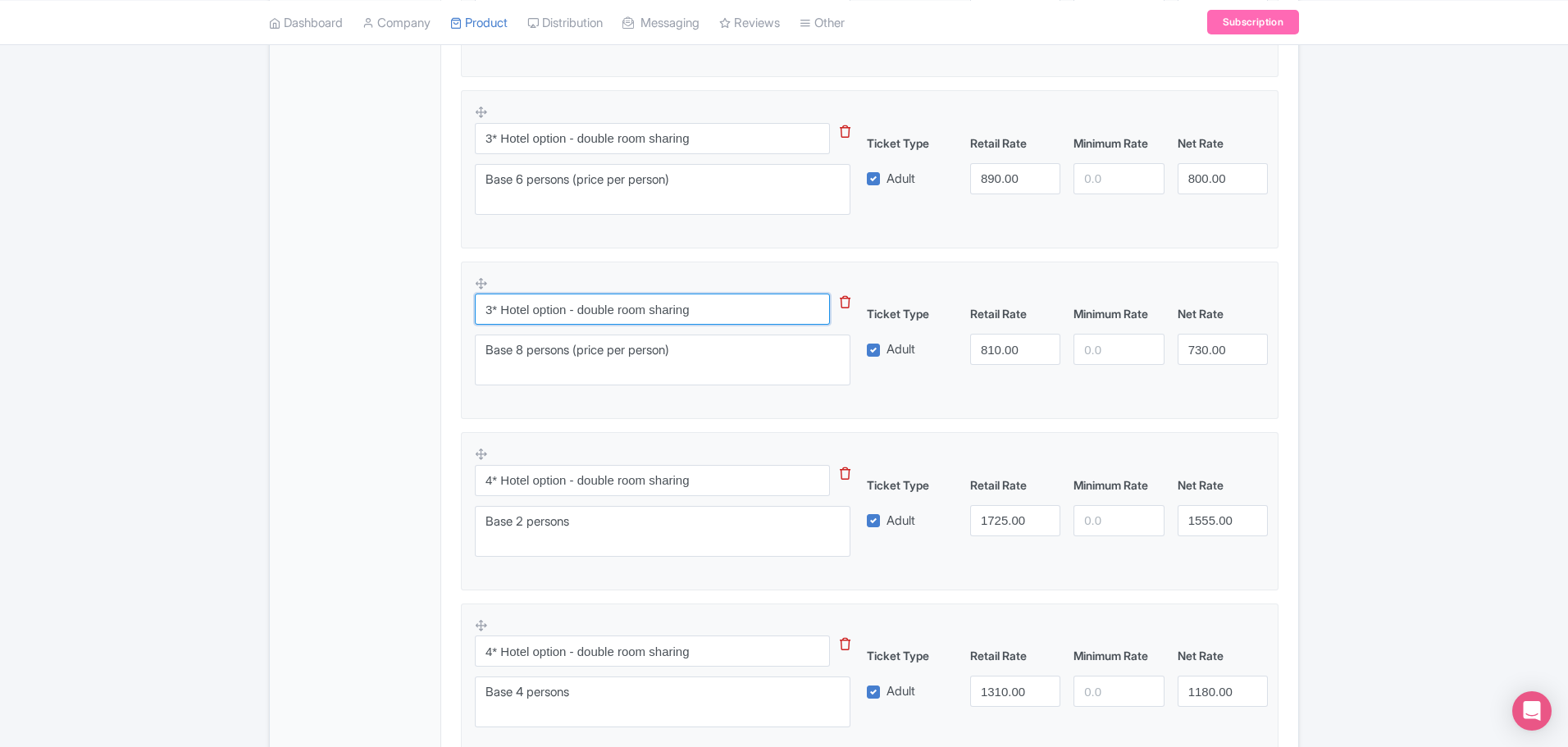
click at [483, 315] on input "3* Hotel option - double room sharing" at bounding box center [653, 309] width 355 height 31
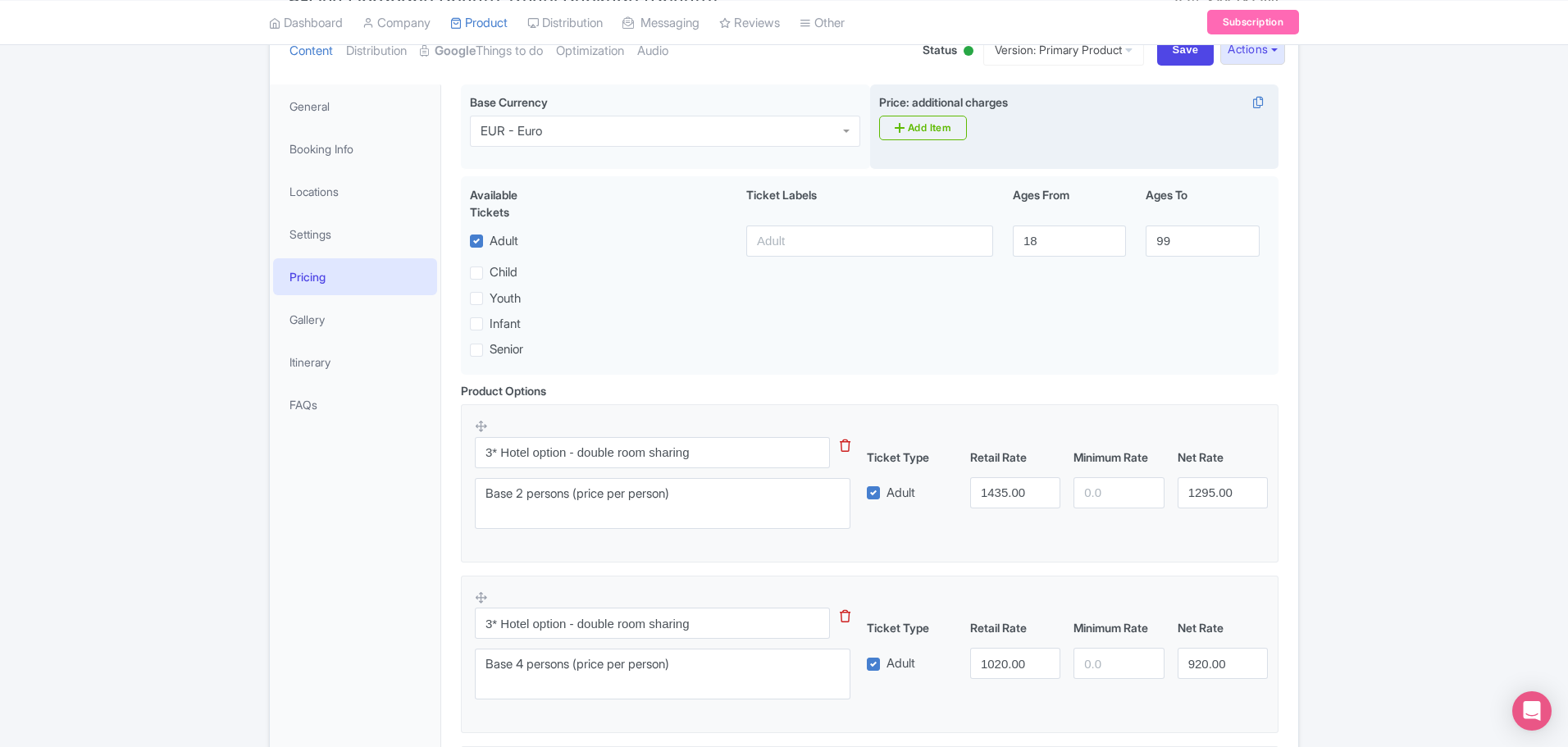
scroll to position [0, 0]
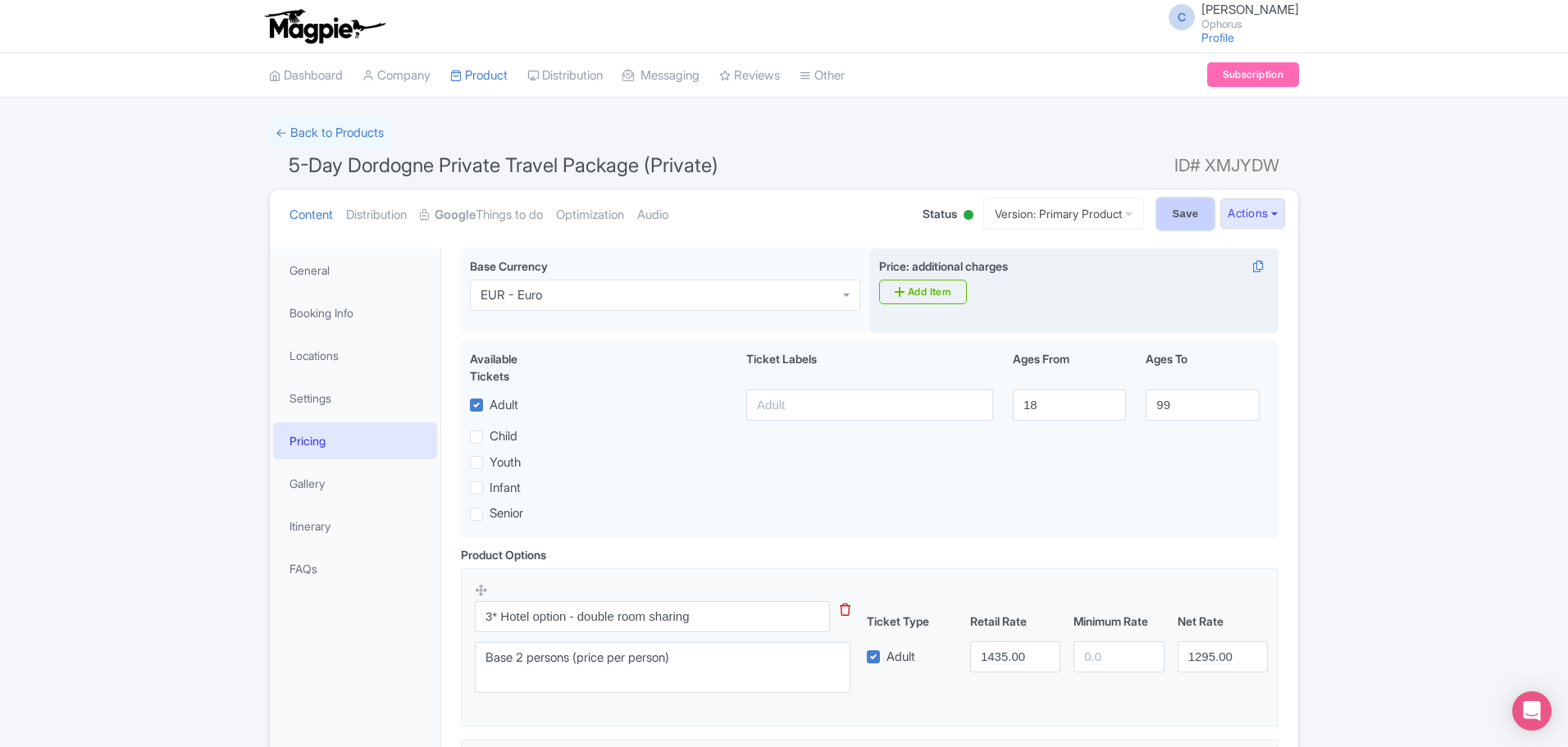
click at [1168, 207] on input "Save" at bounding box center [1186, 215] width 57 height 31
type input "Saving..."
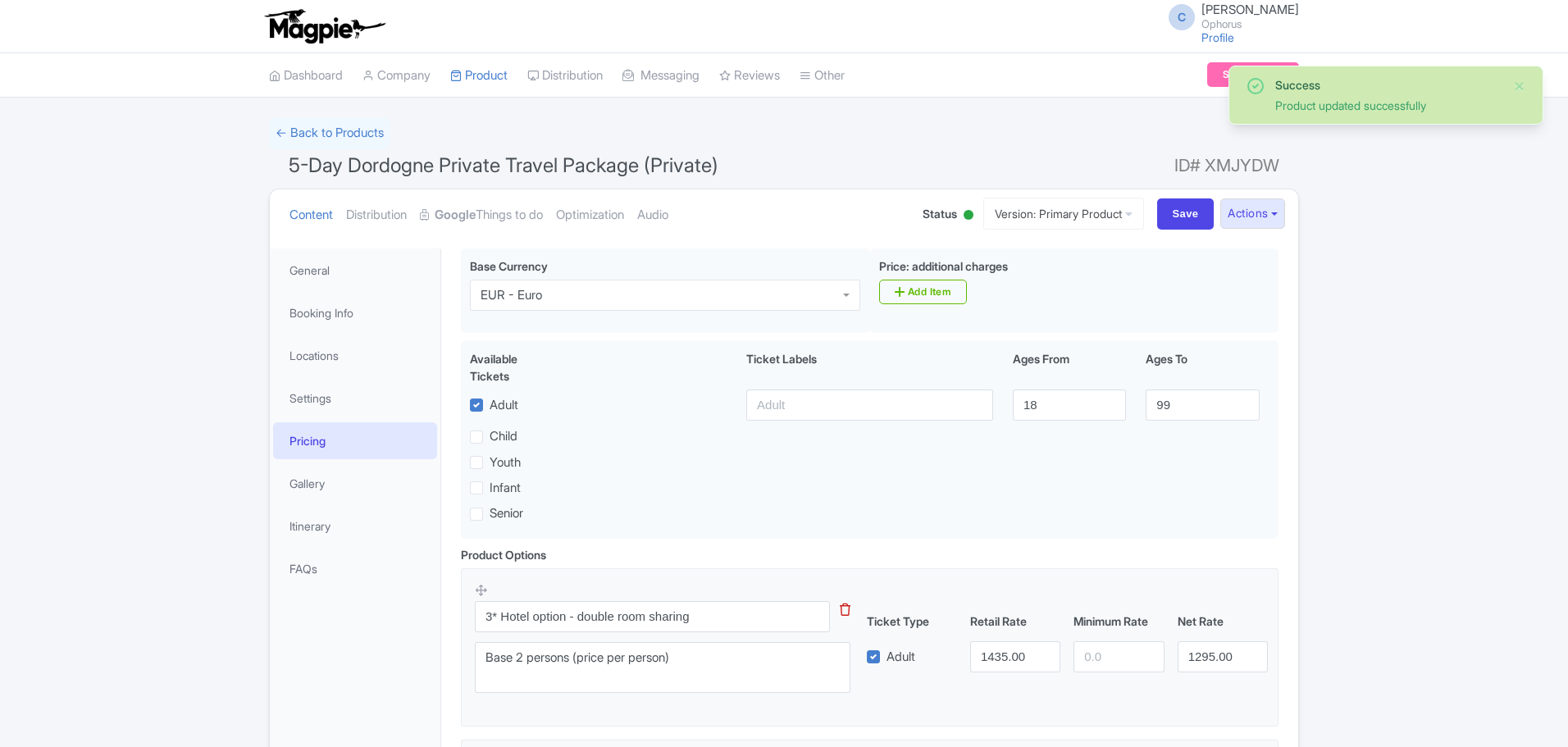
scroll to position [249, 0]
